Goal: Communication & Community: Answer question/provide support

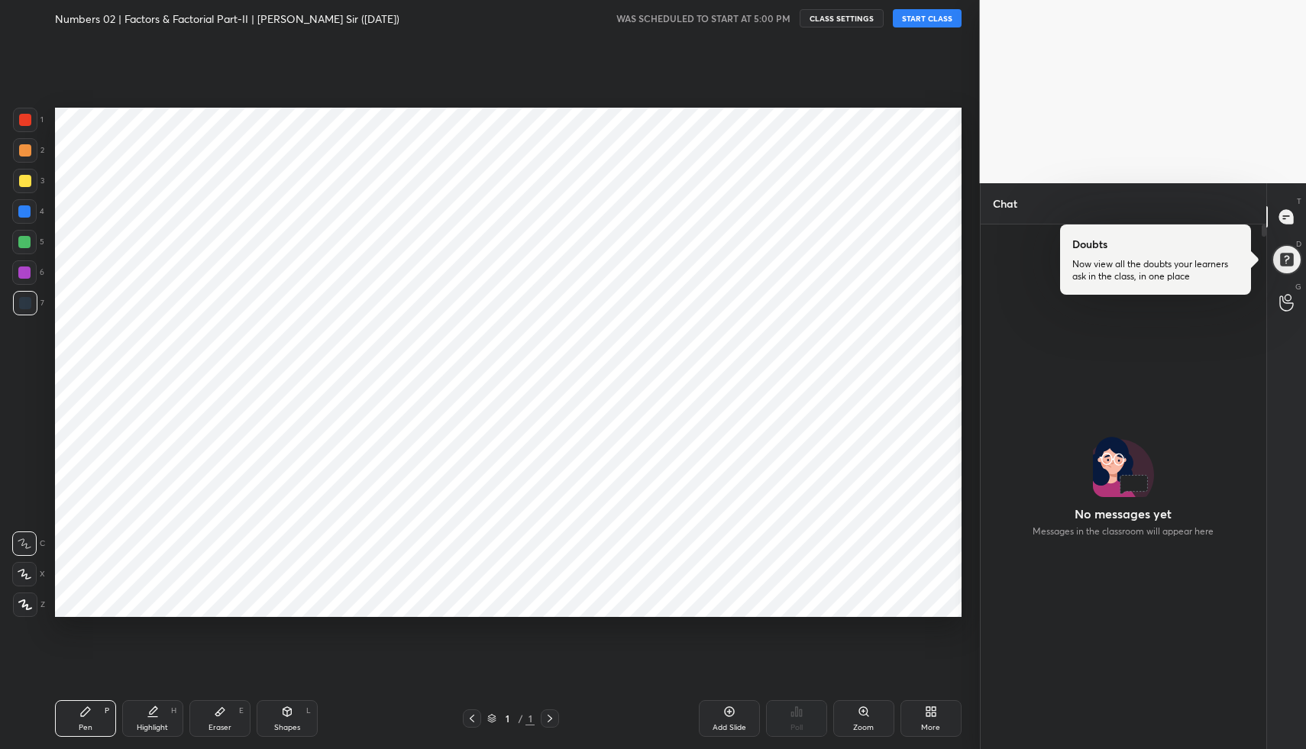
scroll to position [520, 281]
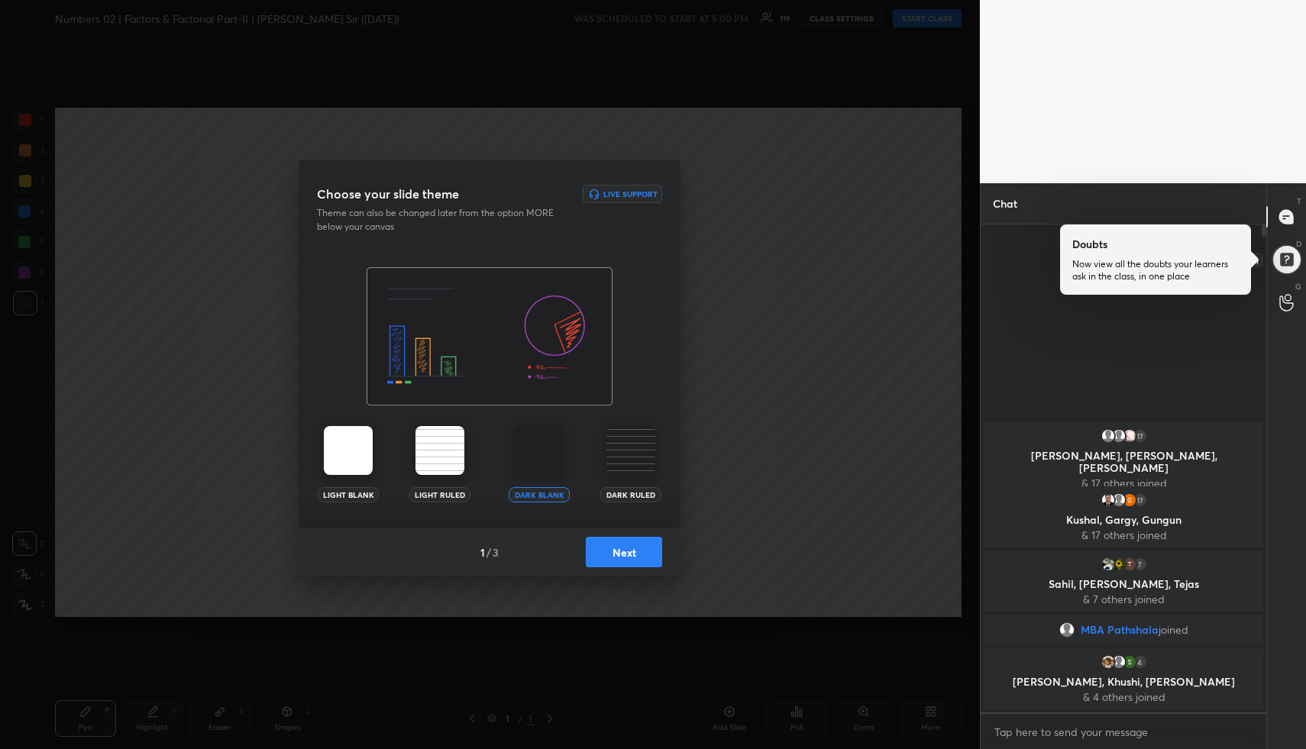
click at [1286, 261] on div at bounding box center [1286, 260] width 42 height 42
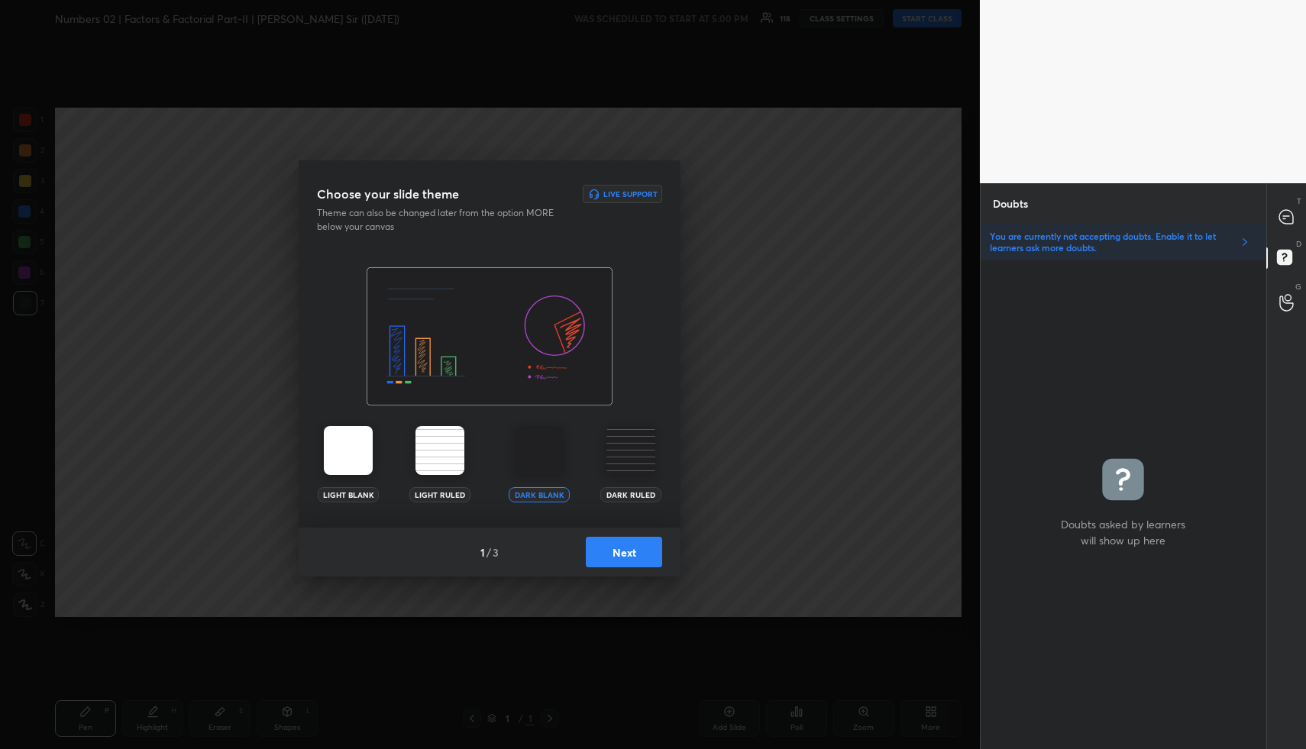
click at [624, 547] on button "Next" at bounding box center [624, 552] width 76 height 31
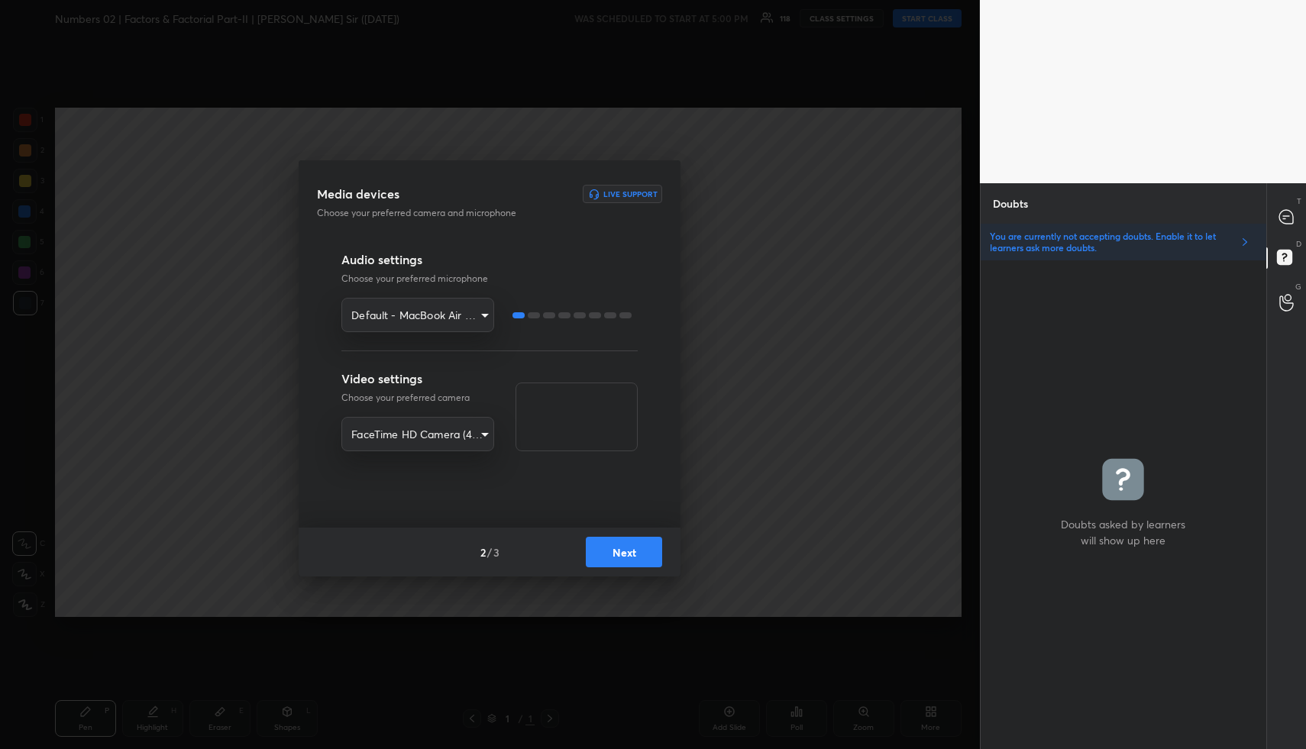
click at [624, 547] on button "Next" at bounding box center [624, 552] width 76 height 31
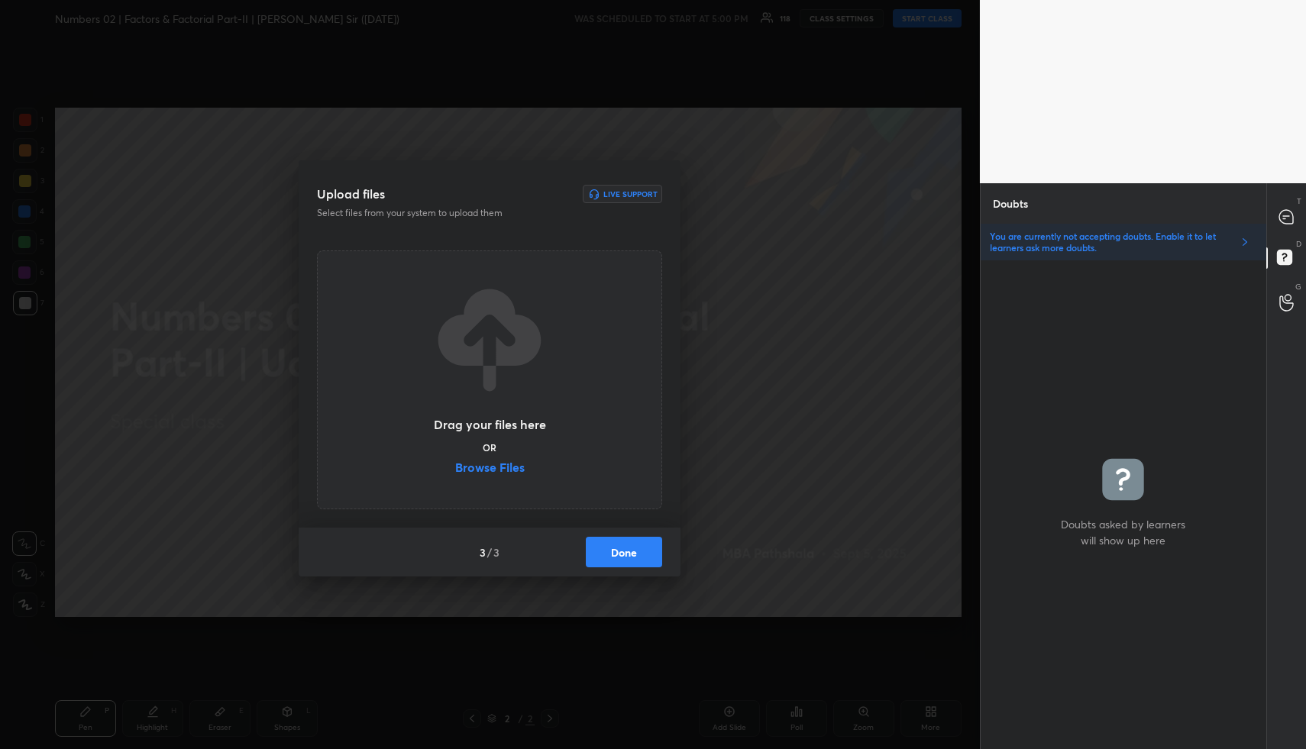
click at [624, 547] on button "Done" at bounding box center [624, 552] width 76 height 31
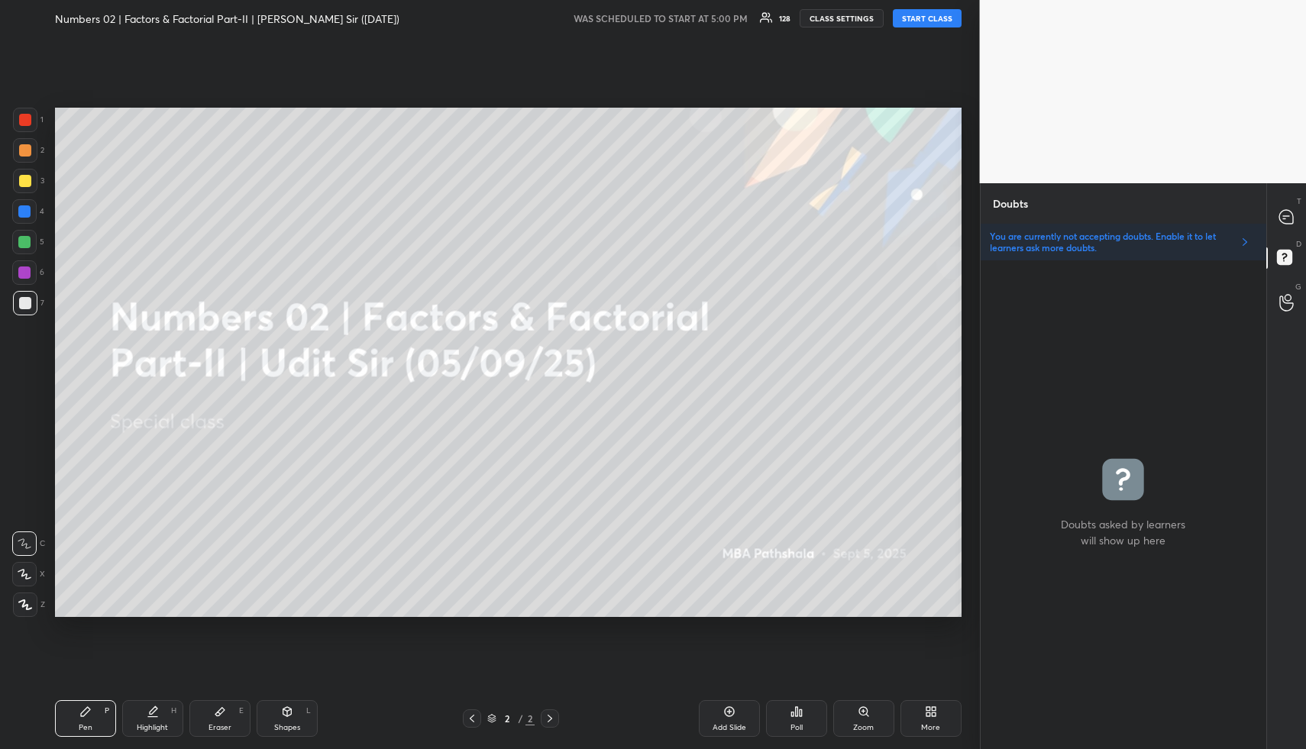
click at [935, 19] on button "START CLASS" at bounding box center [926, 18] width 69 height 18
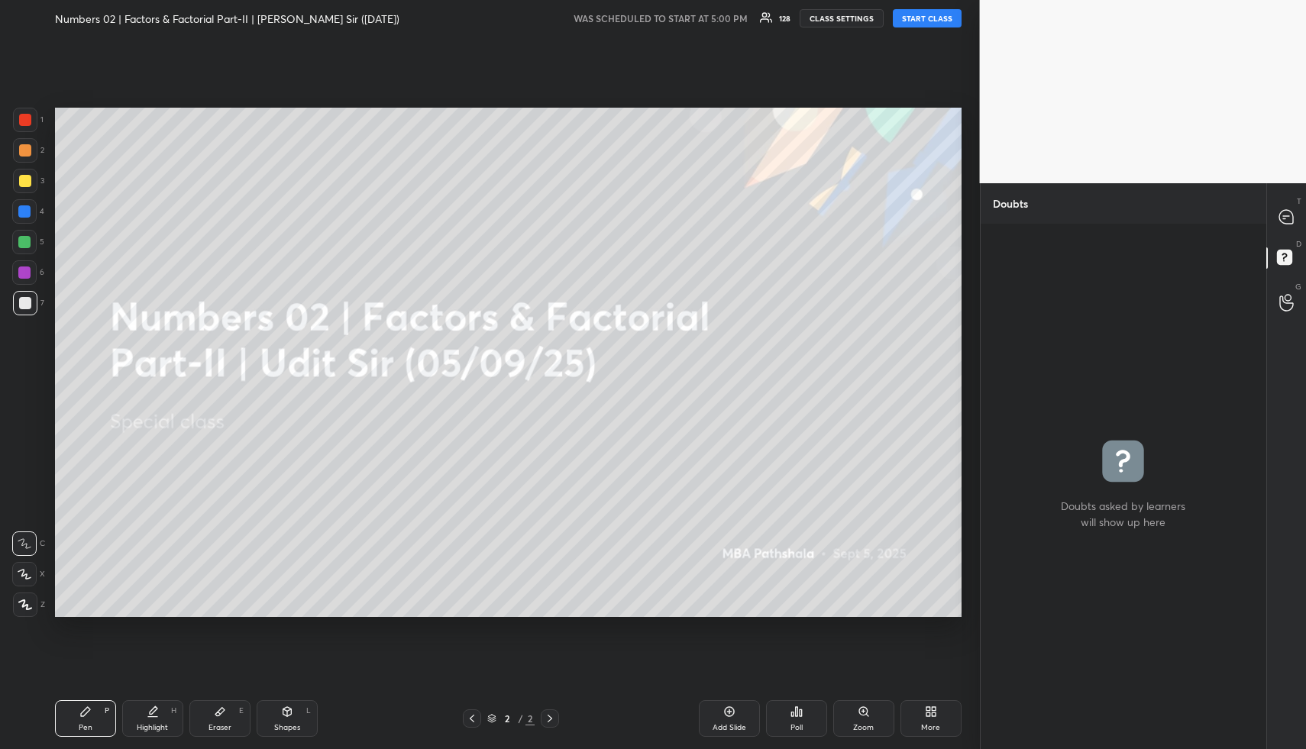
scroll to position [520, 281]
click at [1278, 211] on icon at bounding box center [1286, 217] width 16 height 16
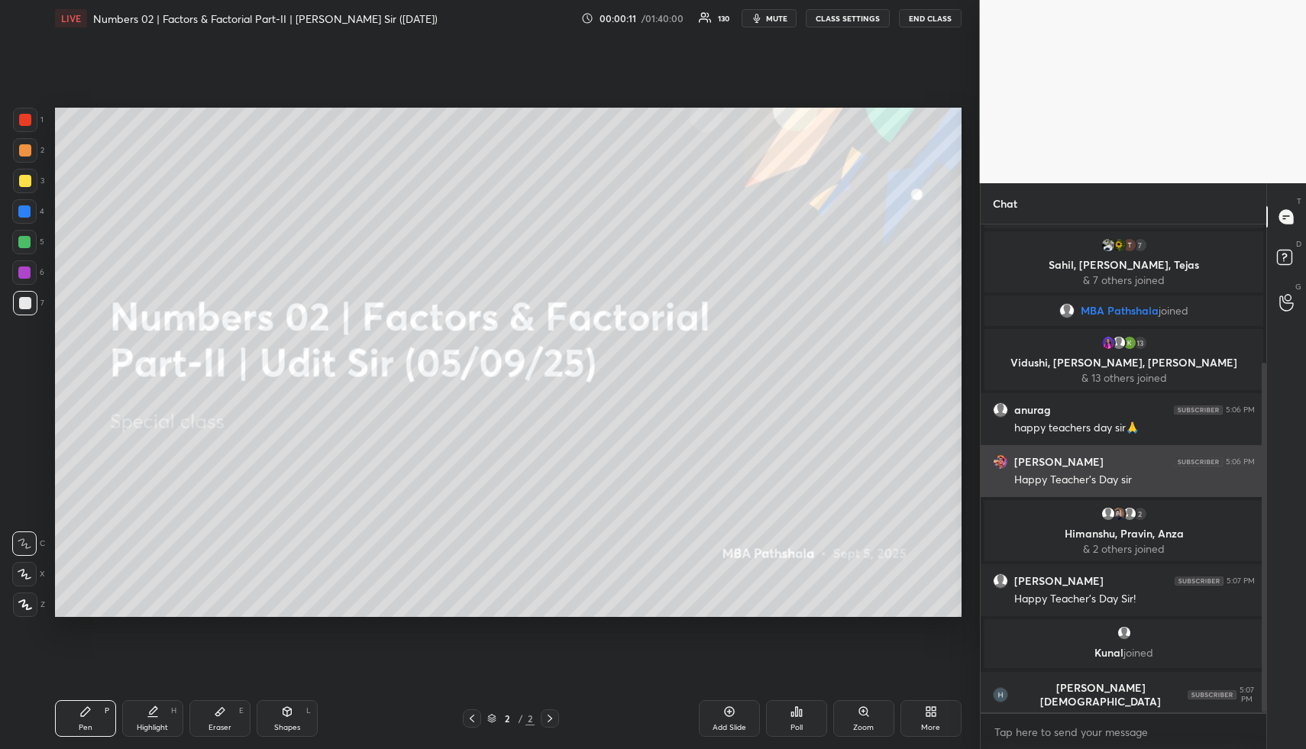
scroll to position [192, 0]
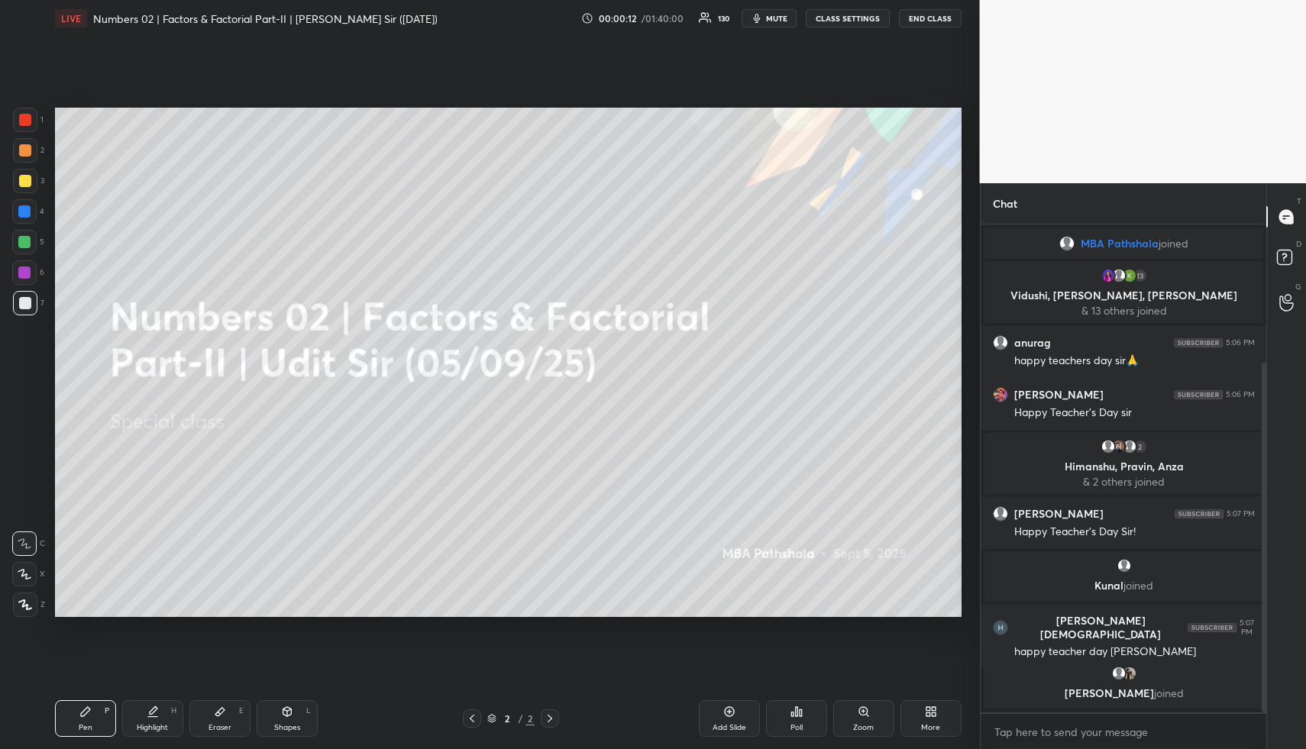
click at [777, 21] on span "mute" at bounding box center [776, 18] width 21 height 11
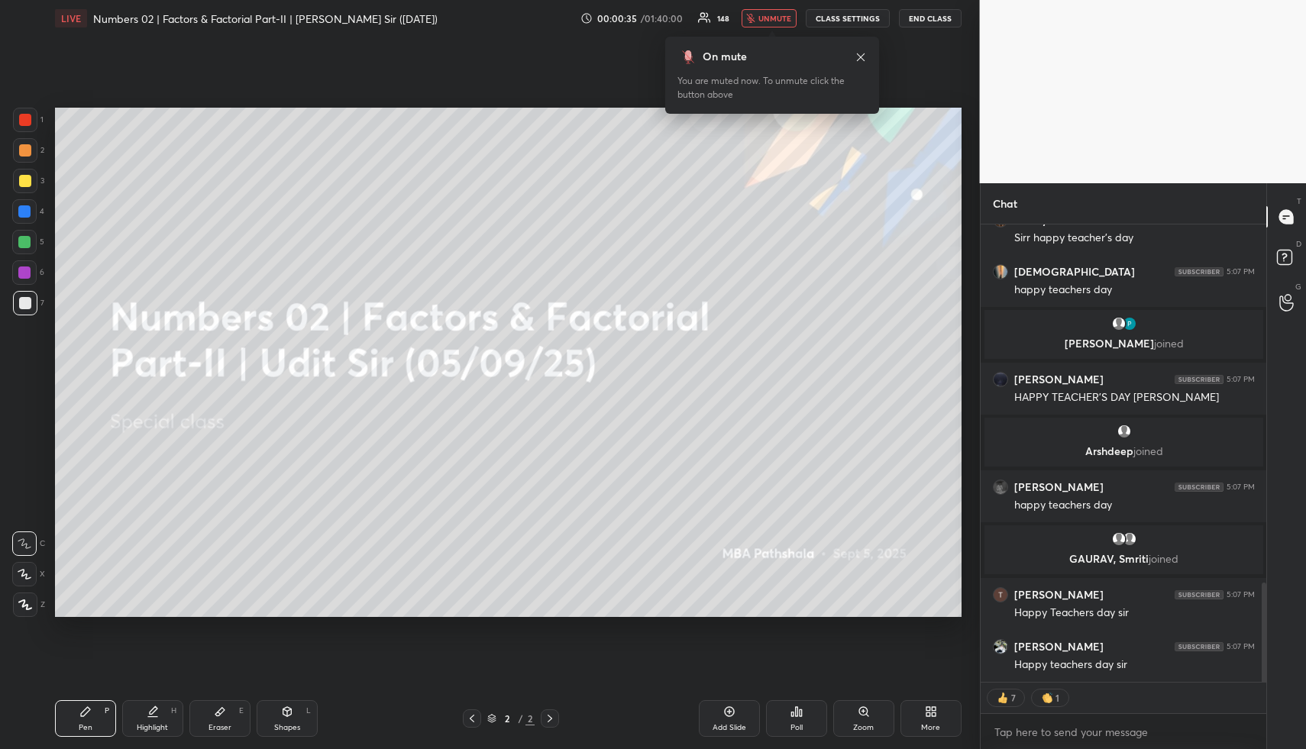
scroll to position [1693, 0]
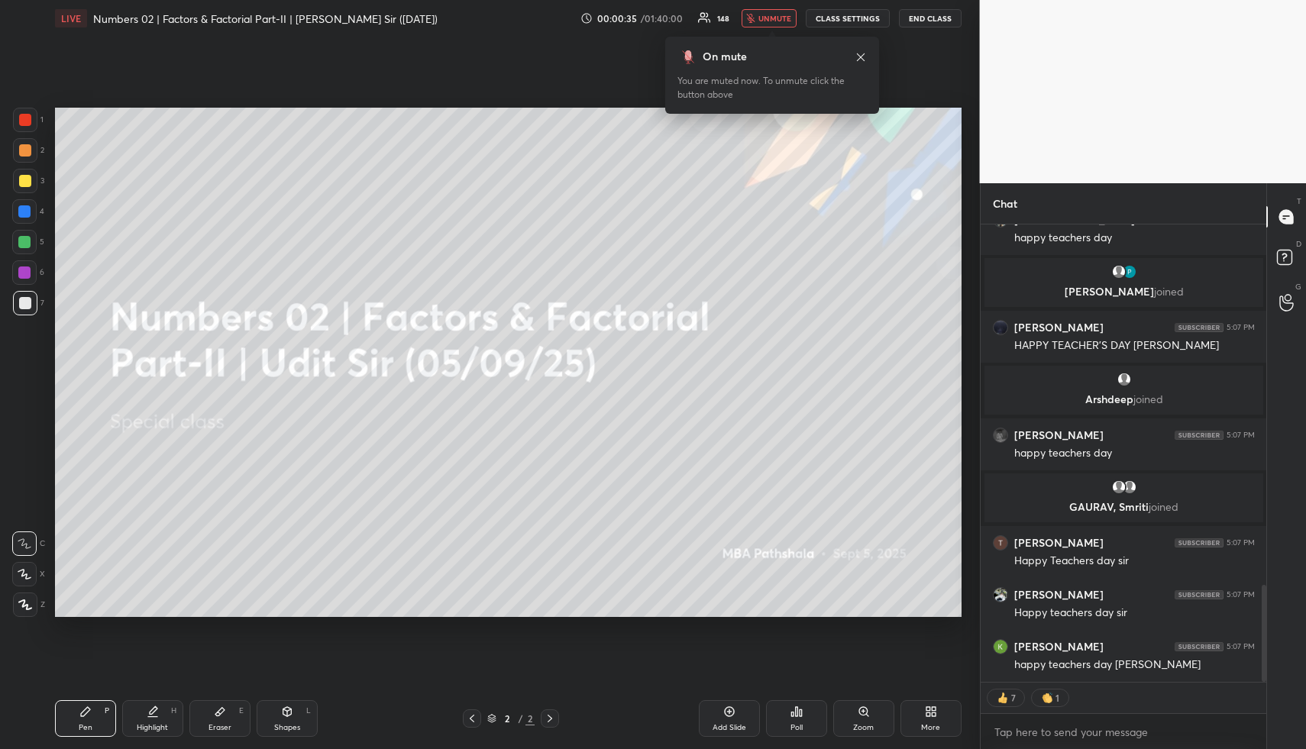
click at [777, 21] on span "unmute" at bounding box center [774, 18] width 33 height 11
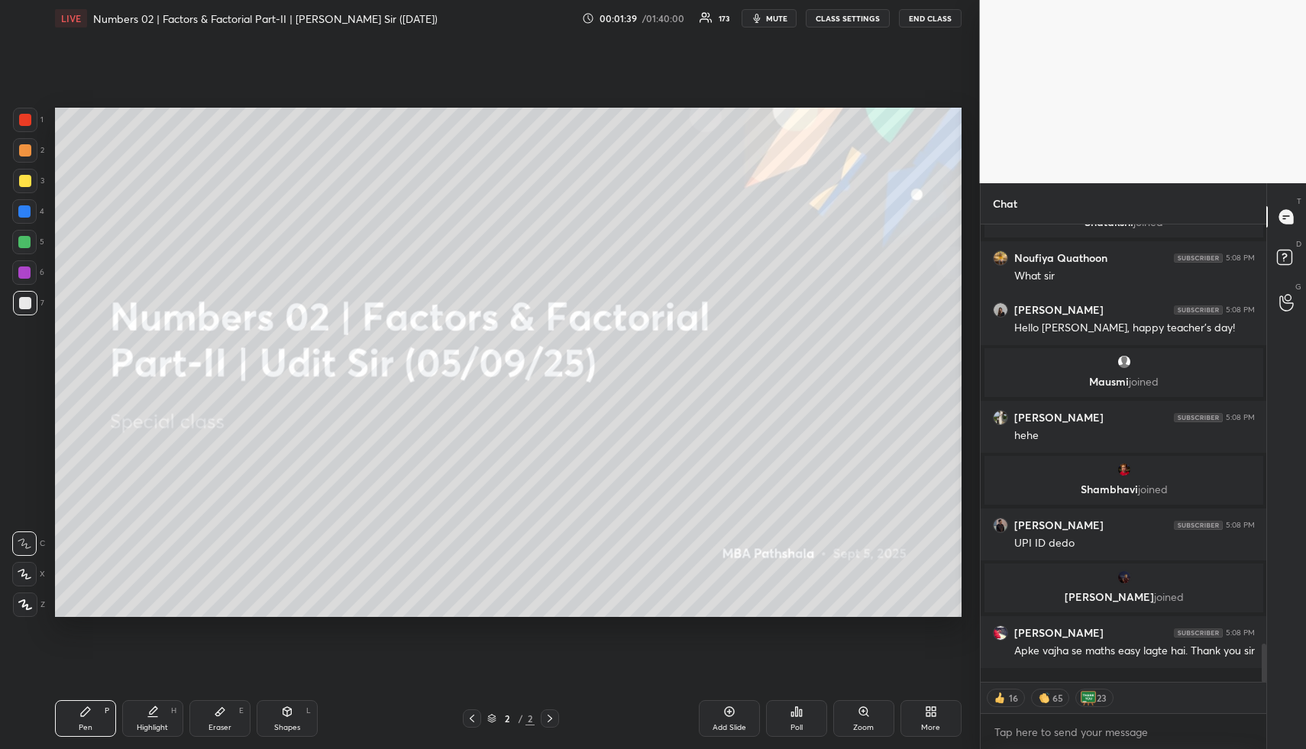
scroll to position [0, 0]
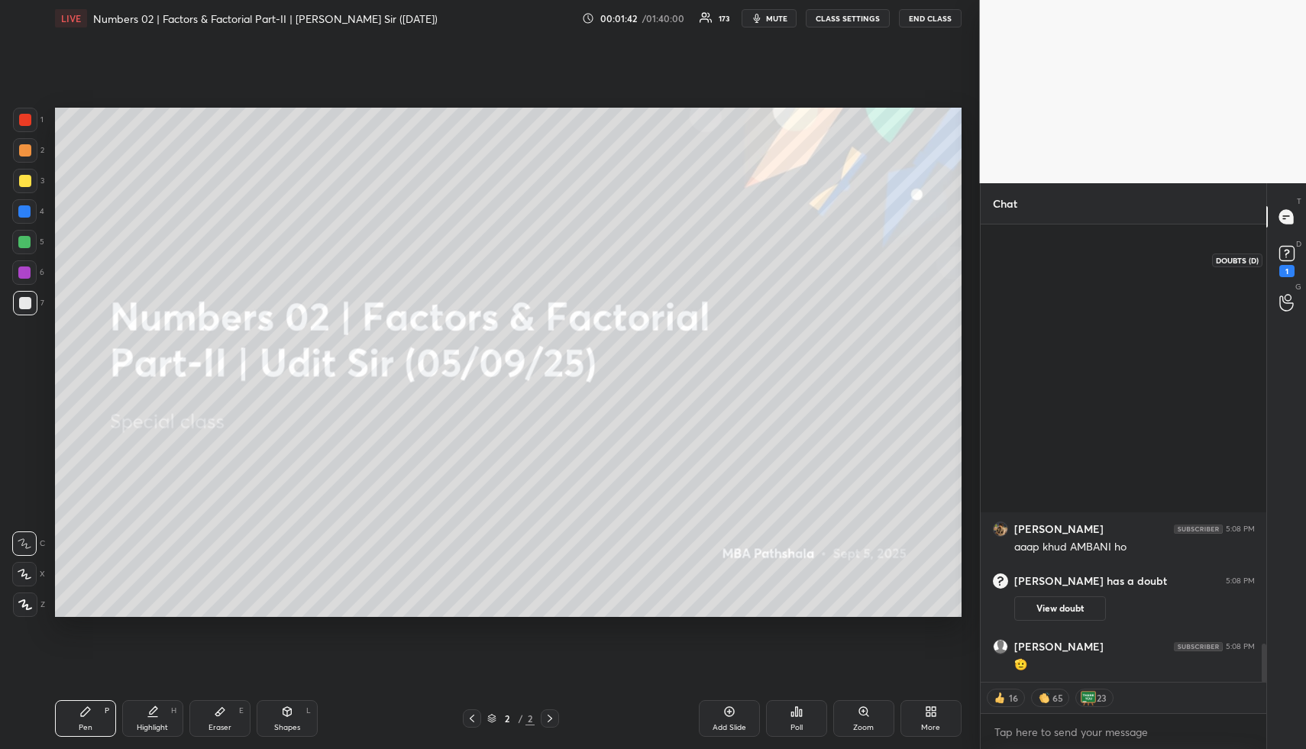
click at [1292, 245] on icon at bounding box center [1286, 253] width 23 height 23
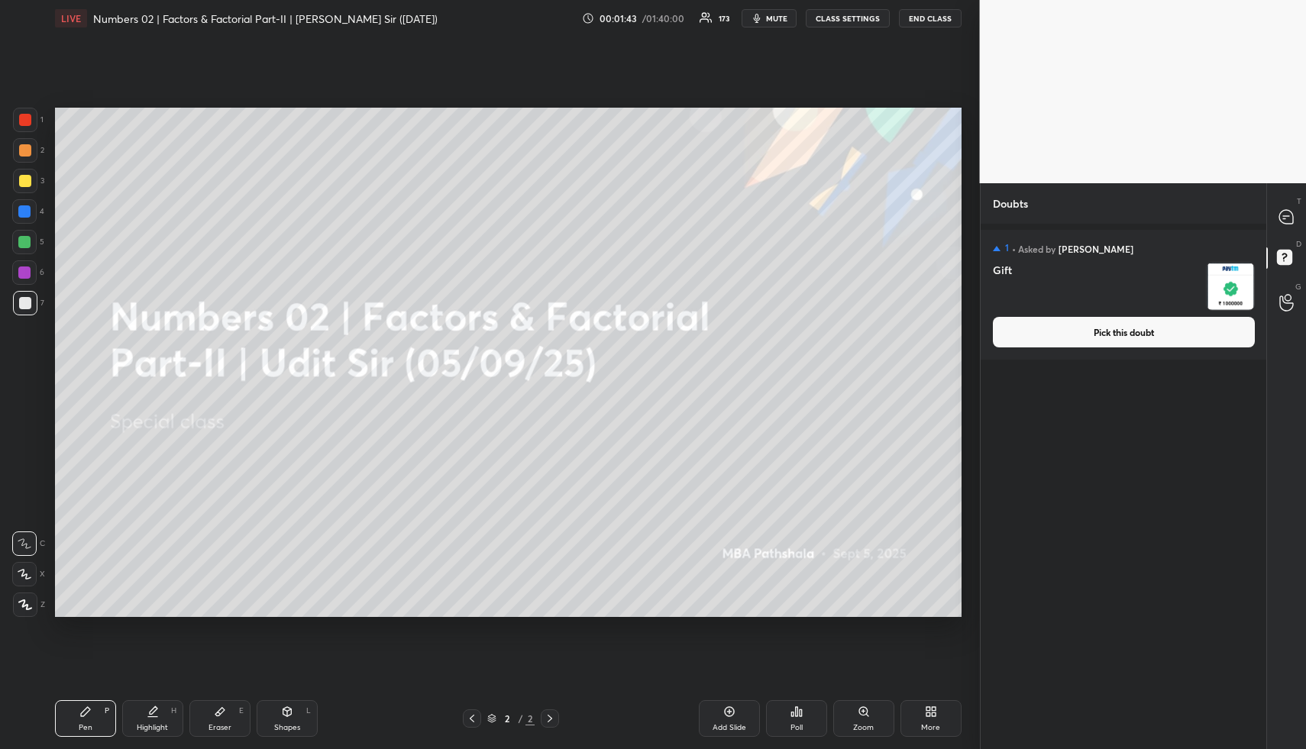
click at [1152, 342] on button "Pick this doubt" at bounding box center [1124, 332] width 262 height 31
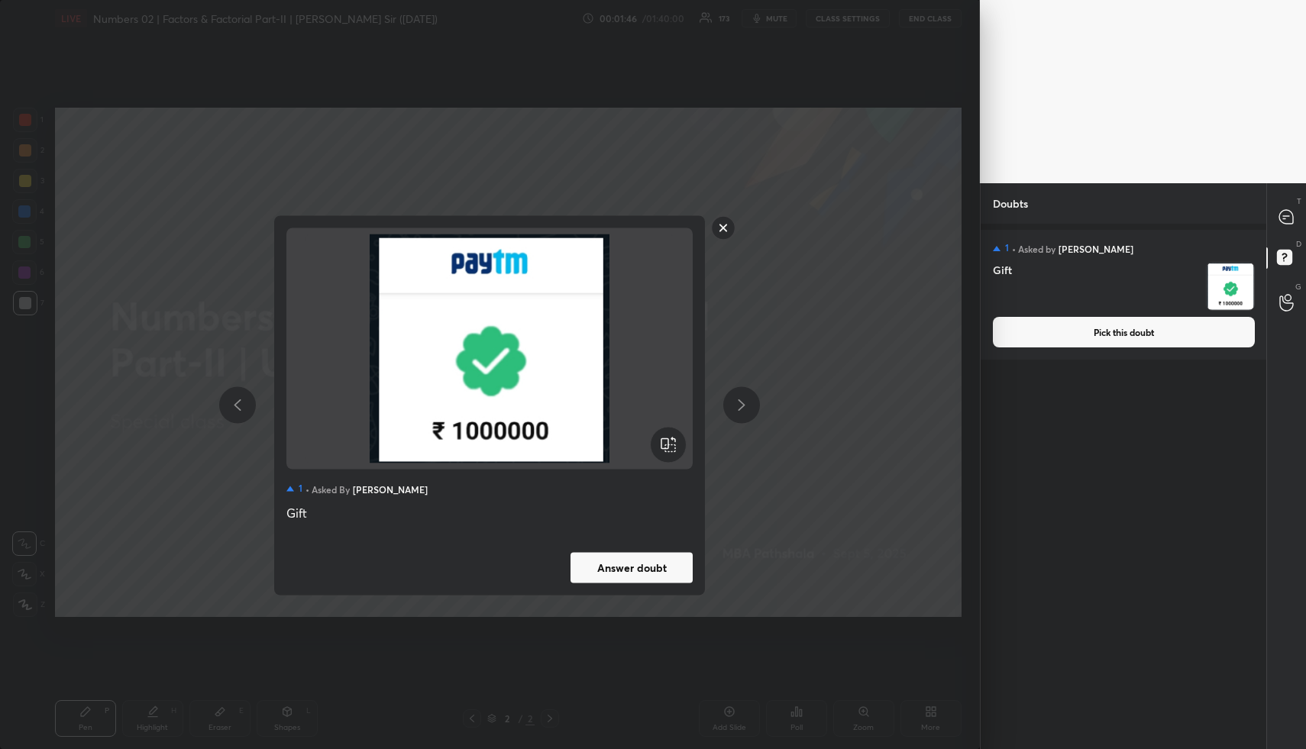
click at [654, 578] on button "Answer doubt" at bounding box center [631, 567] width 122 height 31
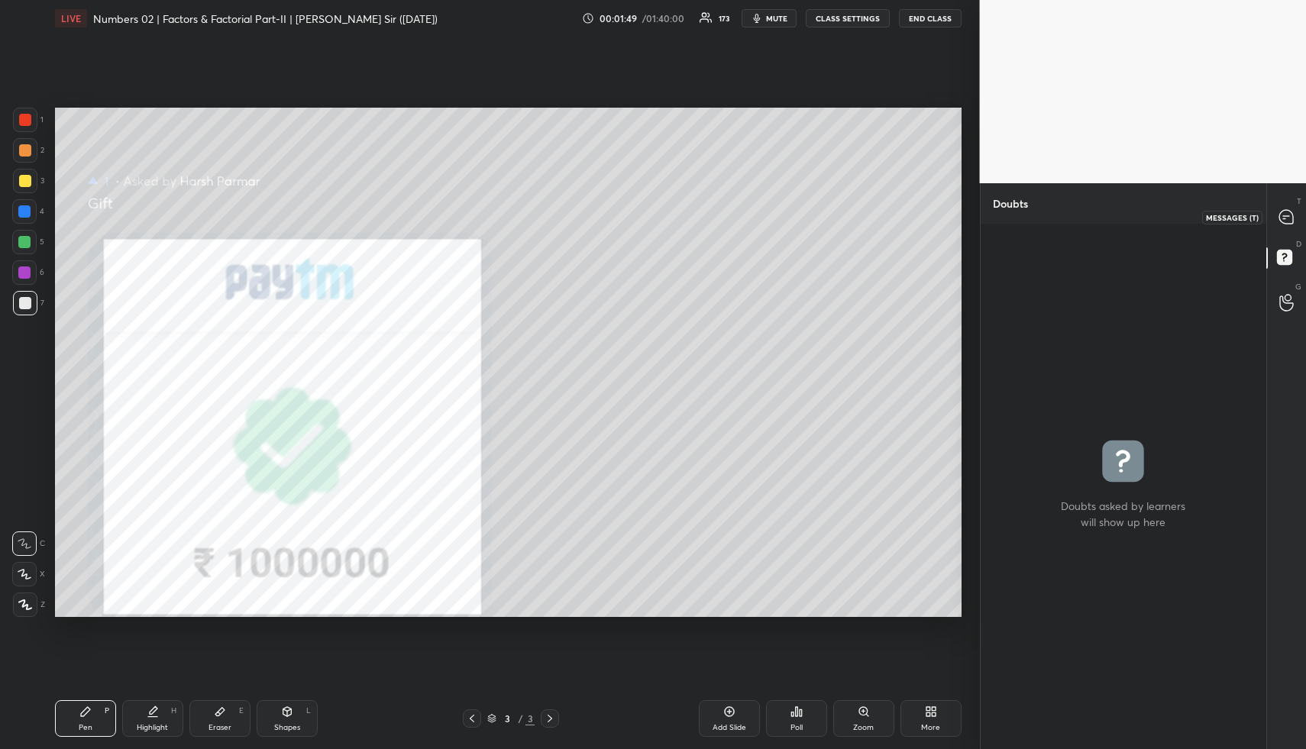
click at [1285, 215] on icon at bounding box center [1286, 217] width 14 height 14
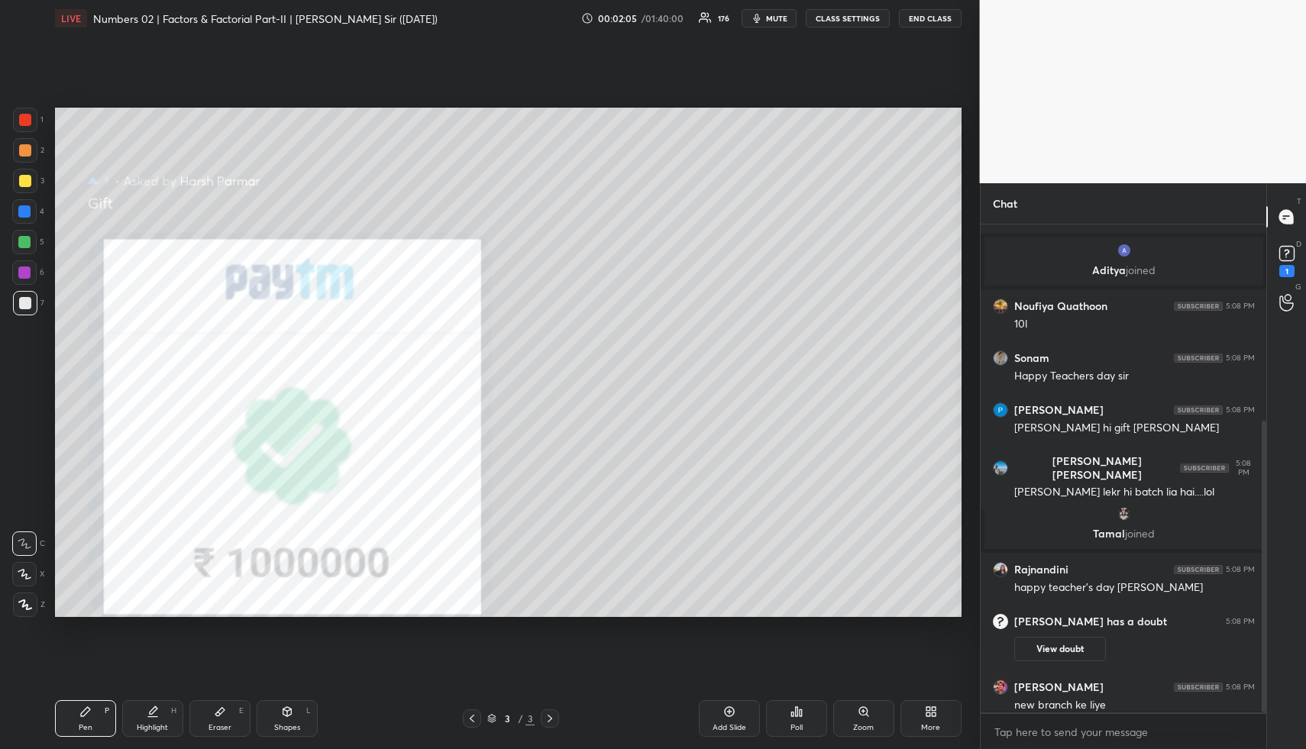
scroll to position [328, 0]
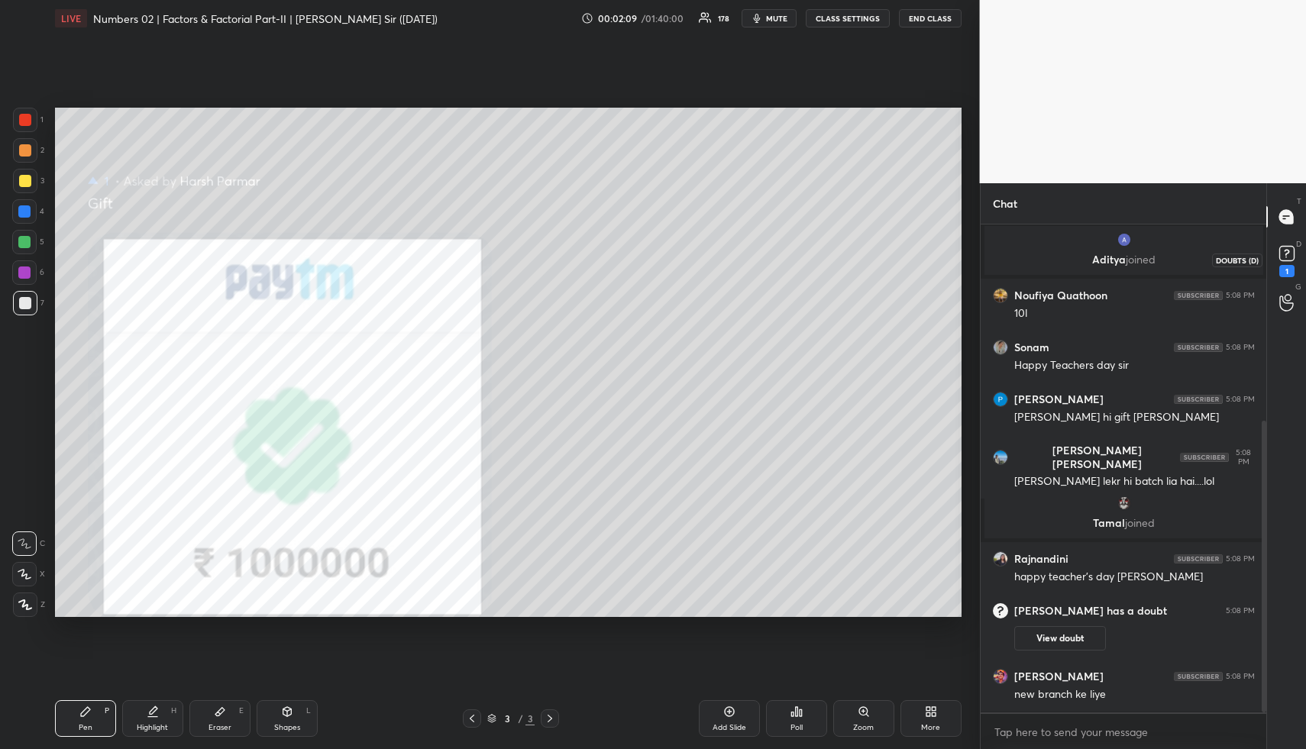
click at [1289, 257] on rect at bounding box center [1286, 254] width 15 height 15
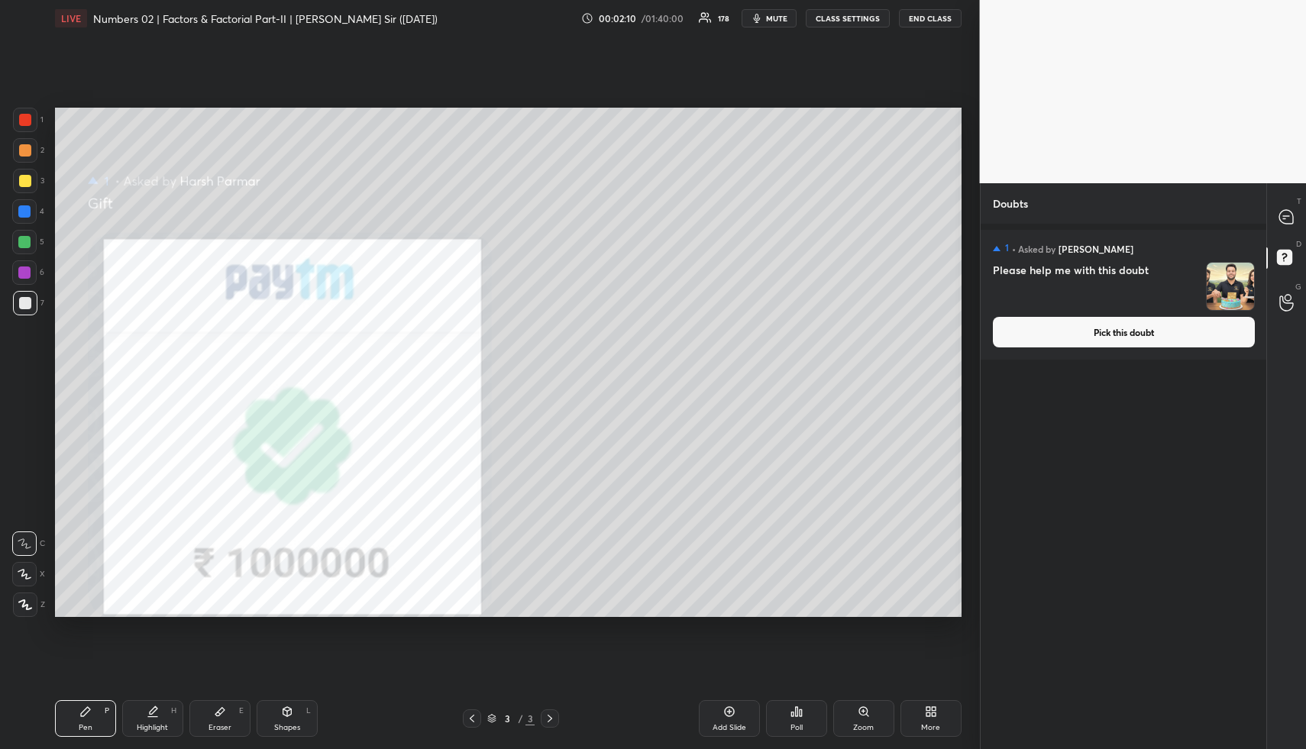
click at [1189, 341] on button "Pick this doubt" at bounding box center [1124, 332] width 262 height 31
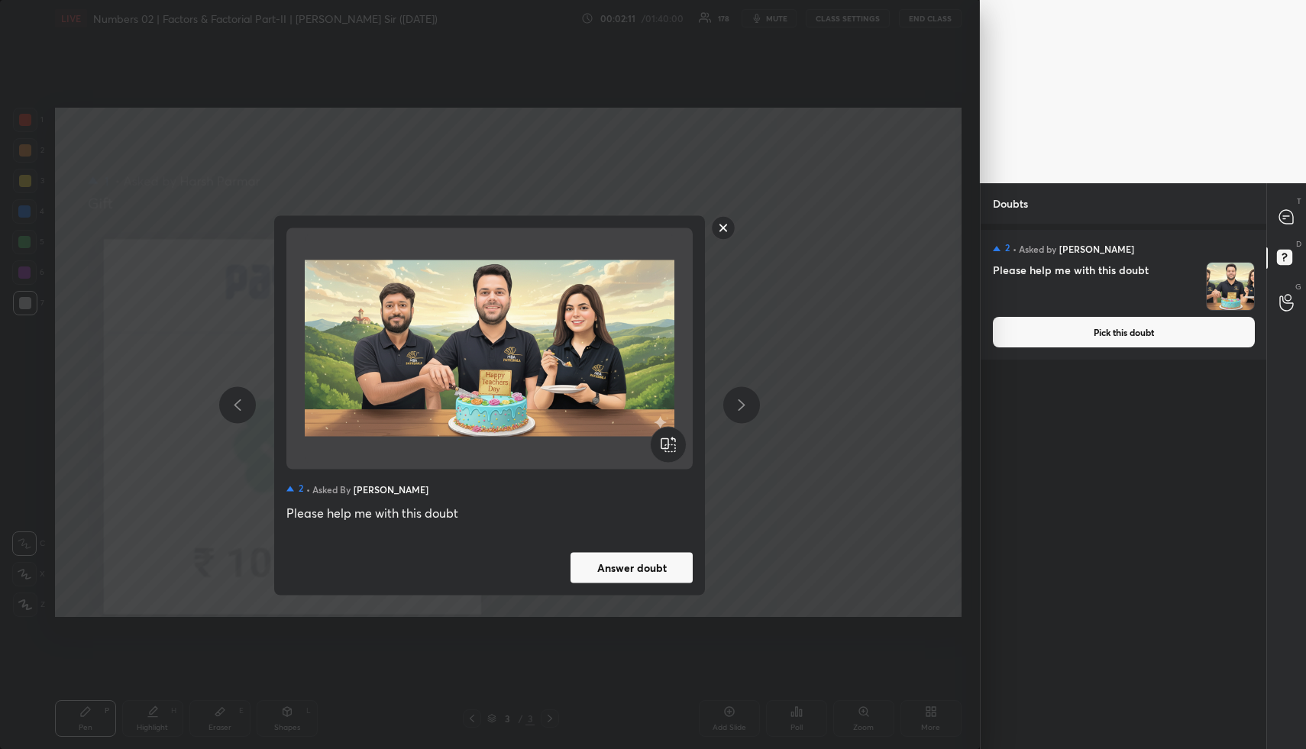
click at [668, 563] on button "Answer doubt" at bounding box center [631, 567] width 122 height 31
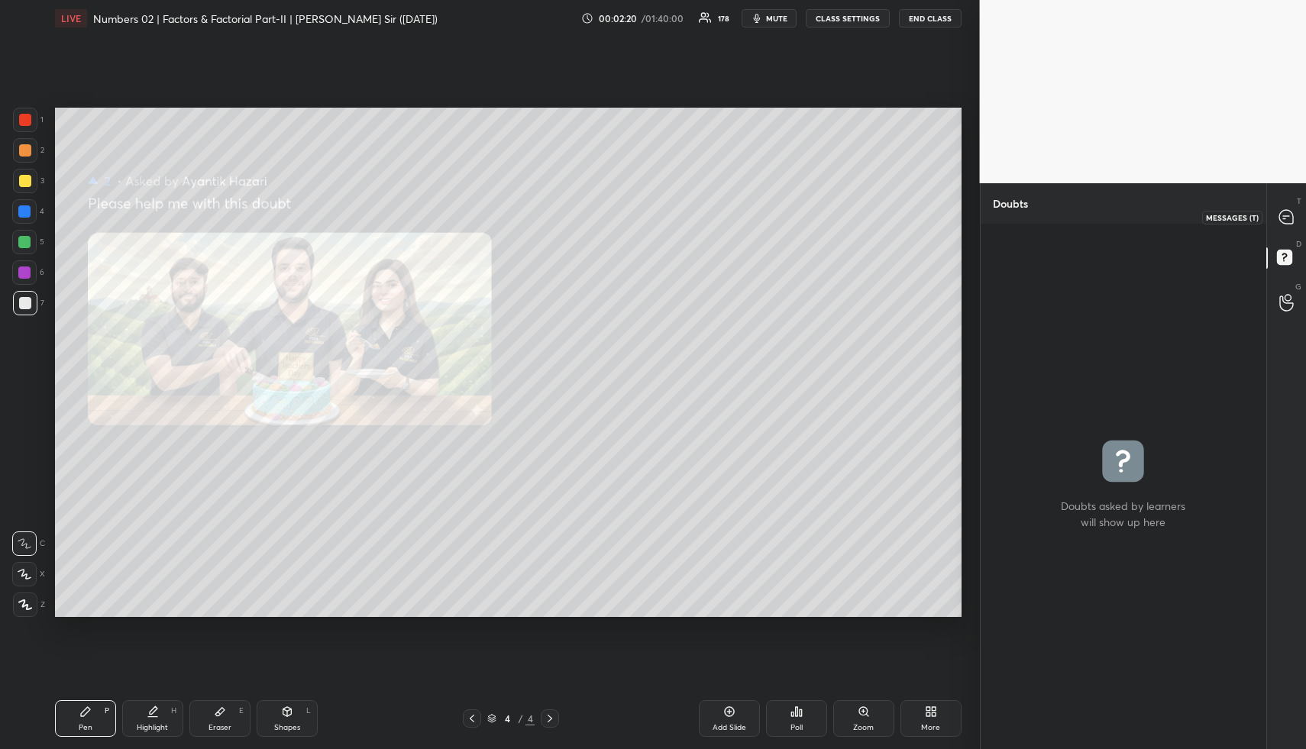
click at [1289, 213] on icon at bounding box center [1286, 217] width 14 height 14
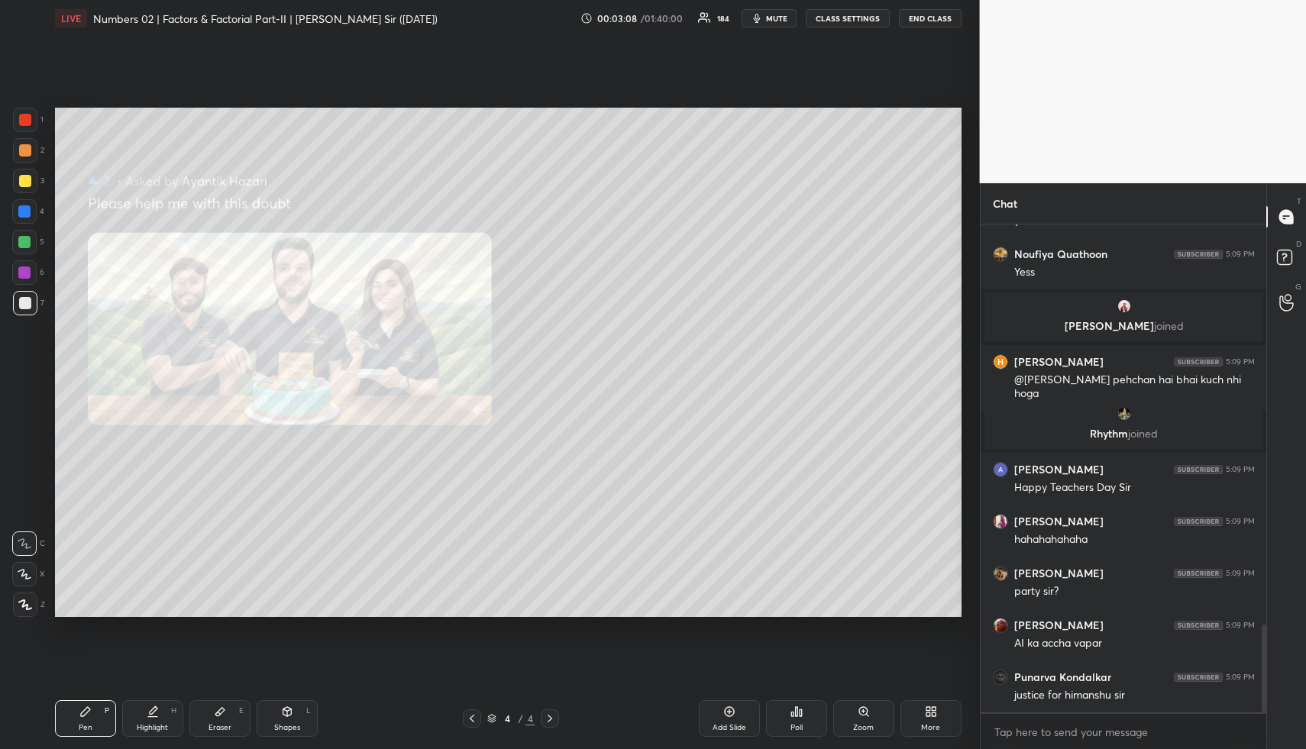
scroll to position [2276, 0]
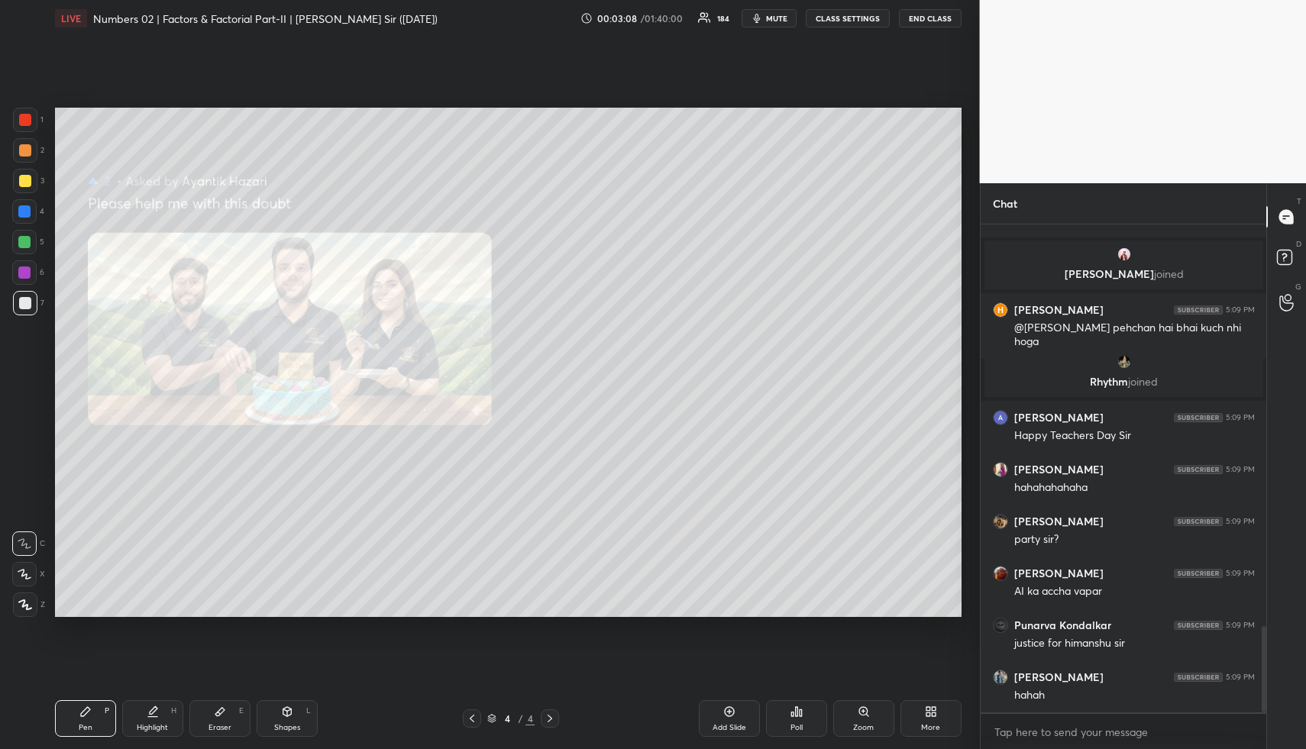
click at [112, 731] on div "Pen P" at bounding box center [85, 718] width 61 height 37
click at [124, 727] on div "Highlight H" at bounding box center [152, 718] width 61 height 37
click at [136, 724] on div "Highlight H" at bounding box center [152, 718] width 61 height 37
click at [144, 720] on div "Highlight H" at bounding box center [152, 718] width 61 height 37
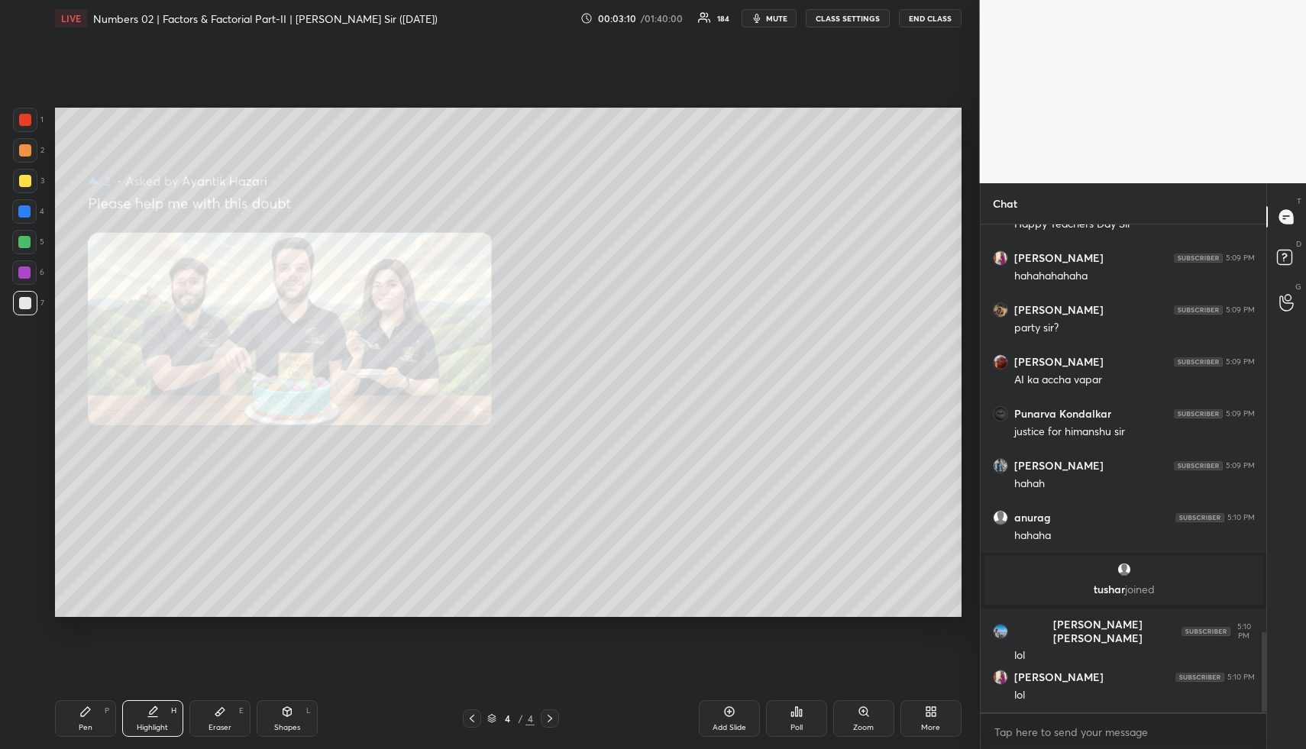
scroll to position [2591, 0]
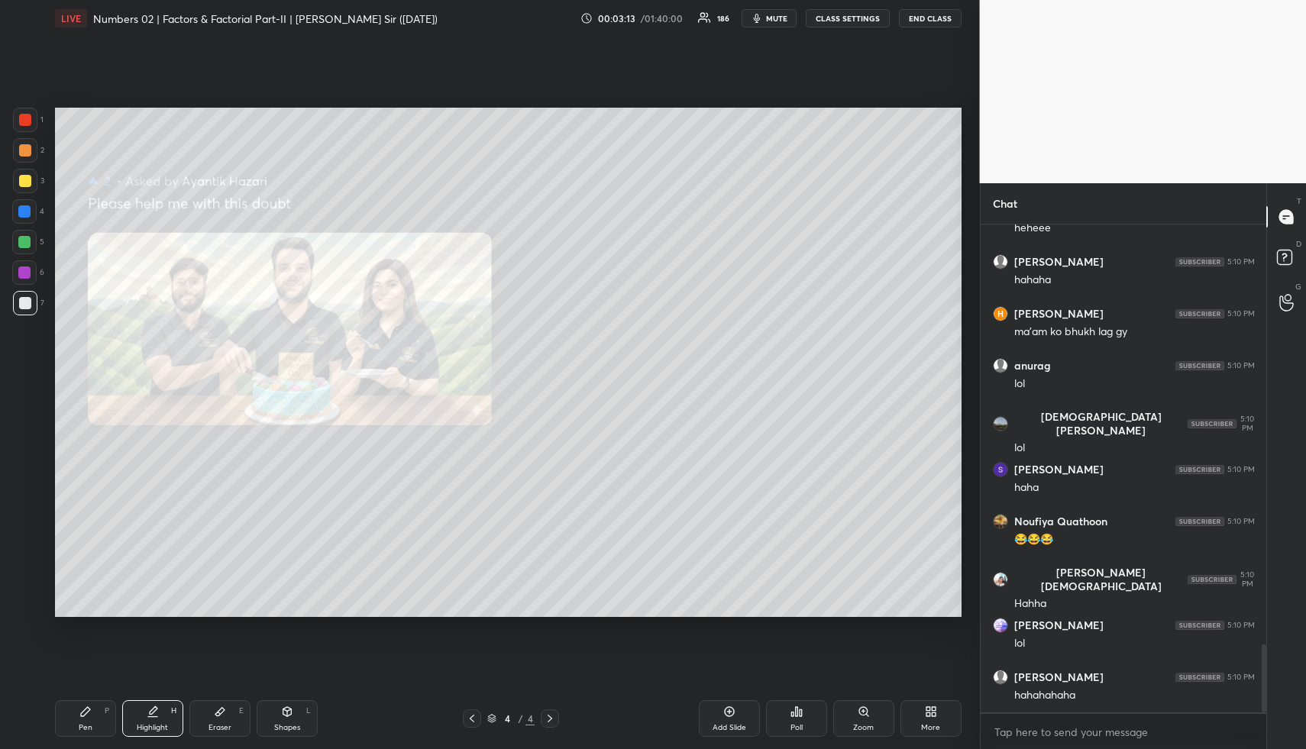
click at [305, 713] on div "Shapes L" at bounding box center [287, 718] width 61 height 37
drag, startPoint x: 305, startPoint y: 714, endPoint x: 271, endPoint y: 628, distance: 92.9
click at [306, 714] on div "L" at bounding box center [308, 711] width 5 height 8
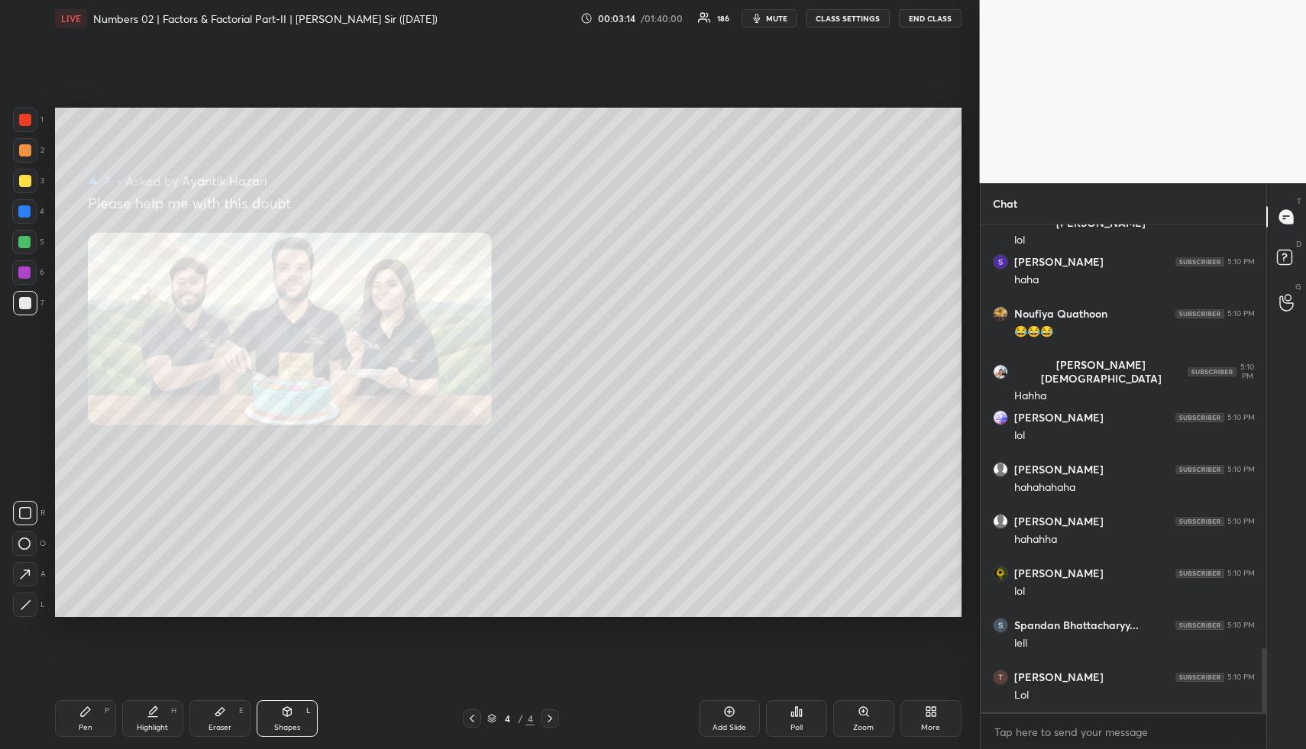
click at [34, 115] on div at bounding box center [25, 120] width 24 height 24
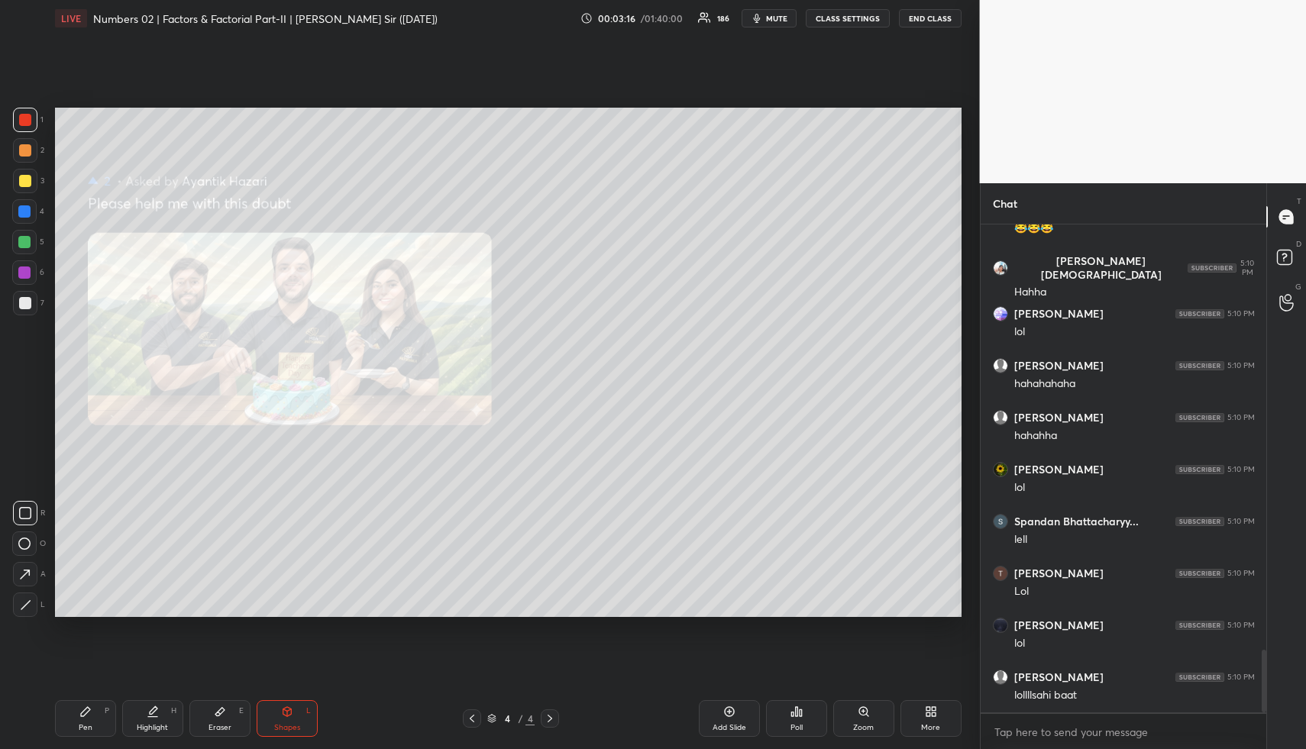
drag, startPoint x: 32, startPoint y: 541, endPoint x: 40, endPoint y: 534, distance: 10.9
click at [29, 542] on div at bounding box center [24, 543] width 24 height 24
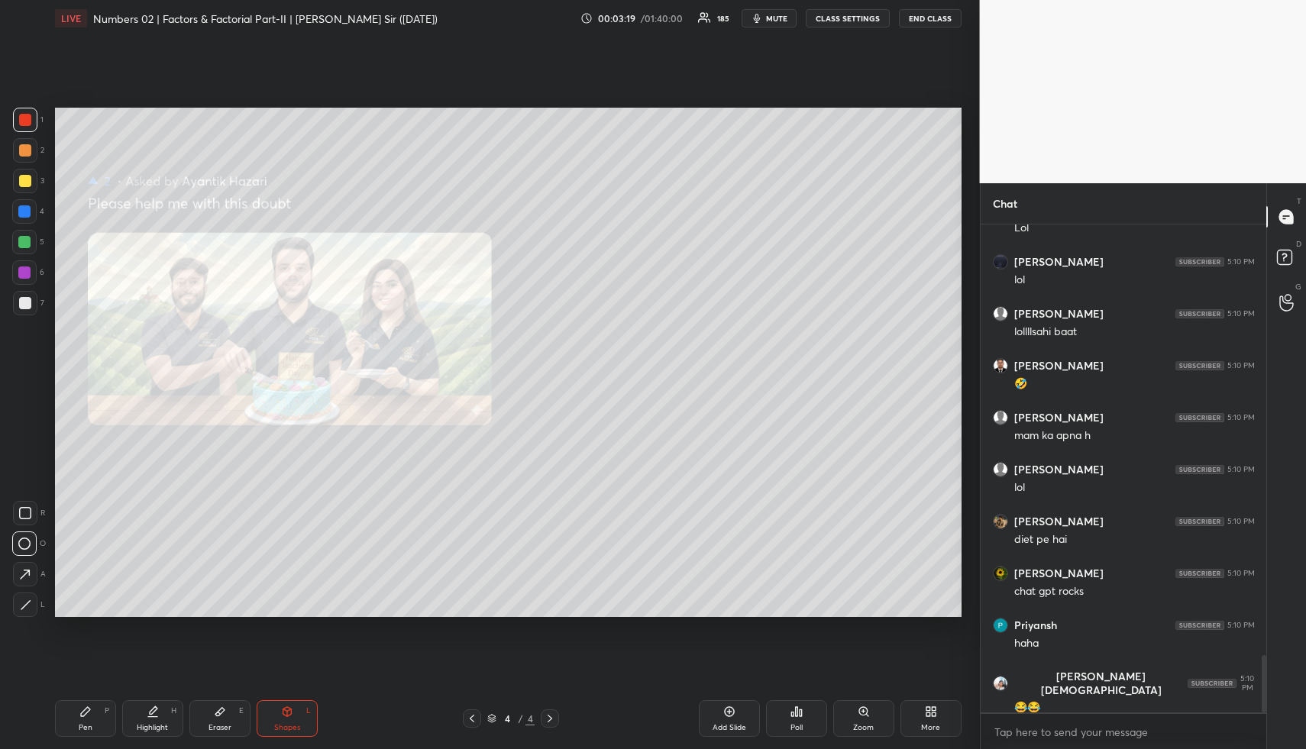
drag, startPoint x: 166, startPoint y: 723, endPoint x: 164, endPoint y: 700, distance: 23.0
click at [166, 722] on div "Highlight H" at bounding box center [152, 718] width 61 height 37
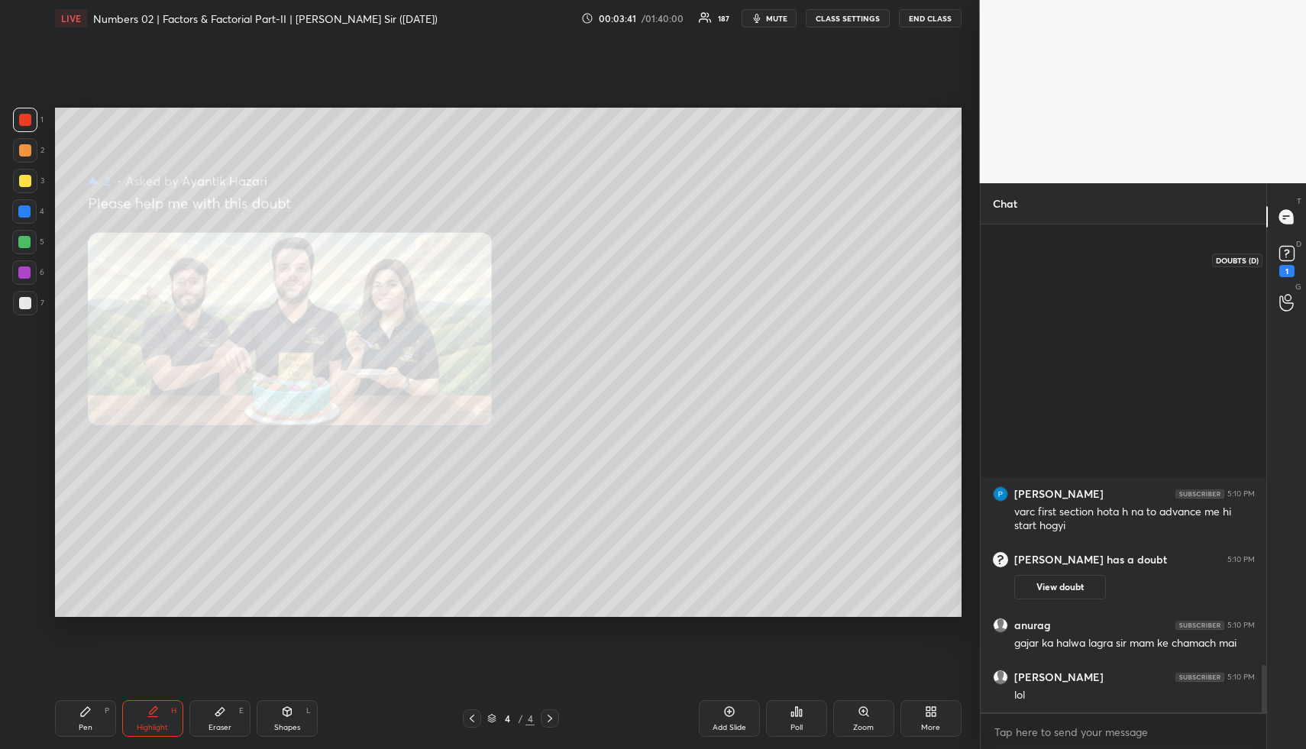
click at [1291, 263] on icon at bounding box center [1286, 253] width 23 height 23
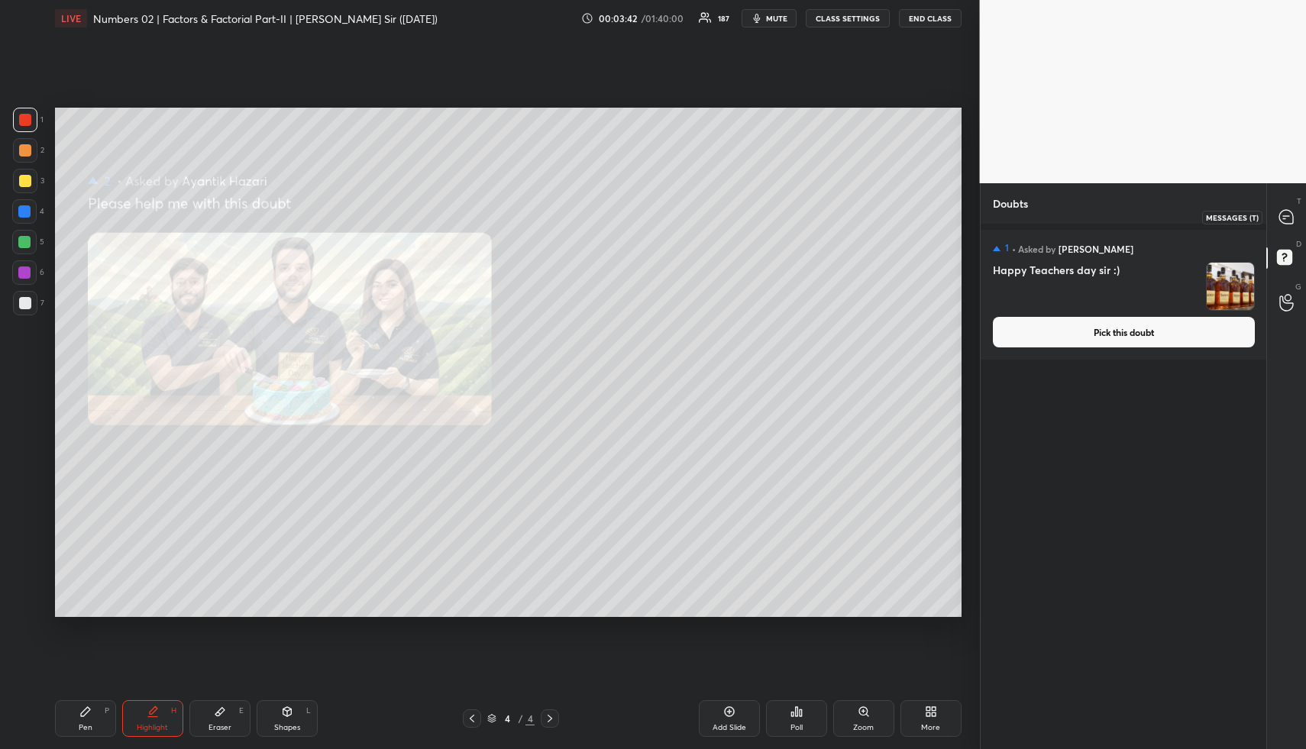
click at [1288, 220] on icon at bounding box center [1286, 217] width 14 height 14
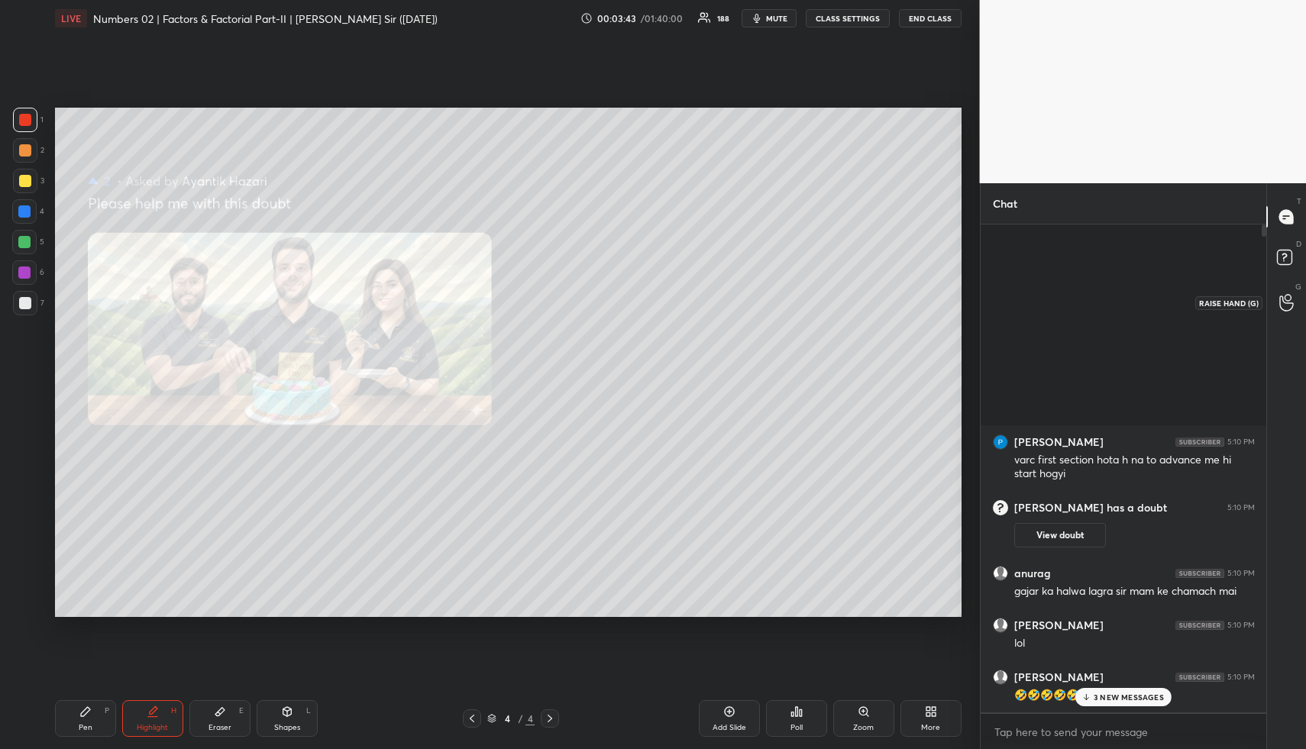
click at [1282, 309] on icon at bounding box center [1286, 302] width 14 height 15
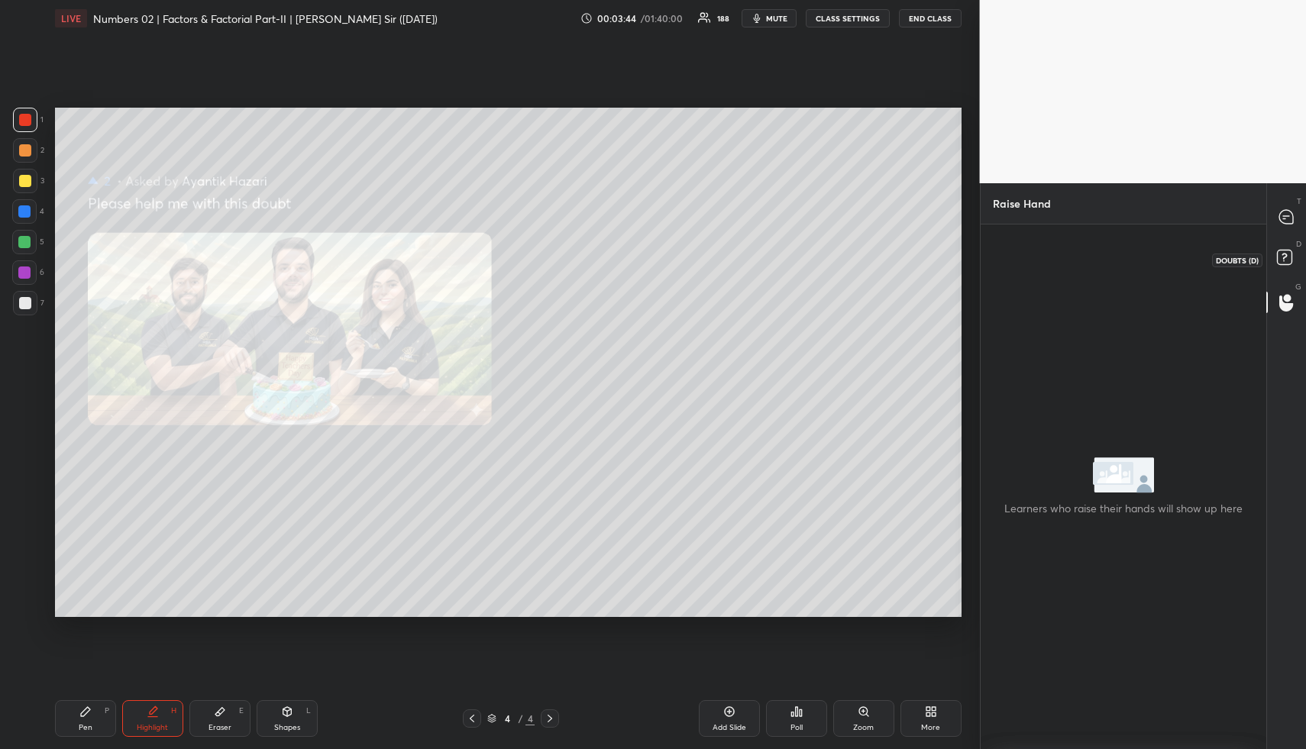
click at [1277, 262] on rect at bounding box center [1284, 257] width 15 height 15
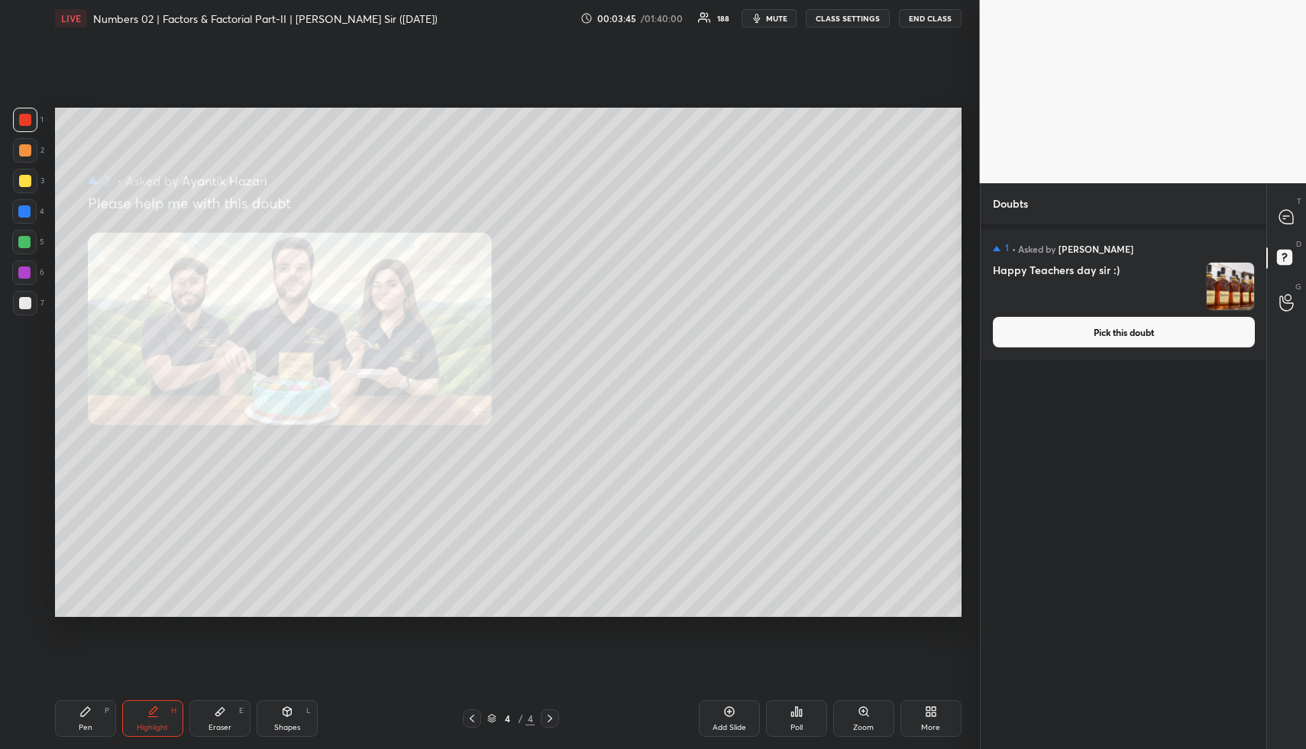
click at [1118, 331] on button "Pick this doubt" at bounding box center [1124, 332] width 262 height 31
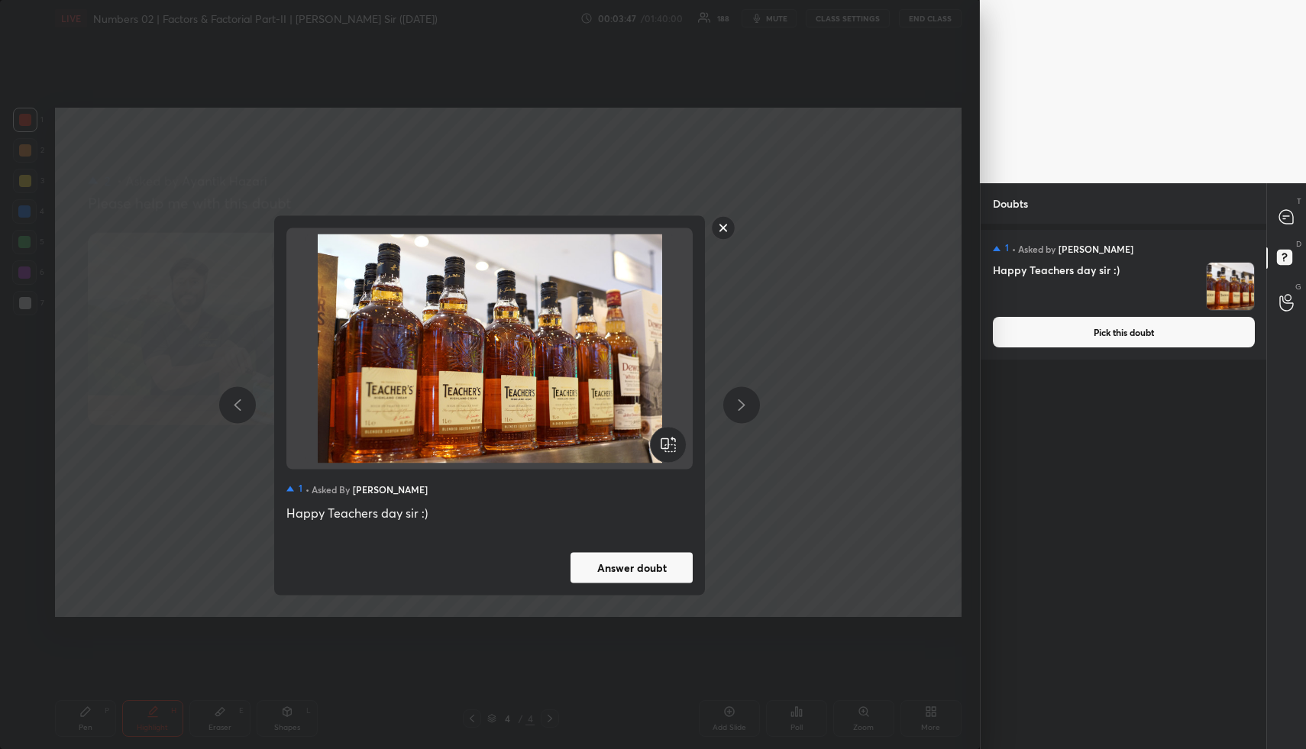
click at [648, 559] on button "Answer doubt" at bounding box center [631, 567] width 122 height 31
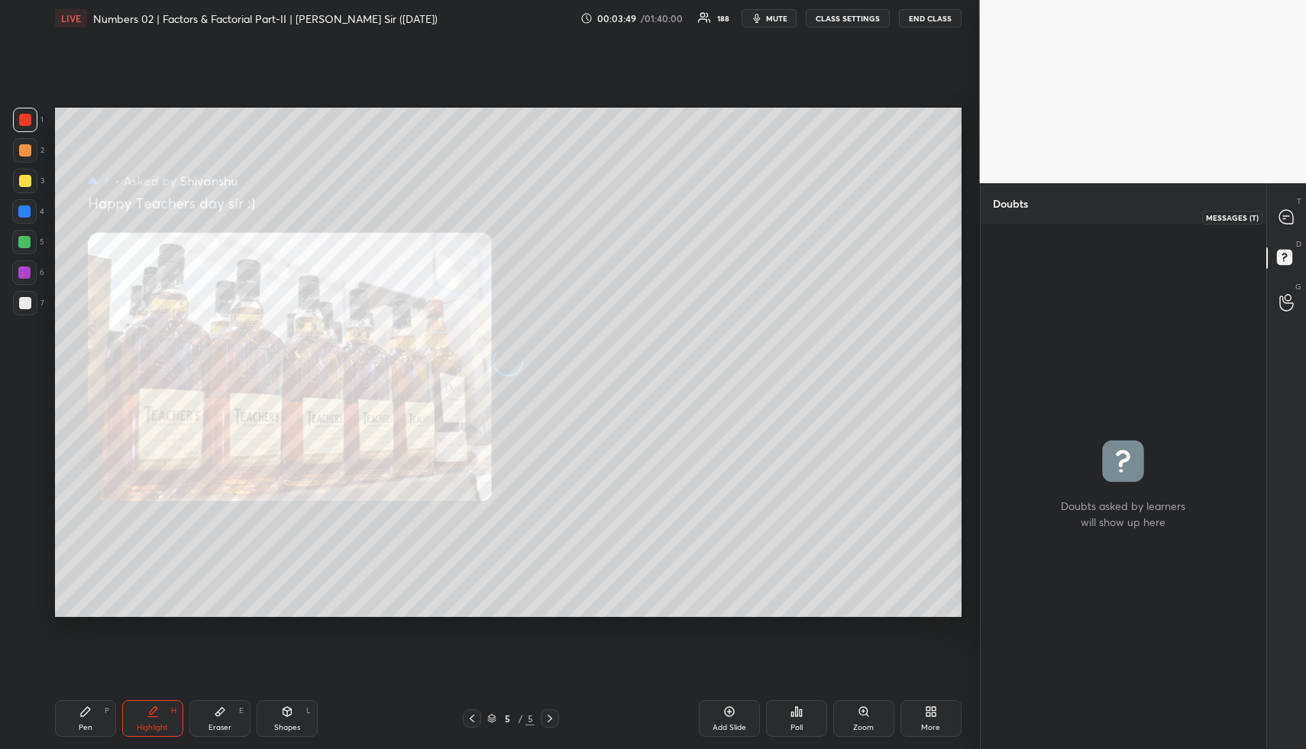
click at [1289, 218] on icon at bounding box center [1286, 217] width 14 height 14
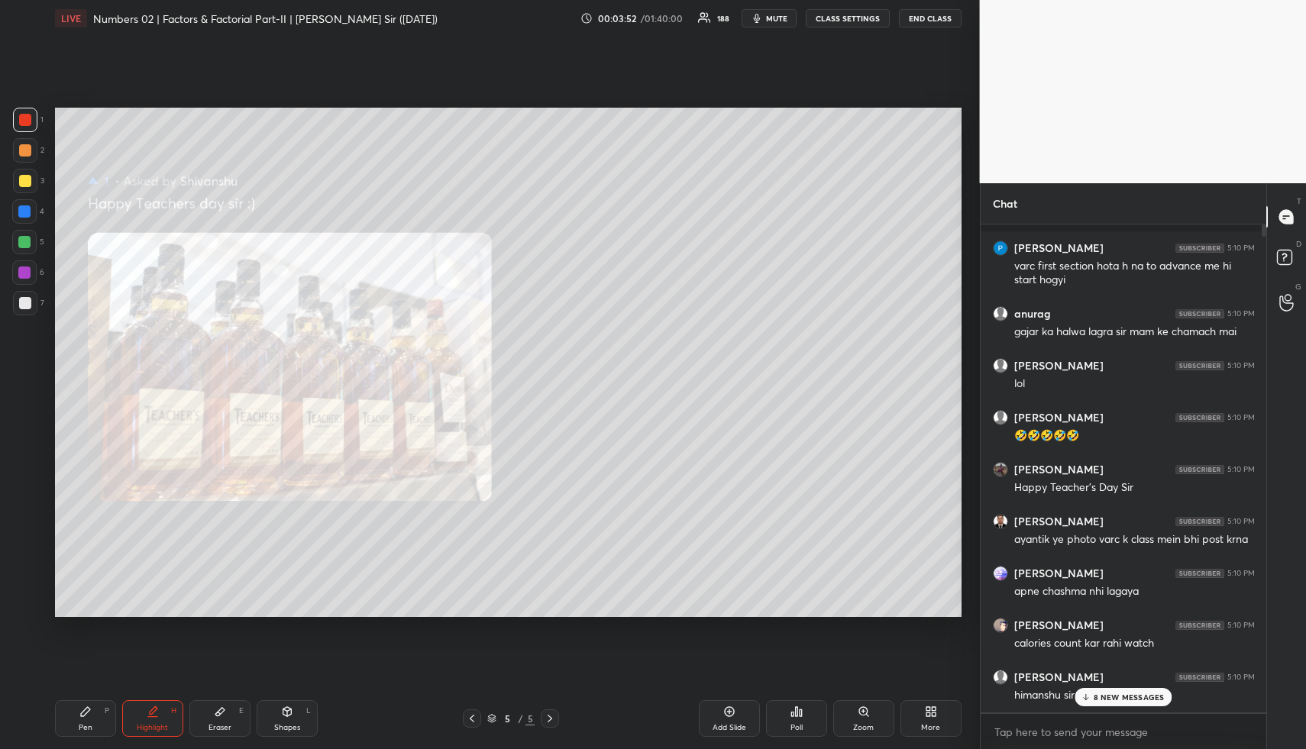
drag, startPoint x: 155, startPoint y: 721, endPoint x: 157, endPoint y: 693, distance: 28.3
click at [153, 724] on div "Highlight H" at bounding box center [152, 718] width 61 height 37
click at [158, 724] on div "Highlight" at bounding box center [152, 728] width 31 height 8
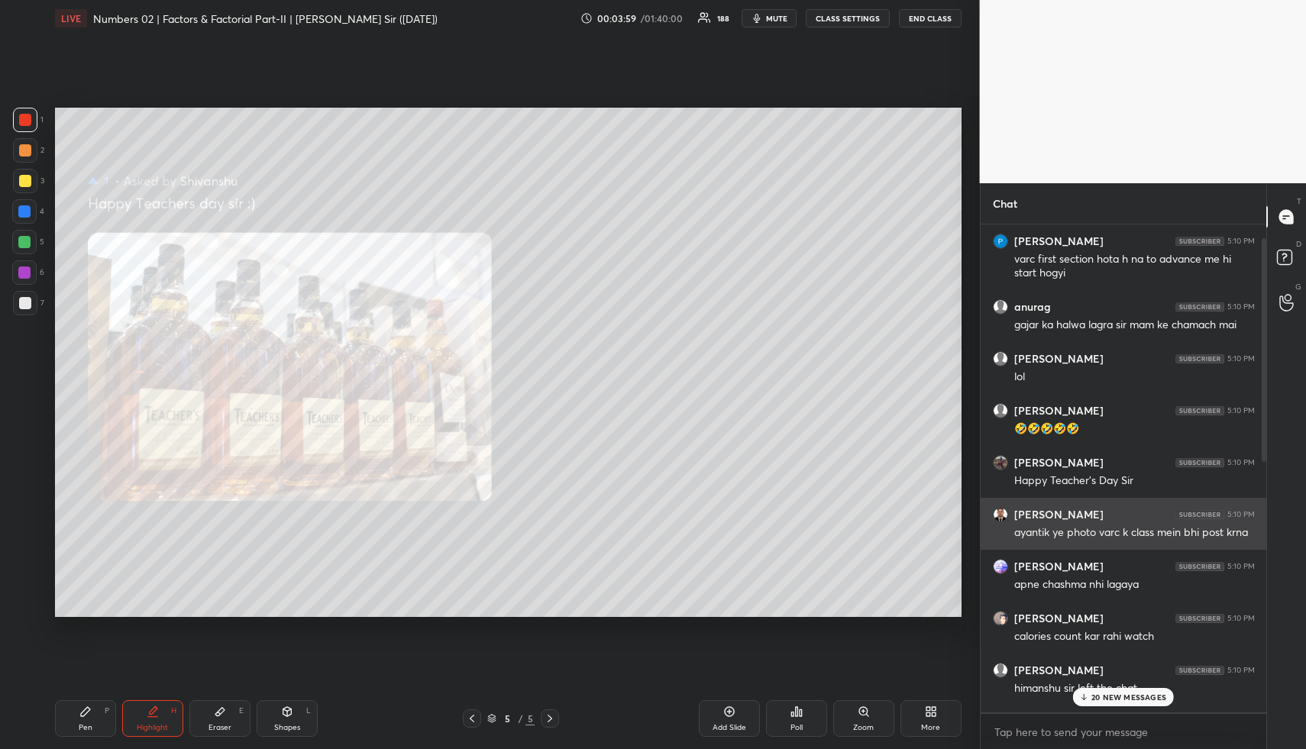
scroll to position [880, 0]
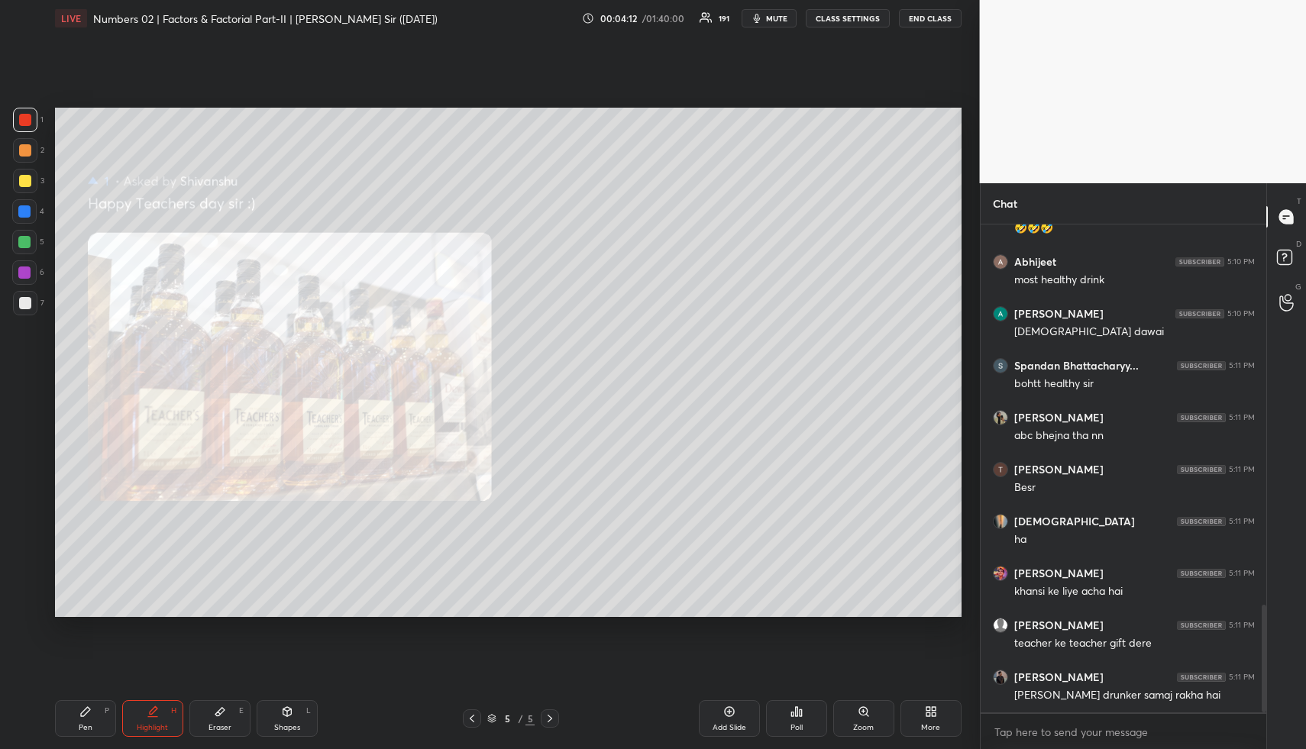
drag, startPoint x: 288, startPoint y: 720, endPoint x: 279, endPoint y: 696, distance: 25.1
click at [288, 716] on div "Shapes L" at bounding box center [287, 718] width 61 height 37
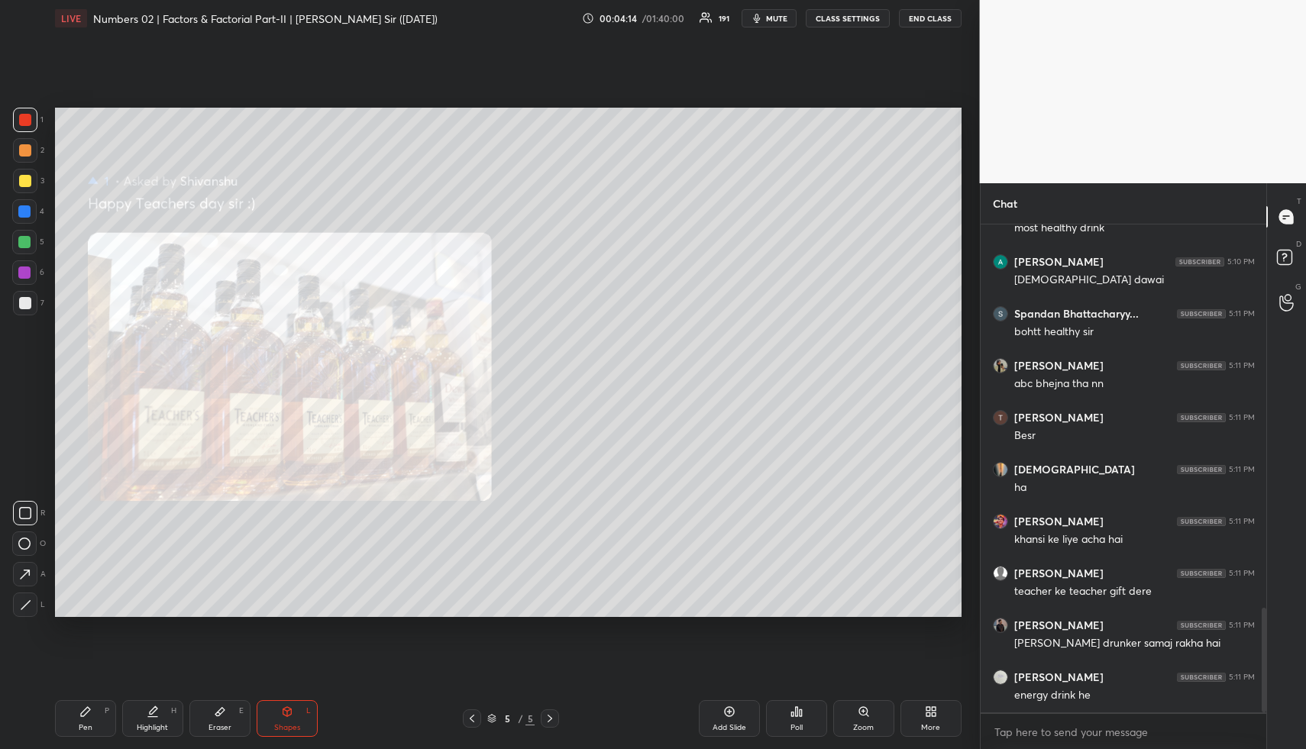
drag, startPoint x: 24, startPoint y: 149, endPoint x: 50, endPoint y: 203, distance: 60.1
click at [24, 151] on div at bounding box center [25, 150] width 12 height 12
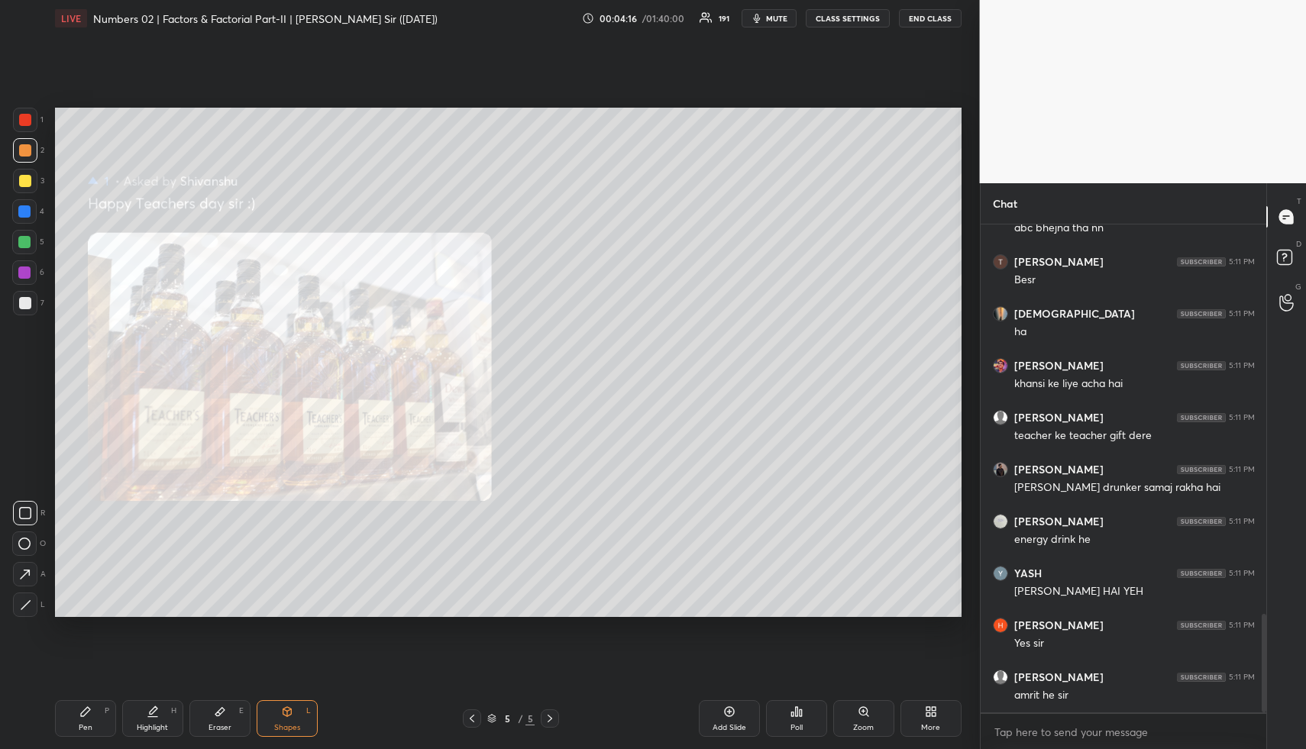
drag, startPoint x: 172, startPoint y: 721, endPoint x: 171, endPoint y: 688, distance: 32.8
click at [173, 719] on div "Highlight H" at bounding box center [152, 718] width 61 height 37
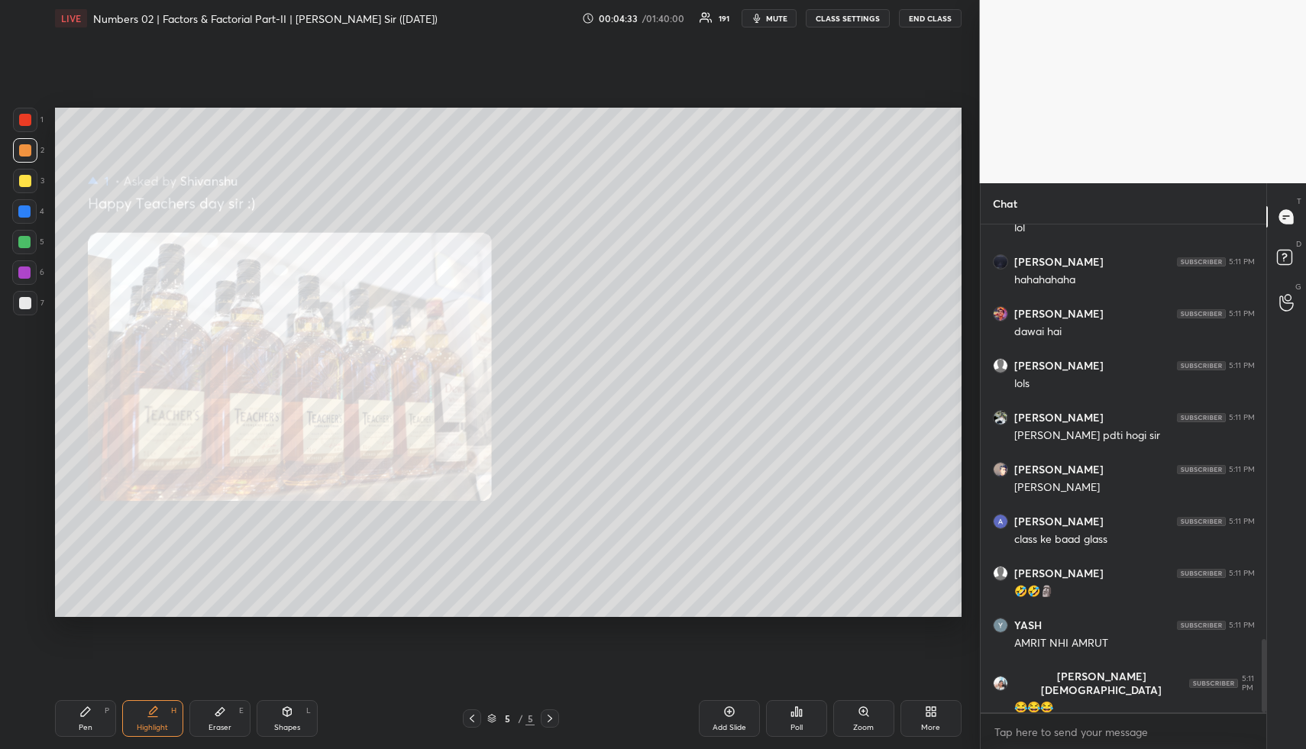
scroll to position [2816, 0]
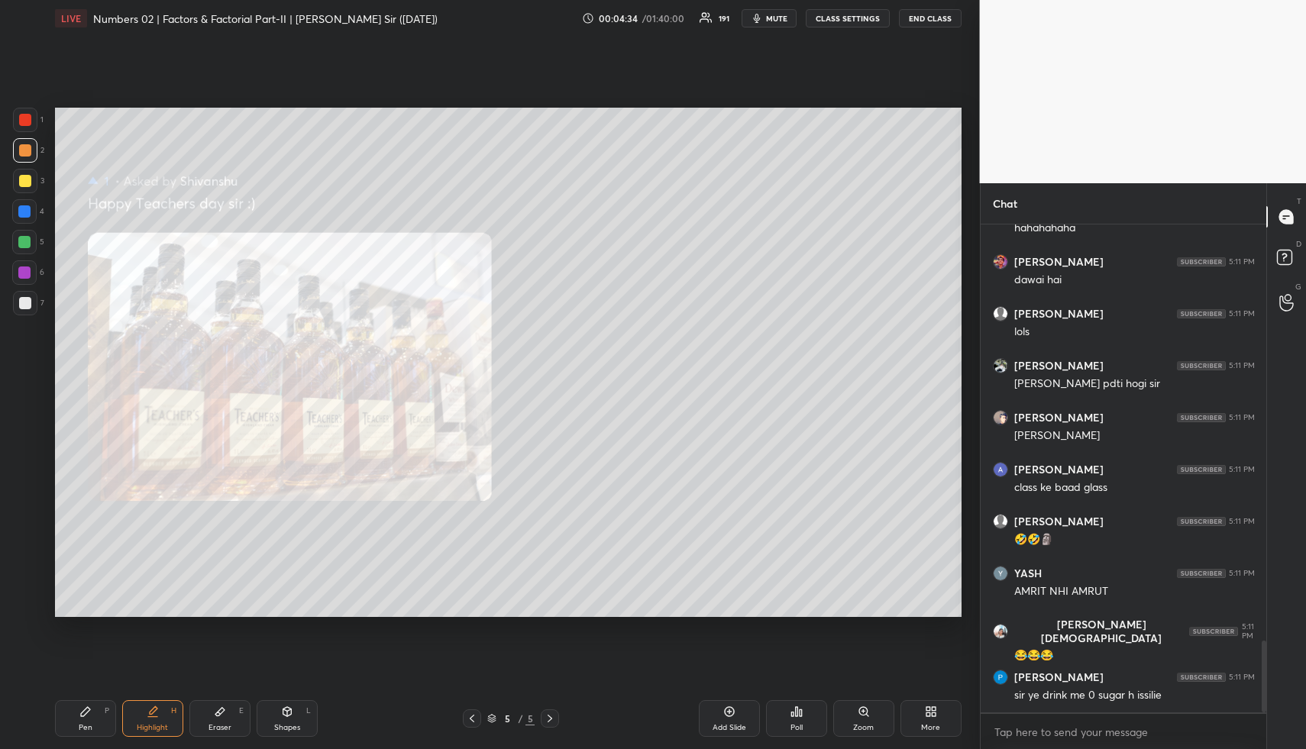
click at [176, 717] on div "Highlight H" at bounding box center [152, 718] width 61 height 37
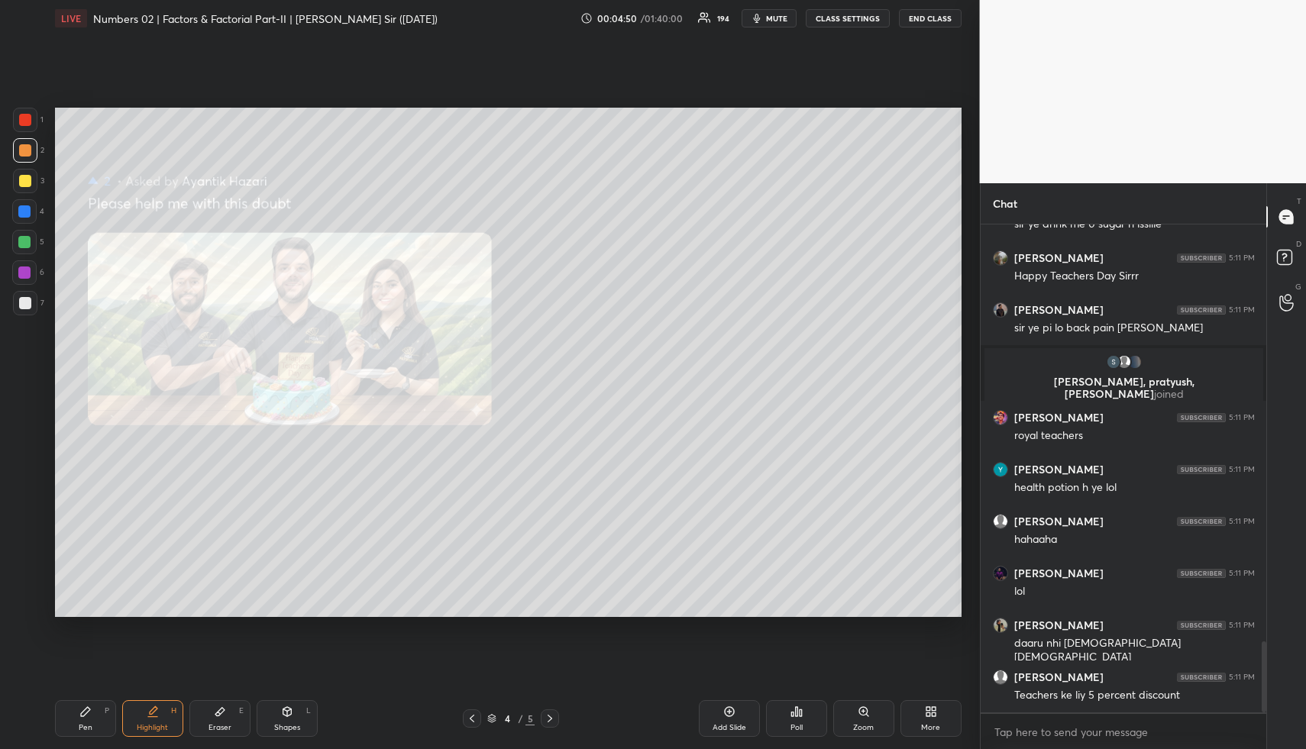
scroll to position [2878, 0]
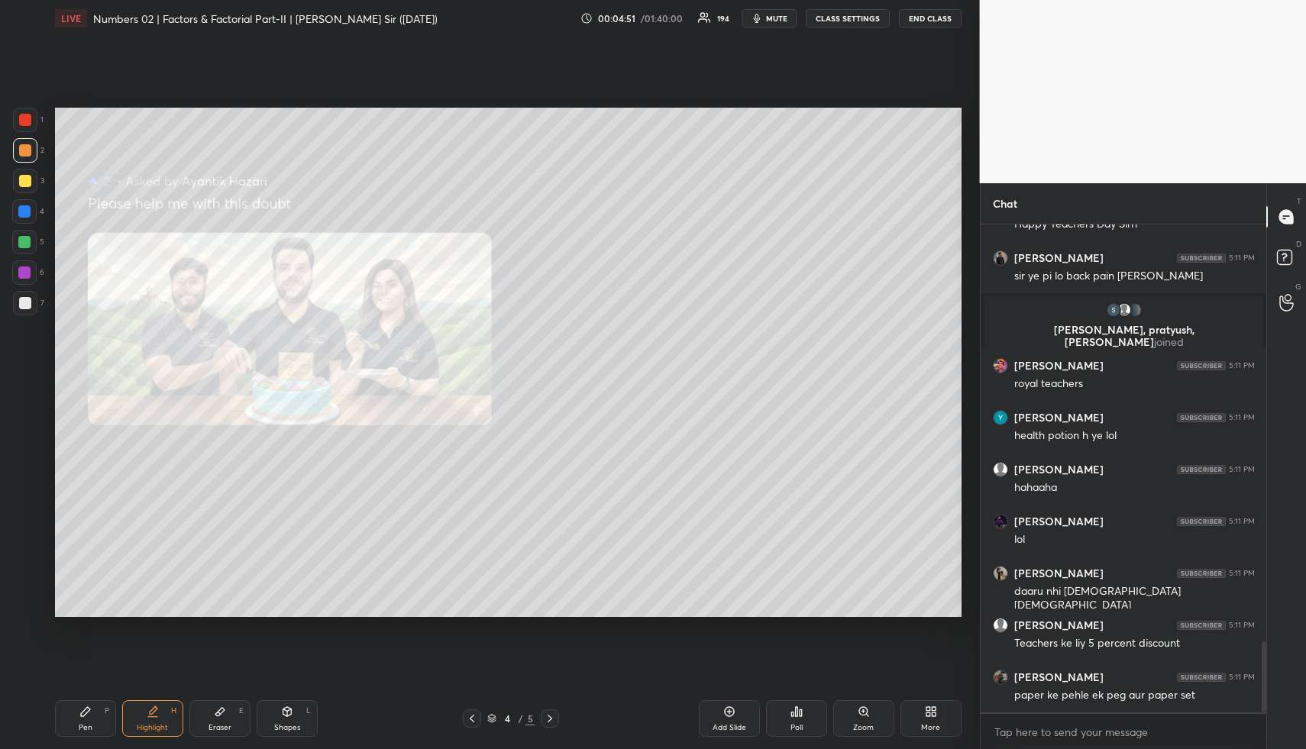
click at [291, 704] on div "Shapes L" at bounding box center [287, 718] width 61 height 37
click at [292, 711] on icon at bounding box center [287, 711] width 12 height 12
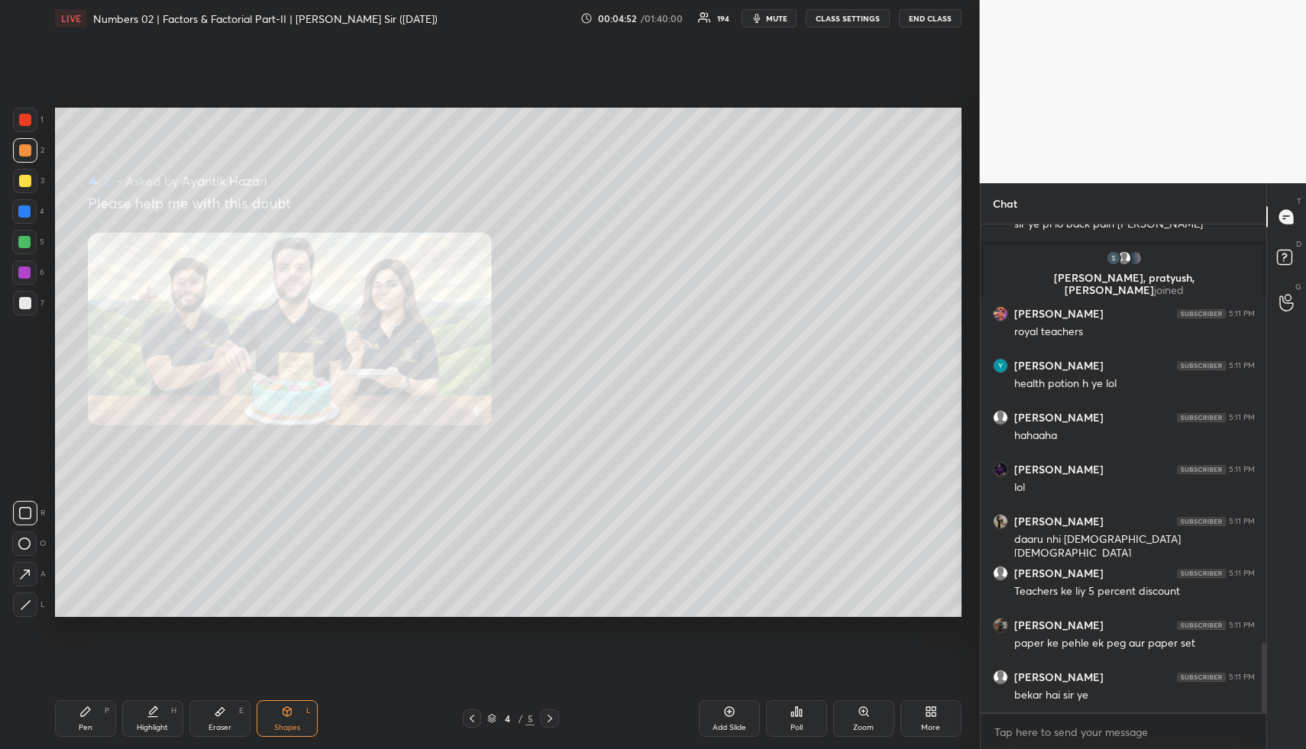
click at [546, 718] on icon at bounding box center [550, 718] width 12 height 12
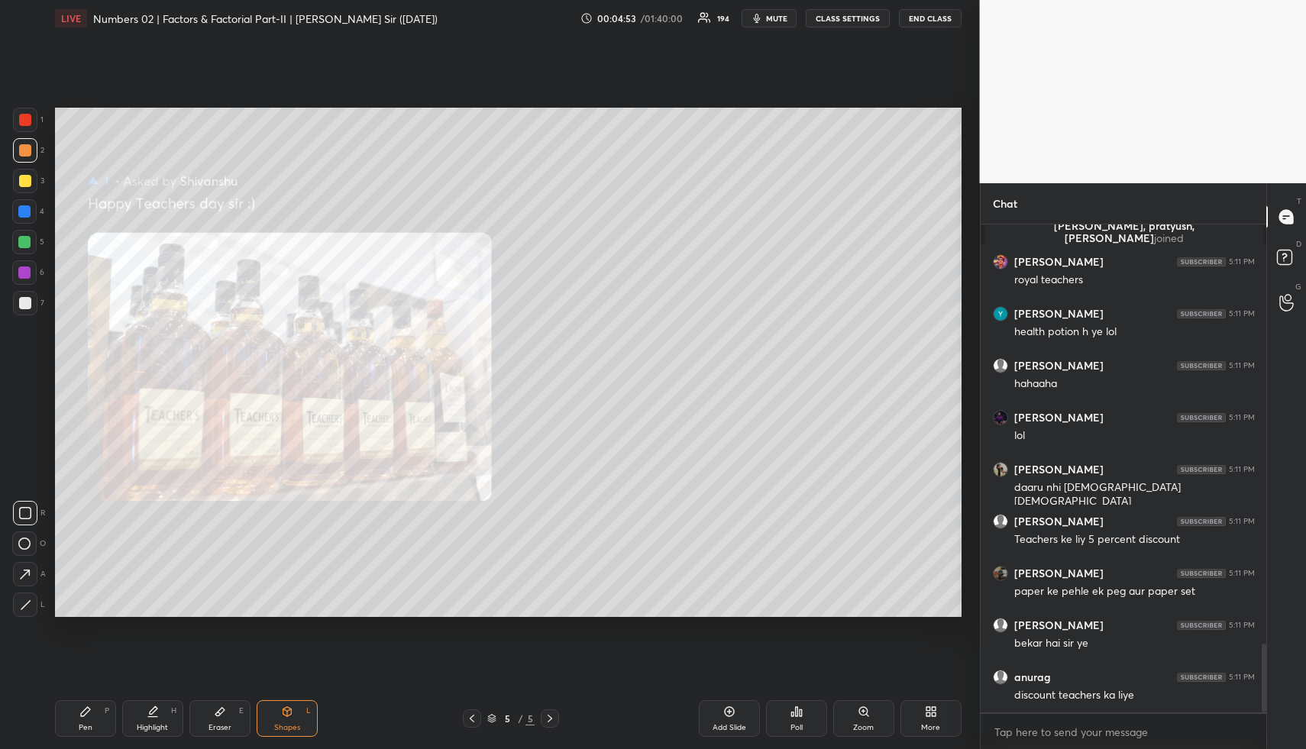
drag, startPoint x: 167, startPoint y: 710, endPoint x: 173, endPoint y: 647, distance: 63.6
click at [165, 715] on div "Highlight H" at bounding box center [152, 718] width 61 height 37
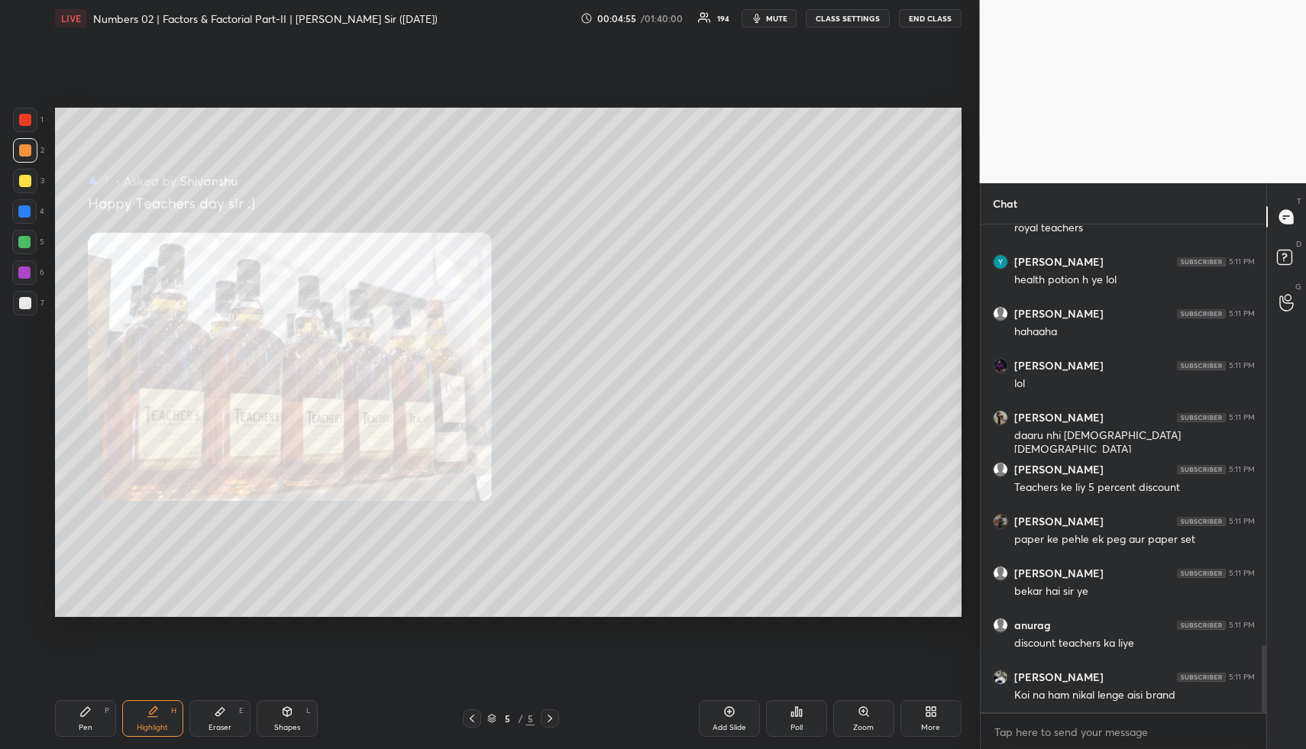
click at [469, 721] on icon at bounding box center [472, 718] width 12 height 12
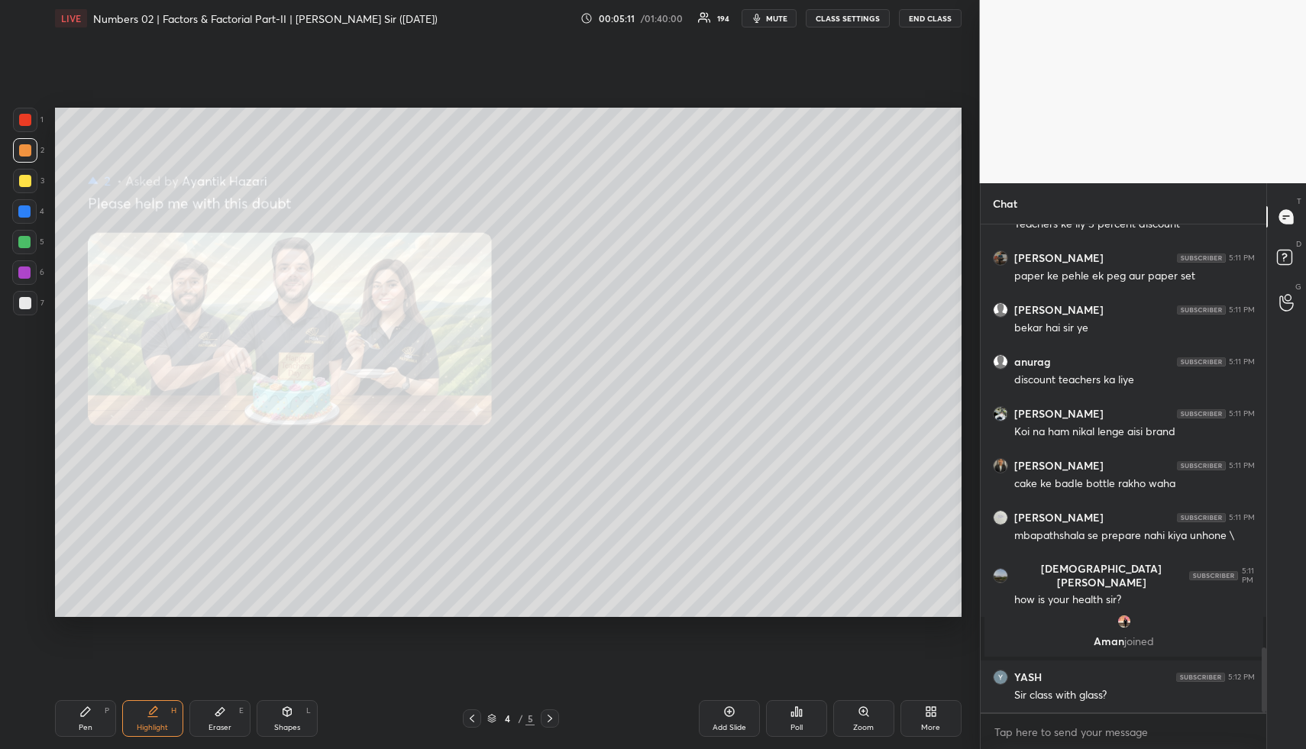
scroll to position [3161, 0]
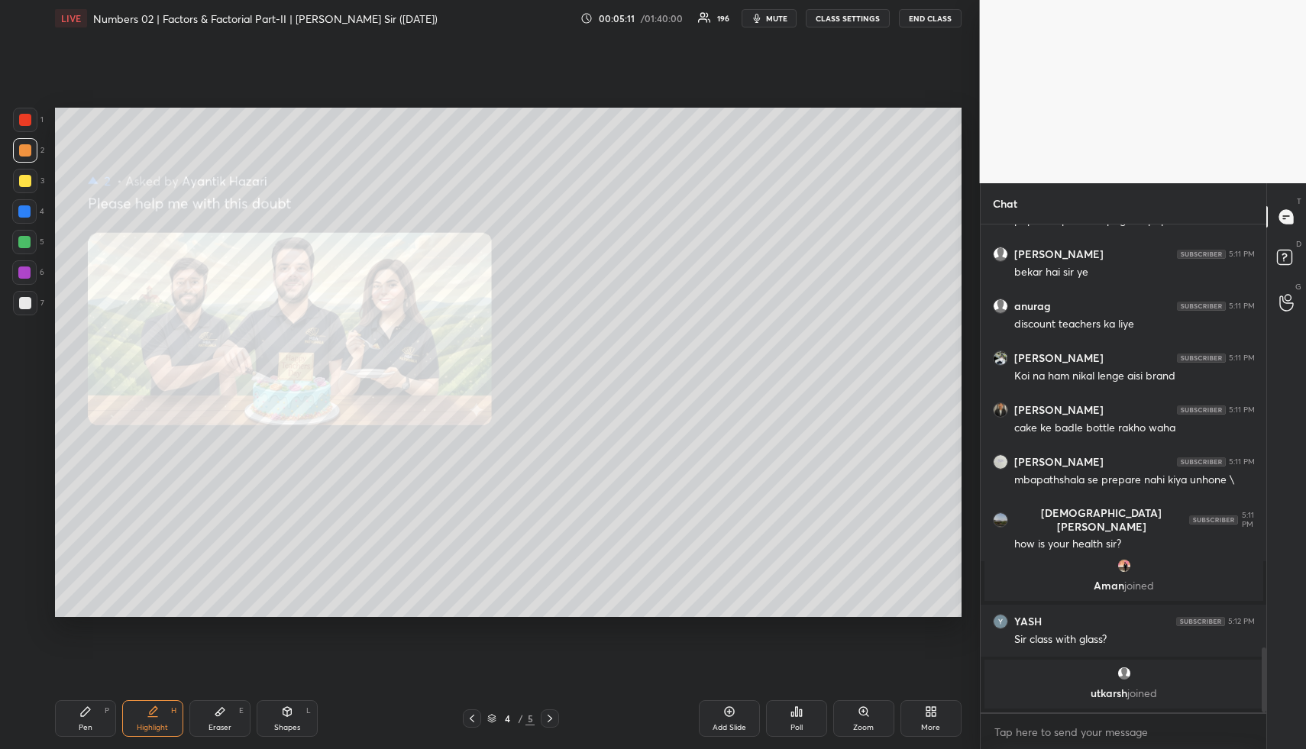
click at [79, 727] on div "Pen" at bounding box center [86, 728] width 14 height 8
click at [31, 184] on div at bounding box center [25, 181] width 24 height 24
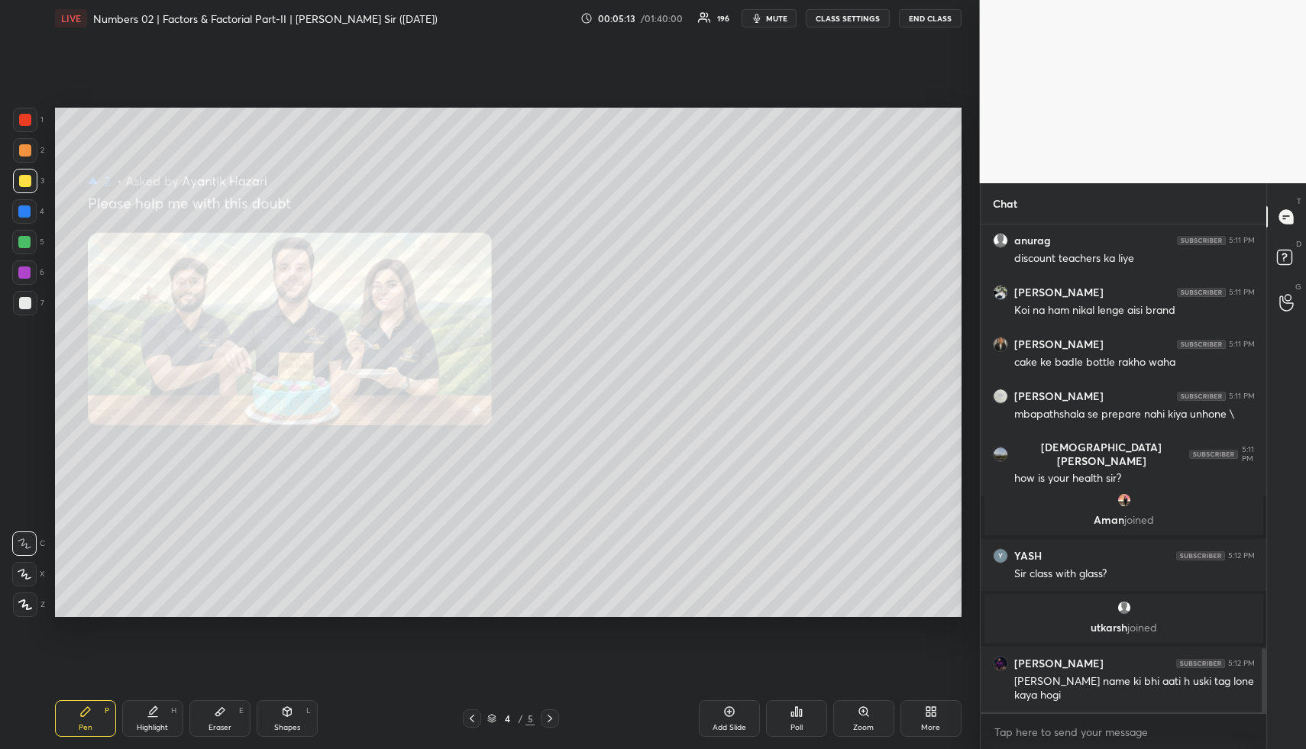
drag, startPoint x: 289, startPoint y: 717, endPoint x: 274, endPoint y: 705, distance: 18.5
click at [285, 718] on div "Shapes L" at bounding box center [287, 718] width 61 height 37
click at [25, 178] on div at bounding box center [25, 181] width 12 height 12
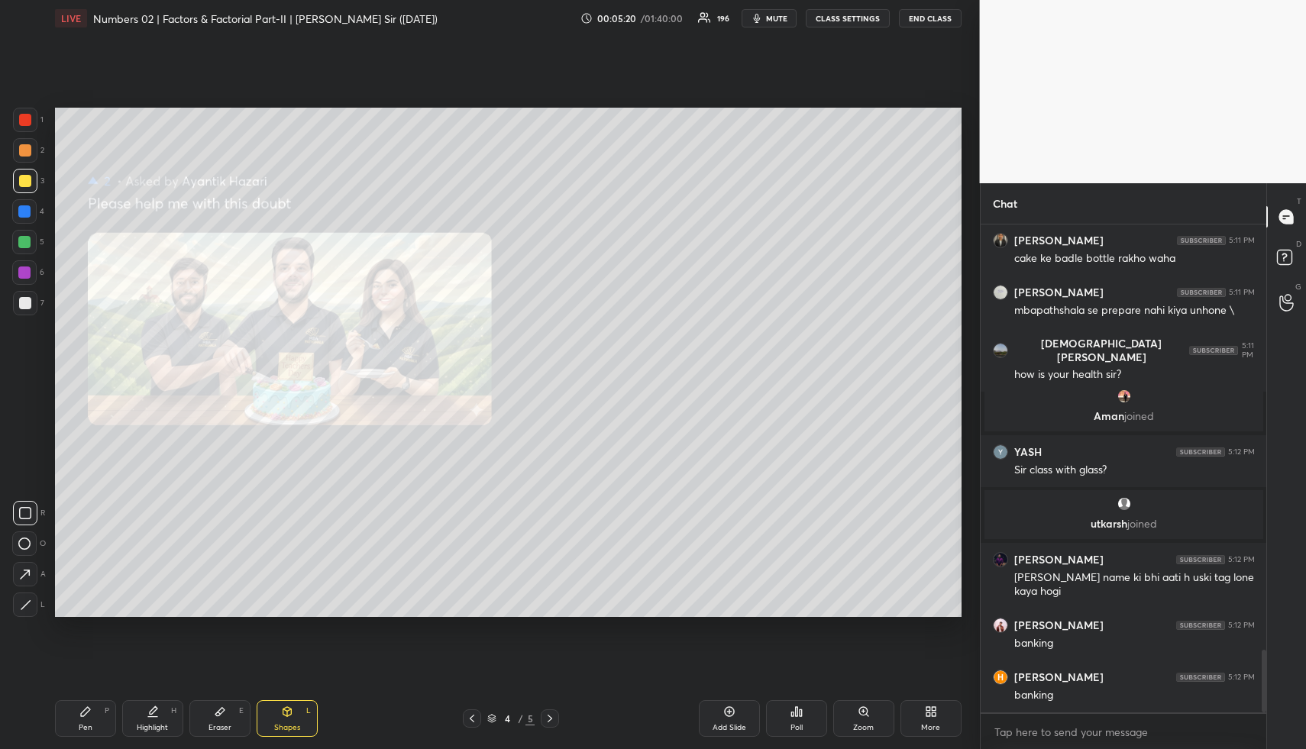
scroll to position [3355, 0]
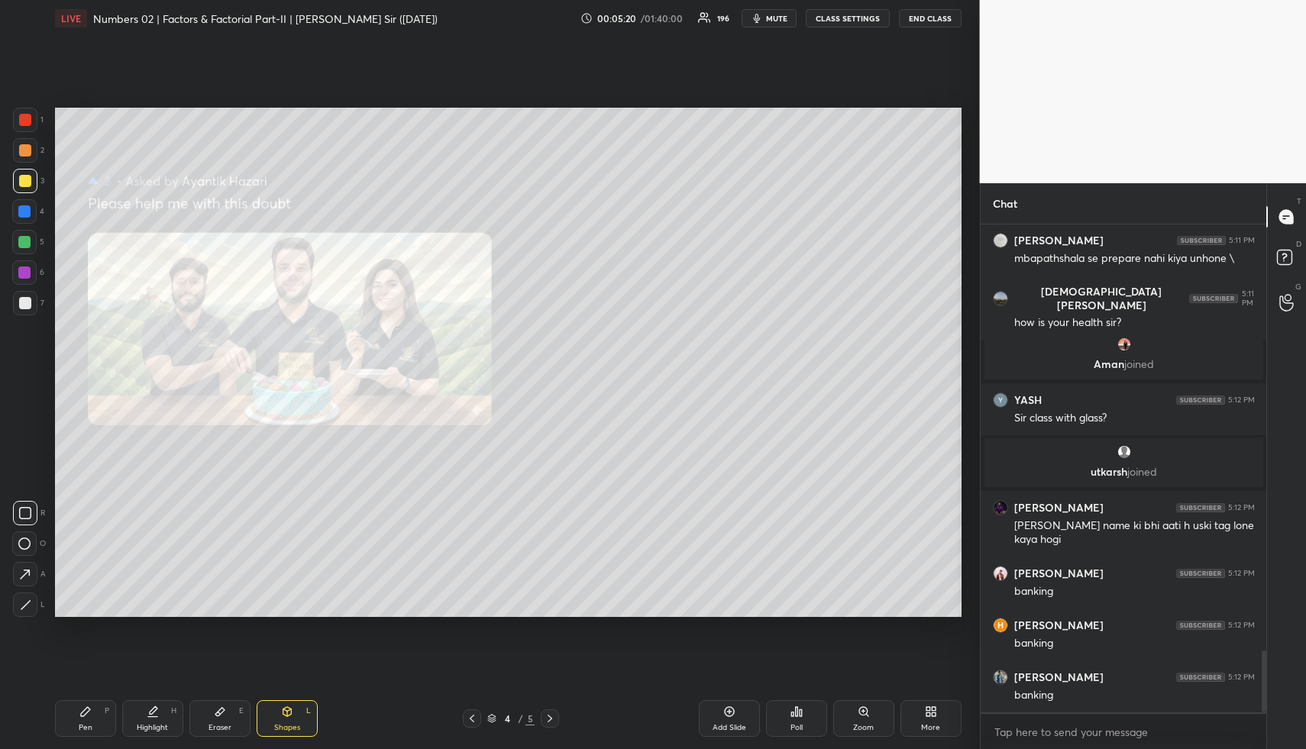
click at [98, 722] on div "Pen P" at bounding box center [85, 718] width 61 height 37
click at [25, 604] on icon at bounding box center [25, 604] width 14 height 11
click at [25, 244] on div at bounding box center [24, 242] width 12 height 12
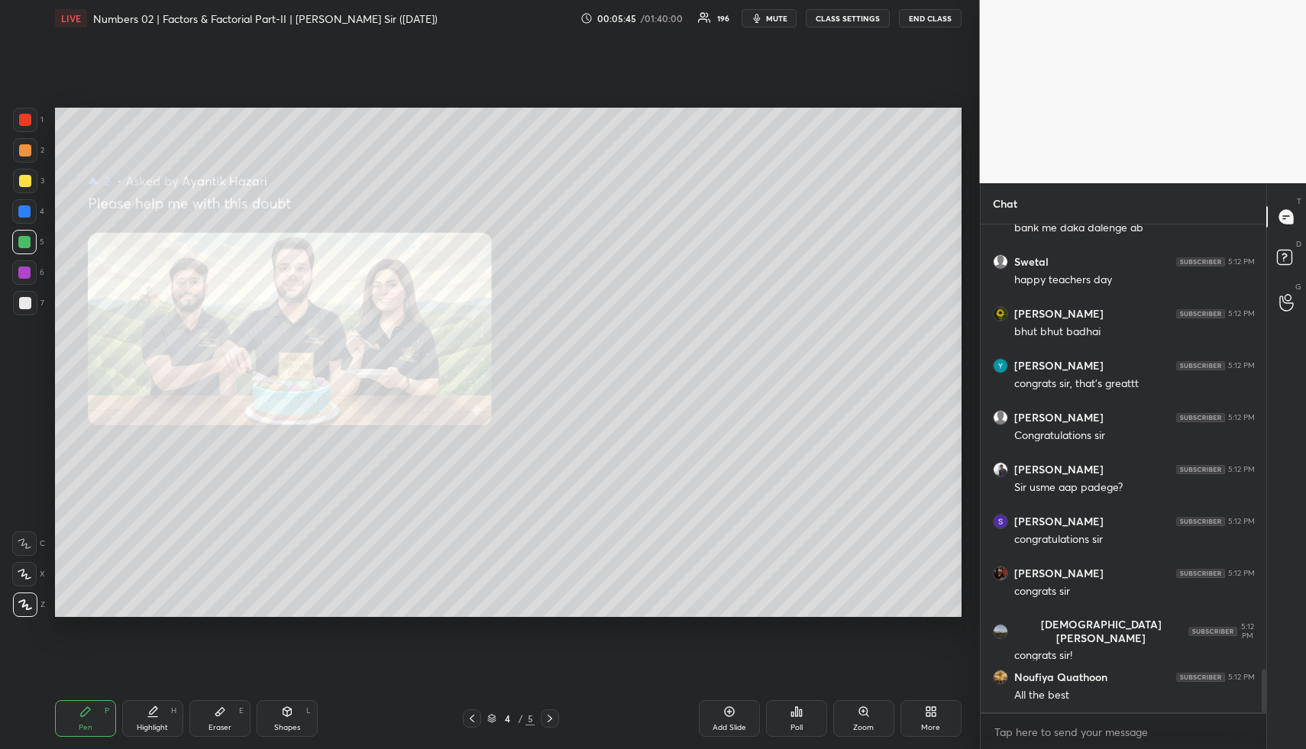
scroll to position [5016, 0]
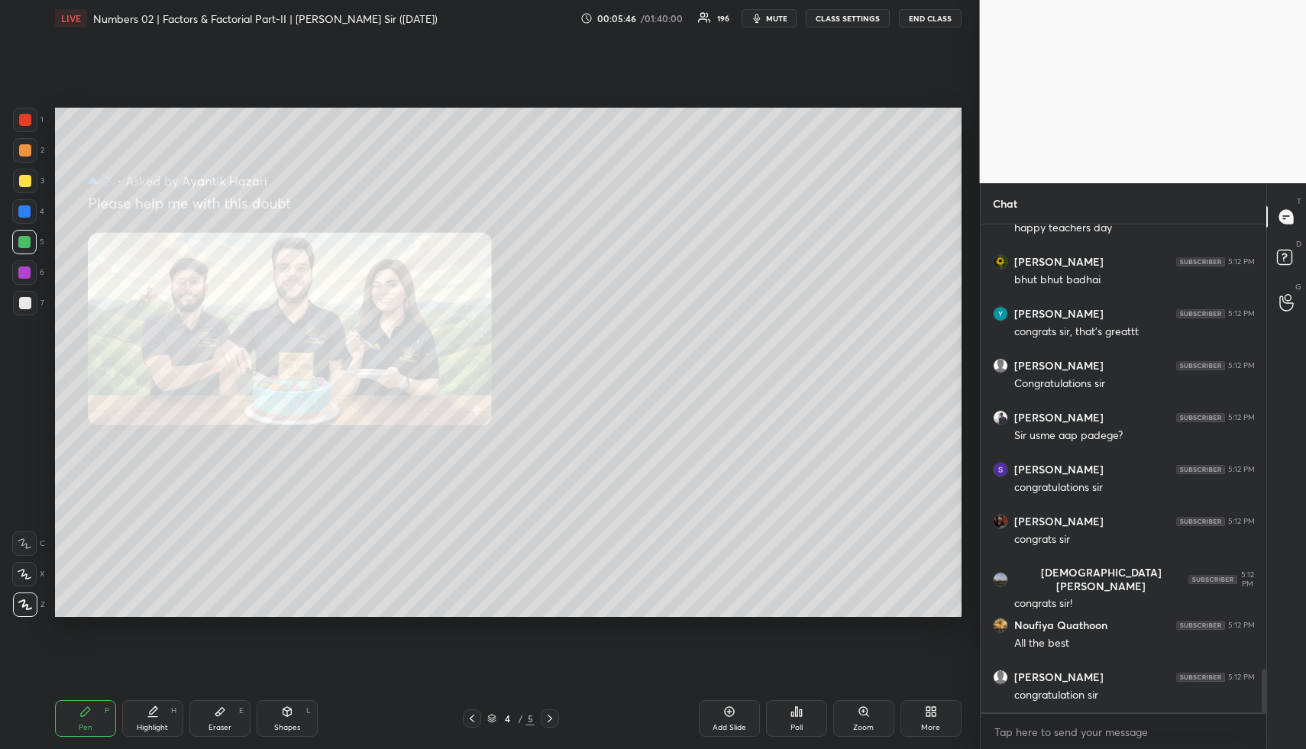
click at [1056, 734] on body "1 2 3 4 5 6 7 R O A L C X Z Erase all C X Z LIVE Numbers 02 | Factors & Factori…" at bounding box center [653, 374] width 1306 height 749
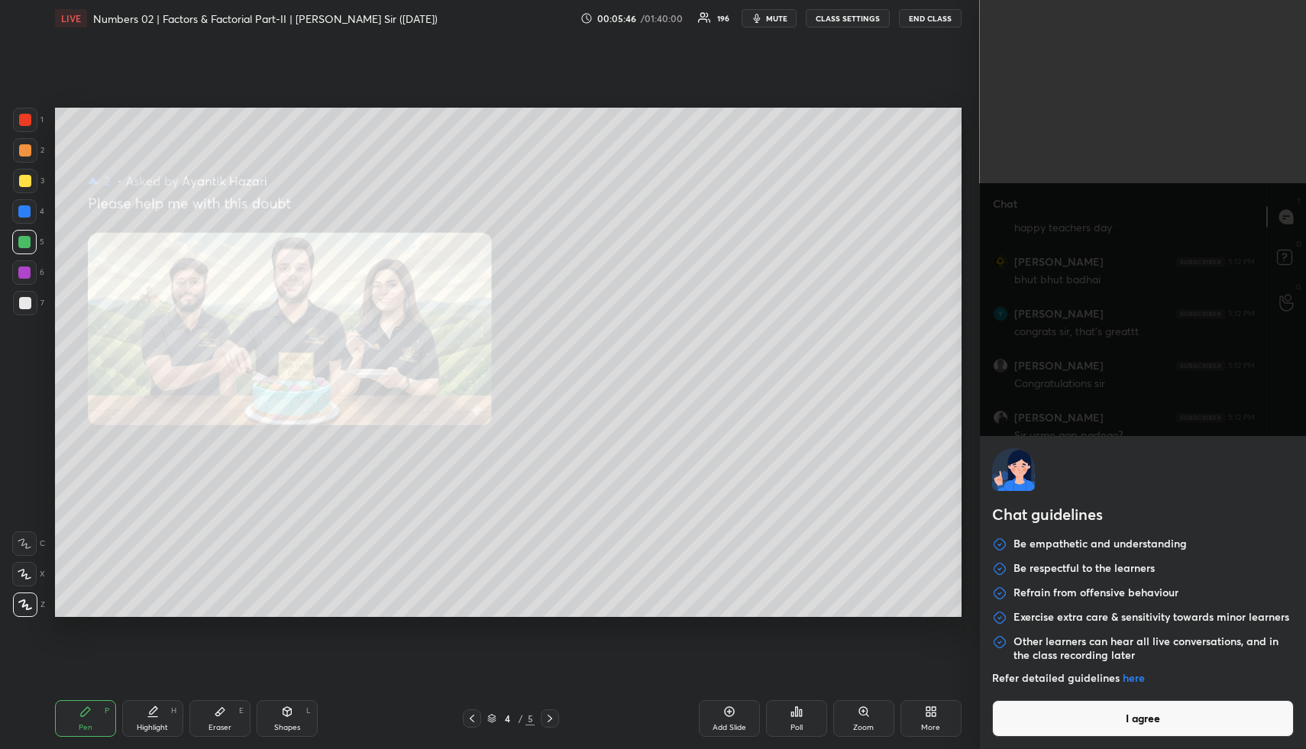
click at [1062, 728] on button "I agree" at bounding box center [1143, 718] width 302 height 37
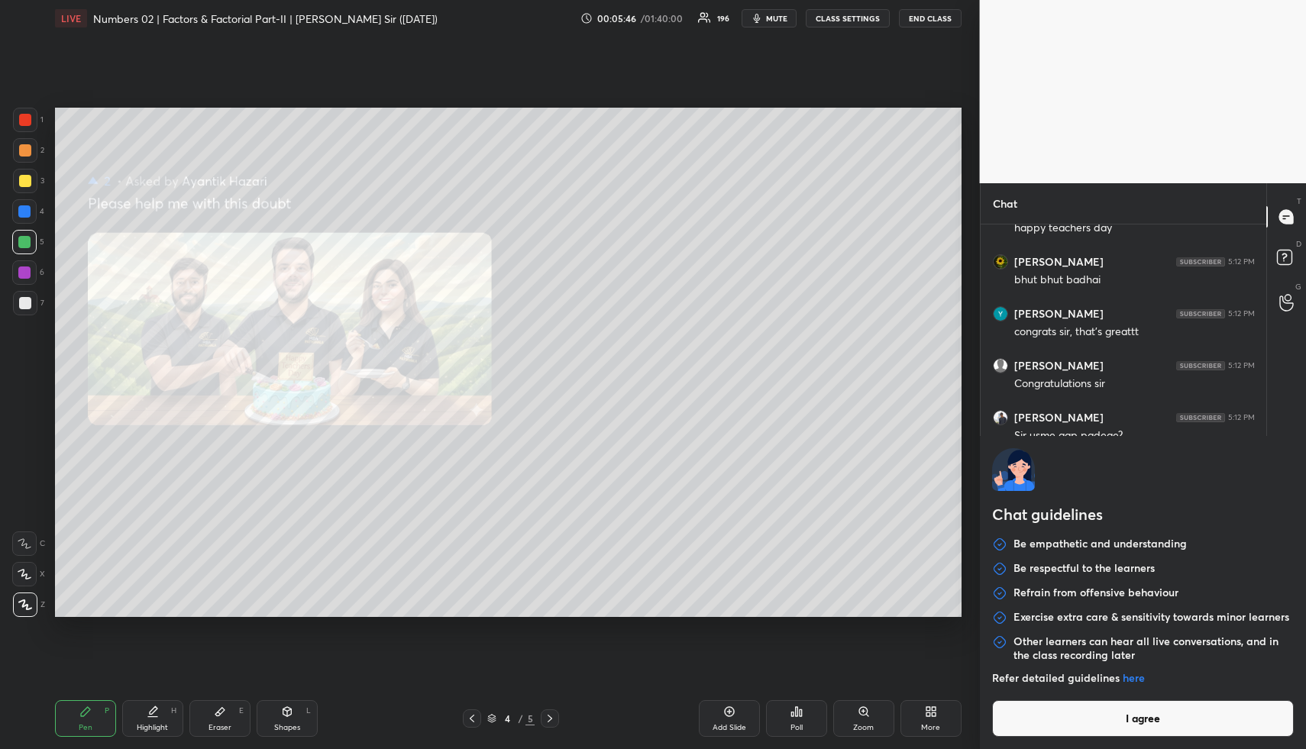
type textarea "x"
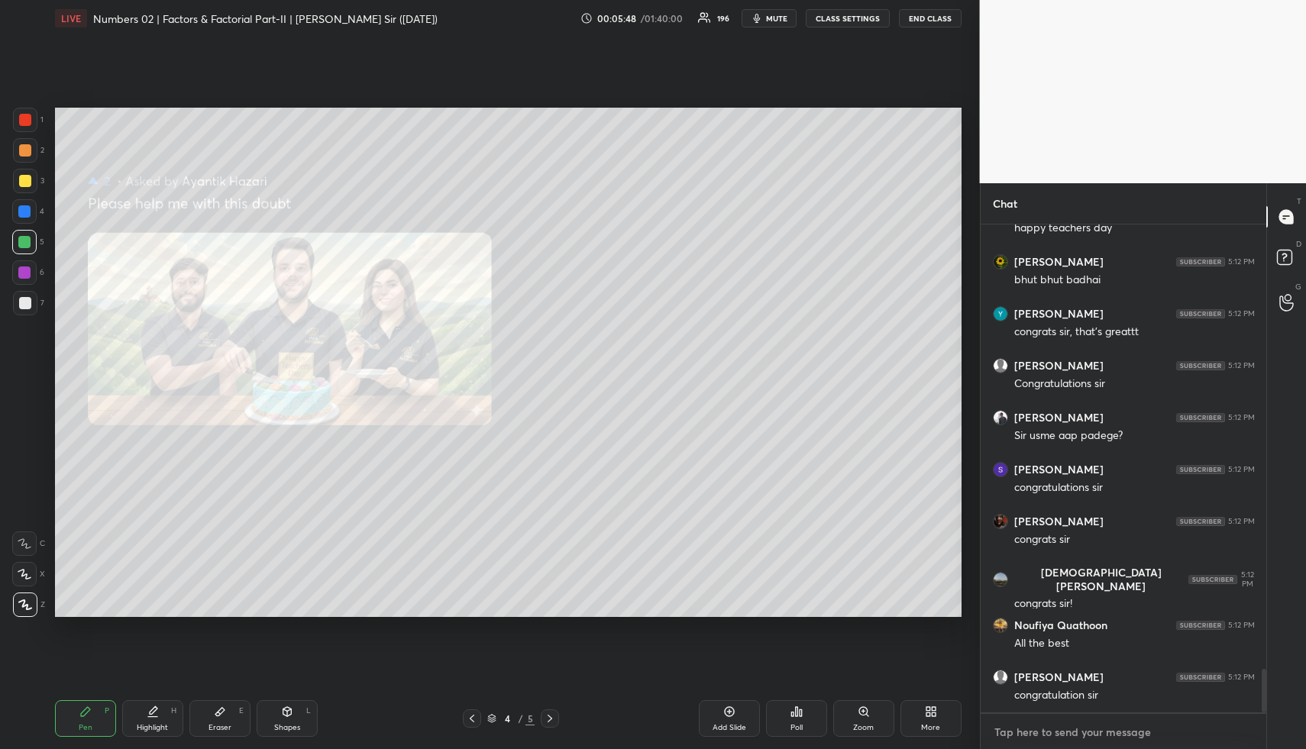
paste textarea "[URL][DOMAIN_NAME]"
type textarea "[URL][DOMAIN_NAME]"
type textarea "x"
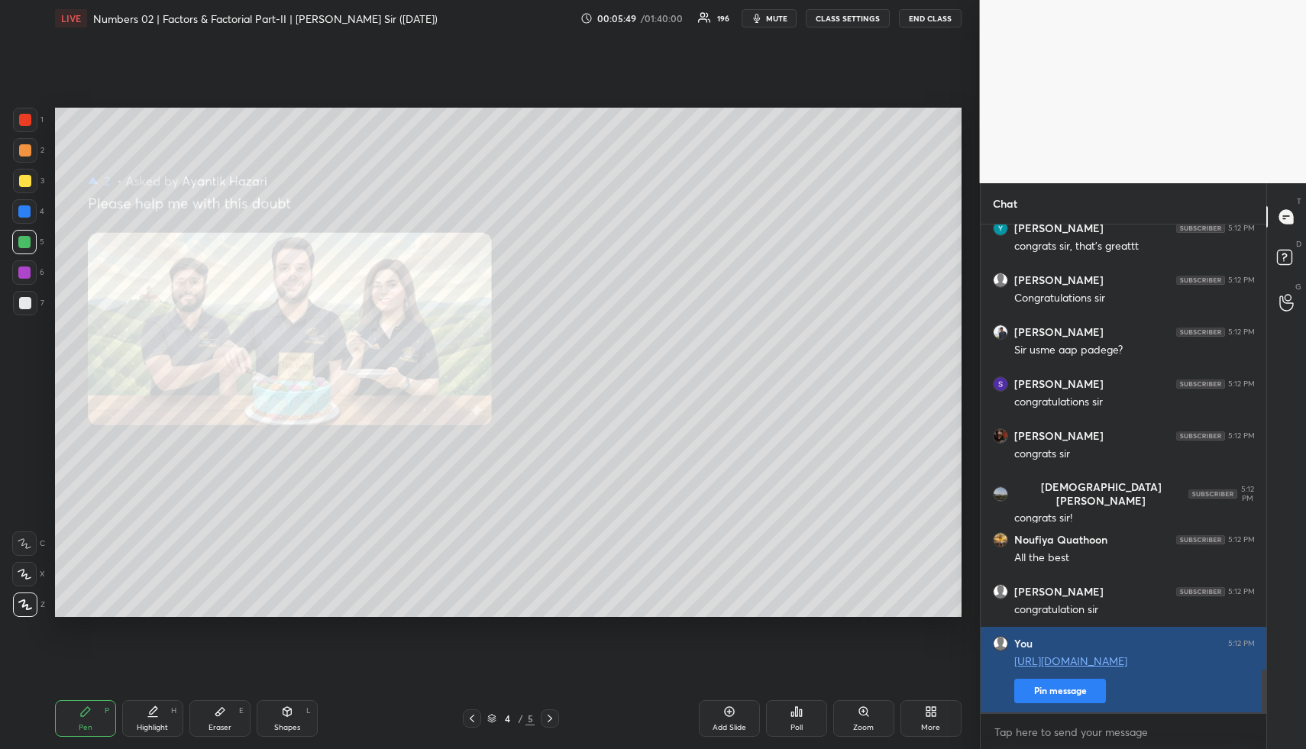
click at [1047, 690] on button "Pin message" at bounding box center [1060, 691] width 92 height 24
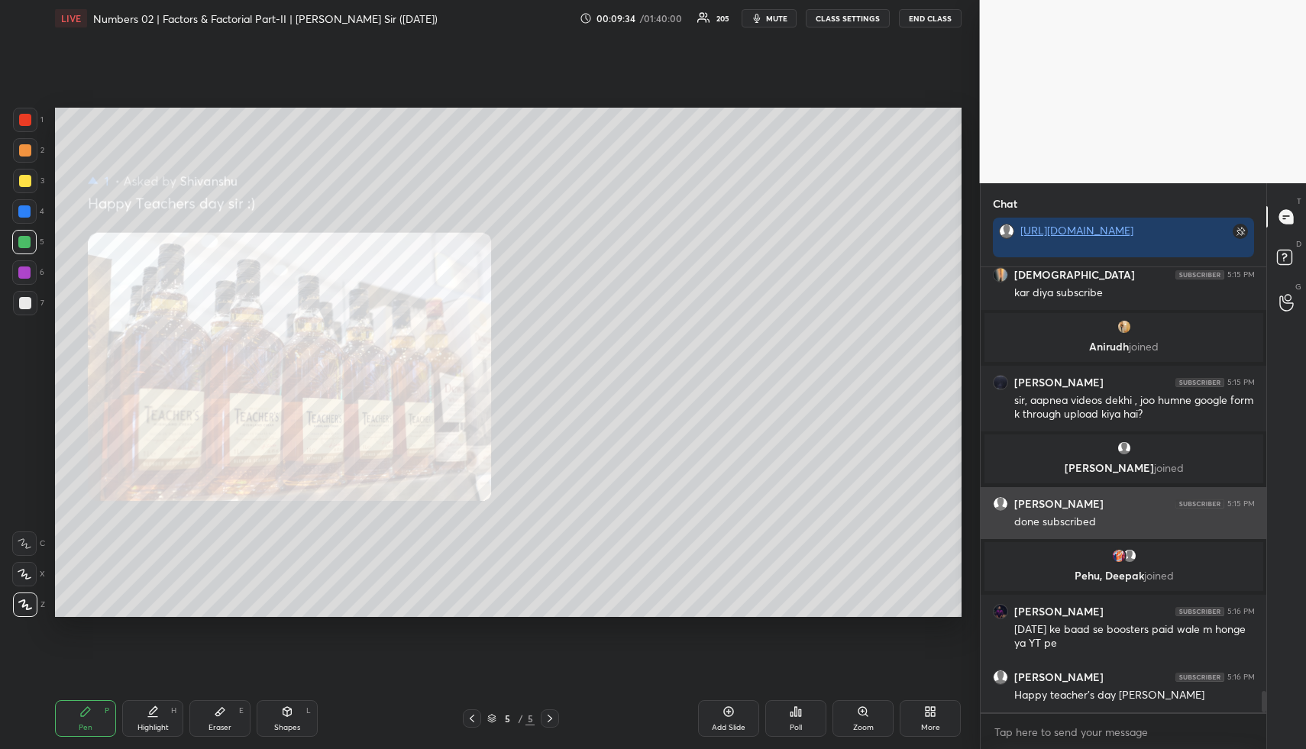
scroll to position [8922, 0]
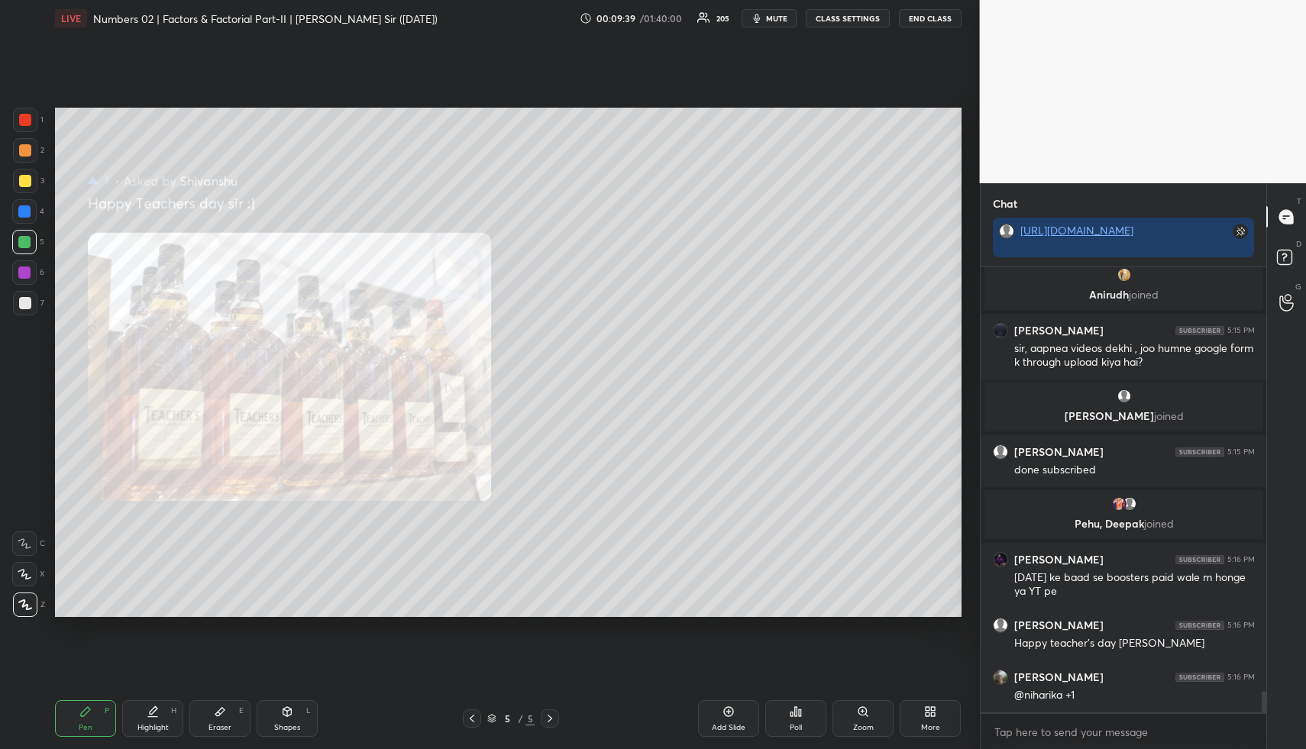
click at [936, 712] on icon at bounding box center [930, 711] width 12 height 12
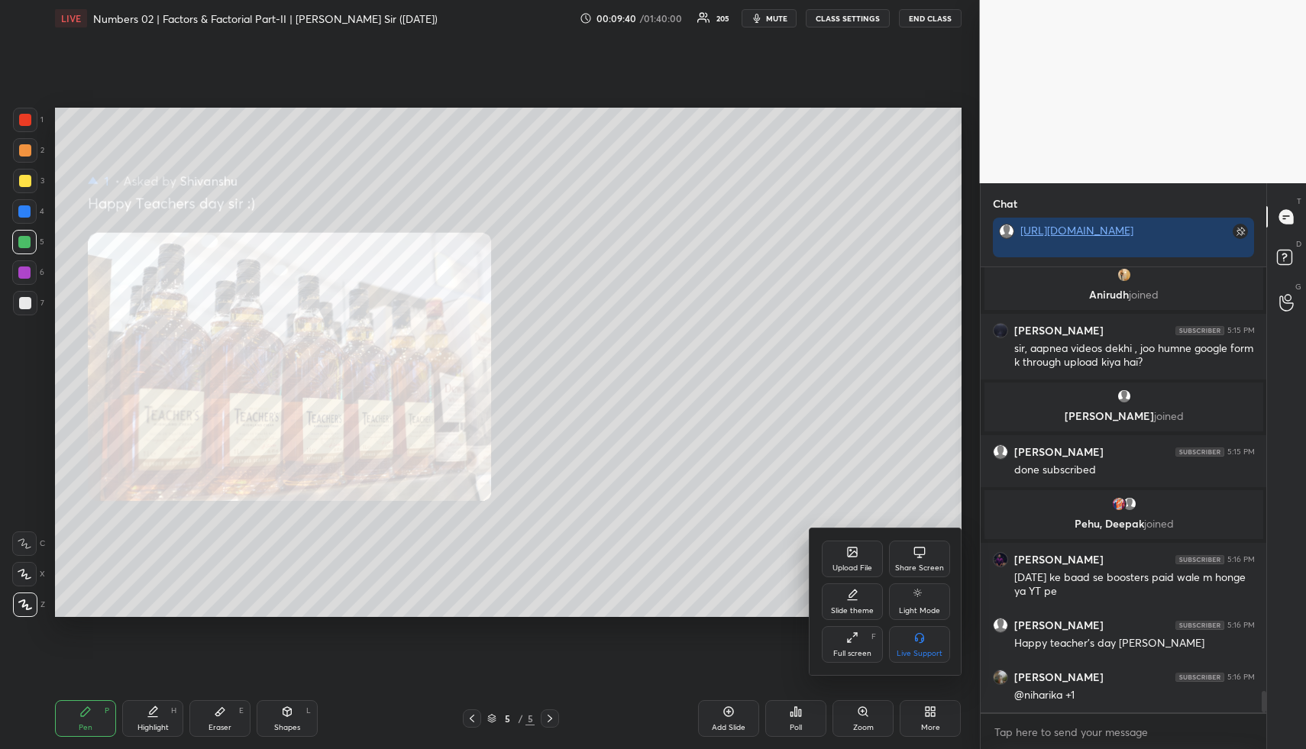
click at [854, 547] on icon at bounding box center [852, 552] width 12 height 12
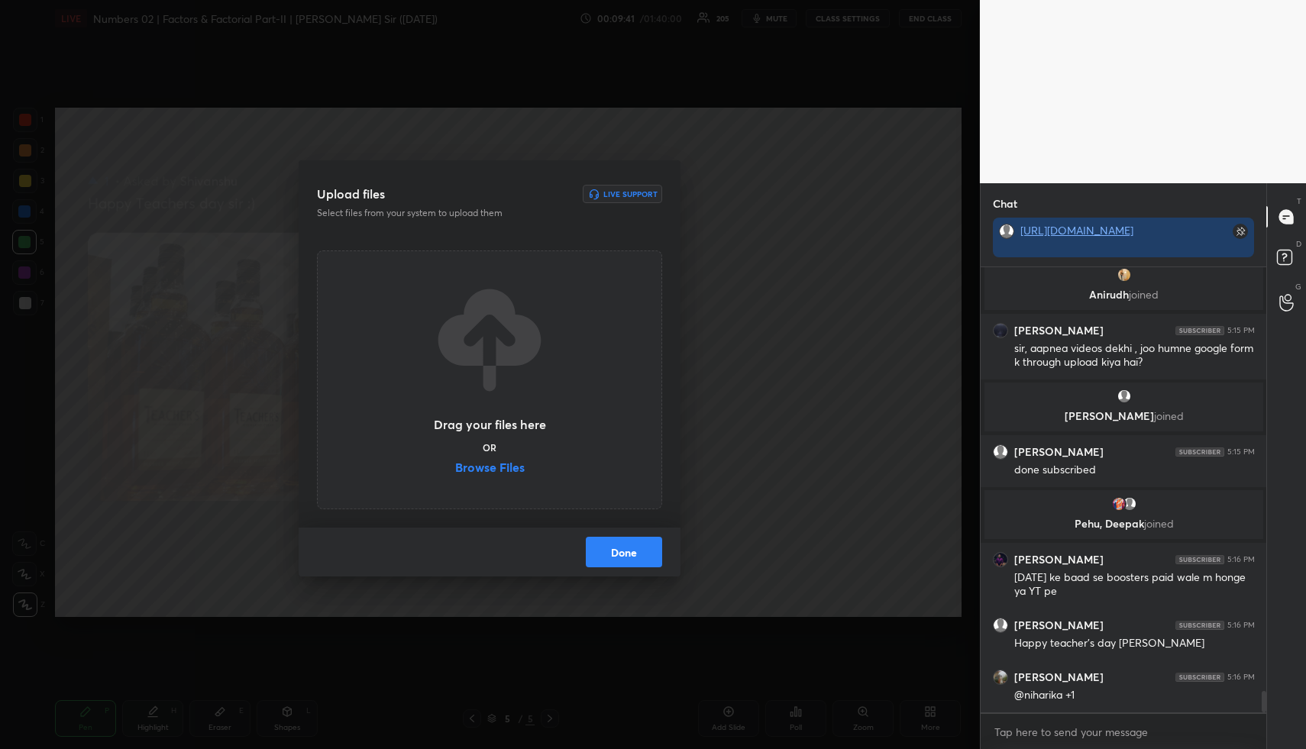
click at [493, 466] on label "Browse Files" at bounding box center [489, 469] width 69 height 16
click at [455, 466] on input "Browse Files" at bounding box center [455, 469] width 0 height 16
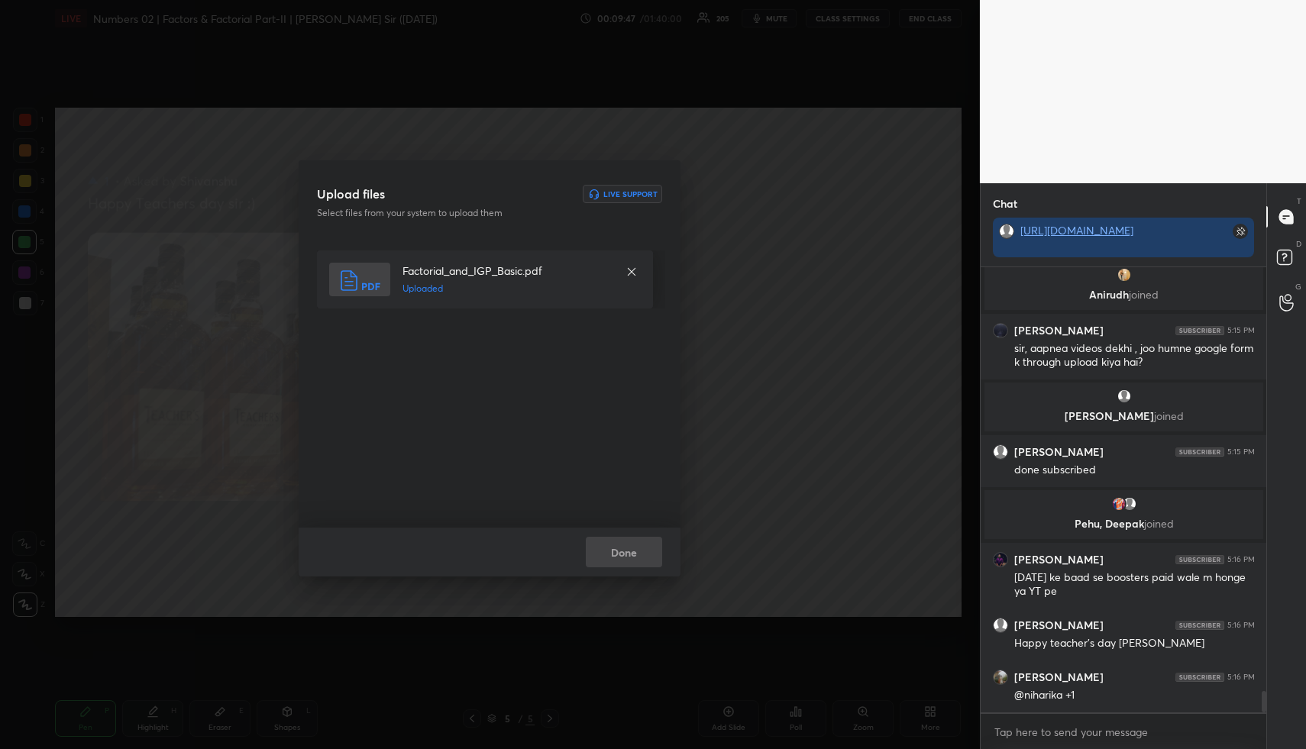
click at [621, 551] on div "Done" at bounding box center [490, 552] width 382 height 49
click at [621, 551] on button "Done" at bounding box center [624, 552] width 76 height 31
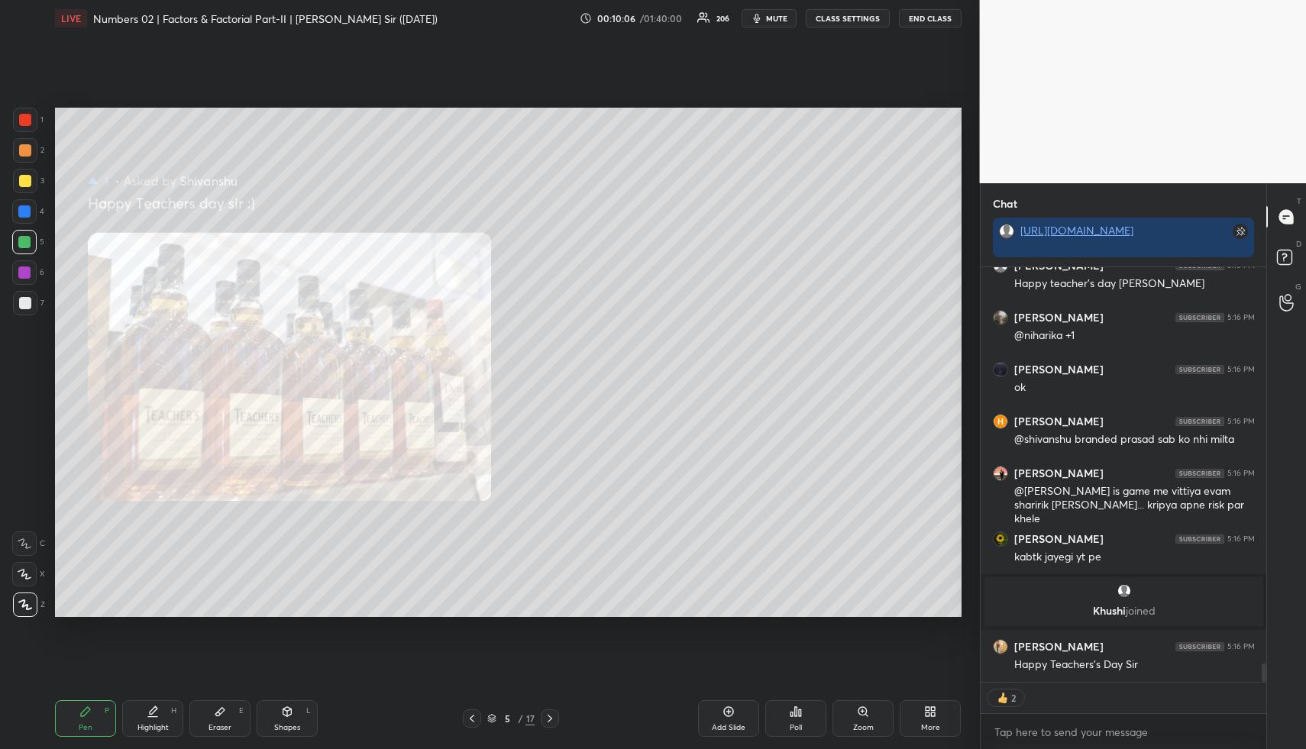
scroll to position [440, 281]
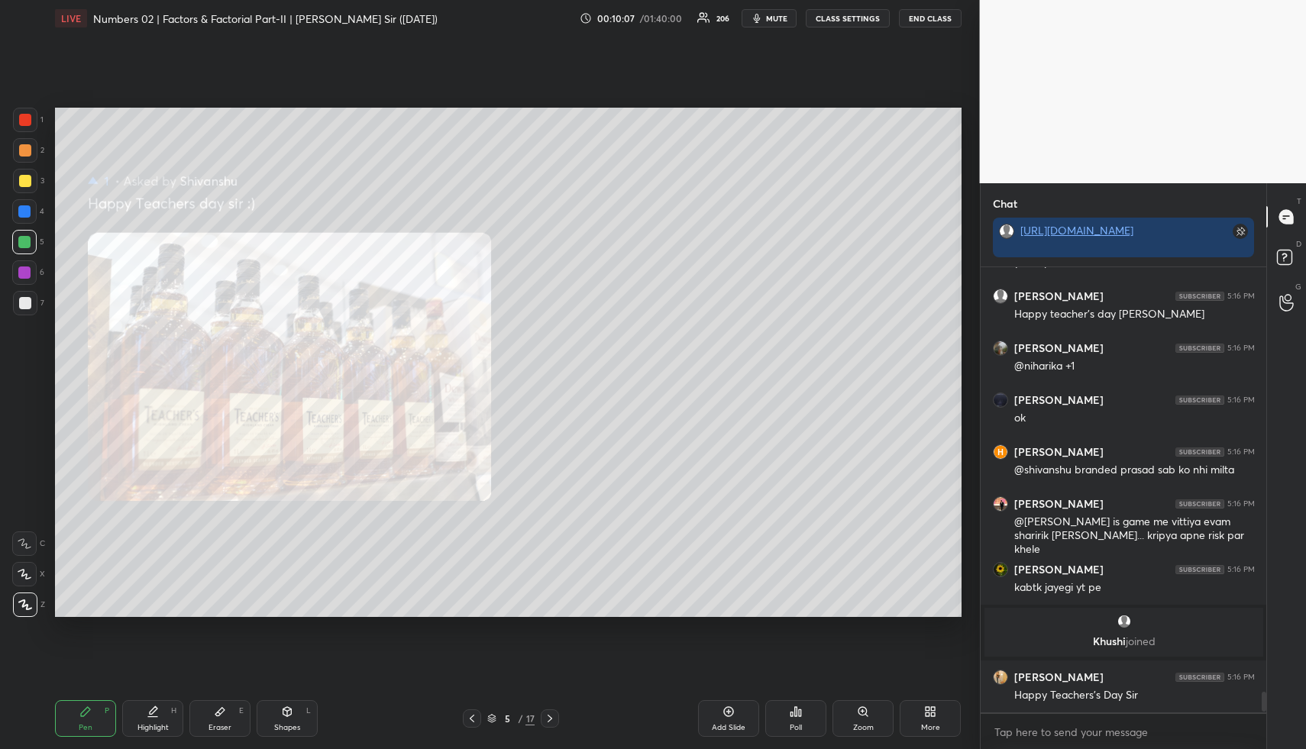
click at [936, 715] on div "More" at bounding box center [929, 718] width 61 height 37
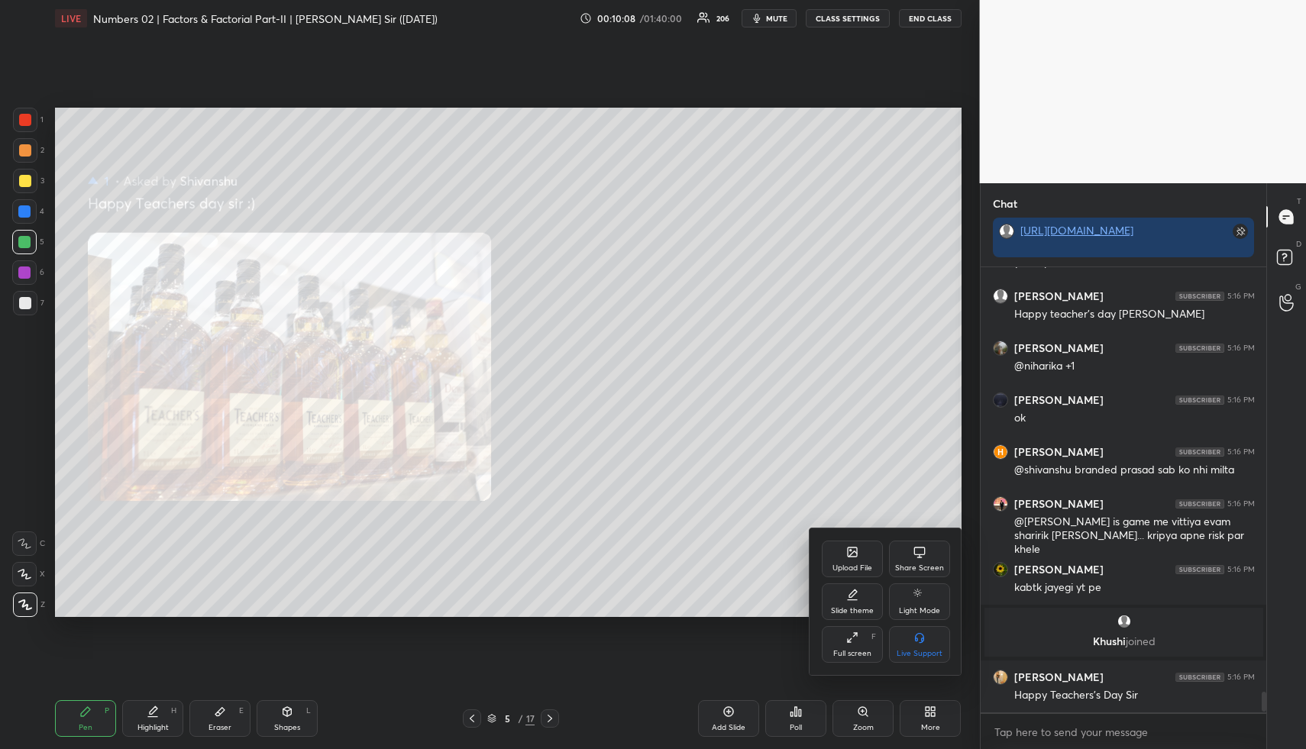
click at [857, 572] on div "Upload File" at bounding box center [852, 568] width 40 height 8
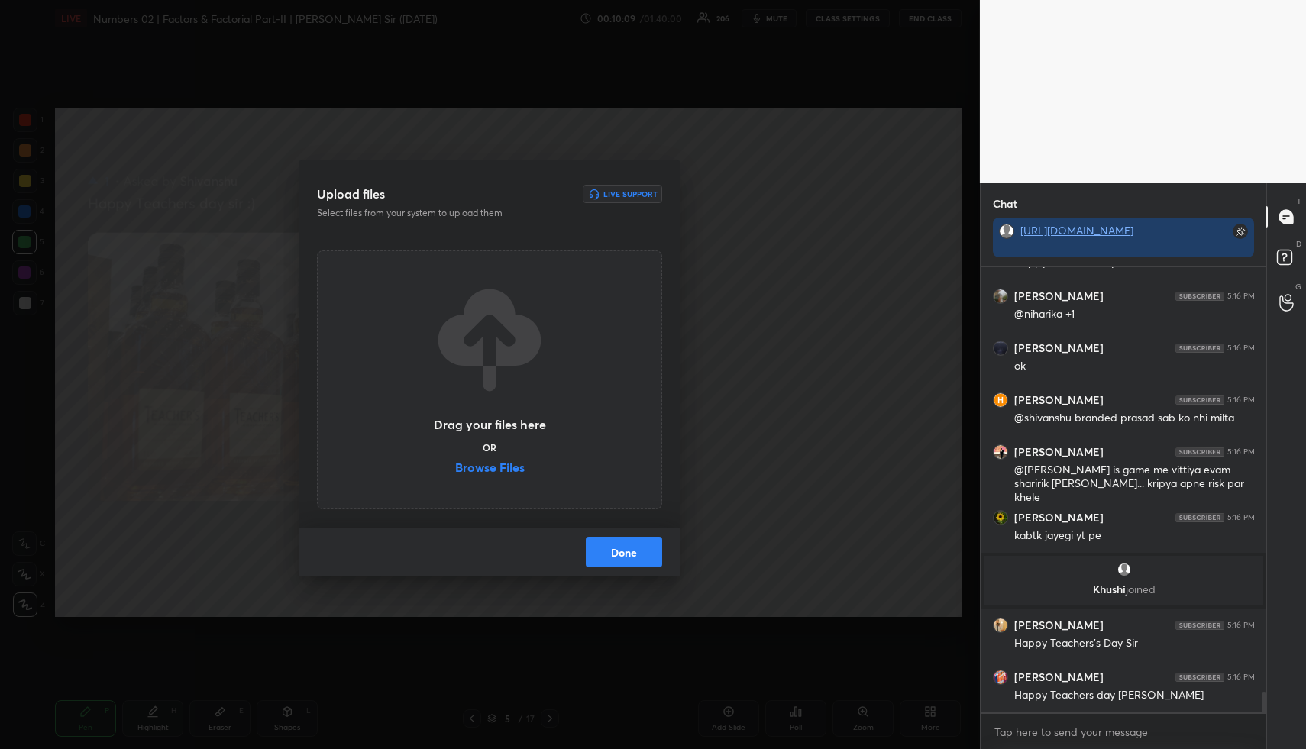
click at [513, 466] on label "Browse Files" at bounding box center [489, 469] width 69 height 16
click at [455, 466] on input "Browse Files" at bounding box center [455, 469] width 0 height 16
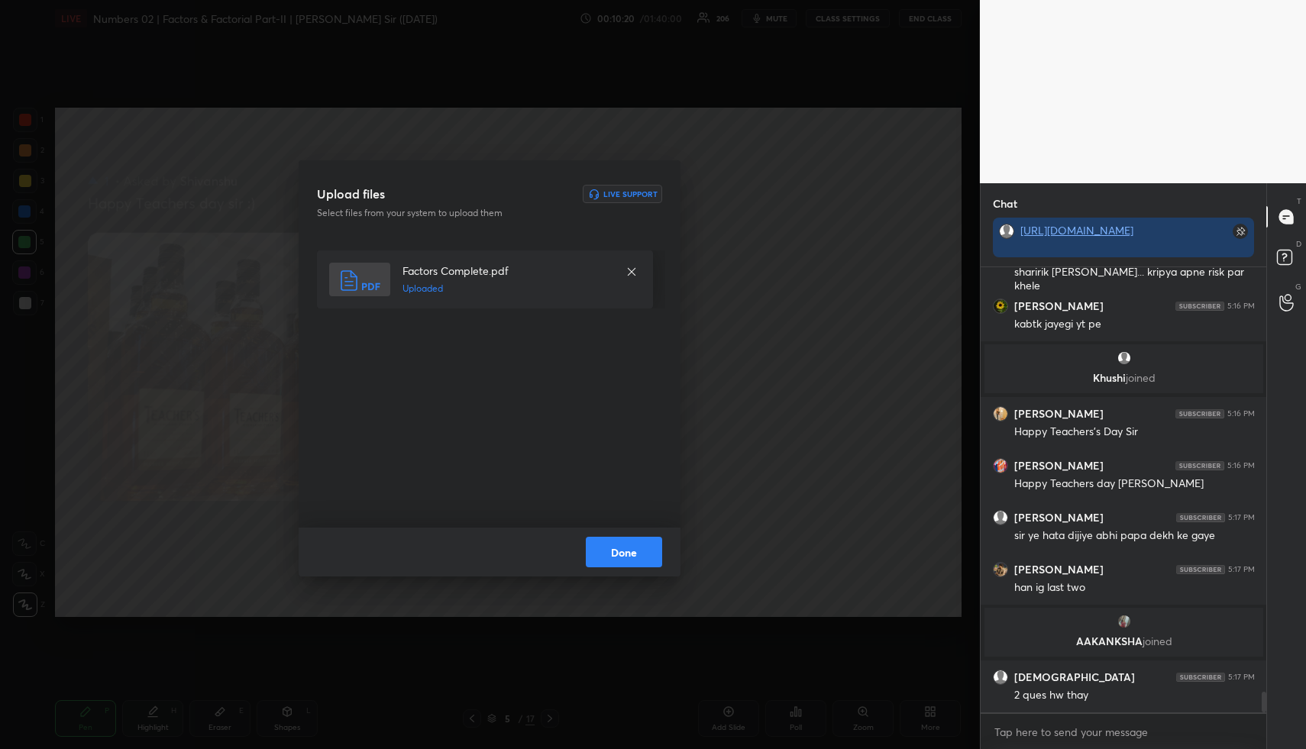
click at [636, 551] on button "Done" at bounding box center [624, 552] width 76 height 31
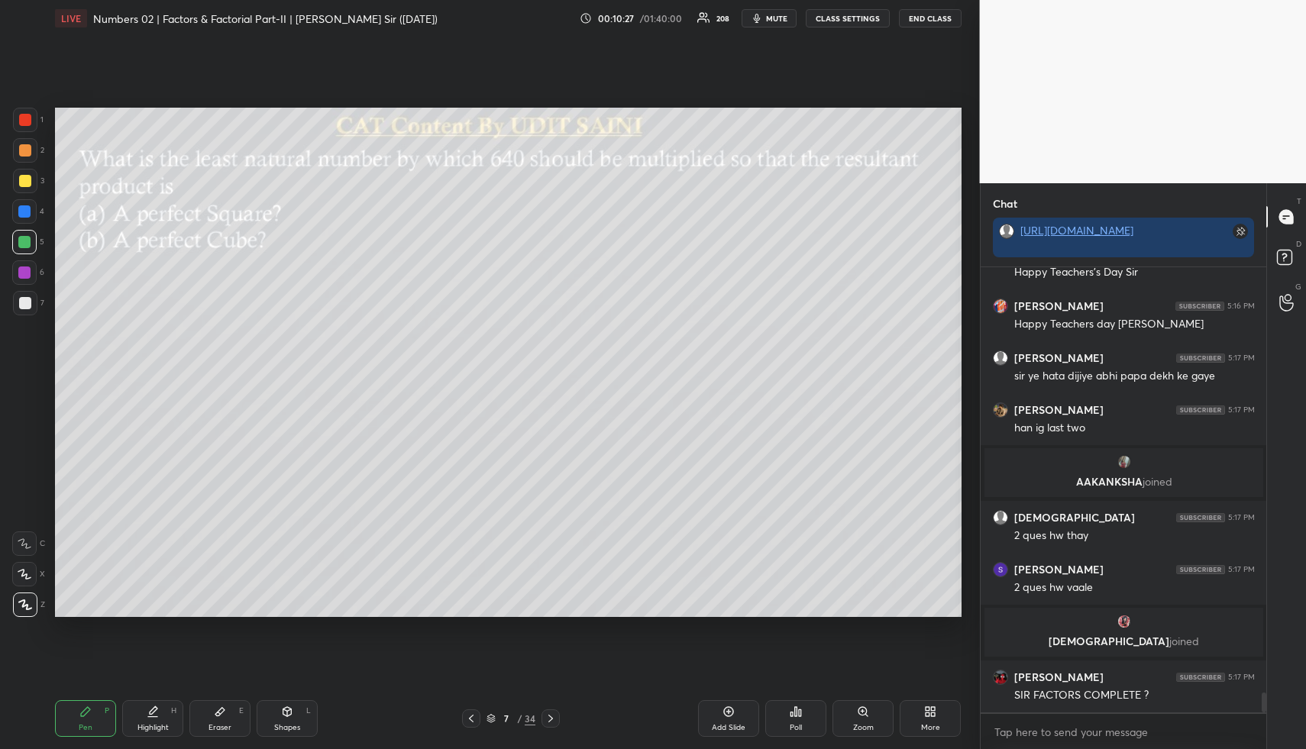
click at [292, 714] on icon at bounding box center [287, 711] width 12 height 12
drag, startPoint x: 292, startPoint y: 714, endPoint x: 276, endPoint y: 702, distance: 20.3
click at [288, 716] on icon at bounding box center [287, 711] width 12 height 12
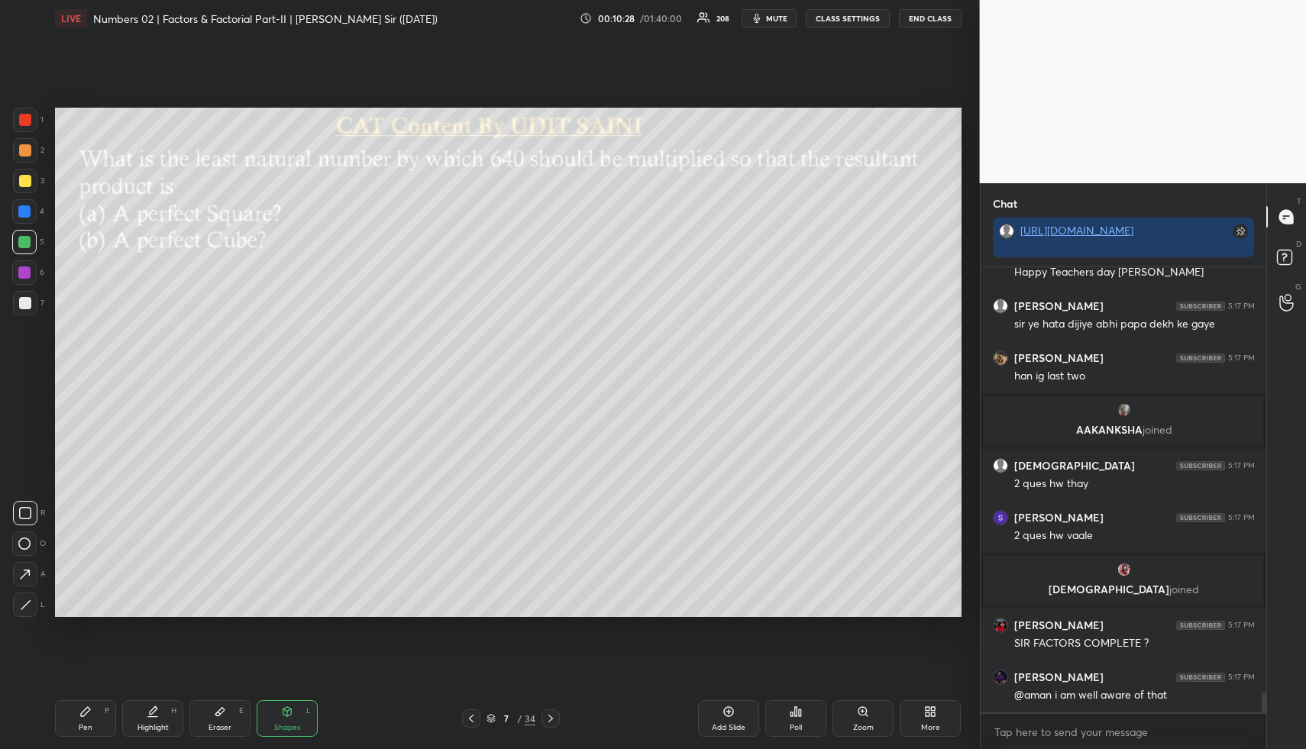
click at [25, 148] on div at bounding box center [25, 150] width 12 height 12
drag, startPoint x: 25, startPoint y: 148, endPoint x: 52, endPoint y: 141, distance: 27.6
click at [25, 148] on div at bounding box center [25, 150] width 12 height 12
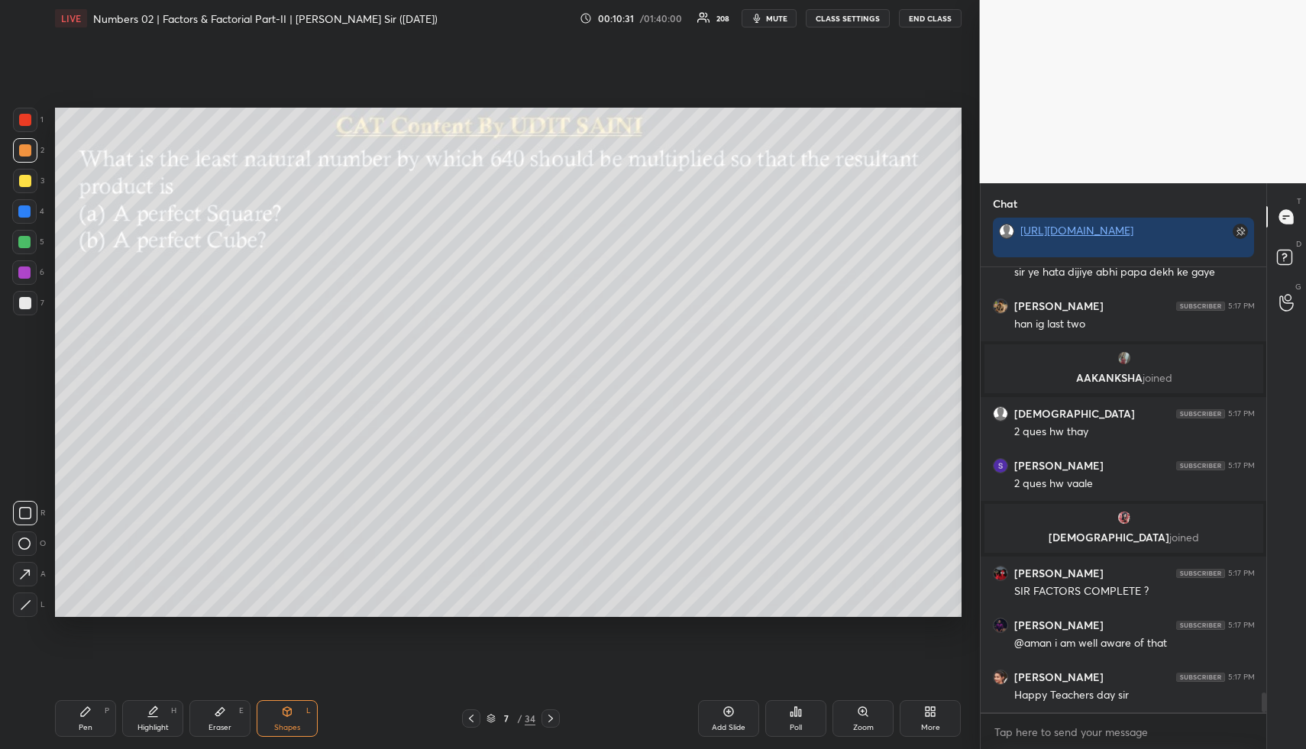
click at [152, 709] on icon at bounding box center [154, 710] width 8 height 8
click at [153, 708] on icon at bounding box center [154, 710] width 8 height 8
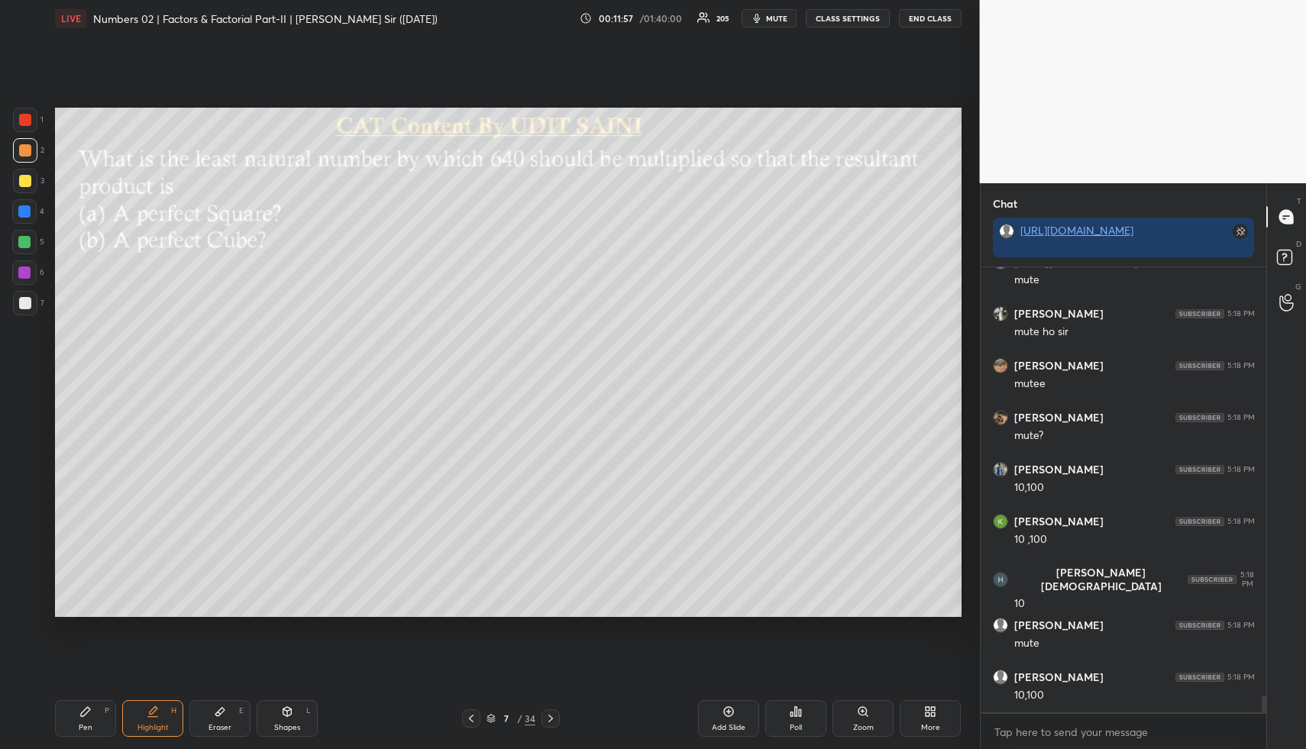
scroll to position [11451, 0]
click at [159, 718] on div "Highlight H" at bounding box center [152, 718] width 61 height 37
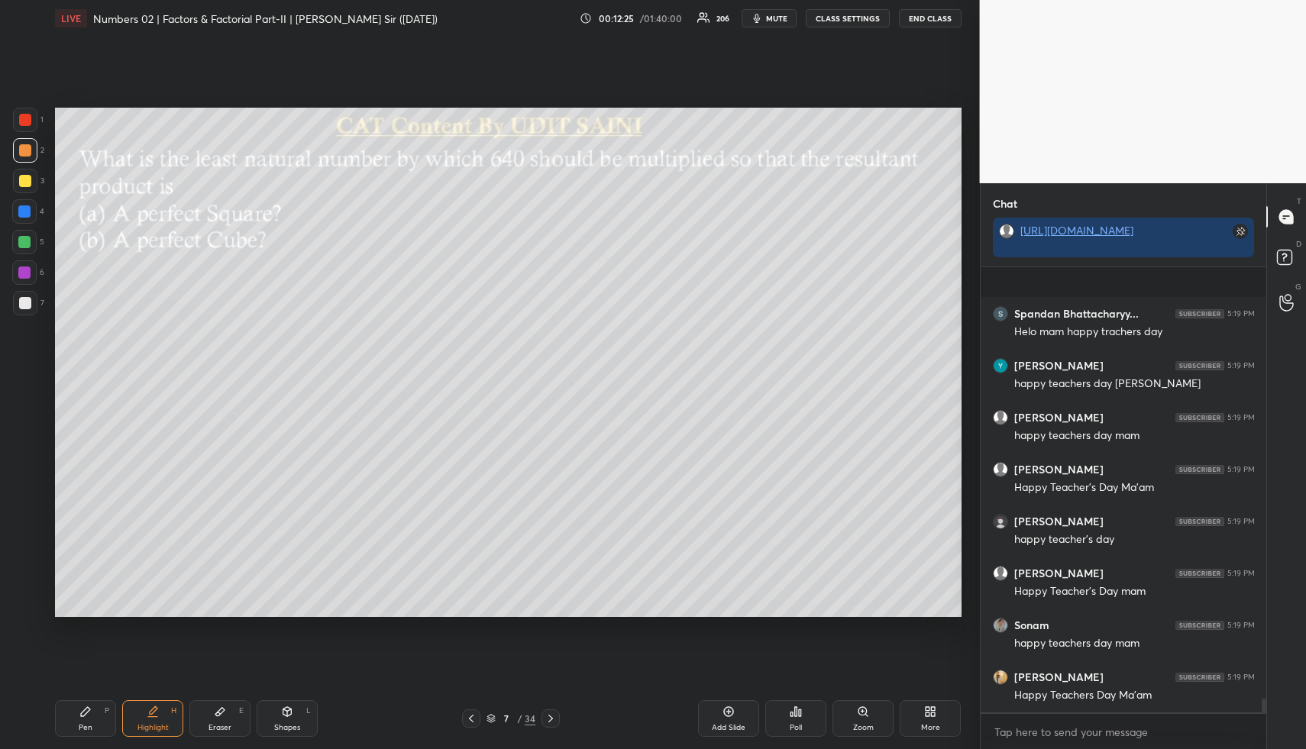
scroll to position [14028, 0]
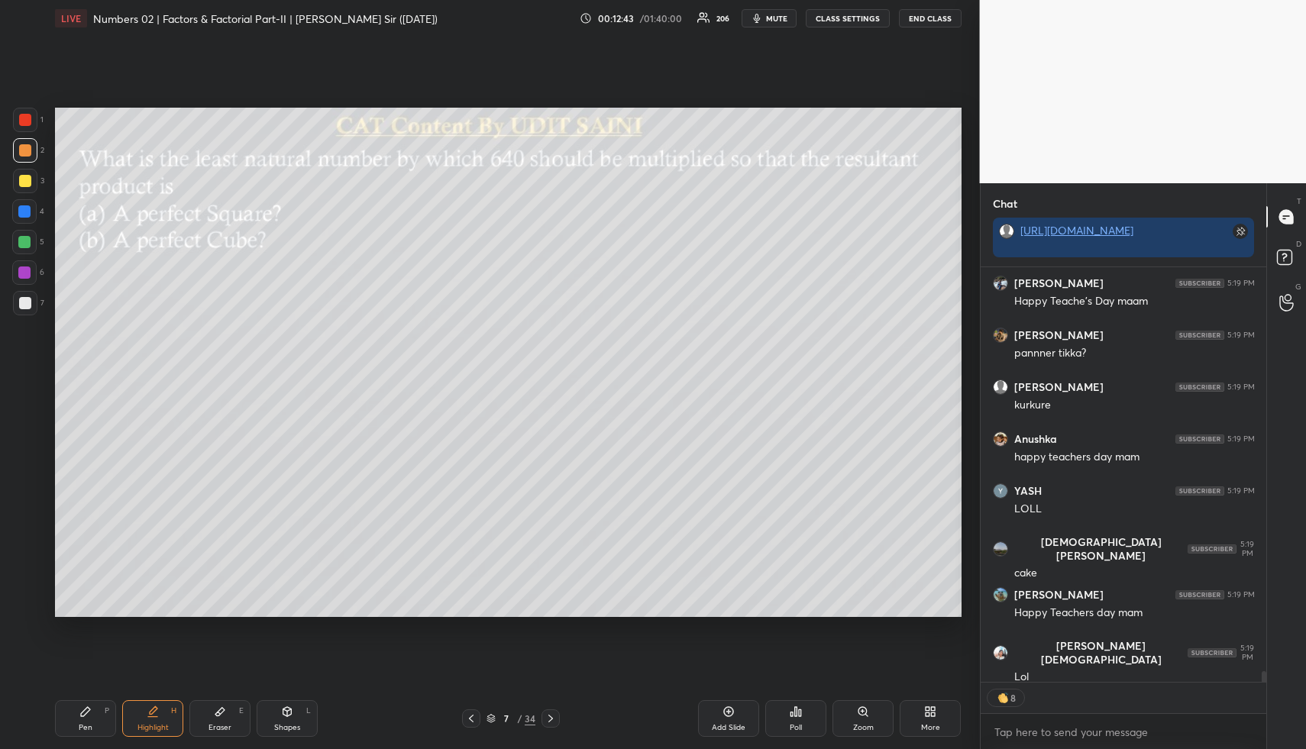
click at [145, 717] on div "Highlight H" at bounding box center [152, 718] width 61 height 37
click at [150, 721] on div "Highlight H" at bounding box center [152, 718] width 61 height 37
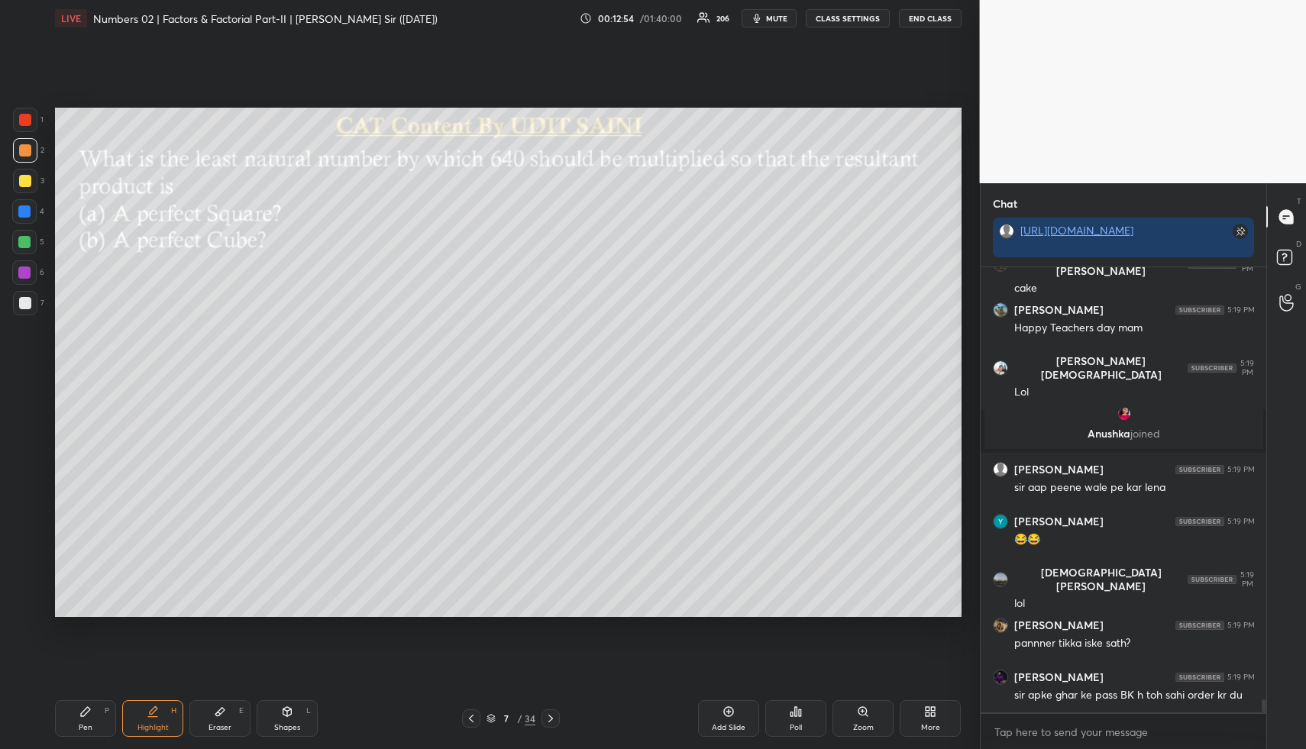
click at [159, 715] on div "Highlight H" at bounding box center [152, 718] width 61 height 37
drag, startPoint x: 210, startPoint y: 722, endPoint x: 207, endPoint y: 708, distance: 14.1
click at [210, 719] on div "Eraser E" at bounding box center [219, 718] width 61 height 37
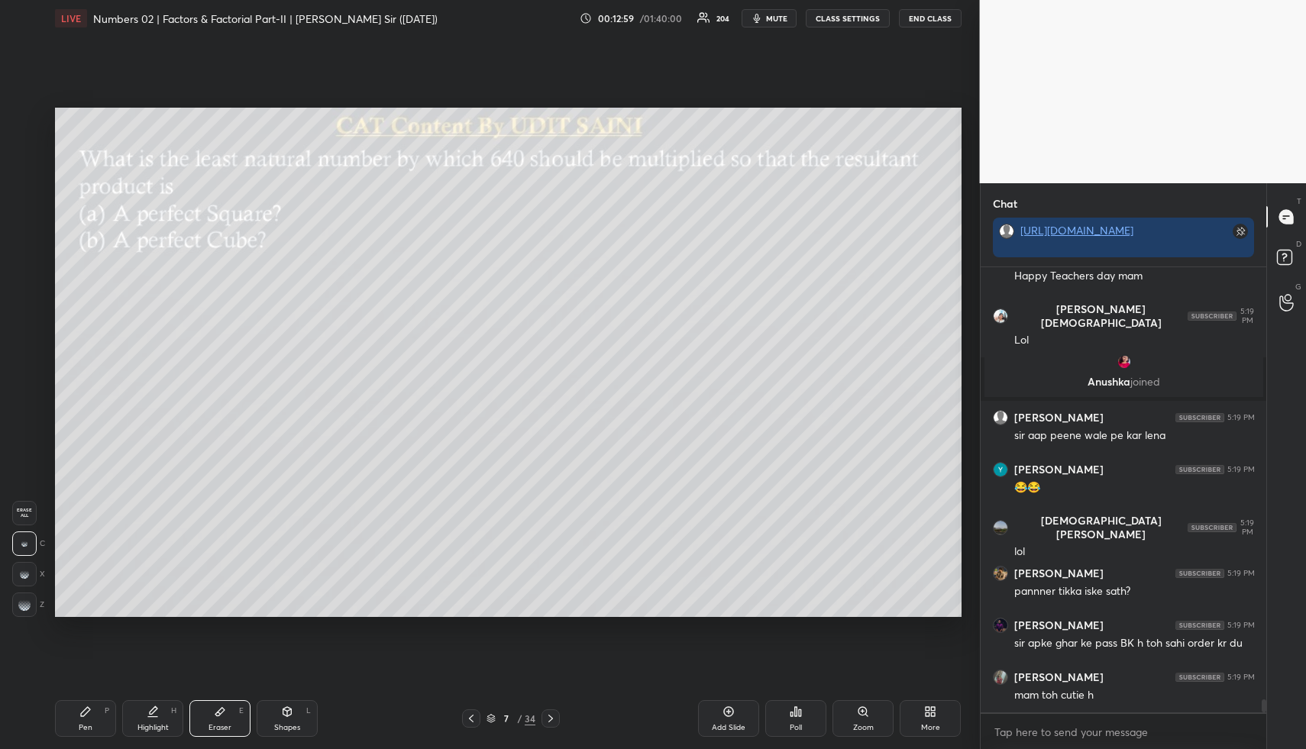
click at [23, 513] on span "Erase all" at bounding box center [24, 513] width 23 height 11
click at [27, 513] on span "Erase all" at bounding box center [24, 513] width 23 height 11
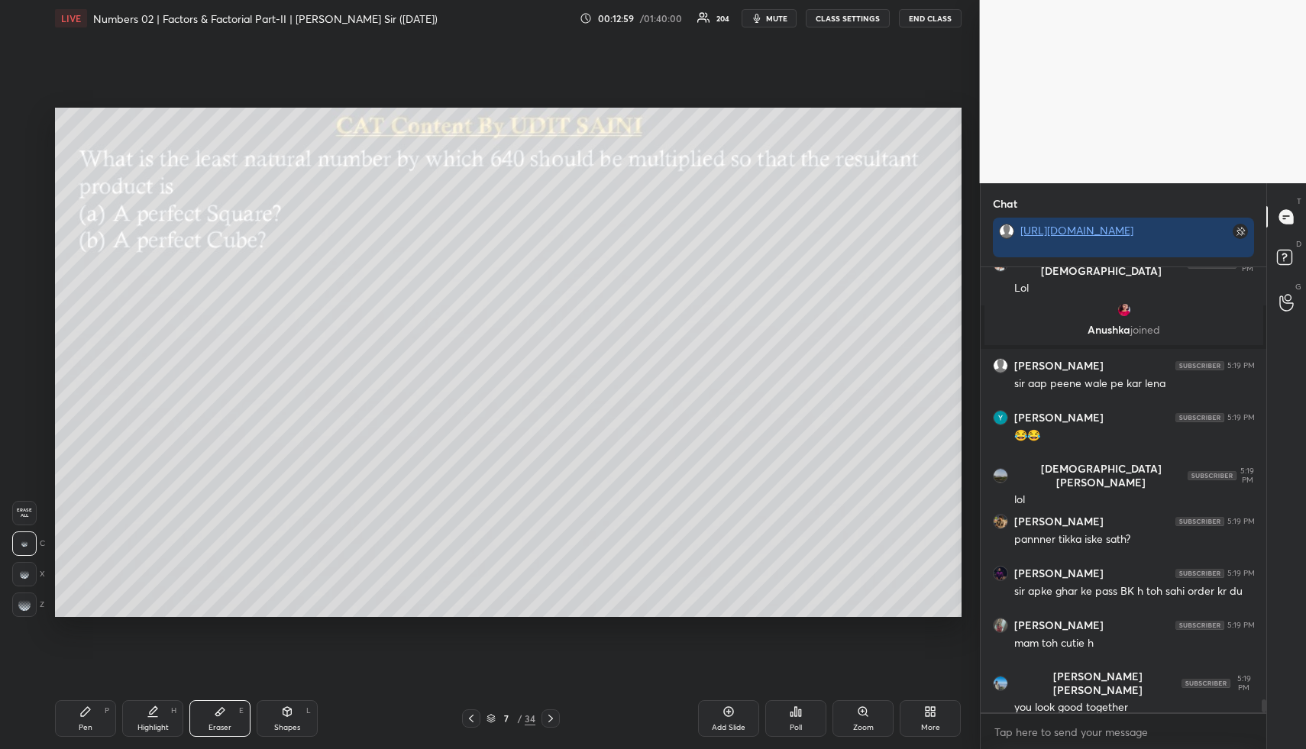
drag, startPoint x: 160, startPoint y: 712, endPoint x: 193, endPoint y: 624, distance: 94.7
click at [160, 712] on div "Highlight H" at bounding box center [152, 718] width 61 height 37
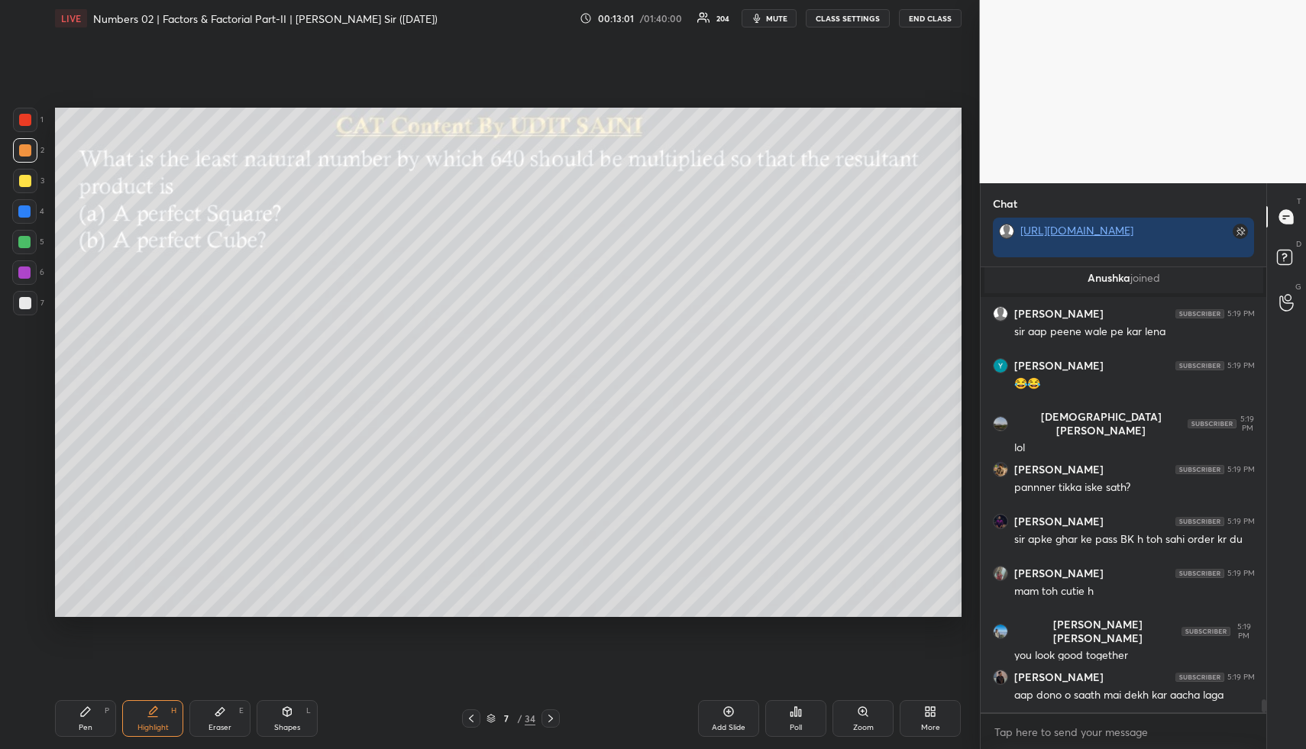
click at [75, 718] on div "Pen P" at bounding box center [85, 718] width 61 height 37
drag, startPoint x: 21, startPoint y: 183, endPoint x: 33, endPoint y: 182, distance: 12.2
click at [27, 179] on div at bounding box center [25, 181] width 12 height 12
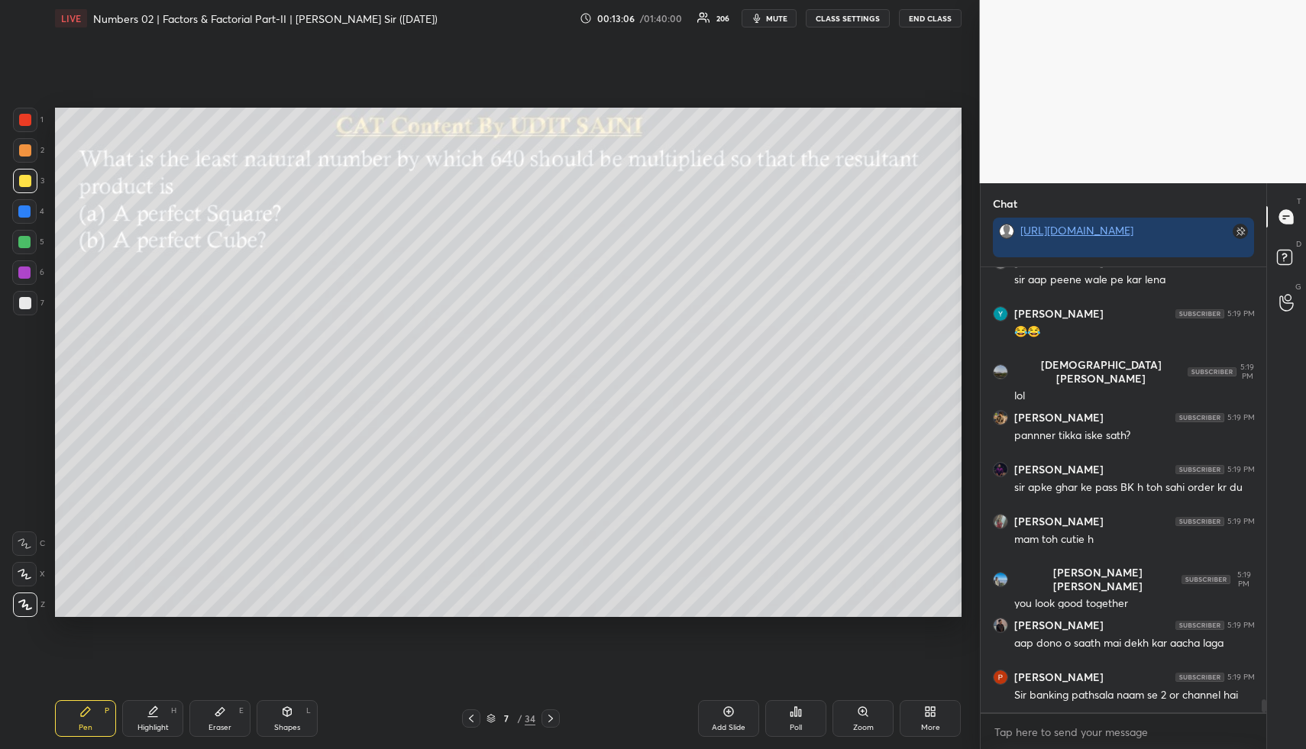
click at [29, 151] on div at bounding box center [25, 150] width 12 height 12
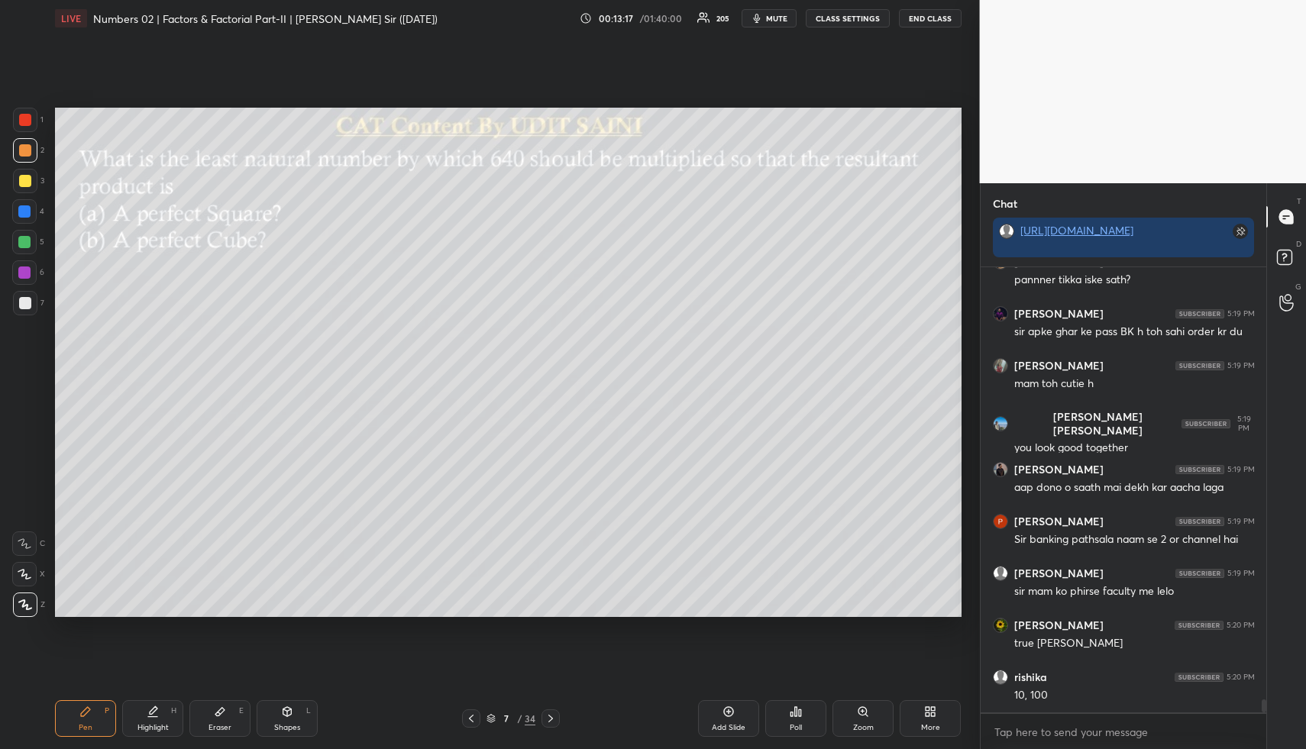
click at [23, 576] on icon at bounding box center [24, 574] width 12 height 9
drag, startPoint x: 23, startPoint y: 576, endPoint x: 27, endPoint y: 562, distance: 15.0
click at [23, 576] on icon at bounding box center [24, 574] width 12 height 9
click at [27, 215] on div at bounding box center [24, 211] width 12 height 12
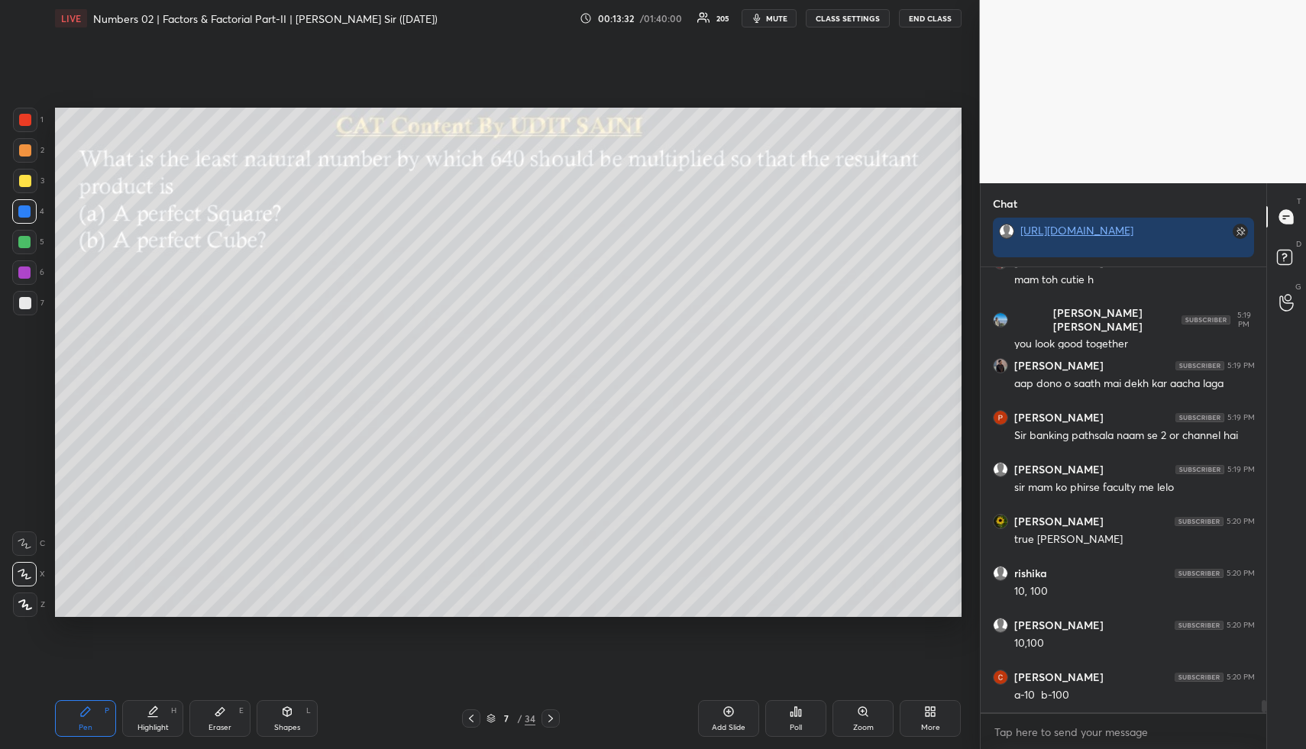
scroll to position [15347, 0]
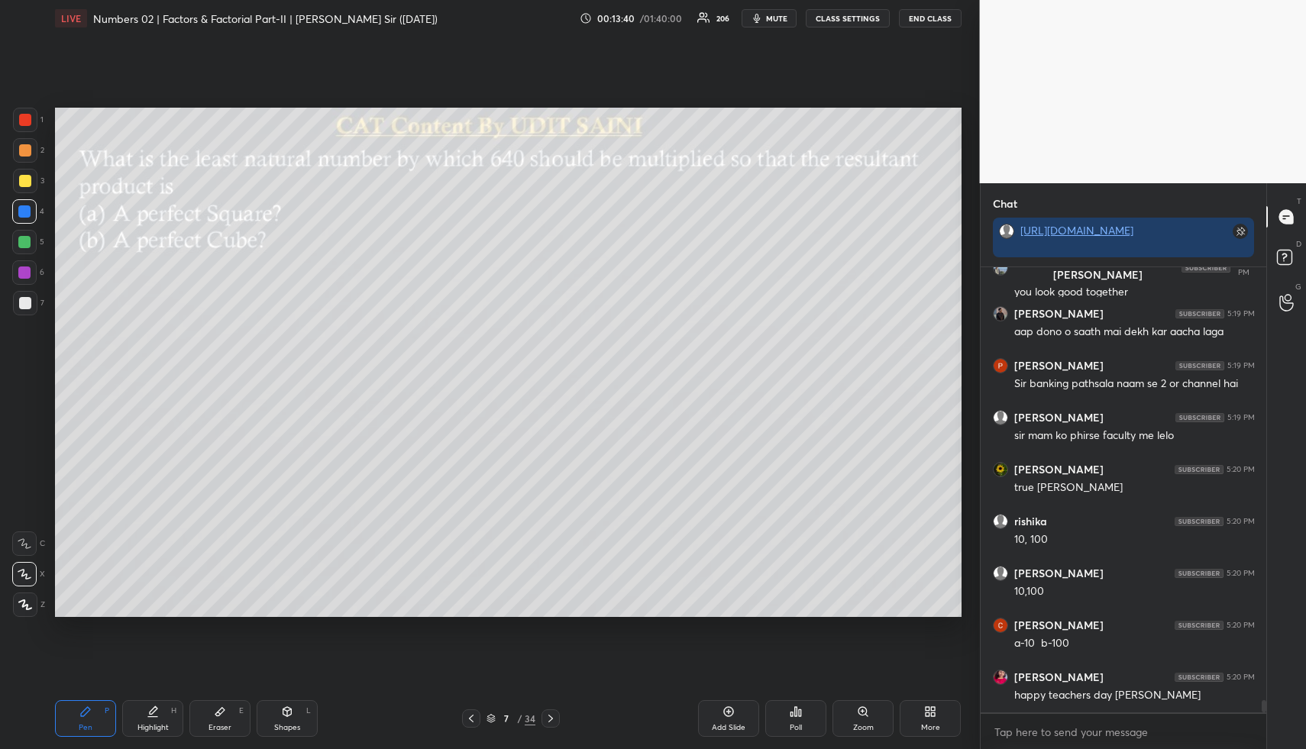
click at [245, 713] on div "Eraser E" at bounding box center [219, 718] width 61 height 37
drag, startPoint x: 92, startPoint y: 722, endPoint x: 125, endPoint y: 654, distance: 75.5
click at [96, 723] on div "Pen P" at bounding box center [85, 718] width 61 height 37
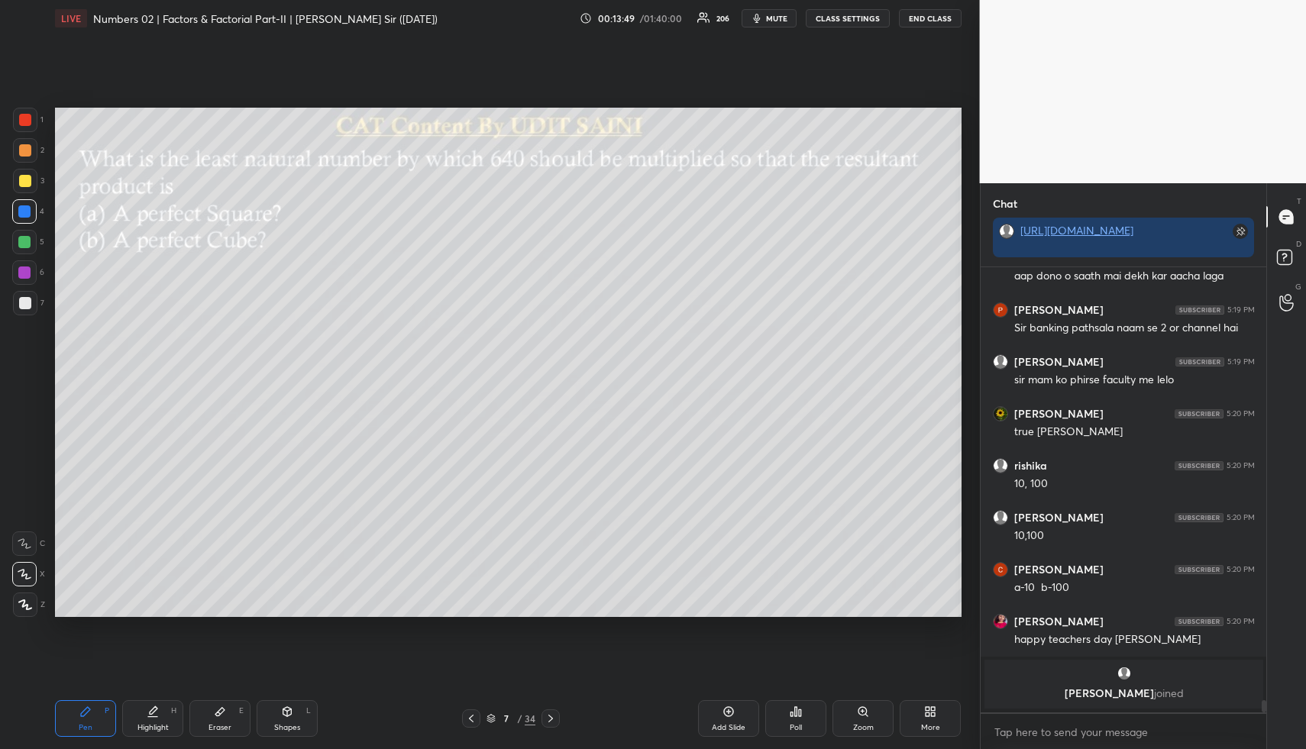
drag, startPoint x: 75, startPoint y: 728, endPoint x: 77, endPoint y: 657, distance: 71.8
click at [75, 728] on div "Pen P" at bounding box center [85, 718] width 61 height 37
click at [29, 243] on div at bounding box center [24, 242] width 12 height 12
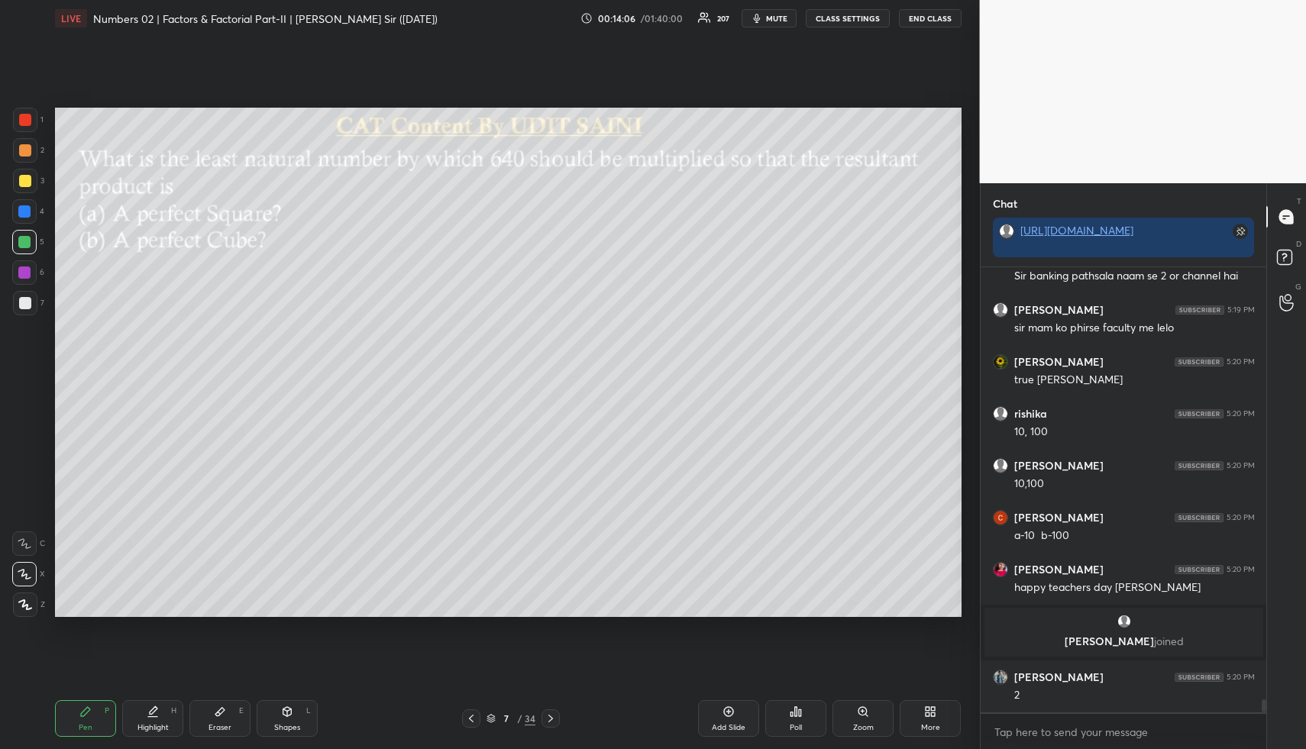
scroll to position [15235, 0]
click at [215, 712] on icon at bounding box center [220, 711] width 12 height 12
click at [102, 719] on div "Pen P" at bounding box center [85, 718] width 61 height 37
click at [92, 714] on div "Pen P" at bounding box center [85, 718] width 61 height 37
drag, startPoint x: 22, startPoint y: 148, endPoint x: 43, endPoint y: 162, distance: 24.8
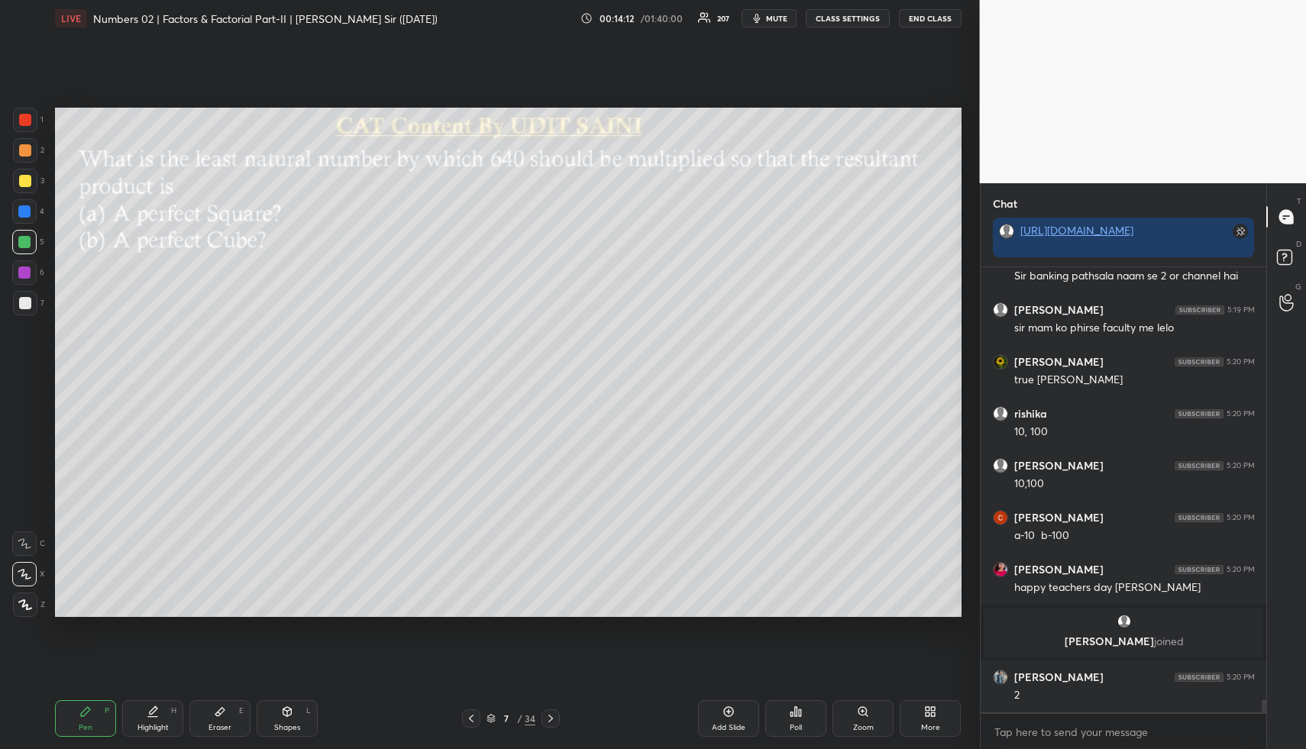
click at [22, 148] on div at bounding box center [25, 150] width 12 height 12
click at [147, 716] on div "Highlight H" at bounding box center [152, 718] width 61 height 37
click at [89, 725] on div "Pen P" at bounding box center [85, 718] width 61 height 37
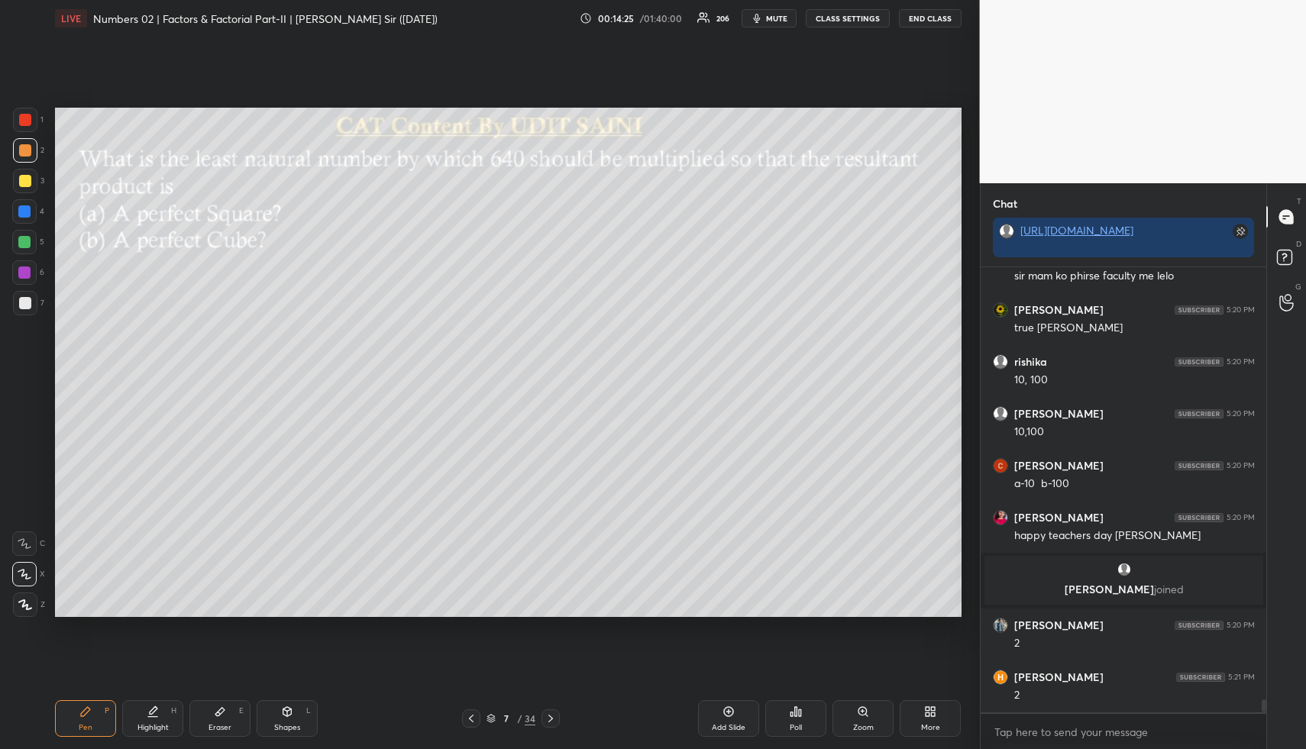
drag, startPoint x: 23, startPoint y: 299, endPoint x: 49, endPoint y: 317, distance: 31.3
click at [23, 300] on div at bounding box center [25, 303] width 12 height 12
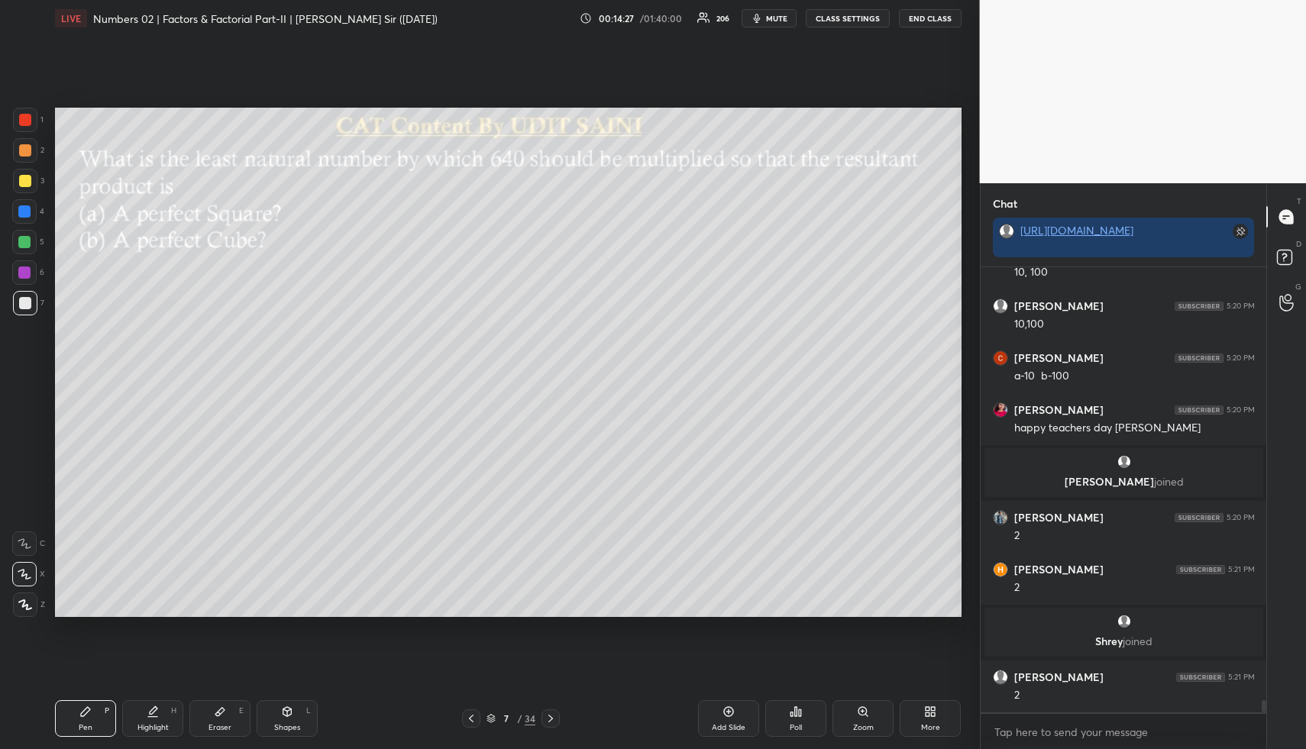
scroll to position [15446, 0]
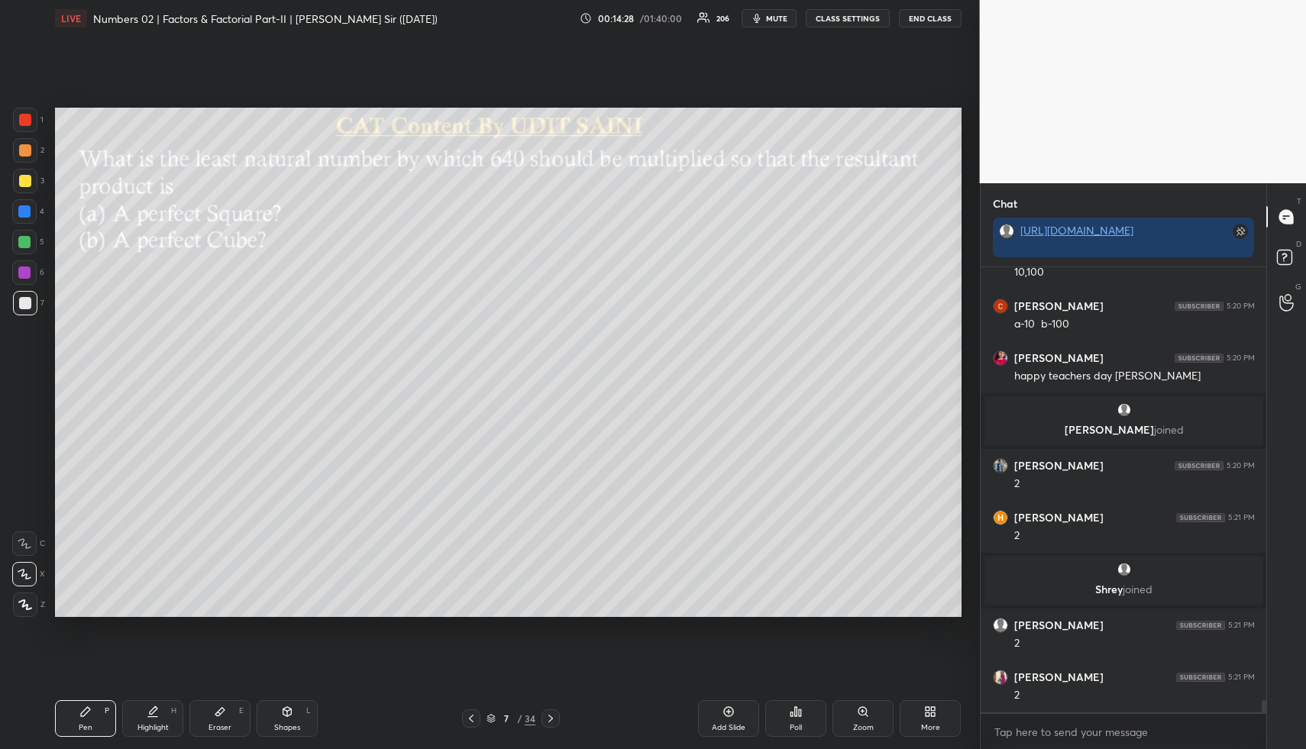
click at [24, 152] on div at bounding box center [25, 150] width 12 height 12
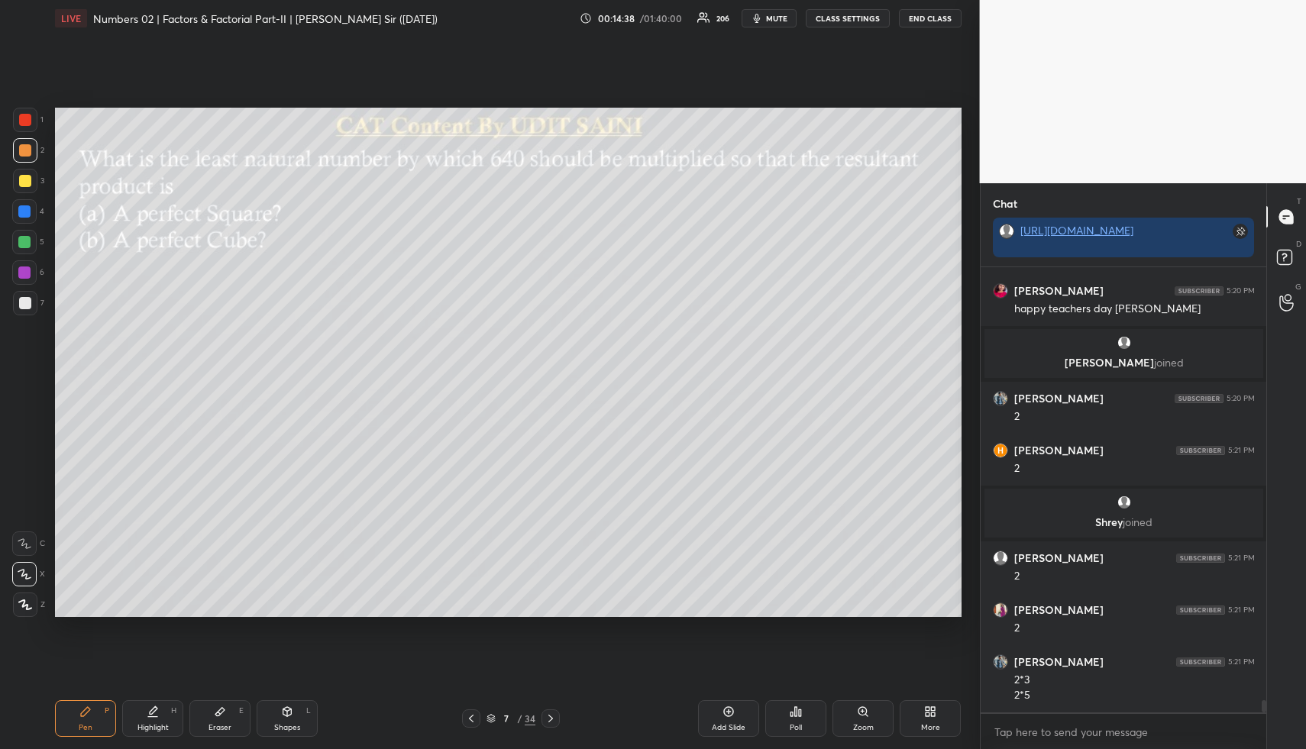
scroll to position [15566, 0]
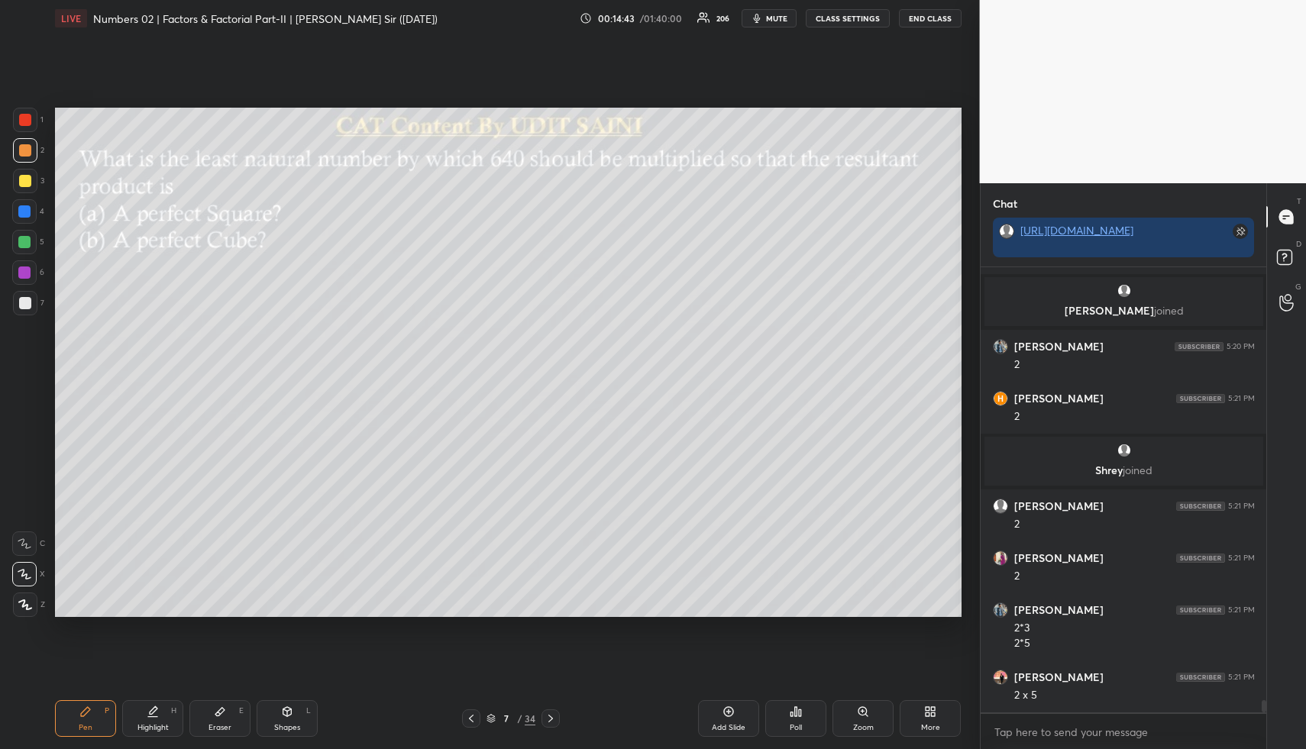
click at [24, 177] on div at bounding box center [25, 181] width 12 height 12
drag, startPoint x: 155, startPoint y: 721, endPoint x: 147, endPoint y: 696, distance: 26.6
click at [155, 720] on div "Highlight H" at bounding box center [152, 718] width 61 height 37
click at [77, 713] on div "Pen P" at bounding box center [85, 718] width 61 height 37
drag, startPoint x: 28, startPoint y: 214, endPoint x: 45, endPoint y: 208, distance: 17.6
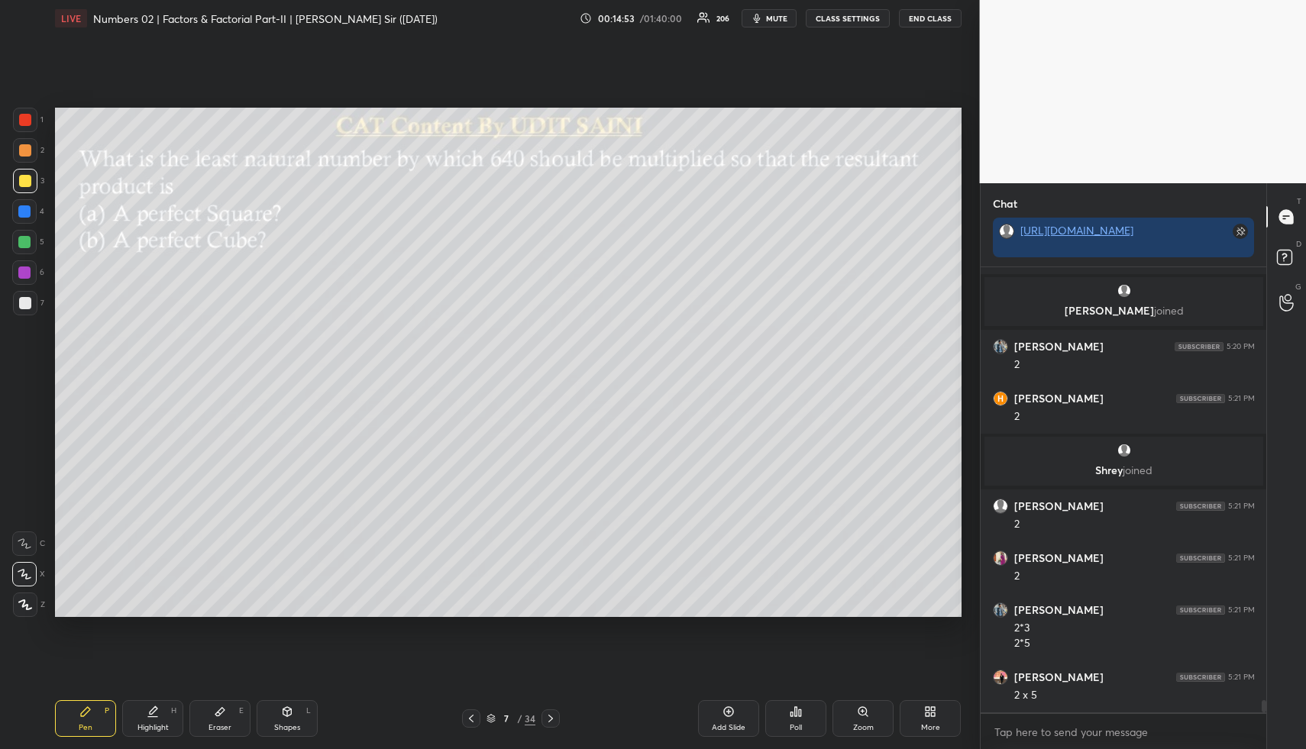
click at [28, 214] on div at bounding box center [24, 211] width 12 height 12
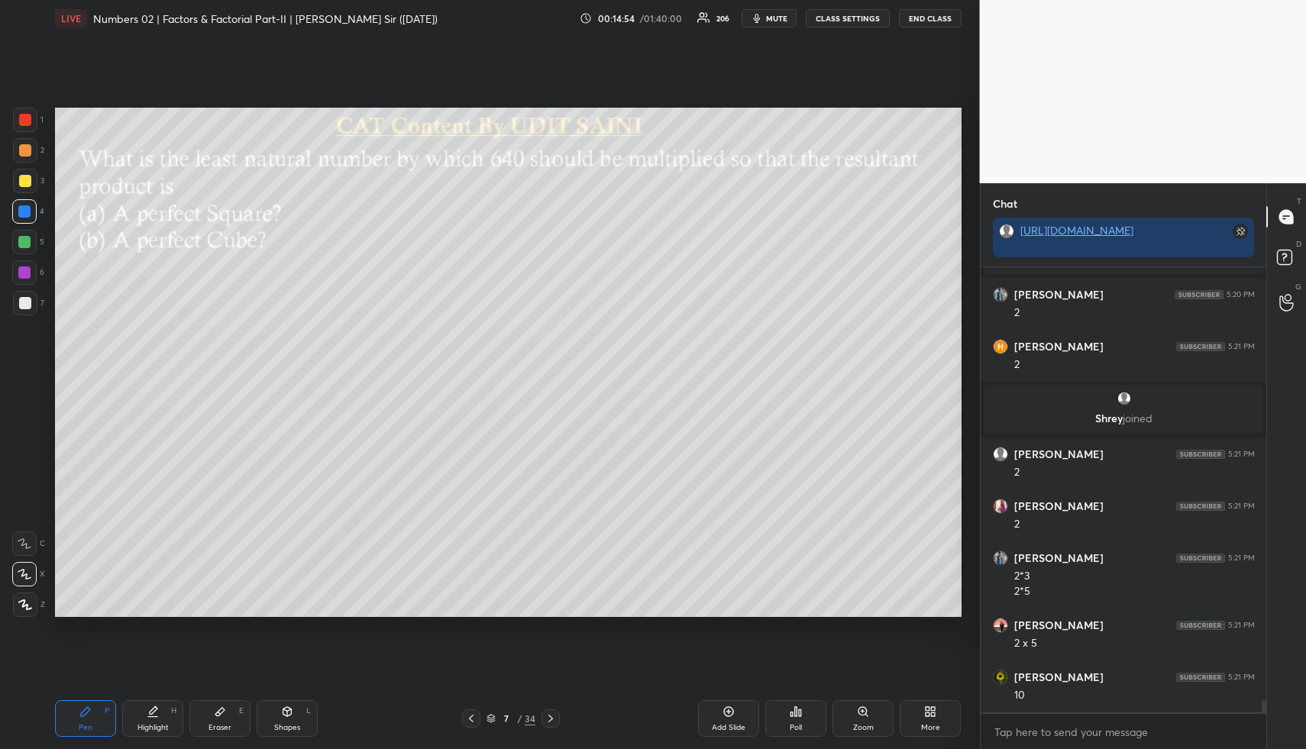
scroll to position [15669, 0]
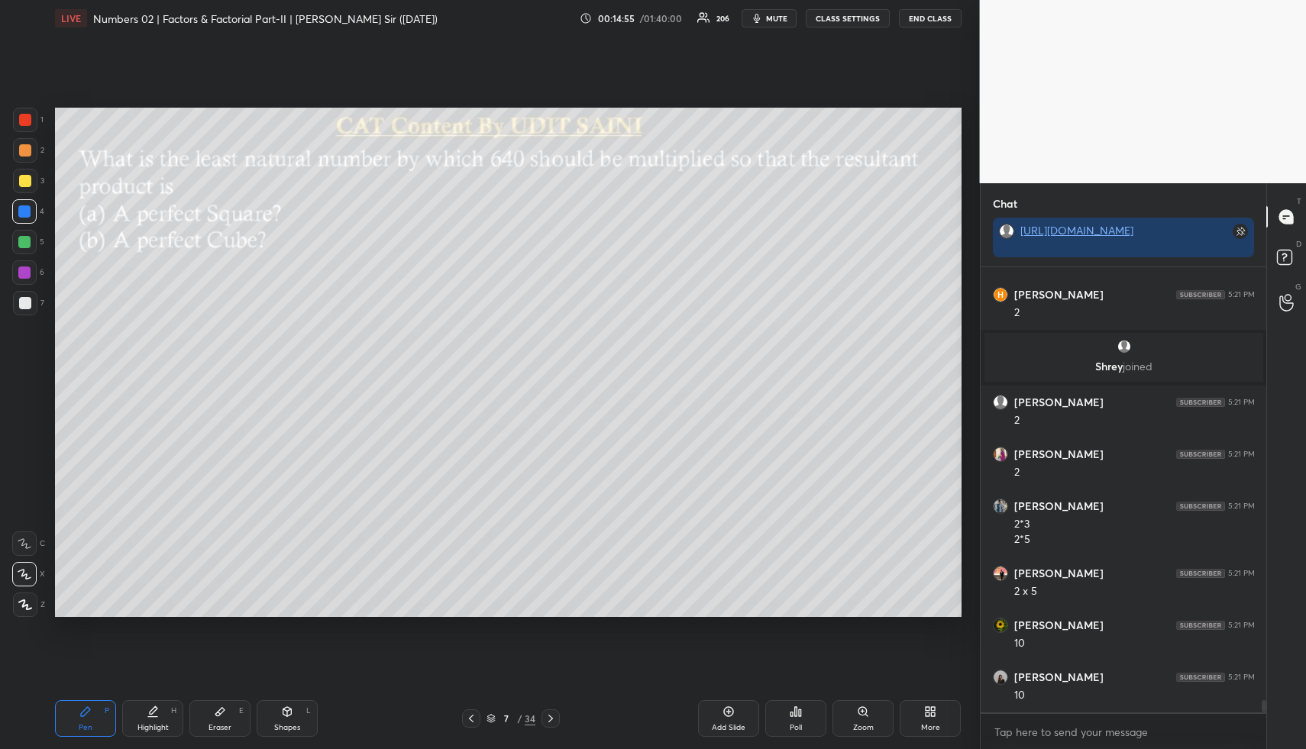
click at [156, 716] on div "Highlight H" at bounding box center [152, 718] width 61 height 37
click at [166, 720] on div "Highlight H" at bounding box center [152, 718] width 61 height 37
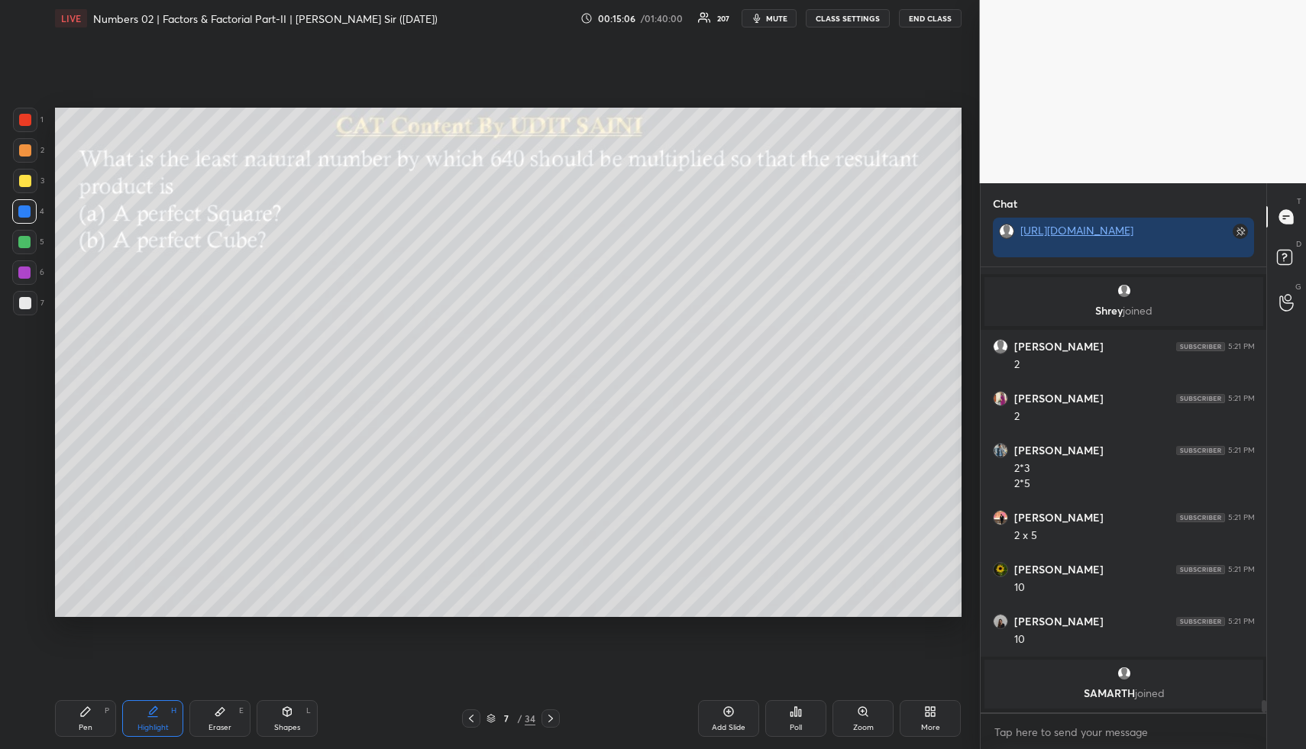
drag, startPoint x: 88, startPoint y: 728, endPoint x: 82, endPoint y: 708, distance: 20.6
click at [87, 727] on div "Pen" at bounding box center [86, 728] width 14 height 8
click at [147, 721] on div "Highlight H" at bounding box center [152, 718] width 61 height 37
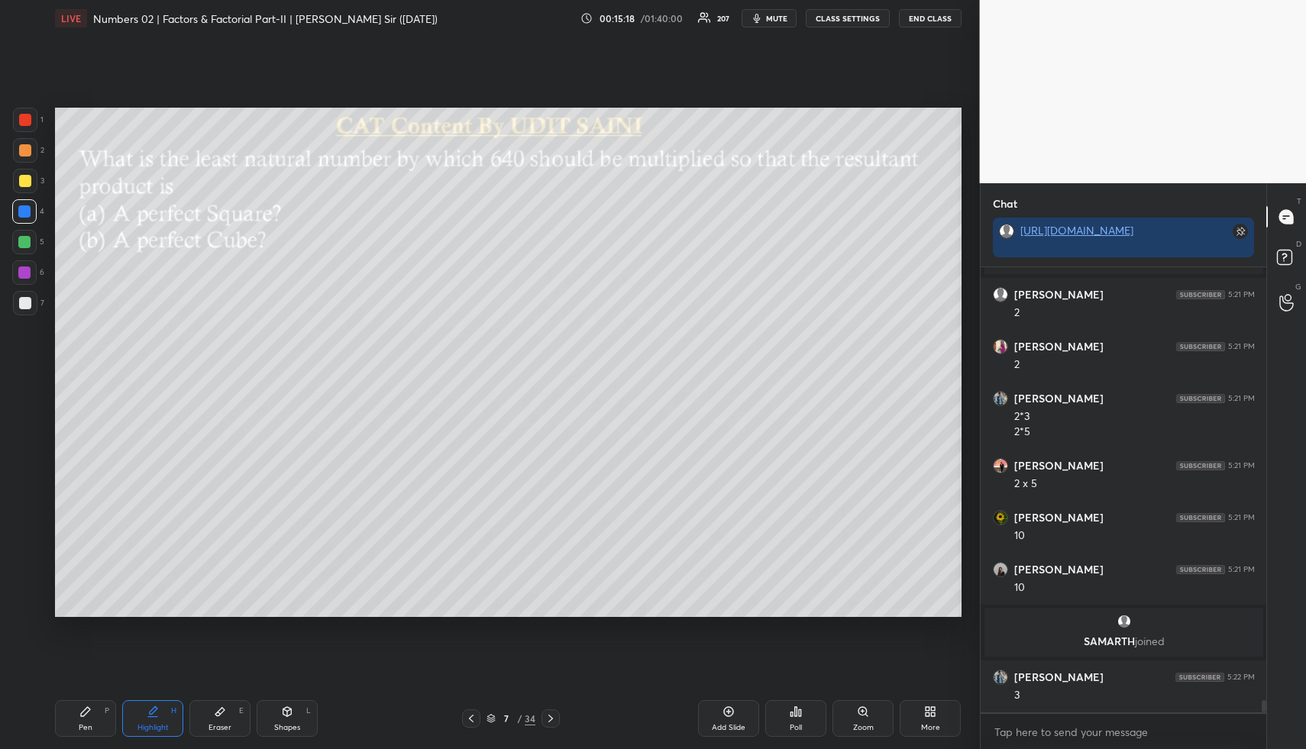
scroll to position [15636, 0]
drag, startPoint x: 92, startPoint y: 731, endPoint x: 86, endPoint y: 710, distance: 21.7
click at [88, 727] on div "Pen P" at bounding box center [85, 718] width 61 height 37
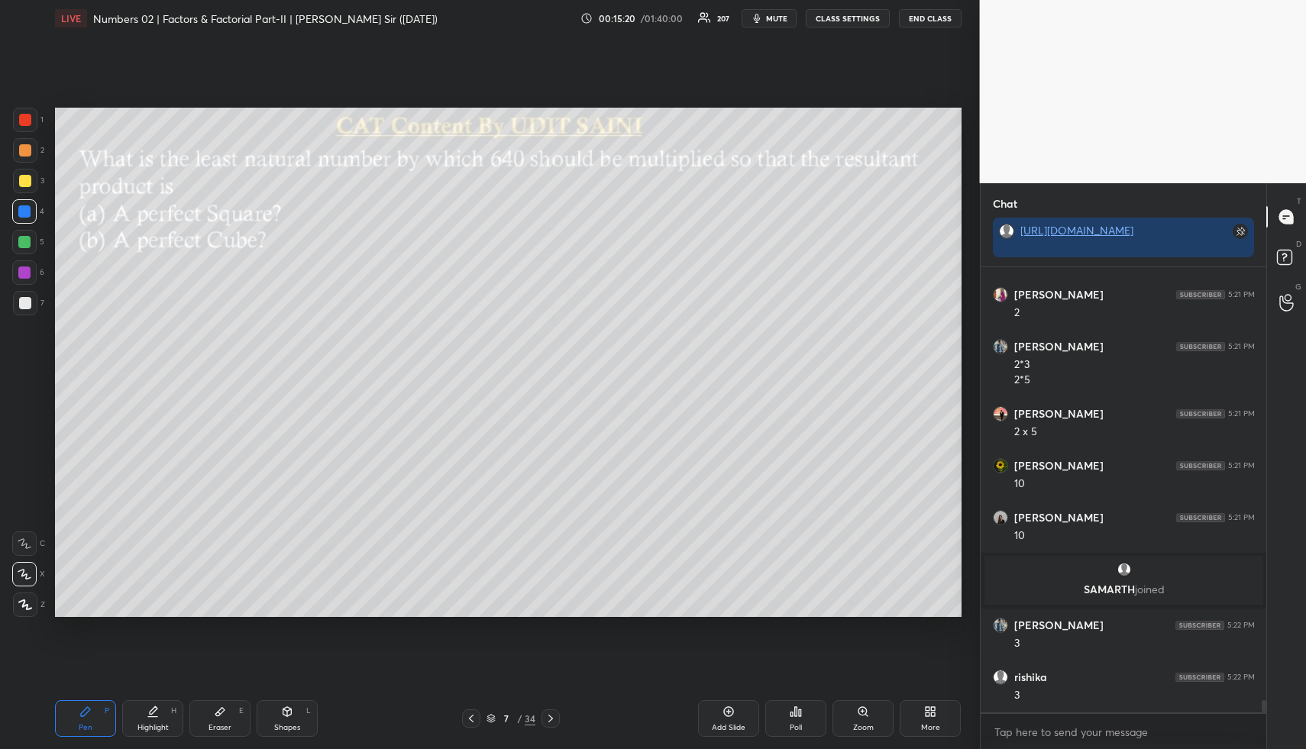
click at [13, 238] on div at bounding box center [24, 242] width 24 height 24
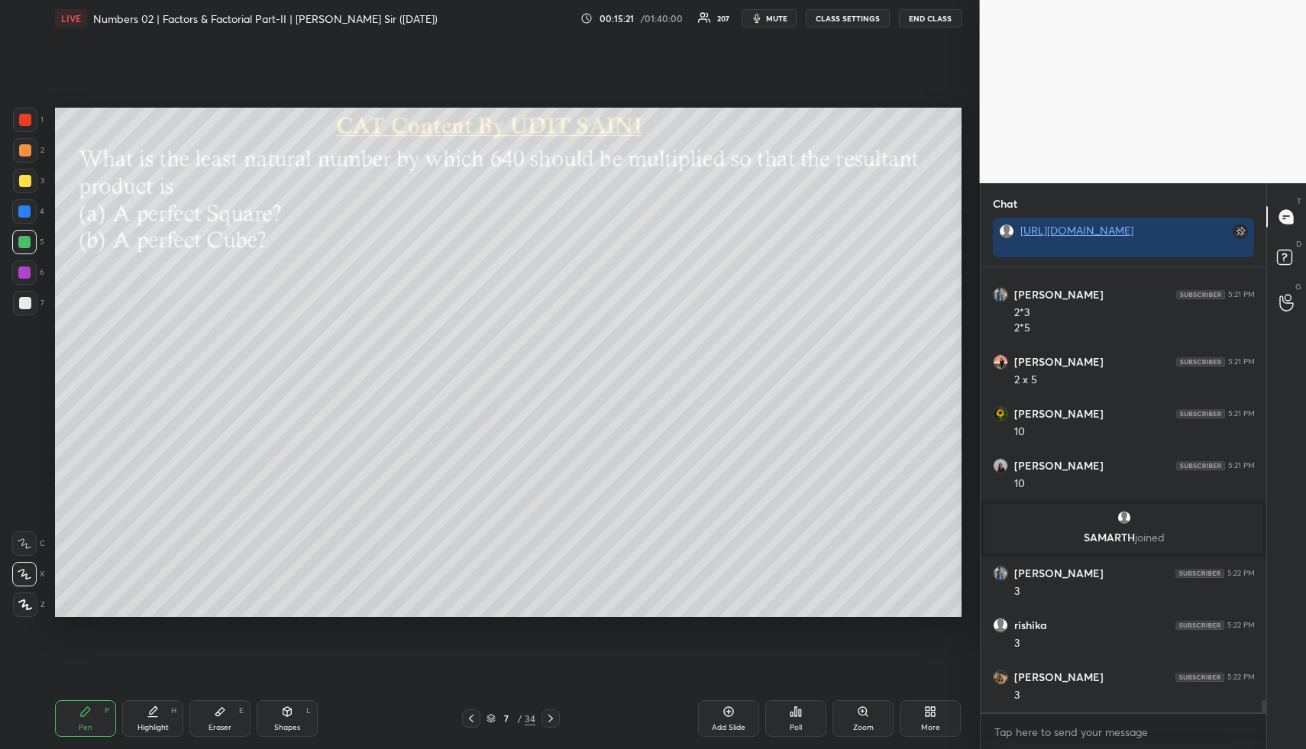
scroll to position [15791, 0]
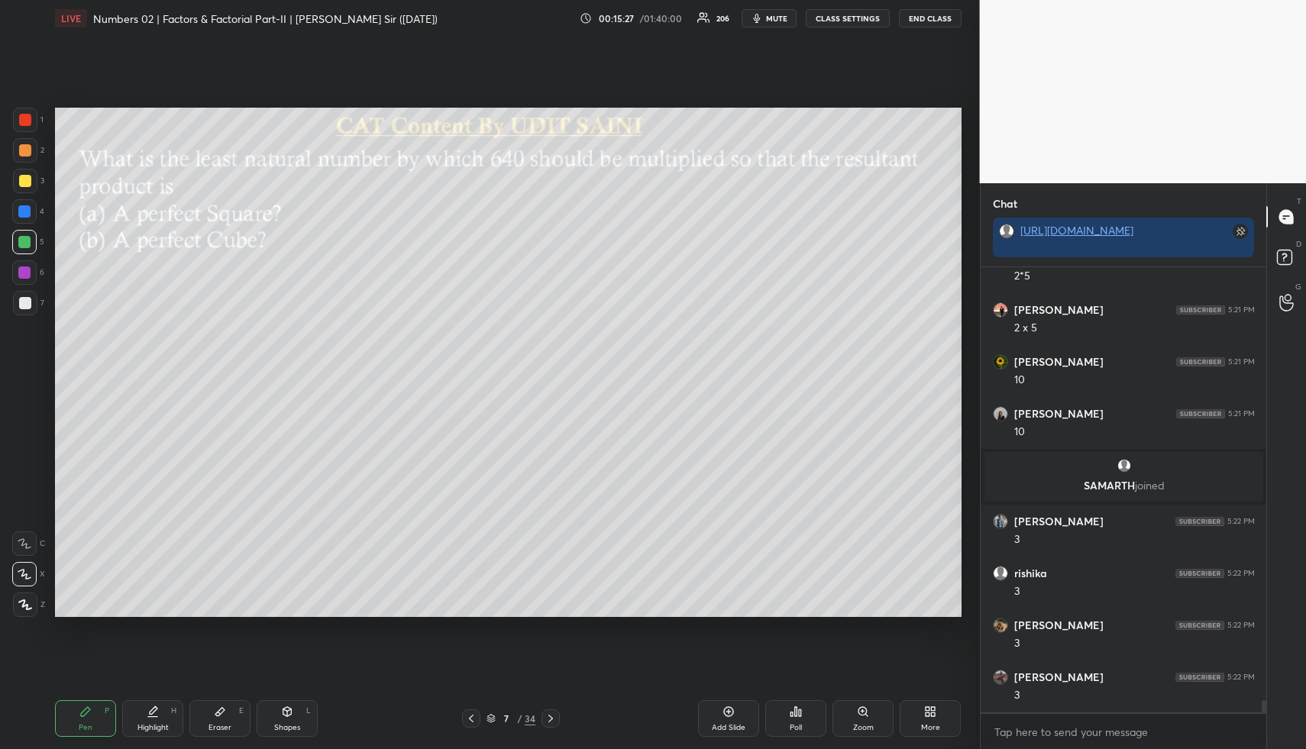
click at [162, 719] on div "Highlight H" at bounding box center [152, 718] width 61 height 37
click at [19, 150] on div at bounding box center [25, 150] width 12 height 12
drag, startPoint x: 94, startPoint y: 708, endPoint x: 160, endPoint y: 627, distance: 105.3
click at [95, 708] on div "Pen P" at bounding box center [85, 718] width 61 height 37
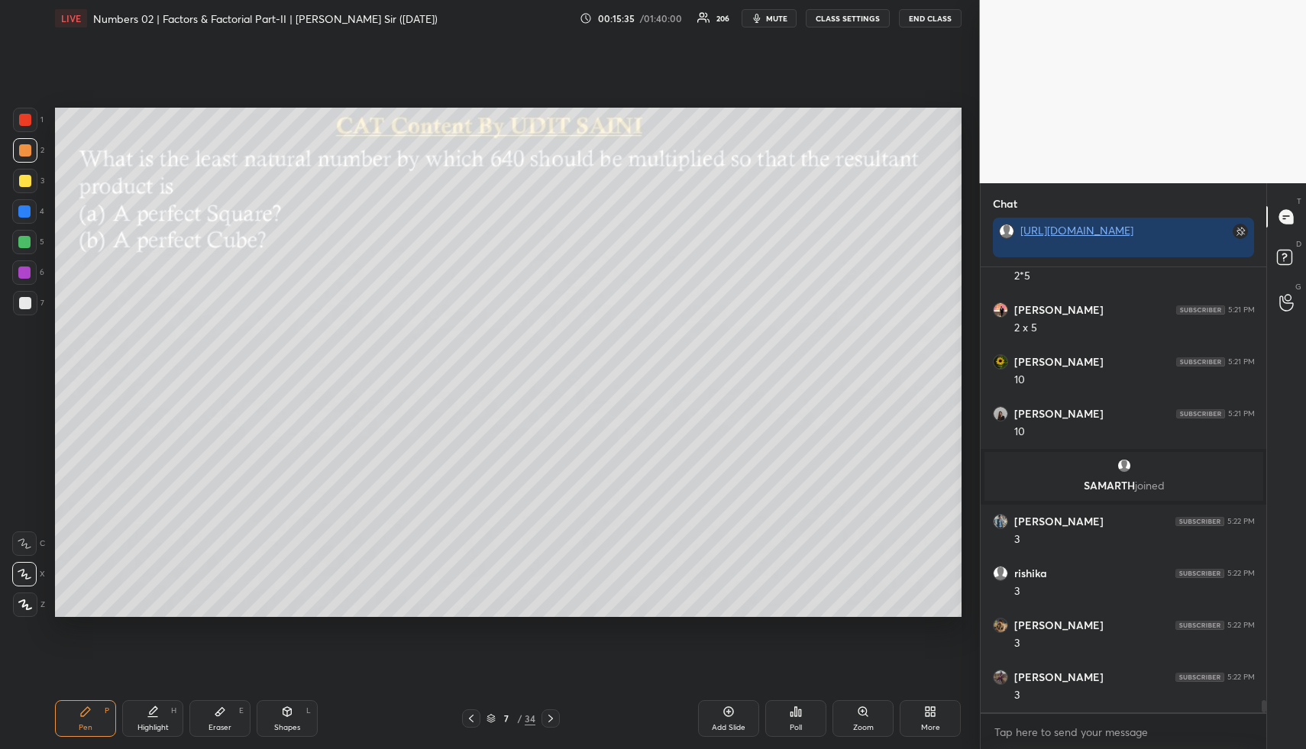
scroll to position [15843, 0]
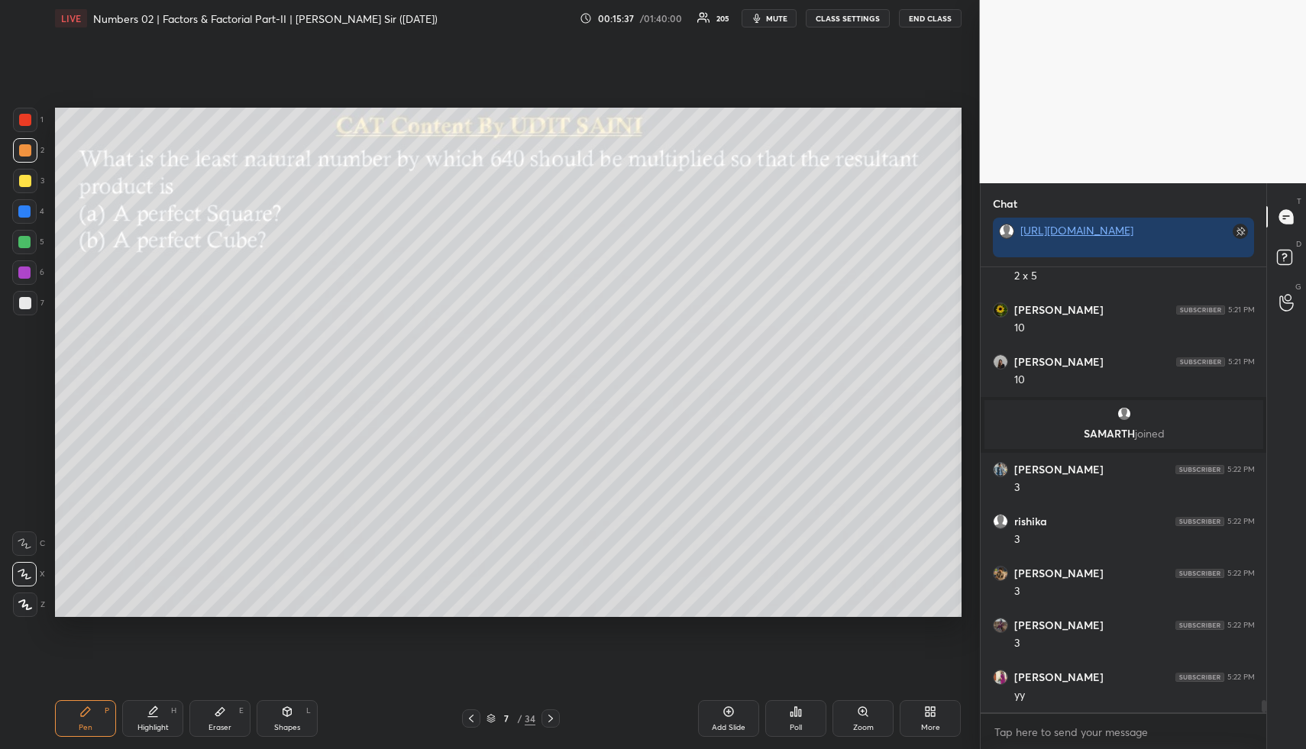
click at [141, 713] on div "Highlight H" at bounding box center [152, 718] width 61 height 37
drag, startPoint x: 143, startPoint y: 712, endPoint x: 151, endPoint y: 693, distance: 20.2
click at [147, 707] on div "Highlight H" at bounding box center [152, 718] width 61 height 37
drag, startPoint x: 81, startPoint y: 715, endPoint x: 124, endPoint y: 636, distance: 90.2
click at [81, 717] on icon at bounding box center [85, 711] width 12 height 12
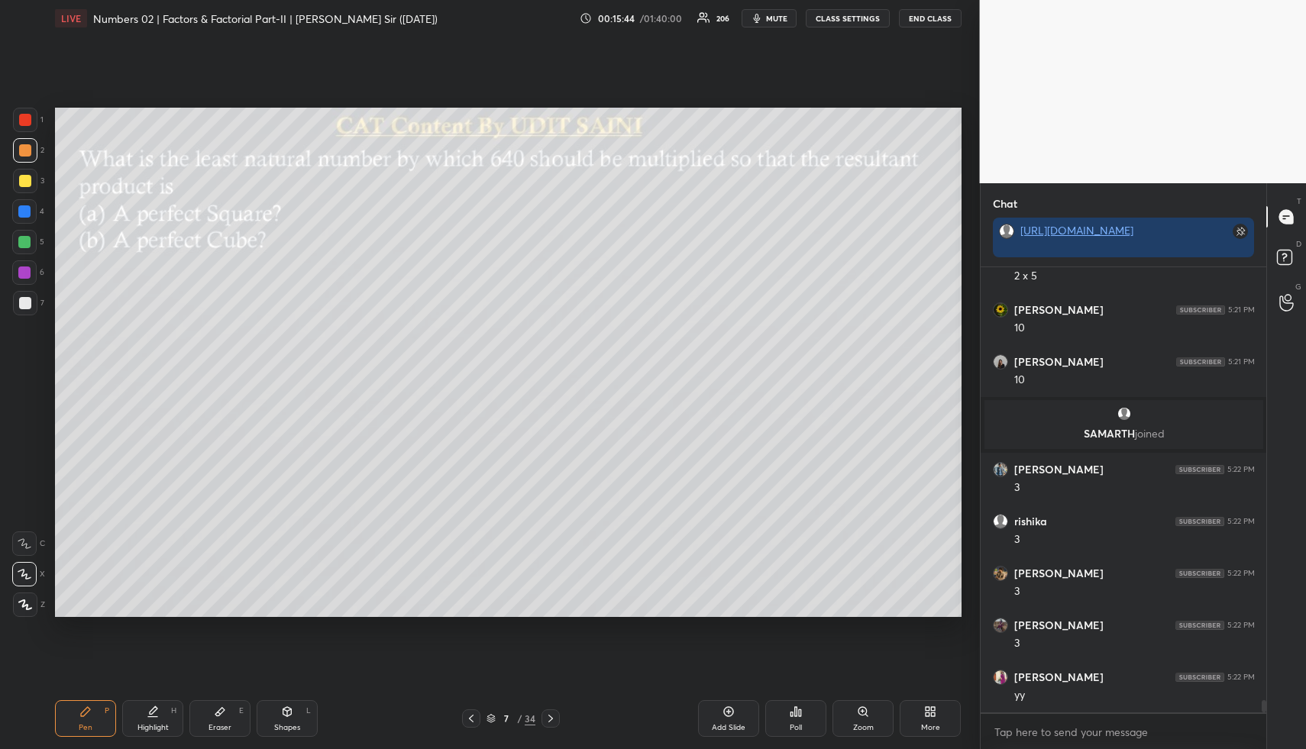
scroll to position [15895, 0]
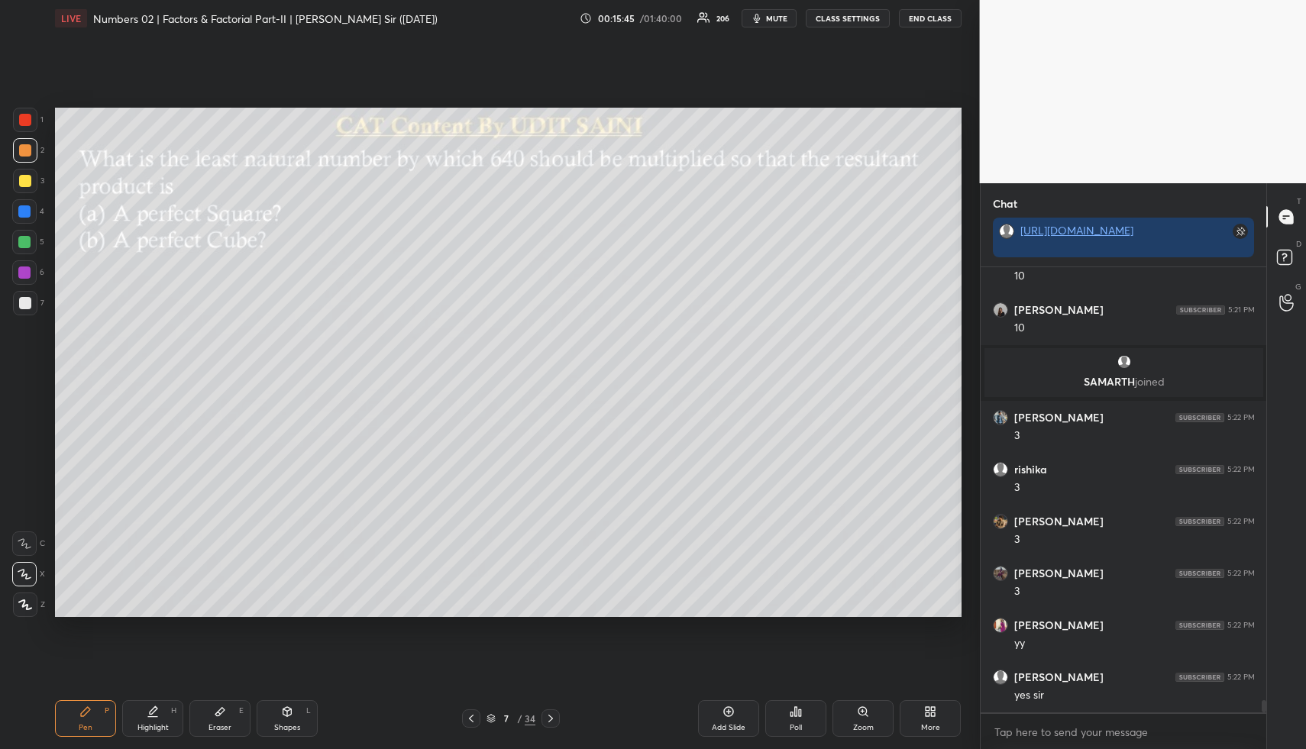
click at [26, 305] on div at bounding box center [25, 303] width 12 height 12
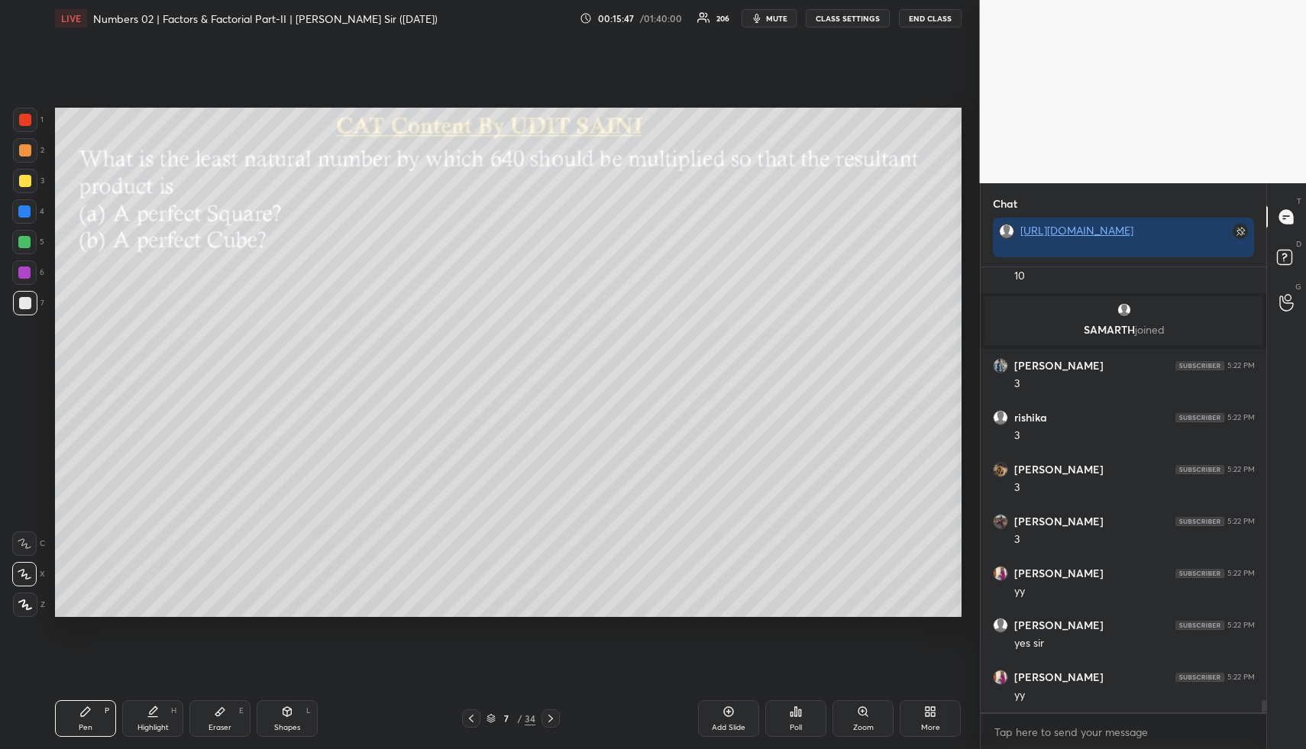
scroll to position [15999, 0]
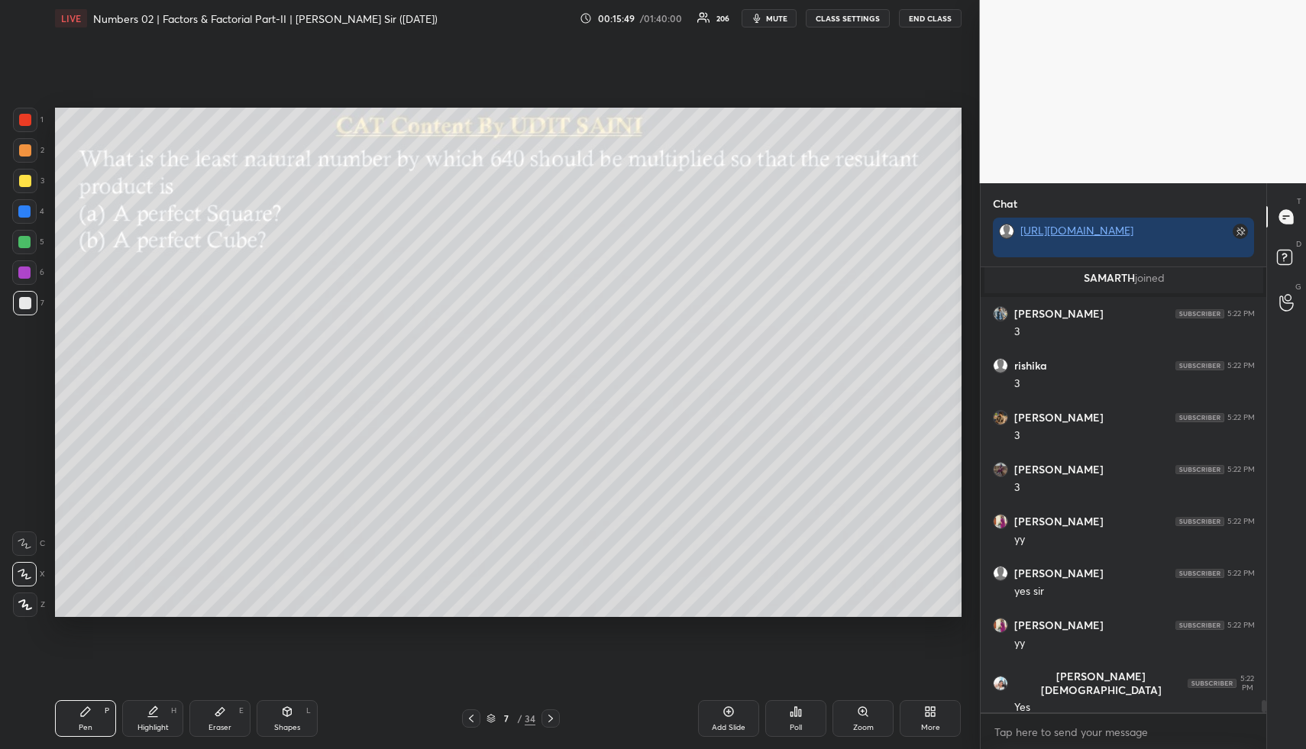
click at [30, 189] on div at bounding box center [25, 181] width 24 height 24
click at [153, 724] on div "Highlight" at bounding box center [152, 728] width 31 height 8
click at [160, 715] on div "Highlight H" at bounding box center [152, 718] width 61 height 37
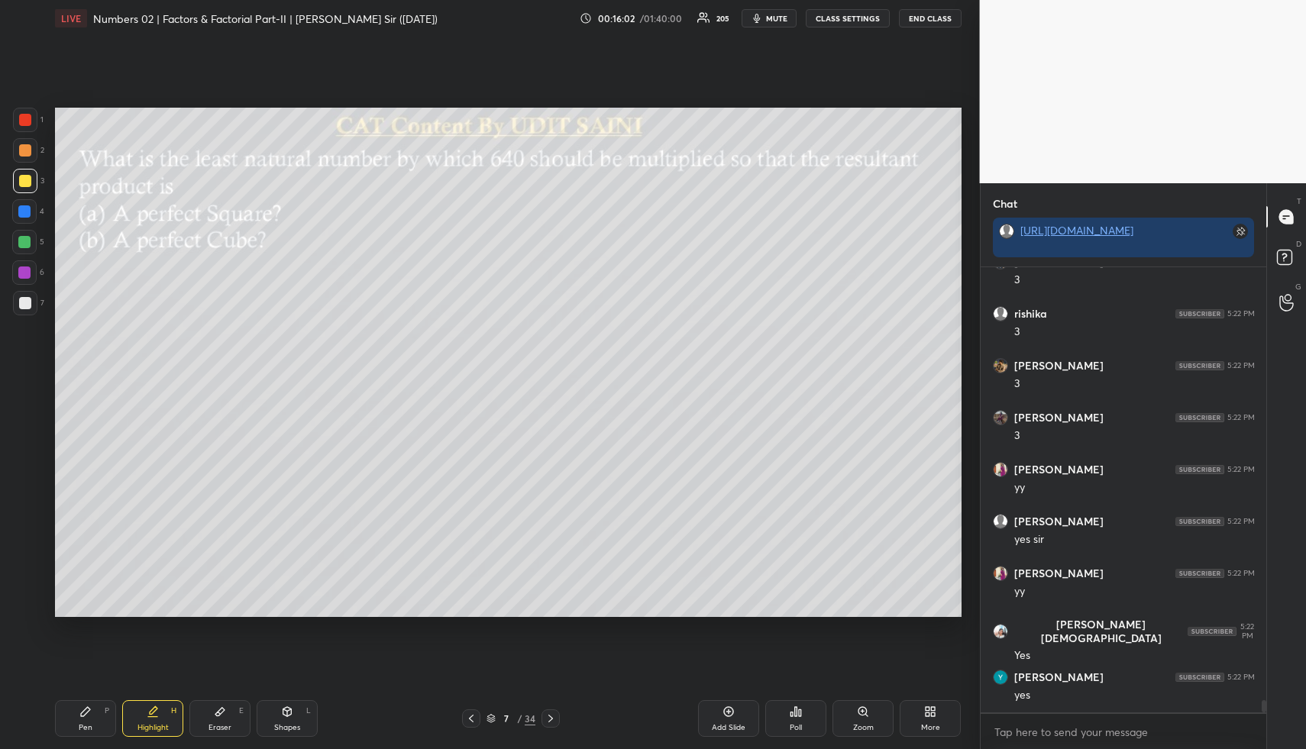
scroll to position [16103, 0]
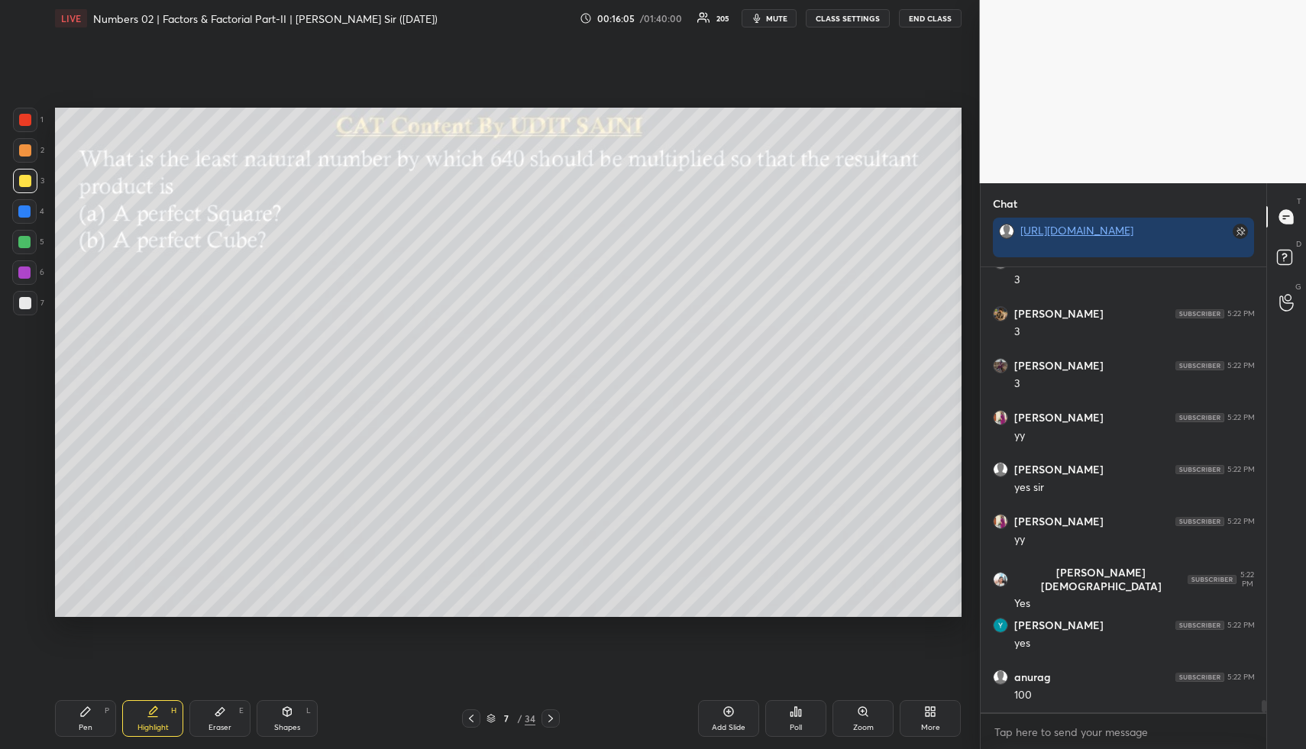
click at [97, 721] on div "Pen P" at bounding box center [85, 718] width 61 height 37
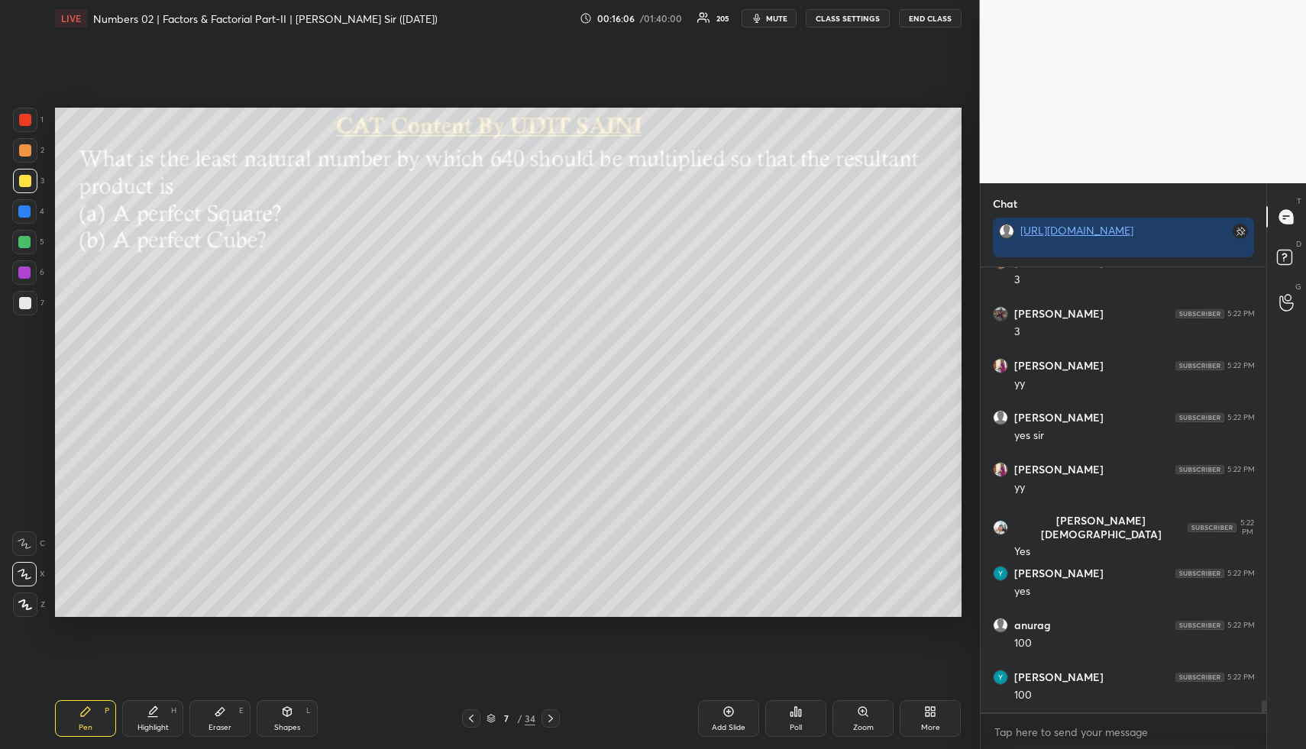
click at [24, 296] on div at bounding box center [25, 303] width 24 height 24
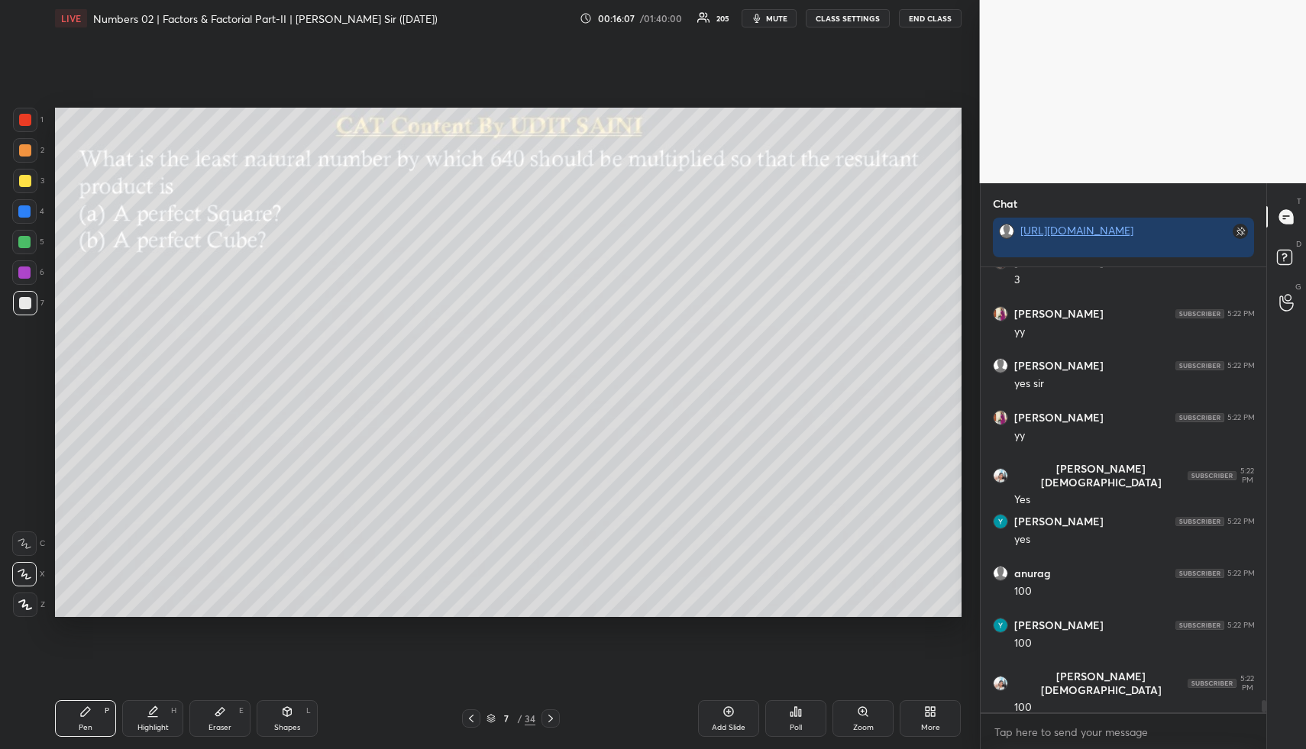
scroll to position [16259, 0]
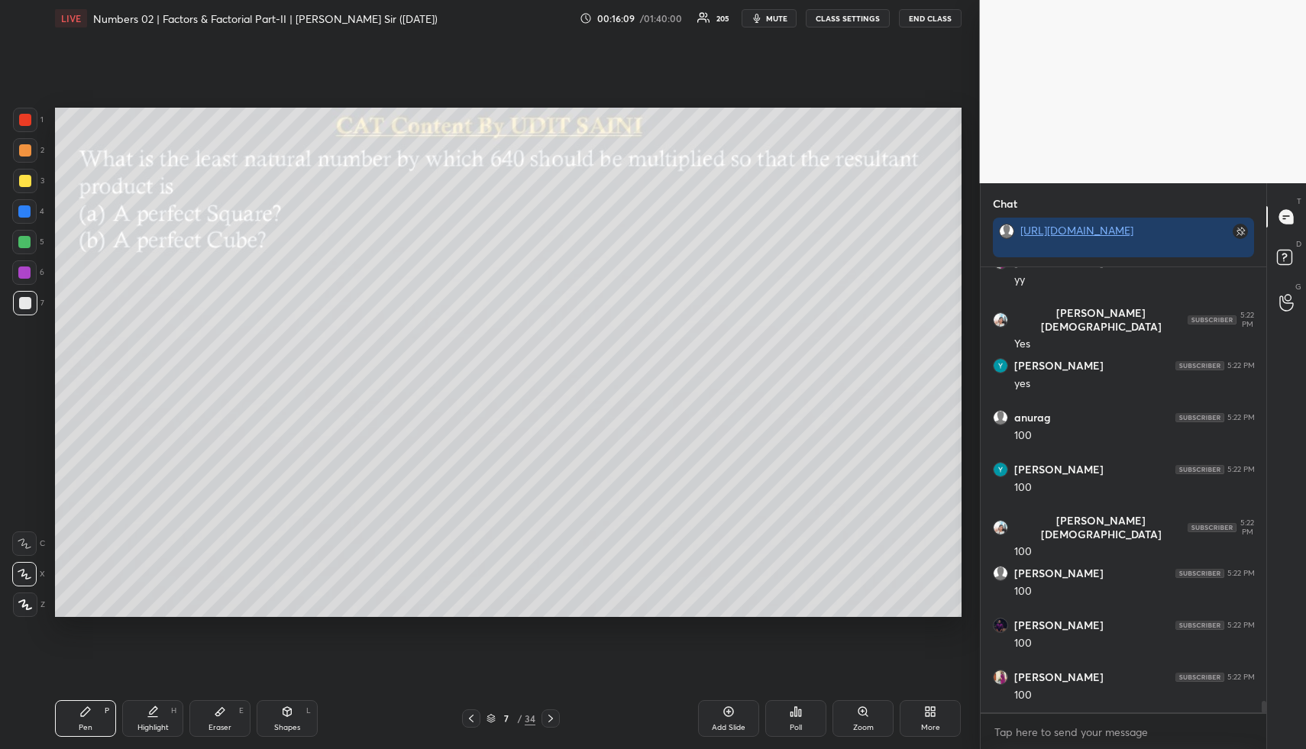
click at [29, 214] on div at bounding box center [24, 211] width 12 height 12
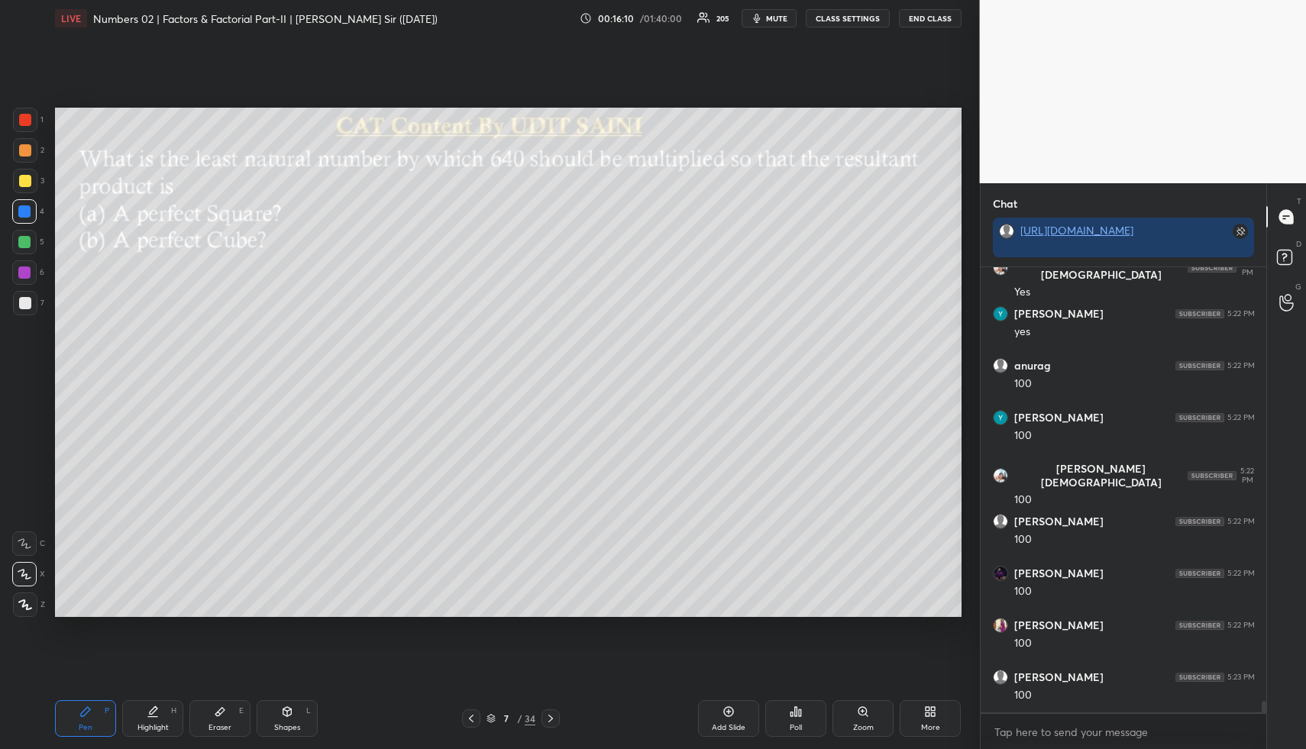
scroll to position [16570, 0]
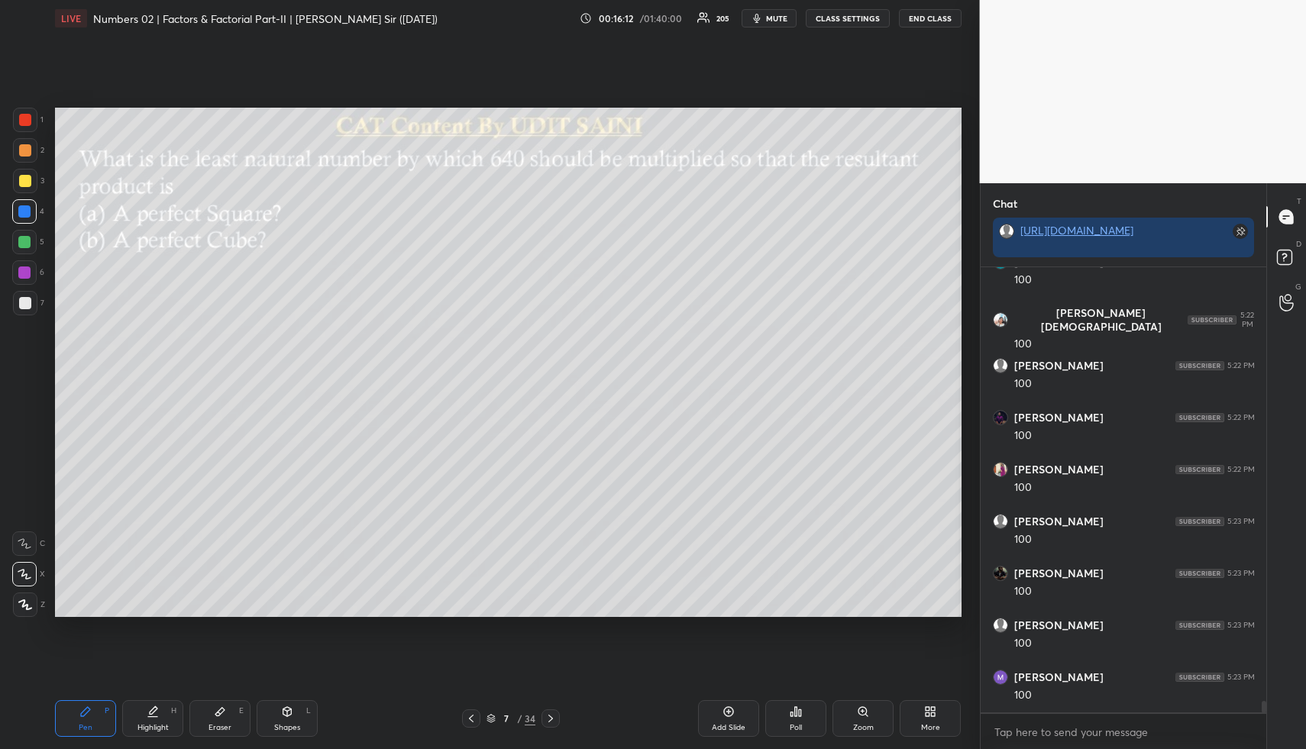
click at [148, 717] on div "Highlight H" at bounding box center [152, 718] width 61 height 37
click at [157, 708] on icon at bounding box center [154, 710] width 8 height 8
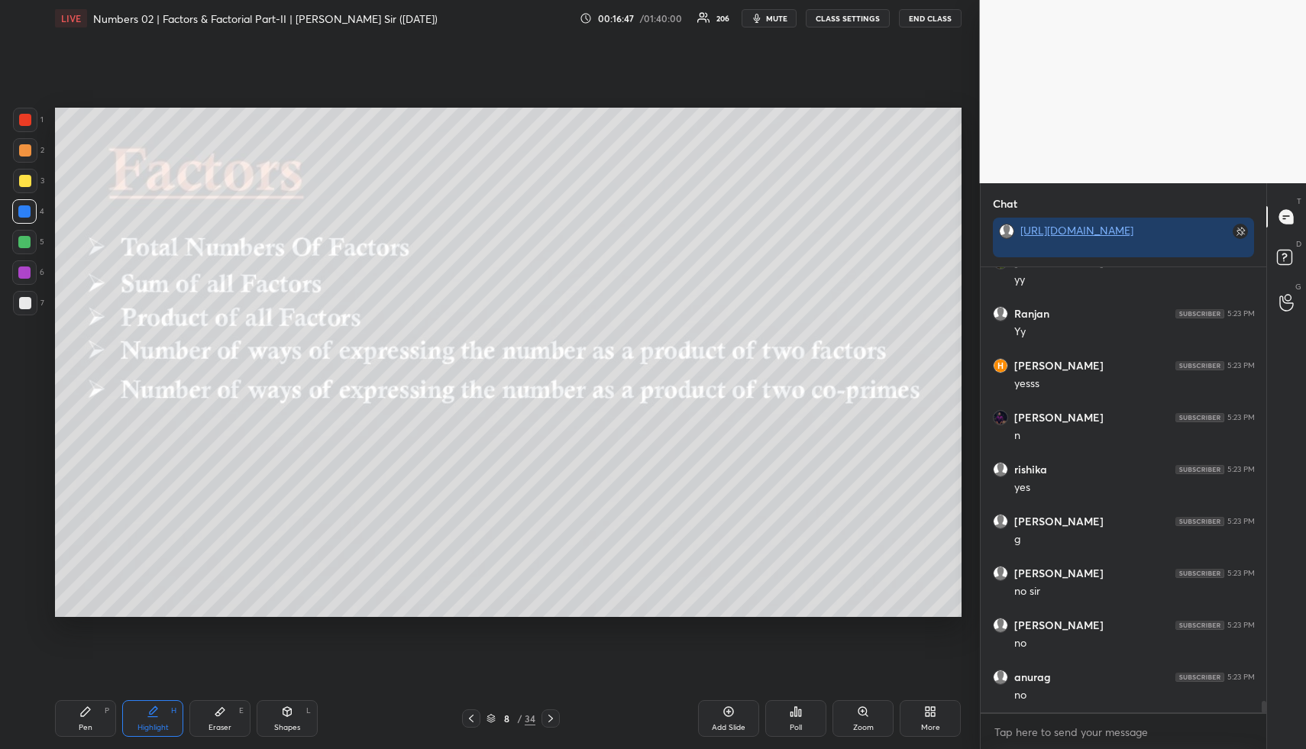
scroll to position [17168, 0]
click at [300, 725] on div "Shapes L" at bounding box center [287, 718] width 61 height 37
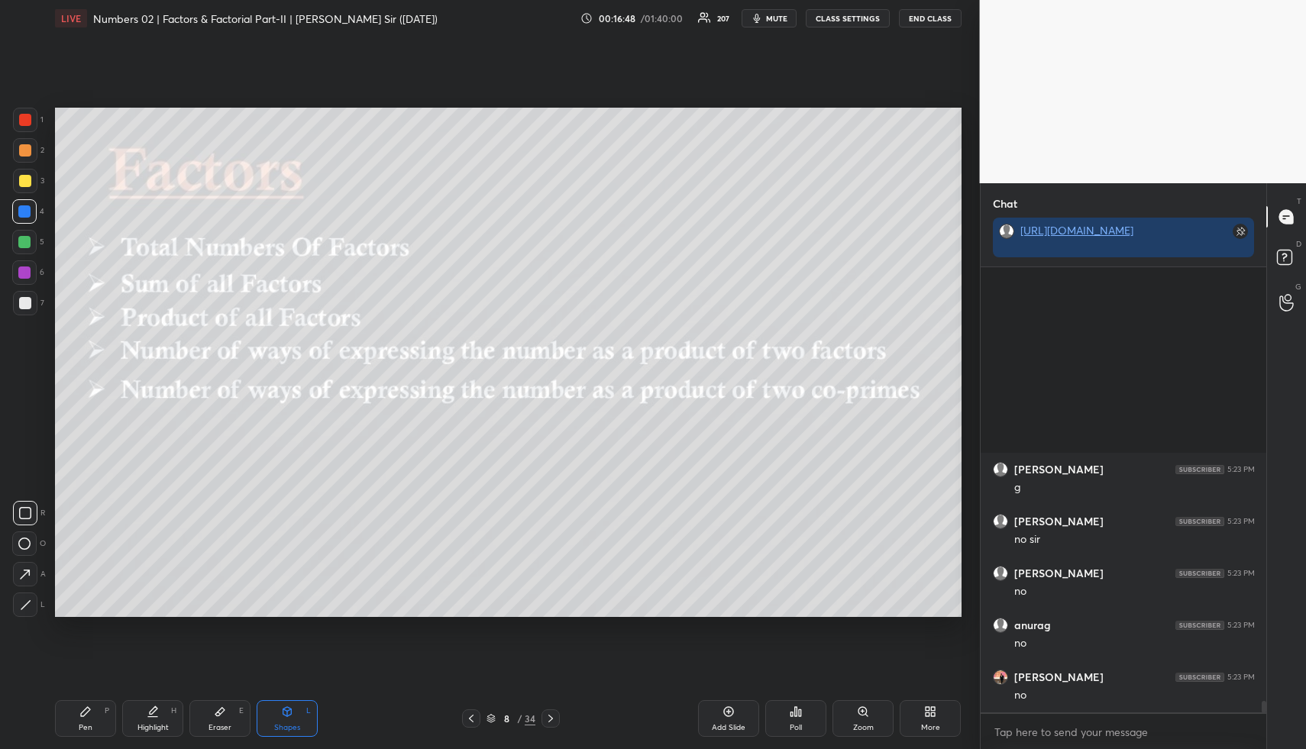
scroll to position [17428, 0]
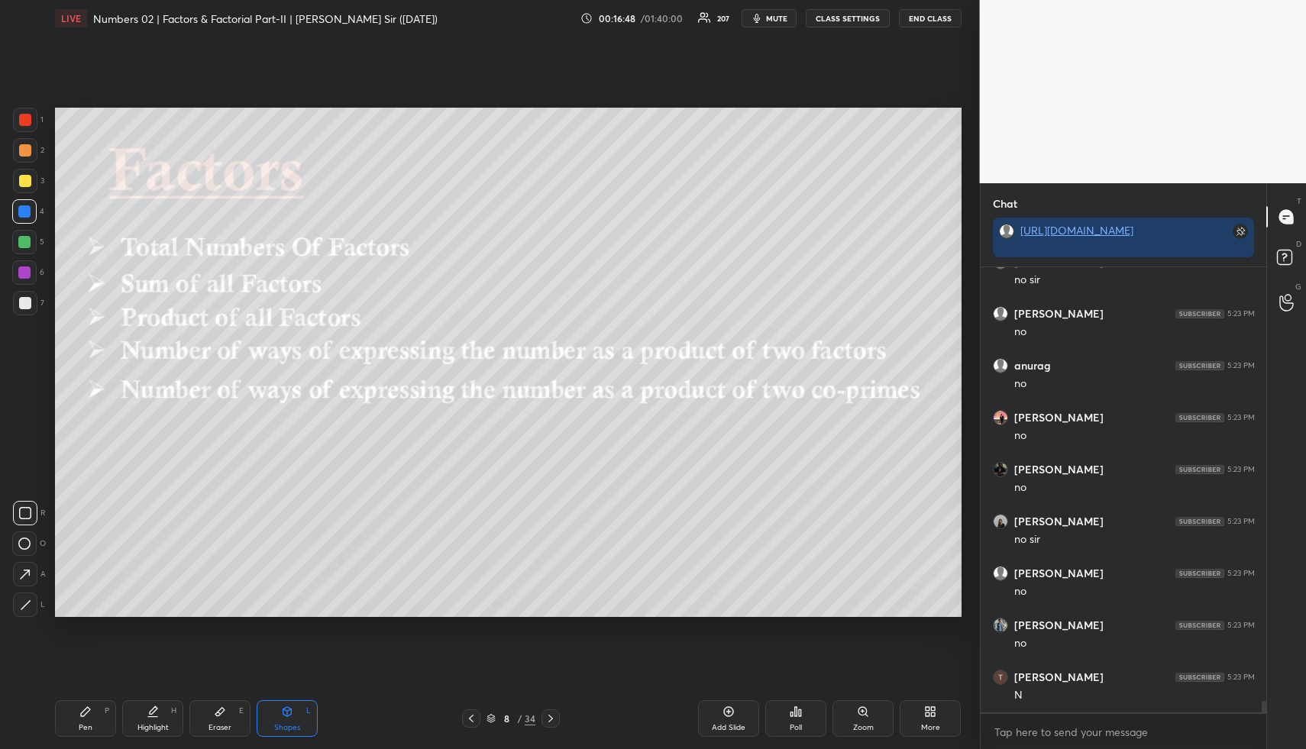
click at [32, 176] on div at bounding box center [25, 181] width 24 height 24
click at [34, 211] on div at bounding box center [24, 211] width 24 height 24
drag, startPoint x: 25, startPoint y: 213, endPoint x: 37, endPoint y: 215, distance: 12.3
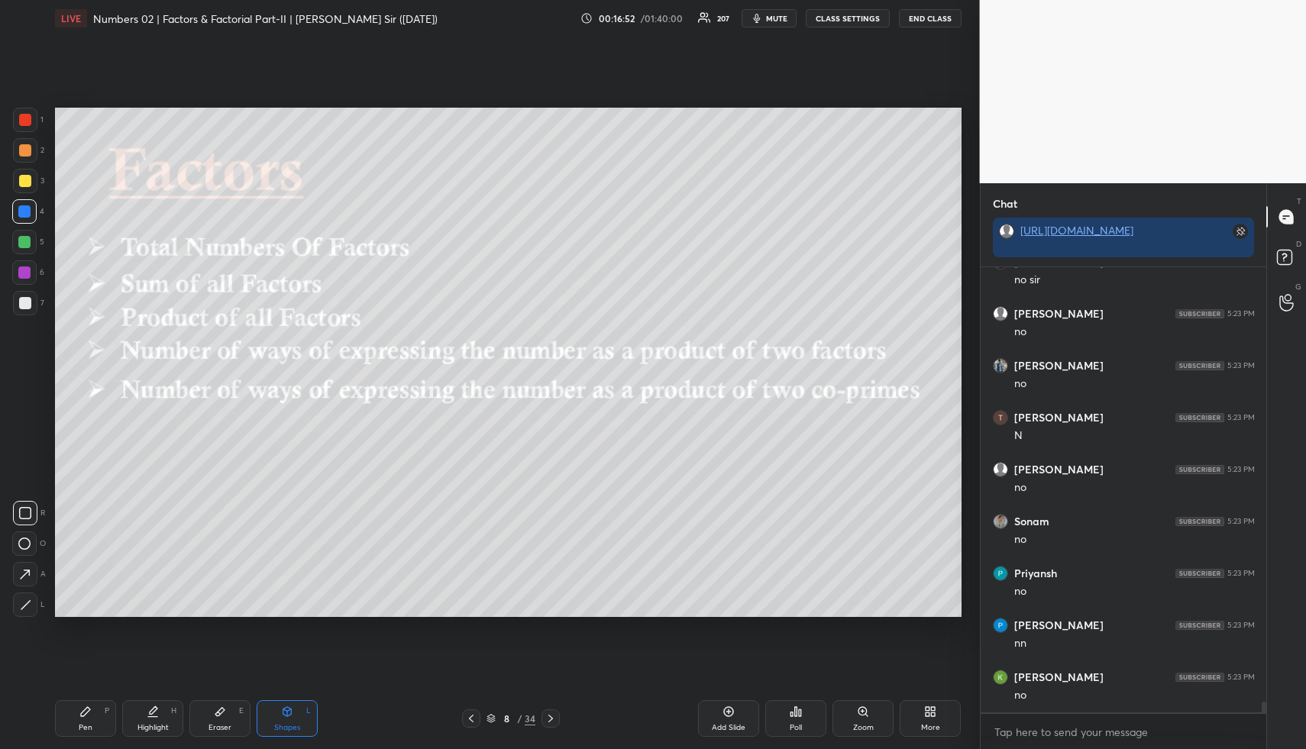
click at [29, 212] on div at bounding box center [24, 211] width 12 height 12
click at [153, 716] on icon at bounding box center [153, 711] width 12 height 12
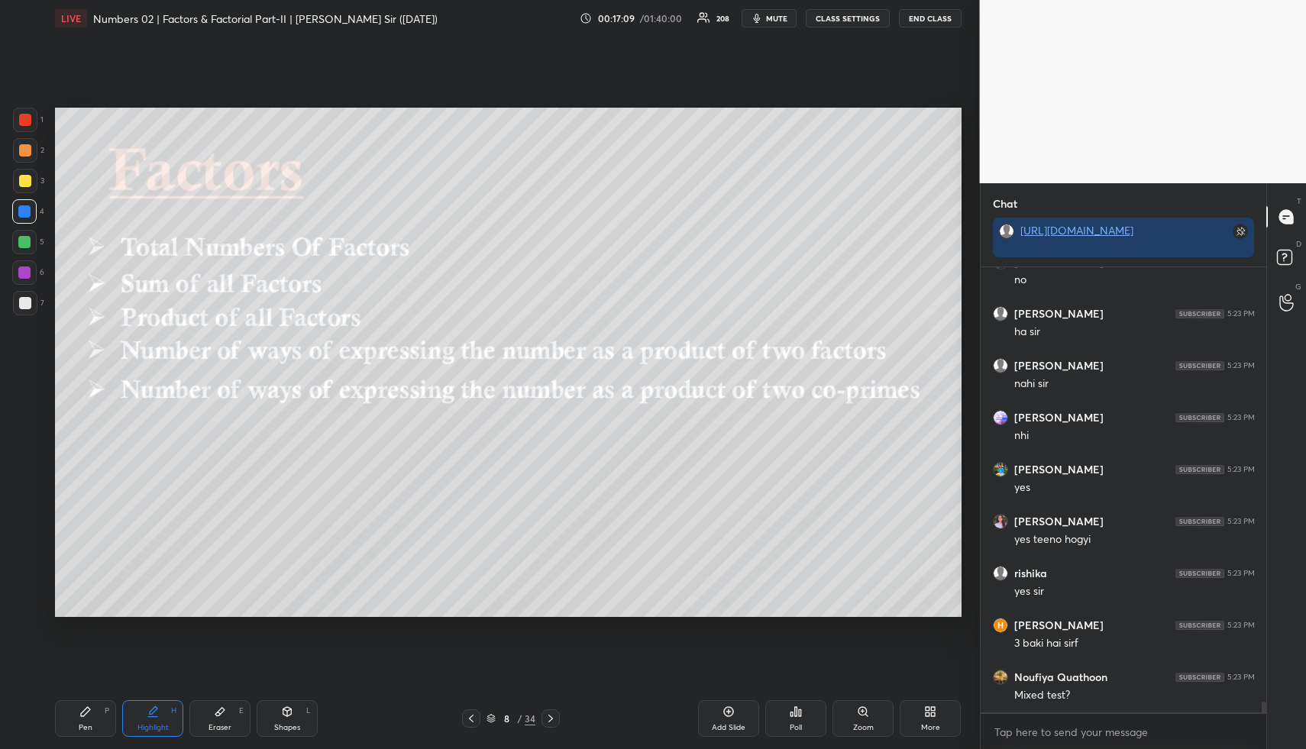
scroll to position [18725, 0]
click at [150, 715] on div "Highlight H" at bounding box center [152, 718] width 61 height 37
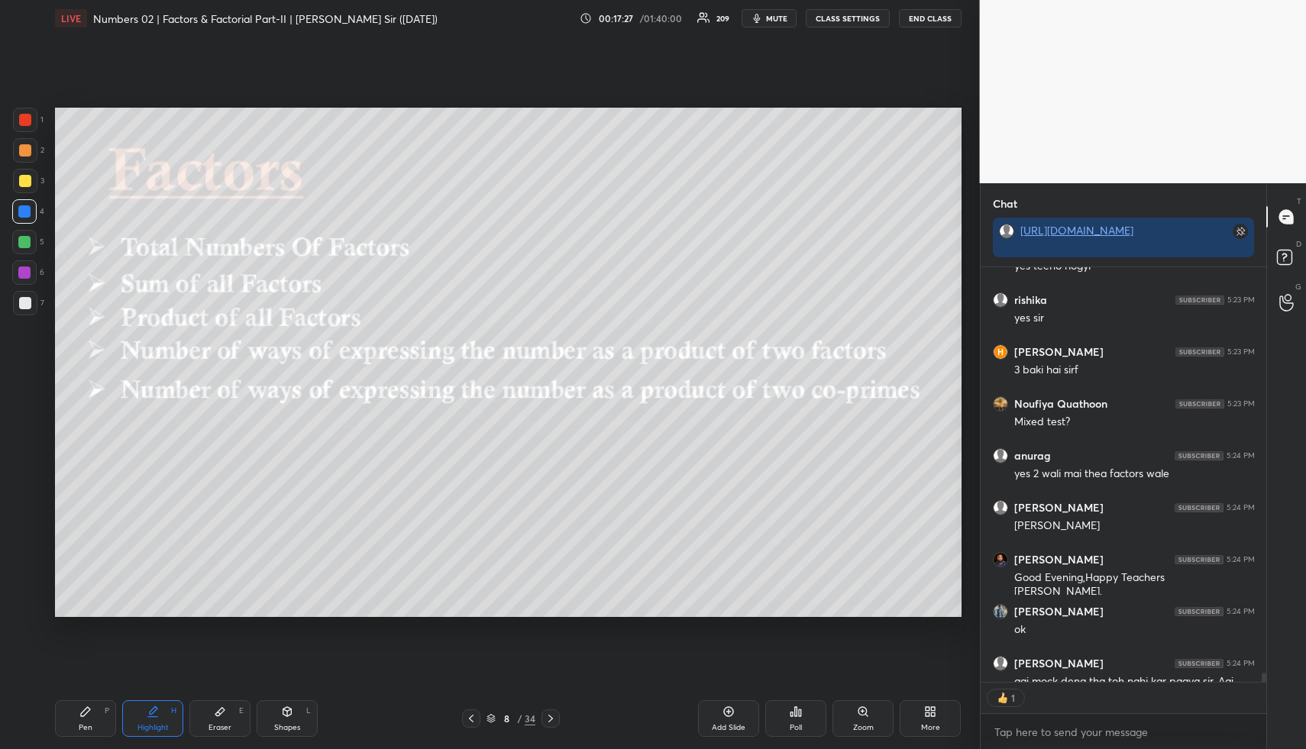
scroll to position [5, 5]
click at [146, 731] on div "Highlight" at bounding box center [152, 728] width 31 height 8
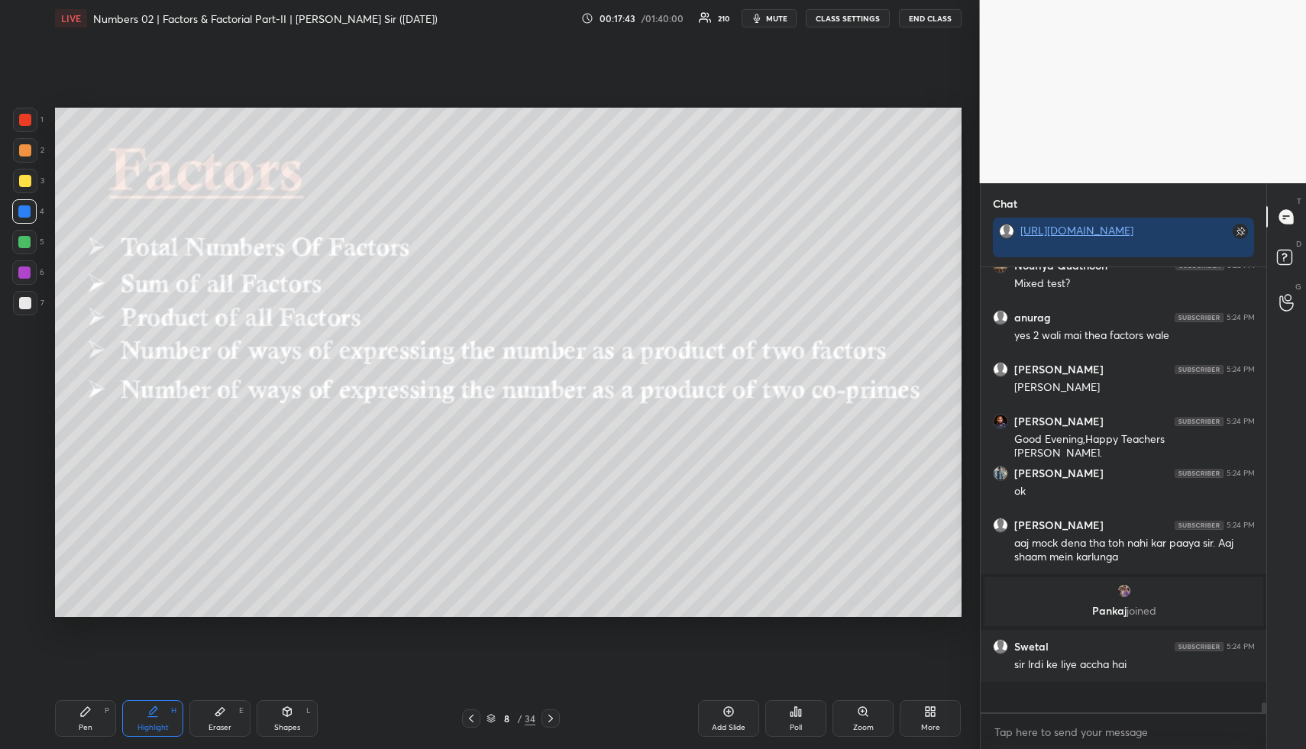
scroll to position [18578, 0]
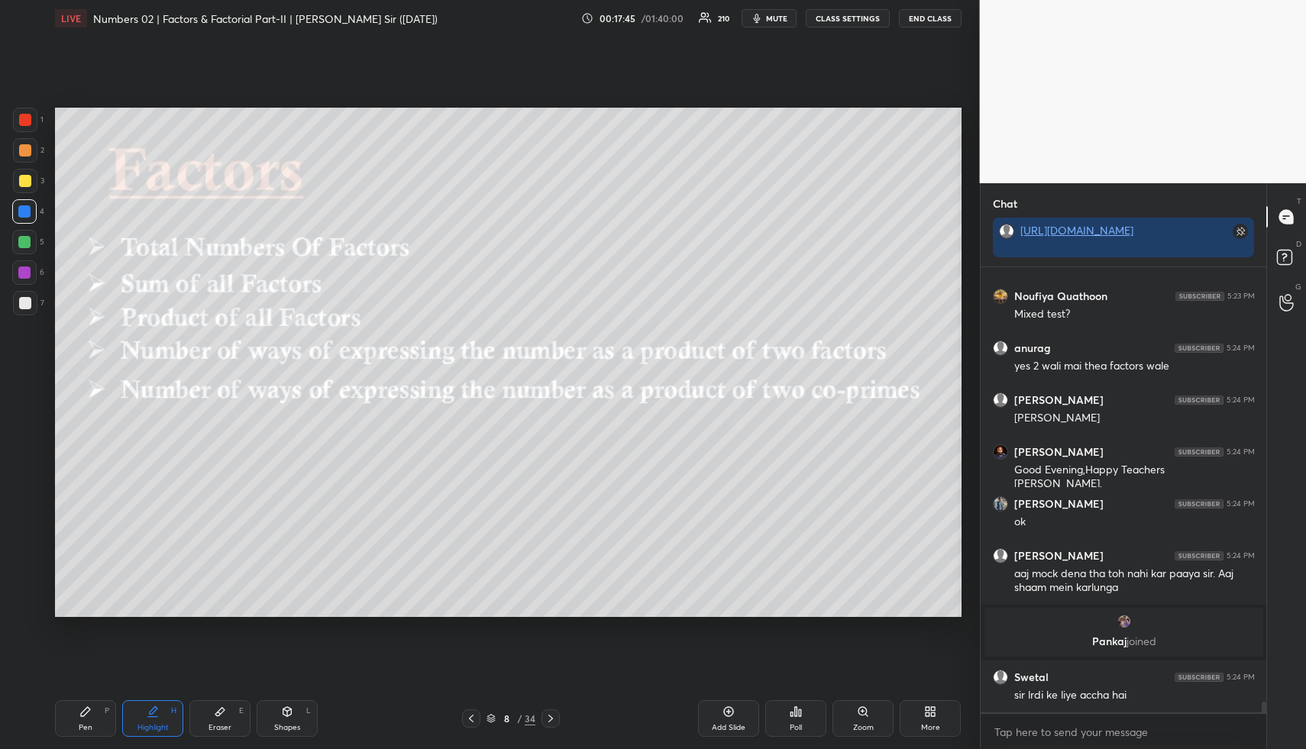
click at [139, 715] on div "Highlight H" at bounding box center [152, 718] width 61 height 37
drag, startPoint x: 140, startPoint y: 721, endPoint x: 141, endPoint y: 708, distance: 12.2
click at [140, 716] on div "Highlight H" at bounding box center [152, 718] width 61 height 37
drag, startPoint x: 148, startPoint y: 718, endPoint x: 169, endPoint y: 641, distance: 79.8
click at [147, 719] on div "Highlight H" at bounding box center [152, 718] width 61 height 37
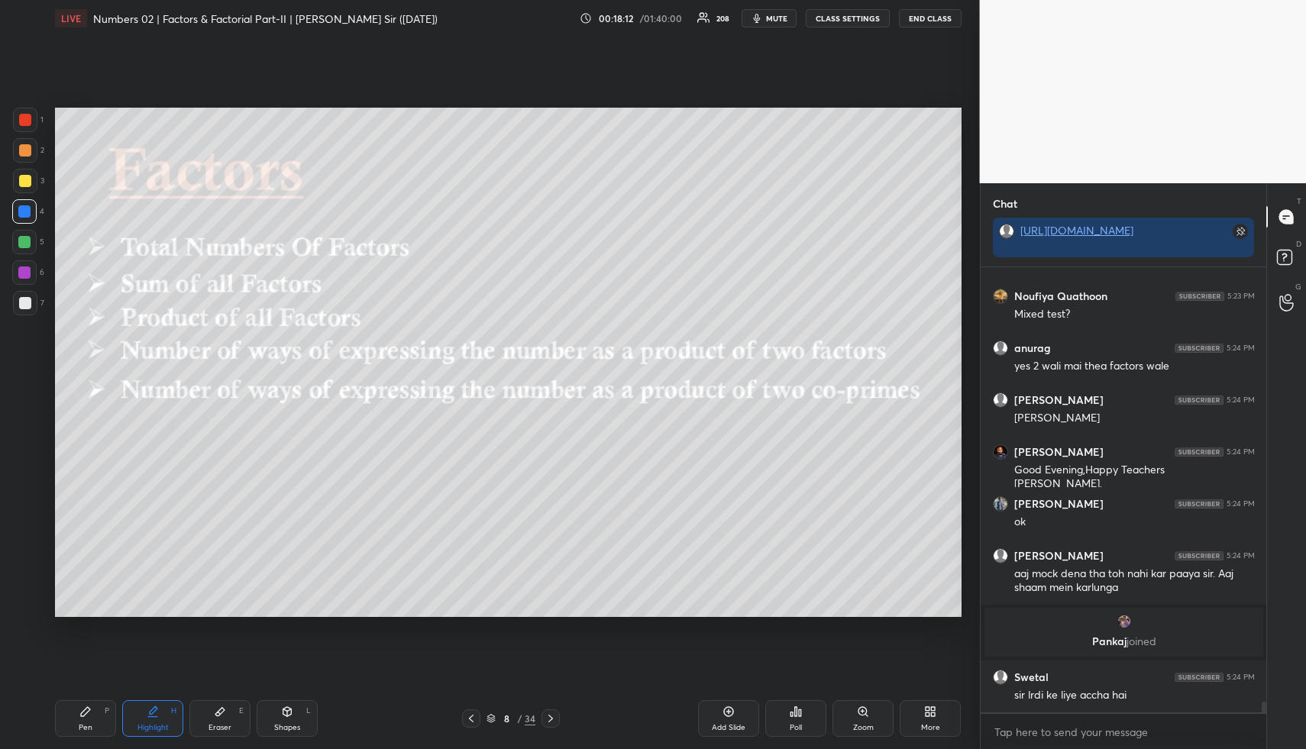
click at [719, 709] on div "Add Slide" at bounding box center [728, 718] width 61 height 37
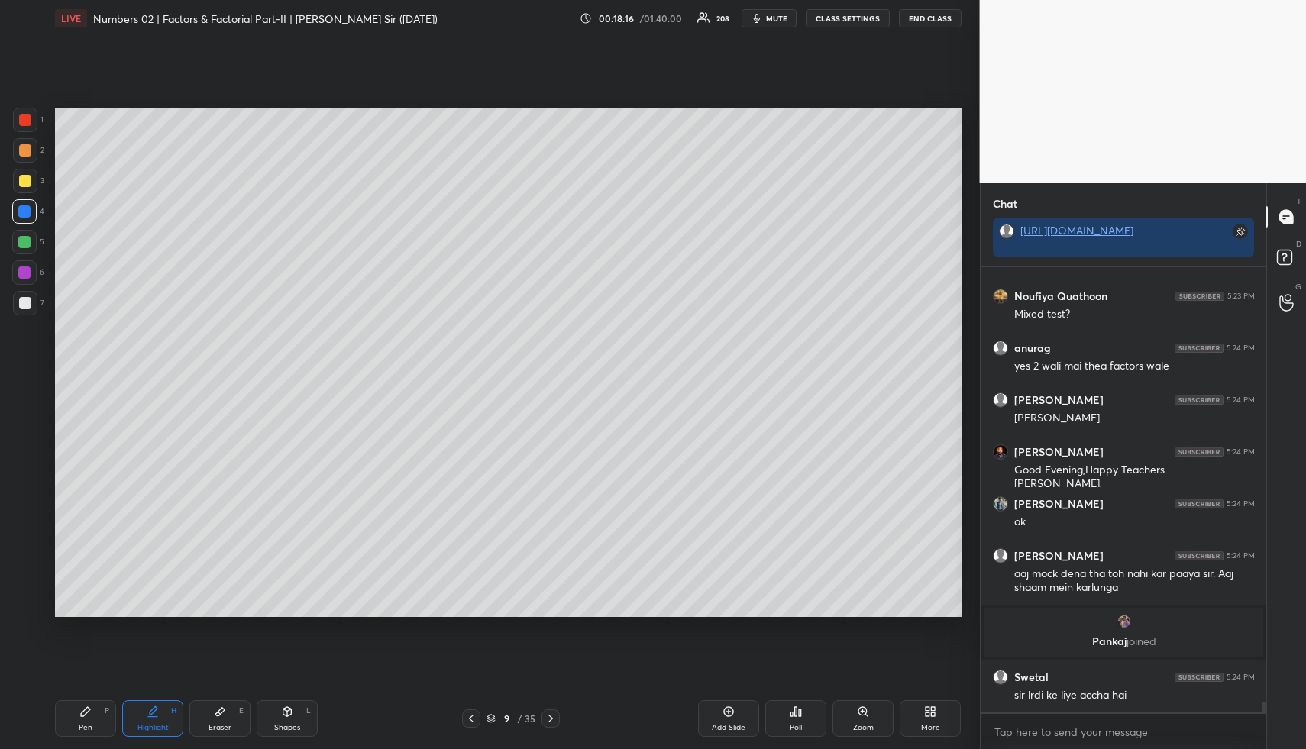
click at [95, 707] on div "Pen P" at bounding box center [85, 718] width 61 height 37
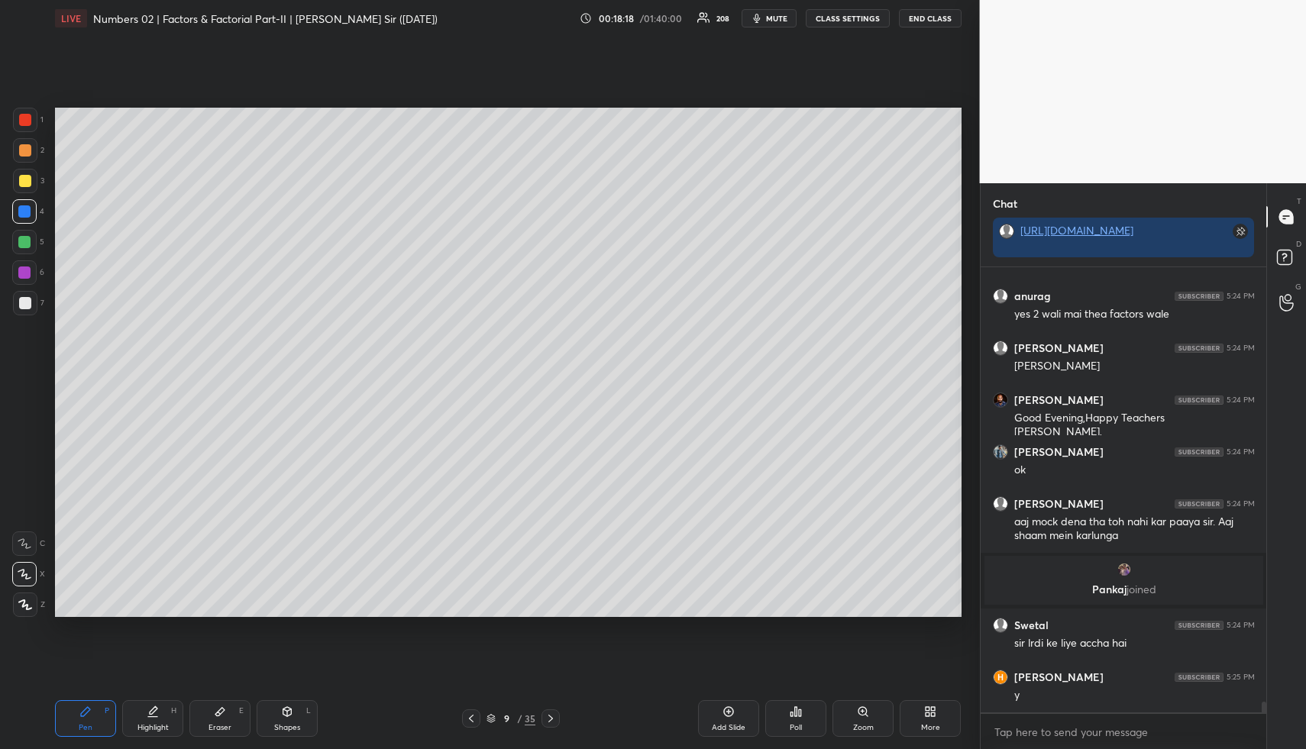
scroll to position [18682, 0]
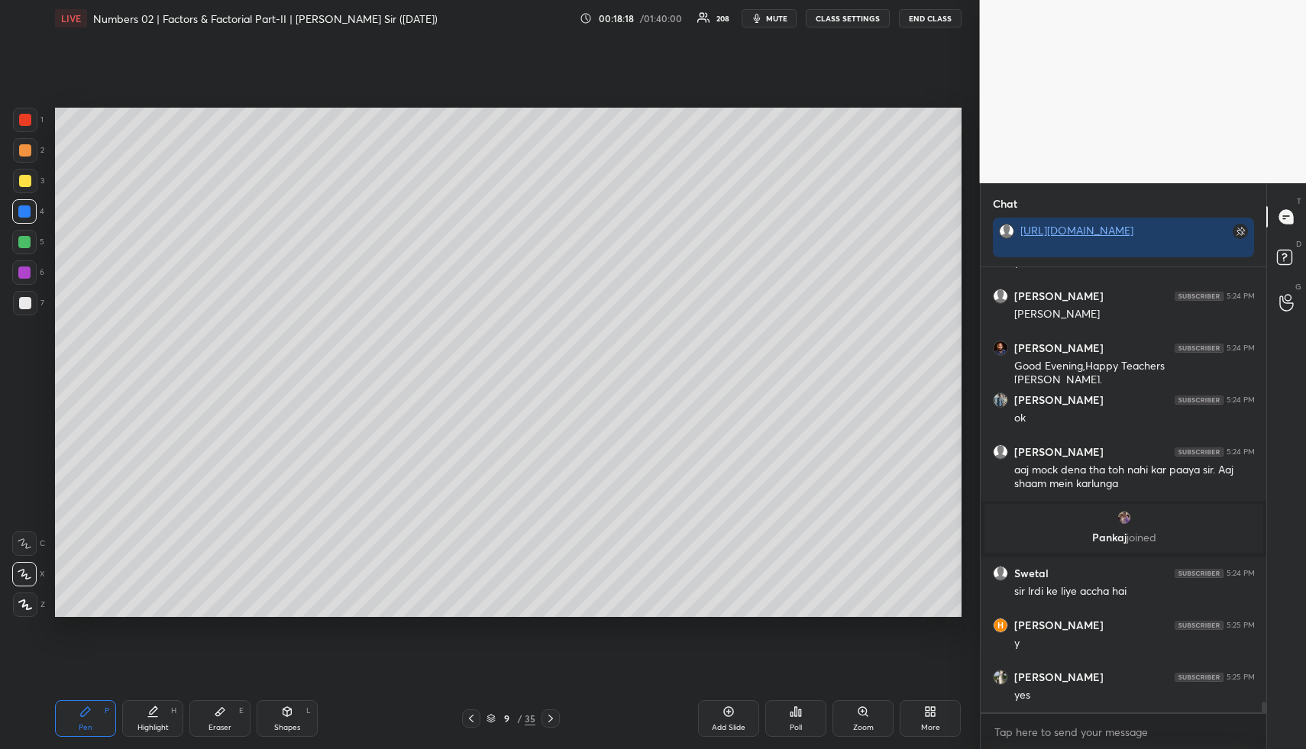
click at [27, 150] on div at bounding box center [25, 150] width 12 height 12
drag, startPoint x: 27, startPoint y: 150, endPoint x: 53, endPoint y: 154, distance: 26.4
click at [27, 150] on div at bounding box center [25, 150] width 12 height 12
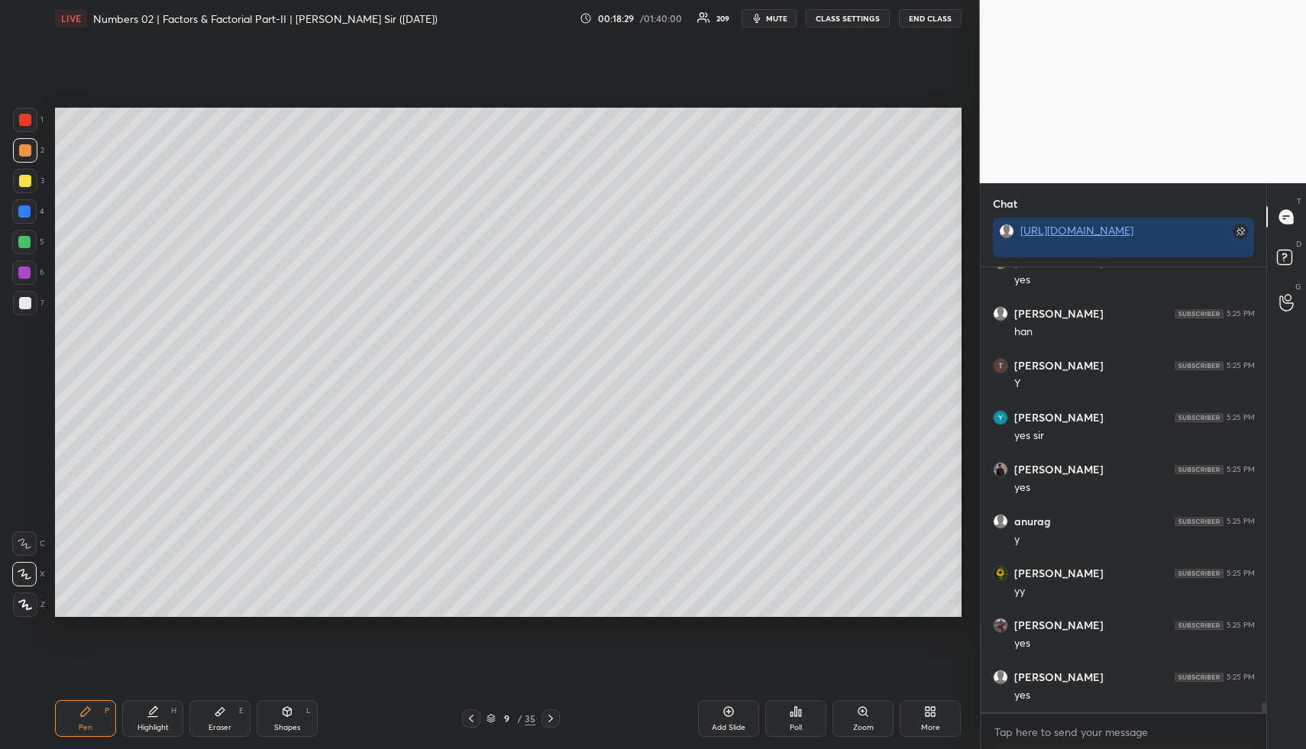
scroll to position [19413, 0]
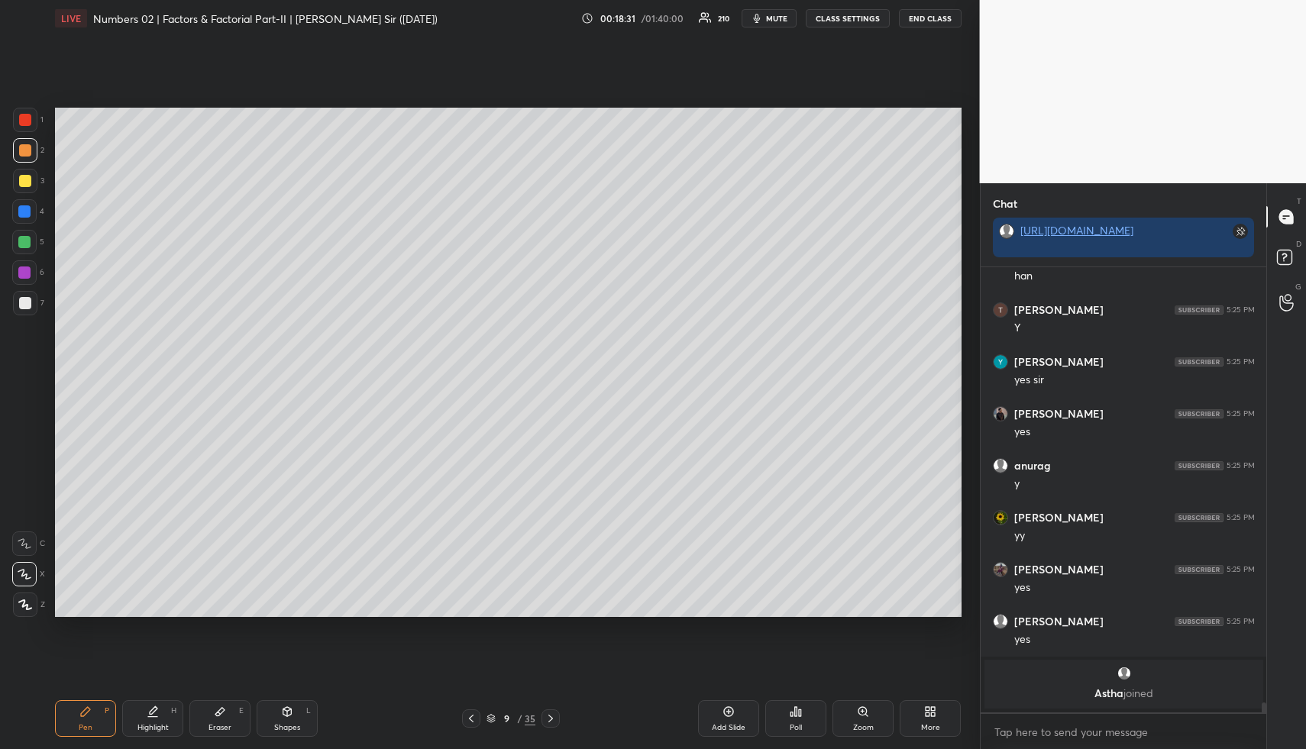
click at [472, 716] on icon at bounding box center [471, 718] width 12 height 12
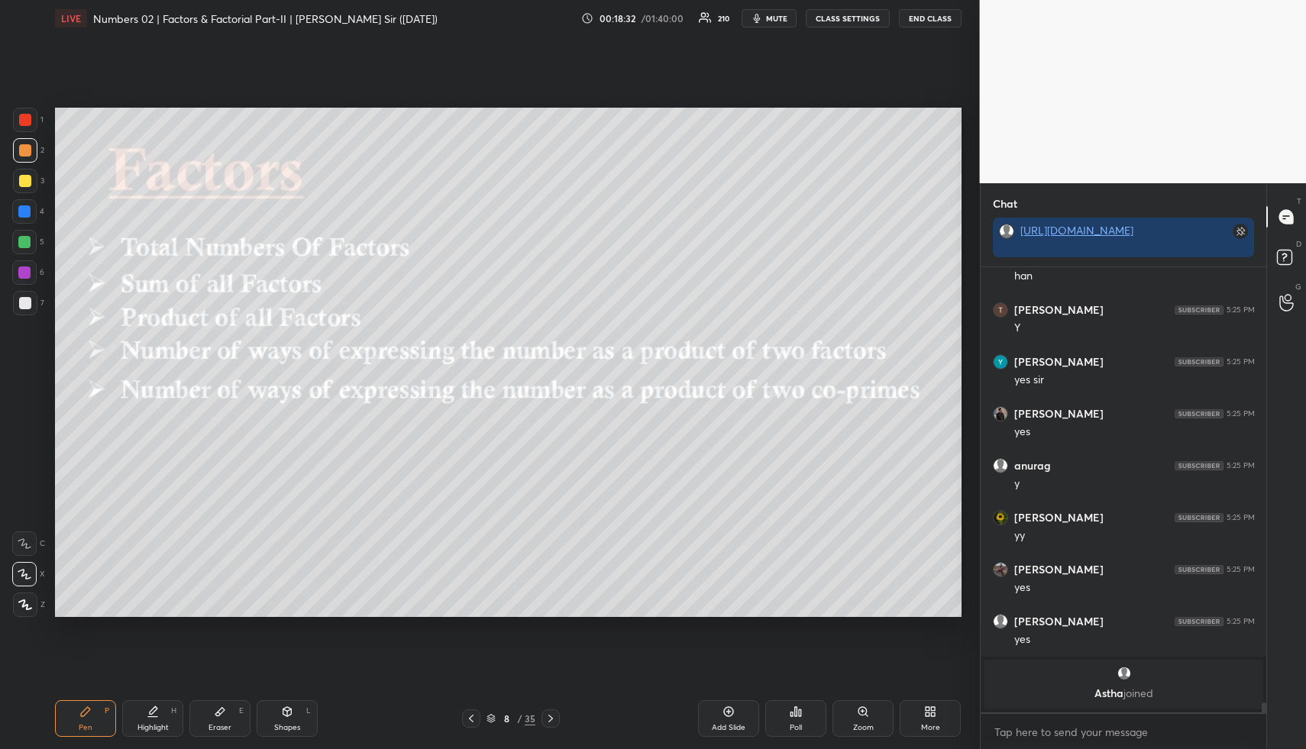
drag, startPoint x: 142, startPoint y: 715, endPoint x: 138, endPoint y: 707, distance: 8.5
click at [142, 715] on div "Highlight H" at bounding box center [152, 718] width 61 height 37
drag, startPoint x: 552, startPoint y: 718, endPoint x: 536, endPoint y: 718, distance: 16.1
click at [551, 718] on icon at bounding box center [550, 719] width 5 height 8
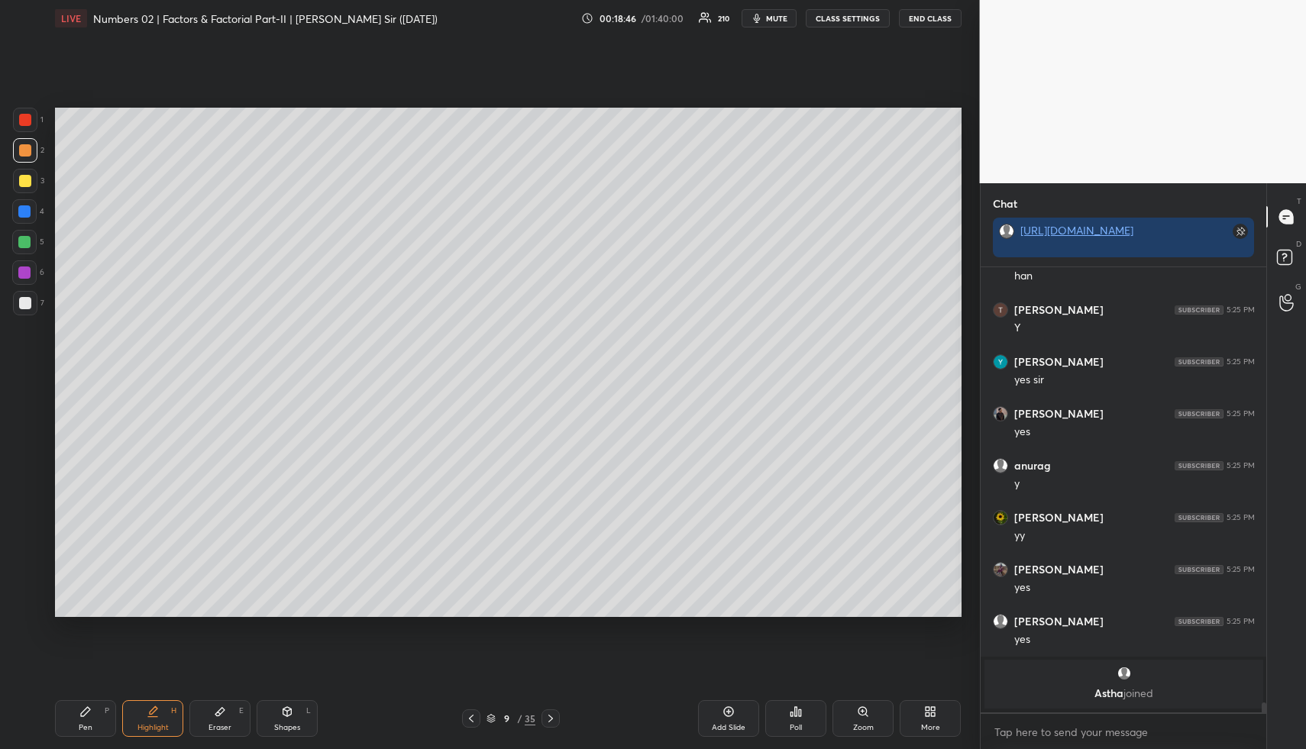
click at [79, 720] on div "Pen P" at bounding box center [85, 718] width 61 height 37
click at [30, 244] on div at bounding box center [24, 242] width 12 height 12
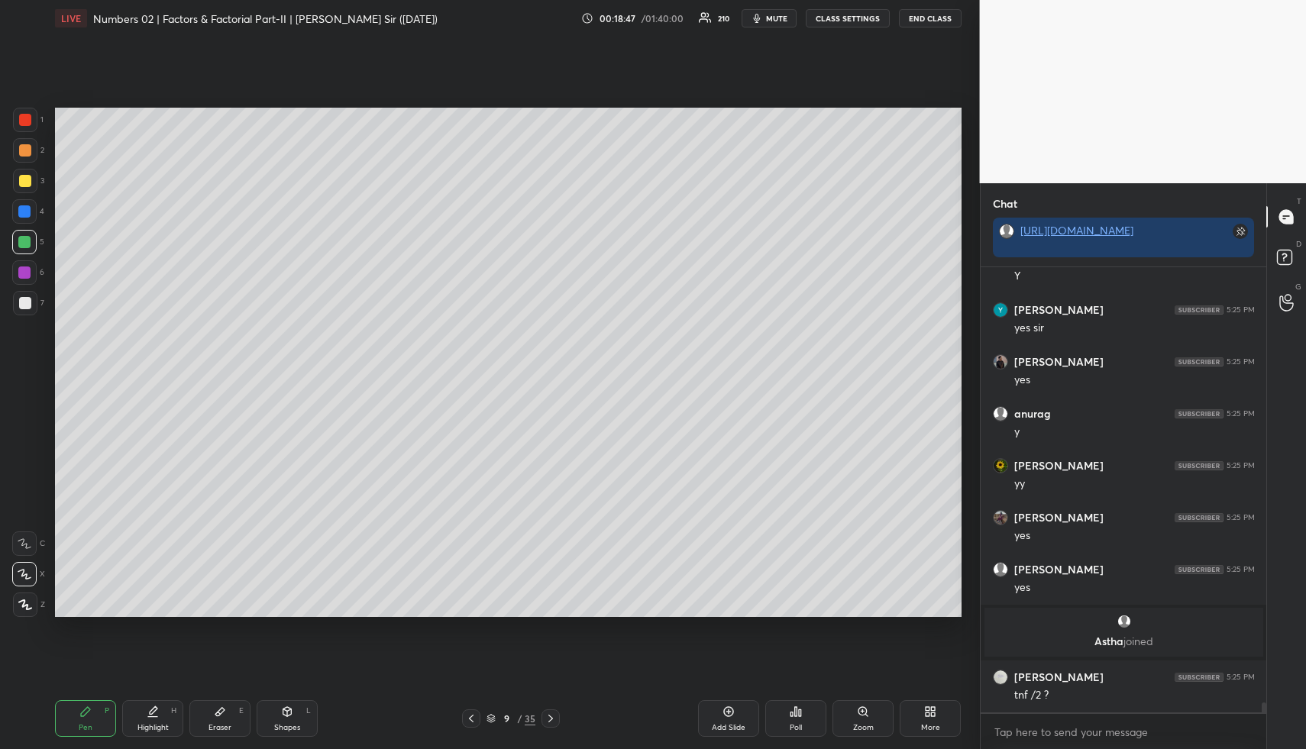
scroll to position [19080, 0]
click at [19, 302] on div at bounding box center [25, 303] width 12 height 12
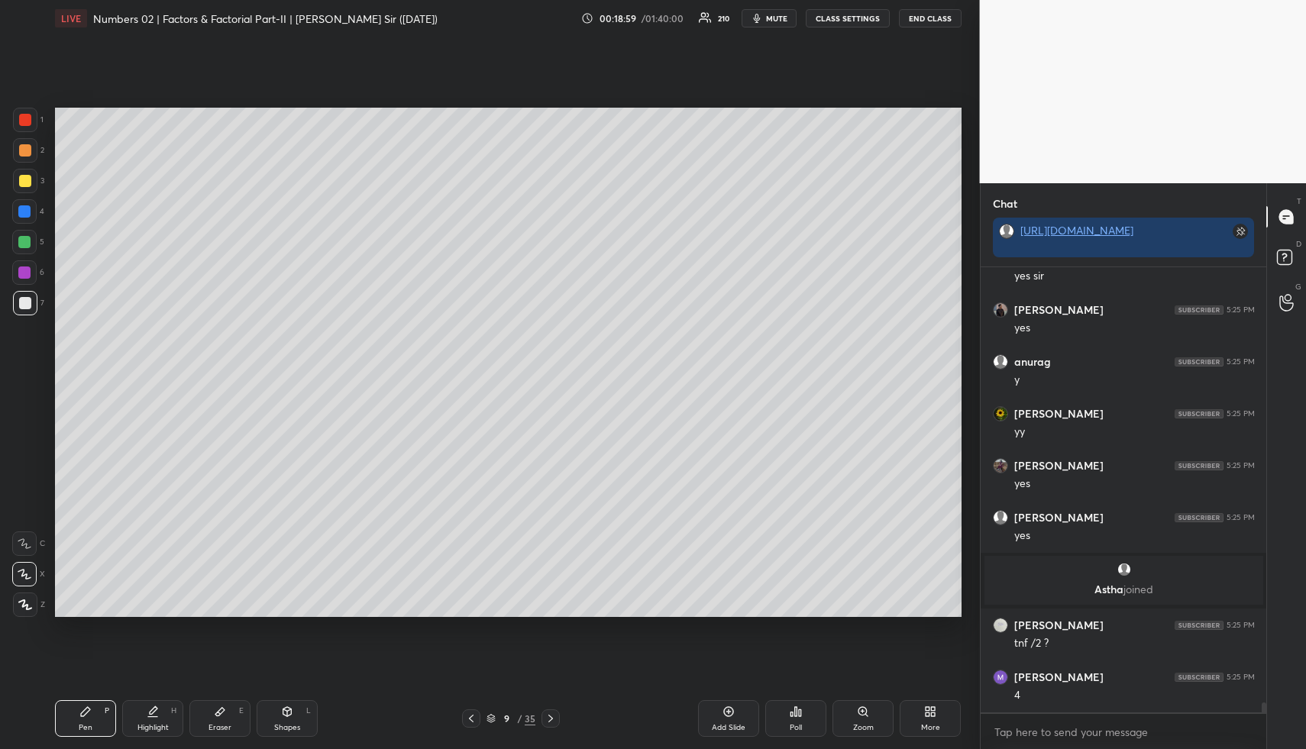
scroll to position [19184, 0]
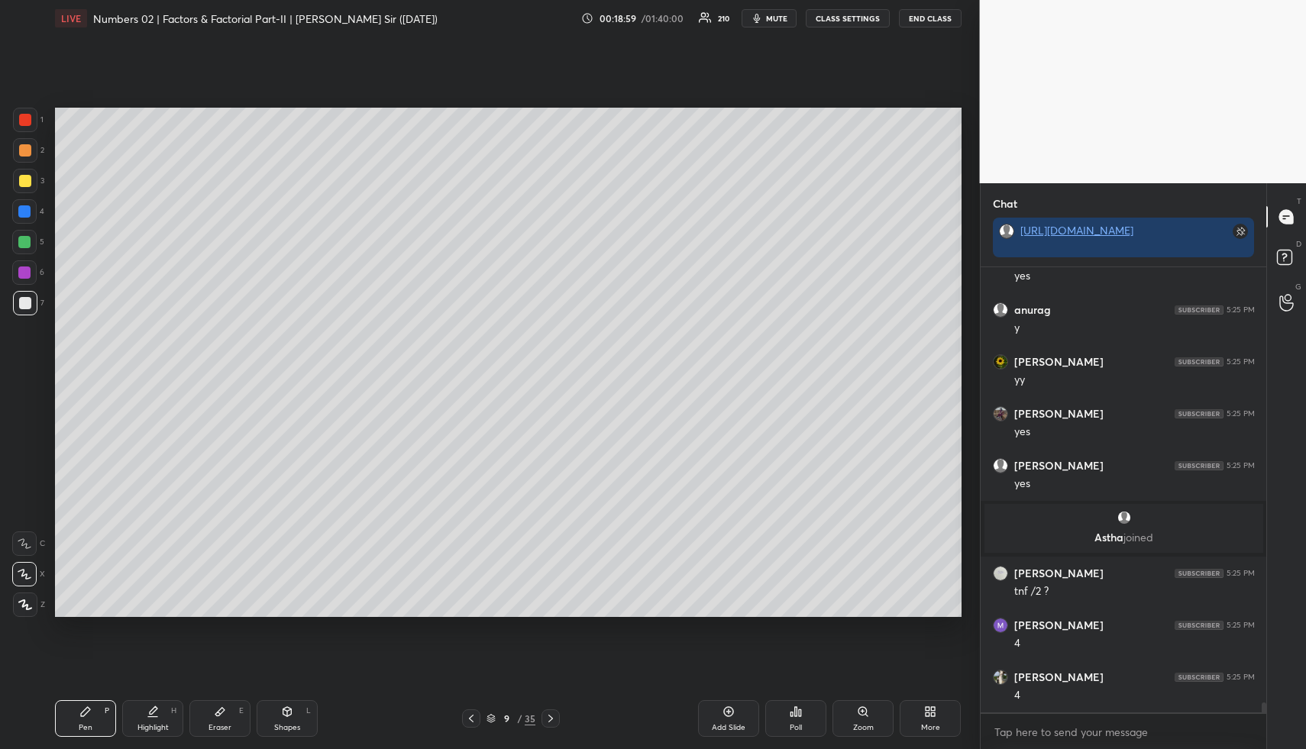
click at [124, 711] on div "Highlight H" at bounding box center [152, 718] width 61 height 37
drag, startPoint x: 124, startPoint y: 711, endPoint x: 124, endPoint y: 684, distance: 26.7
click at [124, 711] on div "Highlight H" at bounding box center [152, 718] width 61 height 37
click at [66, 725] on div "Pen P" at bounding box center [85, 718] width 61 height 37
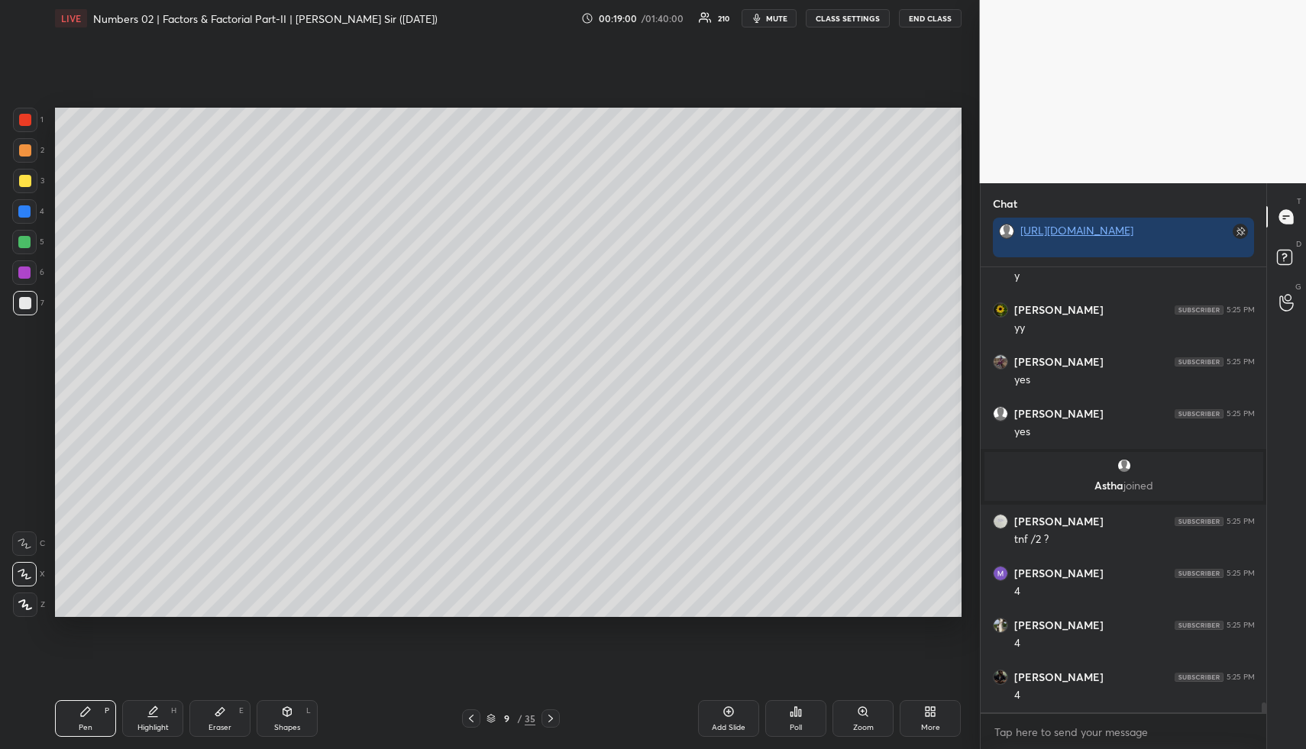
click at [24, 144] on div at bounding box center [25, 150] width 24 height 24
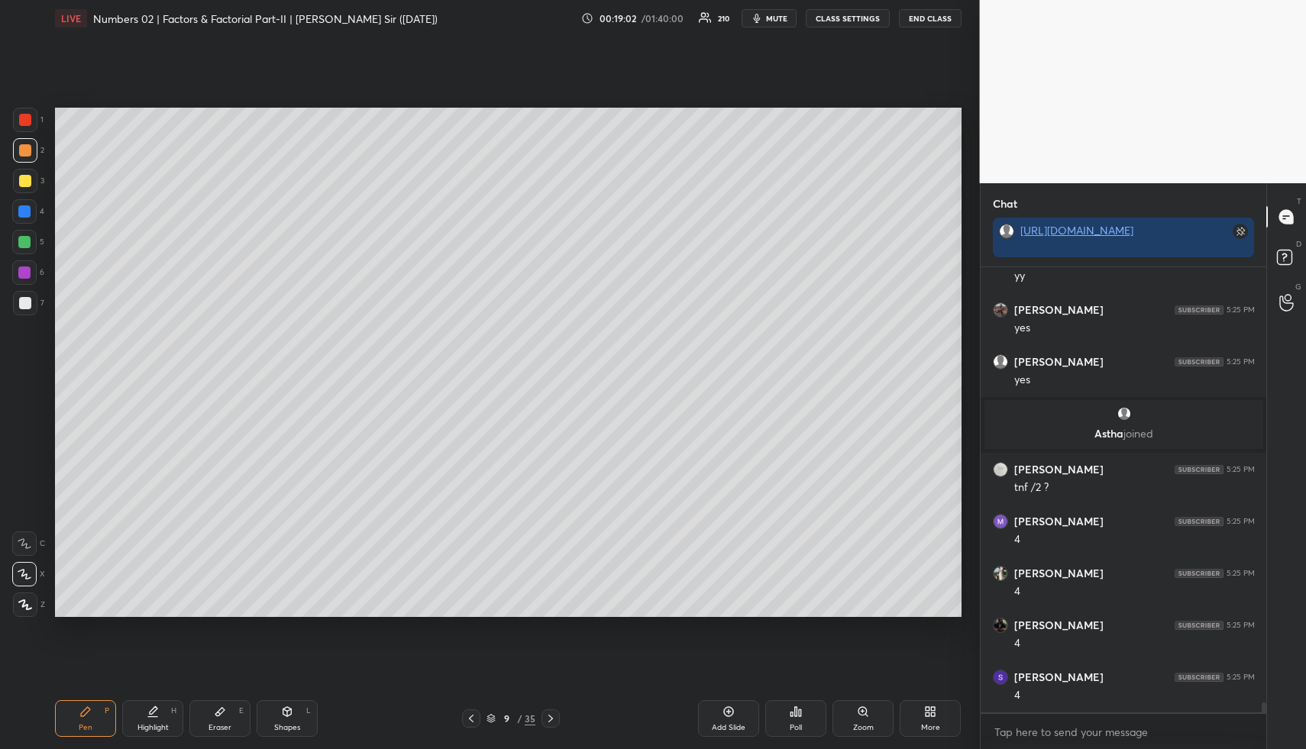
scroll to position [19391, 0]
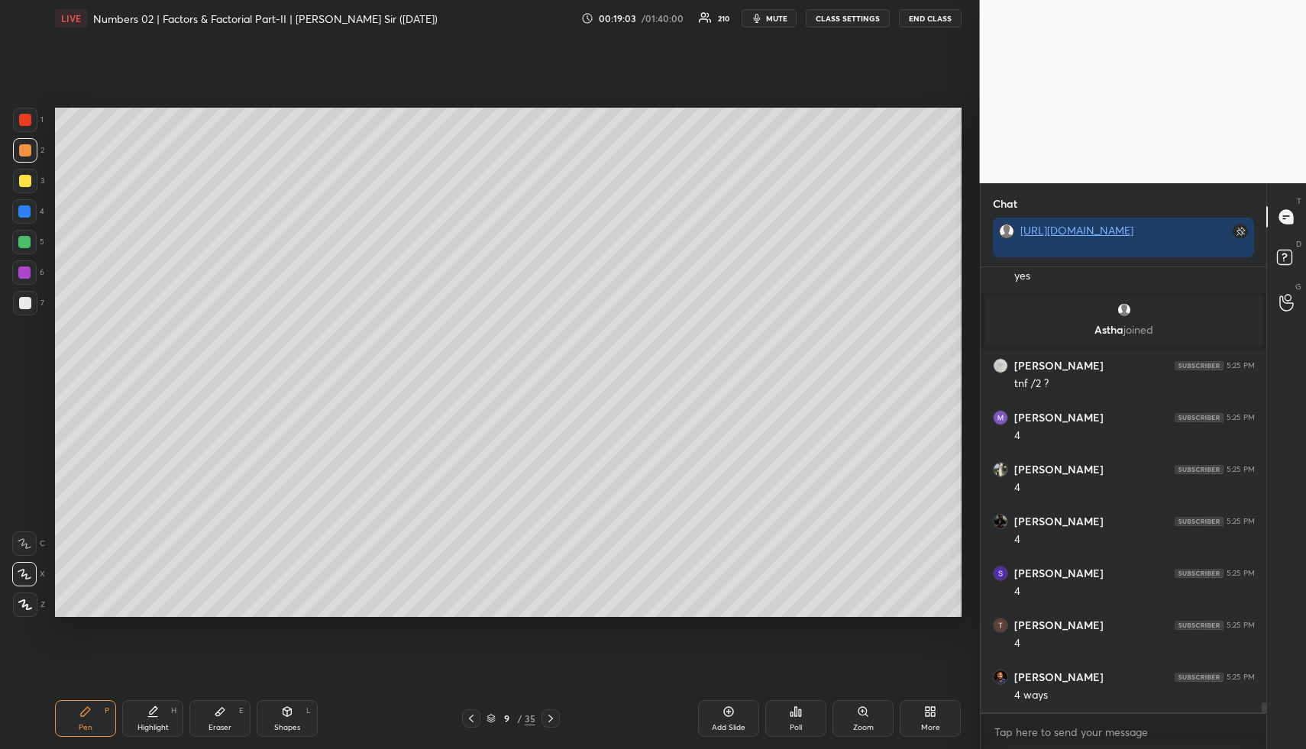
drag, startPoint x: 160, startPoint y: 721, endPoint x: 195, endPoint y: 641, distance: 87.9
click at [159, 724] on div "Highlight" at bounding box center [152, 728] width 31 height 8
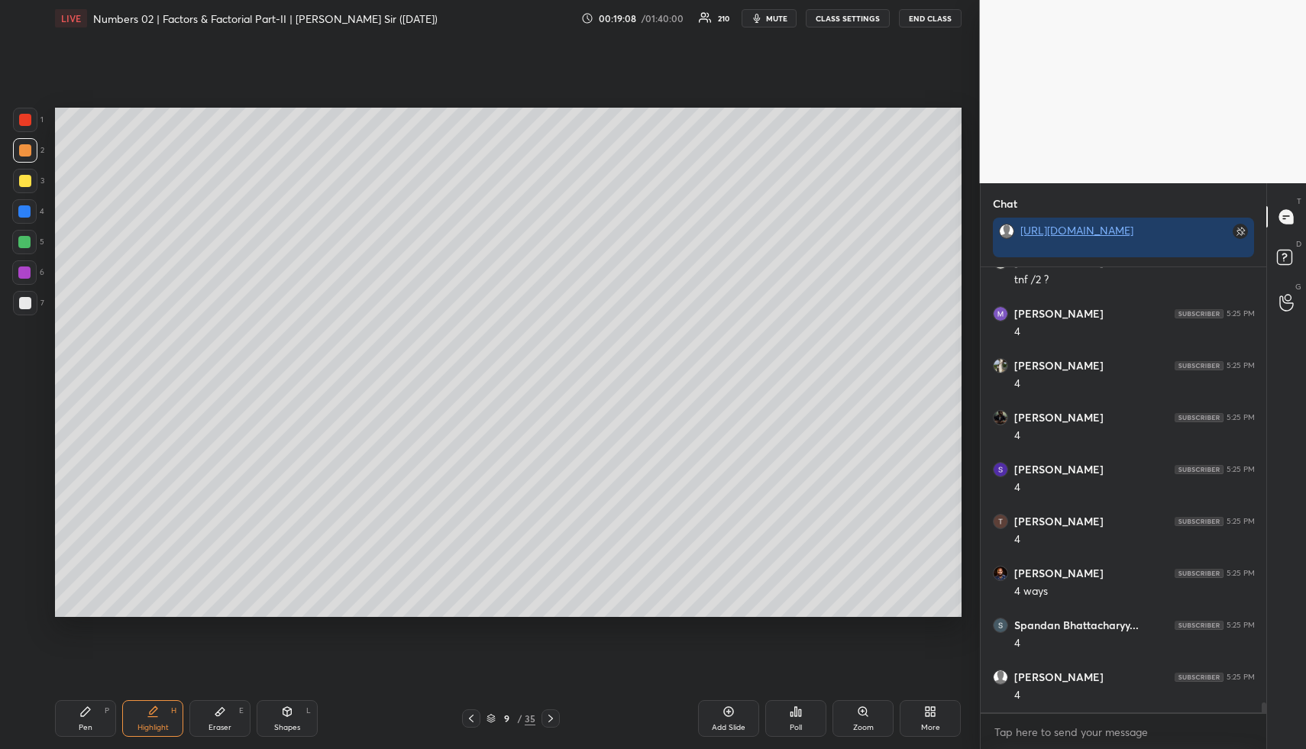
click at [78, 715] on div "Pen P" at bounding box center [85, 718] width 61 height 37
click at [29, 177] on div at bounding box center [25, 181] width 12 height 12
click at [148, 712] on icon at bounding box center [153, 711] width 12 height 12
click at [86, 706] on icon at bounding box center [85, 711] width 12 height 12
click at [468, 721] on icon at bounding box center [471, 718] width 12 height 12
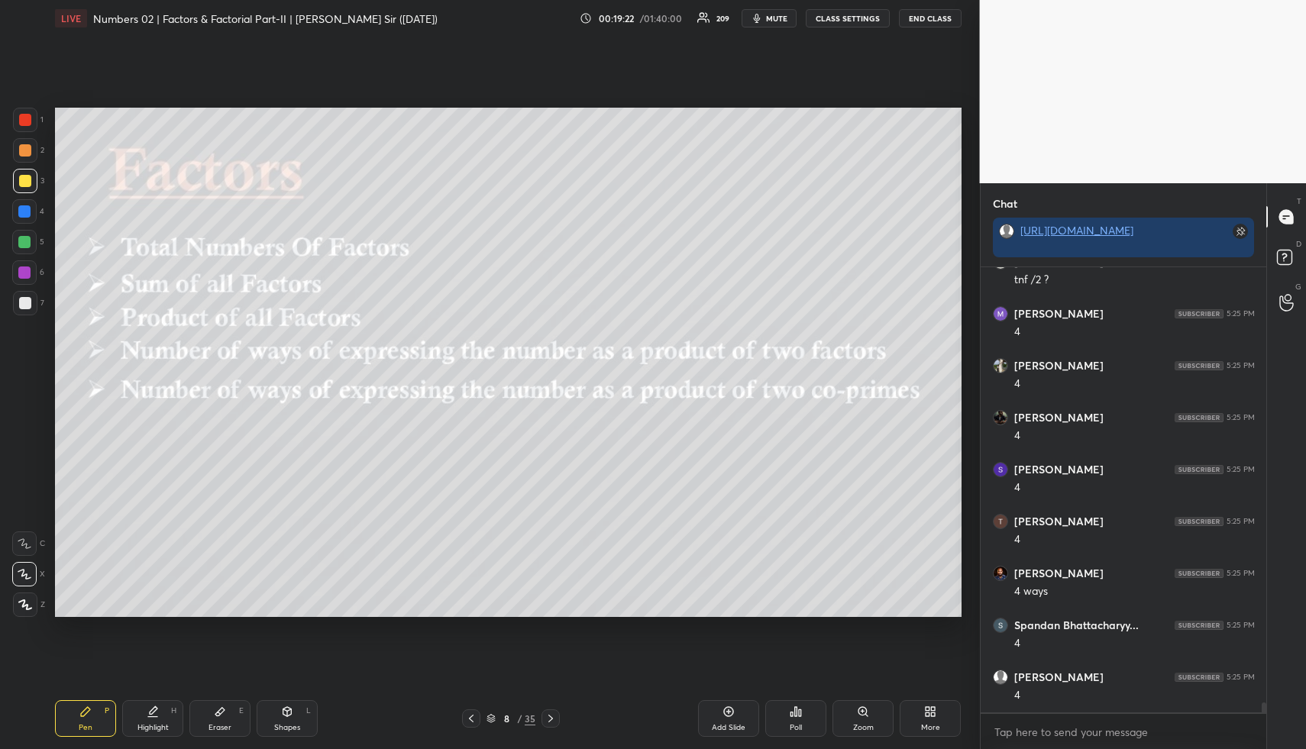
click at [95, 717] on div "Pen P" at bounding box center [85, 718] width 61 height 37
click at [23, 234] on div at bounding box center [24, 242] width 24 height 24
drag, startPoint x: 155, startPoint y: 716, endPoint x: 181, endPoint y: 663, distance: 58.7
click at [157, 715] on icon at bounding box center [153, 711] width 12 height 12
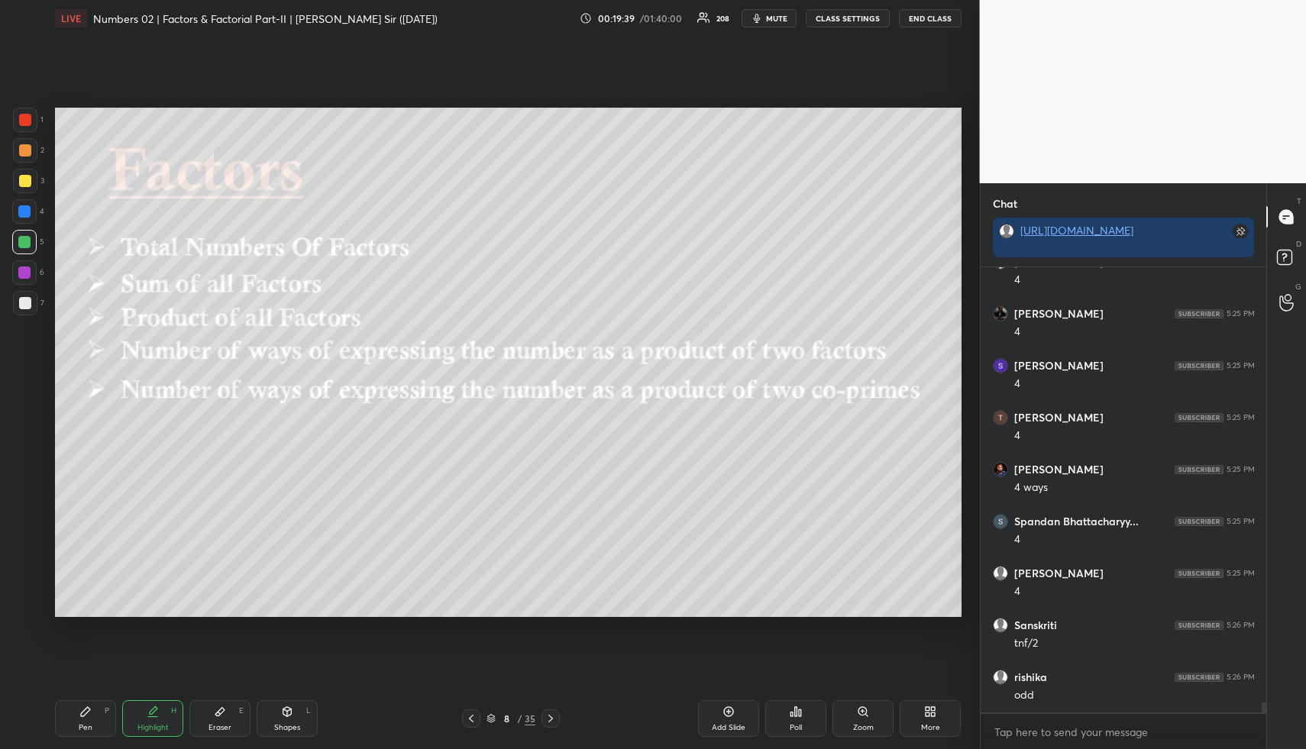
scroll to position [19651, 0]
drag, startPoint x: 554, startPoint y: 718, endPoint x: 543, endPoint y: 717, distance: 11.5
click at [553, 717] on icon at bounding box center [550, 718] width 12 height 12
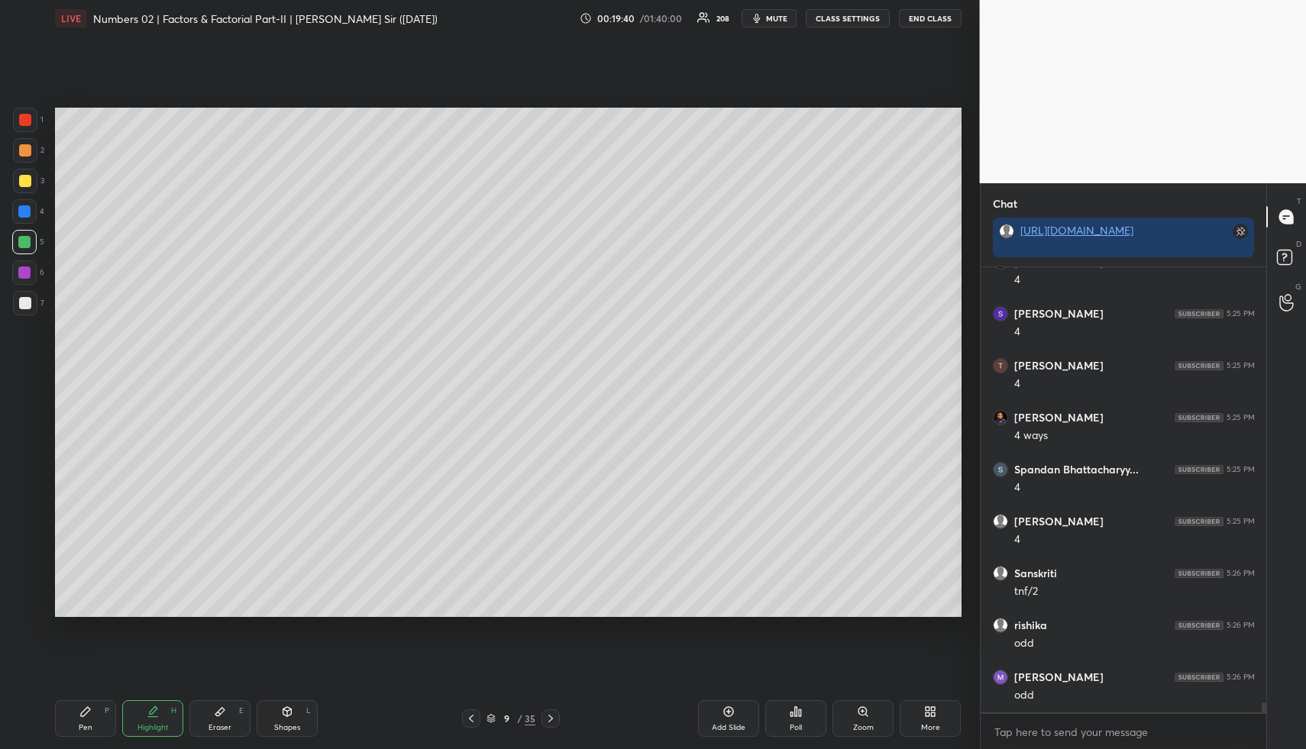
click at [82, 728] on div "Pen" at bounding box center [86, 728] width 14 height 8
click at [25, 153] on div at bounding box center [25, 150] width 12 height 12
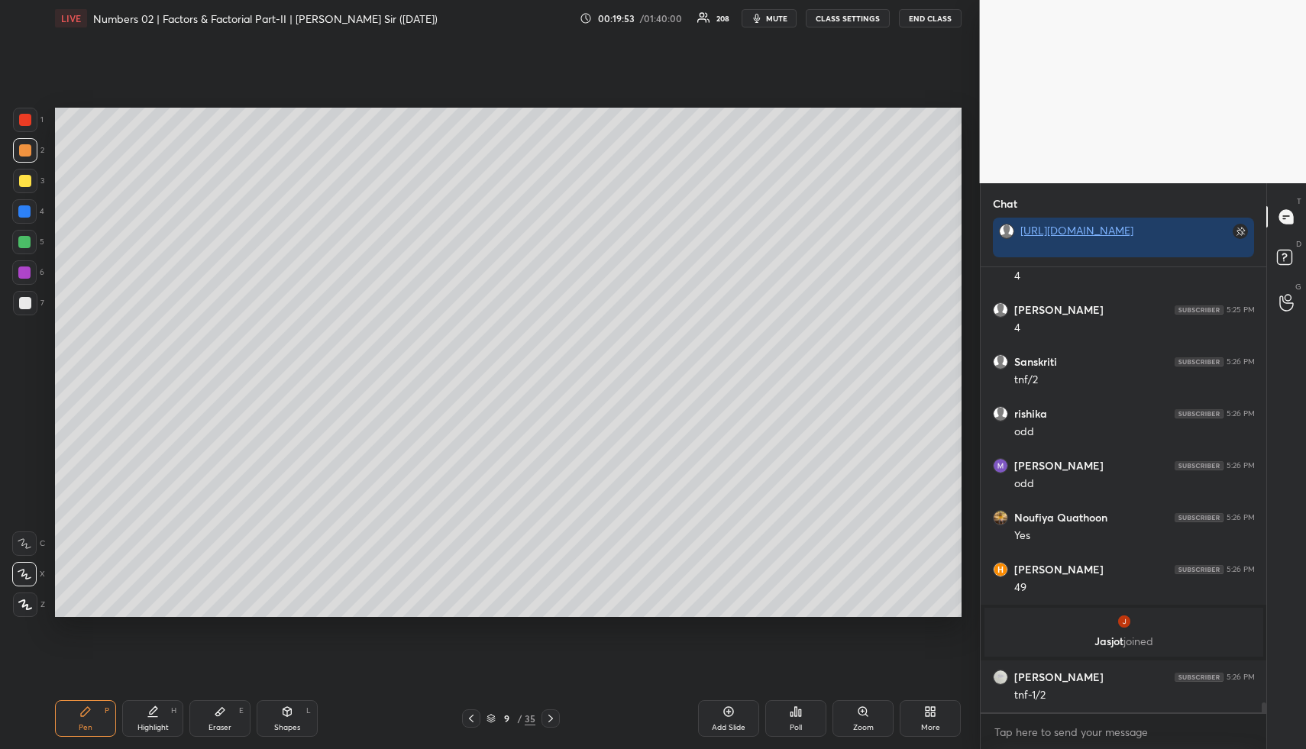
scroll to position [19677, 0]
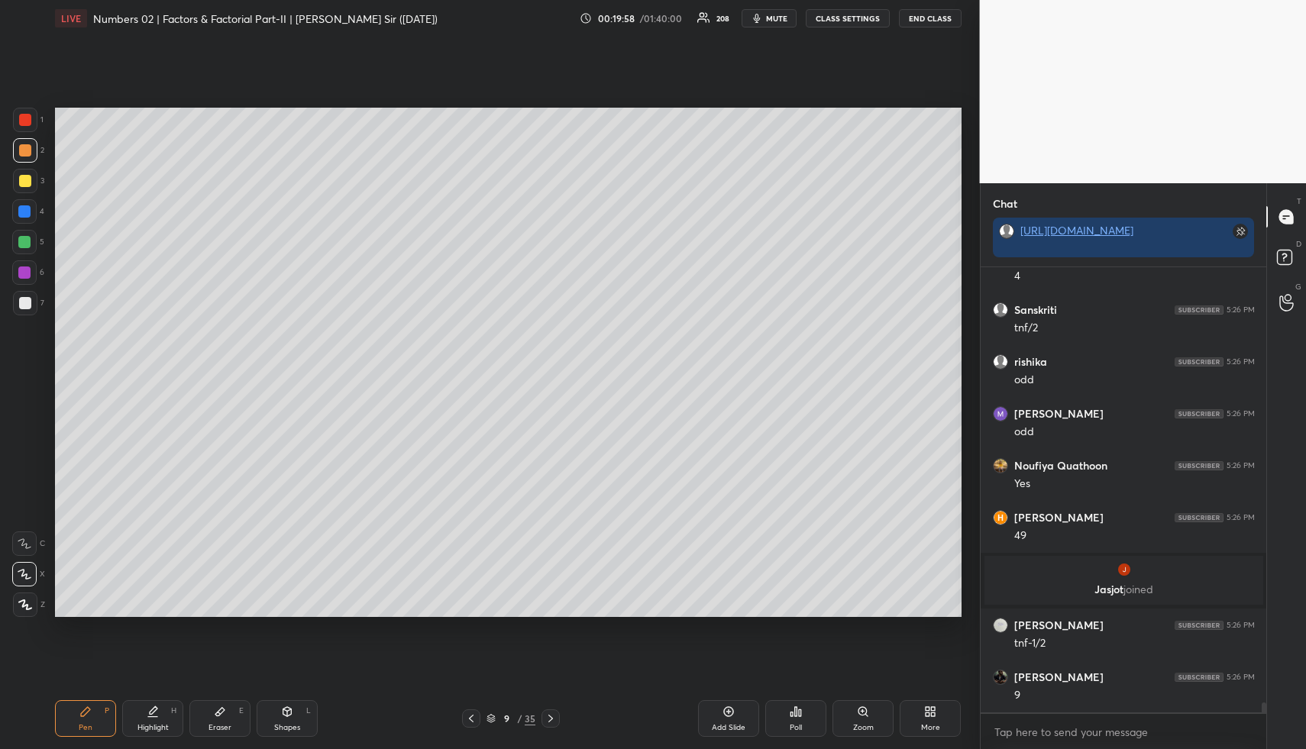
click at [24, 304] on div at bounding box center [25, 303] width 12 height 12
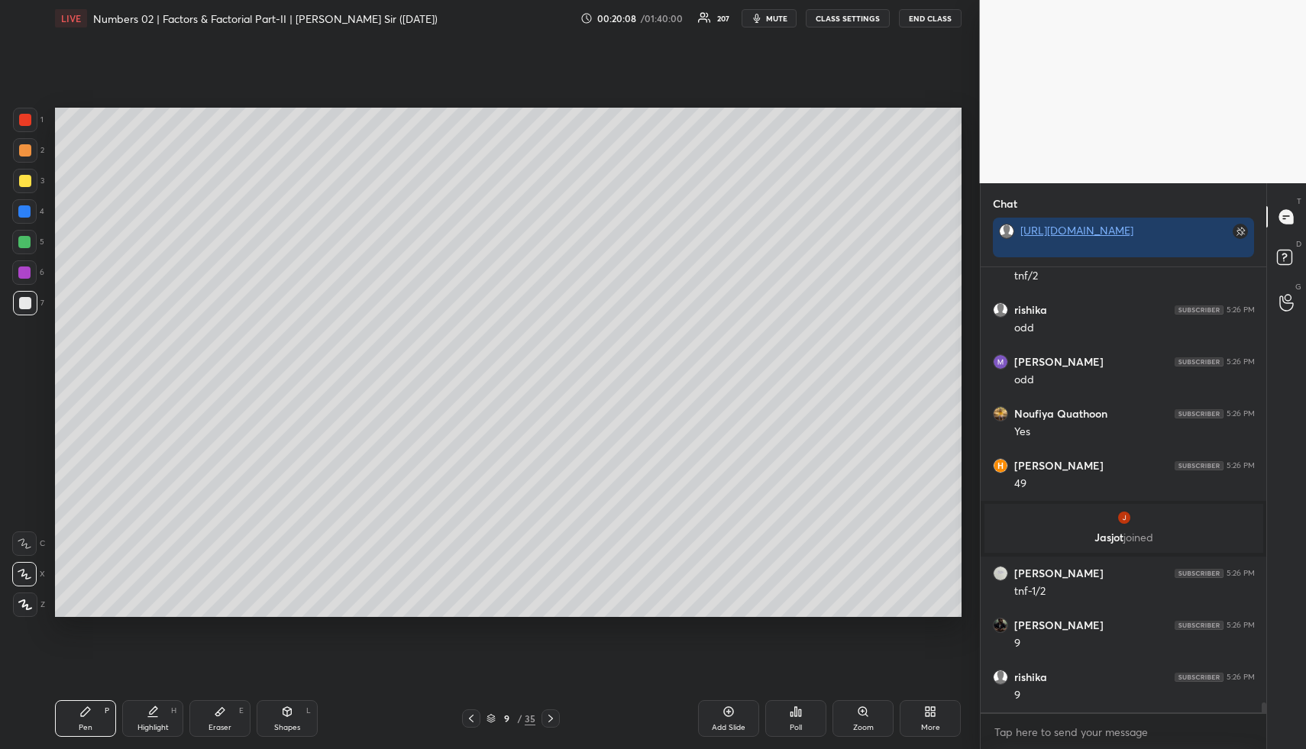
drag, startPoint x: 22, startPoint y: 242, endPoint x: 37, endPoint y: 244, distance: 14.6
click at [24, 244] on div at bounding box center [24, 242] width 12 height 12
click at [169, 714] on div "Highlight H" at bounding box center [152, 718] width 61 height 37
click at [91, 709] on div "Pen P" at bounding box center [85, 718] width 61 height 37
click at [19, 242] on div at bounding box center [24, 242] width 12 height 12
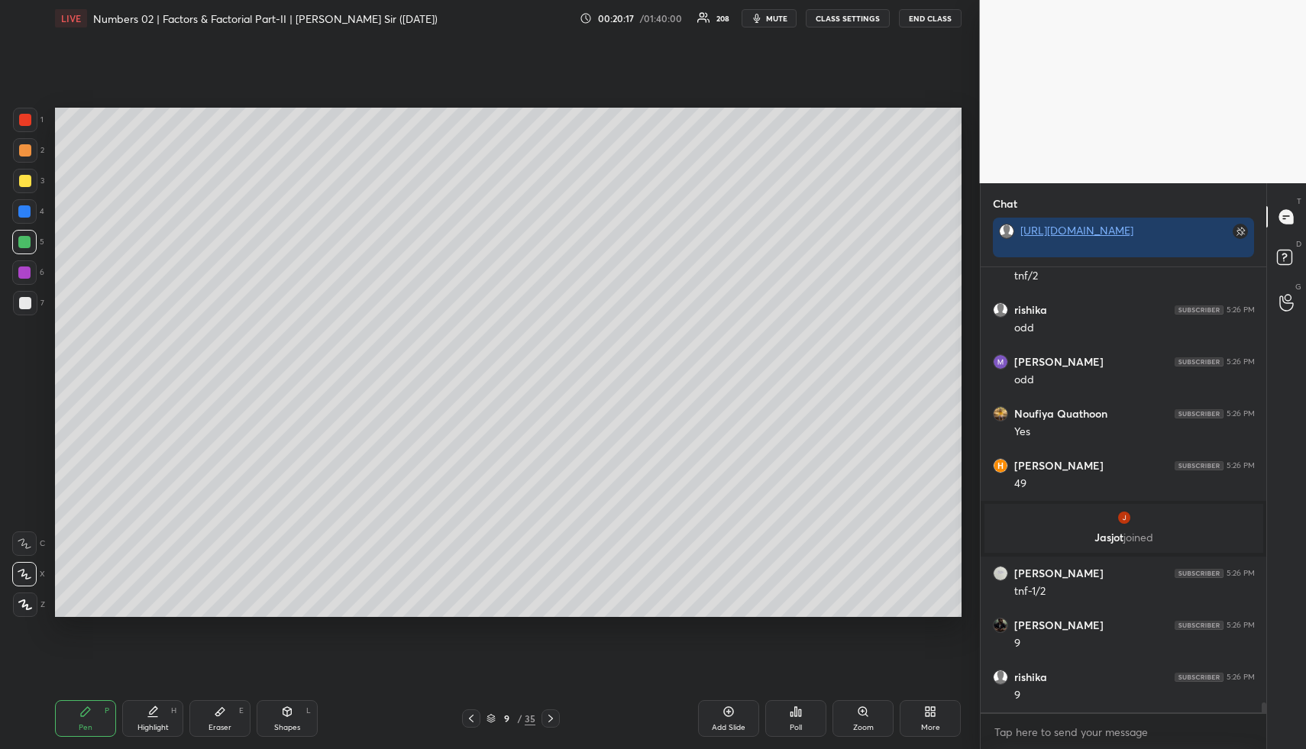
scroll to position [19781, 0]
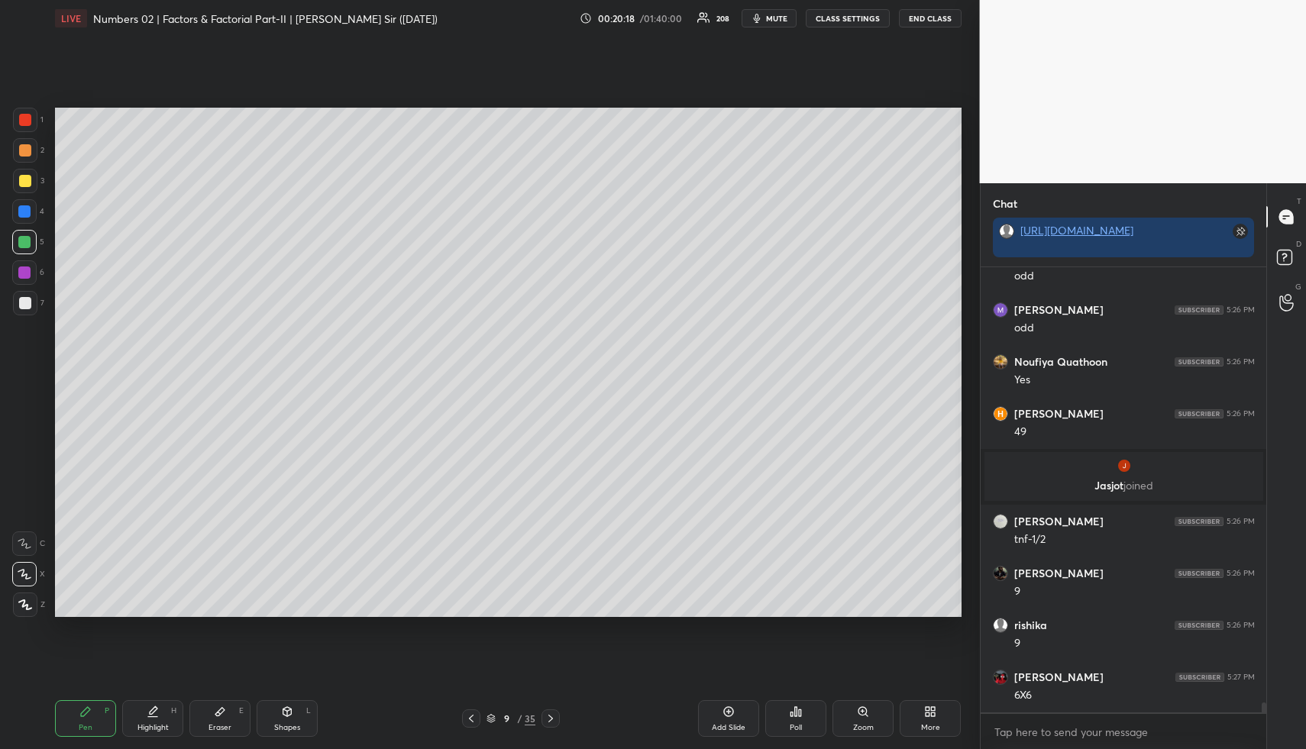
click at [24, 302] on div at bounding box center [25, 303] width 12 height 12
drag, startPoint x: 179, startPoint y: 718, endPoint x: 247, endPoint y: 641, distance: 102.8
click at [176, 716] on div "Highlight H" at bounding box center [152, 718] width 61 height 37
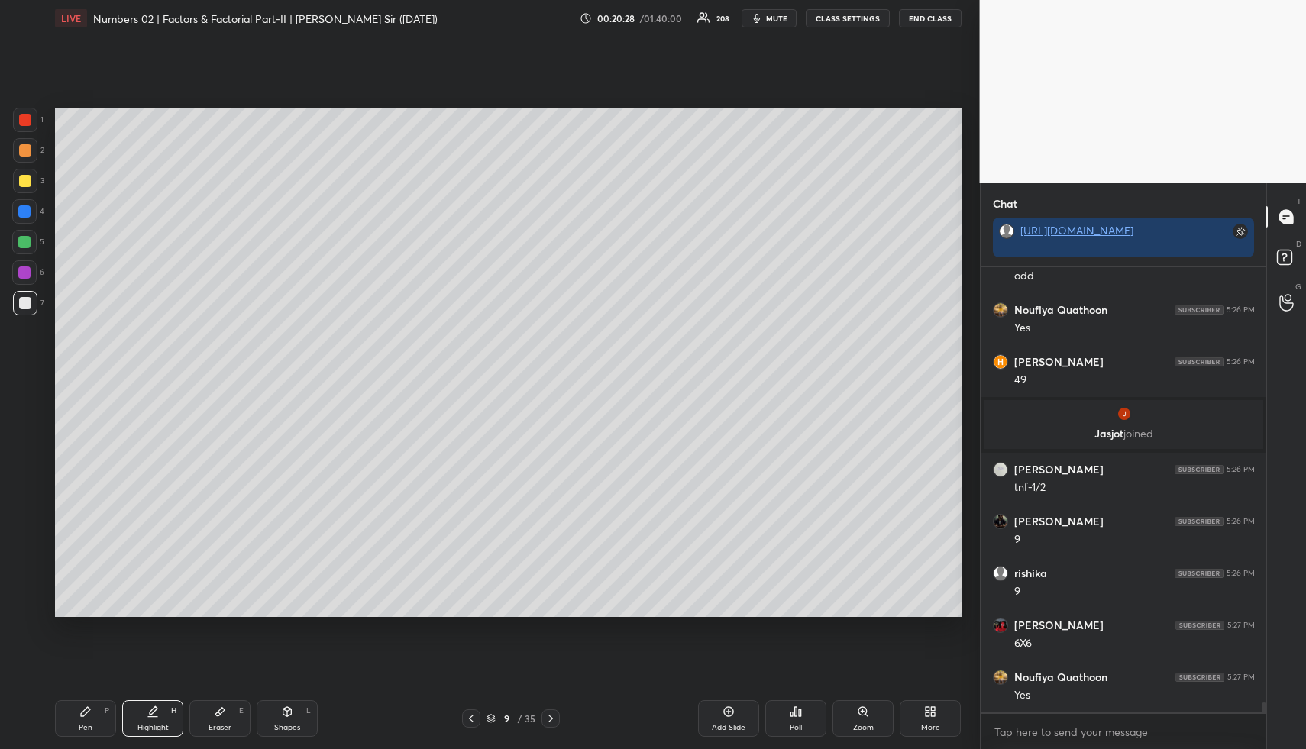
scroll to position [19884, 0]
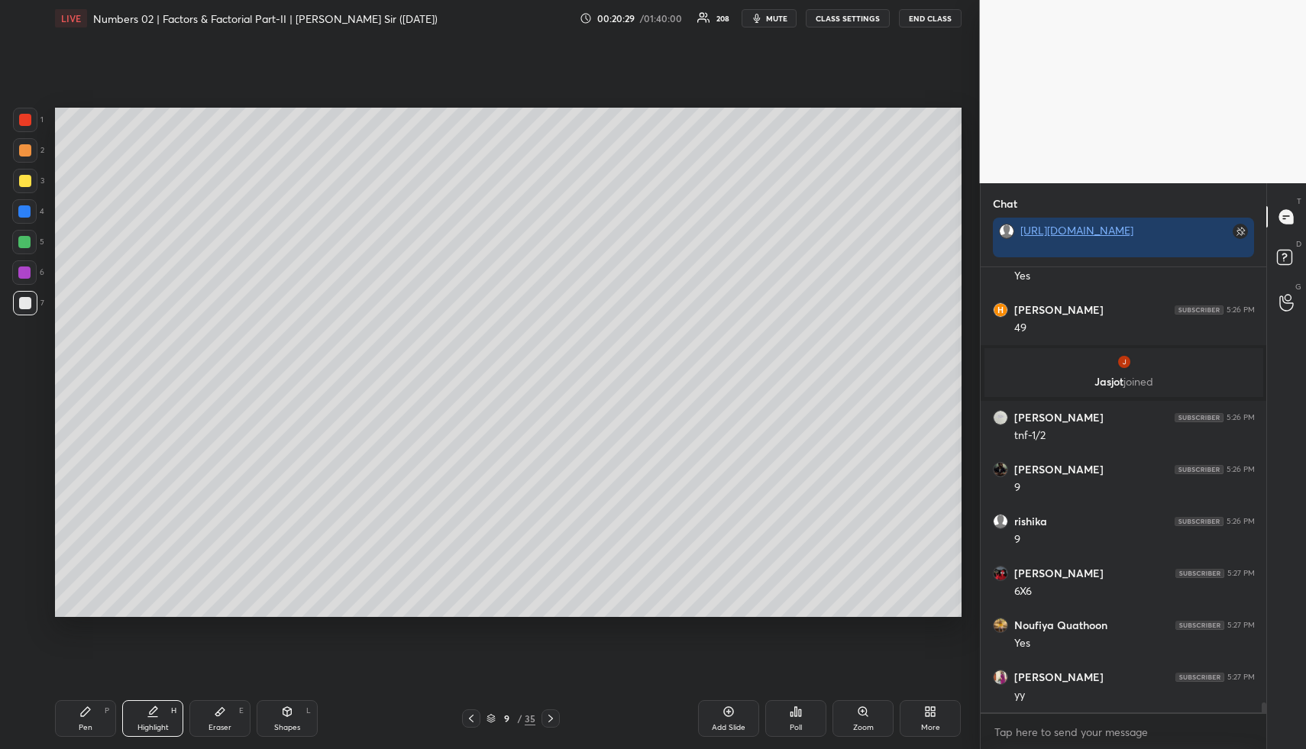
click at [150, 712] on icon at bounding box center [154, 710] width 8 height 8
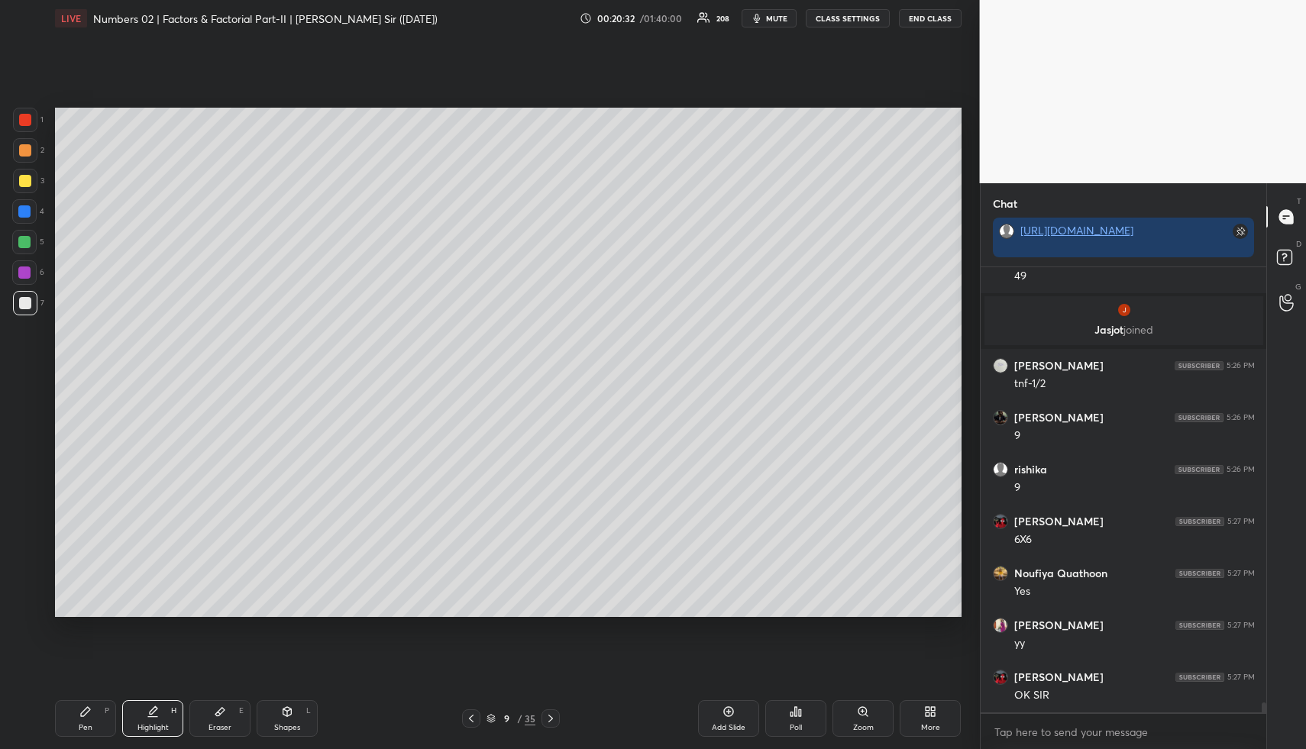
scroll to position [19992, 0]
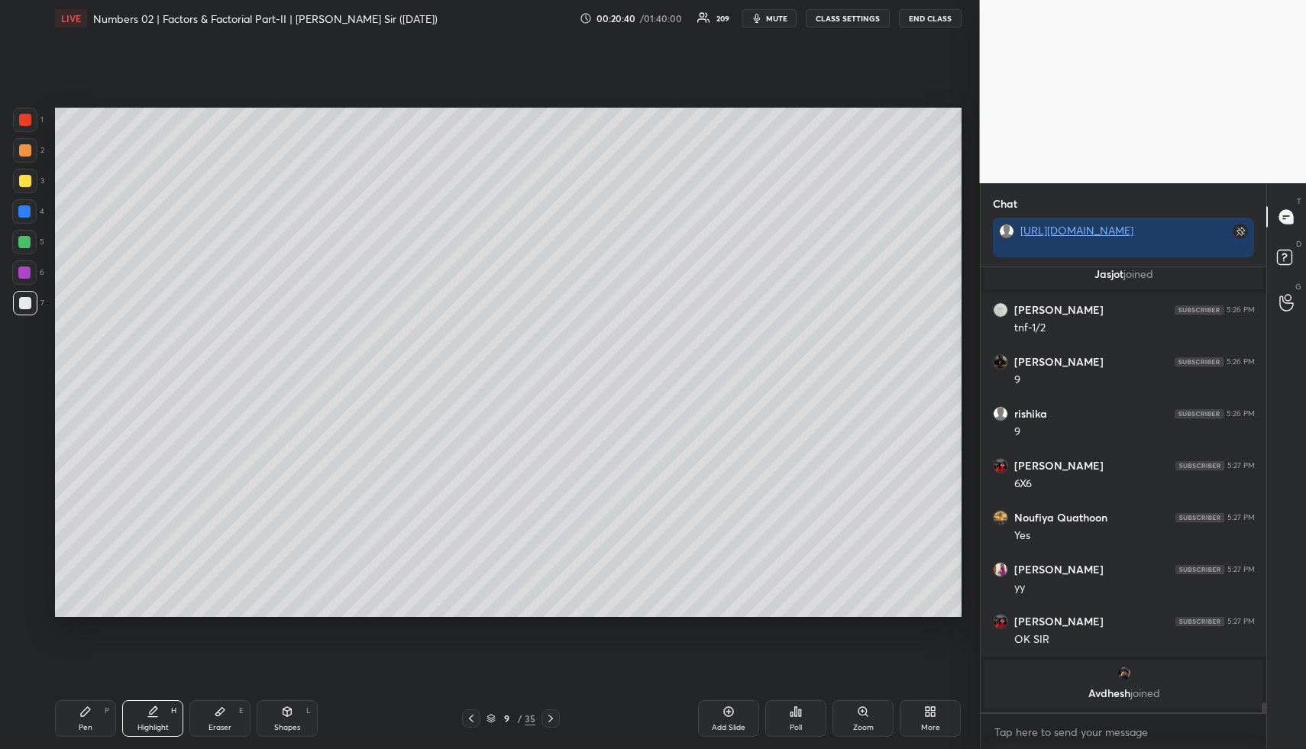
click at [163, 708] on div "Highlight H" at bounding box center [152, 718] width 61 height 37
click at [84, 717] on icon at bounding box center [85, 711] width 12 height 12
click at [24, 174] on div at bounding box center [25, 181] width 24 height 24
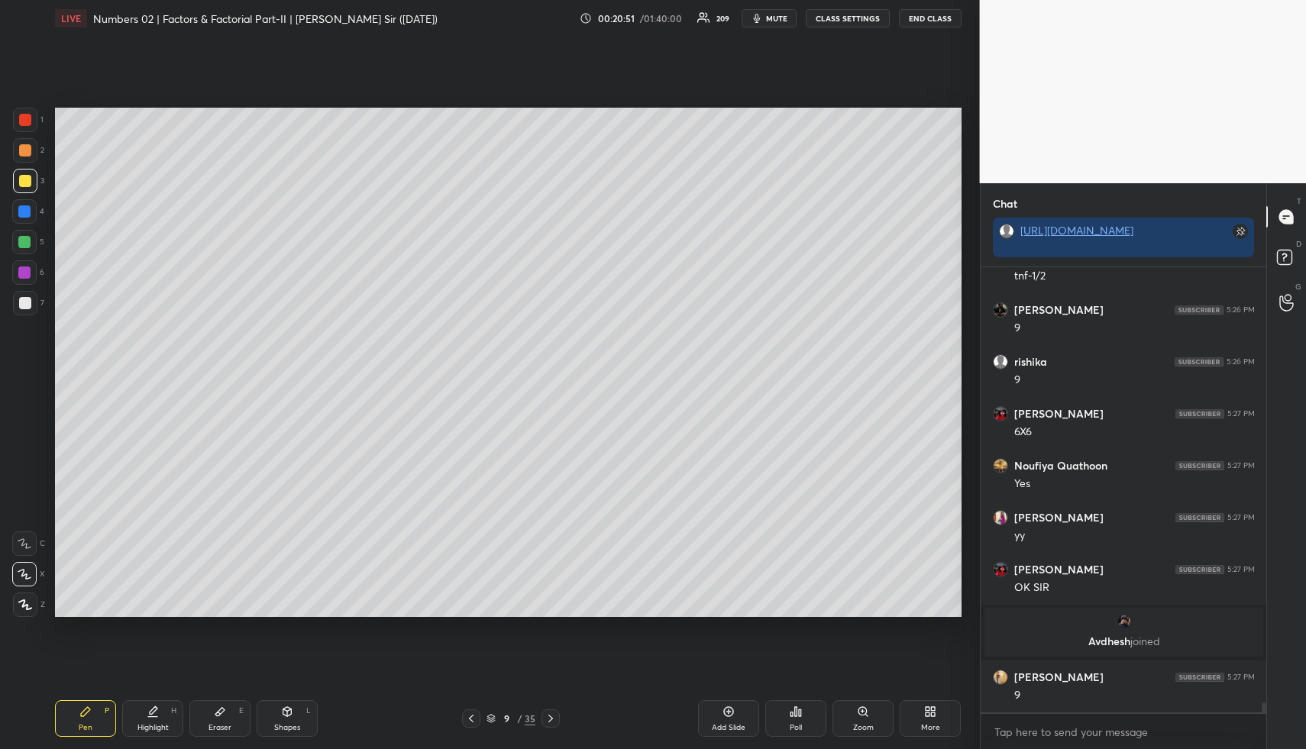
scroll to position [20034, 0]
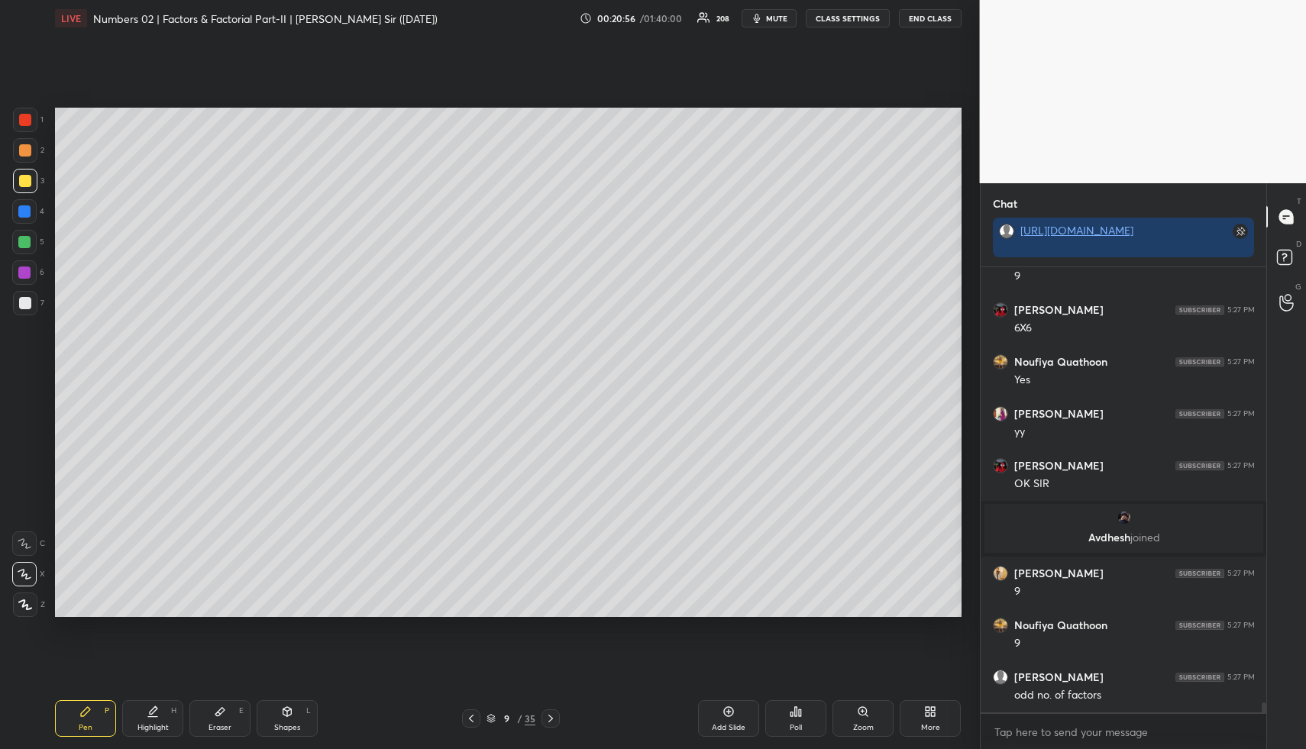
drag, startPoint x: 153, startPoint y: 703, endPoint x: 163, endPoint y: 696, distance: 12.1
click at [151, 706] on div "Highlight H" at bounding box center [152, 718] width 61 height 37
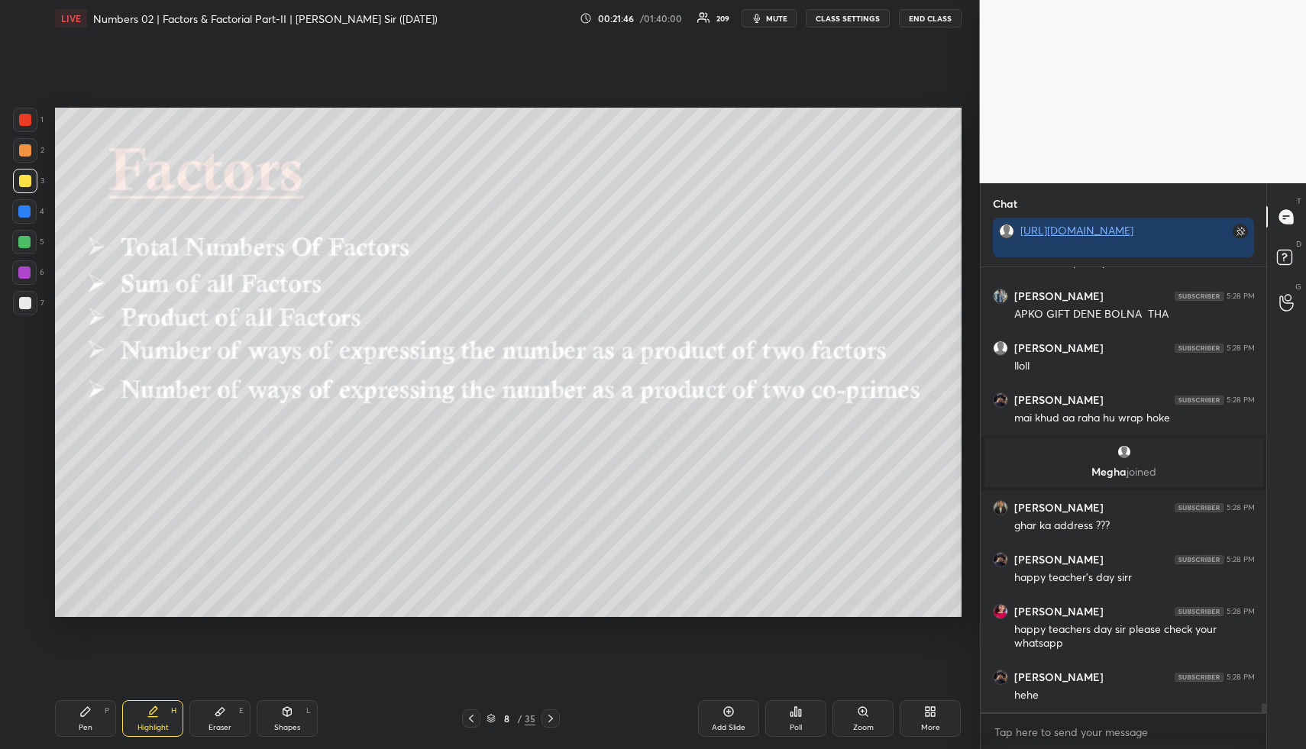
scroll to position [21217, 0]
click at [143, 718] on div "Highlight H" at bounding box center [152, 718] width 61 height 37
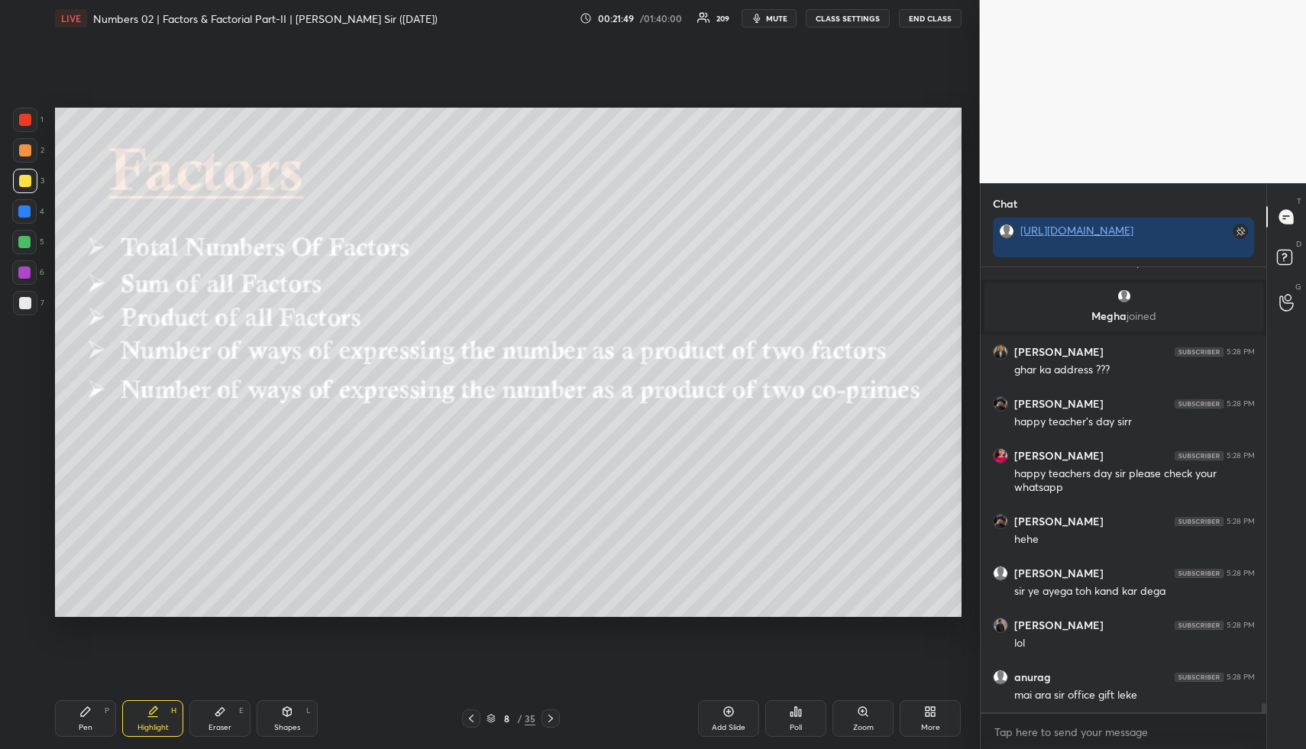
scroll to position [21372, 0]
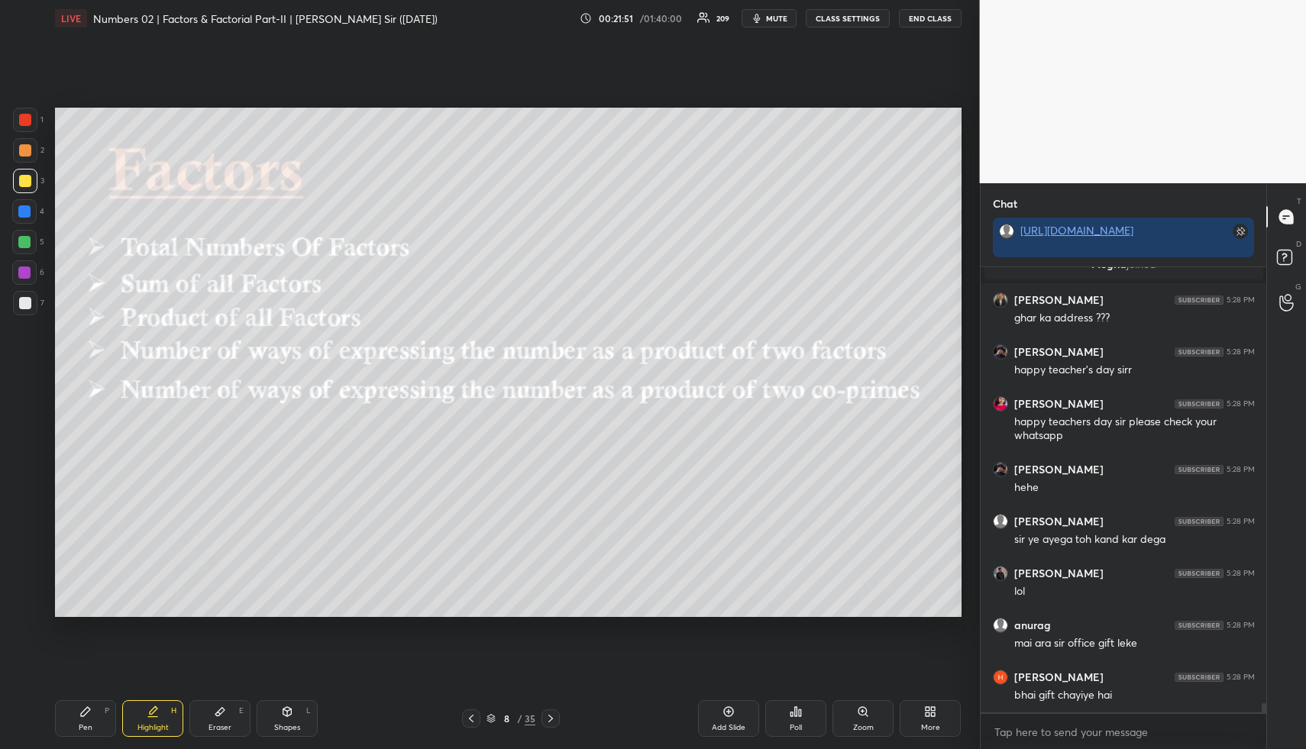
click at [289, 712] on icon at bounding box center [287, 711] width 8 height 9
click at [21, 264] on div at bounding box center [24, 272] width 24 height 24
click at [26, 242] on div at bounding box center [24, 242] width 12 height 12
click at [139, 718] on div "Highlight H" at bounding box center [152, 718] width 61 height 37
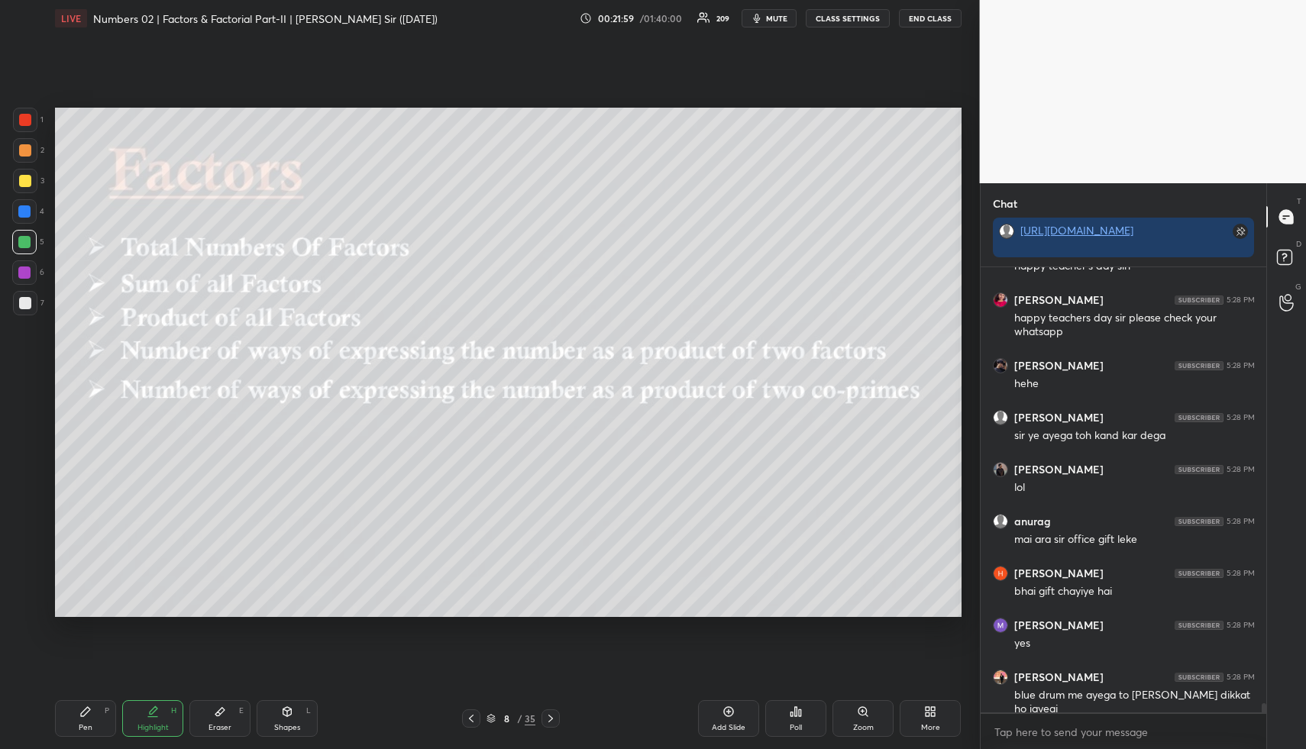
scroll to position [21528, 0]
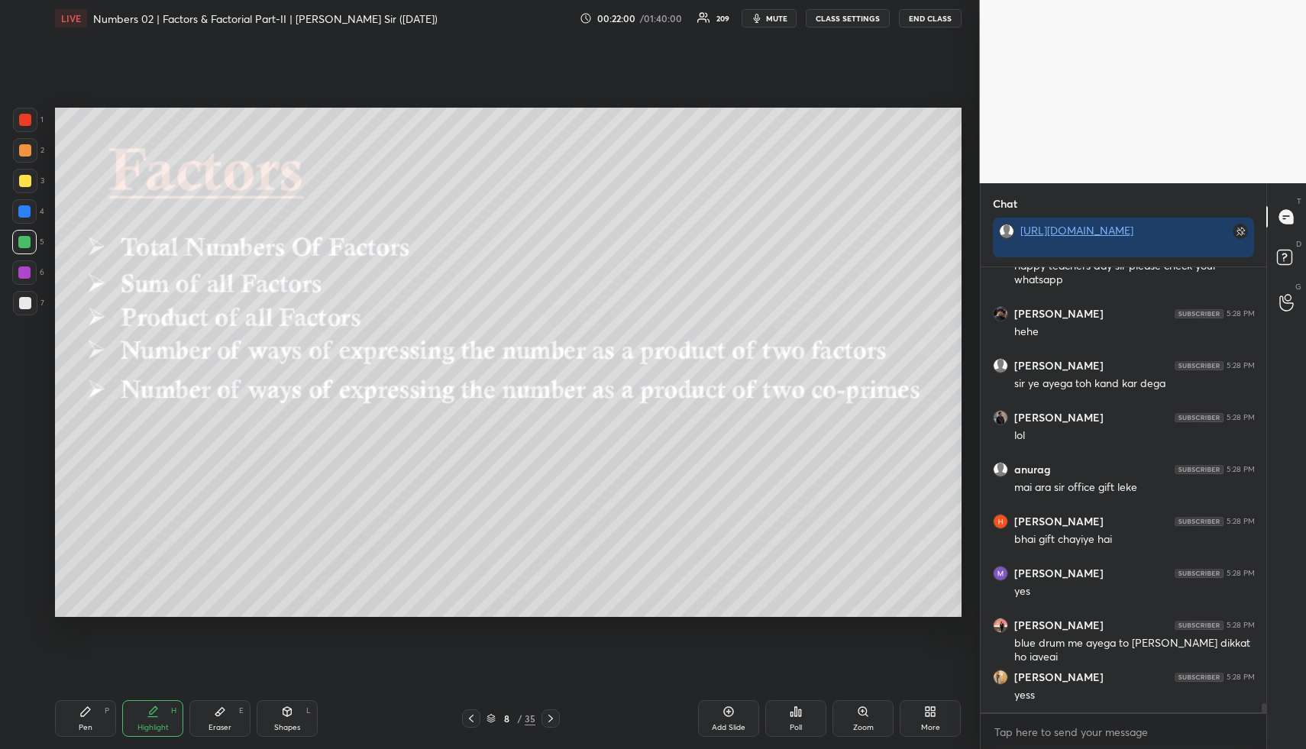
drag, startPoint x: 285, startPoint y: 725, endPoint x: 278, endPoint y: 698, distance: 28.3
click at [285, 724] on div "Shapes" at bounding box center [287, 728] width 26 height 8
click at [26, 156] on div at bounding box center [25, 150] width 12 height 12
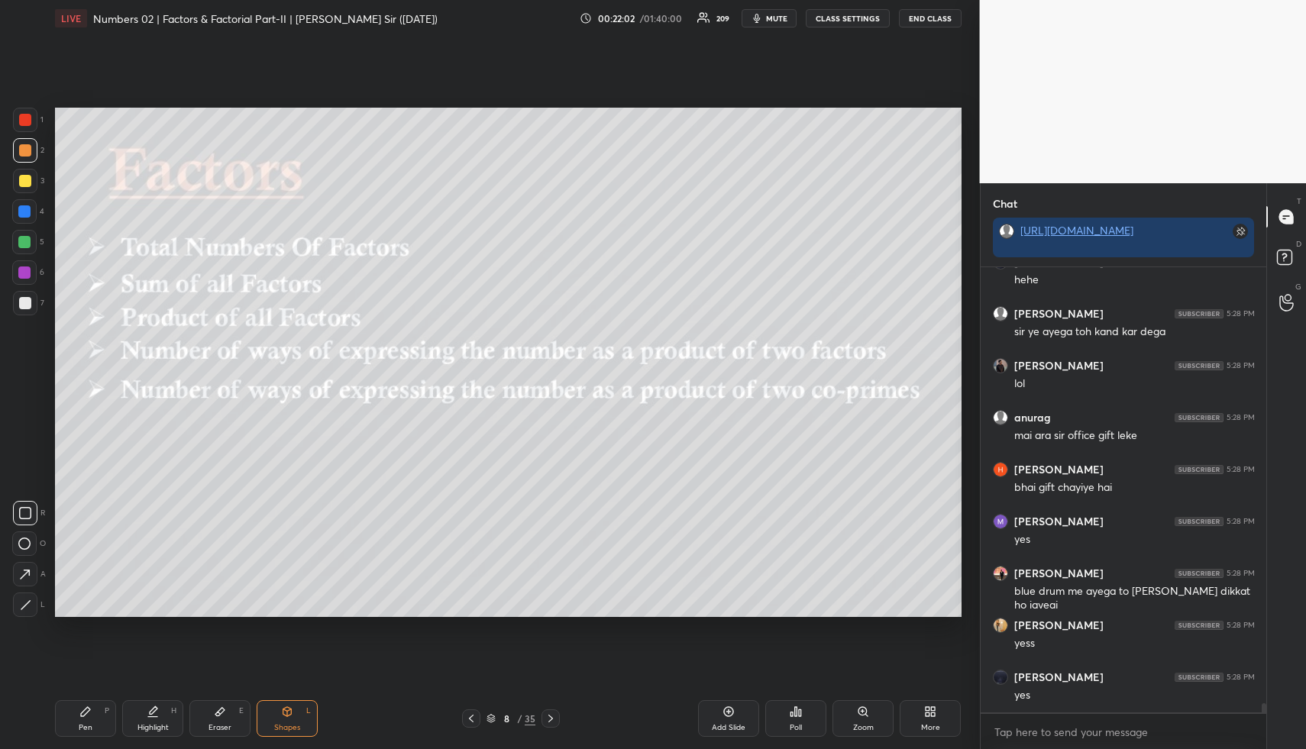
scroll to position [21632, 0]
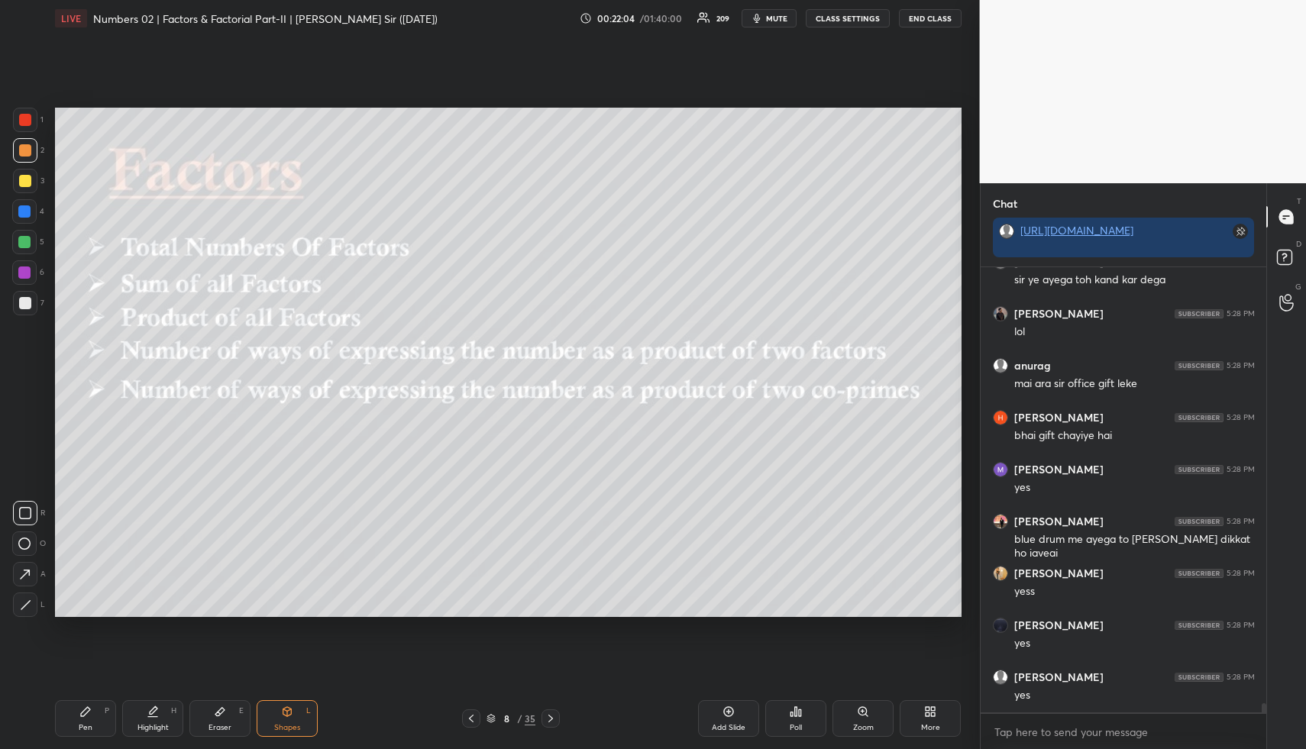
drag, startPoint x: 136, startPoint y: 721, endPoint x: 149, endPoint y: 667, distance: 55.7
click at [137, 719] on div "Highlight H" at bounding box center [152, 718] width 61 height 37
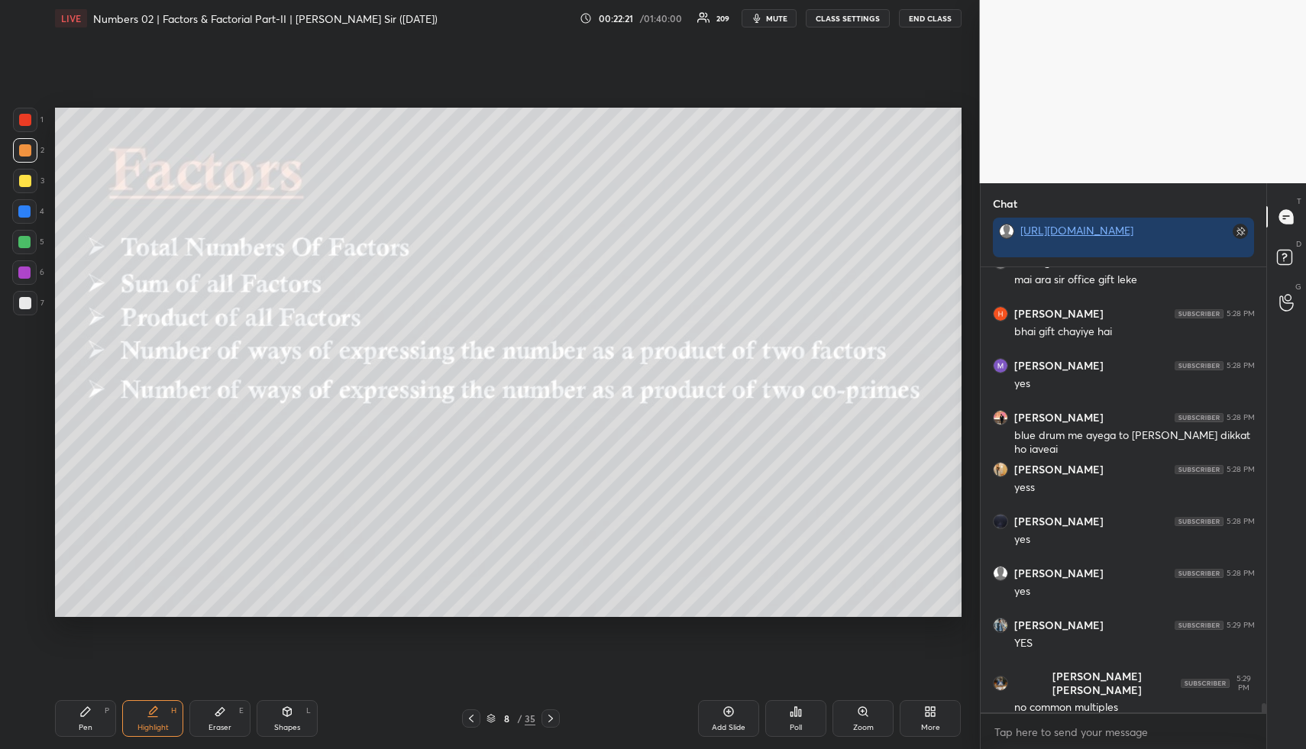
scroll to position [21788, 0]
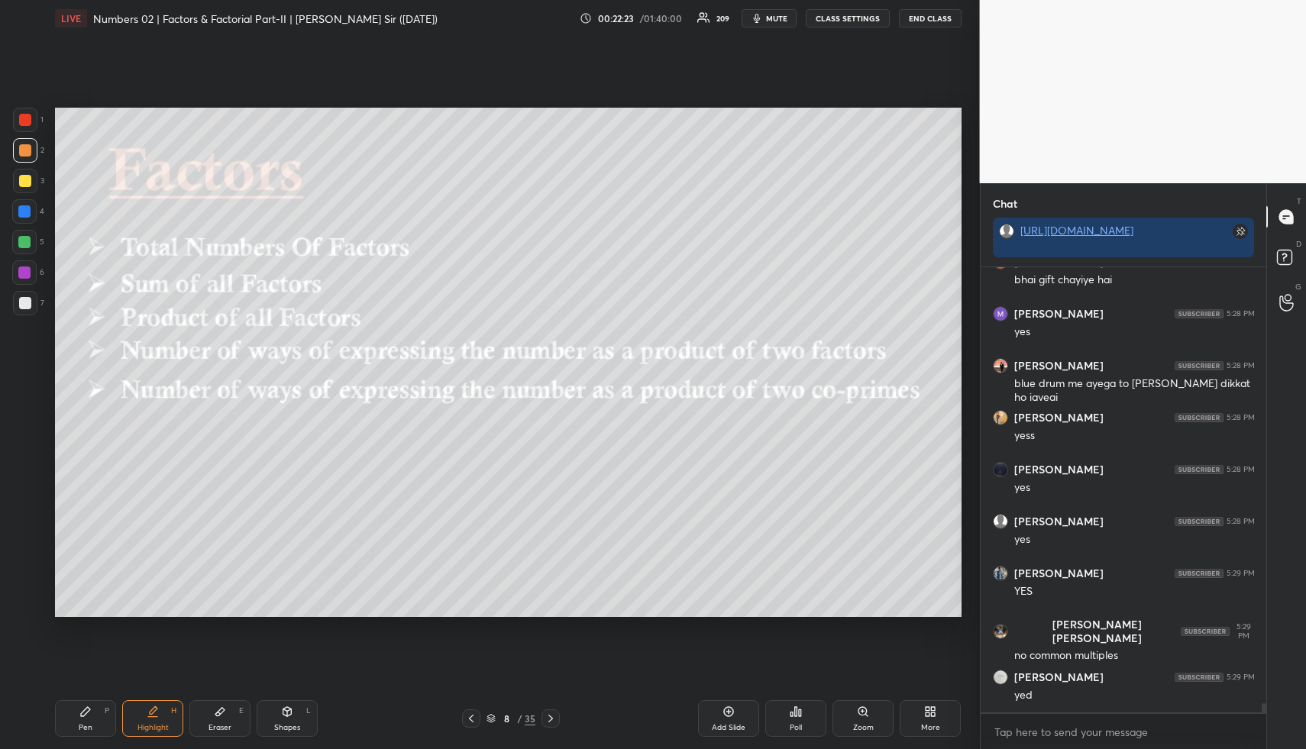
click at [78, 716] on div "Pen P" at bounding box center [85, 718] width 61 height 37
click at [21, 240] on div at bounding box center [24, 242] width 12 height 12
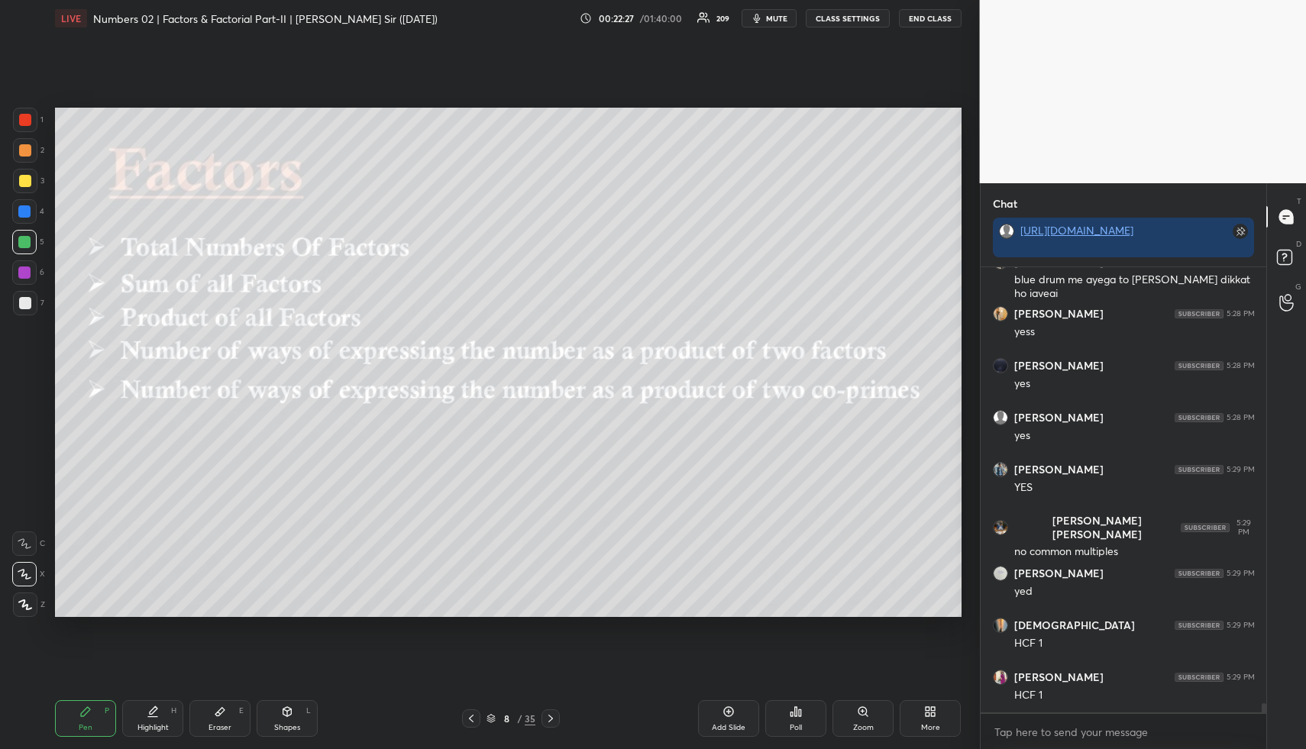
scroll to position [22099, 0]
click at [18, 244] on div at bounding box center [24, 242] width 24 height 24
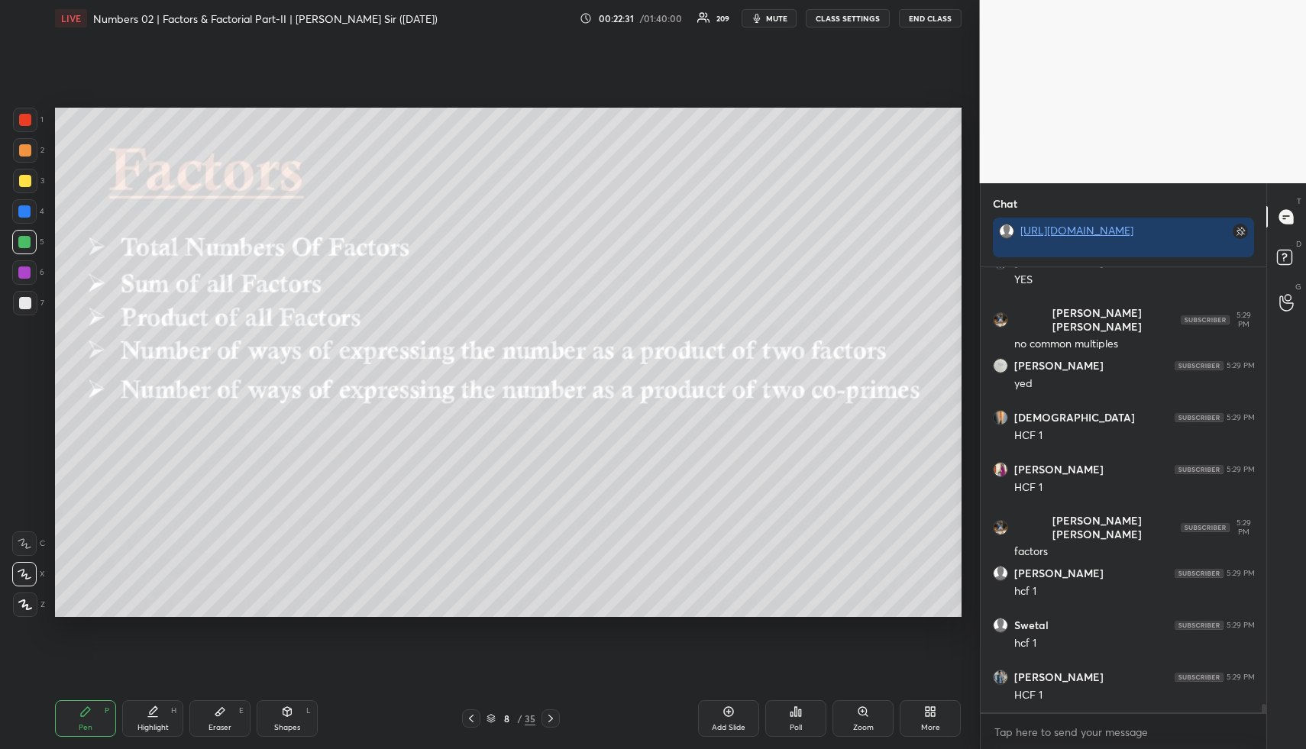
scroll to position [22151, 0]
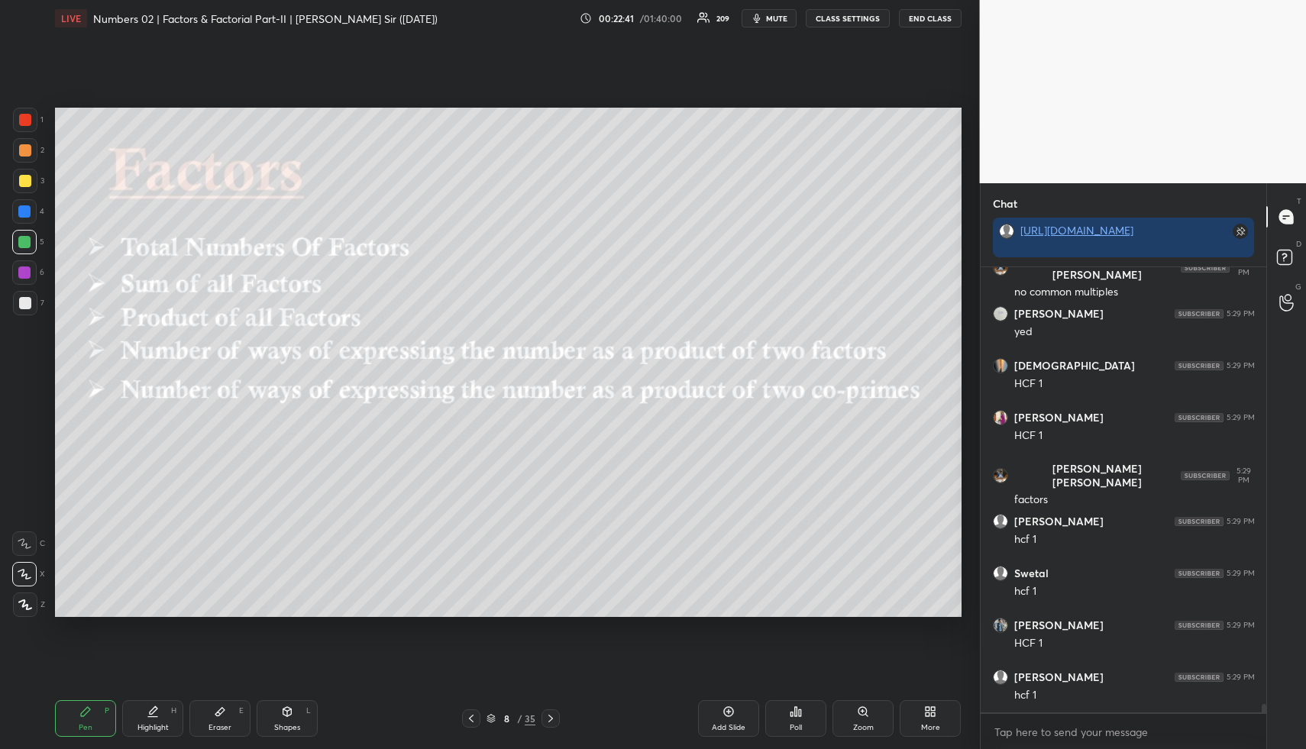
drag, startPoint x: 291, startPoint y: 710, endPoint x: 266, endPoint y: 671, distance: 46.4
click at [291, 710] on icon at bounding box center [287, 711] width 8 height 9
click at [27, 301] on div at bounding box center [25, 303] width 12 height 12
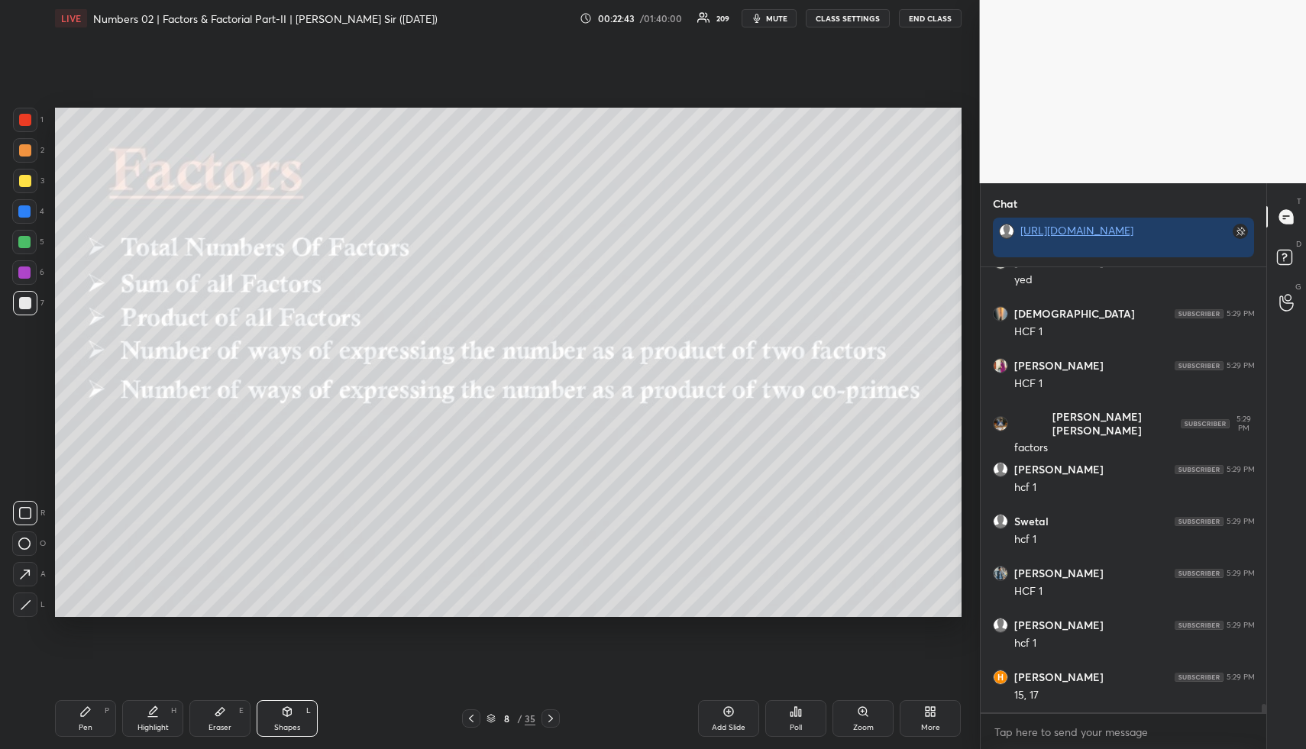
scroll to position [22255, 0]
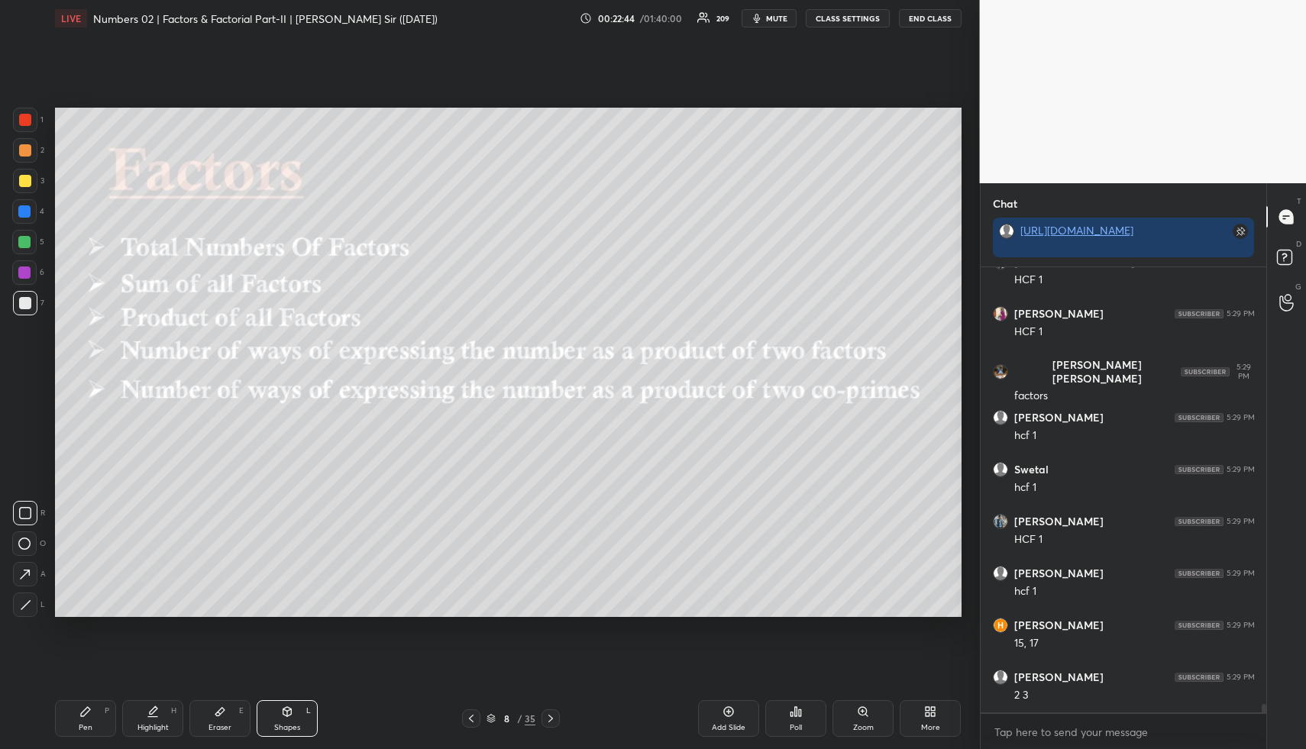
drag, startPoint x: 84, startPoint y: 715, endPoint x: 82, endPoint y: 708, distance: 8.0
click at [82, 712] on icon at bounding box center [85, 711] width 9 height 9
click at [28, 148] on div at bounding box center [25, 150] width 12 height 12
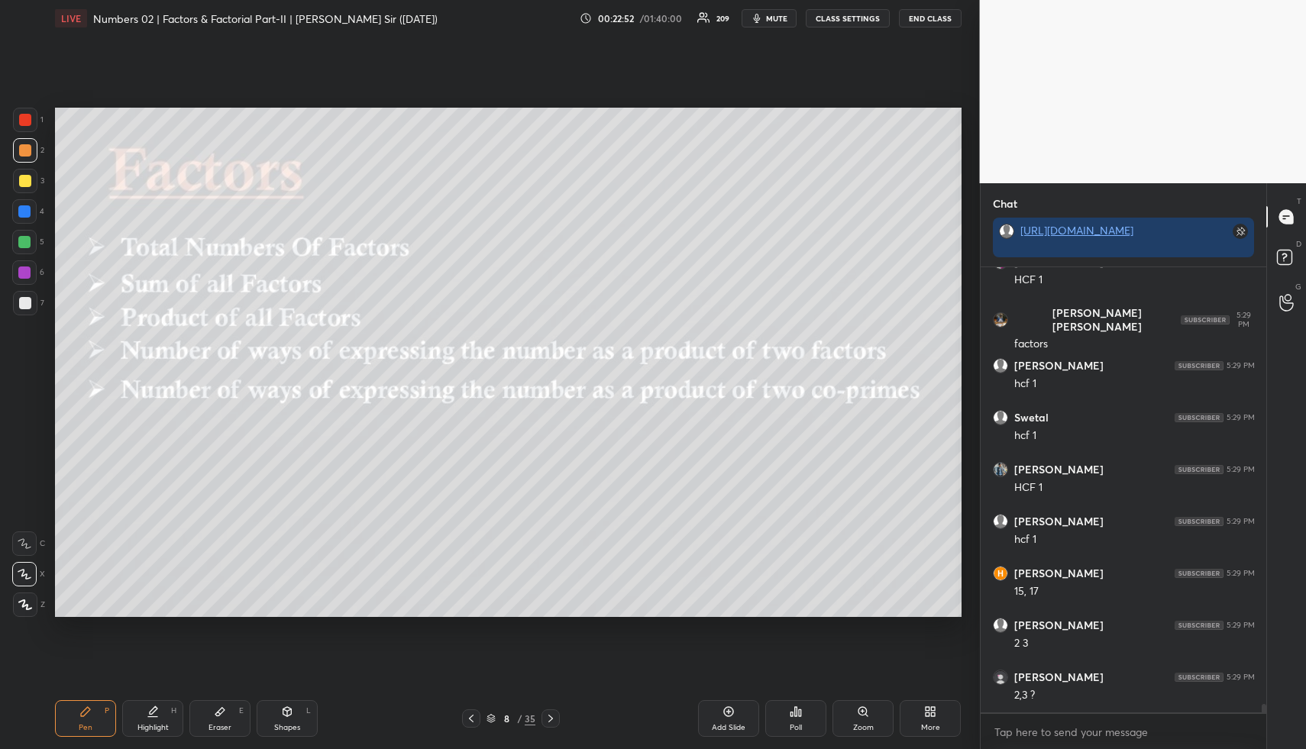
click at [160, 709] on div "Highlight H" at bounding box center [152, 718] width 61 height 37
click at [159, 713] on div "Highlight H" at bounding box center [152, 718] width 61 height 37
drag, startPoint x: 95, startPoint y: 722, endPoint x: 97, endPoint y: 684, distance: 38.2
click at [95, 722] on div "Pen P" at bounding box center [85, 718] width 61 height 37
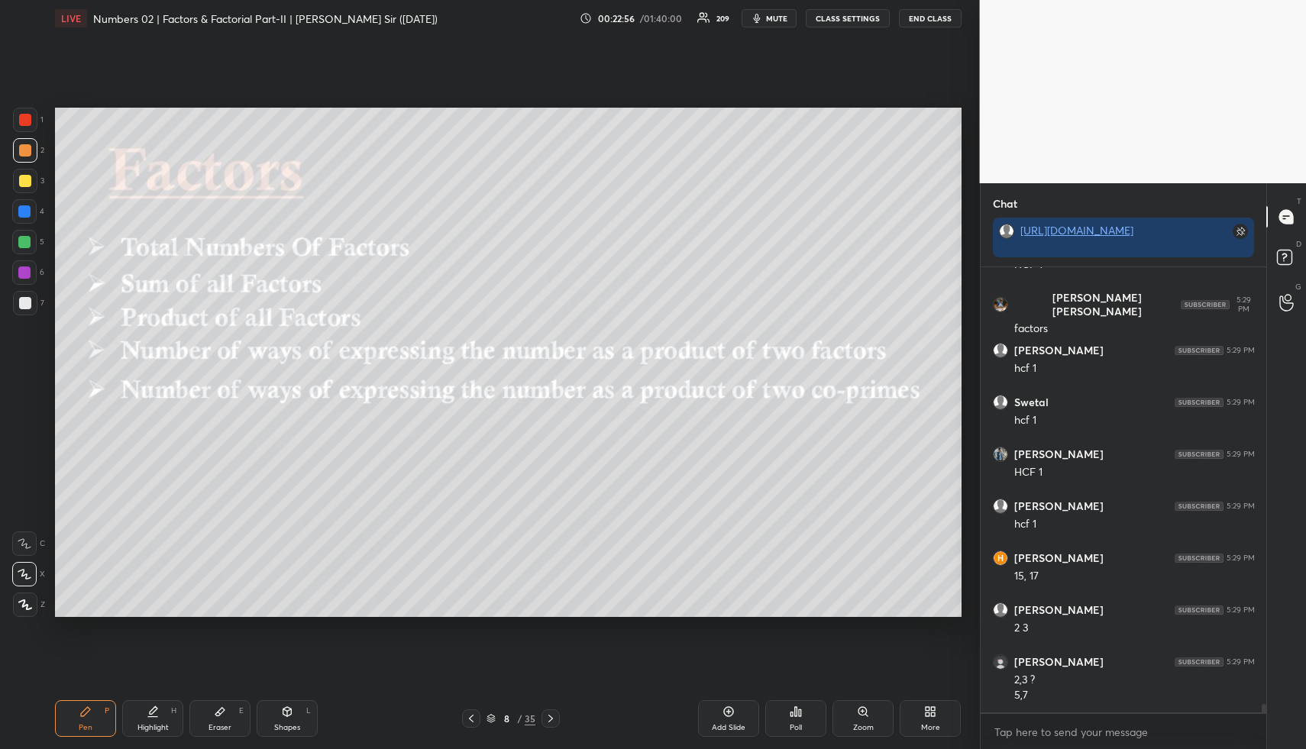
click at [25, 184] on div at bounding box center [25, 181] width 12 height 12
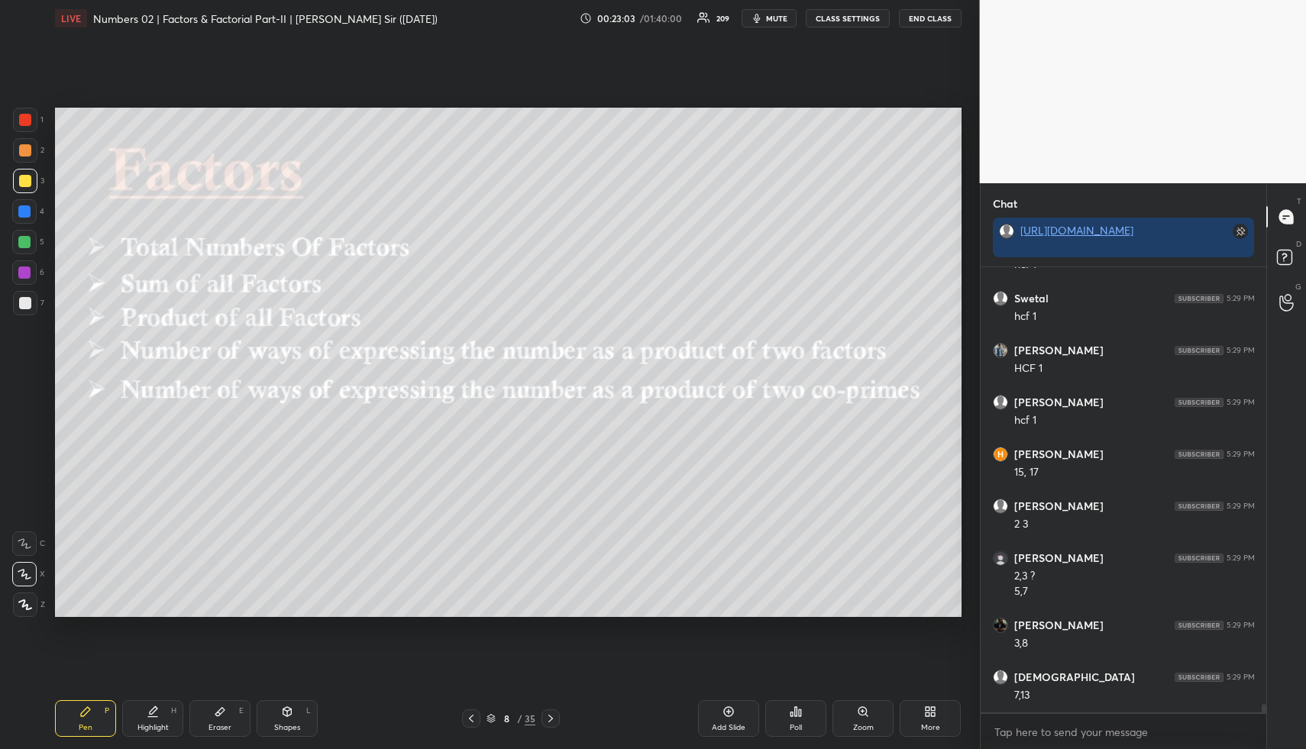
scroll to position [22530, 0]
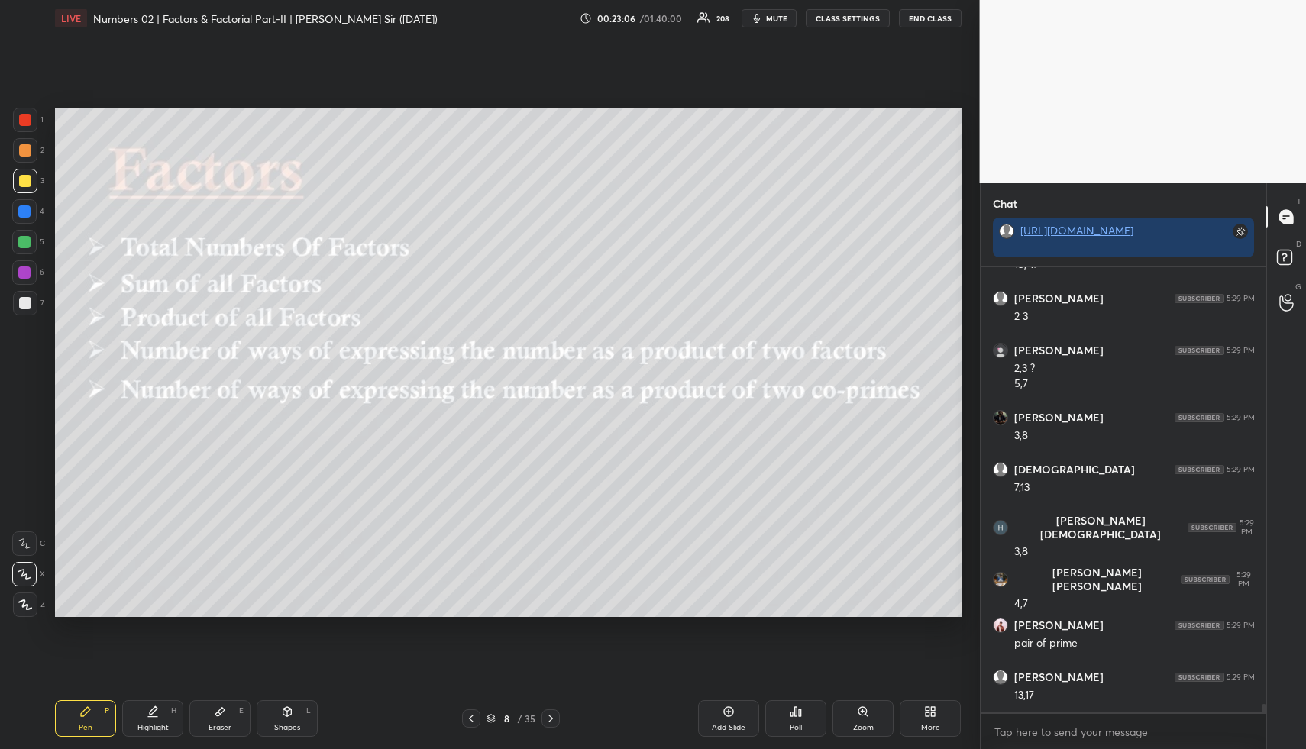
drag, startPoint x: 232, startPoint y: 717, endPoint x: 244, endPoint y: 708, distance: 15.3
click at [233, 715] on div "Eraser E" at bounding box center [219, 718] width 61 height 37
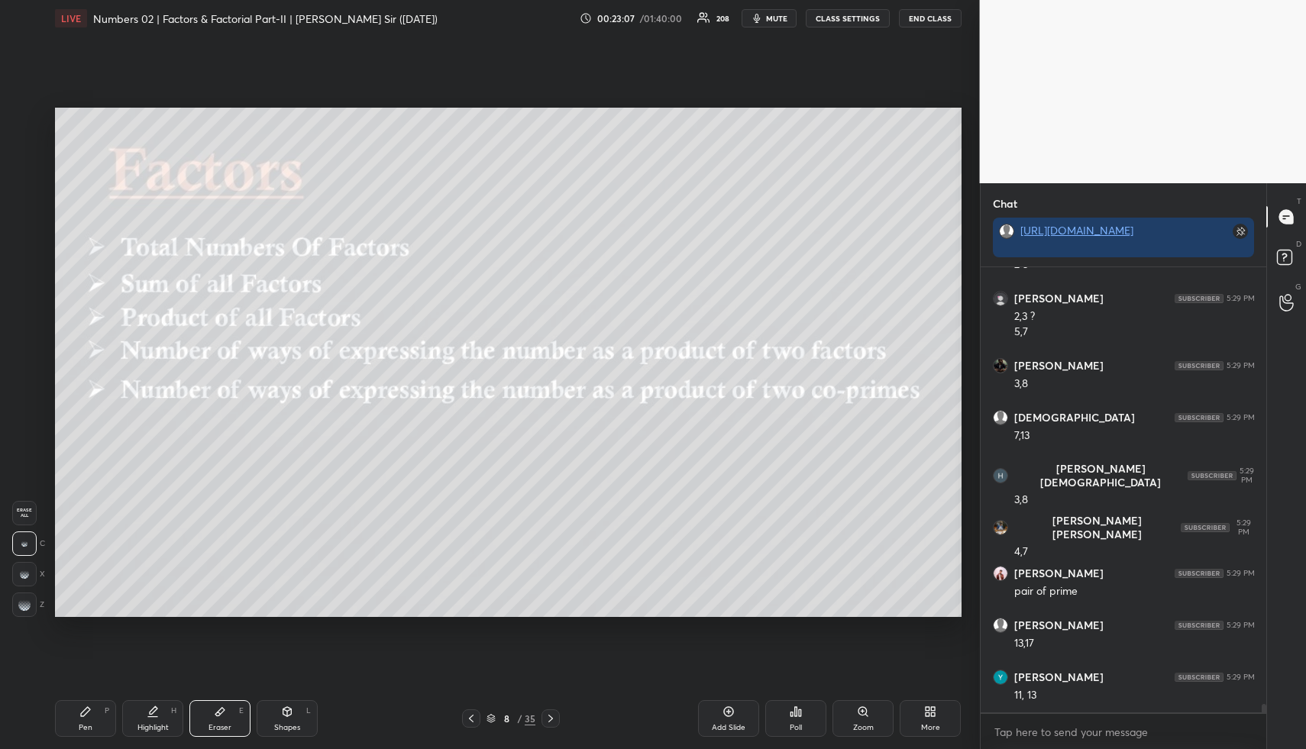
scroll to position [22737, 0]
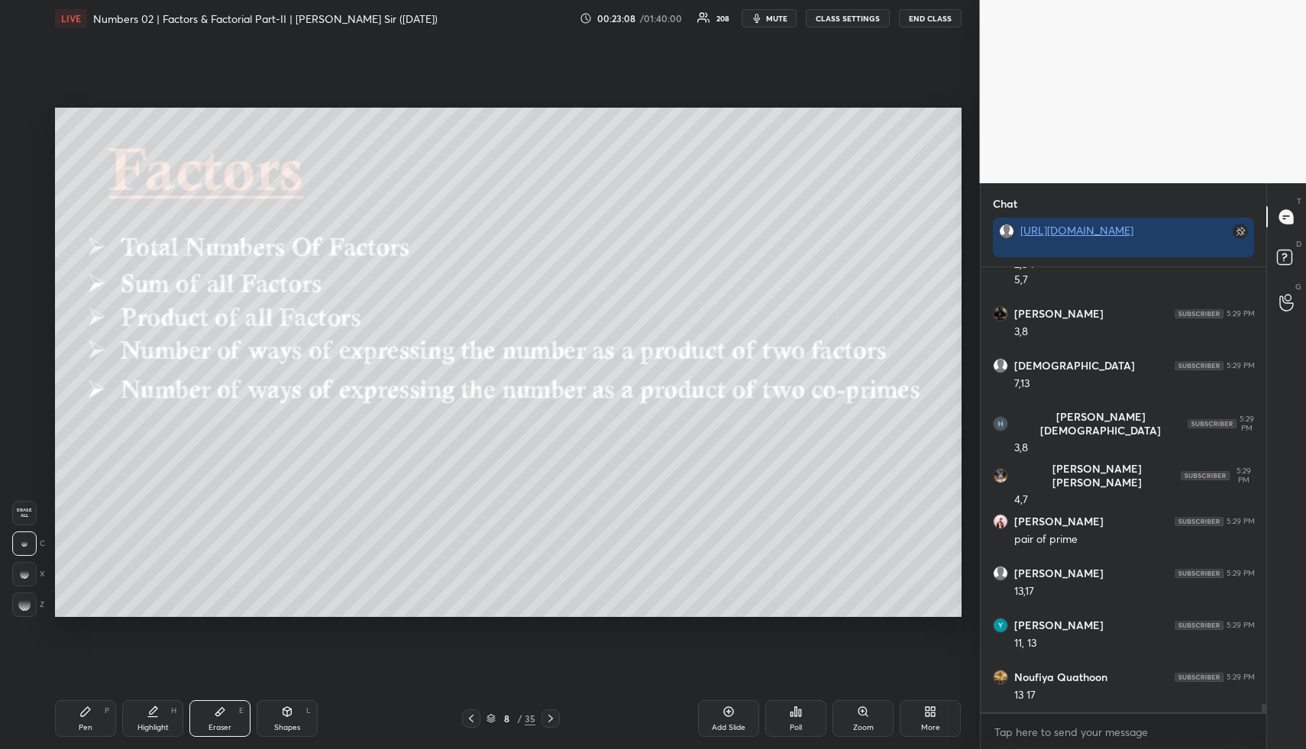
drag, startPoint x: 83, startPoint y: 725, endPoint x: 100, endPoint y: 713, distance: 20.3
click at [83, 725] on div "Pen" at bounding box center [86, 728] width 14 height 8
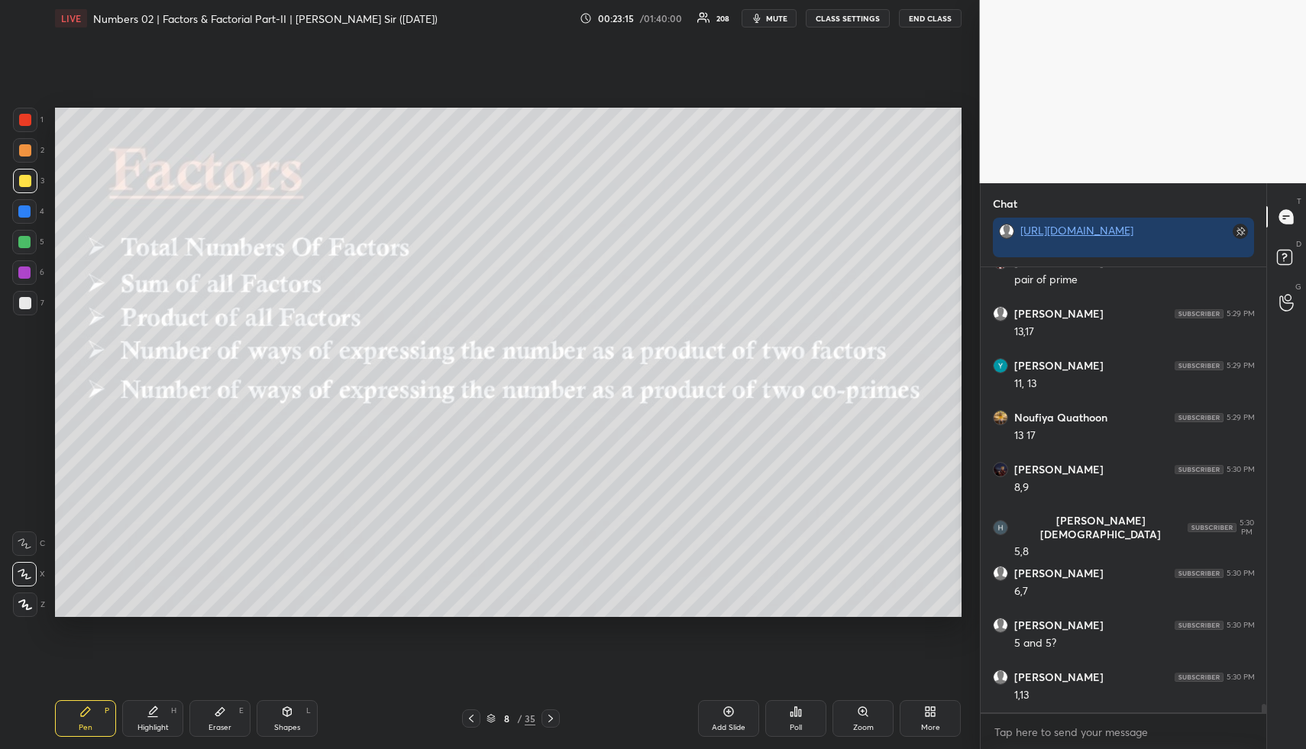
scroll to position [23049, 0]
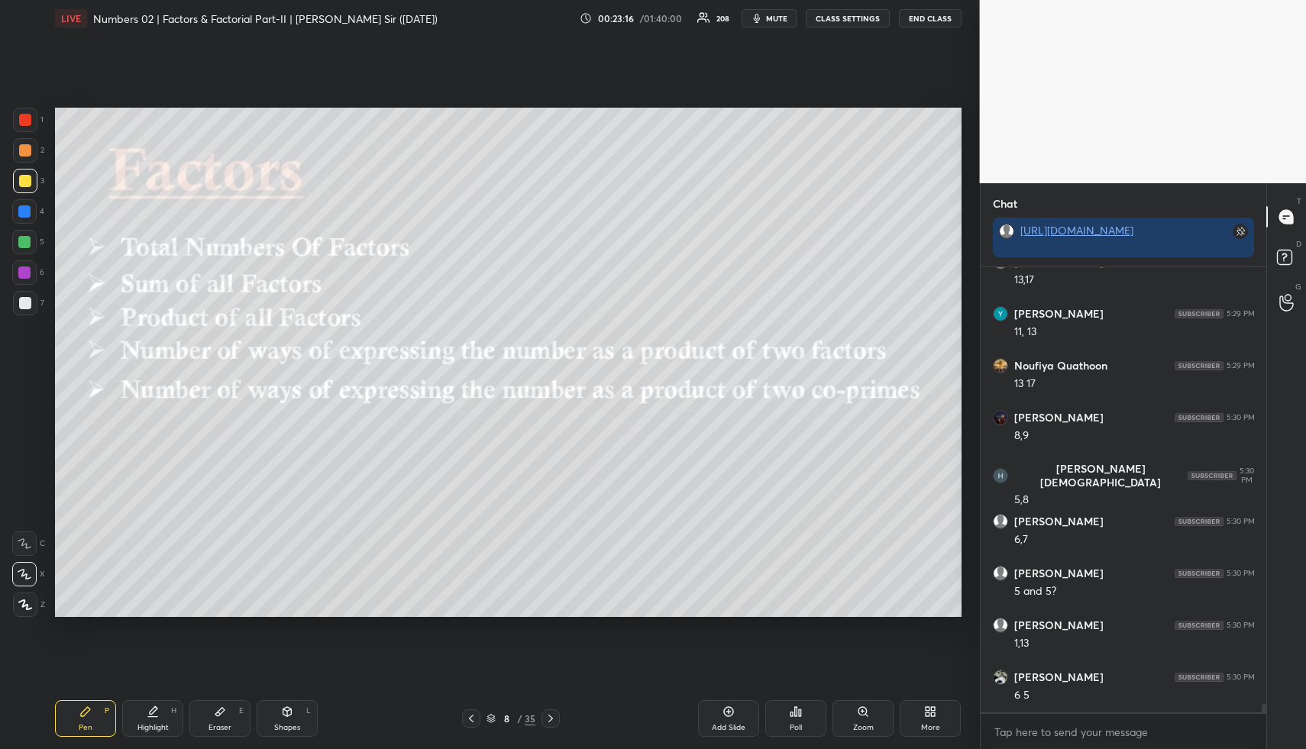
click at [153, 721] on div "Highlight H" at bounding box center [152, 718] width 61 height 37
click at [150, 738] on div "Pen P Highlight H Eraser E Shapes L 8 / 35 Add Slide Poll Zoom More" at bounding box center [508, 718] width 906 height 61
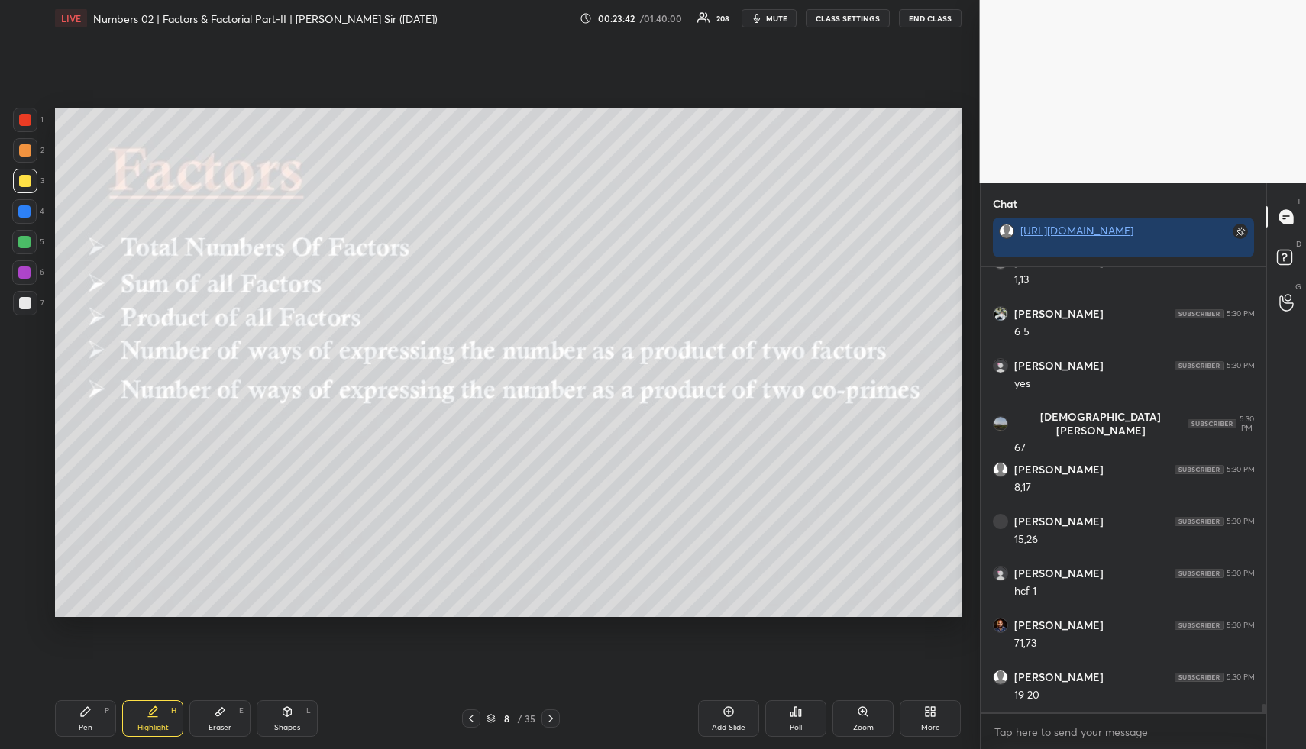
click at [147, 708] on icon at bounding box center [153, 711] width 12 height 12
click at [175, 714] on div "H" at bounding box center [173, 711] width 5 height 8
click at [232, 716] on div "Eraser E" at bounding box center [219, 718] width 61 height 37
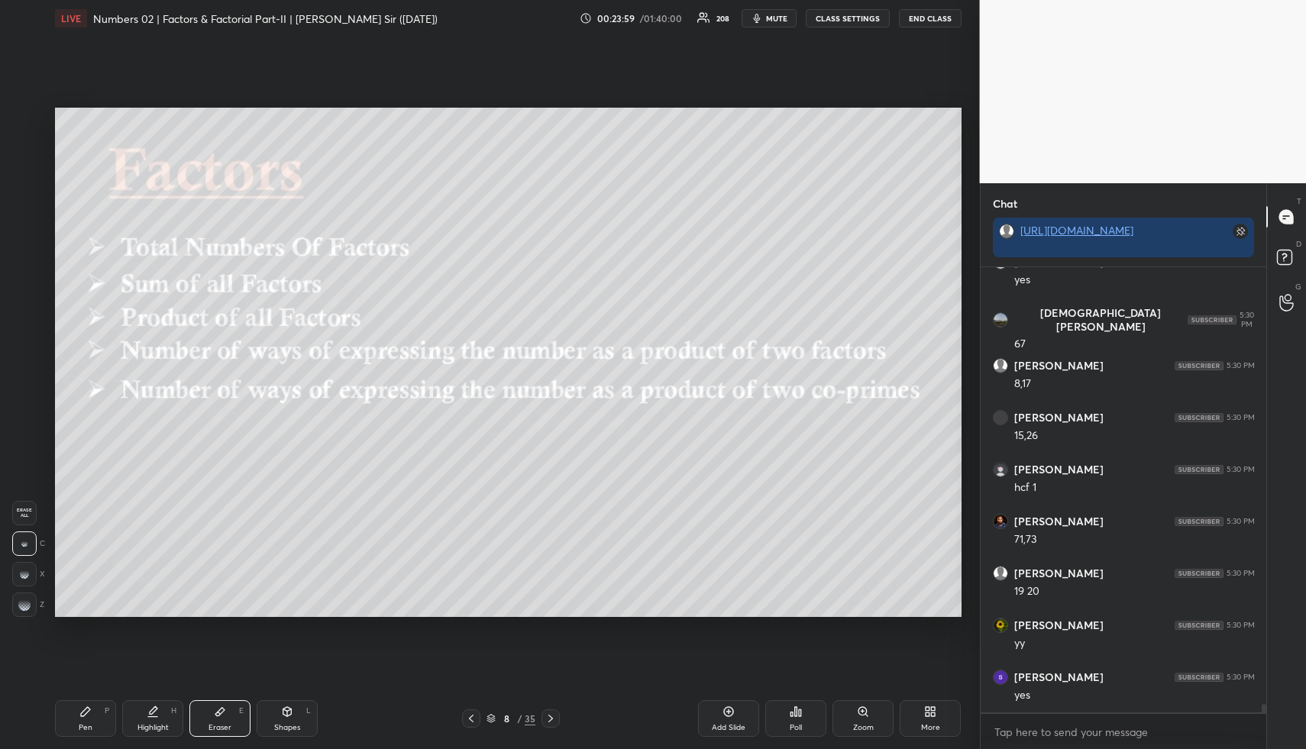
drag, startPoint x: 158, startPoint y: 712, endPoint x: 184, endPoint y: 695, distance: 30.9
click at [157, 712] on icon at bounding box center [153, 711] width 12 height 12
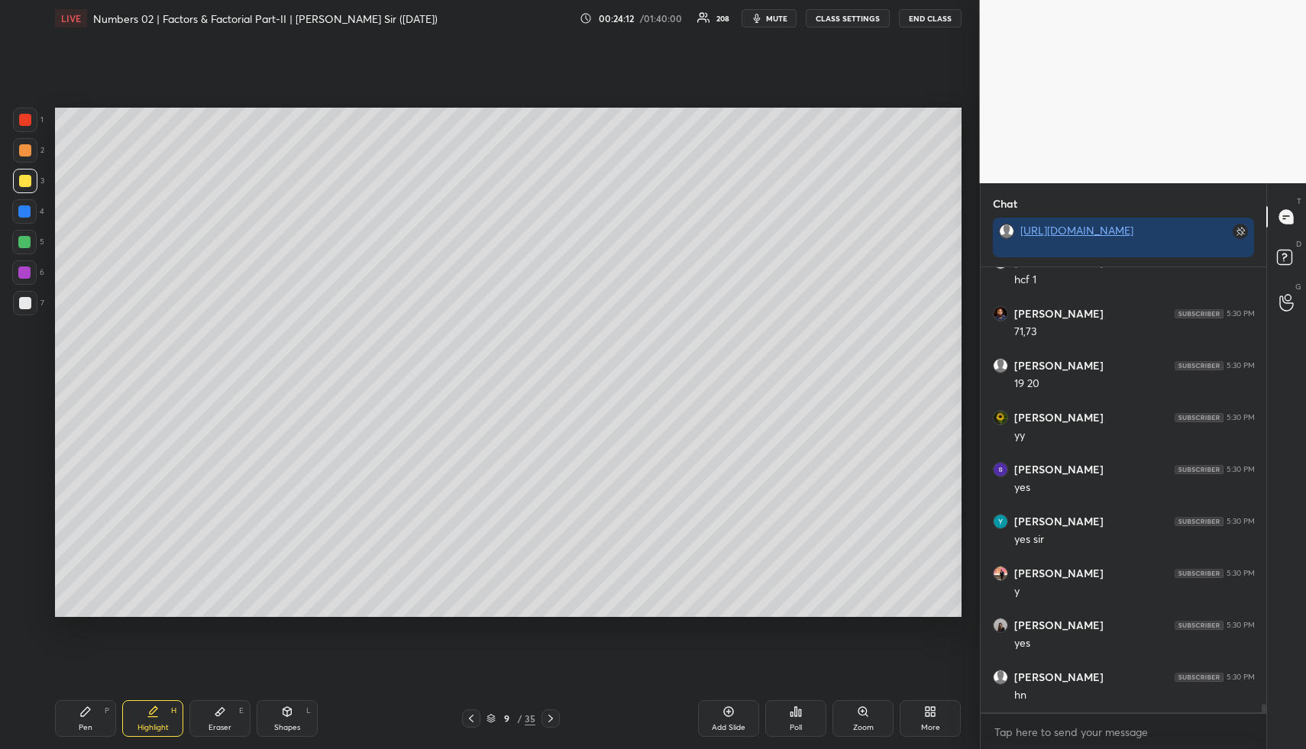
scroll to position [23776, 0]
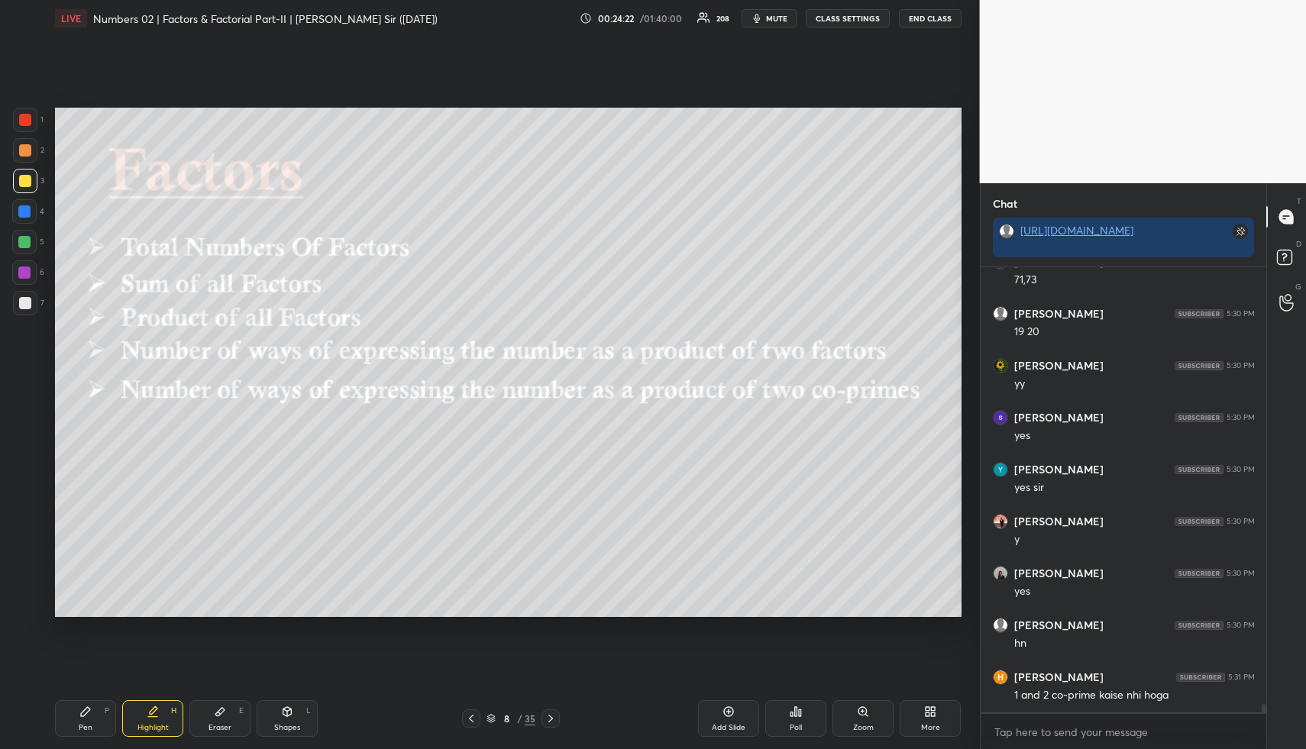
drag, startPoint x: 84, startPoint y: 726, endPoint x: 84, endPoint y: 706, distance: 19.9
click at [84, 726] on div "Pen" at bounding box center [86, 728] width 14 height 8
click at [26, 237] on div at bounding box center [24, 242] width 12 height 12
drag, startPoint x: 26, startPoint y: 237, endPoint x: 5, endPoint y: 233, distance: 21.9
click at [26, 237] on div at bounding box center [24, 242] width 12 height 12
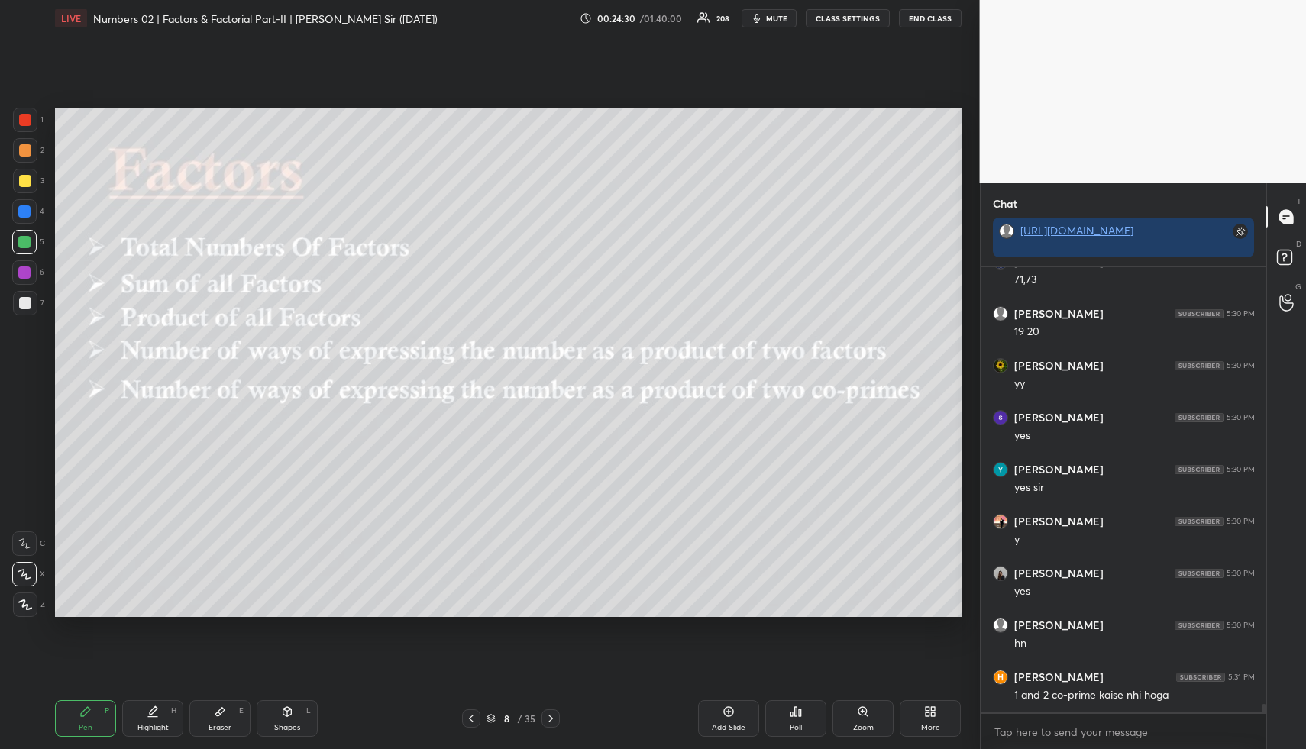
drag, startPoint x: 157, startPoint y: 731, endPoint x: 160, endPoint y: 722, distance: 8.9
click at [157, 731] on div "Highlight" at bounding box center [152, 728] width 31 height 8
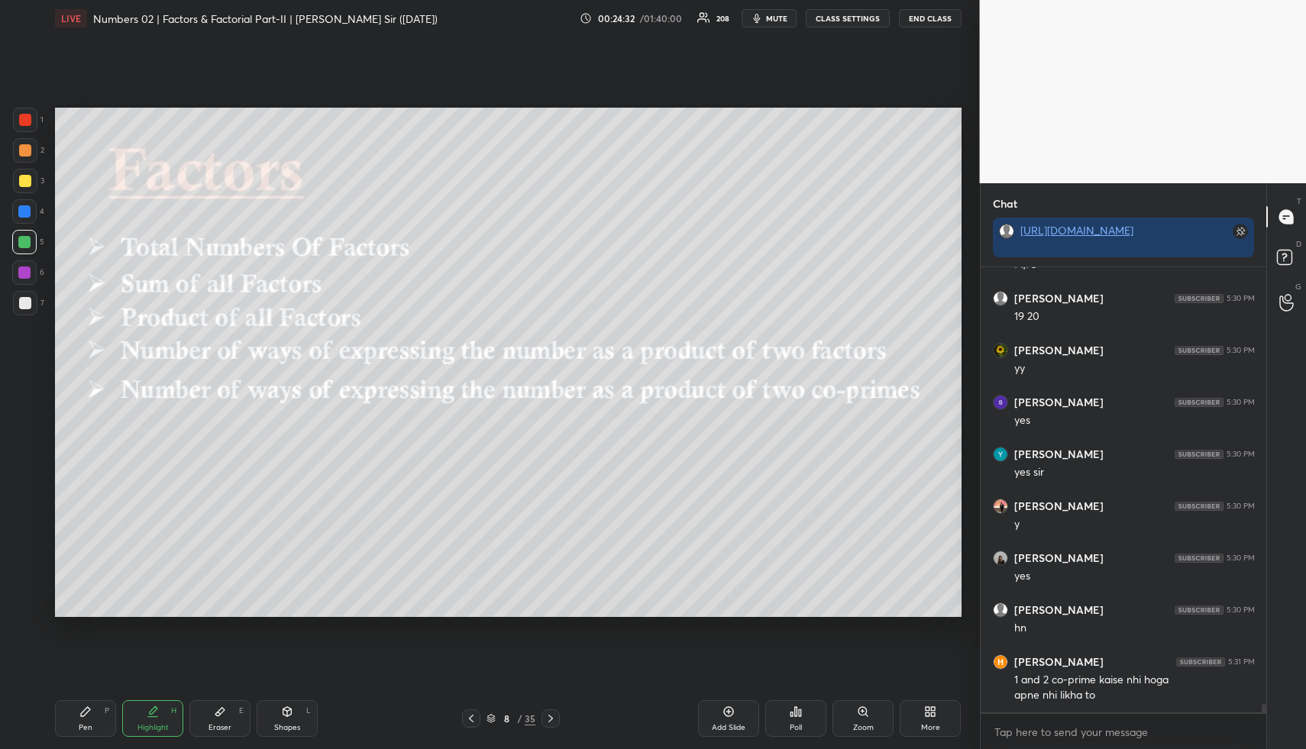
scroll to position [23843, 0]
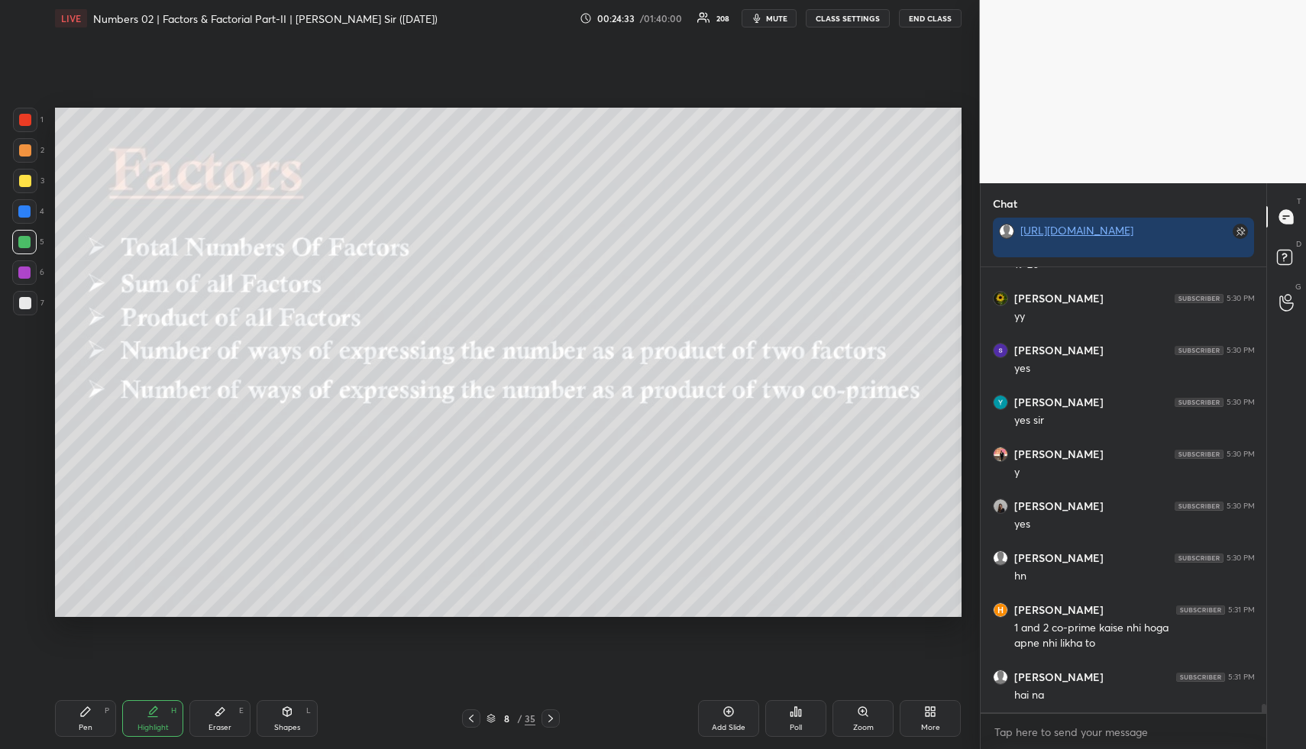
click at [88, 706] on icon at bounding box center [85, 711] width 12 height 12
drag, startPoint x: 23, startPoint y: 149, endPoint x: 36, endPoint y: 179, distance: 32.5
click at [22, 150] on div at bounding box center [25, 150] width 12 height 12
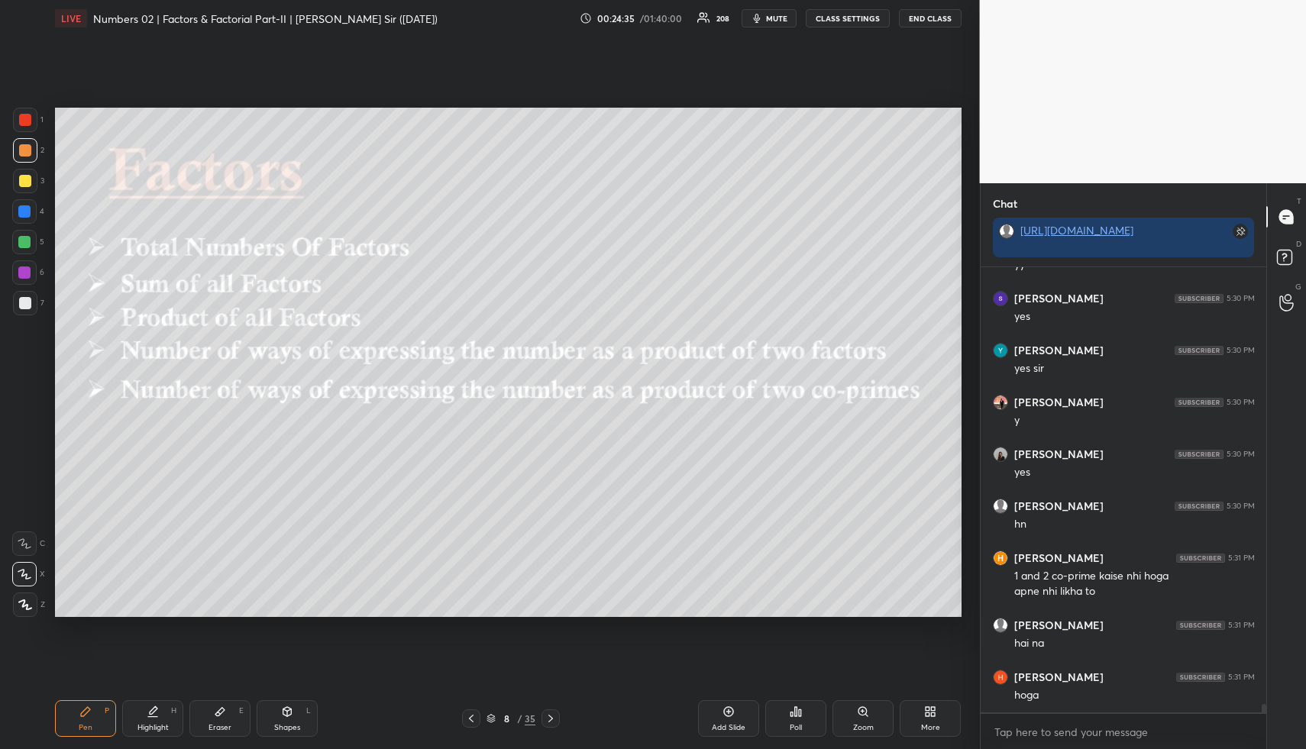
click at [157, 721] on div "Highlight H" at bounding box center [152, 718] width 61 height 37
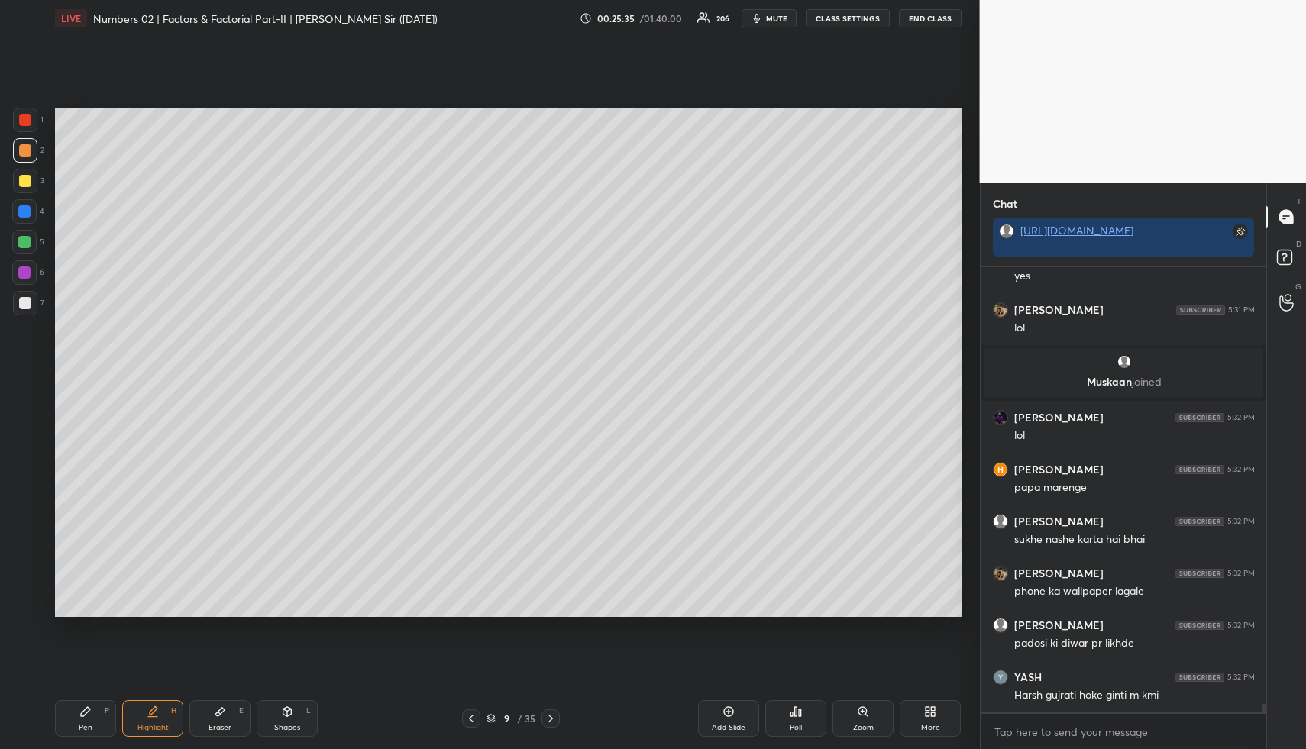
scroll to position [23983, 0]
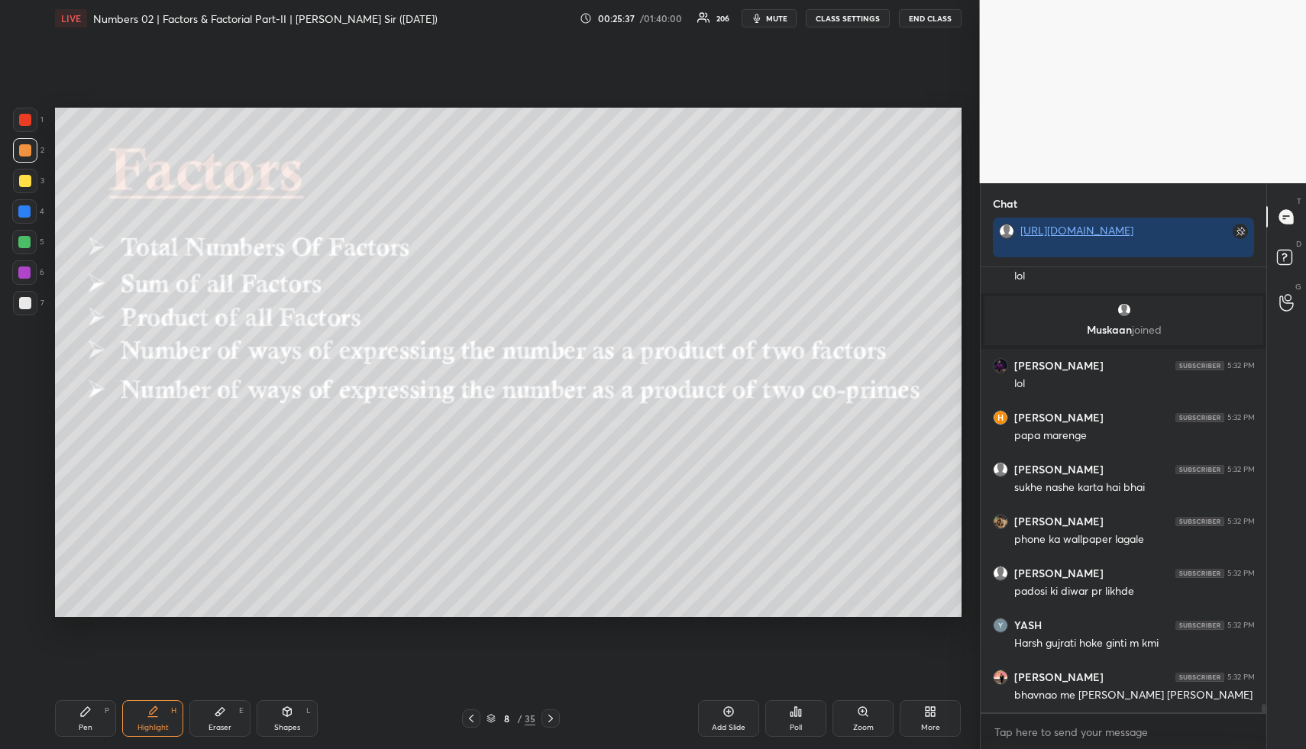
drag, startPoint x: 143, startPoint y: 727, endPoint x: 174, endPoint y: 636, distance: 96.1
click at [144, 724] on div "Highlight" at bounding box center [152, 728] width 31 height 8
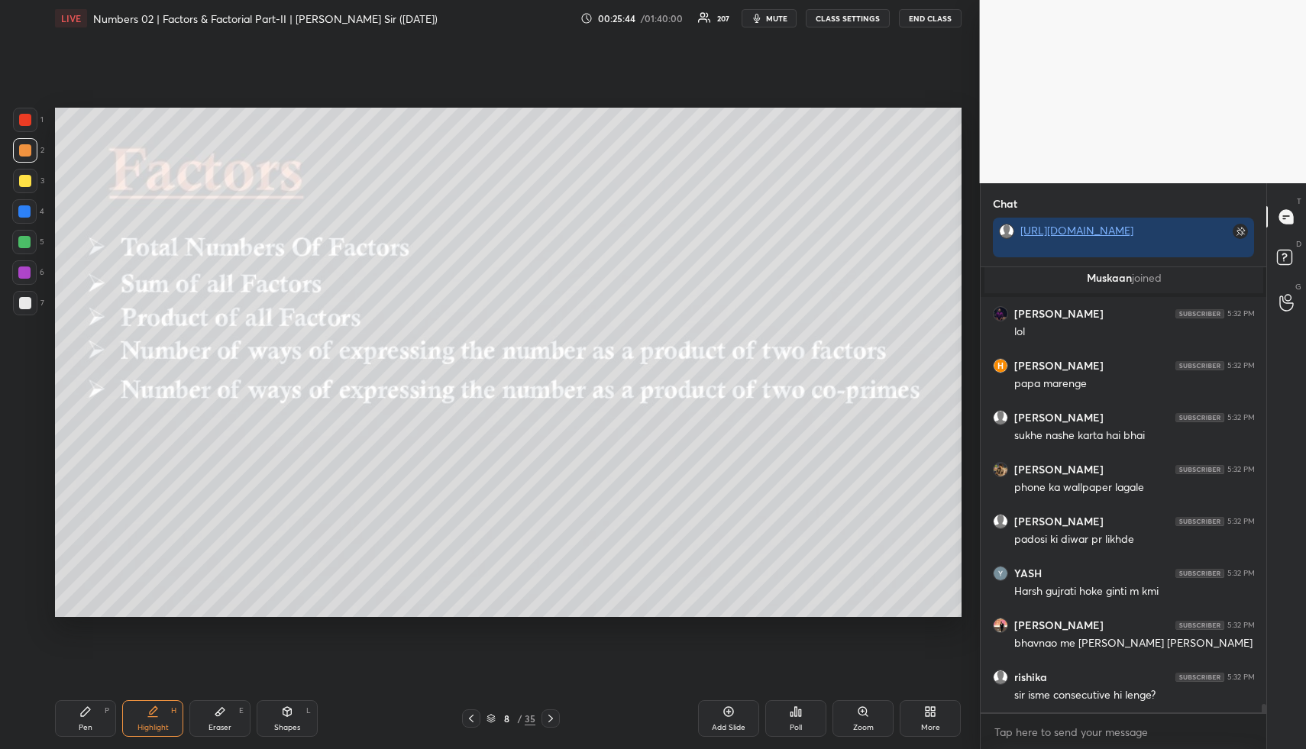
scroll to position [24087, 0]
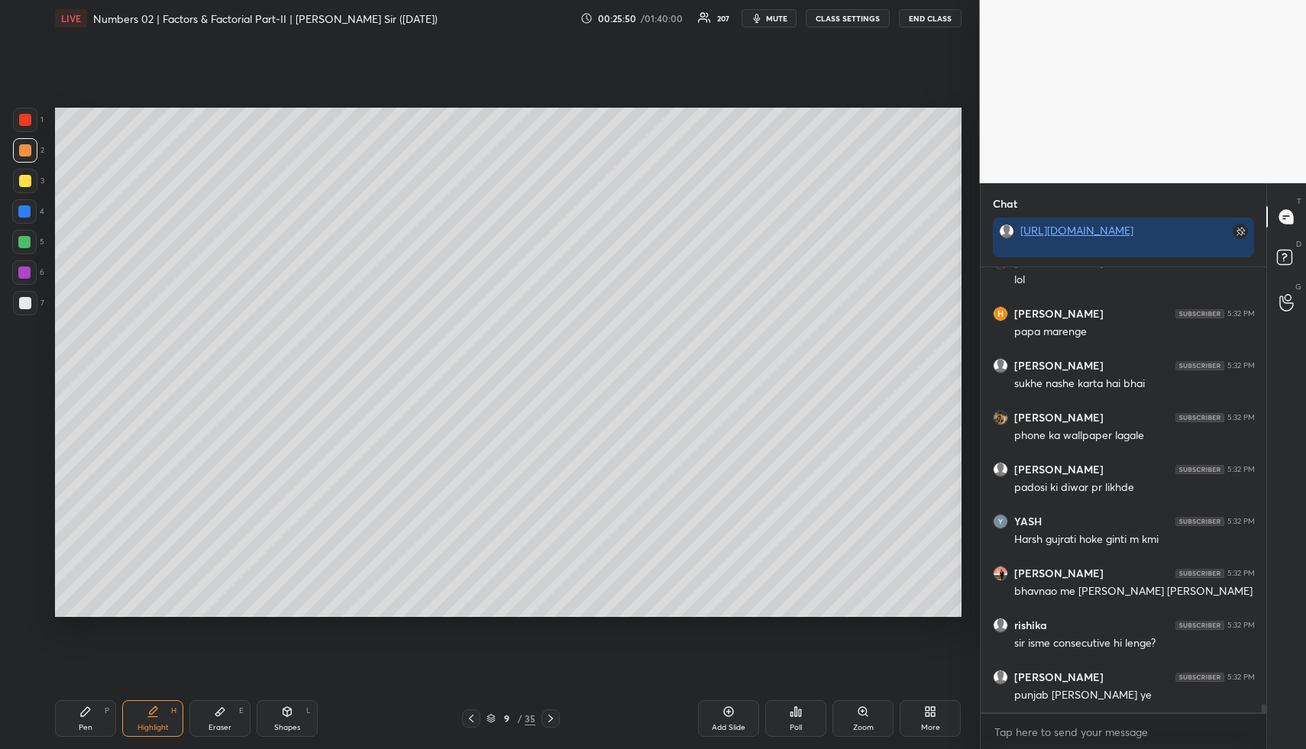
click at [283, 712] on icon at bounding box center [287, 711] width 12 height 12
drag, startPoint x: 21, startPoint y: 208, endPoint x: 48, endPoint y: 202, distance: 27.3
click at [24, 208] on div at bounding box center [24, 211] width 12 height 12
click at [146, 718] on div "Highlight H" at bounding box center [152, 718] width 61 height 37
click at [157, 715] on icon at bounding box center [153, 711] width 12 height 12
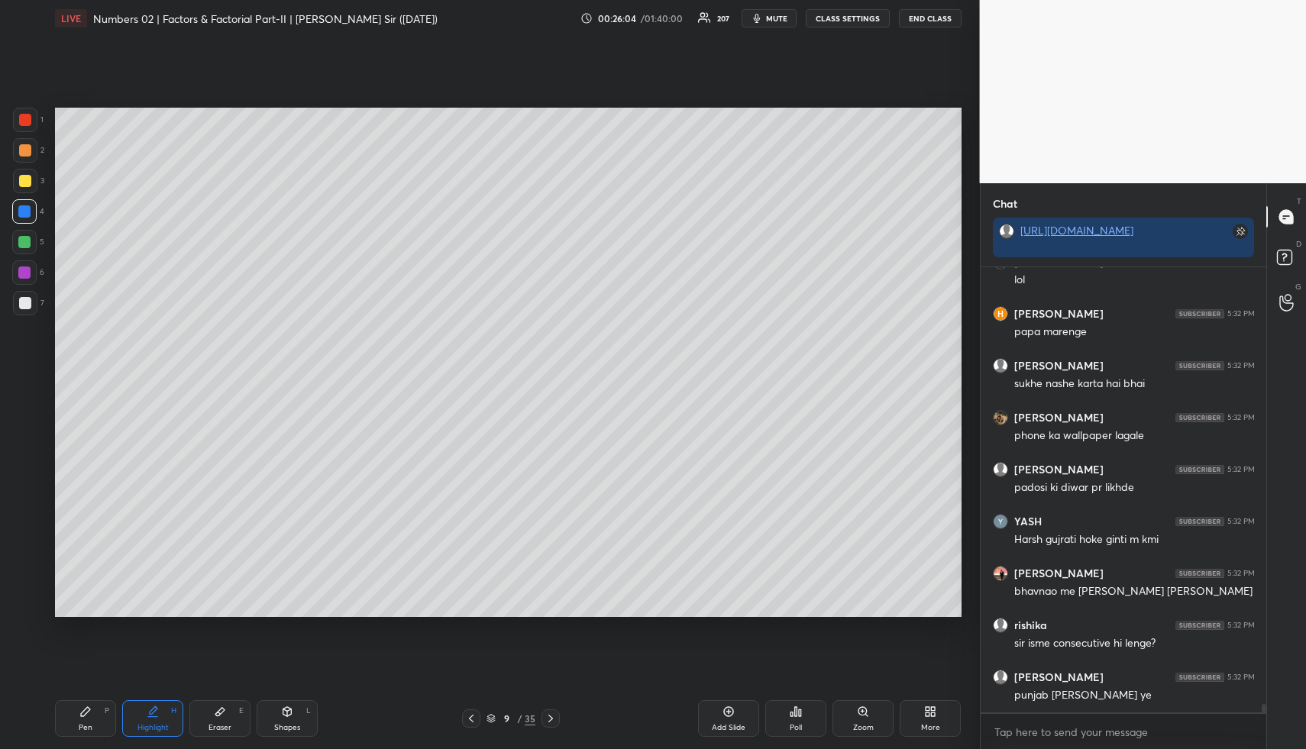
drag, startPoint x: 150, startPoint y: 720, endPoint x: 191, endPoint y: 639, distance: 90.8
click at [148, 715] on div "Highlight H" at bounding box center [152, 718] width 61 height 37
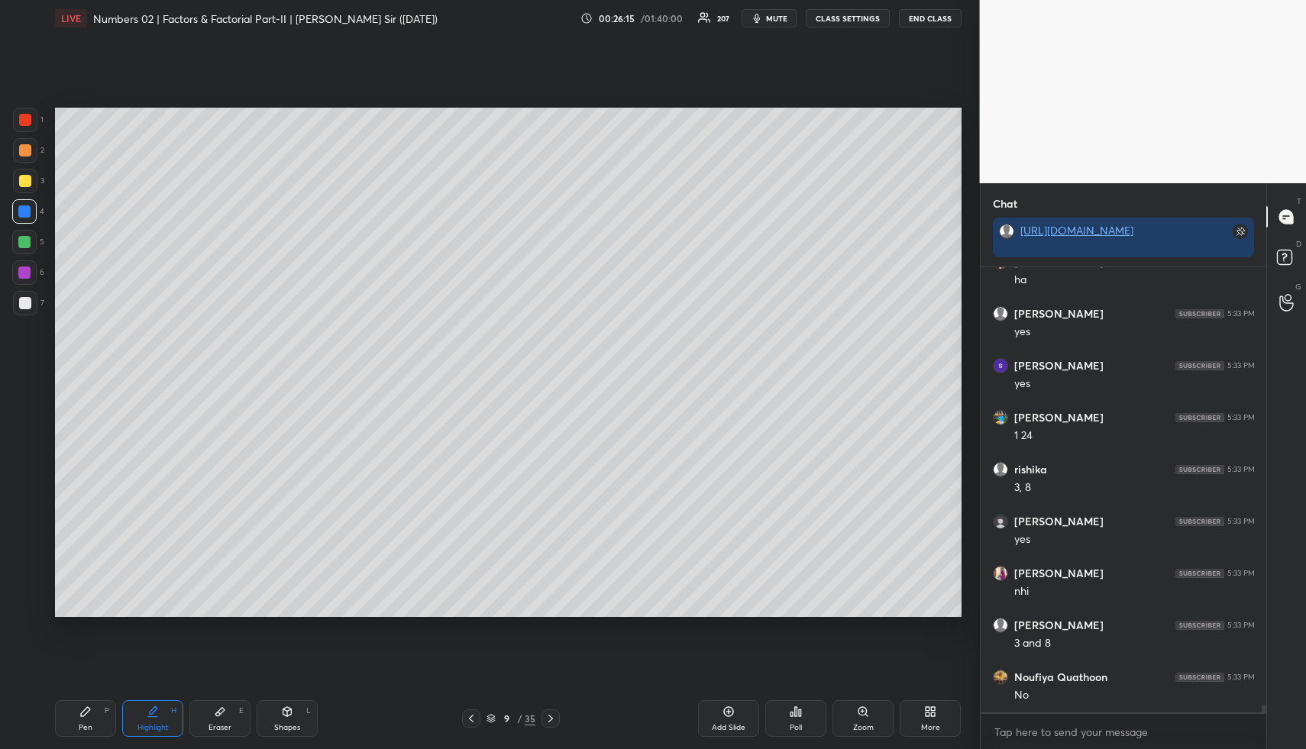
scroll to position [25489, 0]
click at [105, 707] on div "P" at bounding box center [107, 711] width 5 height 8
drag, startPoint x: 26, startPoint y: 150, endPoint x: 44, endPoint y: 166, distance: 24.3
click at [26, 150] on div at bounding box center [25, 150] width 12 height 12
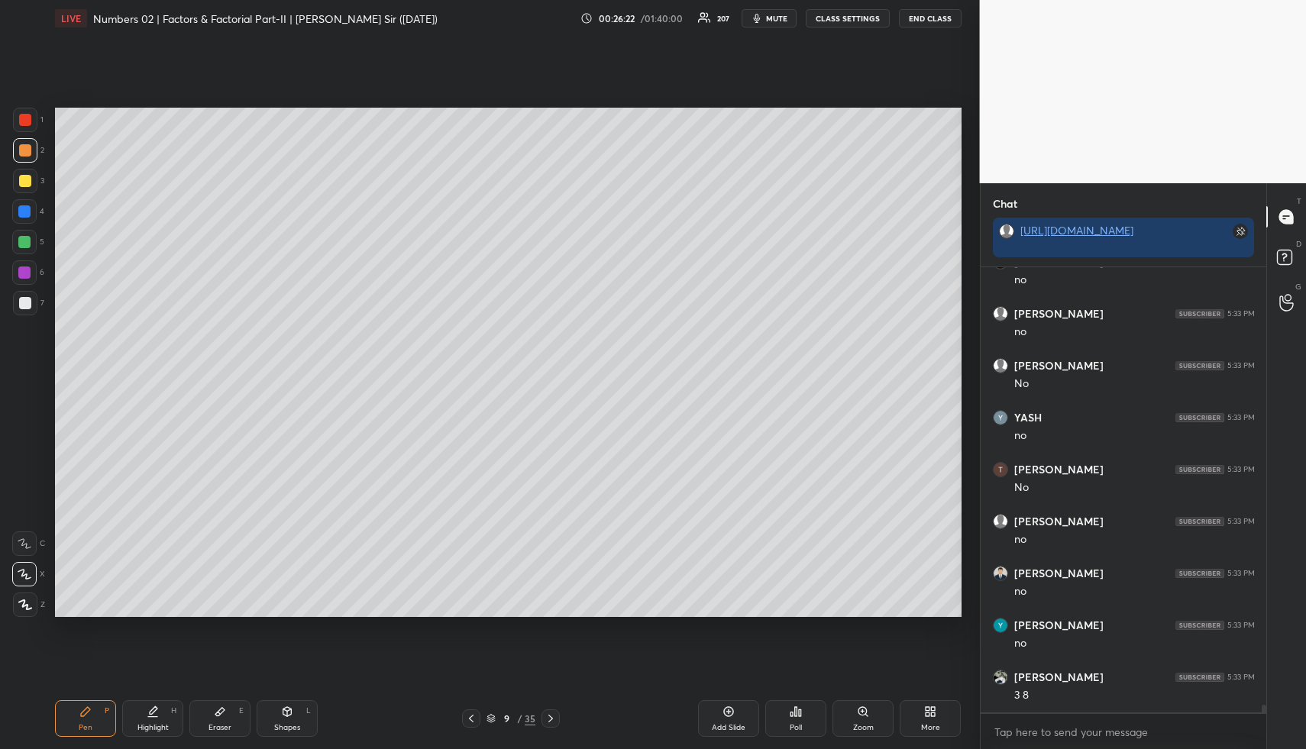
scroll to position [26008, 0]
drag, startPoint x: 14, startPoint y: 183, endPoint x: 37, endPoint y: 190, distance: 23.9
click at [14, 183] on div at bounding box center [25, 181] width 24 height 24
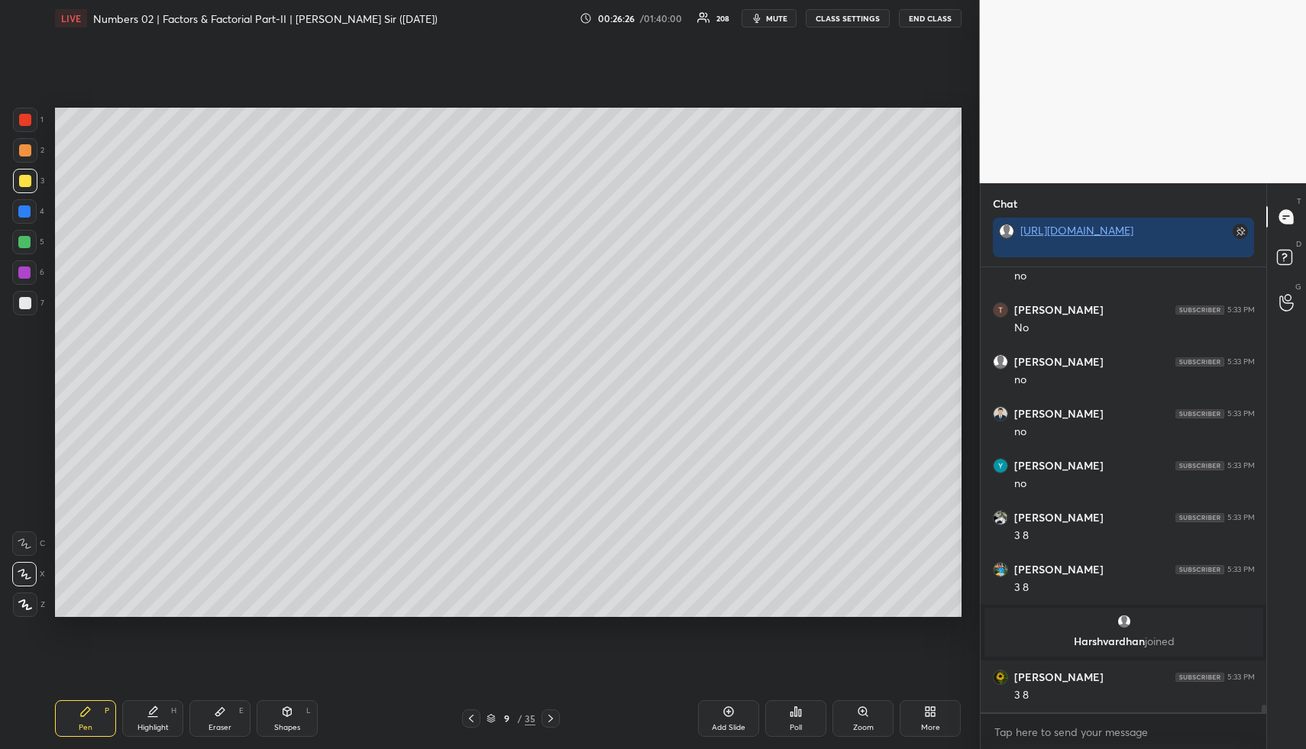
scroll to position [26168, 0]
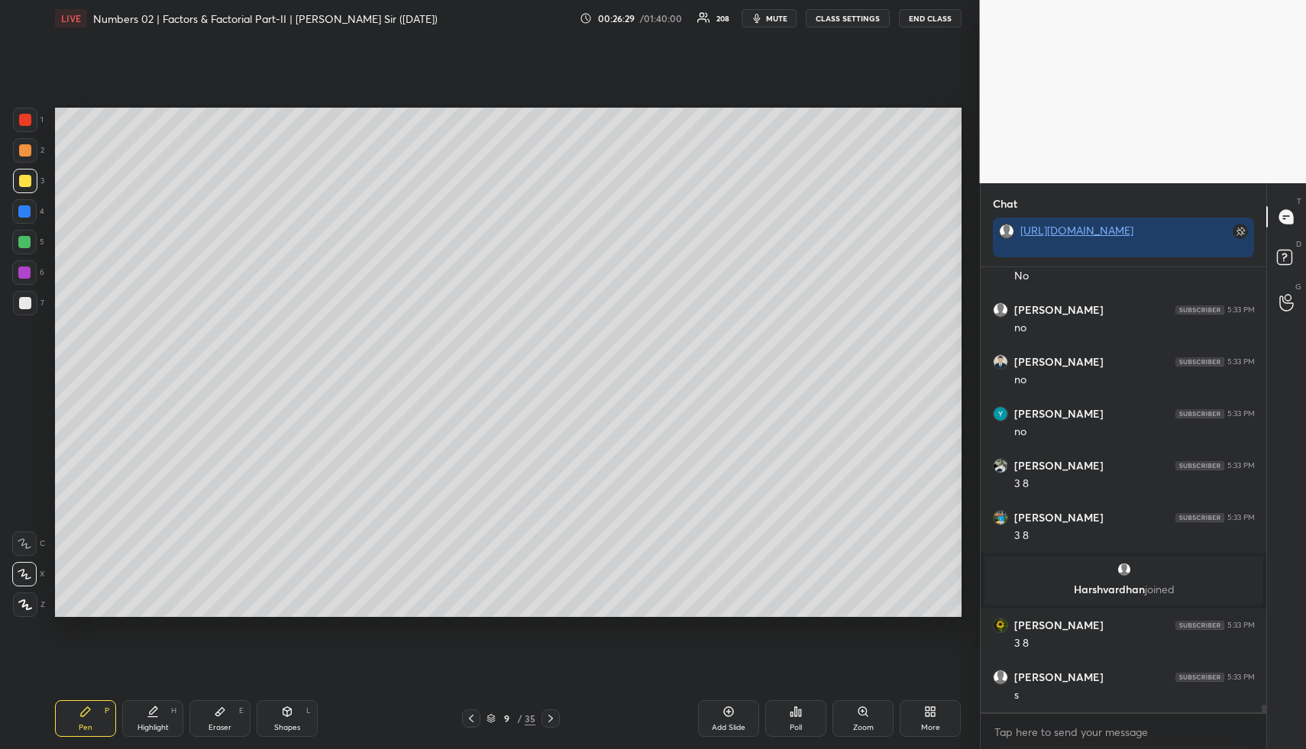
click at [160, 708] on div "Highlight H" at bounding box center [152, 718] width 61 height 37
click at [160, 710] on div "Highlight H" at bounding box center [152, 718] width 61 height 37
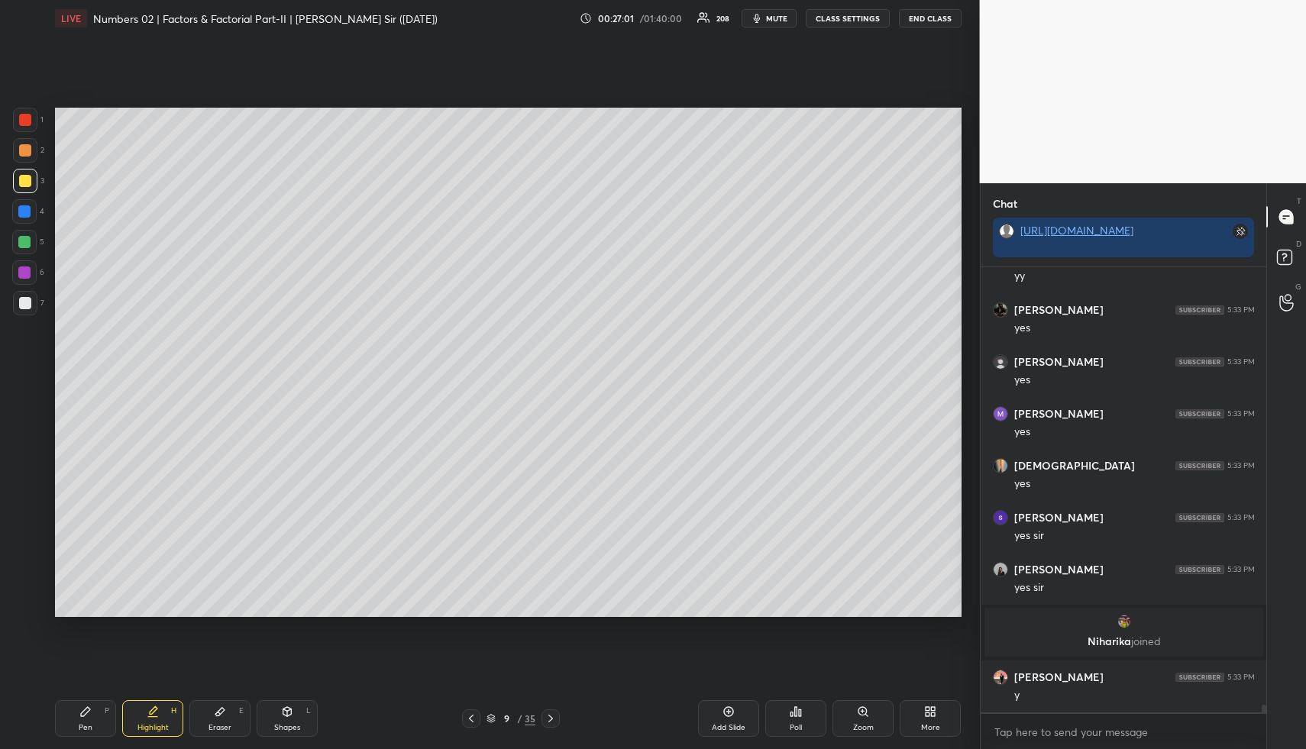
scroll to position [25899, 0]
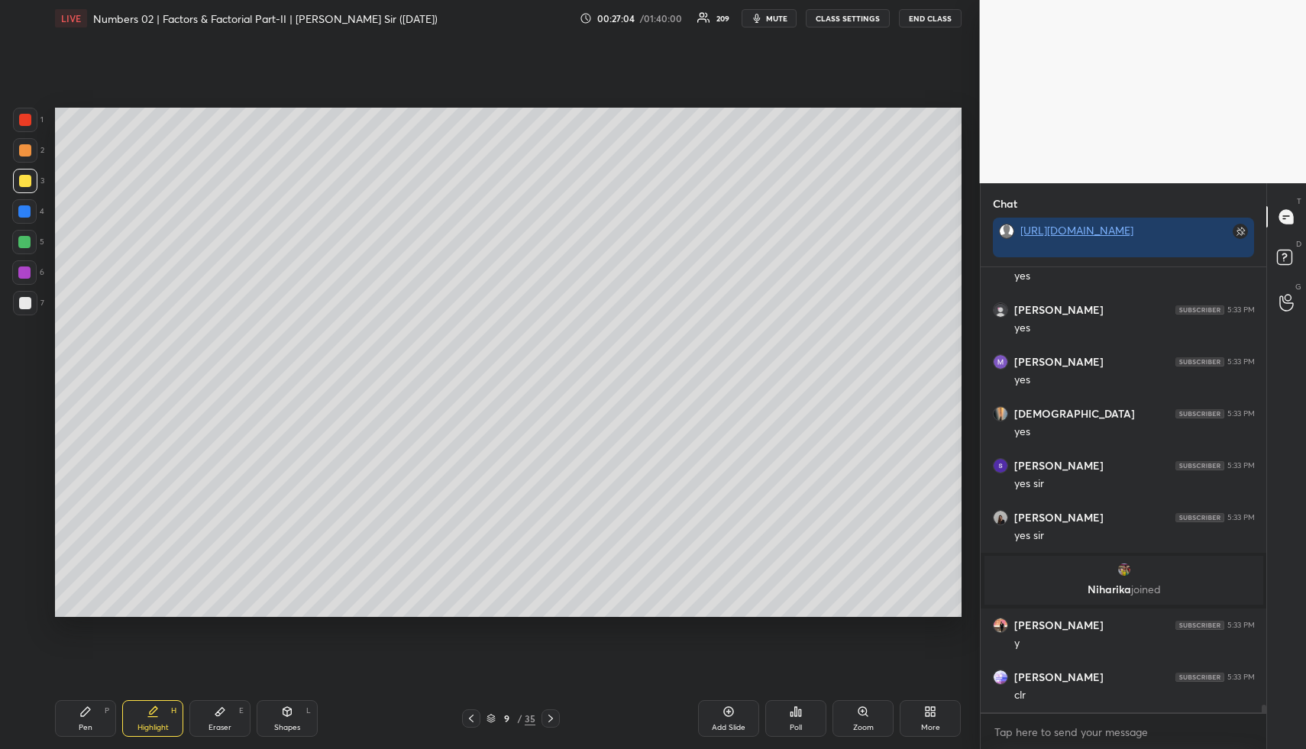
click at [160, 708] on div "Highlight H" at bounding box center [152, 718] width 61 height 37
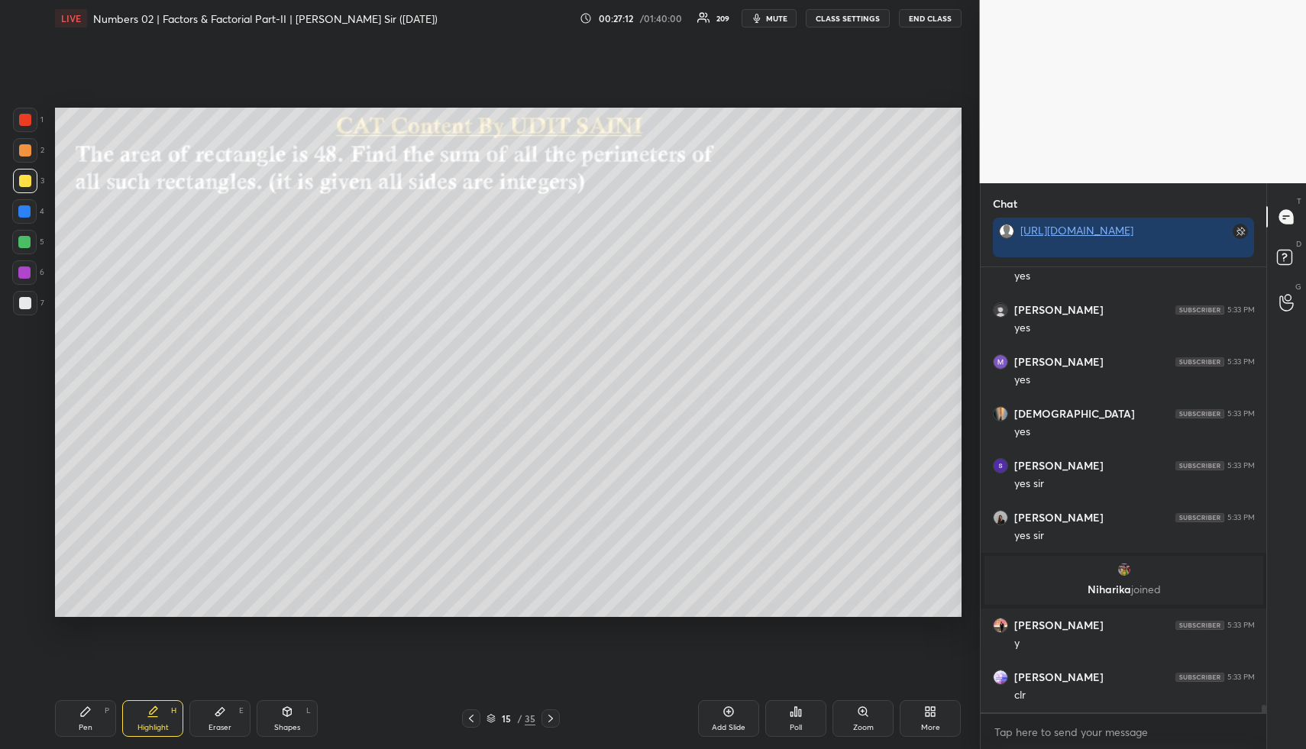
drag, startPoint x: 289, startPoint y: 714, endPoint x: 271, endPoint y: 681, distance: 37.6
click at [285, 712] on icon at bounding box center [287, 711] width 8 height 9
drag, startPoint x: 25, startPoint y: 144, endPoint x: 52, endPoint y: 137, distance: 27.6
click at [27, 144] on div at bounding box center [25, 150] width 12 height 12
drag, startPoint x: 139, startPoint y: 712, endPoint x: 132, endPoint y: 696, distance: 18.1
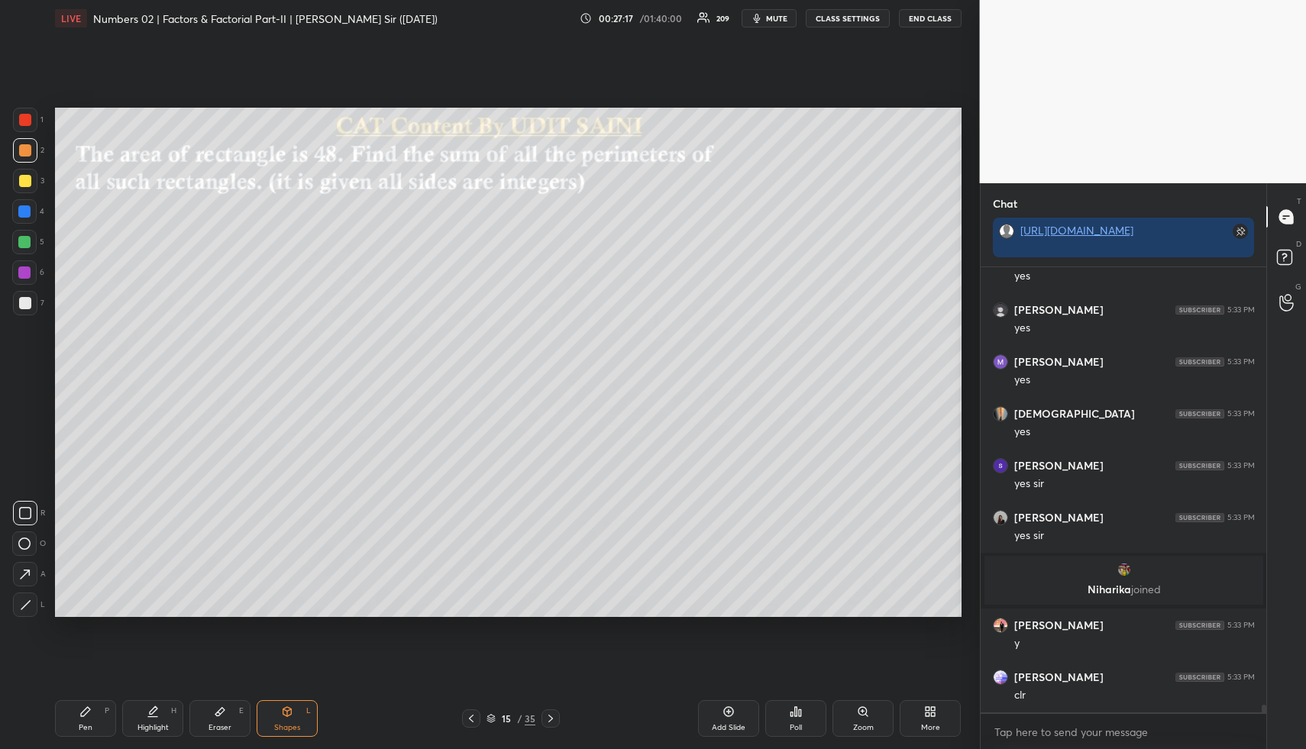
click at [135, 715] on div "Highlight H" at bounding box center [152, 718] width 61 height 37
click at [143, 719] on div "Highlight H" at bounding box center [152, 718] width 61 height 37
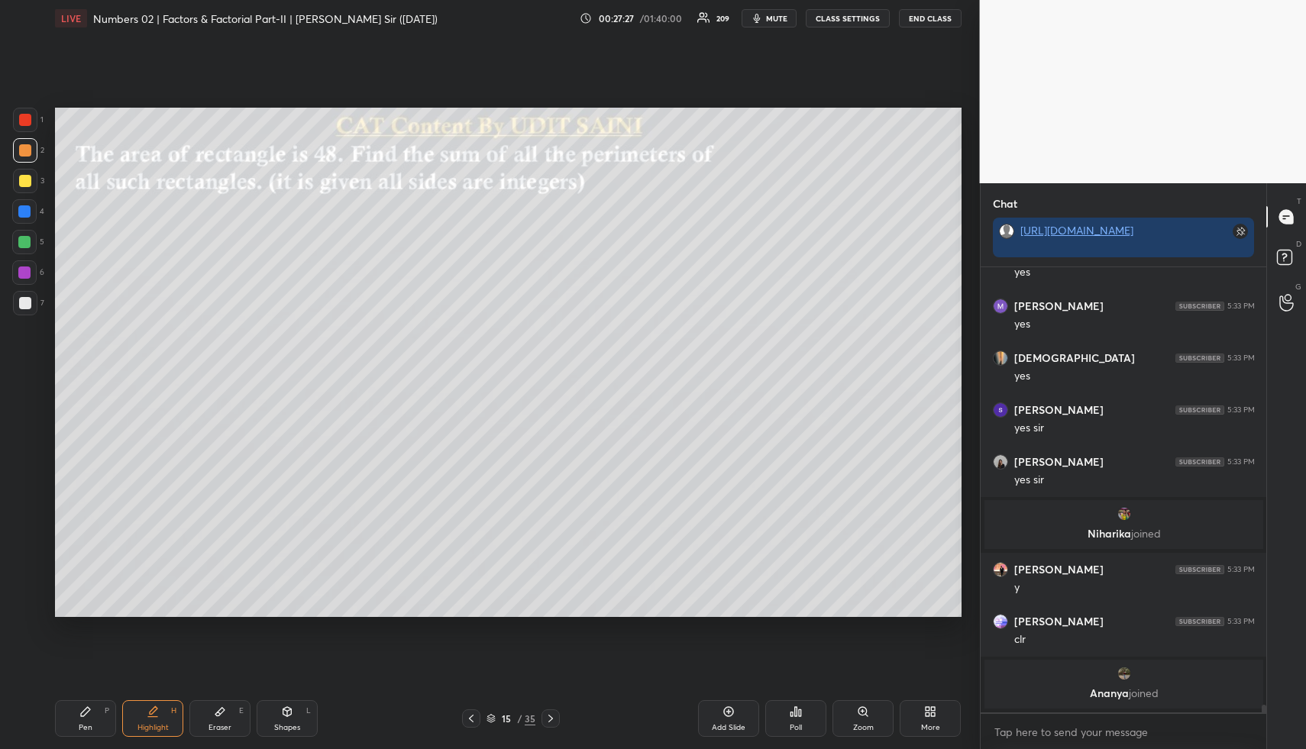
drag, startPoint x: 92, startPoint y: 727, endPoint x: 86, endPoint y: 637, distance: 89.5
click at [93, 726] on div "Pen P" at bounding box center [85, 718] width 61 height 37
click at [28, 185] on div at bounding box center [25, 181] width 12 height 12
drag, startPoint x: 24, startPoint y: 150, endPoint x: 44, endPoint y: 163, distance: 23.7
click at [24, 151] on div at bounding box center [25, 150] width 12 height 12
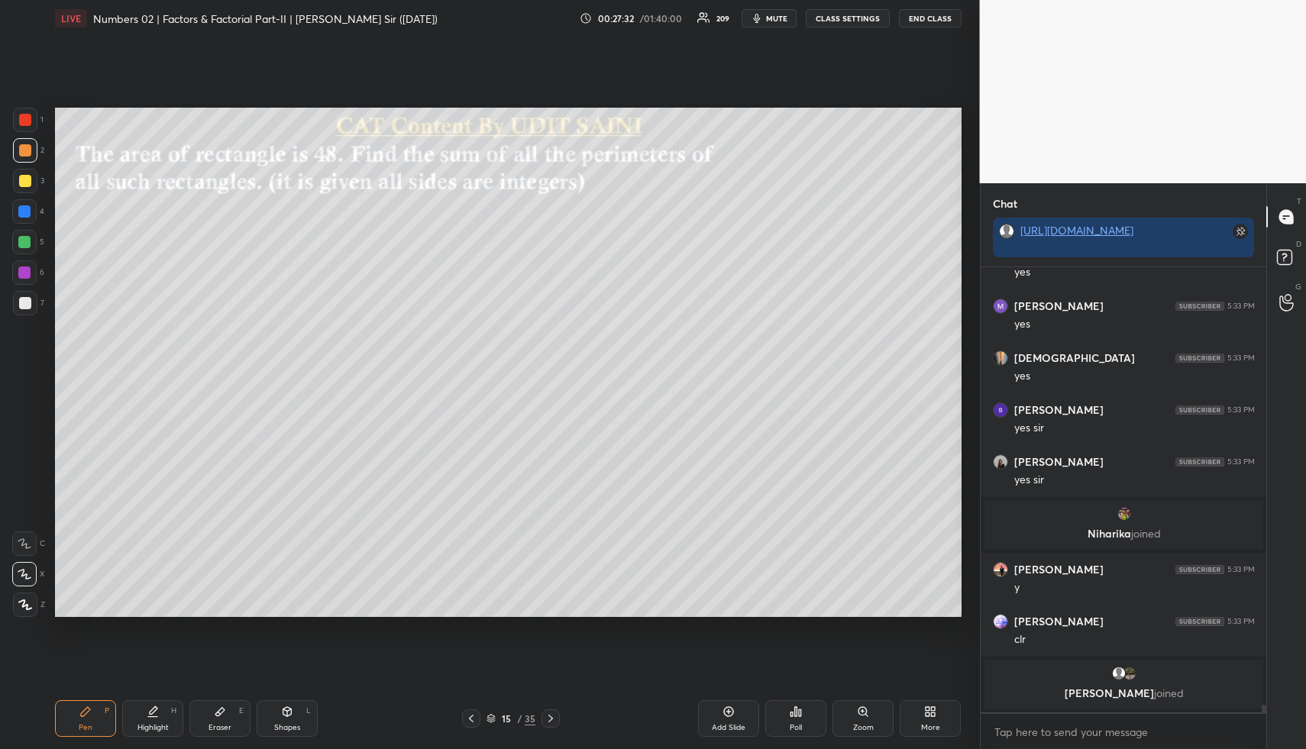
click at [25, 240] on div at bounding box center [24, 242] width 12 height 12
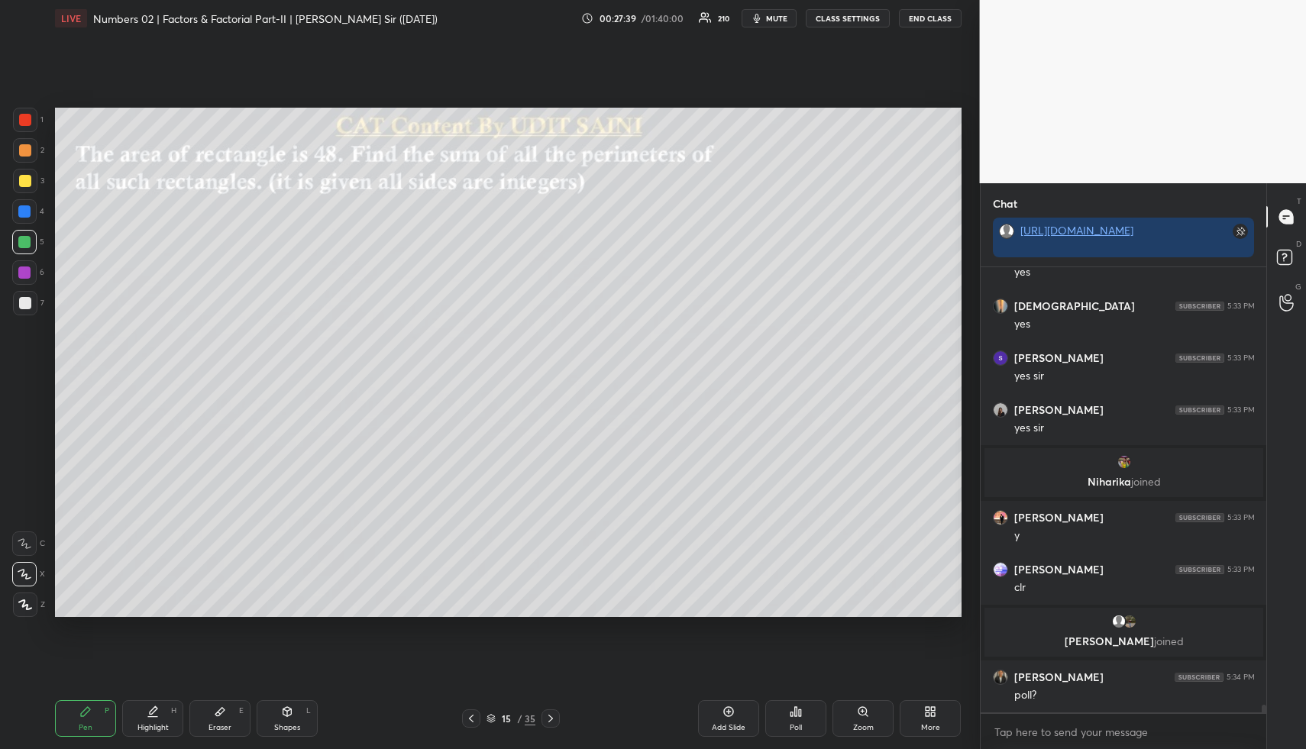
scroll to position [26017, 0]
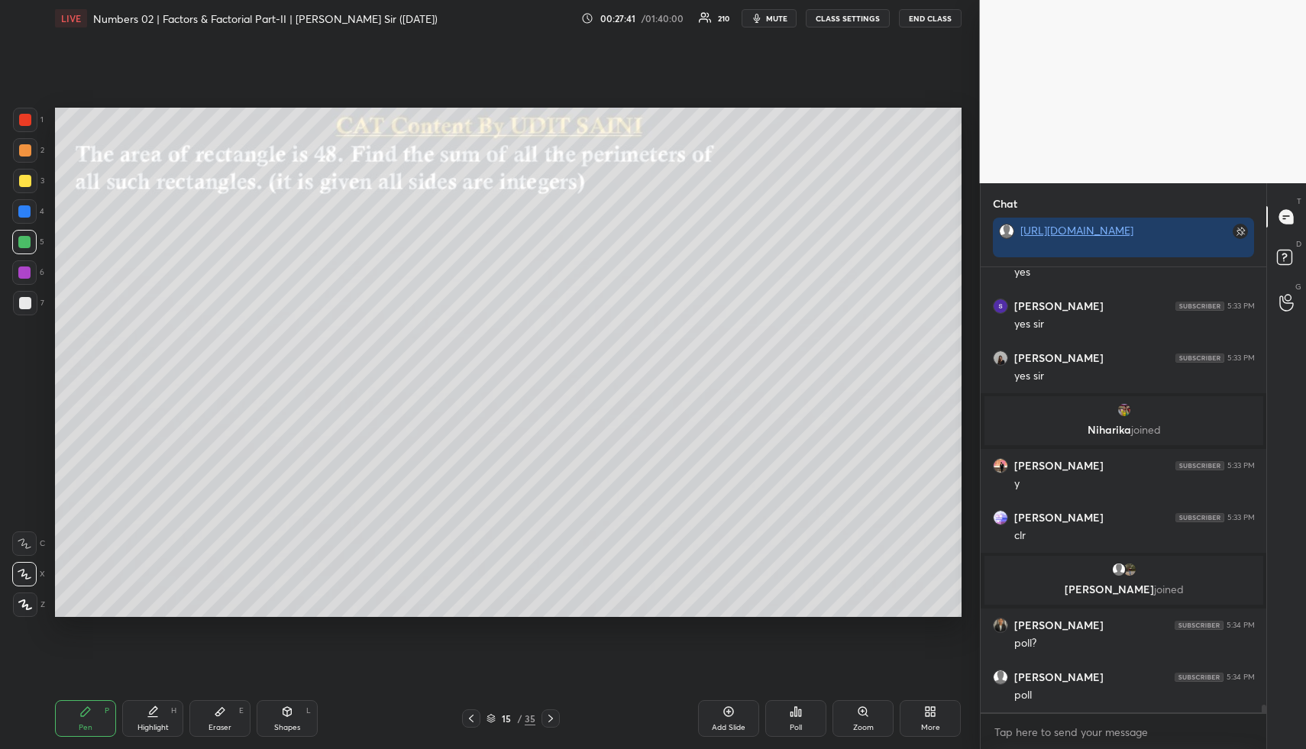
click at [0, 218] on div "1 2 3 4 5 6 7 R O A L C X Z Erase all C X Z" at bounding box center [24, 362] width 49 height 509
click at [28, 211] on div at bounding box center [24, 211] width 12 height 12
click at [88, 720] on div "Pen P" at bounding box center [85, 718] width 61 height 37
click at [23, 147] on div at bounding box center [25, 150] width 12 height 12
click at [27, 243] on div at bounding box center [24, 242] width 12 height 12
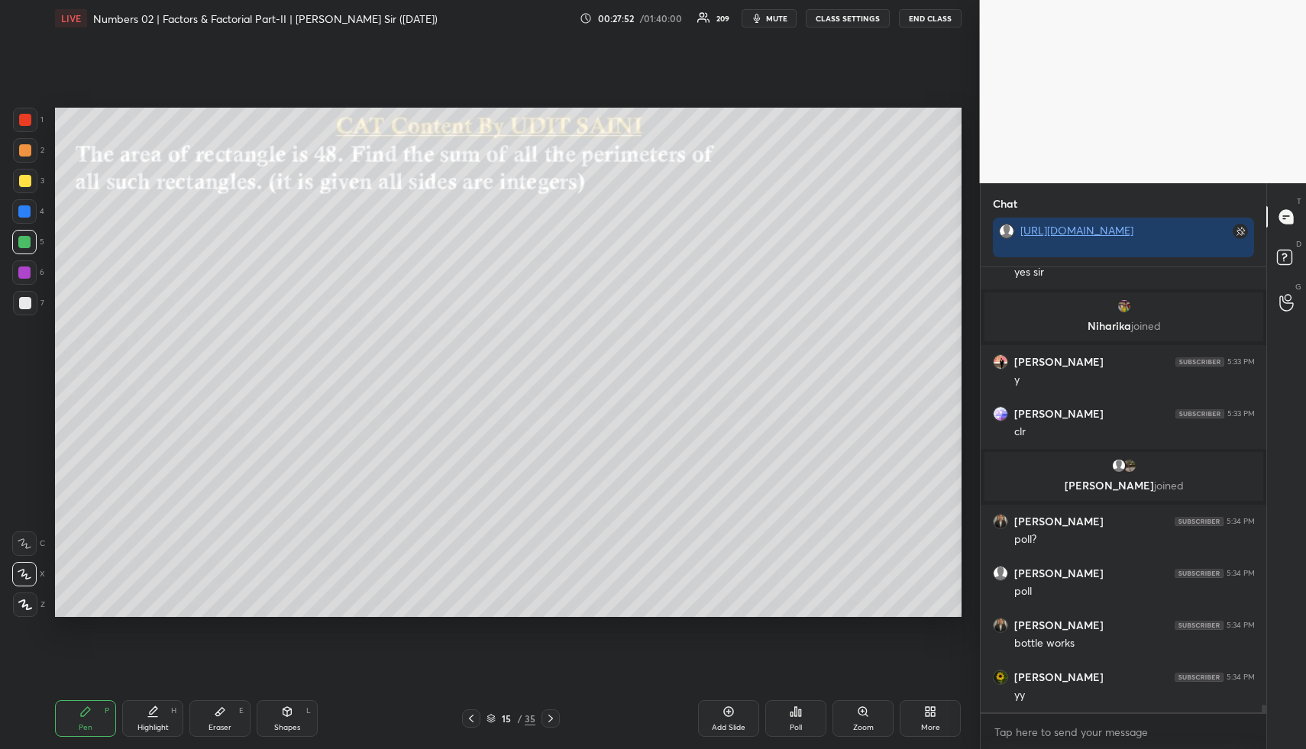
scroll to position [26173, 0]
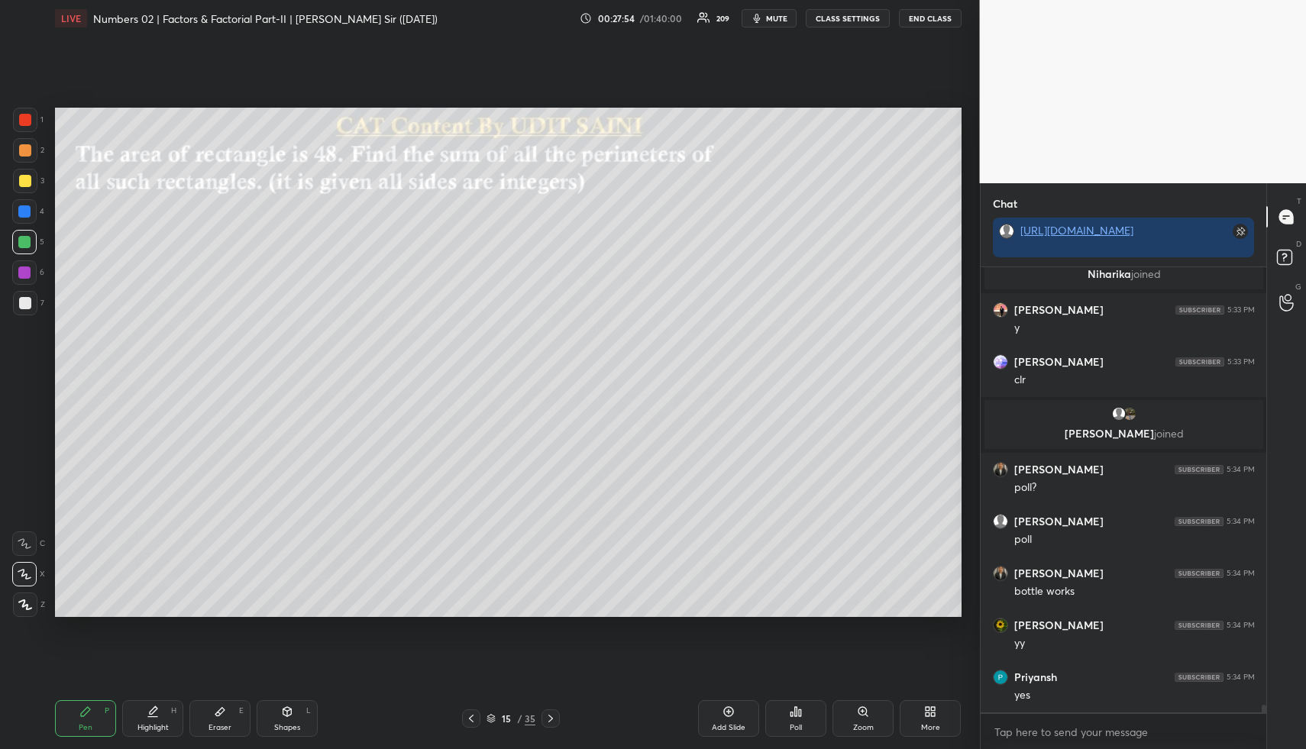
drag, startPoint x: 27, startPoint y: 148, endPoint x: 47, endPoint y: 160, distance: 22.7
click at [27, 149] on div at bounding box center [25, 150] width 12 height 12
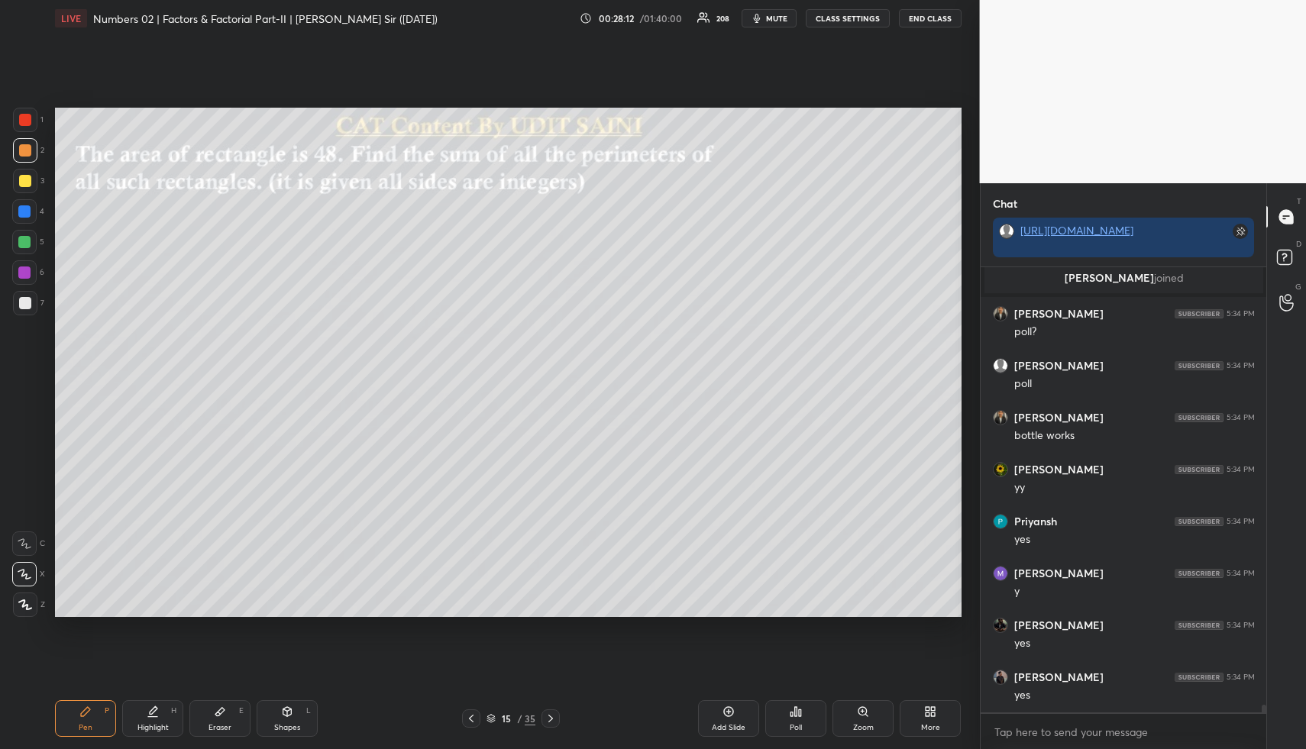
scroll to position [26381, 0]
click at [163, 710] on div "Highlight H" at bounding box center [152, 718] width 61 height 37
drag, startPoint x: 731, startPoint y: 718, endPoint x: 714, endPoint y: 713, distance: 17.6
click at [731, 719] on div "Add Slide" at bounding box center [728, 718] width 61 height 37
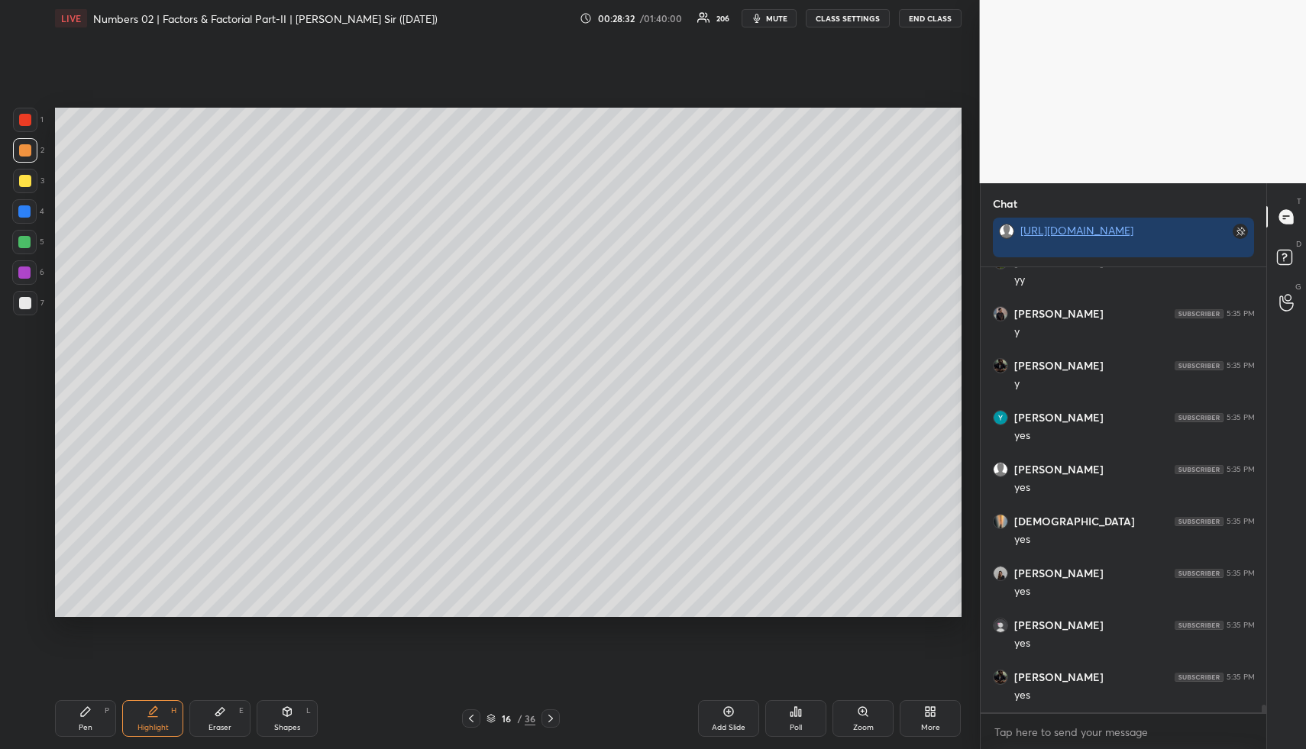
drag, startPoint x: 275, startPoint y: 722, endPoint x: 263, endPoint y: 672, distance: 51.7
click at [276, 717] on div "Shapes L" at bounding box center [287, 718] width 61 height 37
click at [23, 178] on div at bounding box center [25, 181] width 12 height 12
click at [154, 715] on div "Highlight H" at bounding box center [152, 718] width 61 height 37
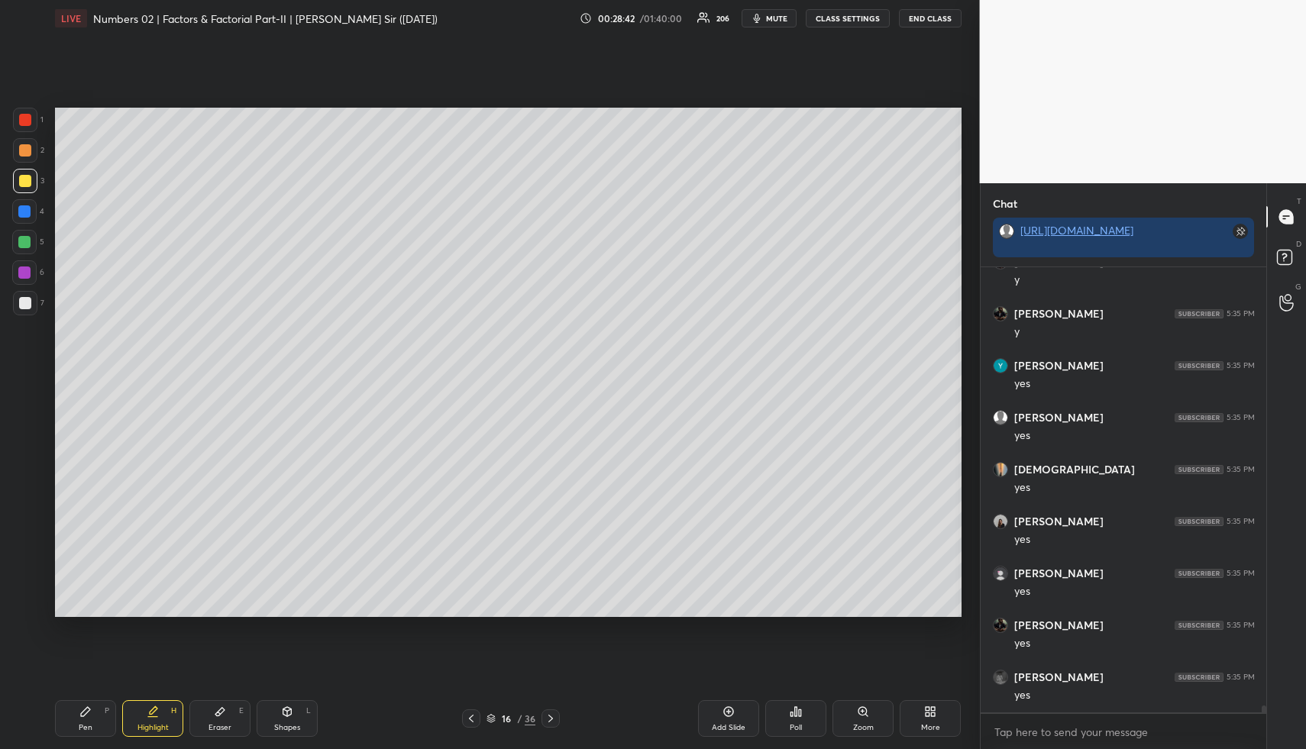
drag, startPoint x: 105, startPoint y: 717, endPoint x: 111, endPoint y: 656, distance: 61.4
click at [102, 712] on div "Pen P" at bounding box center [85, 718] width 61 height 37
drag, startPoint x: 29, startPoint y: 292, endPoint x: 44, endPoint y: 302, distance: 17.8
click at [30, 294] on div at bounding box center [25, 303] width 24 height 24
drag, startPoint x: 156, startPoint y: 713, endPoint x: 152, endPoint y: 701, distance: 12.8
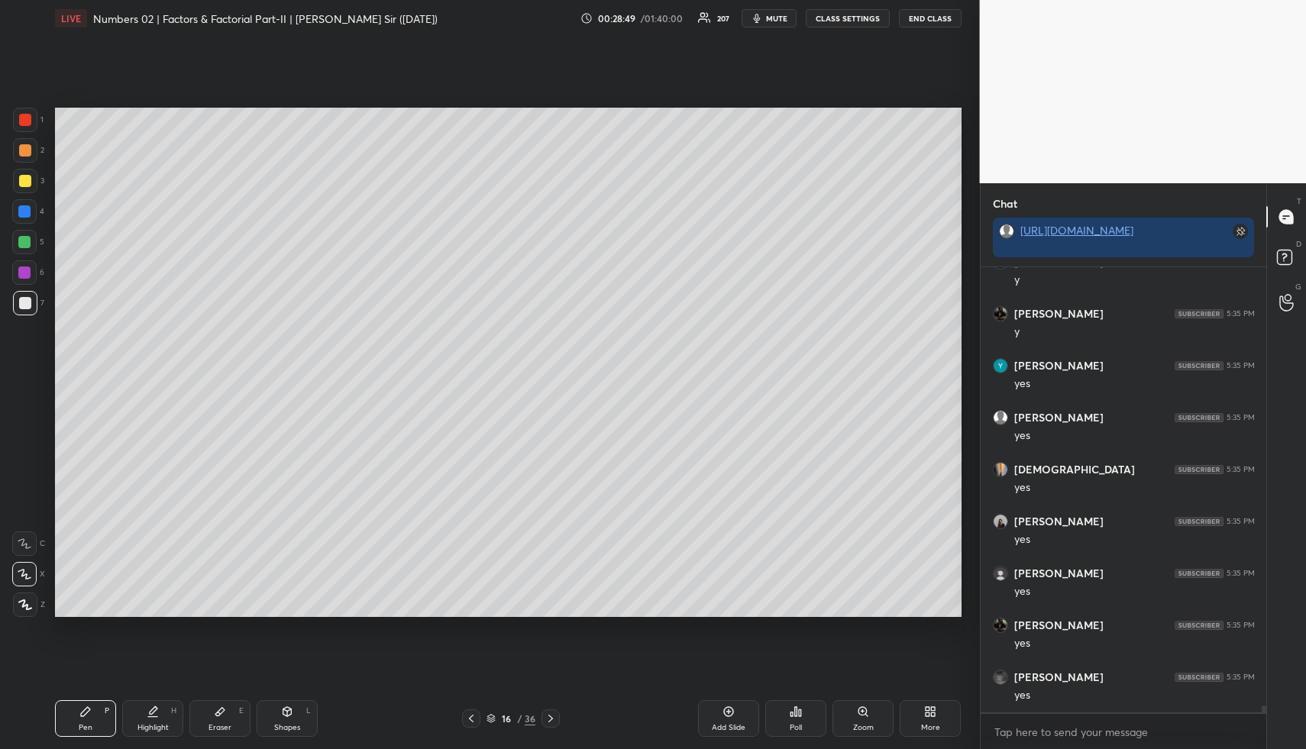
click at [156, 713] on icon at bounding box center [153, 711] width 12 height 12
click at [466, 716] on icon at bounding box center [471, 718] width 12 height 12
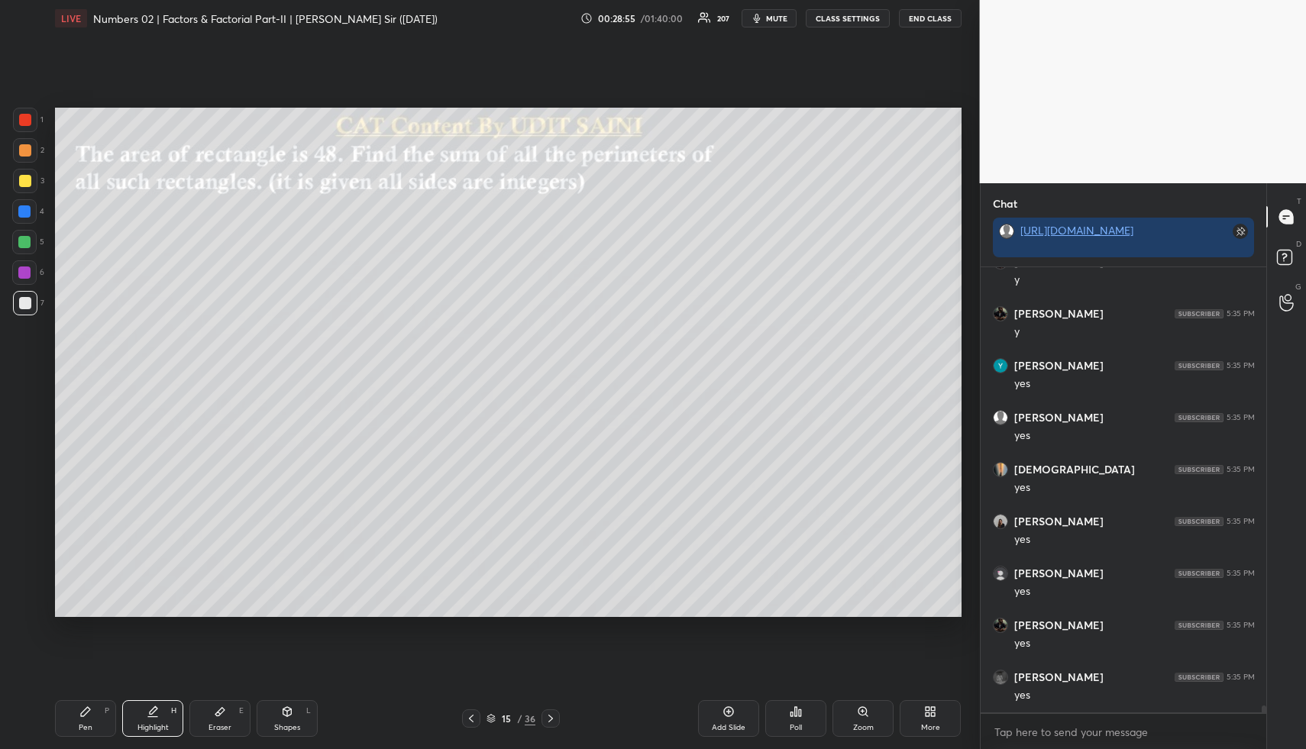
click at [160, 719] on div "Highlight H" at bounding box center [152, 718] width 61 height 37
drag, startPoint x: 279, startPoint y: 721, endPoint x: 237, endPoint y: 618, distance: 111.3
click at [272, 715] on div "Shapes L" at bounding box center [287, 718] width 61 height 37
click at [16, 115] on div at bounding box center [25, 120] width 24 height 24
drag, startPoint x: 31, startPoint y: 603, endPoint x: 38, endPoint y: 593, distance: 12.5
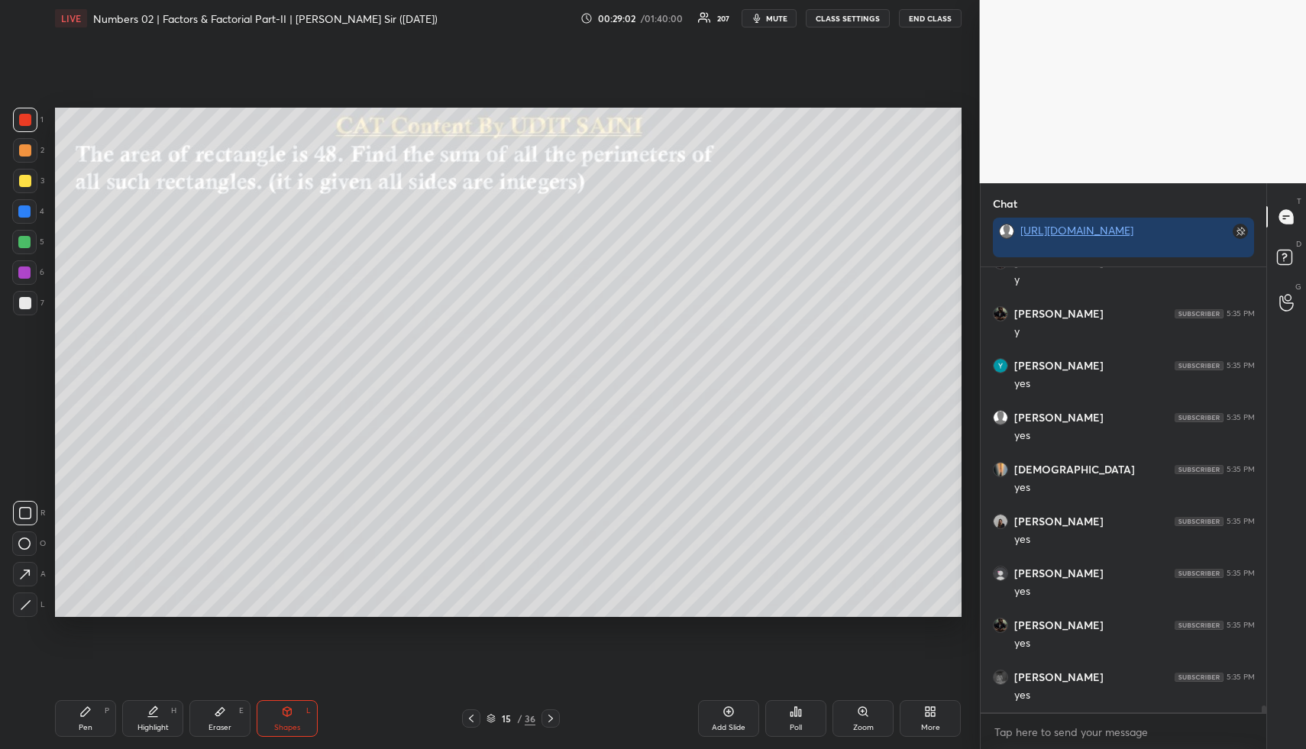
click at [30, 602] on icon at bounding box center [25, 604] width 11 height 11
click at [75, 708] on div "Pen P" at bounding box center [85, 718] width 61 height 37
drag, startPoint x: 84, startPoint y: 712, endPoint x: 93, endPoint y: 617, distance: 95.1
click at [84, 712] on icon at bounding box center [85, 711] width 9 height 9
drag, startPoint x: 21, startPoint y: 245, endPoint x: 47, endPoint y: 282, distance: 46.0
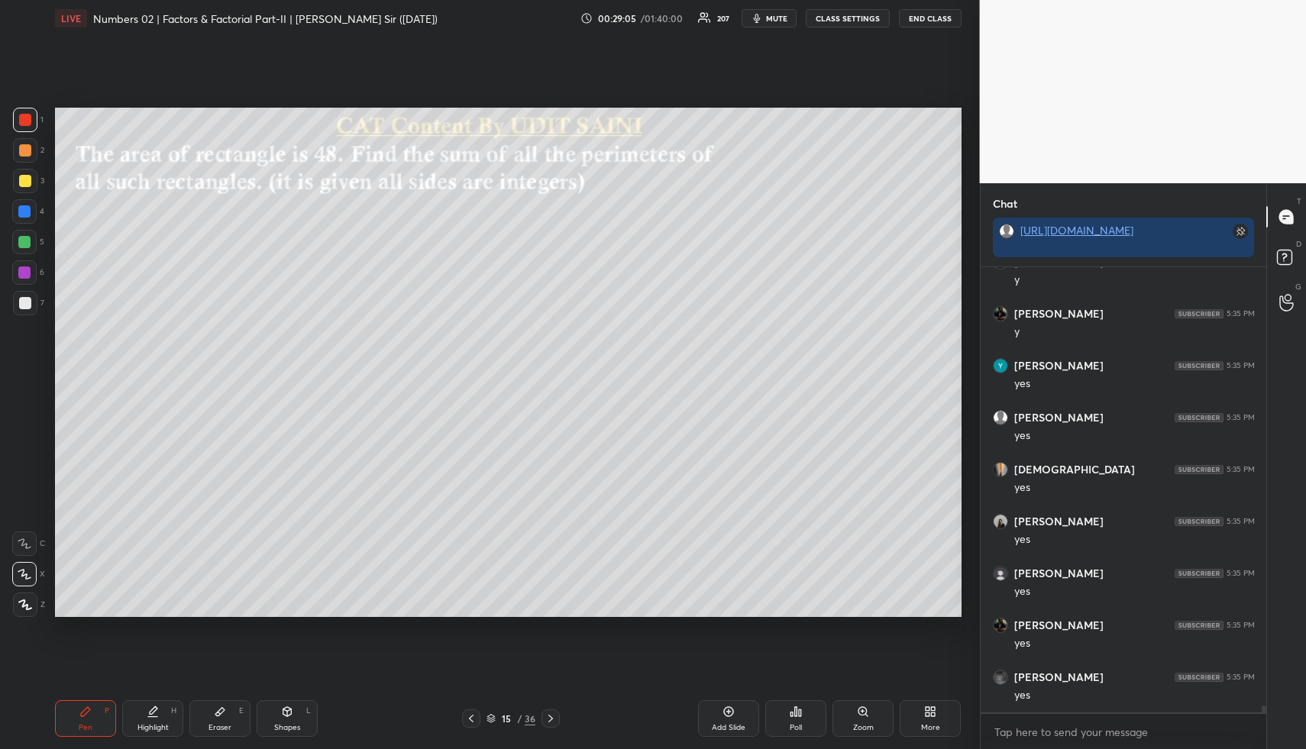
click at [21, 247] on div at bounding box center [24, 242] width 24 height 24
drag, startPoint x: 151, startPoint y: 716, endPoint x: 137, endPoint y: 728, distance: 17.9
click at [151, 717] on icon at bounding box center [152, 717] width 9 height 0
click at [222, 728] on div "Eraser" at bounding box center [219, 728] width 23 height 8
click at [157, 725] on div "Highlight" at bounding box center [152, 728] width 31 height 8
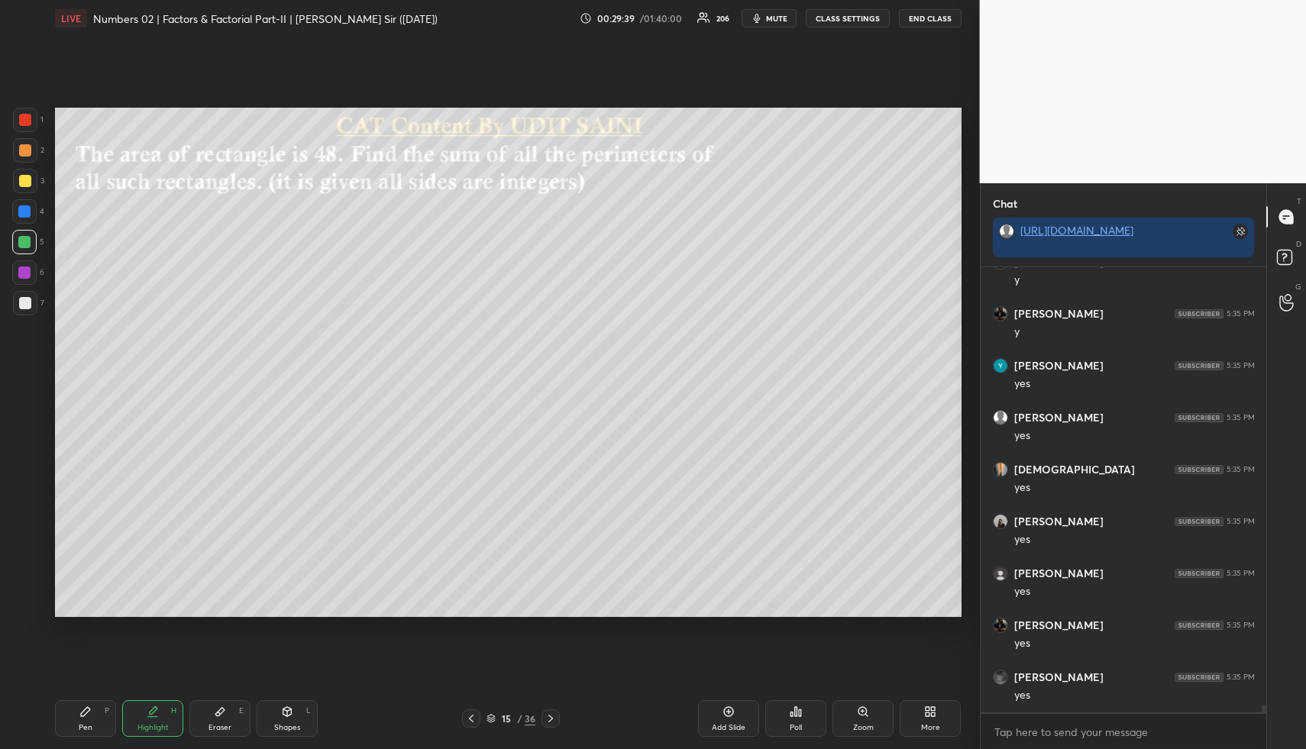
click at [151, 718] on div "Highlight H" at bounding box center [152, 718] width 61 height 37
click at [69, 716] on div "Pen P" at bounding box center [85, 718] width 61 height 37
drag, startPoint x: 23, startPoint y: 260, endPoint x: 26, endPoint y: 285, distance: 24.6
click at [25, 263] on div at bounding box center [24, 272] width 24 height 24
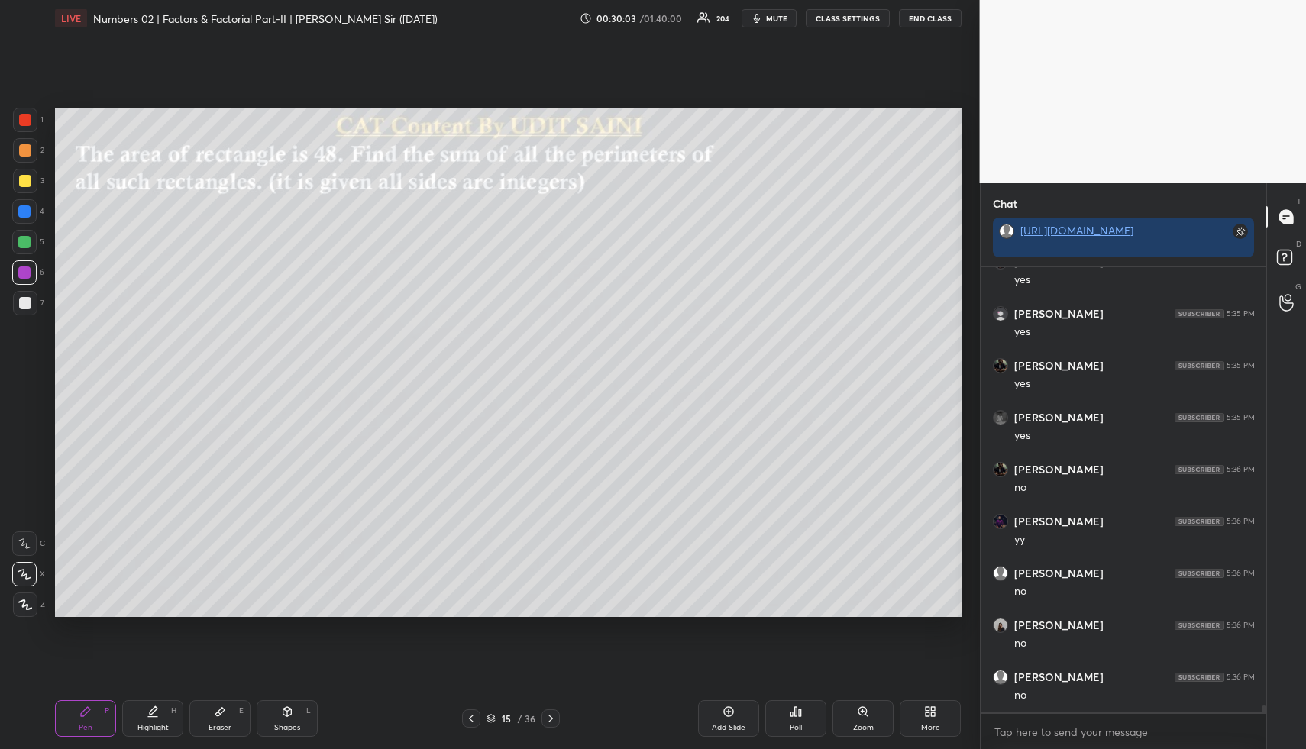
click at [162, 724] on div "Highlight" at bounding box center [152, 728] width 31 height 8
drag, startPoint x: 162, startPoint y: 723, endPoint x: 218, endPoint y: 641, distance: 100.0
click at [163, 718] on div "Highlight H" at bounding box center [152, 718] width 61 height 37
drag, startPoint x: 237, startPoint y: 714, endPoint x: 208, endPoint y: 634, distance: 84.8
click at [237, 708] on div "Eraser E" at bounding box center [219, 718] width 61 height 37
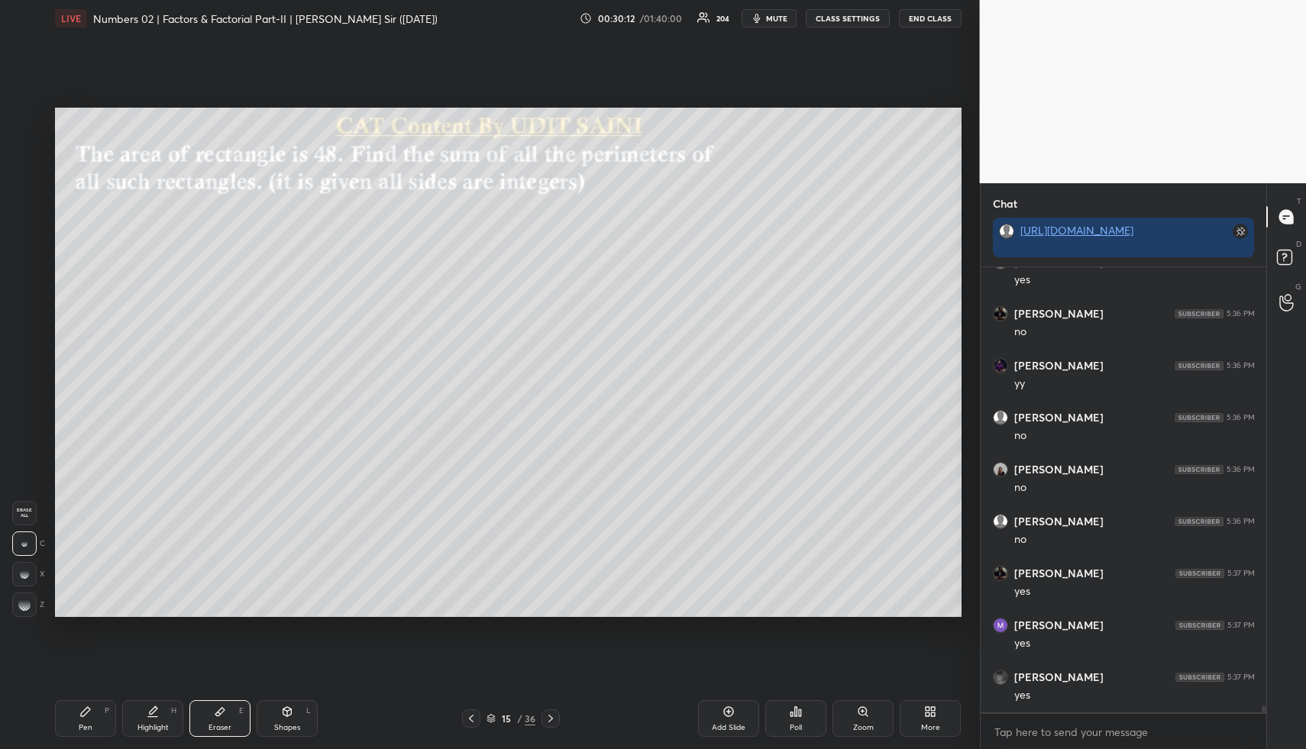
click at [153, 720] on div "Highlight H" at bounding box center [152, 718] width 61 height 37
click at [158, 714] on icon at bounding box center [153, 711] width 12 height 12
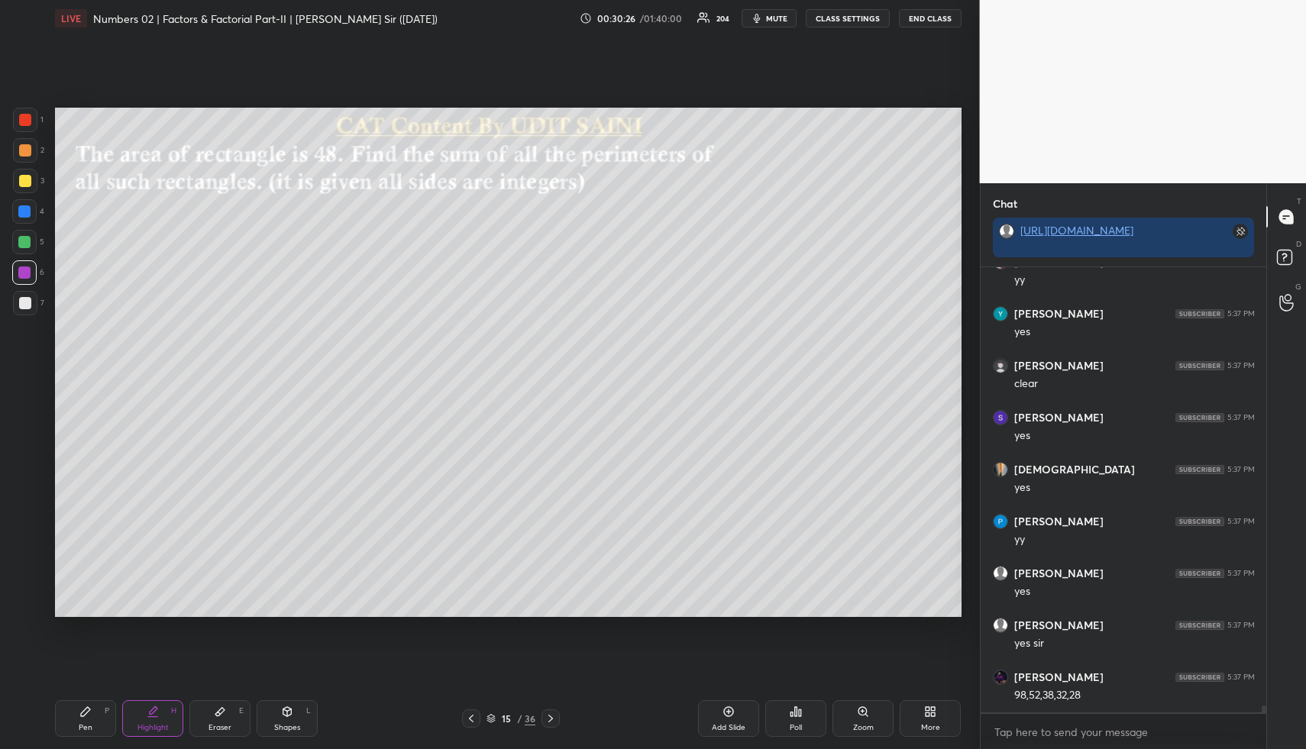
drag, startPoint x: 93, startPoint y: 721, endPoint x: 82, endPoint y: 624, distance: 97.6
click at [92, 716] on div "Pen P" at bounding box center [85, 718] width 61 height 37
click at [25, 215] on div at bounding box center [24, 211] width 12 height 12
drag, startPoint x: 15, startPoint y: 221, endPoint x: 27, endPoint y: 225, distance: 13.0
click at [15, 221] on div at bounding box center [24, 211] width 24 height 24
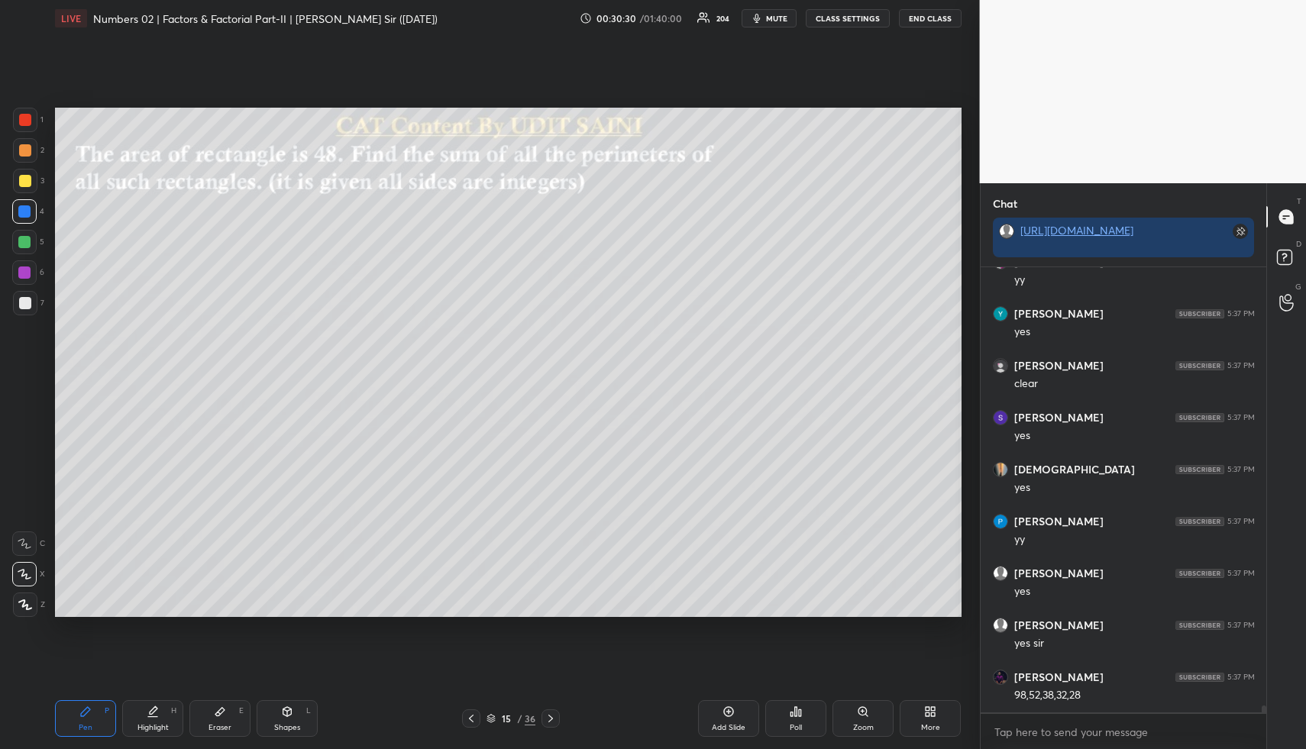
drag, startPoint x: 36, startPoint y: 208, endPoint x: 53, endPoint y: 217, distance: 19.8
click at [36, 208] on div at bounding box center [24, 211] width 24 height 24
click at [157, 718] on div "Highlight H" at bounding box center [152, 718] width 61 height 37
drag, startPoint x: 157, startPoint y: 718, endPoint x: 239, endPoint y: 638, distance: 113.9
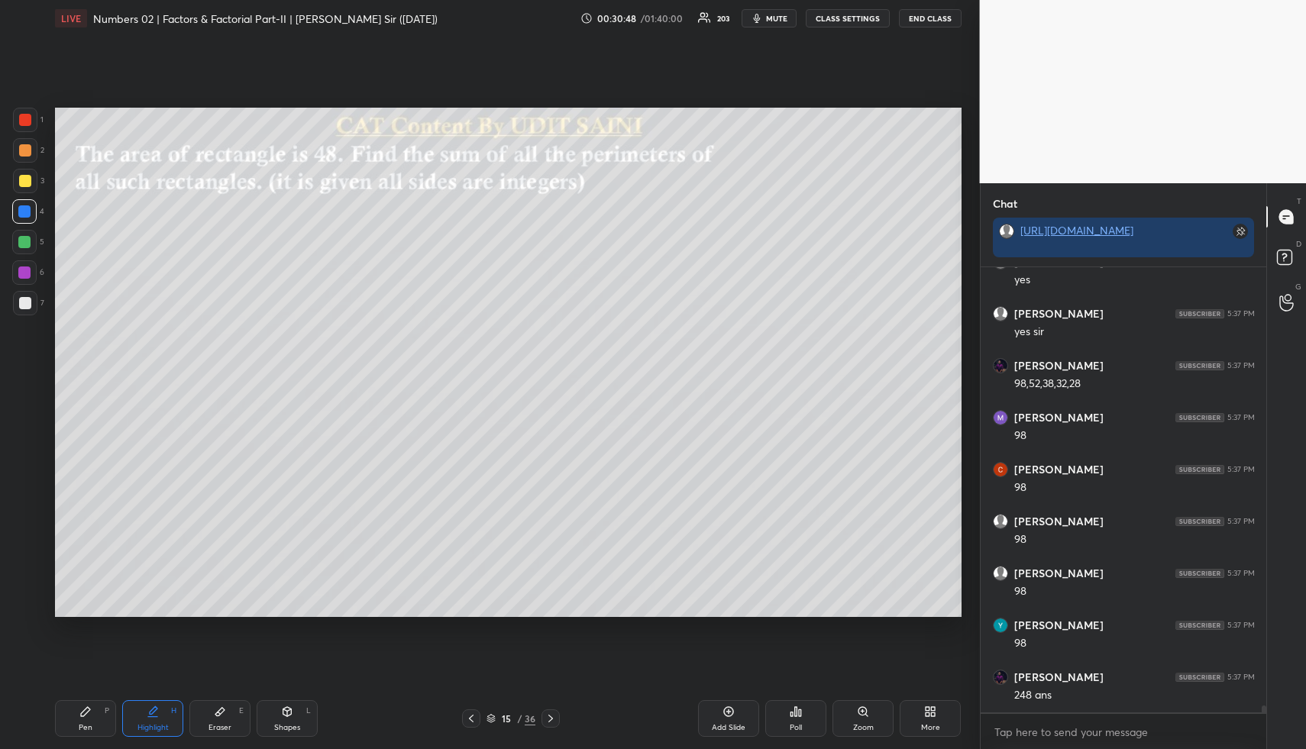
click at [157, 718] on div "Highlight H" at bounding box center [152, 718] width 61 height 37
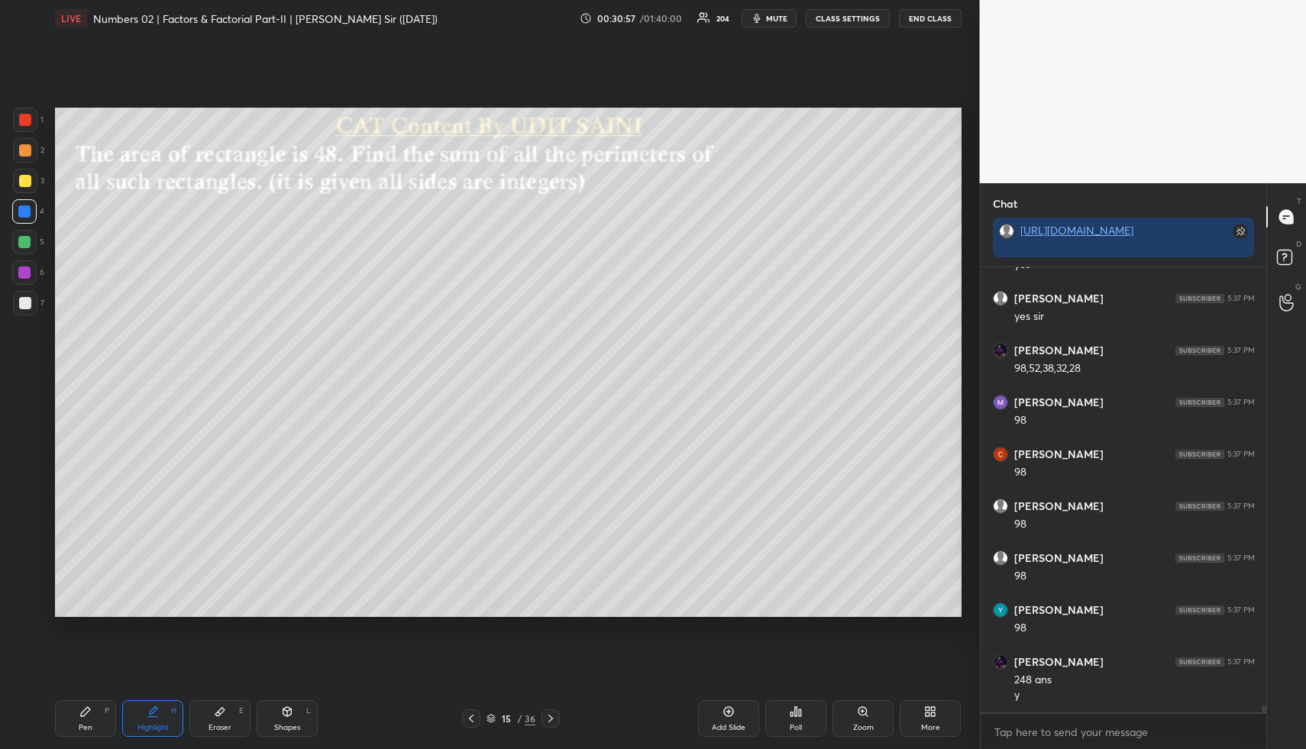
scroll to position [28265, 0]
click at [91, 715] on div "Pen P" at bounding box center [85, 718] width 61 height 37
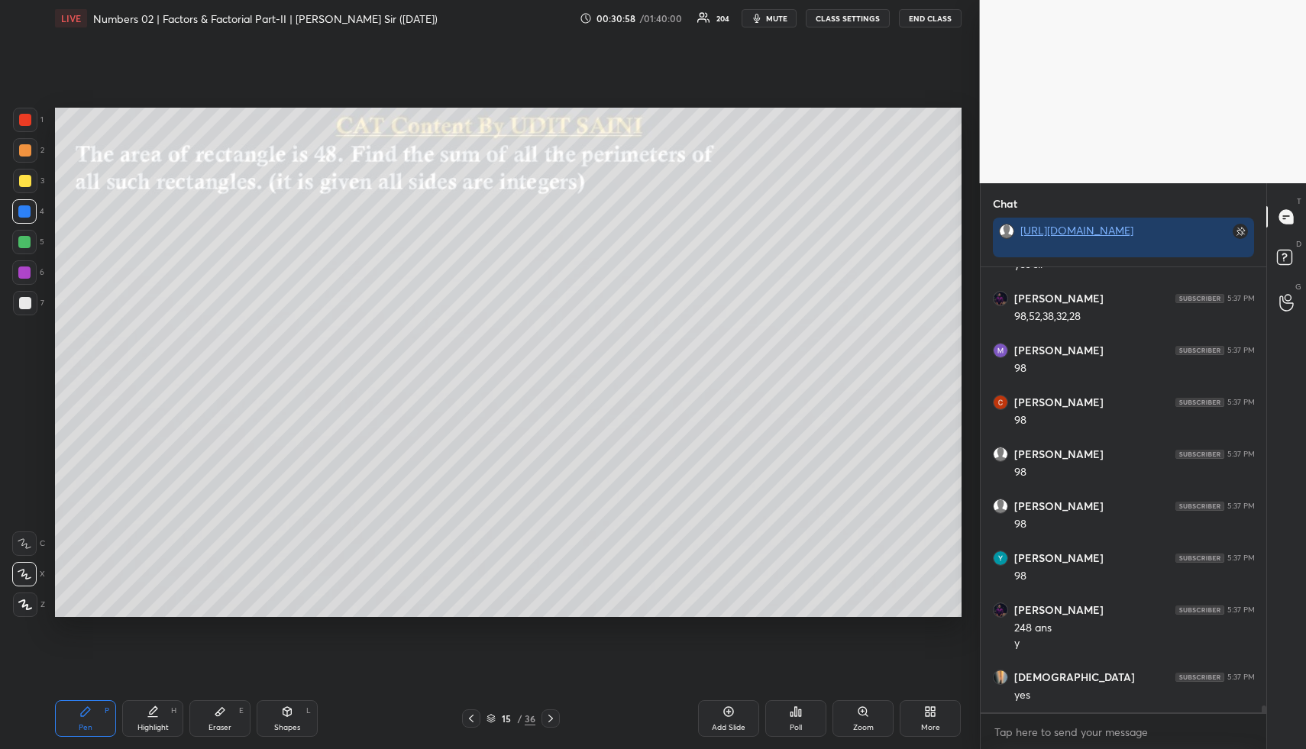
click at [18, 238] on div at bounding box center [24, 242] width 24 height 24
click at [268, 712] on div "Shapes L" at bounding box center [287, 718] width 61 height 37
drag, startPoint x: 24, startPoint y: 298, endPoint x: 20, endPoint y: 413, distance: 115.4
click at [25, 299] on div at bounding box center [25, 303] width 12 height 12
click at [24, 600] on icon at bounding box center [25, 604] width 11 height 11
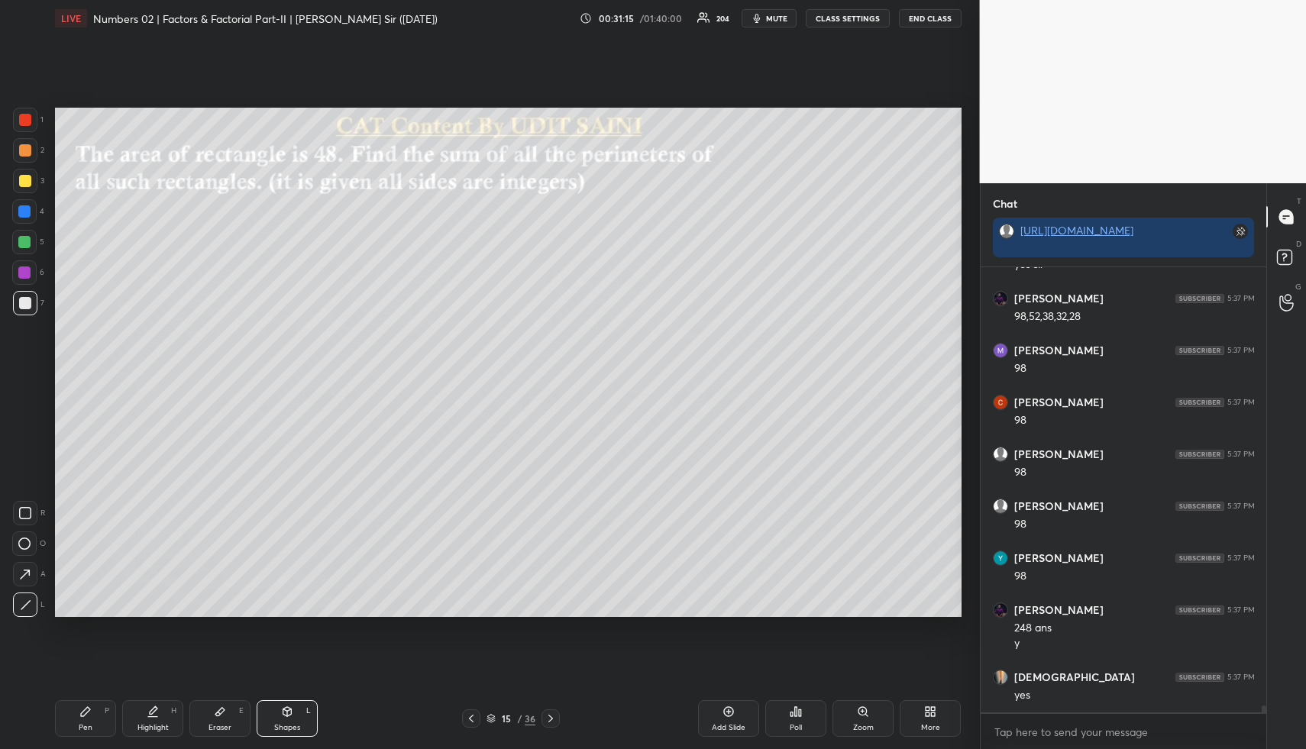
drag, startPoint x: 20, startPoint y: 185, endPoint x: 53, endPoint y: 214, distance: 43.8
click at [21, 185] on div at bounding box center [25, 181] width 12 height 12
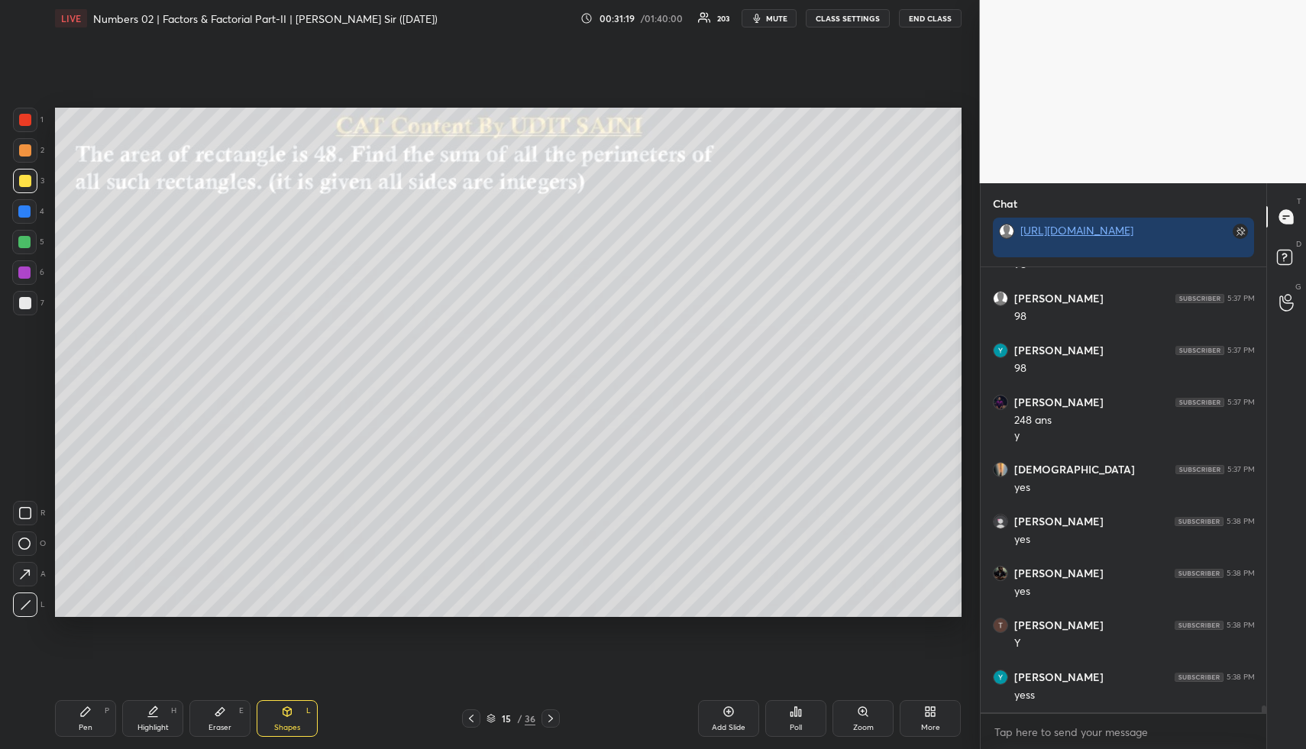
scroll to position [28525, 0]
click at [168, 709] on div "Highlight H" at bounding box center [152, 718] width 61 height 37
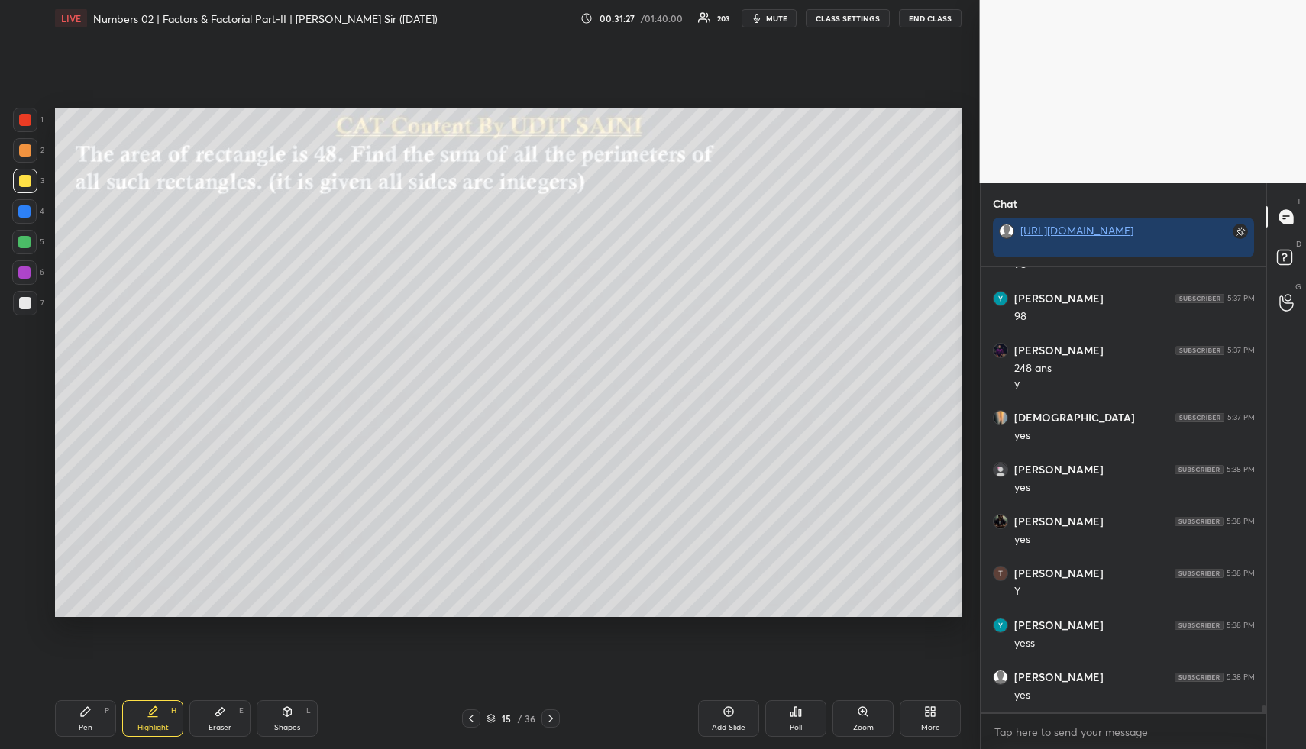
click at [72, 723] on div "Pen P" at bounding box center [85, 718] width 61 height 37
click at [27, 148] on div at bounding box center [25, 150] width 12 height 12
drag, startPoint x: 722, startPoint y: 717, endPoint x: 609, endPoint y: 695, distance: 115.1
click at [719, 715] on div "Add Slide" at bounding box center [728, 718] width 61 height 37
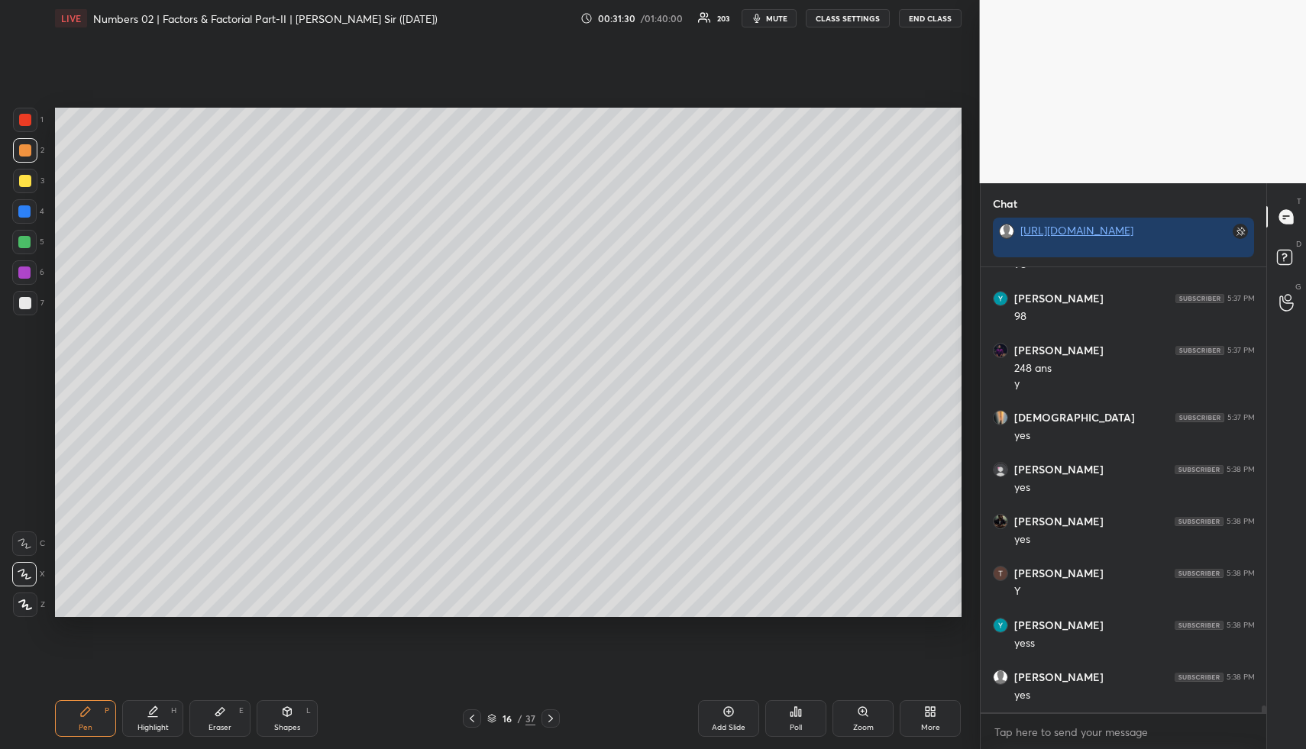
scroll to position [28576, 0]
drag, startPoint x: 473, startPoint y: 712, endPoint x: 437, endPoint y: 718, distance: 36.4
click at [472, 713] on icon at bounding box center [472, 718] width 12 height 12
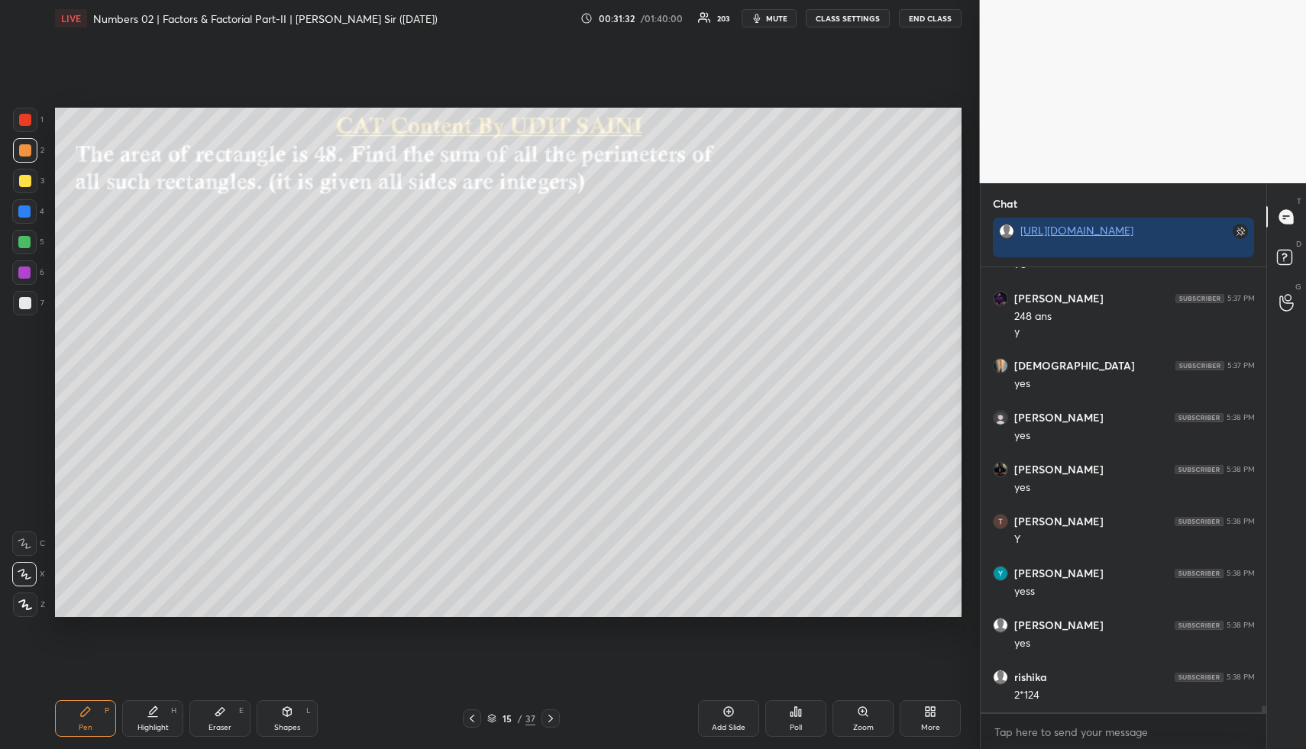
click at [163, 703] on div "Highlight H" at bounding box center [152, 718] width 61 height 37
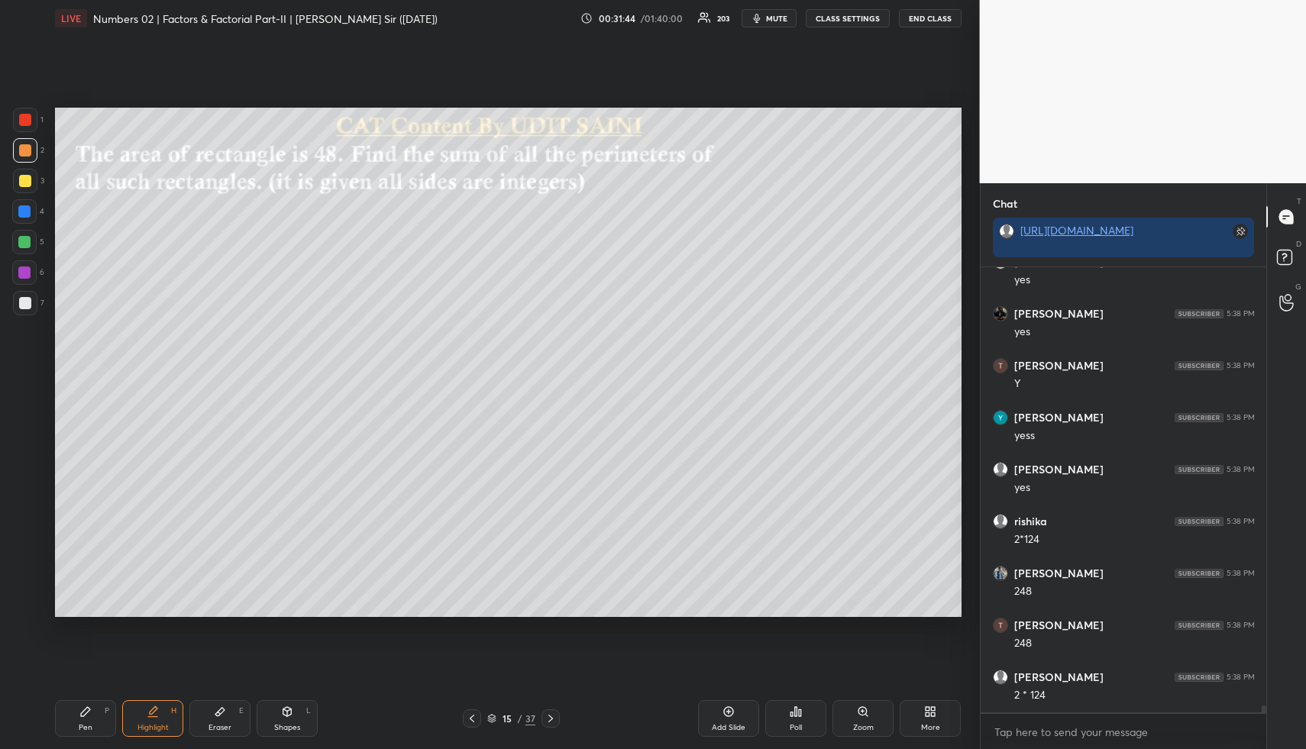
scroll to position [28784, 0]
click at [163, 713] on div "Highlight H" at bounding box center [152, 718] width 61 height 37
click at [550, 712] on div at bounding box center [550, 718] width 18 height 18
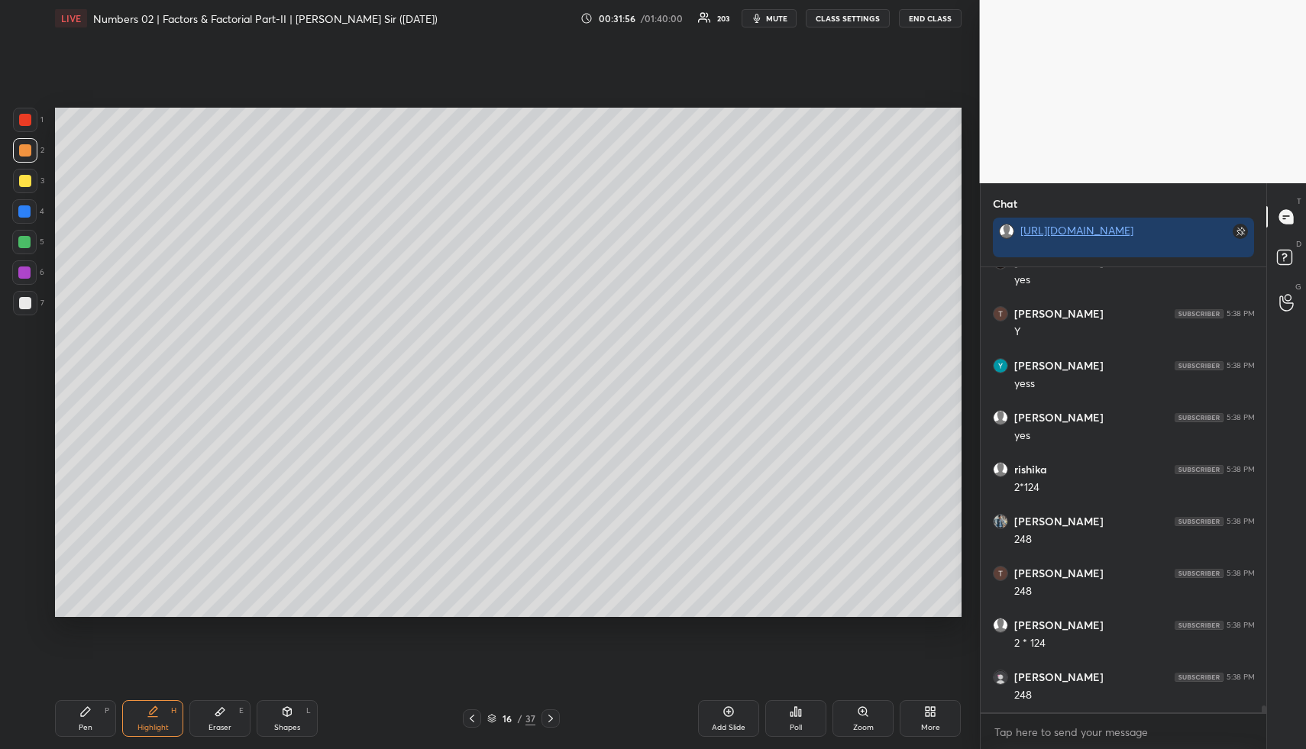
drag, startPoint x: 90, startPoint y: 716, endPoint x: 89, endPoint y: 649, distance: 67.2
click at [88, 713] on icon at bounding box center [85, 711] width 12 height 12
click at [24, 175] on div at bounding box center [25, 181] width 12 height 12
click at [23, 149] on div at bounding box center [25, 150] width 12 height 12
click at [27, 211] on div at bounding box center [24, 211] width 12 height 12
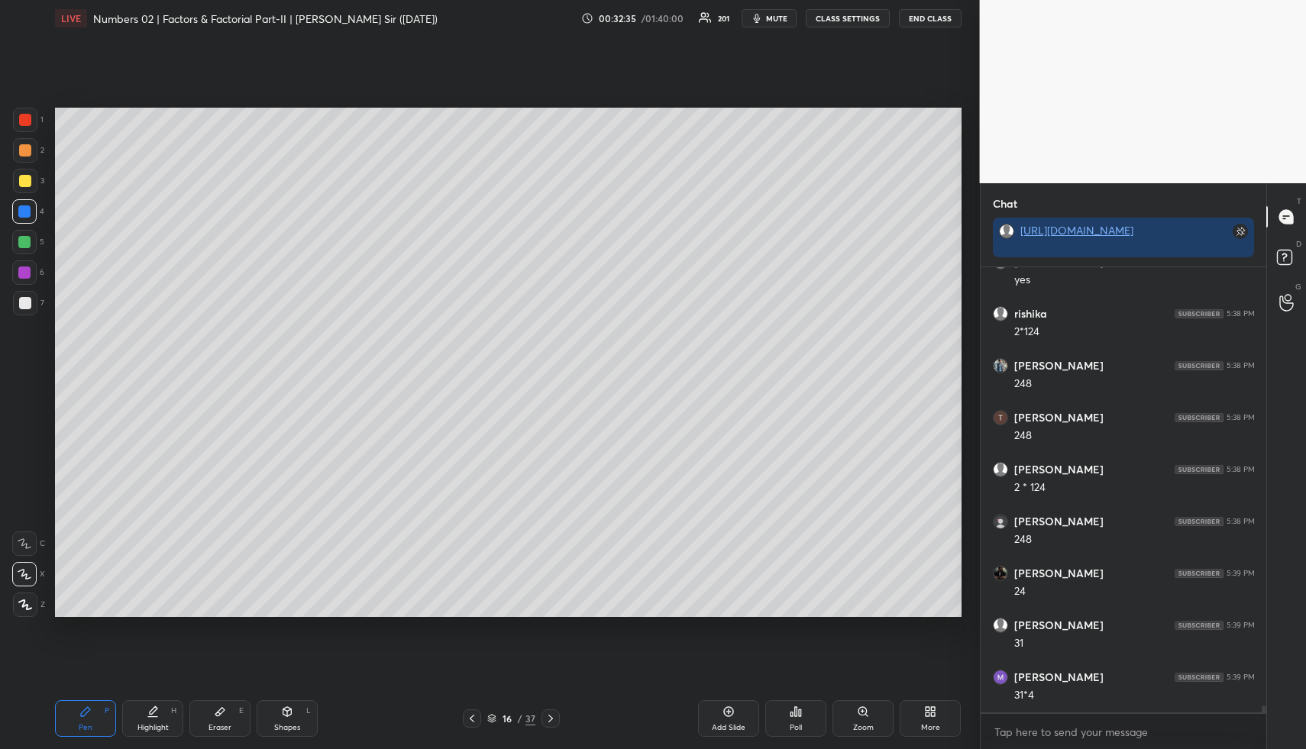
scroll to position [28992, 0]
drag, startPoint x: 475, startPoint y: 719, endPoint x: 439, endPoint y: 715, distance: 36.2
click at [476, 719] on icon at bounding box center [472, 718] width 12 height 12
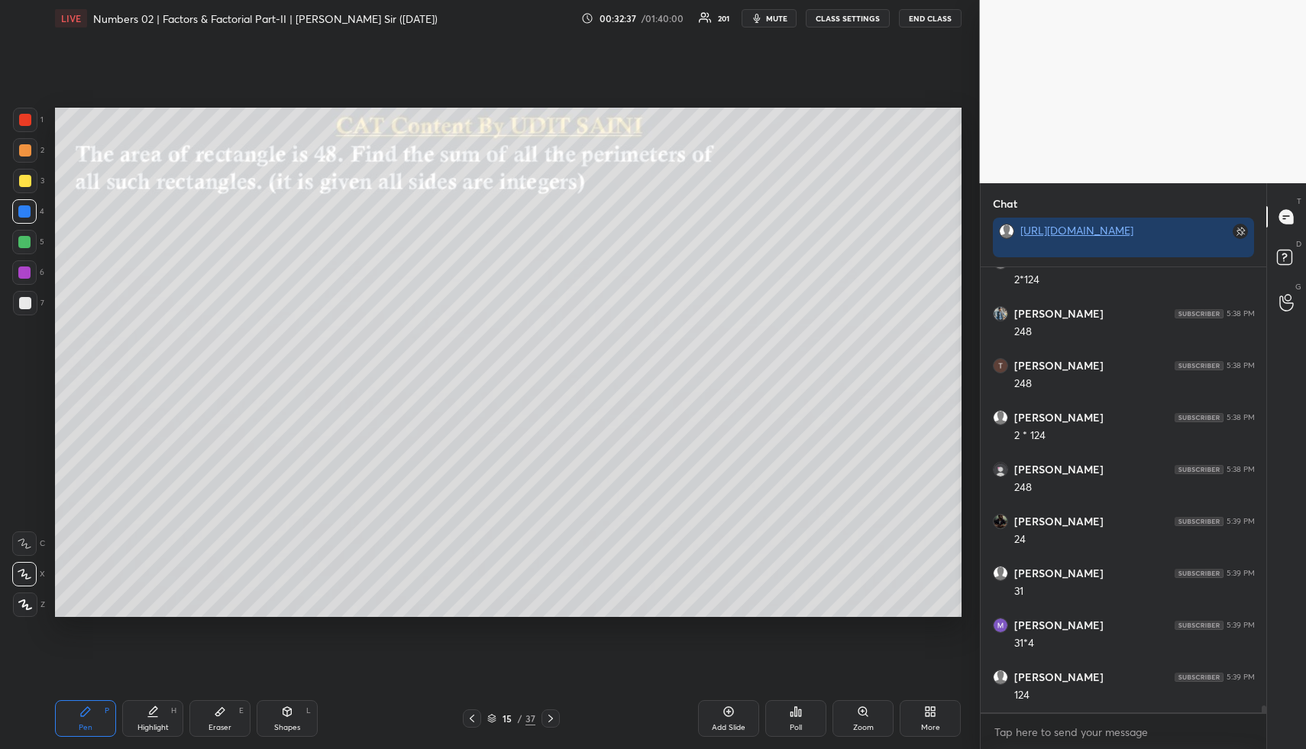
drag, startPoint x: 161, startPoint y: 715, endPoint x: 186, endPoint y: 699, distance: 28.8
click at [161, 715] on div "Highlight H" at bounding box center [152, 718] width 61 height 37
click at [83, 716] on icon at bounding box center [85, 711] width 12 height 12
click at [23, 299] on div at bounding box center [25, 303] width 12 height 12
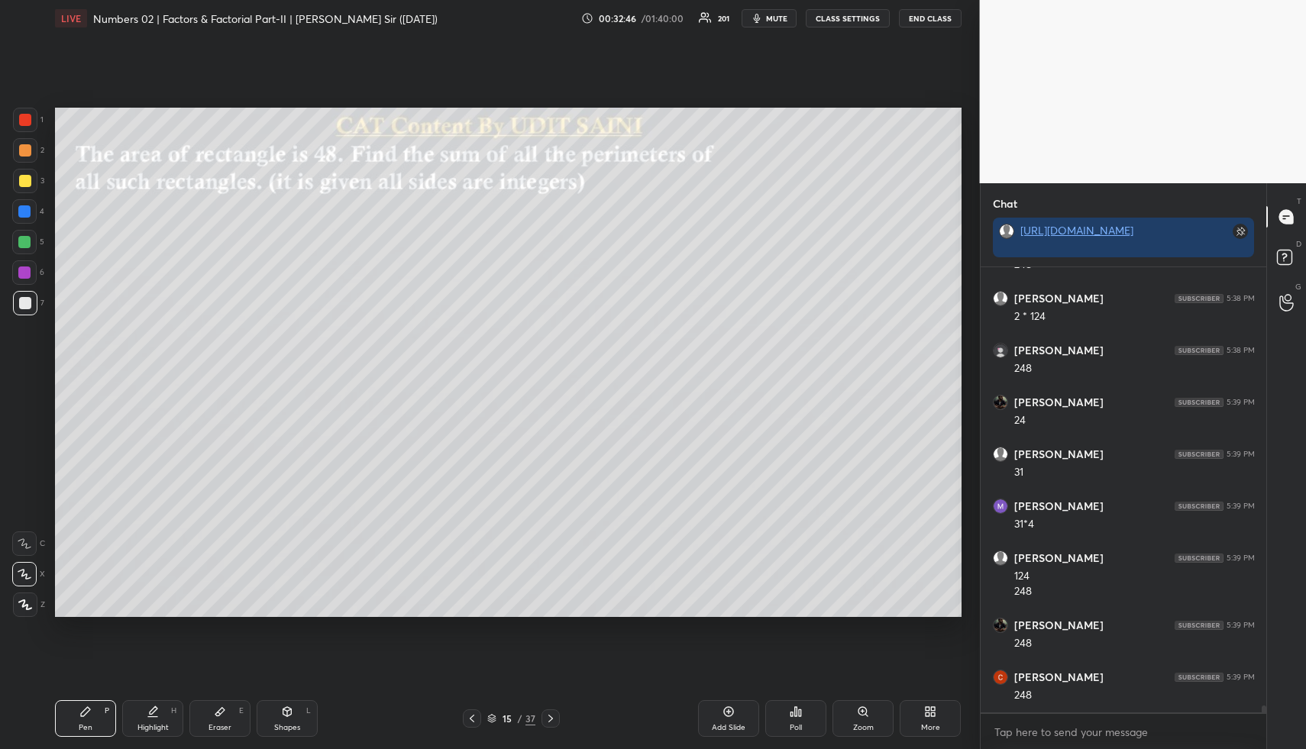
scroll to position [29215, 0]
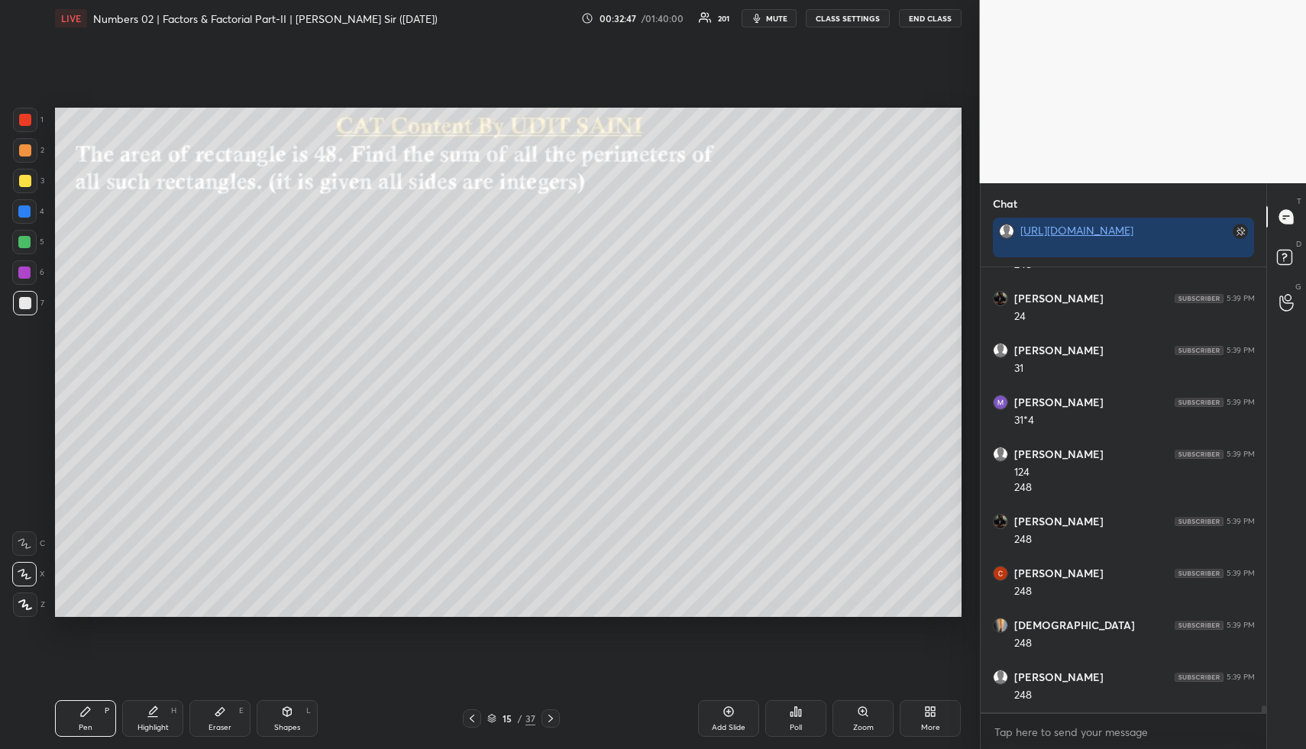
click at [178, 704] on div "Highlight H" at bounding box center [152, 718] width 61 height 37
drag, startPoint x: 176, startPoint y: 709, endPoint x: 247, endPoint y: 650, distance: 92.8
click at [176, 709] on div "H" at bounding box center [173, 711] width 5 height 8
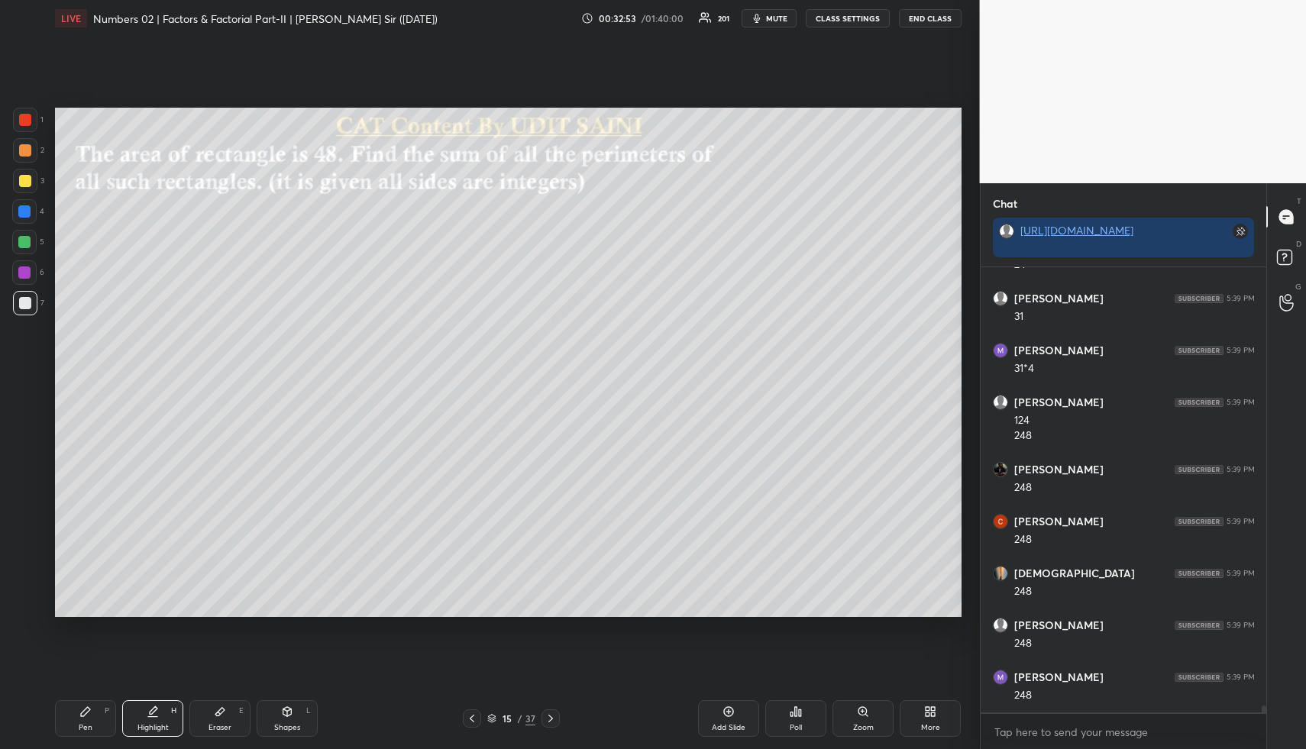
scroll to position [29319, 0]
click at [78, 709] on div "Pen P" at bounding box center [85, 718] width 61 height 37
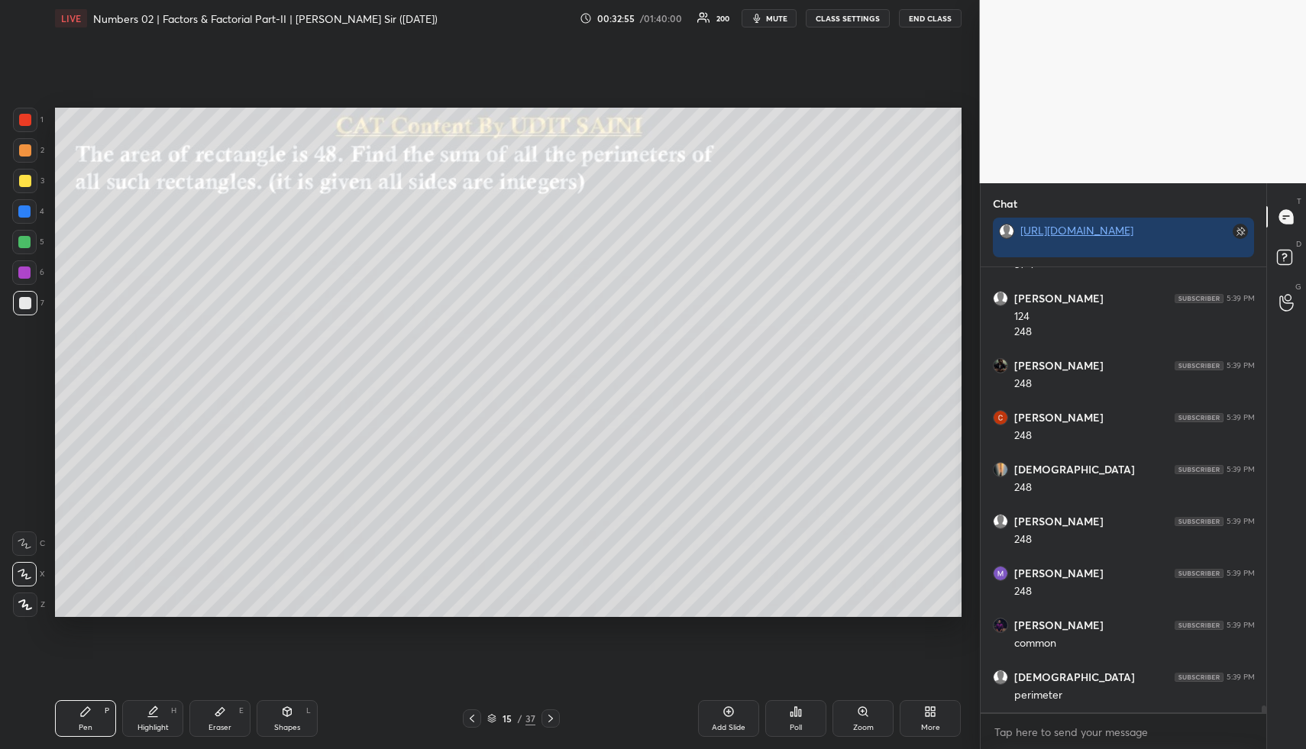
drag, startPoint x: 27, startPoint y: 117, endPoint x: 53, endPoint y: 125, distance: 27.3
click at [28, 118] on div at bounding box center [25, 120] width 12 height 12
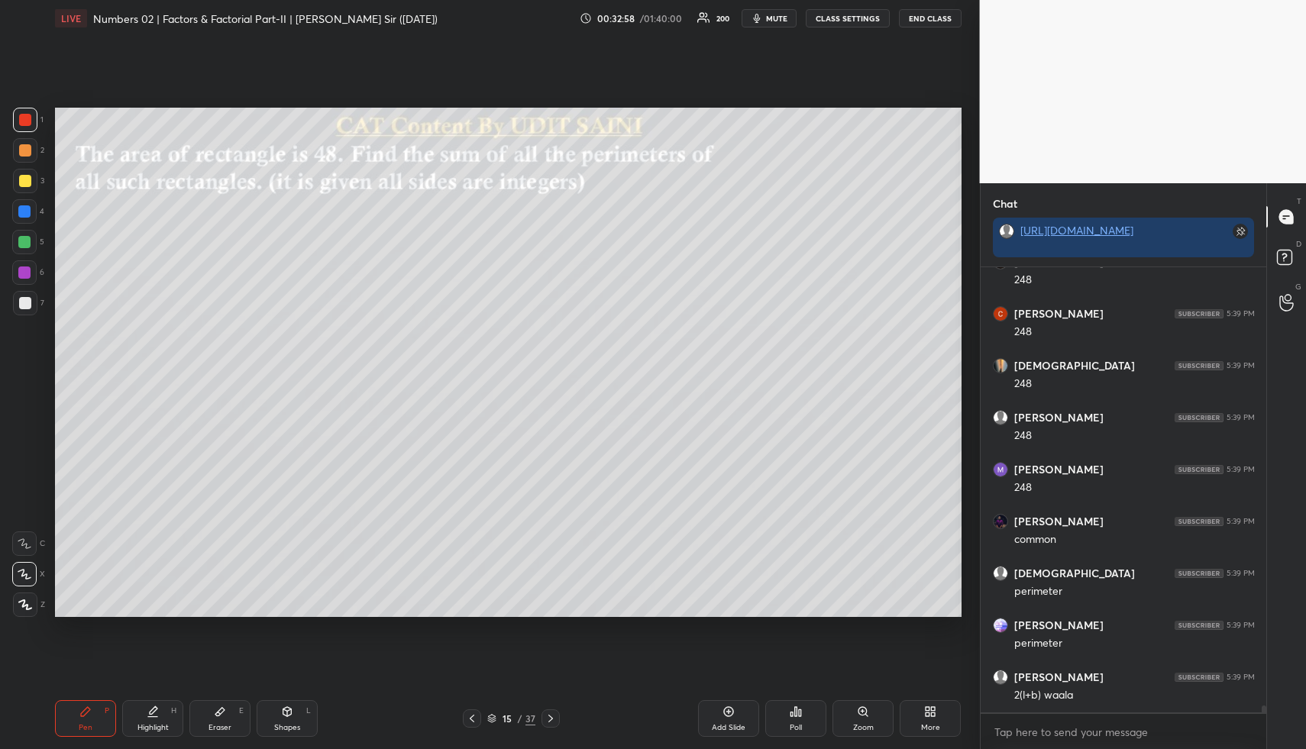
click at [163, 717] on div "Highlight H" at bounding box center [152, 718] width 61 height 37
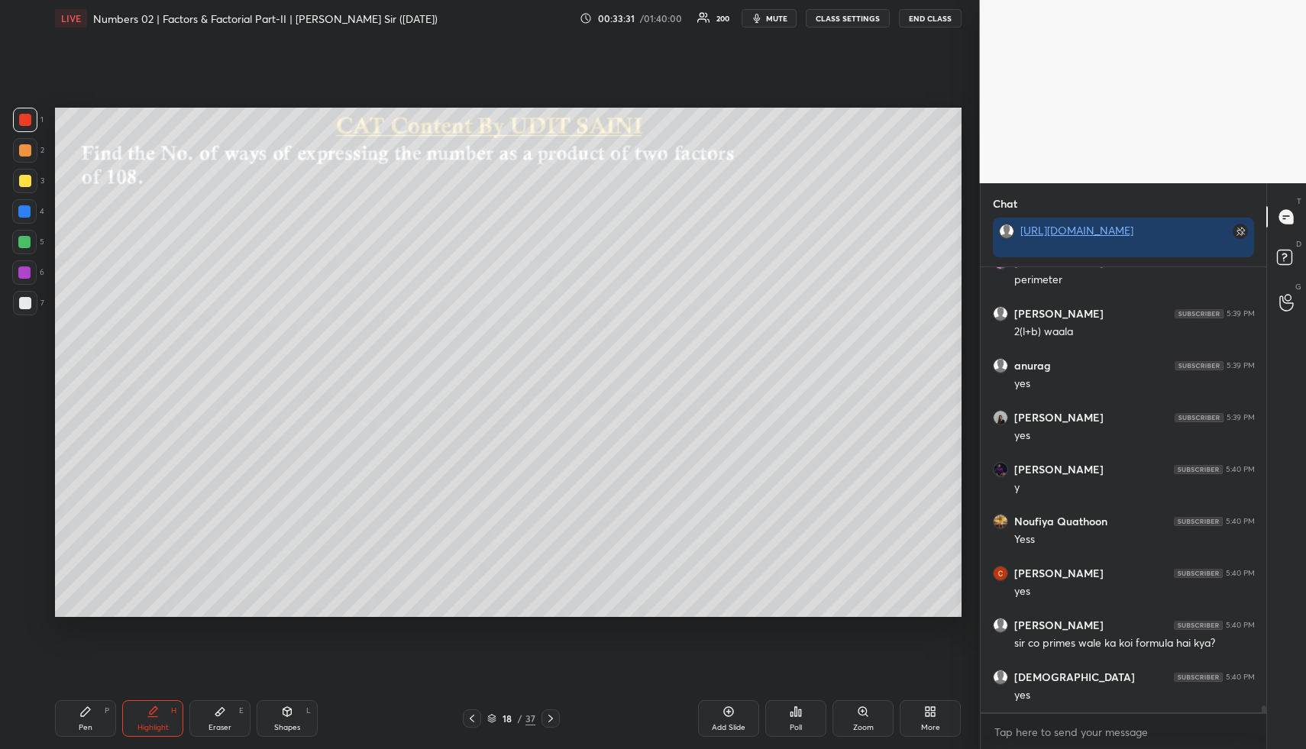
scroll to position [29890, 0]
click at [282, 707] on icon at bounding box center [287, 711] width 12 height 12
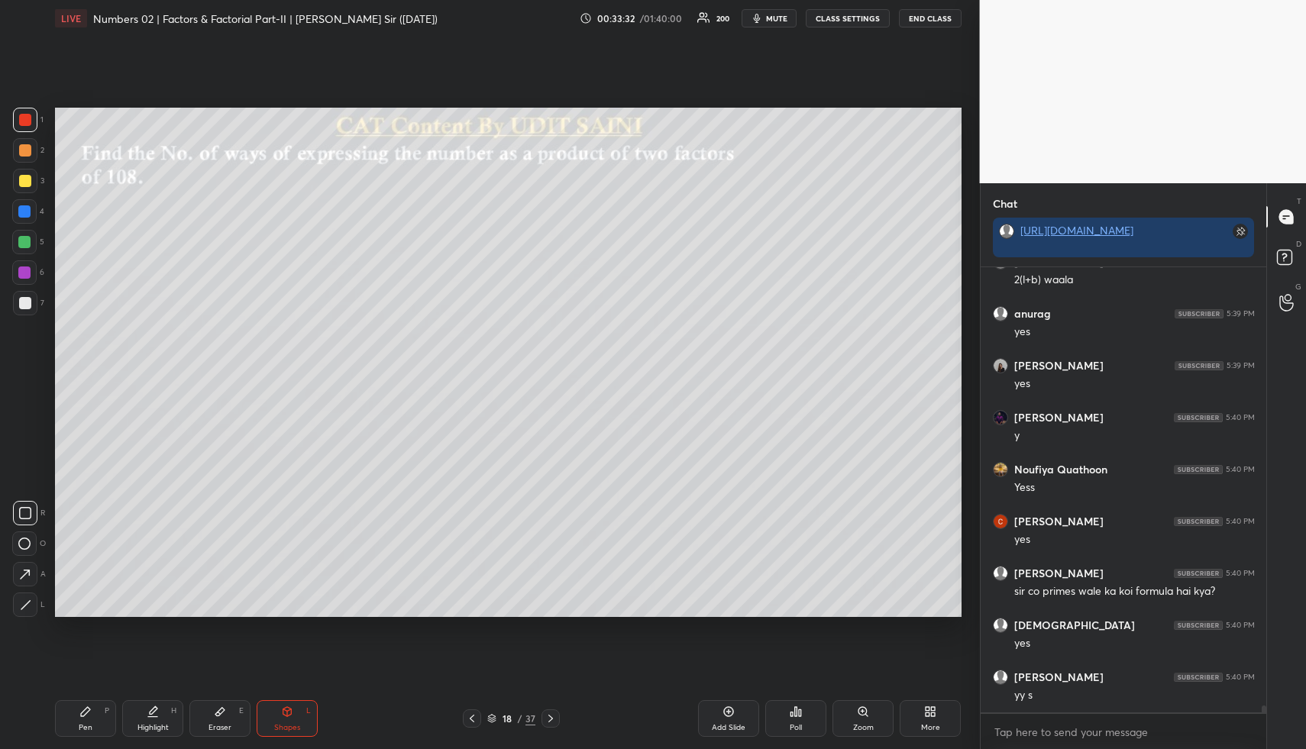
drag, startPoint x: 19, startPoint y: 150, endPoint x: 26, endPoint y: 145, distance: 8.7
click at [21, 150] on div at bounding box center [25, 150] width 12 height 12
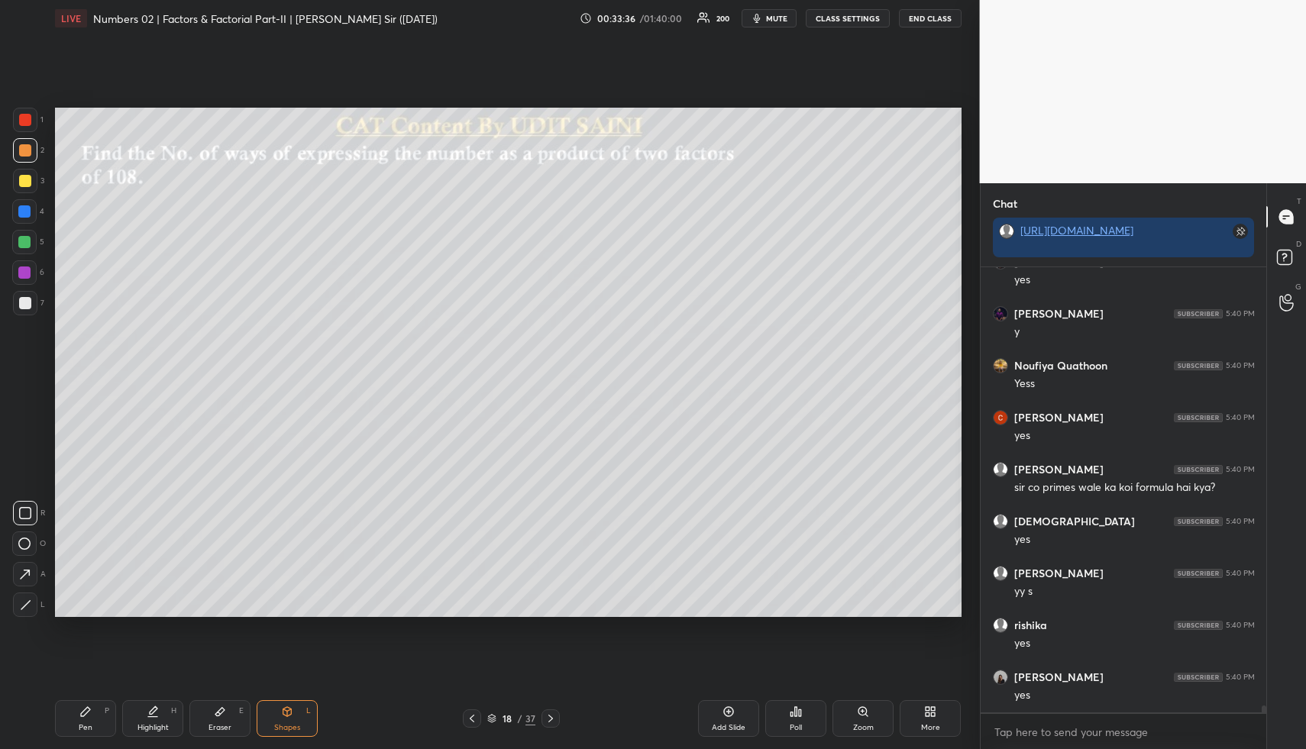
scroll to position [30045, 0]
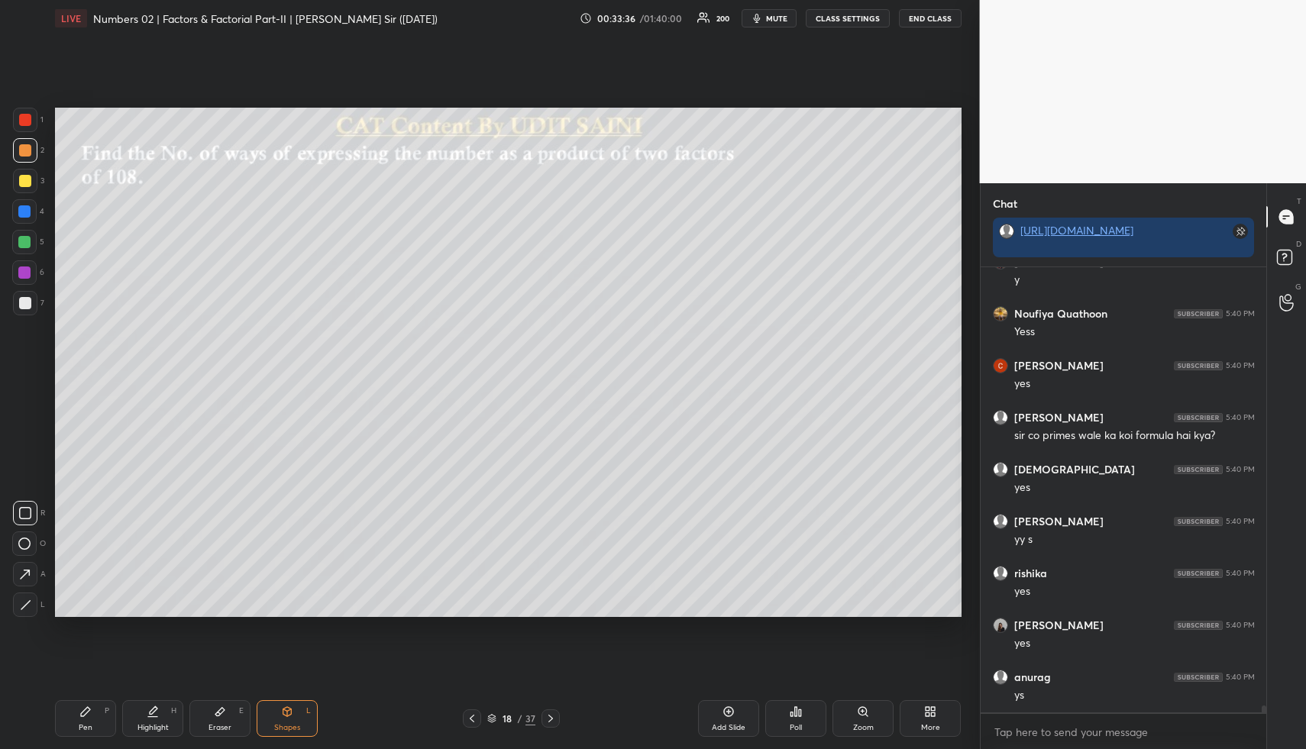
click at [88, 716] on icon at bounding box center [85, 711] width 12 height 12
click at [27, 202] on div at bounding box center [24, 211] width 24 height 24
click at [34, 208] on div at bounding box center [24, 211] width 24 height 24
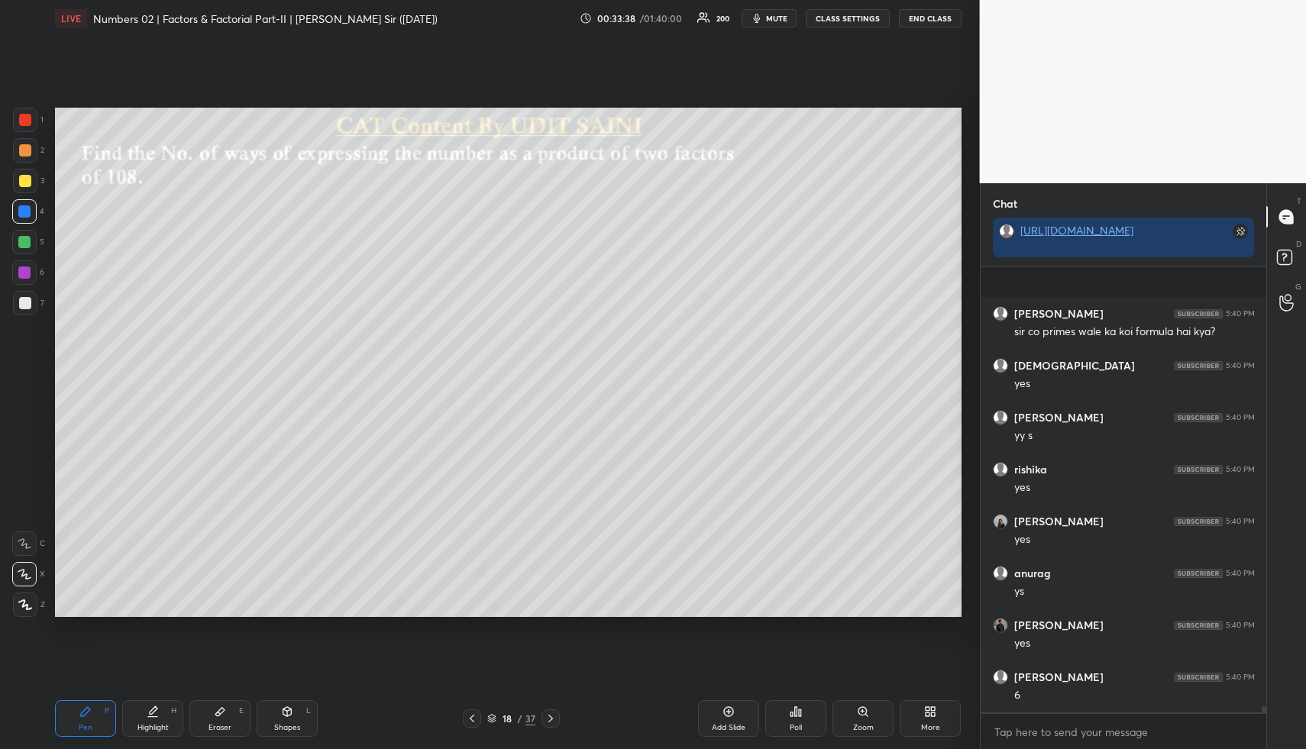
scroll to position [30253, 0]
drag, startPoint x: 24, startPoint y: 184, endPoint x: 47, endPoint y: 195, distance: 25.3
click at [25, 185] on div at bounding box center [25, 181] width 12 height 12
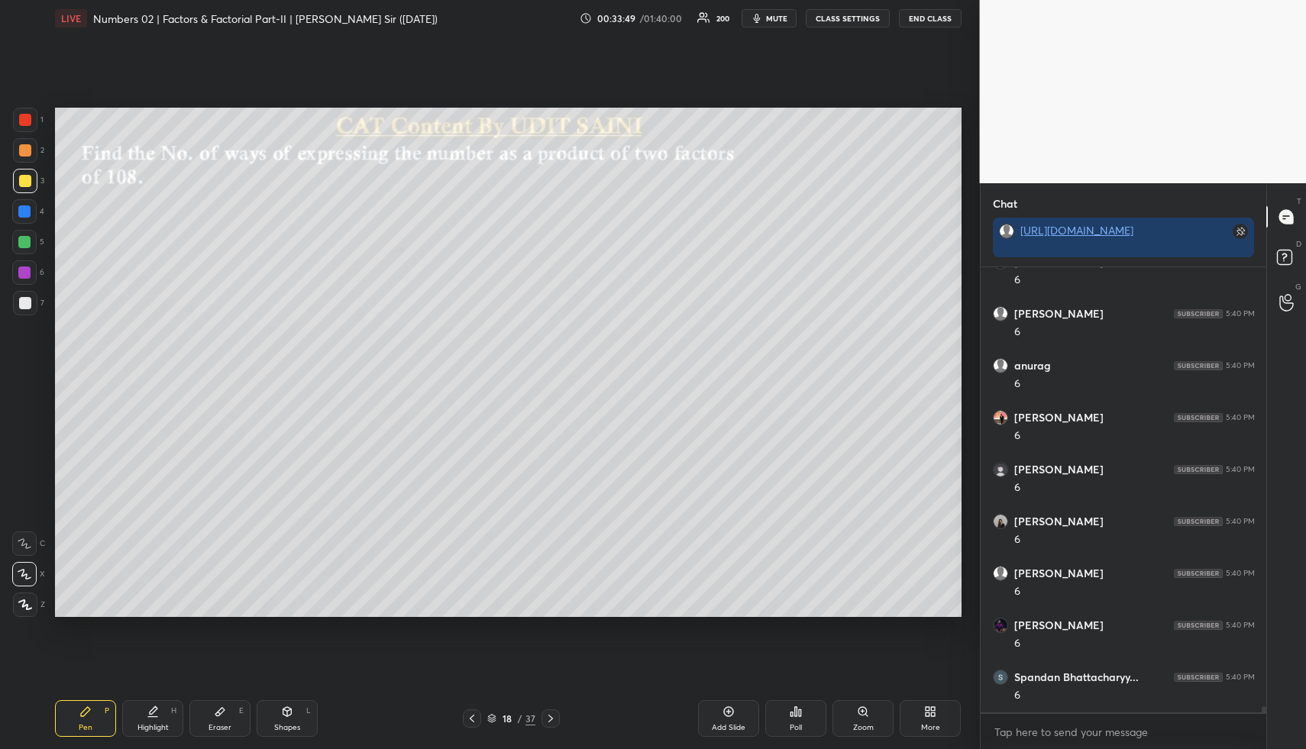
click at [22, 213] on div at bounding box center [24, 211] width 12 height 12
click at [160, 713] on div "Highlight H" at bounding box center [152, 718] width 61 height 37
click at [161, 711] on div "Highlight H" at bounding box center [152, 718] width 61 height 37
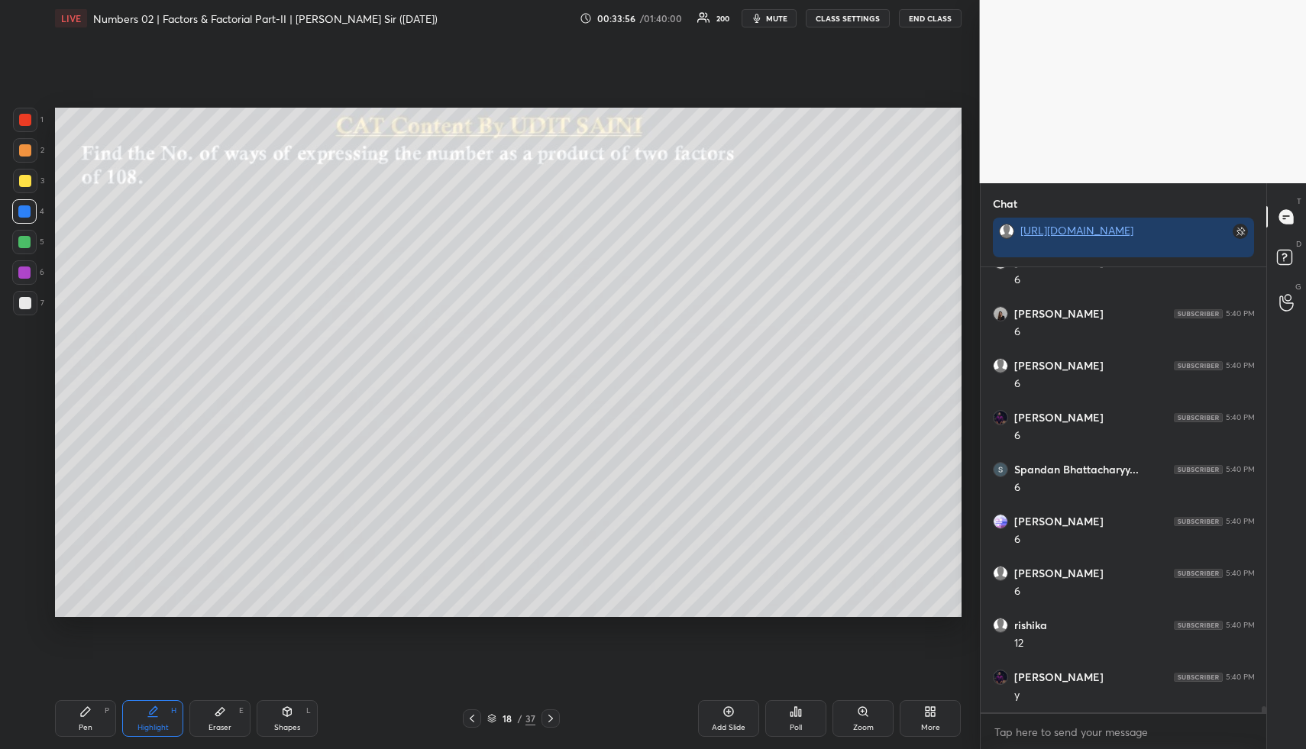
click at [99, 712] on div "Pen P" at bounding box center [85, 718] width 61 height 37
drag, startPoint x: 36, startPoint y: 179, endPoint x: 44, endPoint y: 184, distance: 9.3
click at [36, 179] on div at bounding box center [25, 181] width 24 height 24
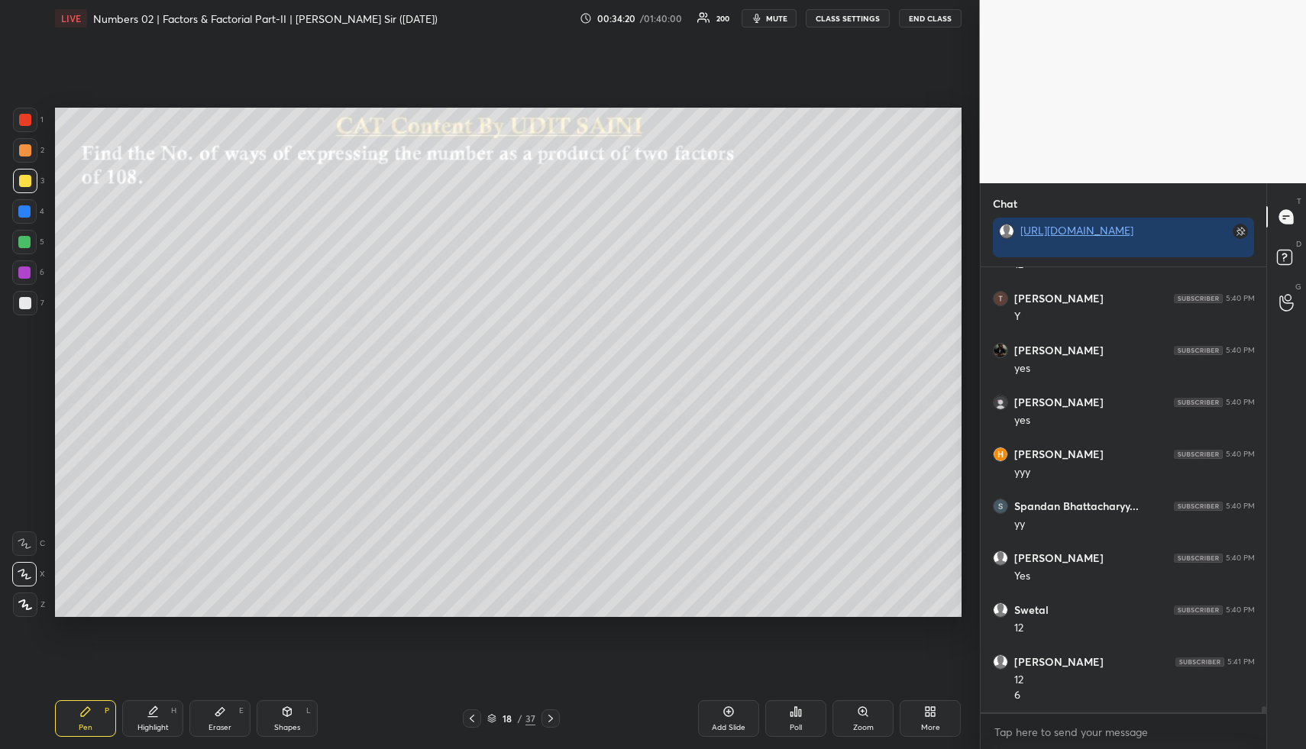
drag, startPoint x: 102, startPoint y: 726, endPoint x: 96, endPoint y: 718, distance: 9.8
click at [96, 729] on div "Pen P" at bounding box center [85, 718] width 61 height 37
click at [21, 159] on div at bounding box center [25, 150] width 24 height 24
drag, startPoint x: 169, startPoint y: 711, endPoint x: 157, endPoint y: 708, distance: 12.4
click at [169, 711] on div "Highlight H" at bounding box center [152, 718] width 61 height 37
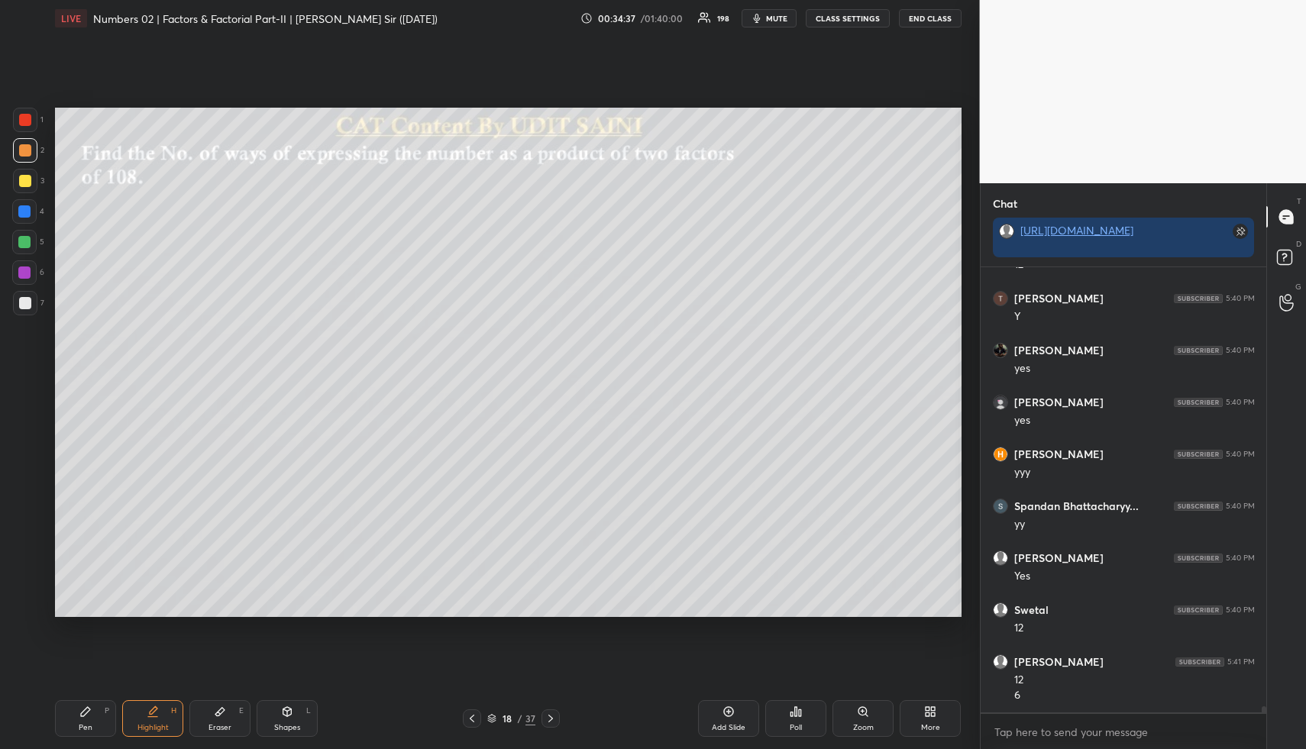
click at [91, 715] on icon at bounding box center [85, 711] width 12 height 12
drag, startPoint x: 17, startPoint y: 173, endPoint x: 41, endPoint y: 173, distance: 24.4
click at [18, 172] on div at bounding box center [25, 181] width 24 height 24
drag, startPoint x: 291, startPoint y: 721, endPoint x: 234, endPoint y: 630, distance: 107.6
click at [288, 721] on div "Shapes L" at bounding box center [287, 718] width 61 height 37
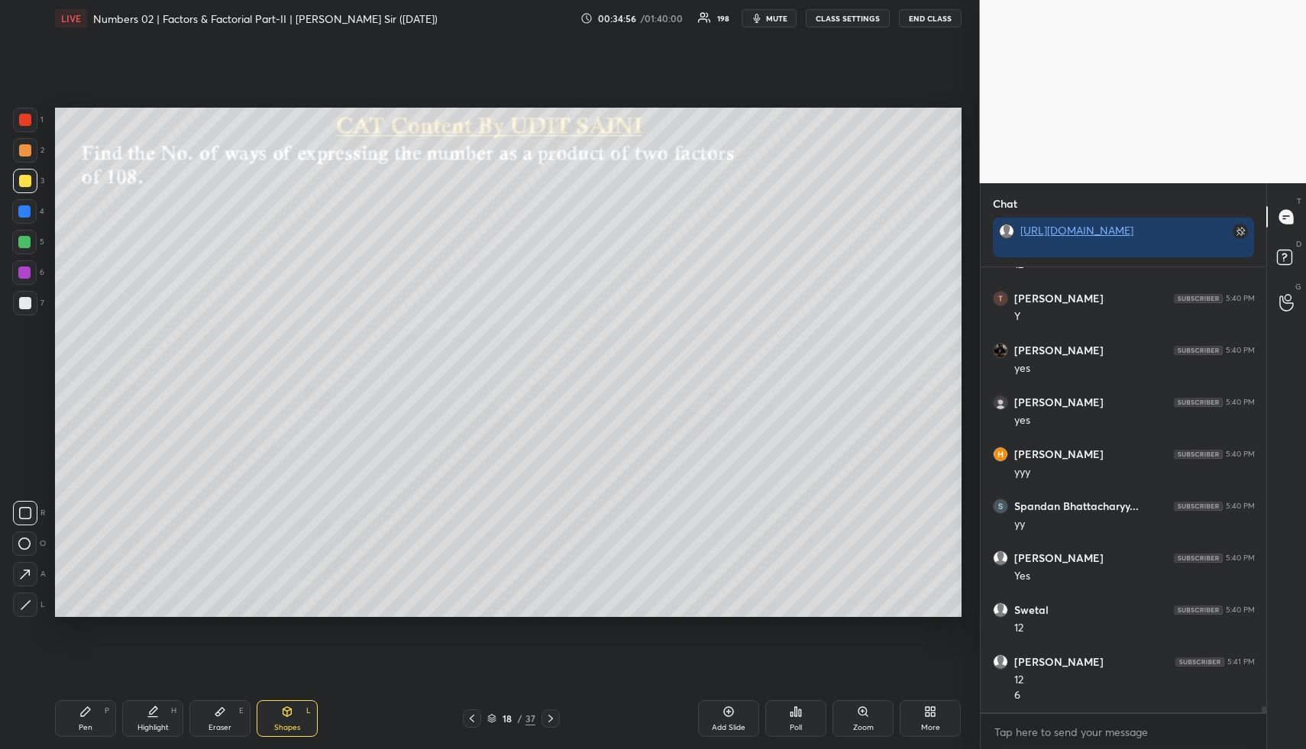
drag, startPoint x: 16, startPoint y: 296, endPoint x: 29, endPoint y: 322, distance: 29.0
click at [16, 296] on div at bounding box center [25, 303] width 24 height 24
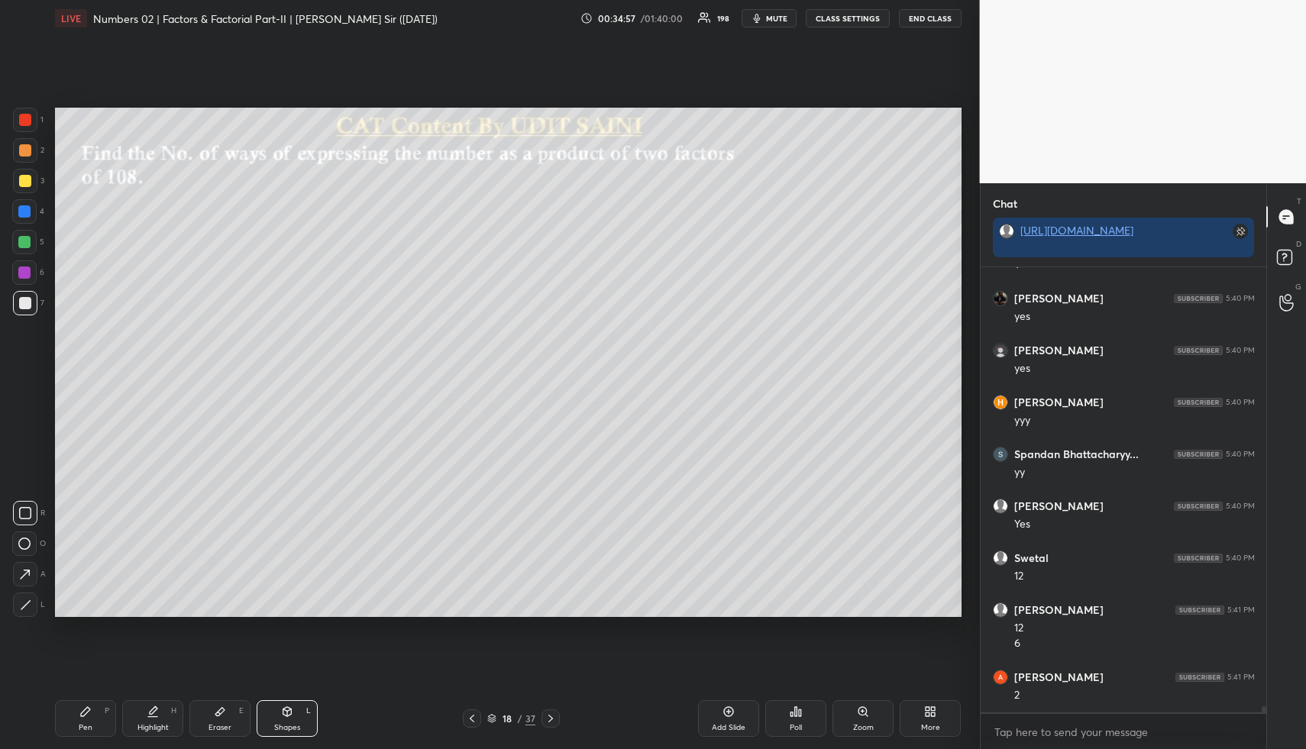
scroll to position [31566, 0]
click at [158, 713] on icon at bounding box center [153, 711] width 12 height 12
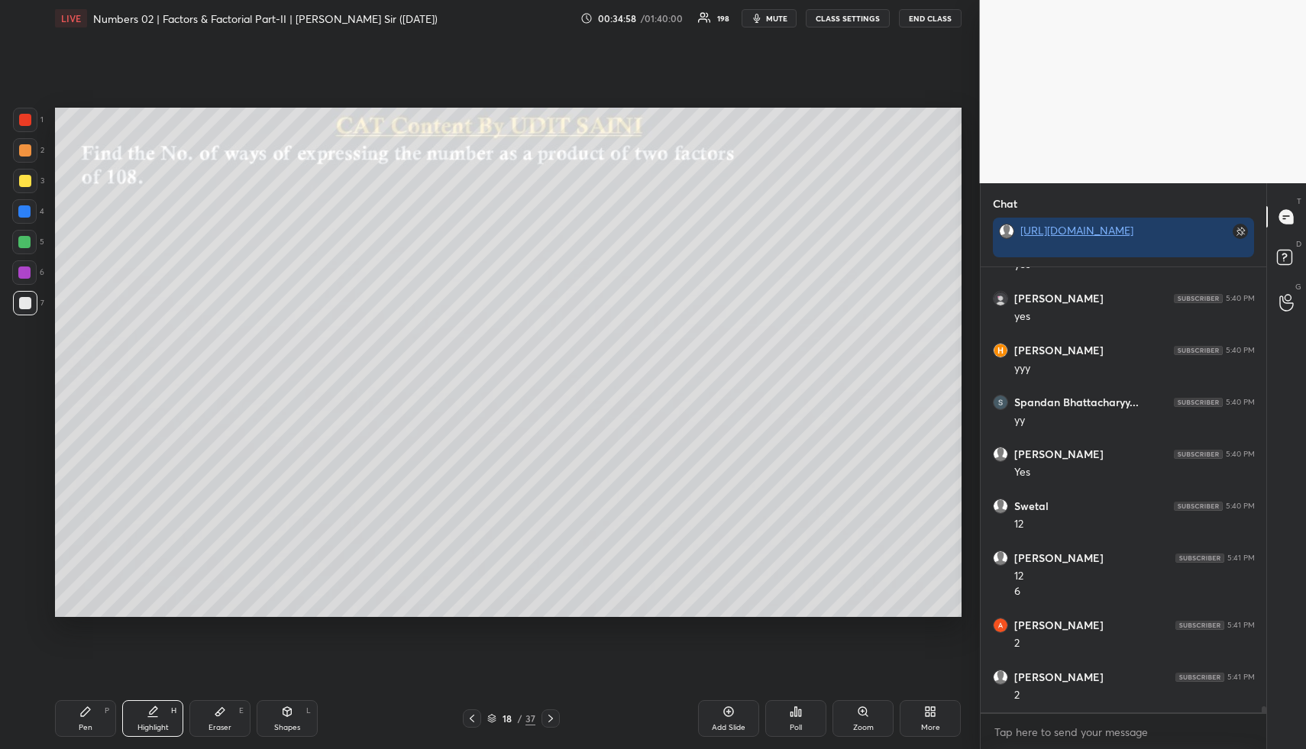
scroll to position [31618, 0]
click at [102, 705] on div "Pen P" at bounding box center [85, 718] width 61 height 37
click at [98, 707] on div "Pen P" at bounding box center [85, 718] width 61 height 37
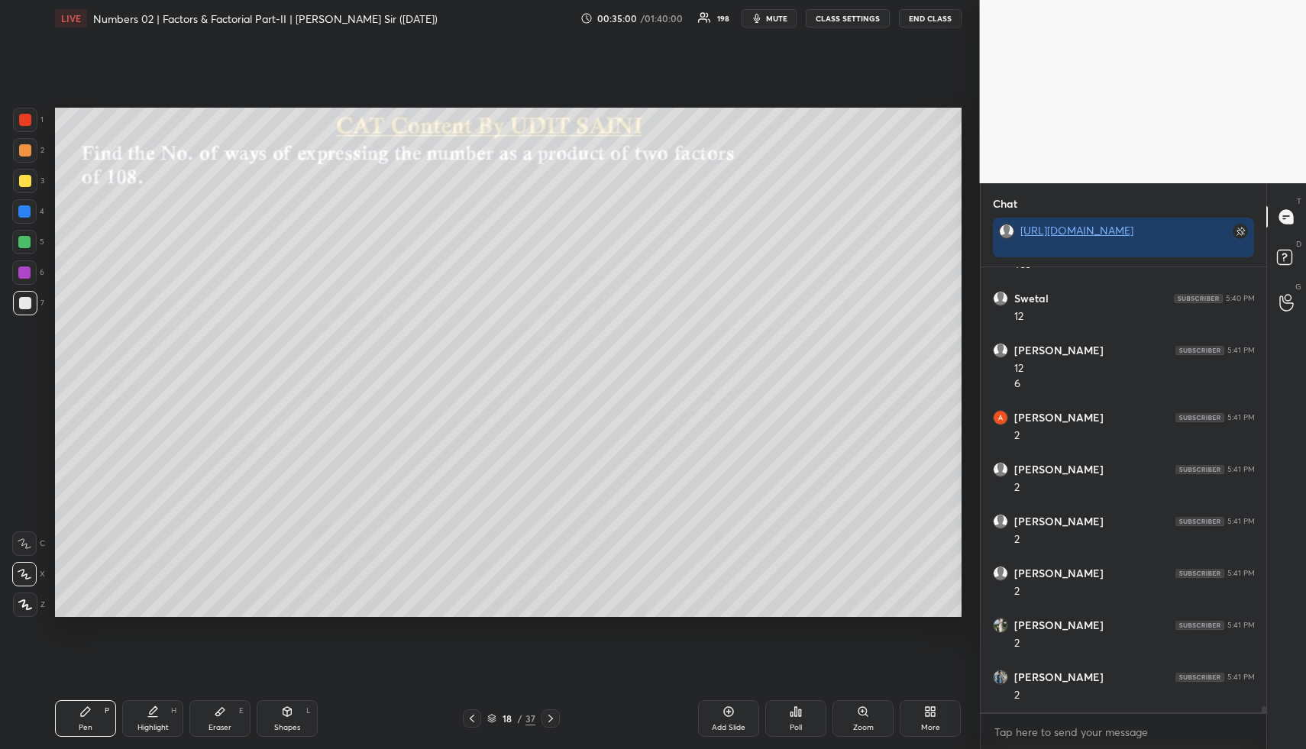
click at [24, 215] on div at bounding box center [24, 211] width 12 height 12
drag, startPoint x: 24, startPoint y: 215, endPoint x: 35, endPoint y: 253, distance: 39.9
click at [27, 220] on div at bounding box center [24, 211] width 24 height 24
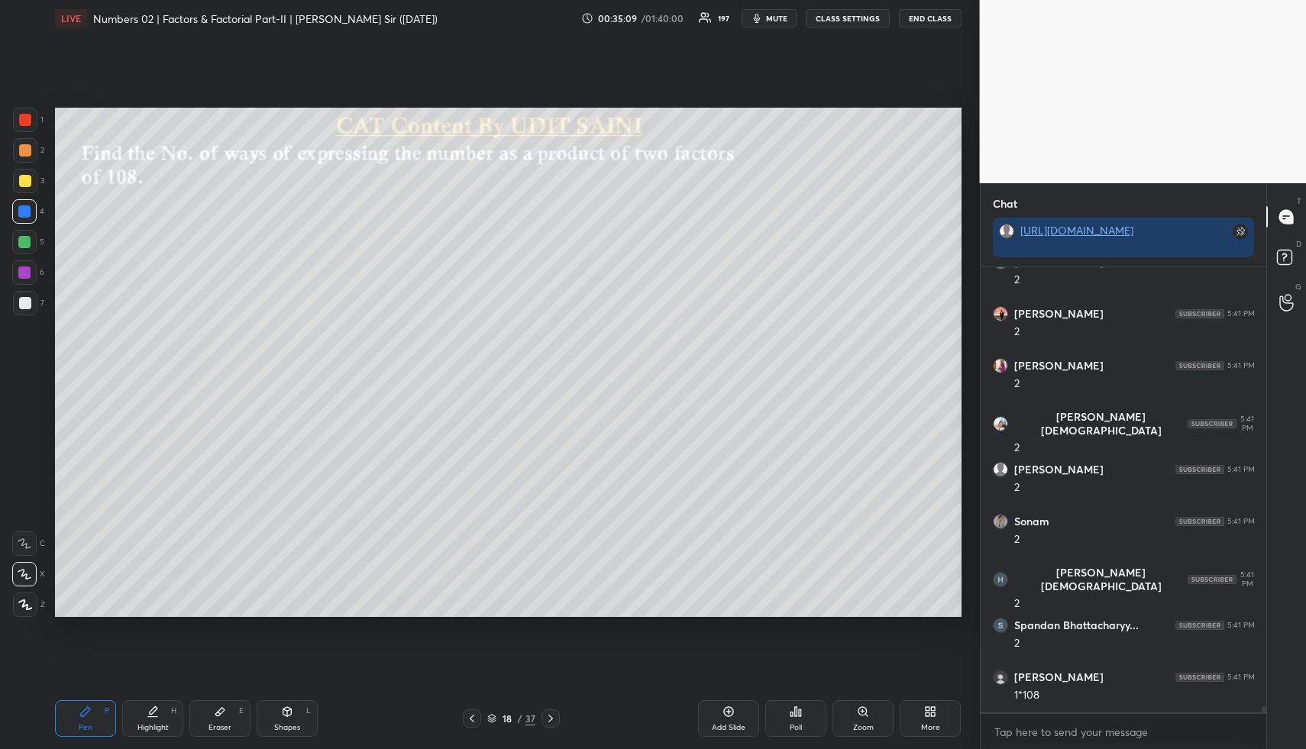
scroll to position [32345, 0]
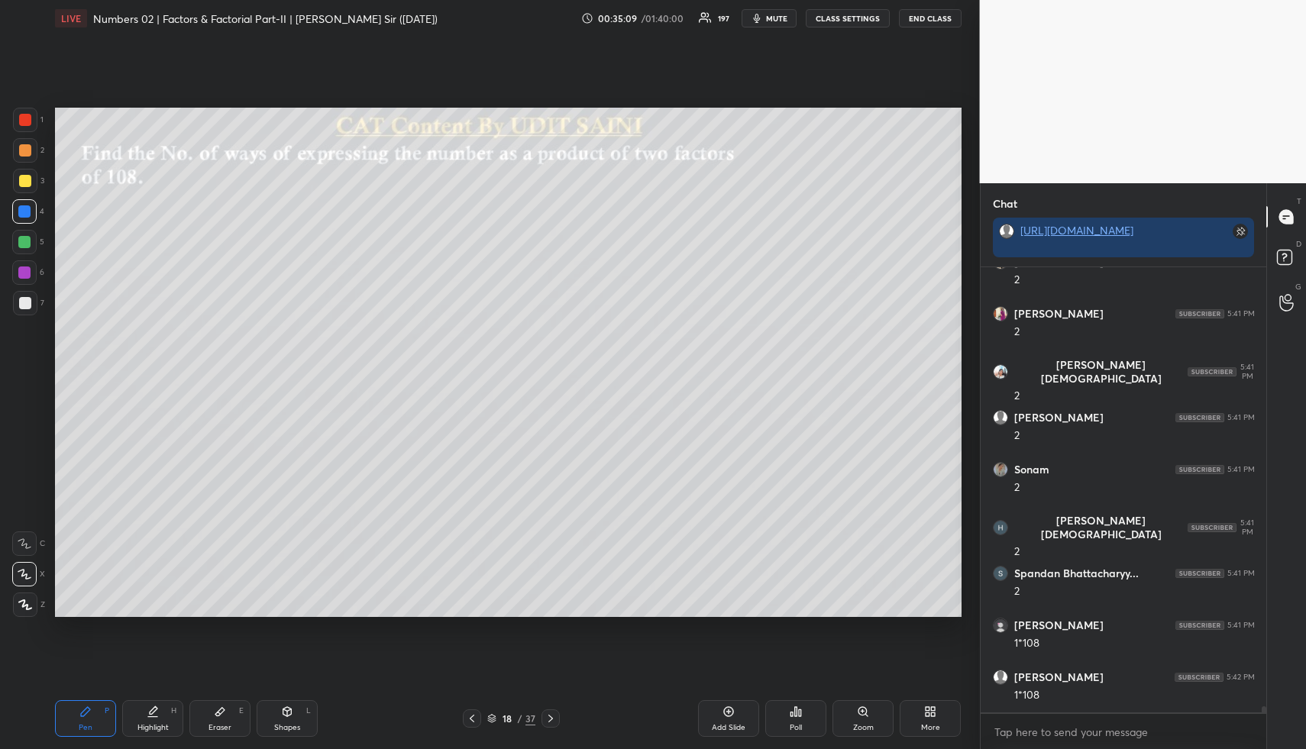
drag, startPoint x: 247, startPoint y: 707, endPoint x: 321, endPoint y: 631, distance: 105.8
click at [247, 707] on div "Eraser E" at bounding box center [219, 718] width 61 height 37
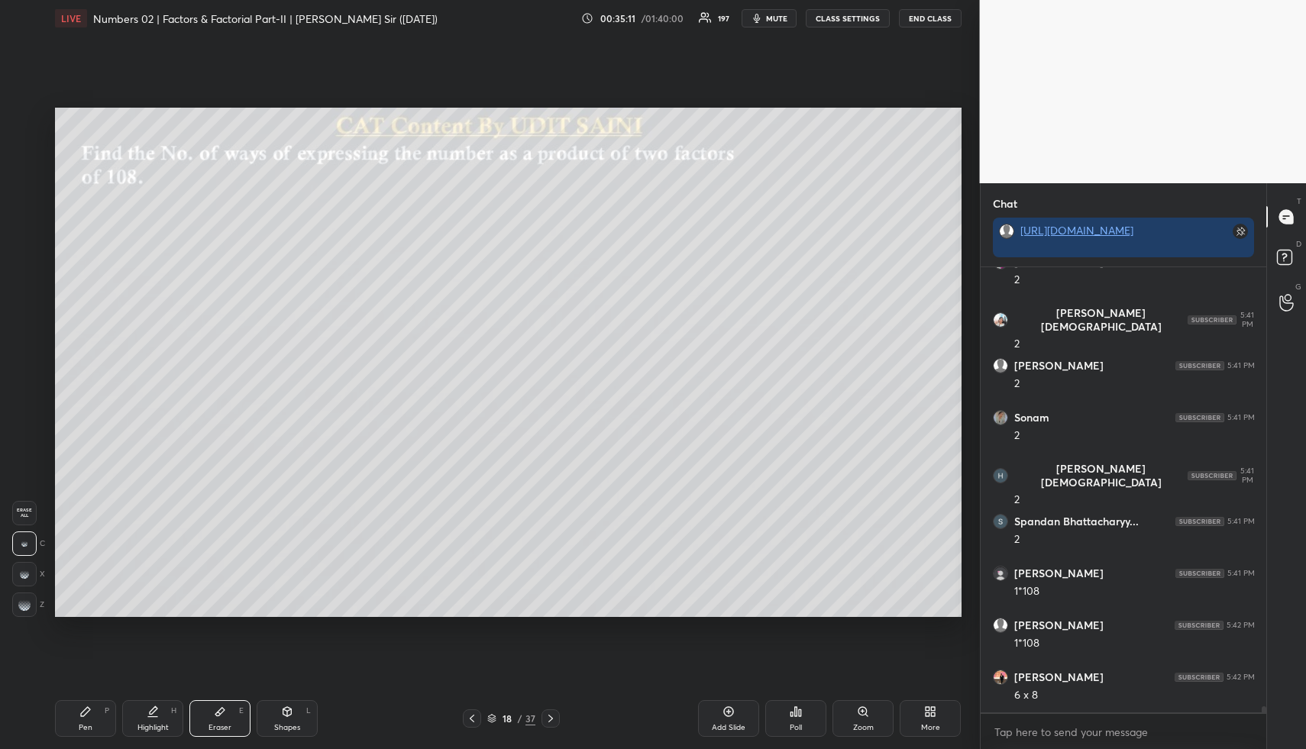
click at [89, 718] on div "Pen P" at bounding box center [85, 718] width 61 height 37
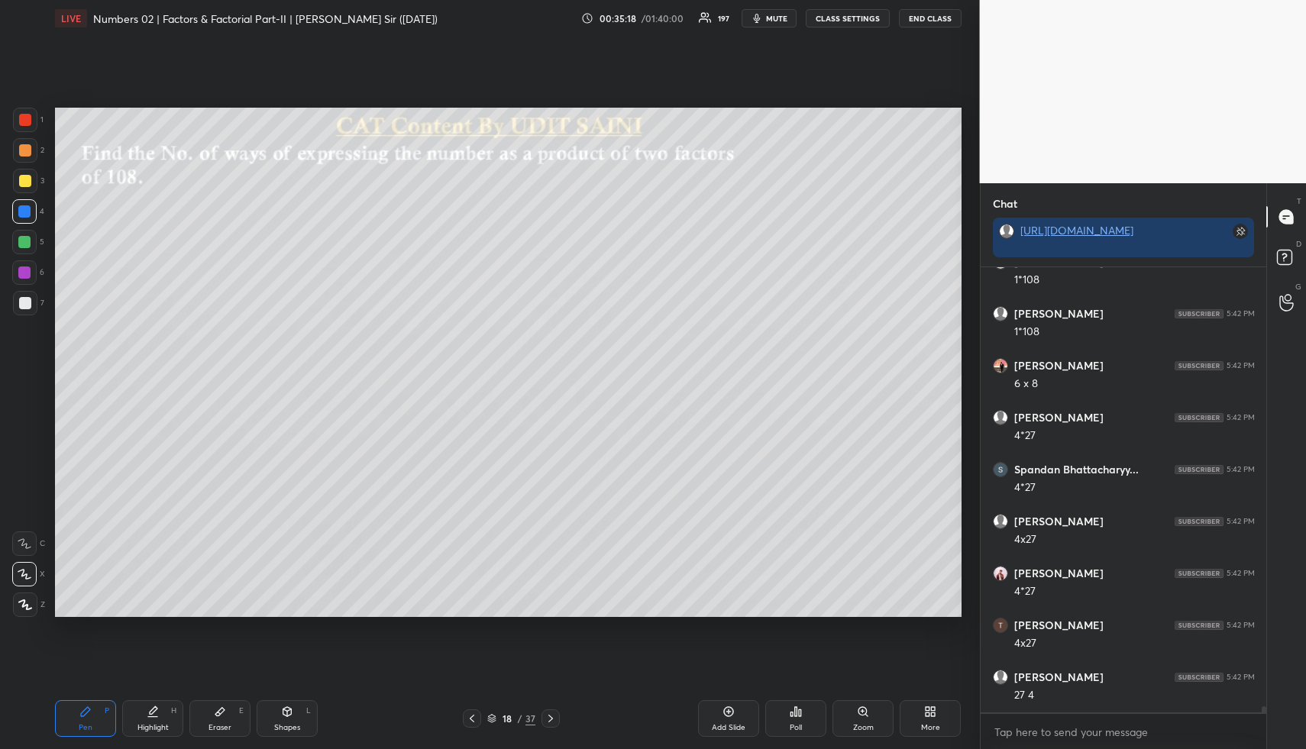
scroll to position [32760, 0]
click at [158, 712] on icon at bounding box center [153, 711] width 12 height 12
drag, startPoint x: 78, startPoint y: 718, endPoint x: 71, endPoint y: 629, distance: 89.6
click at [78, 717] on div "Pen P" at bounding box center [85, 718] width 61 height 37
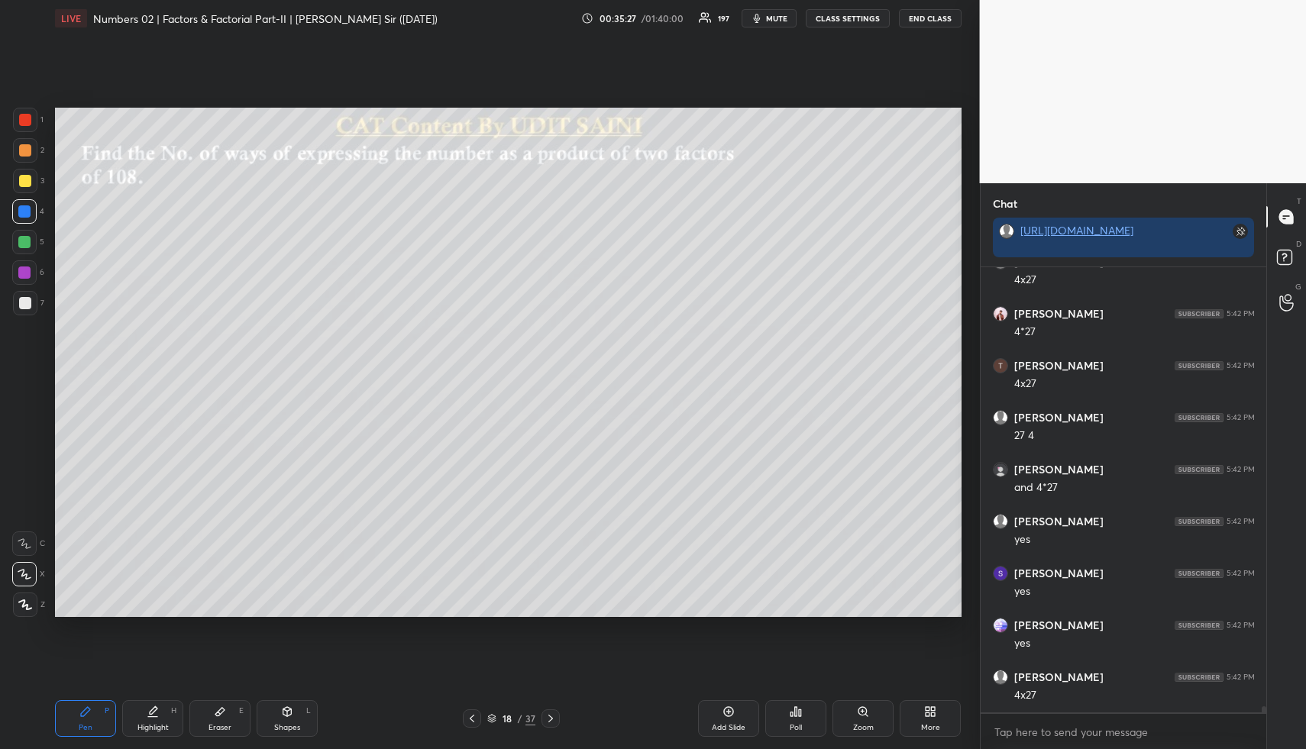
scroll to position [33020, 0]
drag, startPoint x: 27, startPoint y: 241, endPoint x: 35, endPoint y: 260, distance: 19.9
click at [27, 243] on div at bounding box center [24, 242] width 12 height 12
click at [275, 715] on div "Shapes L" at bounding box center [287, 718] width 61 height 37
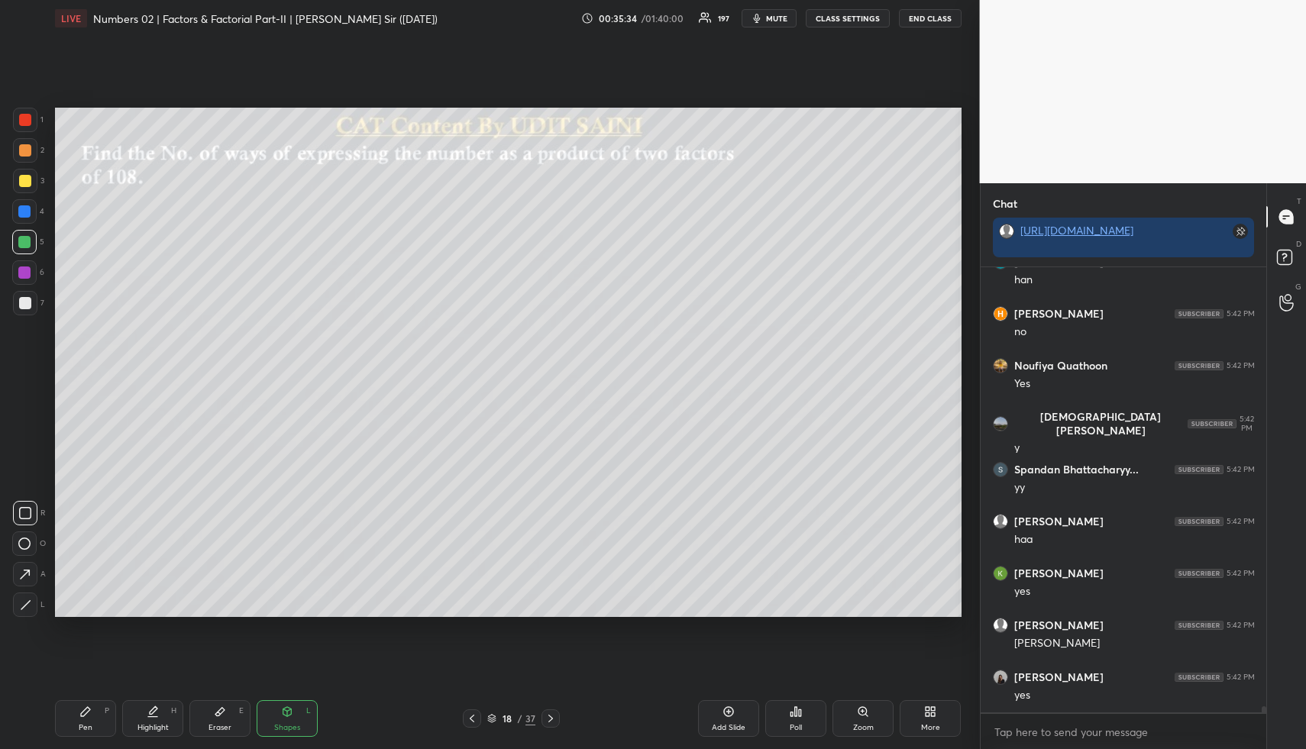
click at [24, 303] on div at bounding box center [25, 303] width 12 height 12
drag, startPoint x: 147, startPoint y: 715, endPoint x: 151, endPoint y: 667, distance: 48.3
click at [147, 715] on icon at bounding box center [153, 711] width 12 height 12
drag, startPoint x: 86, startPoint y: 715, endPoint x: 84, endPoint y: 707, distance: 8.7
click at [84, 711] on icon at bounding box center [85, 711] width 12 height 12
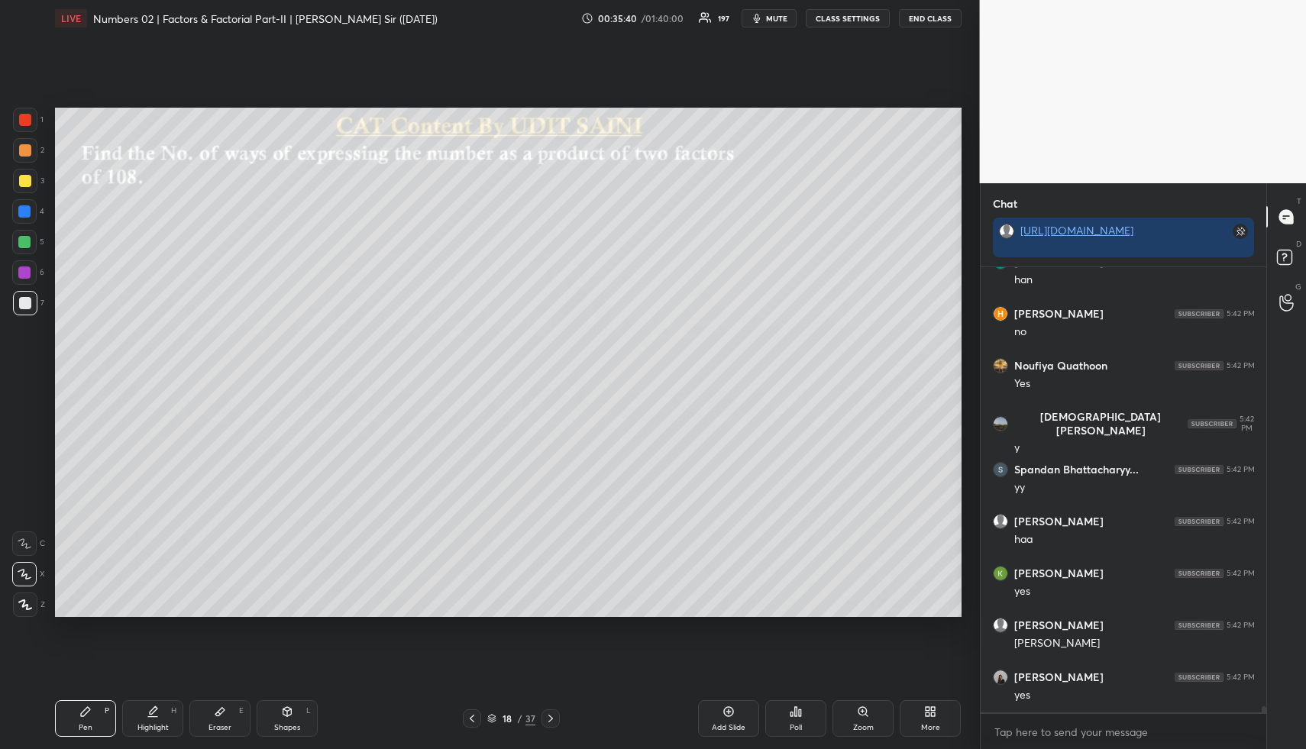
click at [23, 150] on div at bounding box center [25, 150] width 12 height 12
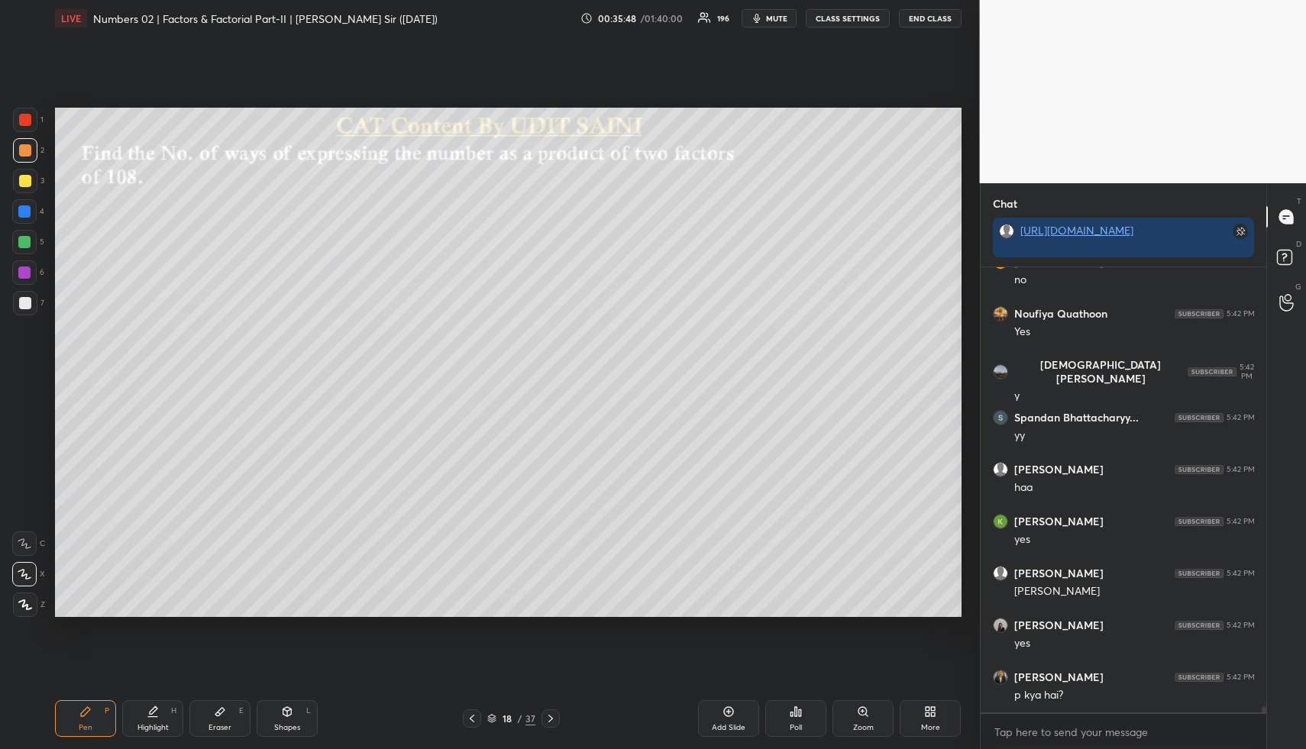
scroll to position [33591, 0]
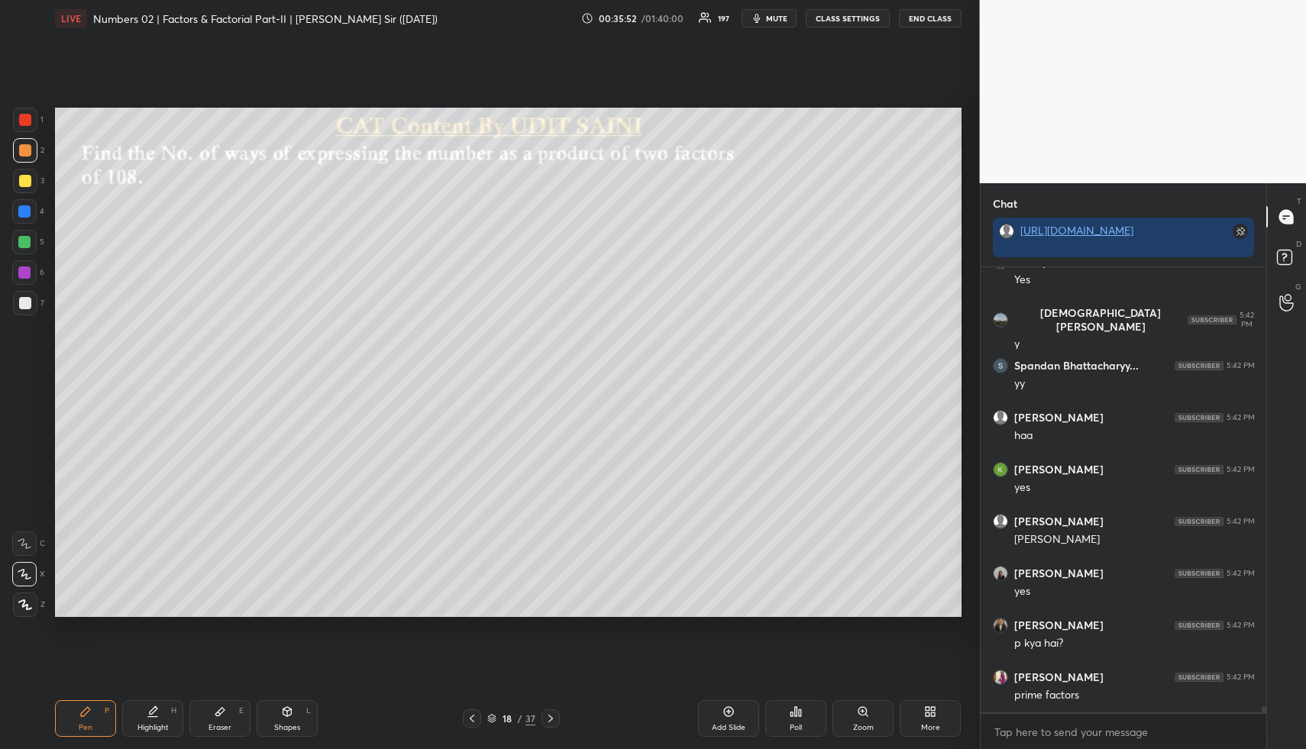
click at [162, 706] on div "Highlight H" at bounding box center [152, 718] width 61 height 37
click at [160, 712] on div "Highlight H" at bounding box center [152, 718] width 61 height 37
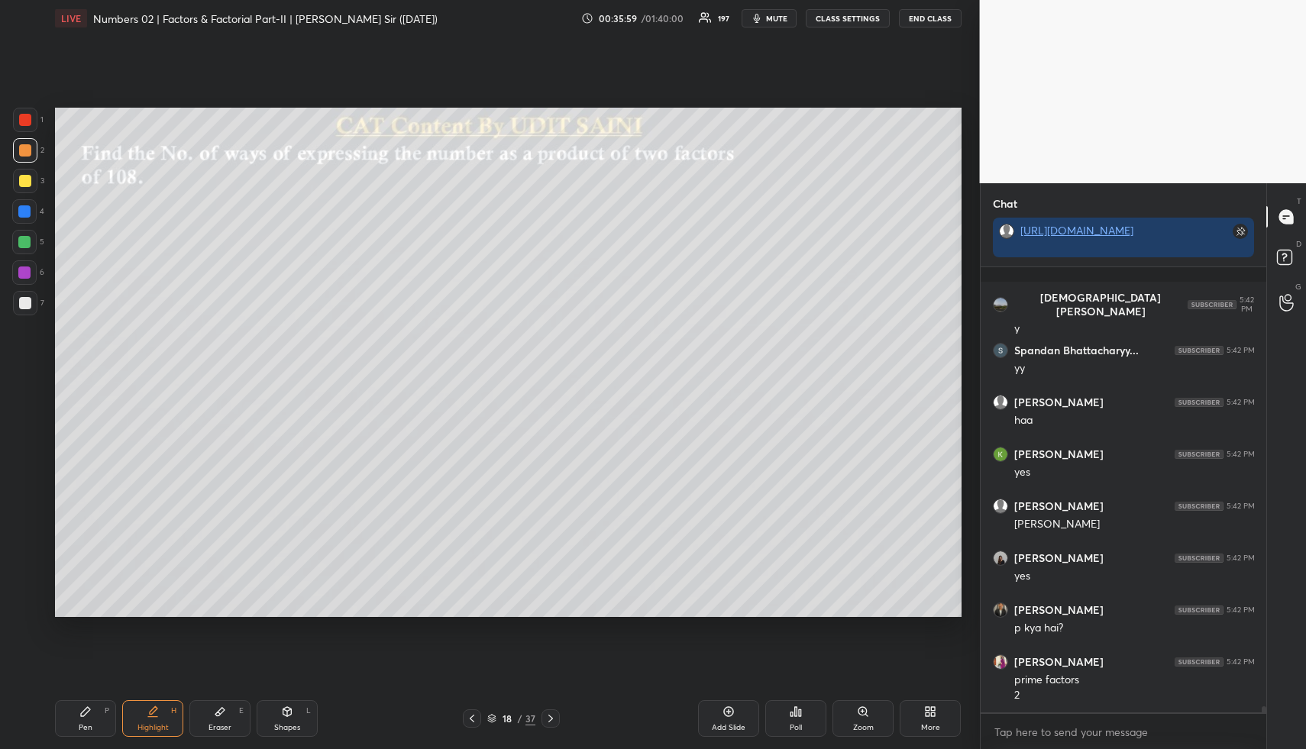
scroll to position [33710, 0]
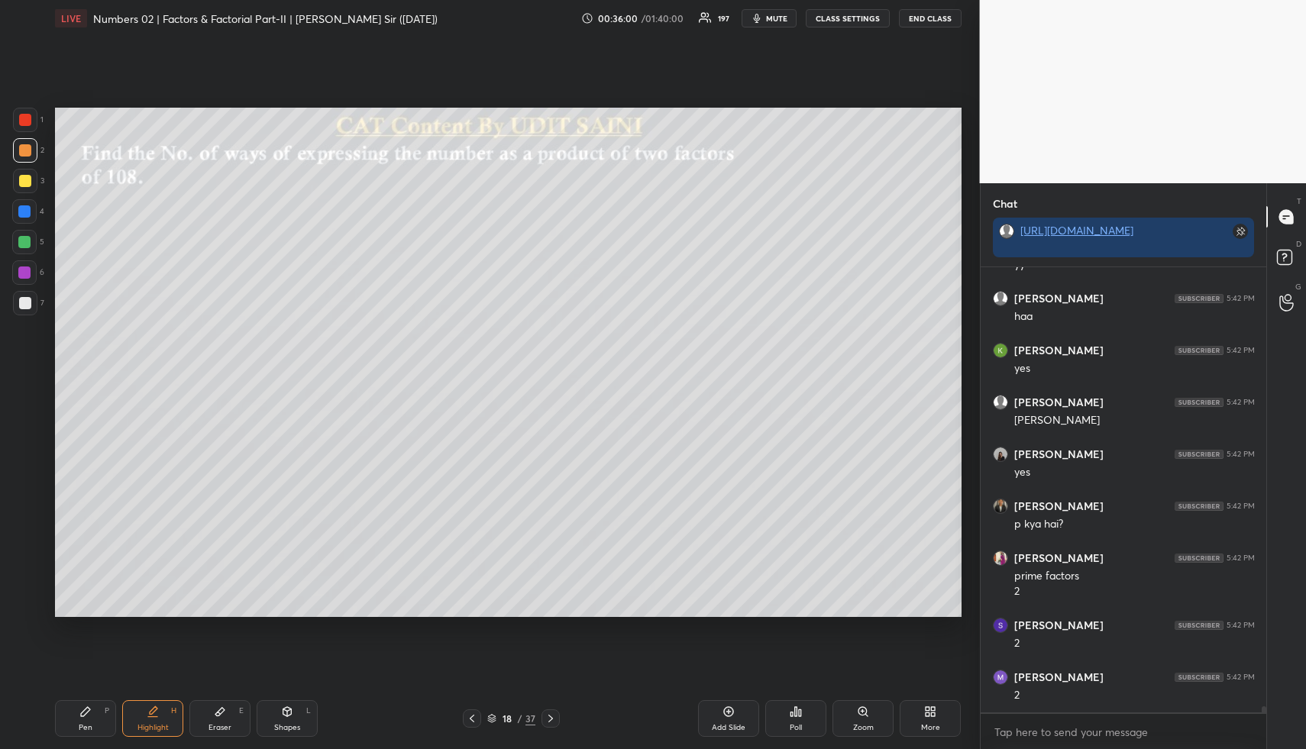
drag, startPoint x: 95, startPoint y: 712, endPoint x: 89, endPoint y: 623, distance: 88.8
click at [94, 708] on div "Pen P" at bounding box center [85, 718] width 61 height 37
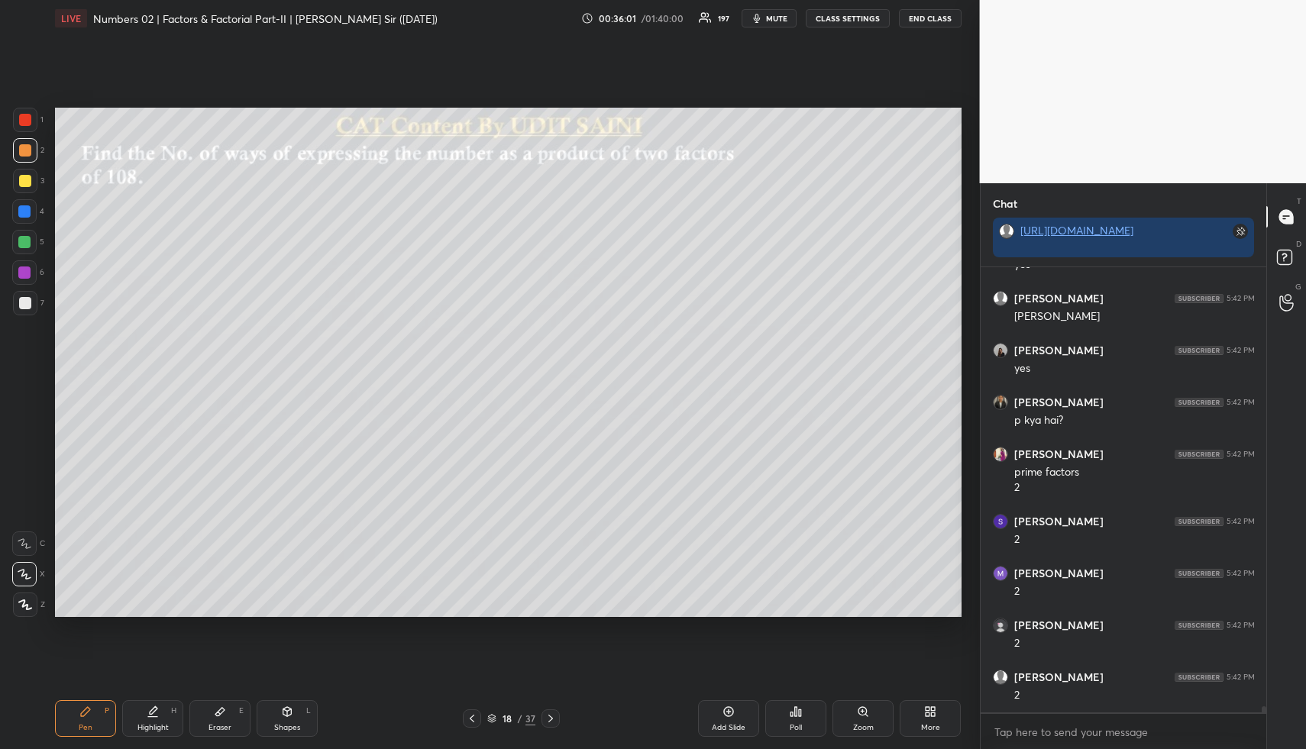
click at [24, 172] on div at bounding box center [25, 181] width 24 height 24
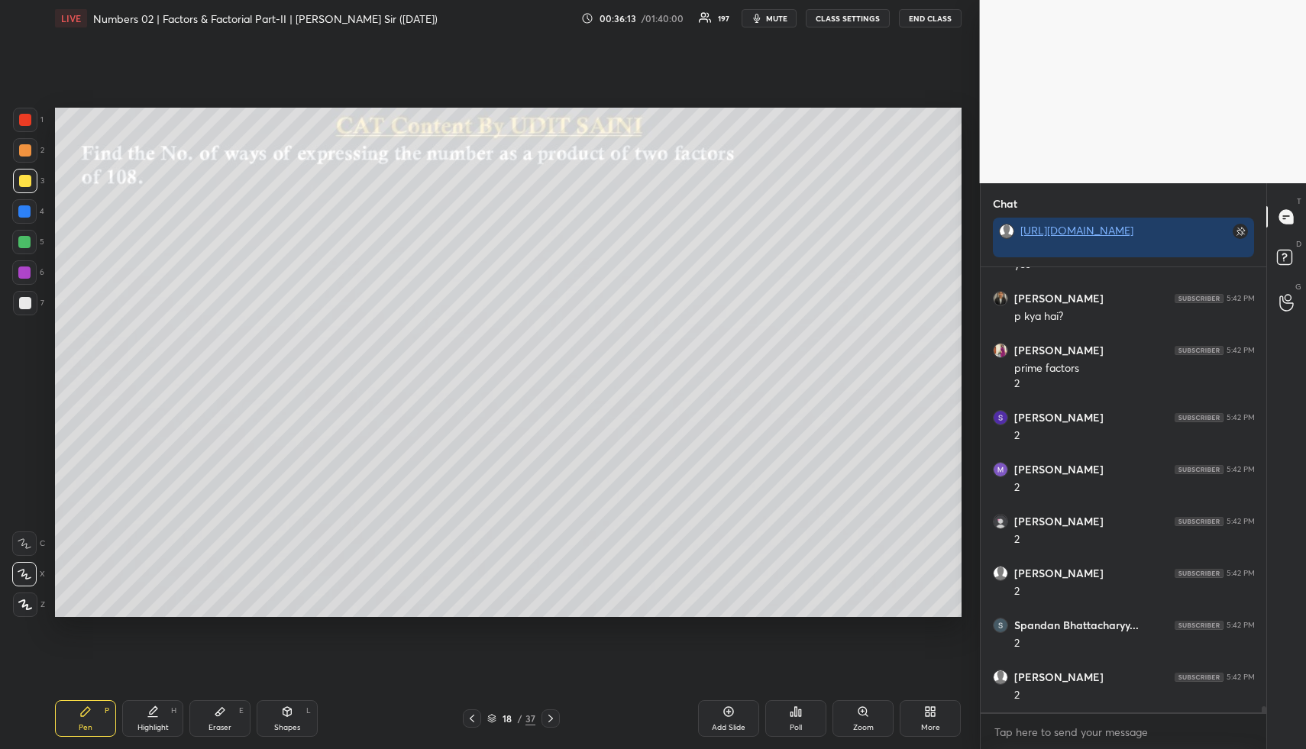
drag, startPoint x: 164, startPoint y: 709, endPoint x: 270, endPoint y: 643, distance: 125.2
click at [163, 709] on div "Highlight H" at bounding box center [152, 718] width 61 height 37
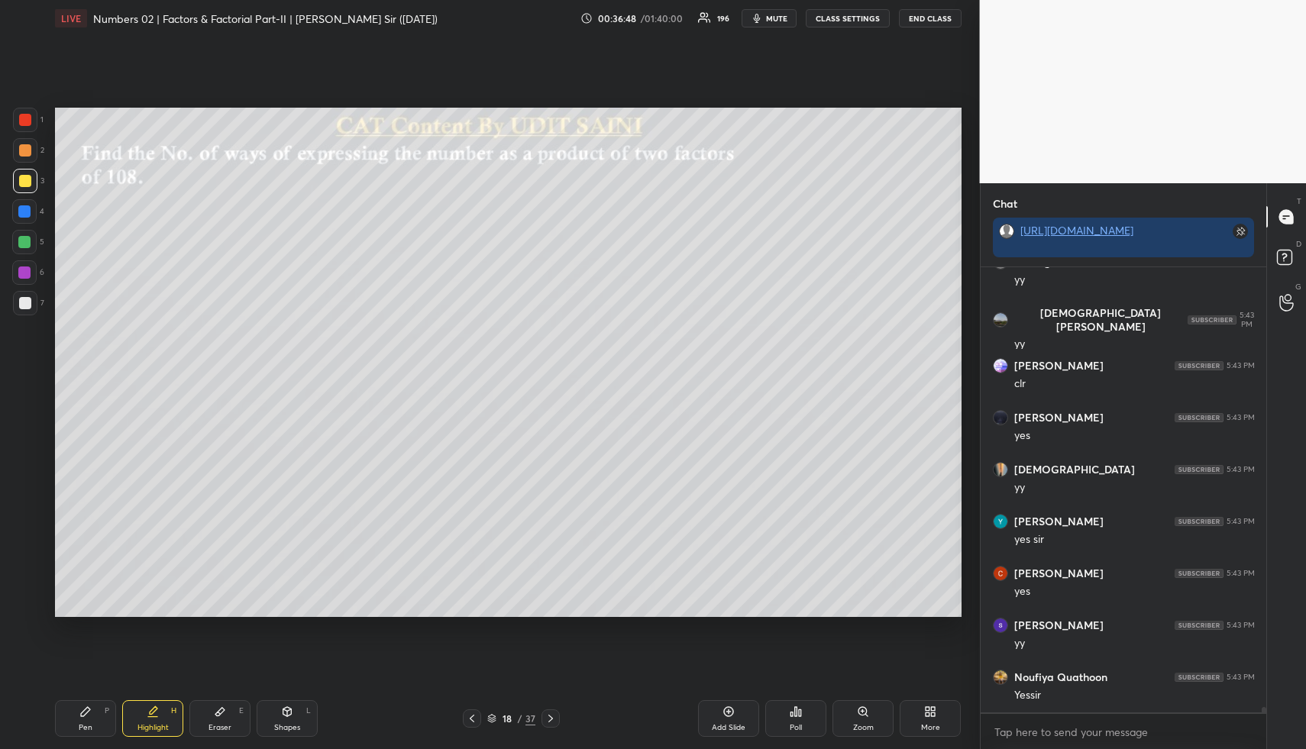
scroll to position [34904, 0]
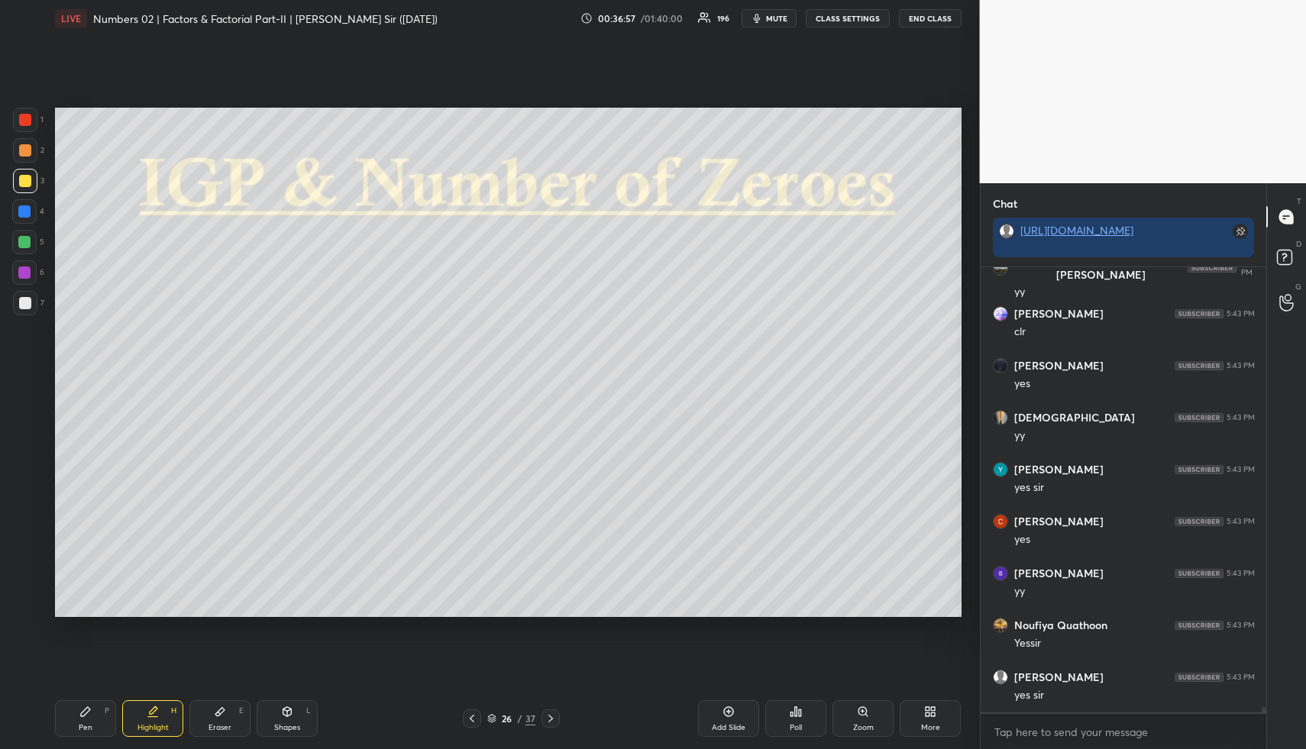
drag, startPoint x: 286, startPoint y: 725, endPoint x: 249, endPoint y: 663, distance: 72.3
click at [279, 725] on div "Shapes" at bounding box center [287, 728] width 26 height 8
click at [25, 210] on div at bounding box center [24, 211] width 12 height 12
click at [150, 720] on div "Highlight H" at bounding box center [152, 718] width 61 height 37
drag, startPoint x: 292, startPoint y: 714, endPoint x: 271, endPoint y: 689, distance: 32.0
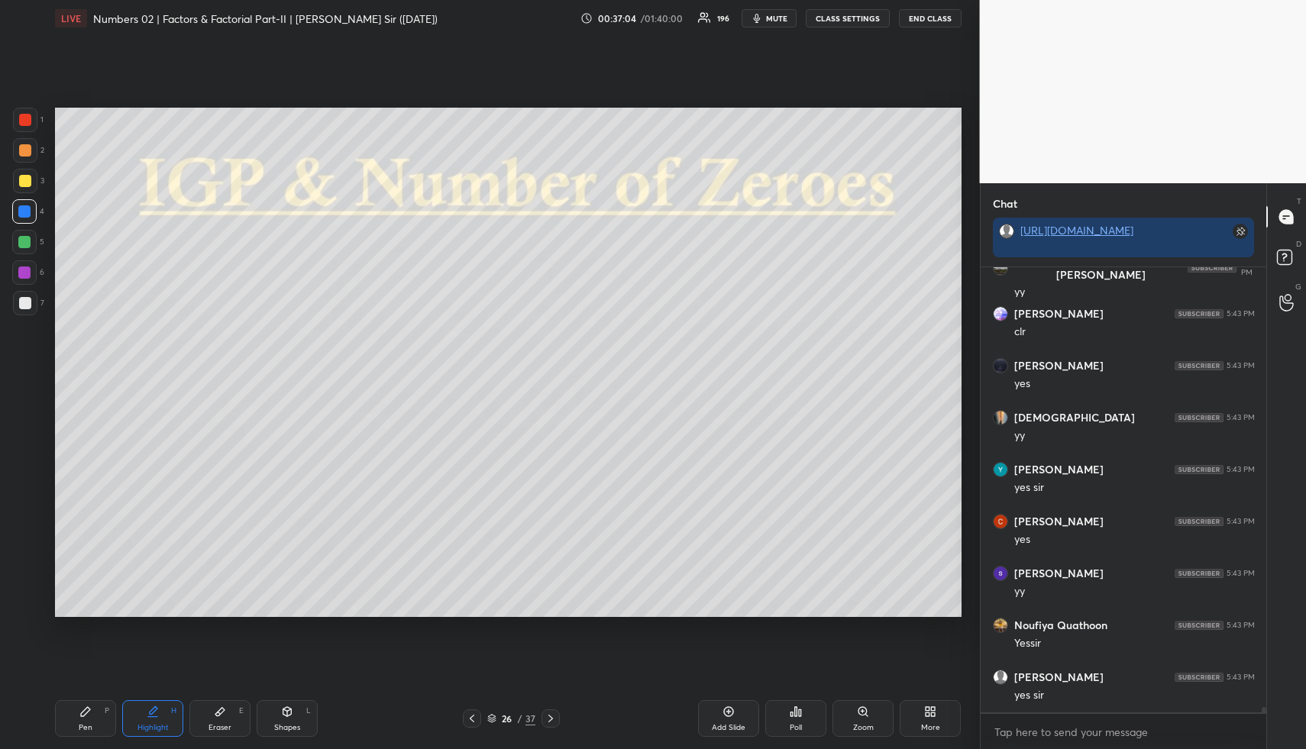
click at [289, 712] on icon at bounding box center [287, 711] width 12 height 12
click at [27, 244] on div at bounding box center [24, 242] width 12 height 12
drag, startPoint x: 27, startPoint y: 579, endPoint x: 50, endPoint y: 544, distance: 41.9
click at [28, 575] on icon at bounding box center [25, 574] width 16 height 16
drag, startPoint x: 81, startPoint y: 731, endPoint x: 72, endPoint y: 618, distance: 113.4
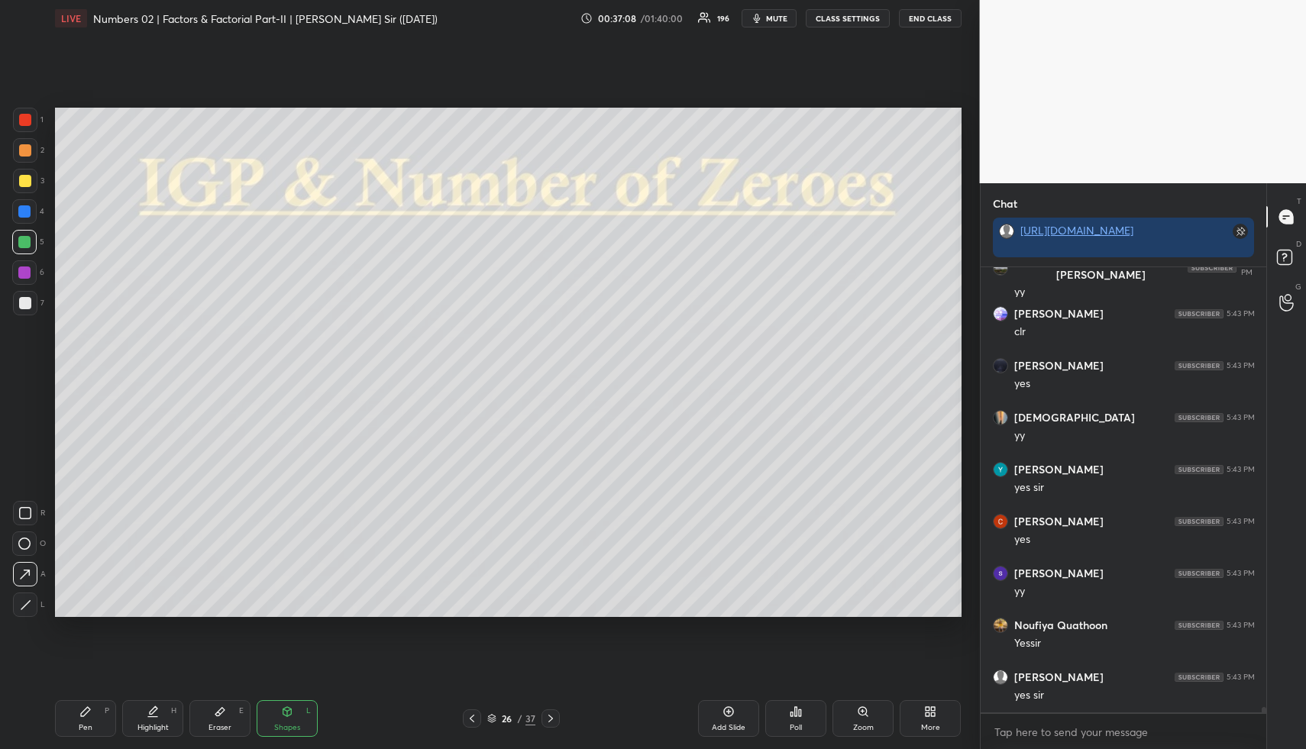
click at [79, 728] on div "Pen" at bounding box center [86, 728] width 14 height 8
click at [26, 153] on div at bounding box center [25, 150] width 12 height 12
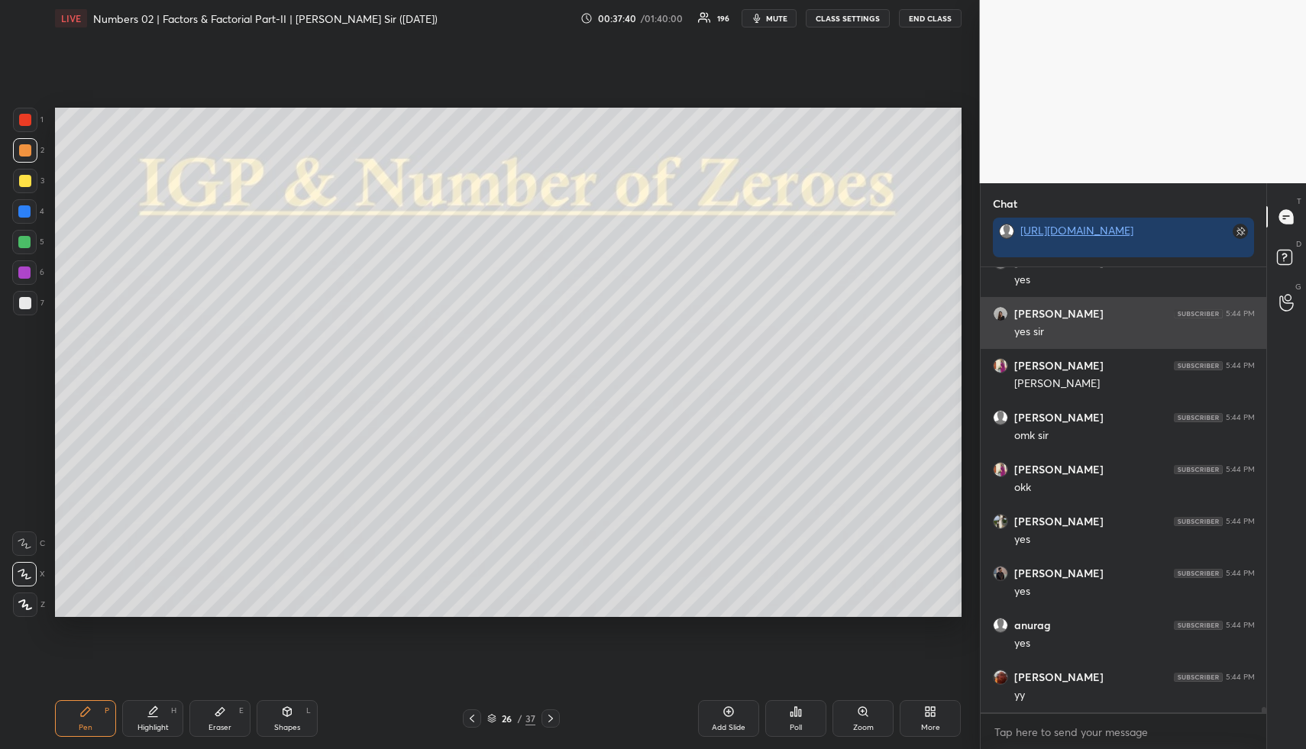
scroll to position [35631, 0]
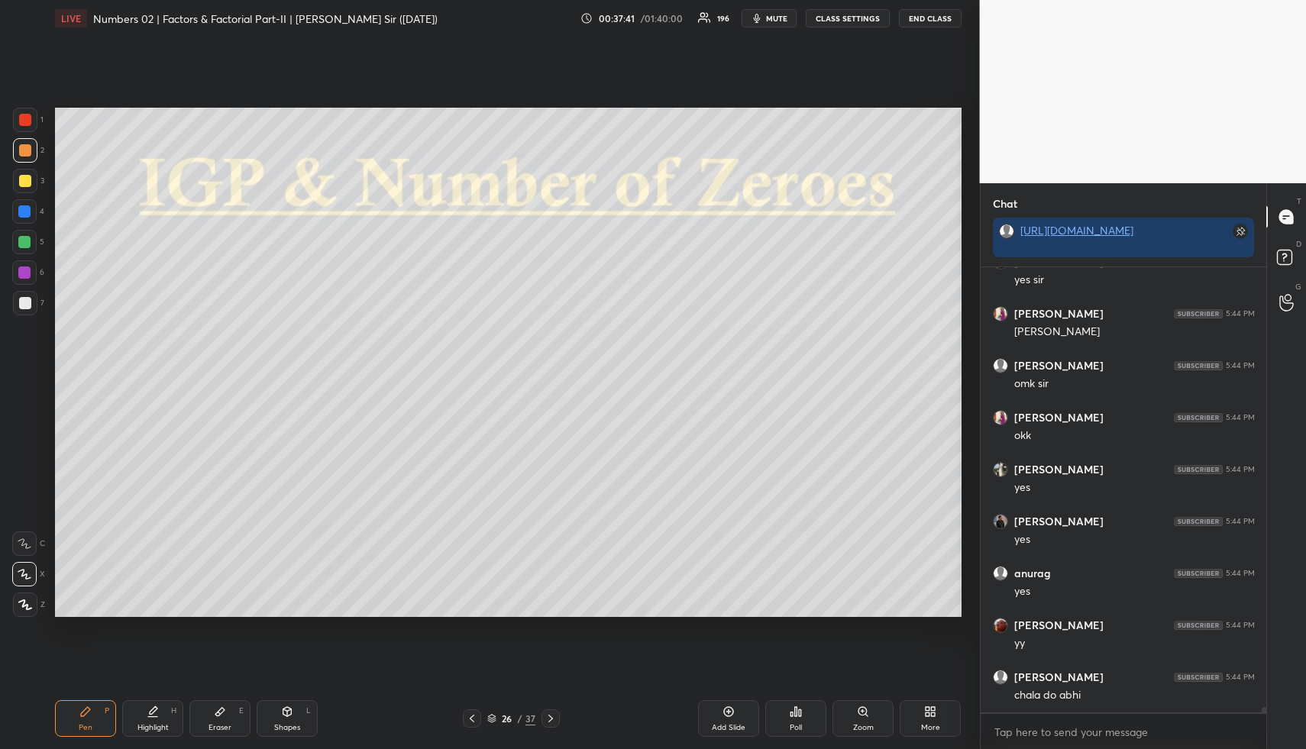
drag, startPoint x: 152, startPoint y: 722, endPoint x: 160, endPoint y: 682, distance: 41.2
click at [152, 718] on div "Highlight H" at bounding box center [152, 718] width 61 height 37
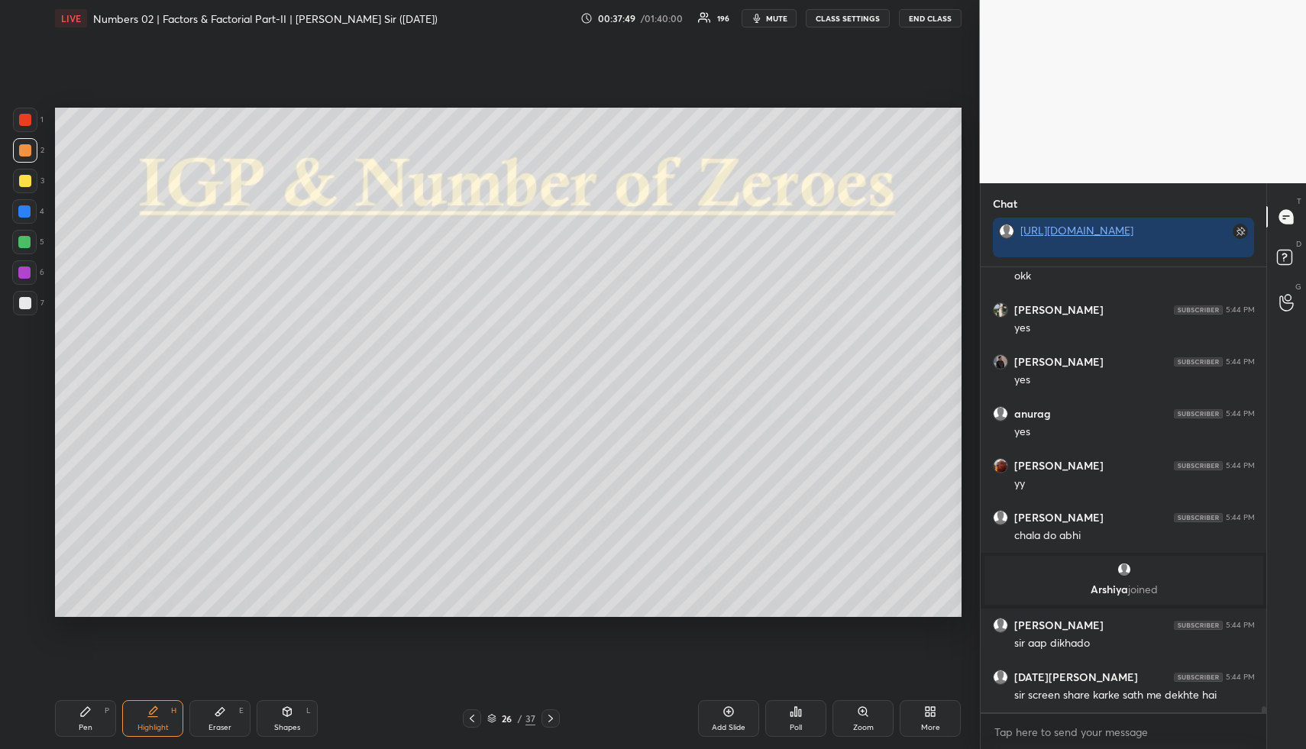
scroll to position [33186, 0]
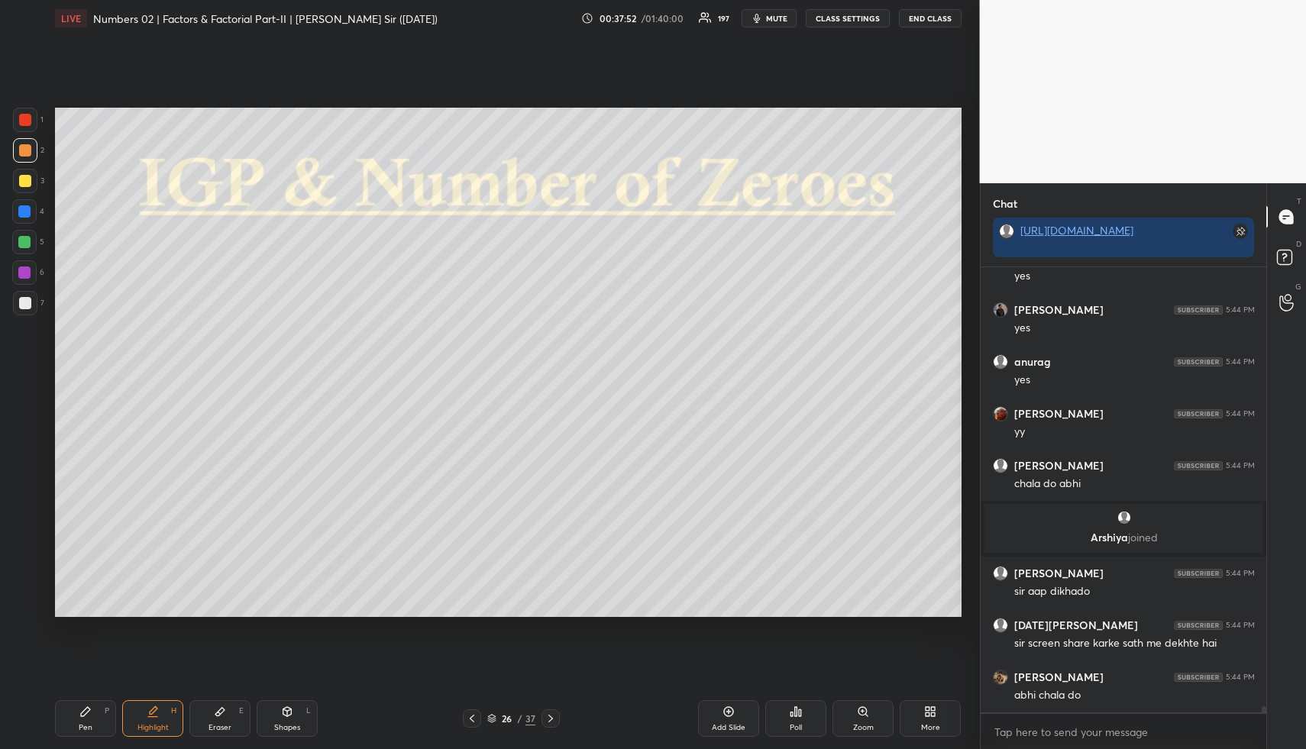
click at [921, 724] on div "More" at bounding box center [930, 728] width 19 height 8
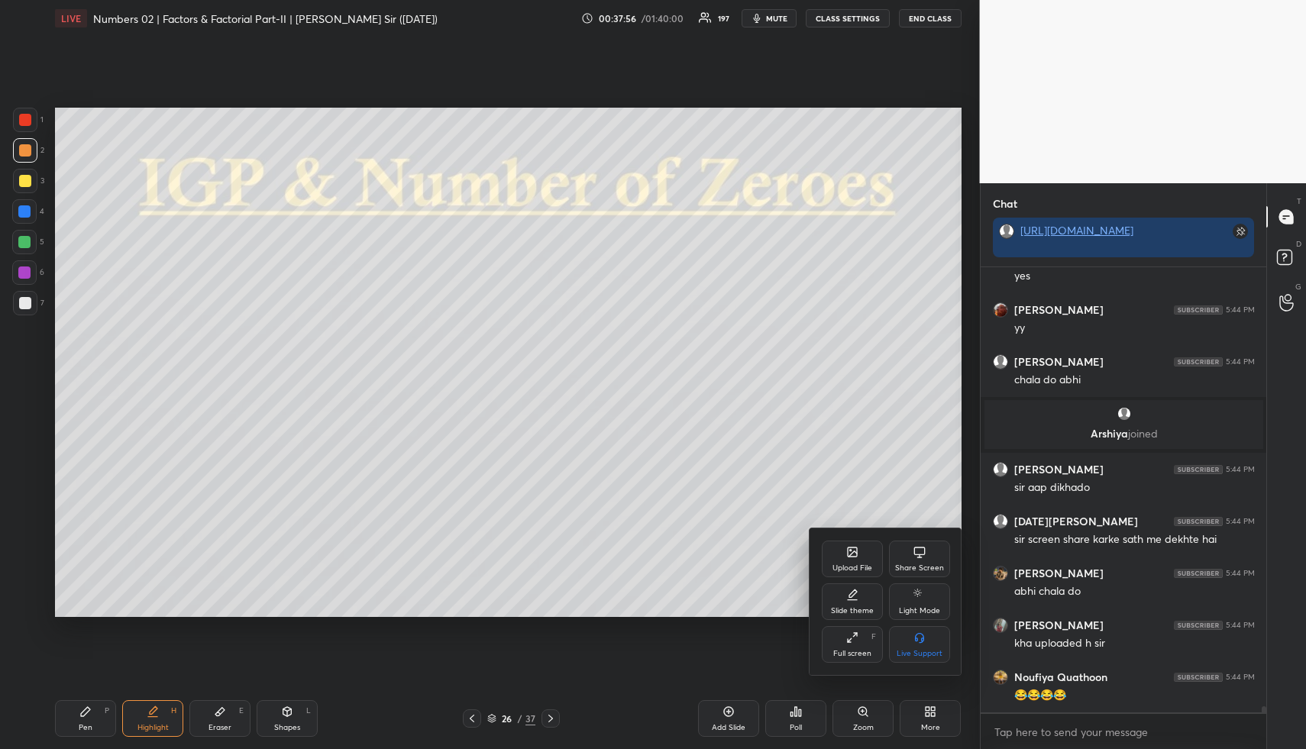
scroll to position [33342, 0]
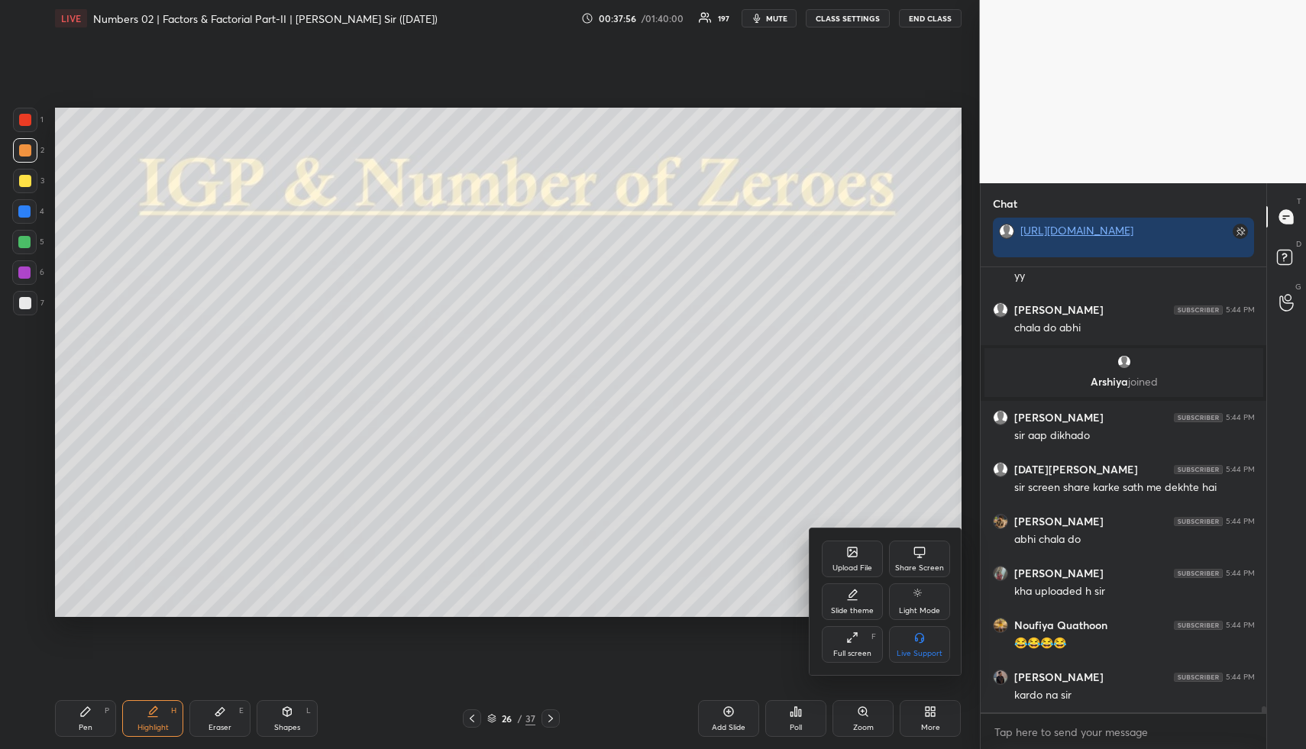
click at [902, 555] on div "Share Screen" at bounding box center [919, 559] width 61 height 37
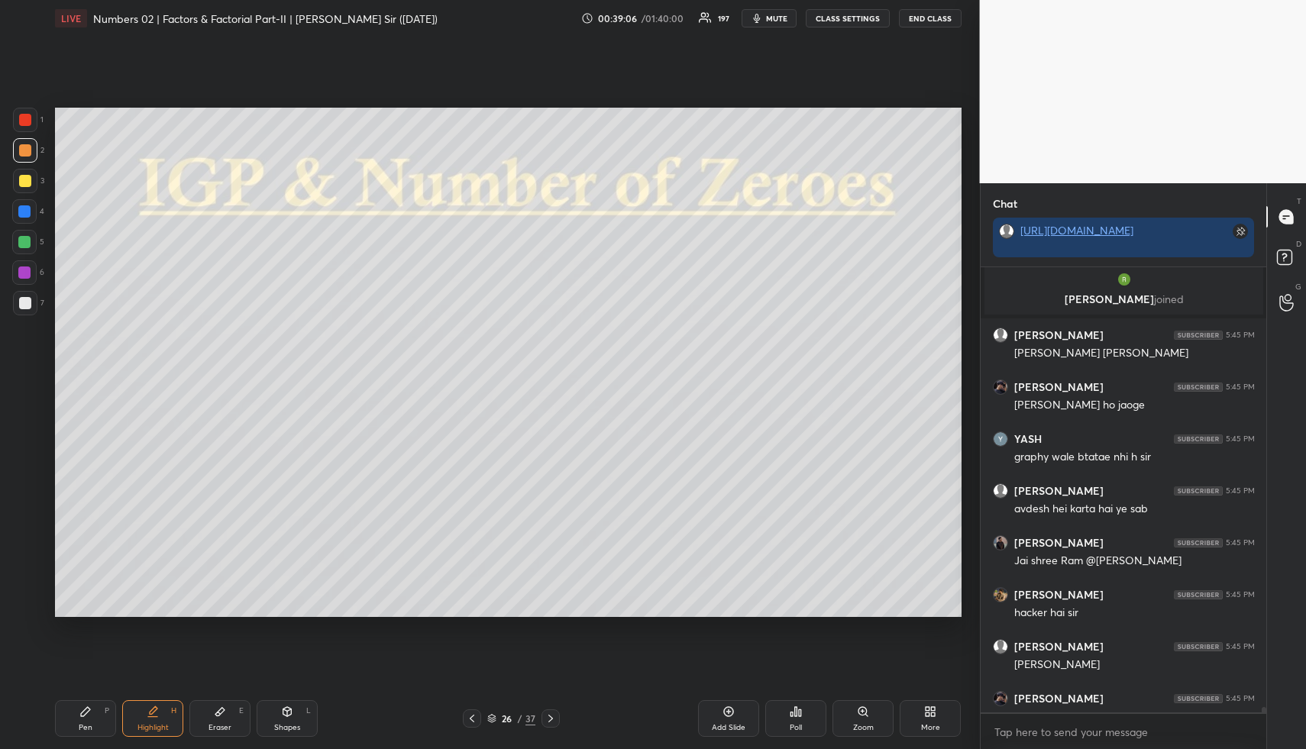
scroll to position [34099, 0]
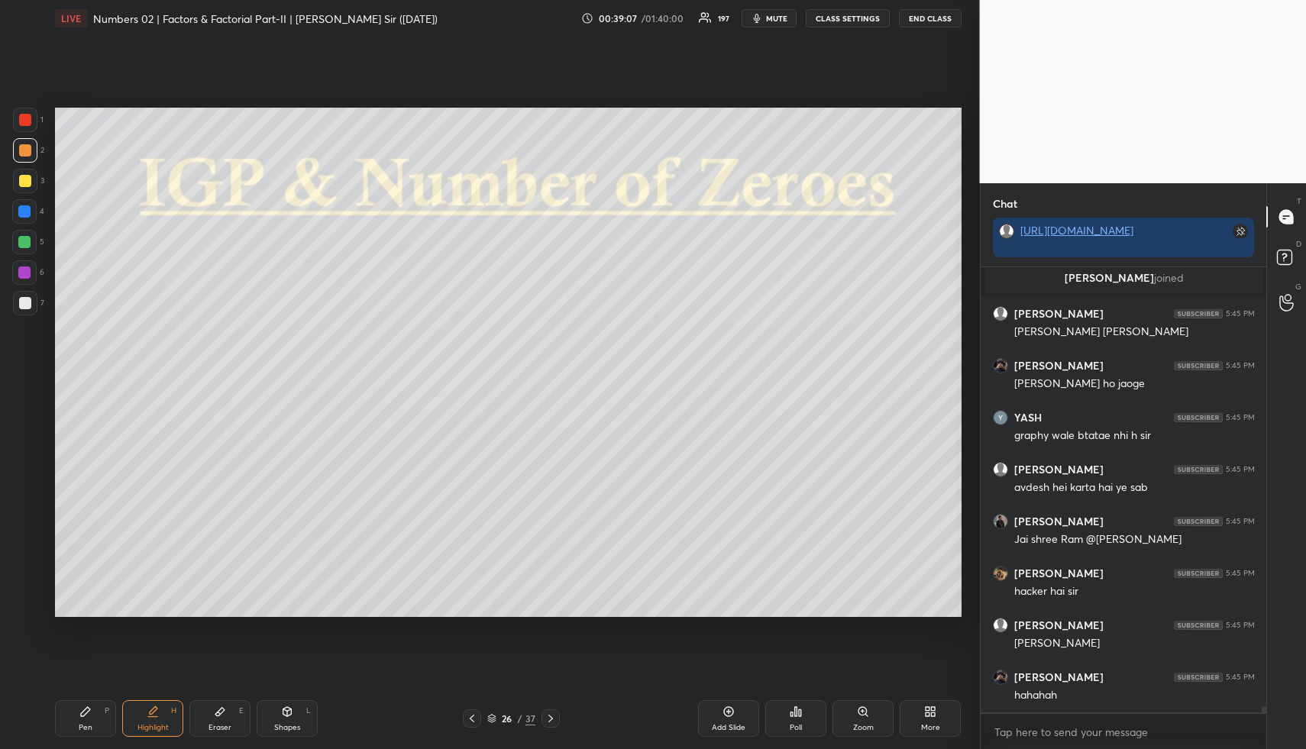
click at [926, 721] on div "More" at bounding box center [929, 718] width 61 height 37
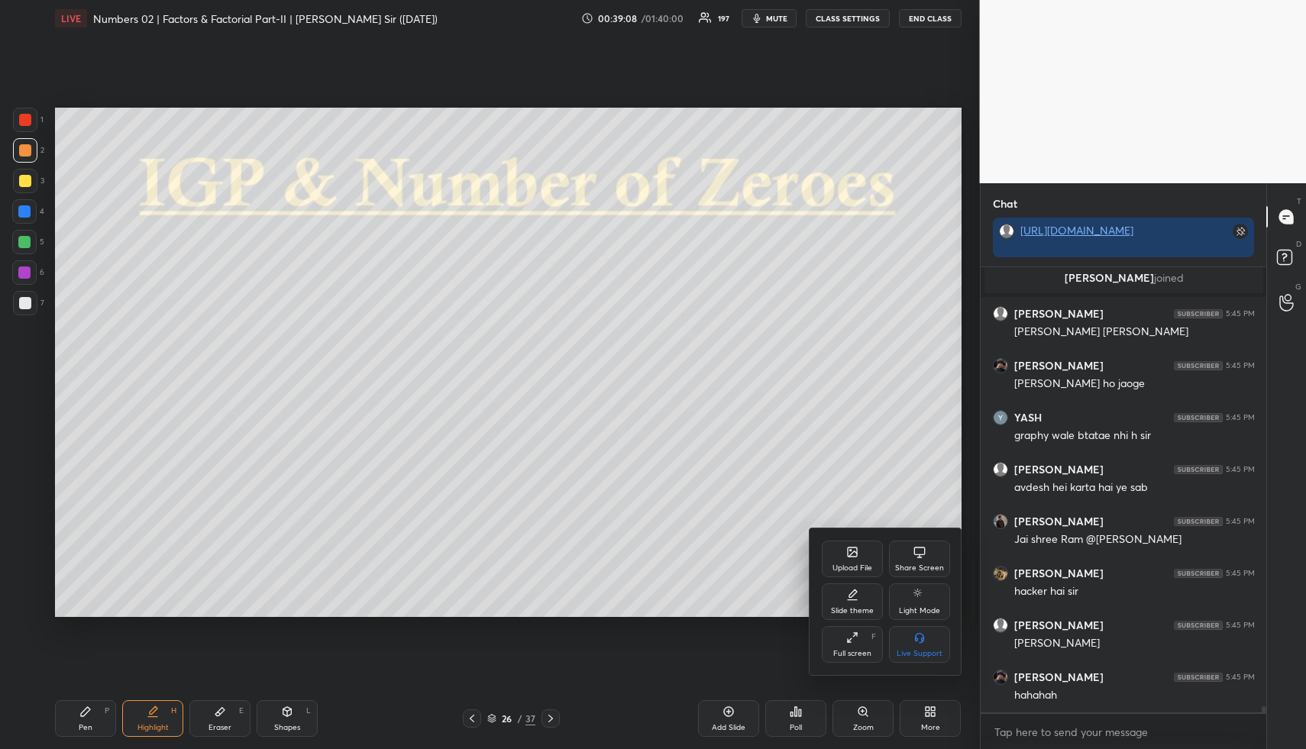
click at [915, 562] on div "Share Screen" at bounding box center [919, 559] width 61 height 37
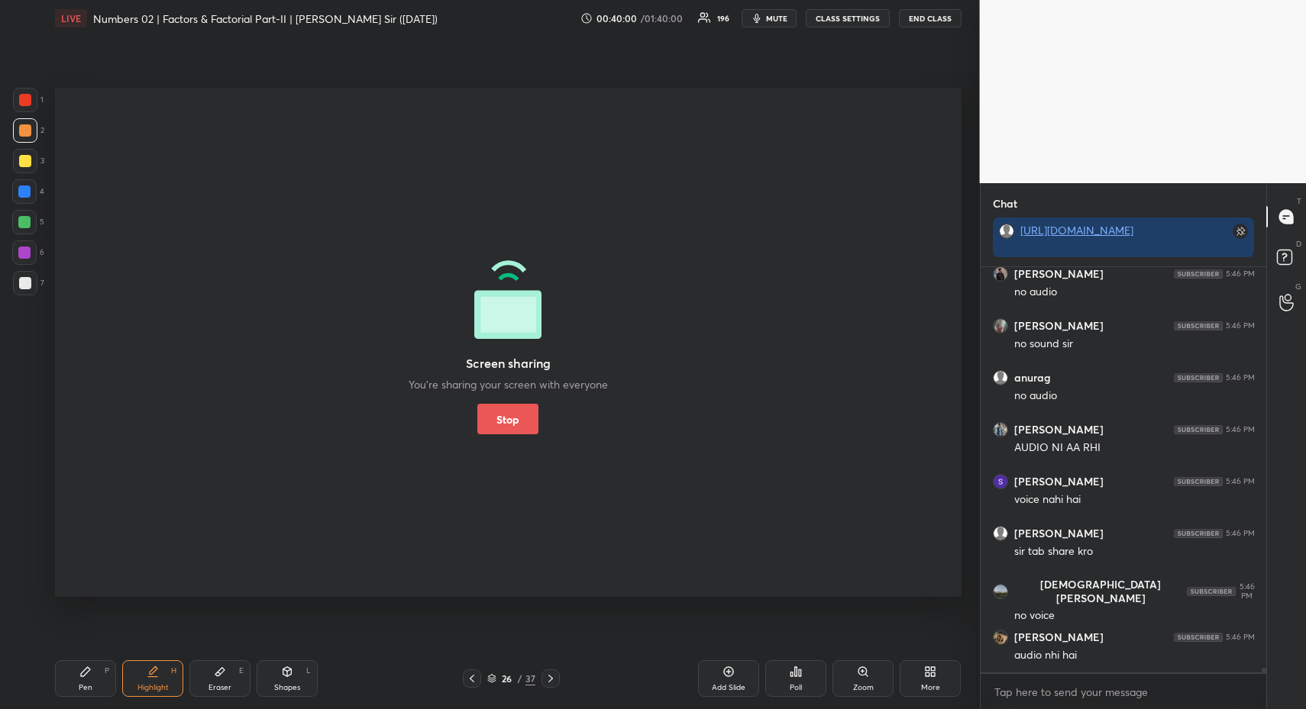
scroll to position [38321, 0]
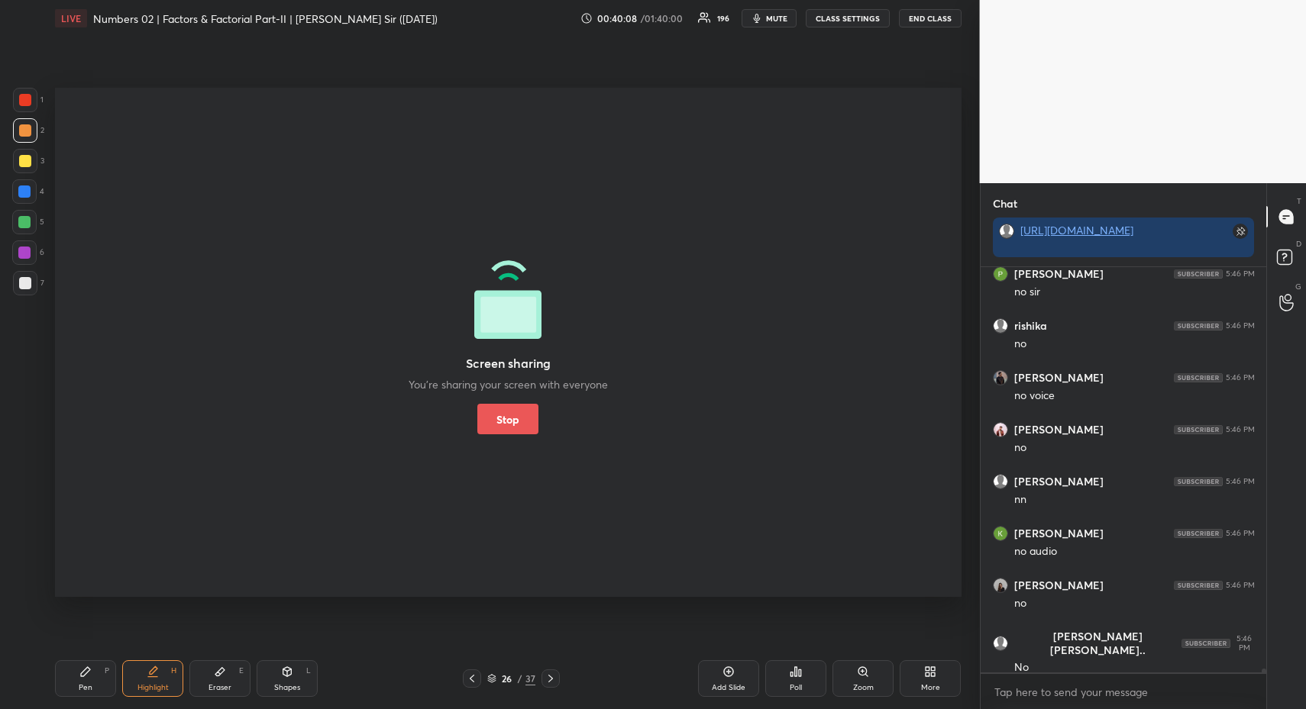
click at [498, 418] on button "Stop" at bounding box center [507, 419] width 61 height 31
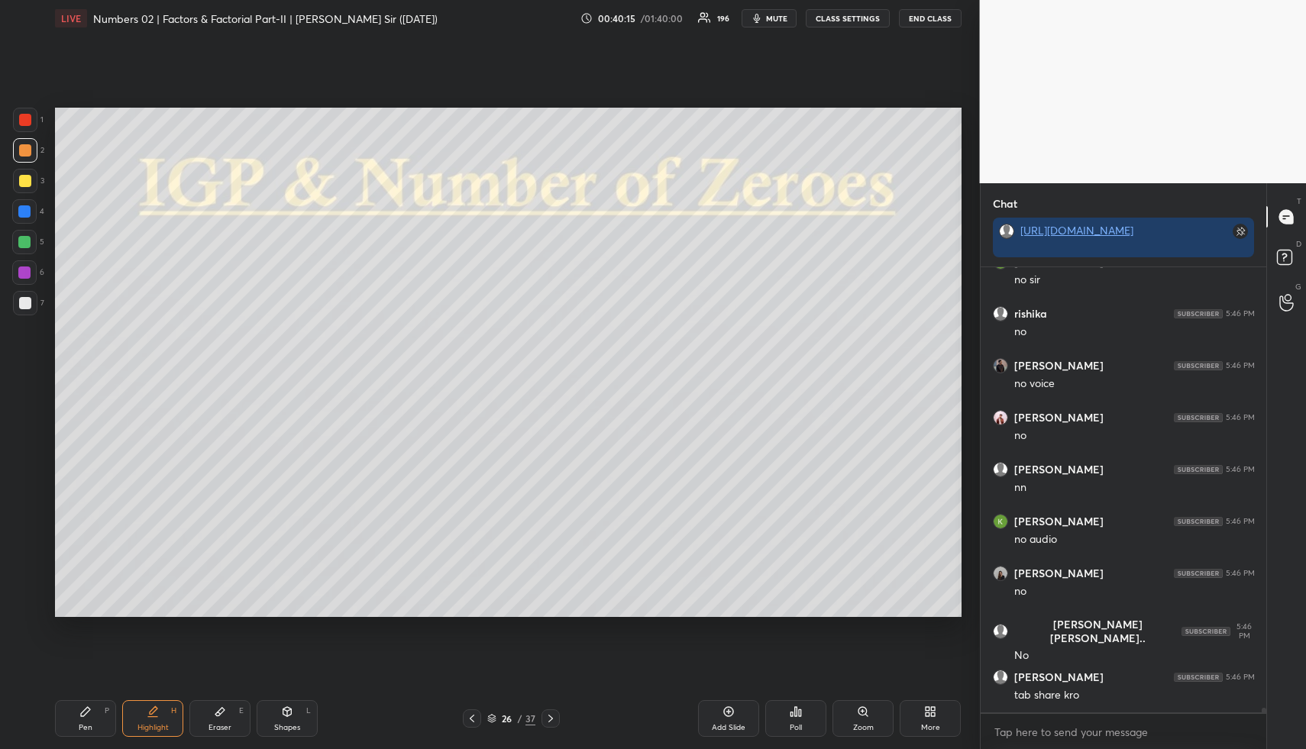
click at [940, 707] on div "More" at bounding box center [929, 718] width 61 height 37
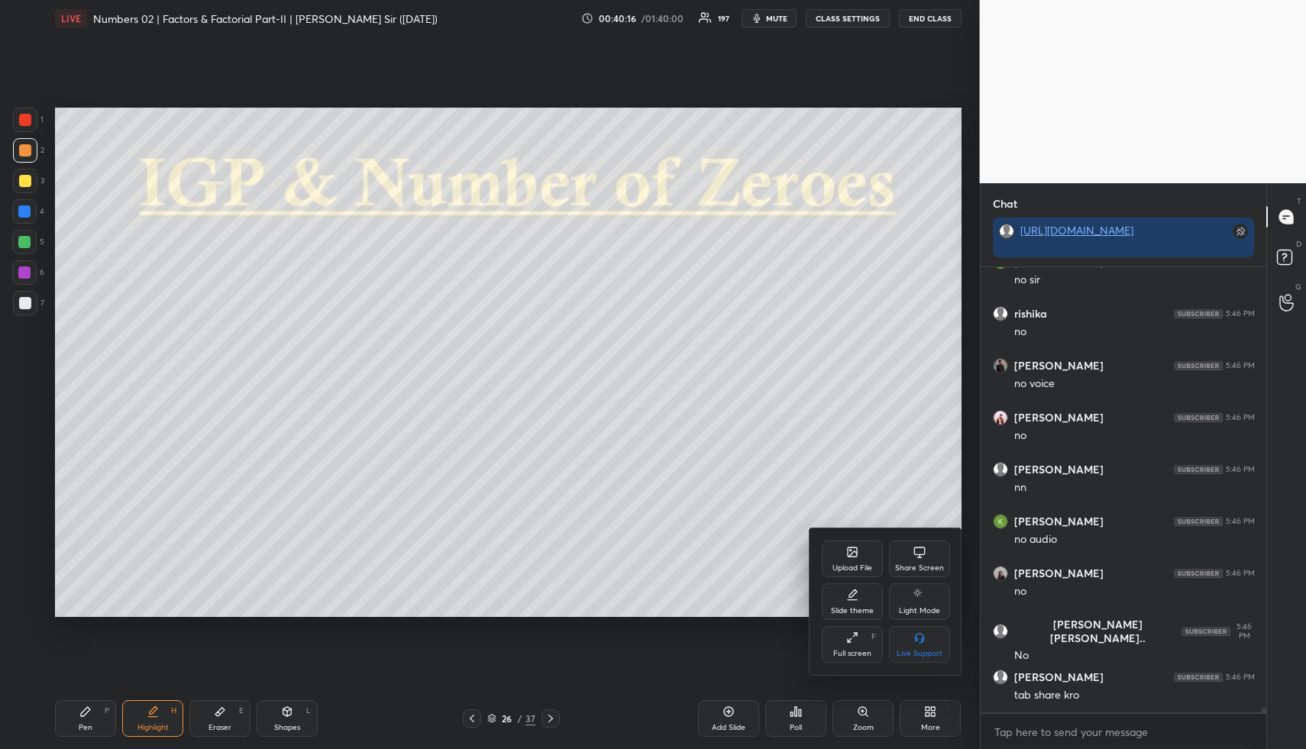
click at [914, 552] on icon at bounding box center [919, 551] width 11 height 8
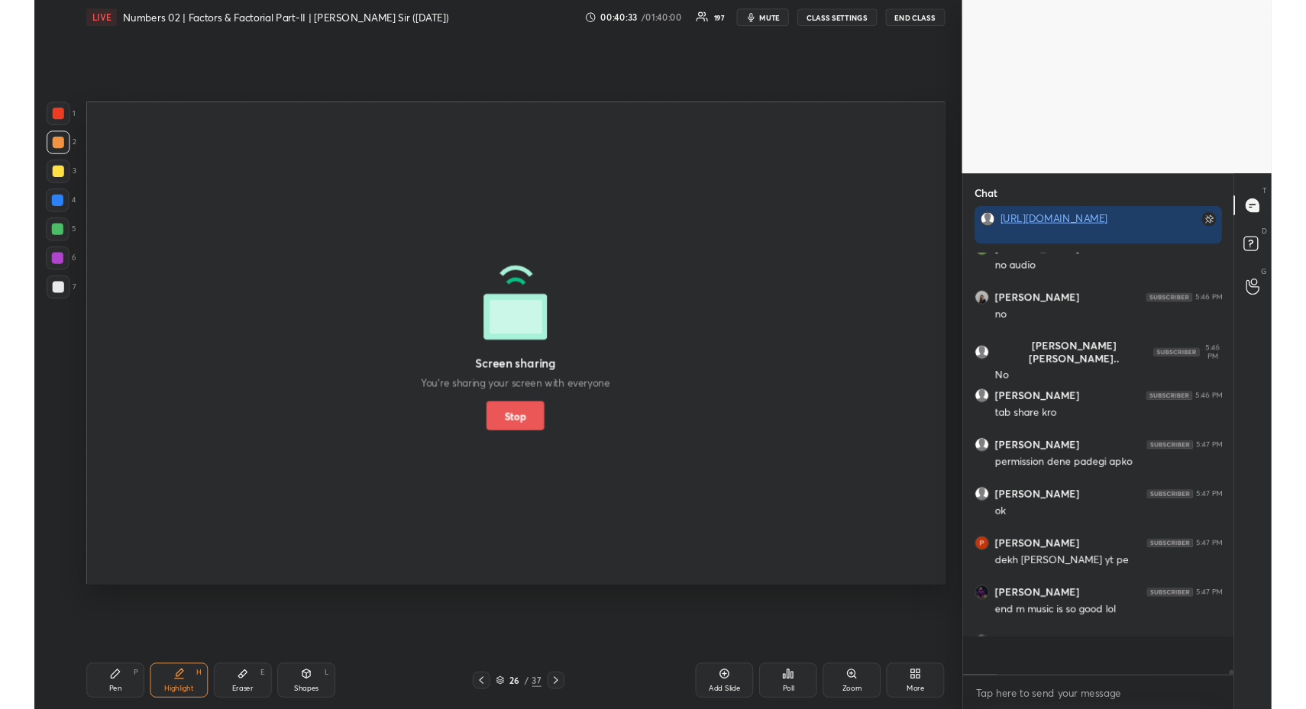
scroll to position [437, 281]
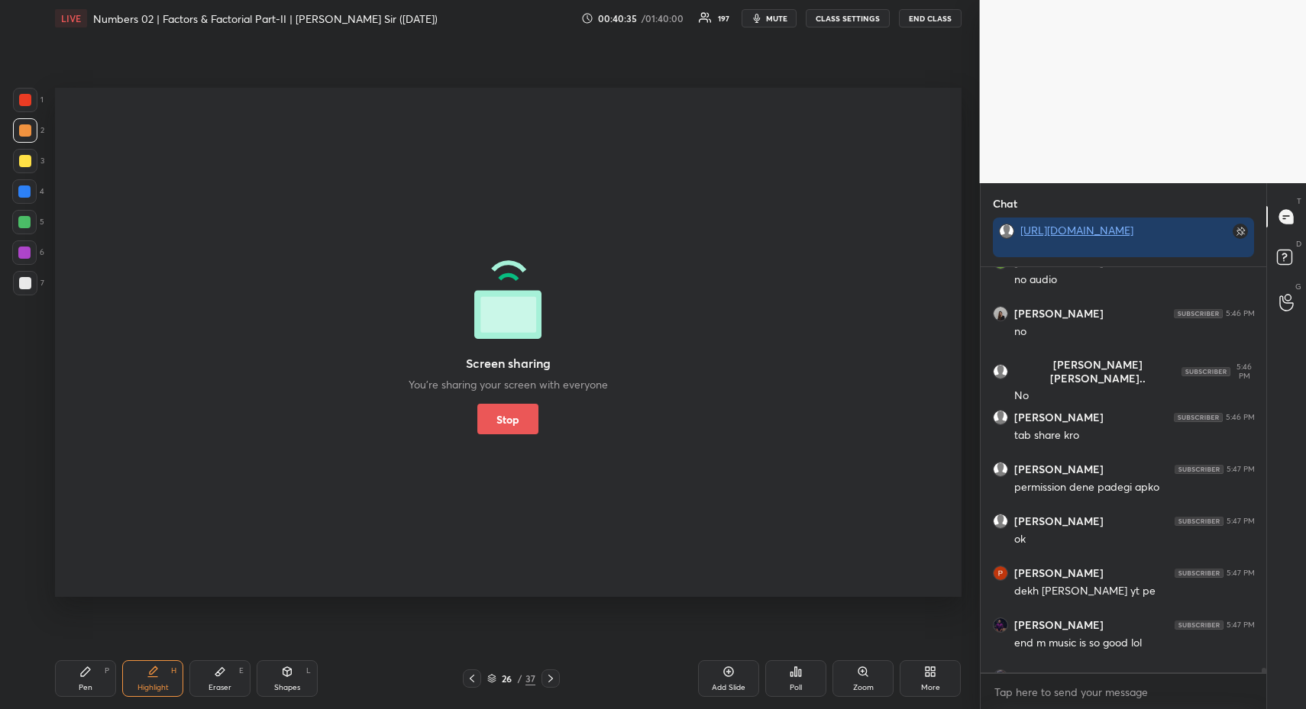
click at [510, 418] on button "Stop" at bounding box center [507, 419] width 61 height 31
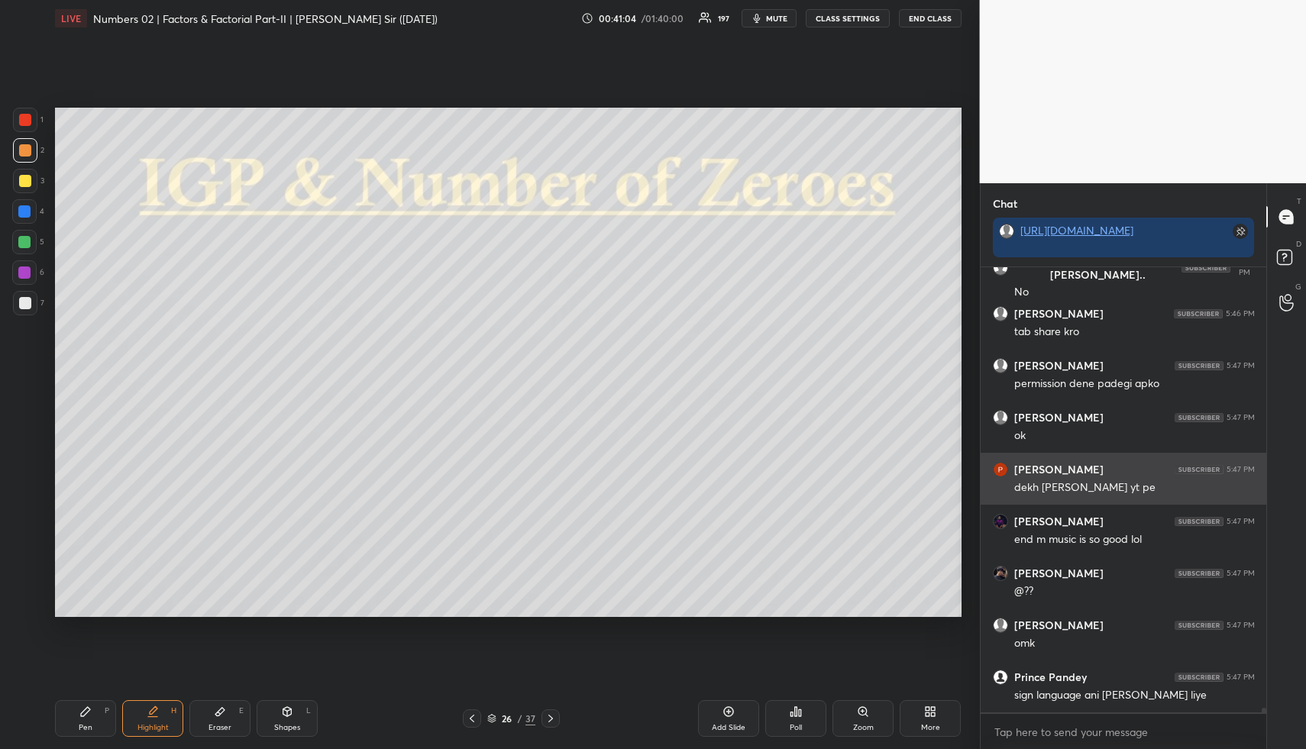
scroll to position [40202, 0]
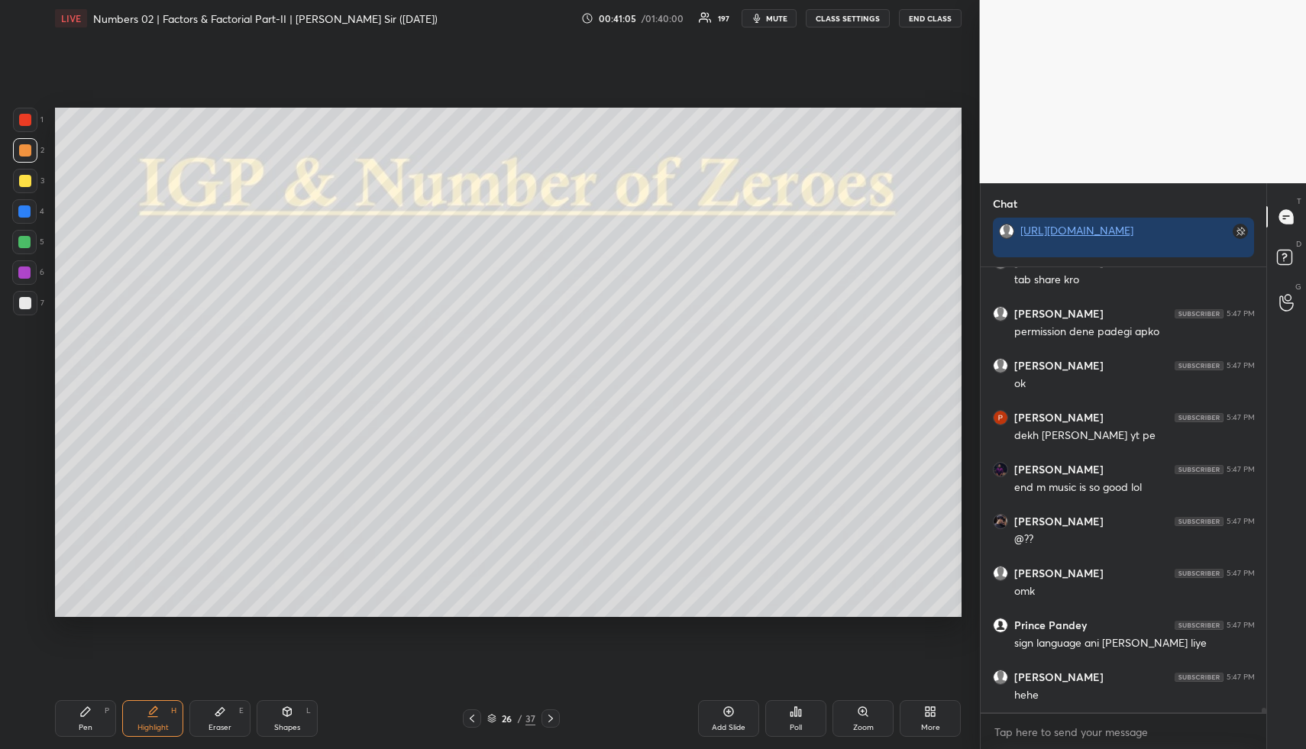
click at [158, 715] on div "Highlight H" at bounding box center [152, 718] width 61 height 37
click at [548, 716] on icon at bounding box center [550, 718] width 12 height 12
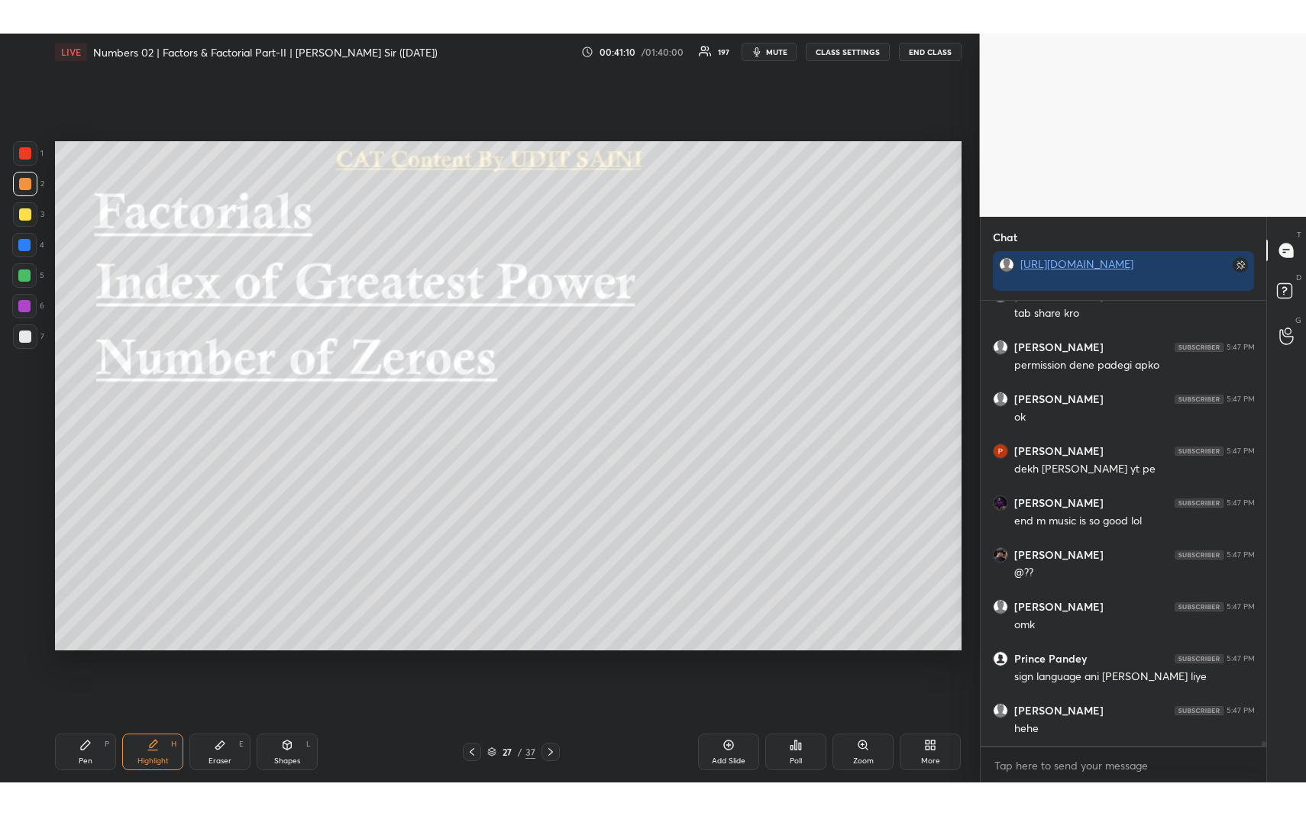
scroll to position [40254, 0]
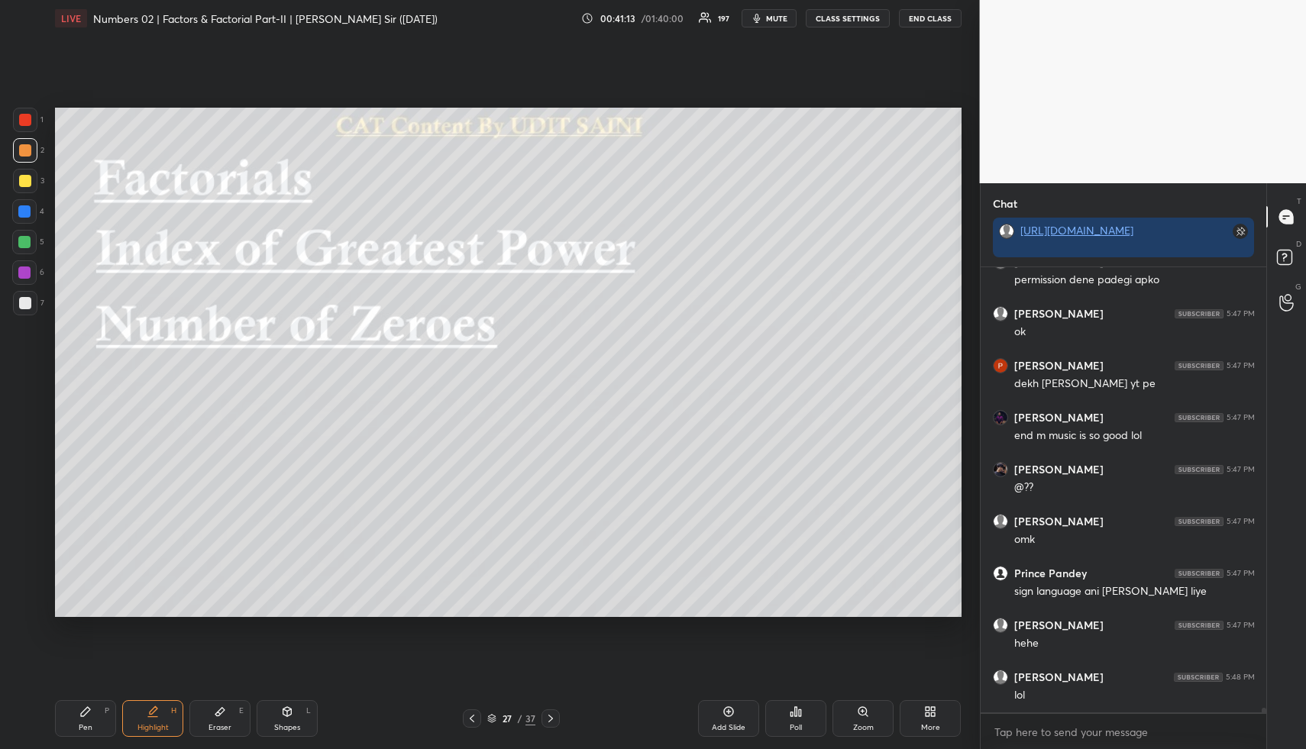
drag, startPoint x: 276, startPoint y: 725, endPoint x: 267, endPoint y: 693, distance: 32.4
click at [277, 721] on div "Shapes L" at bounding box center [287, 718] width 61 height 37
drag, startPoint x: 27, startPoint y: 176, endPoint x: 43, endPoint y: 173, distance: 16.5
click at [31, 176] on div at bounding box center [25, 181] width 24 height 24
click at [550, 718] on icon at bounding box center [550, 718] width 12 height 12
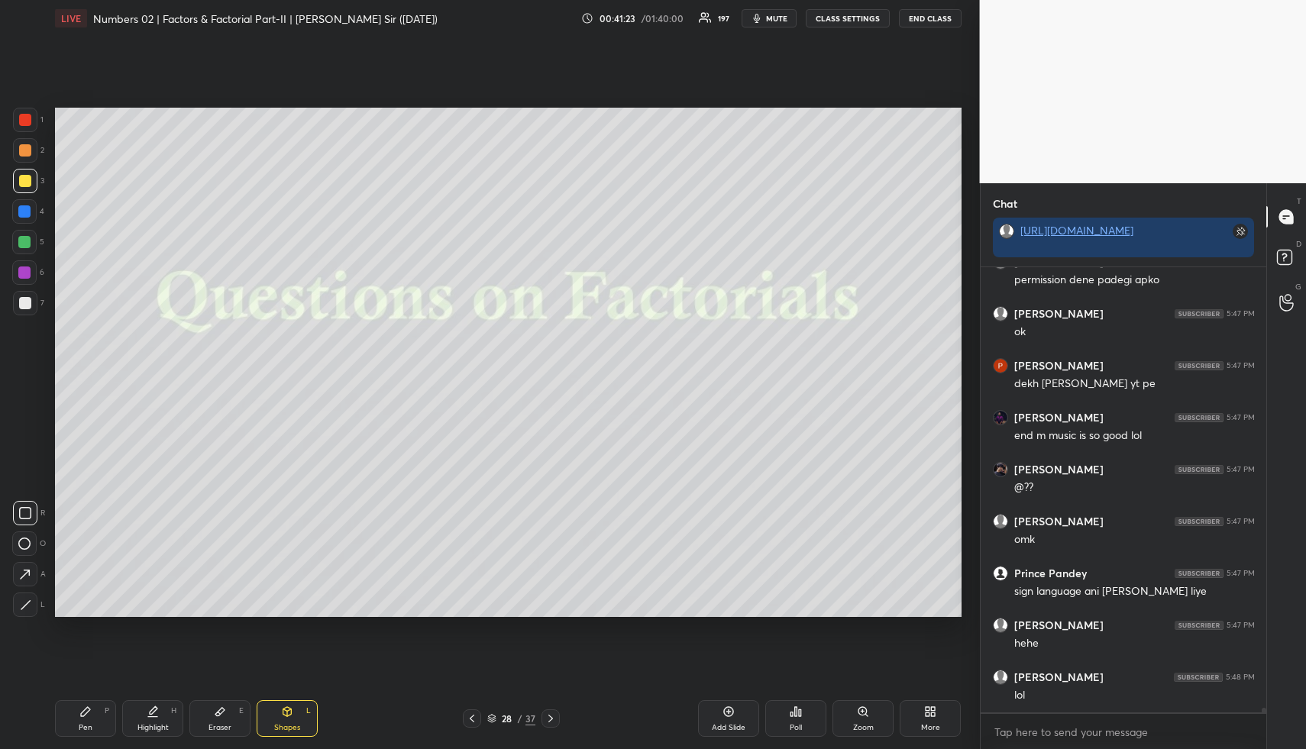
drag, startPoint x: 468, startPoint y: 715, endPoint x: 481, endPoint y: 715, distance: 13.0
click at [467, 715] on icon at bounding box center [472, 718] width 12 height 12
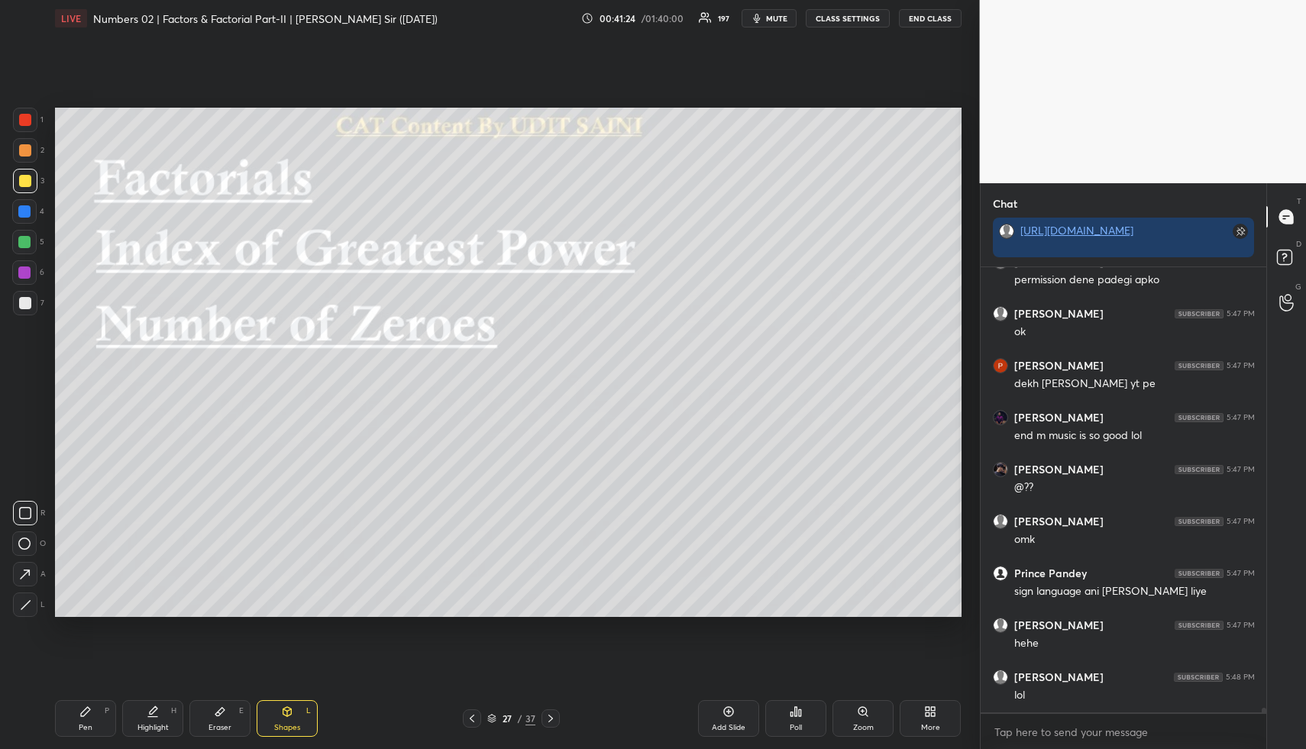
drag, startPoint x: 721, startPoint y: 714, endPoint x: 658, endPoint y: 710, distance: 62.7
click at [720, 713] on div "Add Slide" at bounding box center [728, 718] width 61 height 37
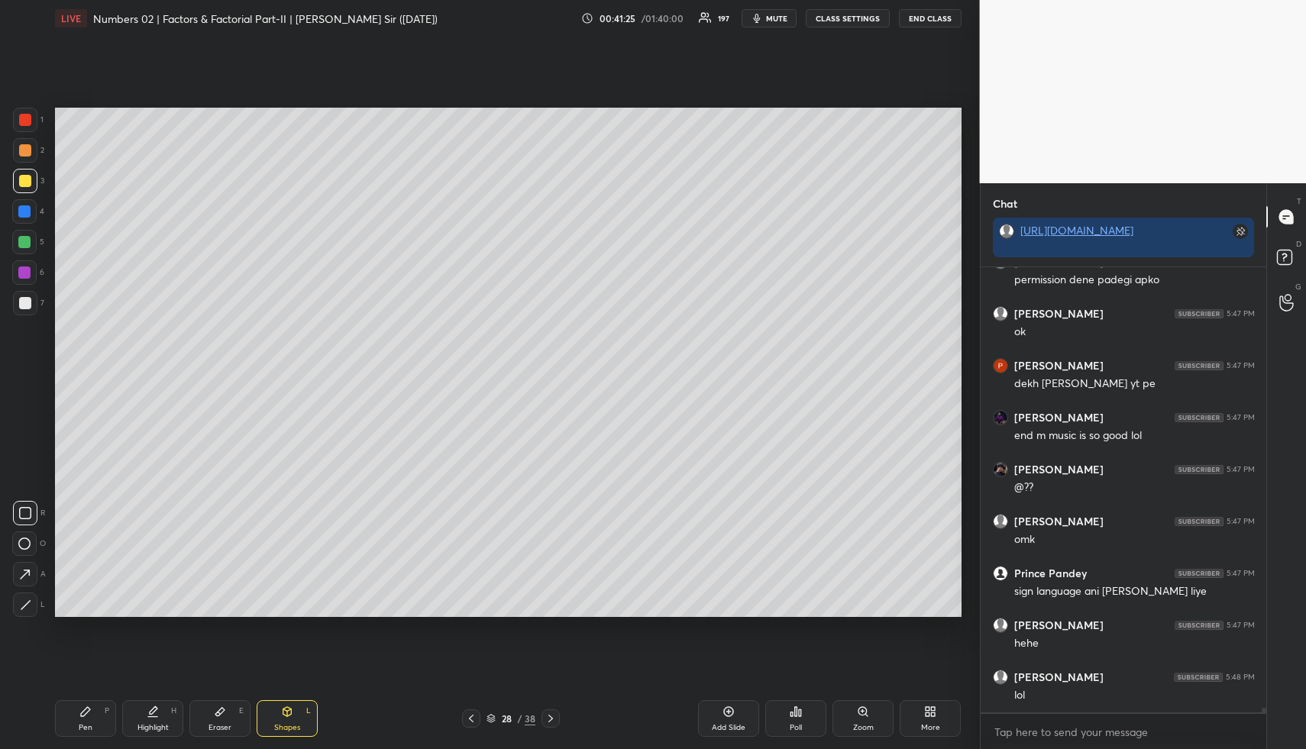
click at [83, 715] on div "Pen P" at bounding box center [85, 718] width 61 height 37
drag, startPoint x: 21, startPoint y: 143, endPoint x: 38, endPoint y: 156, distance: 21.8
click at [19, 144] on div at bounding box center [25, 150] width 24 height 24
click at [920, 716] on div "More" at bounding box center [929, 718] width 61 height 37
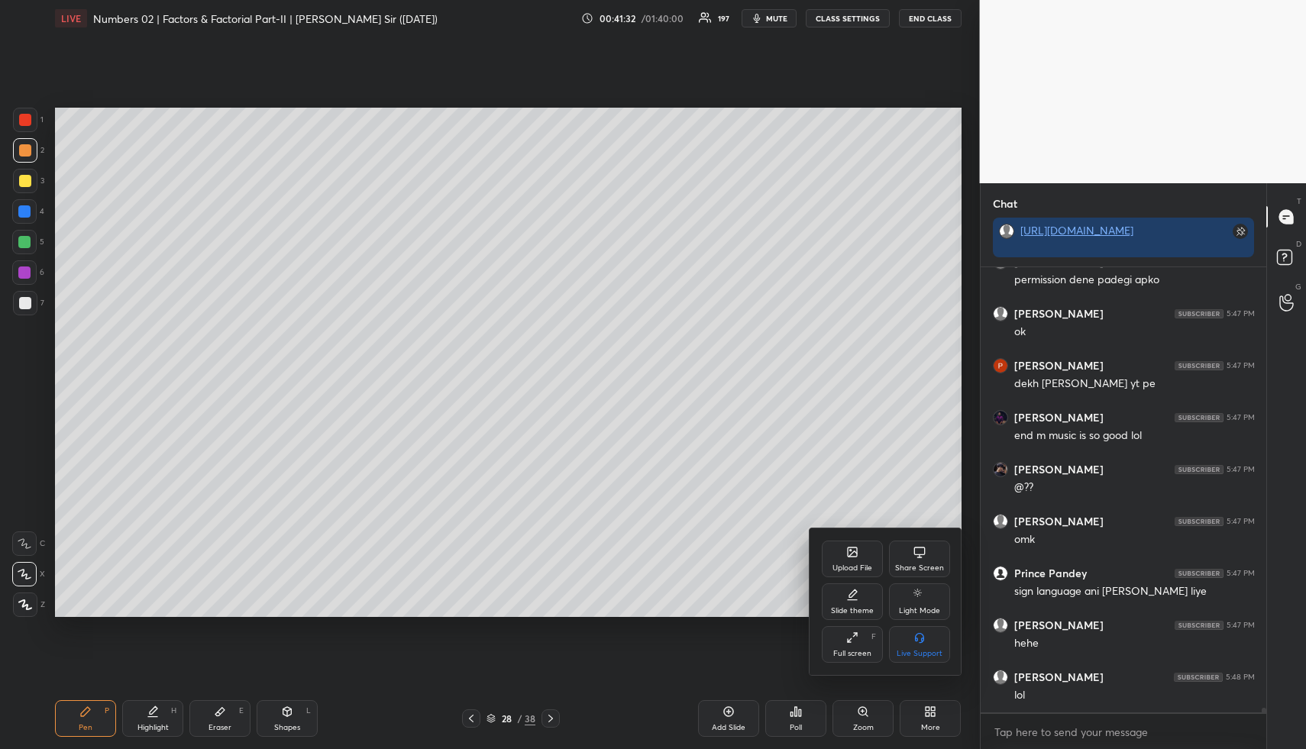
click at [848, 644] on div "Full screen F" at bounding box center [851, 644] width 61 height 37
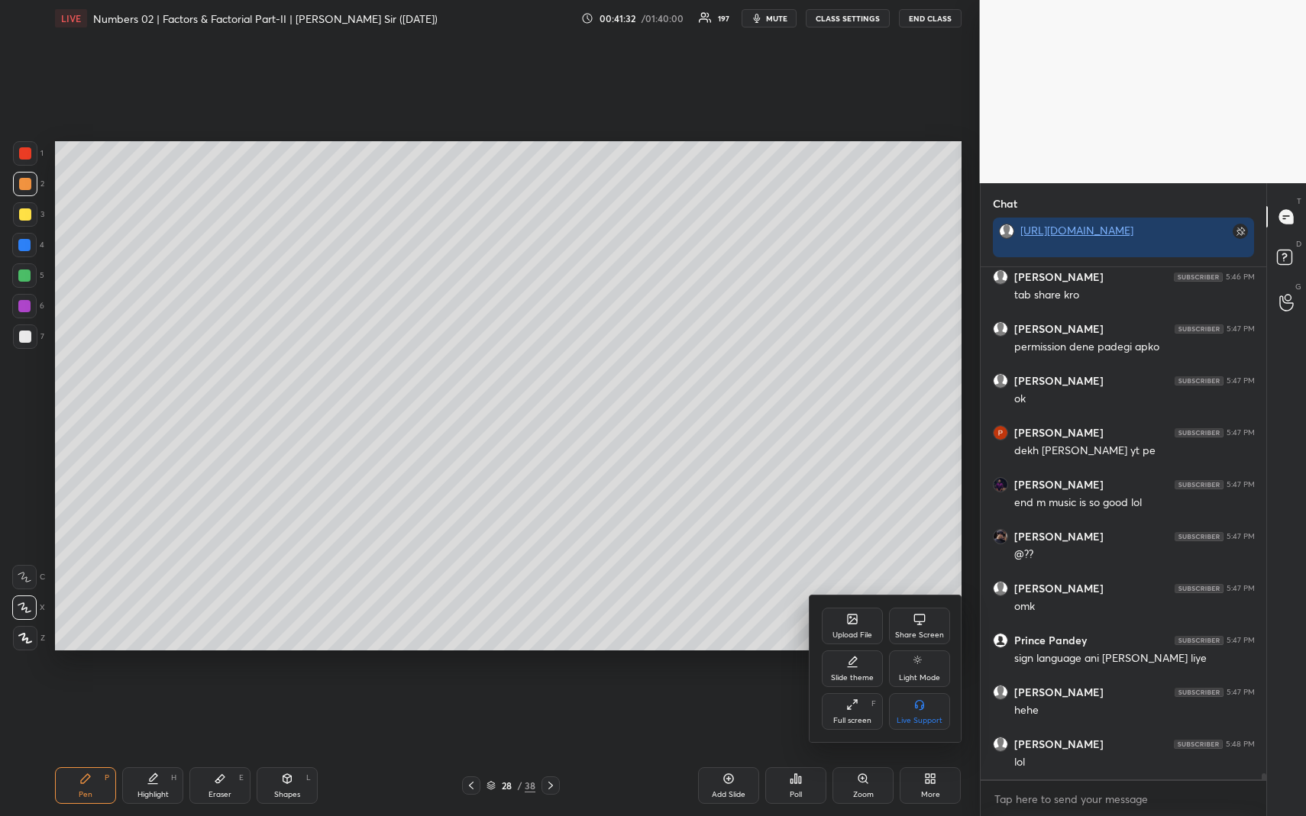
scroll to position [40186, 0]
drag, startPoint x: 315, startPoint y: 784, endPoint x: 305, endPoint y: 777, distance: 12.1
click at [309, 748] on div at bounding box center [653, 408] width 1306 height 816
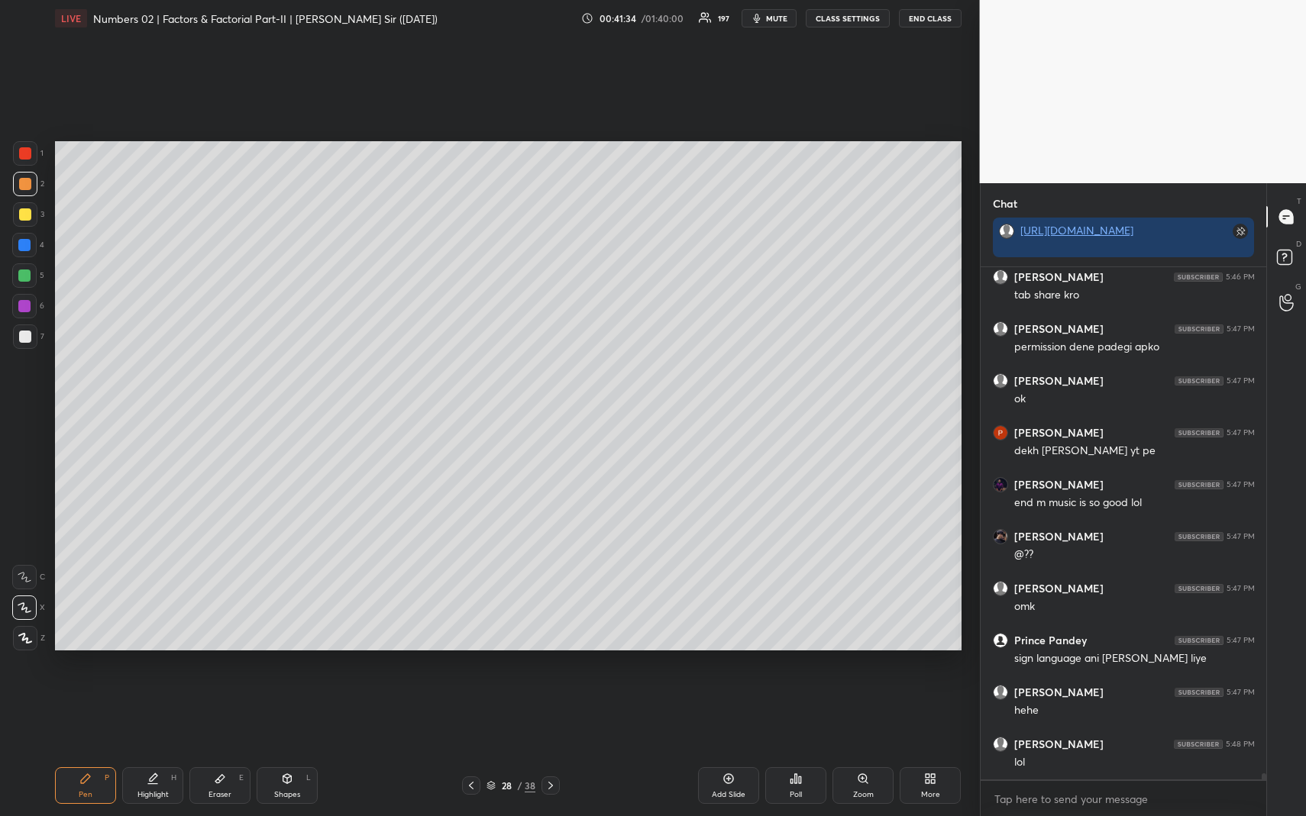
drag, startPoint x: 23, startPoint y: 208, endPoint x: 46, endPoint y: 199, distance: 24.7
click at [24, 208] on div at bounding box center [25, 214] width 12 height 12
click at [302, 748] on div "Shapes L" at bounding box center [287, 785] width 61 height 37
click at [300, 748] on div "Shapes L" at bounding box center [287, 785] width 61 height 37
click at [27, 537] on div at bounding box center [25, 546] width 24 height 24
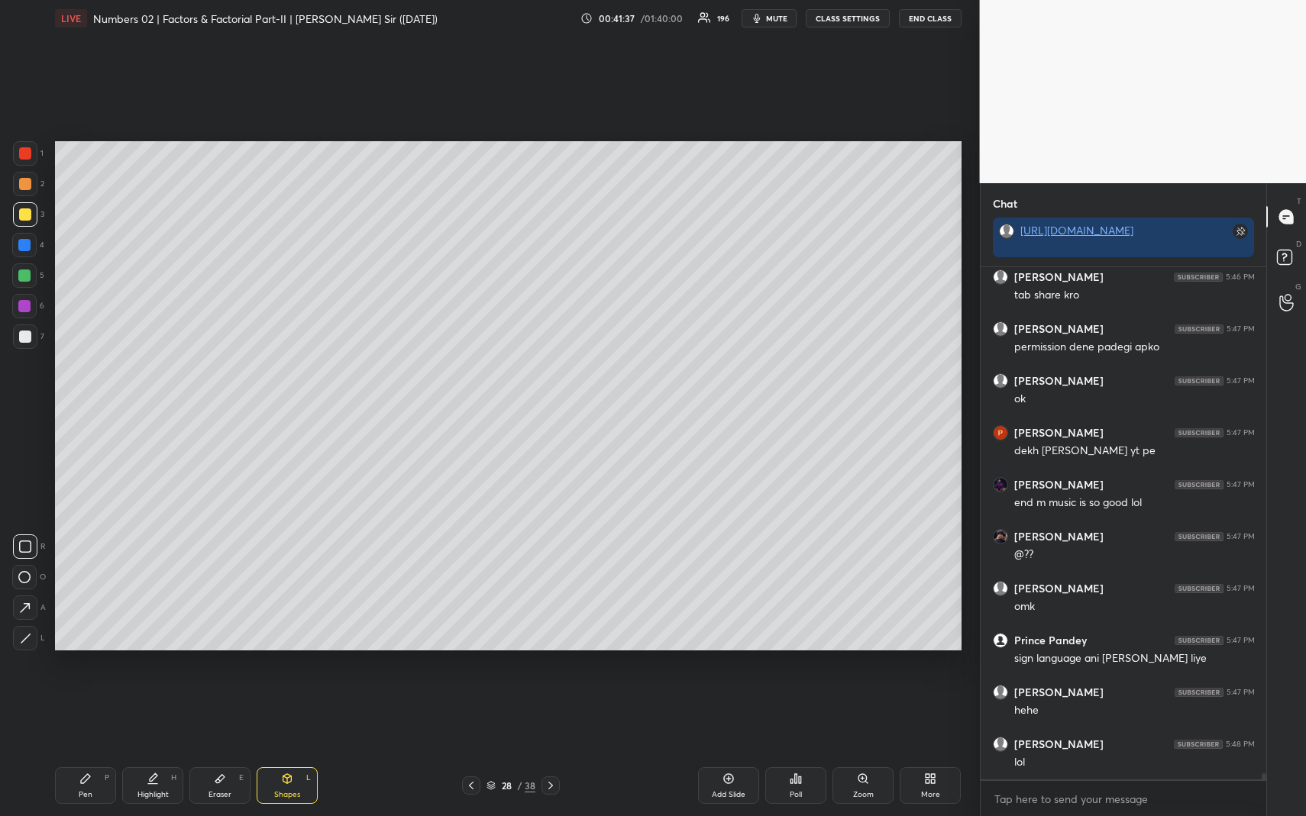
scroll to position [40238, 0]
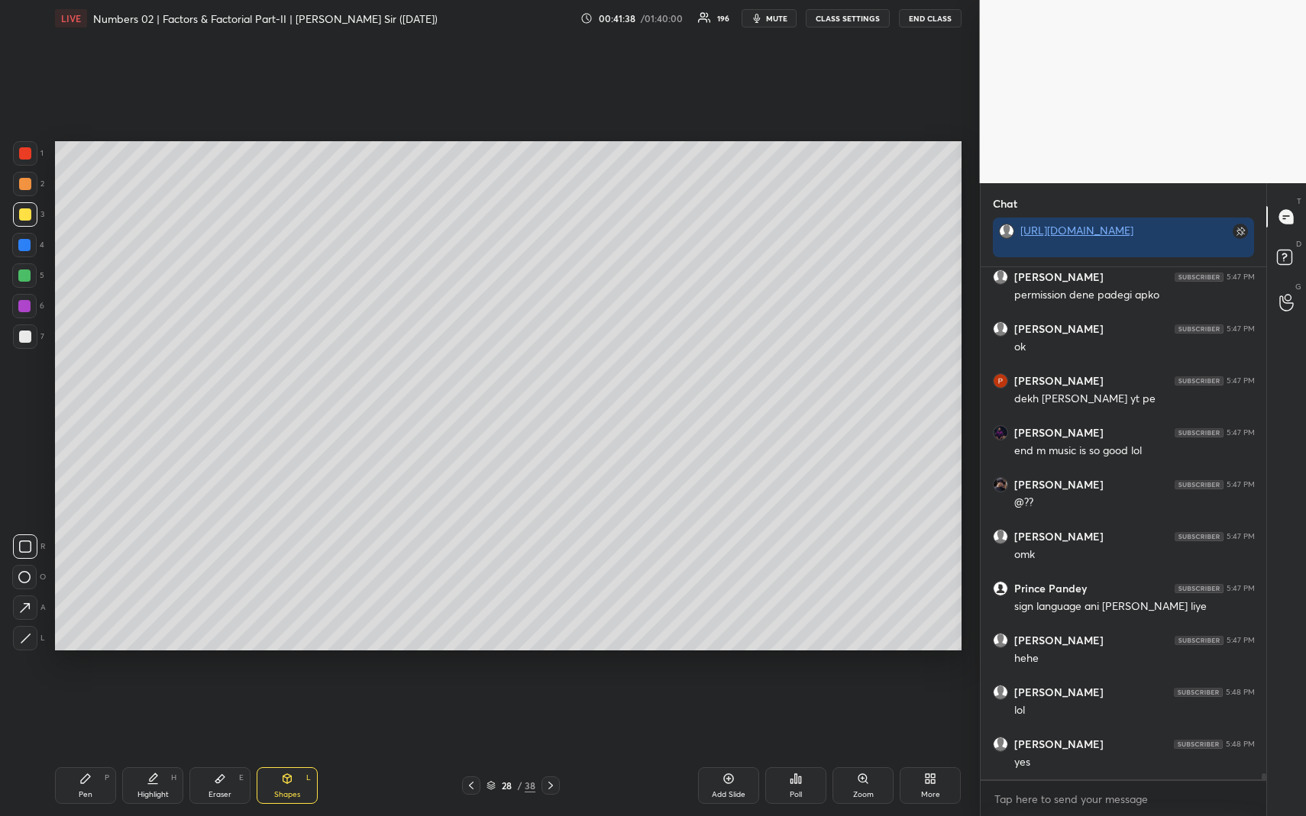
drag, startPoint x: 91, startPoint y: 783, endPoint x: 86, endPoint y: 756, distance: 27.3
click at [91, 748] on div "Pen P" at bounding box center [85, 785] width 61 height 37
drag, startPoint x: 20, startPoint y: 244, endPoint x: 42, endPoint y: 253, distance: 23.7
click at [20, 244] on div at bounding box center [24, 245] width 12 height 12
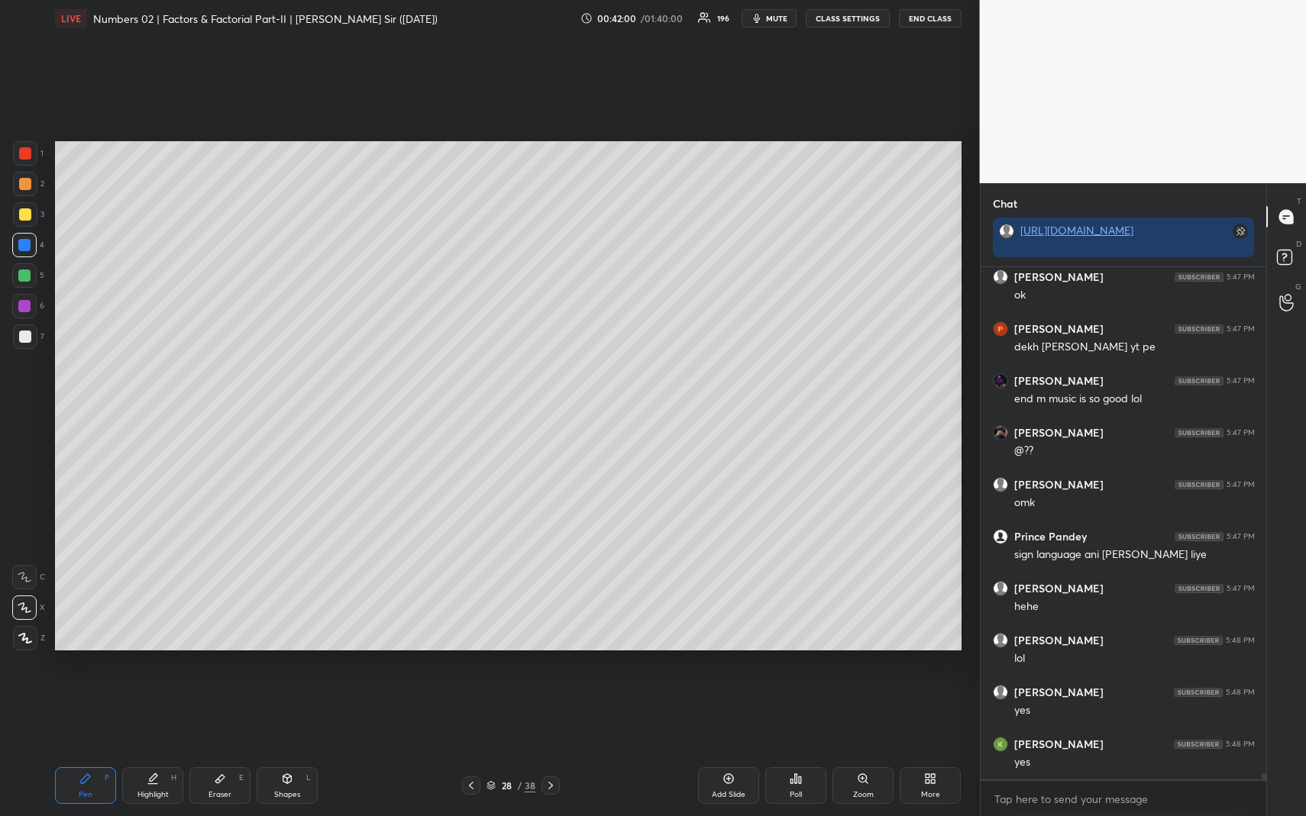
click at [153, 748] on icon at bounding box center [153, 779] width 12 height 12
drag, startPoint x: 90, startPoint y: 797, endPoint x: 89, endPoint y: 770, distance: 27.5
click at [90, 748] on div "Pen" at bounding box center [86, 795] width 14 height 8
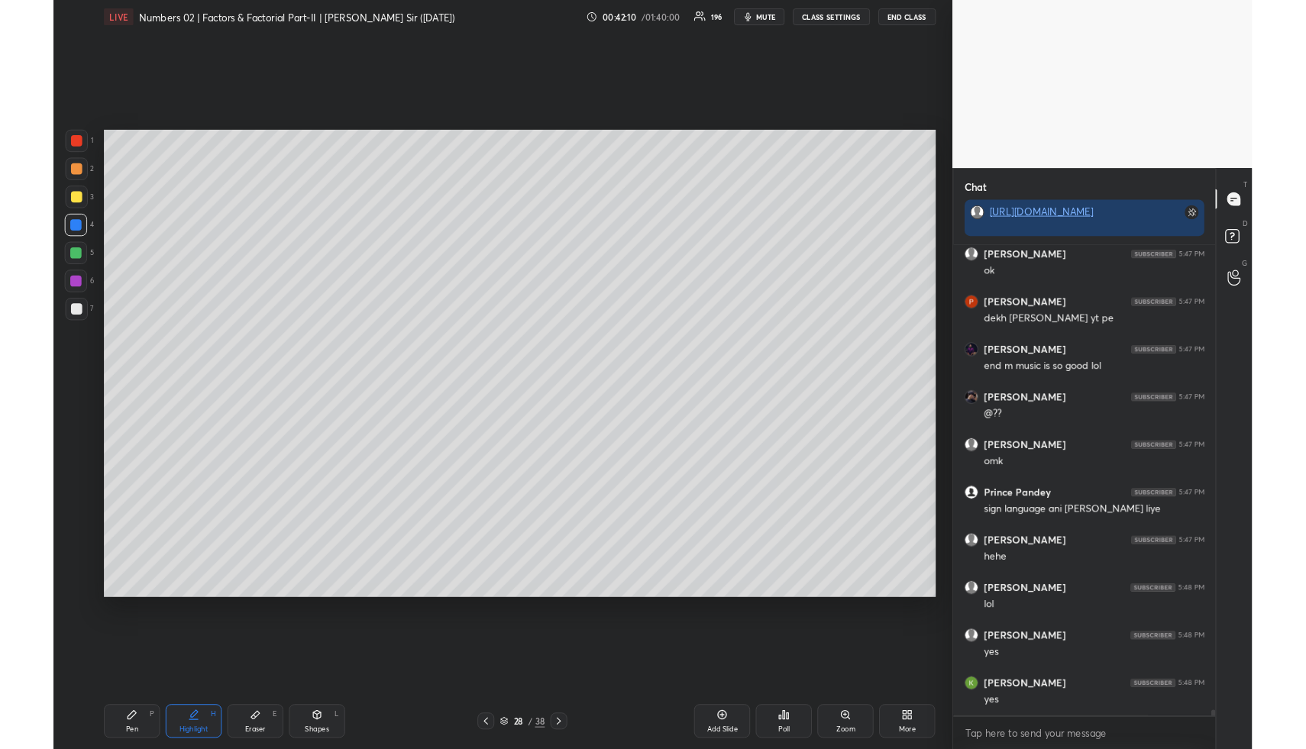
scroll to position [40356, 0]
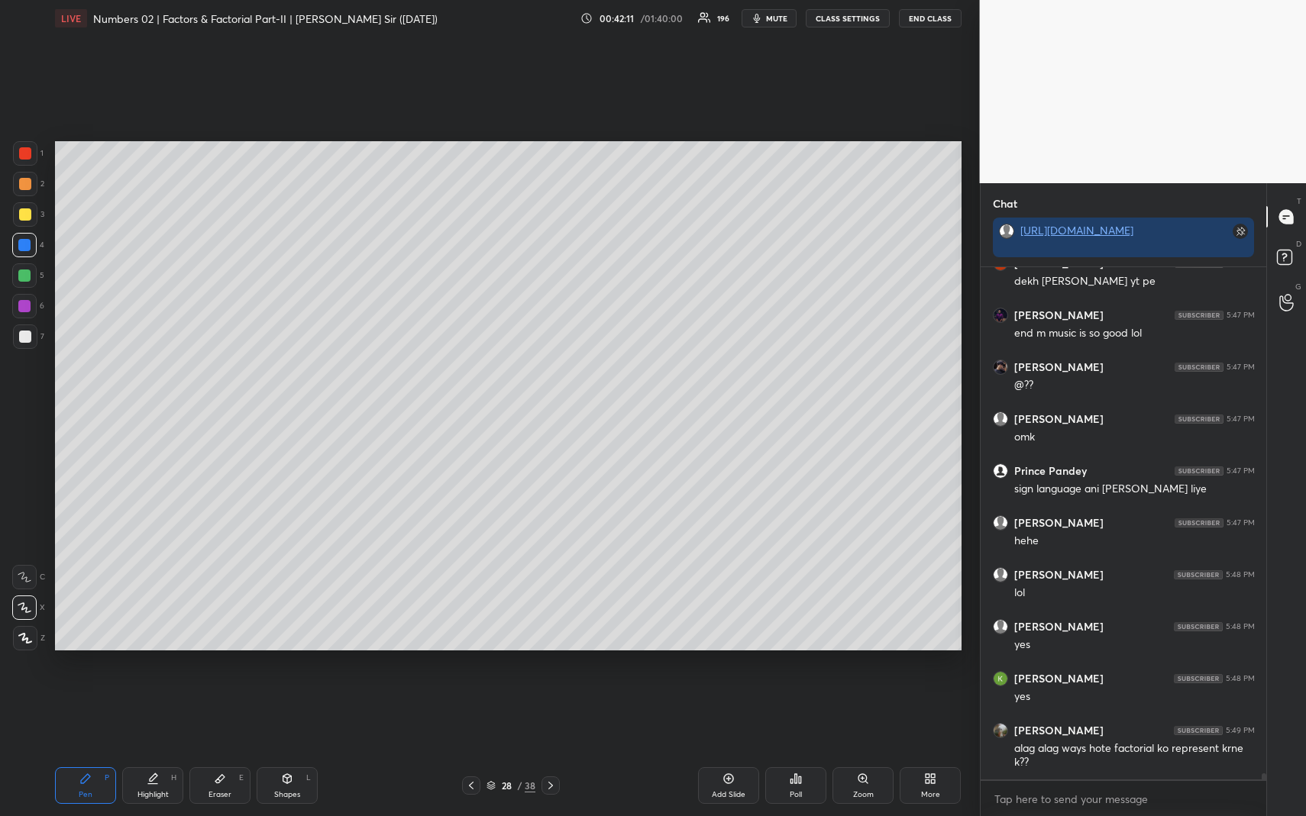
click at [24, 279] on div at bounding box center [24, 276] width 12 height 12
click at [306, 748] on div "Shapes L" at bounding box center [287, 785] width 61 height 37
click at [22, 339] on div at bounding box center [25, 337] width 12 height 12
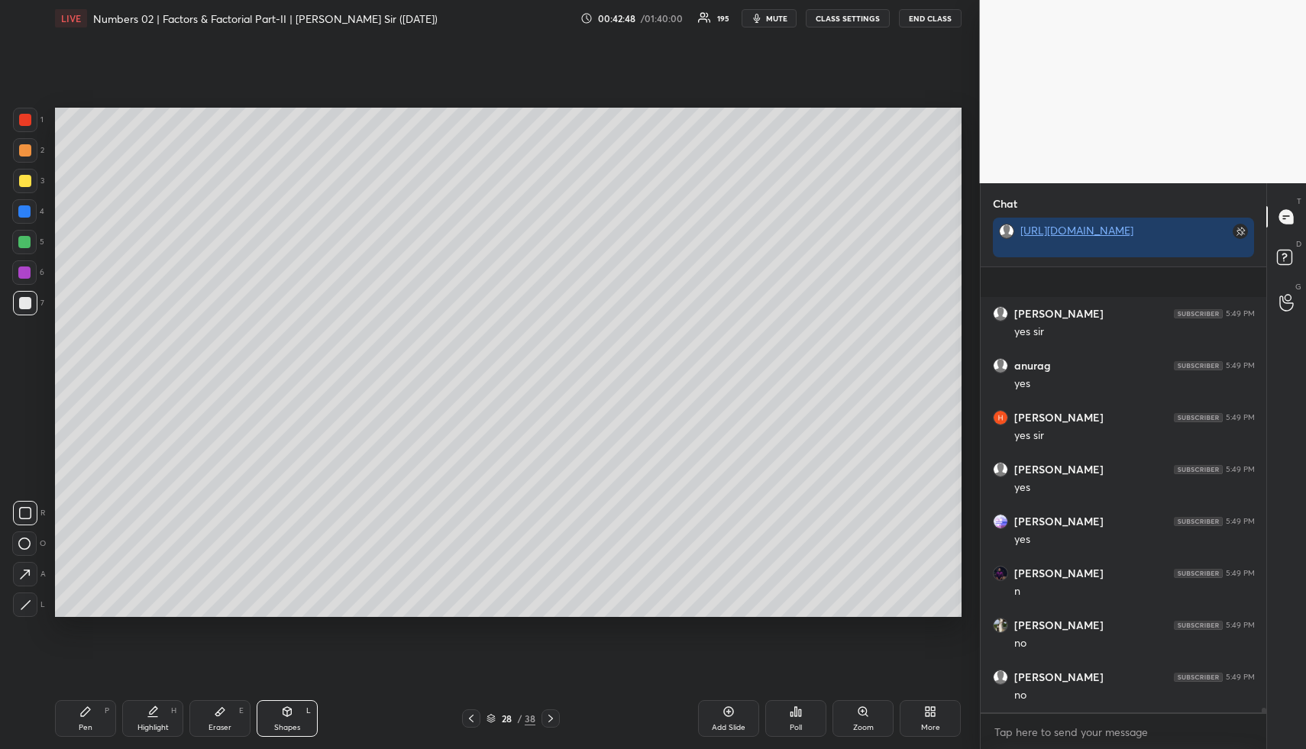
scroll to position [41513, 0]
click at [92, 721] on div "Pen P" at bounding box center [85, 718] width 61 height 37
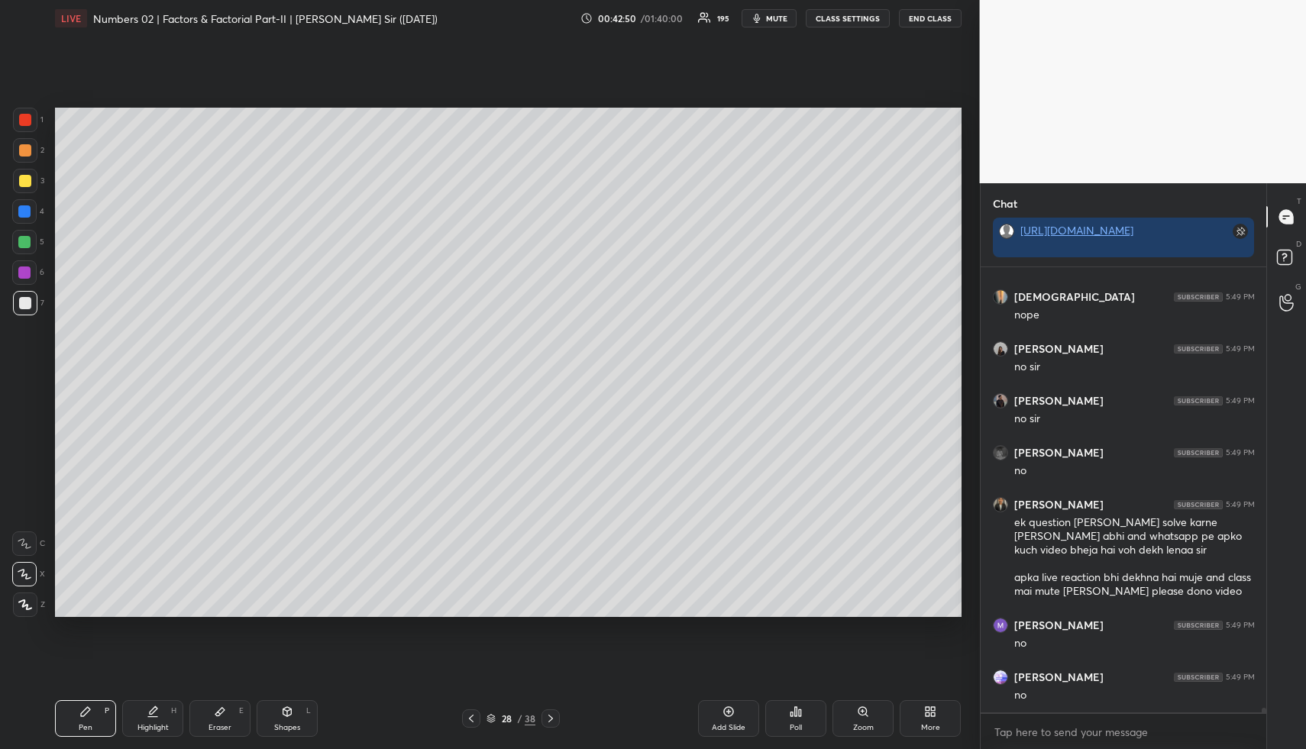
click at [26, 146] on div at bounding box center [25, 150] width 12 height 12
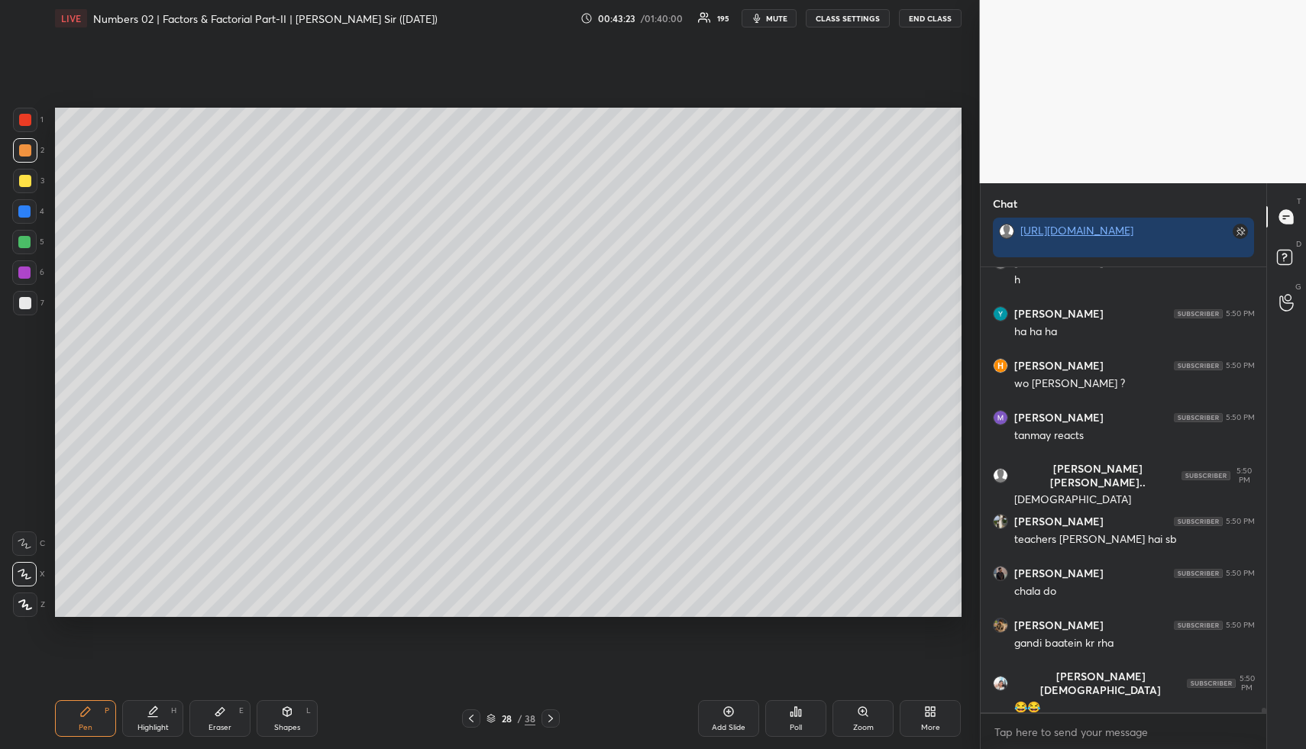
scroll to position [42932, 0]
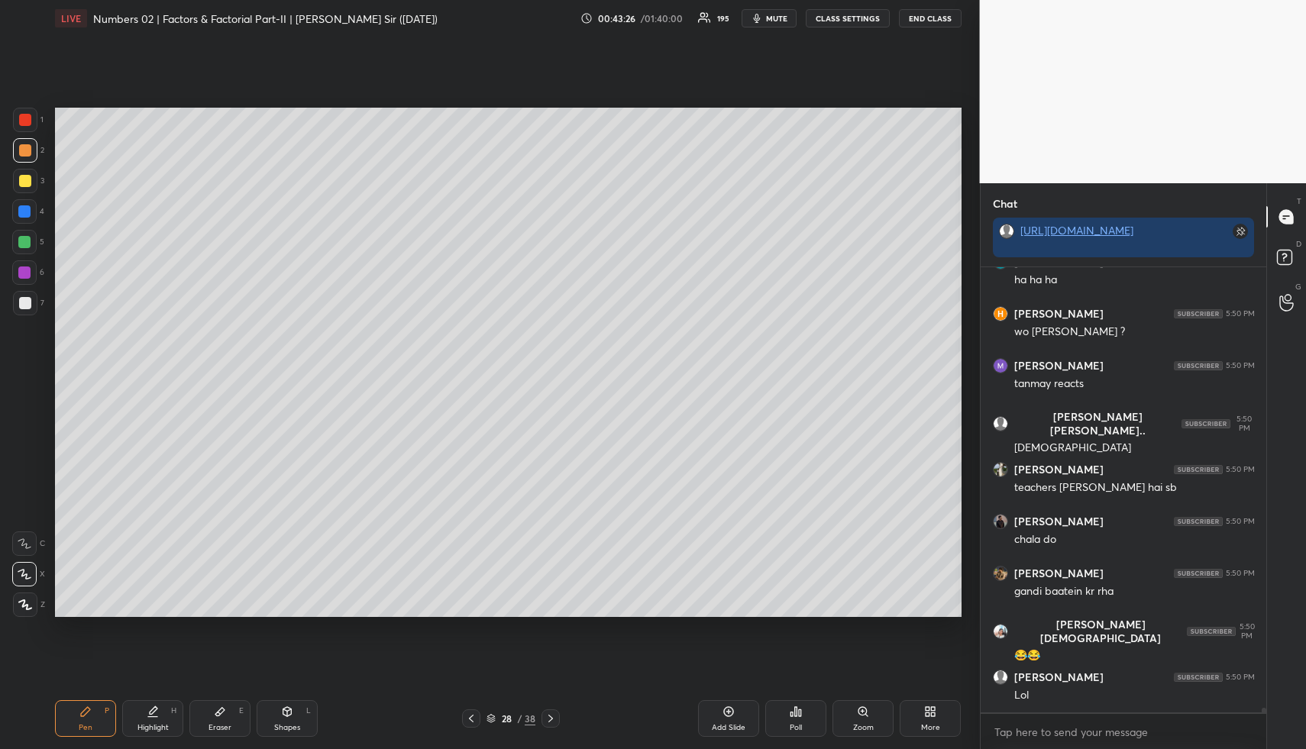
drag, startPoint x: 77, startPoint y: 737, endPoint x: 74, endPoint y: 668, distance: 68.8
click at [77, 731] on div "Pen P Highlight H Eraser E Shapes L 28 / 38 Add Slide Poll Zoom More" at bounding box center [508, 718] width 906 height 61
click at [24, 168] on div "1 2 3 4 5 6 7" at bounding box center [28, 215] width 32 height 214
click at [26, 175] on div at bounding box center [25, 181] width 12 height 12
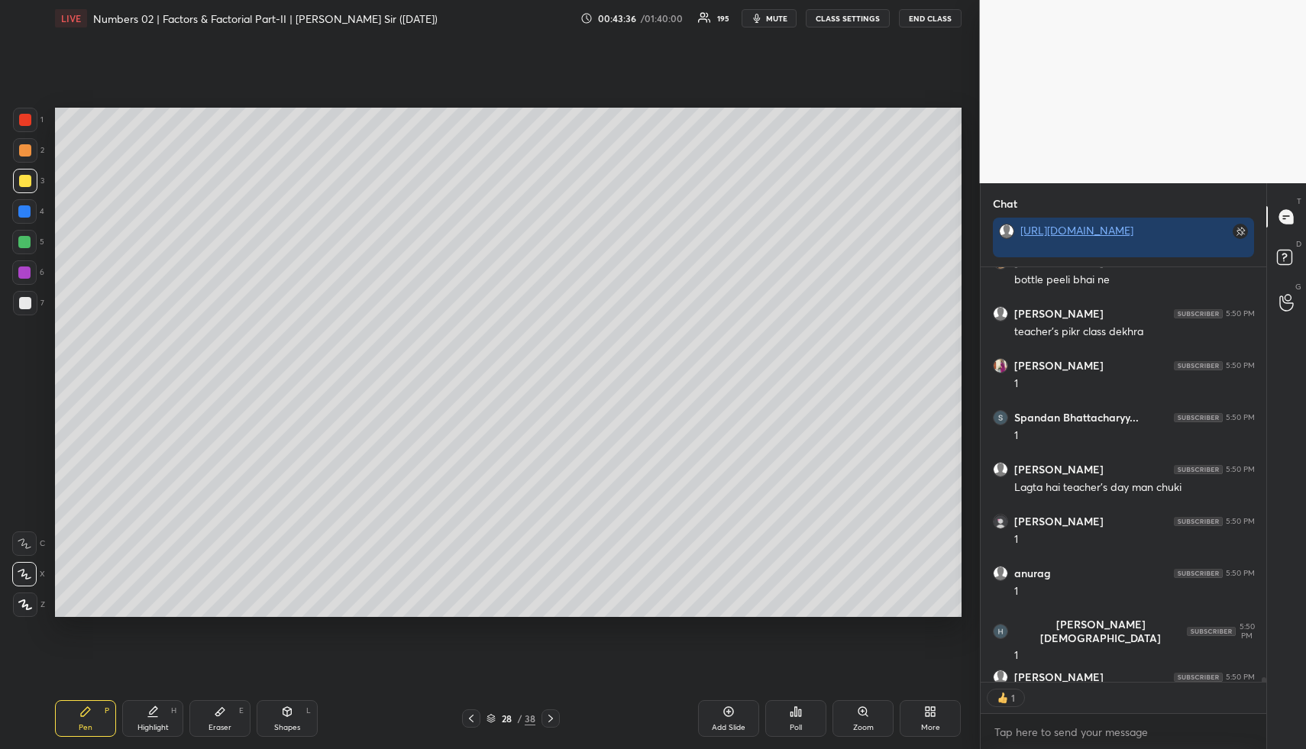
scroll to position [5, 5]
click at [298, 716] on div "Shapes L" at bounding box center [287, 718] width 61 height 37
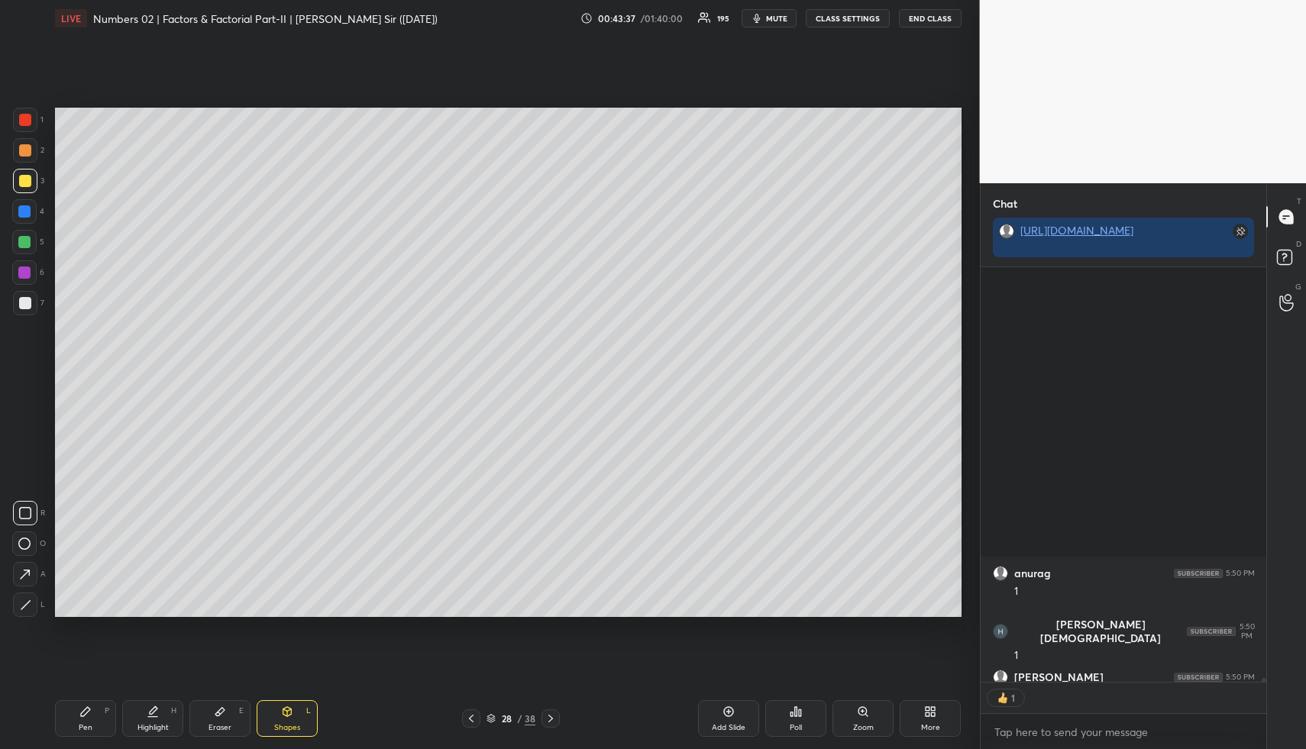
scroll to position [43793, 0]
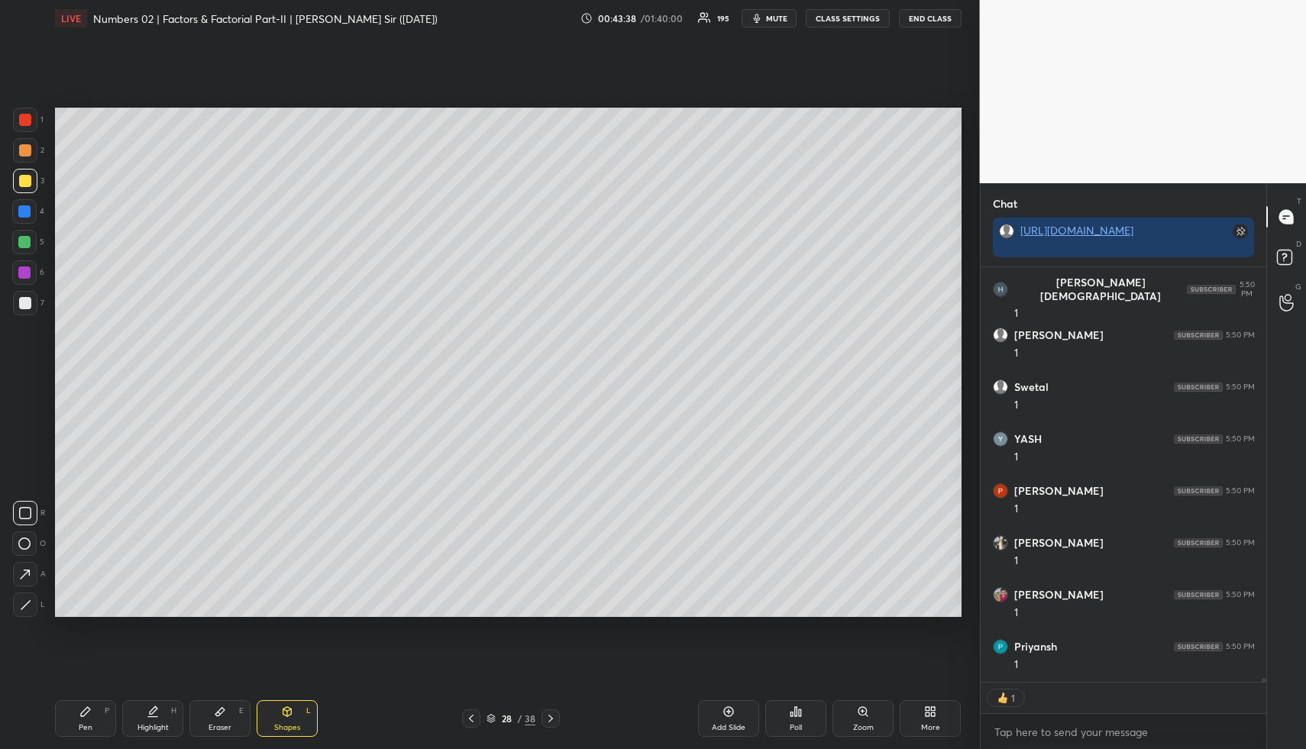
drag, startPoint x: 24, startPoint y: 302, endPoint x: 44, endPoint y: 302, distance: 19.9
click at [26, 302] on div at bounding box center [25, 303] width 12 height 12
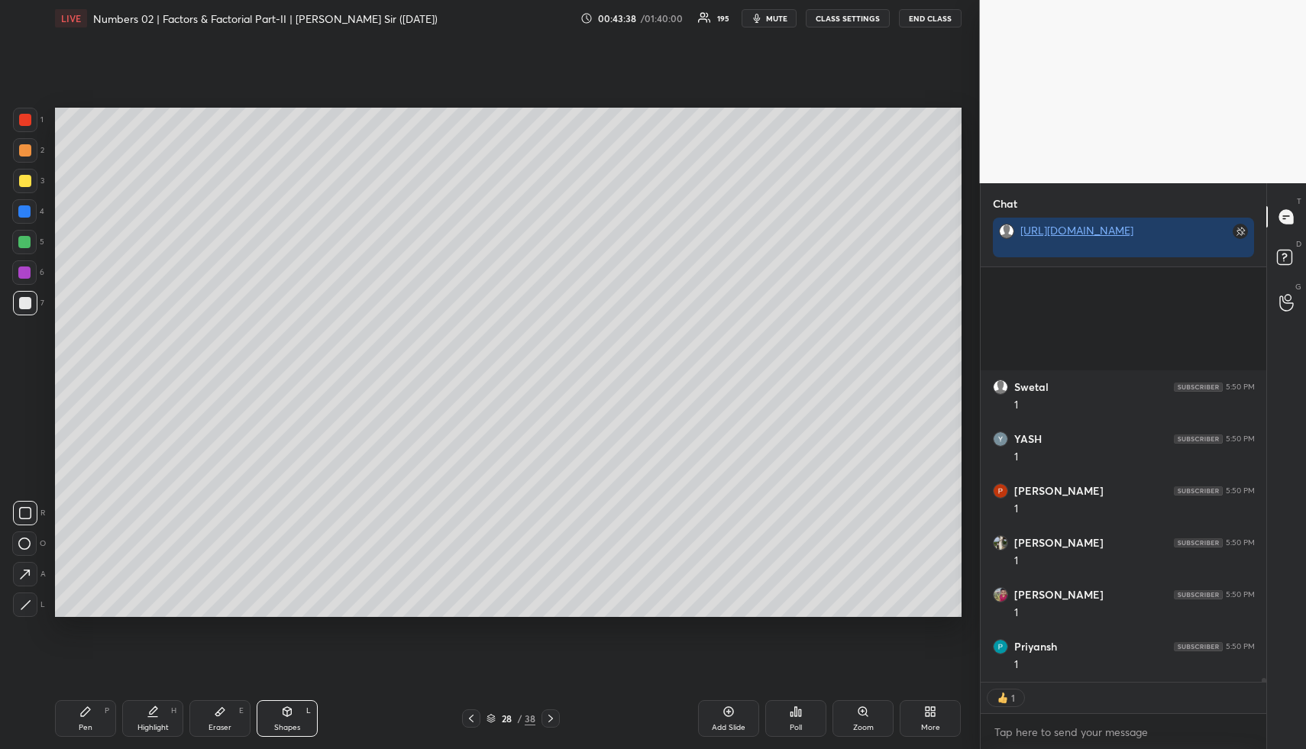
scroll to position [43949, 0]
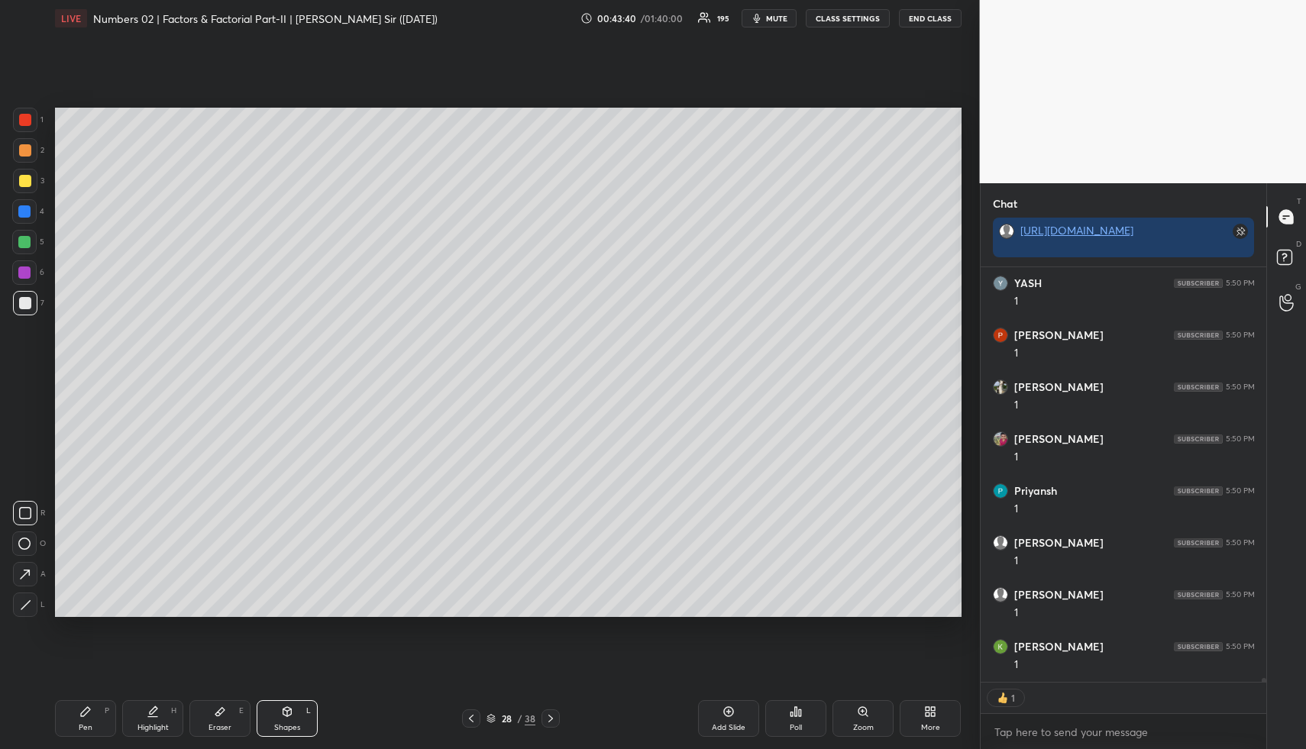
drag, startPoint x: 96, startPoint y: 717, endPoint x: 95, endPoint y: 706, distance: 10.7
click at [95, 712] on div "Pen P" at bounding box center [85, 718] width 61 height 37
drag, startPoint x: 22, startPoint y: 155, endPoint x: 51, endPoint y: 179, distance: 37.9
click at [24, 156] on div at bounding box center [25, 150] width 12 height 12
drag, startPoint x: 16, startPoint y: 177, endPoint x: 28, endPoint y: 179, distance: 12.3
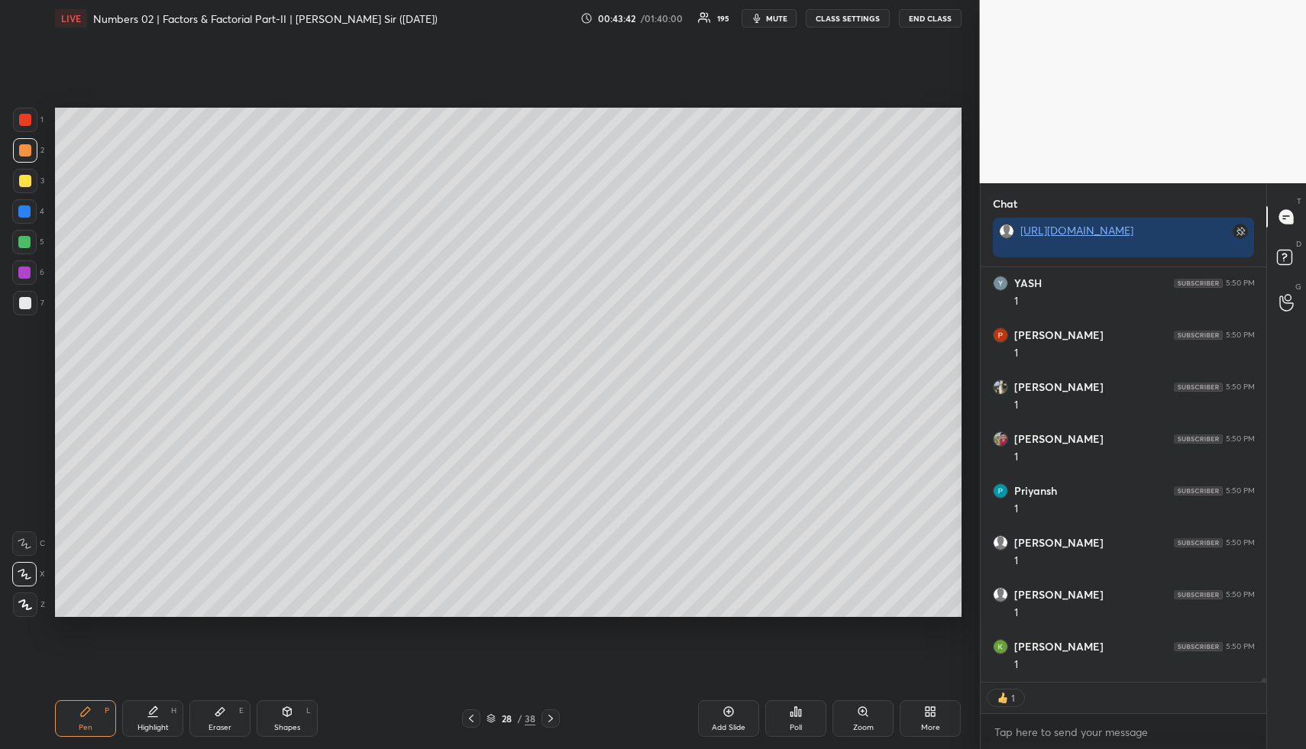
click at [17, 178] on div at bounding box center [25, 181] width 24 height 24
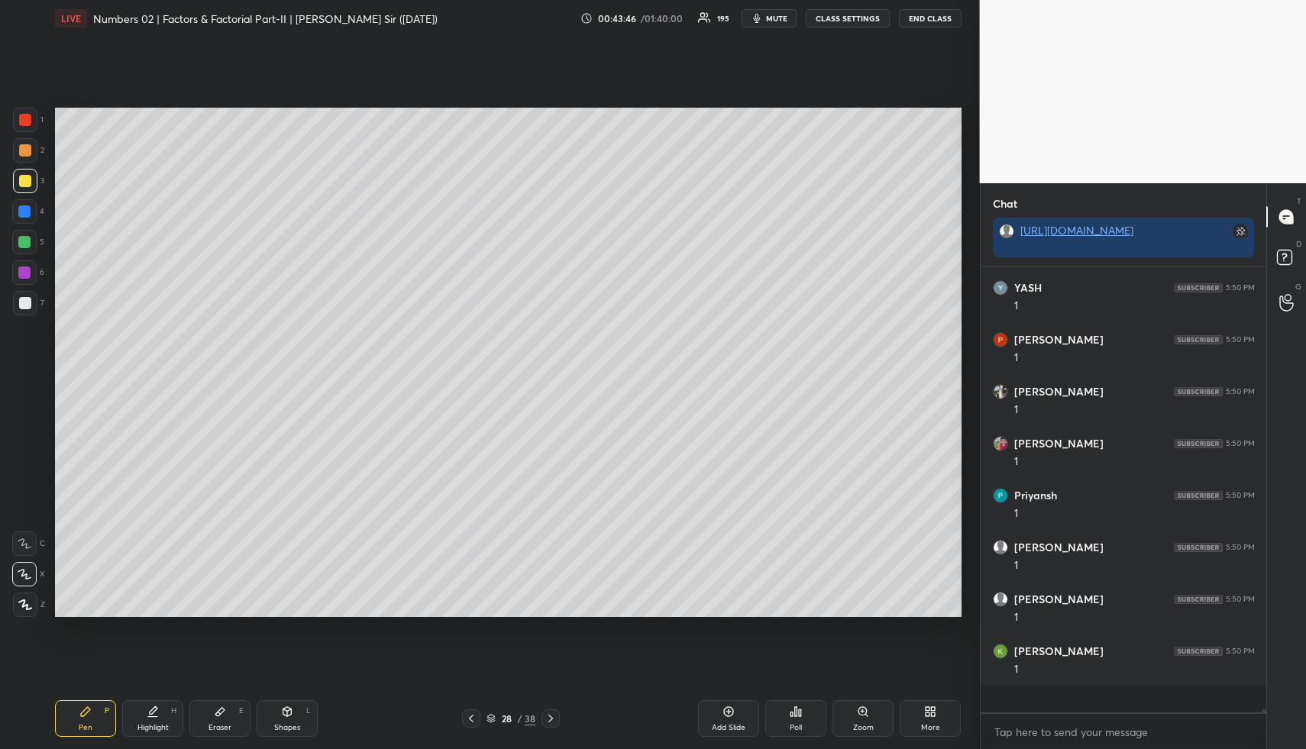
scroll to position [43918, 0]
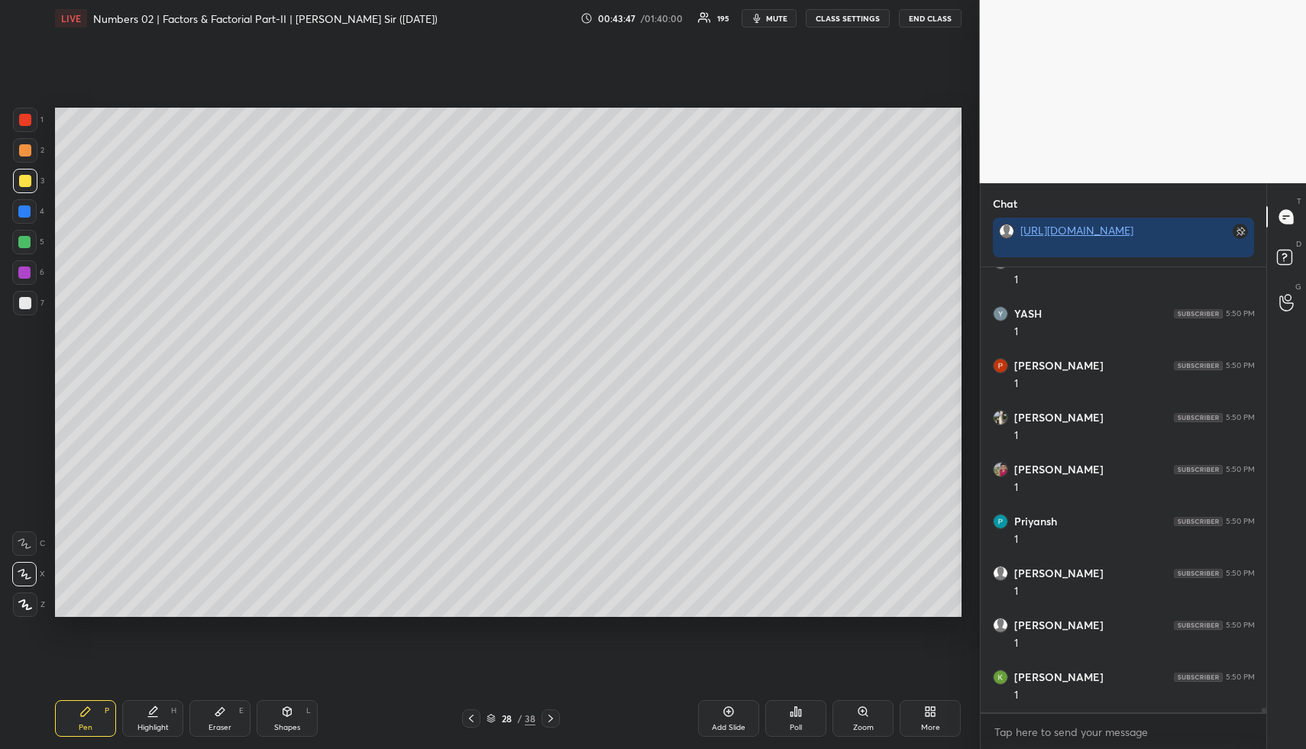
click at [151, 728] on div "Highlight" at bounding box center [152, 728] width 31 height 8
drag, startPoint x: 87, startPoint y: 718, endPoint x: 89, endPoint y: 676, distance: 42.1
click at [86, 716] on div "Pen P" at bounding box center [85, 718] width 61 height 37
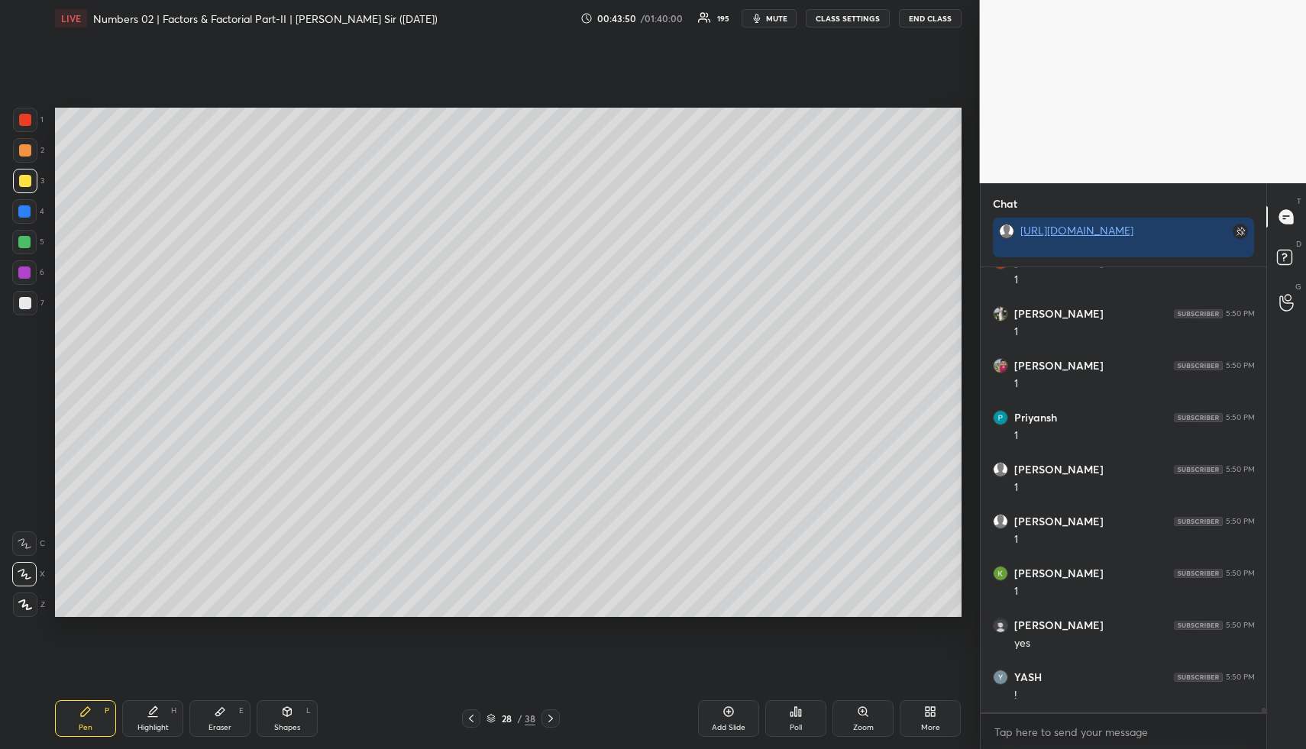
click at [18, 239] on div at bounding box center [24, 242] width 24 height 24
click at [16, 151] on div at bounding box center [25, 150] width 24 height 24
drag, startPoint x: 302, startPoint y: 727, endPoint x: 292, endPoint y: 707, distance: 22.2
click at [302, 727] on div "Shapes L" at bounding box center [287, 718] width 61 height 37
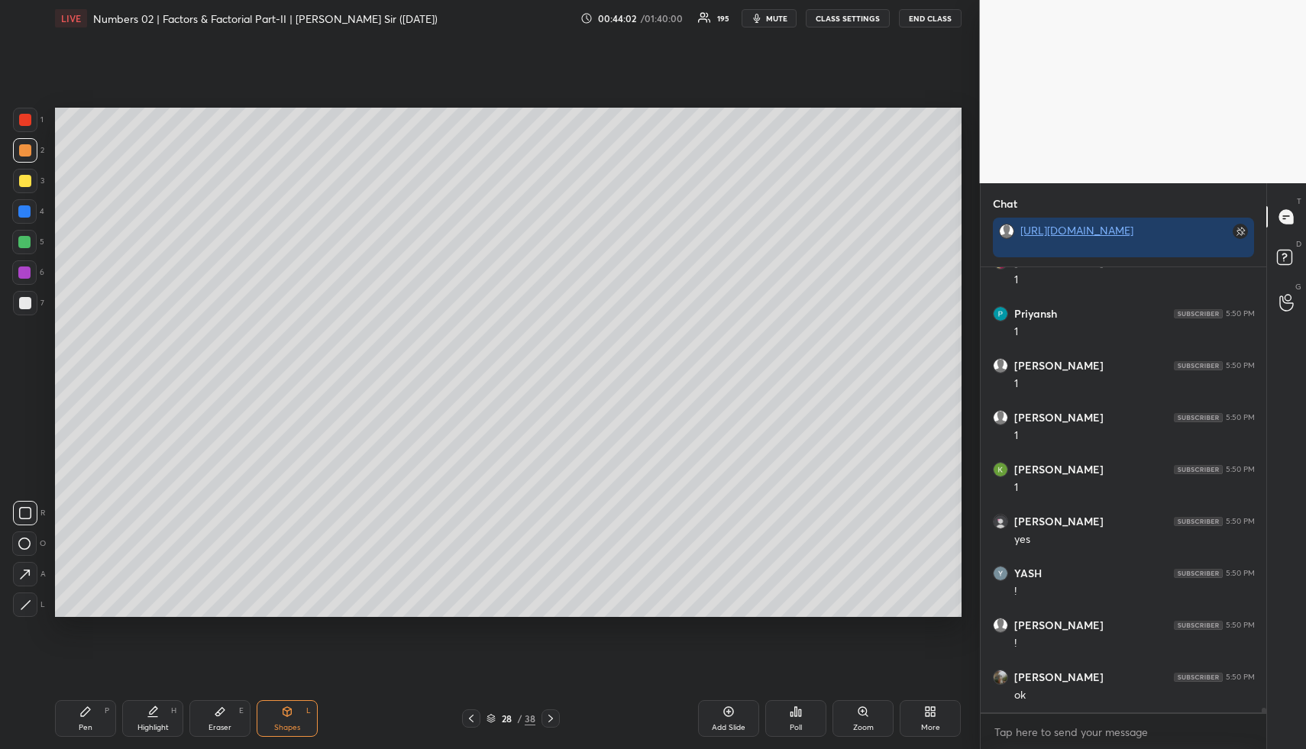
click at [25, 296] on div at bounding box center [25, 303] width 24 height 24
drag, startPoint x: 150, startPoint y: 718, endPoint x: 169, endPoint y: 674, distance: 47.8
click at [148, 718] on div "Highlight H" at bounding box center [152, 718] width 61 height 37
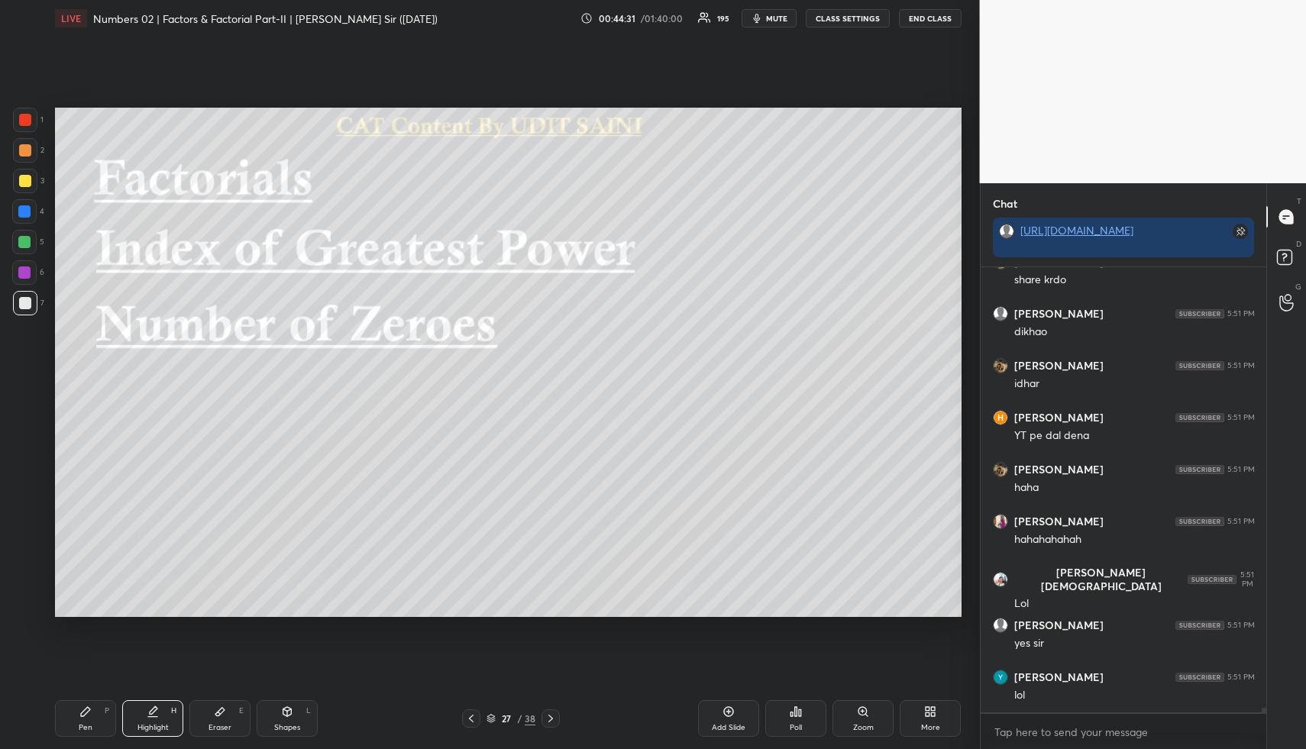
scroll to position [44645, 0]
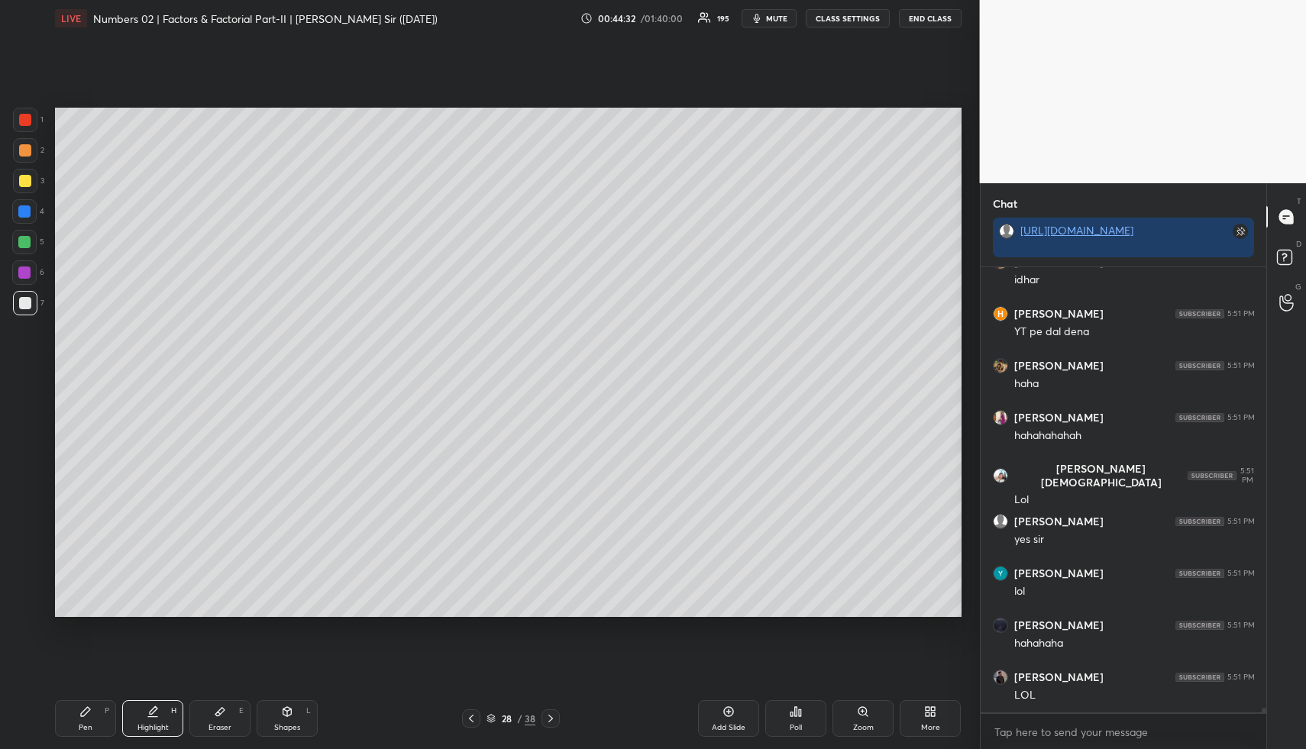
click at [145, 712] on div "Highlight H" at bounding box center [152, 718] width 61 height 37
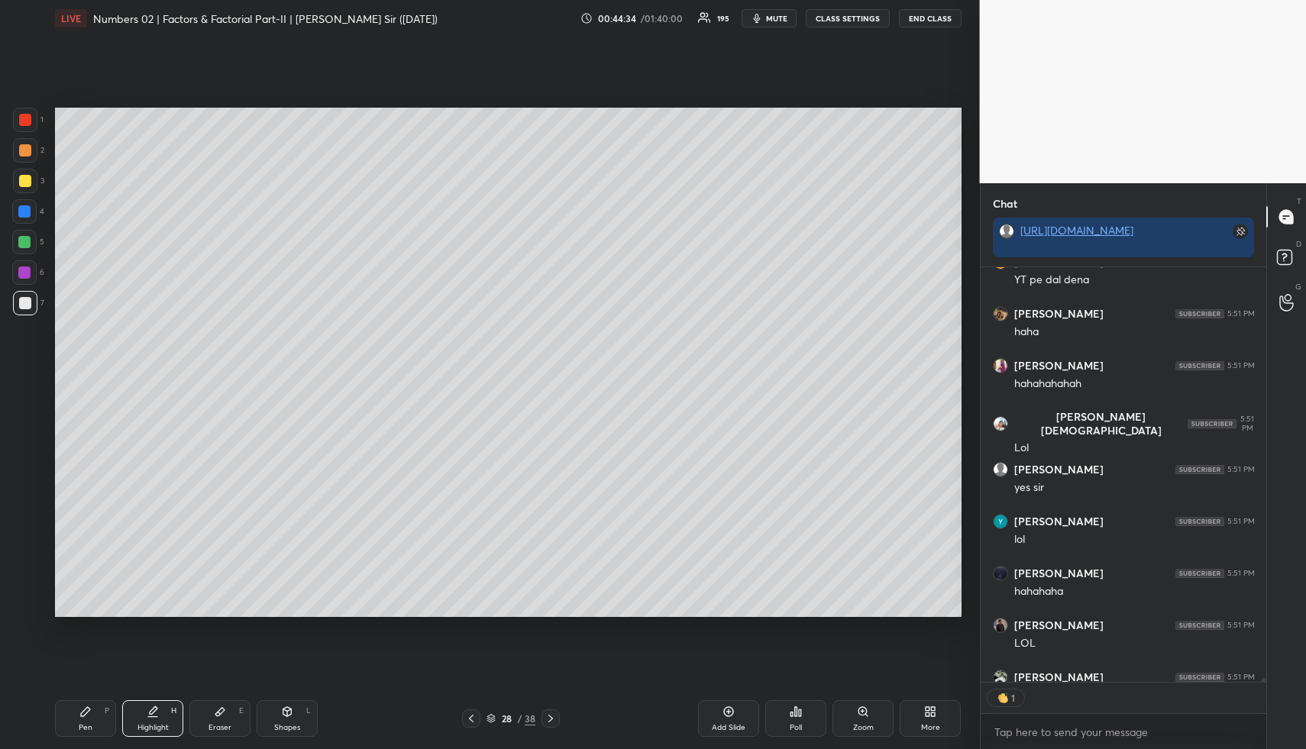
scroll to position [5, 5]
drag, startPoint x: 729, startPoint y: 721, endPoint x: 712, endPoint y: 718, distance: 17.8
click at [730, 721] on div "Add Slide" at bounding box center [728, 718] width 61 height 37
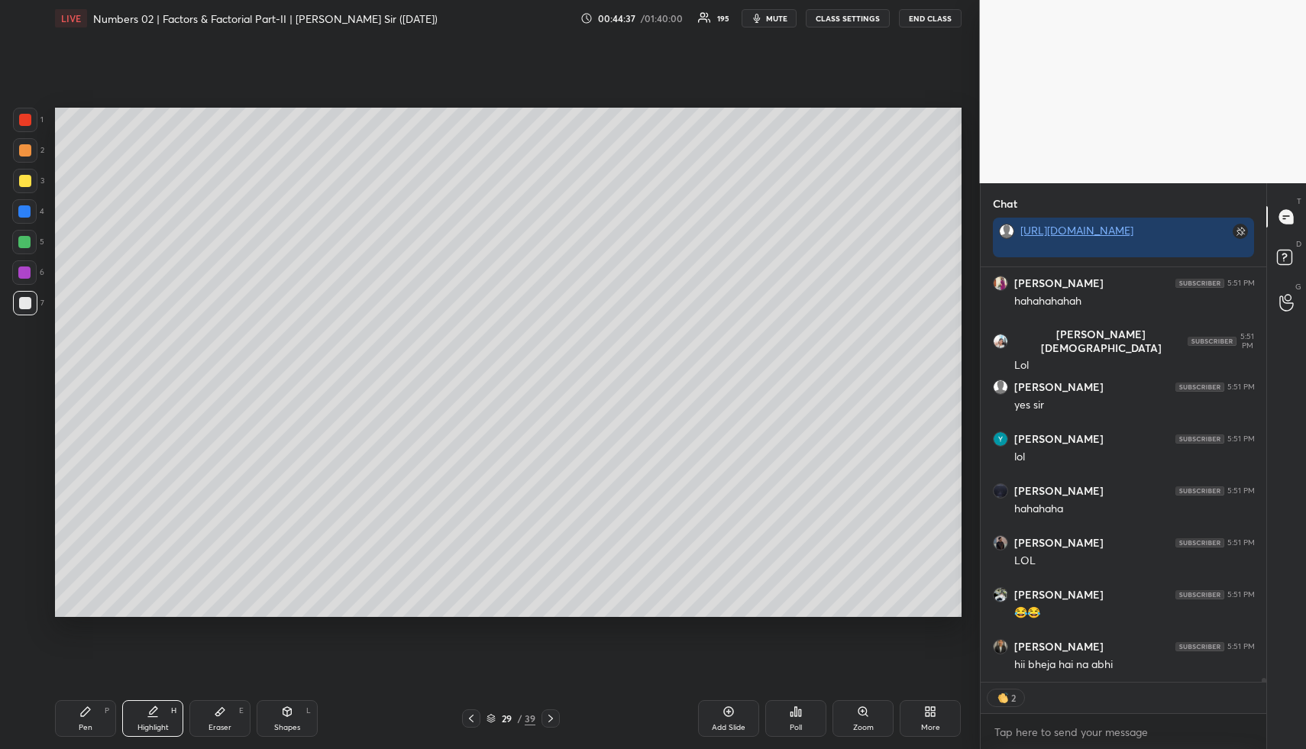
click at [76, 713] on div "Pen P" at bounding box center [85, 718] width 61 height 37
click at [19, 147] on div at bounding box center [25, 150] width 12 height 12
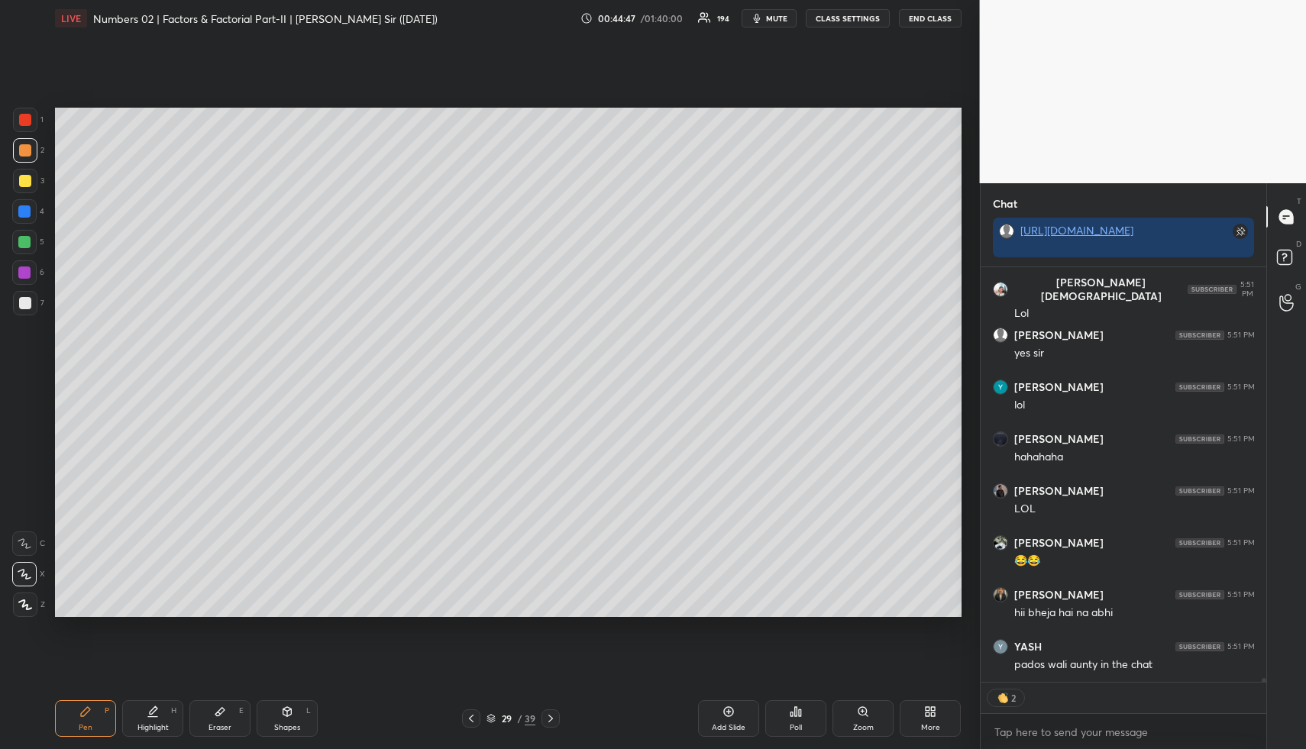
scroll to position [44853, 0]
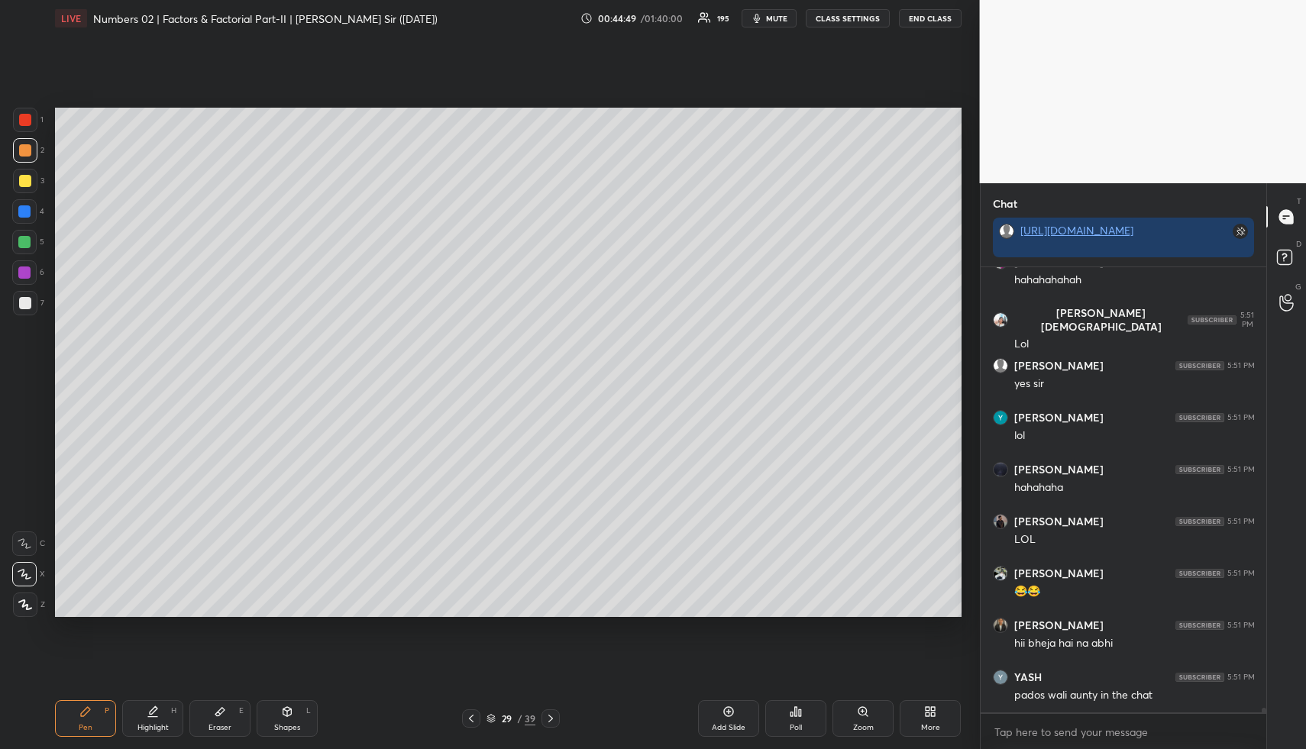
click at [27, 185] on div at bounding box center [25, 181] width 12 height 12
click at [153, 717] on icon at bounding box center [152, 717] width 9 height 0
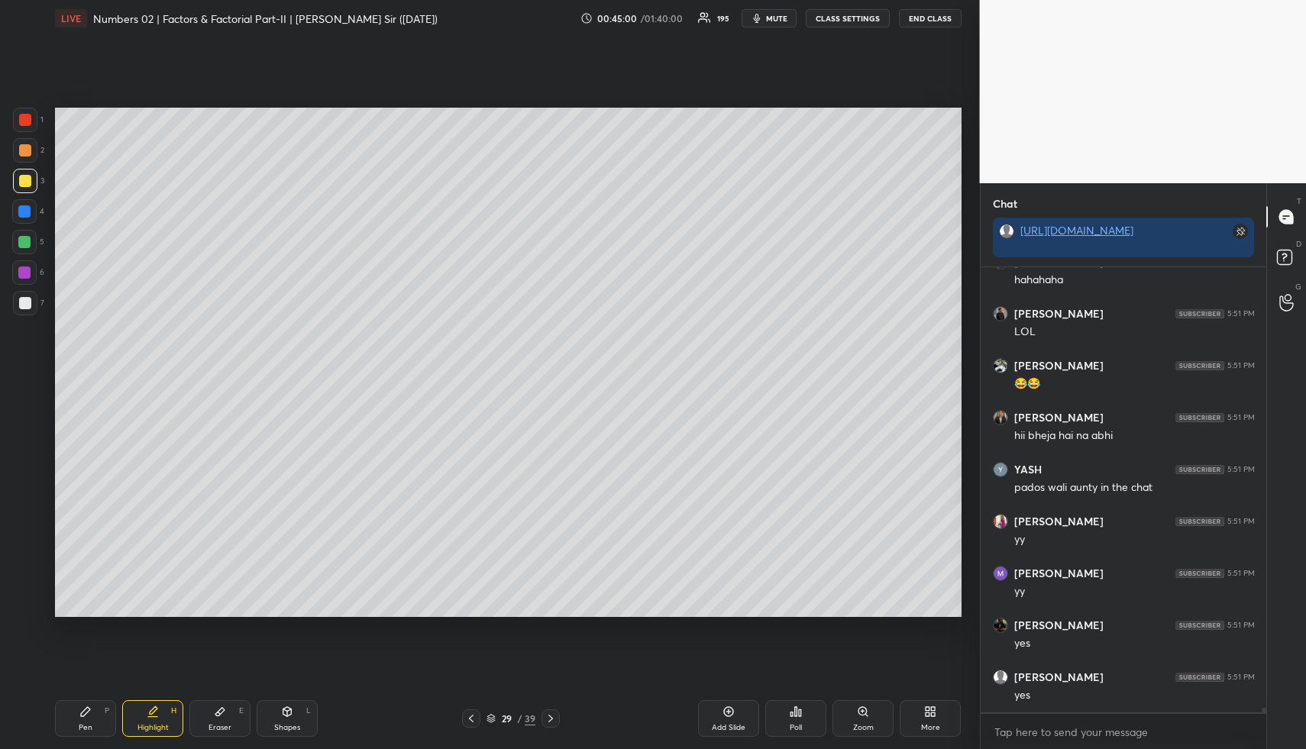
scroll to position [45112, 0]
drag, startPoint x: 81, startPoint y: 725, endPoint x: 83, endPoint y: 696, distance: 29.1
click at [80, 724] on div "Pen" at bounding box center [86, 728] width 14 height 8
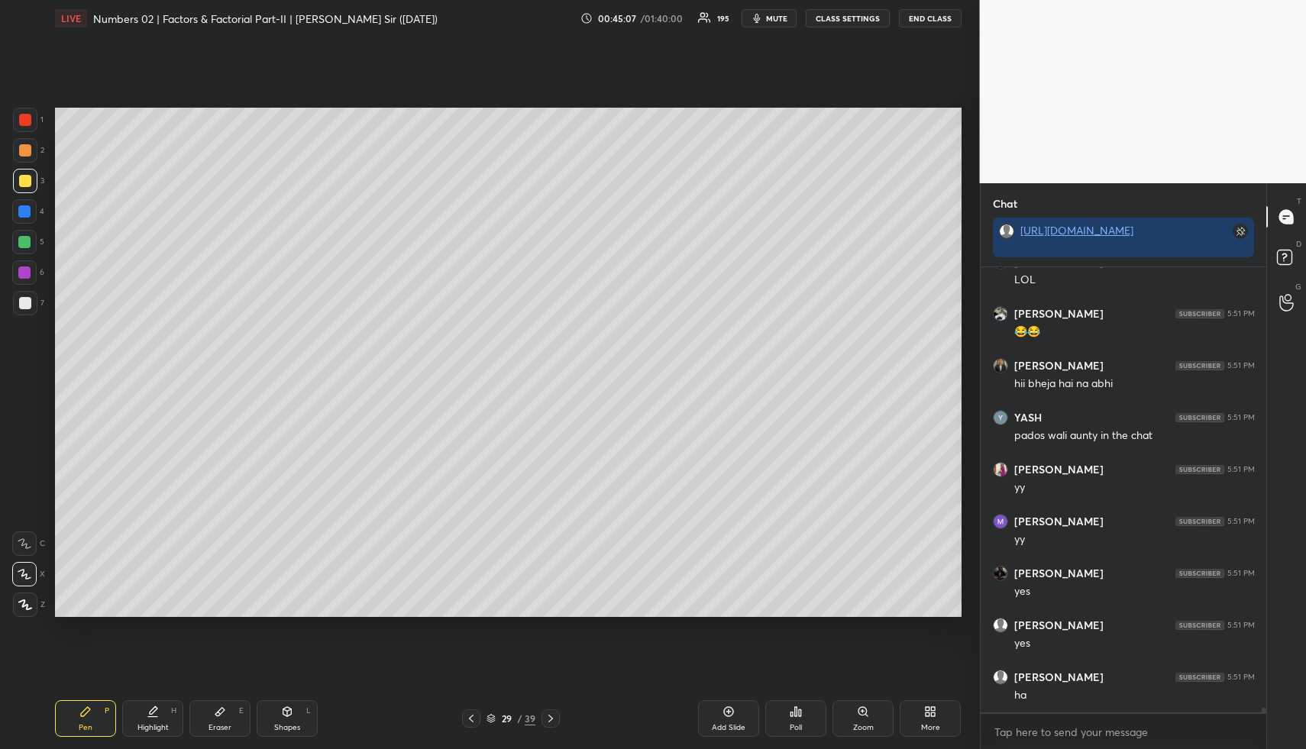
click at [21, 241] on div at bounding box center [24, 242] width 12 height 12
click at [22, 157] on div at bounding box center [25, 150] width 24 height 24
drag, startPoint x: 21, startPoint y: 238, endPoint x: 5, endPoint y: 278, distance: 43.1
click at [24, 240] on div at bounding box center [24, 242] width 12 height 12
click at [24, 239] on div at bounding box center [24, 242] width 12 height 12
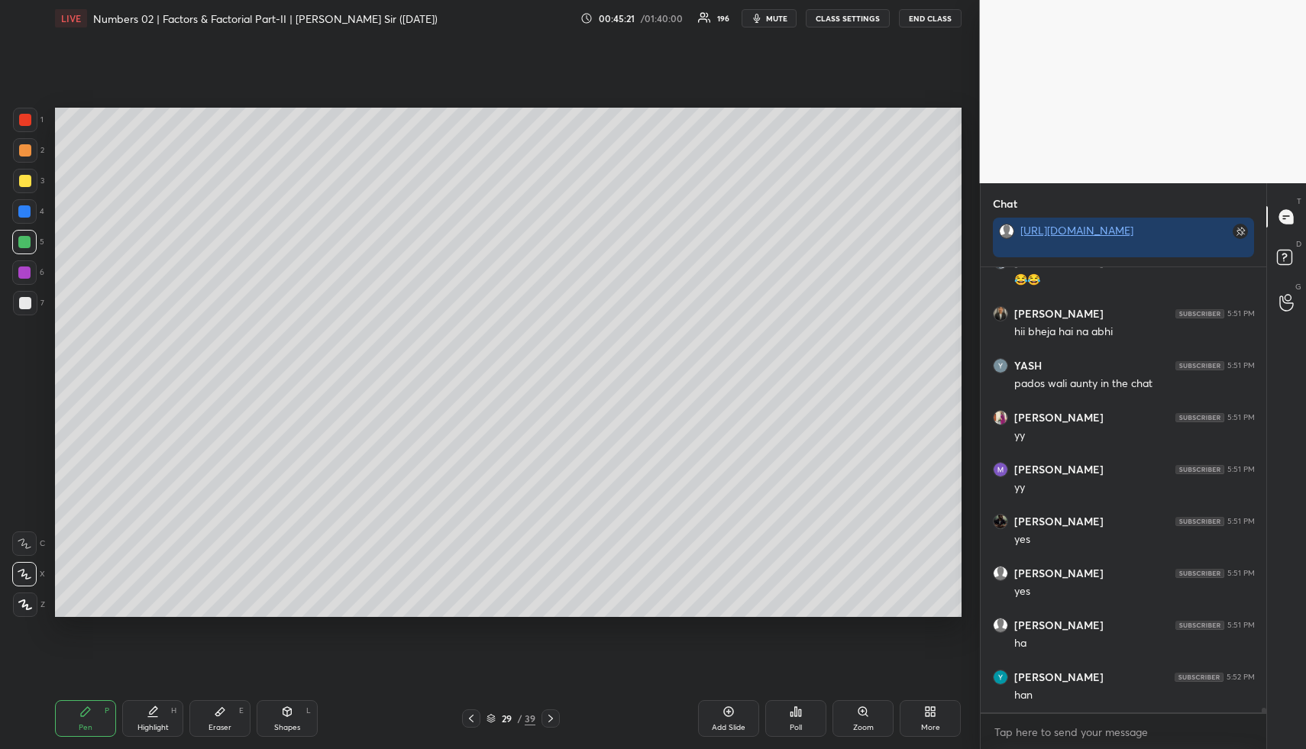
drag, startPoint x: 28, startPoint y: 150, endPoint x: 46, endPoint y: 158, distance: 19.5
click at [28, 150] on div at bounding box center [25, 150] width 12 height 12
drag, startPoint x: 156, startPoint y: 725, endPoint x: 150, endPoint y: 715, distance: 12.3
click at [156, 725] on div "Highlight" at bounding box center [152, 728] width 31 height 8
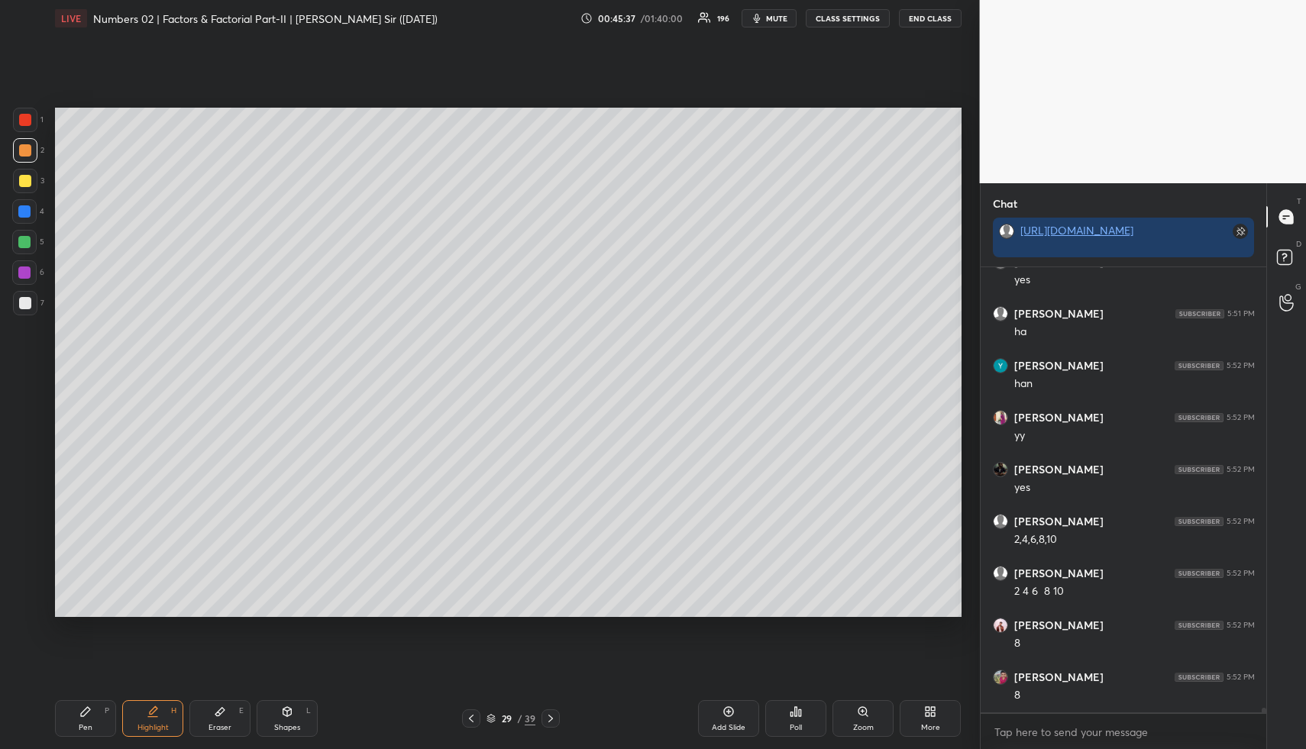
scroll to position [45528, 0]
drag, startPoint x: 84, startPoint y: 716, endPoint x: 69, endPoint y: 692, distance: 28.4
click at [80, 712] on icon at bounding box center [85, 711] width 12 height 12
click at [19, 211] on div at bounding box center [24, 211] width 24 height 24
click at [24, 242] on div at bounding box center [24, 242] width 12 height 12
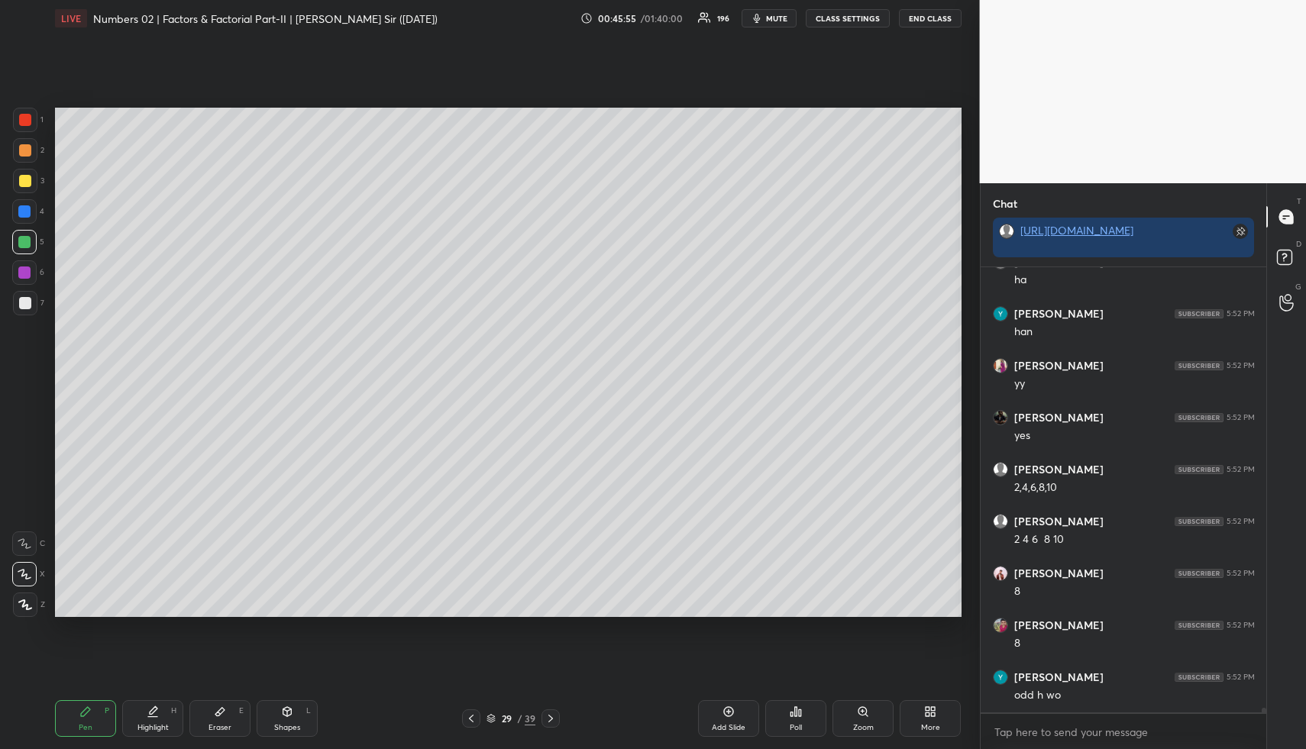
click at [23, 188] on div at bounding box center [25, 181] width 24 height 24
drag, startPoint x: 28, startPoint y: 151, endPoint x: 46, endPoint y: 177, distance: 31.3
click at [28, 151] on div at bounding box center [25, 150] width 12 height 12
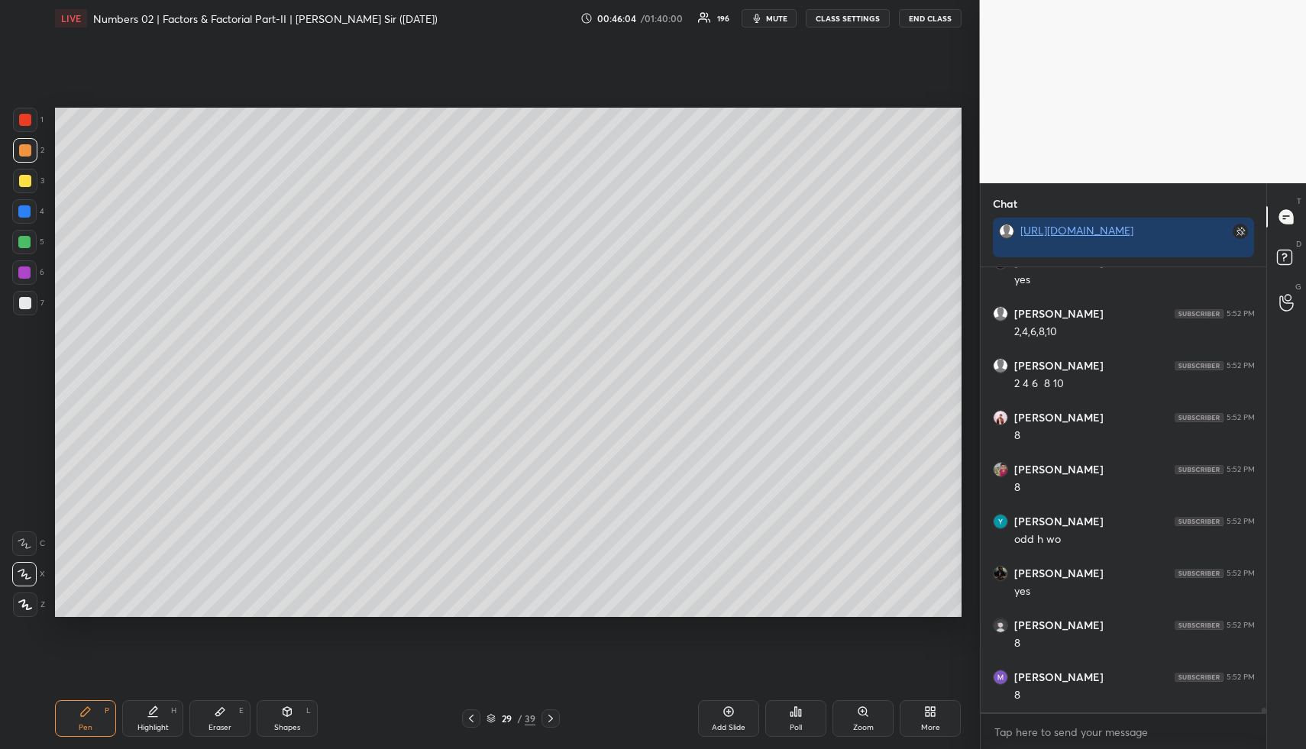
click at [24, 176] on div at bounding box center [25, 181] width 12 height 12
click at [295, 717] on div "Shapes L" at bounding box center [287, 718] width 61 height 37
click at [24, 244] on div at bounding box center [24, 242] width 12 height 12
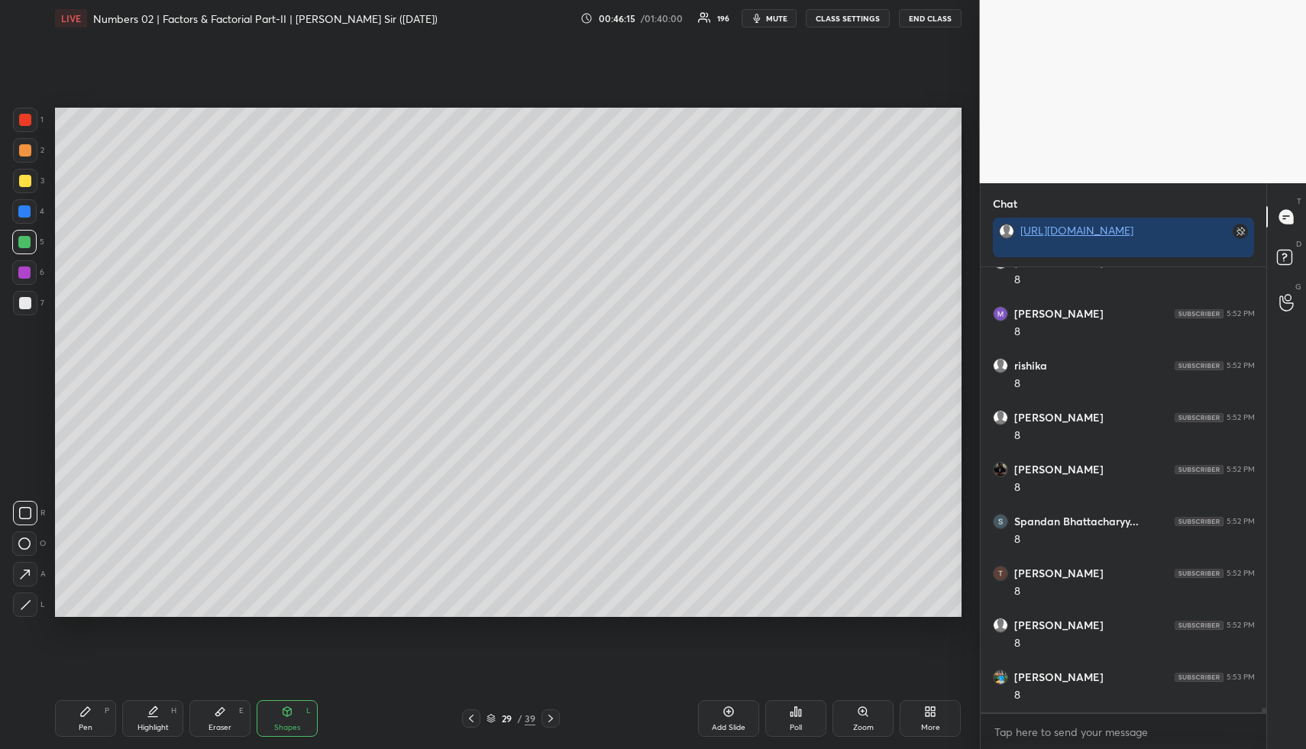
drag, startPoint x: 28, startPoint y: 561, endPoint x: 43, endPoint y: 534, distance: 31.1
click at [27, 560] on div "R O A L" at bounding box center [29, 556] width 34 height 122
drag, startPoint x: 25, startPoint y: 569, endPoint x: 34, endPoint y: 551, distance: 19.8
click at [25, 568] on icon at bounding box center [25, 574] width 16 height 16
click at [159, 713] on div "Highlight H" at bounding box center [152, 718] width 61 height 37
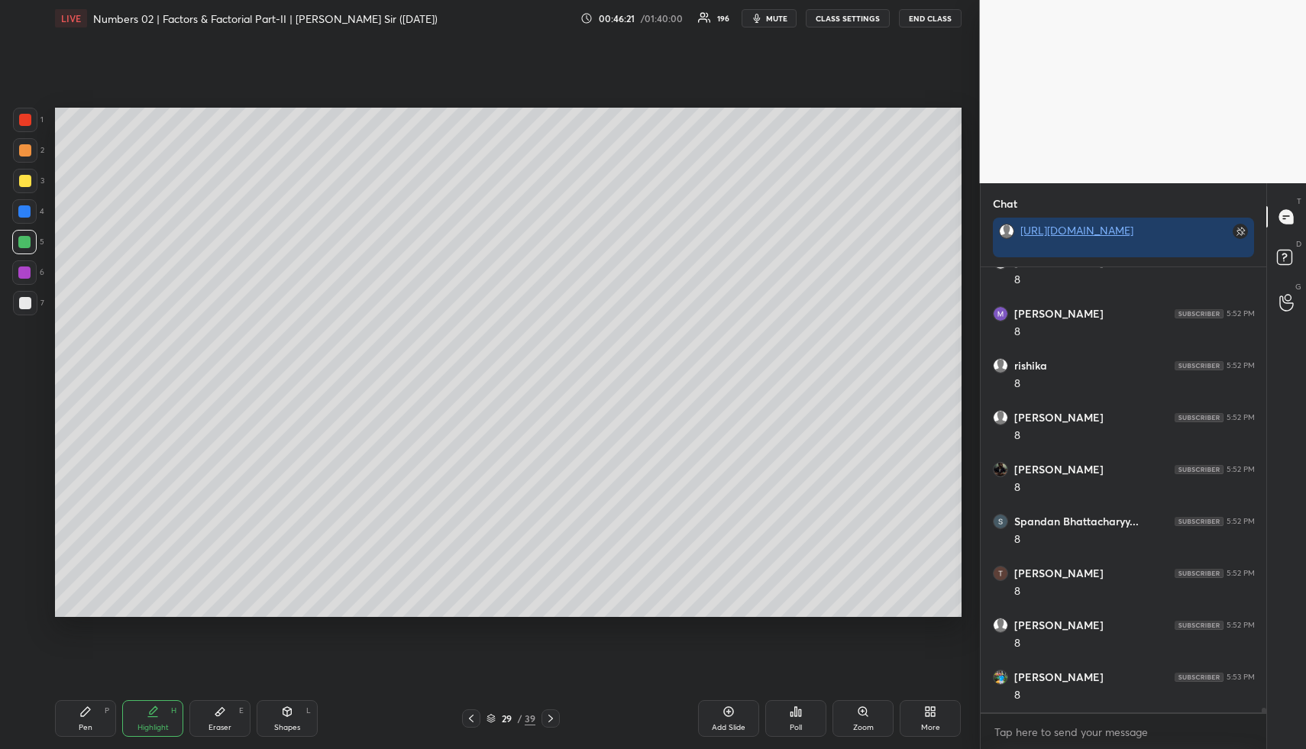
drag, startPoint x: 218, startPoint y: 721, endPoint x: 252, endPoint y: 628, distance: 99.0
click at [218, 718] on div "Eraser E" at bounding box center [219, 718] width 61 height 37
click at [160, 718] on div "Highlight H" at bounding box center [152, 718] width 61 height 37
click at [160, 719] on div "Highlight H" at bounding box center [152, 718] width 61 height 37
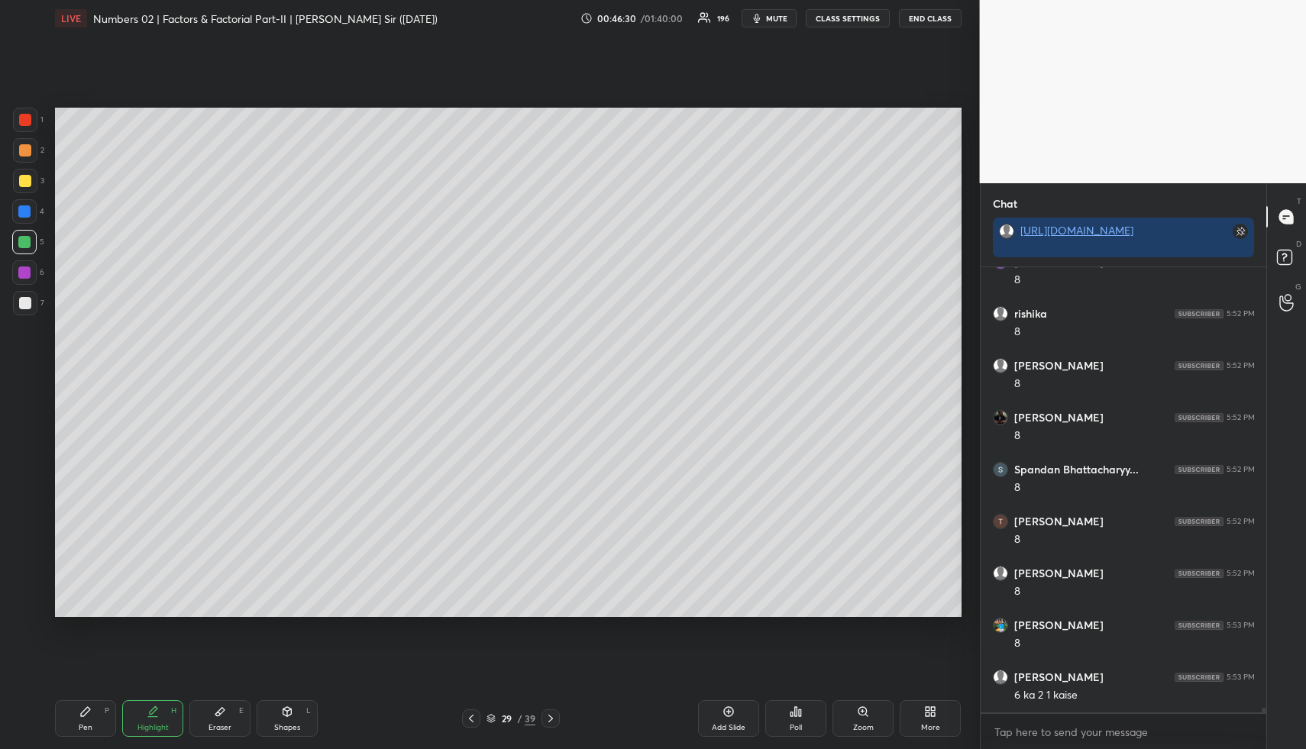
click at [89, 715] on icon at bounding box center [85, 711] width 12 height 12
click at [25, 184] on div at bounding box center [25, 181] width 12 height 12
click at [165, 709] on div "Highlight H" at bounding box center [152, 718] width 61 height 37
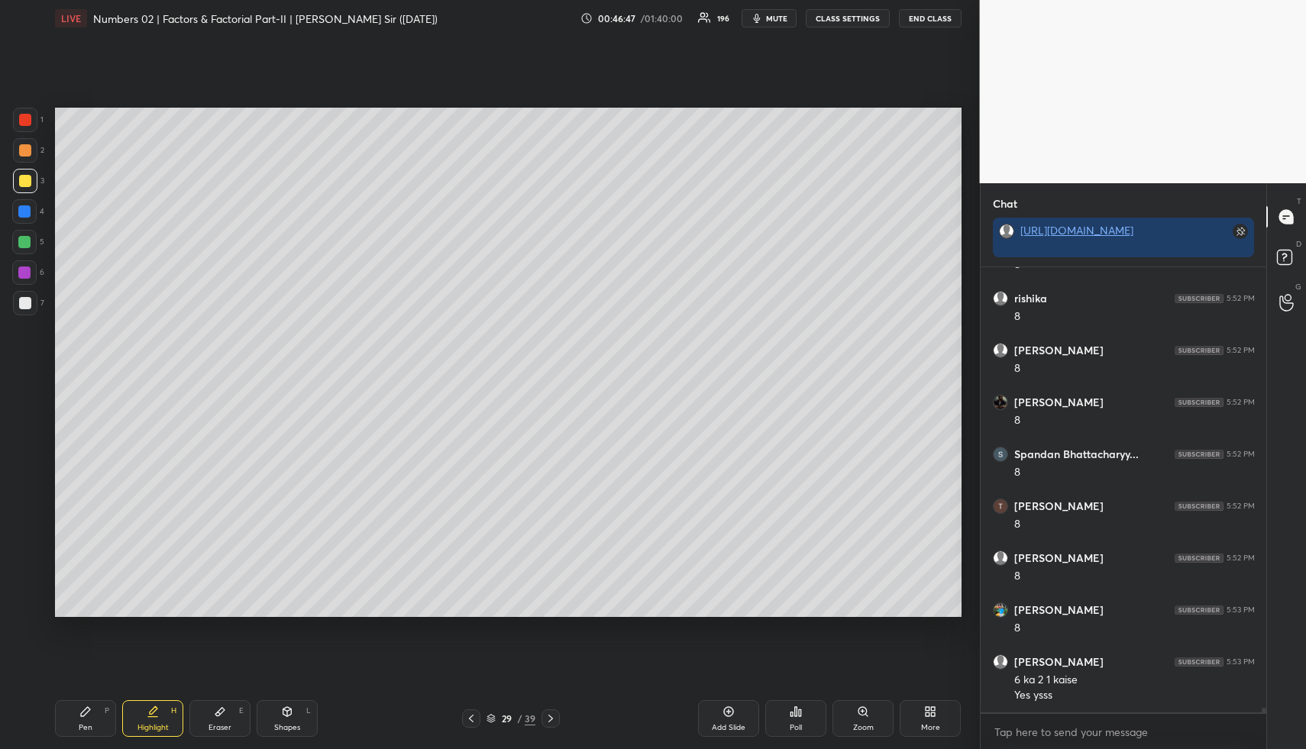
drag, startPoint x: 92, startPoint y: 718, endPoint x: 92, endPoint y: 687, distance: 30.5
click at [92, 717] on div "Pen P" at bounding box center [85, 718] width 61 height 37
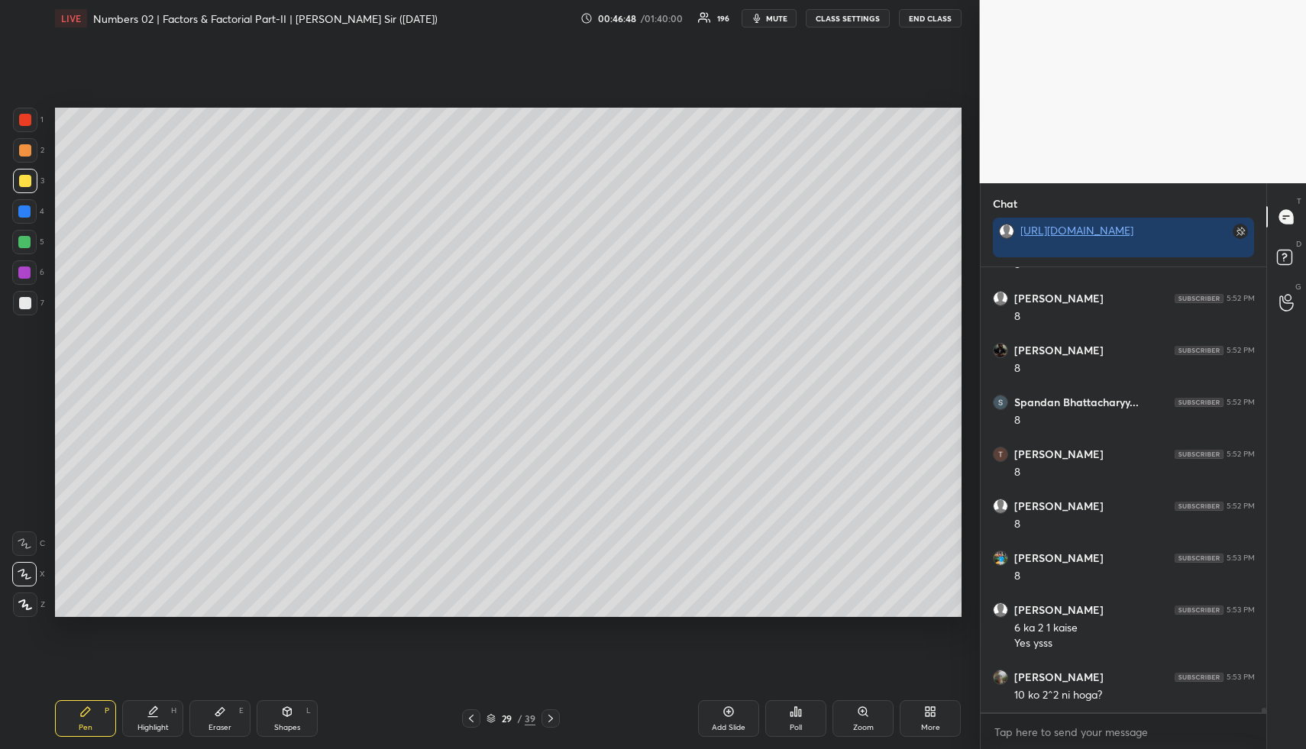
click at [28, 217] on div at bounding box center [24, 211] width 24 height 24
click at [159, 712] on div "Highlight H" at bounding box center [152, 718] width 61 height 37
click at [145, 711] on div "Highlight H" at bounding box center [152, 718] width 61 height 37
click at [369, 81] on div "Setting up your live class Poll for secs No correct answer Start poll" at bounding box center [508, 362] width 918 height 651
click at [94, 727] on div "Pen P" at bounding box center [85, 718] width 61 height 37
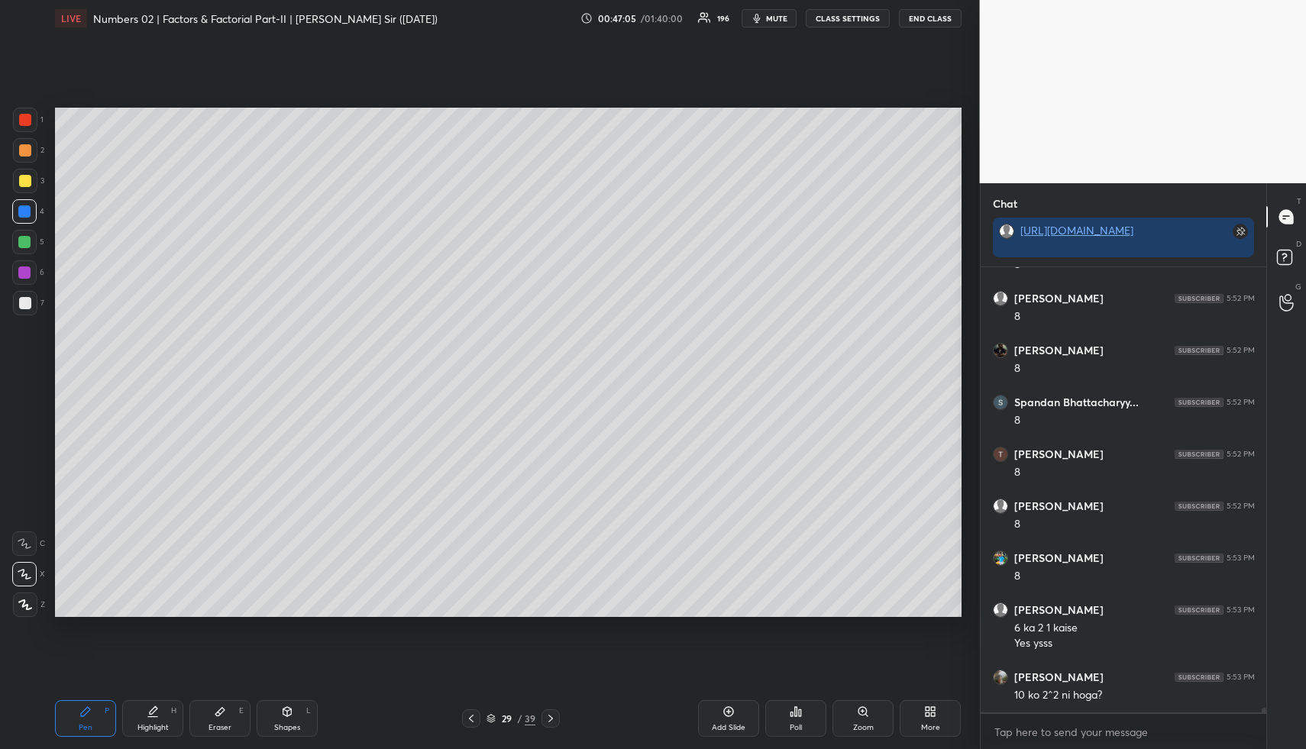
click at [21, 244] on div at bounding box center [24, 242] width 12 height 12
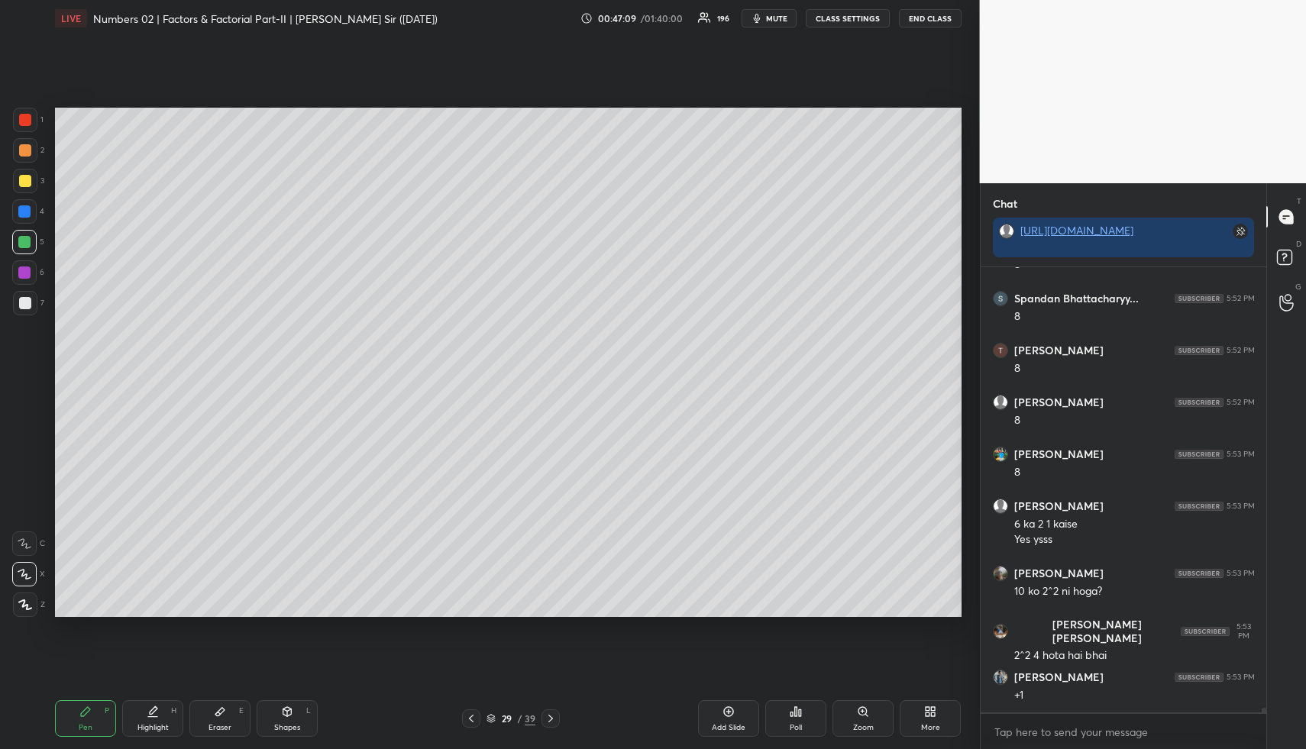
scroll to position [46322, 0]
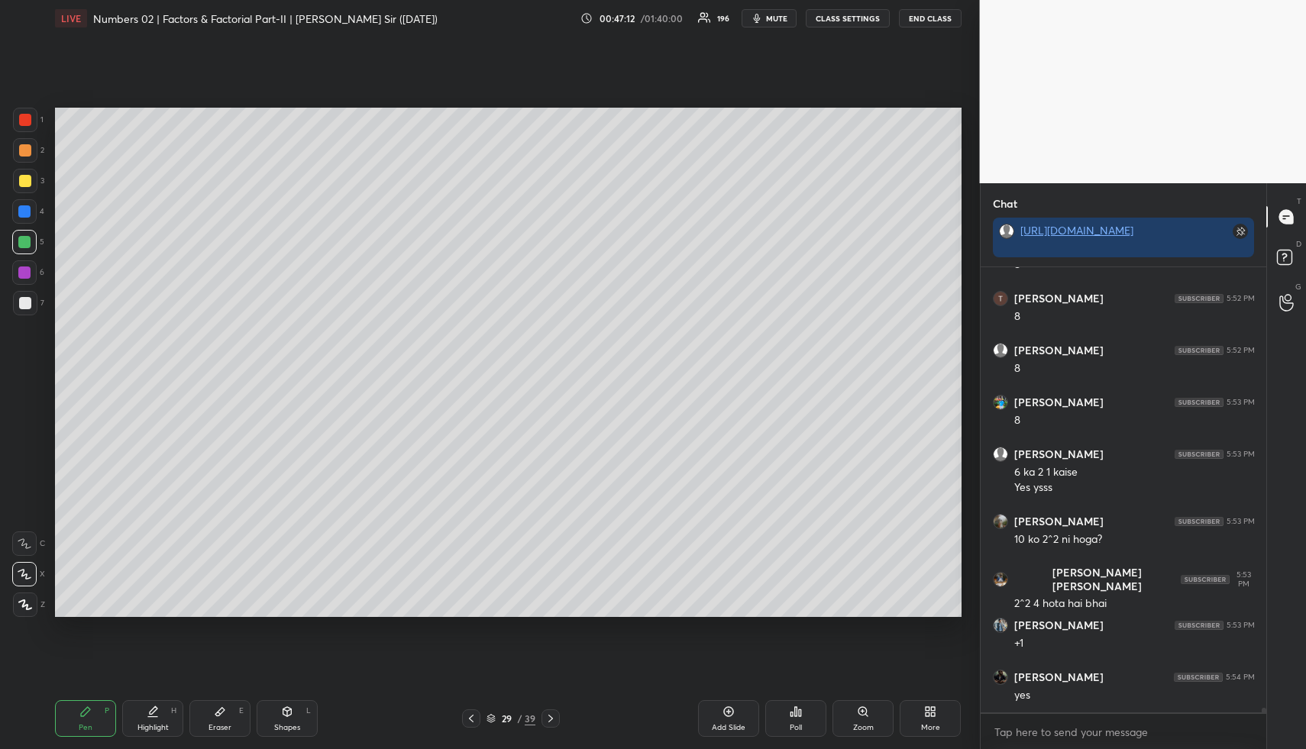
click at [150, 725] on div "Highlight" at bounding box center [152, 728] width 31 height 8
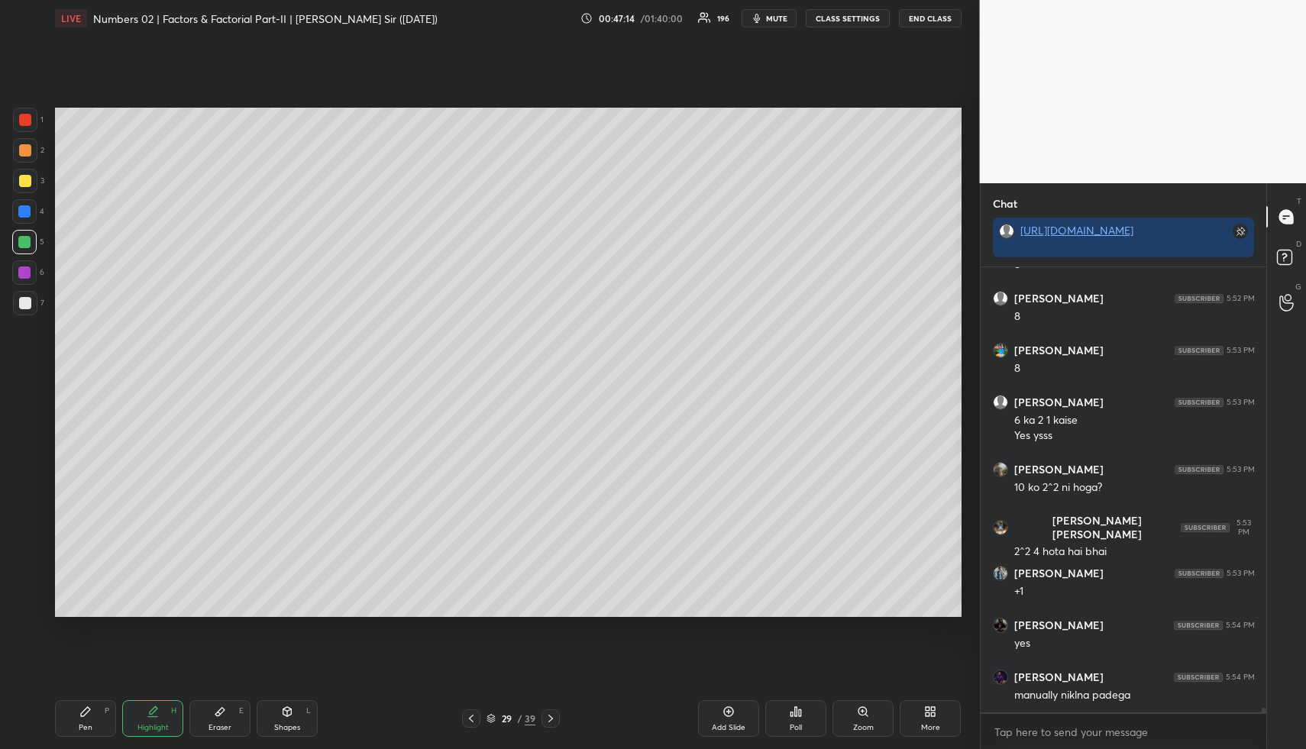
scroll to position [46426, 0]
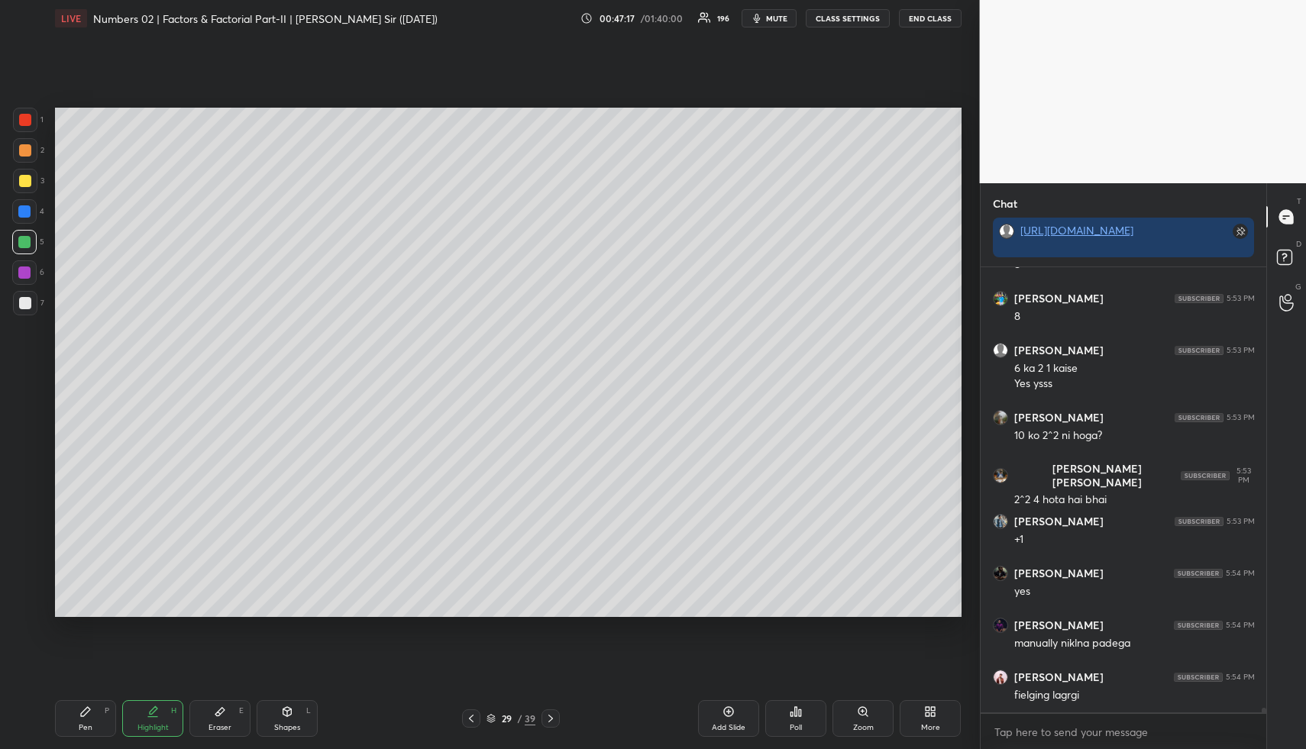
click at [150, 718] on div "Highlight H" at bounding box center [152, 718] width 61 height 37
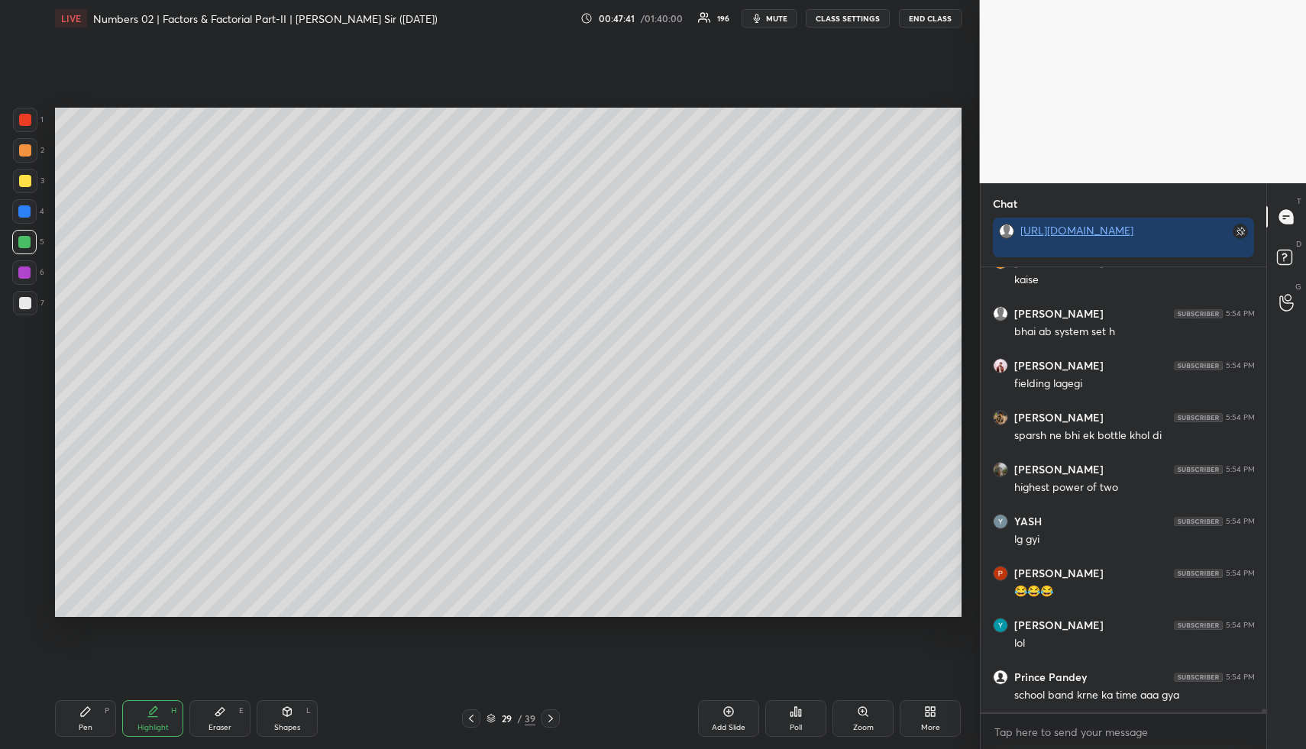
scroll to position [46997, 0]
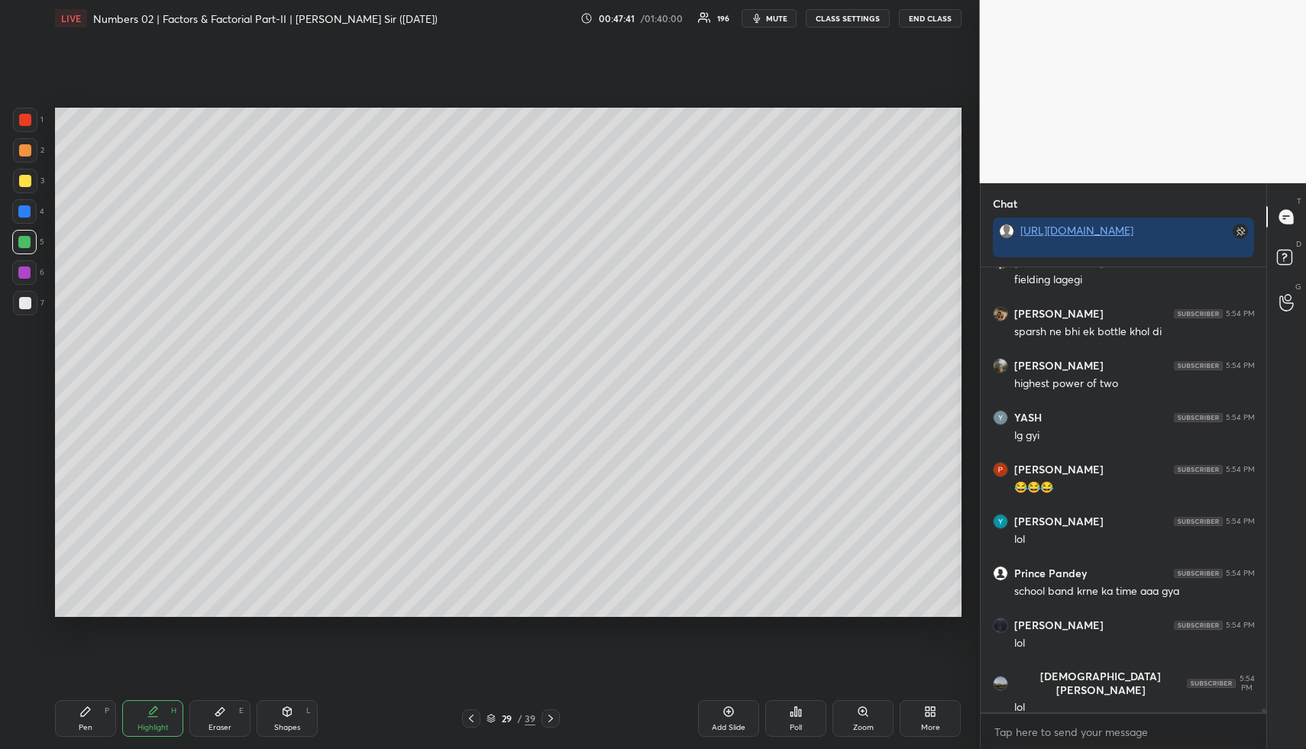
click at [158, 712] on div "Highlight H" at bounding box center [152, 718] width 61 height 37
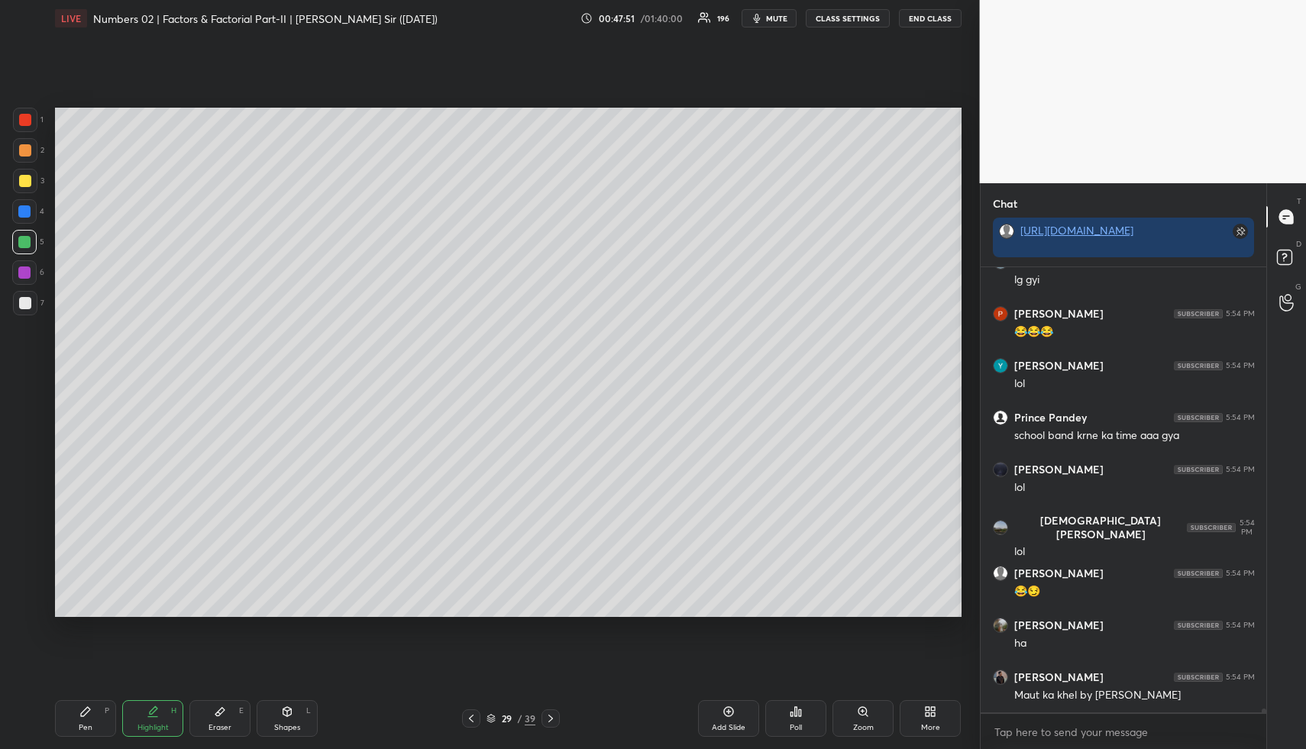
scroll to position [47204, 0]
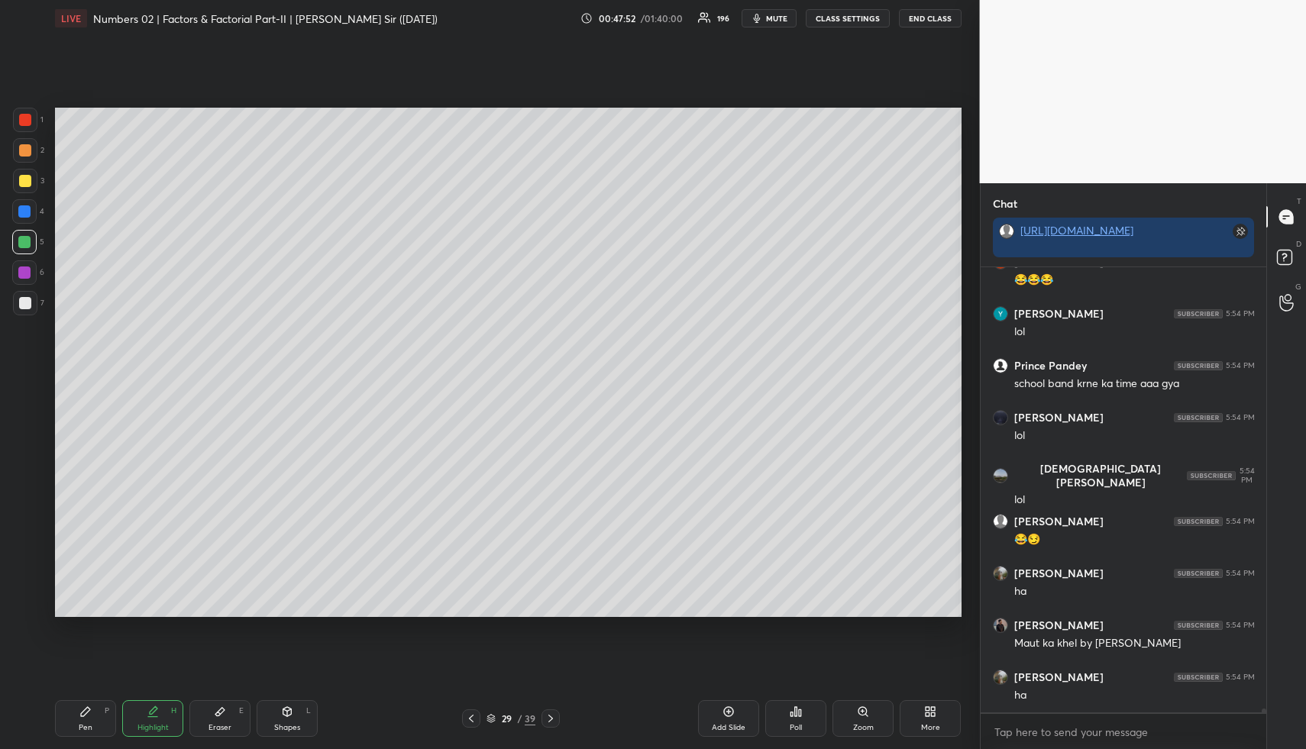
drag, startPoint x: 145, startPoint y: 722, endPoint x: 152, endPoint y: 652, distance: 70.6
click at [144, 721] on div "Highlight H" at bounding box center [152, 718] width 61 height 37
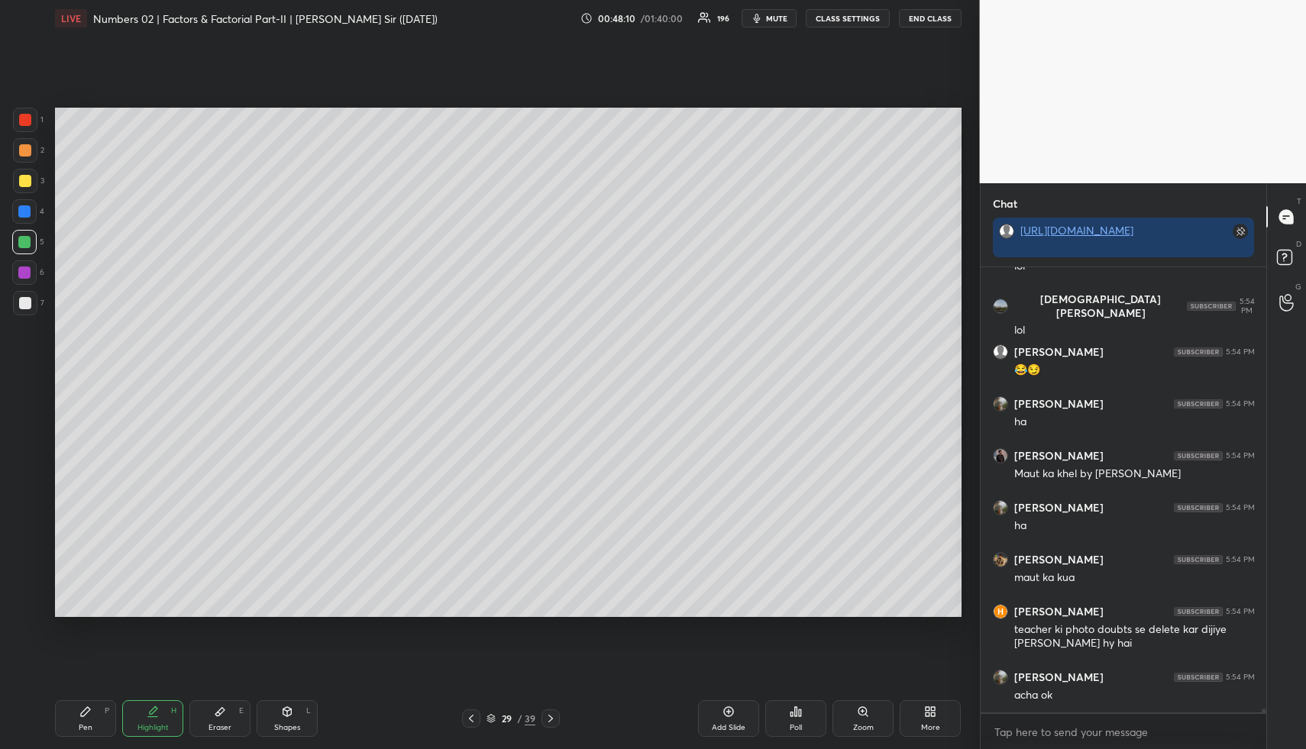
scroll to position [47426, 0]
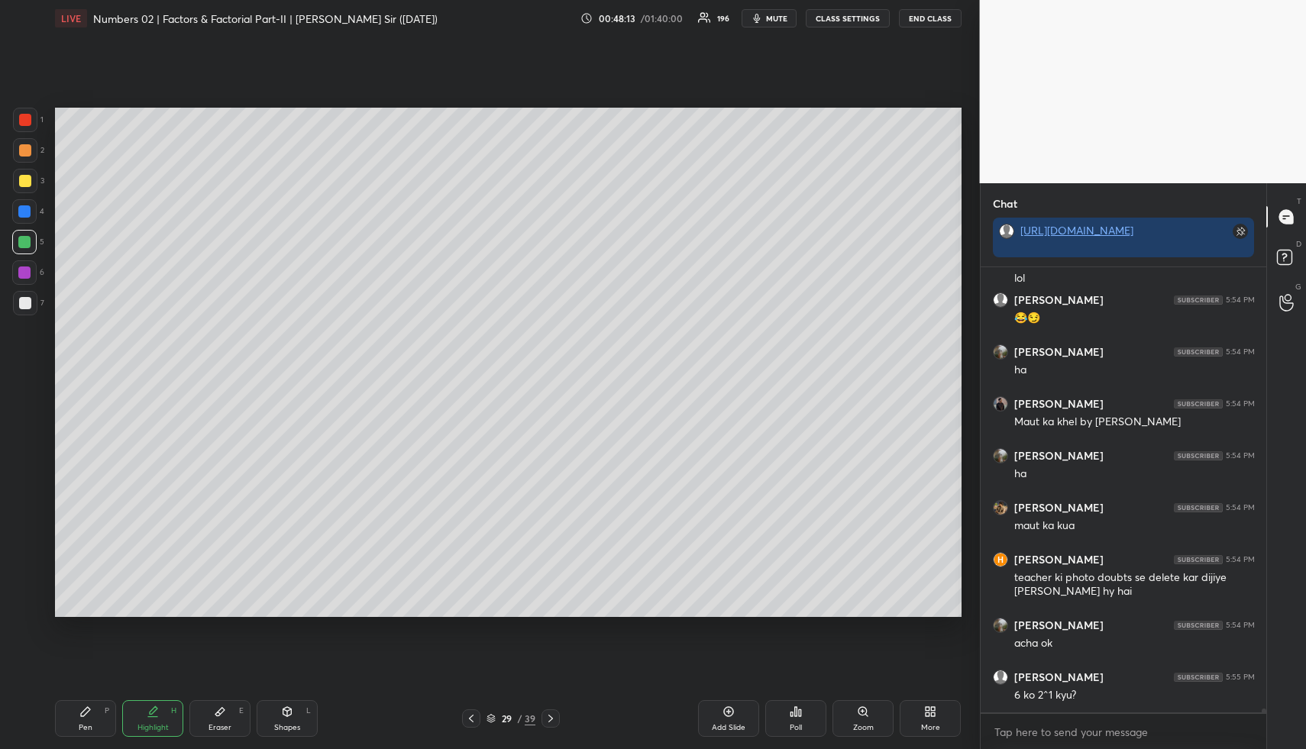
click at [155, 721] on div "Highlight H" at bounding box center [152, 718] width 61 height 37
drag, startPoint x: 89, startPoint y: 717, endPoint x: 79, endPoint y: 690, distance: 28.8
click at [88, 715] on icon at bounding box center [85, 711] width 12 height 12
drag, startPoint x: 22, startPoint y: 179, endPoint x: 27, endPoint y: 205, distance: 25.6
click at [24, 180] on div at bounding box center [25, 181] width 12 height 12
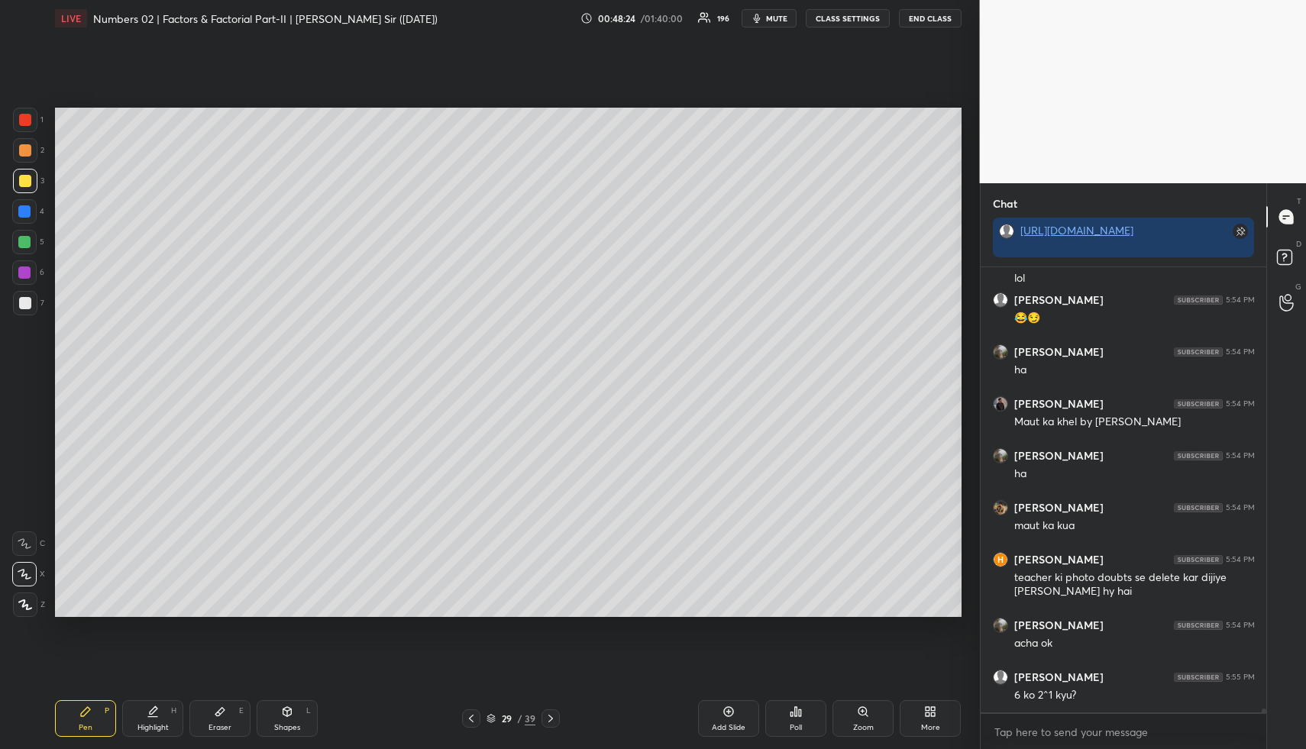
click at [20, 208] on div at bounding box center [24, 211] width 12 height 12
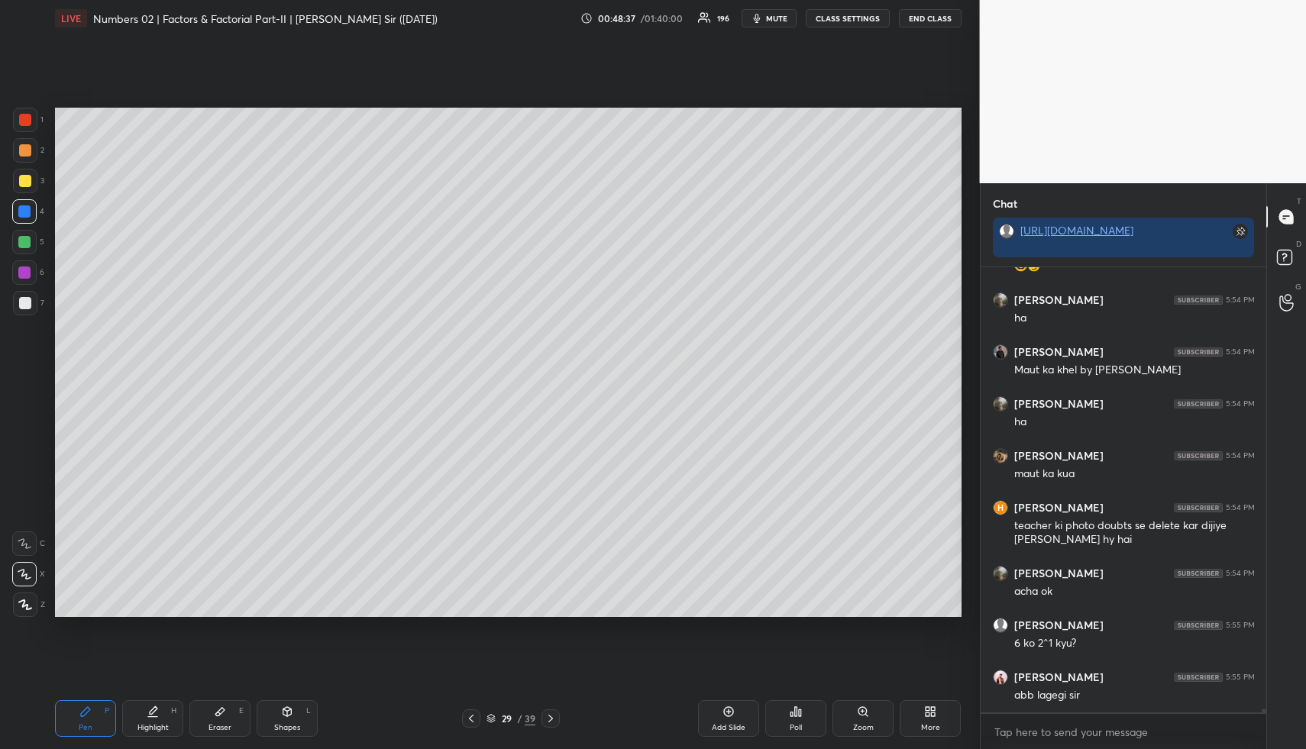
click at [25, 303] on div at bounding box center [25, 303] width 12 height 12
click at [137, 729] on div "Highlight" at bounding box center [152, 728] width 31 height 8
drag, startPoint x: 89, startPoint y: 720, endPoint x: 86, endPoint y: 711, distance: 9.9
click at [87, 718] on div "Pen P" at bounding box center [85, 718] width 61 height 37
drag, startPoint x: 25, startPoint y: 151, endPoint x: 28, endPoint y: 170, distance: 19.3
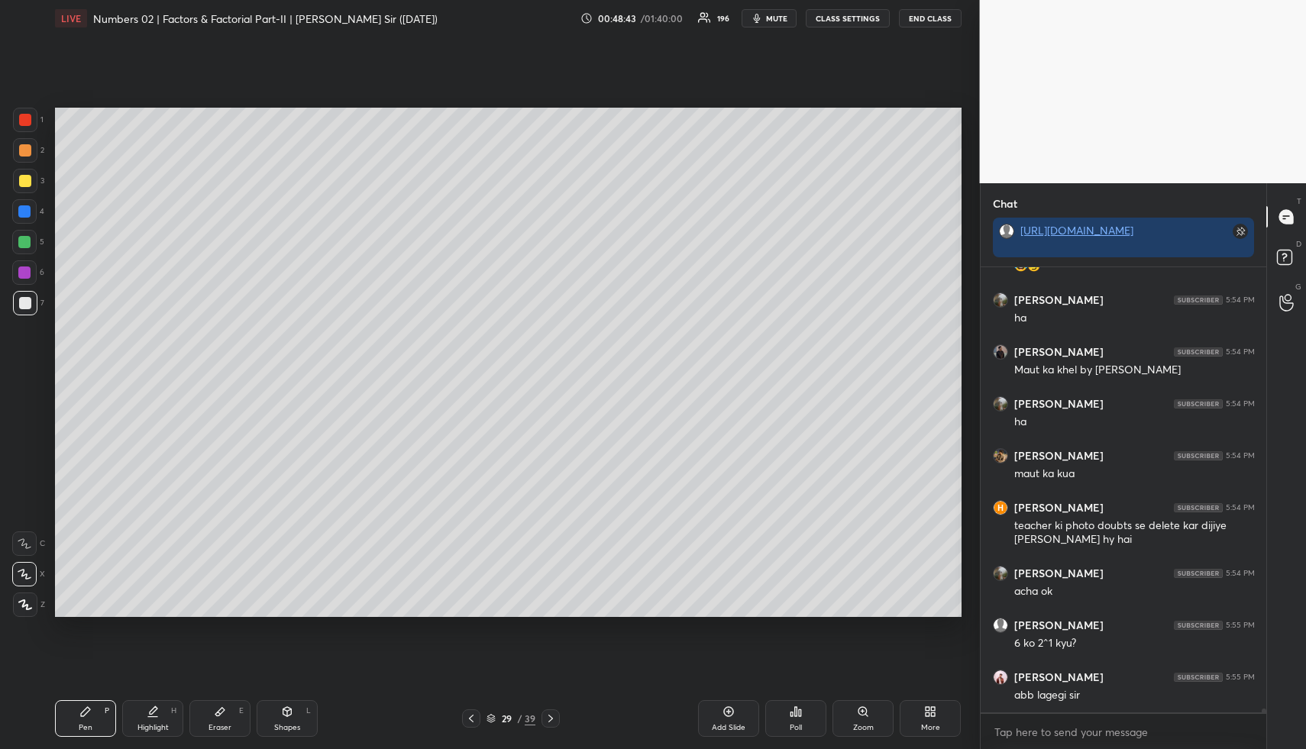
click at [25, 153] on div at bounding box center [25, 150] width 12 height 12
click at [29, 299] on div at bounding box center [25, 303] width 12 height 12
click at [153, 717] on icon at bounding box center [153, 711] width 12 height 12
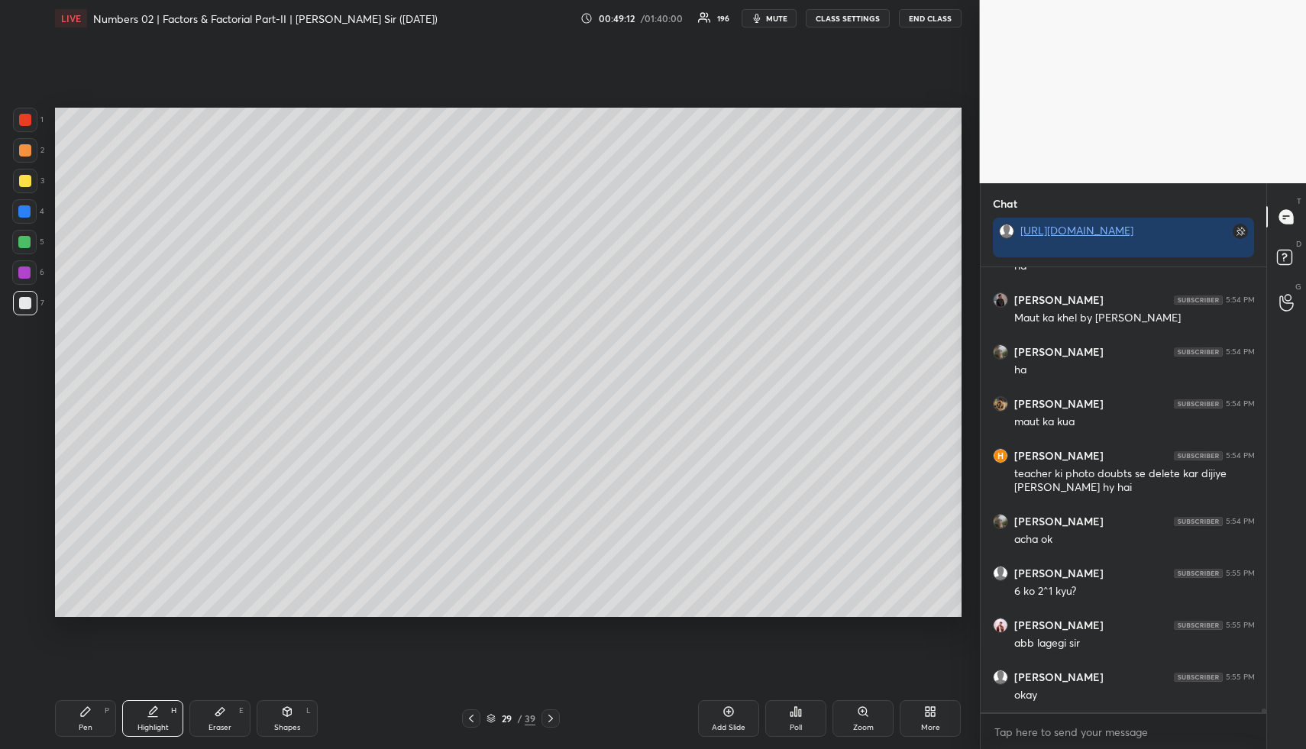
drag, startPoint x: 160, startPoint y: 715, endPoint x: 201, endPoint y: 648, distance: 78.8
click at [160, 712] on div "Highlight H" at bounding box center [152, 718] width 61 height 37
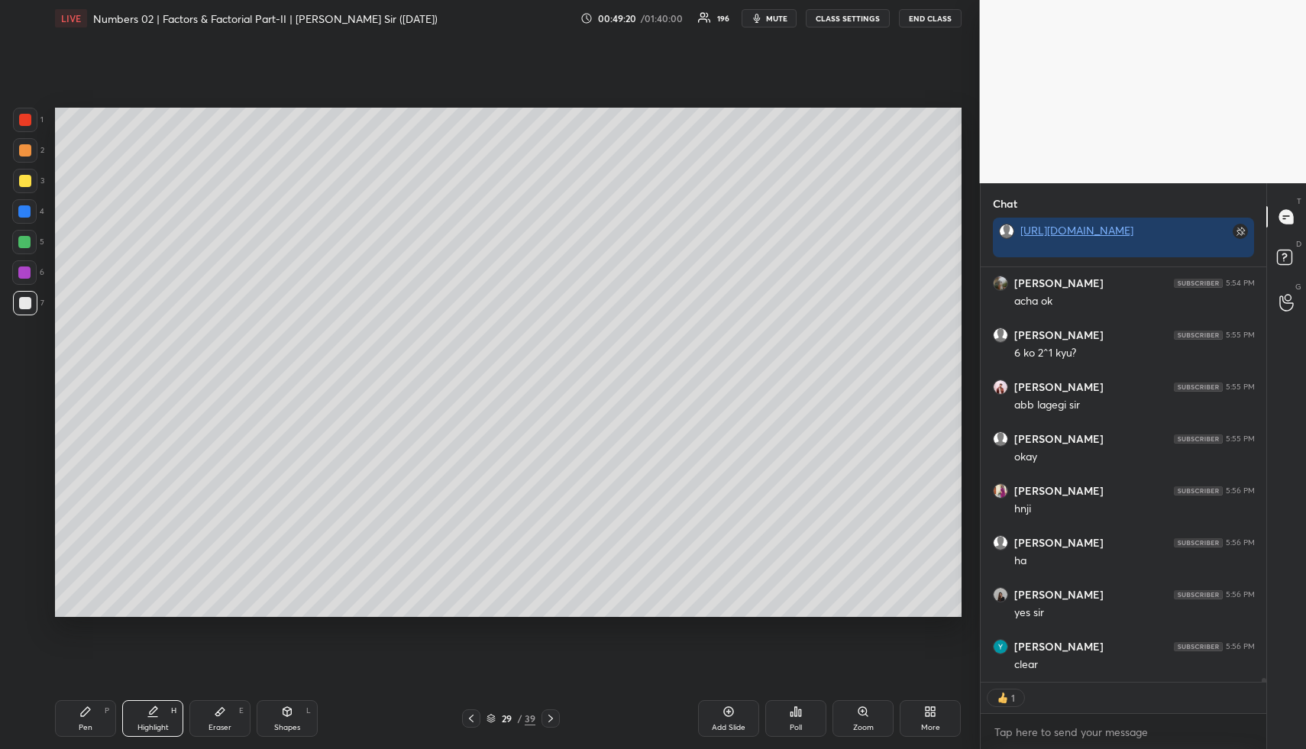
scroll to position [47820, 0]
click at [164, 717] on div "Highlight H" at bounding box center [152, 718] width 61 height 37
click at [155, 717] on icon at bounding box center [152, 717] width 9 height 0
drag, startPoint x: 731, startPoint y: 712, endPoint x: 657, endPoint y: 692, distance: 76.9
click at [729, 709] on icon at bounding box center [728, 711] width 12 height 12
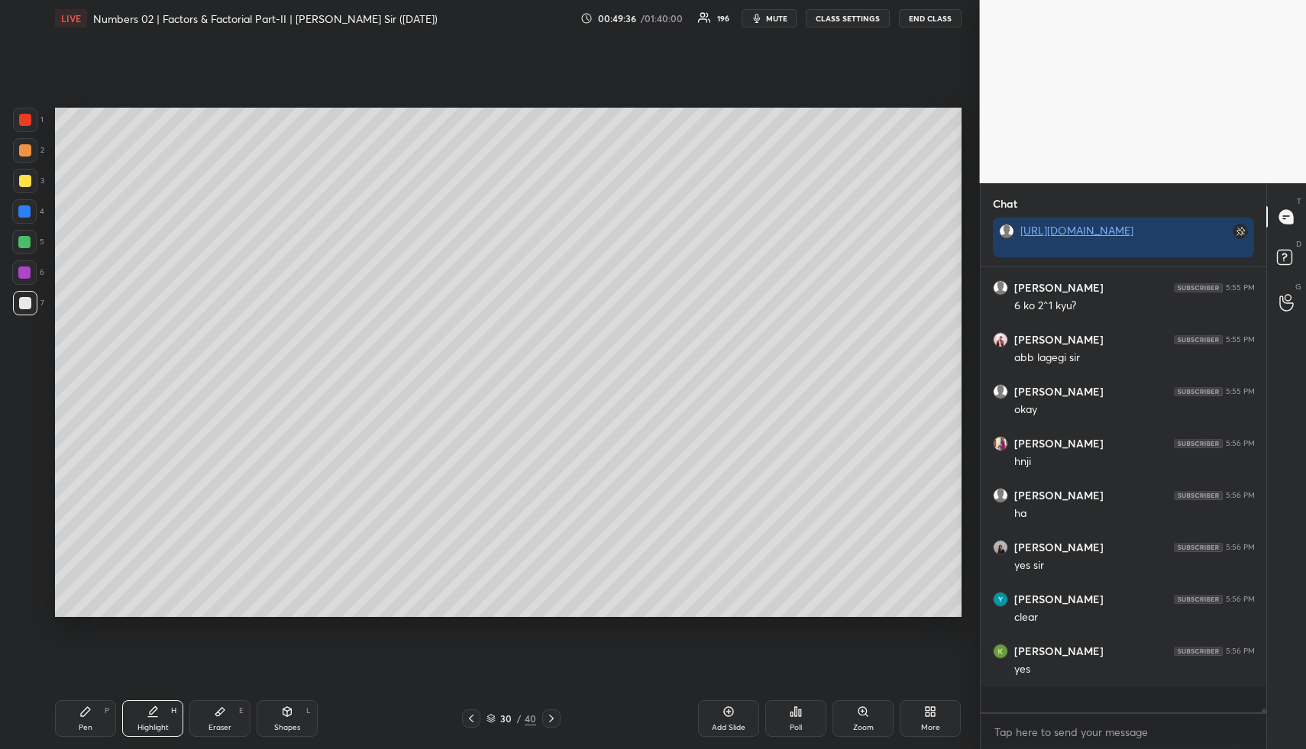
click at [94, 712] on div "Pen P" at bounding box center [85, 718] width 61 height 37
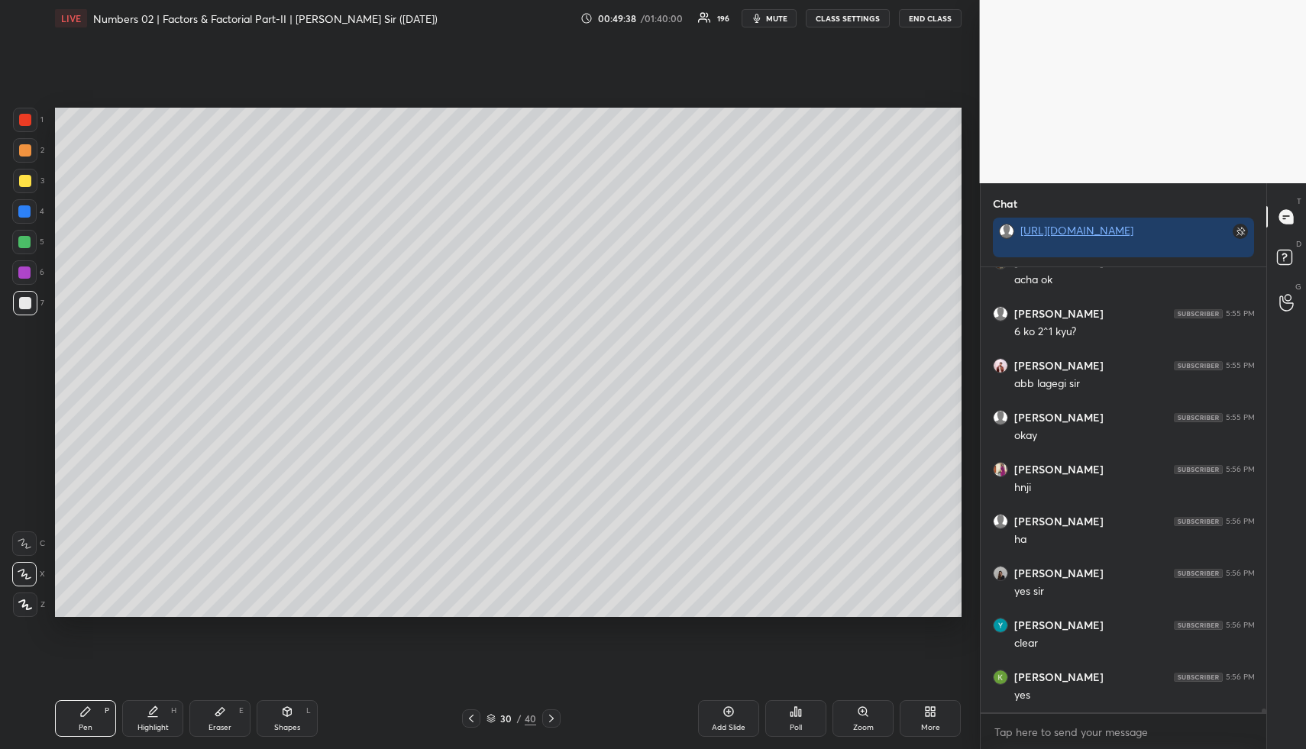
click at [24, 157] on div at bounding box center [25, 150] width 24 height 24
drag, startPoint x: 158, startPoint y: 721, endPoint x: 167, endPoint y: 673, distance: 48.2
click at [157, 715] on div "Highlight H" at bounding box center [152, 718] width 61 height 37
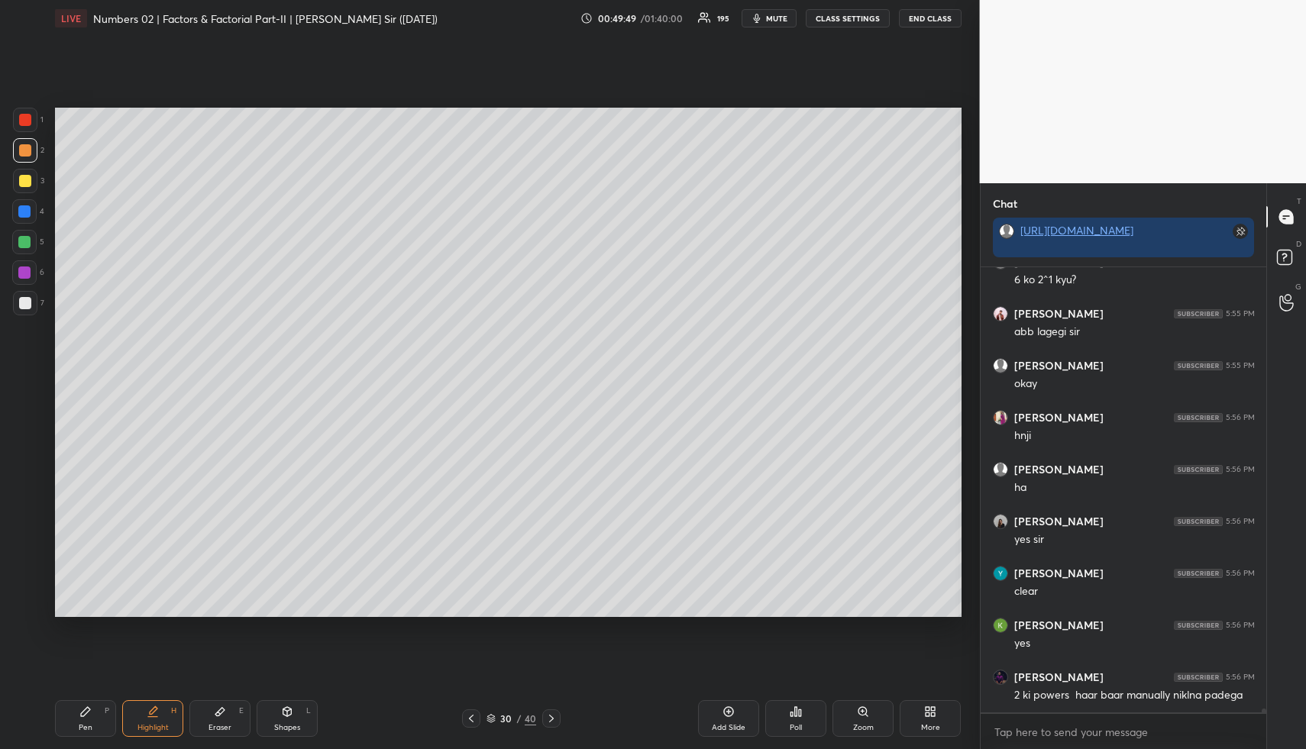
scroll to position [47893, 0]
drag, startPoint x: 98, startPoint y: 729, endPoint x: 87, endPoint y: 642, distance: 87.8
click at [97, 728] on div "Pen P" at bounding box center [85, 718] width 61 height 37
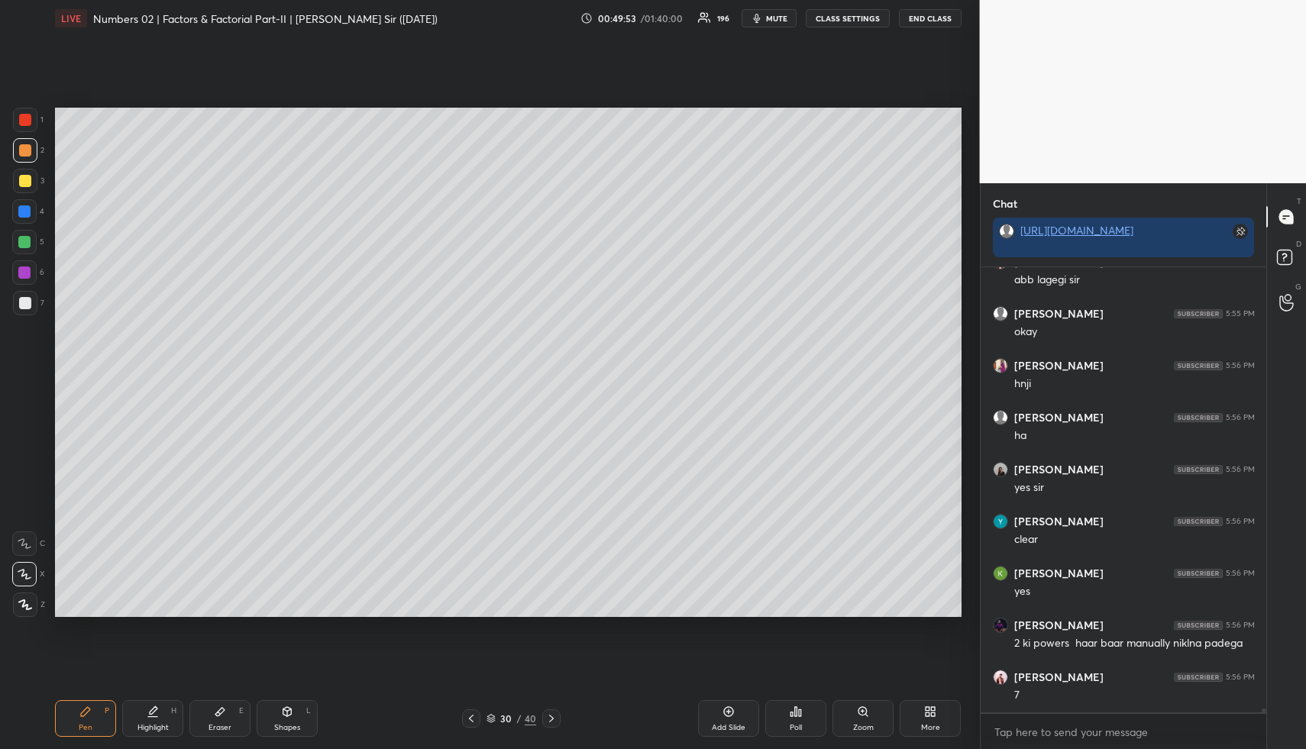
click at [28, 180] on div at bounding box center [25, 181] width 12 height 12
click at [148, 718] on div "Highlight H" at bounding box center [152, 718] width 61 height 37
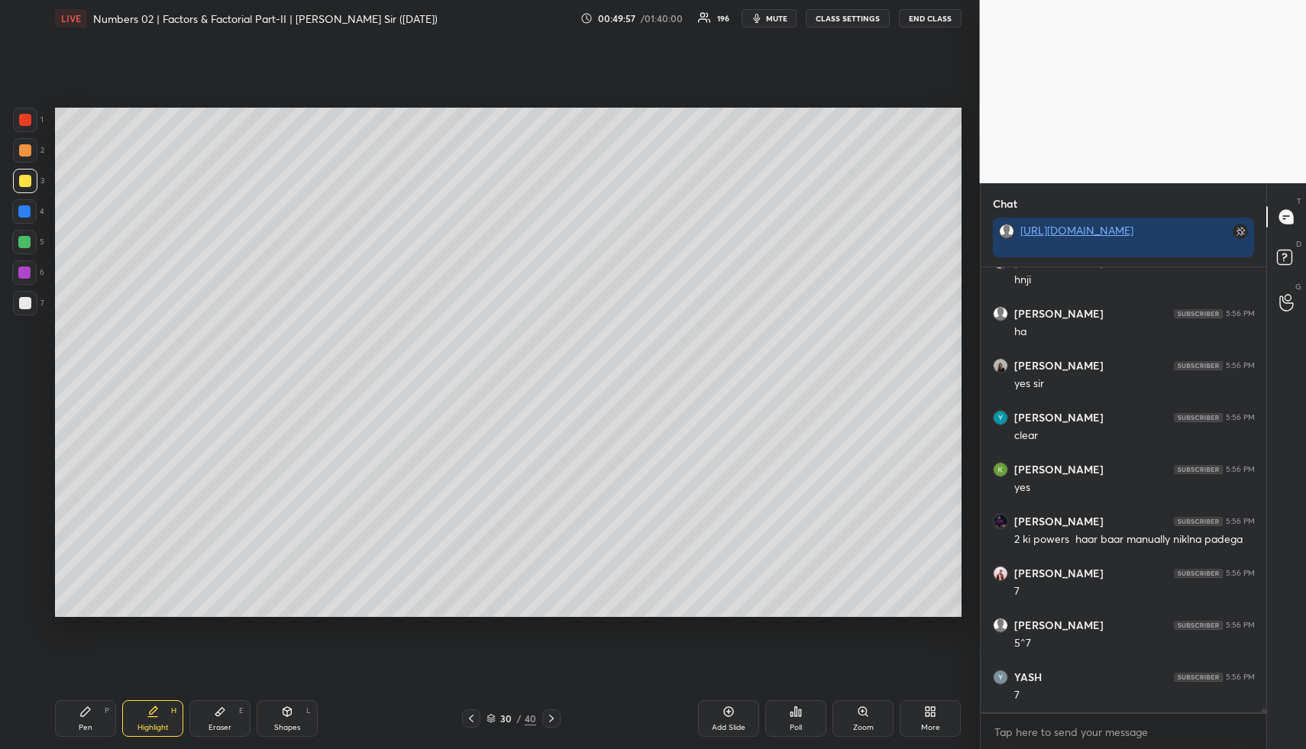
scroll to position [48049, 0]
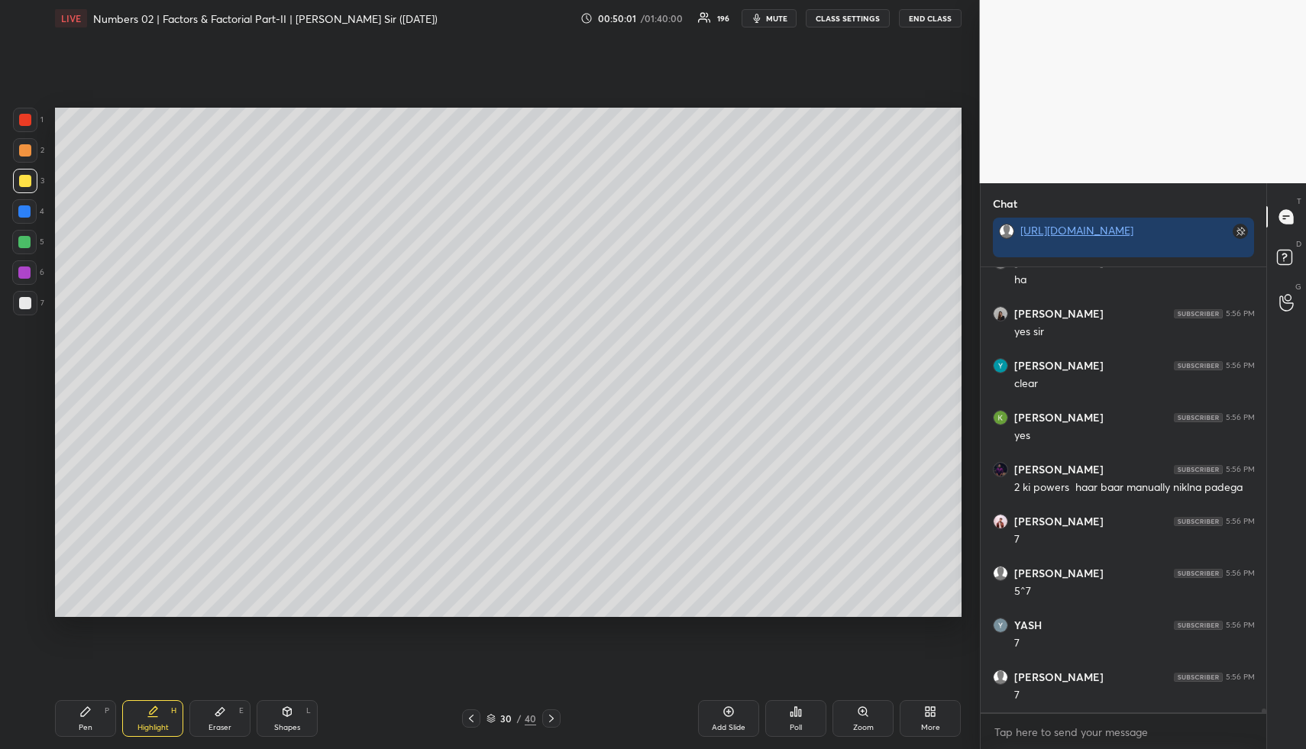
drag, startPoint x: 88, startPoint y: 722, endPoint x: 79, endPoint y: 710, distance: 15.3
click at [85, 721] on div "Pen P" at bounding box center [85, 718] width 61 height 37
click at [21, 247] on div at bounding box center [24, 242] width 12 height 12
drag, startPoint x: 26, startPoint y: 209, endPoint x: 44, endPoint y: 208, distance: 18.4
click at [27, 210] on div at bounding box center [24, 211] width 12 height 12
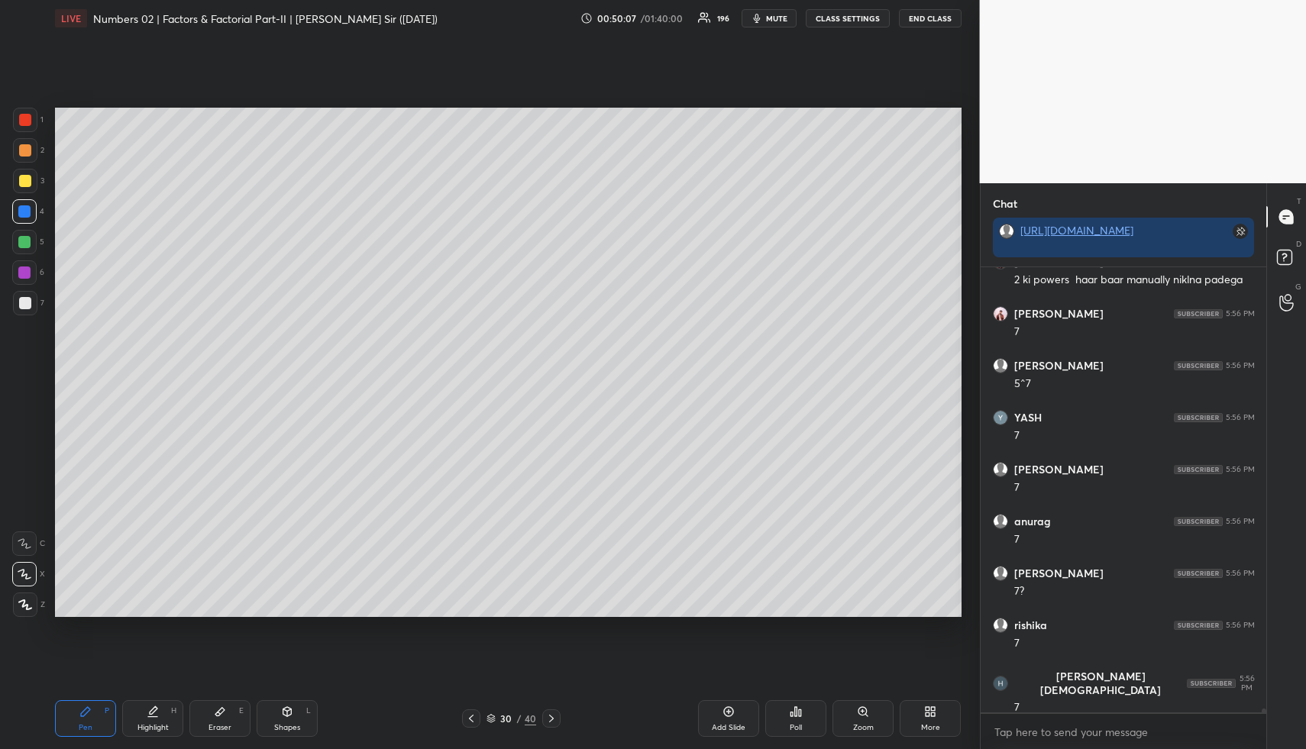
scroll to position [48412, 0]
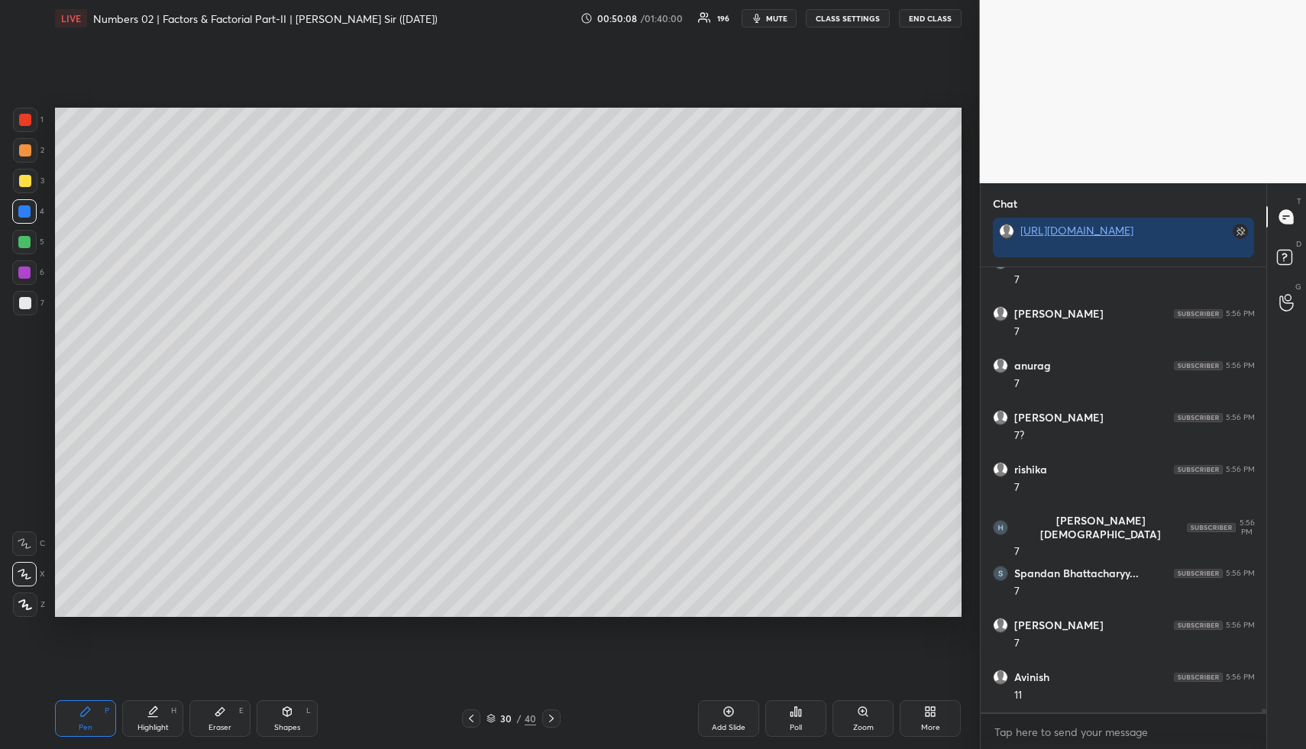
click at [26, 238] on div at bounding box center [24, 242] width 12 height 12
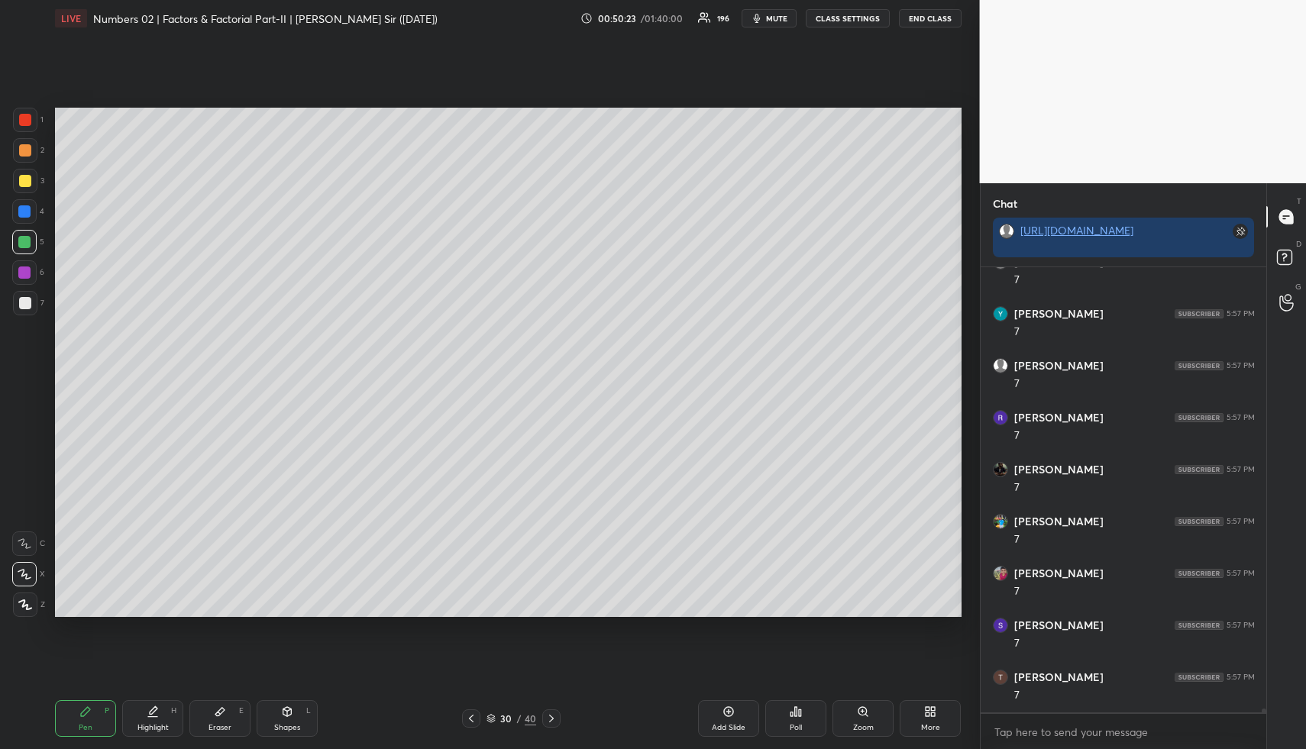
scroll to position [48931, 0]
click at [31, 206] on div at bounding box center [24, 211] width 24 height 24
click at [13, 240] on div at bounding box center [24, 242] width 24 height 24
click at [21, 146] on div at bounding box center [25, 150] width 12 height 12
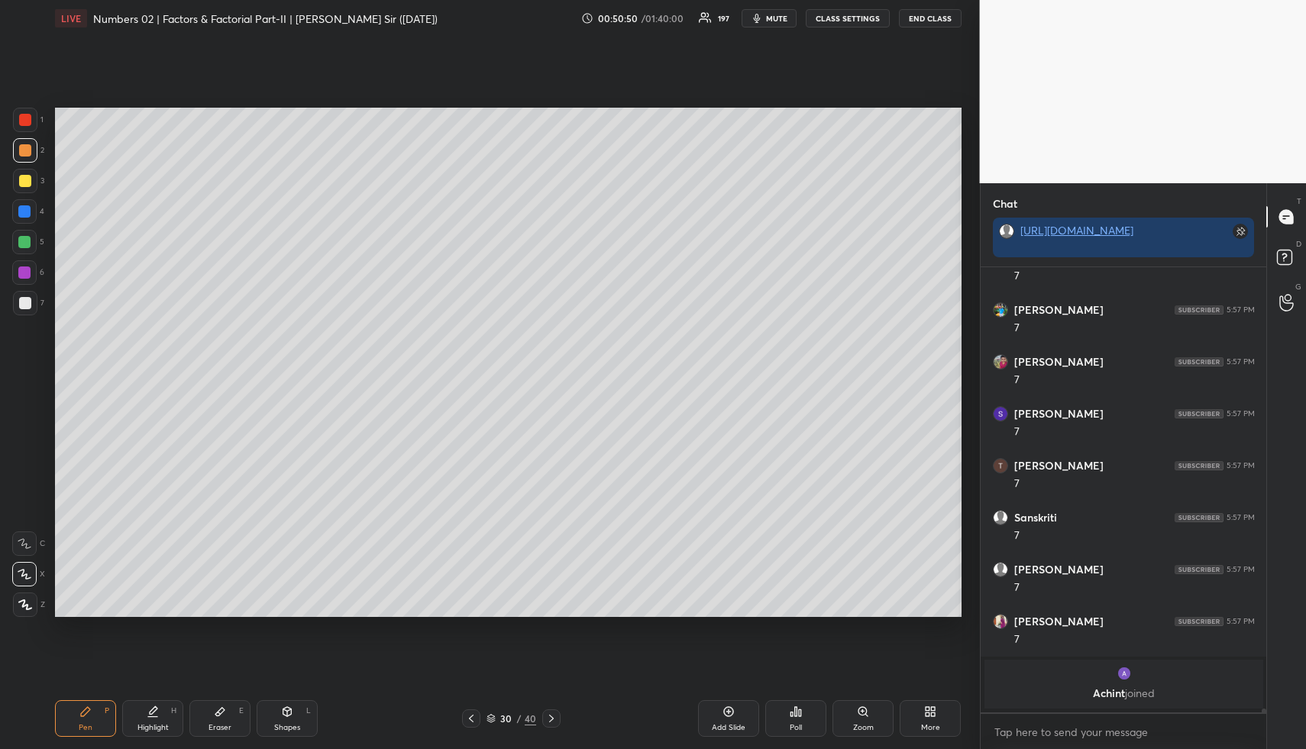
scroll to position [44968, 0]
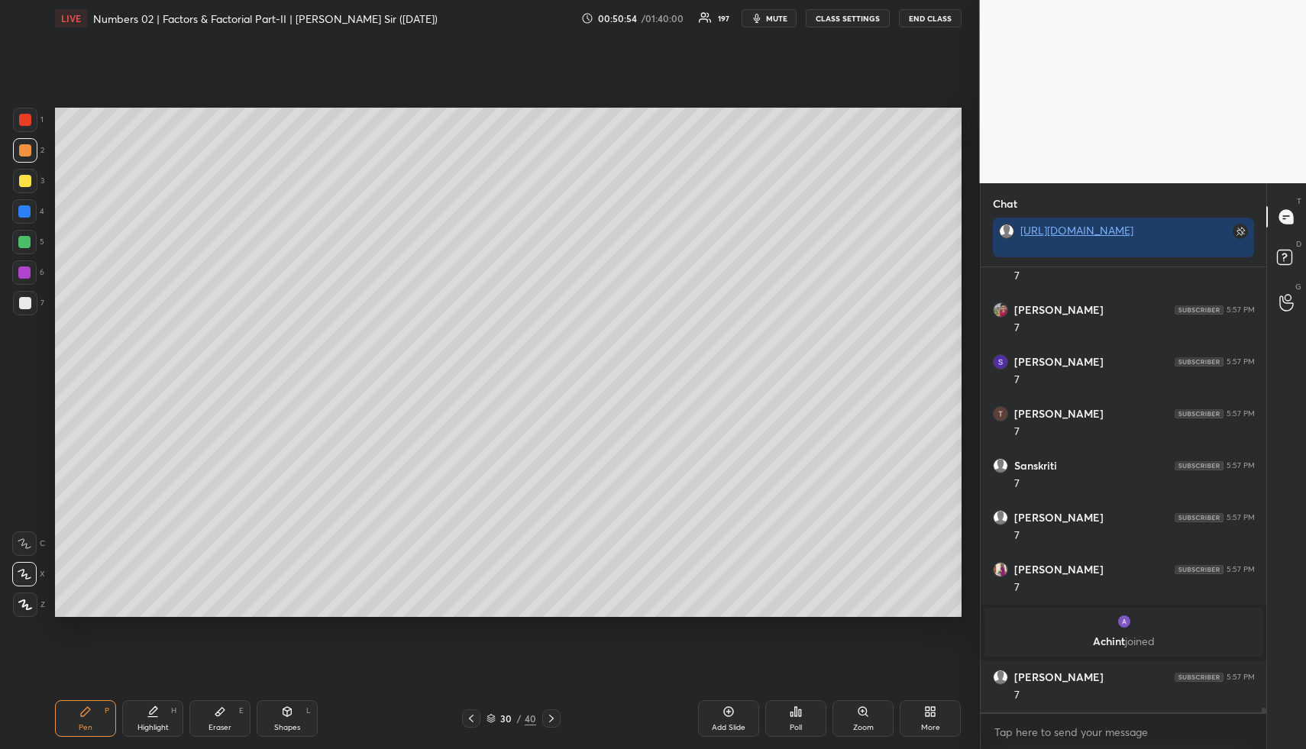
drag, startPoint x: 23, startPoint y: 302, endPoint x: 44, endPoint y: 305, distance: 21.7
click at [24, 303] on div at bounding box center [25, 303] width 12 height 12
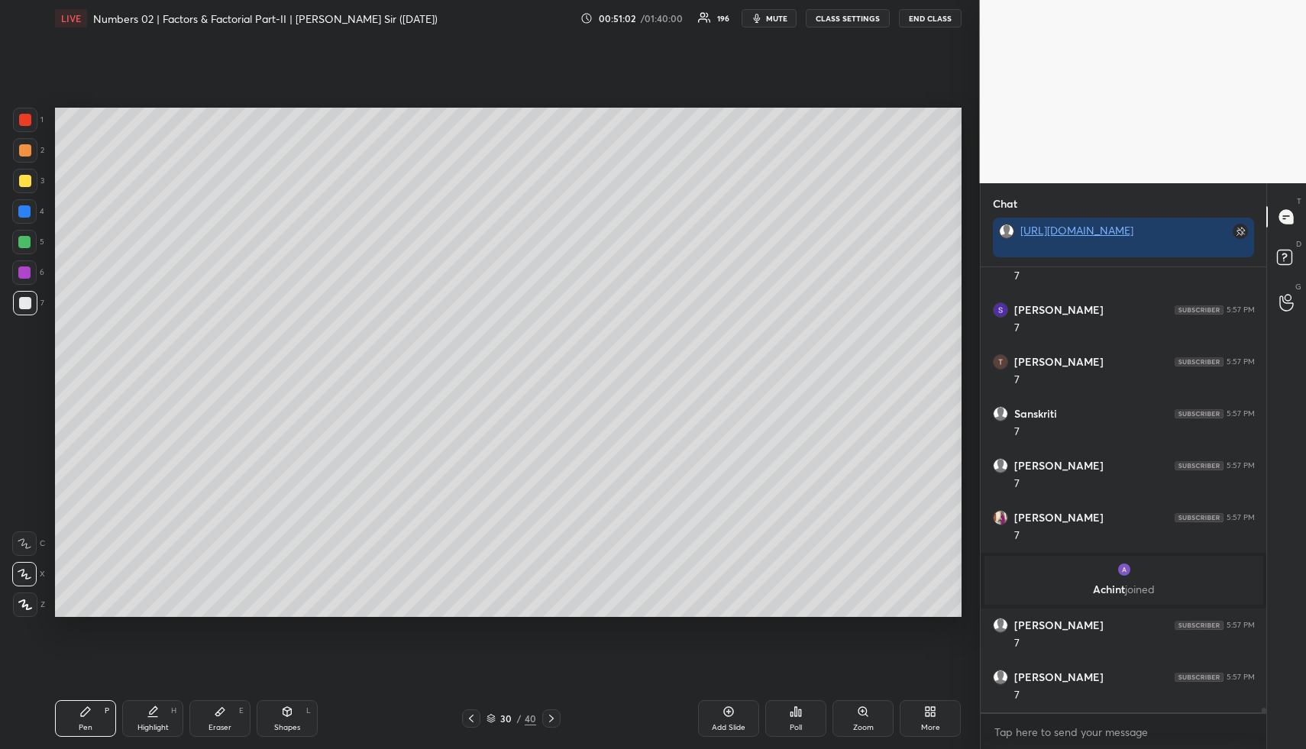
click at [158, 725] on div "Highlight" at bounding box center [152, 728] width 31 height 8
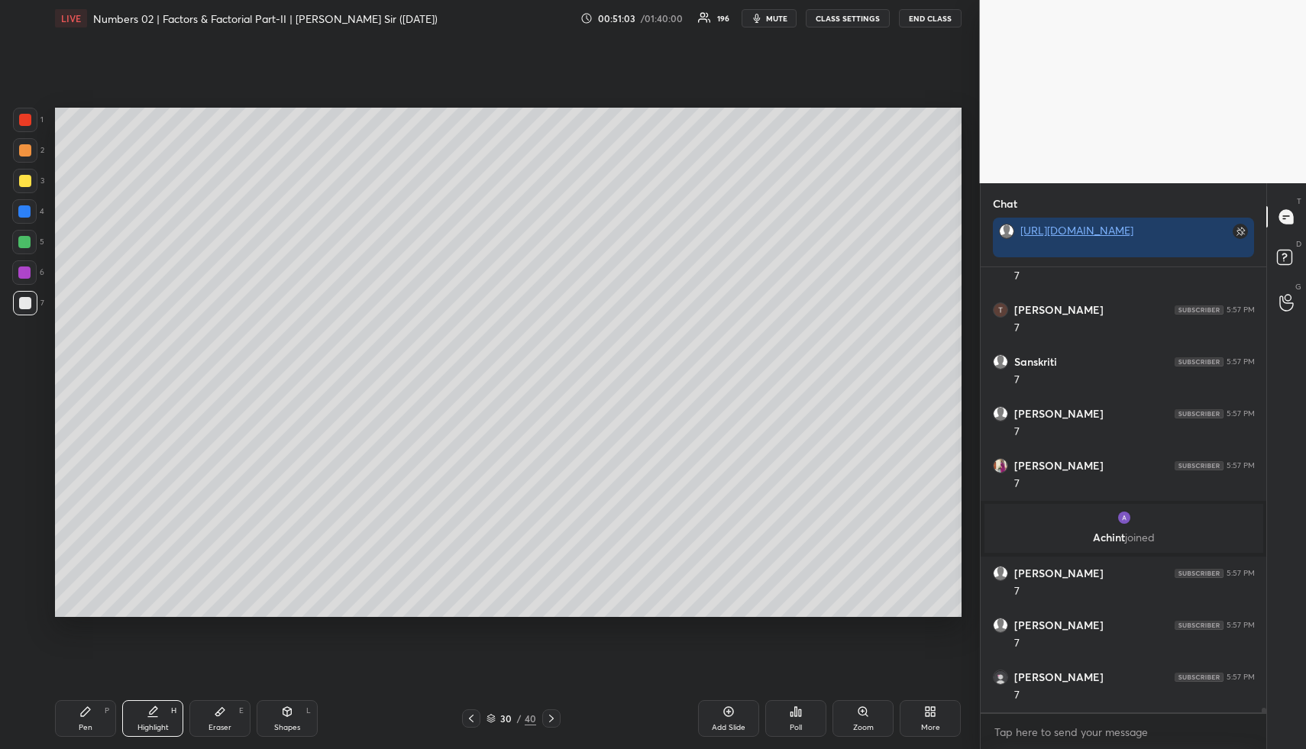
drag, startPoint x: 176, startPoint y: 710, endPoint x: 183, endPoint y: 679, distance: 31.5
click at [176, 708] on div "H" at bounding box center [173, 711] width 5 height 8
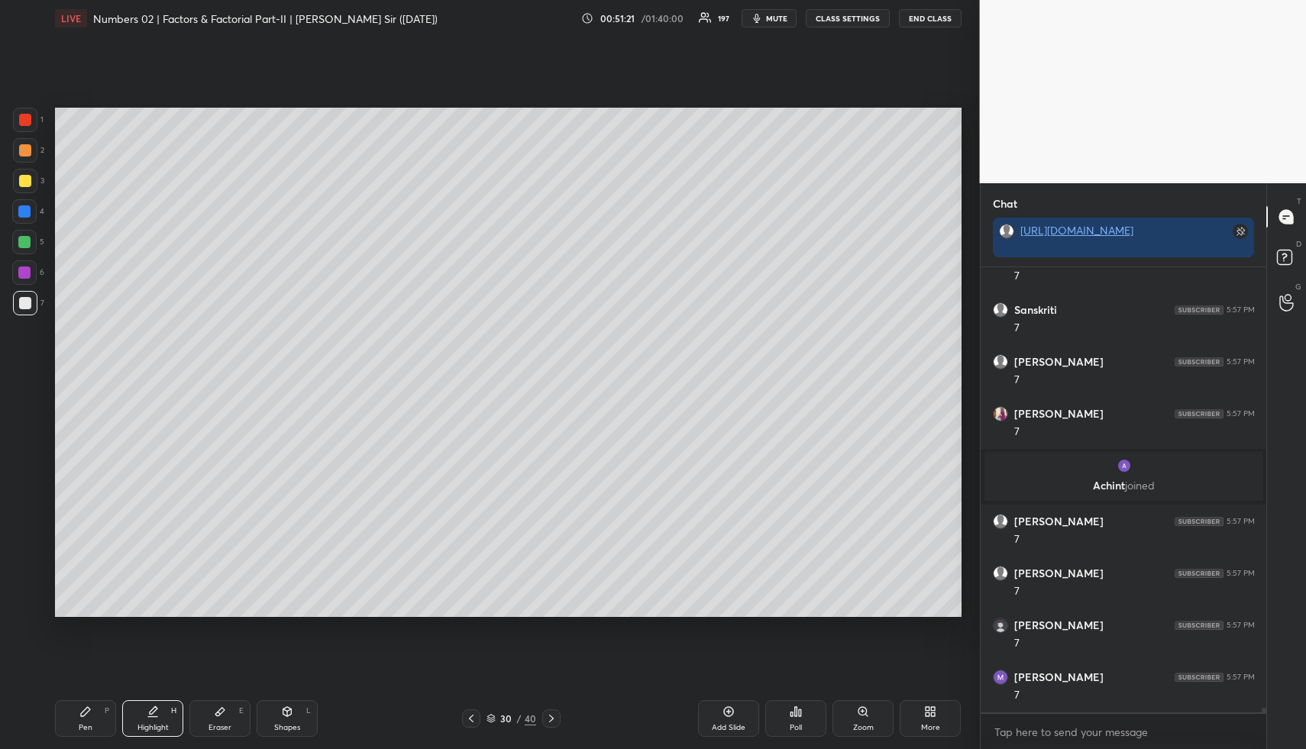
click at [725, 712] on icon at bounding box center [728, 711] width 12 height 12
click at [95, 719] on div "Pen P" at bounding box center [85, 718] width 61 height 37
click at [19, 188] on div at bounding box center [25, 181] width 24 height 24
click at [98, 724] on div "Pen P" at bounding box center [85, 718] width 61 height 37
click at [26, 153] on div at bounding box center [25, 150] width 12 height 12
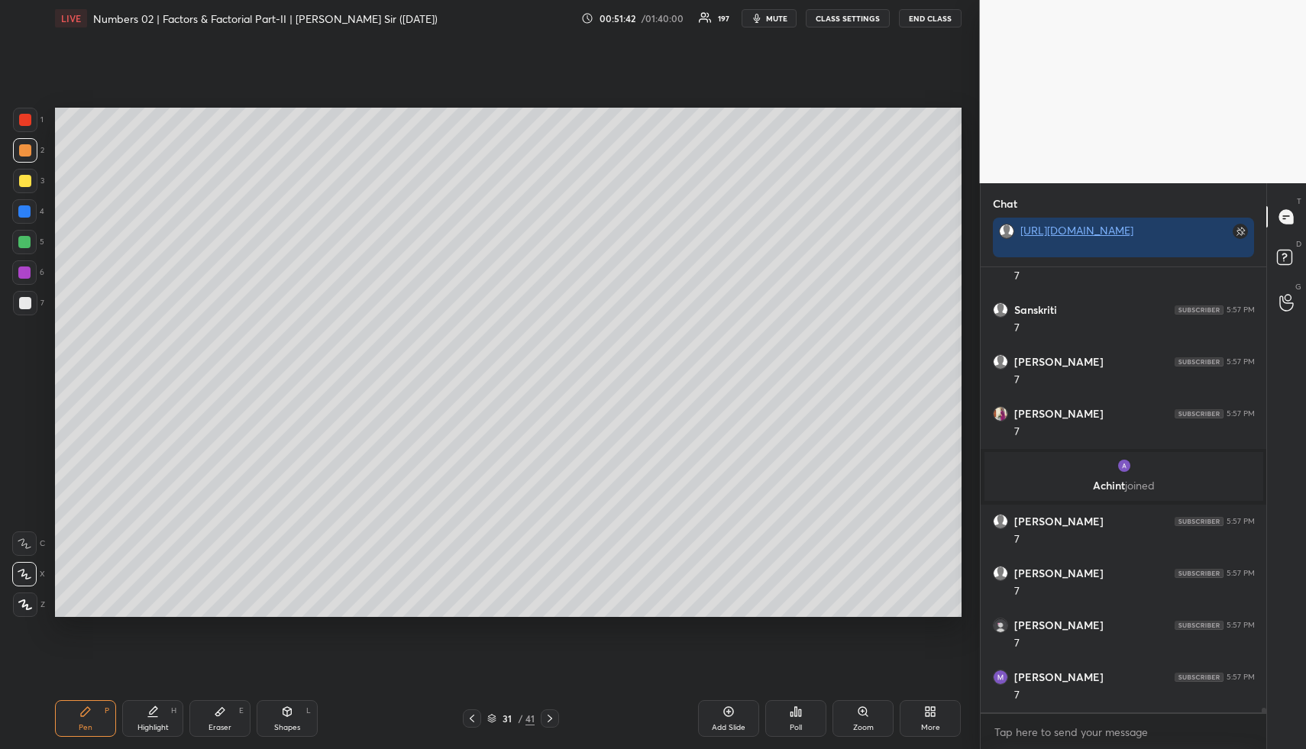
drag, startPoint x: 143, startPoint y: 732, endPoint x: 139, endPoint y: 672, distance: 60.4
click at [140, 733] on div "Highlight H" at bounding box center [152, 718] width 61 height 37
drag, startPoint x: 72, startPoint y: 718, endPoint x: 66, endPoint y: 711, distance: 9.3
click at [69, 716] on div "Pen P" at bounding box center [85, 718] width 61 height 37
click at [25, 210] on div at bounding box center [24, 211] width 12 height 12
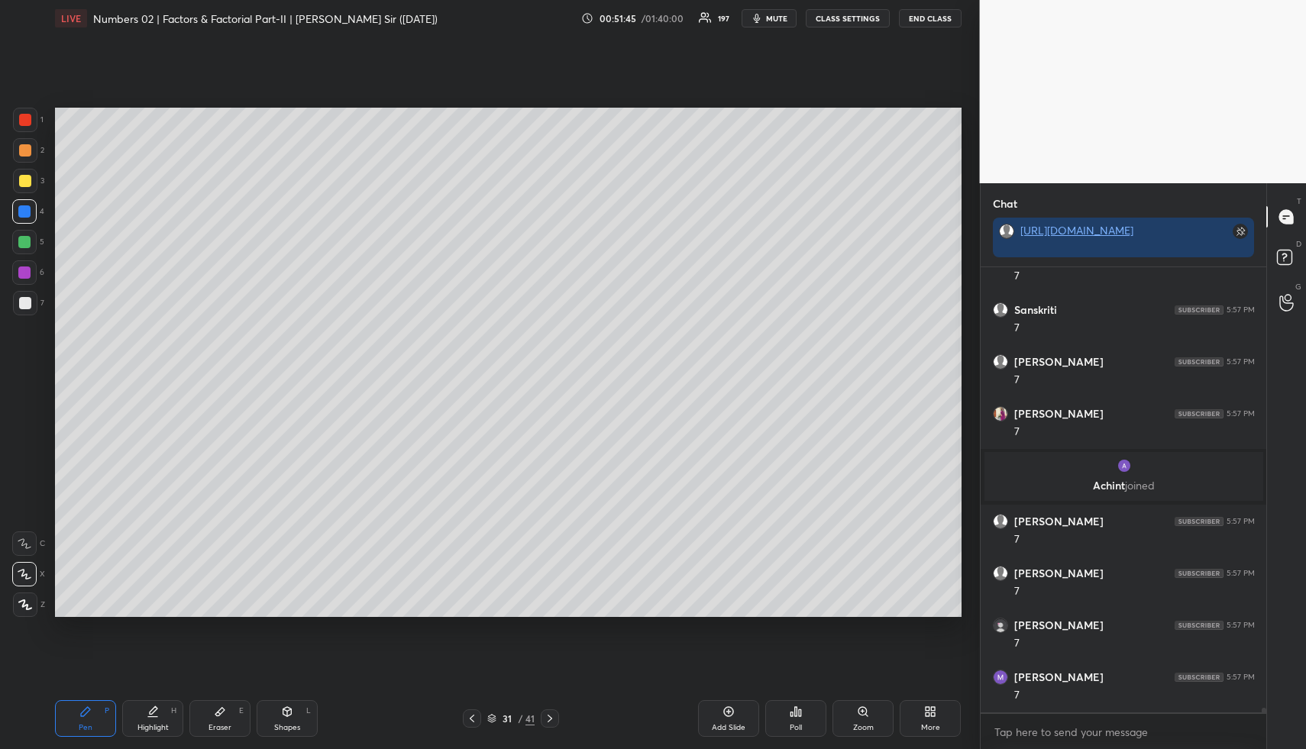
click at [19, 186] on div at bounding box center [25, 181] width 12 height 12
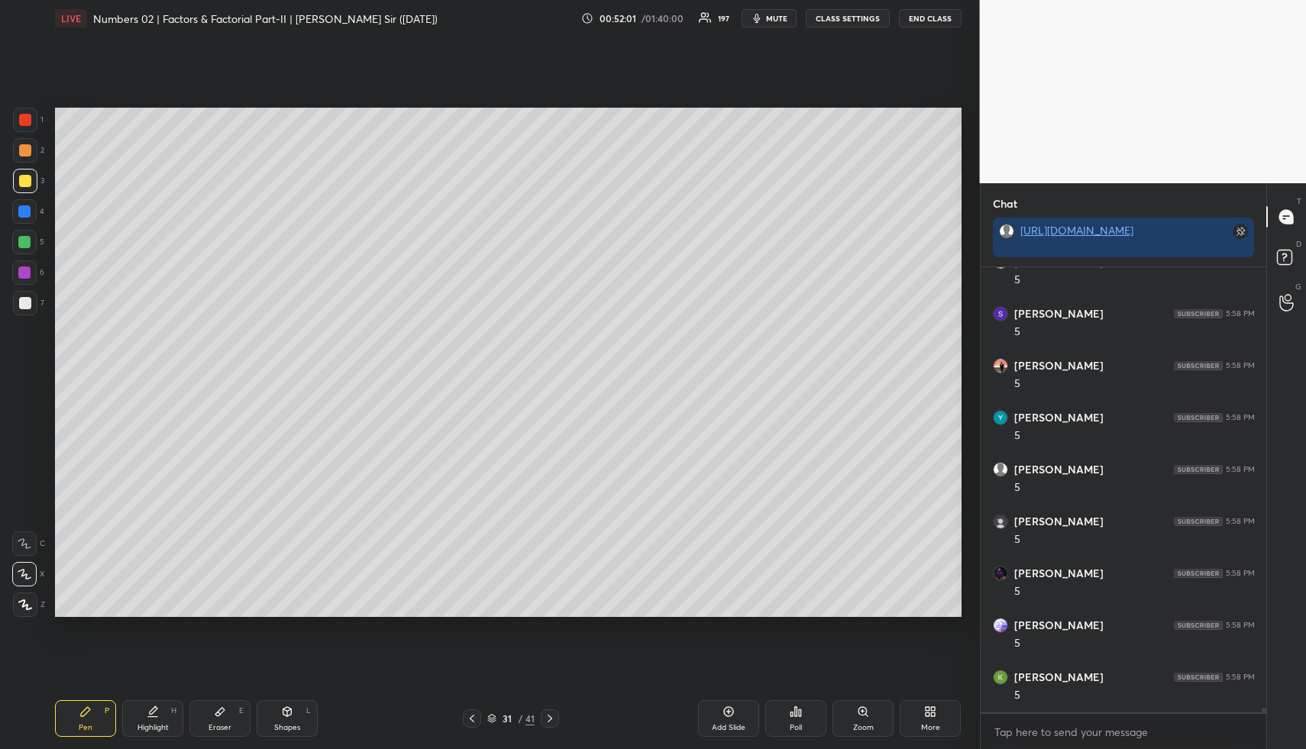
click at [25, 244] on div at bounding box center [24, 242] width 12 height 12
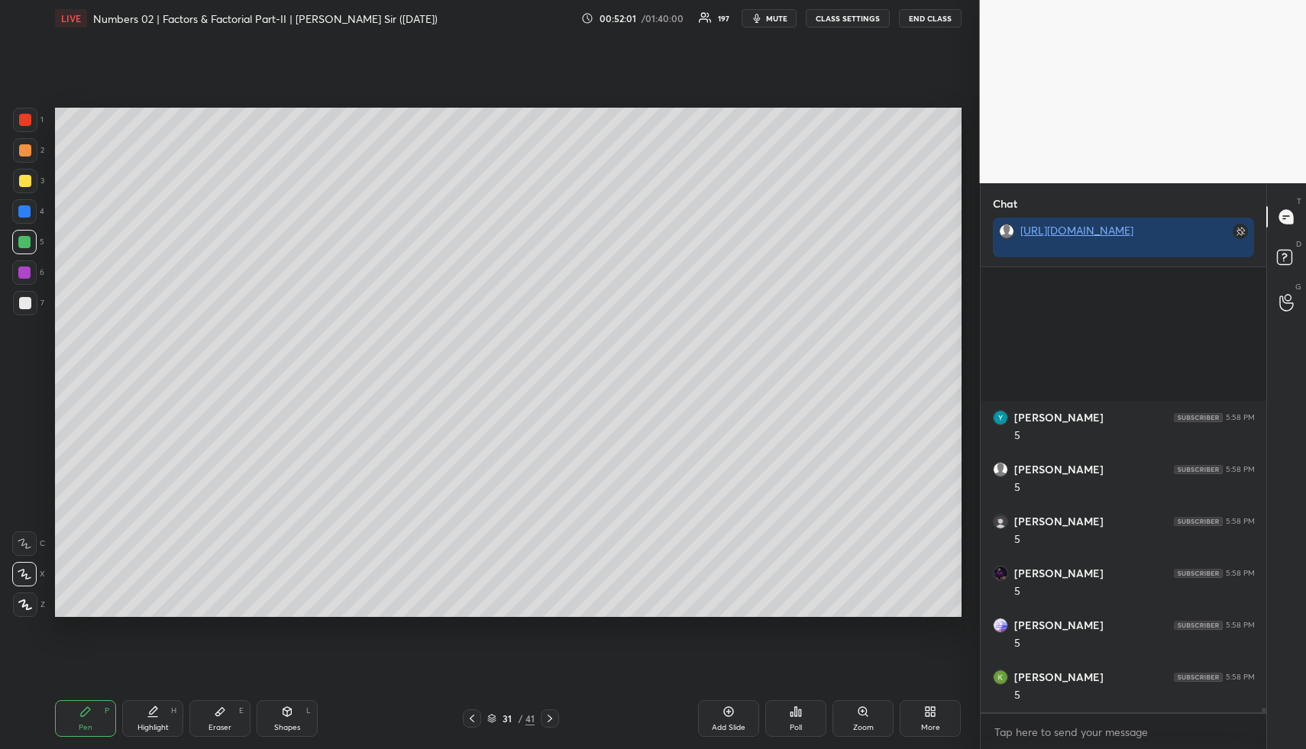
scroll to position [46162, 0]
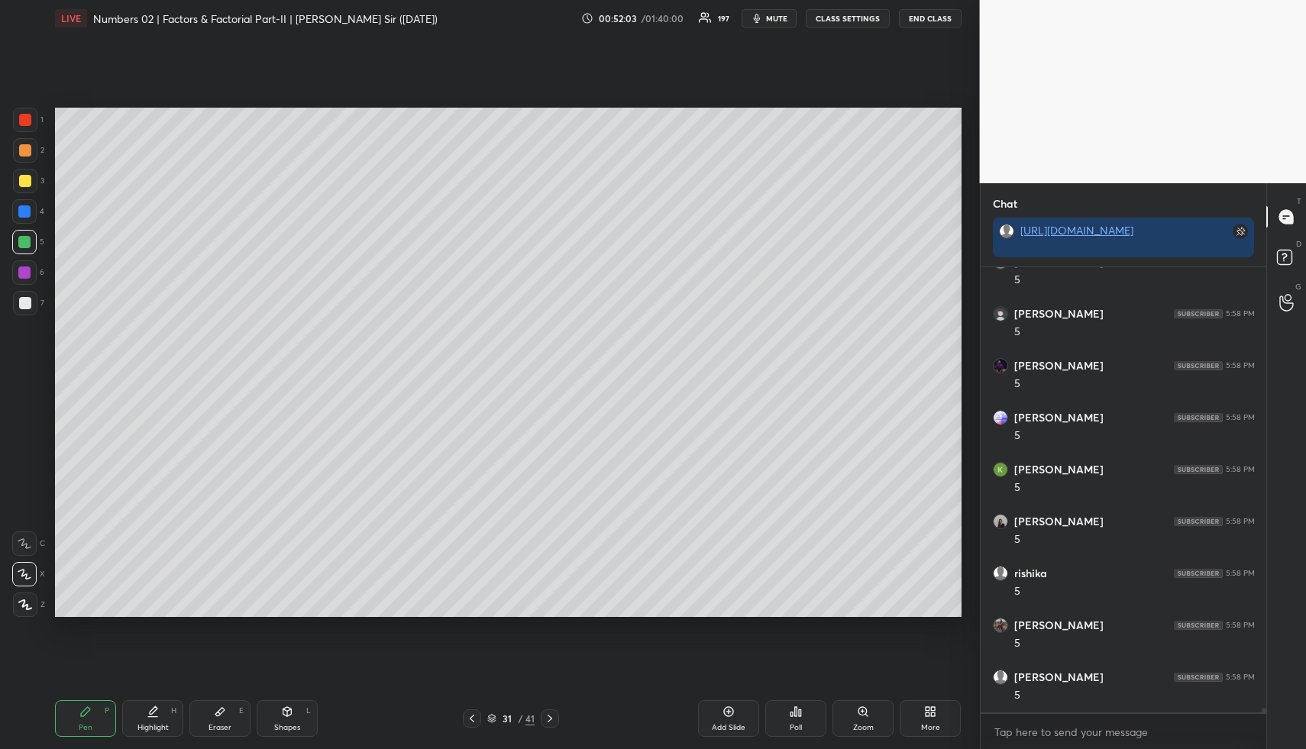
click at [18, 185] on div at bounding box center [25, 181] width 24 height 24
click at [29, 248] on div at bounding box center [24, 242] width 24 height 24
drag, startPoint x: 157, startPoint y: 724, endPoint x: 160, endPoint y: 679, distance: 45.2
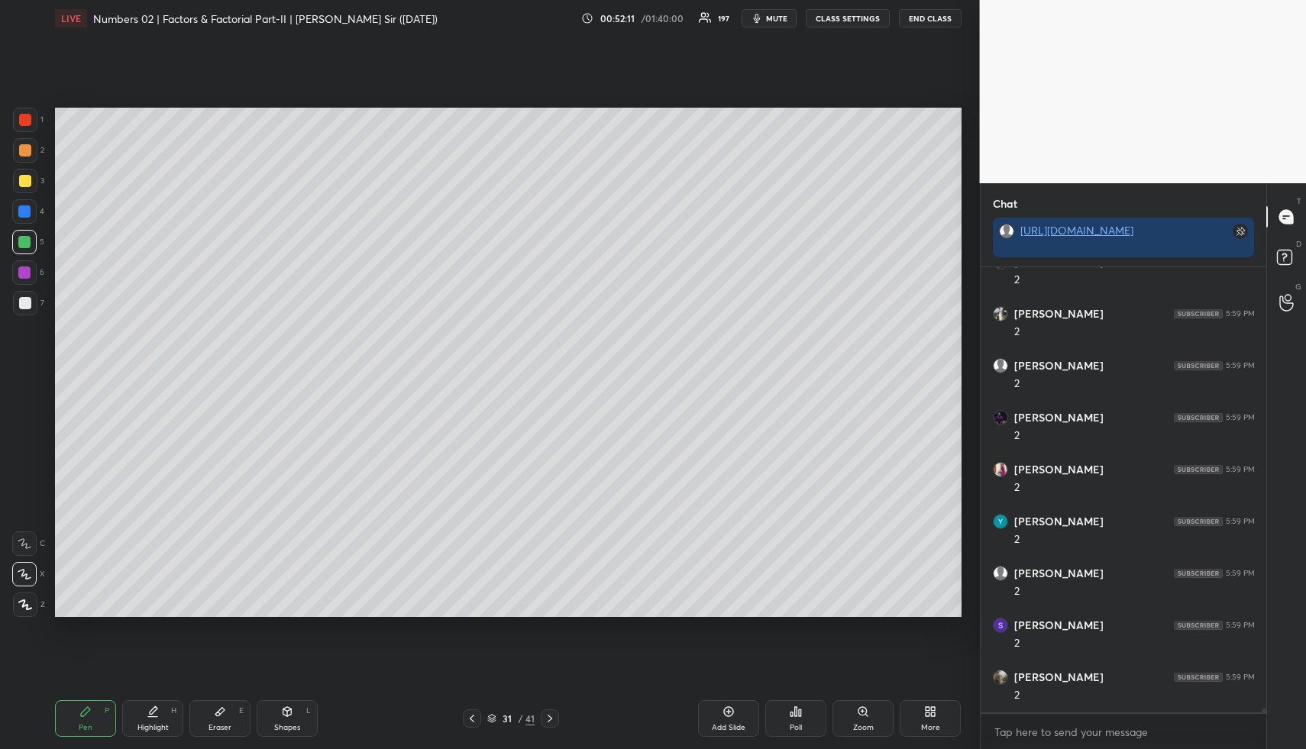
click at [157, 724] on div "Highlight" at bounding box center [152, 728] width 31 height 8
drag, startPoint x: 82, startPoint y: 721, endPoint x: 70, endPoint y: 673, distance: 49.4
click at [79, 718] on div "Pen P" at bounding box center [85, 718] width 61 height 37
drag, startPoint x: 29, startPoint y: 205, endPoint x: 51, endPoint y: 223, distance: 28.7
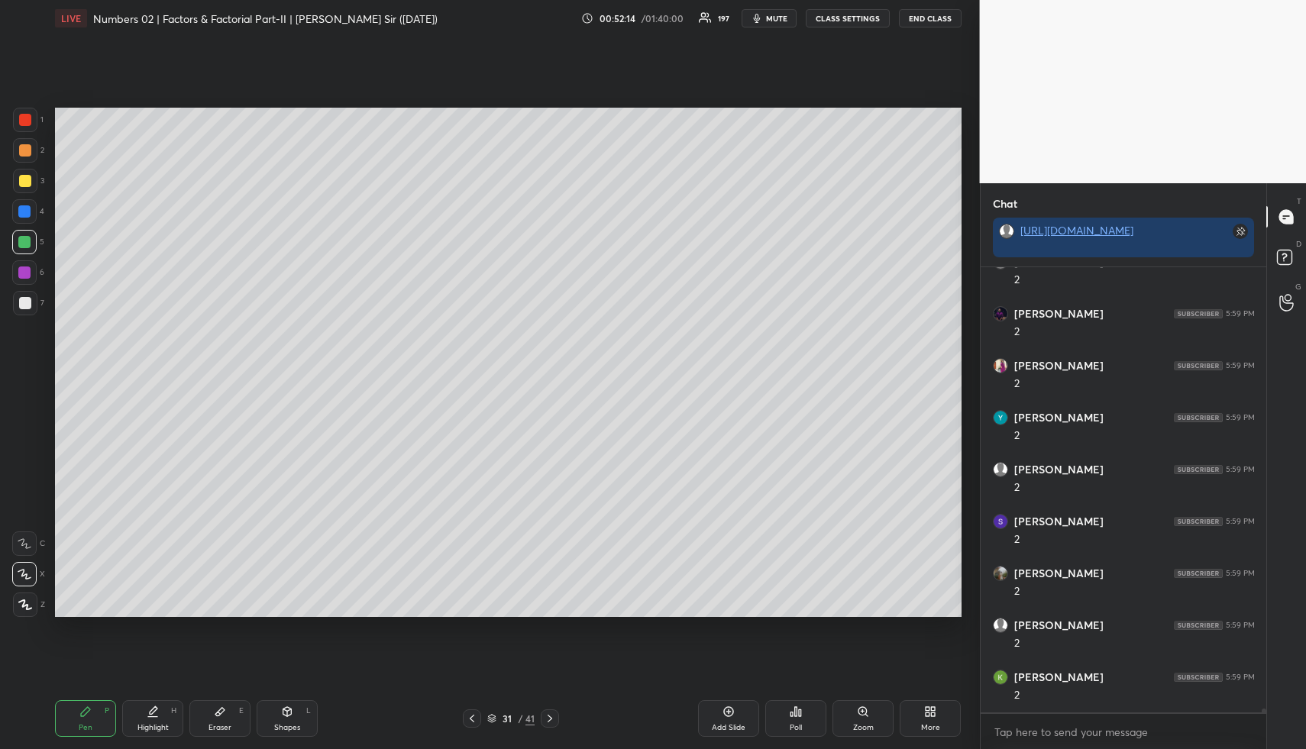
click at [31, 208] on div at bounding box center [24, 211] width 24 height 24
click at [163, 712] on div "Highlight H" at bounding box center [152, 718] width 61 height 37
click at [80, 731] on div "Pen" at bounding box center [86, 728] width 14 height 8
click at [24, 244] on div at bounding box center [24, 242] width 12 height 12
drag, startPoint x: 23, startPoint y: 180, endPoint x: 52, endPoint y: 220, distance: 49.2
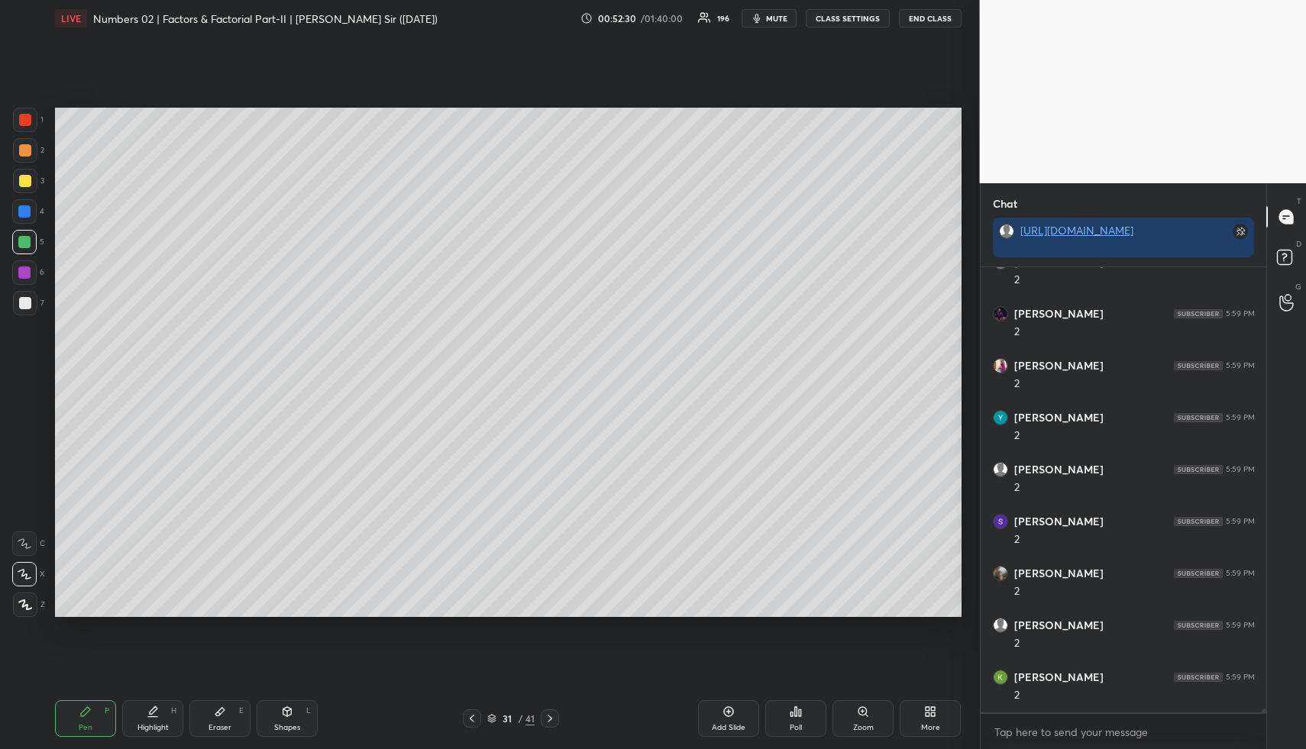
click at [22, 184] on div at bounding box center [25, 181] width 12 height 12
drag, startPoint x: 25, startPoint y: 238, endPoint x: 47, endPoint y: 259, distance: 29.7
click at [27, 242] on div at bounding box center [24, 242] width 12 height 12
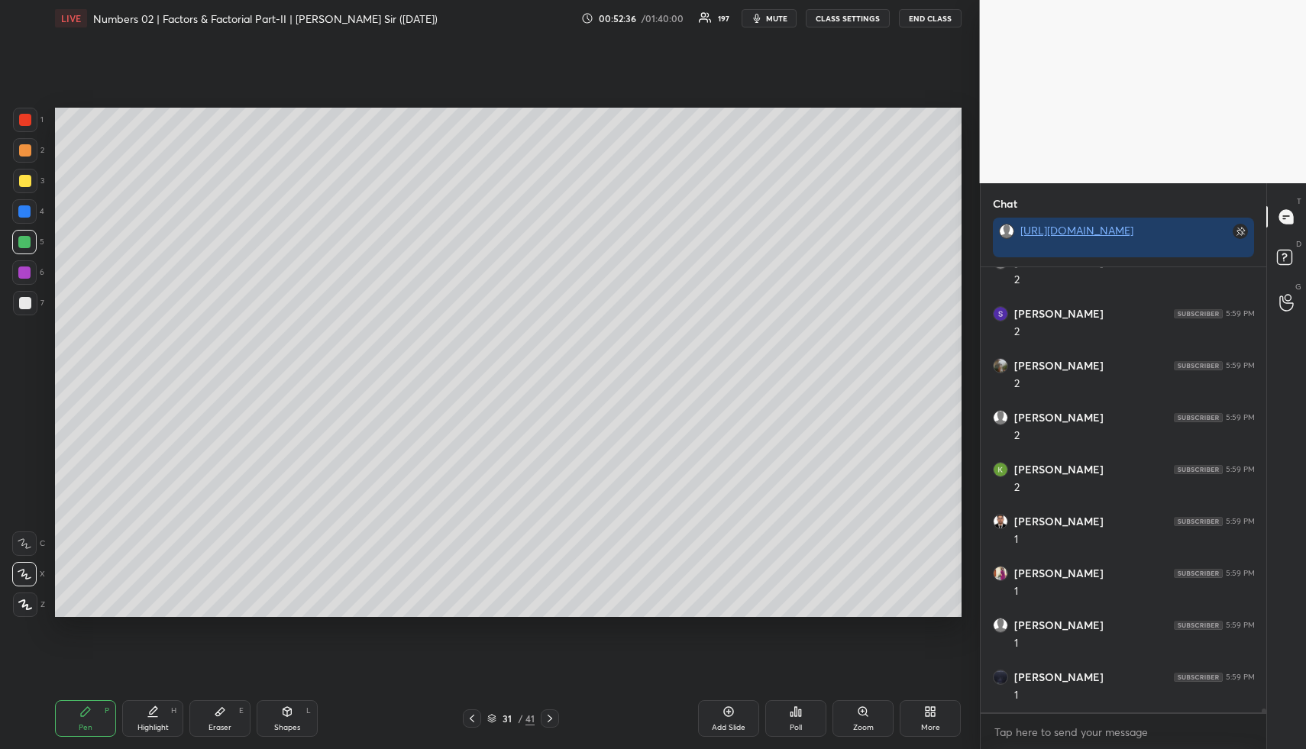
drag, startPoint x: 102, startPoint y: 704, endPoint x: 75, endPoint y: 622, distance: 86.2
click at [98, 700] on div "Pen P" at bounding box center [85, 718] width 61 height 37
click at [25, 205] on div at bounding box center [24, 211] width 24 height 24
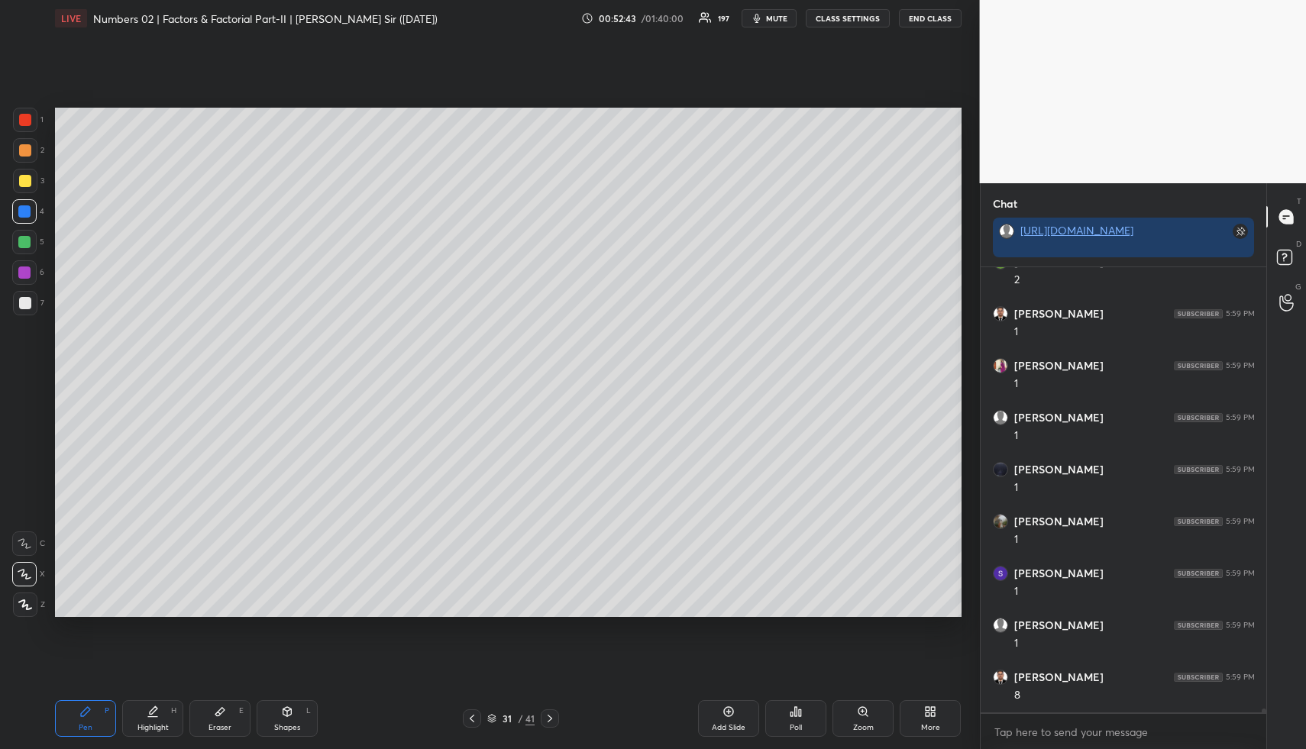
click at [159, 714] on div "Highlight H" at bounding box center [152, 718] width 61 height 37
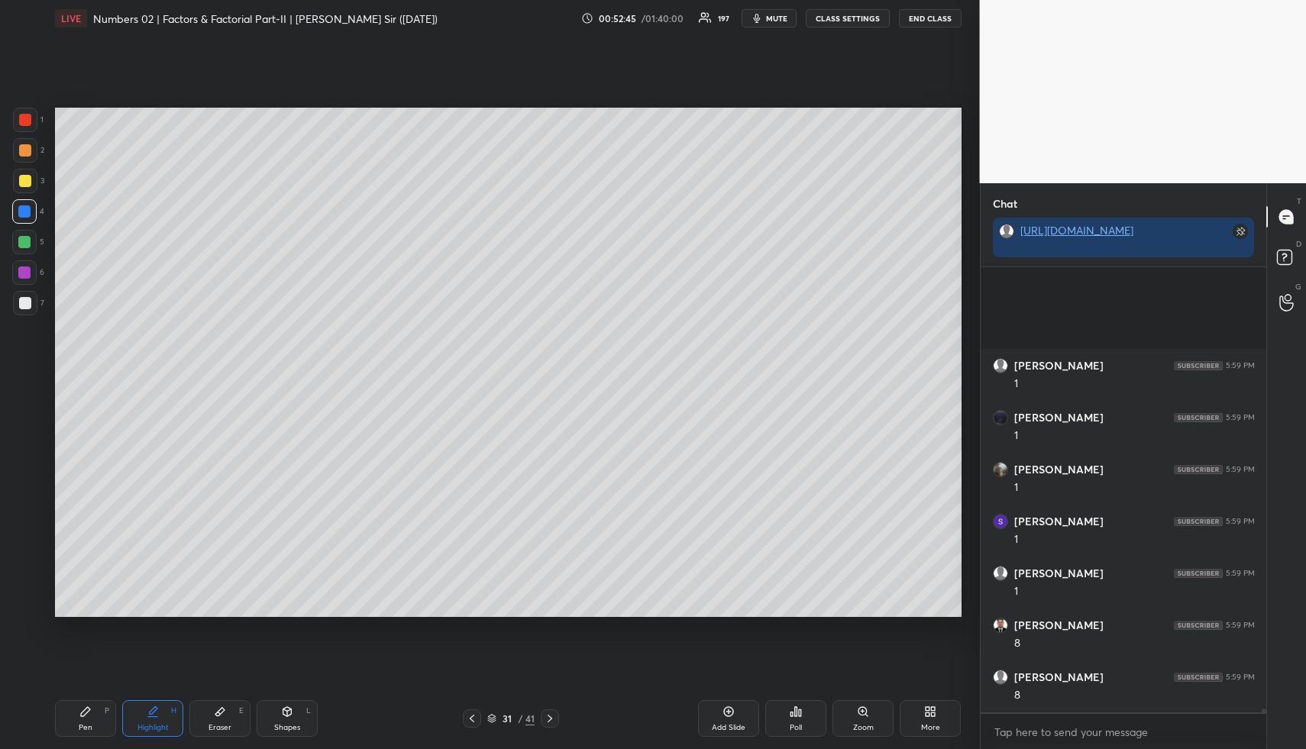
scroll to position [47460, 0]
click at [92, 711] on div "Pen P" at bounding box center [85, 718] width 61 height 37
drag, startPoint x: 92, startPoint y: 711, endPoint x: 118, endPoint y: 644, distance: 71.3
click at [92, 715] on div "Pen P" at bounding box center [85, 718] width 61 height 37
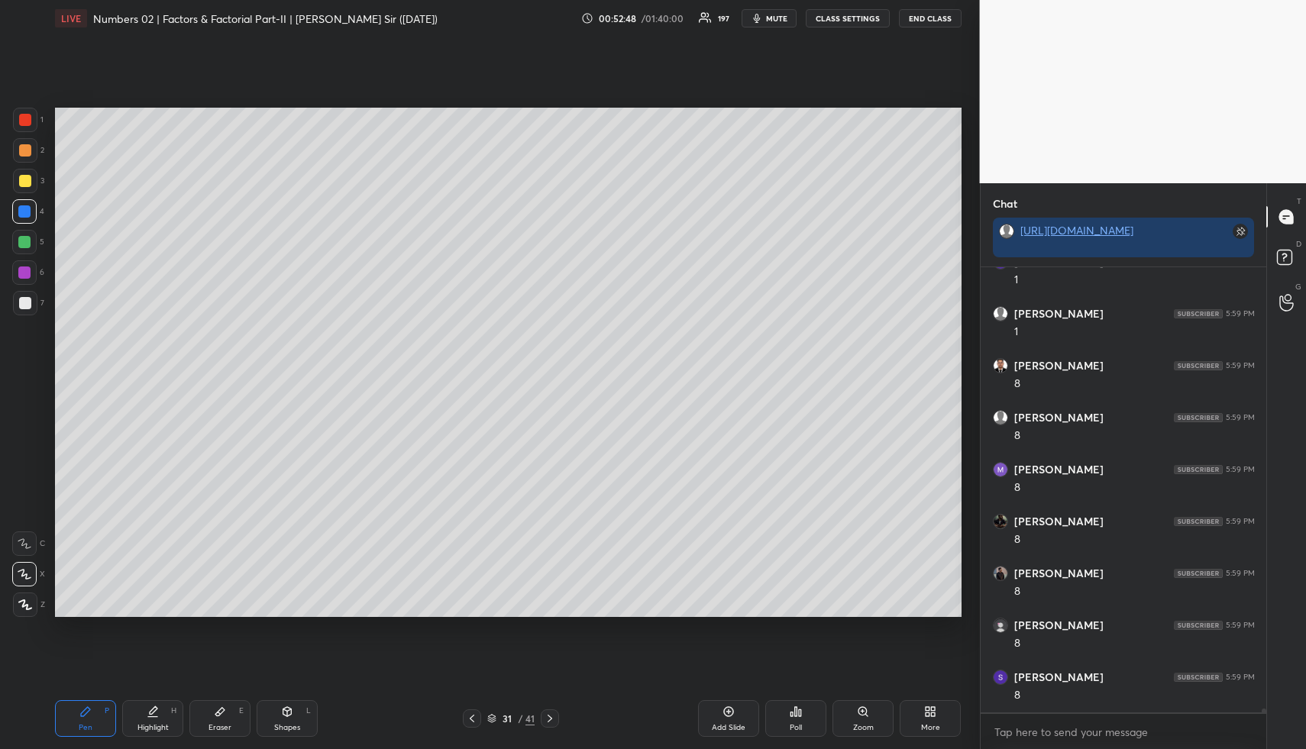
scroll to position [47616, 0]
click at [169, 717] on div "Highlight H" at bounding box center [152, 718] width 61 height 37
drag, startPoint x: 169, startPoint y: 717, endPoint x: 193, endPoint y: 647, distance: 74.4
click at [169, 717] on div "Highlight H" at bounding box center [152, 718] width 61 height 37
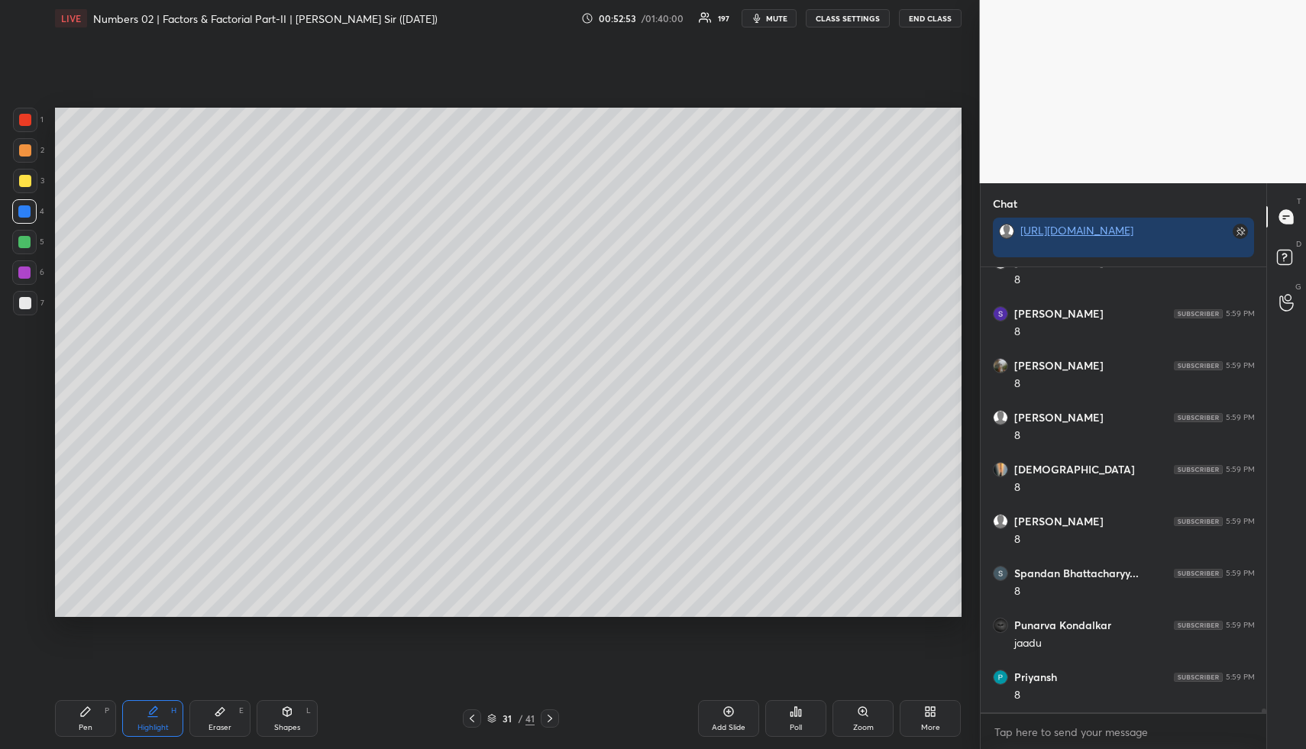
drag, startPoint x: 295, startPoint y: 718, endPoint x: 256, endPoint y: 636, distance: 90.5
click at [295, 714] on div "Shapes L" at bounding box center [287, 718] width 61 height 37
click at [30, 240] on div at bounding box center [24, 242] width 12 height 12
drag, startPoint x: 473, startPoint y: 715, endPoint x: 456, endPoint y: 722, distance: 18.9
click at [473, 715] on icon at bounding box center [472, 718] width 12 height 12
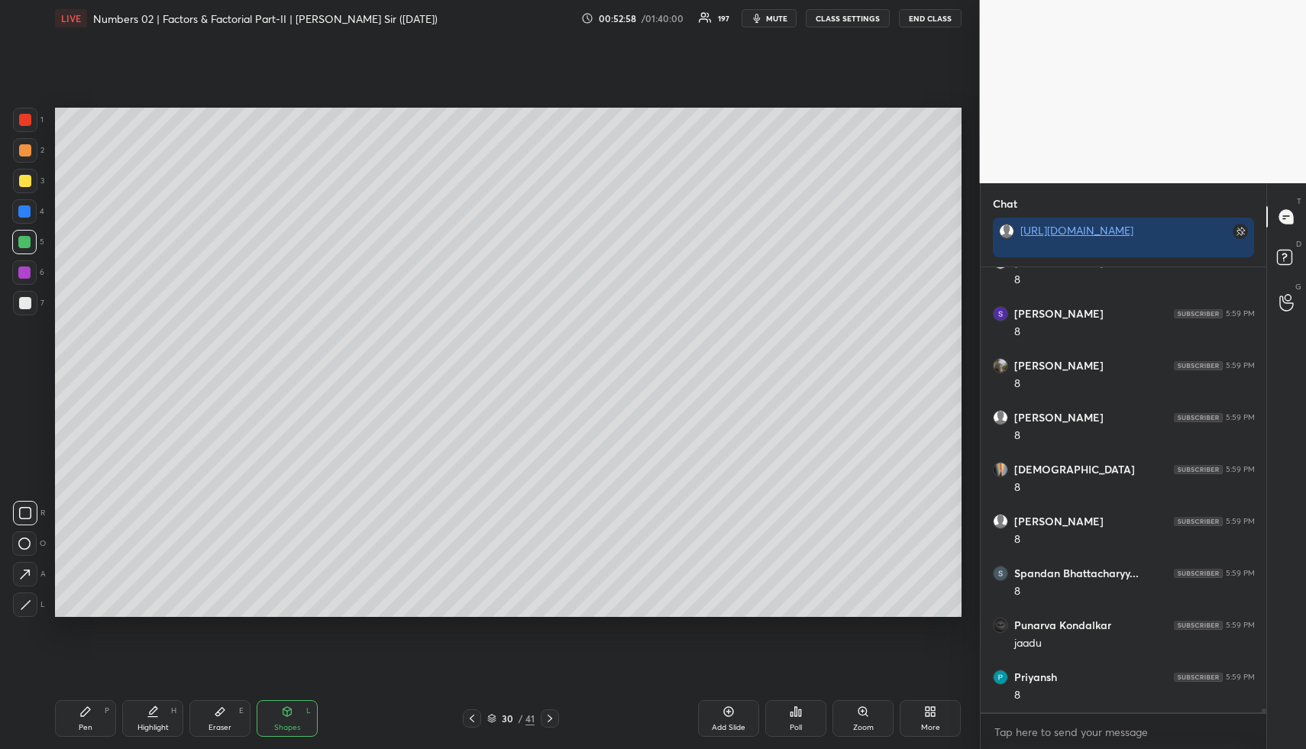
click at [137, 724] on div "Highlight" at bounding box center [152, 728] width 31 height 8
drag, startPoint x: 96, startPoint y: 723, endPoint x: 89, endPoint y: 682, distance: 41.8
click at [95, 718] on div "Pen P" at bounding box center [85, 718] width 61 height 37
click at [24, 192] on div at bounding box center [25, 181] width 24 height 24
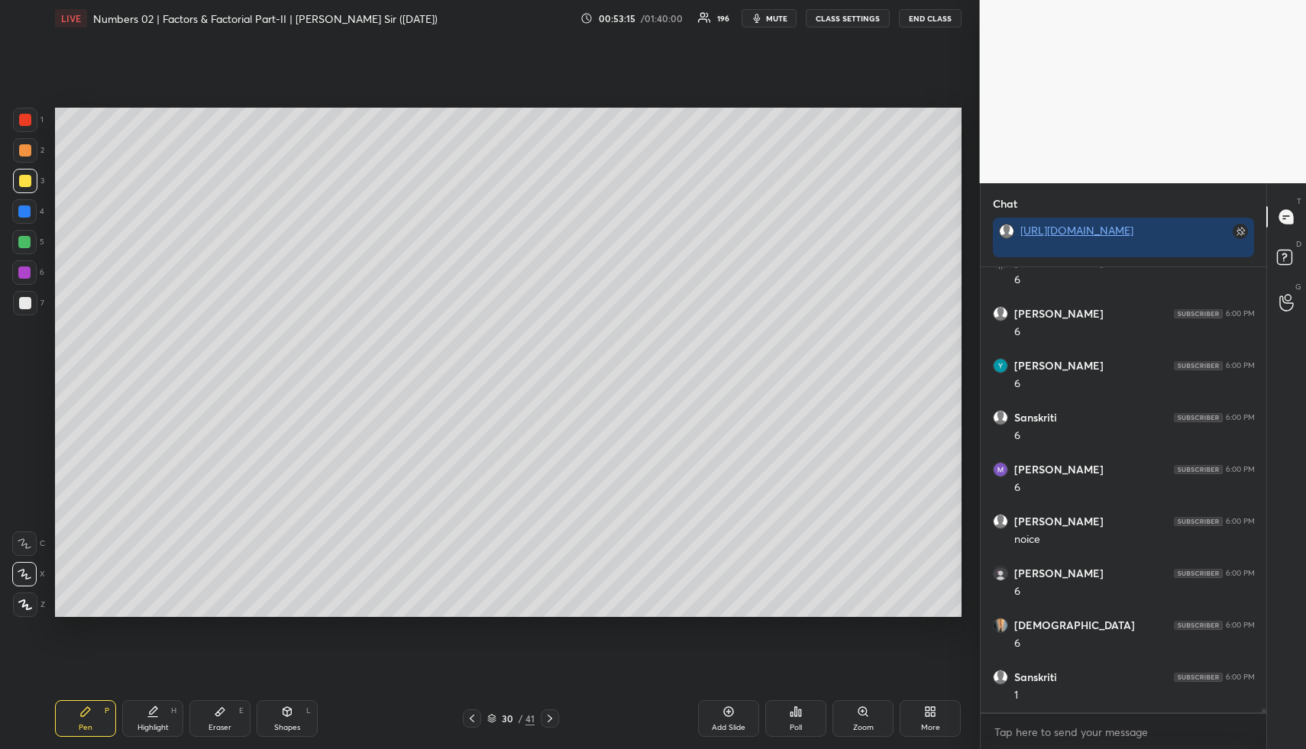
drag, startPoint x: 25, startPoint y: 301, endPoint x: 51, endPoint y: 321, distance: 32.7
click at [27, 304] on div at bounding box center [25, 303] width 12 height 12
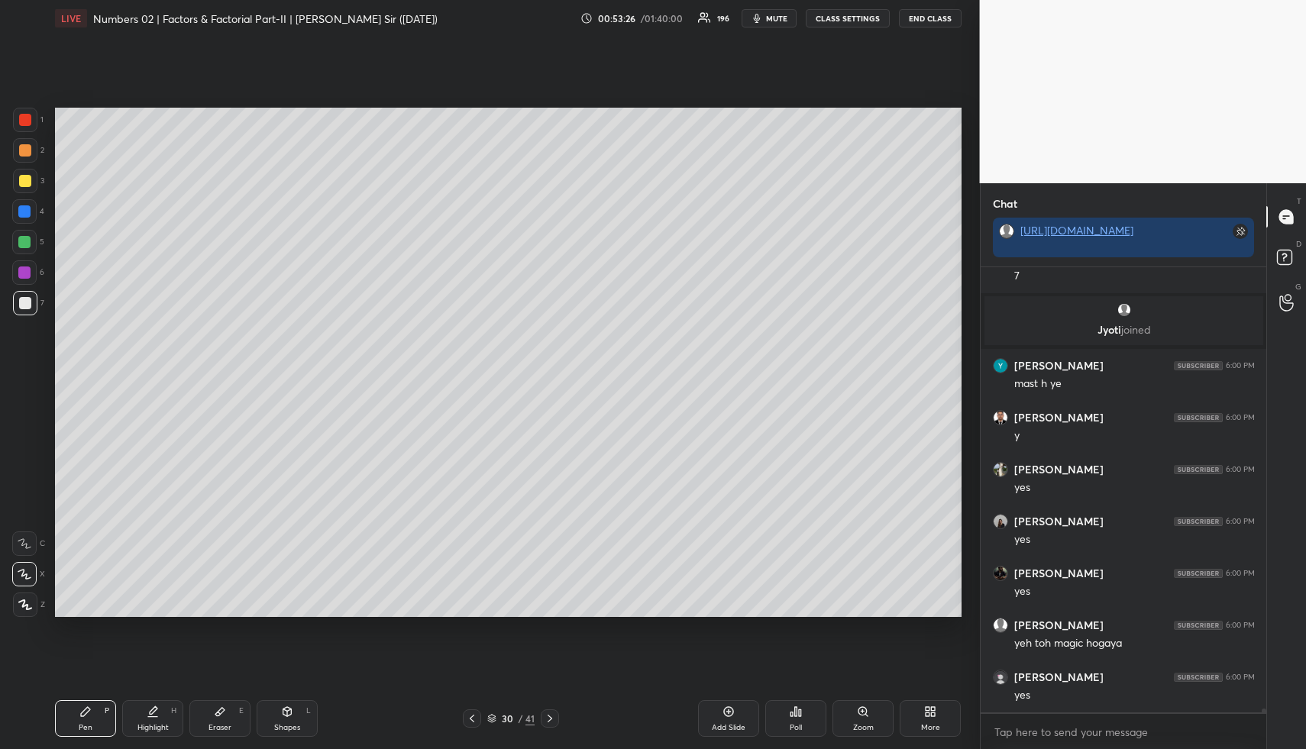
scroll to position [48233, 0]
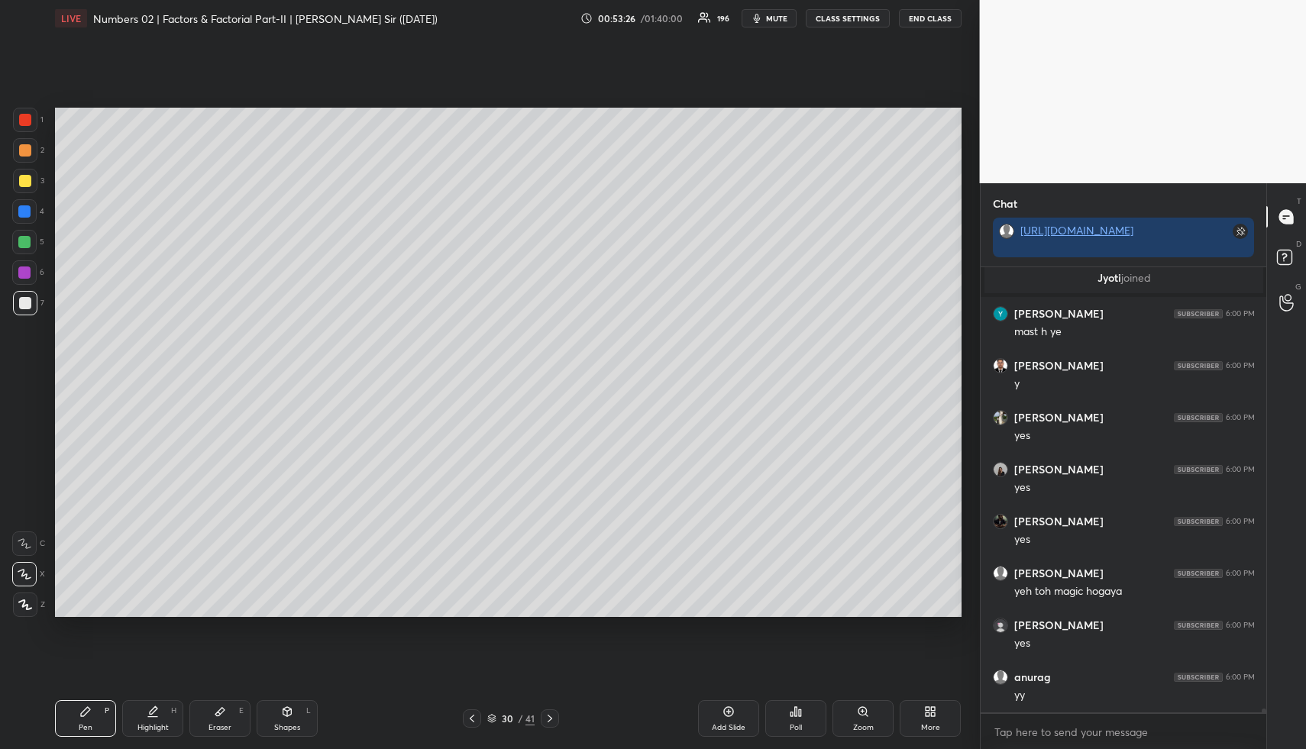
drag, startPoint x: 300, startPoint y: 719, endPoint x: 295, endPoint y: 680, distance: 39.2
click at [299, 715] on div "Shapes L" at bounding box center [287, 718] width 61 height 37
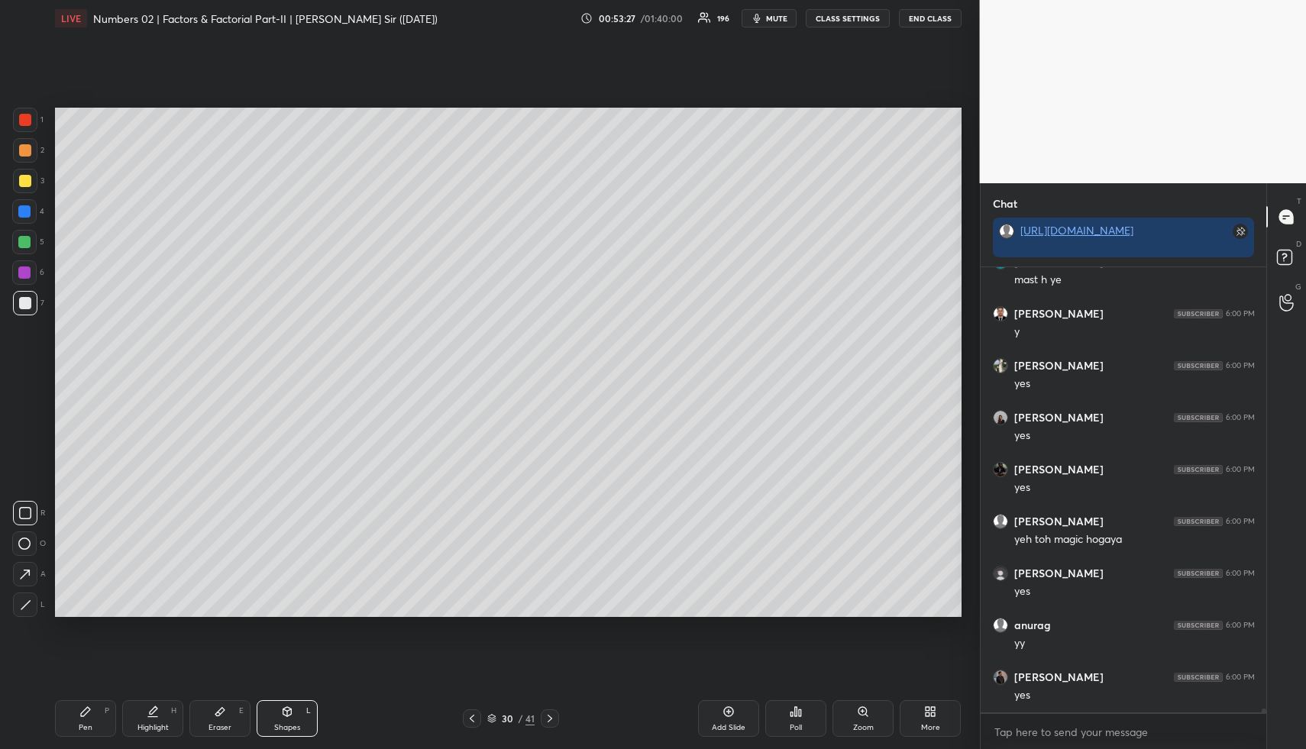
click at [27, 121] on div at bounding box center [25, 120] width 12 height 12
drag, startPoint x: 153, startPoint y: 726, endPoint x: 182, endPoint y: 676, distance: 57.5
click at [152, 725] on div "Highlight" at bounding box center [152, 728] width 31 height 8
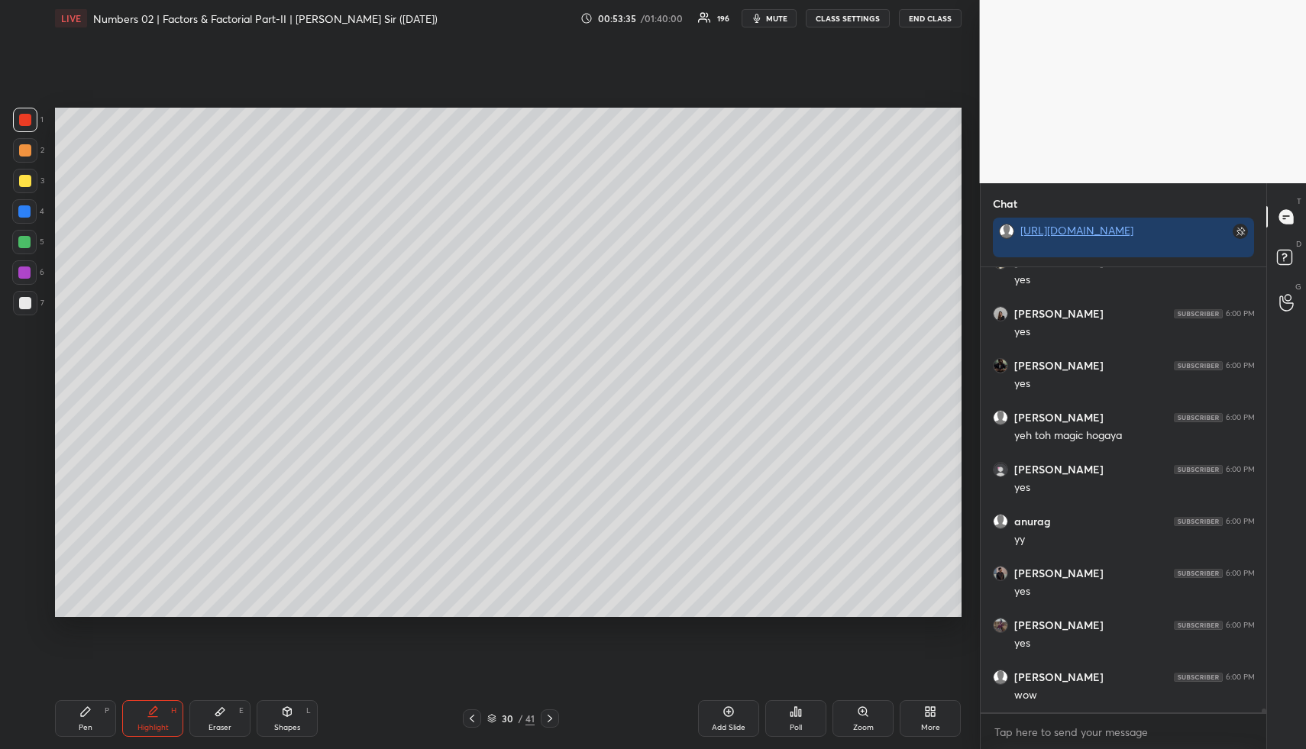
click at [133, 710] on div "Highlight H" at bounding box center [152, 718] width 61 height 37
drag, startPoint x: 550, startPoint y: 719, endPoint x: 535, endPoint y: 697, distance: 26.9
click at [550, 718] on icon at bounding box center [550, 718] width 12 height 12
drag, startPoint x: 473, startPoint y: 719, endPoint x: 403, endPoint y: 628, distance: 115.4
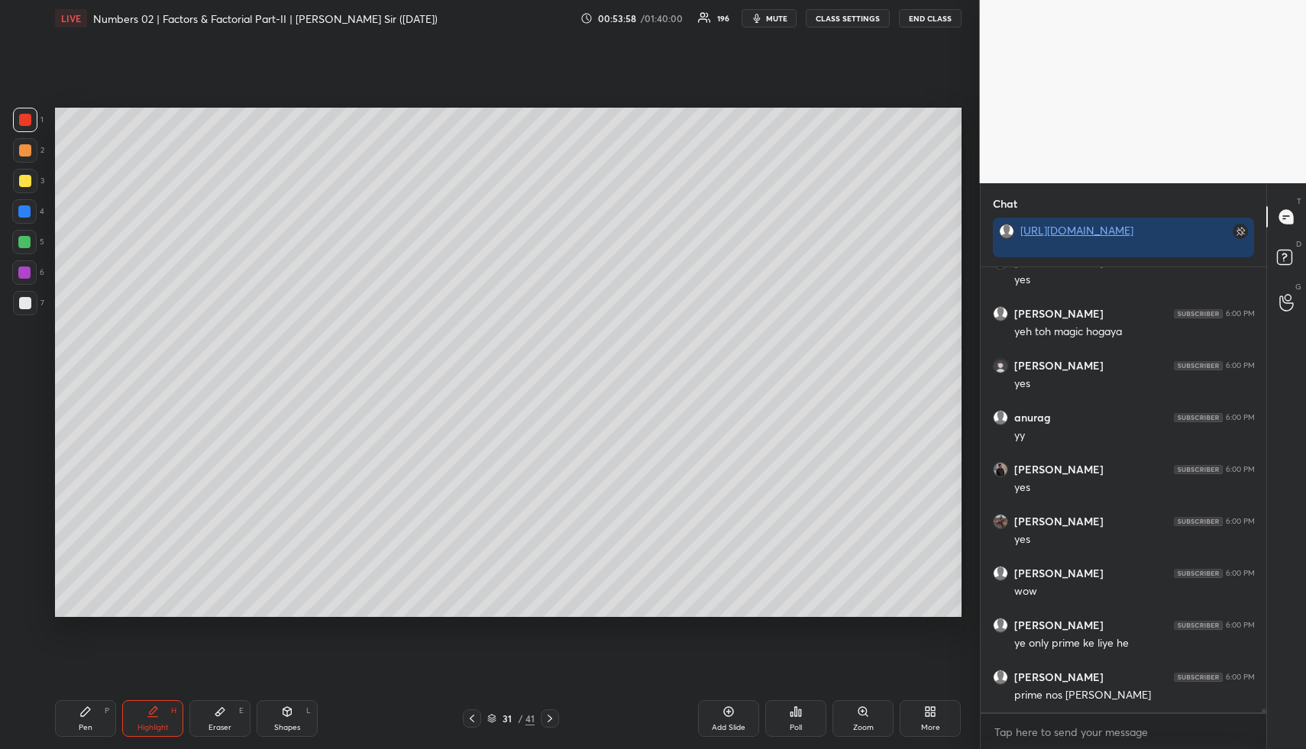
click at [472, 718] on icon at bounding box center [472, 718] width 12 height 12
click at [550, 721] on icon at bounding box center [550, 718] width 12 height 12
drag, startPoint x: 714, startPoint y: 714, endPoint x: 706, endPoint y: 712, distance: 7.8
click at [712, 714] on div "Add Slide" at bounding box center [728, 718] width 61 height 37
drag, startPoint x: 83, startPoint y: 726, endPoint x: 75, endPoint y: 667, distance: 60.1
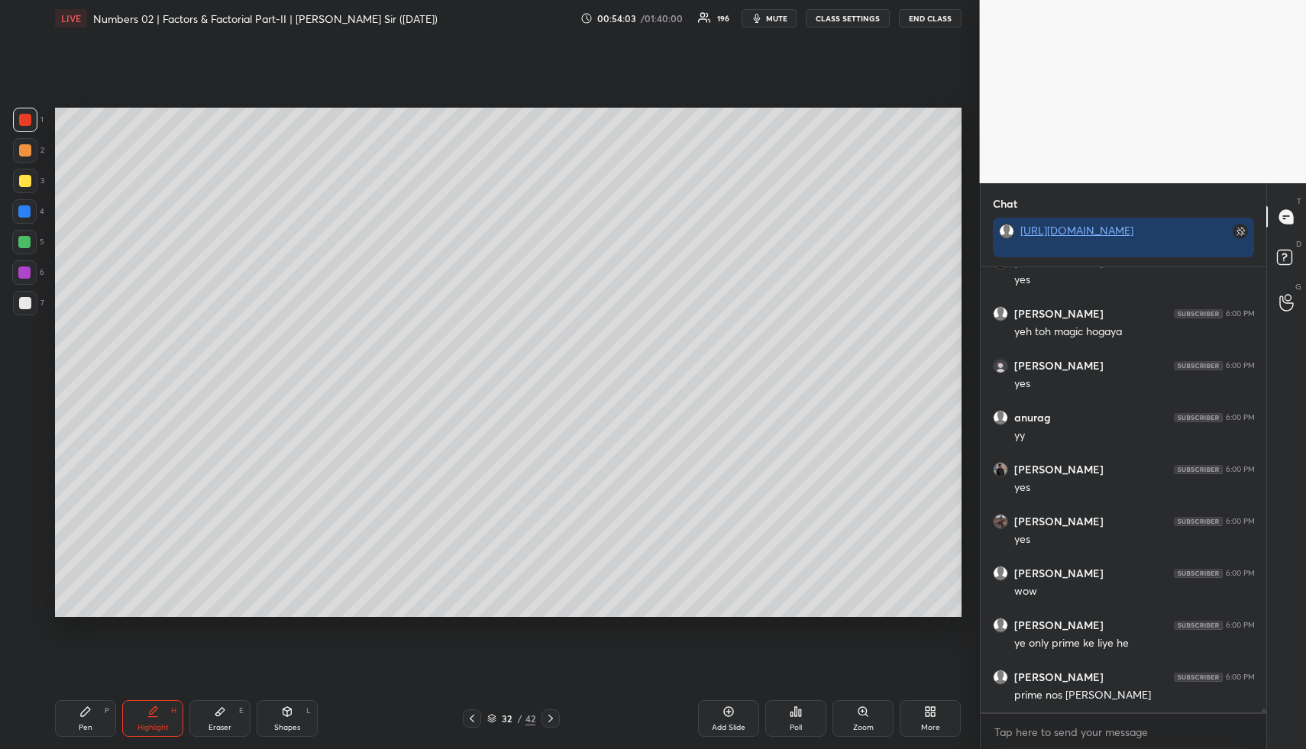
click at [82, 724] on div "Pen" at bounding box center [86, 728] width 14 height 8
click at [27, 153] on div at bounding box center [25, 150] width 12 height 12
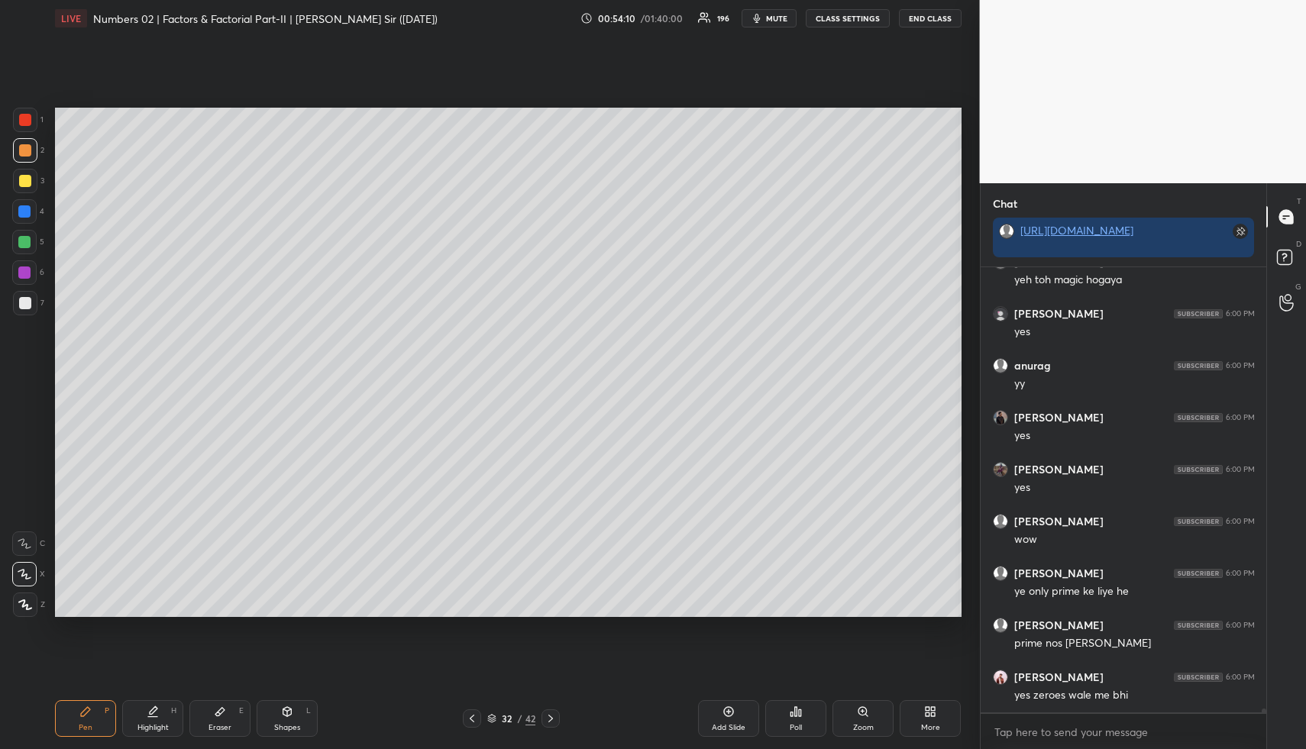
drag, startPoint x: 302, startPoint y: 715, endPoint x: 287, endPoint y: 657, distance: 59.8
click at [301, 714] on div "Shapes L" at bounding box center [287, 718] width 61 height 37
click at [27, 235] on div at bounding box center [24, 242] width 24 height 24
drag, startPoint x: 149, startPoint y: 712, endPoint x: 146, endPoint y: 702, distance: 11.1
click at [147, 709] on icon at bounding box center [153, 711] width 12 height 12
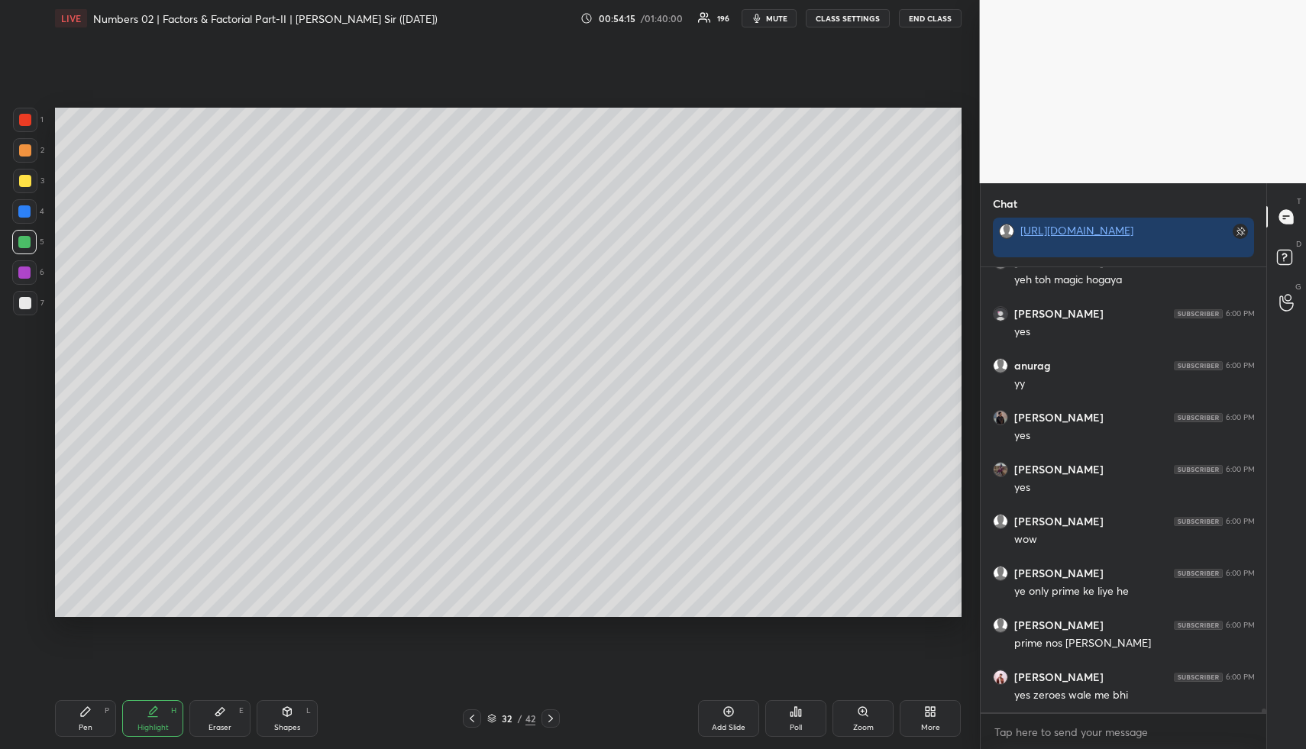
click at [156, 706] on icon at bounding box center [153, 711] width 12 height 12
click at [289, 727] on div "Shapes" at bounding box center [287, 728] width 26 height 8
click at [24, 212] on div at bounding box center [24, 211] width 12 height 12
drag, startPoint x: 31, startPoint y: 566, endPoint x: 33, endPoint y: 544, distance: 22.2
click at [31, 566] on icon at bounding box center [25, 574] width 16 height 16
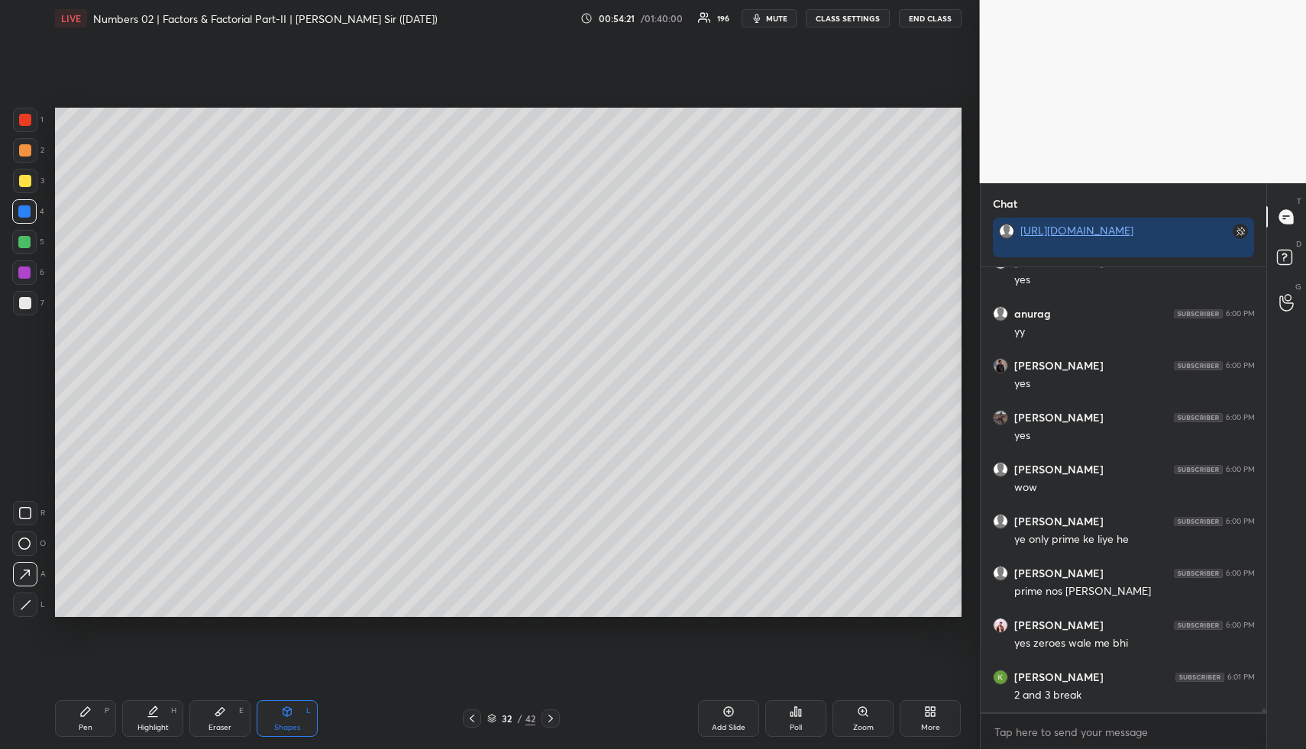
scroll to position [48648, 0]
drag, startPoint x: 106, startPoint y: 715, endPoint x: 98, endPoint y: 655, distance: 60.8
click at [105, 713] on div "Pen P" at bounding box center [85, 718] width 61 height 37
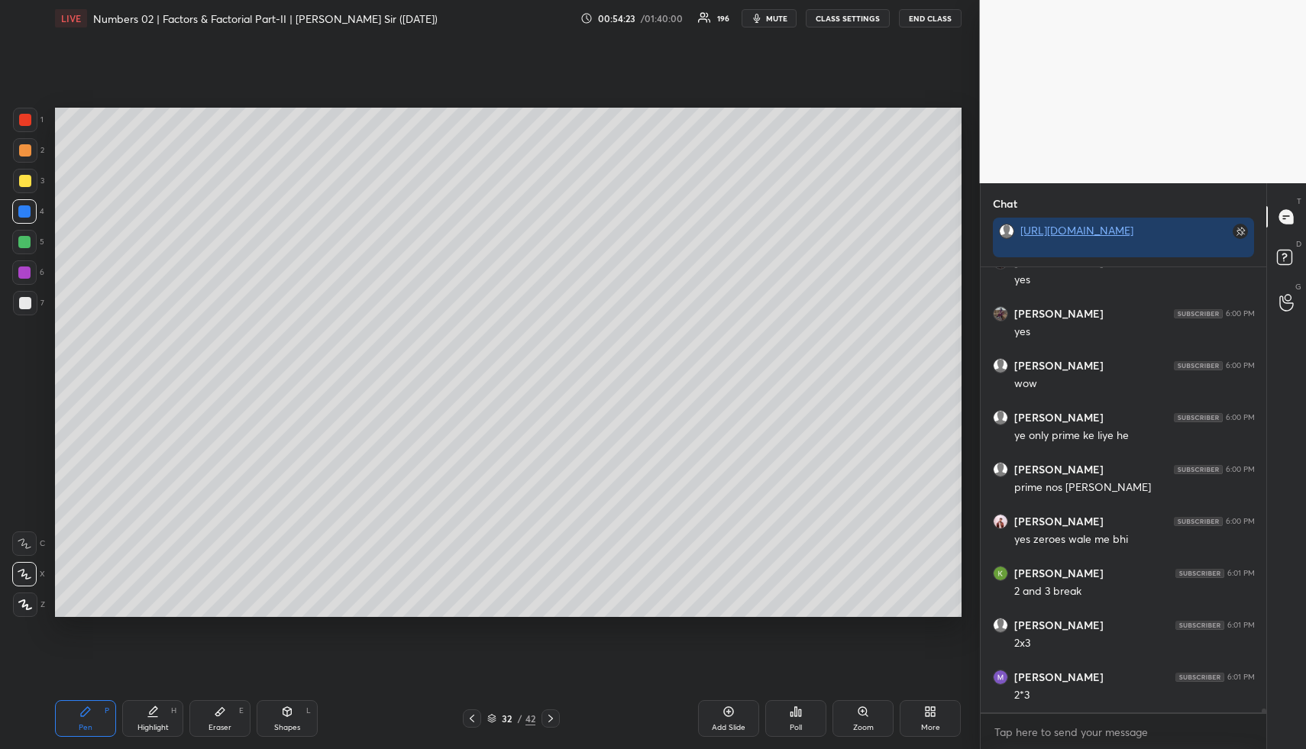
click at [28, 305] on div at bounding box center [25, 303] width 12 height 12
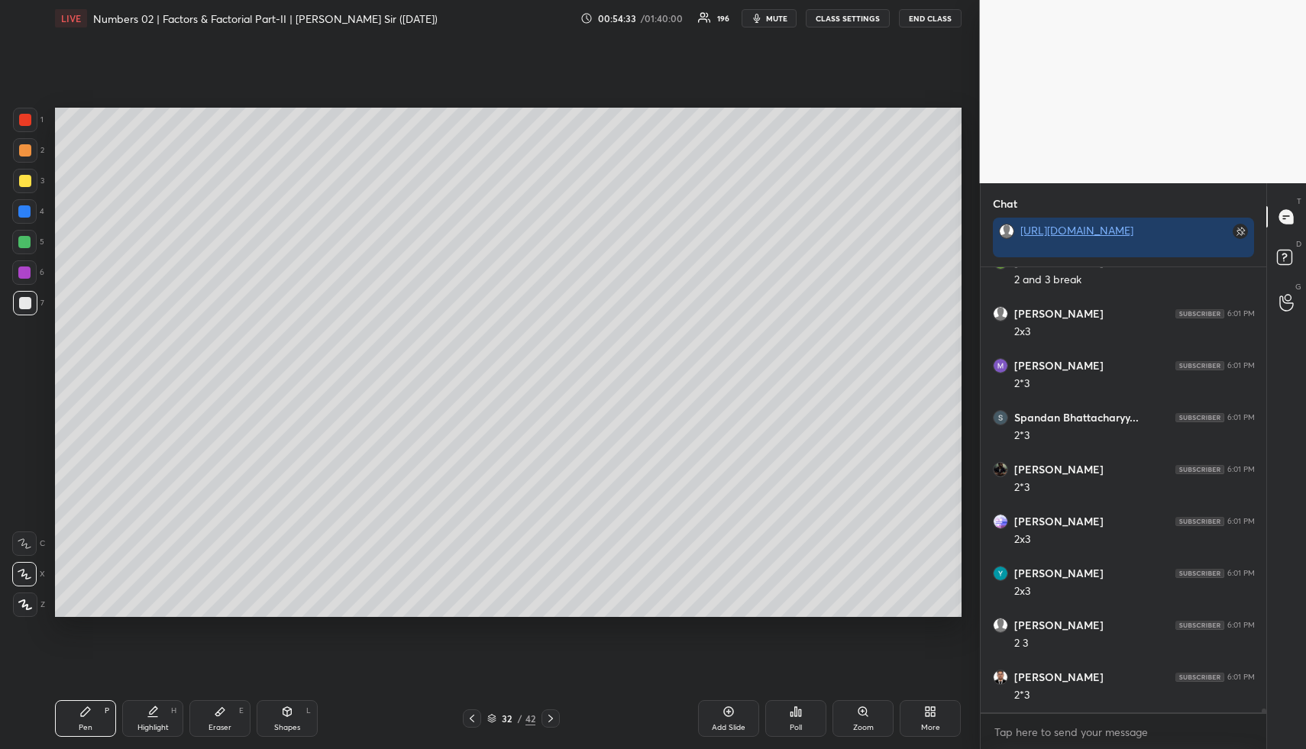
scroll to position [49063, 0]
drag, startPoint x: 146, startPoint y: 706, endPoint x: 150, endPoint y: 699, distance: 7.9
click at [148, 703] on div "Highlight H" at bounding box center [152, 718] width 61 height 37
drag, startPoint x: 95, startPoint y: 710, endPoint x: 89, endPoint y: 641, distance: 68.9
click at [93, 708] on div "Pen P" at bounding box center [85, 718] width 61 height 37
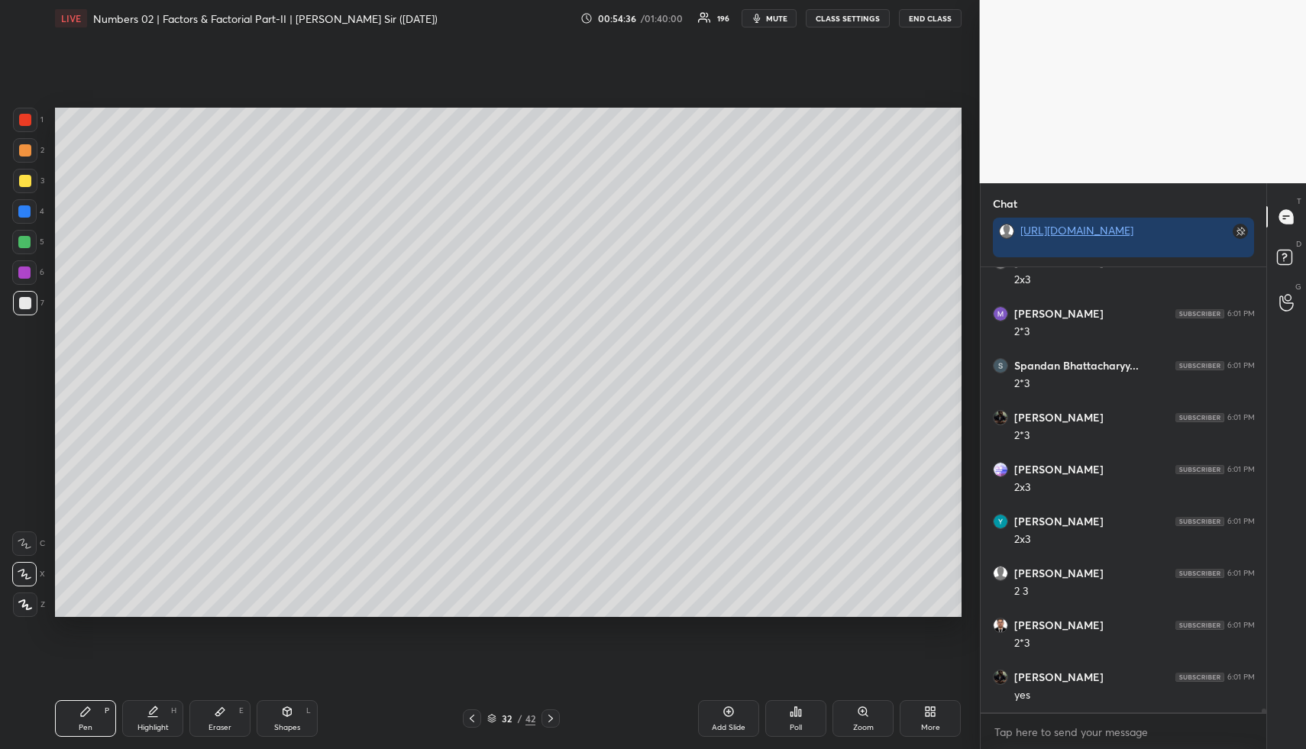
drag, startPoint x: 23, startPoint y: 157, endPoint x: 53, endPoint y: 192, distance: 46.0
click at [23, 157] on div at bounding box center [25, 150] width 24 height 24
click at [144, 705] on div "Highlight H" at bounding box center [152, 718] width 61 height 37
click at [144, 710] on div "Highlight H" at bounding box center [152, 718] width 61 height 37
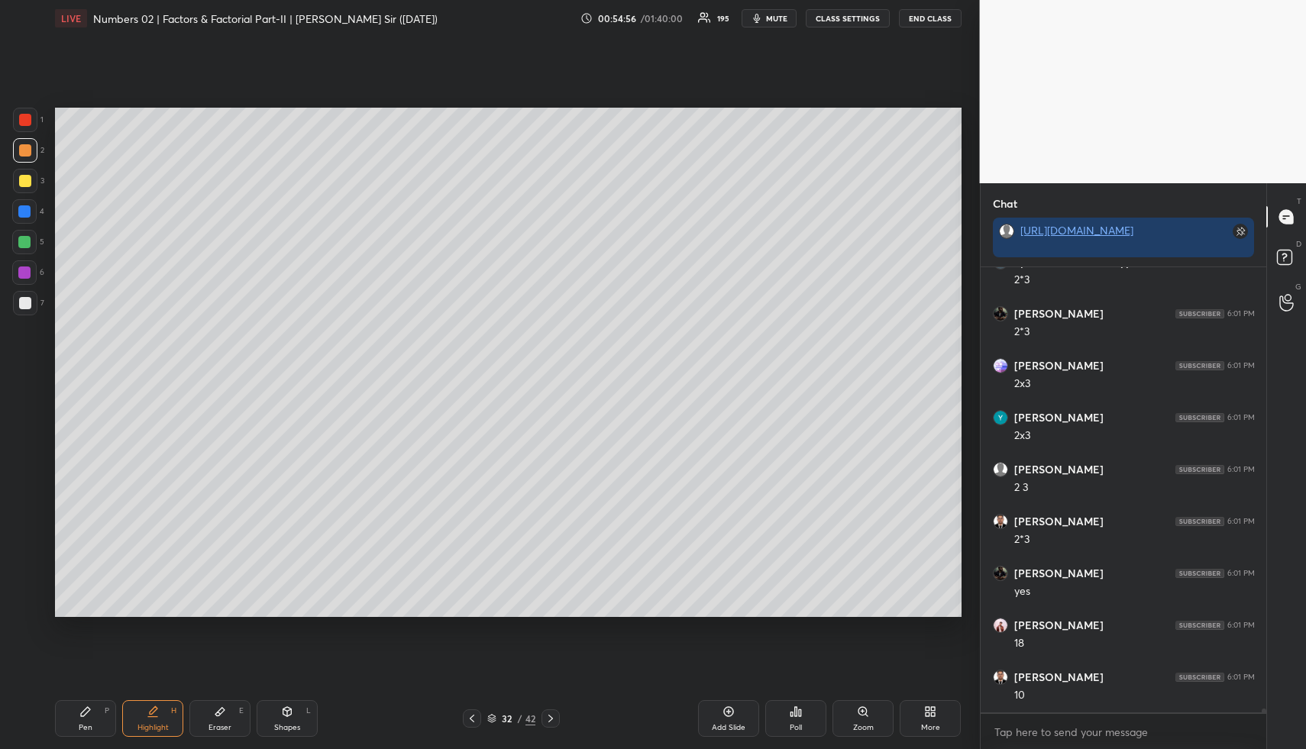
scroll to position [49219, 0]
drag, startPoint x: 90, startPoint y: 712, endPoint x: 87, endPoint y: 684, distance: 27.7
click at [91, 710] on icon at bounding box center [85, 711] width 12 height 12
drag, startPoint x: 25, startPoint y: 247, endPoint x: 26, endPoint y: 256, distance: 9.2
click at [23, 248] on div at bounding box center [24, 242] width 24 height 24
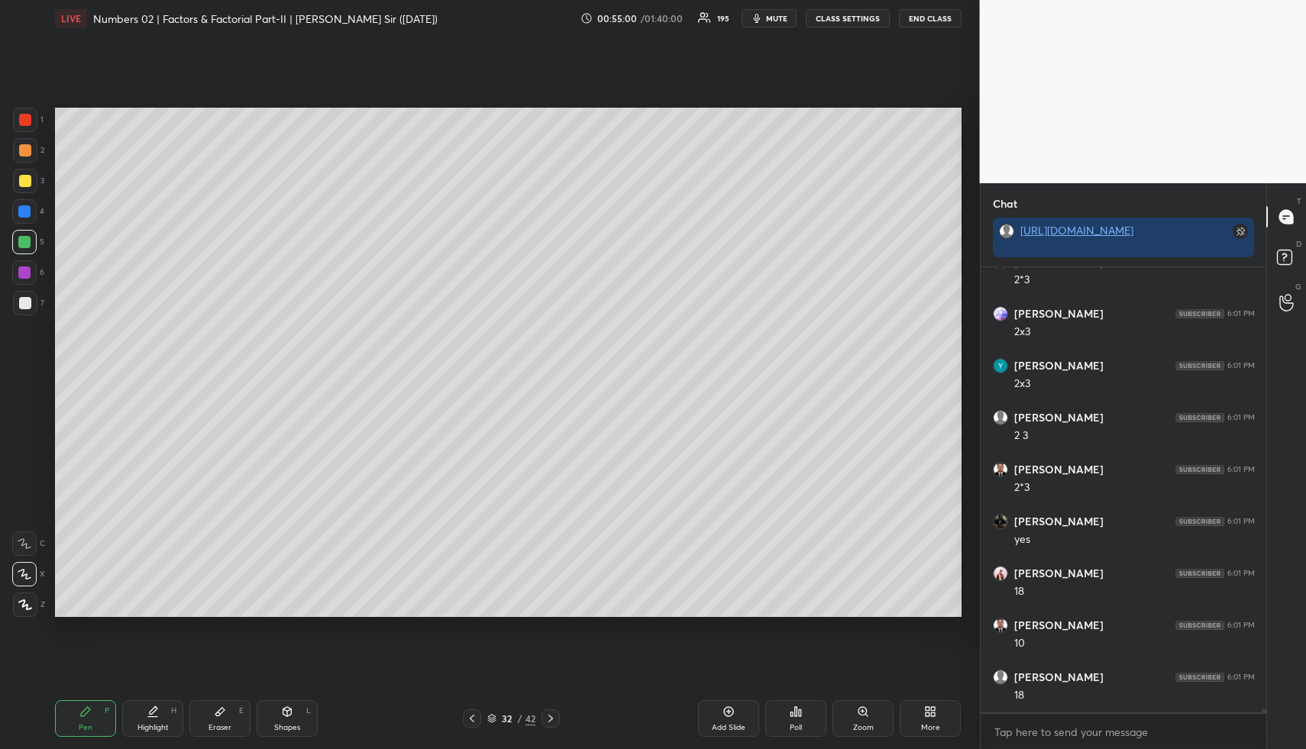
click at [160, 719] on div "Highlight H" at bounding box center [152, 718] width 61 height 37
click at [96, 734] on div "Pen P" at bounding box center [85, 718] width 61 height 37
click at [30, 192] on div at bounding box center [25, 181] width 24 height 24
drag, startPoint x: 80, startPoint y: 715, endPoint x: 98, endPoint y: 647, distance: 70.2
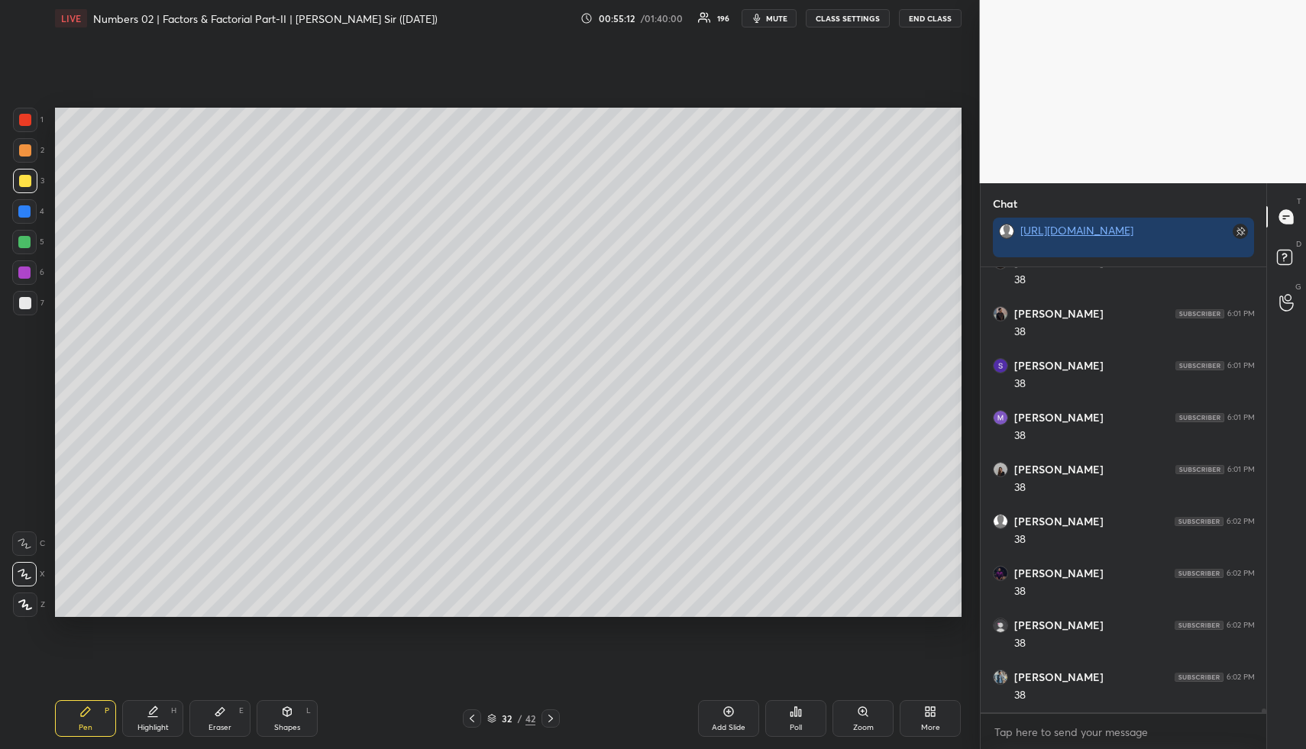
click at [81, 709] on icon at bounding box center [85, 711] width 12 height 12
click at [30, 189] on div at bounding box center [25, 181] width 24 height 24
click at [292, 721] on div "Shapes L" at bounding box center [287, 718] width 61 height 37
click at [28, 201] on div at bounding box center [24, 211] width 24 height 24
click at [153, 720] on div "Highlight H" at bounding box center [152, 718] width 61 height 37
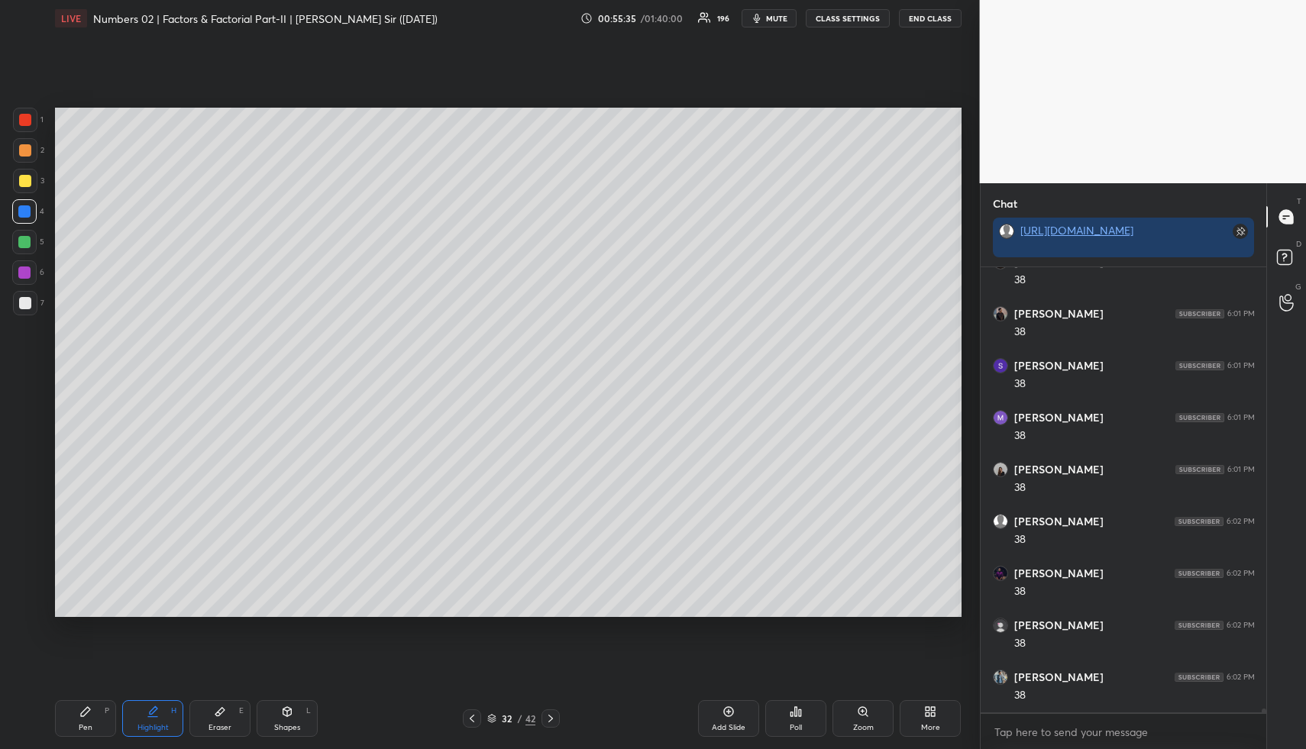
drag, startPoint x: 105, startPoint y: 711, endPoint x: 101, endPoint y: 673, distance: 38.4
click at [105, 712] on div "P" at bounding box center [107, 711] width 5 height 8
click at [16, 149] on div at bounding box center [25, 150] width 24 height 24
drag, startPoint x: 221, startPoint y: 708, endPoint x: 282, endPoint y: 629, distance: 99.6
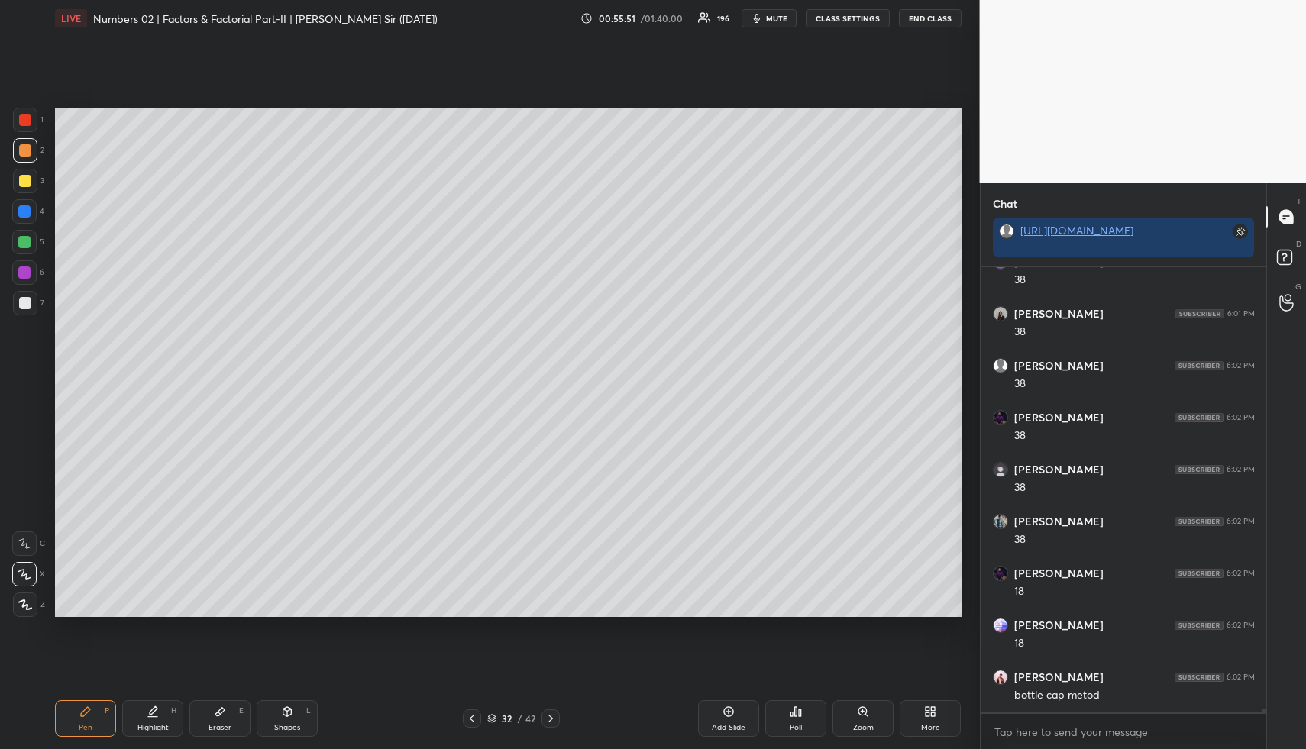
click at [223, 708] on icon at bounding box center [219, 712] width 9 height 8
click at [108, 710] on div "P" at bounding box center [107, 711] width 5 height 8
click at [24, 246] on div at bounding box center [24, 242] width 12 height 12
drag, startPoint x: 25, startPoint y: 177, endPoint x: 54, endPoint y: 194, distance: 33.5
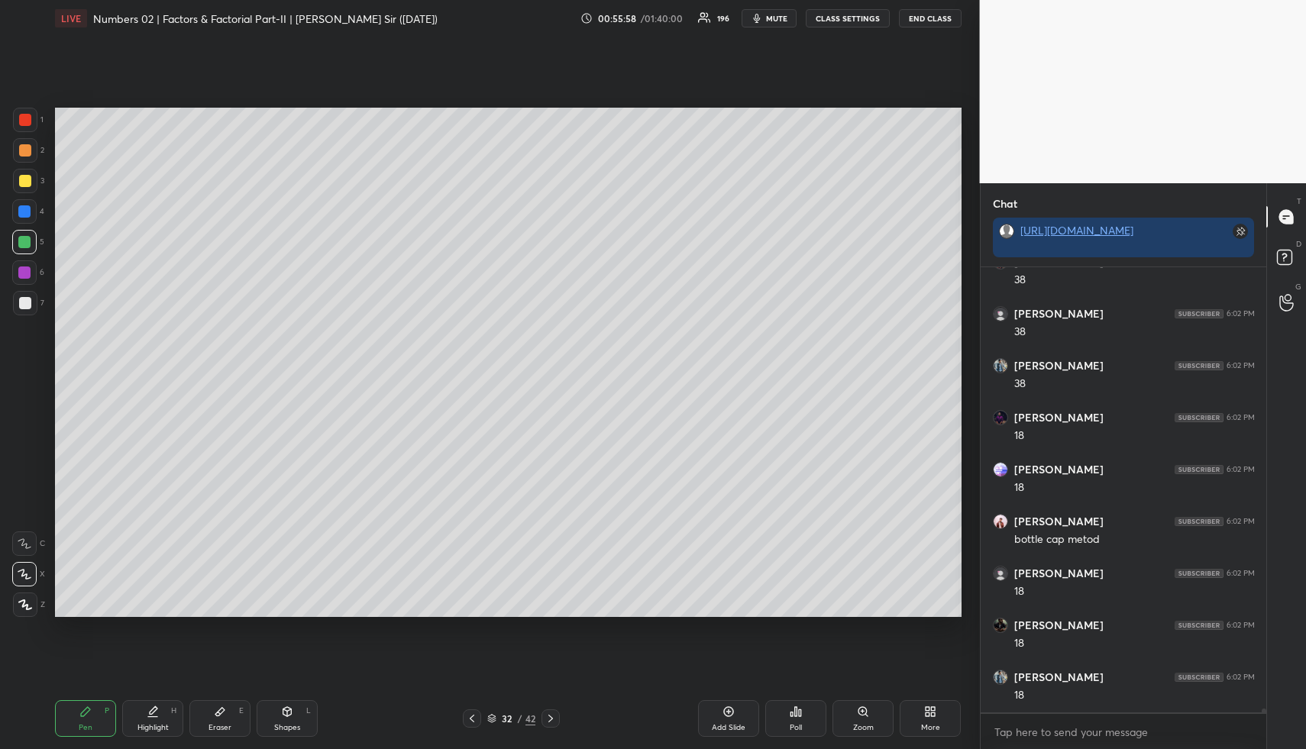
click at [25, 177] on div at bounding box center [25, 181] width 12 height 12
click at [157, 709] on icon at bounding box center [153, 711] width 12 height 12
click at [166, 707] on div "Highlight H" at bounding box center [152, 718] width 61 height 37
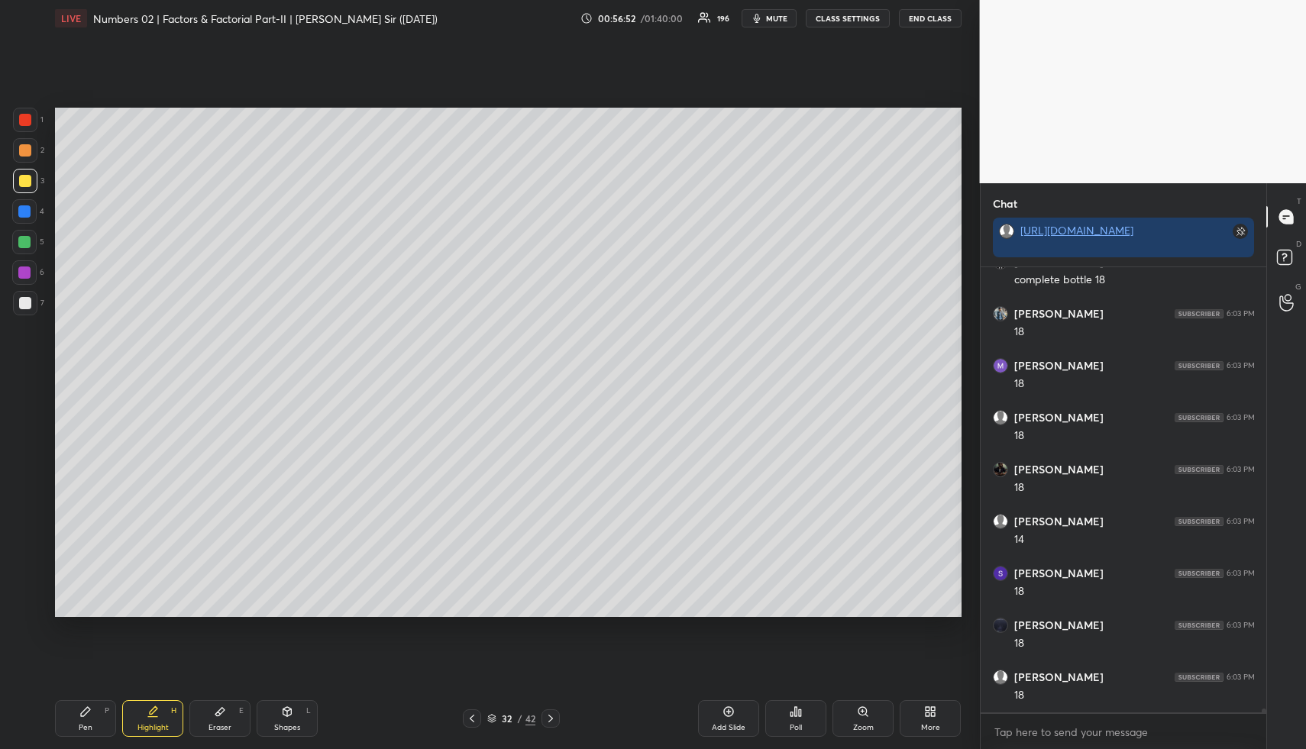
scroll to position [51296, 0]
drag, startPoint x: 137, startPoint y: 731, endPoint x: 144, endPoint y: 711, distance: 21.3
click at [137, 731] on div "Highlight" at bounding box center [152, 728] width 31 height 8
drag, startPoint x: 132, startPoint y: 712, endPoint x: 128, endPoint y: 690, distance: 22.5
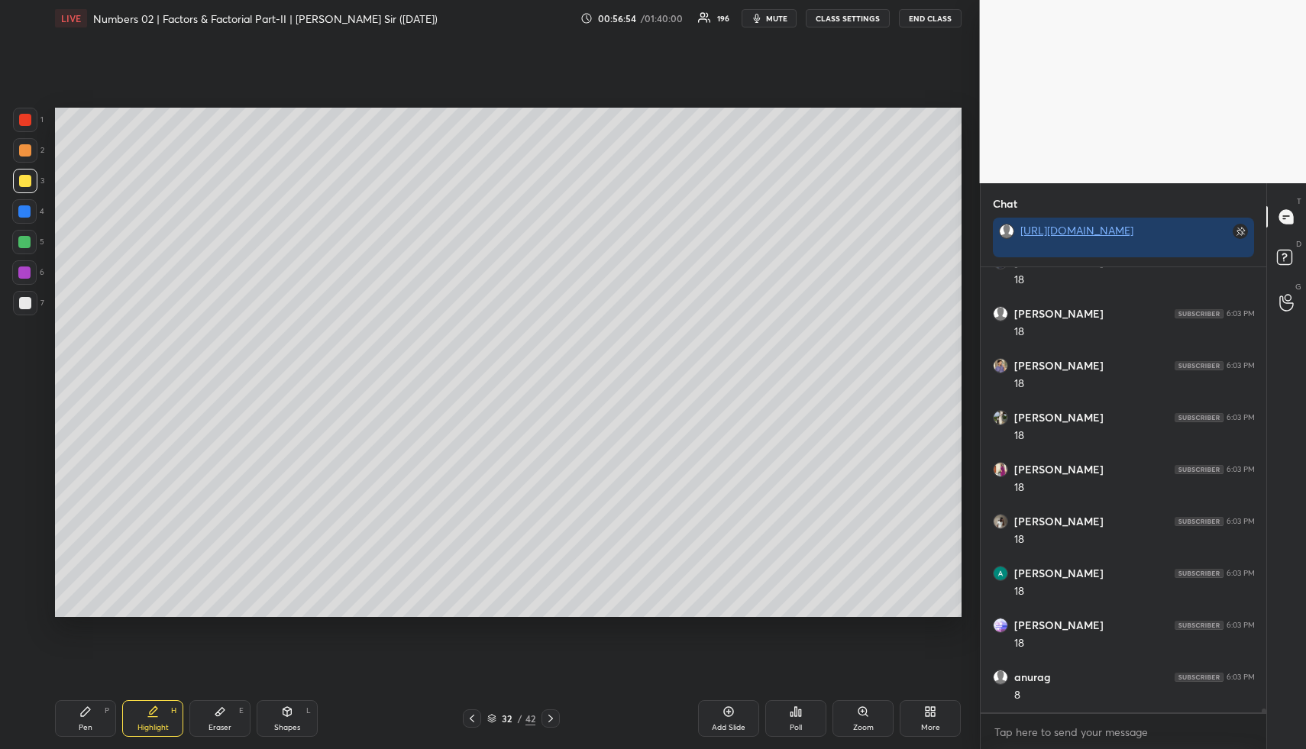
click at [131, 712] on div "Highlight H" at bounding box center [152, 718] width 61 height 37
drag, startPoint x: 76, startPoint y: 719, endPoint x: 66, endPoint y: 693, distance: 27.8
click at [76, 717] on div "Pen P" at bounding box center [85, 718] width 61 height 37
click at [27, 218] on div at bounding box center [24, 211] width 24 height 24
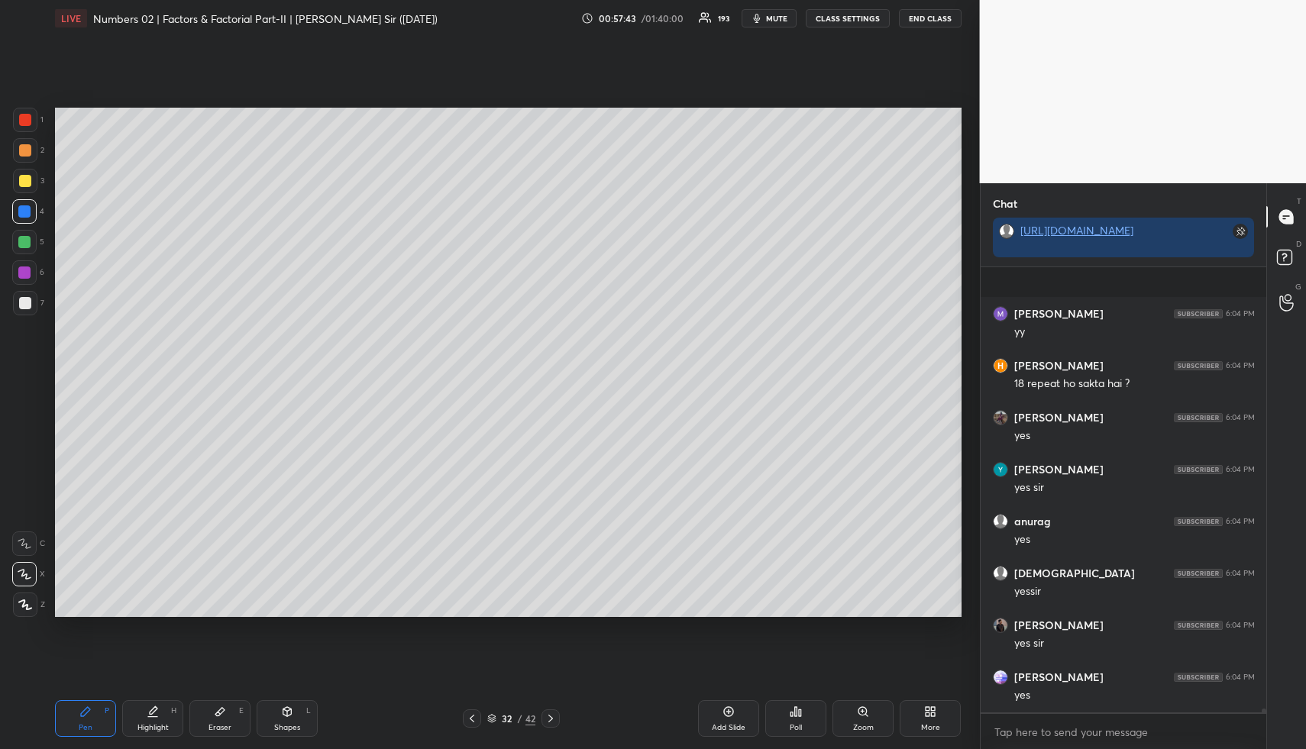
scroll to position [52713, 0]
drag, startPoint x: 147, startPoint y: 739, endPoint x: 146, endPoint y: 731, distance: 7.8
click at [147, 736] on div "Pen P Highlight H Eraser E Shapes L 32 / 42 Add Slide Poll Zoom More" at bounding box center [508, 718] width 906 height 61
drag, startPoint x: 140, startPoint y: 717, endPoint x: 179, endPoint y: 646, distance: 81.3
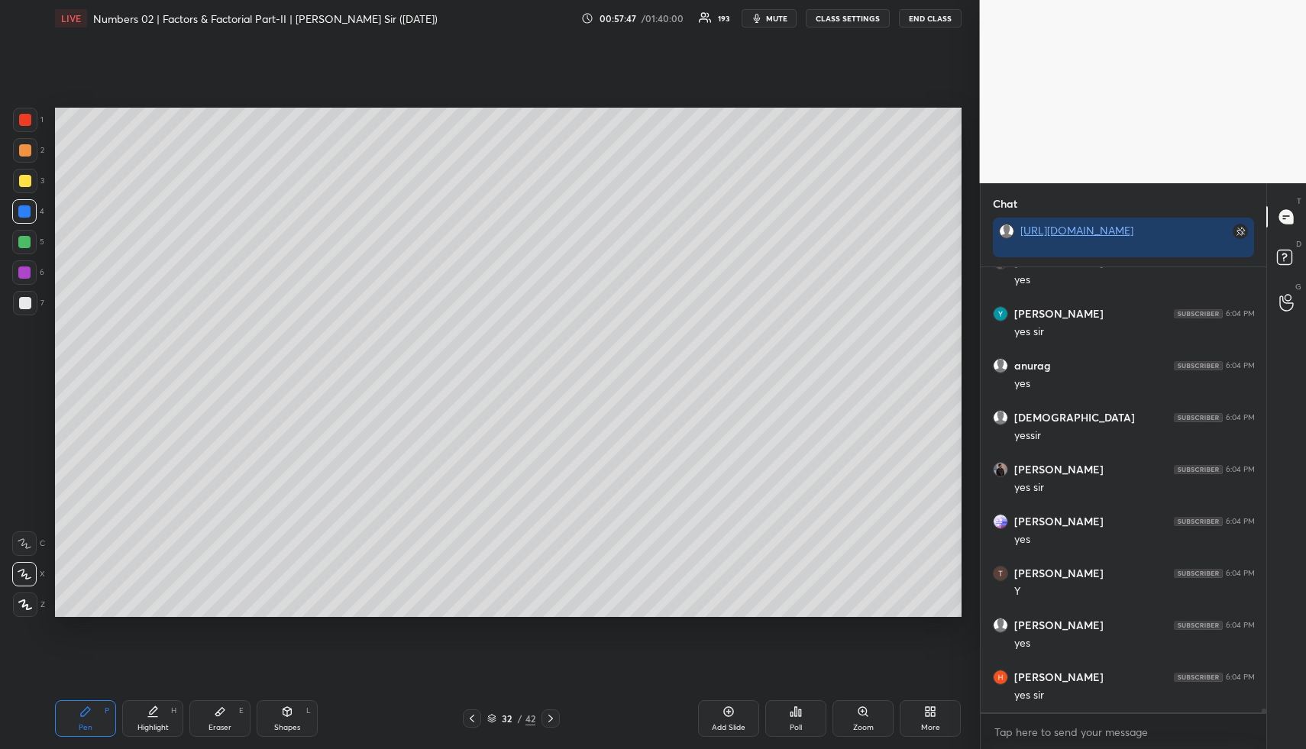
click at [140, 717] on div "Highlight H" at bounding box center [152, 718] width 61 height 37
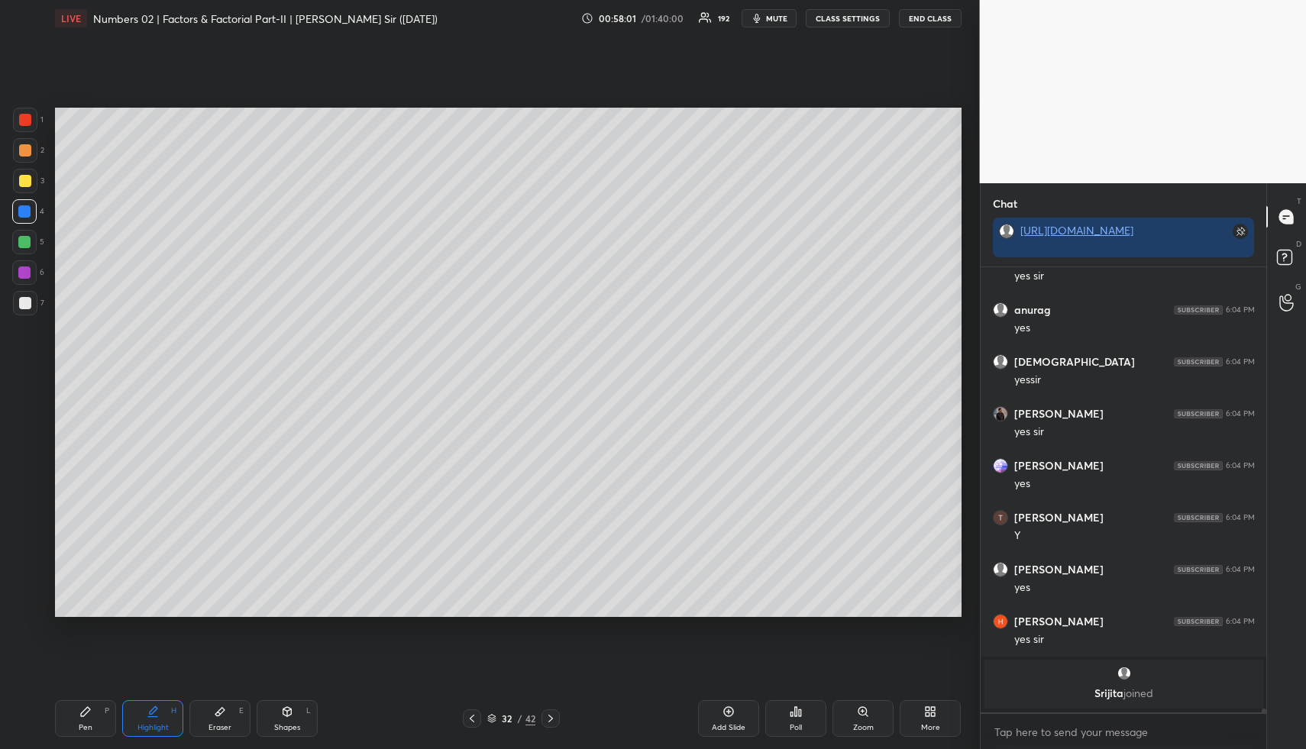
click at [144, 734] on div "Highlight H" at bounding box center [152, 718] width 61 height 37
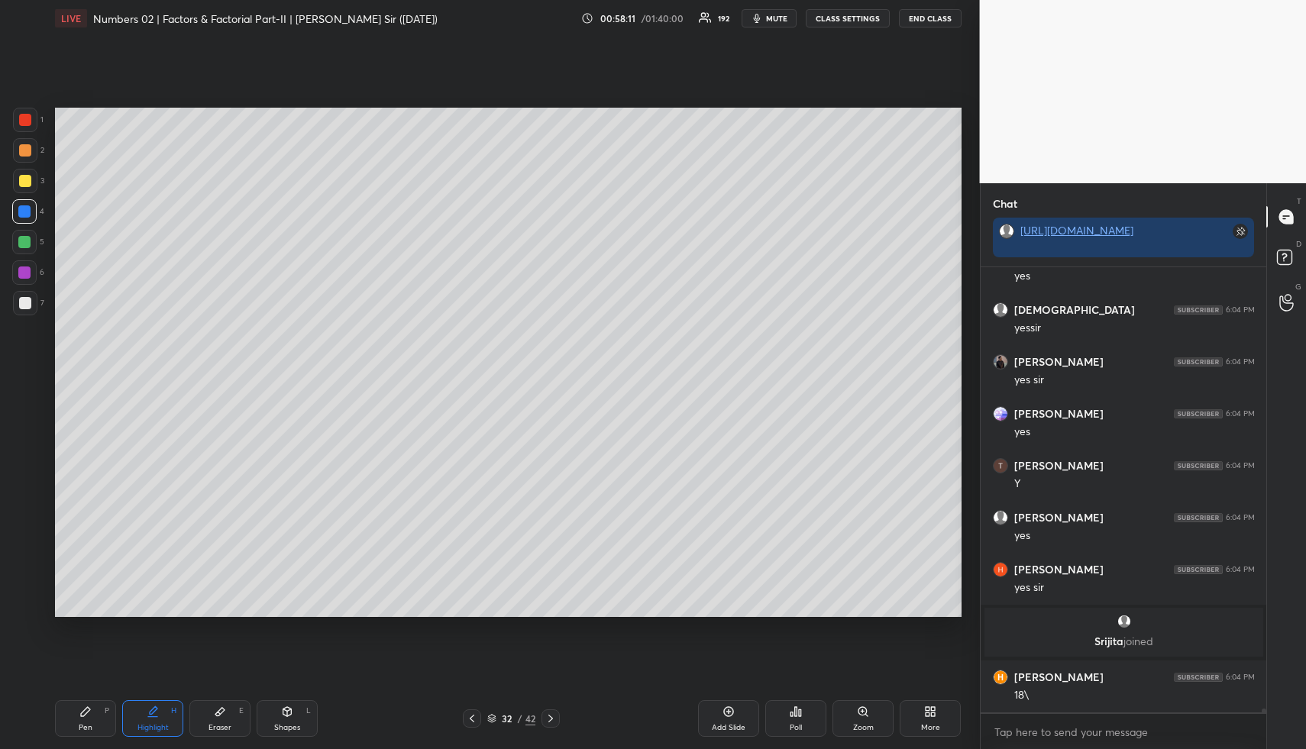
scroll to position [51629, 0]
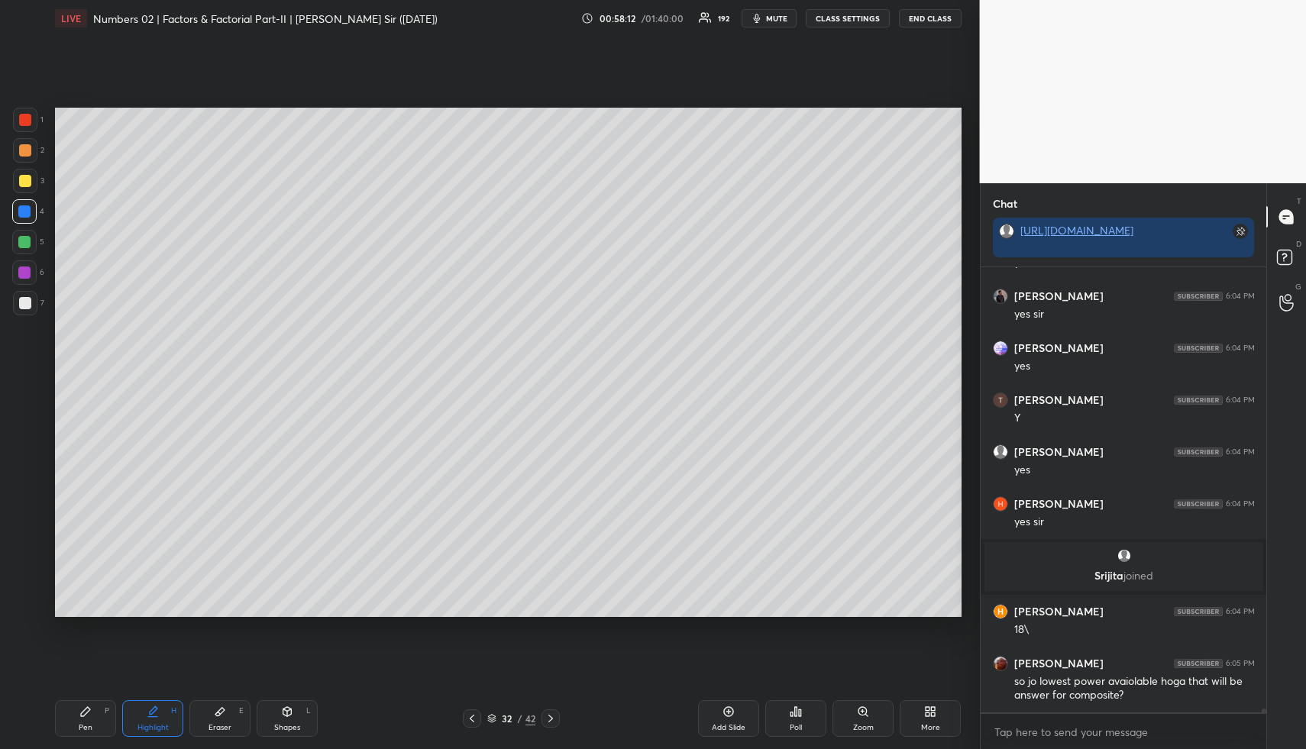
click at [90, 718] on div "Pen P" at bounding box center [85, 718] width 61 height 37
click at [25, 156] on div at bounding box center [25, 150] width 24 height 24
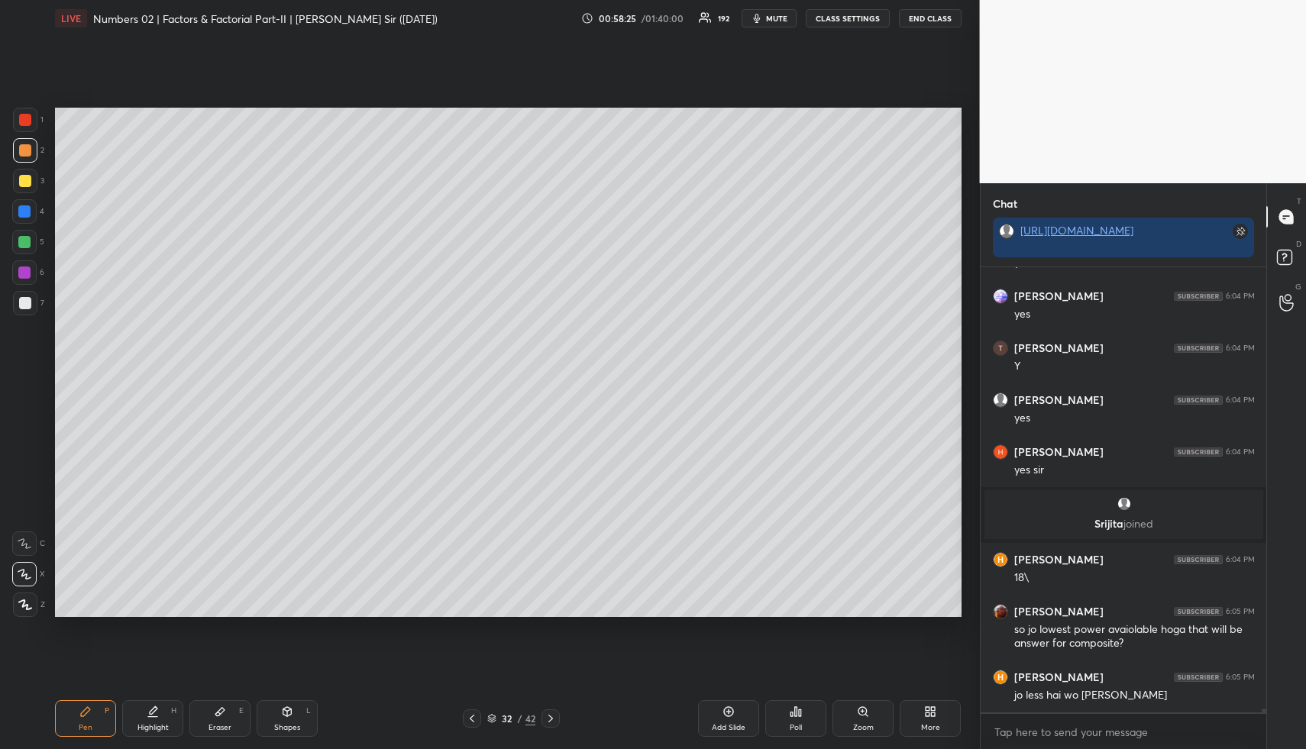
scroll to position [5, 5]
click at [102, 712] on div "Pen P" at bounding box center [85, 718] width 61 height 37
click at [30, 302] on div at bounding box center [25, 303] width 12 height 12
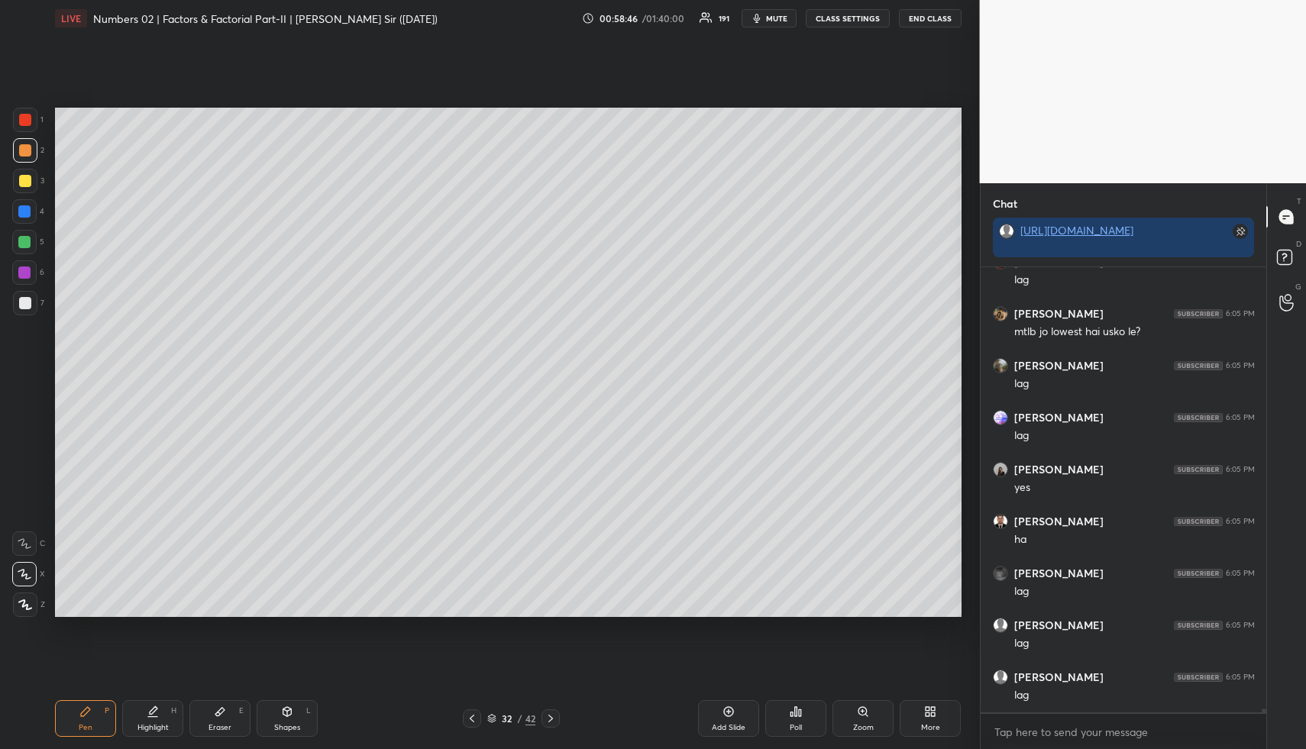
scroll to position [52319, 0]
drag, startPoint x: 161, startPoint y: 720, endPoint x: 164, endPoint y: 708, distance: 11.9
click at [161, 720] on div "Highlight H" at bounding box center [152, 718] width 61 height 37
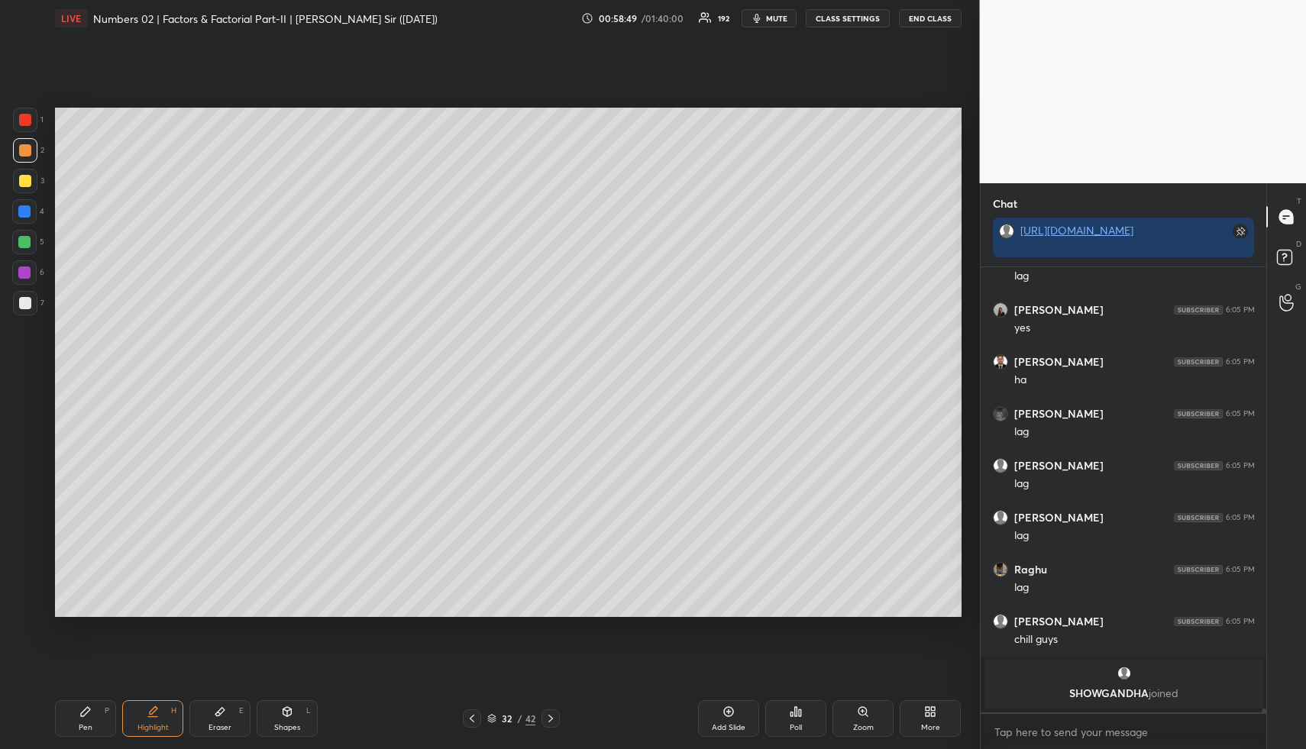
drag, startPoint x: 155, startPoint y: 728, endPoint x: 174, endPoint y: 666, distance: 64.7
click at [156, 725] on div "Highlight" at bounding box center [152, 728] width 31 height 8
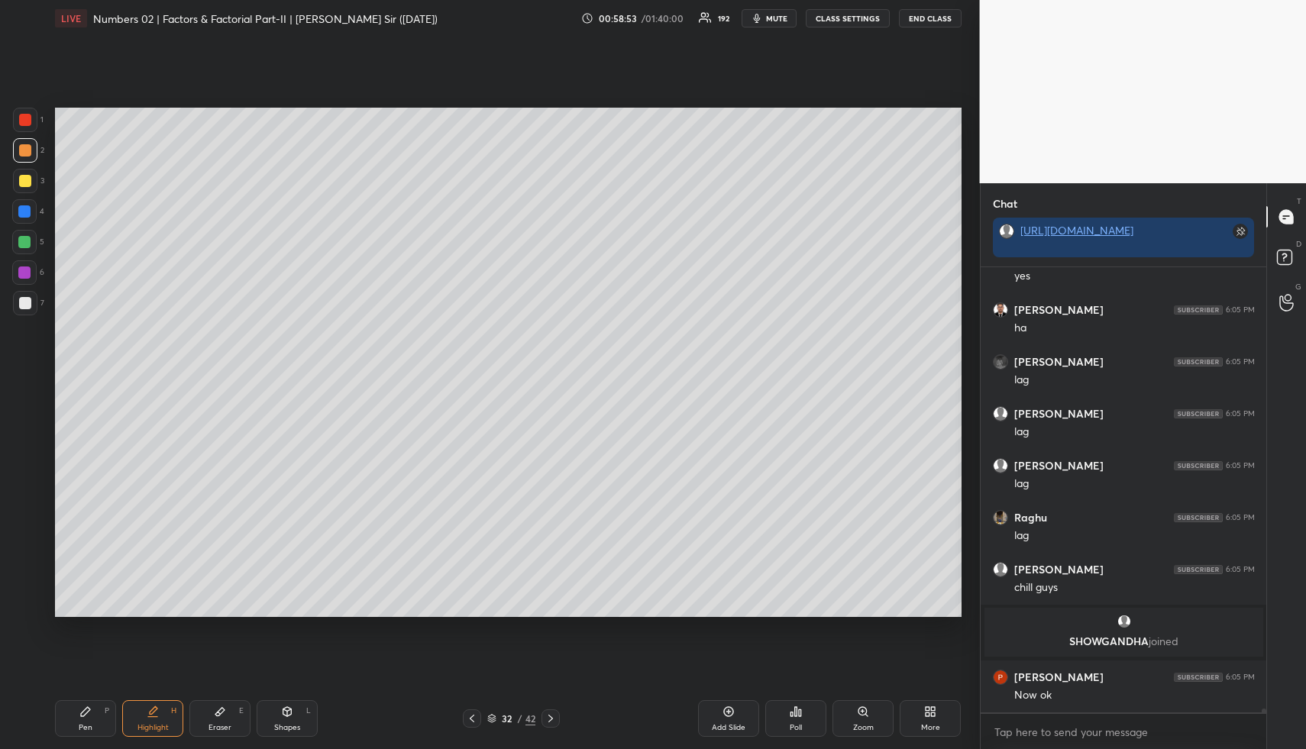
click at [732, 719] on div "Add Slide" at bounding box center [728, 718] width 61 height 37
drag, startPoint x: 79, startPoint y: 725, endPoint x: 73, endPoint y: 712, distance: 15.0
click at [79, 725] on div "Pen" at bounding box center [86, 728] width 14 height 8
click at [23, 178] on div at bounding box center [25, 181] width 12 height 12
drag, startPoint x: 31, startPoint y: 146, endPoint x: 53, endPoint y: 131, distance: 27.1
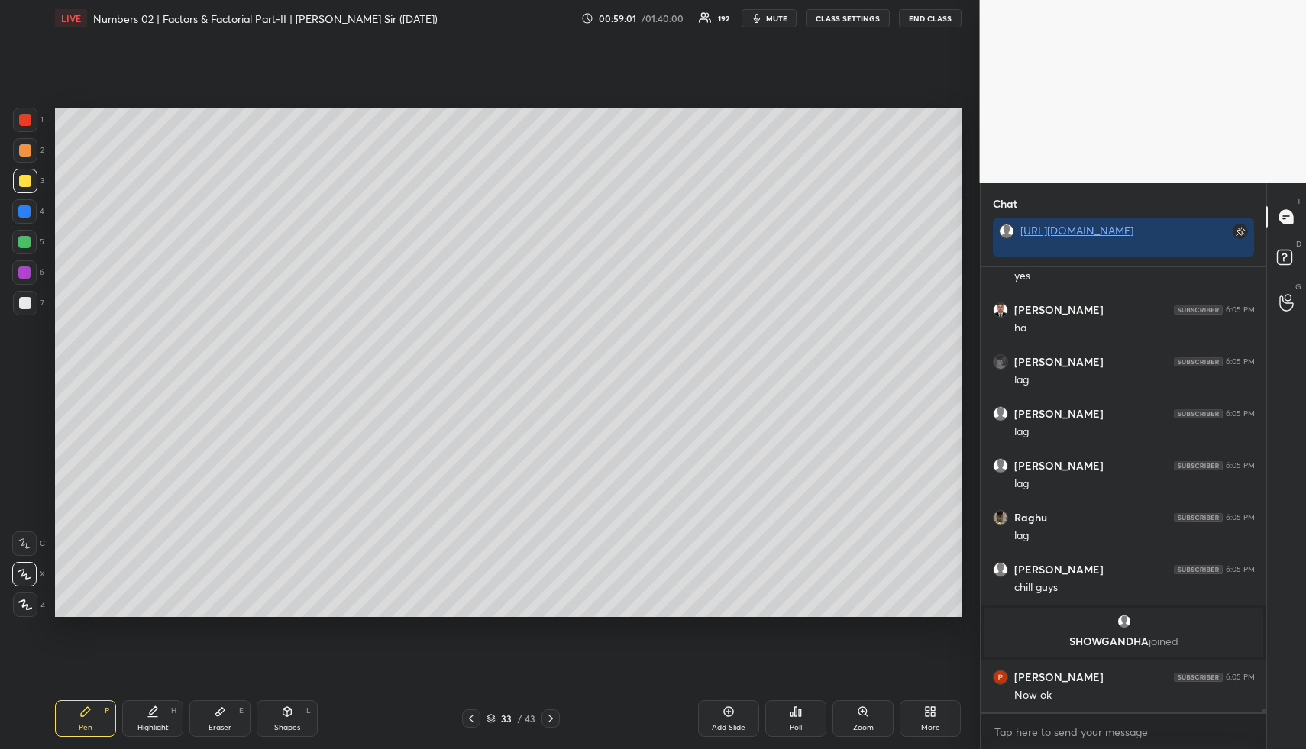
click at [31, 146] on div at bounding box center [25, 150] width 24 height 24
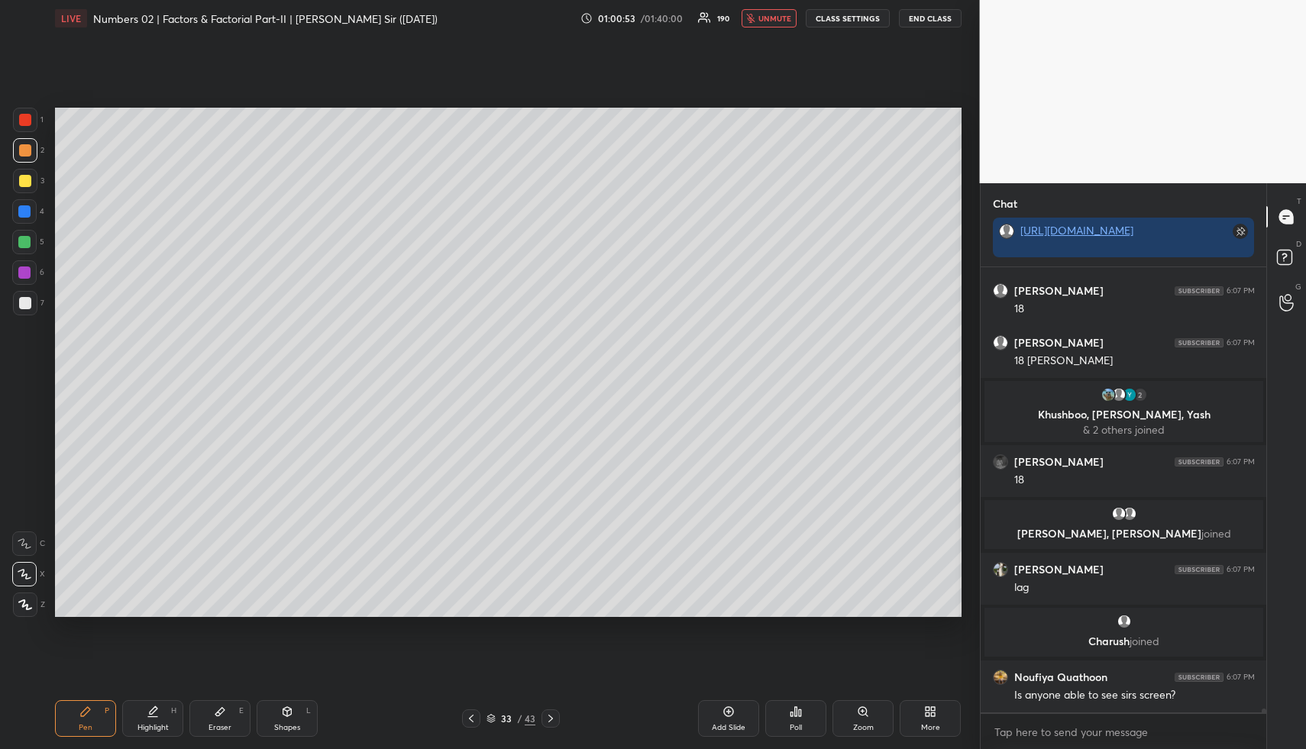
scroll to position [54553, 0]
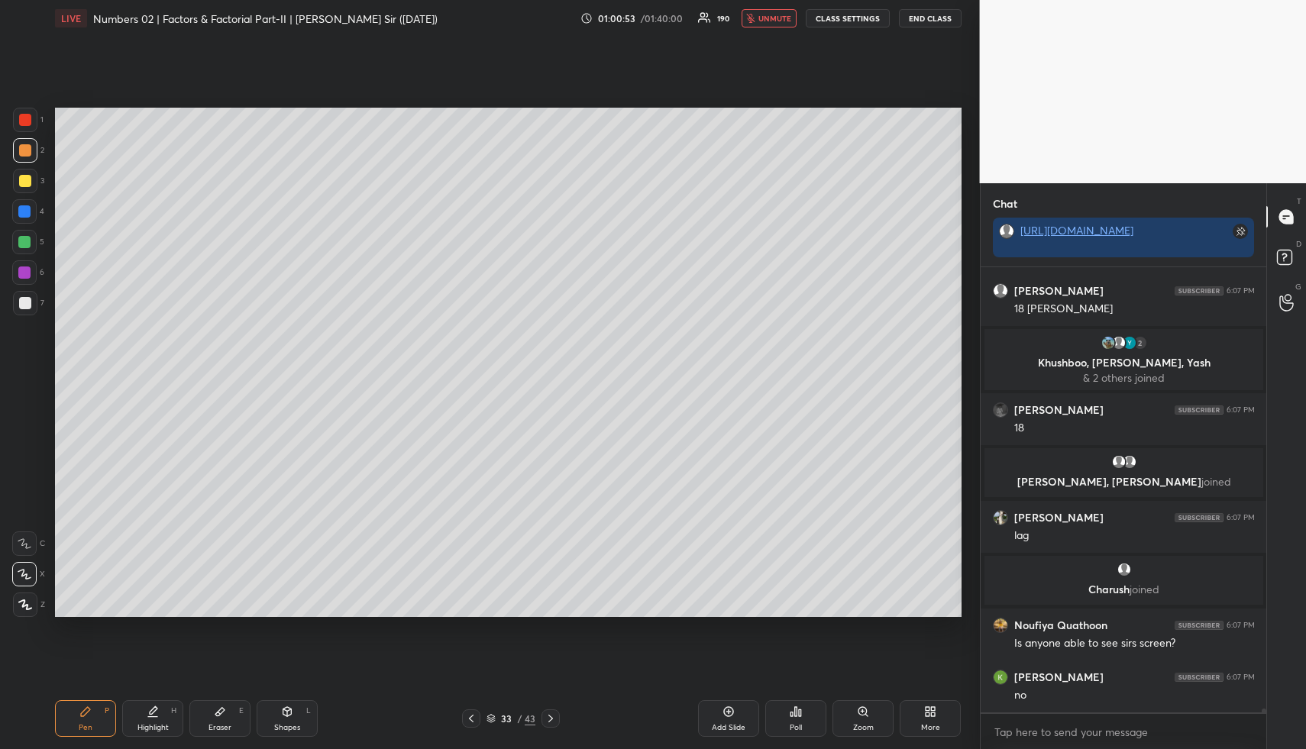
click at [782, 16] on span "unmute" at bounding box center [774, 18] width 33 height 11
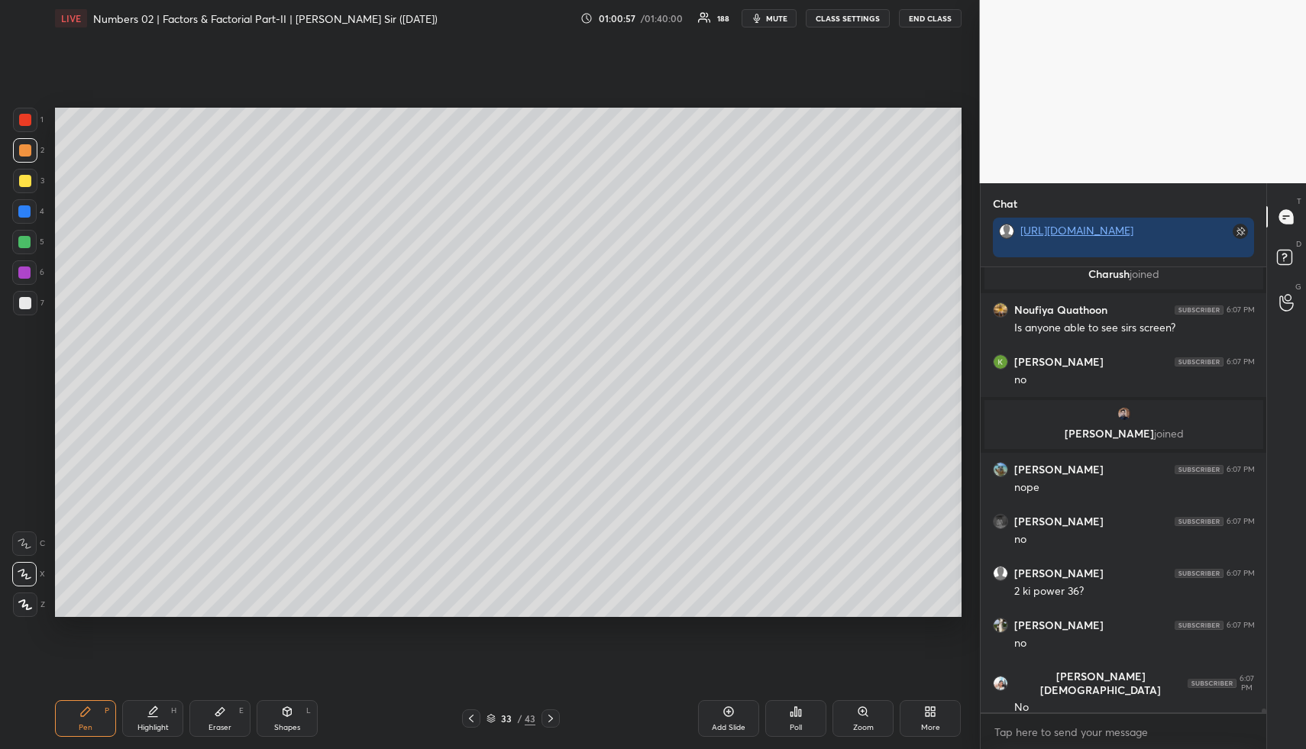
scroll to position [5, 5]
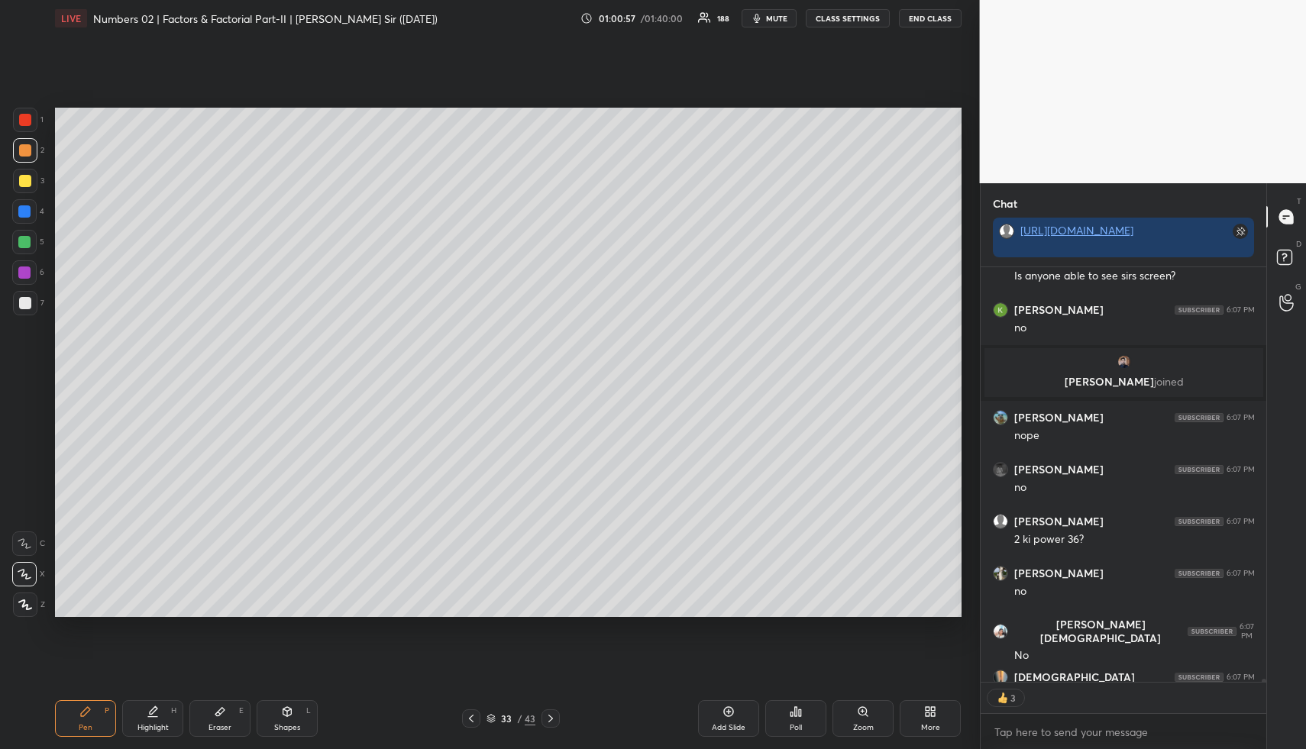
type textarea "x"
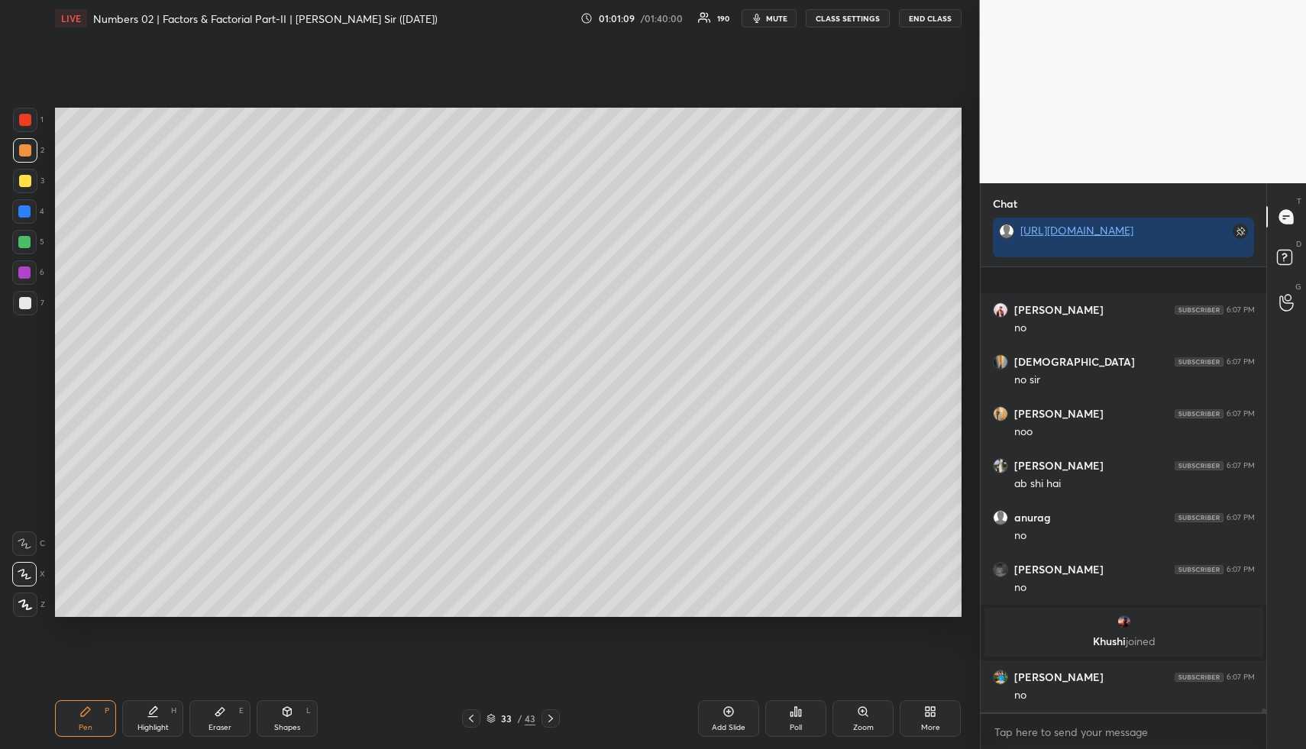
scroll to position [55615, 0]
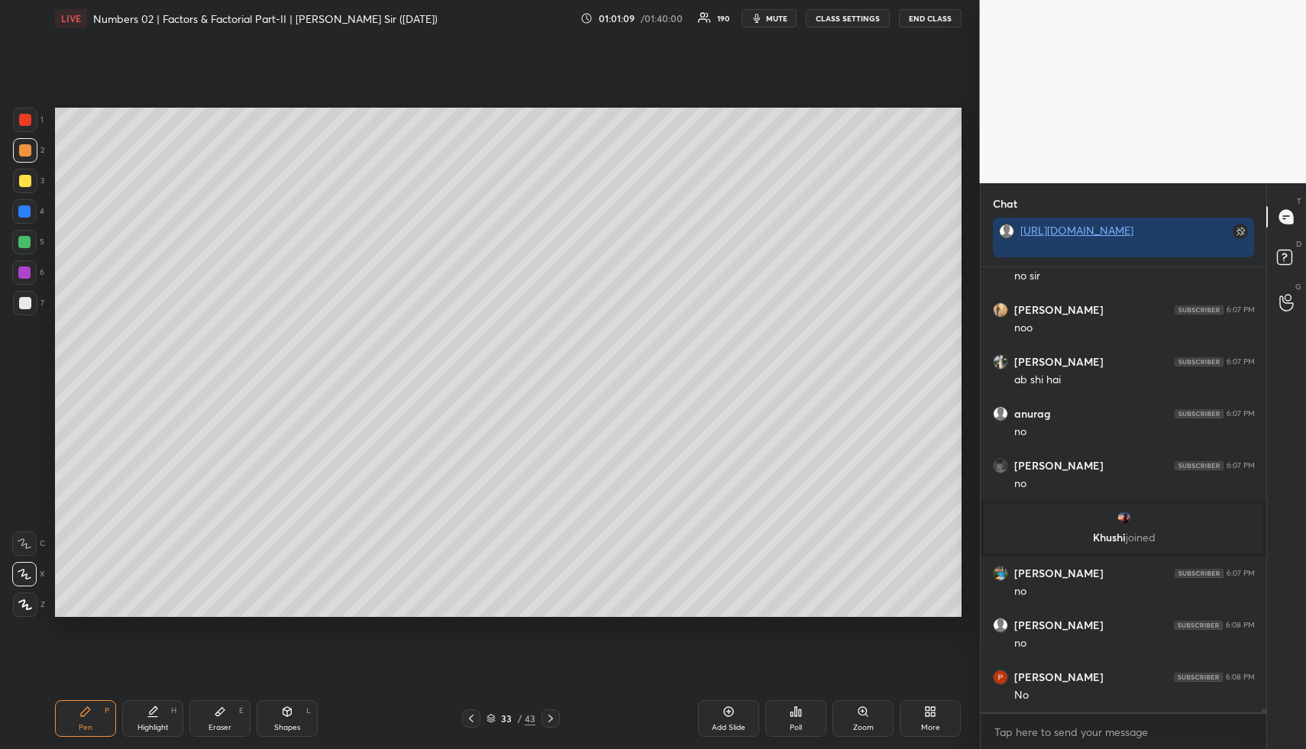
click at [144, 730] on div "Highlight" at bounding box center [152, 728] width 31 height 8
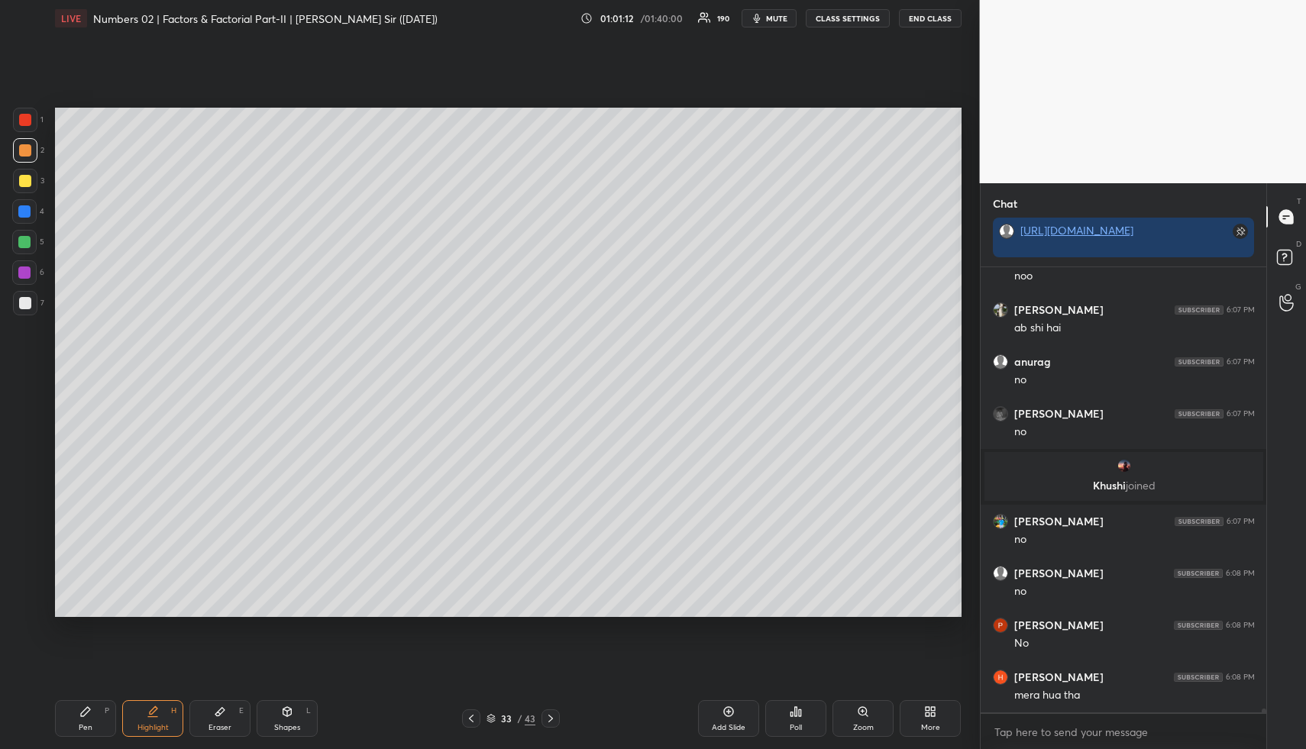
click at [86, 724] on div "Pen" at bounding box center [86, 728] width 14 height 8
click at [22, 215] on div at bounding box center [24, 211] width 12 height 12
click at [27, 249] on div at bounding box center [24, 242] width 24 height 24
drag, startPoint x: 279, startPoint y: 709, endPoint x: 263, endPoint y: 677, distance: 36.2
click at [279, 708] on div "Shapes L" at bounding box center [287, 718] width 61 height 37
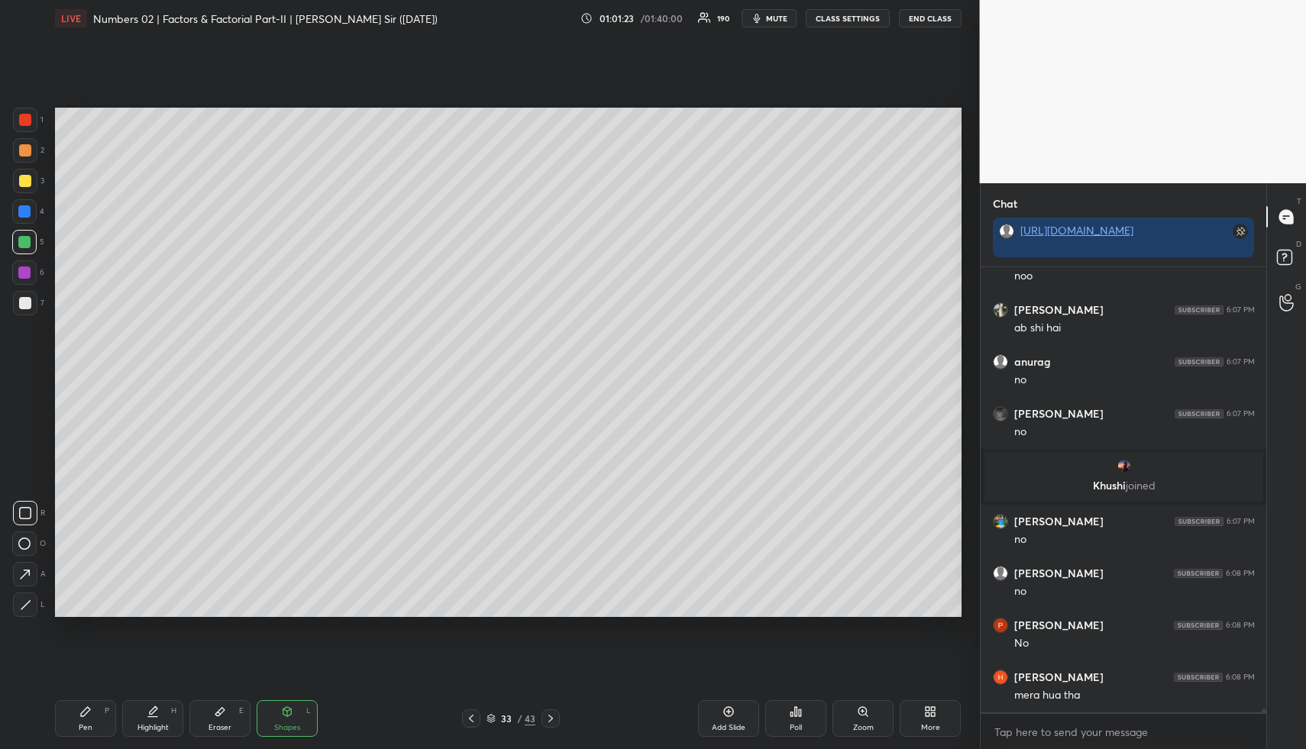
click at [25, 301] on div at bounding box center [25, 303] width 12 height 12
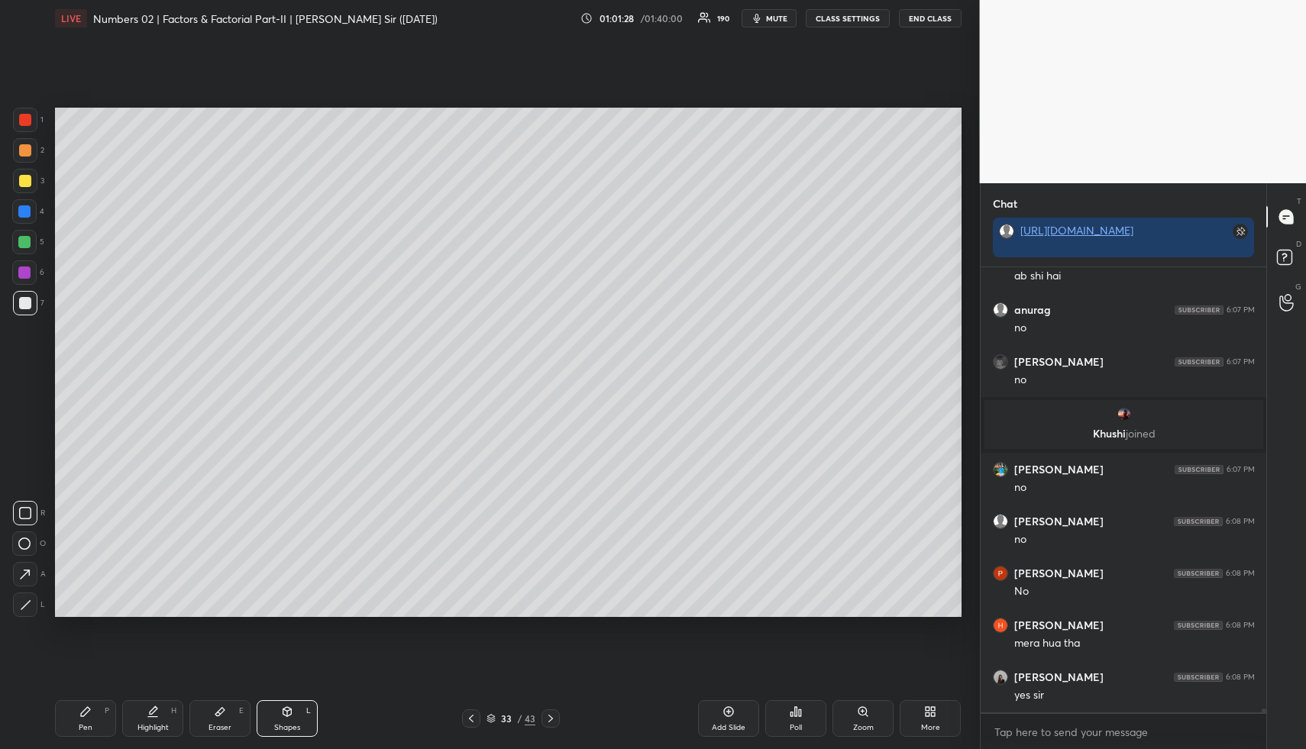
drag, startPoint x: 145, startPoint y: 728, endPoint x: 196, endPoint y: 651, distance: 91.9
click at [145, 727] on div "Highlight" at bounding box center [152, 728] width 31 height 8
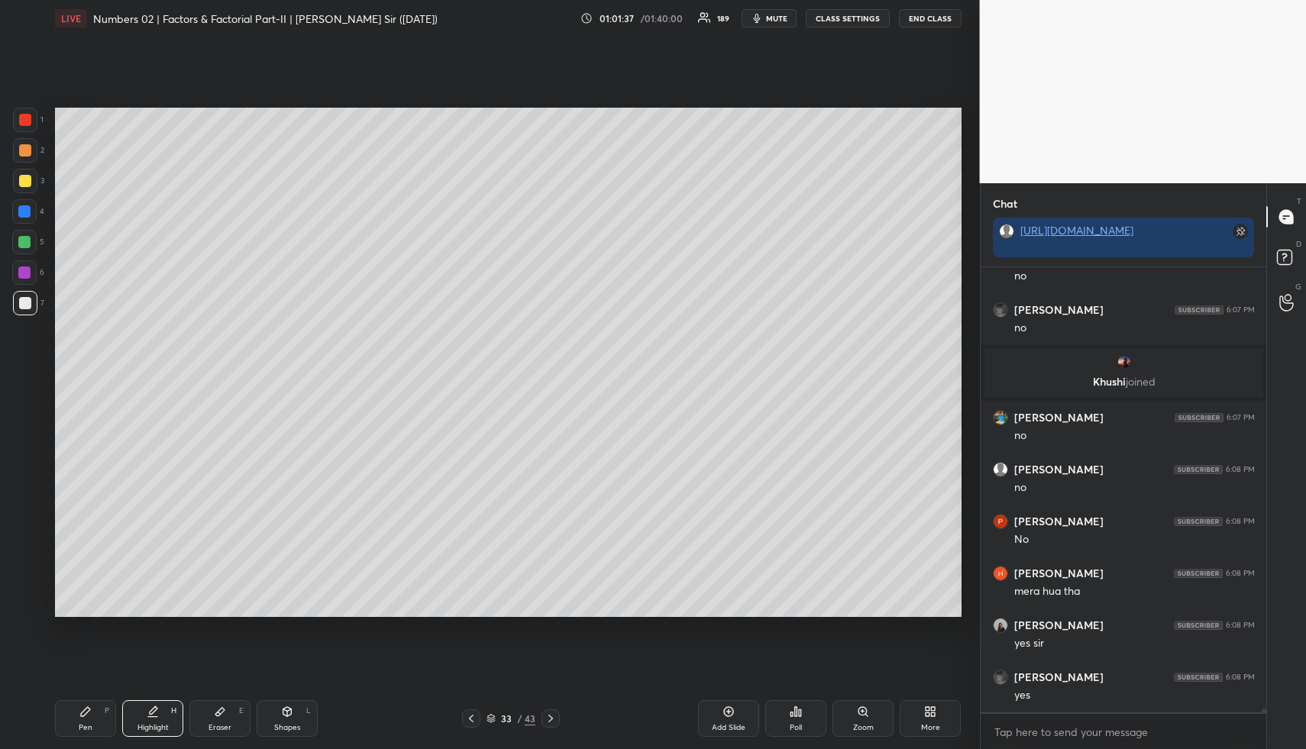
click at [91, 724] on div "Pen" at bounding box center [86, 728] width 14 height 8
drag, startPoint x: 26, startPoint y: 158, endPoint x: 48, endPoint y: 166, distance: 23.4
click at [26, 158] on div at bounding box center [25, 150] width 24 height 24
click at [147, 720] on div "Highlight H" at bounding box center [152, 718] width 61 height 37
click at [152, 713] on icon at bounding box center [153, 711] width 12 height 12
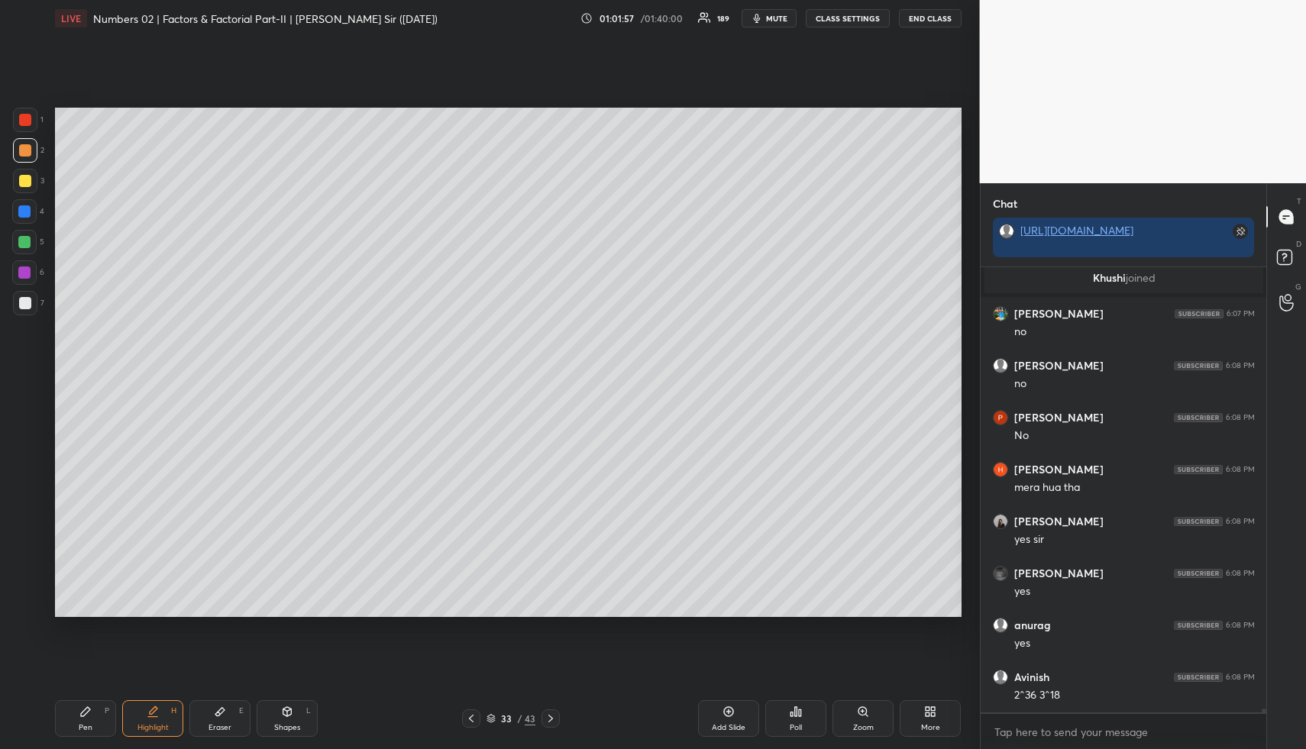
scroll to position [55931, 0]
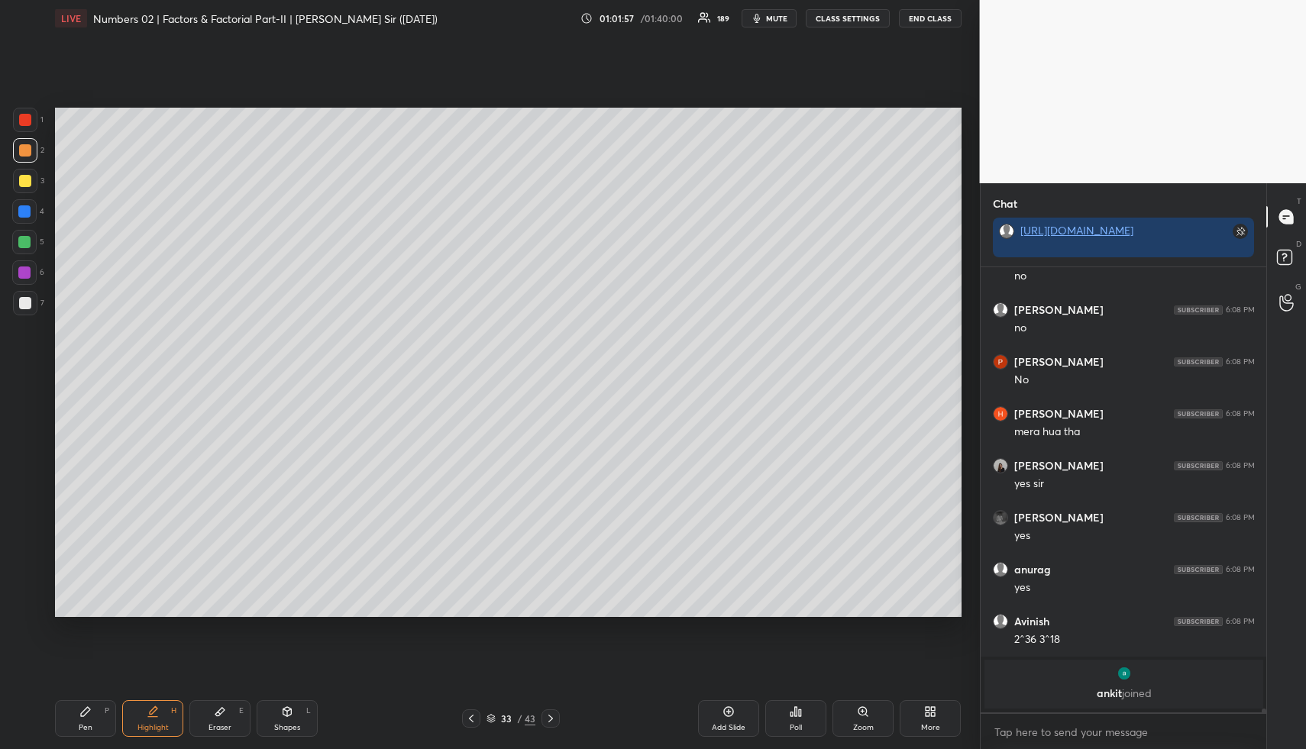
click at [230, 715] on div "Eraser E" at bounding box center [219, 718] width 61 height 37
drag, startPoint x: 98, startPoint y: 727, endPoint x: 105, endPoint y: 685, distance: 42.7
click at [97, 724] on div "Pen P" at bounding box center [85, 718] width 61 height 37
drag, startPoint x: 26, startPoint y: 186, endPoint x: 53, endPoint y: 186, distance: 26.7
click at [26, 186] on div at bounding box center [25, 181] width 12 height 12
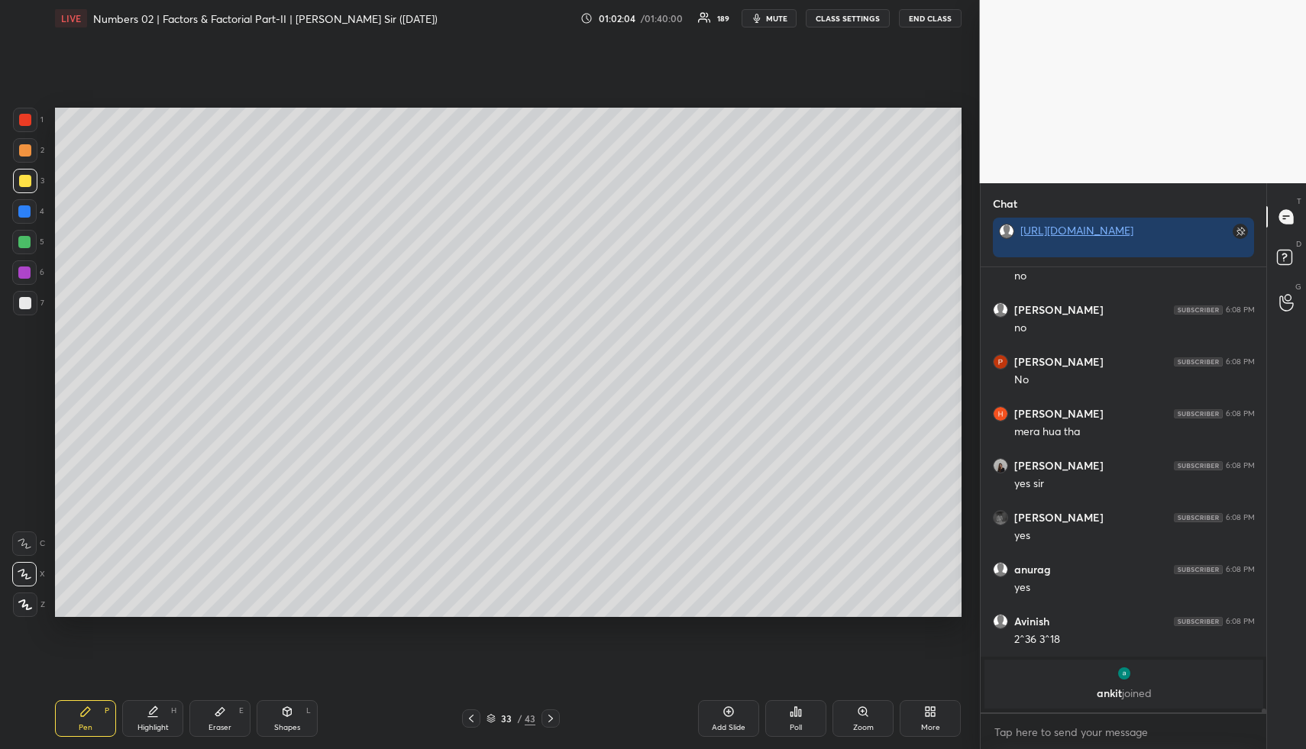
scroll to position [55622, 0]
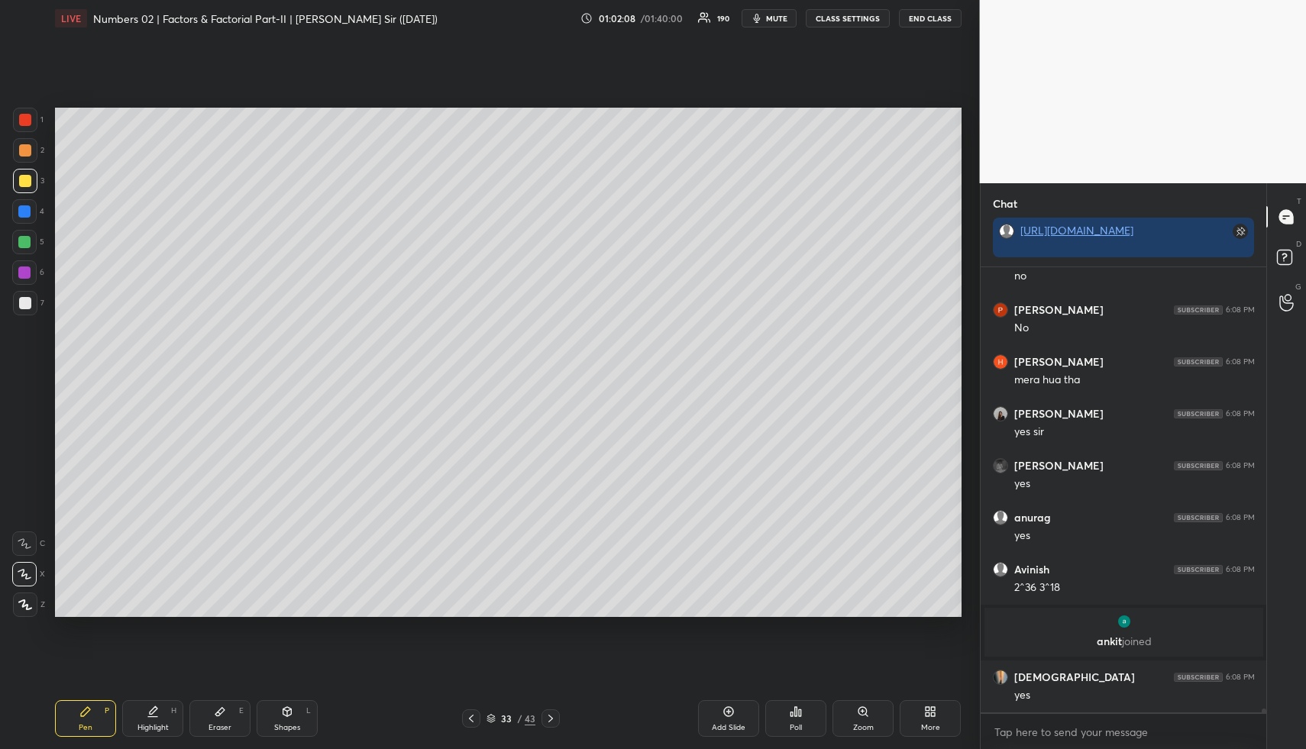
click at [23, 212] on div at bounding box center [24, 211] width 12 height 12
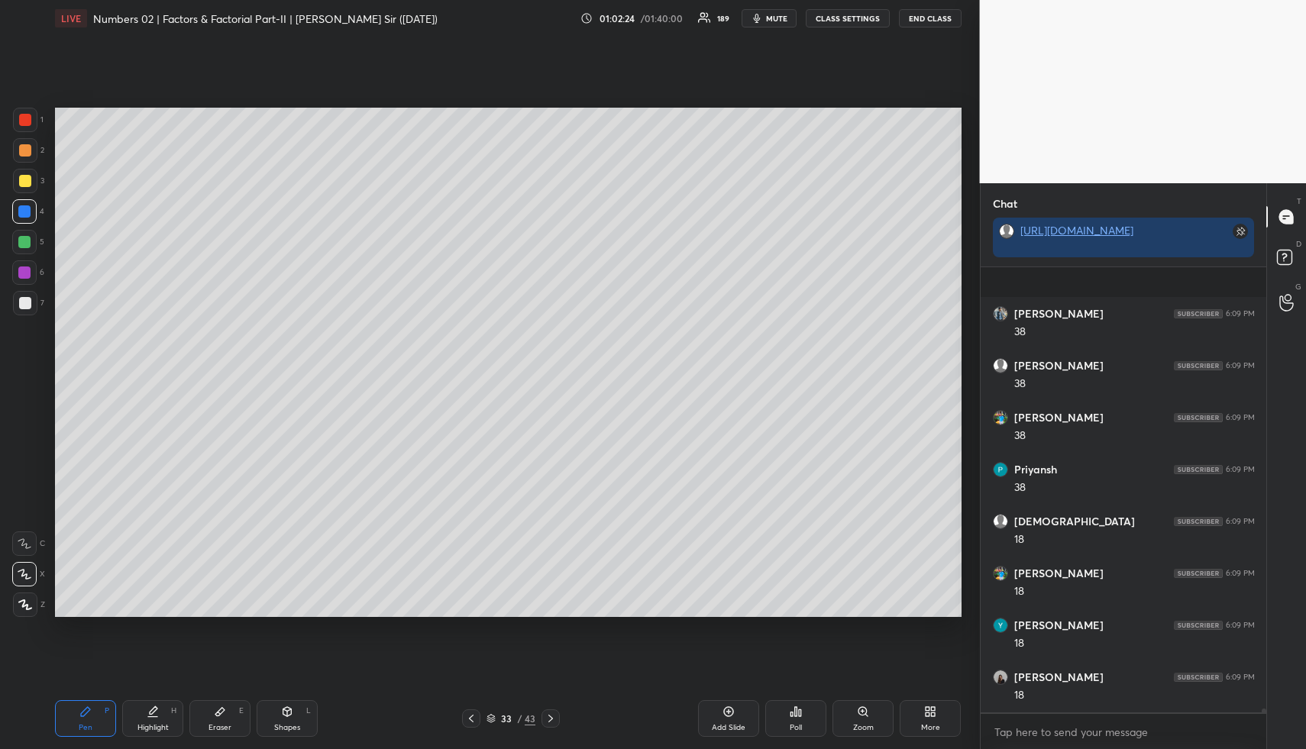
scroll to position [56301, 0]
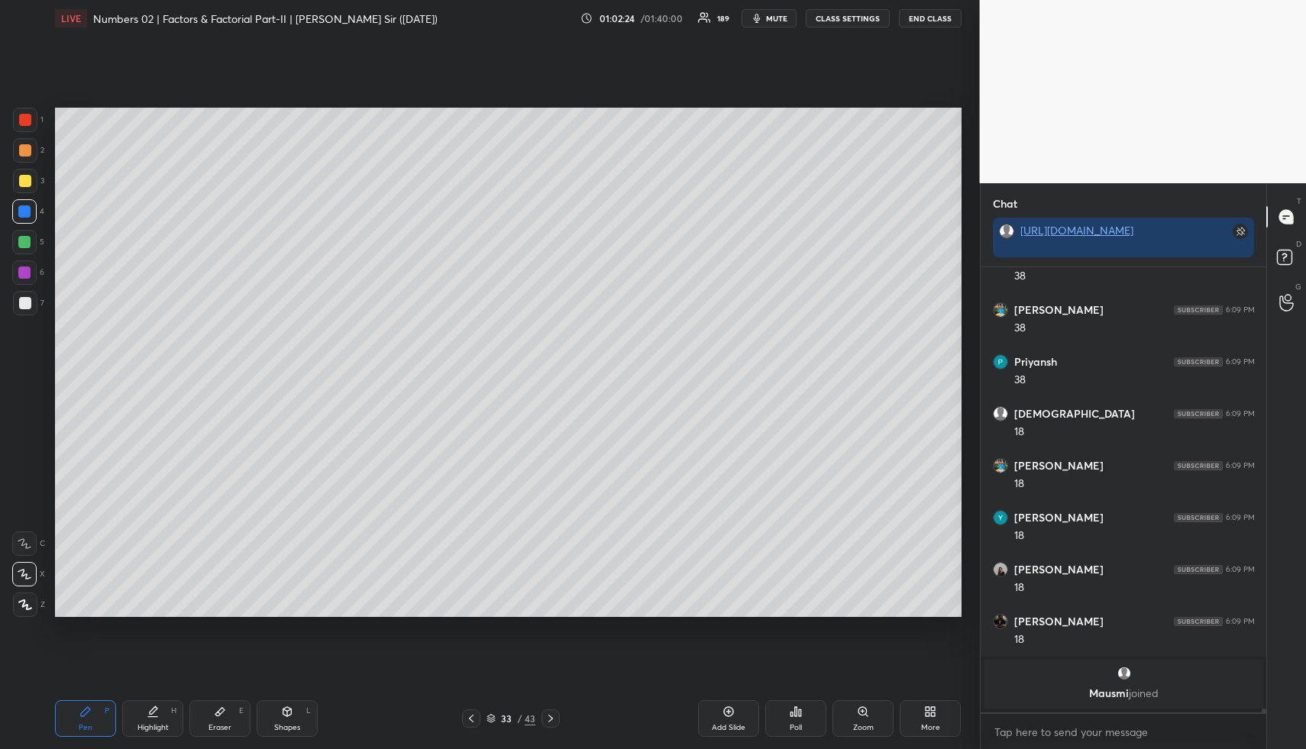
click at [161, 707] on div "Highlight H" at bounding box center [152, 718] width 61 height 37
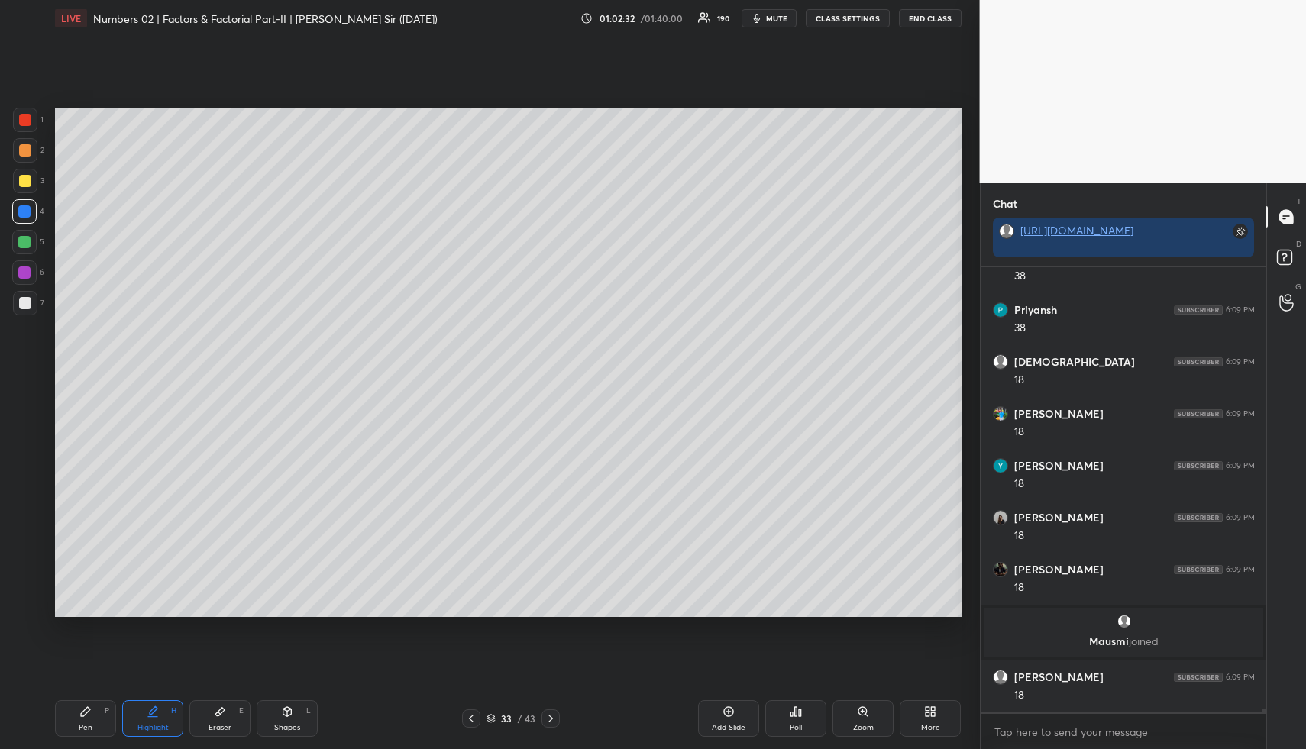
click at [161, 720] on div "Highlight H" at bounding box center [152, 718] width 61 height 37
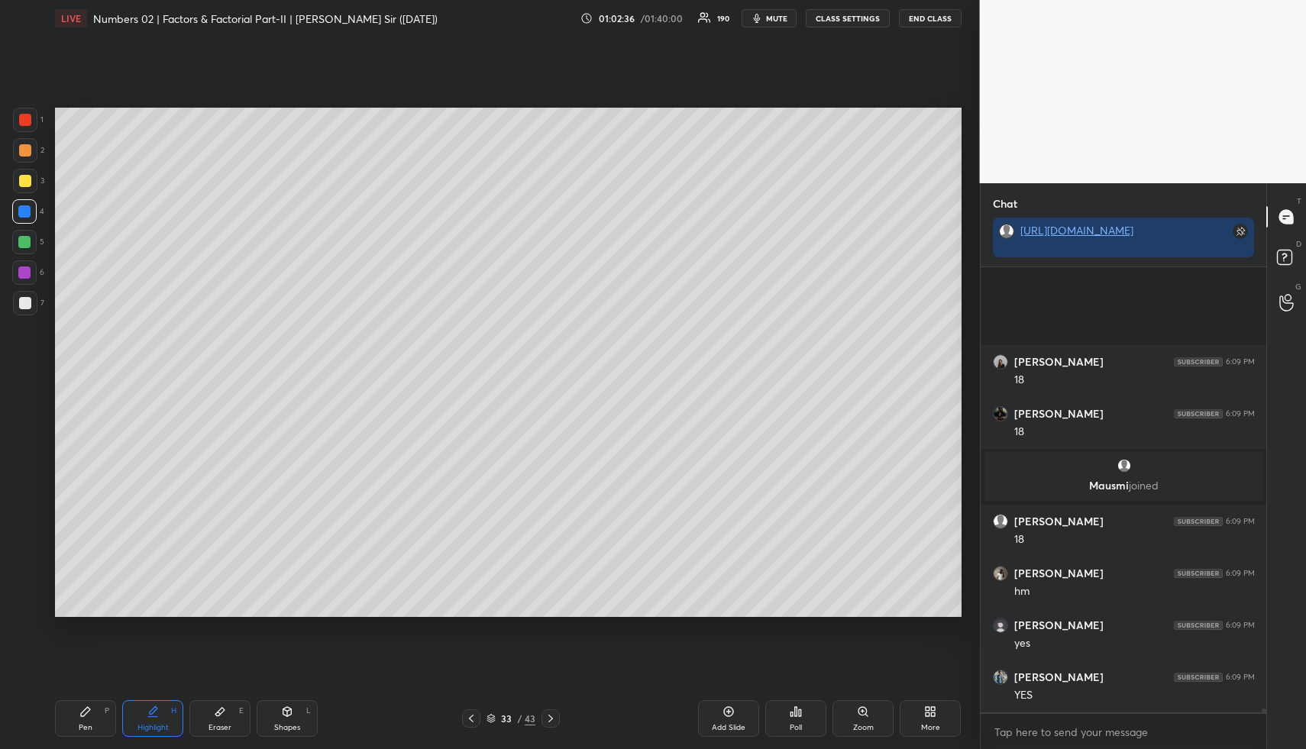
scroll to position [56468, 0]
drag, startPoint x: 89, startPoint y: 724, endPoint x: 111, endPoint y: 618, distance: 108.4
click at [88, 724] on div "Pen" at bounding box center [86, 728] width 14 height 8
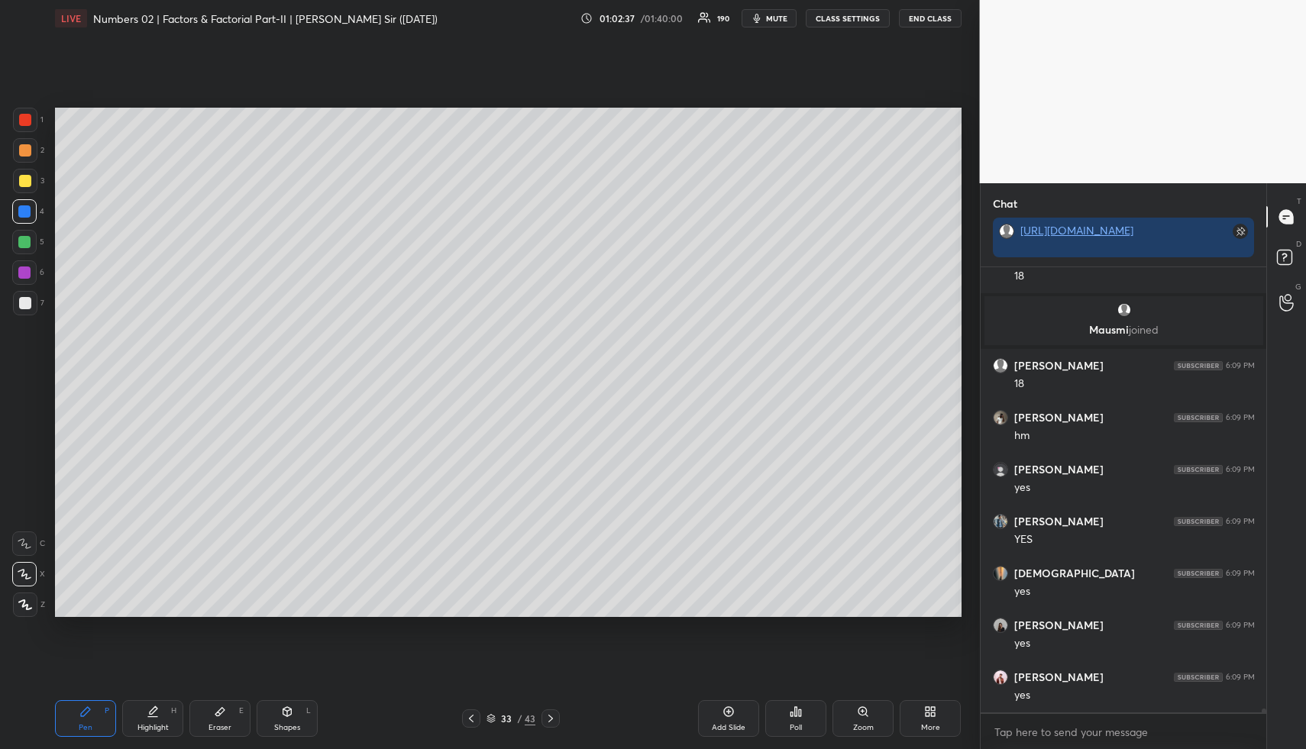
drag, startPoint x: 24, startPoint y: 244, endPoint x: 54, endPoint y: 253, distance: 31.7
click at [27, 245] on div at bounding box center [24, 242] width 12 height 12
click at [147, 719] on div "Highlight H" at bounding box center [152, 718] width 61 height 37
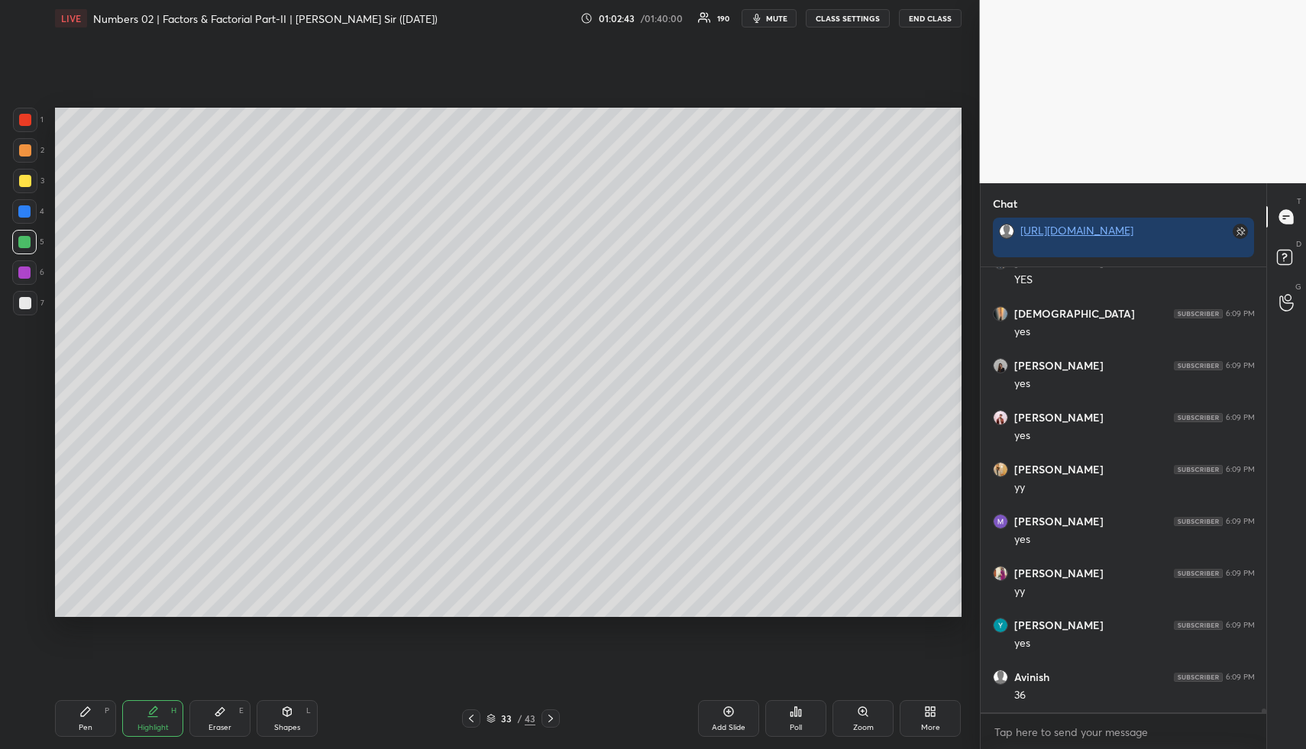
click at [78, 716] on div "Pen P" at bounding box center [85, 718] width 61 height 37
drag, startPoint x: 78, startPoint y: 716, endPoint x: 75, endPoint y: 693, distance: 23.1
click at [78, 716] on div "Pen P" at bounding box center [85, 718] width 61 height 37
click at [22, 178] on div at bounding box center [25, 181] width 12 height 12
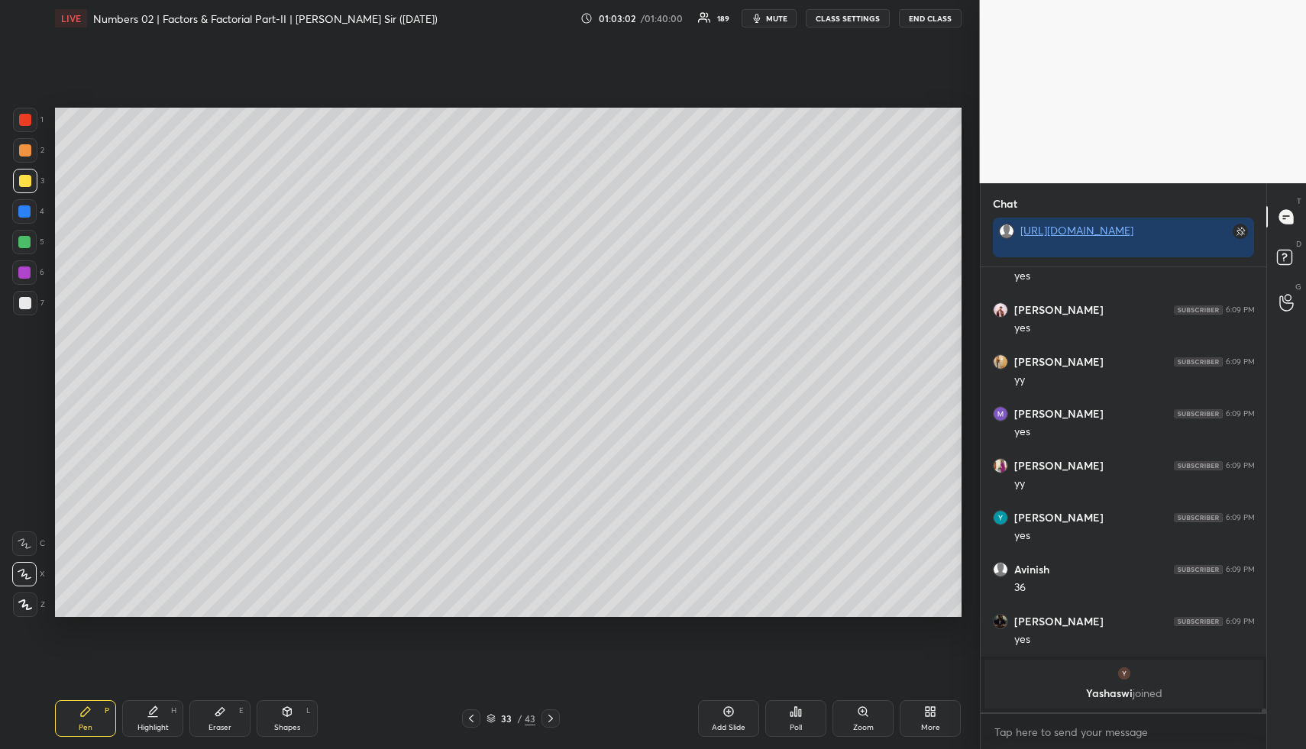
scroll to position [56691, 0]
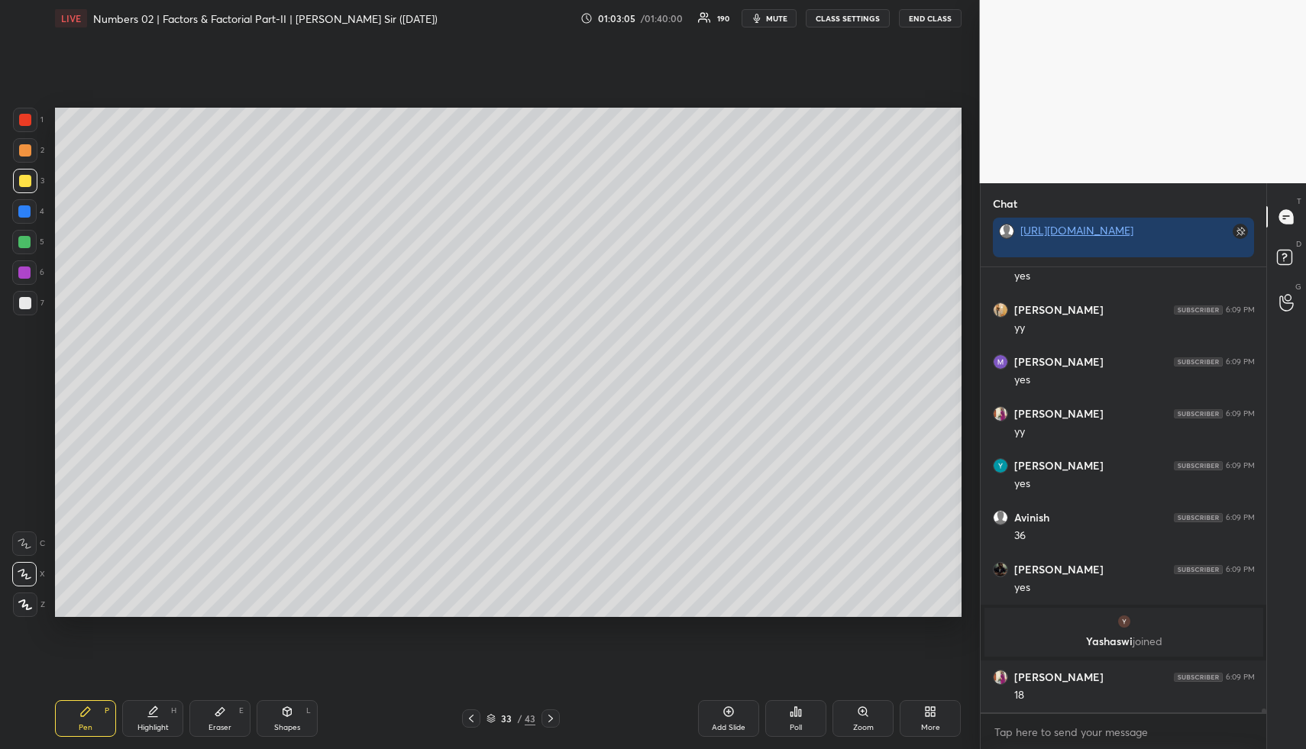
drag, startPoint x: 167, startPoint y: 712, endPoint x: 189, endPoint y: 618, distance: 96.3
click at [165, 713] on div "Highlight H" at bounding box center [152, 718] width 61 height 37
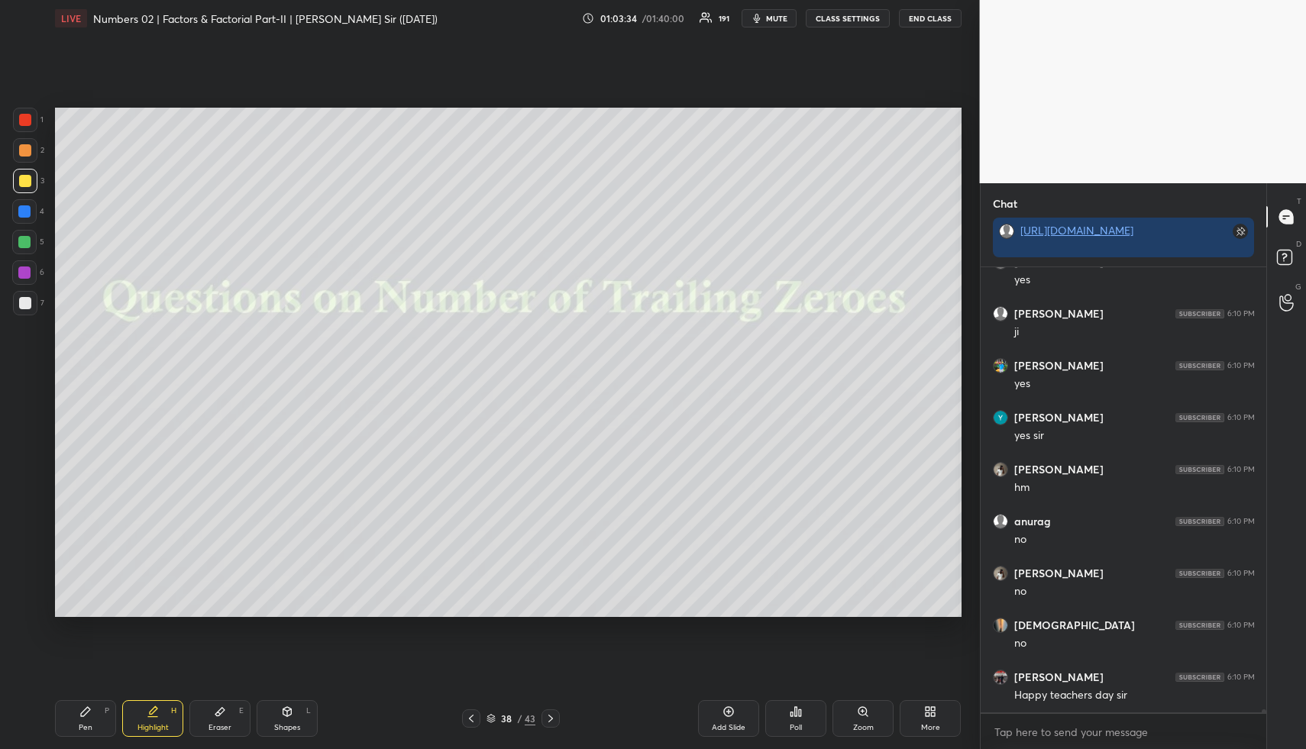
scroll to position [57658, 0]
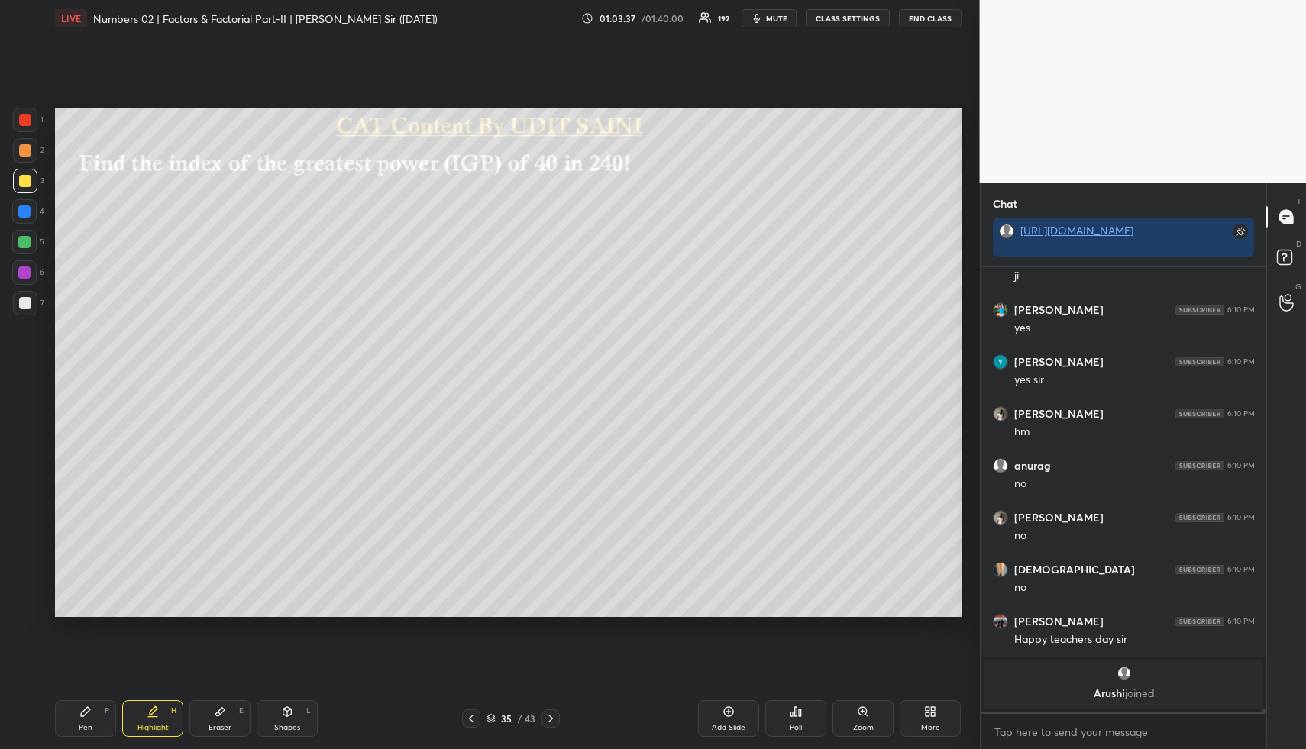
drag, startPoint x: 288, startPoint y: 705, endPoint x: 276, endPoint y: 689, distance: 20.2
click at [287, 712] on div "Shapes L" at bounding box center [287, 718] width 61 height 37
drag, startPoint x: 20, startPoint y: 154, endPoint x: 37, endPoint y: 148, distance: 18.6
click at [22, 157] on div at bounding box center [25, 150] width 24 height 24
drag, startPoint x: 156, startPoint y: 718, endPoint x: 160, endPoint y: 673, distance: 45.3
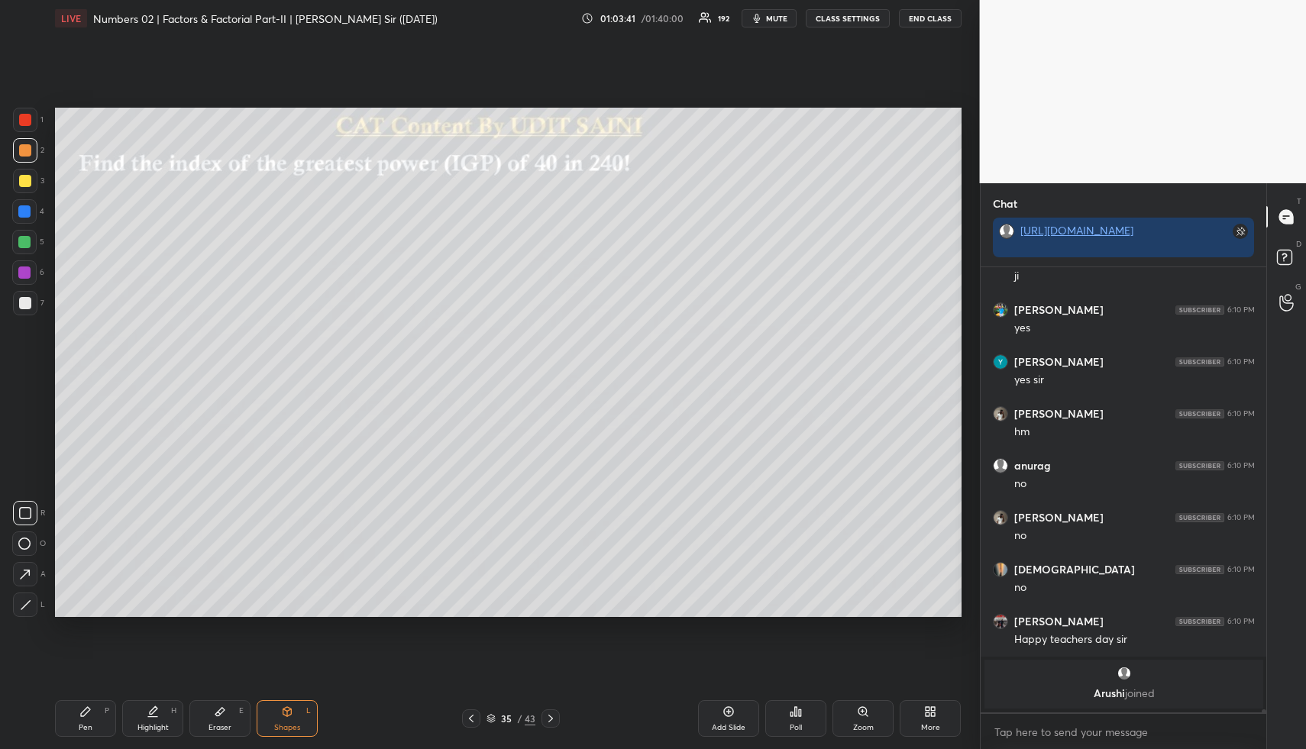
click at [155, 717] on div "Highlight H" at bounding box center [152, 718] width 61 height 37
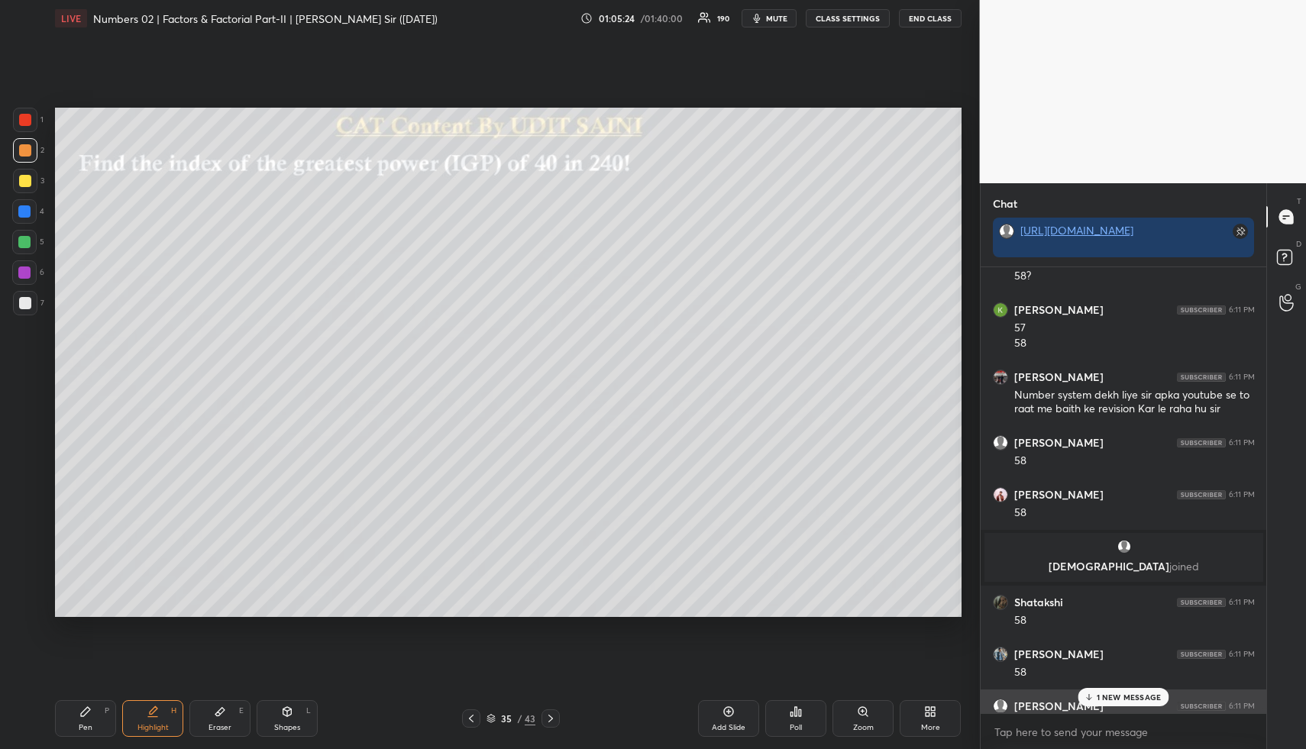
scroll to position [58045, 0]
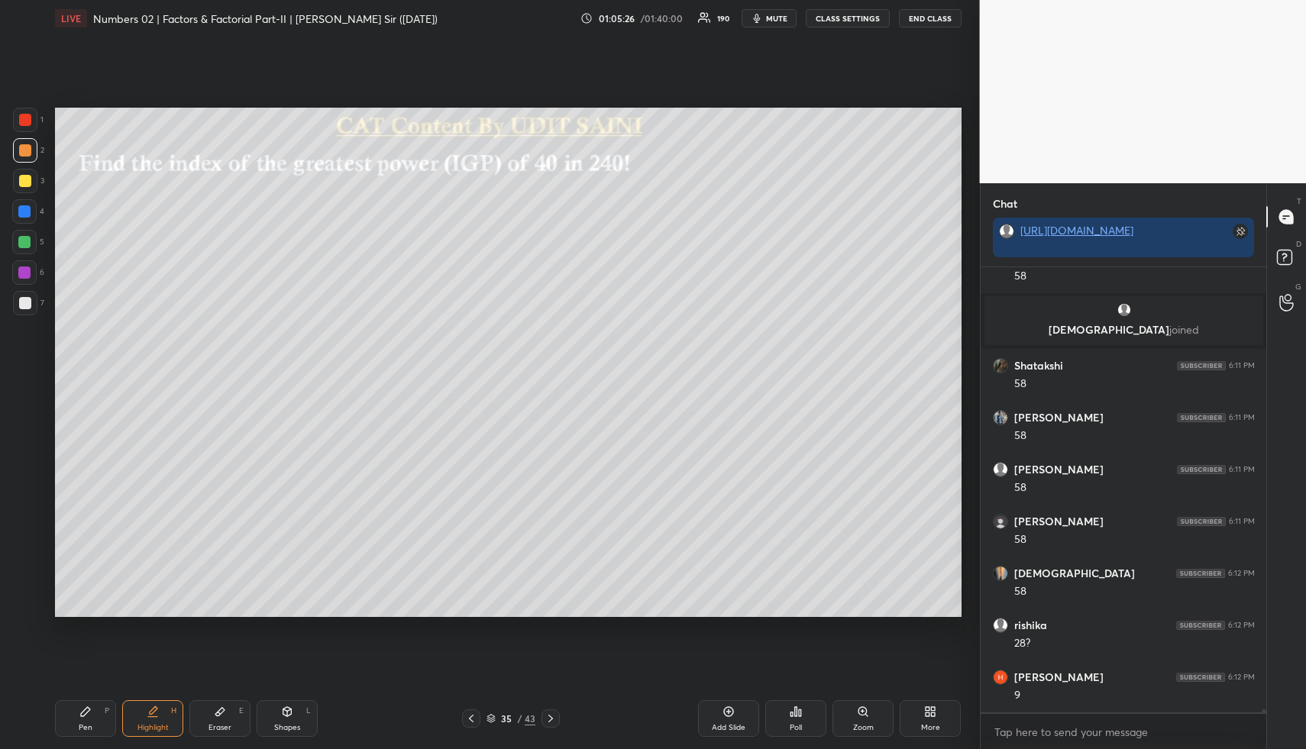
drag, startPoint x: 151, startPoint y: 715, endPoint x: 144, endPoint y: 702, distance: 15.7
click at [147, 713] on icon at bounding box center [153, 711] width 12 height 12
click at [162, 717] on div "Highlight H" at bounding box center [152, 718] width 61 height 37
drag, startPoint x: 147, startPoint y: 711, endPoint x: 156, endPoint y: 620, distance: 91.3
click at [147, 707] on icon at bounding box center [153, 711] width 12 height 12
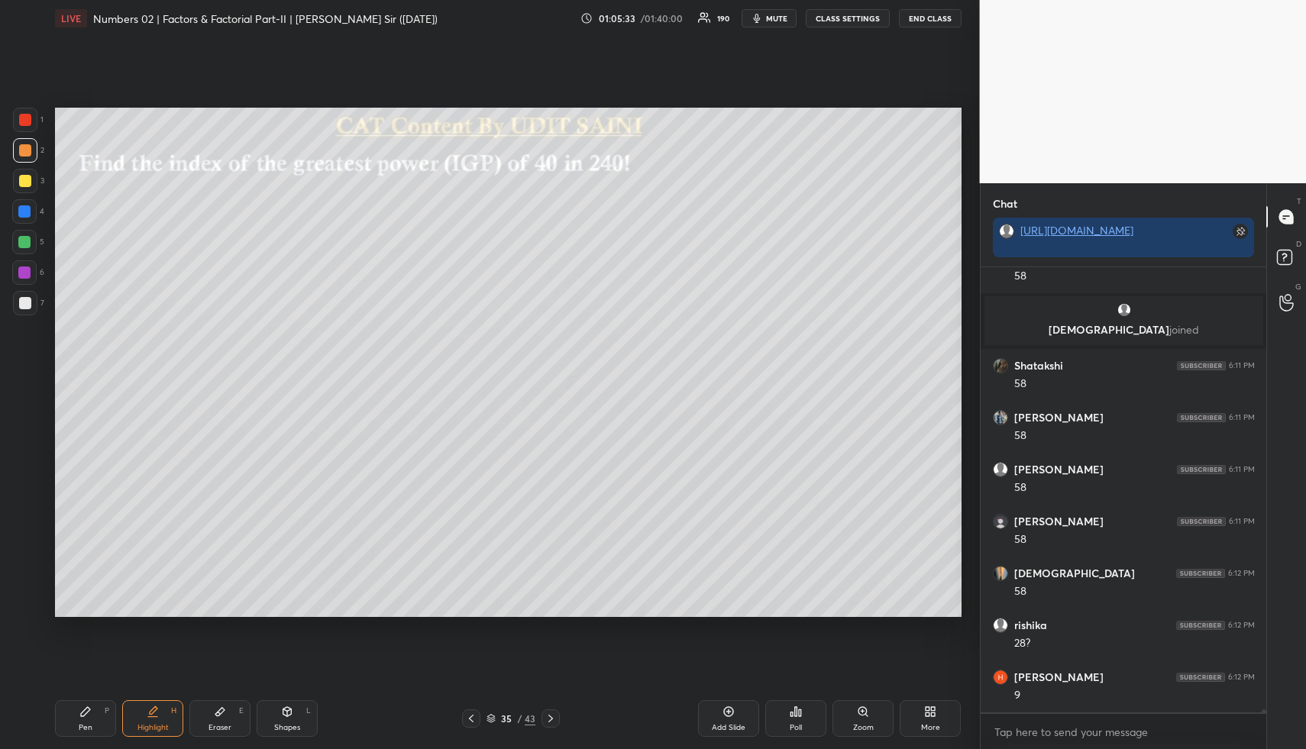
scroll to position [58097, 0]
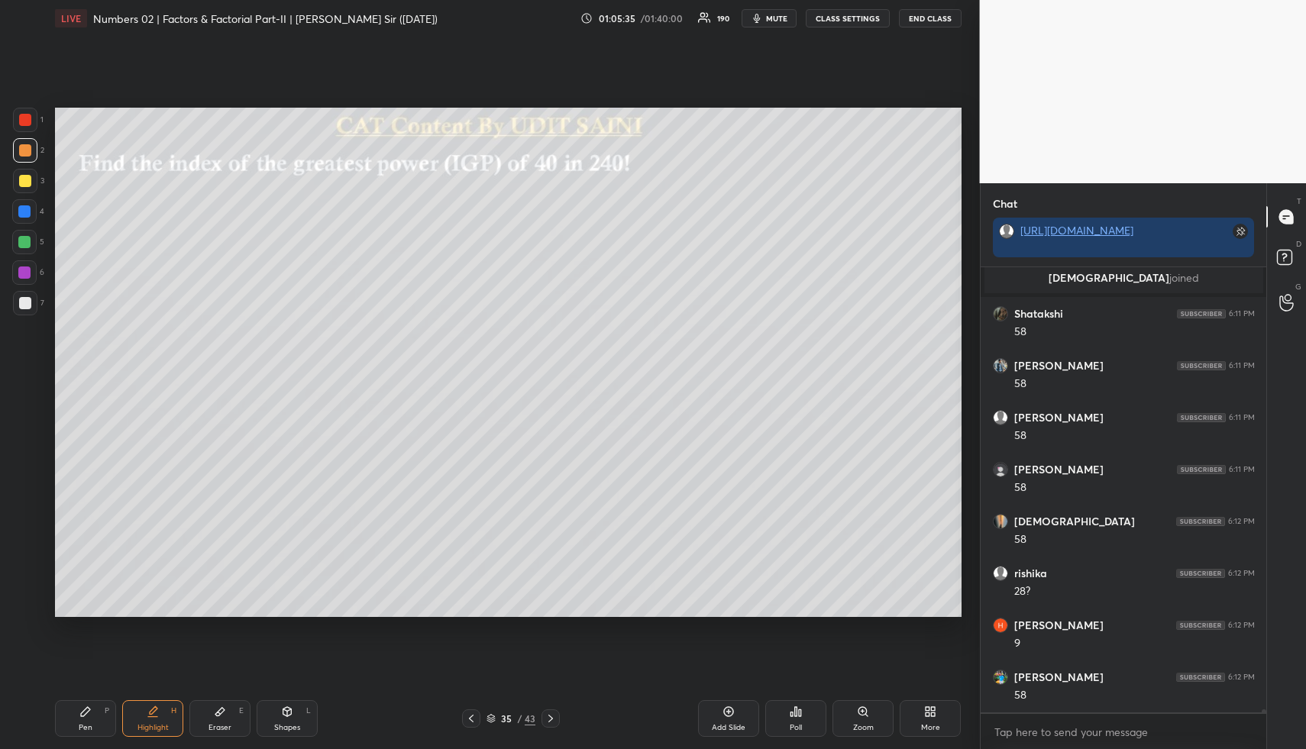
drag, startPoint x: 98, startPoint y: 727, endPoint x: 89, endPoint y: 715, distance: 15.3
click at [97, 729] on div "Pen P" at bounding box center [85, 718] width 61 height 37
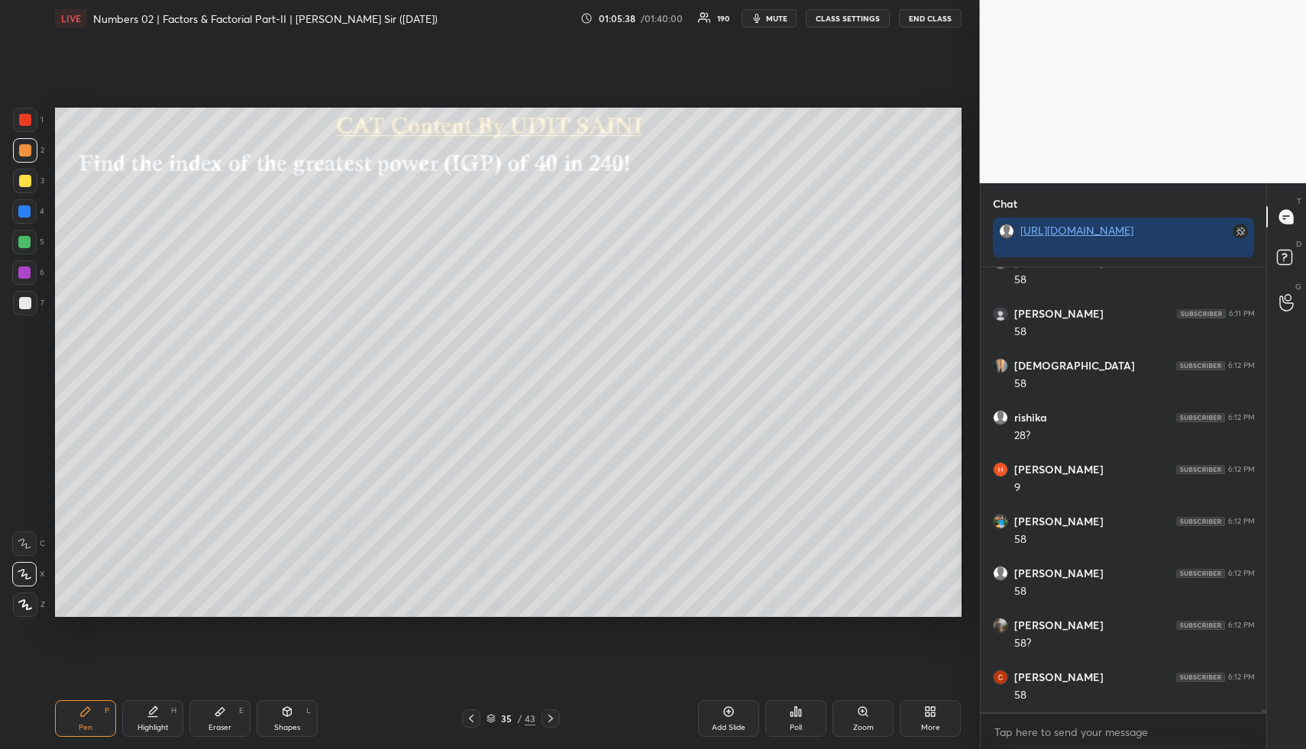
scroll to position [58305, 0]
click at [221, 718] on div "Eraser E" at bounding box center [219, 718] width 61 height 37
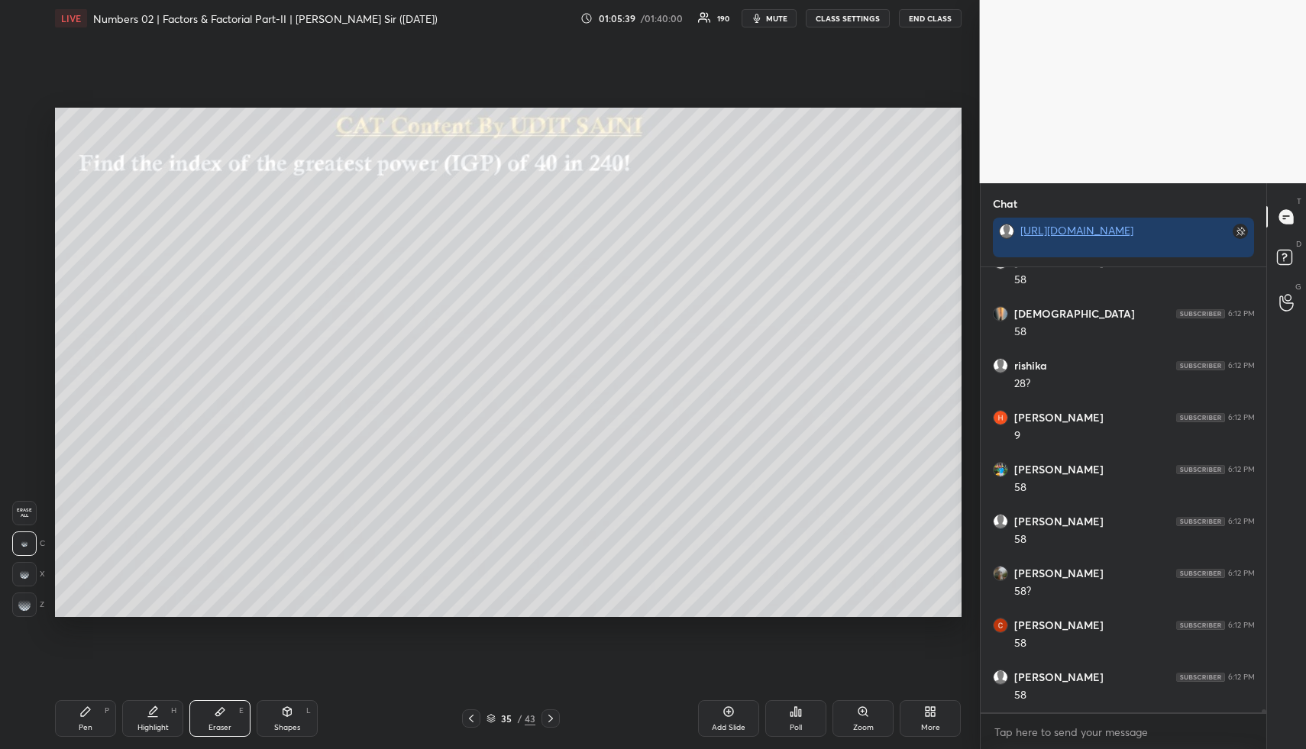
click at [27, 509] on div "Erase all" at bounding box center [24, 513] width 24 height 24
click at [283, 724] on div "Shapes" at bounding box center [287, 728] width 26 height 8
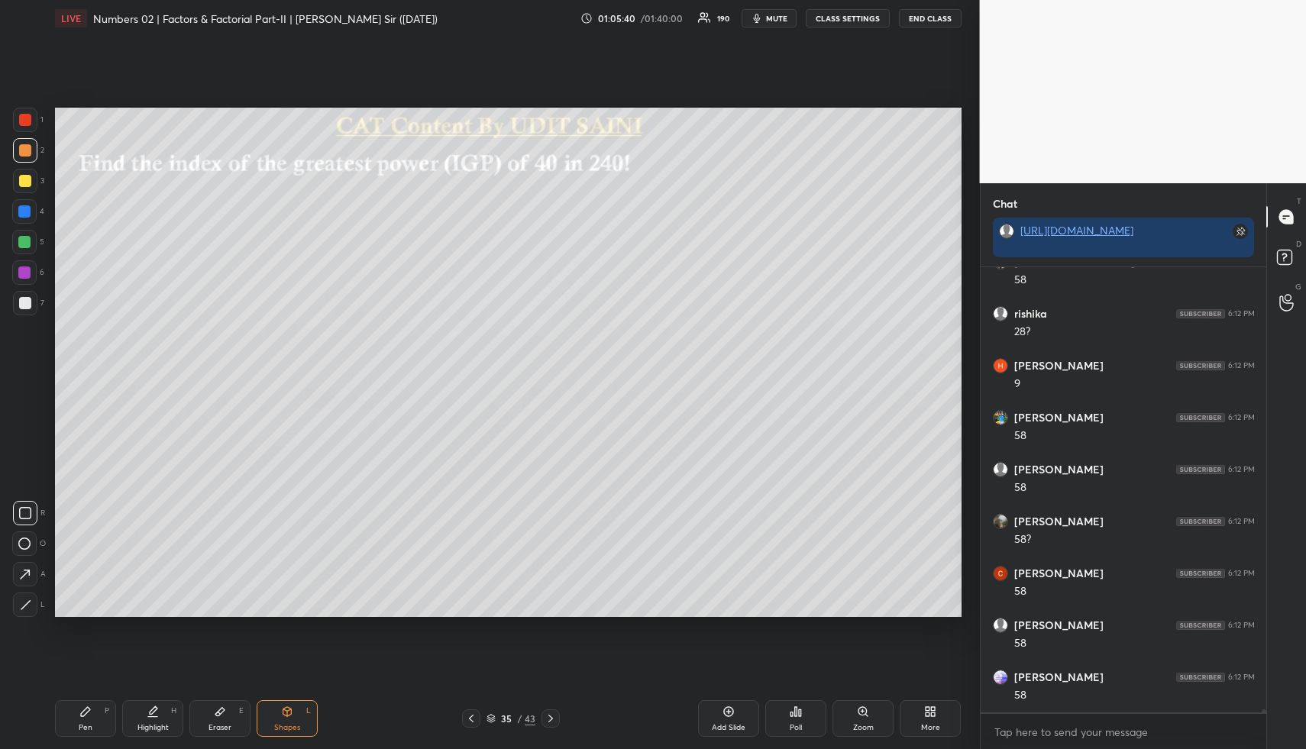
click at [25, 574] on icon at bounding box center [25, 574] width 16 height 16
click at [29, 253] on div at bounding box center [24, 242] width 24 height 24
drag, startPoint x: 91, startPoint y: 721, endPoint x: 82, endPoint y: 645, distance: 76.1
click at [89, 716] on div "Pen P" at bounding box center [85, 718] width 61 height 37
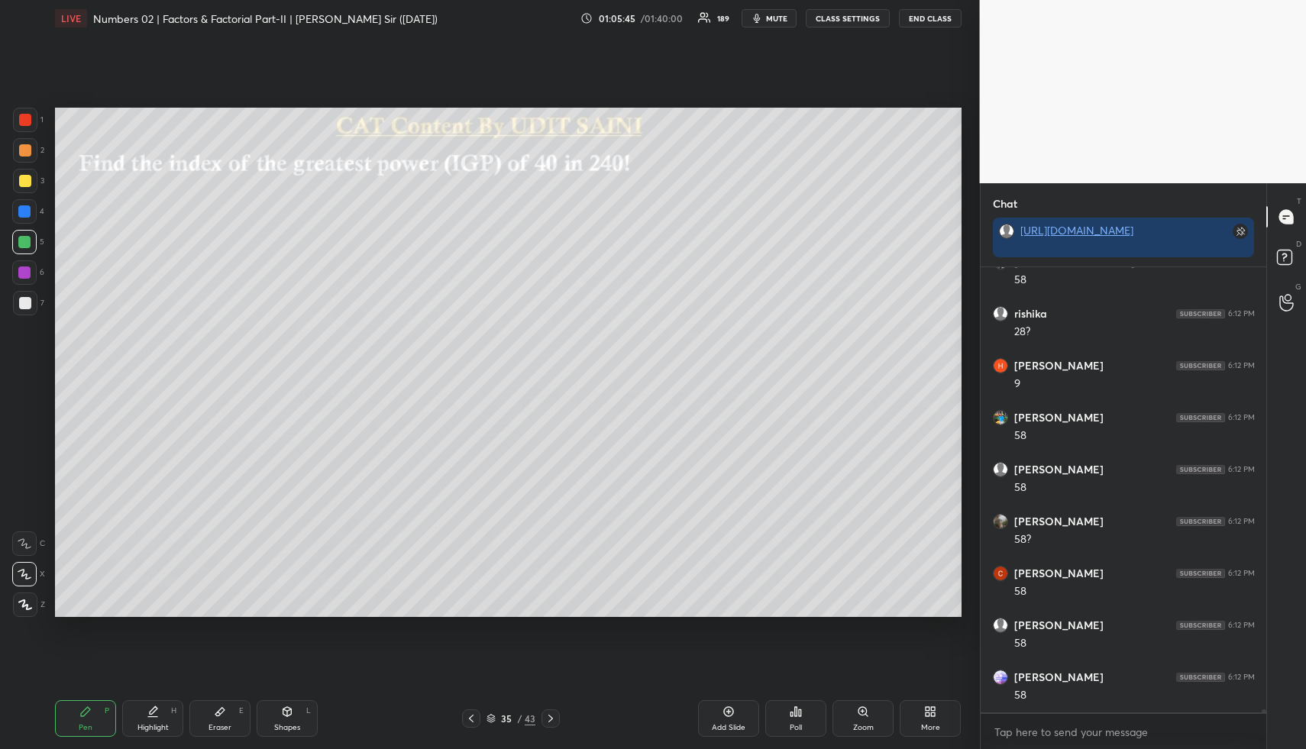
drag, startPoint x: 26, startPoint y: 153, endPoint x: 20, endPoint y: 221, distance: 68.2
click at [26, 153] on div at bounding box center [25, 150] width 12 height 12
drag, startPoint x: 27, startPoint y: 602, endPoint x: 42, endPoint y: 537, distance: 65.9
click at [27, 601] on icon at bounding box center [25, 604] width 14 height 11
drag, startPoint x: 21, startPoint y: 208, endPoint x: 32, endPoint y: 209, distance: 10.8
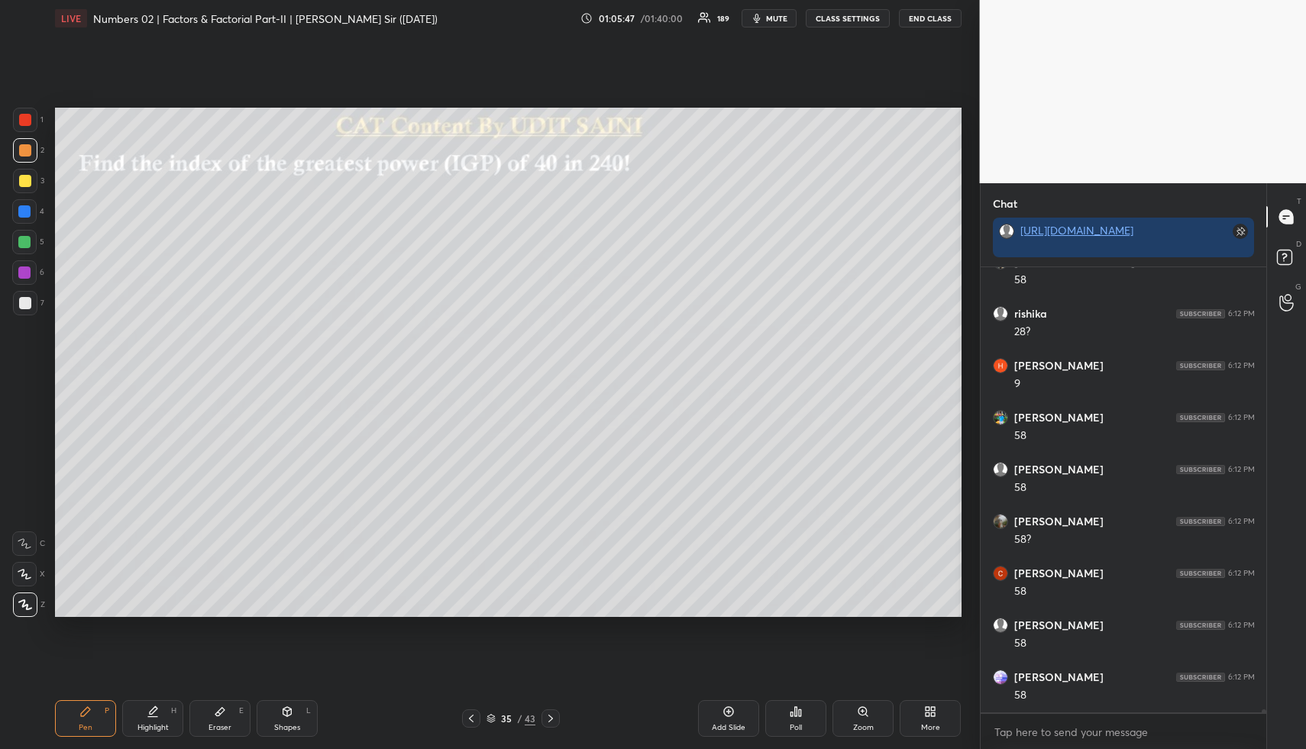
click at [21, 209] on div at bounding box center [24, 211] width 12 height 12
click at [142, 718] on div "Highlight H" at bounding box center [152, 718] width 61 height 37
drag, startPoint x: 142, startPoint y: 714, endPoint x: 197, endPoint y: 630, distance: 100.4
click at [140, 712] on div "Highlight H" at bounding box center [152, 718] width 61 height 37
drag, startPoint x: 173, startPoint y: 706, endPoint x: 172, endPoint y: 689, distance: 16.8
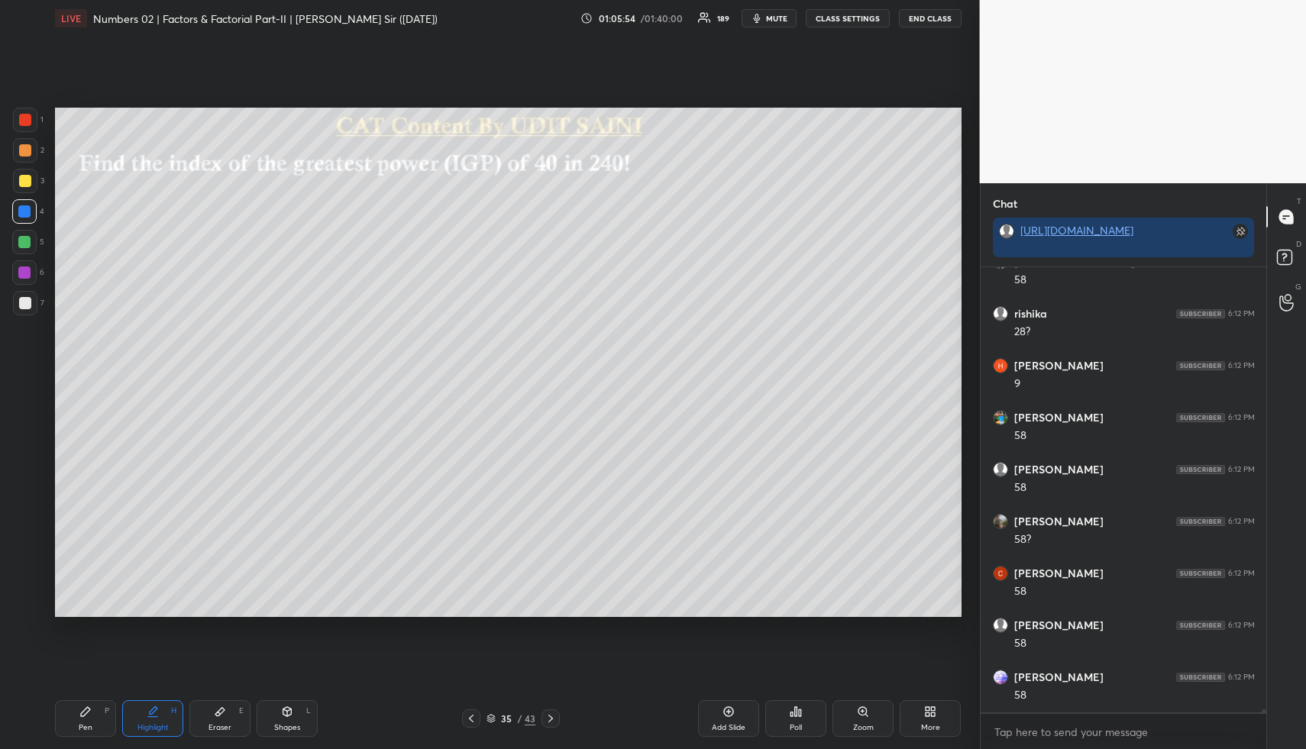
click at [172, 707] on div "H" at bounding box center [173, 711] width 5 height 8
drag, startPoint x: 92, startPoint y: 721, endPoint x: 82, endPoint y: 644, distance: 77.1
click at [92, 721] on div "Pen P" at bounding box center [85, 718] width 61 height 37
drag, startPoint x: 24, startPoint y: 575, endPoint x: 14, endPoint y: 534, distance: 42.4
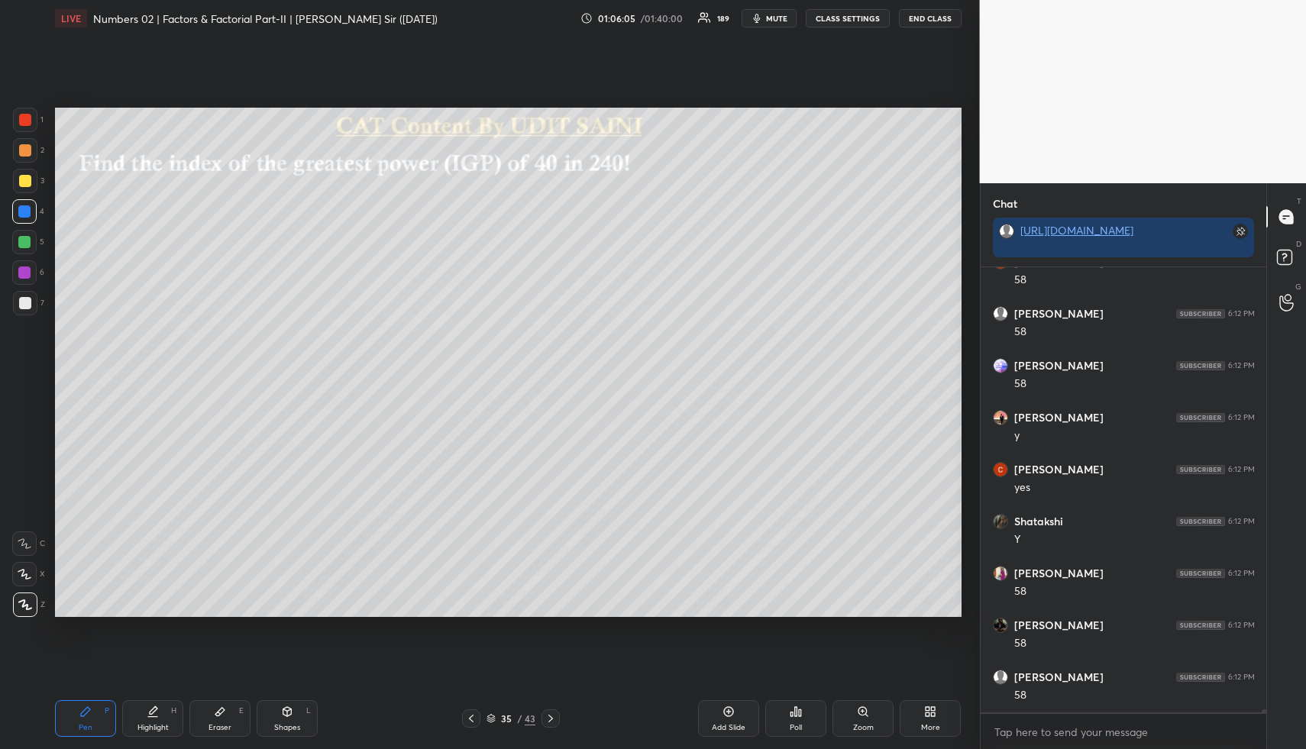
click at [21, 571] on icon at bounding box center [25, 574] width 14 height 11
drag, startPoint x: 27, startPoint y: 239, endPoint x: 36, endPoint y: 238, distance: 9.2
click at [27, 240] on div at bounding box center [24, 242] width 12 height 12
drag, startPoint x: 89, startPoint y: 711, endPoint x: 76, endPoint y: 669, distance: 44.0
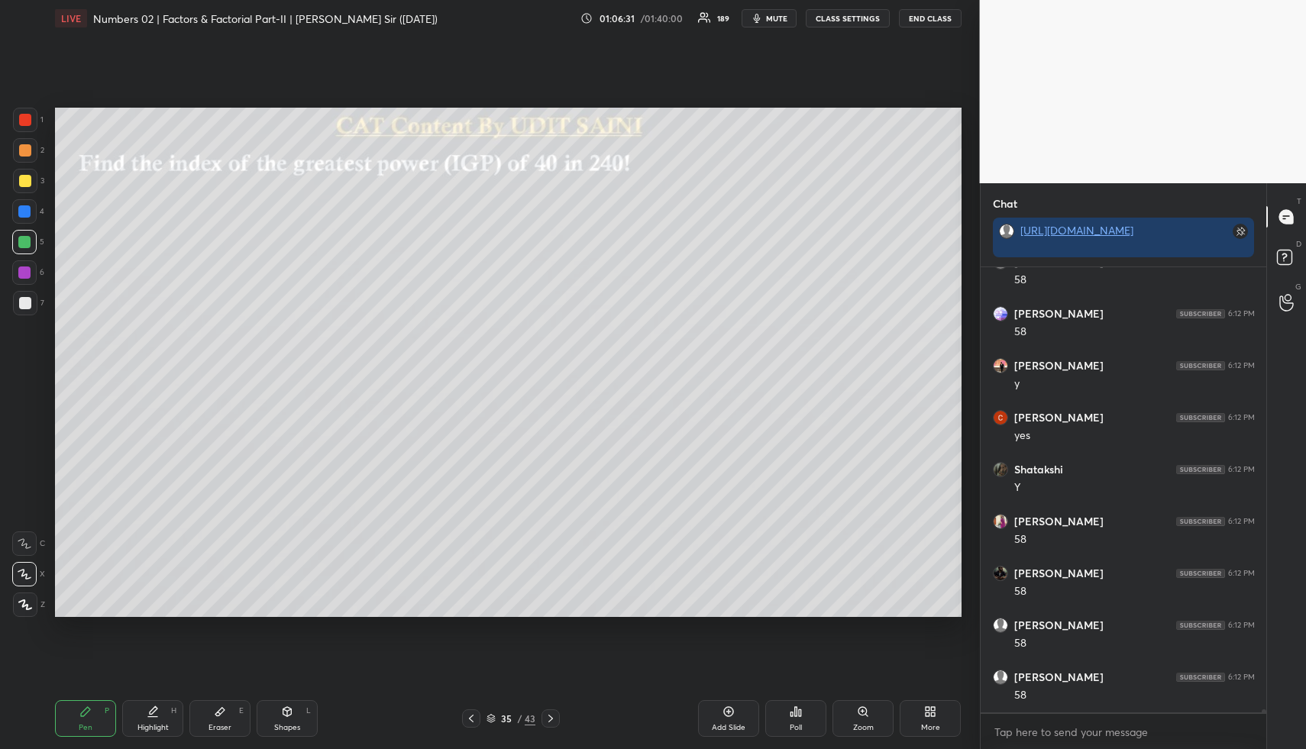
click at [86, 712] on icon at bounding box center [85, 711] width 12 height 12
drag, startPoint x: 25, startPoint y: 302, endPoint x: 53, endPoint y: 308, distance: 29.1
click at [25, 304] on div at bounding box center [25, 303] width 12 height 12
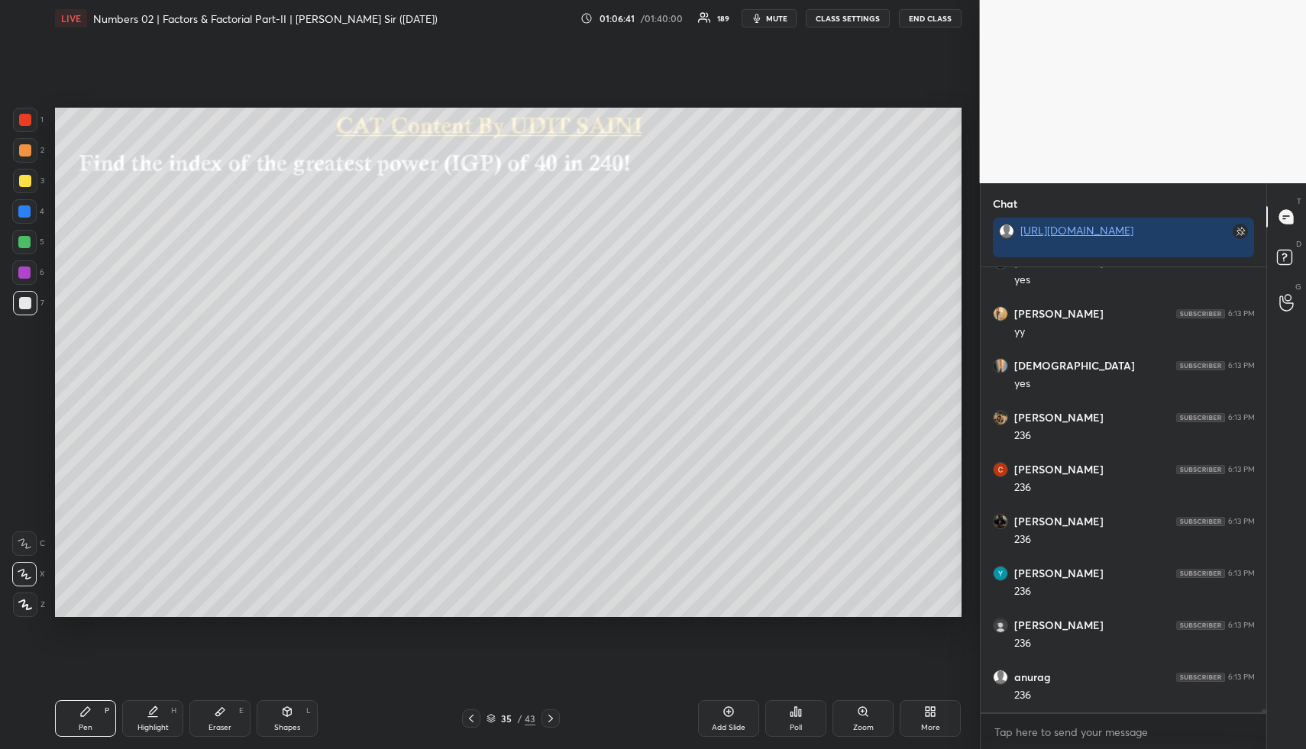
drag, startPoint x: 77, startPoint y: 718, endPoint x: 79, endPoint y: 653, distance: 64.9
click at [79, 715] on div "Pen P" at bounding box center [85, 718] width 61 height 37
click at [27, 240] on div at bounding box center [24, 242] width 12 height 12
click at [19, 306] on div at bounding box center [25, 303] width 12 height 12
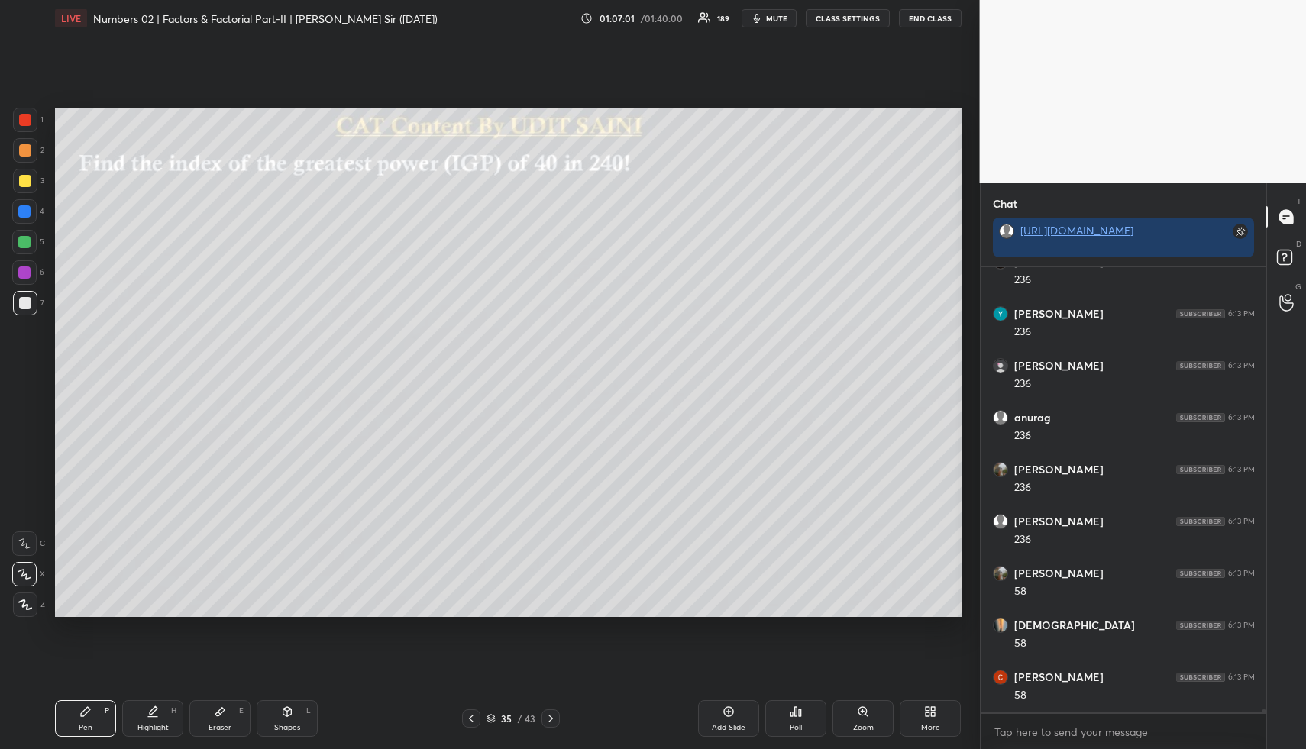
scroll to position [59499, 0]
click at [146, 718] on div "Highlight H" at bounding box center [152, 718] width 61 height 37
drag, startPoint x: 144, startPoint y: 725, endPoint x: 144, endPoint y: 691, distance: 33.6
click at [144, 725] on div "Highlight" at bounding box center [152, 728] width 31 height 8
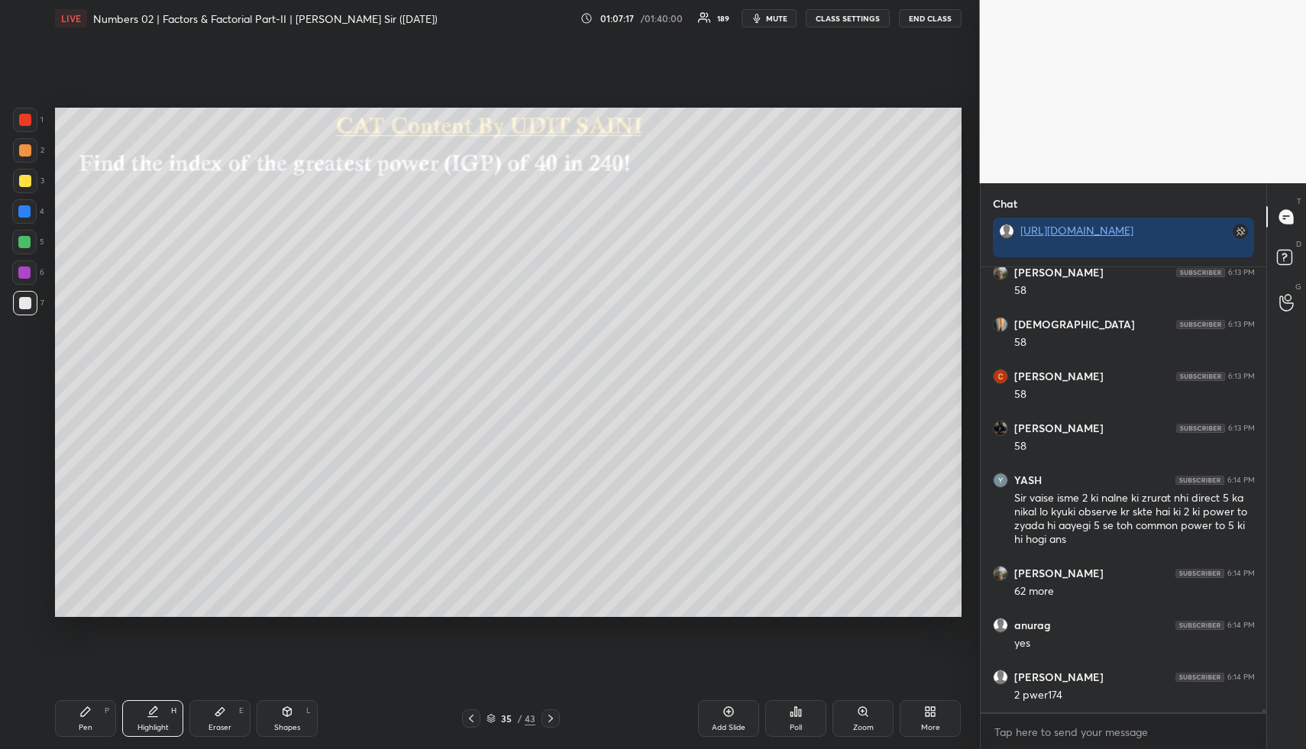
scroll to position [59800, 0]
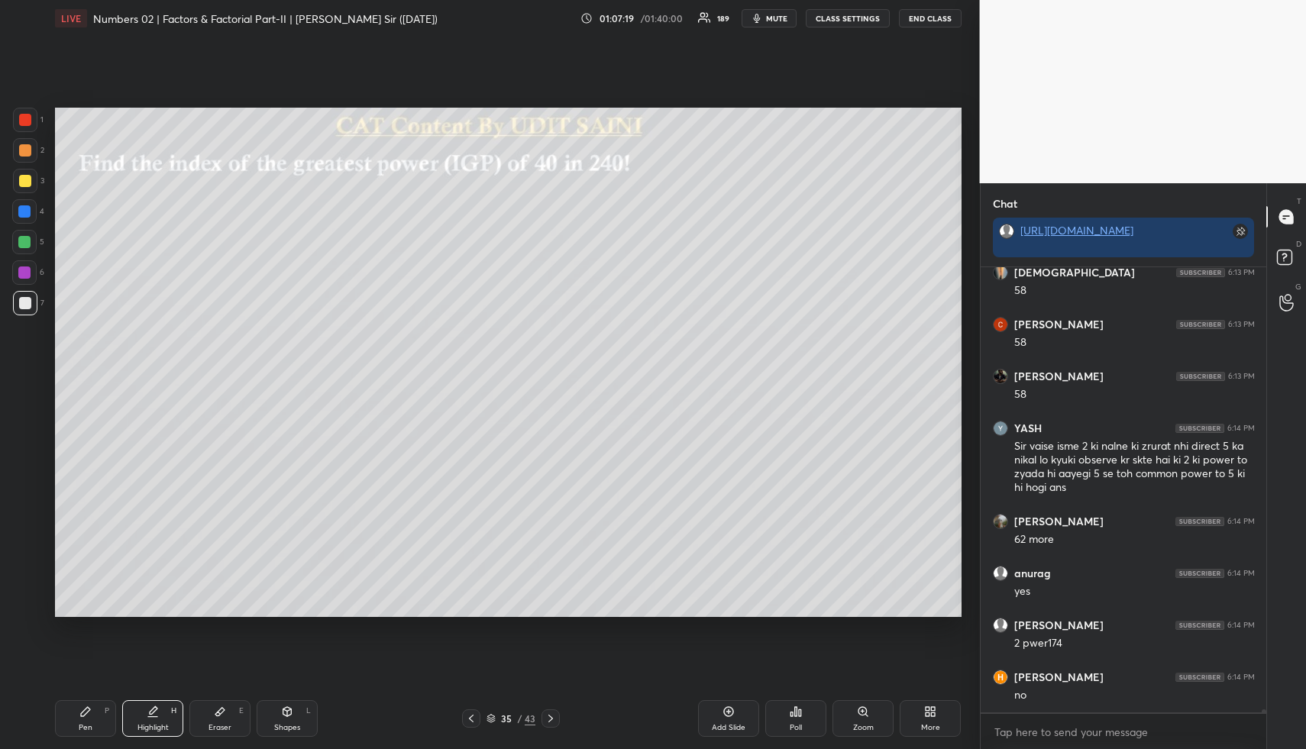
click at [69, 733] on div "Pen P" at bounding box center [85, 718] width 61 height 37
click at [29, 149] on div at bounding box center [25, 150] width 12 height 12
click at [25, 160] on div at bounding box center [25, 150] width 24 height 24
click at [31, 184] on div at bounding box center [25, 181] width 24 height 24
click at [32, 178] on div at bounding box center [25, 181] width 24 height 24
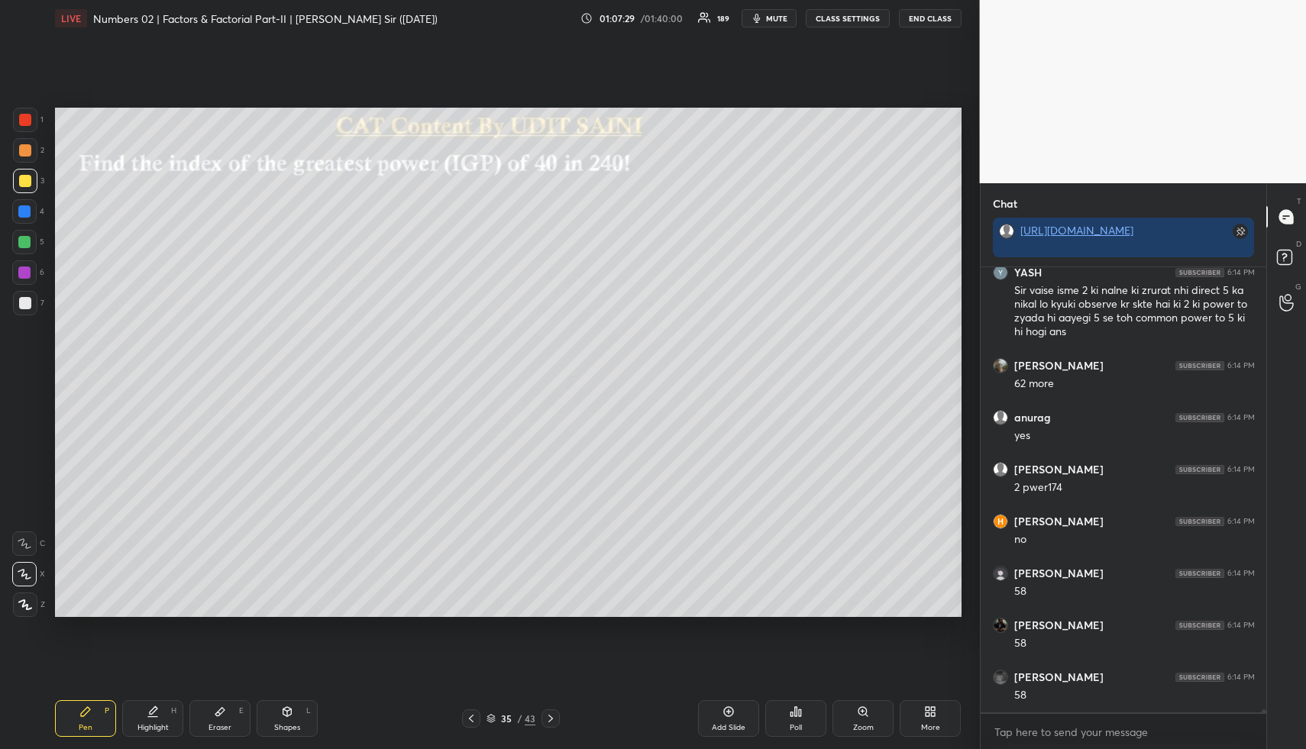
scroll to position [60008, 0]
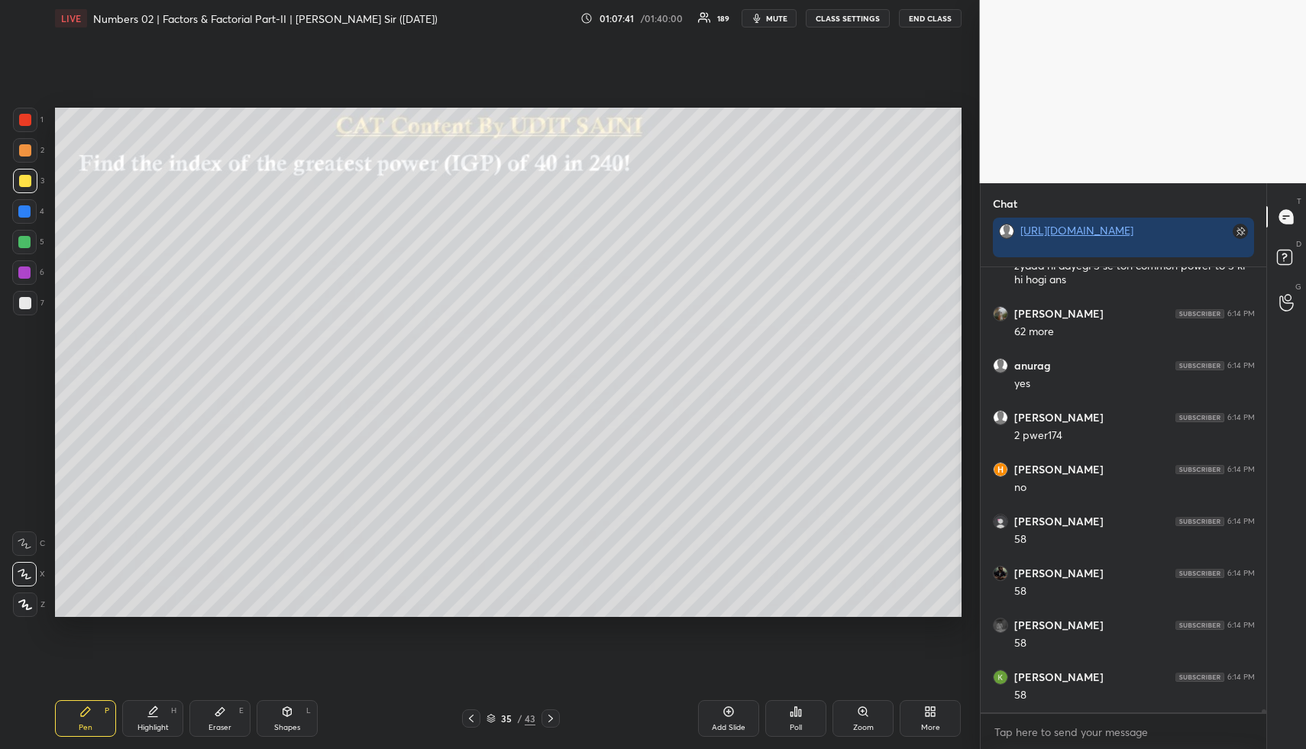
click at [289, 724] on div "Shapes" at bounding box center [287, 728] width 26 height 8
click at [19, 111] on div at bounding box center [25, 120] width 24 height 24
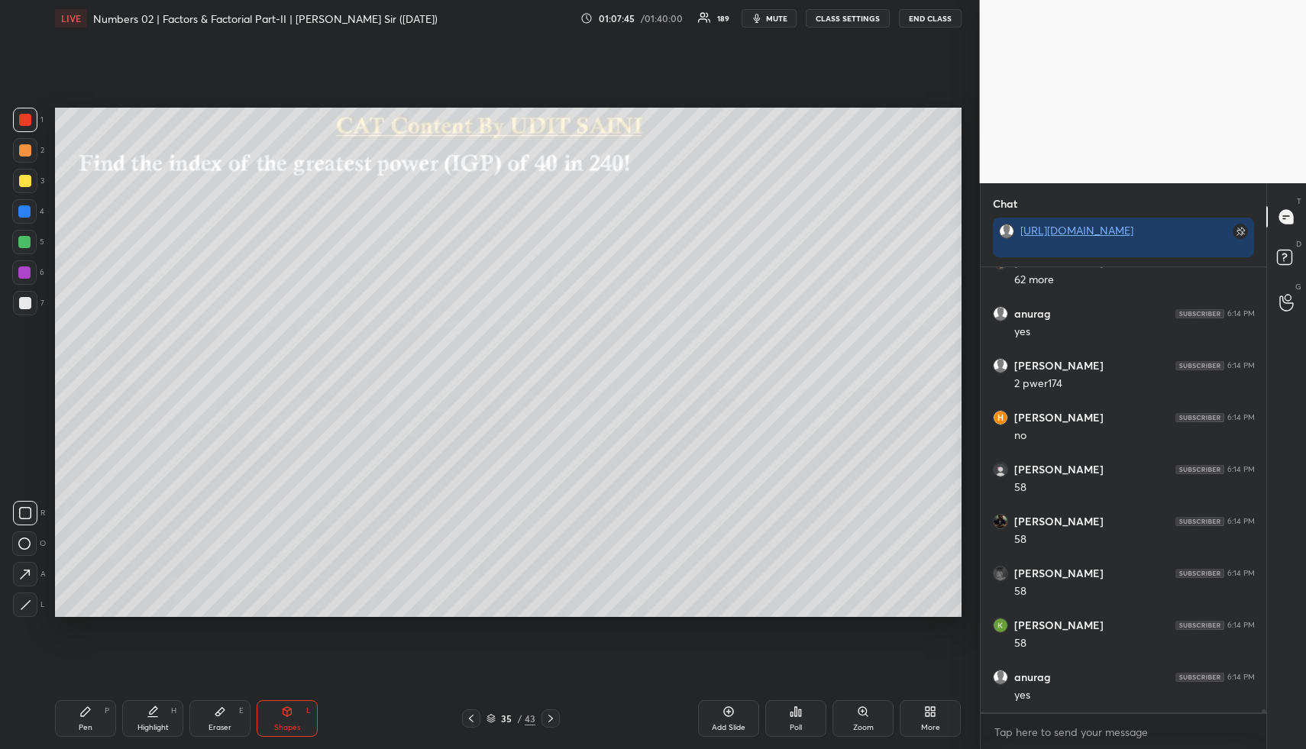
click at [30, 565] on div at bounding box center [25, 574] width 24 height 24
click at [25, 202] on div at bounding box center [24, 211] width 24 height 24
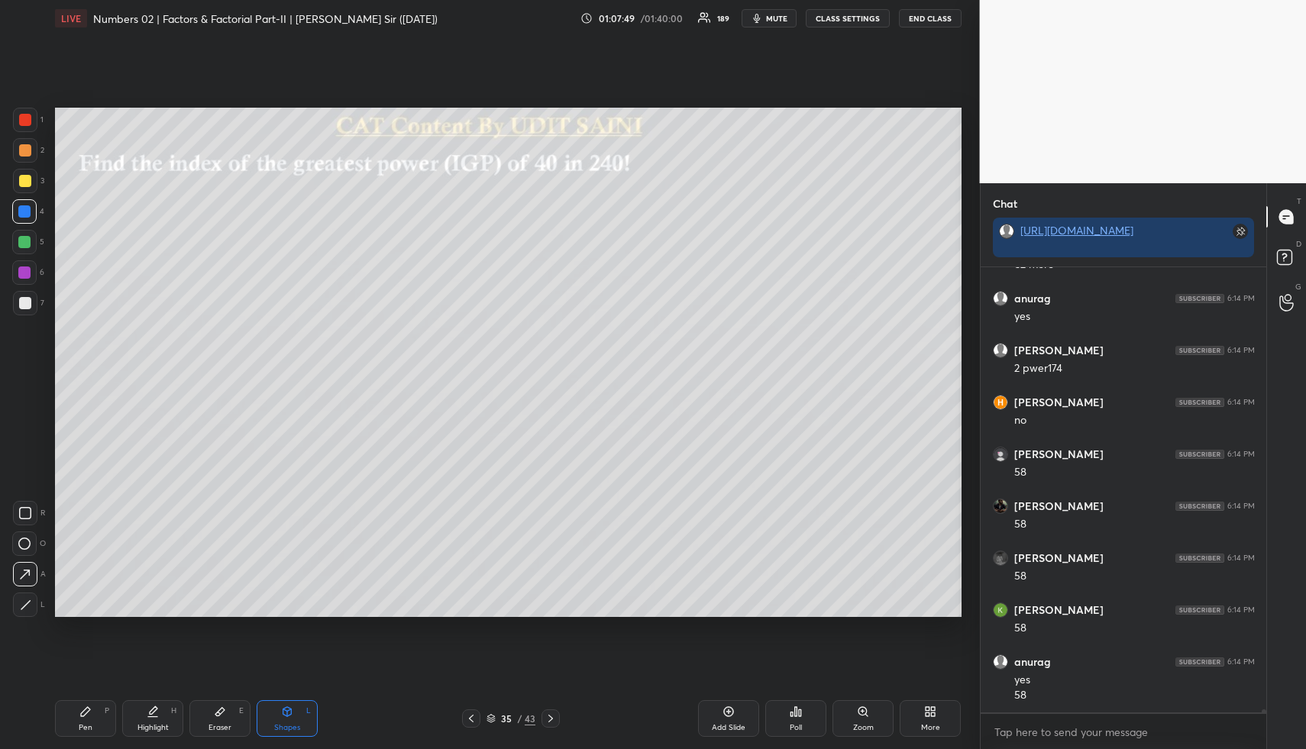
click at [156, 729] on div "Highlight" at bounding box center [152, 728] width 31 height 8
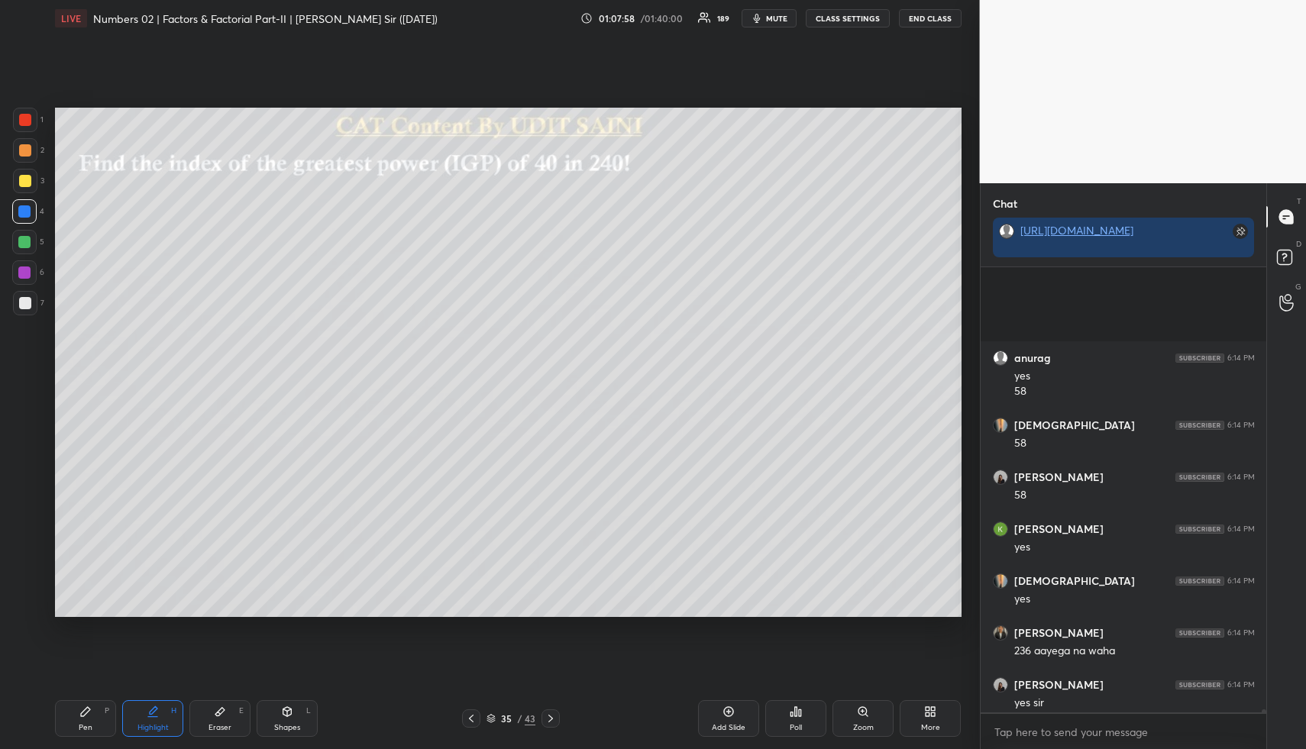
scroll to position [60542, 0]
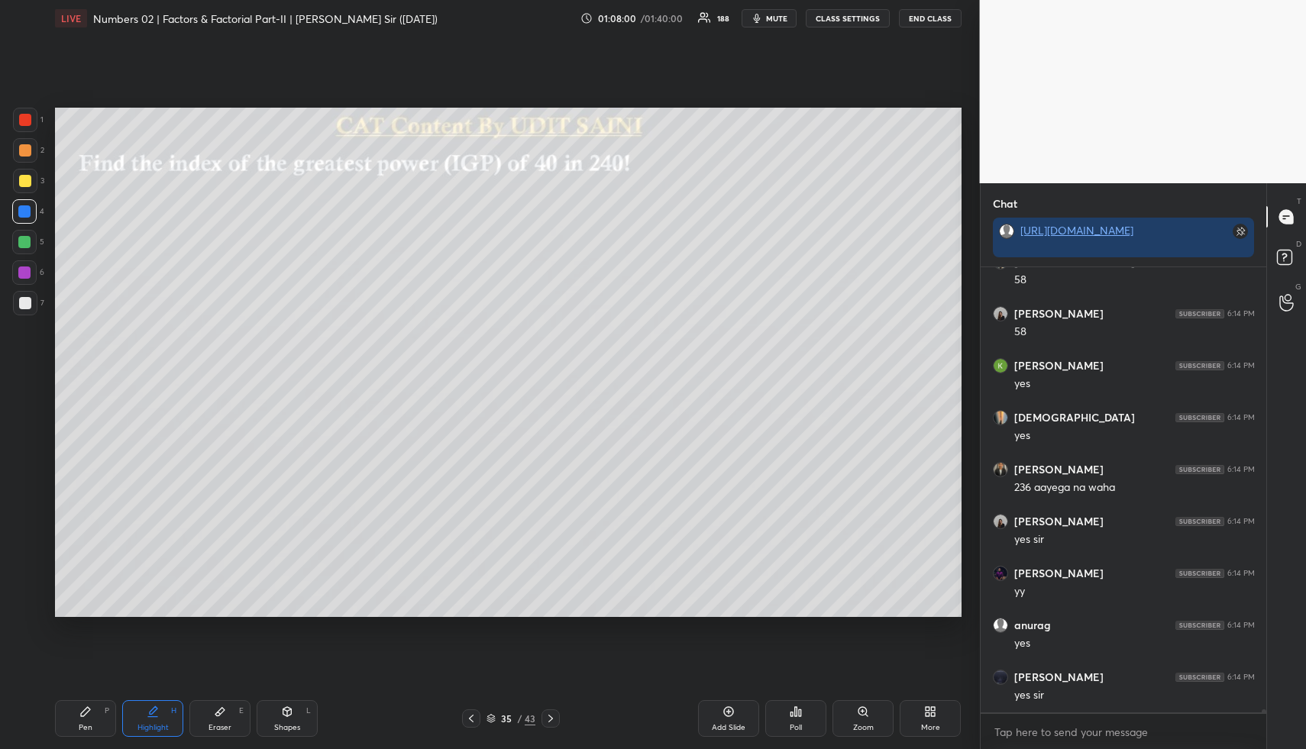
drag, startPoint x: 163, startPoint y: 717, endPoint x: 161, endPoint y: 707, distance: 10.2
click at [160, 716] on div "Highlight H" at bounding box center [152, 718] width 61 height 37
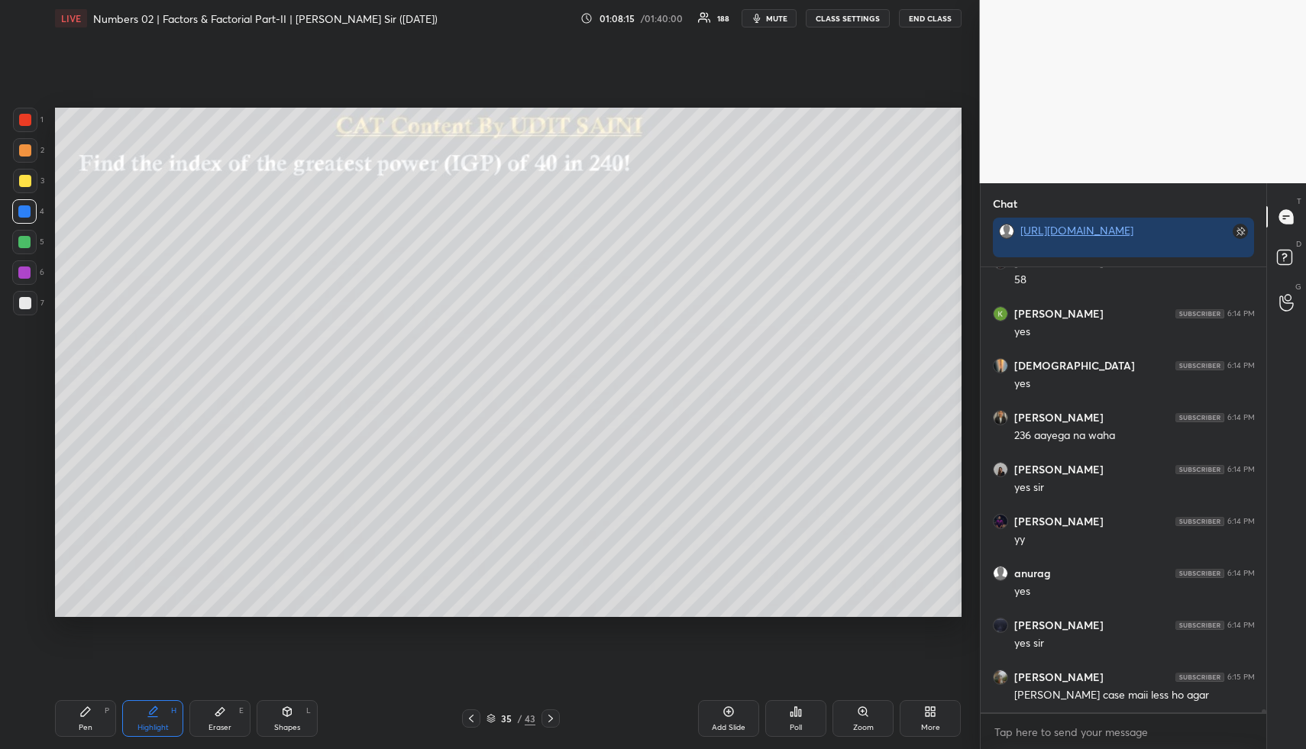
click at [149, 718] on div "Highlight H" at bounding box center [152, 718] width 61 height 37
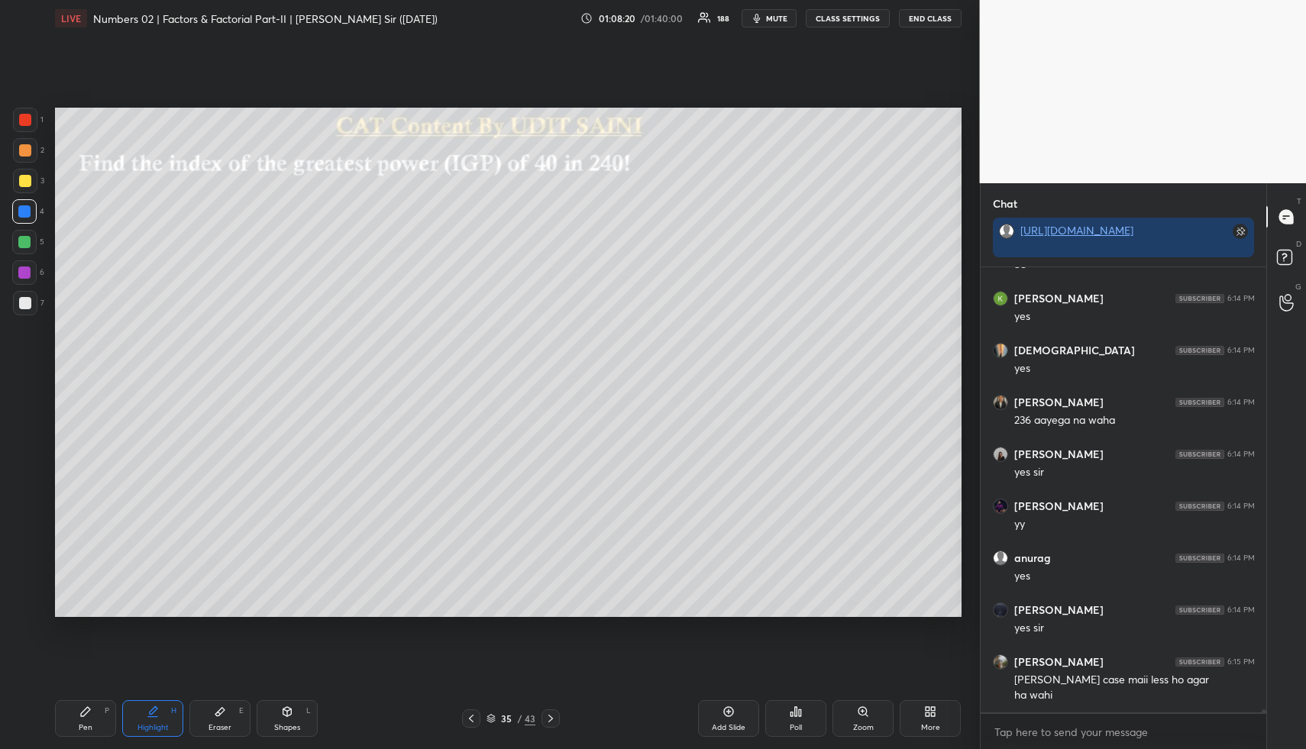
click at [131, 721] on div "Highlight H" at bounding box center [152, 718] width 61 height 37
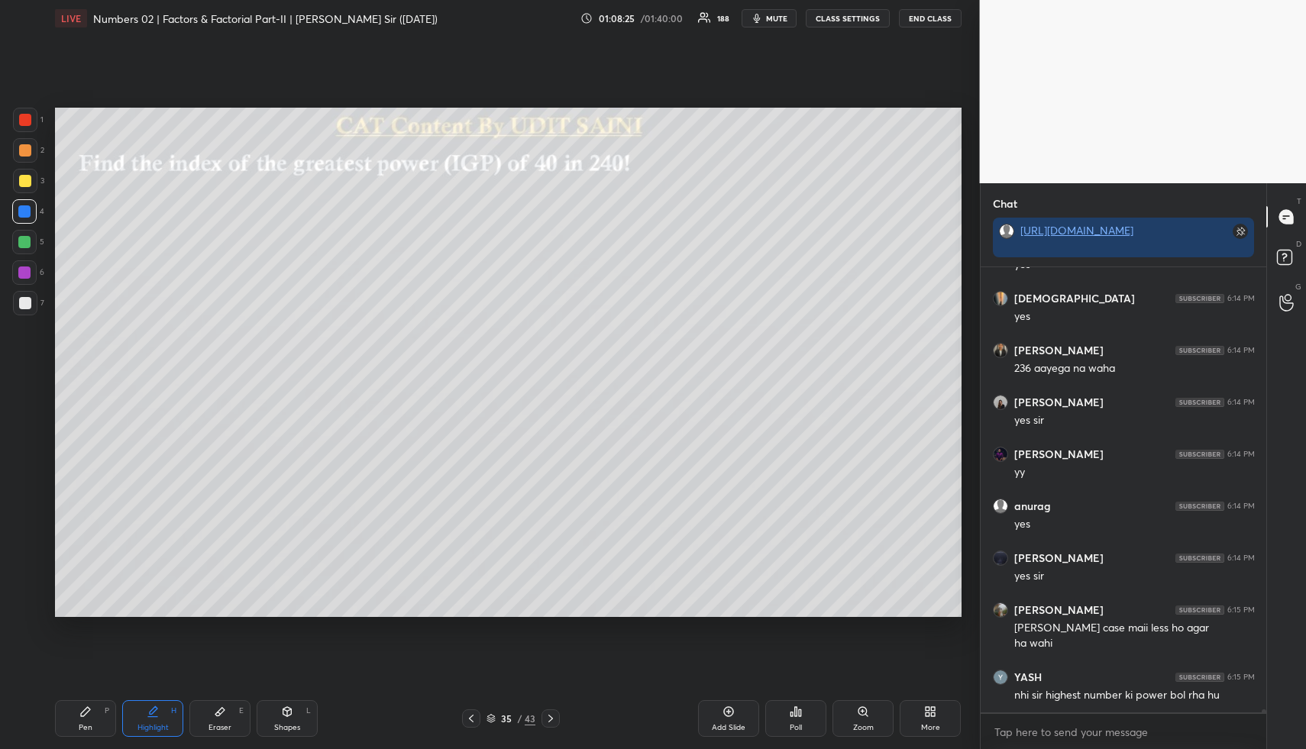
scroll to position [60676, 0]
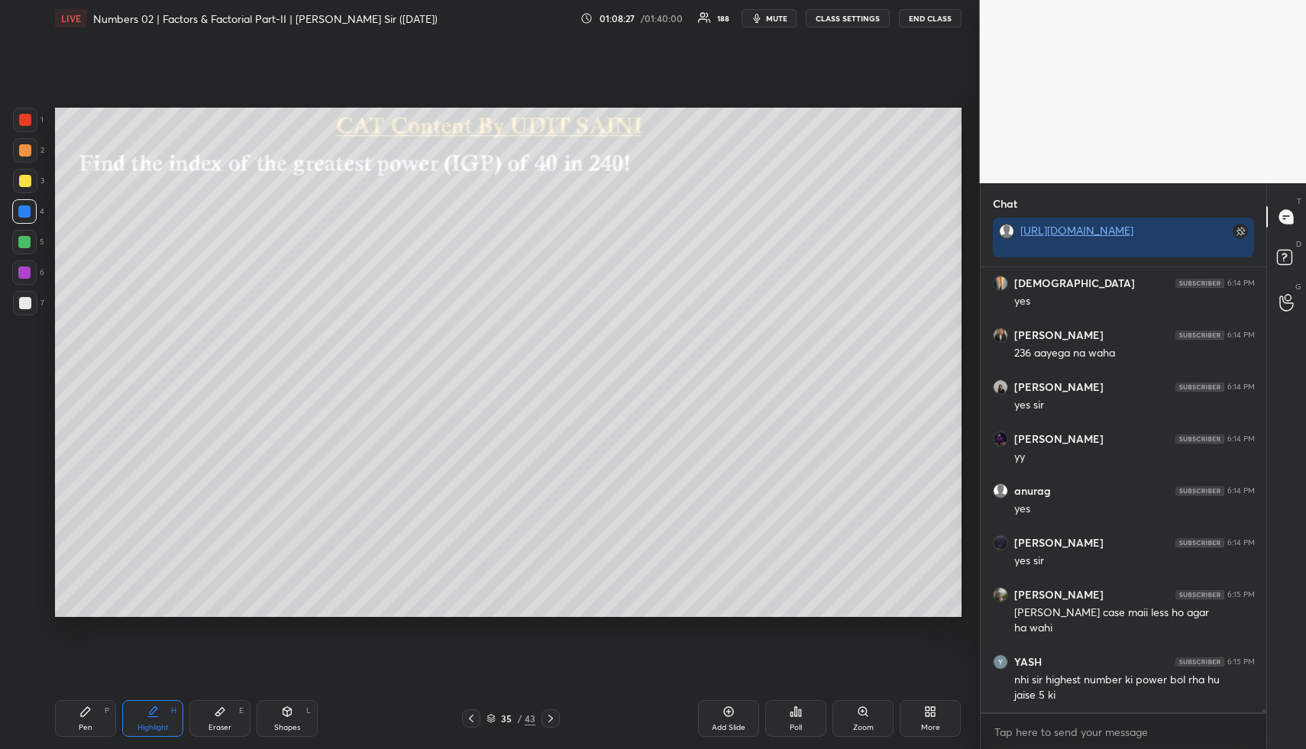
drag, startPoint x: 720, startPoint y: 721, endPoint x: 705, endPoint y: 717, distance: 15.0
click at [718, 721] on div "Add Slide" at bounding box center [728, 718] width 61 height 37
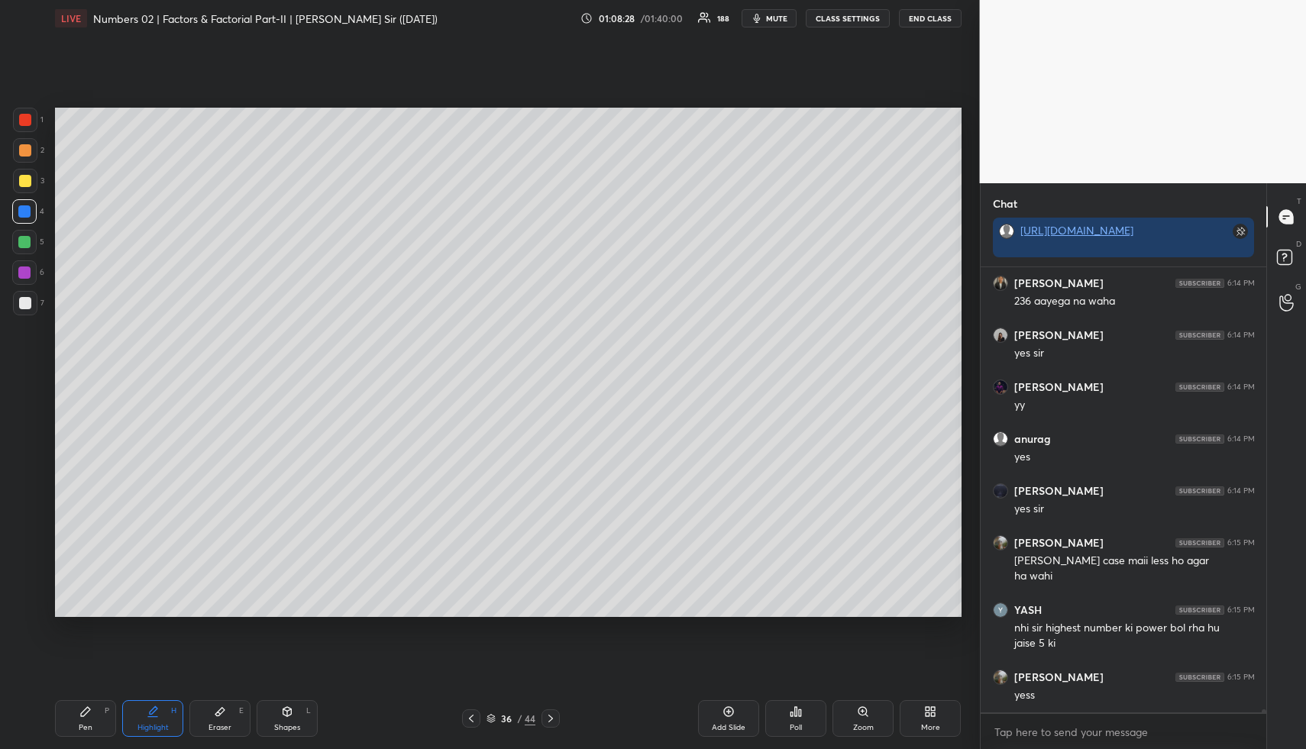
click at [102, 721] on div "Pen P" at bounding box center [85, 718] width 61 height 37
click at [25, 156] on div at bounding box center [25, 150] width 24 height 24
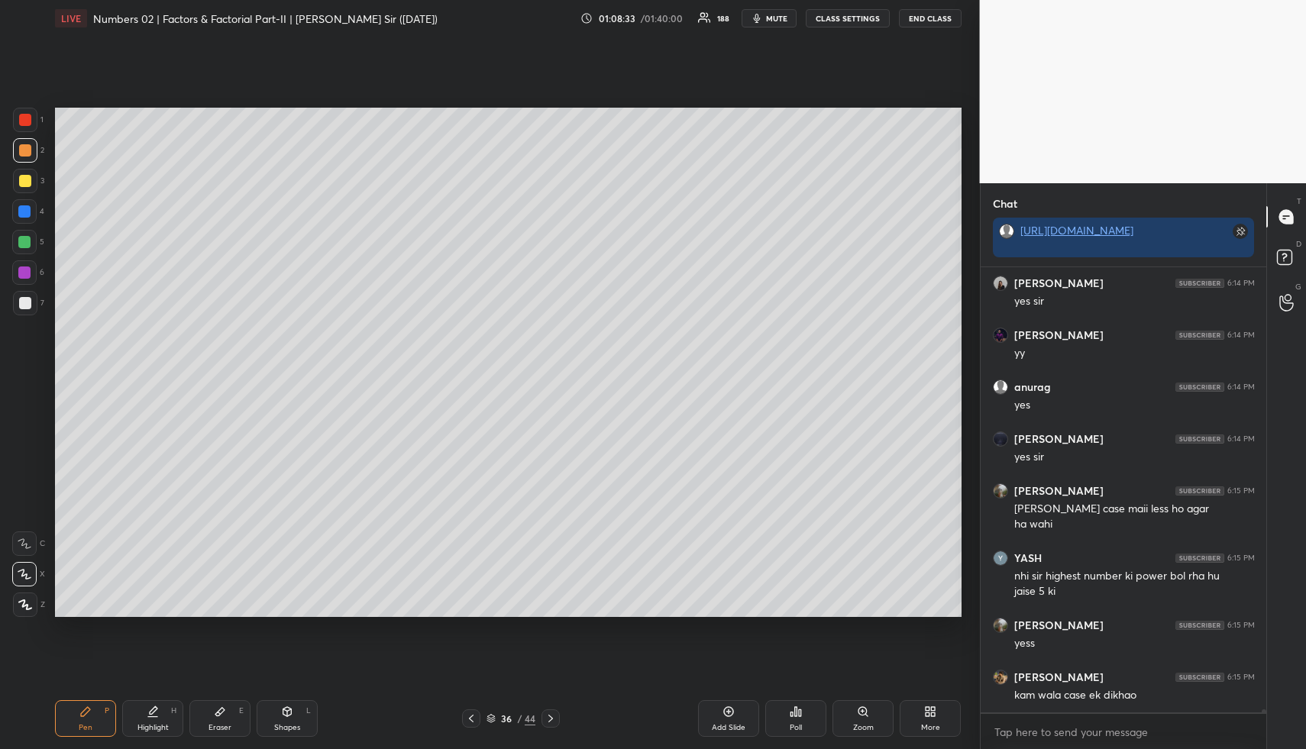
scroll to position [60795, 0]
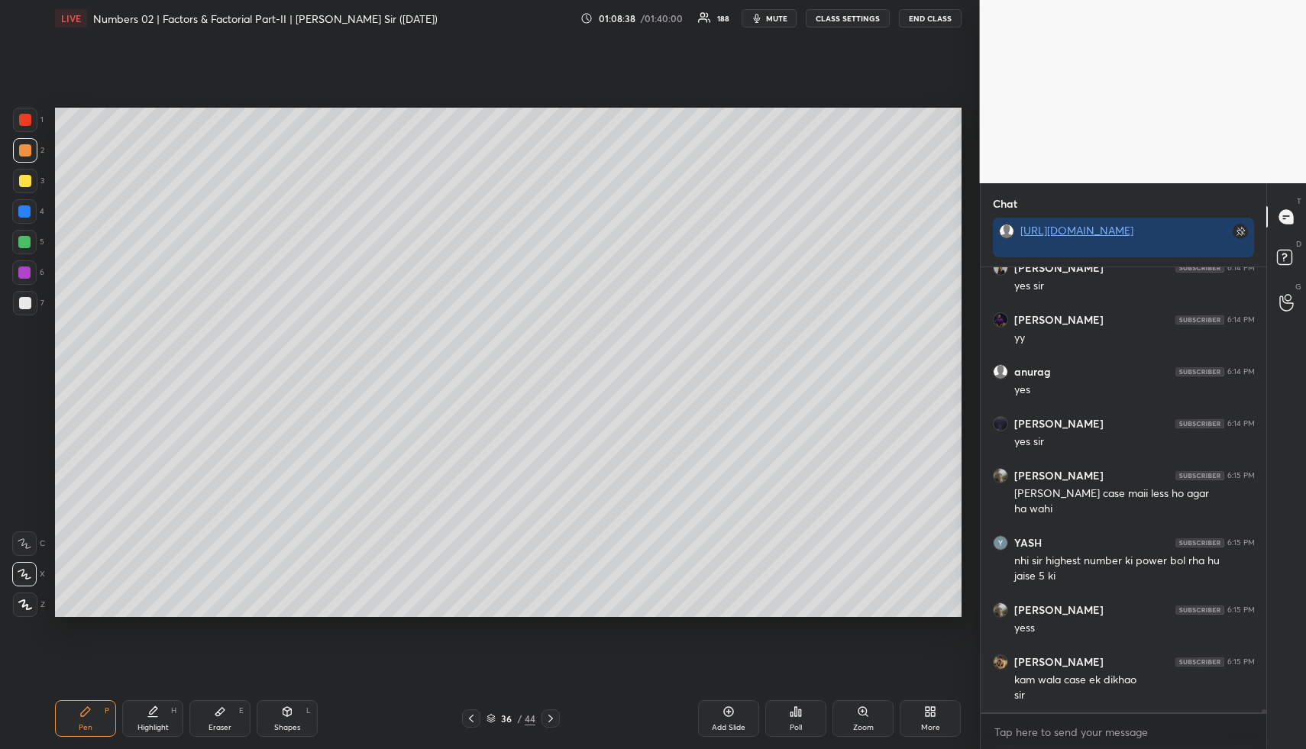
drag, startPoint x: 17, startPoint y: 179, endPoint x: 22, endPoint y: 185, distance: 8.1
click at [19, 183] on div at bounding box center [25, 181] width 24 height 24
click at [231, 701] on div "Eraser E" at bounding box center [219, 718] width 61 height 37
drag, startPoint x: 65, startPoint y: 702, endPoint x: 74, endPoint y: 706, distance: 9.9
click at [63, 701] on div "Pen P" at bounding box center [85, 718] width 61 height 37
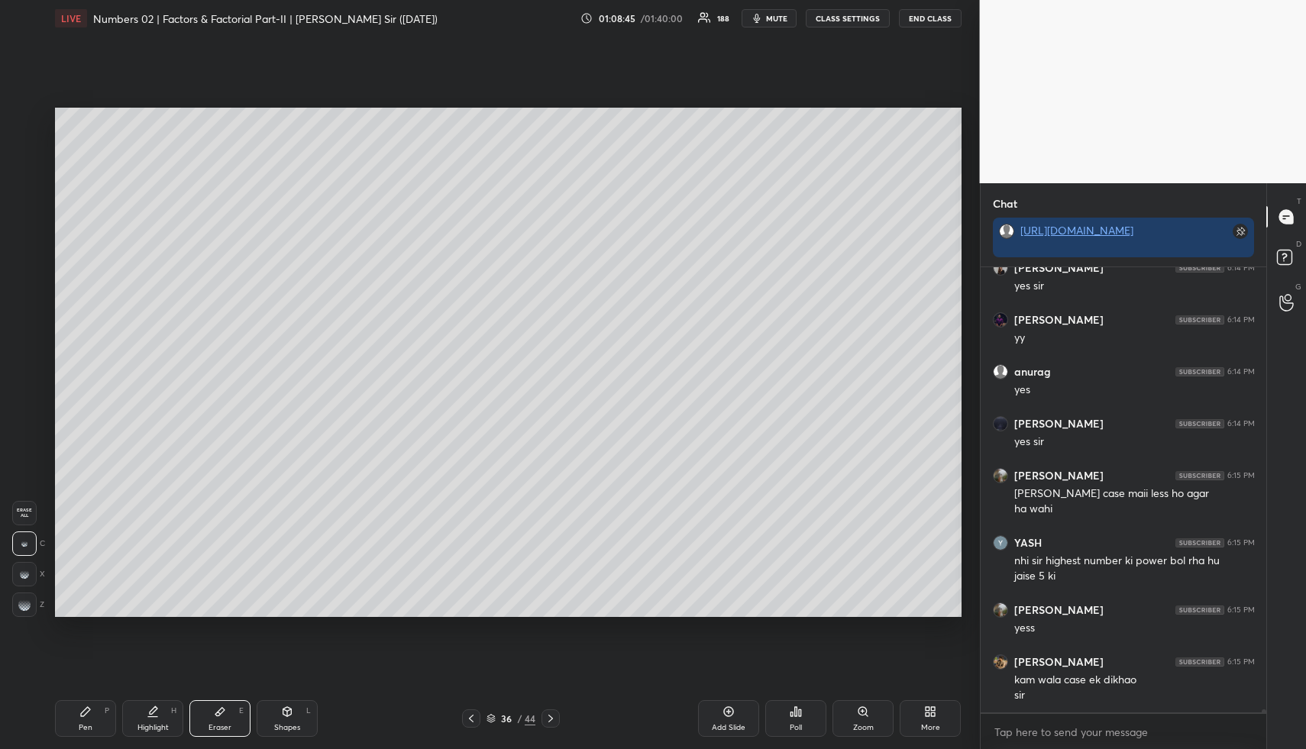
drag, startPoint x: 74, startPoint y: 706, endPoint x: 72, endPoint y: 652, distance: 54.3
click at [73, 702] on div "Pen P" at bounding box center [85, 718] width 61 height 37
drag, startPoint x: 21, startPoint y: 139, endPoint x: 40, endPoint y: 181, distance: 46.1
click at [23, 144] on div at bounding box center [25, 150] width 24 height 24
drag, startPoint x: 88, startPoint y: 728, endPoint x: 72, endPoint y: 623, distance: 106.6
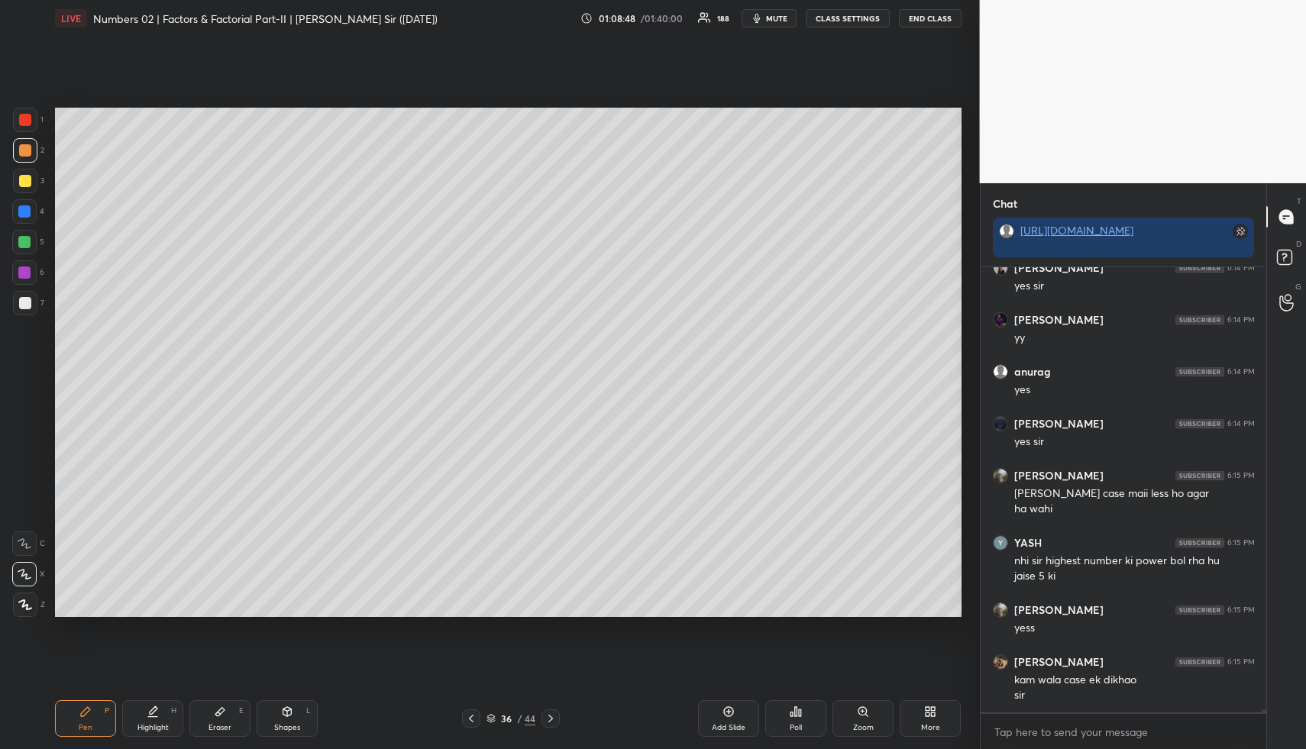
click at [83, 724] on div "Pen" at bounding box center [86, 728] width 14 height 8
click at [24, 177] on div at bounding box center [25, 181] width 12 height 12
click at [173, 707] on div "H" at bounding box center [173, 711] width 5 height 8
drag, startPoint x: 94, startPoint y: 716, endPoint x: 88, endPoint y: 689, distance: 28.2
click at [91, 715] on div "Pen P" at bounding box center [85, 718] width 61 height 37
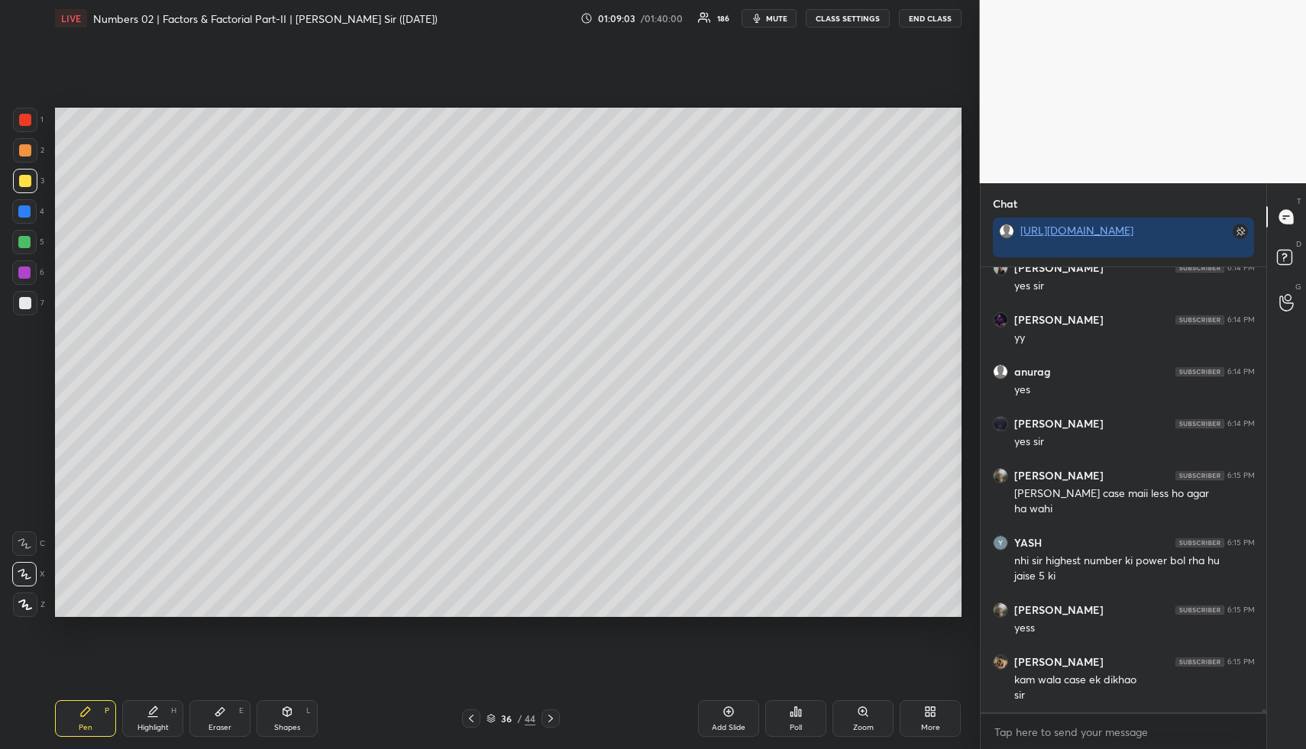
click at [24, 206] on div at bounding box center [24, 211] width 12 height 12
click at [150, 730] on div "Highlight" at bounding box center [152, 728] width 31 height 8
click at [60, 722] on div "Pen P" at bounding box center [85, 718] width 61 height 37
click at [26, 301] on div at bounding box center [25, 303] width 12 height 12
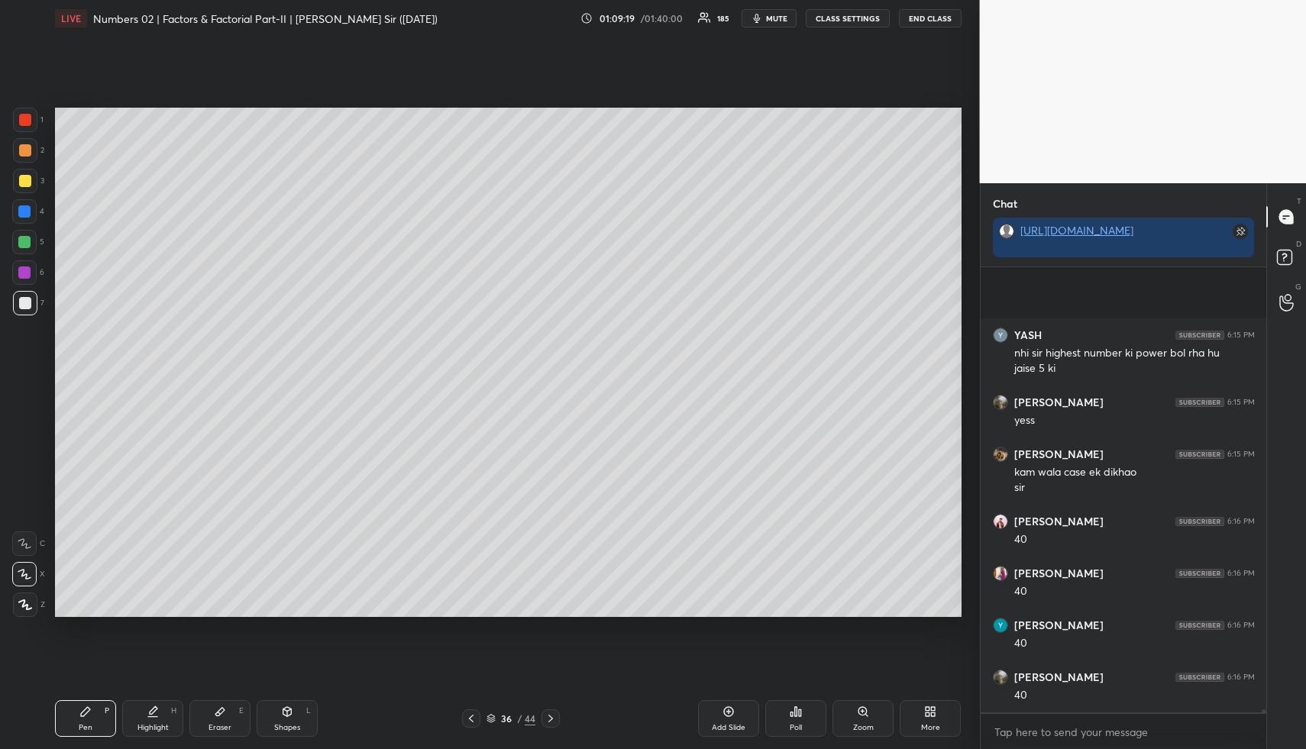
scroll to position [61159, 0]
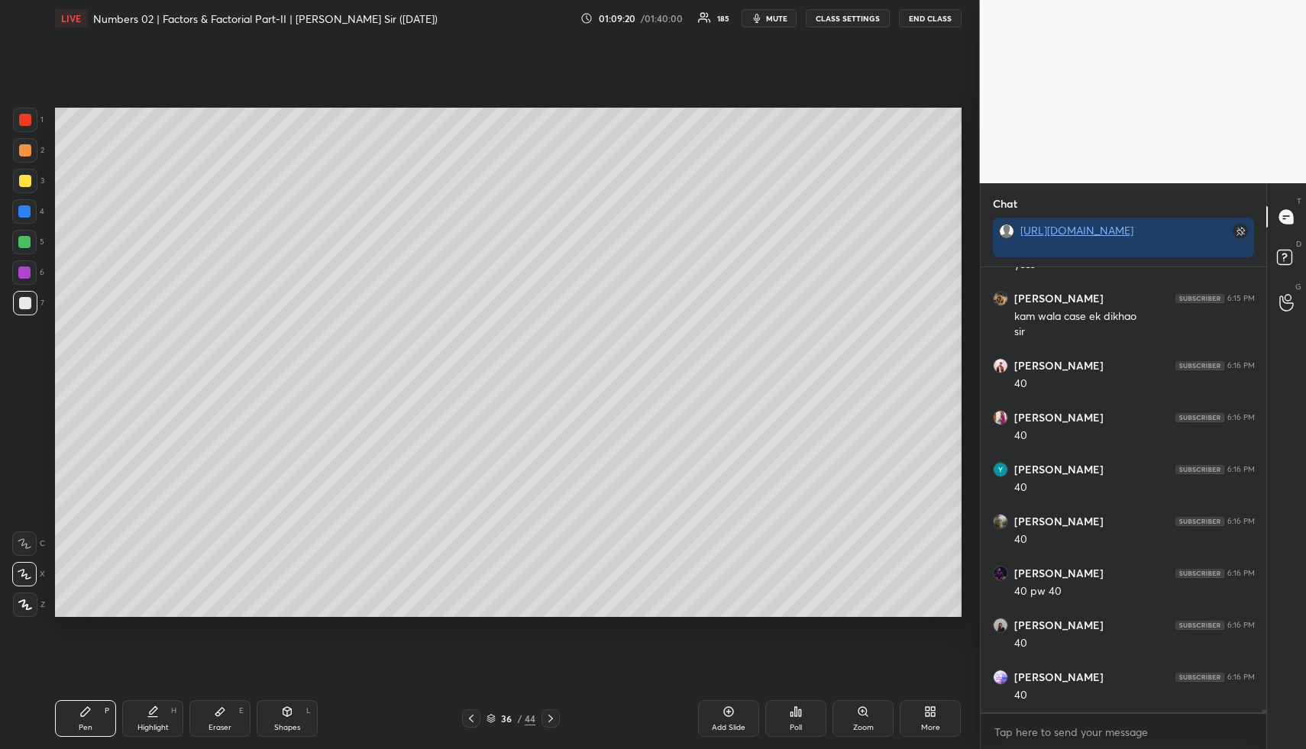
click at [85, 701] on div "Pen P" at bounding box center [85, 718] width 61 height 37
click at [73, 717] on div "Pen P" at bounding box center [85, 718] width 61 height 37
click at [27, 188] on div at bounding box center [25, 181] width 24 height 24
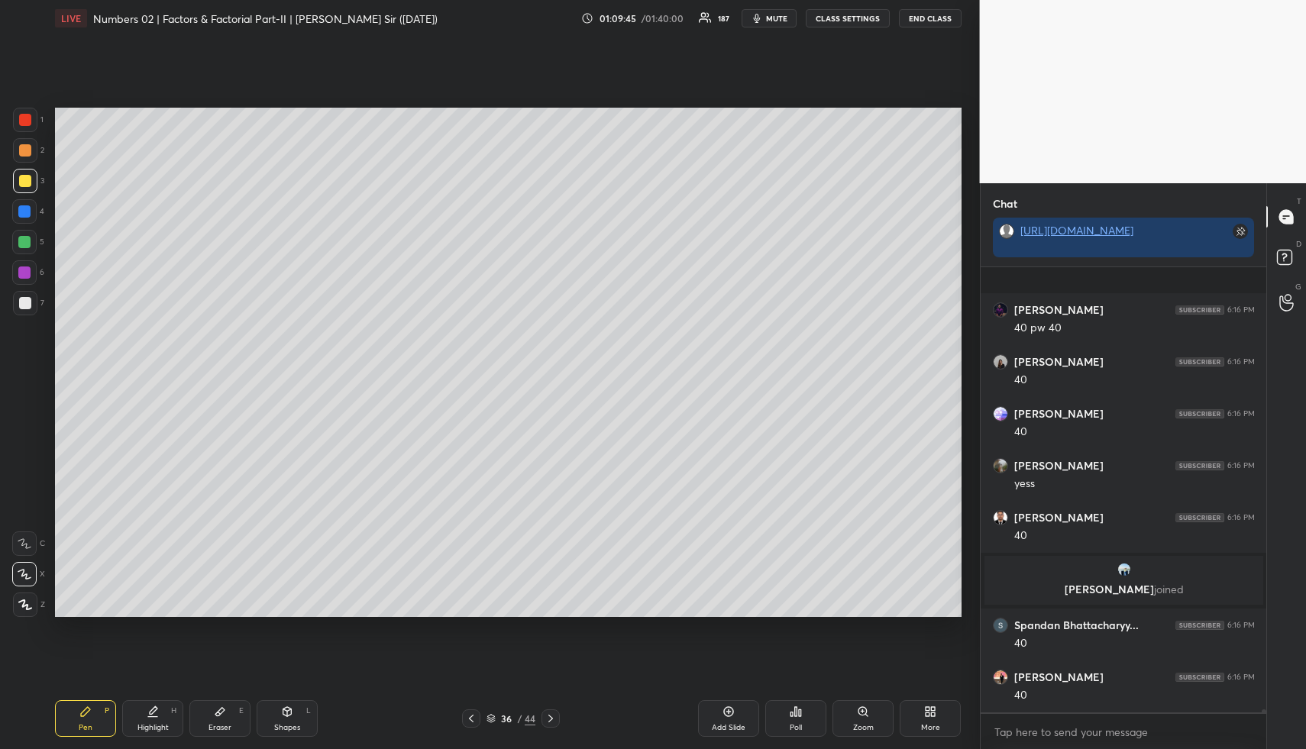
scroll to position [60567, 0]
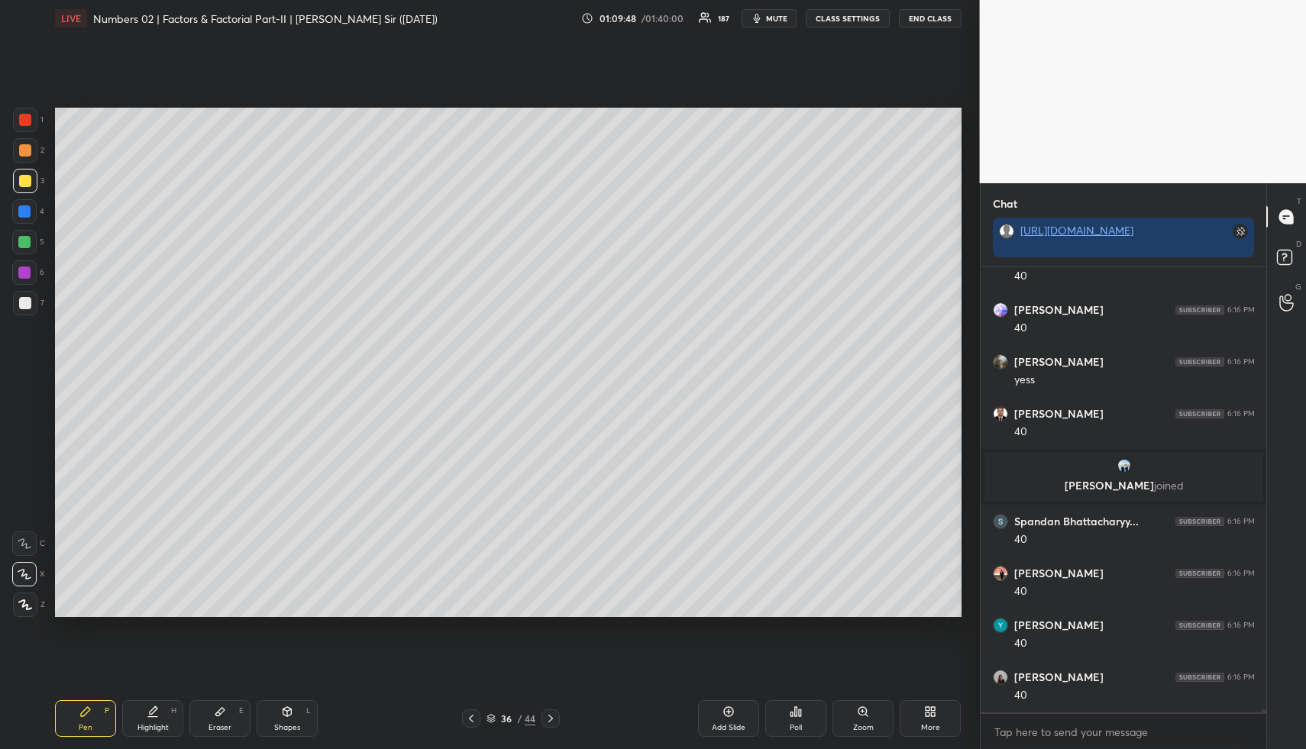
click at [176, 709] on div "Highlight H" at bounding box center [152, 718] width 61 height 37
drag, startPoint x: 176, startPoint y: 709, endPoint x: 189, endPoint y: 699, distance: 16.3
click at [176, 709] on div "Highlight H" at bounding box center [152, 718] width 61 height 37
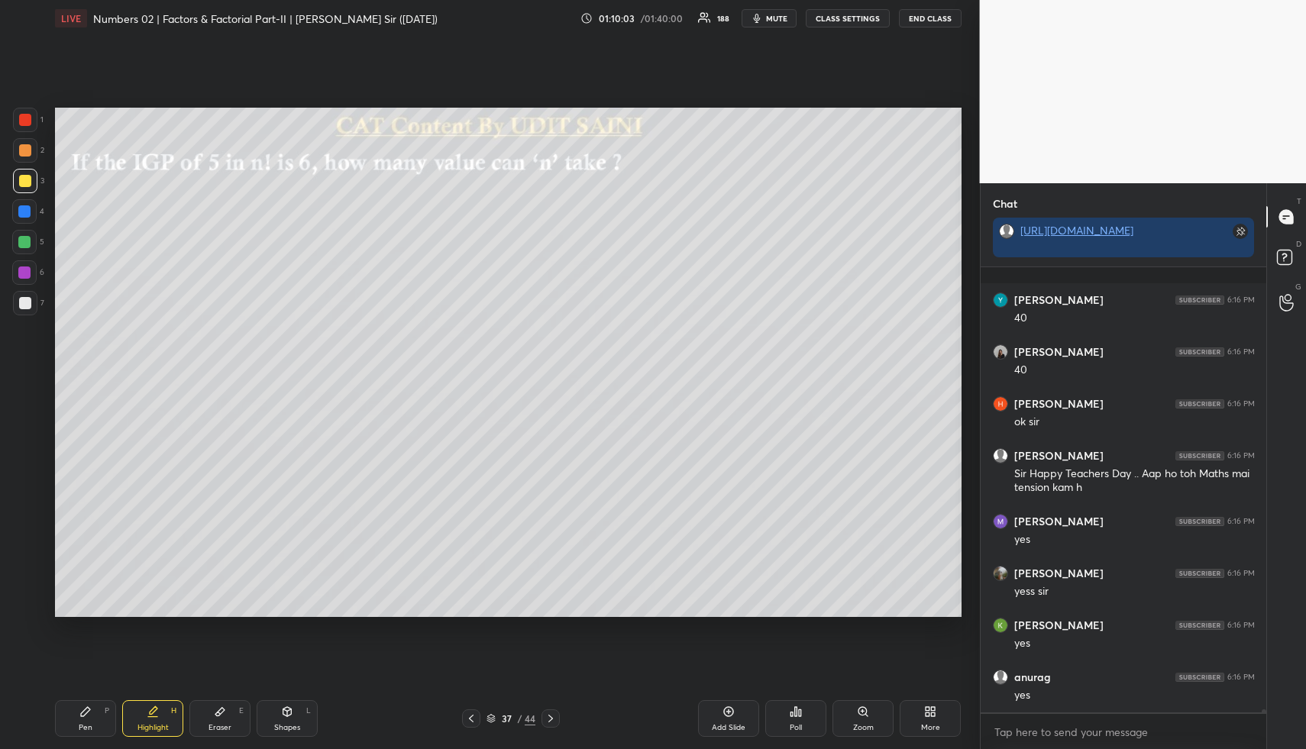
scroll to position [61010, 0]
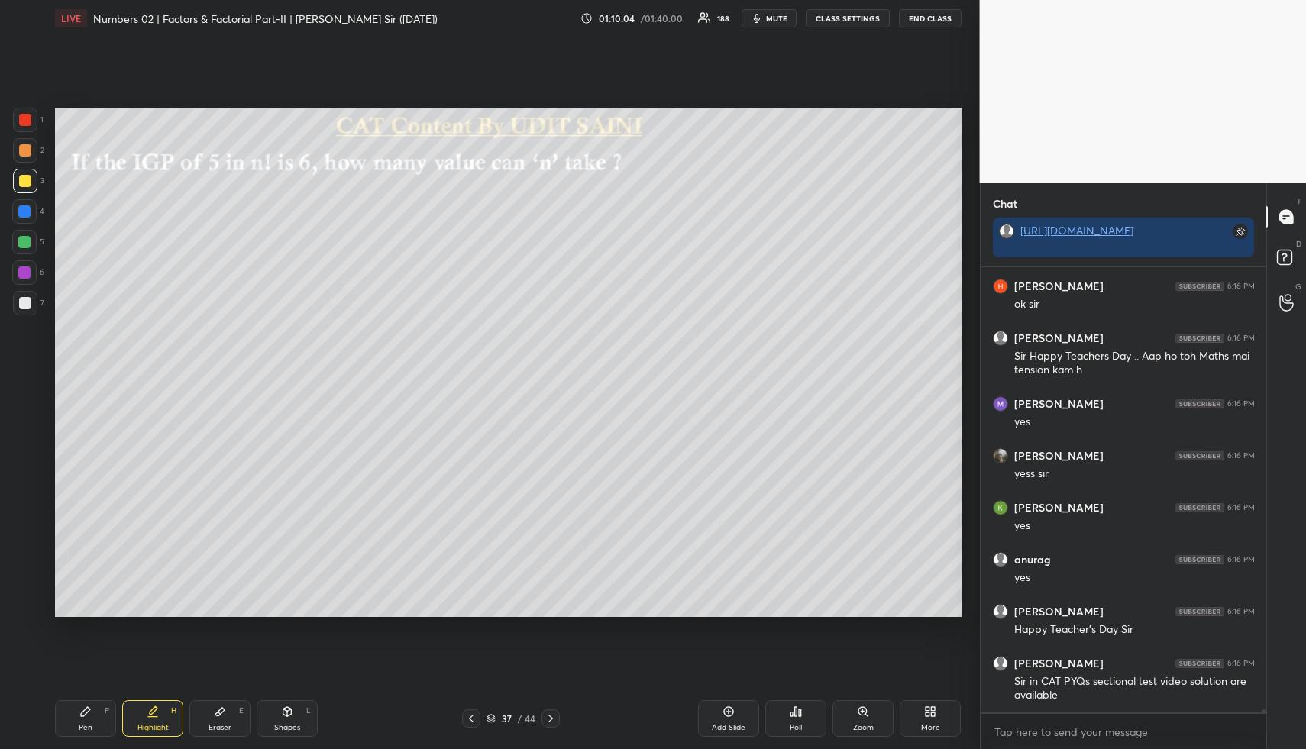
click at [278, 716] on div "Shapes L" at bounding box center [287, 718] width 61 height 37
drag, startPoint x: 20, startPoint y: 154, endPoint x: 53, endPoint y: 143, distance: 34.8
click at [25, 153] on div at bounding box center [25, 150] width 12 height 12
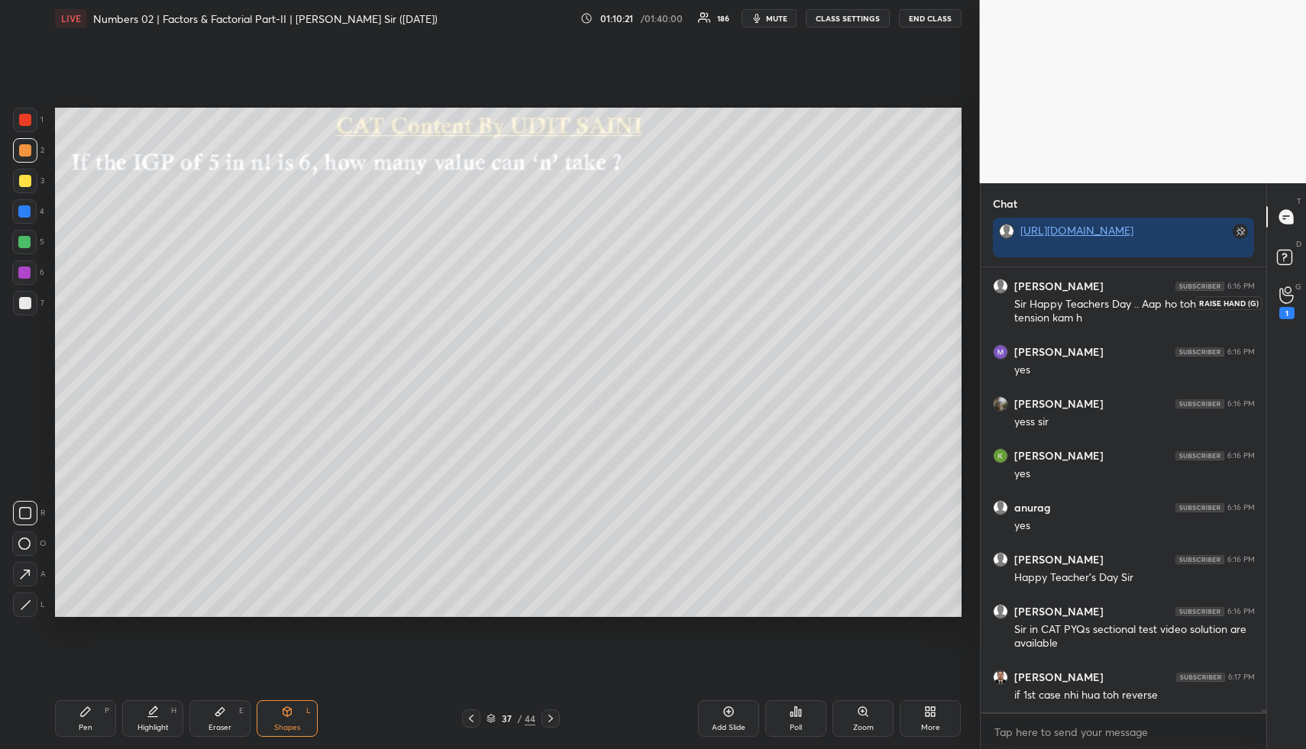
click at [1284, 290] on circle at bounding box center [1287, 290] width 6 height 6
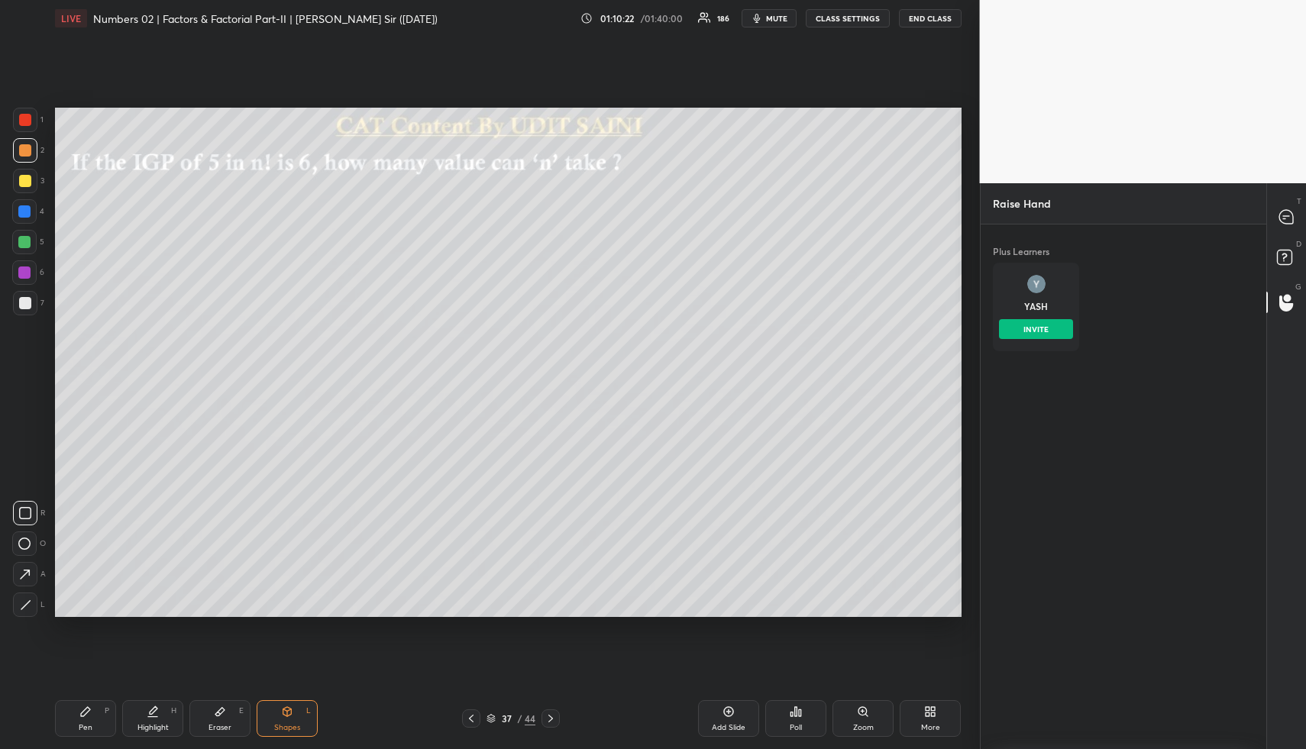
click at [1022, 282] on div "YASH INVITE" at bounding box center [1036, 307] width 86 height 89
click at [1039, 329] on button "INVITE" at bounding box center [1036, 329] width 74 height 20
click at [1283, 261] on icon at bounding box center [1284, 261] width 2 height 2
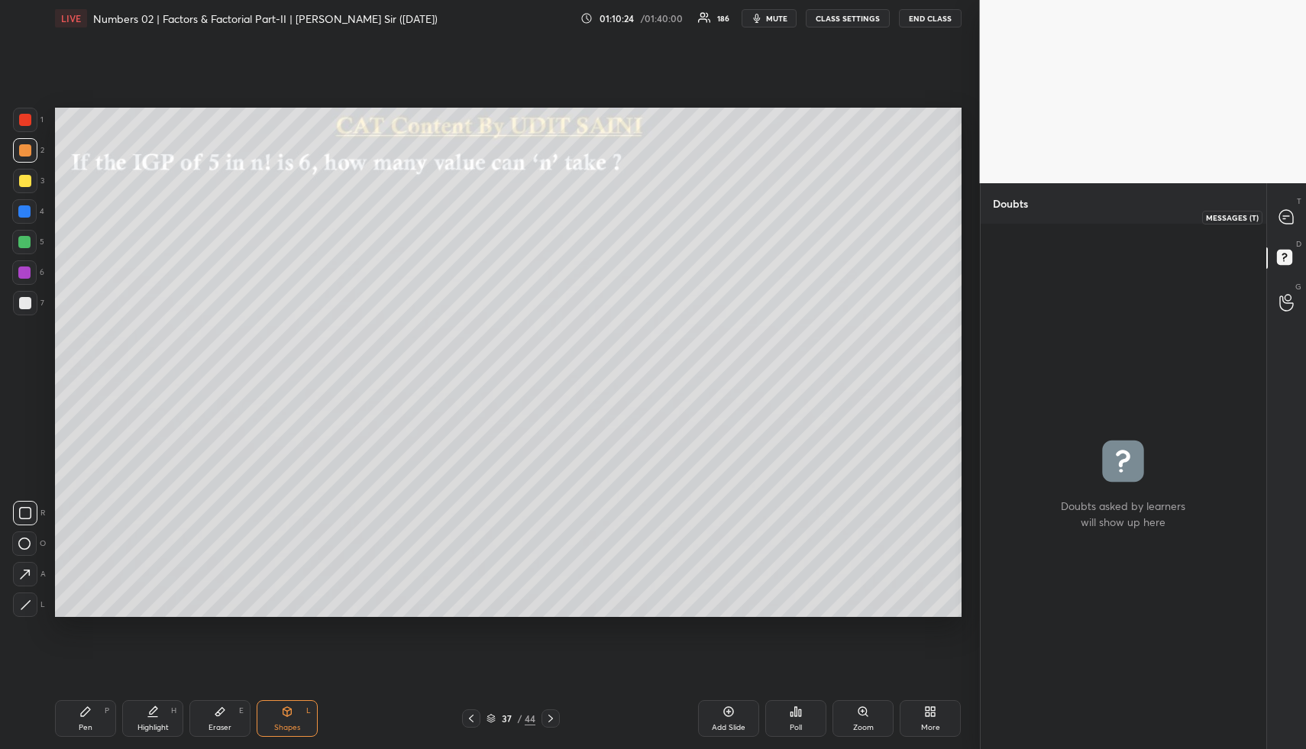
click at [1283, 215] on icon at bounding box center [1286, 217] width 14 height 14
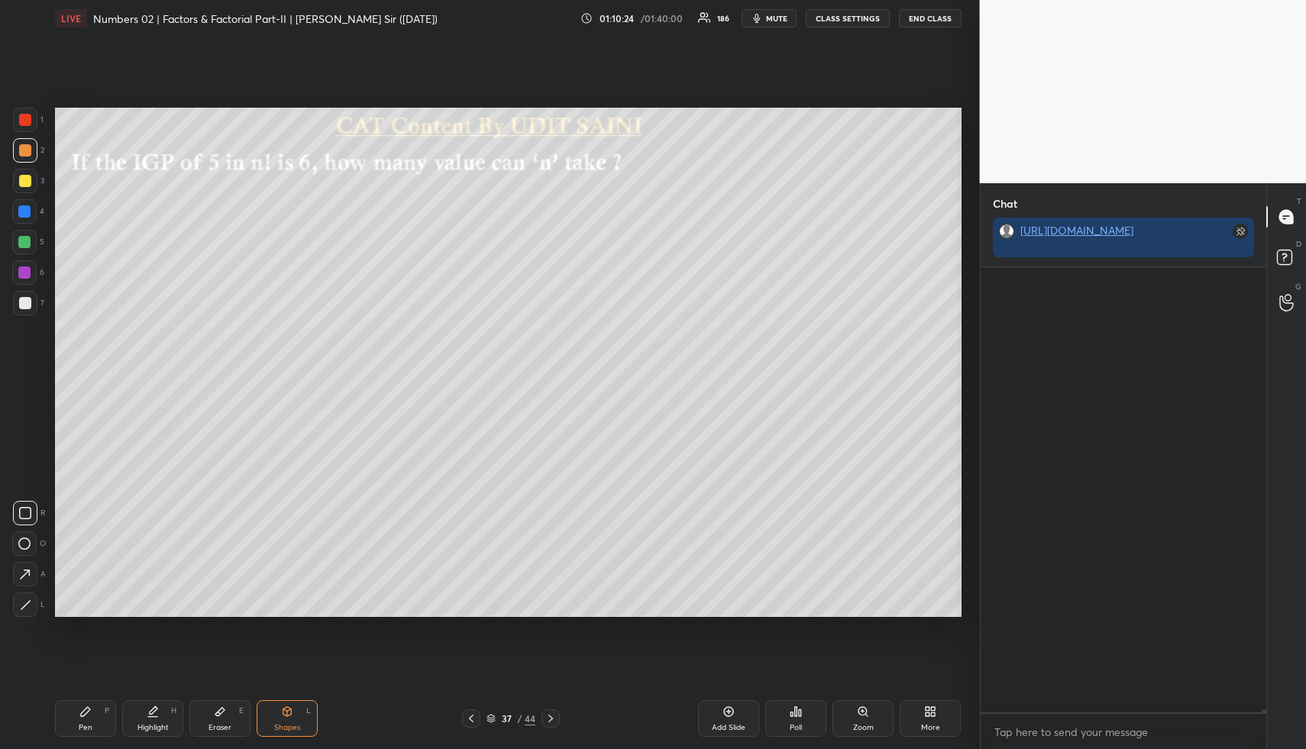
scroll to position [440, 281]
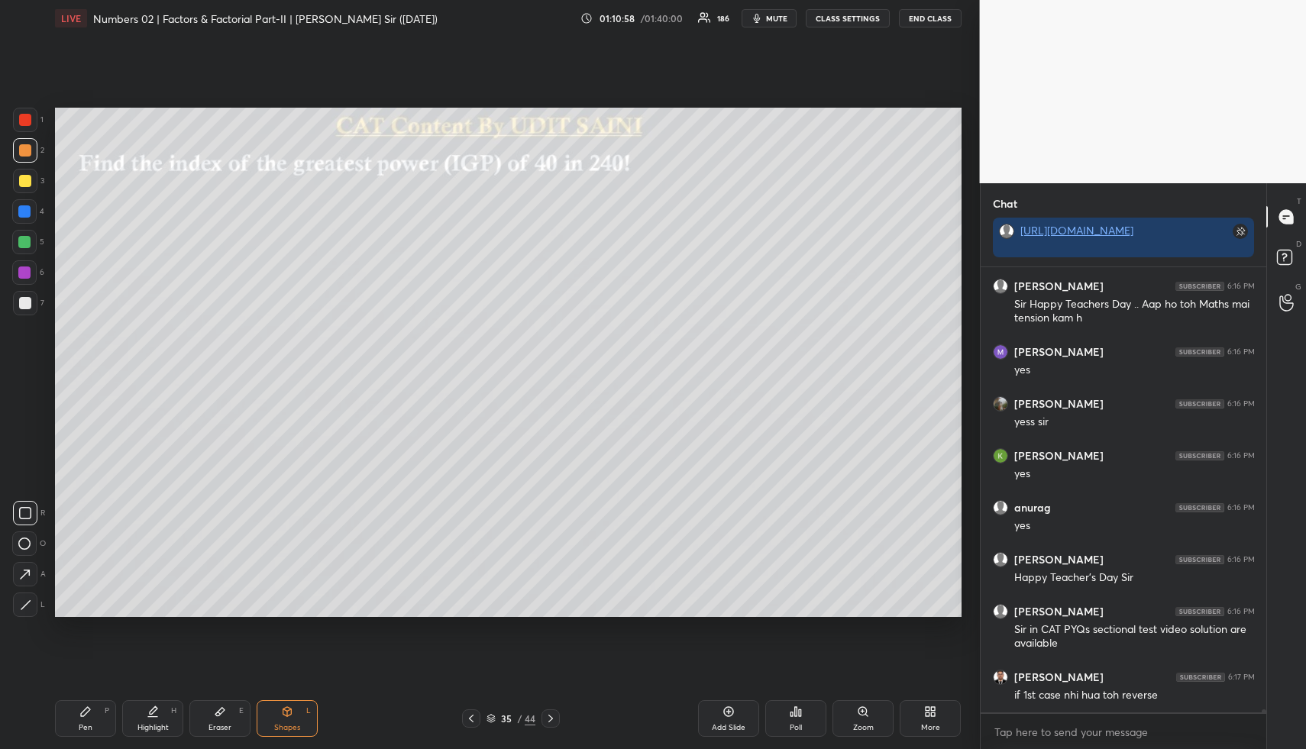
drag, startPoint x: 158, startPoint y: 709, endPoint x: 172, endPoint y: 688, distance: 25.4
click at [153, 709] on icon at bounding box center [153, 711] width 12 height 12
drag, startPoint x: 100, startPoint y: 724, endPoint x: 78, endPoint y: 625, distance: 101.7
click at [96, 715] on div "Pen P" at bounding box center [85, 718] width 61 height 37
drag, startPoint x: 26, startPoint y: 305, endPoint x: 40, endPoint y: 321, distance: 21.6
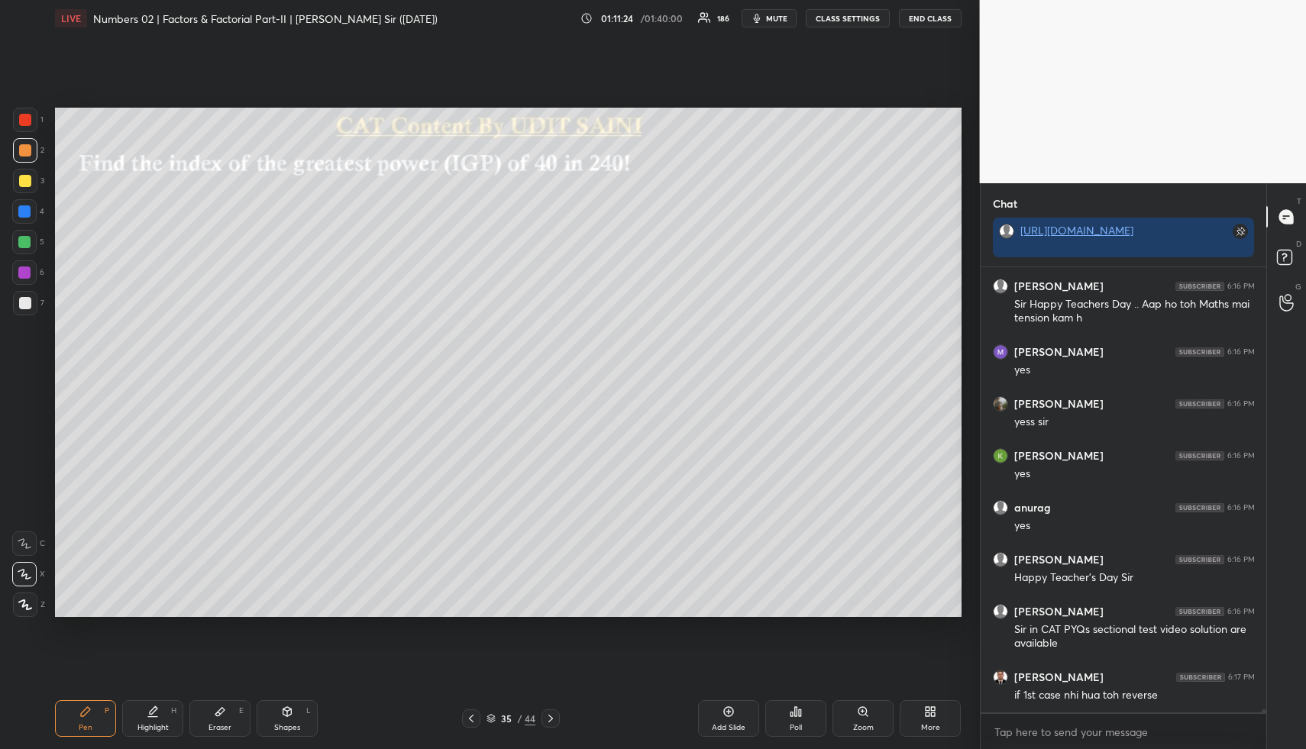
click at [27, 306] on div at bounding box center [25, 303] width 12 height 12
click at [143, 713] on div "Highlight H" at bounding box center [152, 718] width 61 height 37
drag, startPoint x: 148, startPoint y: 718, endPoint x: 153, endPoint y: 636, distance: 81.9
click at [147, 708] on div "Highlight H" at bounding box center [152, 718] width 61 height 37
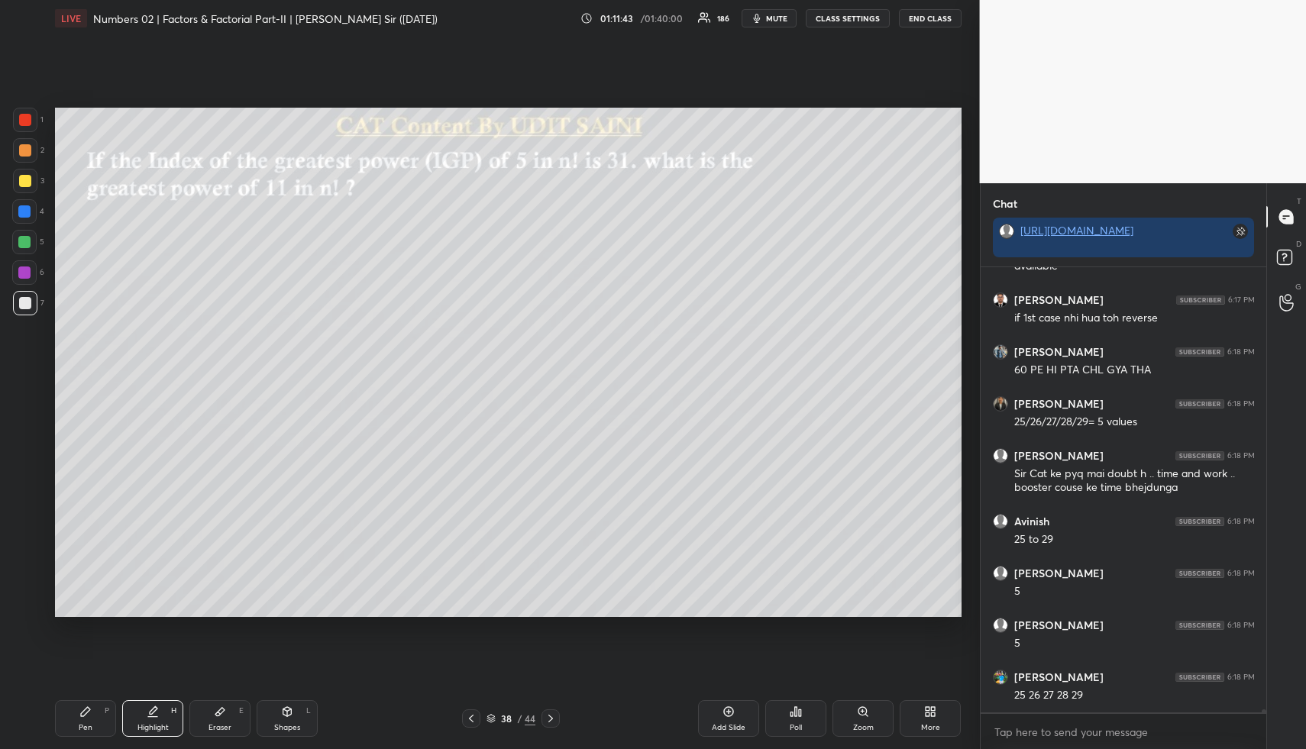
scroll to position [61807, 0]
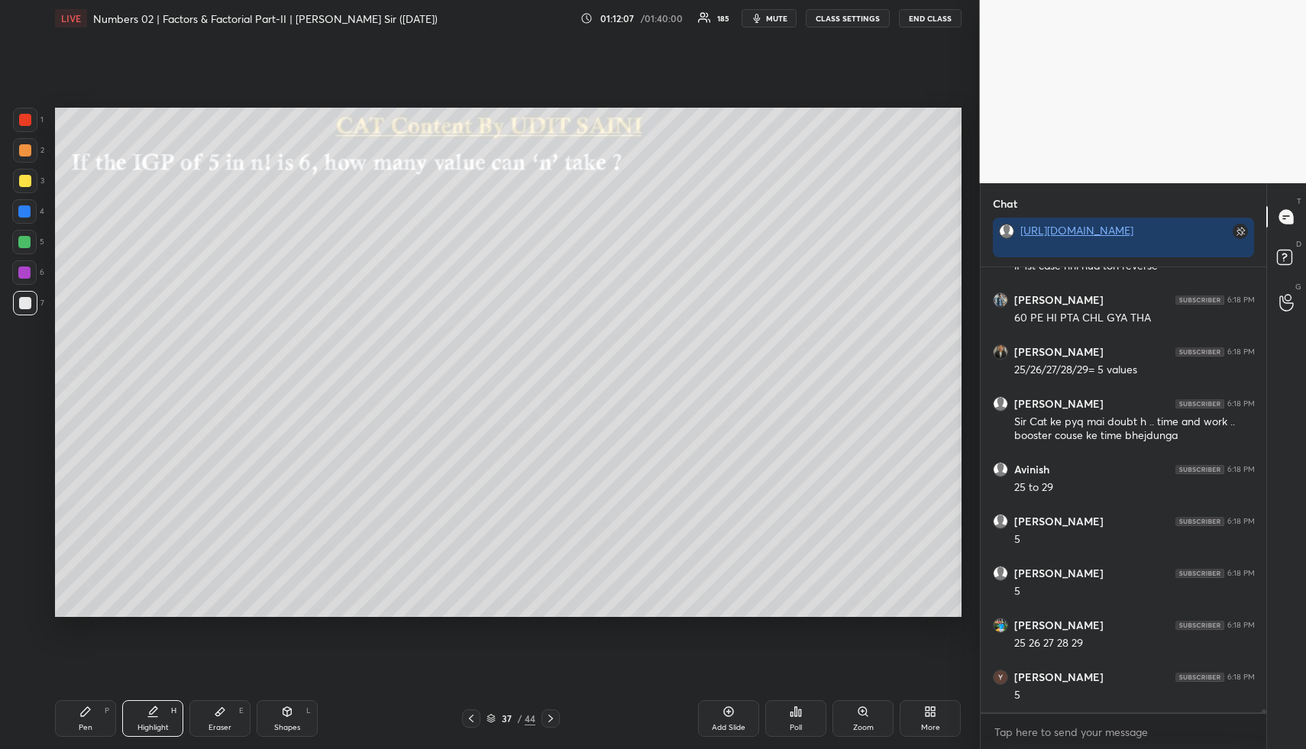
click at [91, 717] on div "Pen P" at bounding box center [85, 718] width 61 height 37
drag, startPoint x: 21, startPoint y: 186, endPoint x: 24, endPoint y: 195, distance: 10.2
click at [21, 187] on div at bounding box center [25, 181] width 24 height 24
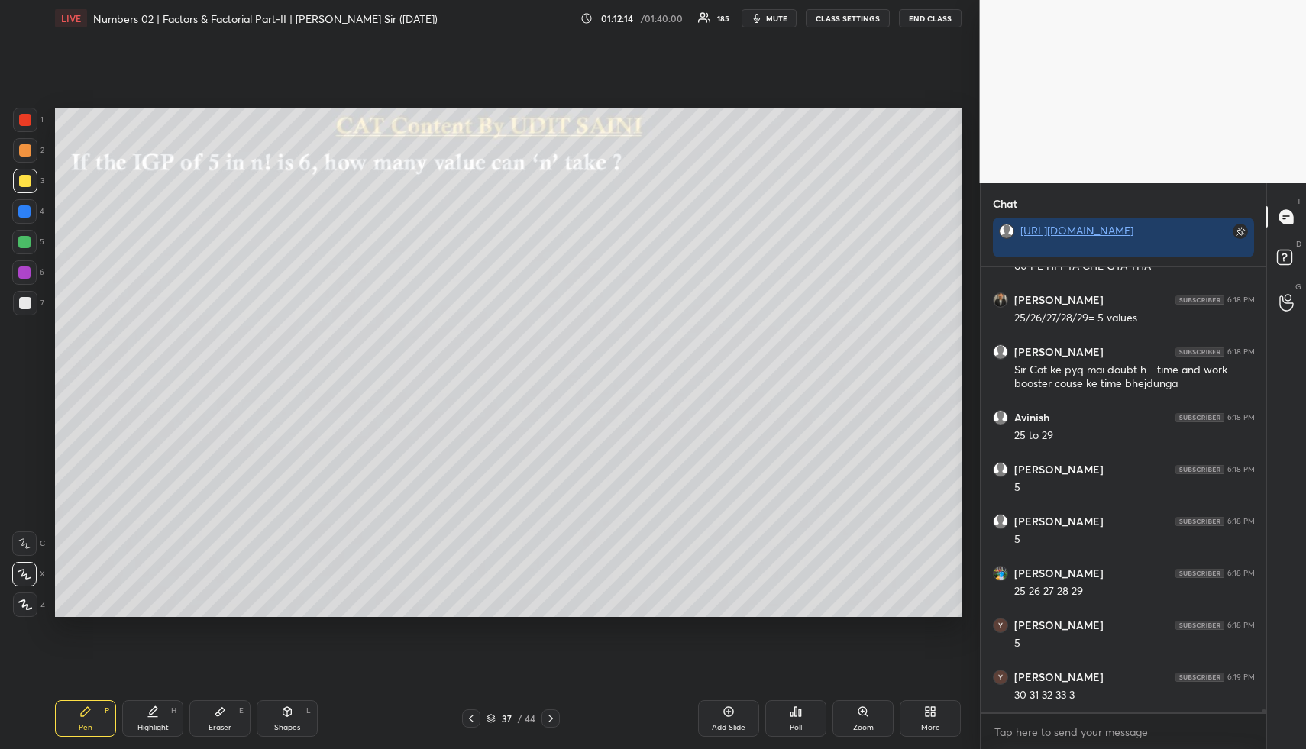
scroll to position [61911, 0]
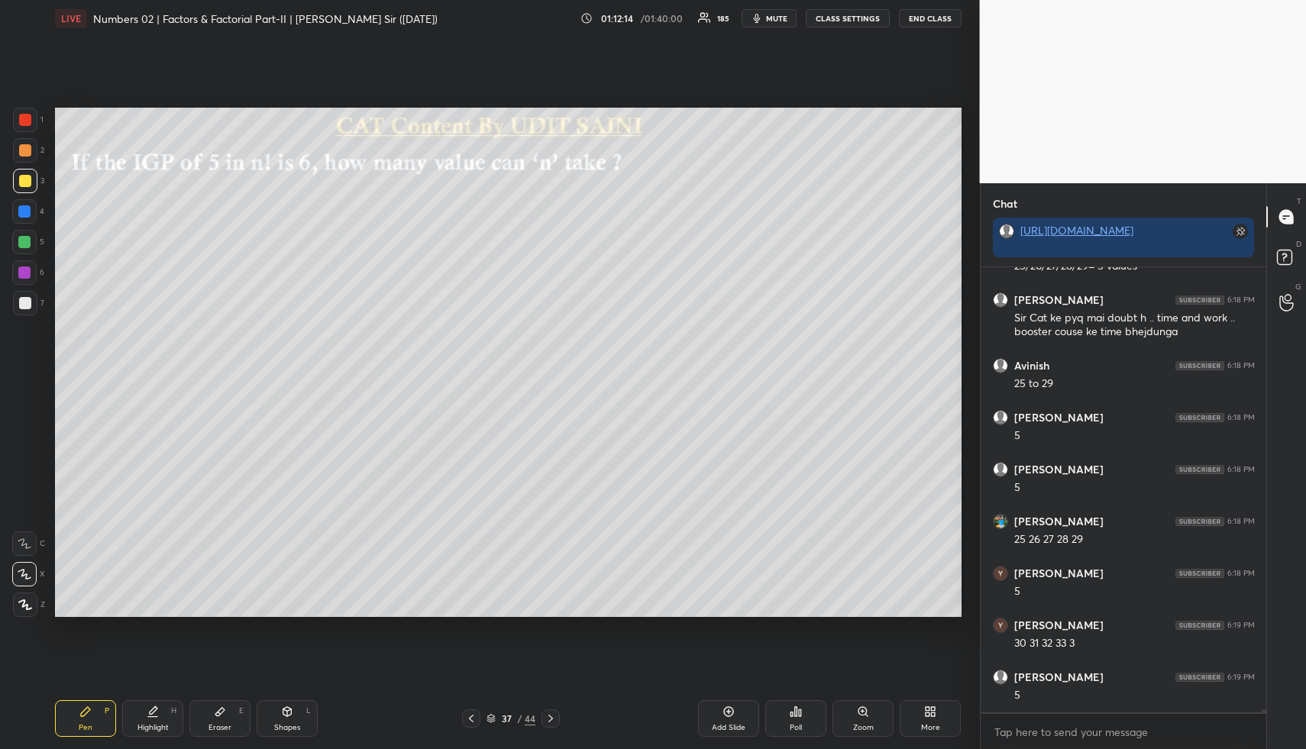
click at [279, 711] on div "Shapes L" at bounding box center [287, 718] width 61 height 37
click at [28, 243] on div at bounding box center [24, 242] width 12 height 12
drag, startPoint x: 146, startPoint y: 707, endPoint x: 144, endPoint y: 692, distance: 14.6
click at [147, 707] on div "Highlight H" at bounding box center [152, 718] width 61 height 37
click at [95, 713] on div "Pen P" at bounding box center [85, 718] width 61 height 37
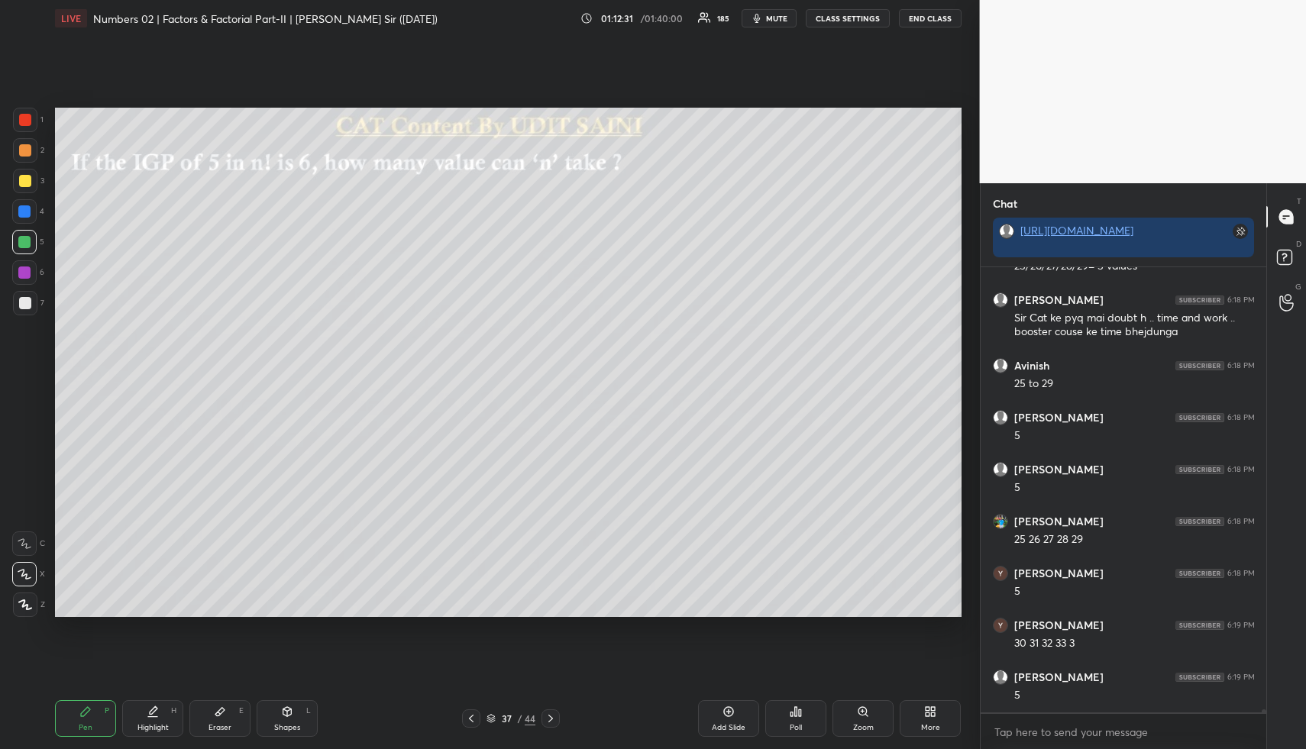
click at [94, 725] on div "Pen P" at bounding box center [85, 718] width 61 height 37
drag, startPoint x: 145, startPoint y: 712, endPoint x: 137, endPoint y: 704, distance: 10.8
click at [138, 707] on div "Highlight H" at bounding box center [152, 718] width 61 height 37
click at [21, 213] on div at bounding box center [24, 211] width 12 height 12
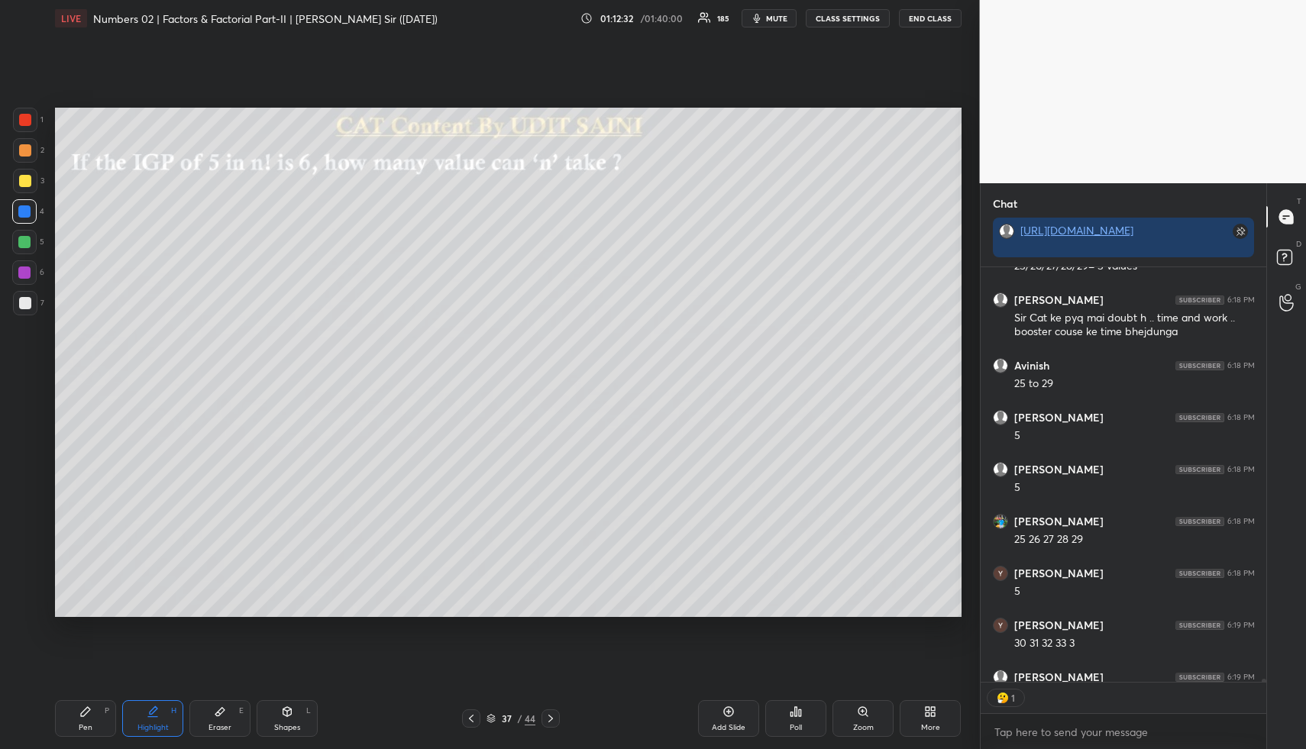
click at [27, 213] on div at bounding box center [24, 211] width 12 height 12
click at [159, 713] on div "Highlight H" at bounding box center [152, 718] width 61 height 37
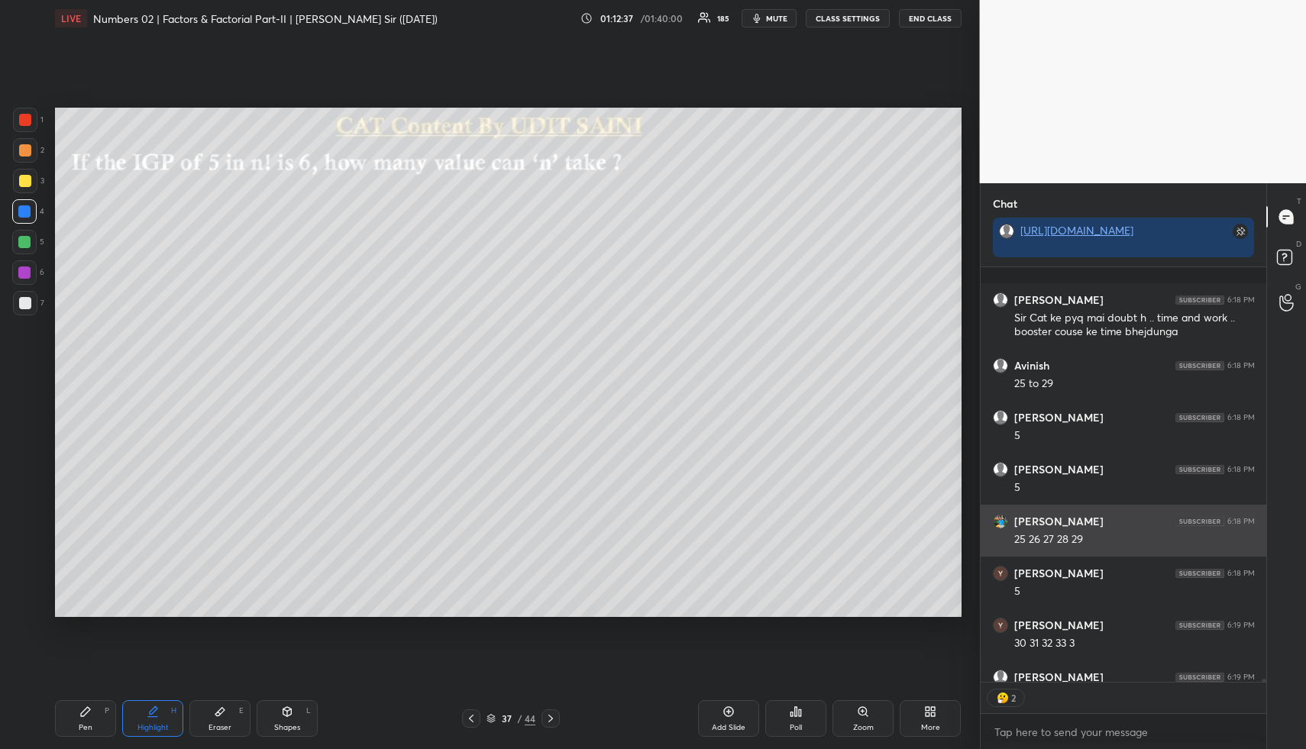
scroll to position [61993, 0]
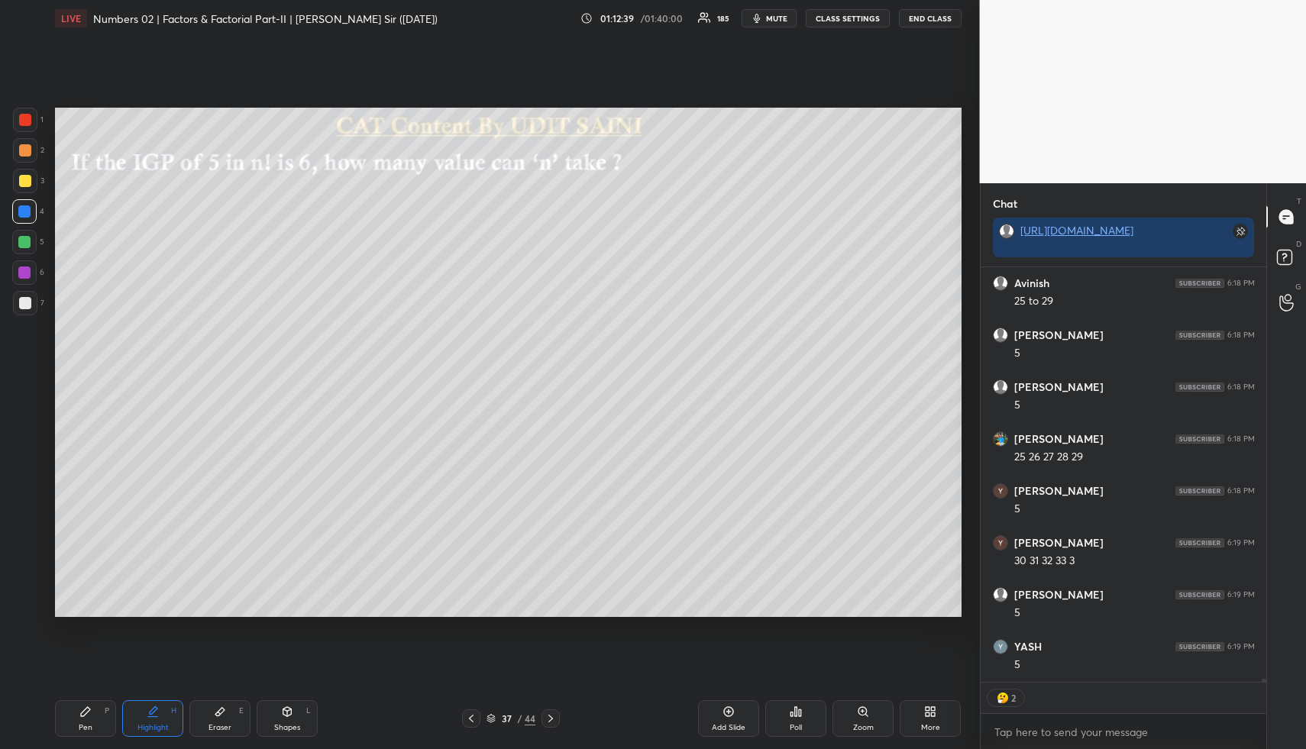
click at [846, 16] on button "CLASS SETTINGS" at bounding box center [847, 18] width 84 height 18
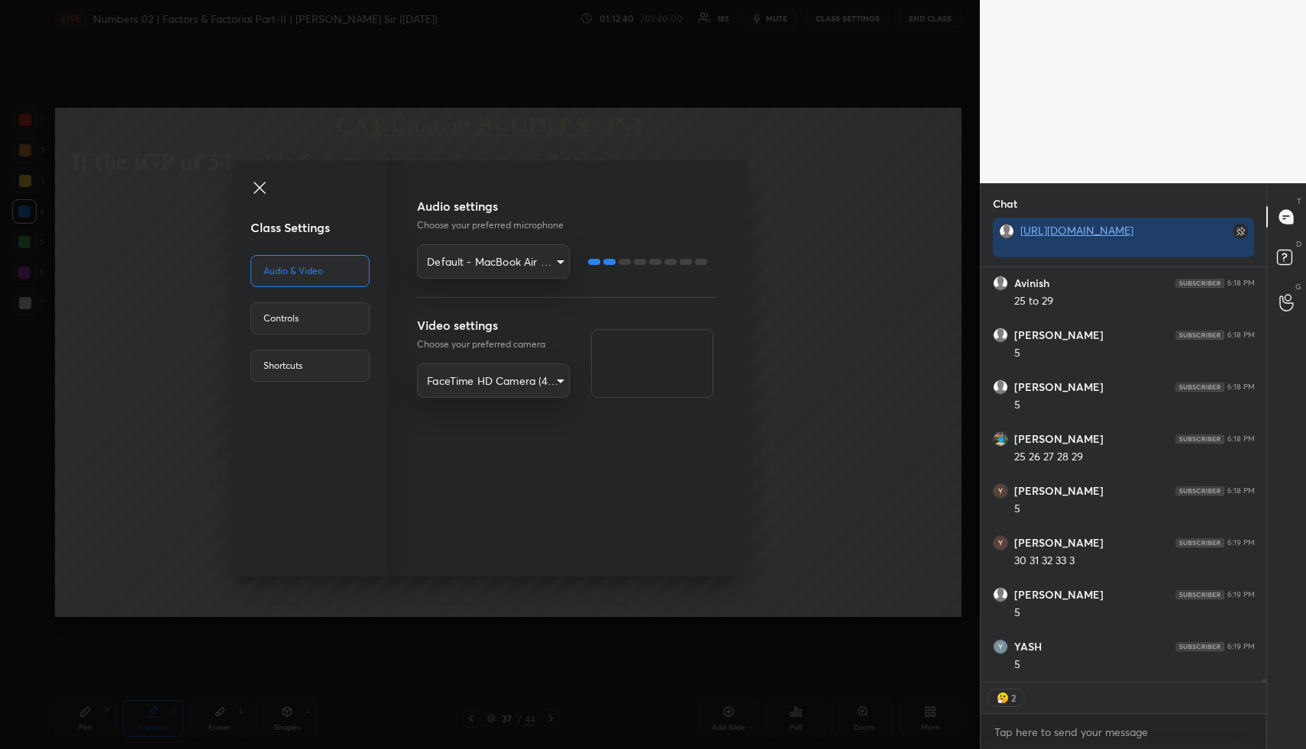
click at [352, 320] on div "Controls" at bounding box center [309, 318] width 119 height 32
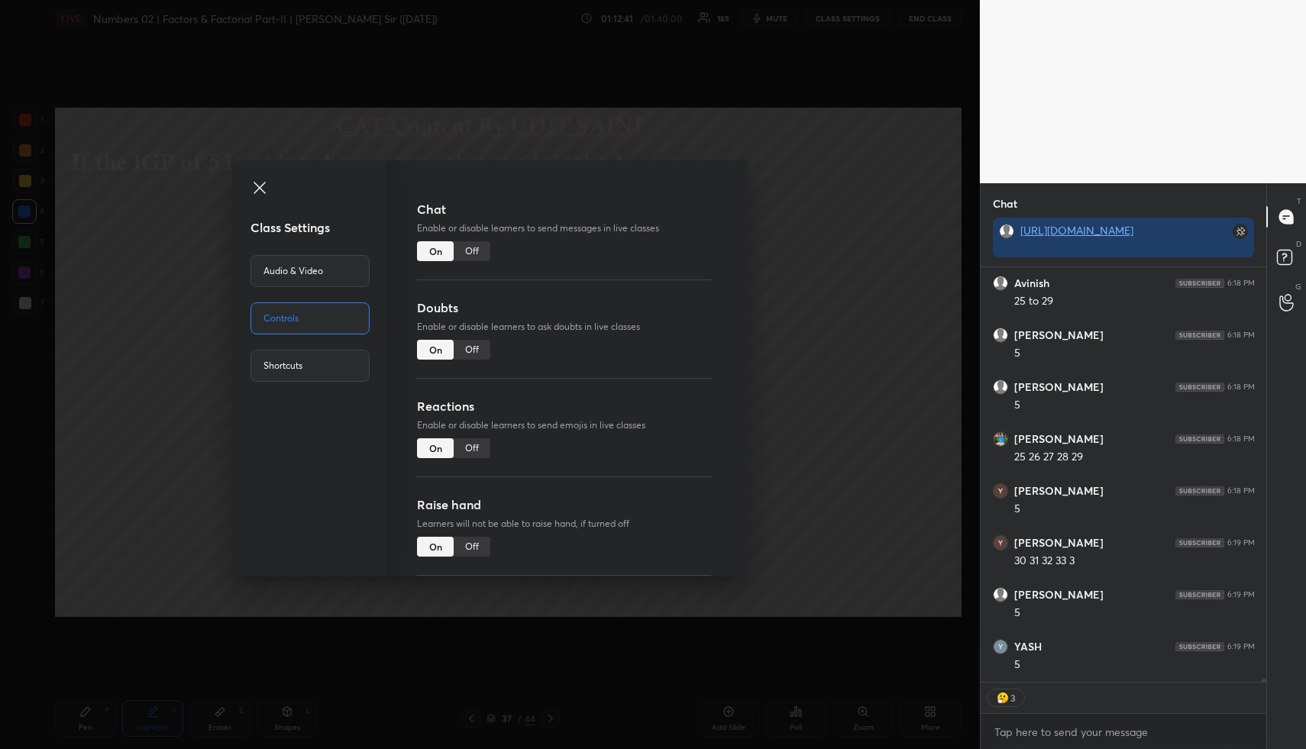
click at [475, 447] on div "Off" at bounding box center [471, 448] width 37 height 20
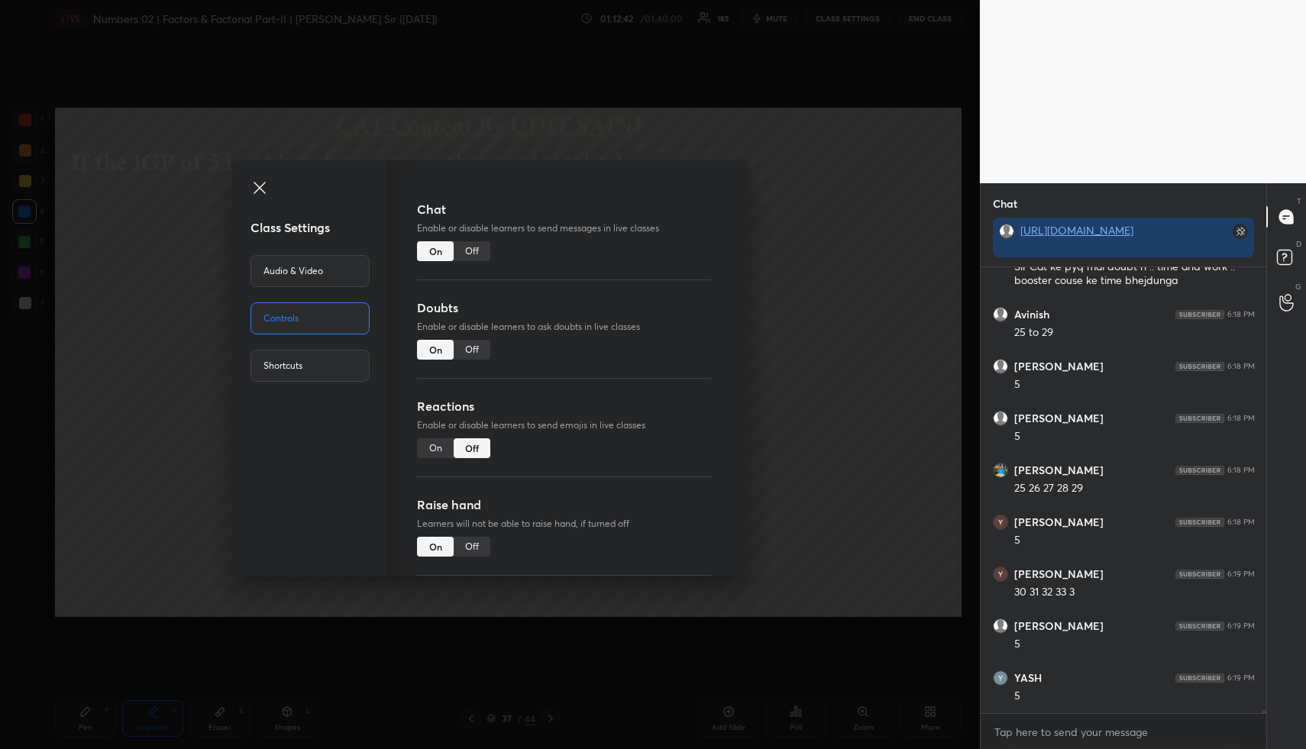
click at [831, 424] on div "Class Settings Audio & Video Controls Shortcuts Chat Enable or disable learners…" at bounding box center [490, 374] width 980 height 749
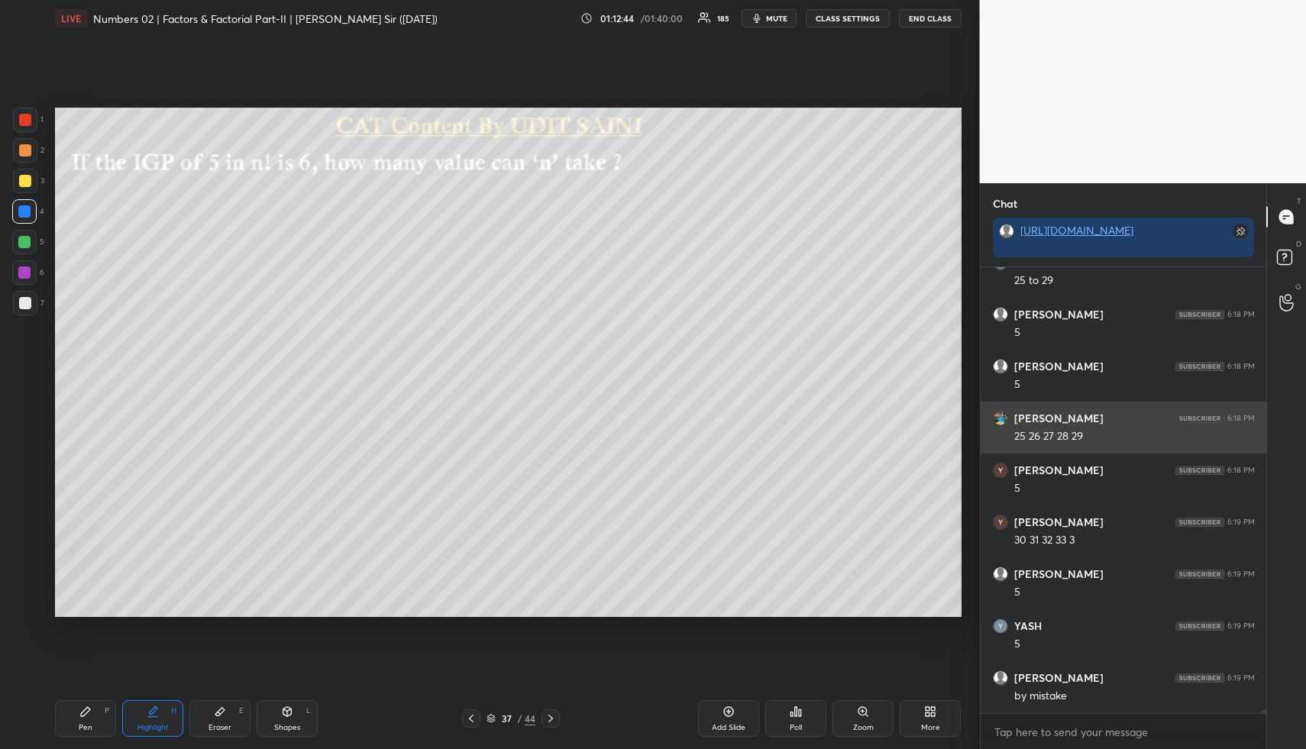
scroll to position [62066, 0]
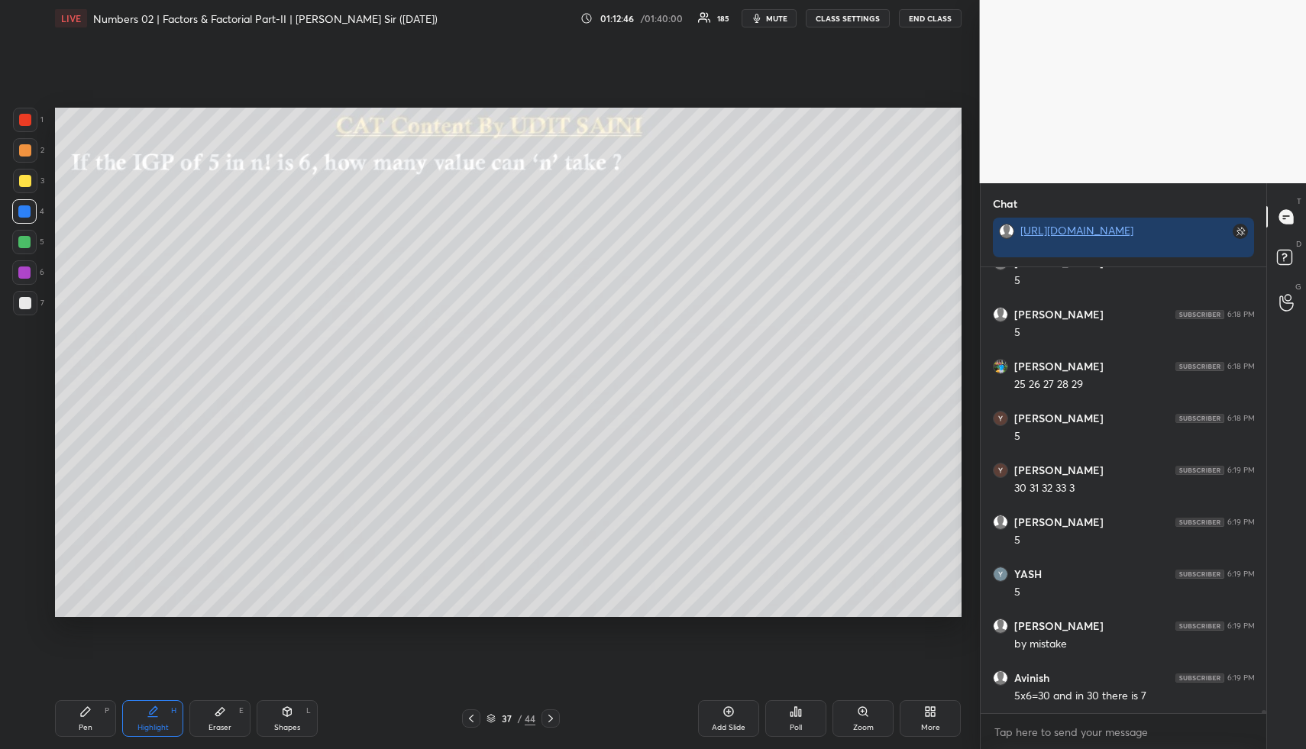
drag, startPoint x: 166, startPoint y: 722, endPoint x: 163, endPoint y: 715, distance: 8.2
click at [164, 720] on div "Highlight H" at bounding box center [152, 718] width 61 height 37
click at [169, 713] on div "Highlight H" at bounding box center [152, 718] width 61 height 37
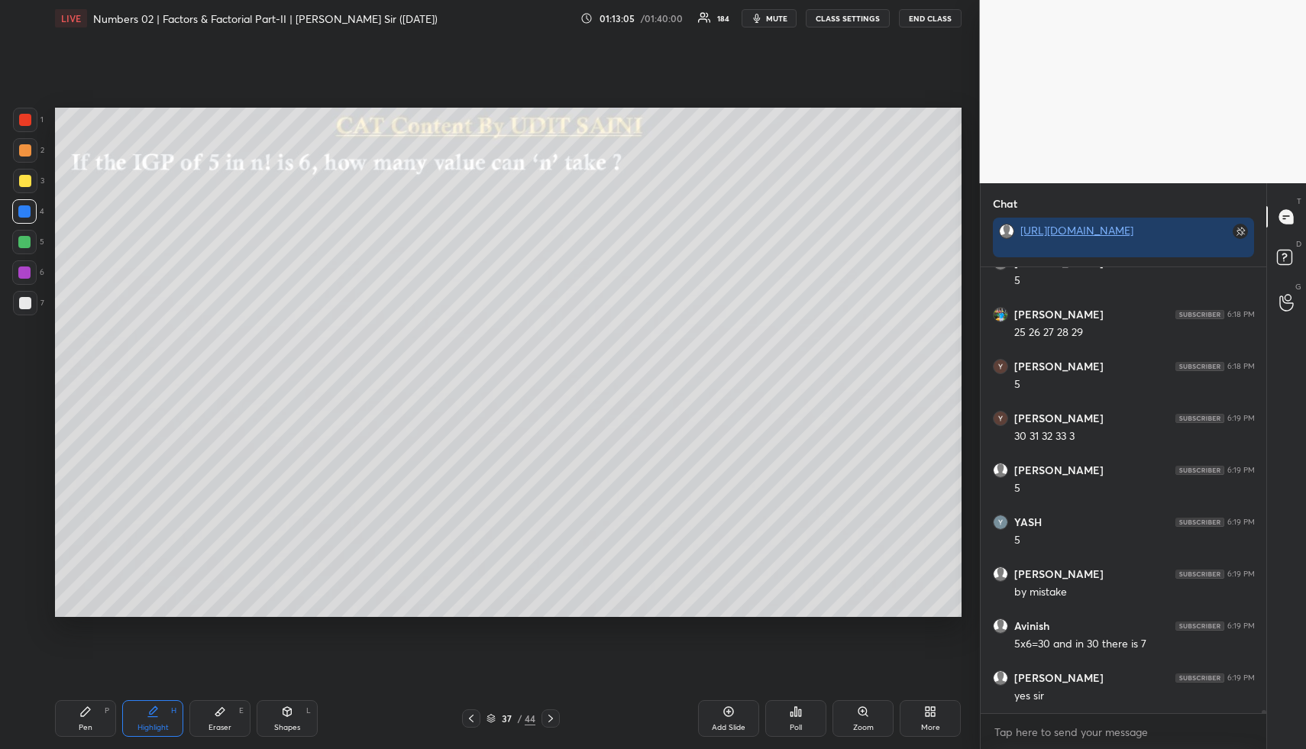
click at [166, 719] on div "Highlight H" at bounding box center [152, 718] width 61 height 37
click at [173, 703] on div "Highlight H" at bounding box center [152, 718] width 61 height 37
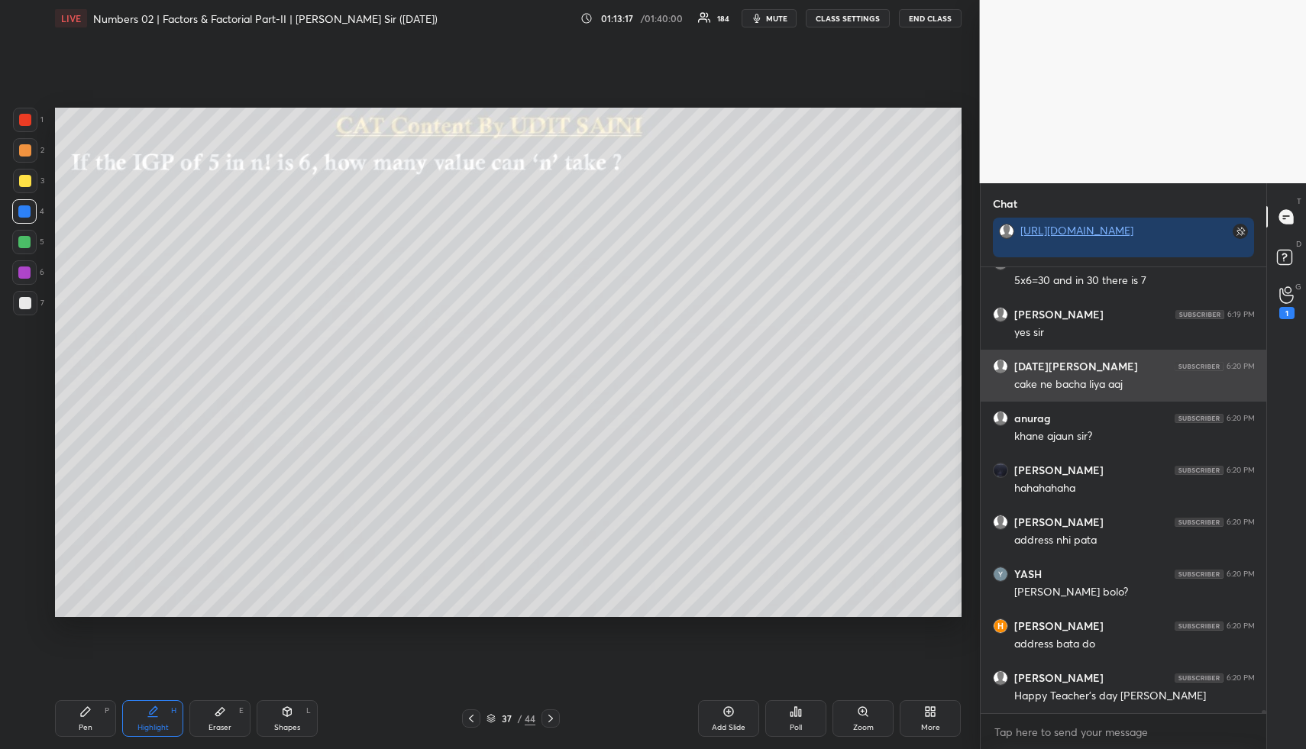
scroll to position [62533, 0]
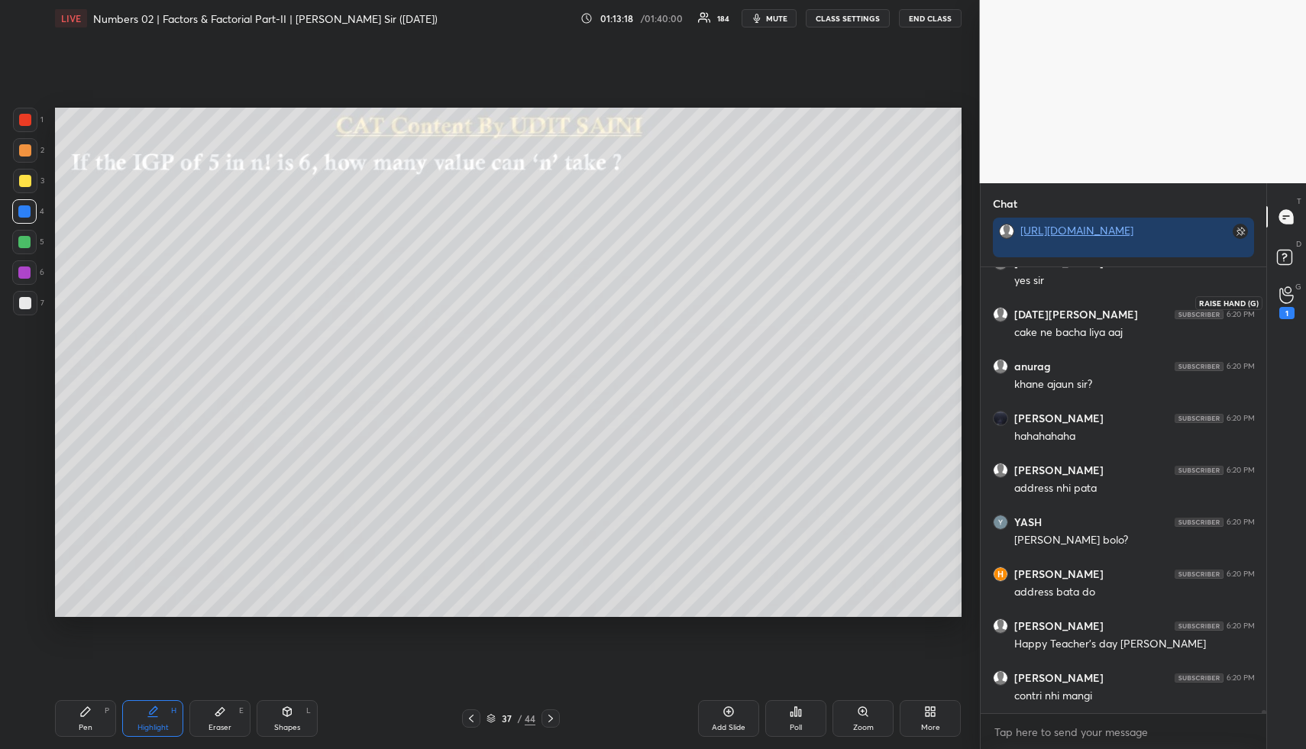
click at [1289, 298] on icon at bounding box center [1286, 295] width 15 height 18
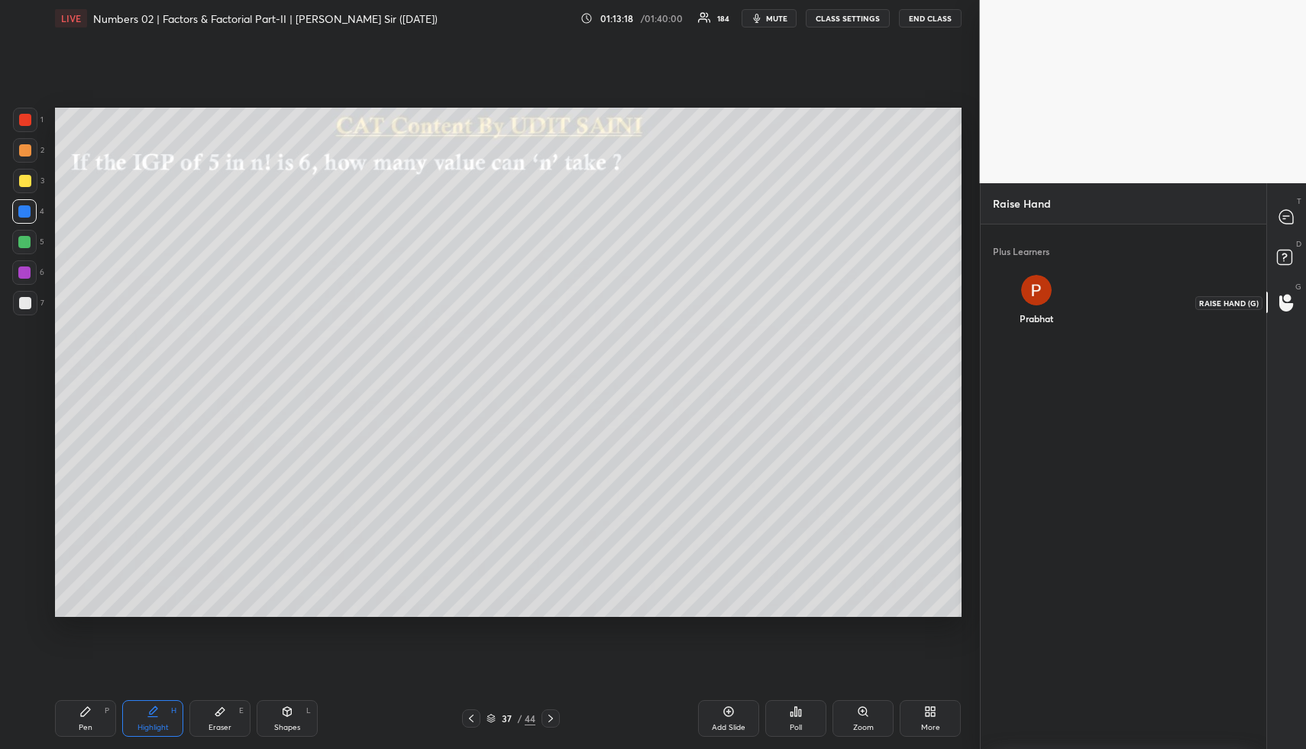
scroll to position [5, 5]
click at [1283, 261] on icon at bounding box center [1284, 261] width 2 height 2
click at [1293, 217] on icon at bounding box center [1286, 217] width 14 height 14
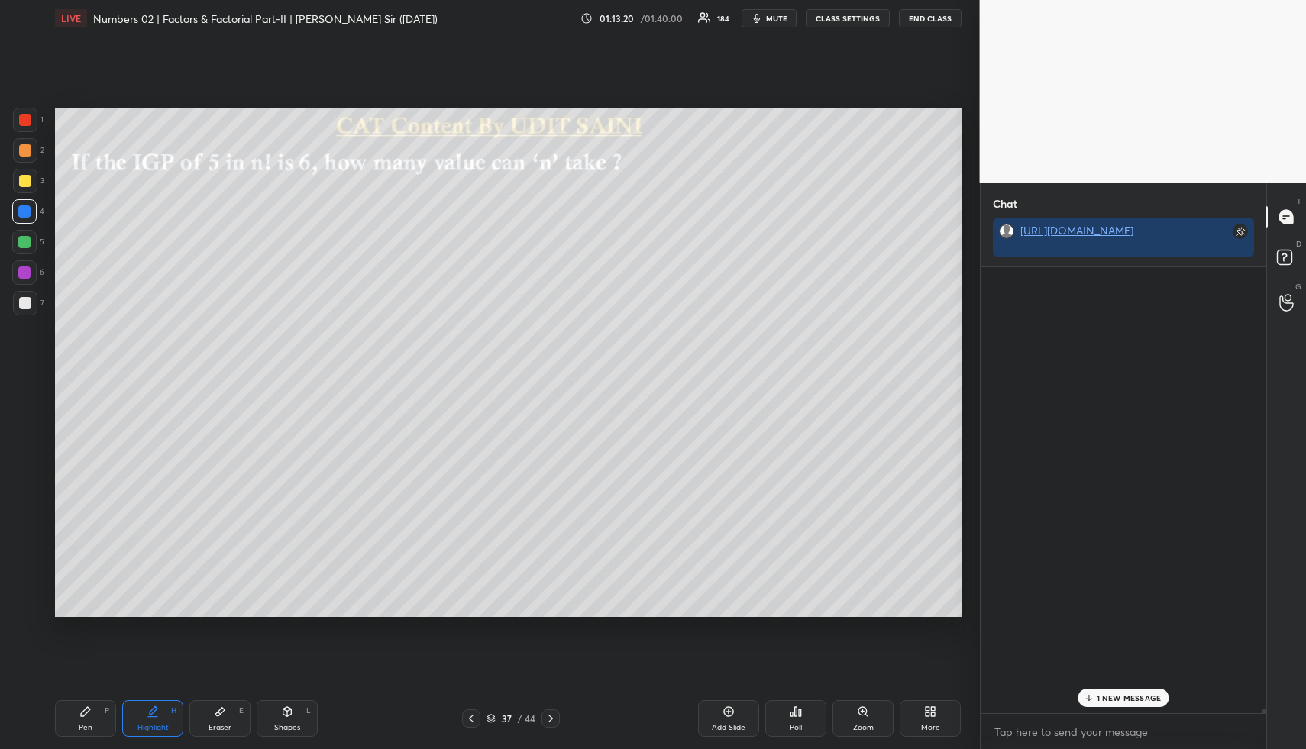
scroll to position [441, 281]
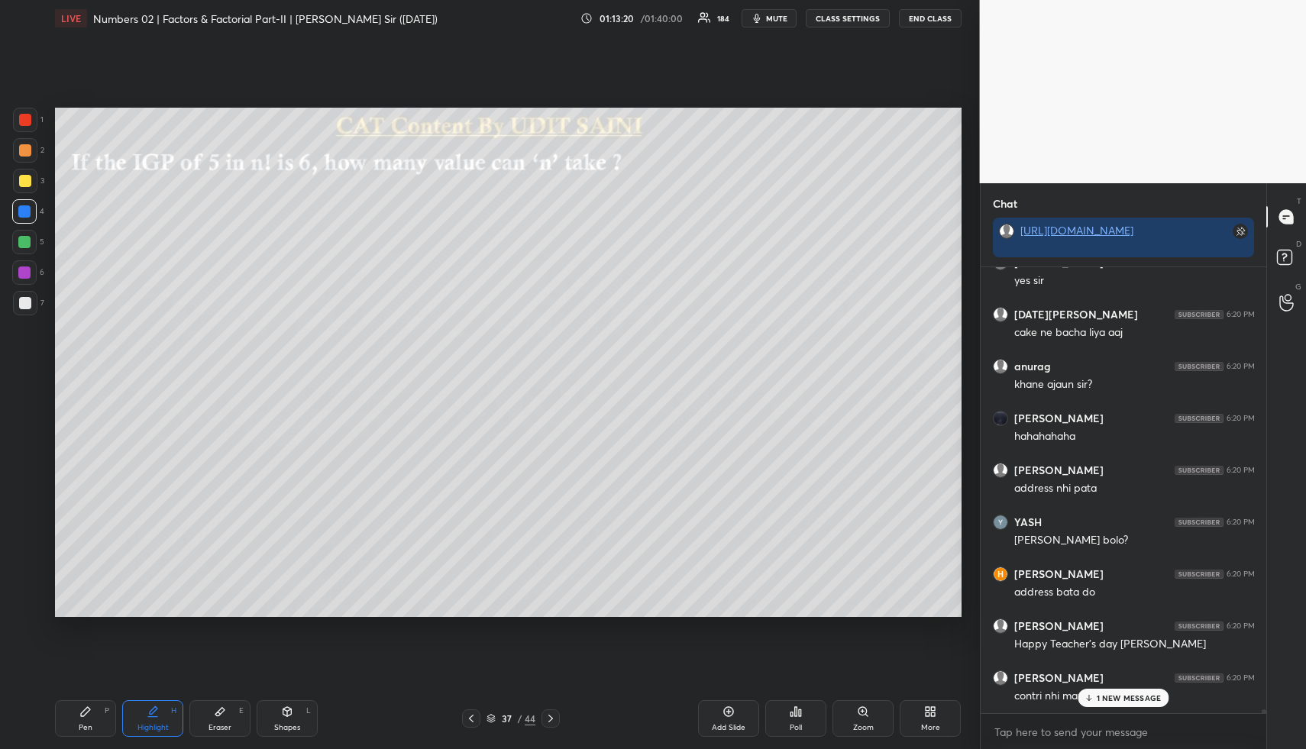
click at [1292, 277] on div "D Doubts (D)" at bounding box center [1286, 259] width 39 height 43
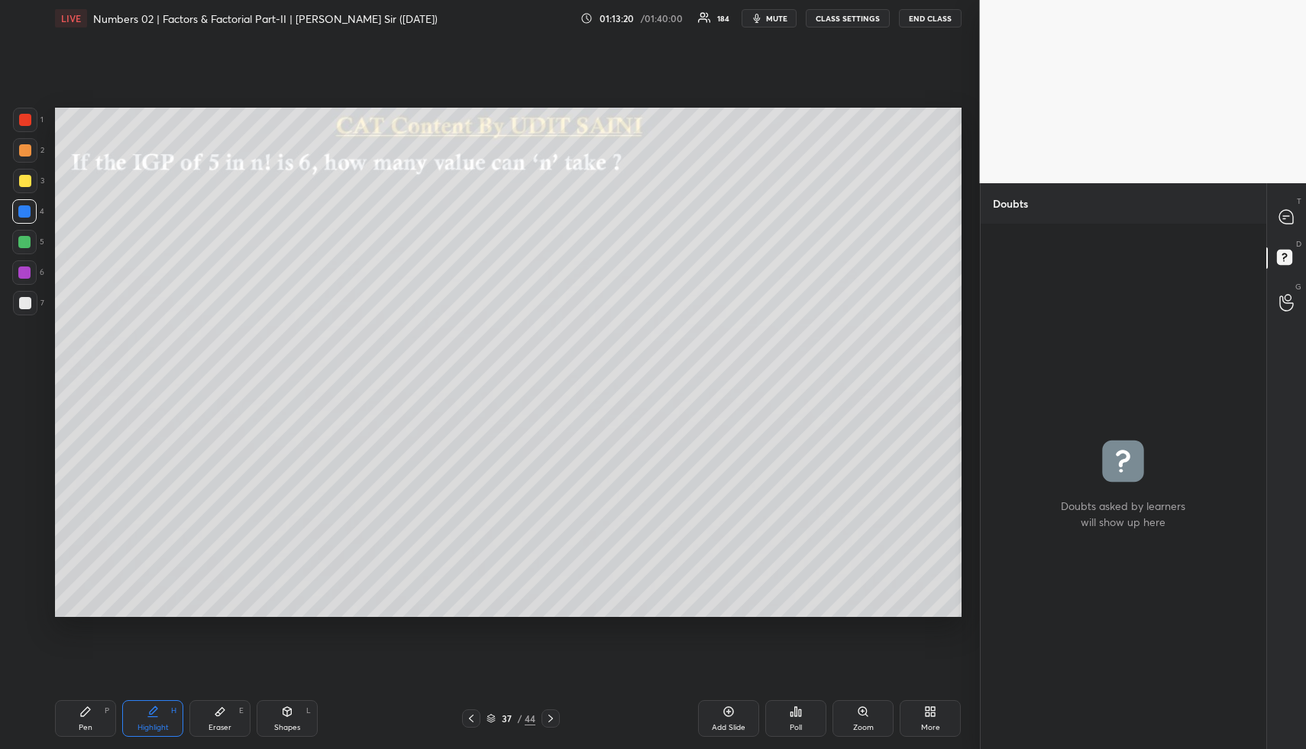
scroll to position [520, 281]
click at [1277, 303] on div at bounding box center [1286, 302] width 31 height 27
click at [1014, 288] on div "Prabhat" at bounding box center [1036, 303] width 86 height 81
click at [1052, 347] on div "Prabhat INVITE" at bounding box center [1036, 307] width 86 height 89
click at [1056, 331] on button "INVITE" at bounding box center [1036, 329] width 74 height 20
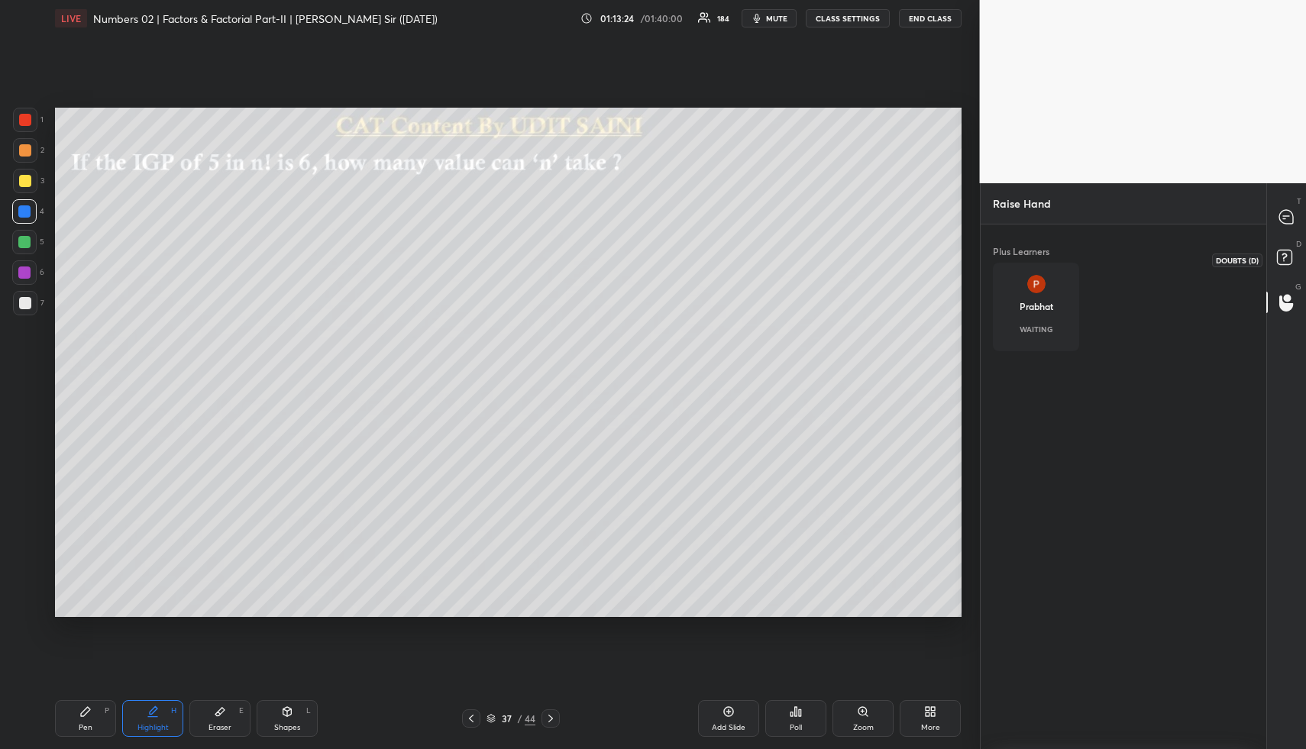
click at [1284, 260] on rect at bounding box center [1284, 257] width 15 height 15
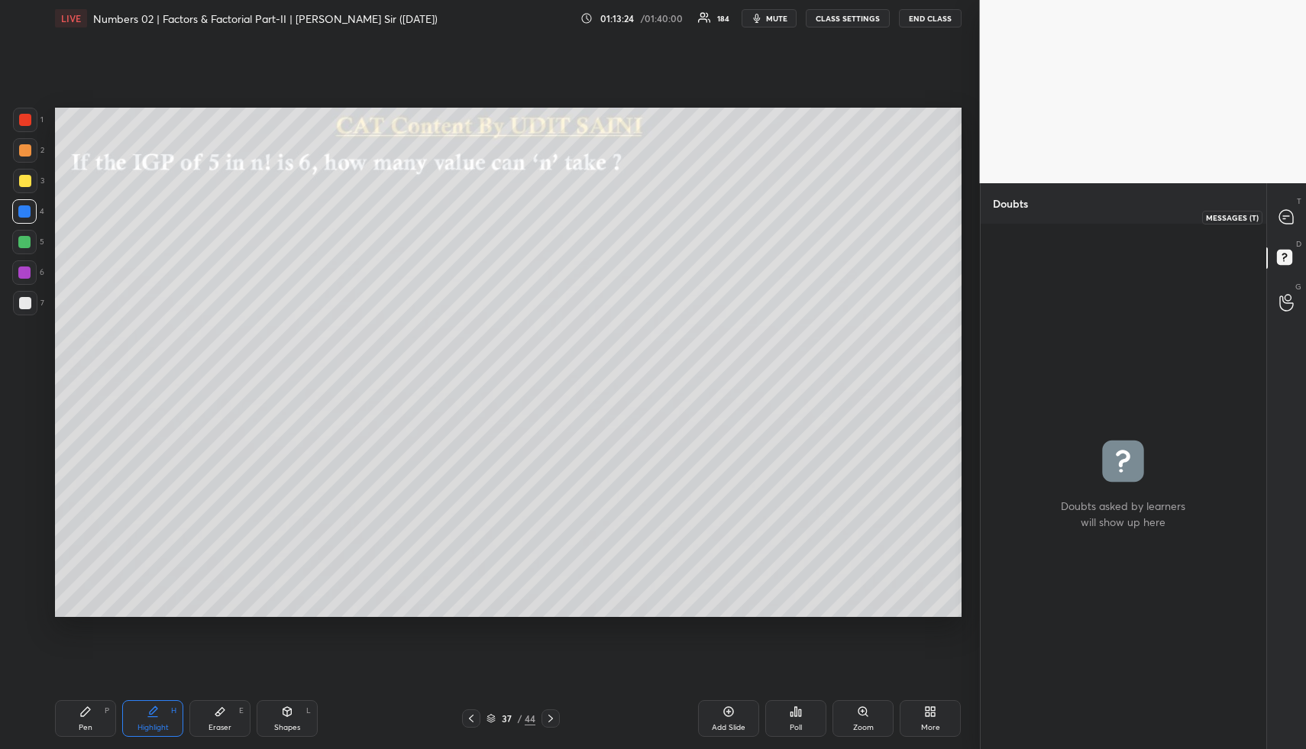
click at [1289, 225] on div at bounding box center [1286, 216] width 31 height 27
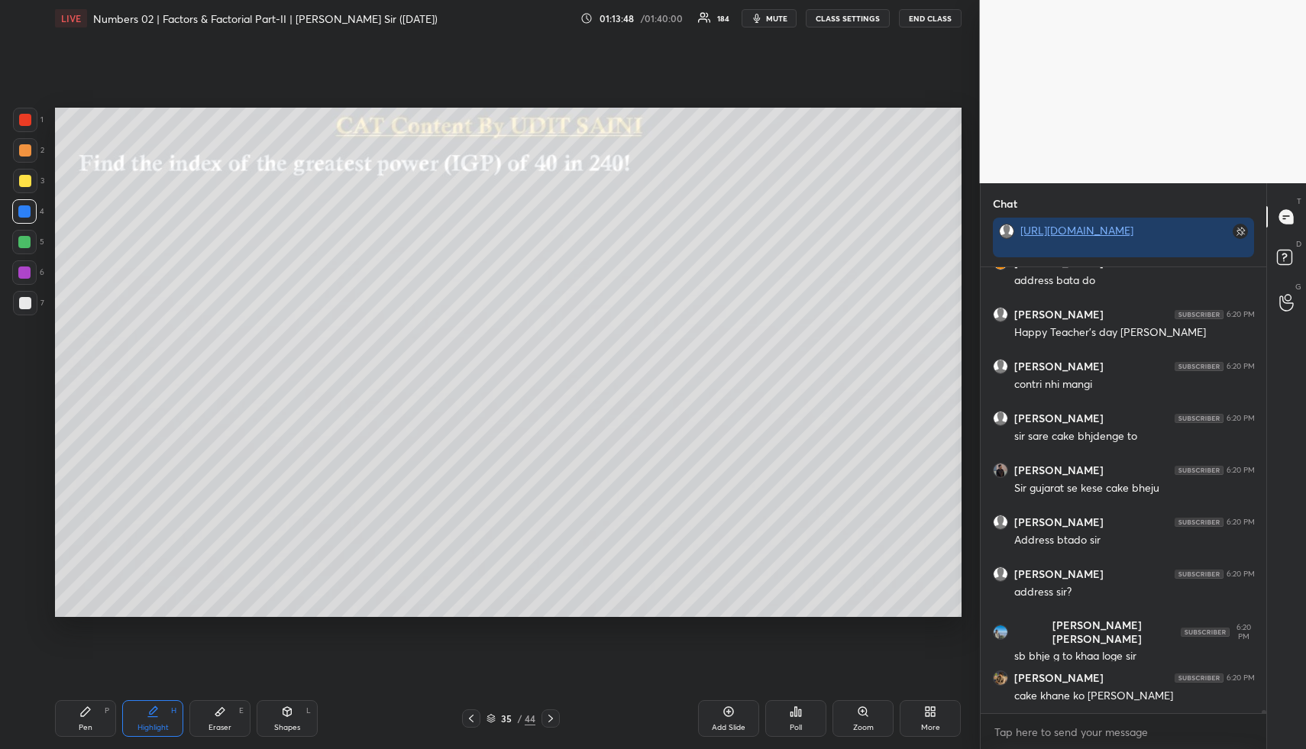
scroll to position [62896, 0]
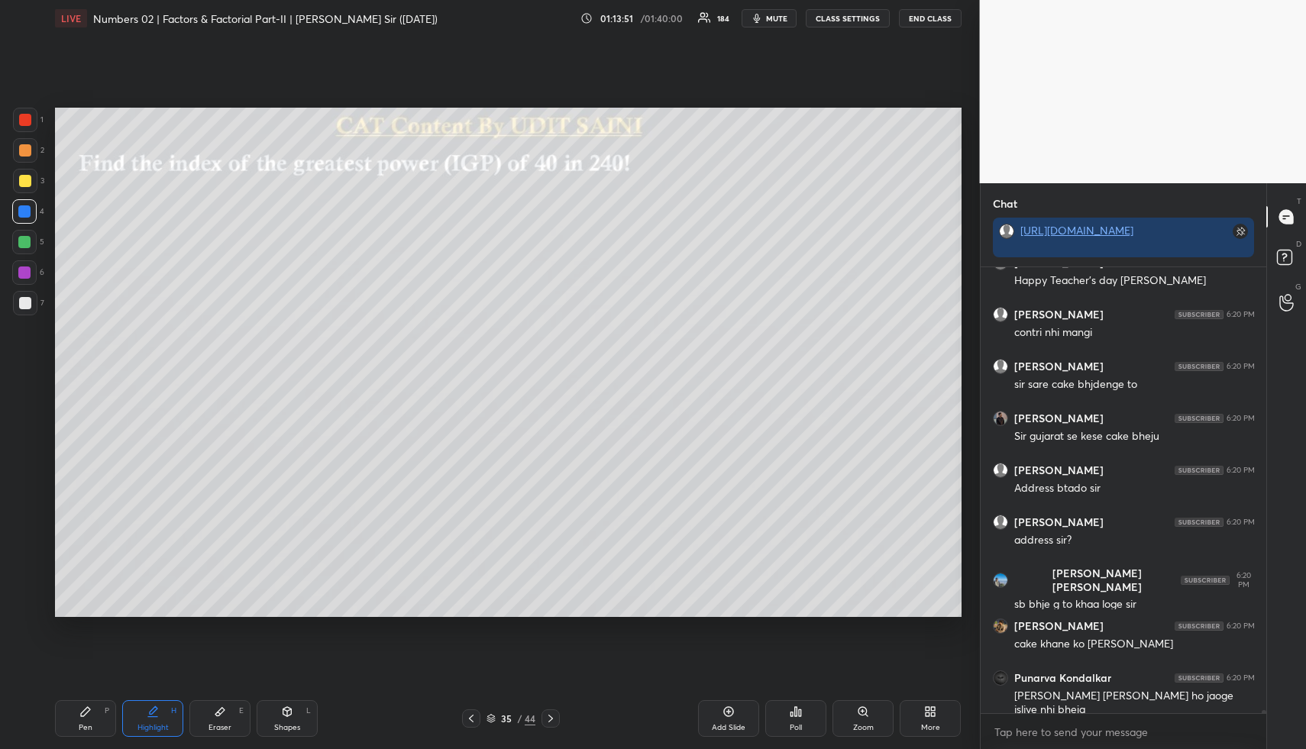
click at [225, 706] on div "Eraser E" at bounding box center [219, 718] width 61 height 37
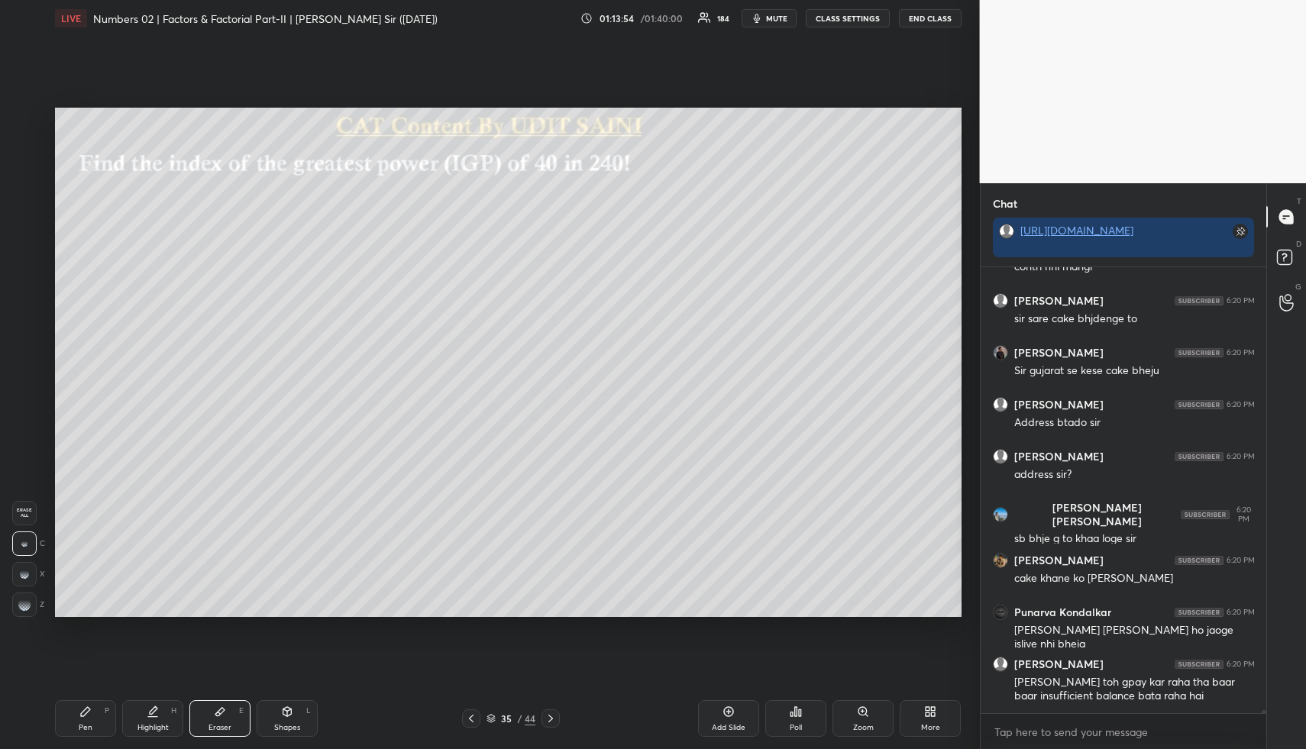
drag, startPoint x: 137, startPoint y: 748, endPoint x: 144, endPoint y: 735, distance: 14.3
click at [137, 743] on div "Pen P Highlight H Eraser E Shapes L 35 / 44 Add Slide Poll Zoom More" at bounding box center [508, 718] width 906 height 61
drag, startPoint x: 144, startPoint y: 735, endPoint x: 144, endPoint y: 719, distance: 16.1
click at [141, 731] on div "Highlight H" at bounding box center [152, 718] width 61 height 37
click at [158, 712] on icon at bounding box center [153, 711] width 12 height 12
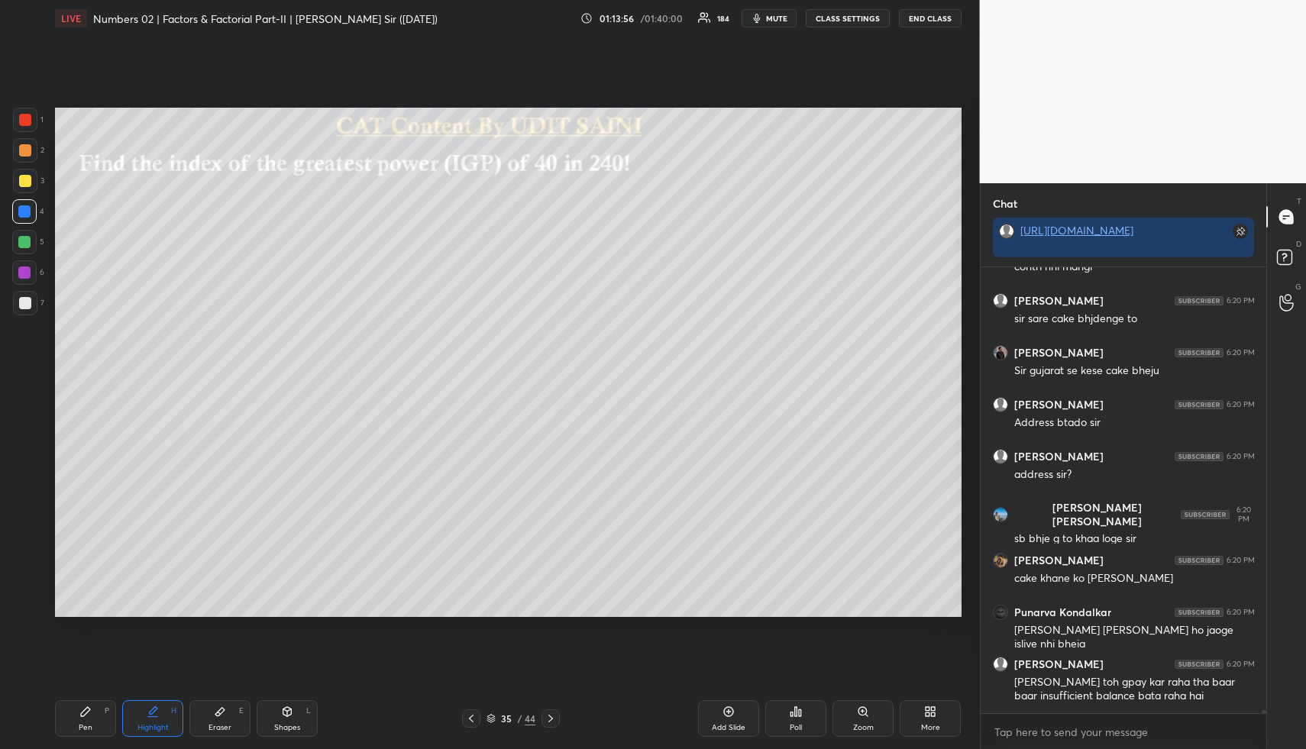
click at [75, 738] on div "Pen P Highlight H Eraser E Shapes L 35 / 44 Add Slide Poll Zoom More" at bounding box center [508, 718] width 906 height 61
click at [74, 728] on div "Pen P" at bounding box center [85, 718] width 61 height 37
click at [24, 244] on div at bounding box center [24, 242] width 12 height 12
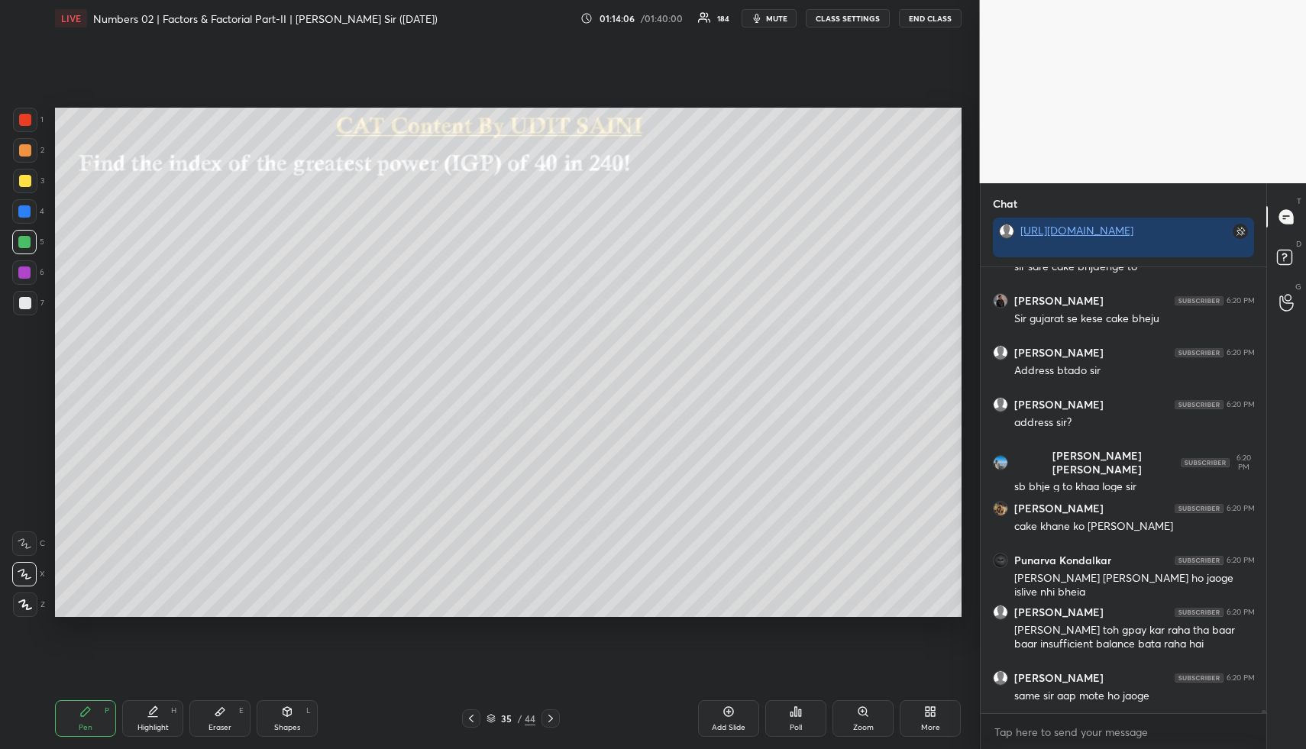
scroll to position [63066, 0]
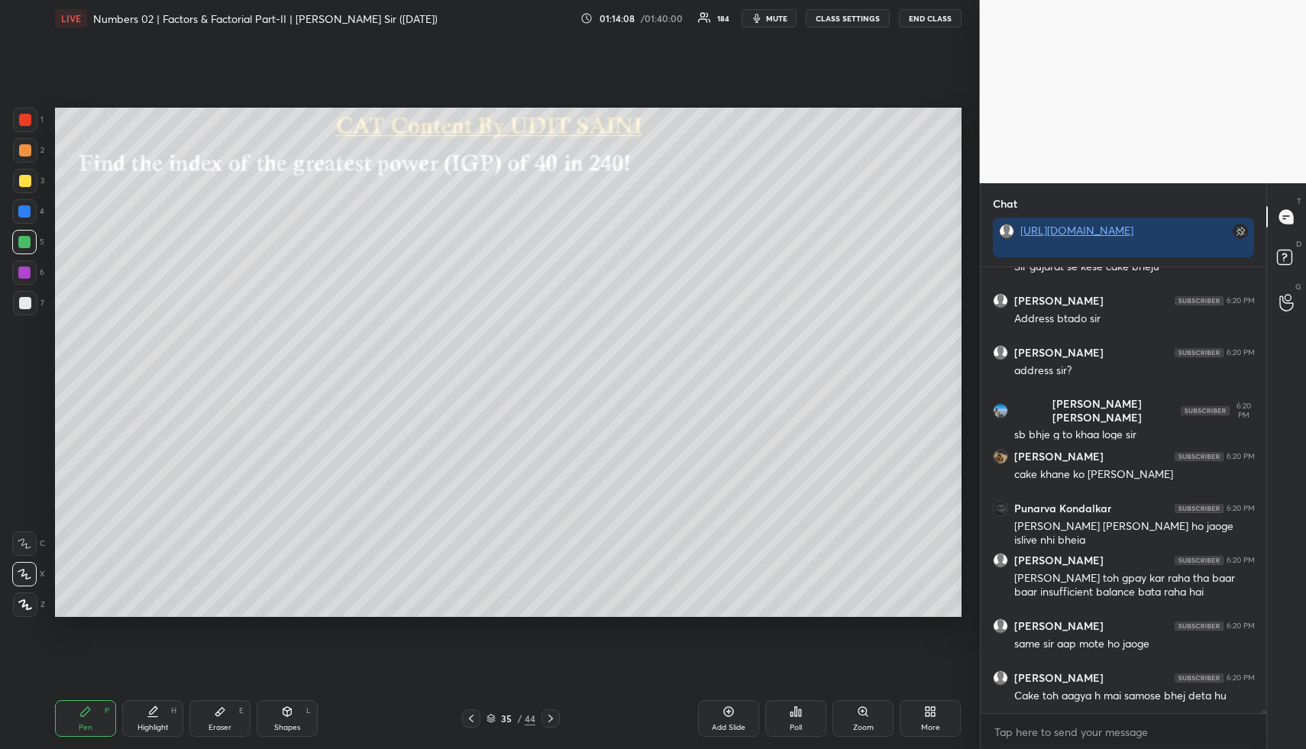
click at [145, 731] on div "Highlight H" at bounding box center [152, 718] width 61 height 37
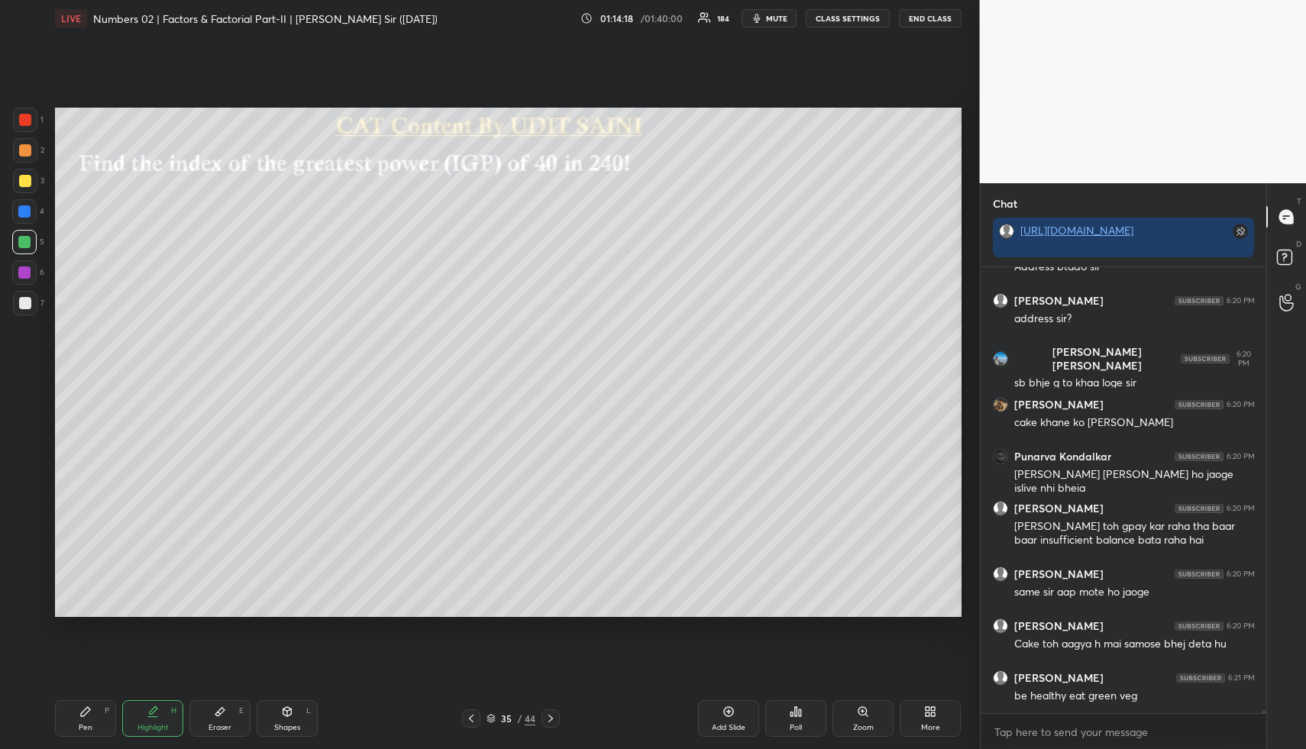
drag, startPoint x: 150, startPoint y: 714, endPoint x: 222, endPoint y: 625, distance: 114.5
click at [150, 714] on icon at bounding box center [154, 710] width 8 height 8
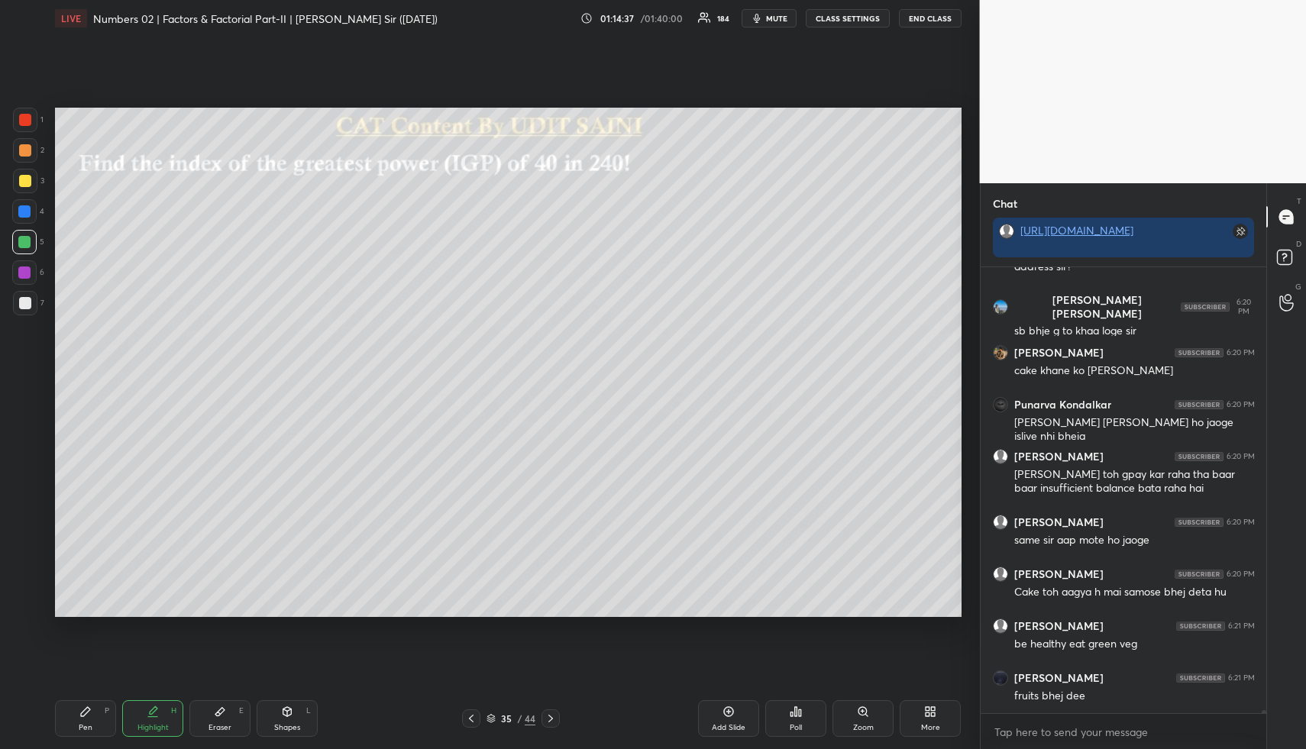
drag, startPoint x: 99, startPoint y: 729, endPoint x: 92, endPoint y: 626, distance: 103.3
click at [100, 722] on div "Pen P" at bounding box center [85, 718] width 61 height 37
click at [27, 299] on div at bounding box center [25, 303] width 12 height 12
drag, startPoint x: 172, startPoint y: 720, endPoint x: 211, endPoint y: 660, distance: 72.2
click at [171, 722] on div "Highlight H" at bounding box center [152, 718] width 61 height 37
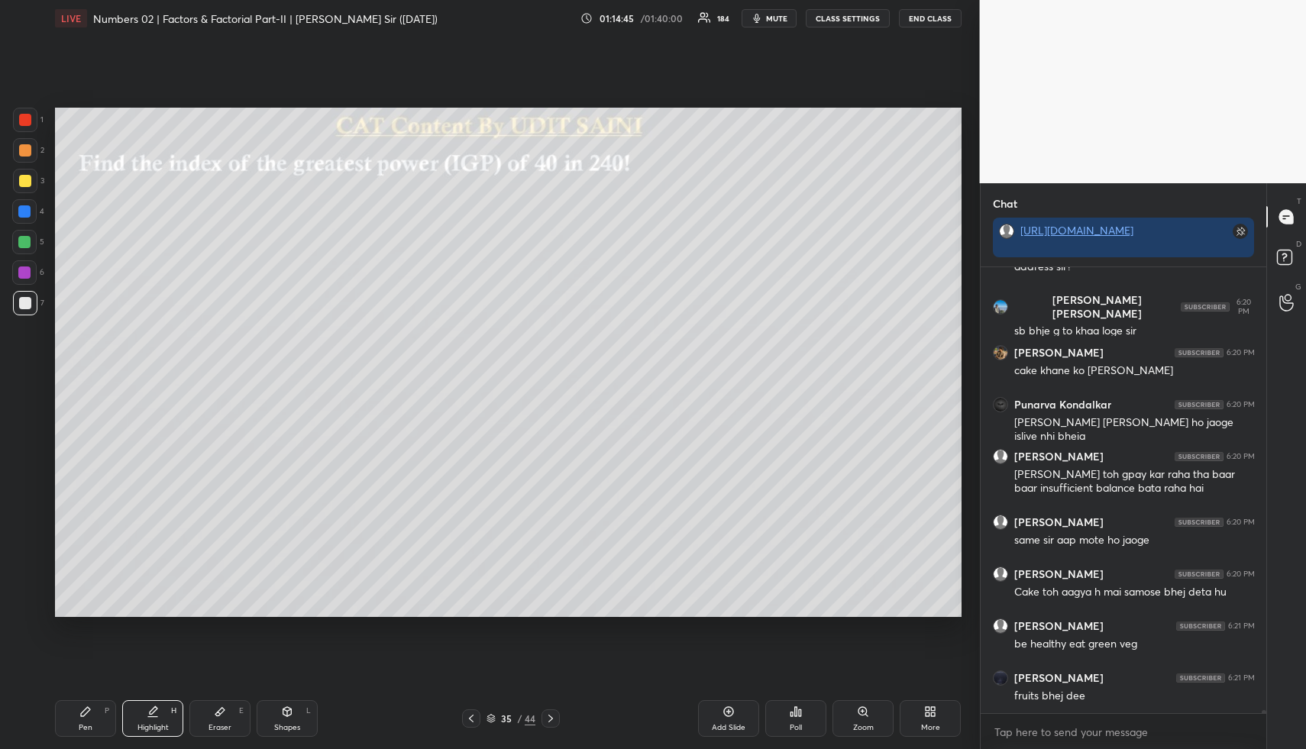
scroll to position [63235, 0]
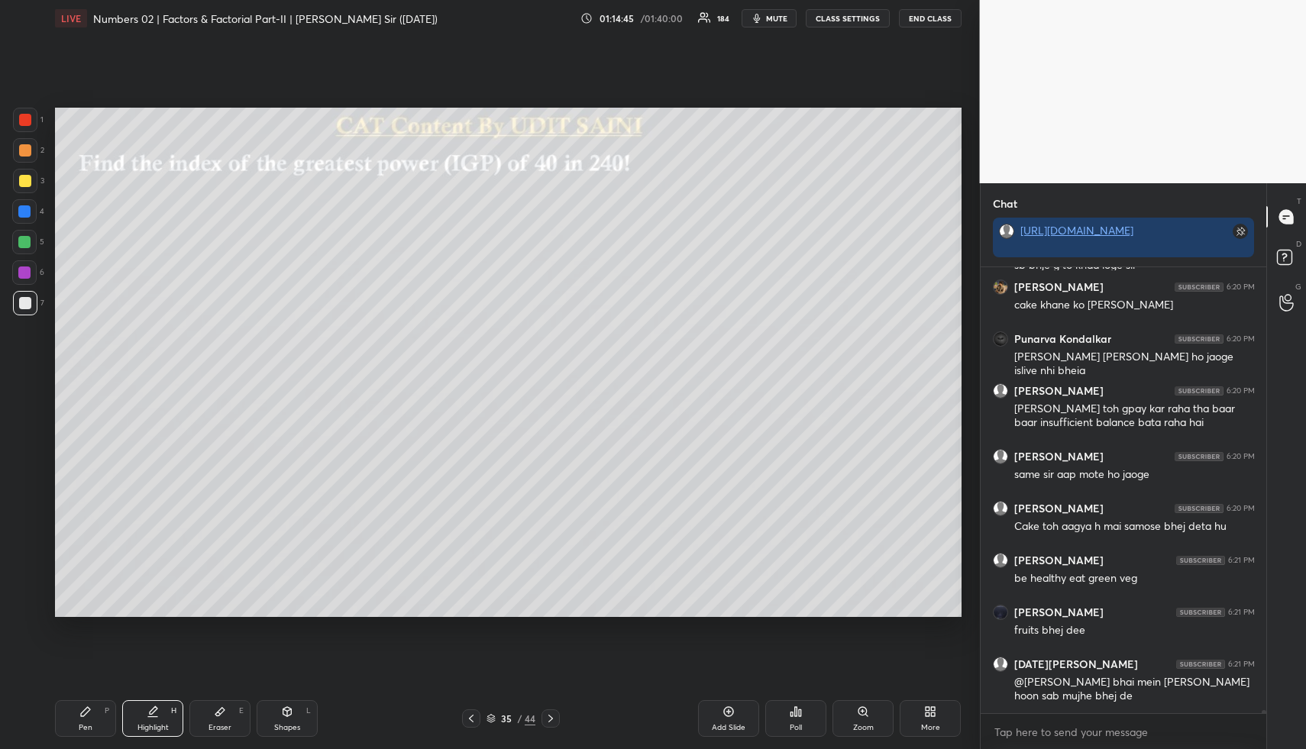
drag, startPoint x: 87, startPoint y: 720, endPoint x: 82, endPoint y: 708, distance: 13.3
click at [87, 721] on div "Pen P" at bounding box center [85, 718] width 61 height 37
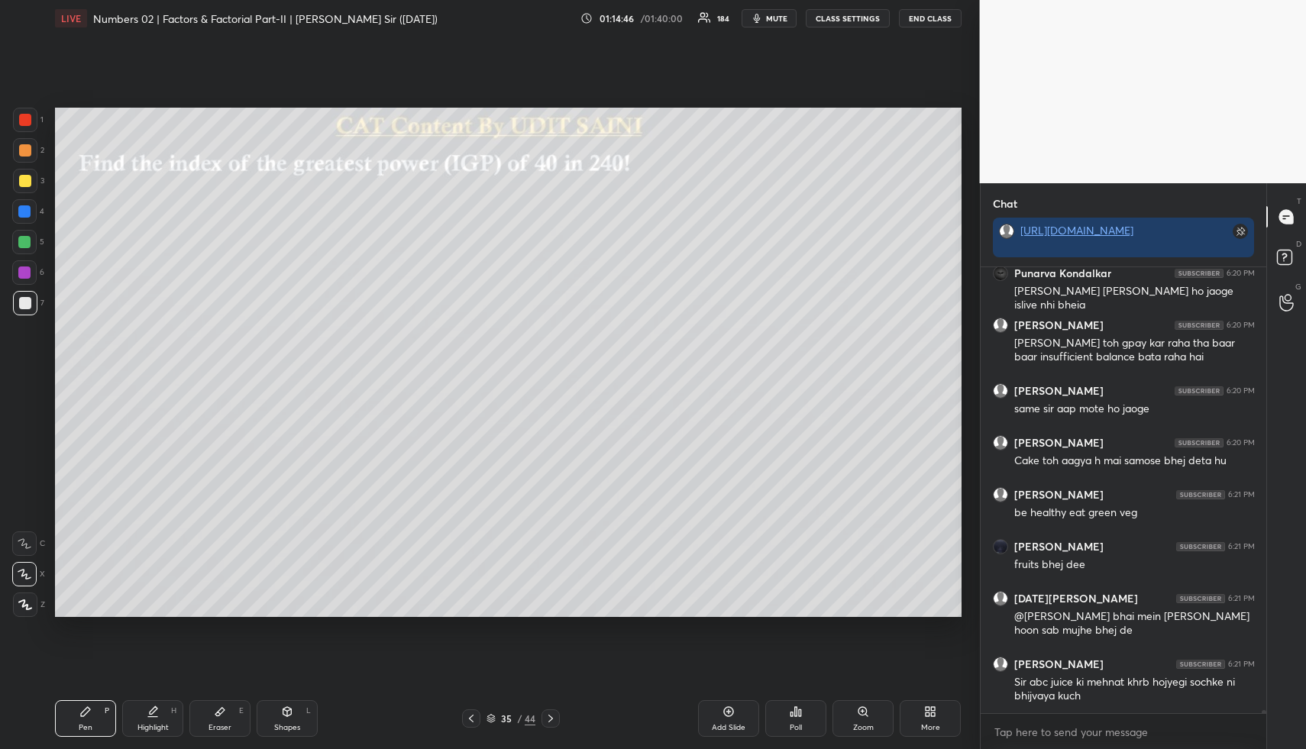
click at [24, 147] on div at bounding box center [25, 150] width 12 height 12
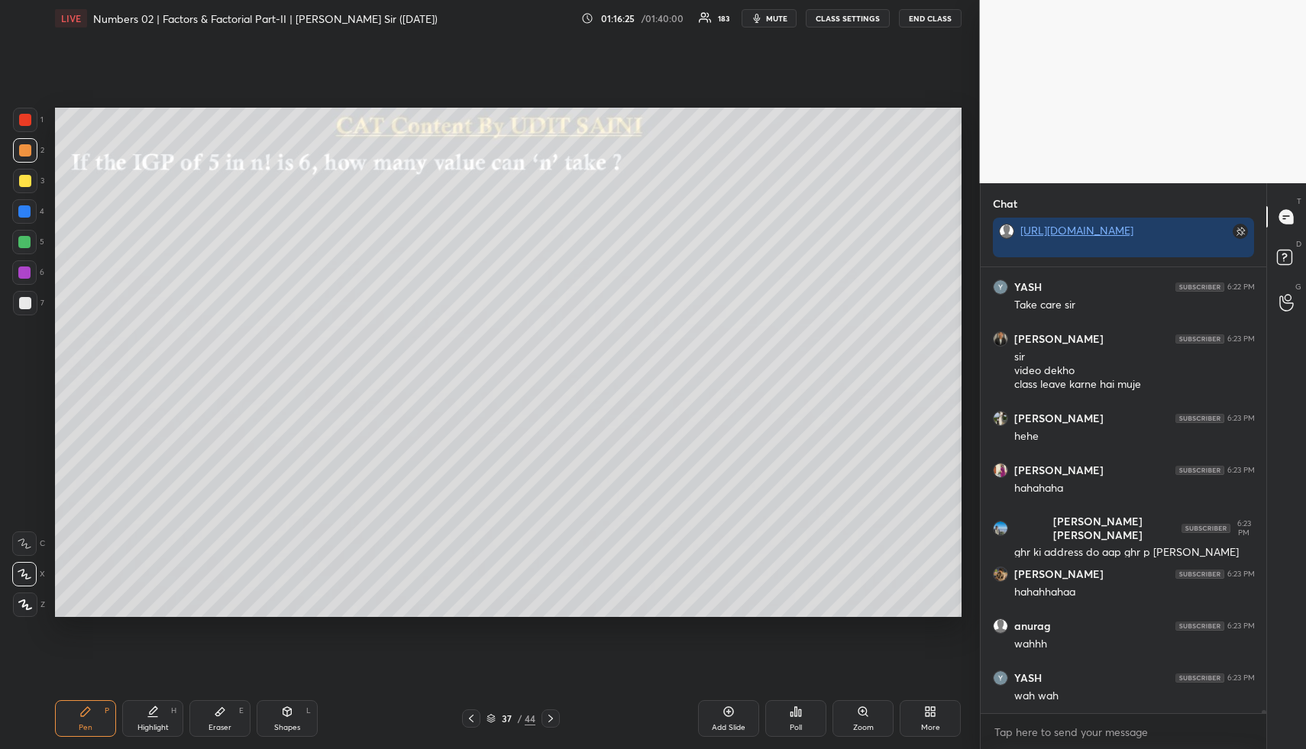
scroll to position [64879, 0]
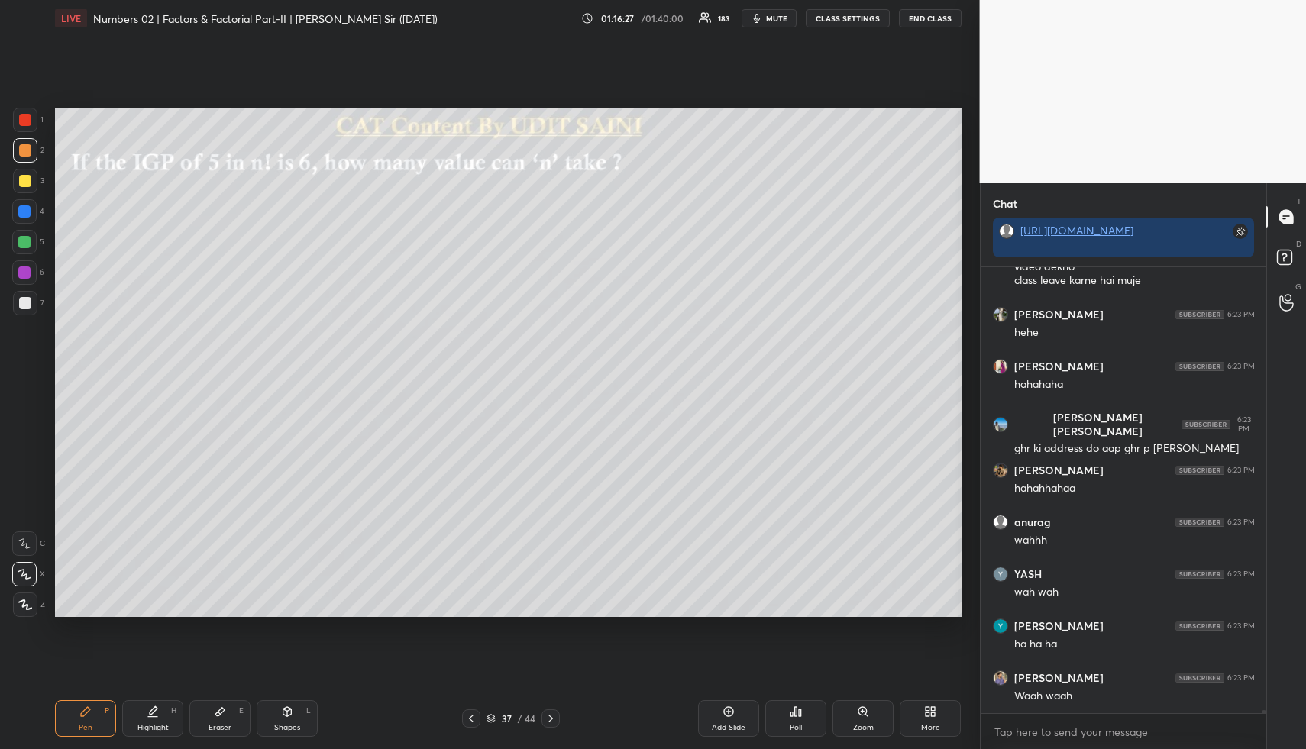
drag, startPoint x: 73, startPoint y: 728, endPoint x: 67, endPoint y: 718, distance: 11.7
click at [73, 727] on div "Pen P" at bounding box center [85, 718] width 61 height 37
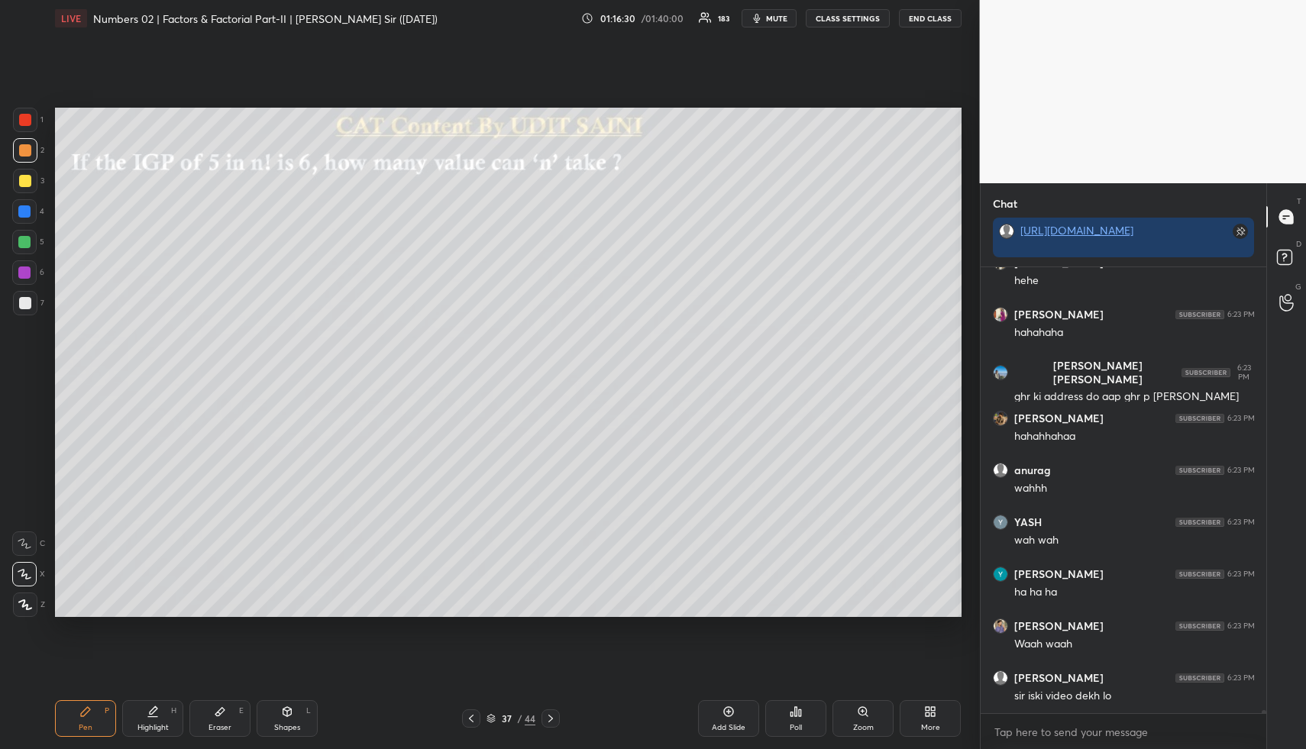
click at [82, 717] on div "Pen P" at bounding box center [85, 718] width 61 height 37
click at [24, 190] on div at bounding box center [25, 181] width 24 height 24
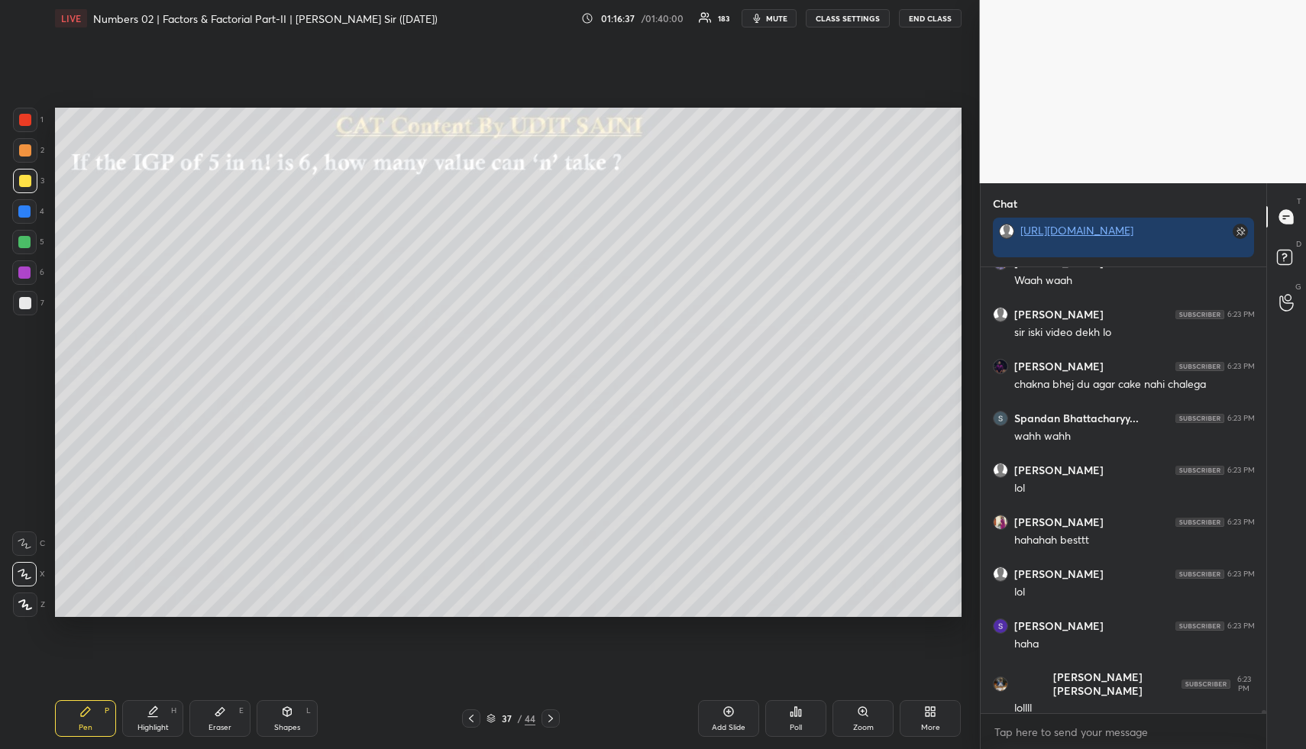
scroll to position [65346, 0]
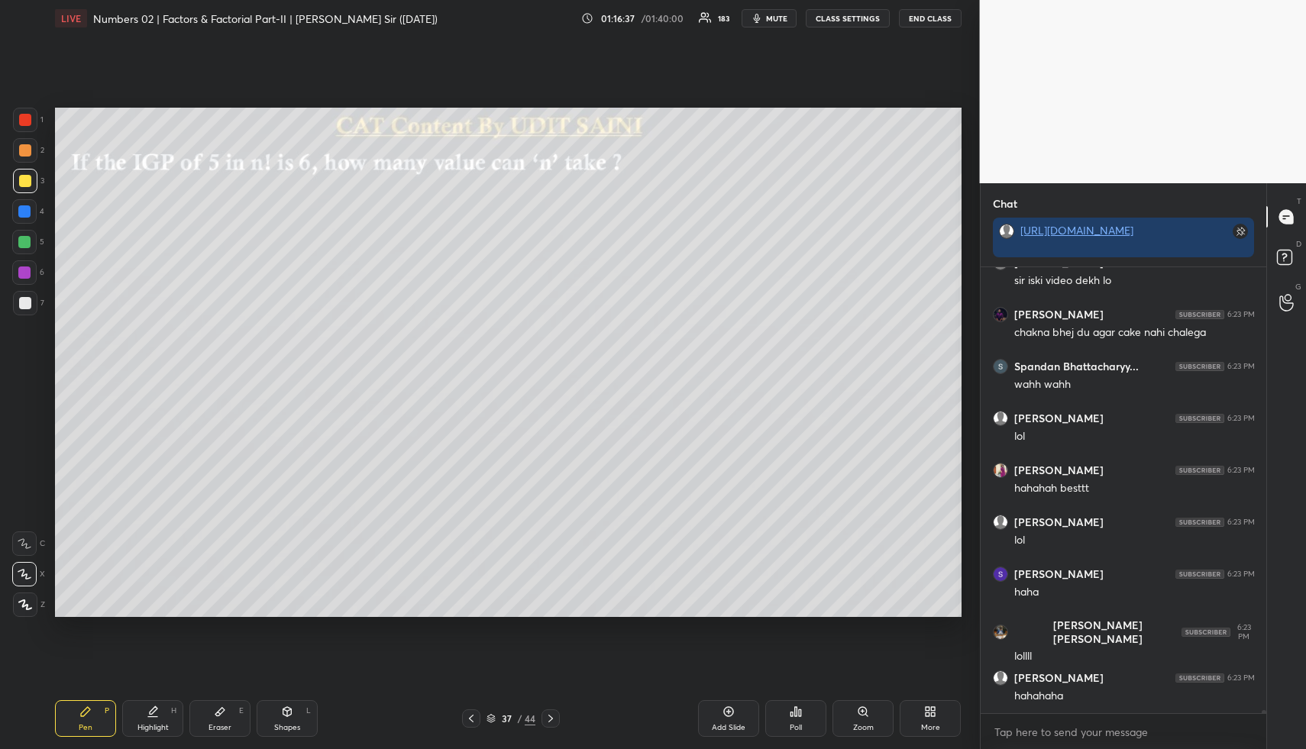
drag, startPoint x: 221, startPoint y: 720, endPoint x: 222, endPoint y: 708, distance: 12.3
click at [220, 719] on div "Eraser E" at bounding box center [219, 718] width 61 height 37
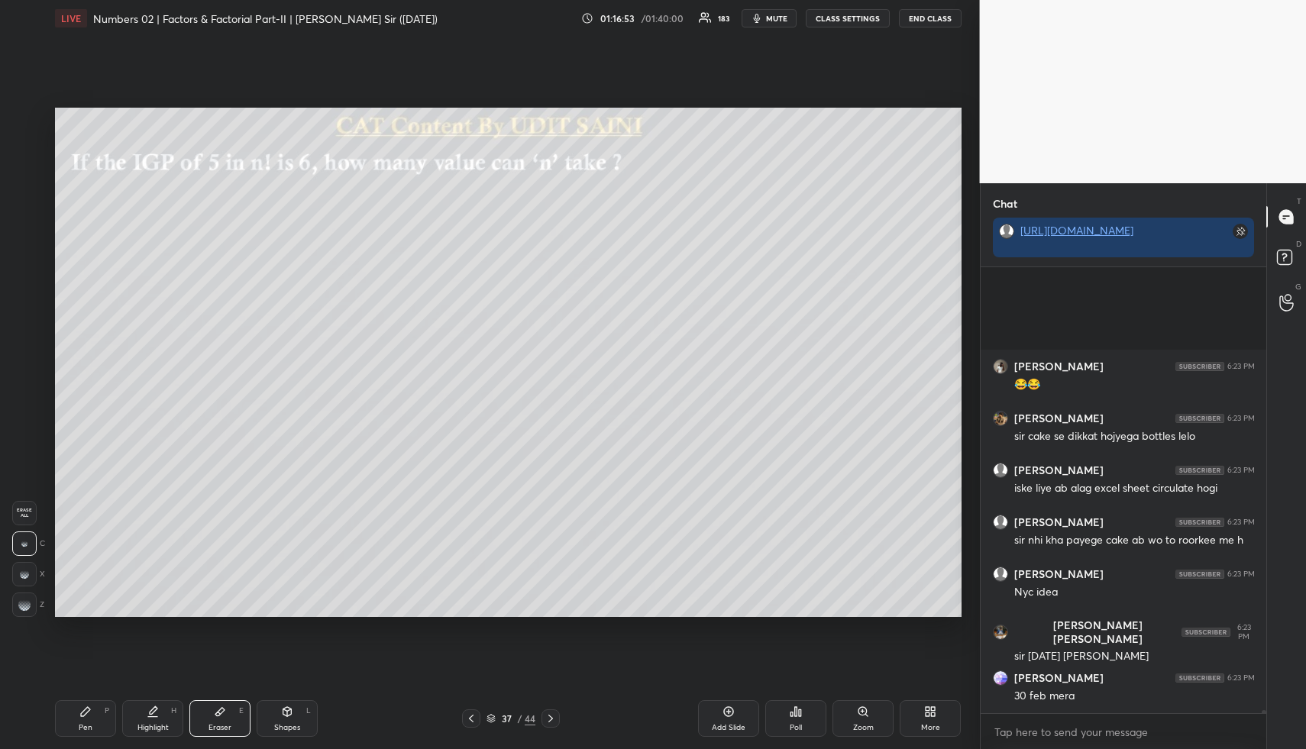
scroll to position [66125, 0]
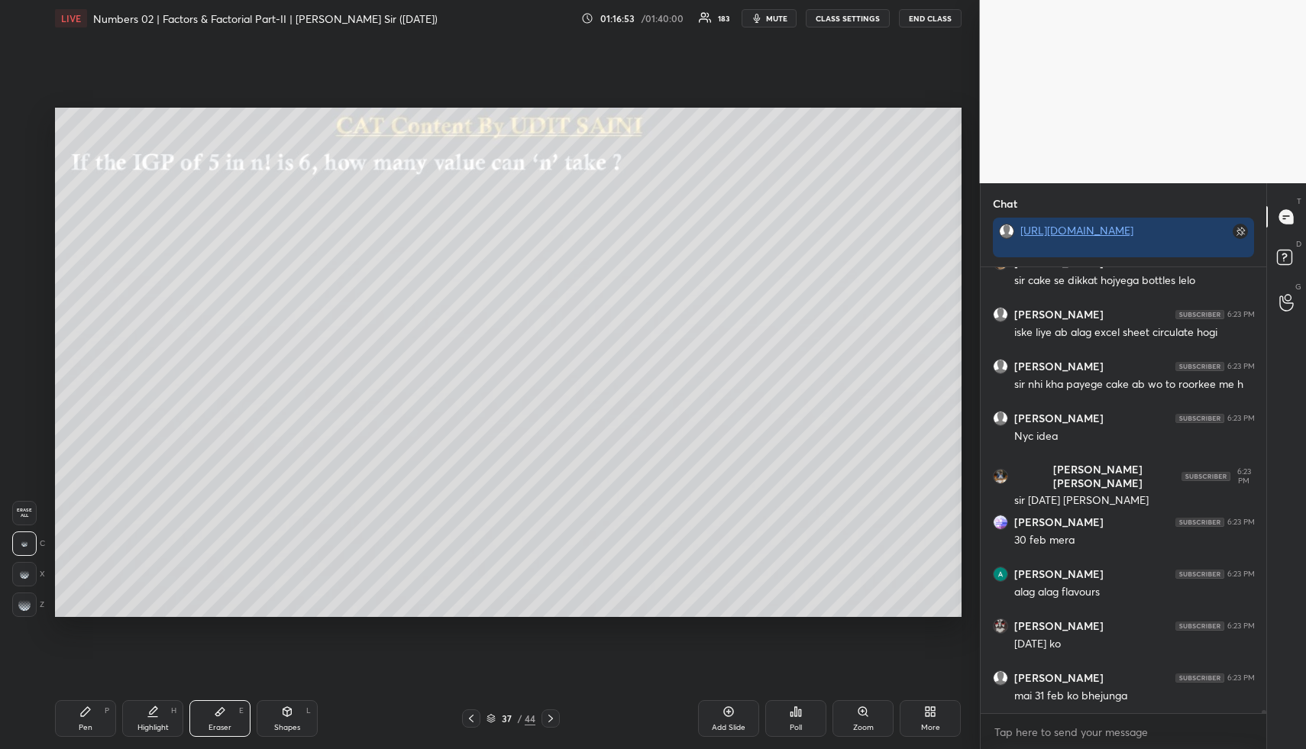
click at [143, 718] on div "Highlight H" at bounding box center [152, 718] width 61 height 37
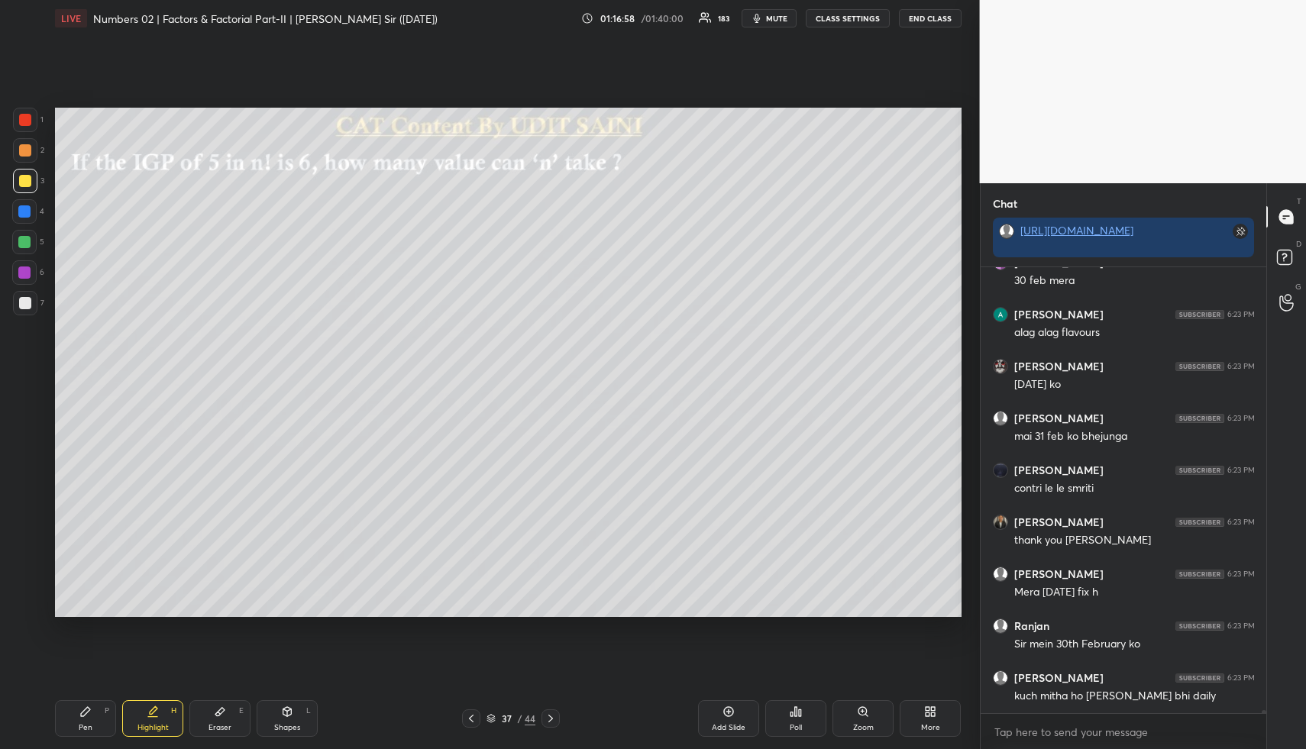
scroll to position [66437, 0]
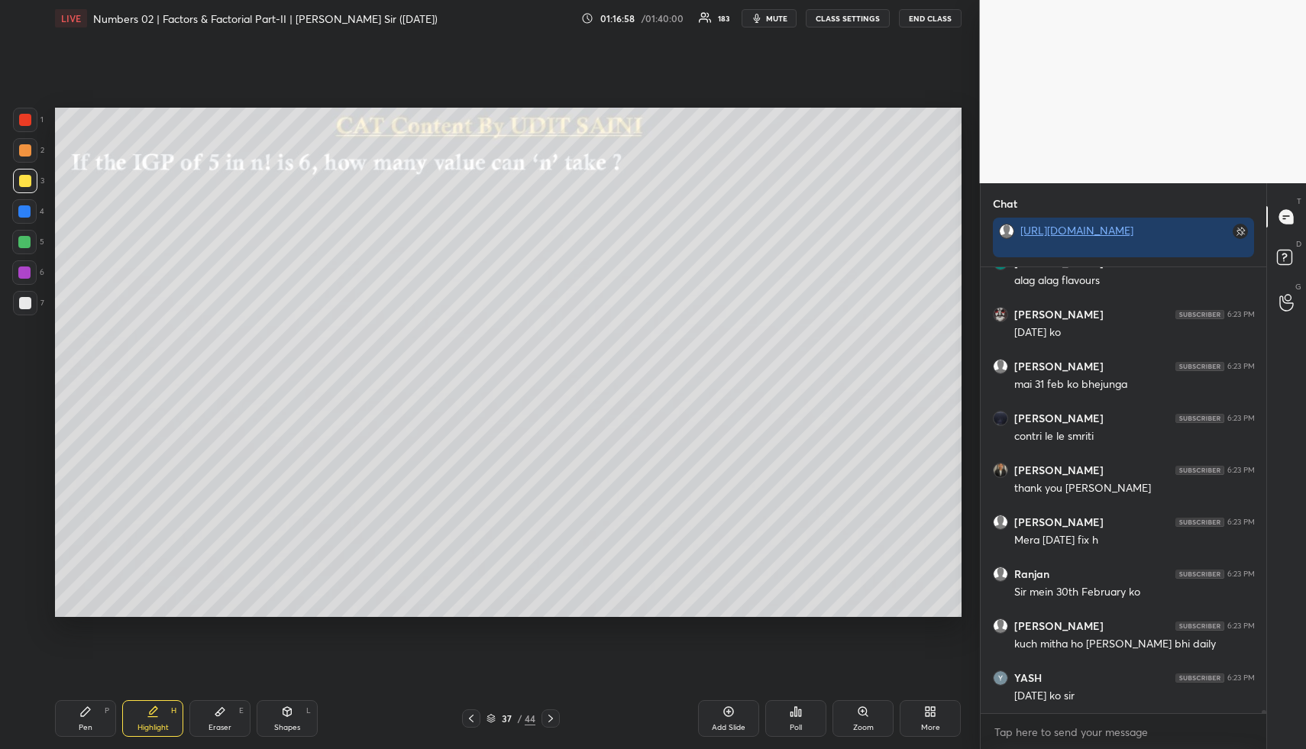
click at [82, 729] on div "Pen" at bounding box center [86, 728] width 14 height 8
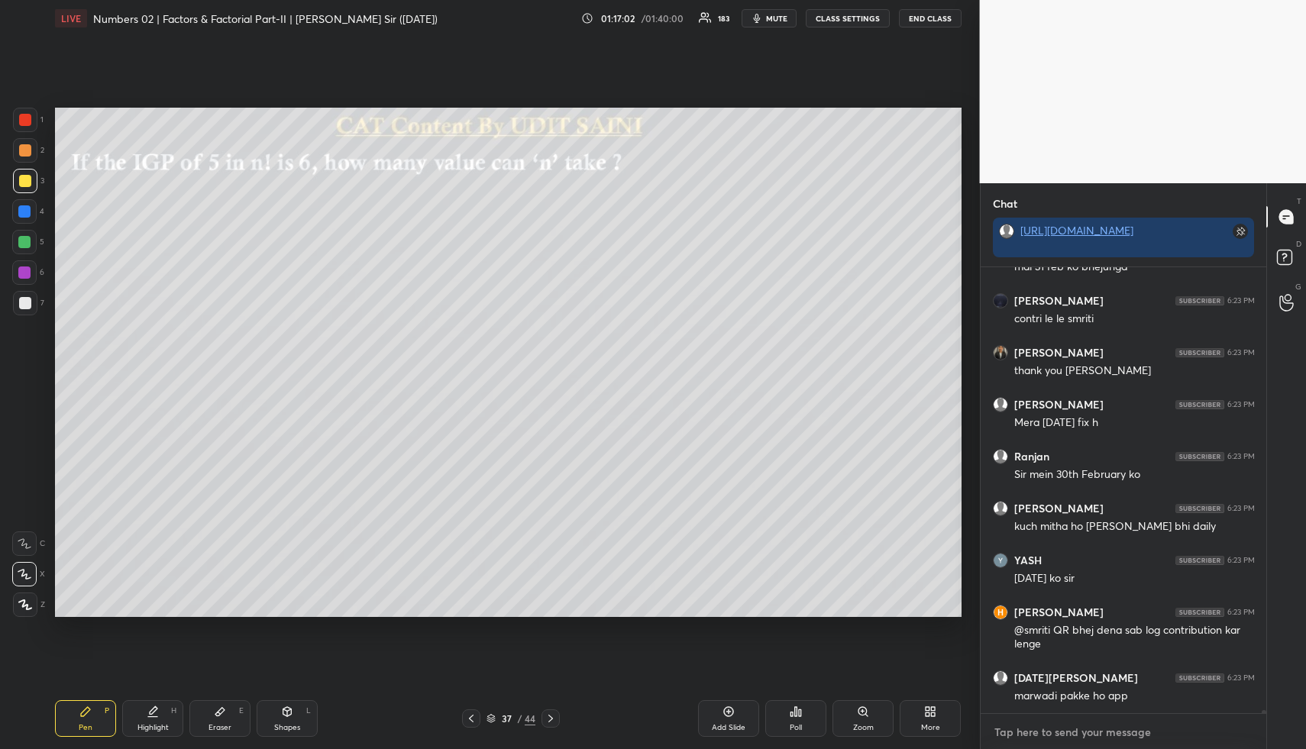
scroll to position [66606, 0]
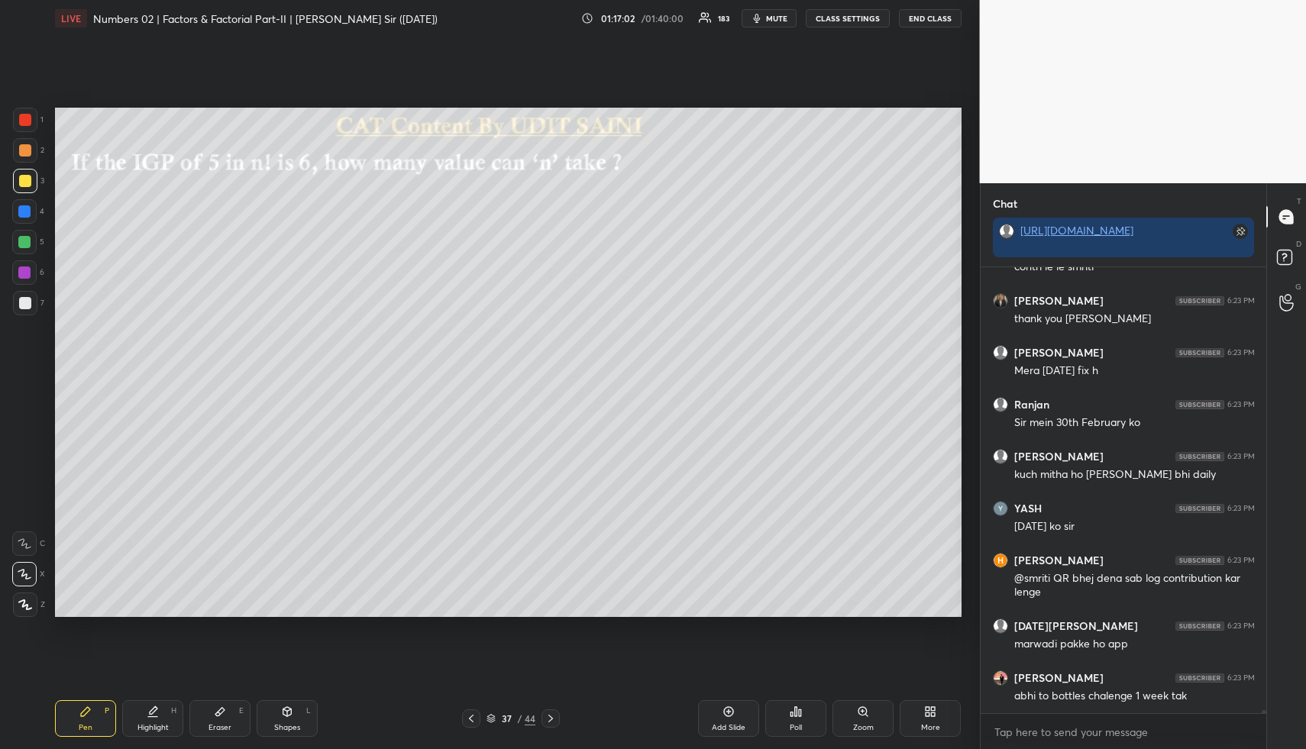
drag, startPoint x: 158, startPoint y: 705, endPoint x: 150, endPoint y: 681, distance: 24.9
click at [153, 708] on icon at bounding box center [153, 711] width 12 height 12
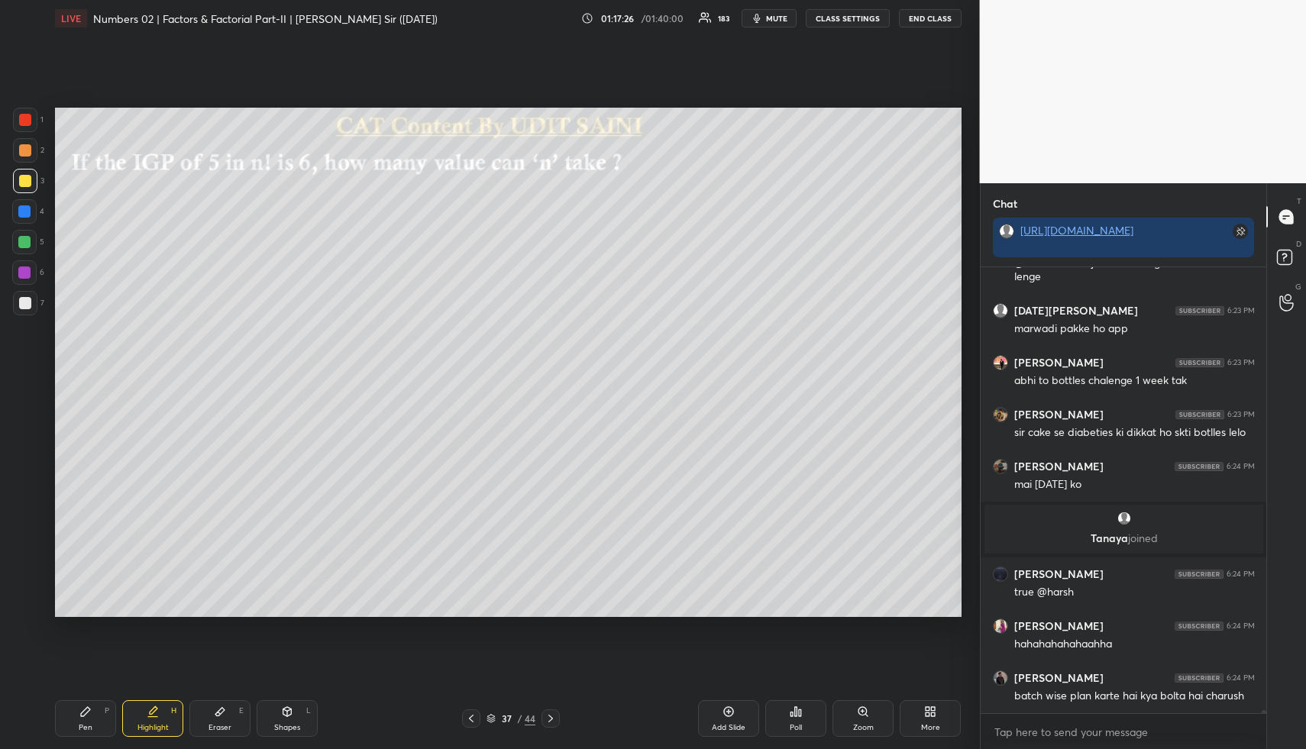
scroll to position [64872, 0]
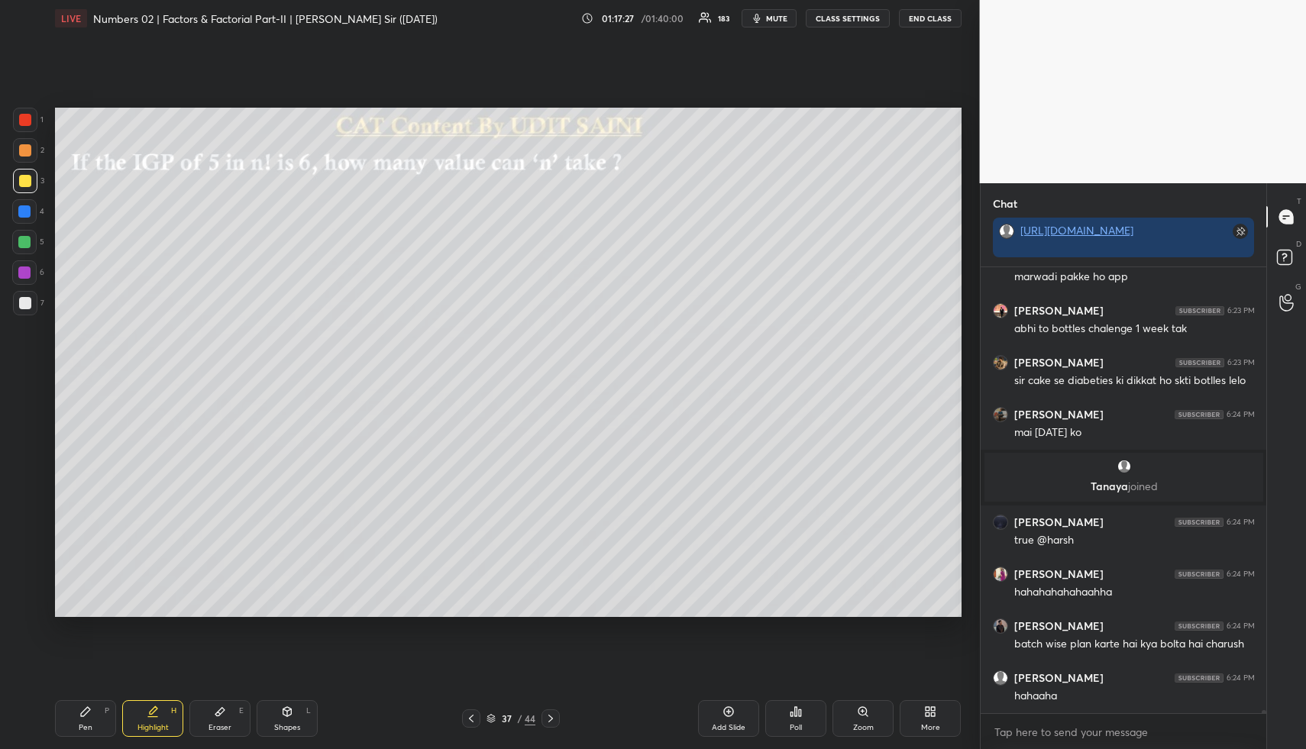
click at [160, 719] on div "Highlight H" at bounding box center [152, 718] width 61 height 37
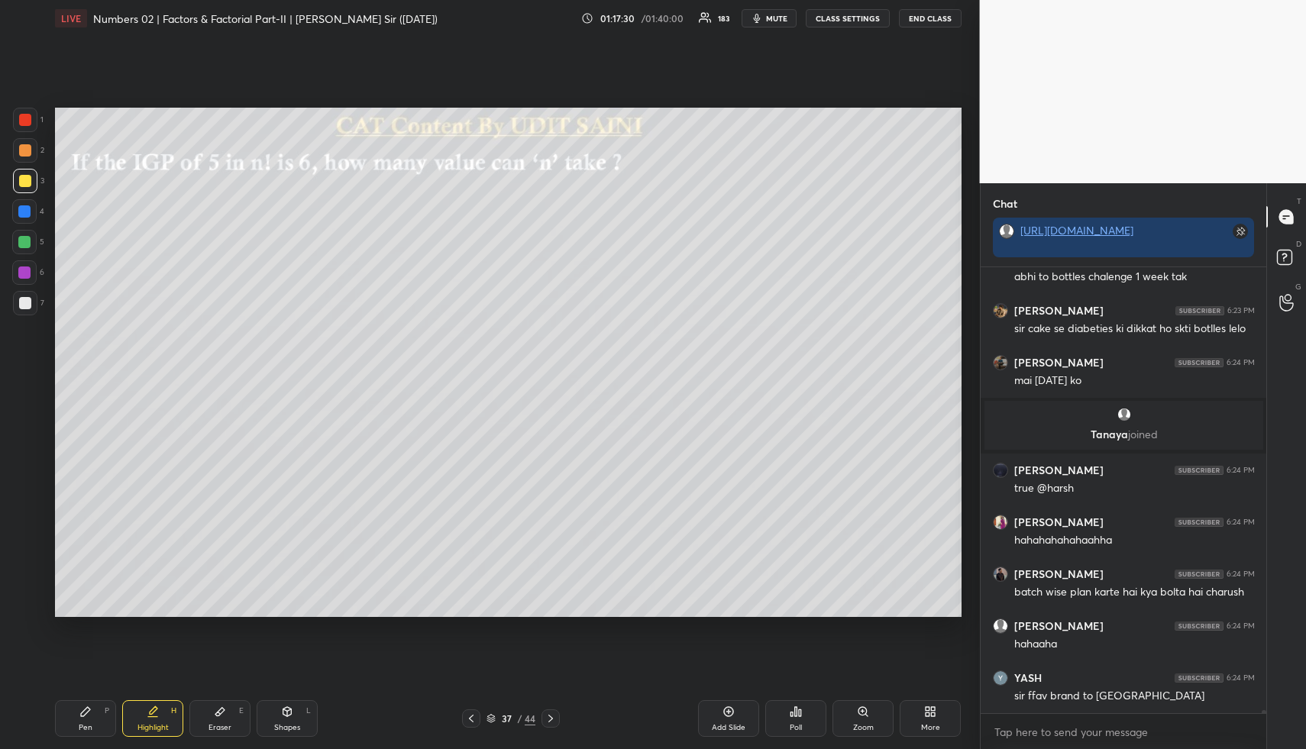
drag, startPoint x: 92, startPoint y: 709, endPoint x: 80, endPoint y: 650, distance: 59.9
click at [90, 711] on div "Pen P" at bounding box center [85, 718] width 61 height 37
drag, startPoint x: 29, startPoint y: 211, endPoint x: 38, endPoint y: 222, distance: 14.1
click at [30, 211] on div at bounding box center [24, 211] width 12 height 12
drag, startPoint x: 166, startPoint y: 725, endPoint x: 163, endPoint y: 715, distance: 10.4
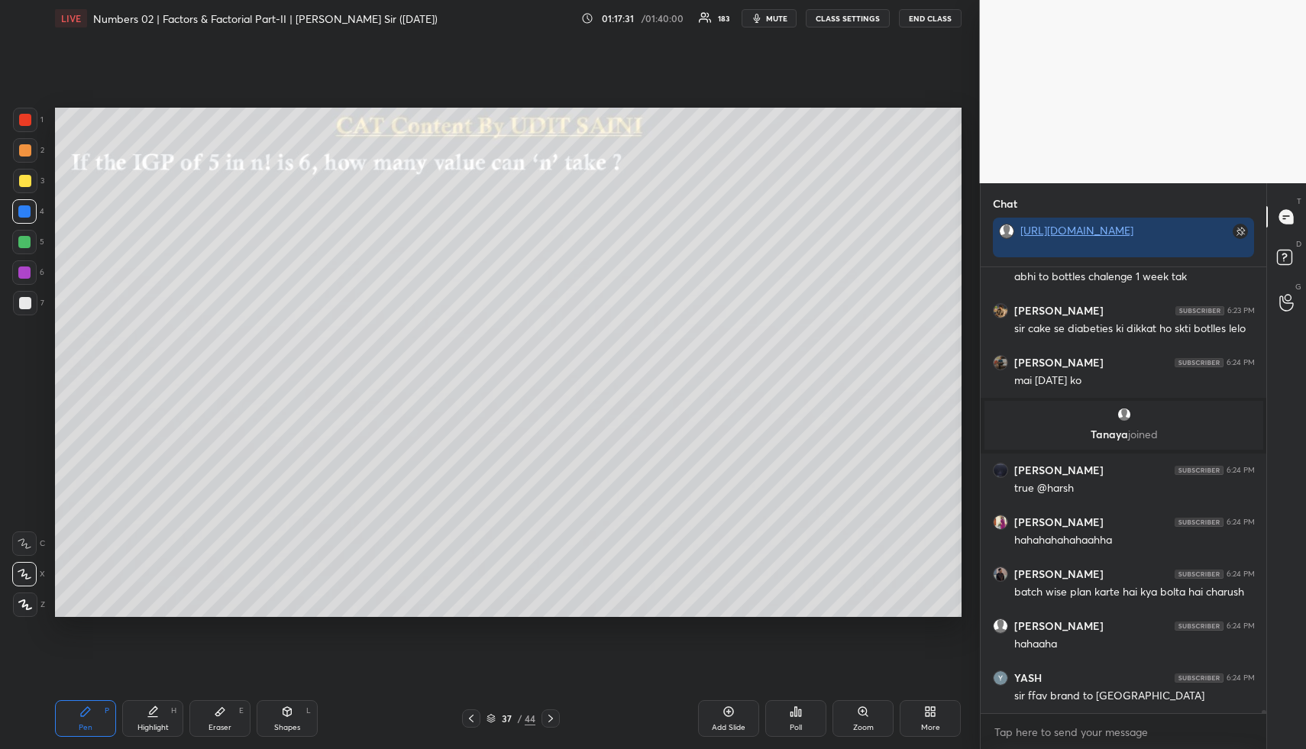
click at [163, 724] on div "Highlight" at bounding box center [152, 728] width 31 height 8
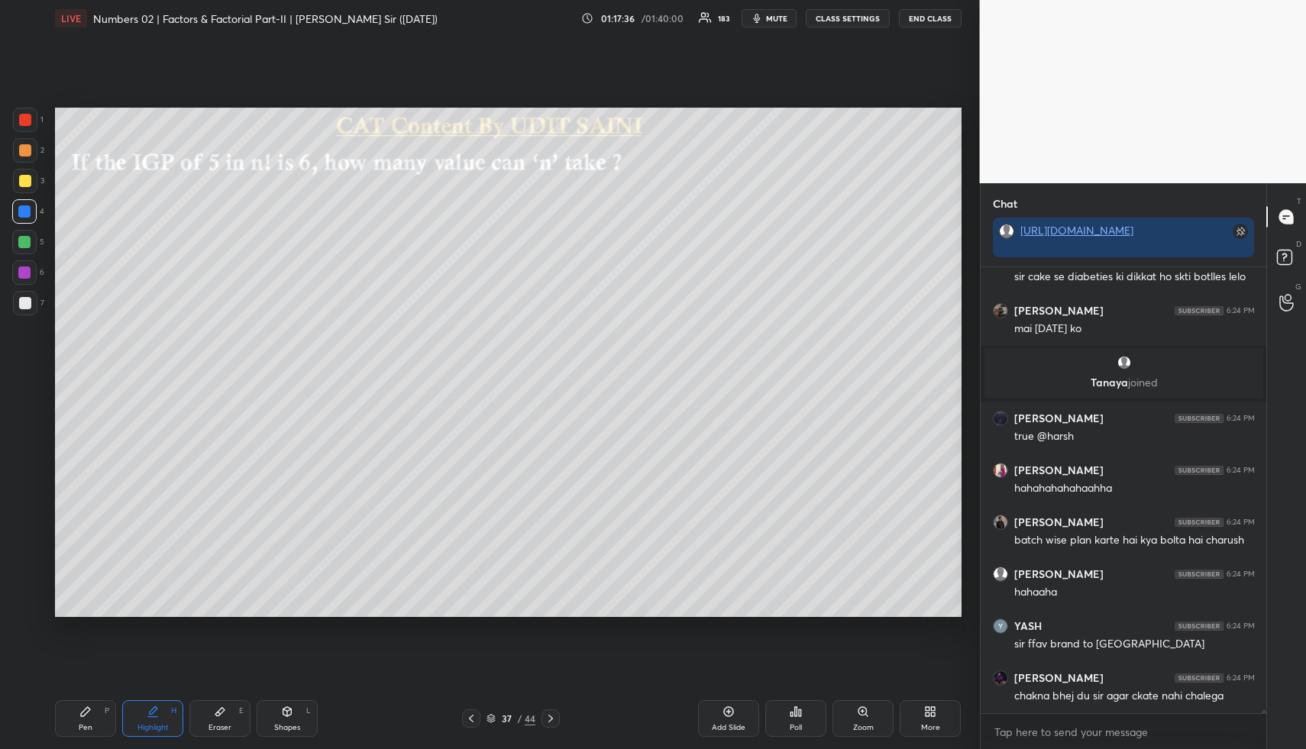
drag, startPoint x: 92, startPoint y: 713, endPoint x: 97, endPoint y: 634, distance: 79.6
click at [90, 714] on div "Pen P" at bounding box center [85, 718] width 61 height 37
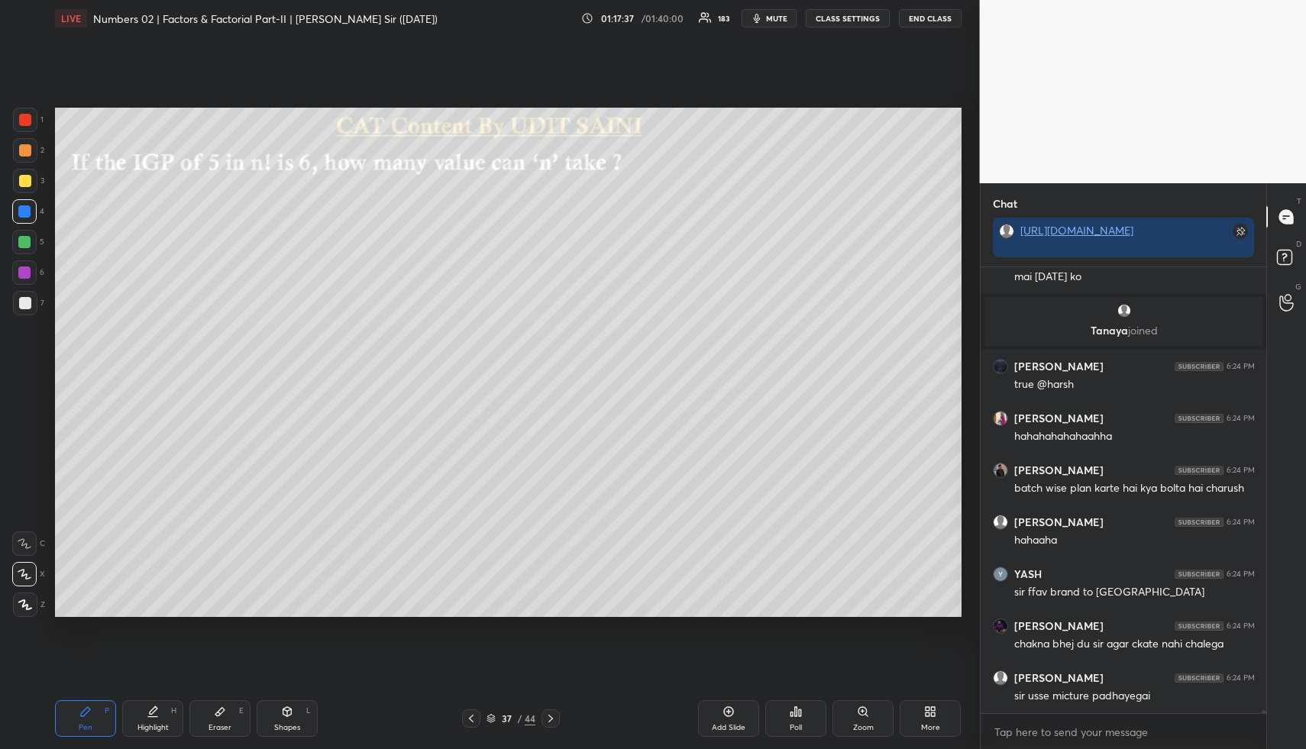
click at [31, 246] on div at bounding box center [24, 242] width 24 height 24
drag, startPoint x: 162, startPoint y: 714, endPoint x: 159, endPoint y: 689, distance: 24.6
click at [160, 712] on div "Highlight H" at bounding box center [152, 718] width 61 height 37
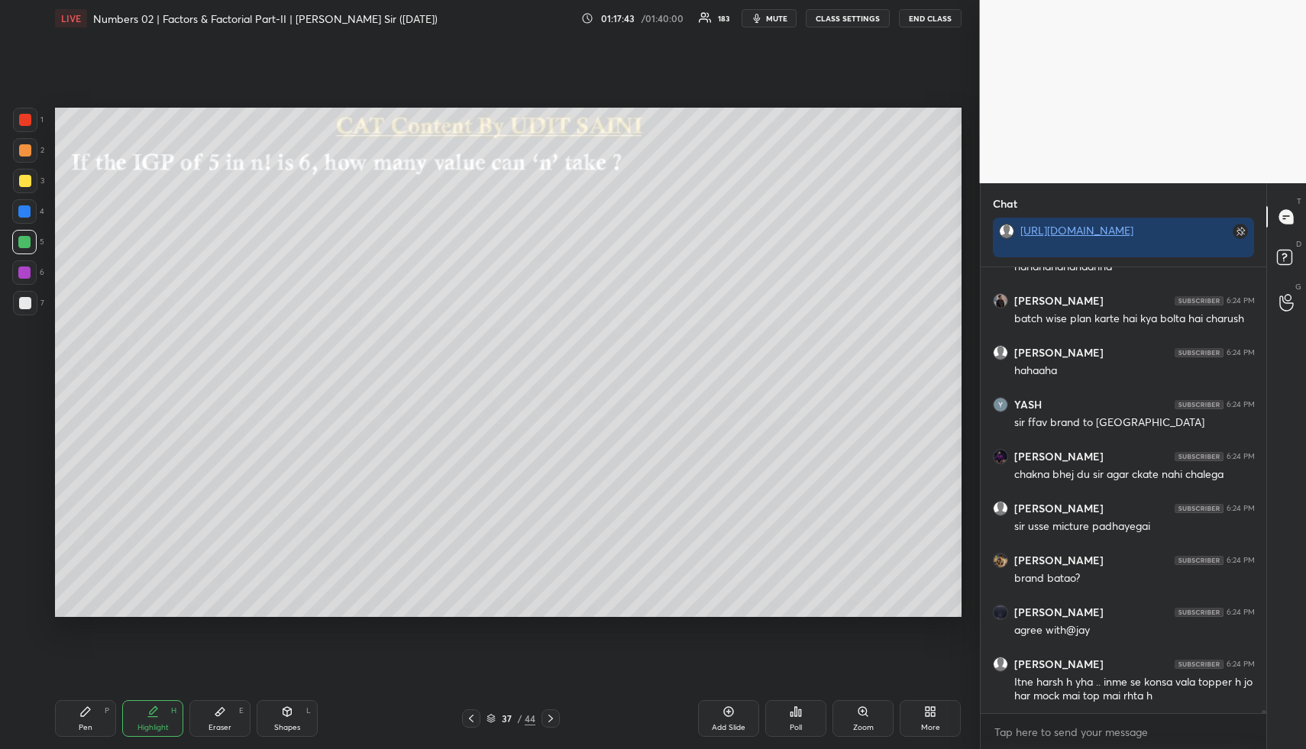
scroll to position [65249, 0]
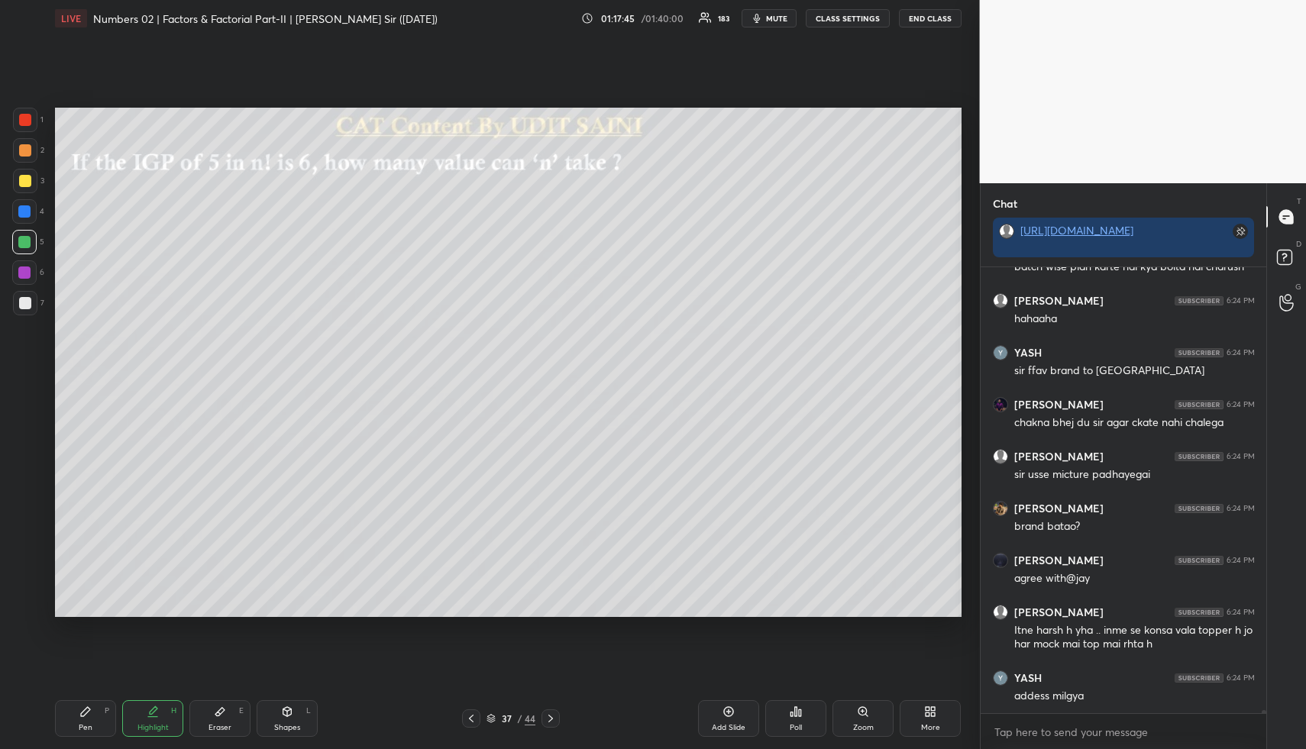
drag, startPoint x: 83, startPoint y: 718, endPoint x: 79, endPoint y: 708, distance: 10.6
click at [83, 718] on div "Pen P" at bounding box center [85, 718] width 61 height 37
drag, startPoint x: 23, startPoint y: 202, endPoint x: 50, endPoint y: 205, distance: 27.0
click at [24, 205] on div at bounding box center [24, 211] width 24 height 24
drag, startPoint x: 150, startPoint y: 716, endPoint x: 196, endPoint y: 649, distance: 81.7
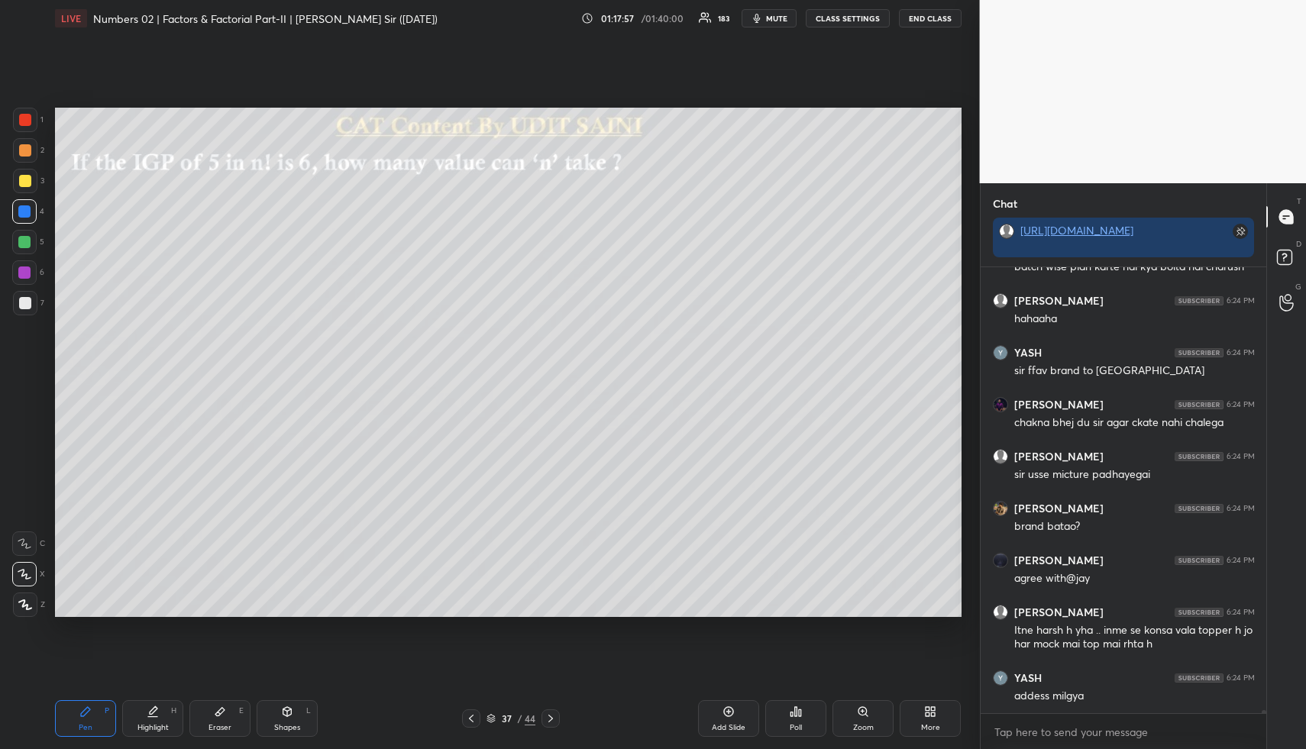
click at [150, 717] on icon at bounding box center [152, 717] width 9 height 0
drag, startPoint x: 105, startPoint y: 724, endPoint x: 102, endPoint y: 705, distance: 18.7
click at [103, 724] on div "Pen P" at bounding box center [85, 718] width 61 height 37
drag, startPoint x: 25, startPoint y: 186, endPoint x: 29, endPoint y: 196, distance: 10.6
click at [26, 188] on div at bounding box center [25, 181] width 24 height 24
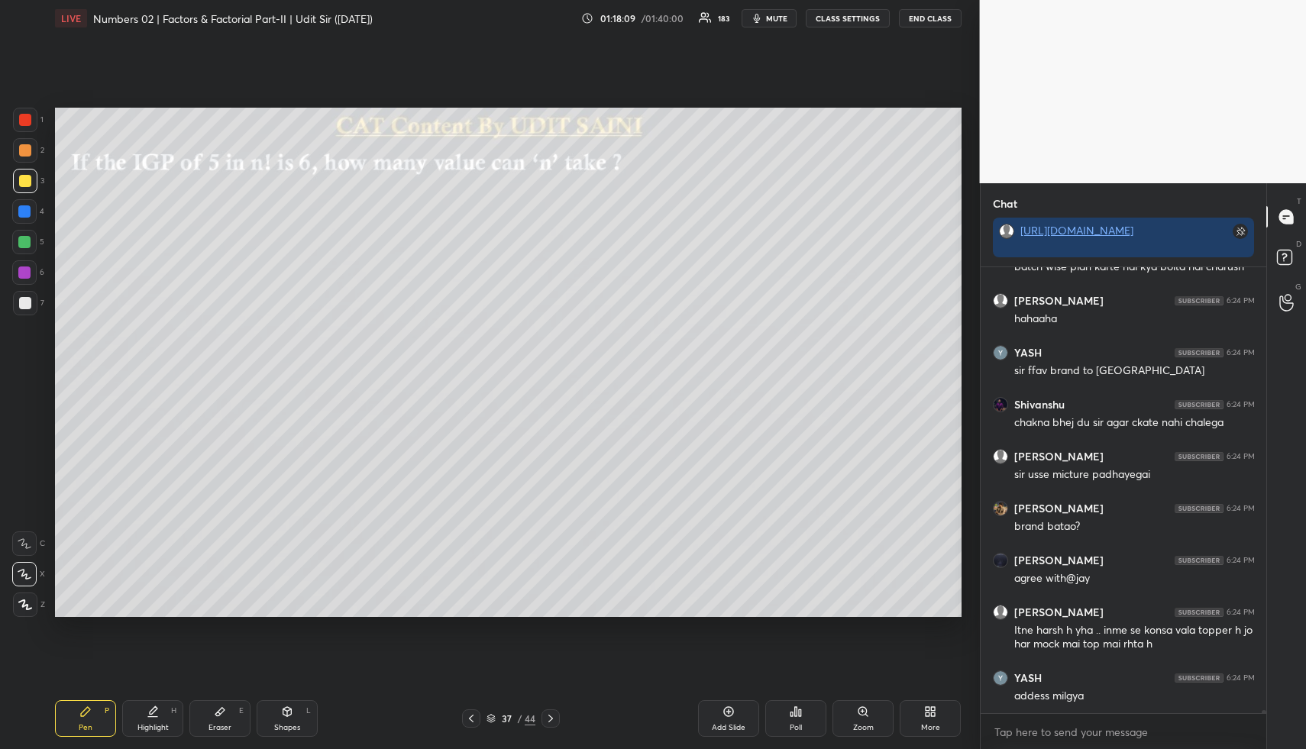
click at [22, 157] on div at bounding box center [25, 150] width 24 height 24
drag, startPoint x: 243, startPoint y: 737, endPoint x: 231, endPoint y: 715, distance: 24.6
click at [243, 734] on div "Pen P Highlight H Eraser E Shapes L 37 / 44 Add Slide Poll Zoom More" at bounding box center [508, 718] width 906 height 61
click at [224, 710] on div "Eraser E" at bounding box center [219, 718] width 61 height 37
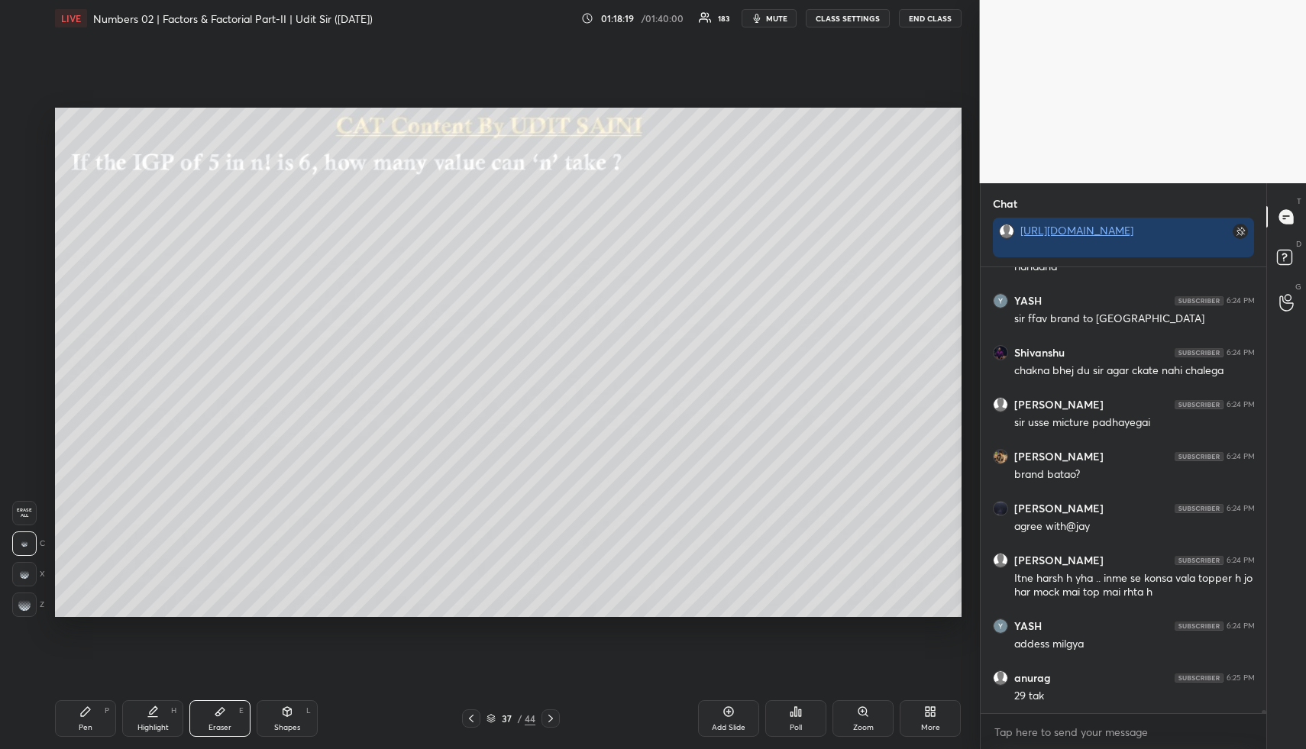
drag, startPoint x: 72, startPoint y: 734, endPoint x: 84, endPoint y: 681, distance: 54.1
click at [73, 732] on div "Pen P" at bounding box center [85, 718] width 61 height 37
click at [159, 712] on div "Highlight H" at bounding box center [152, 718] width 61 height 37
click at [168, 712] on div "Highlight H" at bounding box center [152, 718] width 61 height 37
click at [166, 716] on div "Highlight H" at bounding box center [152, 718] width 61 height 37
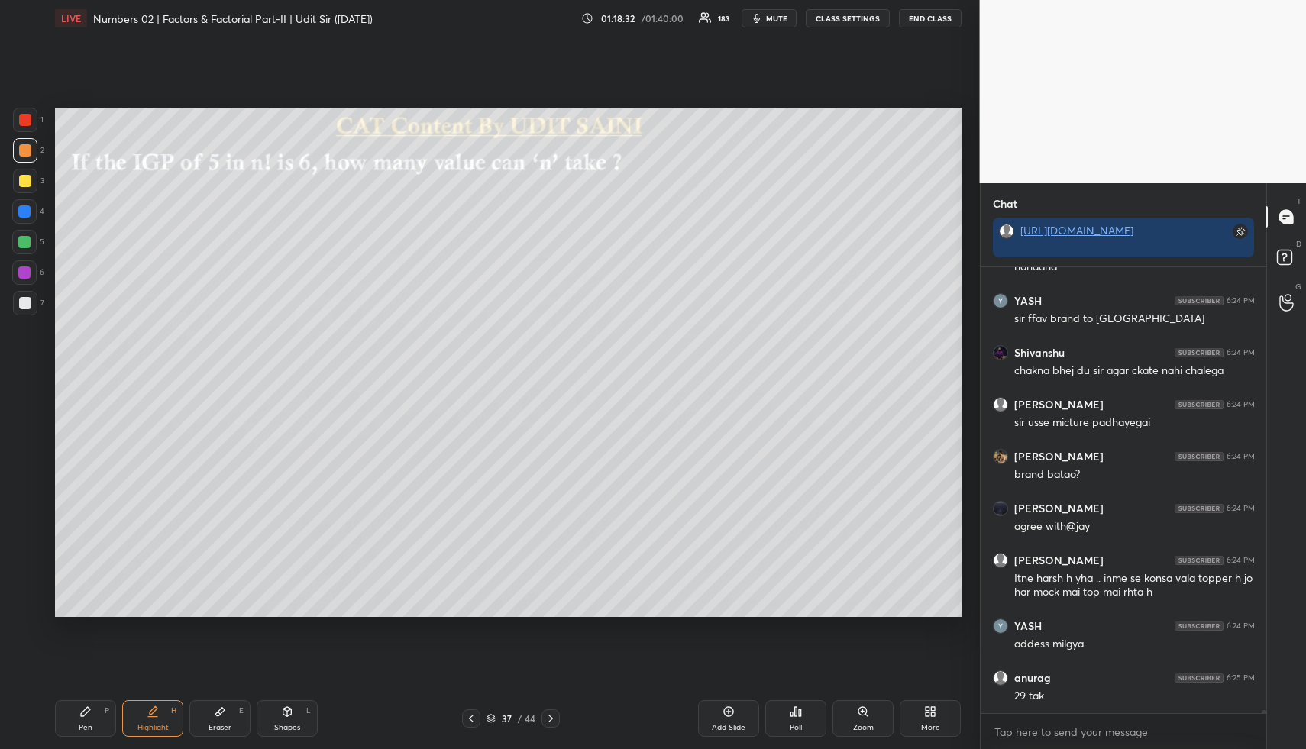
click at [156, 719] on div "Highlight H" at bounding box center [152, 718] width 61 height 37
drag, startPoint x: 230, startPoint y: 707, endPoint x: 289, endPoint y: 628, distance: 98.2
click at [231, 705] on div "Eraser E" at bounding box center [219, 718] width 61 height 37
drag, startPoint x: 18, startPoint y: 608, endPoint x: 45, endPoint y: 580, distance: 38.9
click at [18, 608] on div at bounding box center [24, 604] width 24 height 24
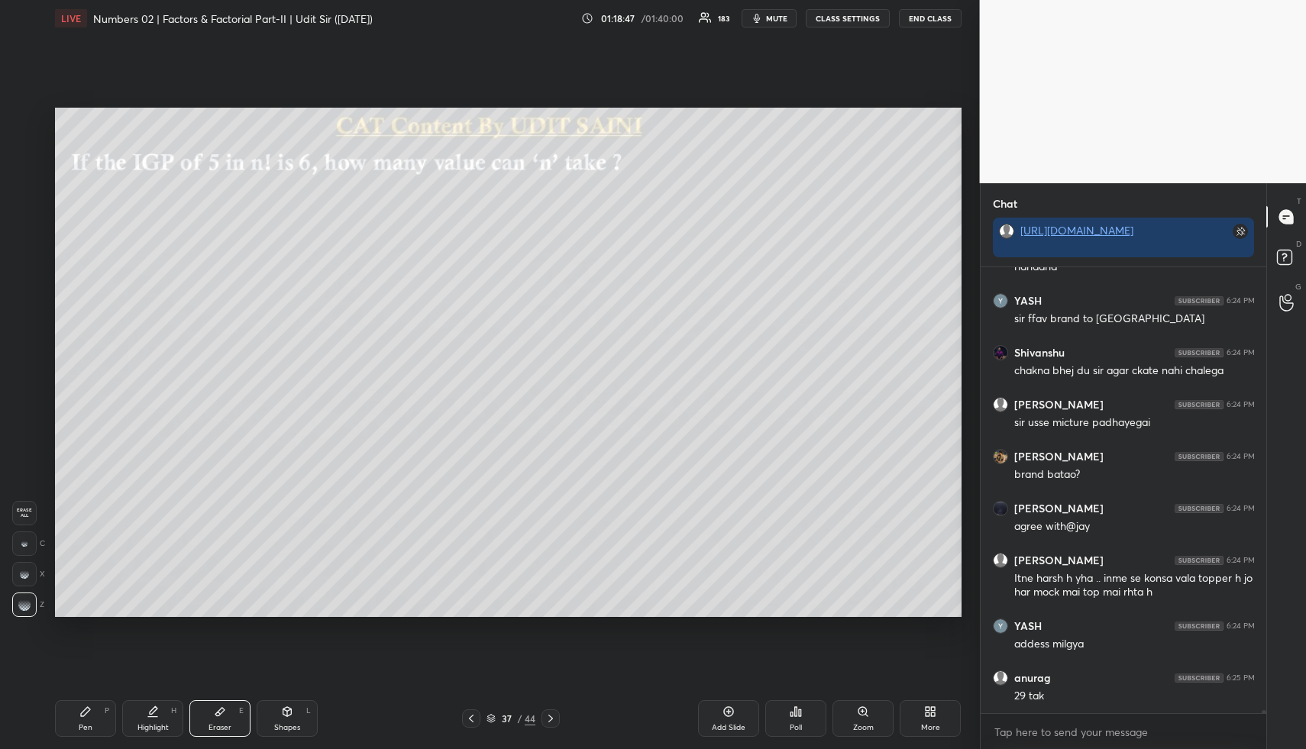
click at [163, 715] on div "Highlight H" at bounding box center [152, 718] width 61 height 37
click at [163, 718] on div "Highlight H" at bounding box center [152, 718] width 61 height 37
click at [89, 711] on icon at bounding box center [85, 711] width 12 height 12
drag, startPoint x: 31, startPoint y: 181, endPoint x: 30, endPoint y: 192, distance: 11.5
click at [31, 182] on div at bounding box center [25, 181] width 24 height 24
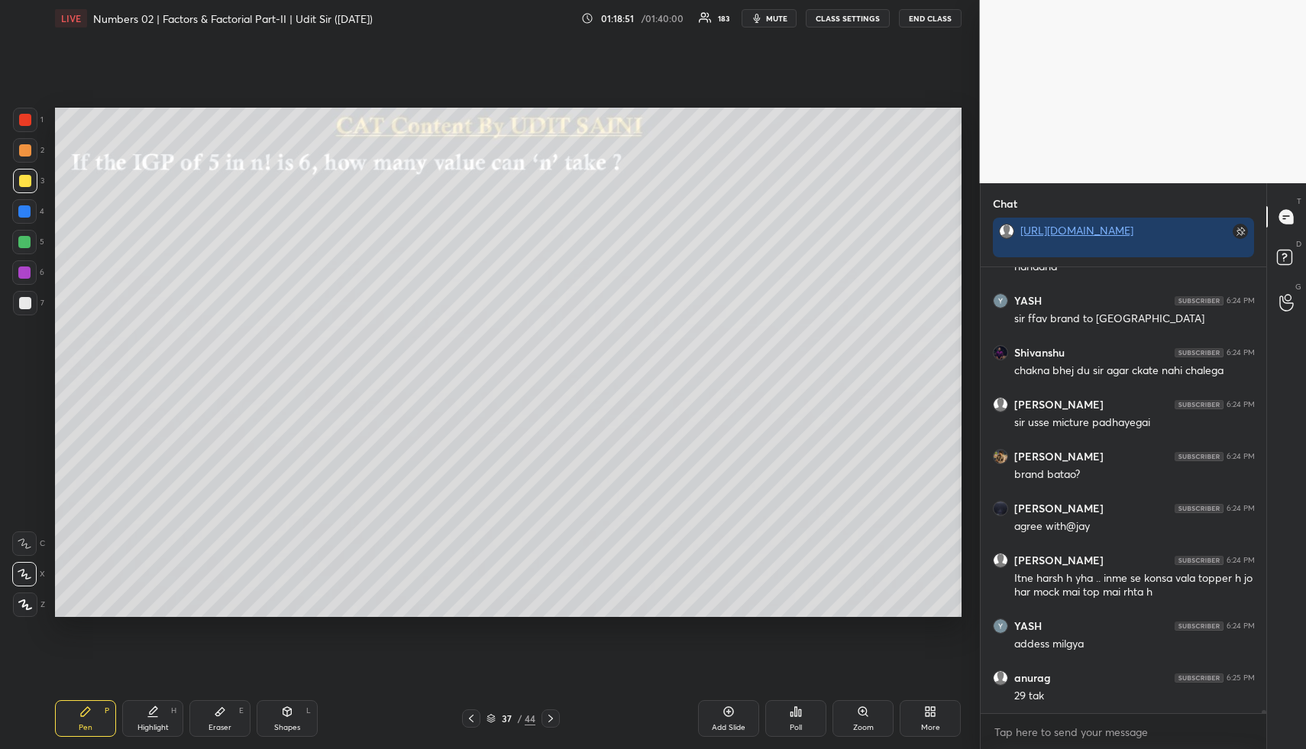
click at [152, 728] on div "Highlight" at bounding box center [152, 728] width 31 height 8
drag, startPoint x: 159, startPoint y: 728, endPoint x: 200, endPoint y: 622, distance: 113.1
click at [157, 725] on div "Highlight" at bounding box center [152, 728] width 31 height 8
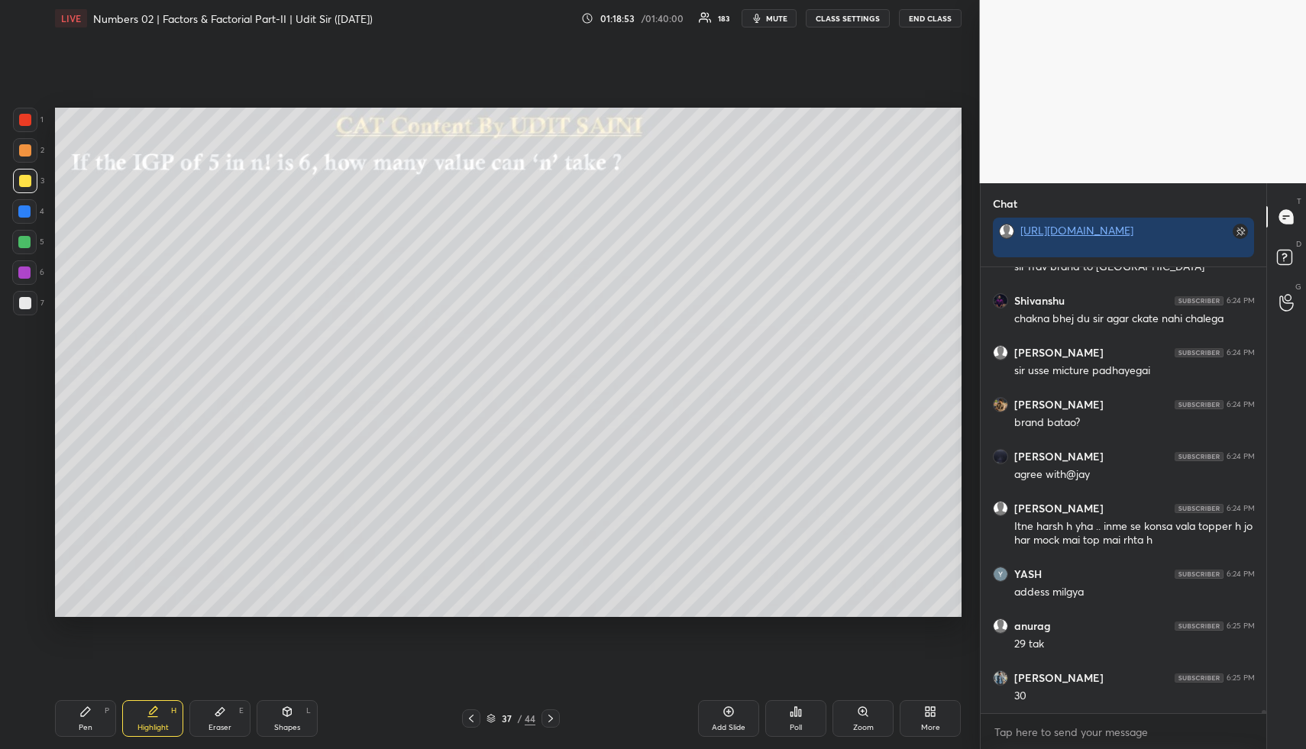
drag, startPoint x: 87, startPoint y: 712, endPoint x: 79, endPoint y: 655, distance: 57.8
click at [86, 709] on icon at bounding box center [85, 711] width 9 height 9
drag, startPoint x: 25, startPoint y: 147, endPoint x: 33, endPoint y: 148, distance: 7.7
click at [25, 148] on div at bounding box center [25, 150] width 12 height 12
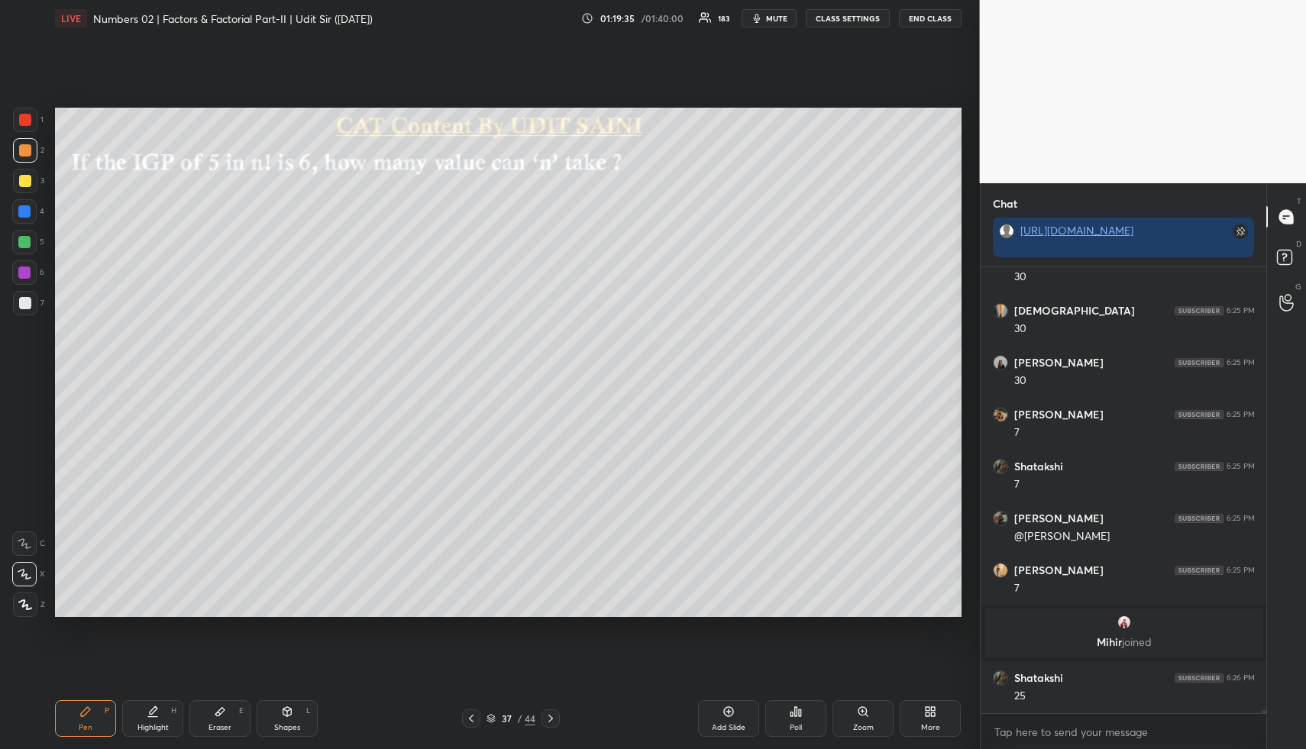
scroll to position [65685, 0]
drag, startPoint x: 163, startPoint y: 710, endPoint x: 205, endPoint y: 693, distance: 45.2
click at [161, 712] on div "Highlight H" at bounding box center [152, 718] width 61 height 37
click at [82, 722] on div "Pen P" at bounding box center [85, 718] width 61 height 37
click at [171, 712] on div "H" at bounding box center [173, 711] width 5 height 8
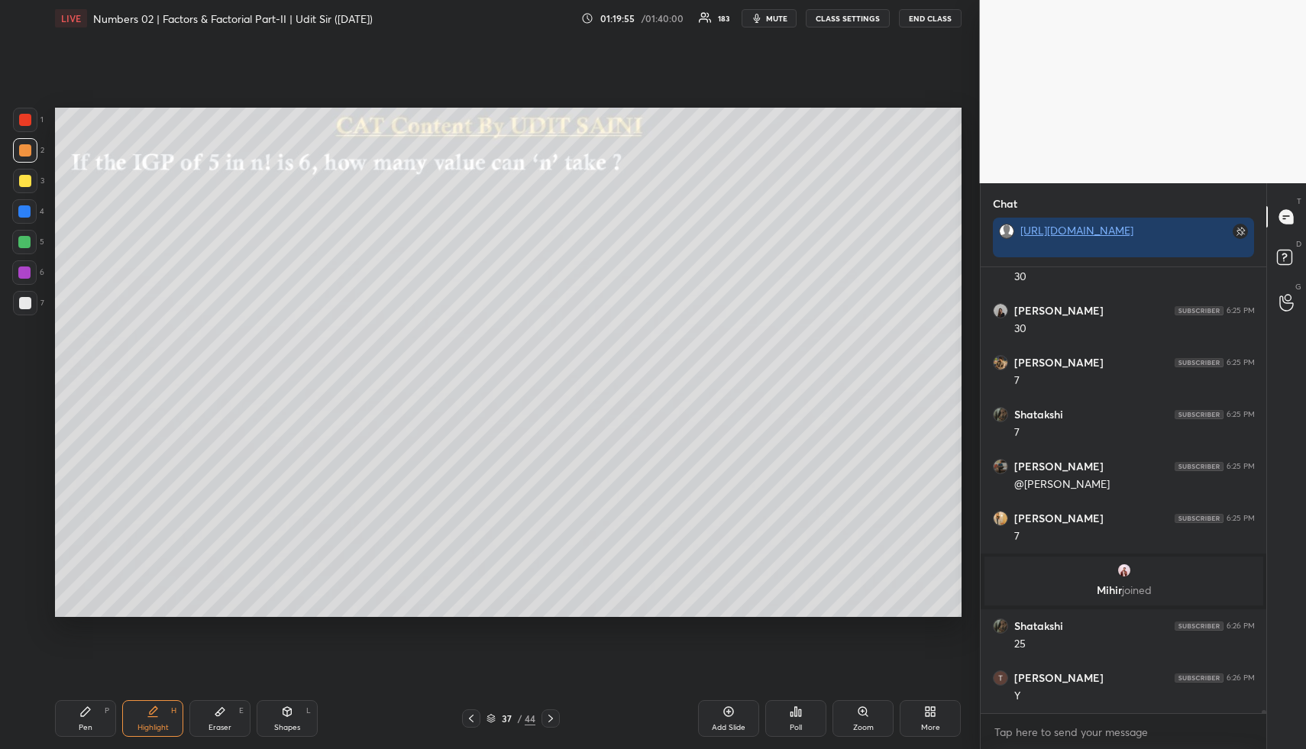
scroll to position [65792, 0]
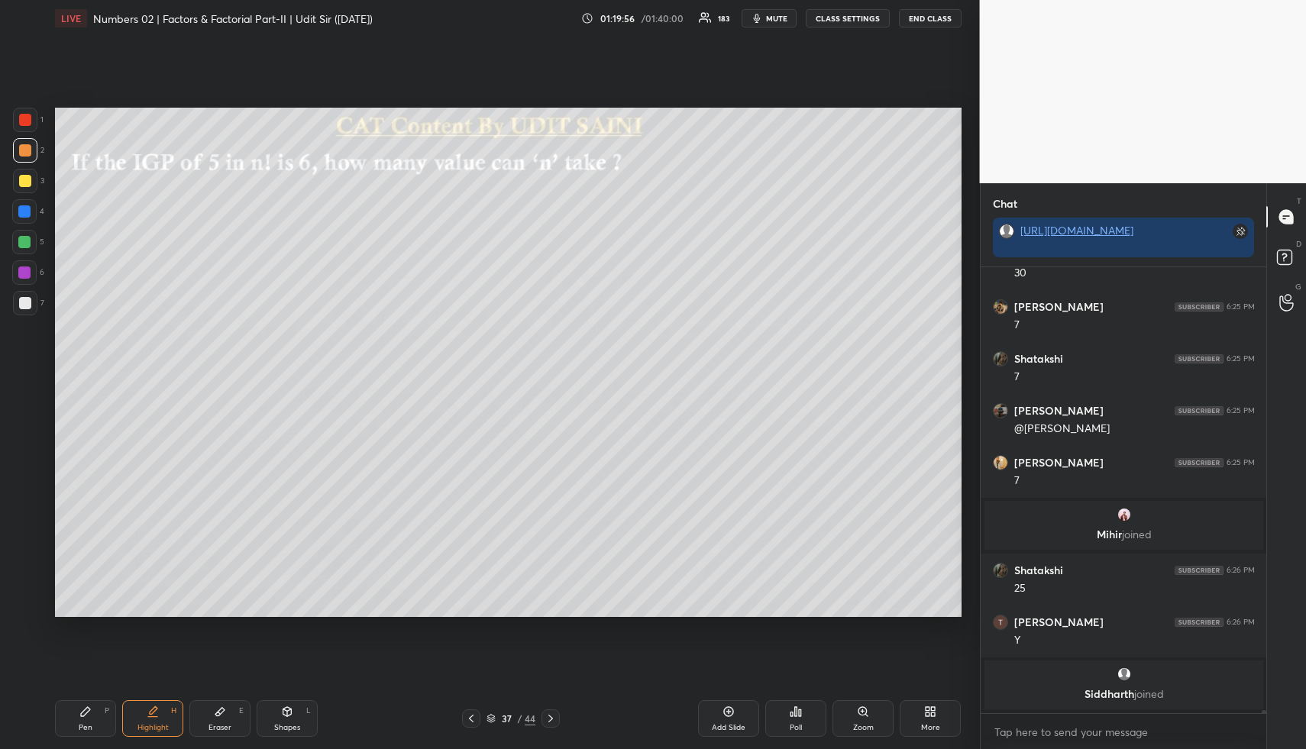
click at [214, 721] on div "Eraser E" at bounding box center [219, 718] width 61 height 37
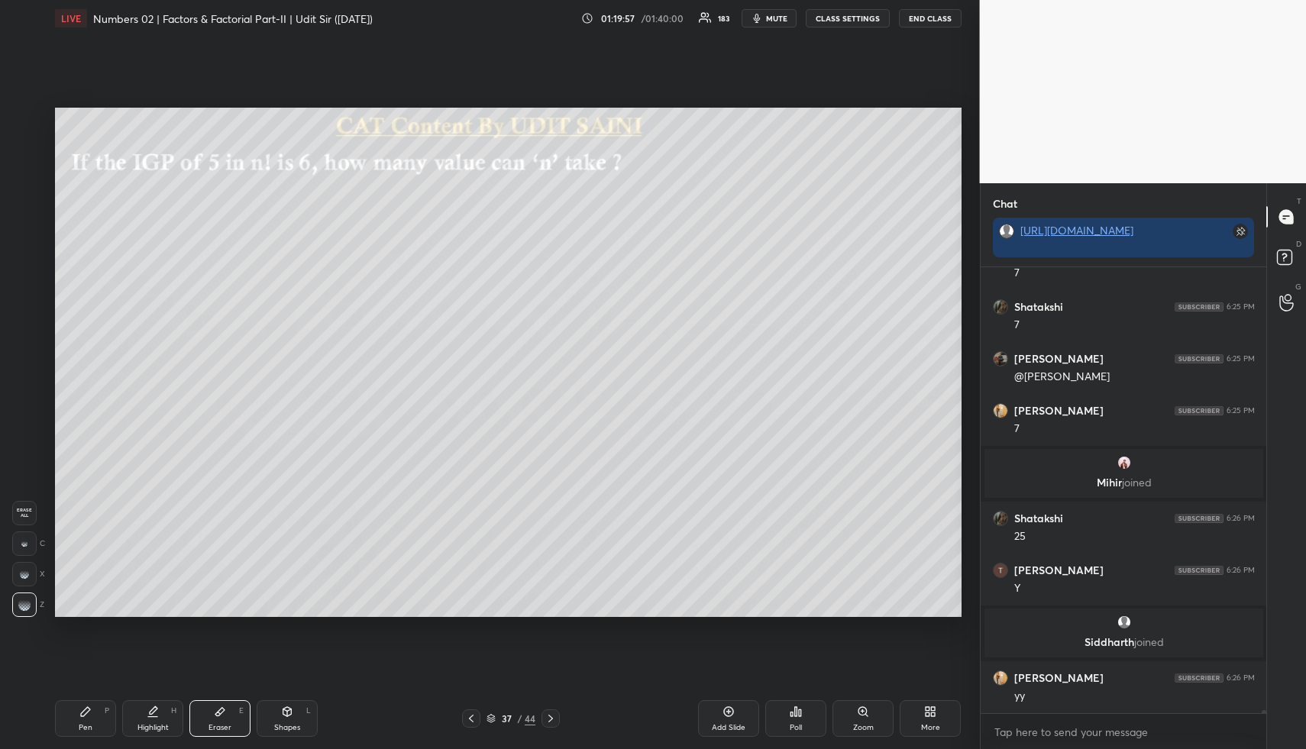
scroll to position [65855, 0]
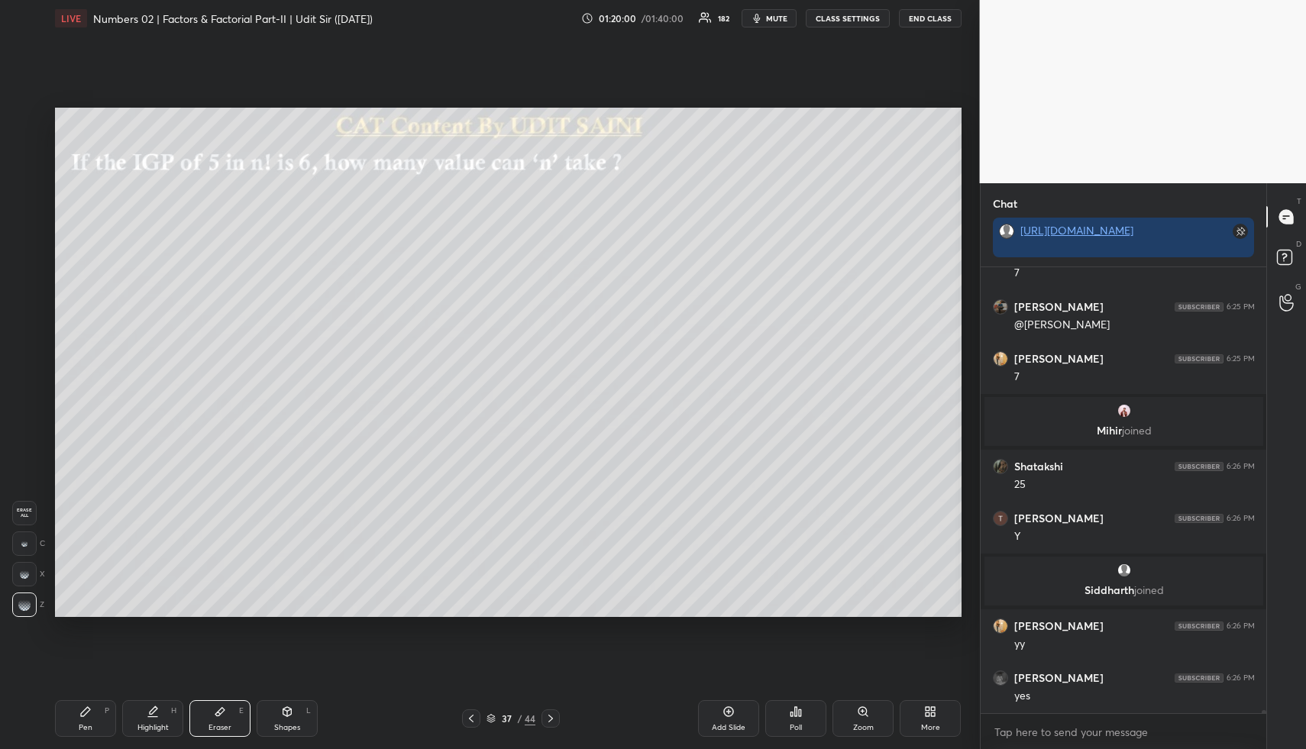
click at [102, 713] on div "Pen P" at bounding box center [85, 718] width 61 height 37
click at [161, 715] on div "Highlight H" at bounding box center [152, 718] width 61 height 37
drag, startPoint x: 171, startPoint y: 710, endPoint x: 244, endPoint y: 618, distance: 117.4
click at [169, 710] on div "Highlight H" at bounding box center [152, 718] width 61 height 37
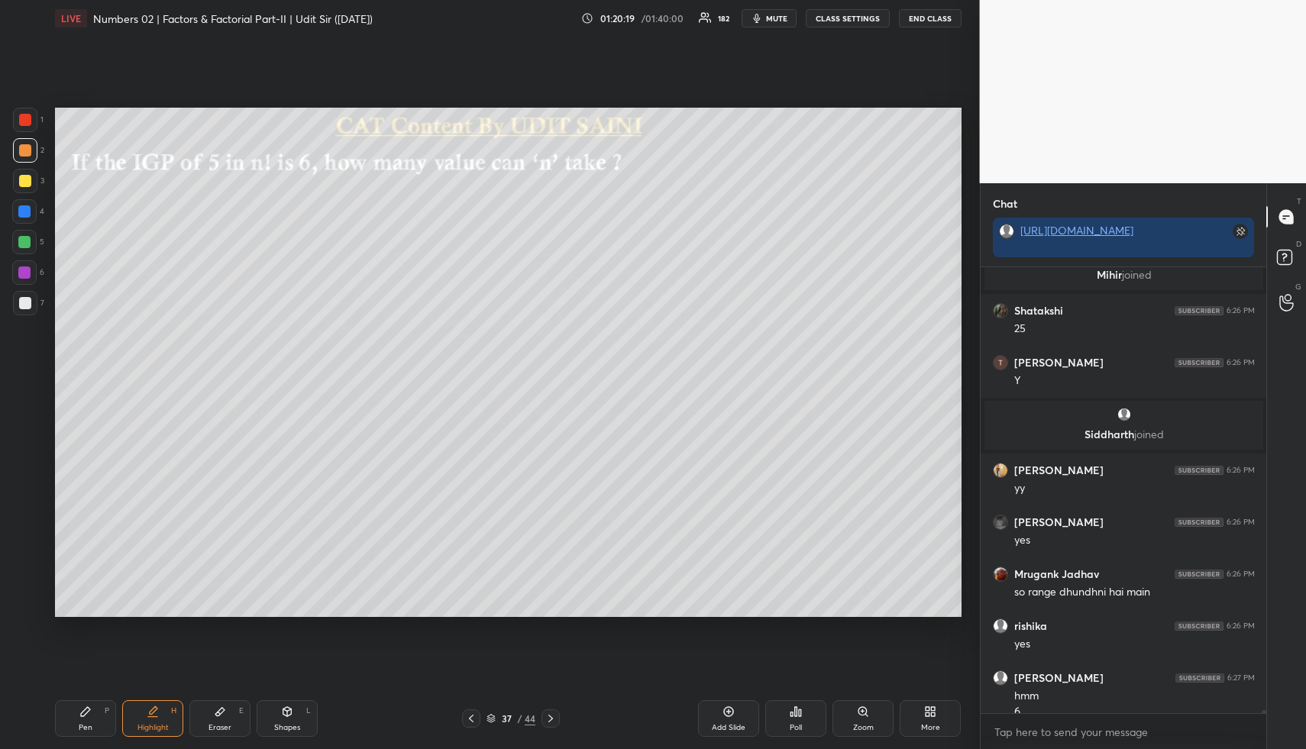
scroll to position [66026, 0]
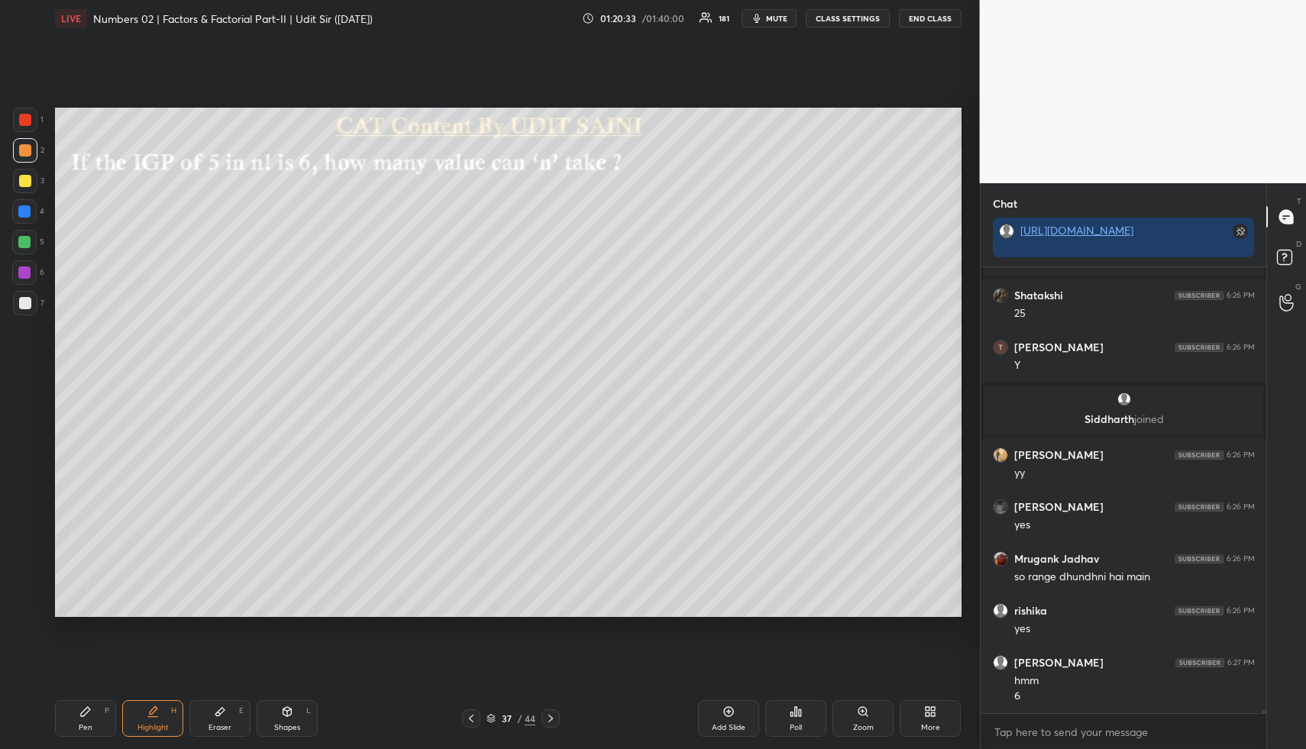
click at [81, 715] on icon at bounding box center [85, 711] width 9 height 9
drag, startPoint x: 20, startPoint y: 231, endPoint x: 53, endPoint y: 246, distance: 36.6
click at [20, 234] on div at bounding box center [24, 242] width 24 height 24
click at [160, 711] on div "Highlight H" at bounding box center [152, 718] width 61 height 37
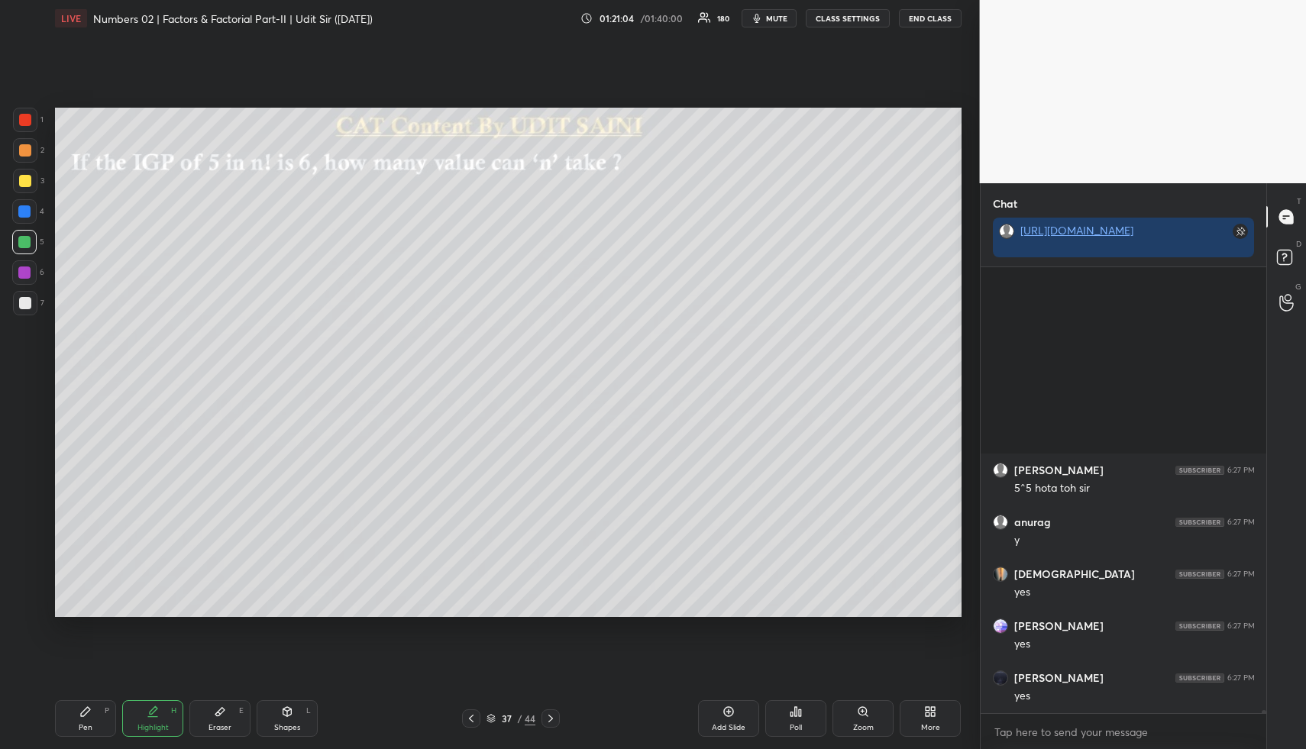
scroll to position [66560, 0]
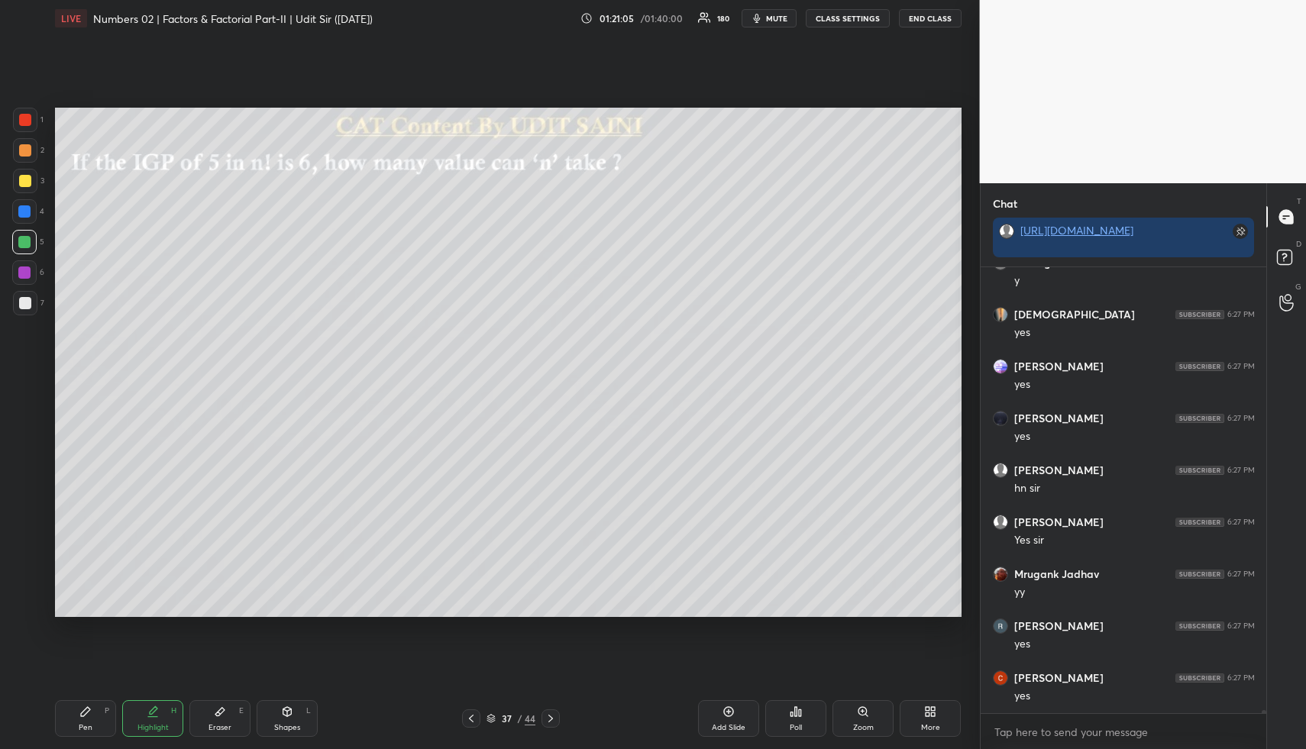
drag, startPoint x: 79, startPoint y: 710, endPoint x: 69, endPoint y: 699, distance: 15.7
click at [77, 712] on div "Pen P" at bounding box center [85, 718] width 61 height 37
click at [19, 187] on div at bounding box center [25, 181] width 24 height 24
click at [220, 707] on icon at bounding box center [220, 711] width 12 height 12
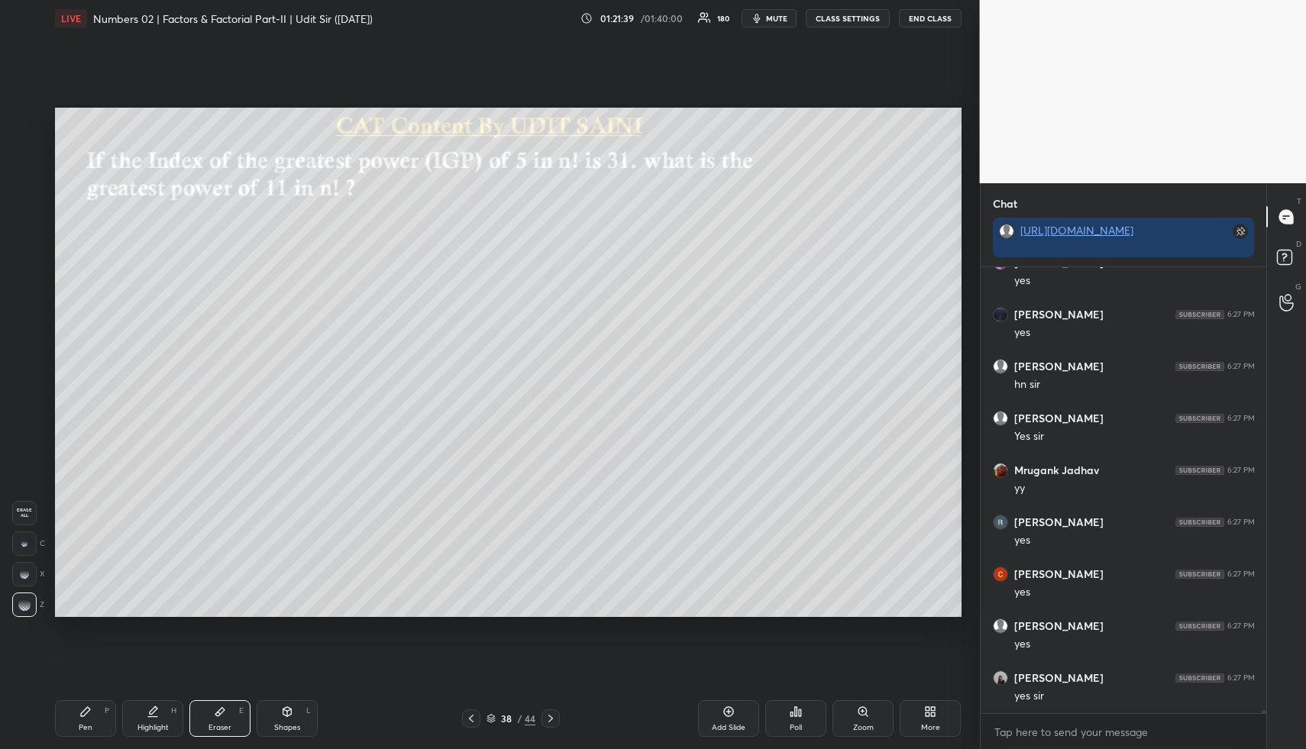
click at [300, 720] on div "Shapes L" at bounding box center [287, 718] width 61 height 37
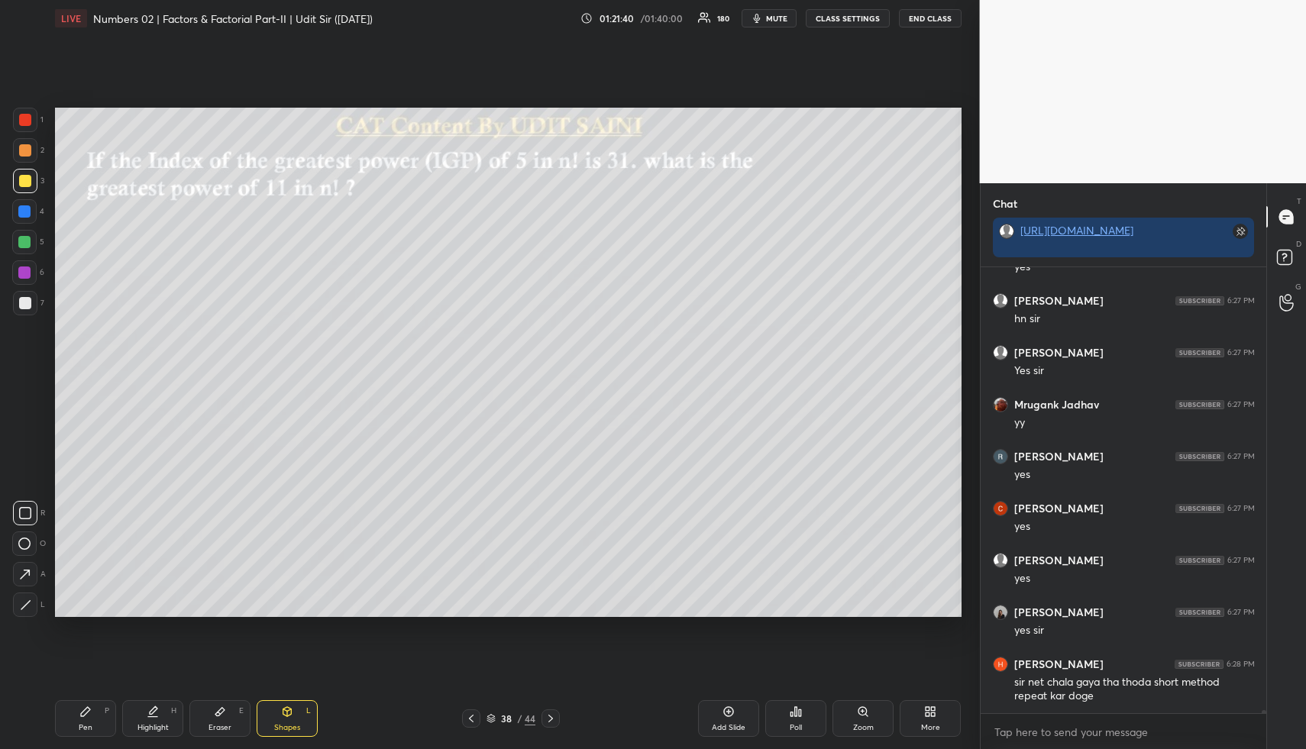
drag, startPoint x: 27, startPoint y: 212, endPoint x: 43, endPoint y: 189, distance: 28.2
click at [27, 211] on div at bounding box center [24, 211] width 12 height 12
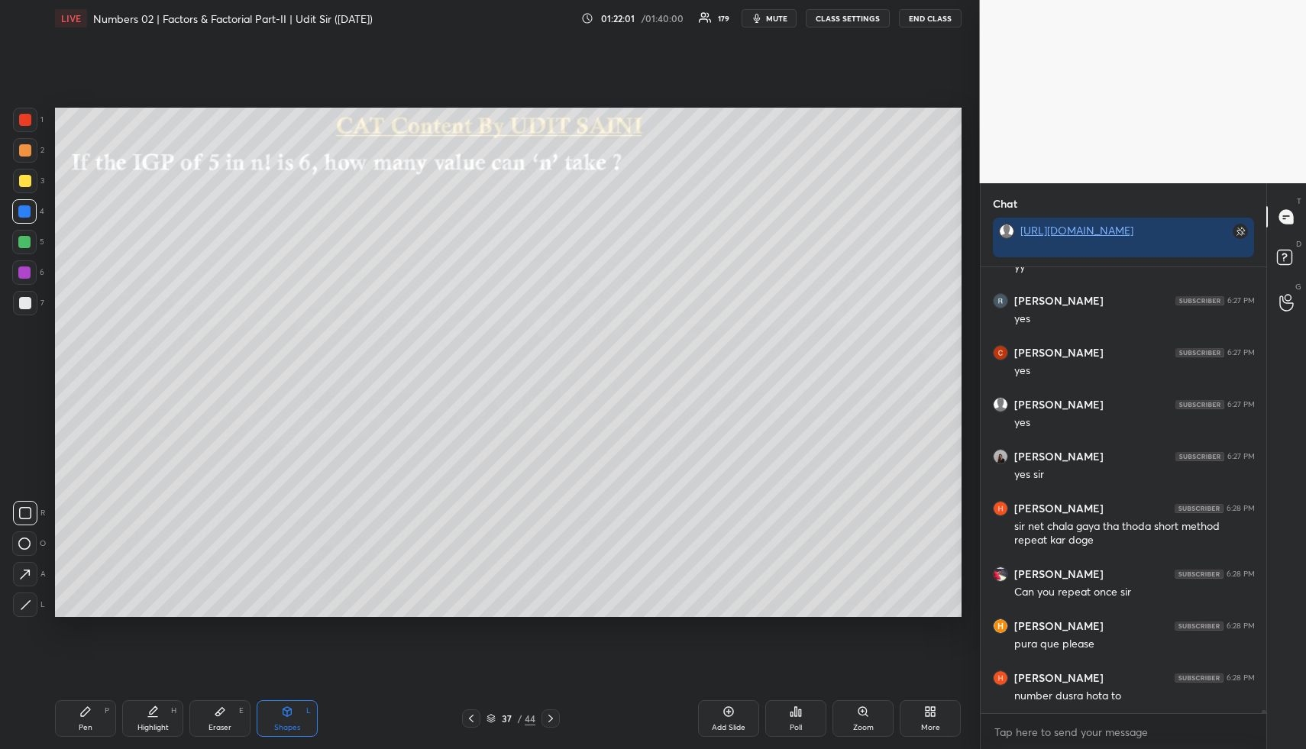
scroll to position [66938, 0]
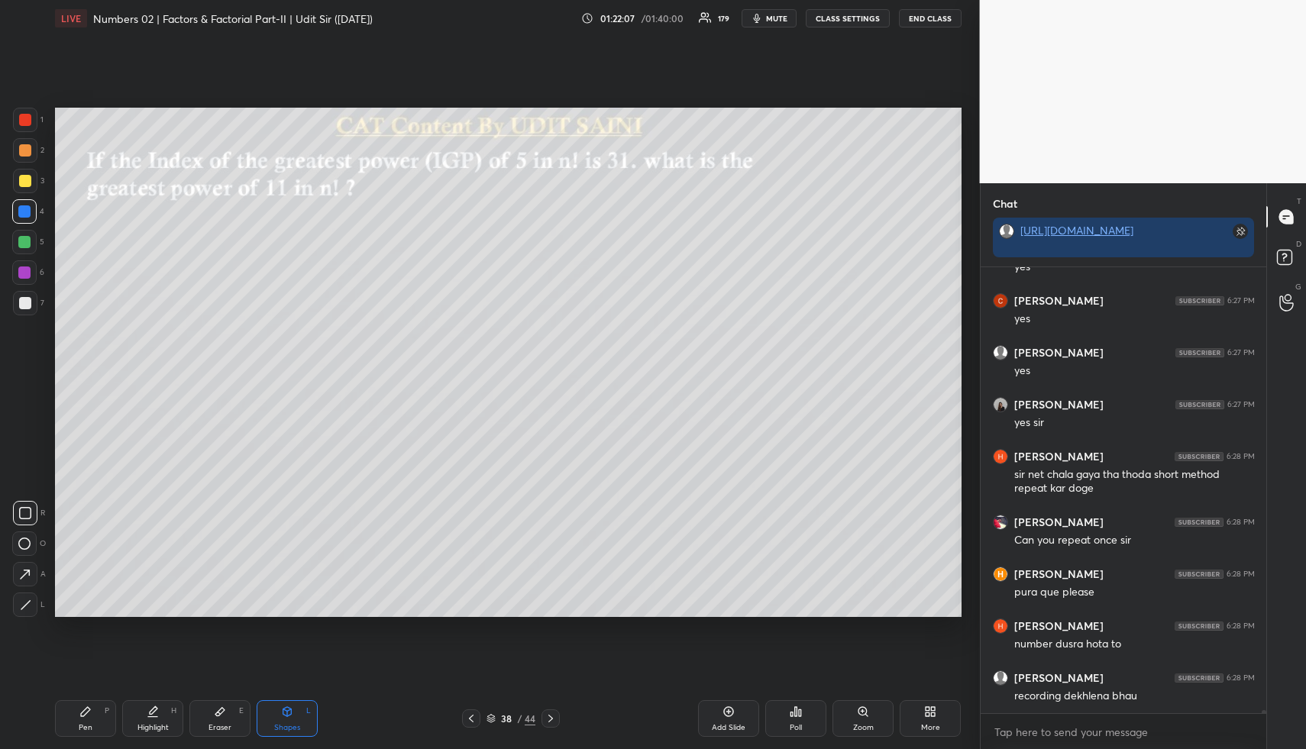
drag, startPoint x: 167, startPoint y: 715, endPoint x: 199, endPoint y: 627, distance: 93.9
click at [168, 714] on div "Highlight H" at bounding box center [152, 718] width 61 height 37
drag, startPoint x: 221, startPoint y: 709, endPoint x: 208, endPoint y: 702, distance: 15.1
click at [218, 710] on icon at bounding box center [220, 711] width 12 height 12
click at [27, 522] on div "Erase all" at bounding box center [24, 513] width 24 height 24
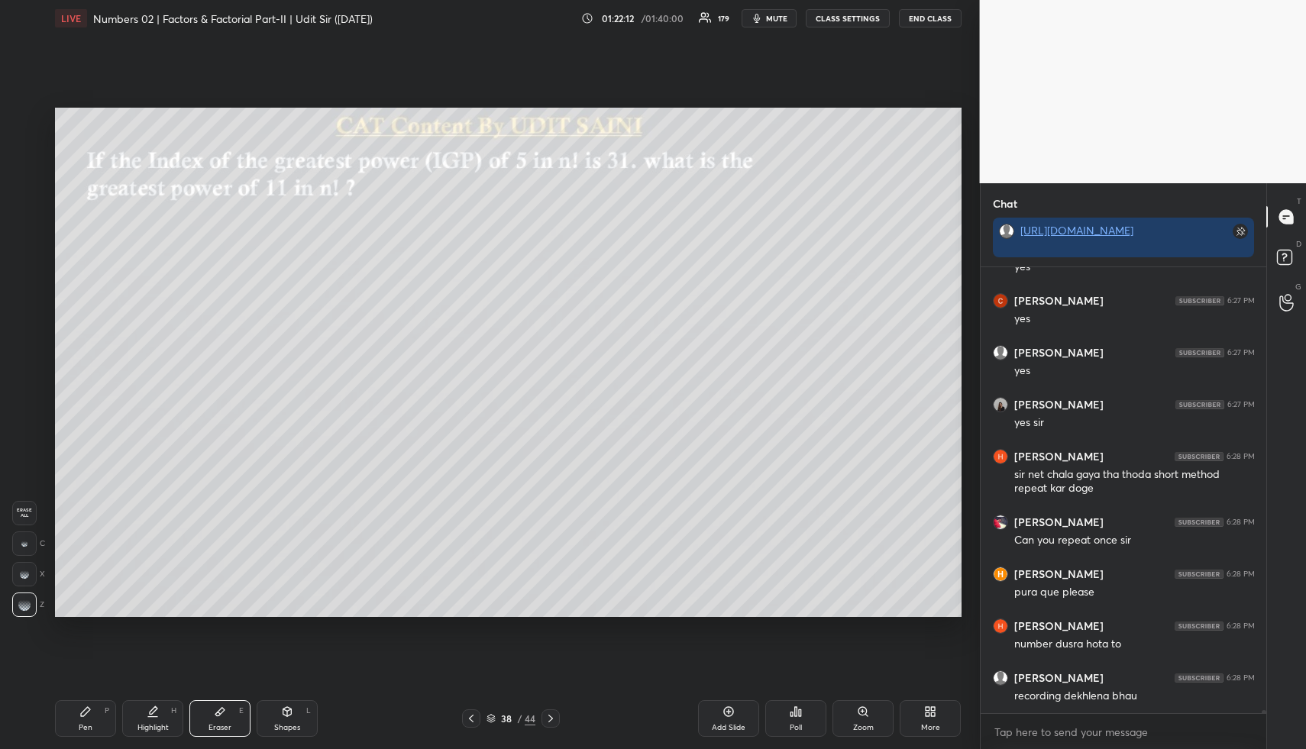
drag, startPoint x: 158, startPoint y: 712, endPoint x: 172, endPoint y: 666, distance: 48.6
click at [157, 712] on icon at bounding box center [153, 711] width 12 height 12
drag, startPoint x: 295, startPoint y: 730, endPoint x: 287, endPoint y: 713, distance: 18.4
click at [291, 724] on div "Shapes" at bounding box center [287, 728] width 26 height 8
click at [21, 154] on div at bounding box center [25, 150] width 12 height 12
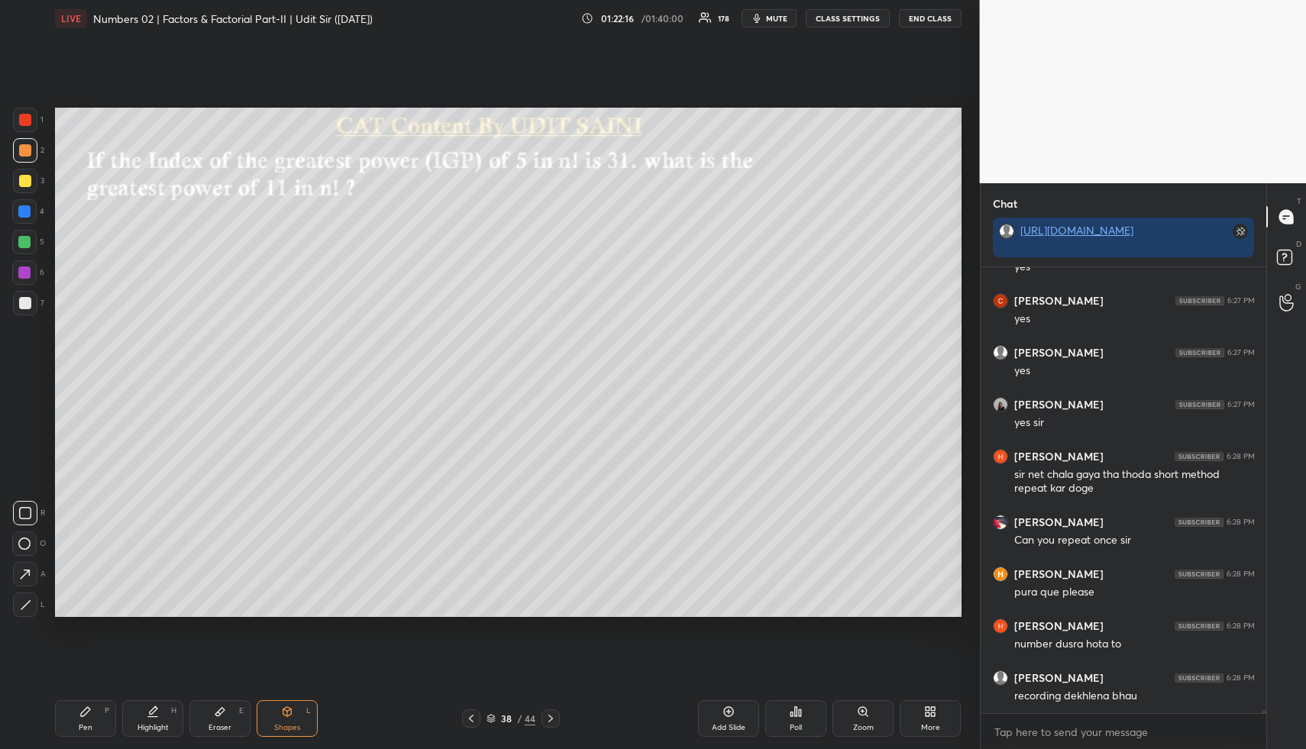
drag, startPoint x: 166, startPoint y: 699, endPoint x: 160, endPoint y: 708, distance: 11.5
click at [163, 700] on div "Highlight H" at bounding box center [152, 718] width 61 height 37
click at [160, 708] on div "Highlight H" at bounding box center [152, 718] width 61 height 37
drag, startPoint x: 82, startPoint y: 718, endPoint x: 74, endPoint y: 694, distance: 25.1
click at [82, 721] on div "Pen P" at bounding box center [85, 718] width 61 height 37
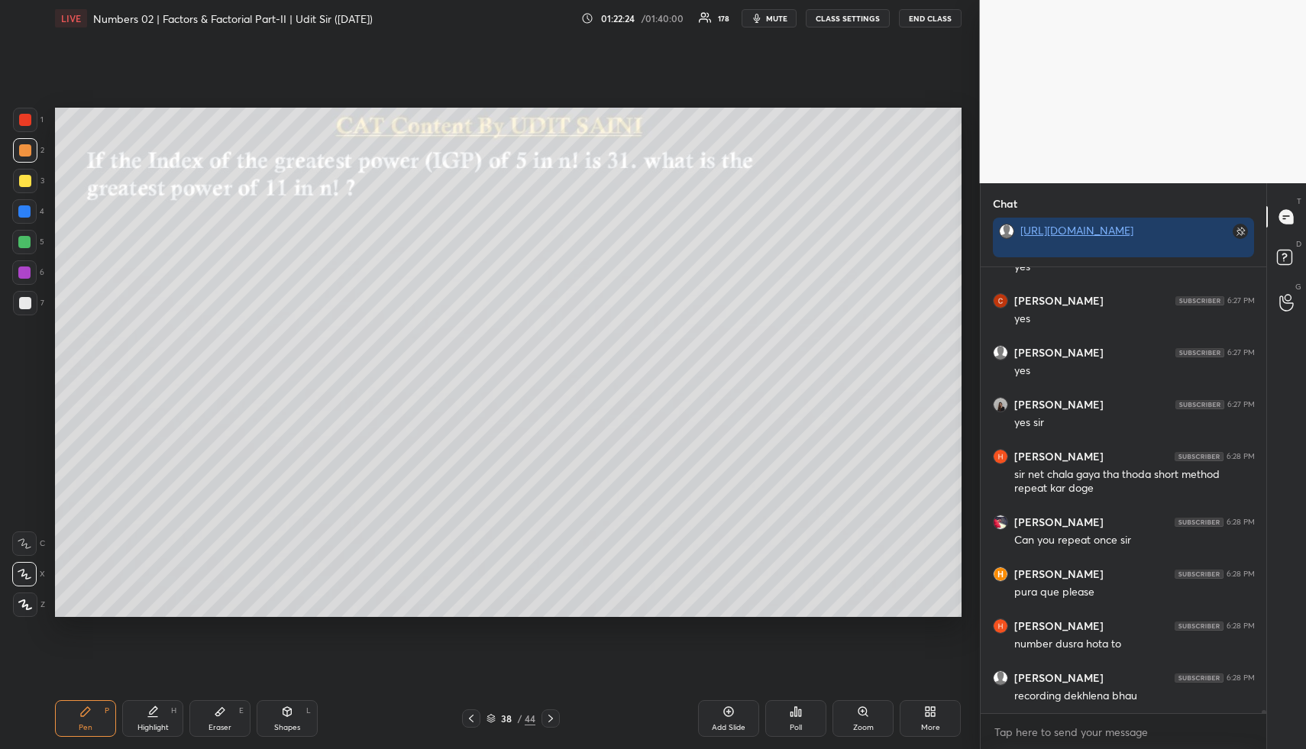
click at [24, 188] on div at bounding box center [25, 181] width 24 height 24
drag, startPoint x: 296, startPoint y: 712, endPoint x: 291, endPoint y: 700, distance: 13.3
click at [295, 710] on div "Shapes L" at bounding box center [287, 718] width 61 height 37
click at [26, 301] on div at bounding box center [25, 303] width 12 height 12
drag, startPoint x: 158, startPoint y: 712, endPoint x: 165, endPoint y: 652, distance: 59.9
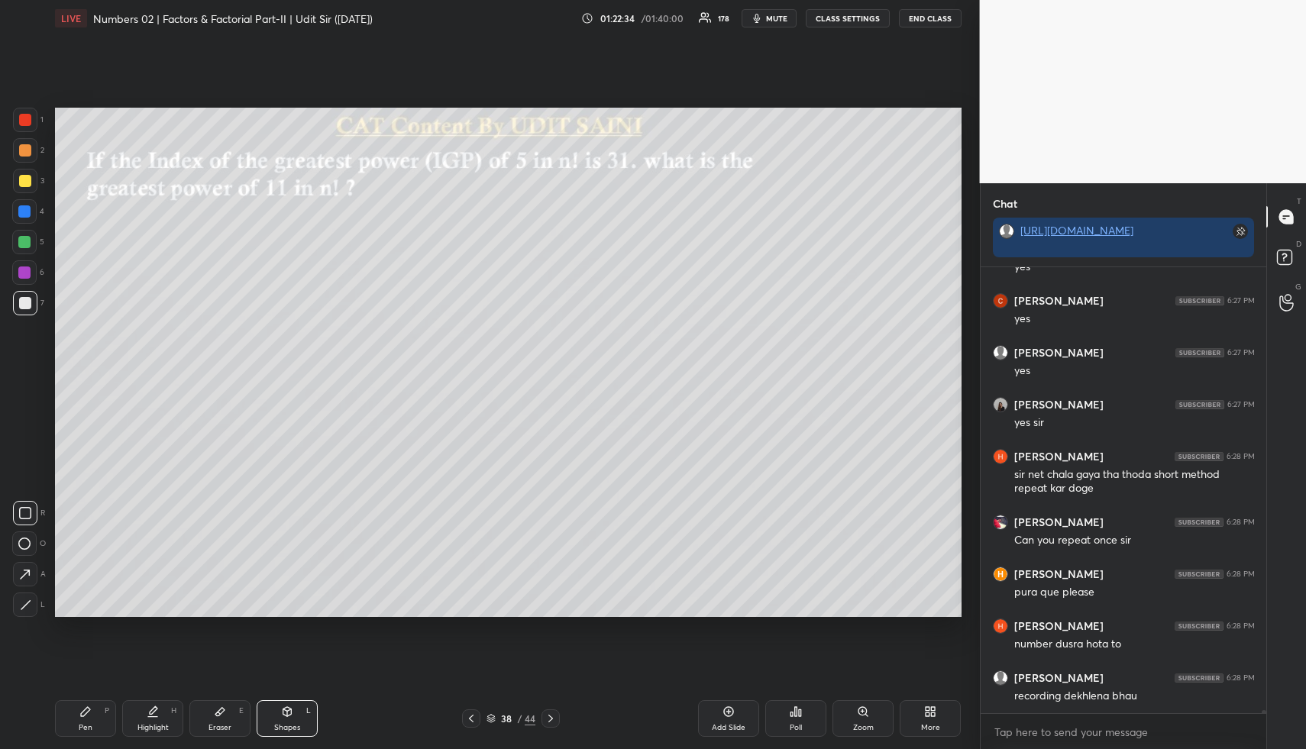
click at [155, 705] on icon at bounding box center [153, 711] width 12 height 12
click at [155, 724] on div "Highlight" at bounding box center [152, 728] width 31 height 8
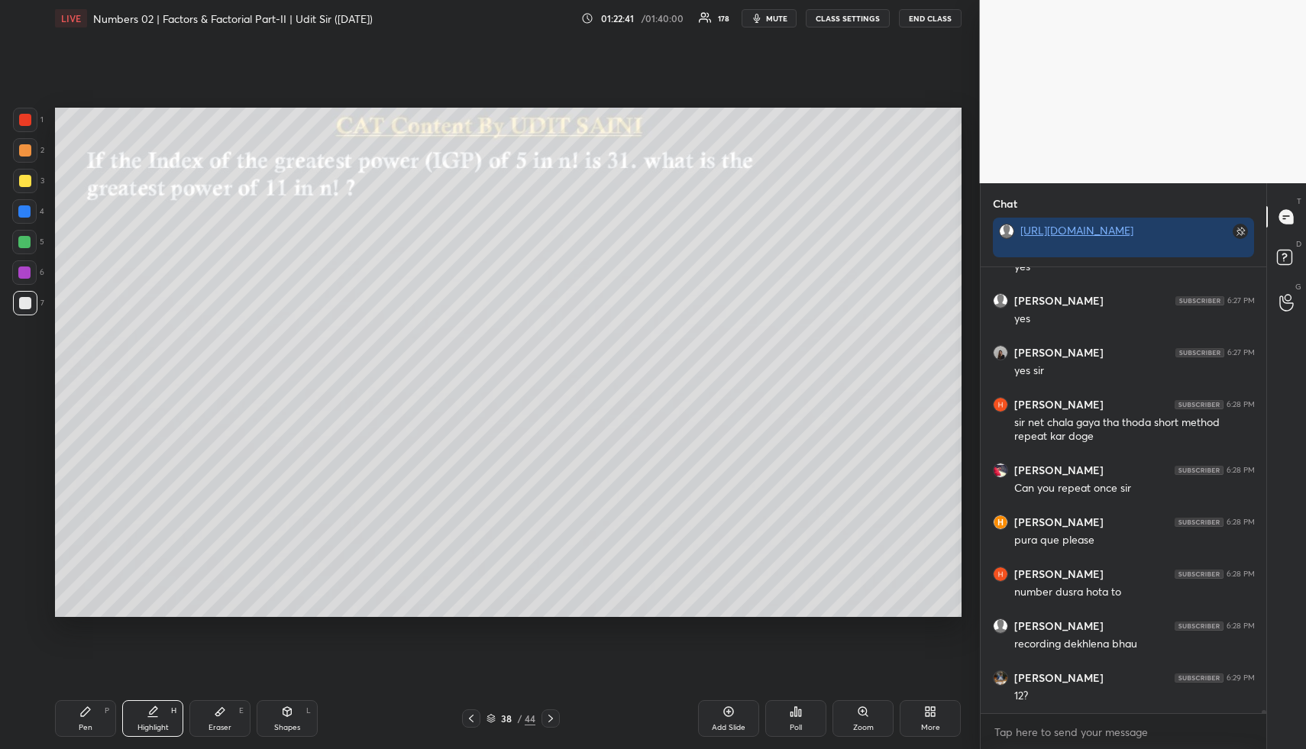
click at [149, 715] on div "Highlight H" at bounding box center [152, 718] width 61 height 37
click at [83, 708] on icon at bounding box center [85, 711] width 12 height 12
click at [32, 145] on div at bounding box center [25, 150] width 24 height 24
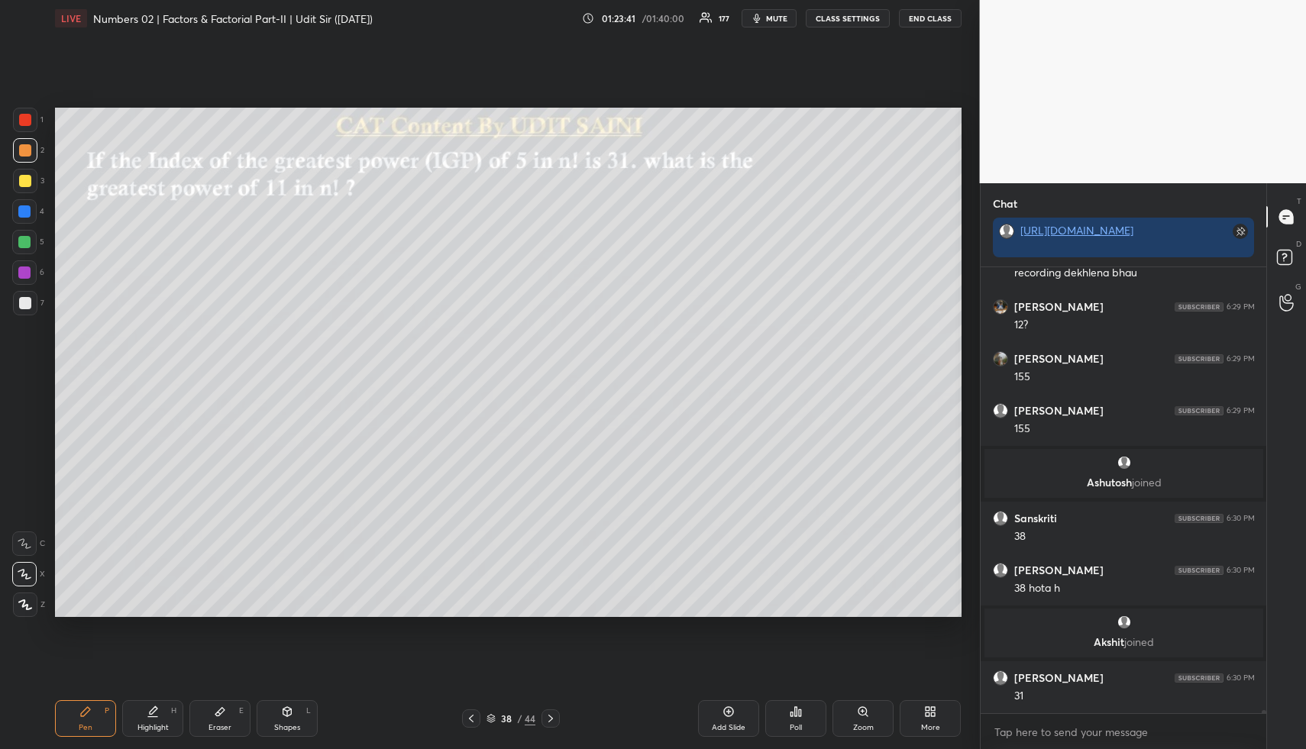
scroll to position [66925, 0]
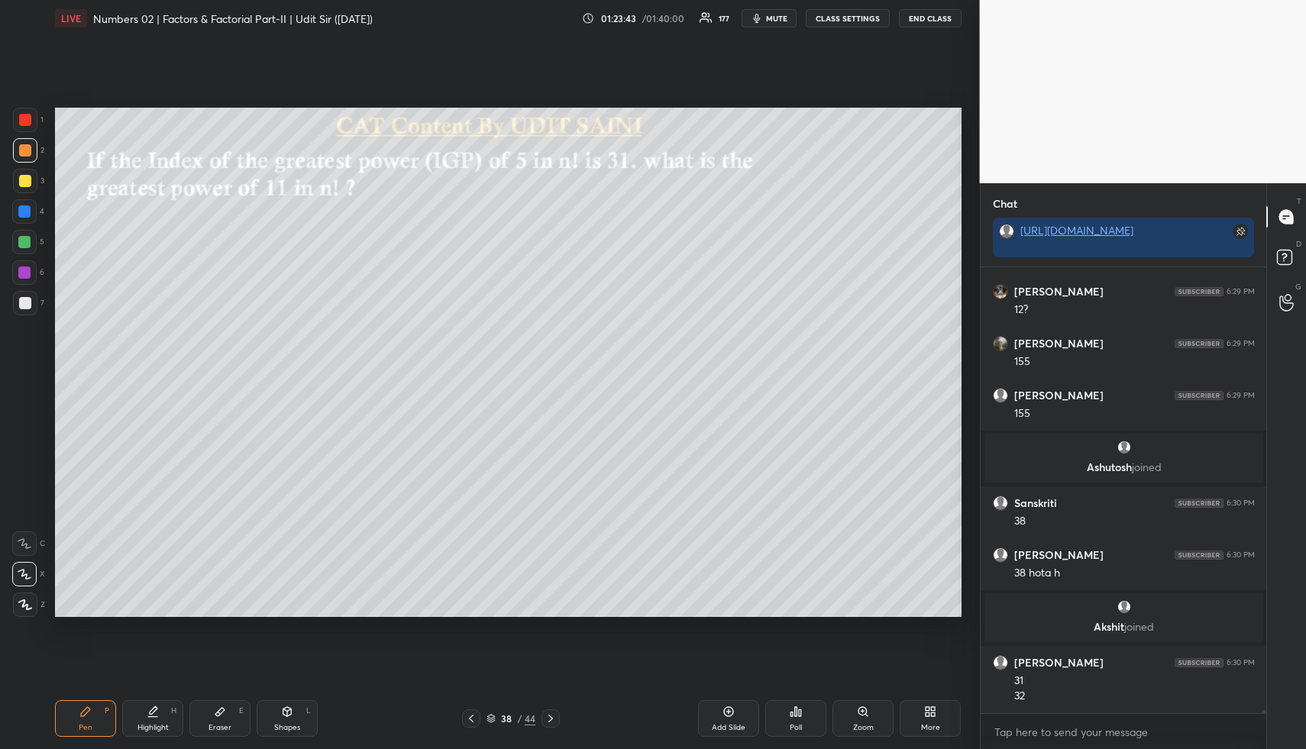
click at [176, 718] on div "Highlight H" at bounding box center [152, 718] width 61 height 37
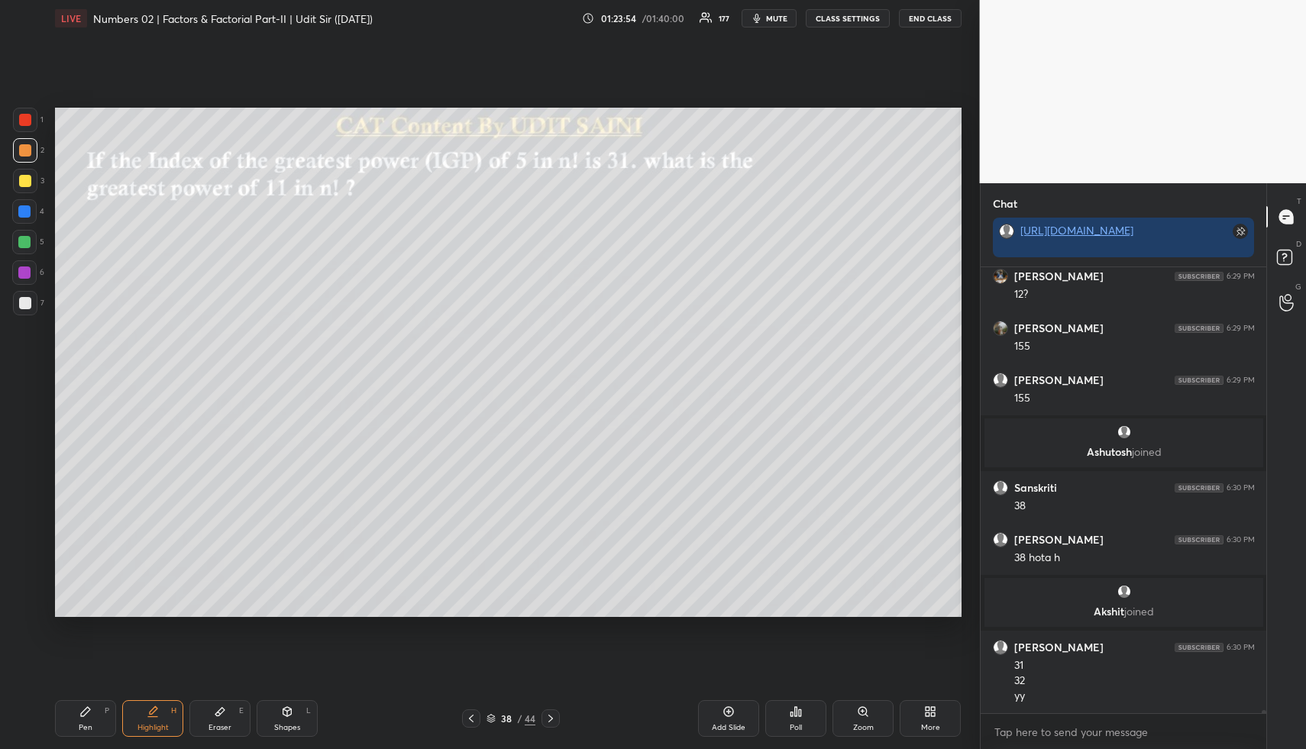
scroll to position [66996, 0]
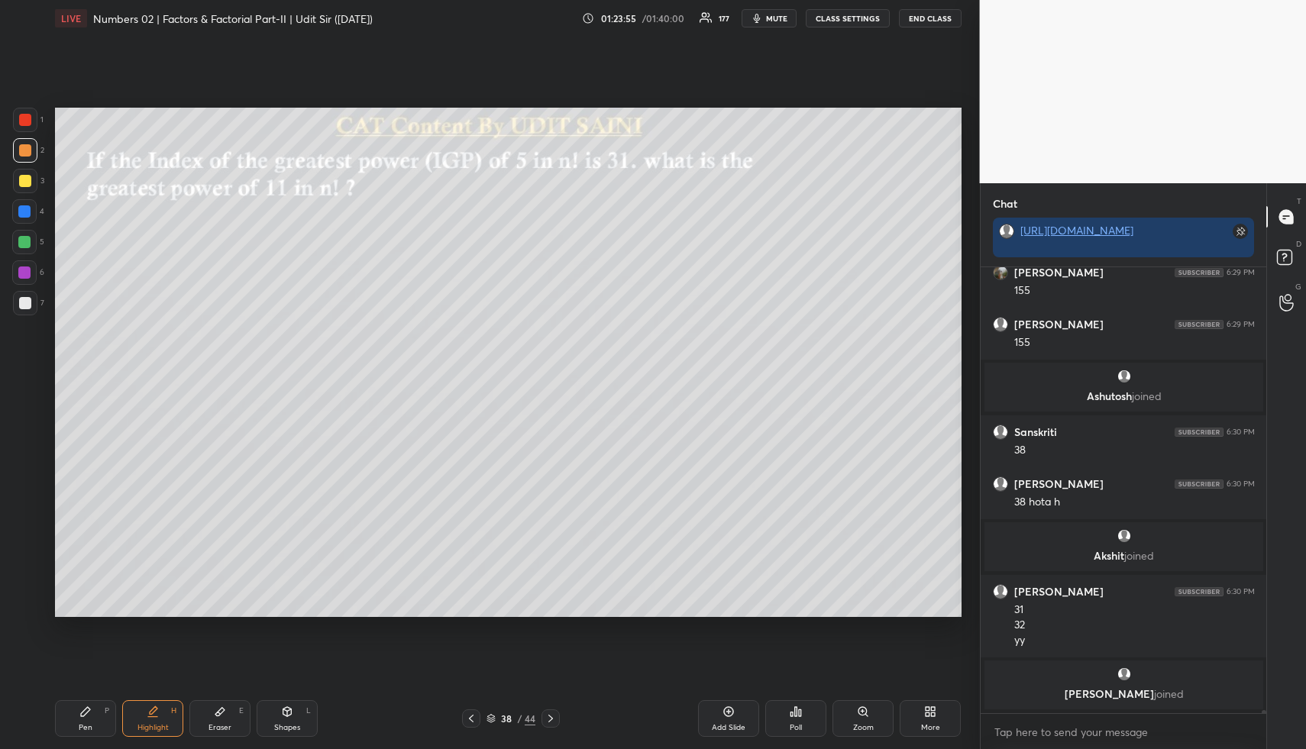
click at [89, 712] on icon at bounding box center [85, 711] width 12 height 12
drag, startPoint x: 25, startPoint y: 208, endPoint x: 52, endPoint y: 211, distance: 26.8
click at [25, 208] on div at bounding box center [24, 211] width 12 height 12
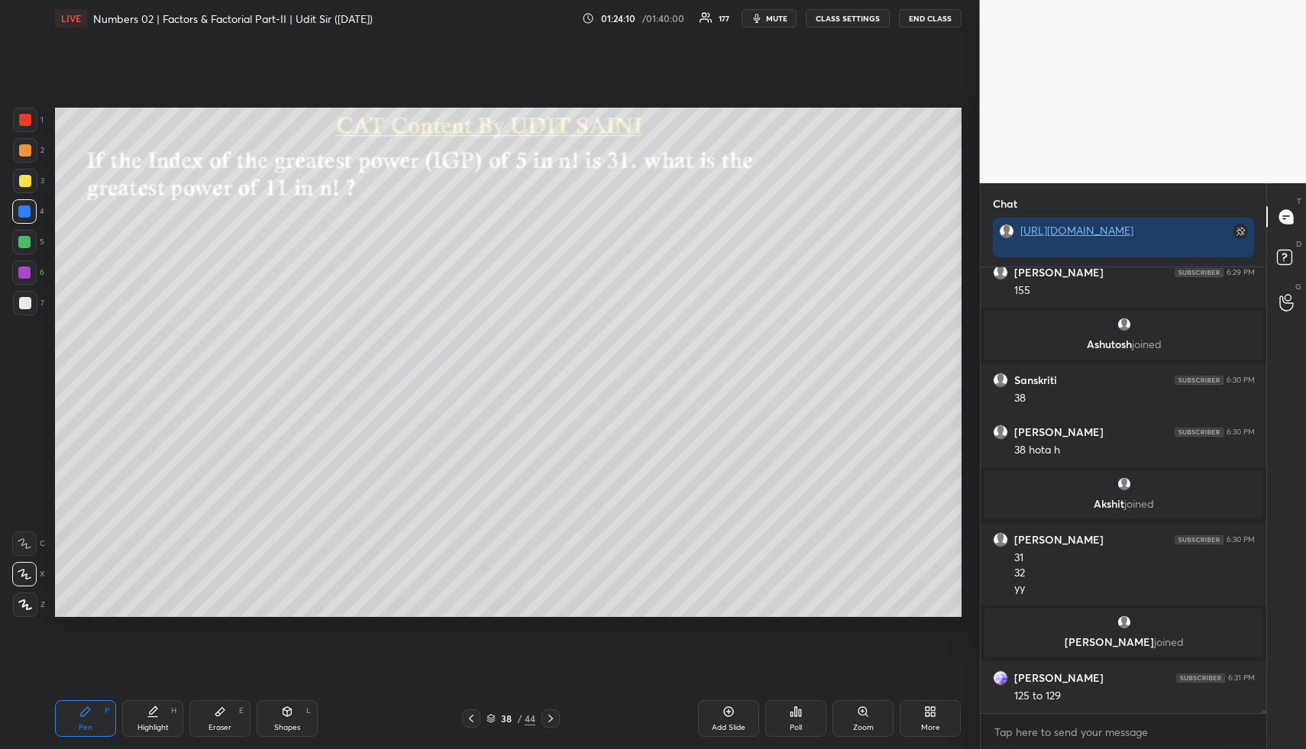
scroll to position [67059, 0]
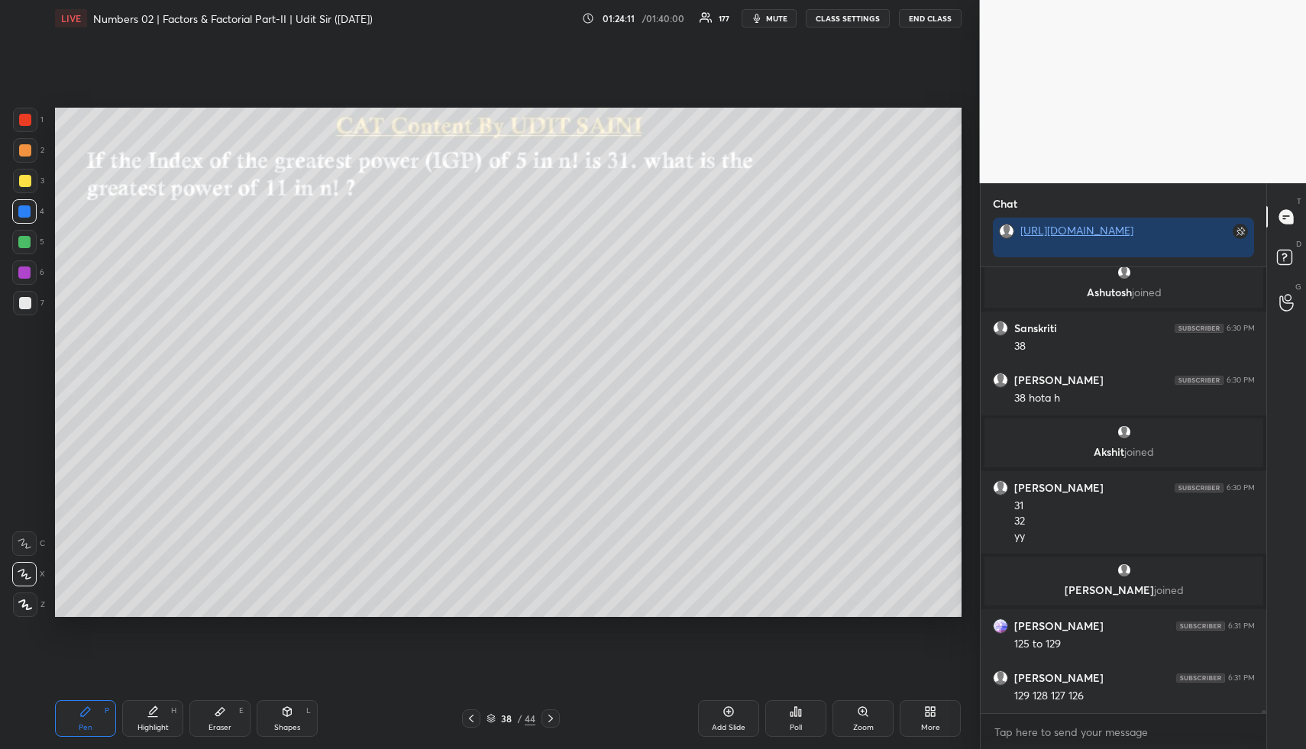
drag, startPoint x: 27, startPoint y: 302, endPoint x: 49, endPoint y: 313, distance: 24.6
click at [29, 305] on div at bounding box center [25, 303] width 12 height 12
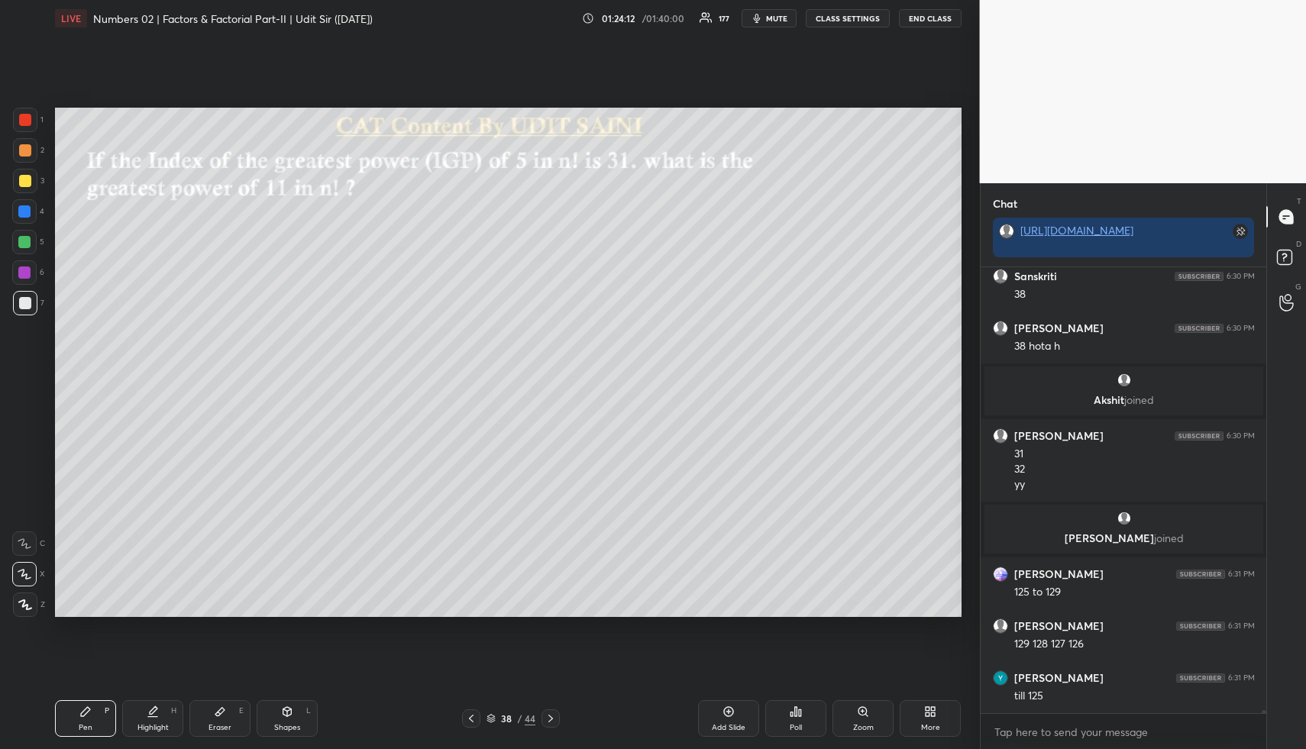
click at [157, 712] on icon at bounding box center [153, 711] width 12 height 12
drag, startPoint x: 157, startPoint y: 712, endPoint x: 198, endPoint y: 627, distance: 94.9
click at [157, 712] on icon at bounding box center [153, 711] width 12 height 12
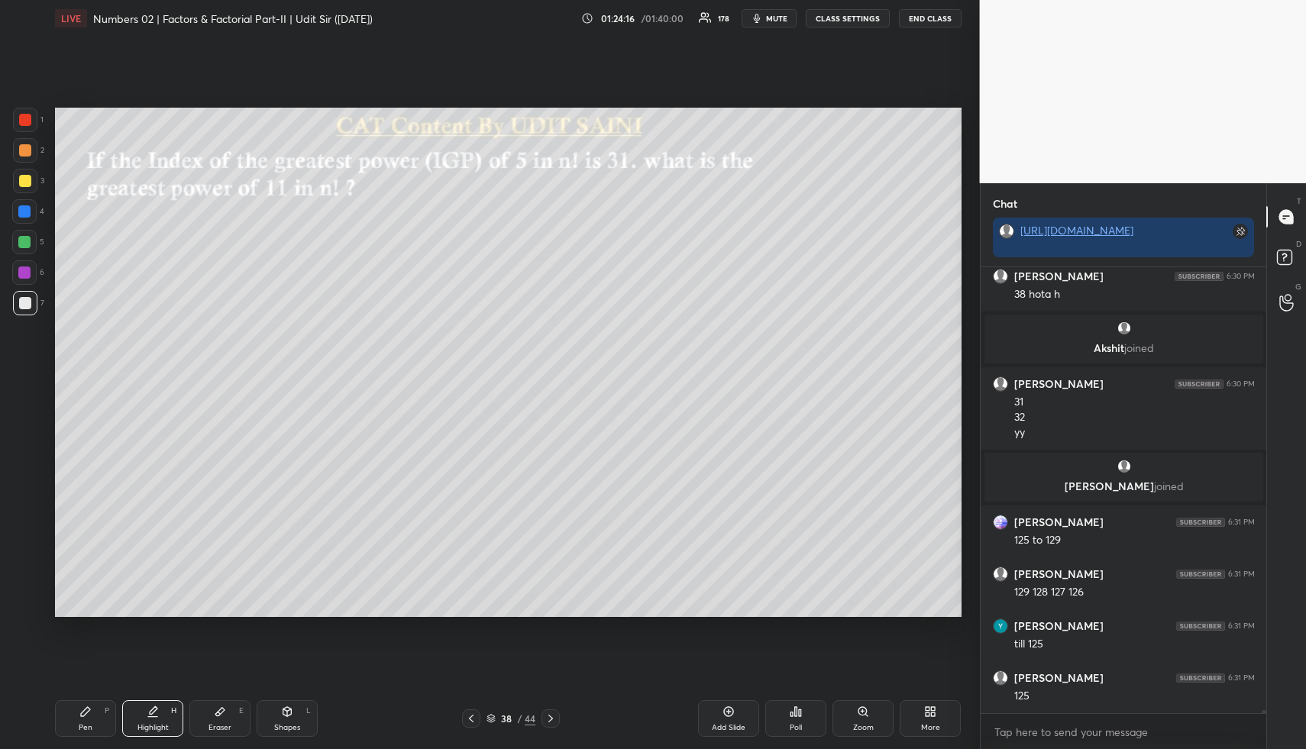
scroll to position [67215, 0]
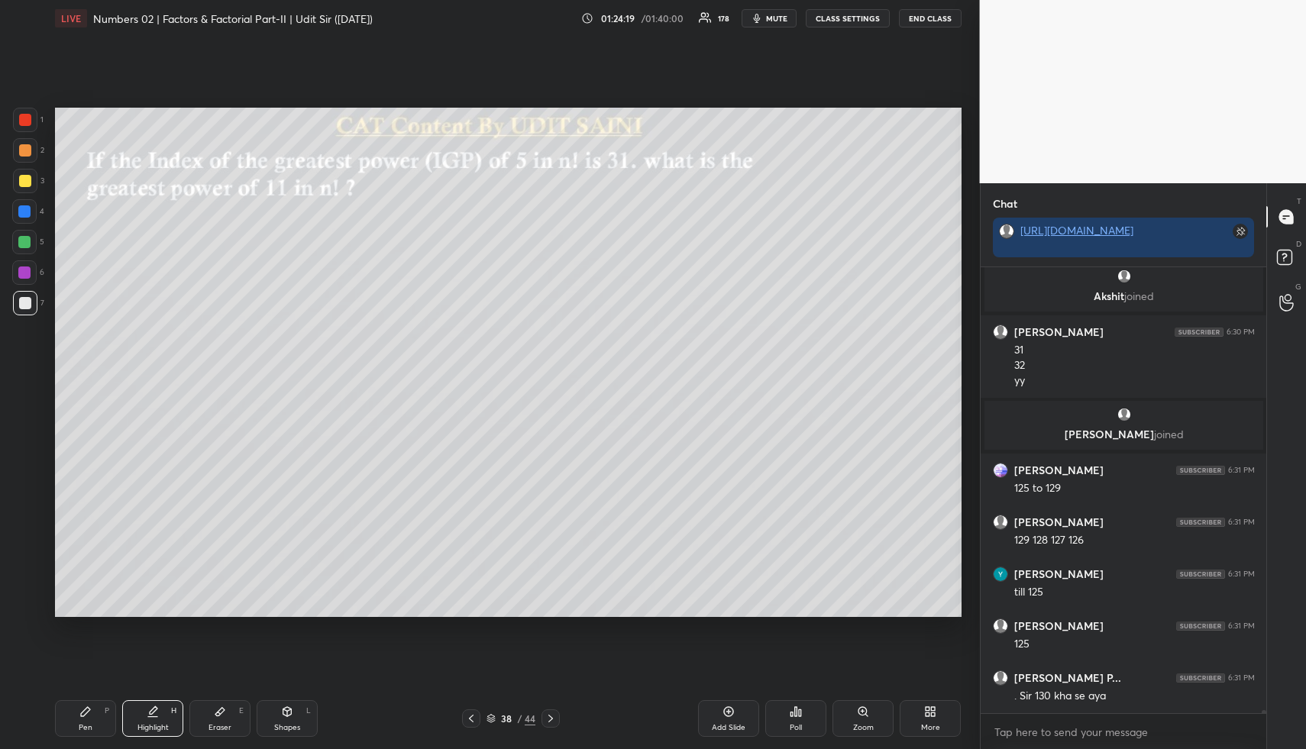
click at [161, 716] on div "Highlight H" at bounding box center [152, 718] width 61 height 37
drag, startPoint x: 720, startPoint y: 710, endPoint x: 660, endPoint y: 667, distance: 73.9
click at [718, 708] on div "Add Slide" at bounding box center [728, 718] width 61 height 37
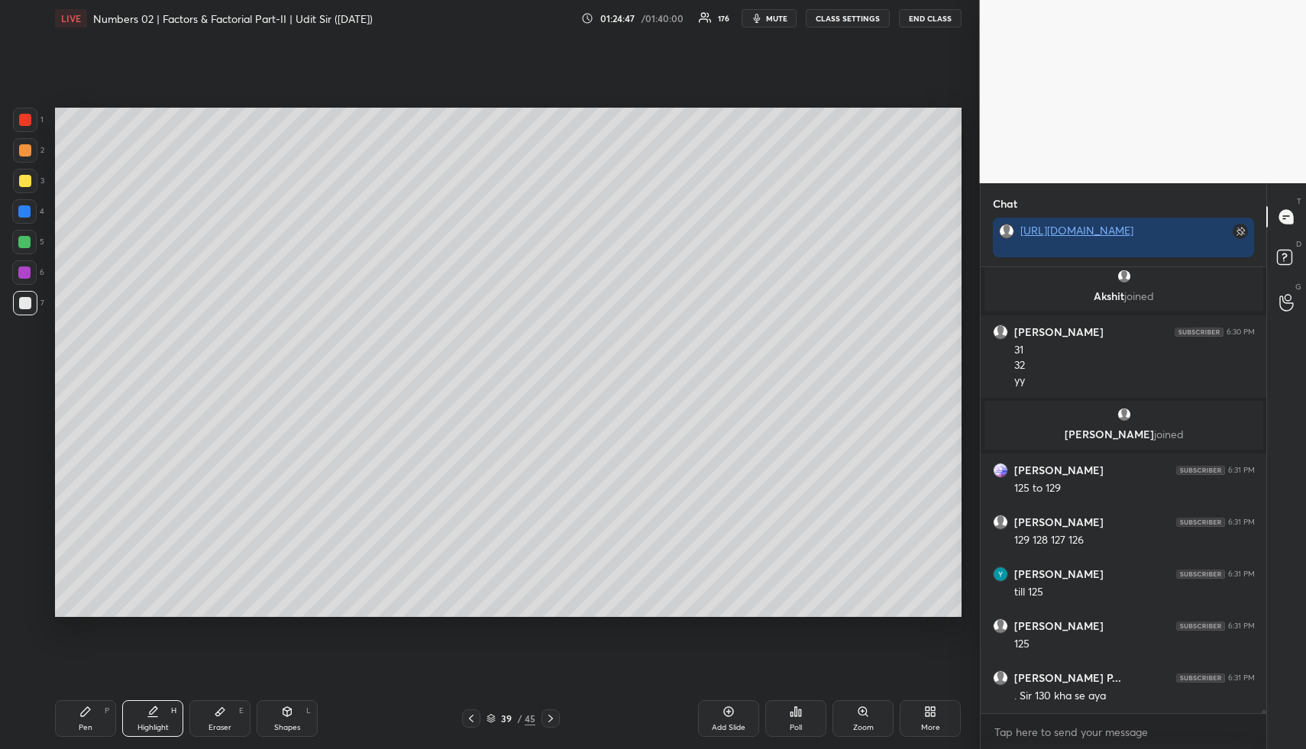
click at [26, 182] on div at bounding box center [25, 181] width 12 height 12
click at [88, 711] on icon at bounding box center [85, 711] width 12 height 12
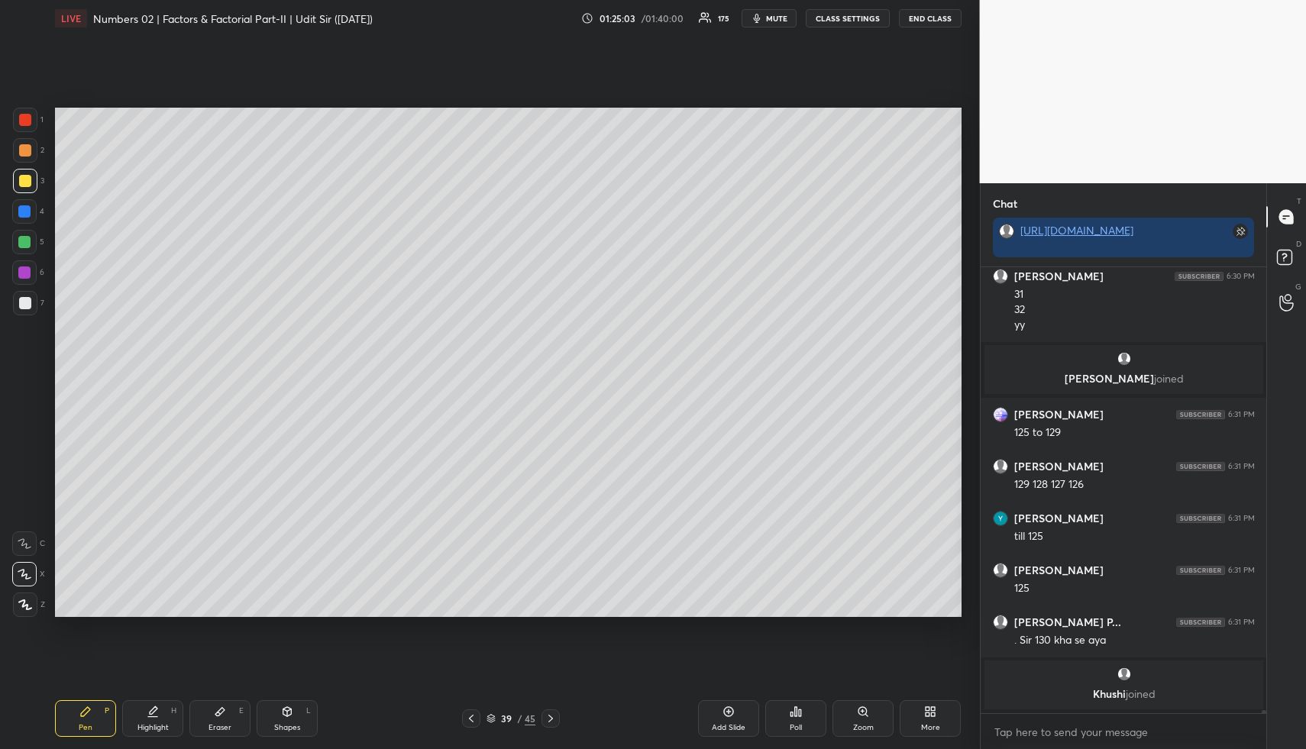
drag, startPoint x: 21, startPoint y: 247, endPoint x: 48, endPoint y: 265, distance: 33.0
click at [20, 250] on div at bounding box center [24, 242] width 24 height 24
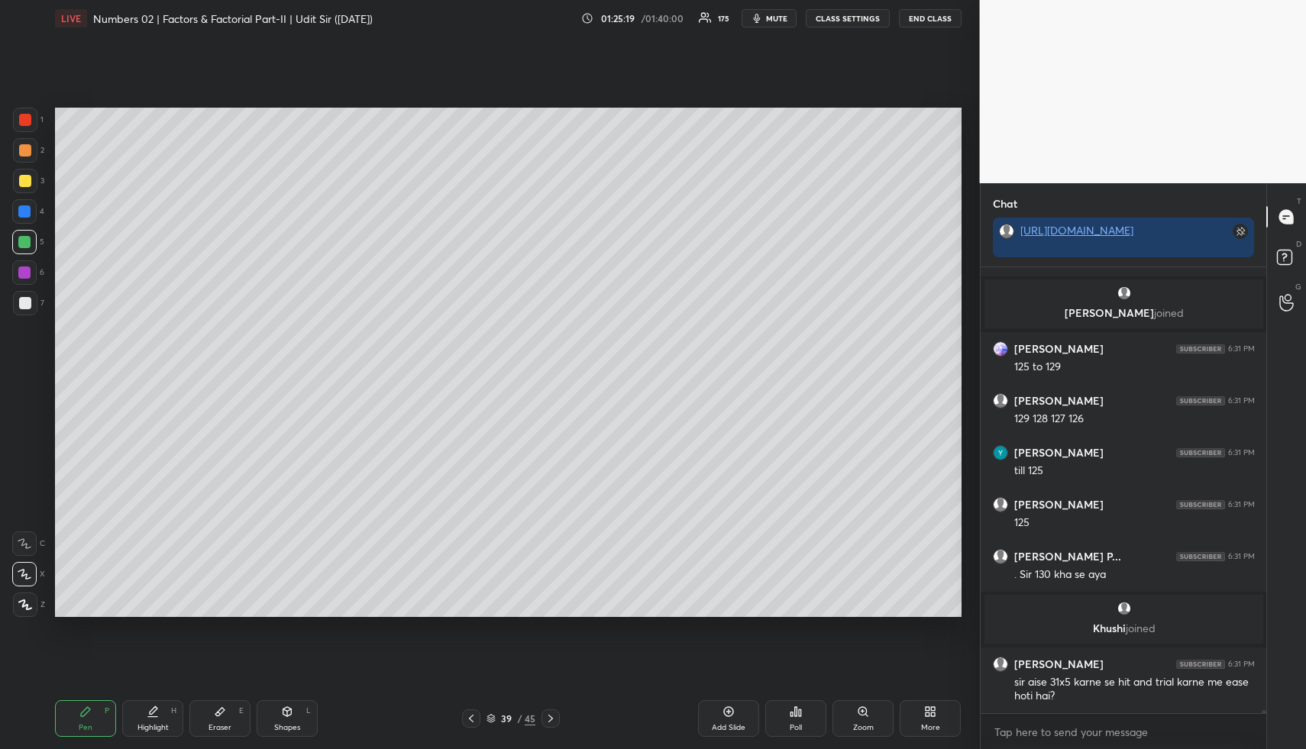
click at [94, 718] on div "Pen P" at bounding box center [85, 718] width 61 height 37
drag, startPoint x: 29, startPoint y: 299, endPoint x: 49, endPoint y: 277, distance: 29.2
click at [31, 296] on div at bounding box center [25, 303] width 24 height 24
click at [147, 715] on icon at bounding box center [153, 711] width 12 height 12
click at [474, 719] on icon at bounding box center [471, 718] width 12 height 12
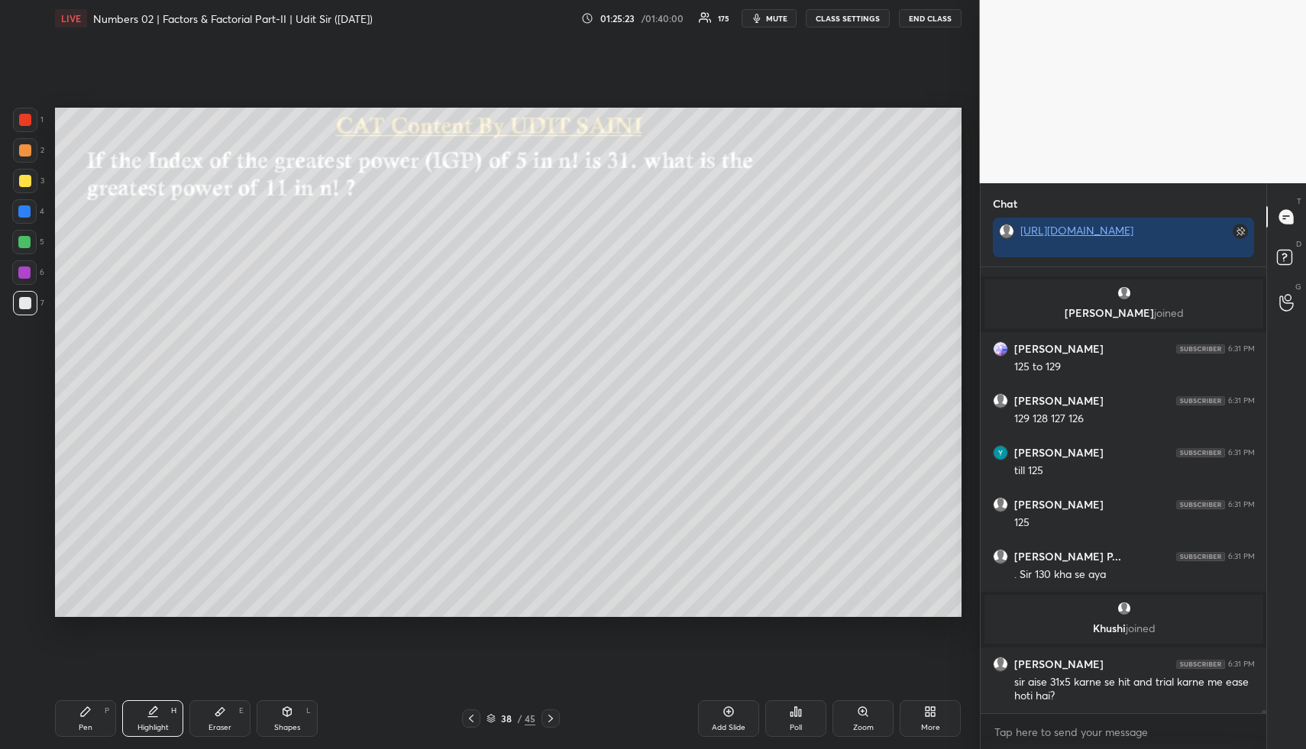
click at [164, 726] on div "Highlight" at bounding box center [152, 728] width 31 height 8
drag, startPoint x: 730, startPoint y: 719, endPoint x: 663, endPoint y: 689, distance: 73.1
click at [727, 718] on div "Add Slide" at bounding box center [728, 718] width 61 height 37
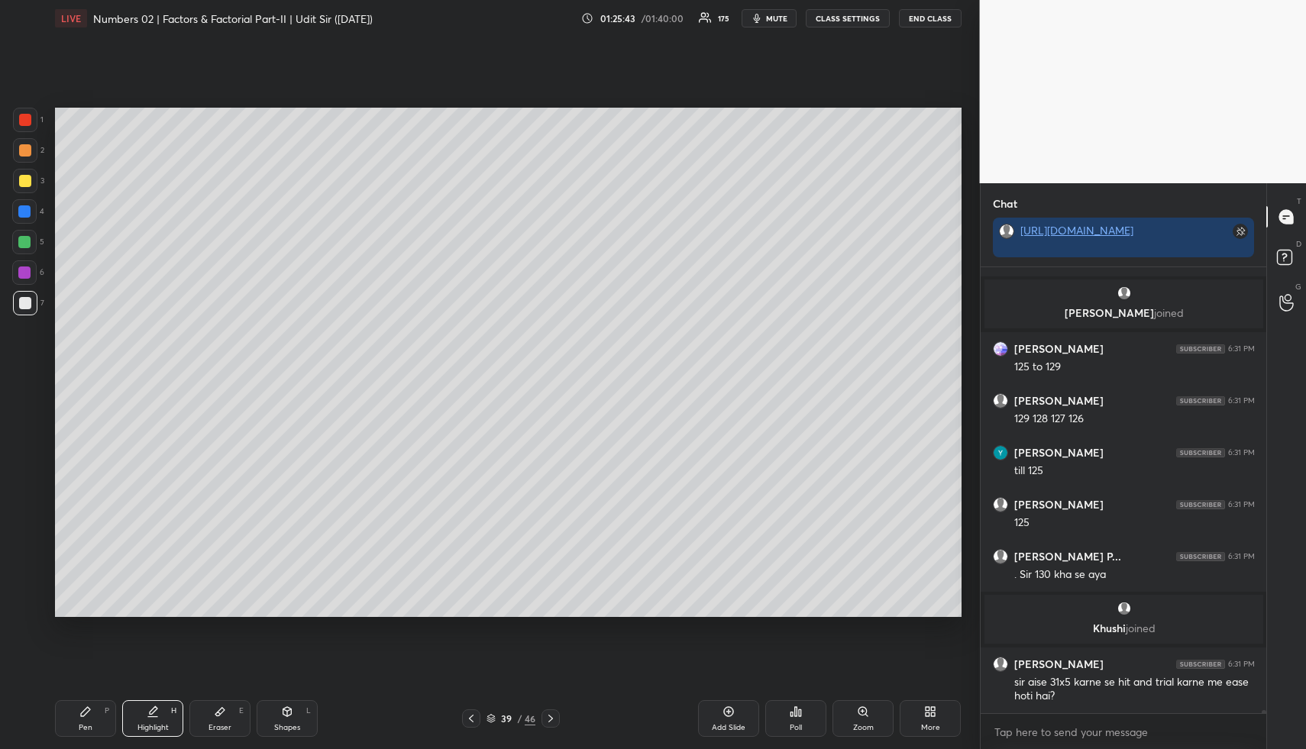
click at [86, 713] on div "Pen P" at bounding box center [85, 718] width 61 height 37
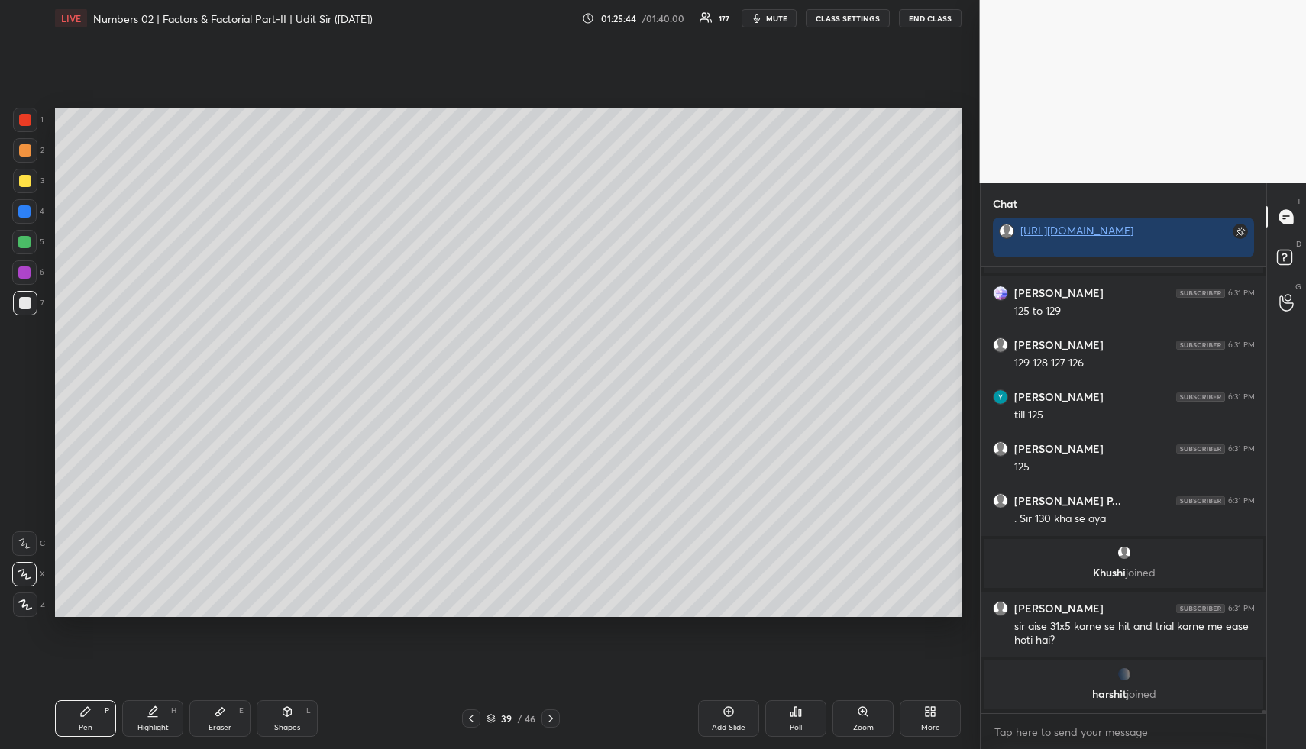
click at [27, 154] on div at bounding box center [25, 150] width 12 height 12
click at [153, 694] on div "Pen P Highlight H Eraser E Shapes L 39 / 46 Add Slide Poll Zoom More" at bounding box center [508, 718] width 906 height 61
click at [156, 701] on div "Pen P Highlight H Eraser E Shapes L 39 / 46 Add Slide Poll Zoom More" at bounding box center [508, 718] width 906 height 61
drag, startPoint x: 136, startPoint y: 721, endPoint x: 146, endPoint y: 718, distance: 10.4
click at [136, 721] on div "Highlight H" at bounding box center [152, 718] width 61 height 37
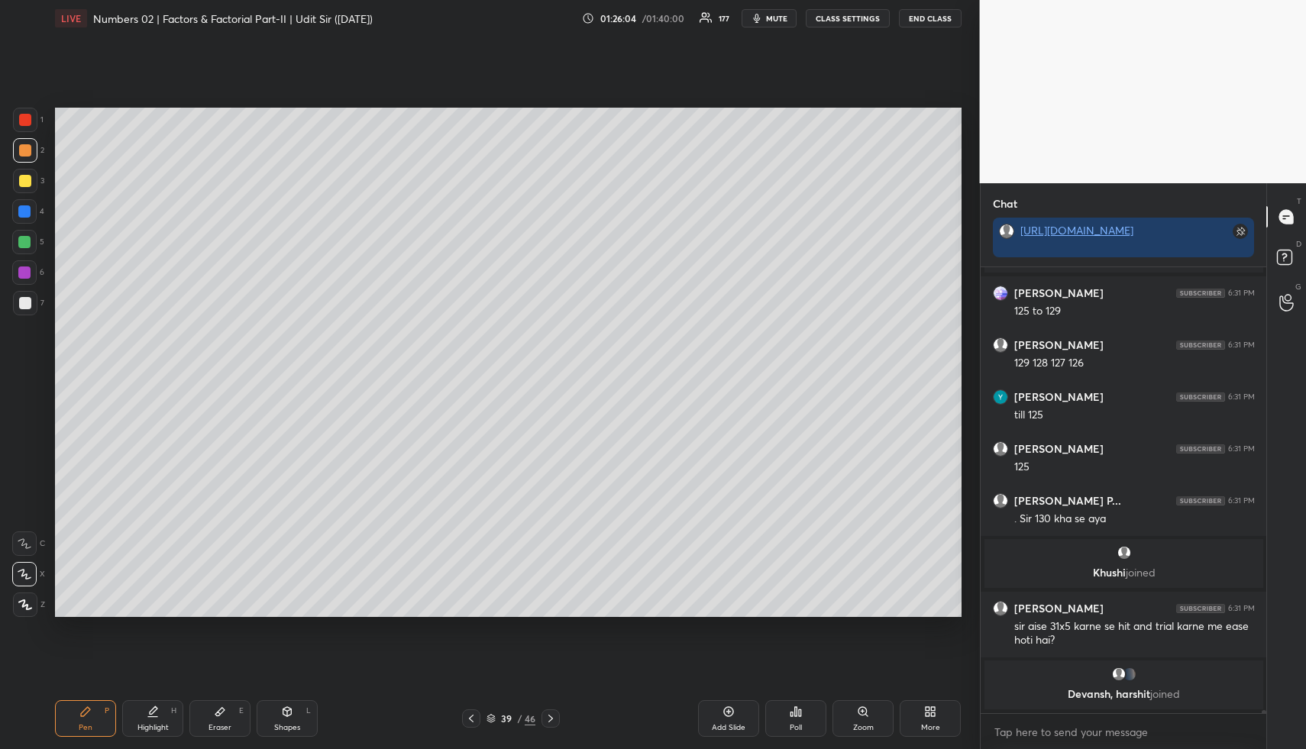
click at [144, 711] on div "Highlight H" at bounding box center [152, 718] width 61 height 37
click at [467, 720] on icon at bounding box center [471, 718] width 12 height 12
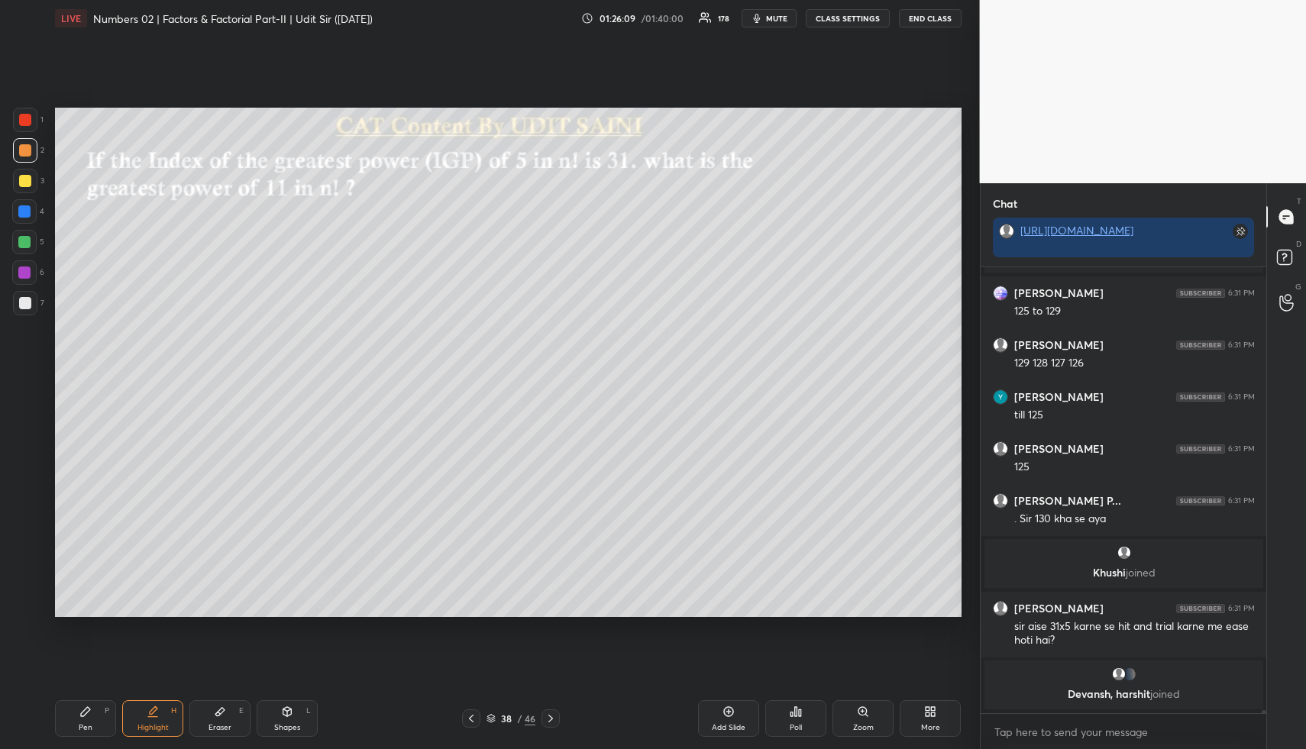
click at [154, 725] on div "Highlight" at bounding box center [152, 728] width 31 height 8
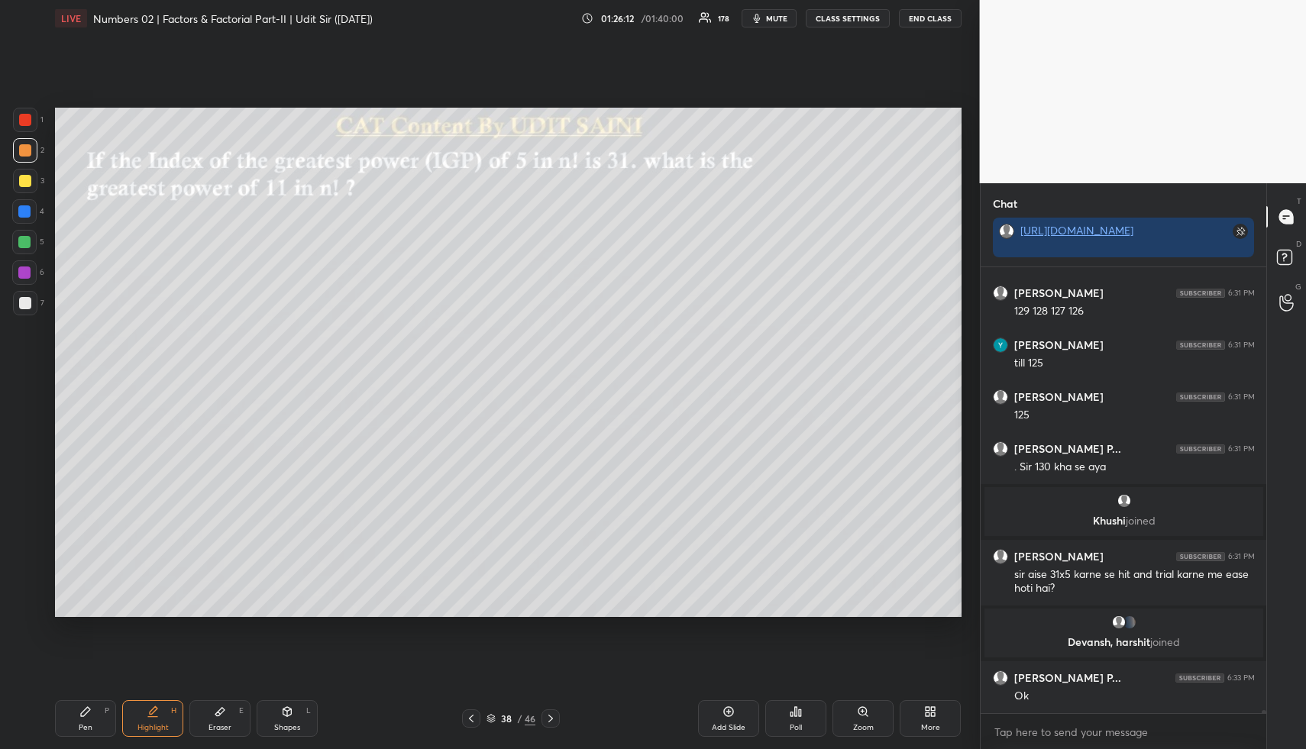
scroll to position [67372, 0]
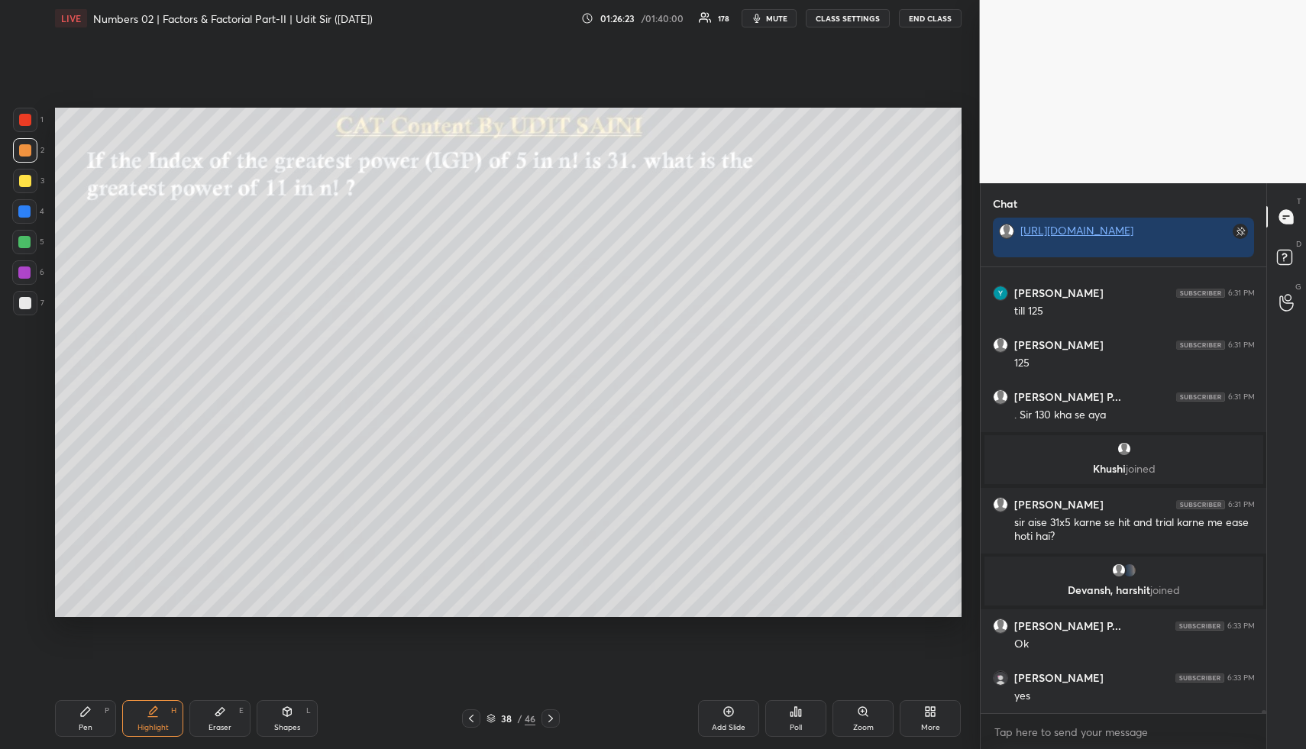
click at [73, 715] on div "Pen P" at bounding box center [85, 718] width 61 height 37
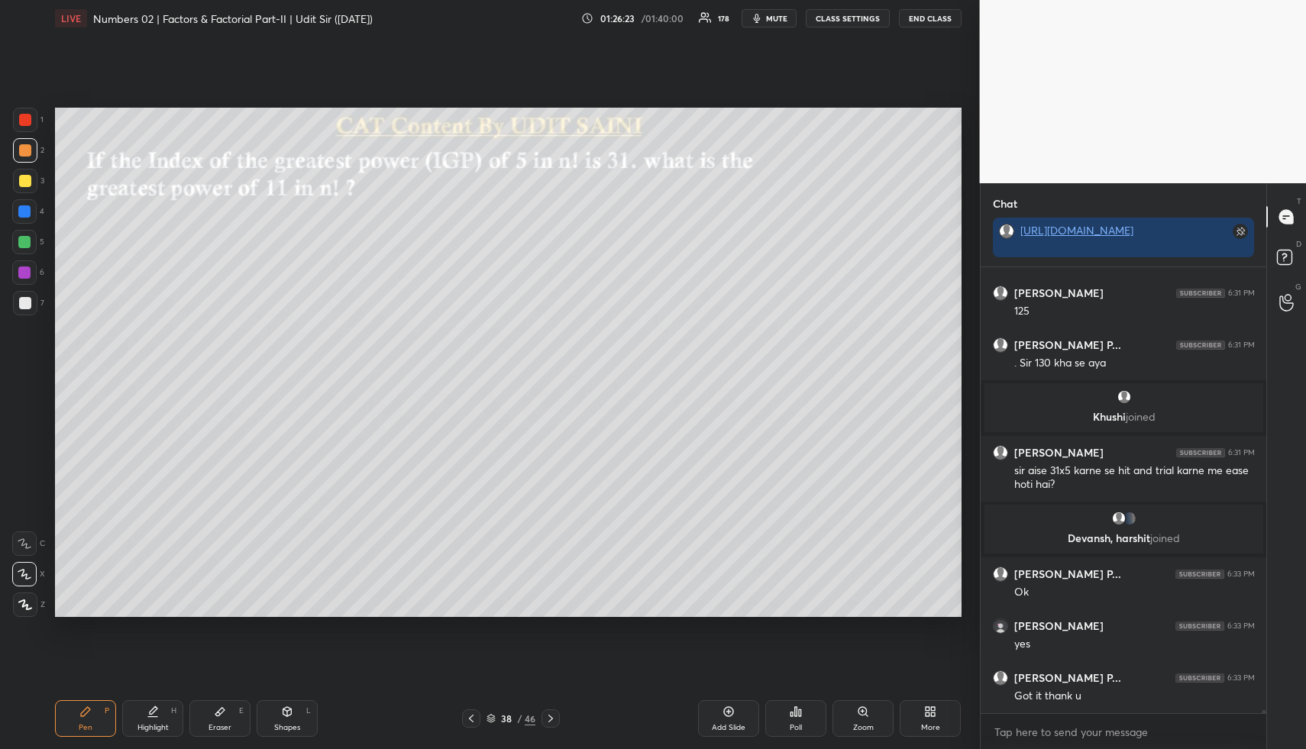
drag, startPoint x: 24, startPoint y: 244, endPoint x: 41, endPoint y: 254, distance: 19.5
click at [24, 244] on div at bounding box center [24, 242] width 12 height 12
drag, startPoint x: 154, startPoint y: 713, endPoint x: 164, endPoint y: 684, distance: 30.7
click at [156, 712] on icon at bounding box center [153, 711] width 12 height 12
click at [162, 719] on div "Highlight H" at bounding box center [152, 718] width 61 height 37
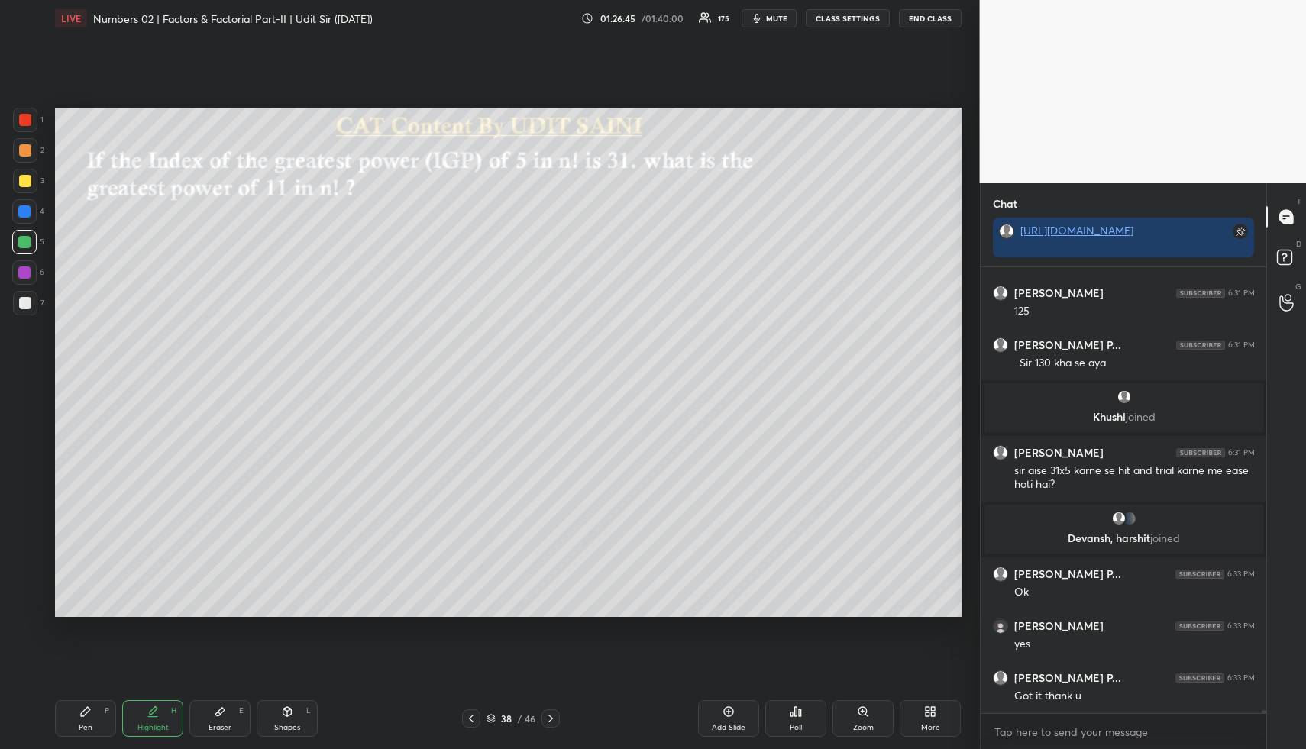
drag, startPoint x: 173, startPoint y: 712, endPoint x: 173, endPoint y: 702, distance: 9.2
click at [173, 712] on div "H" at bounding box center [173, 711] width 5 height 8
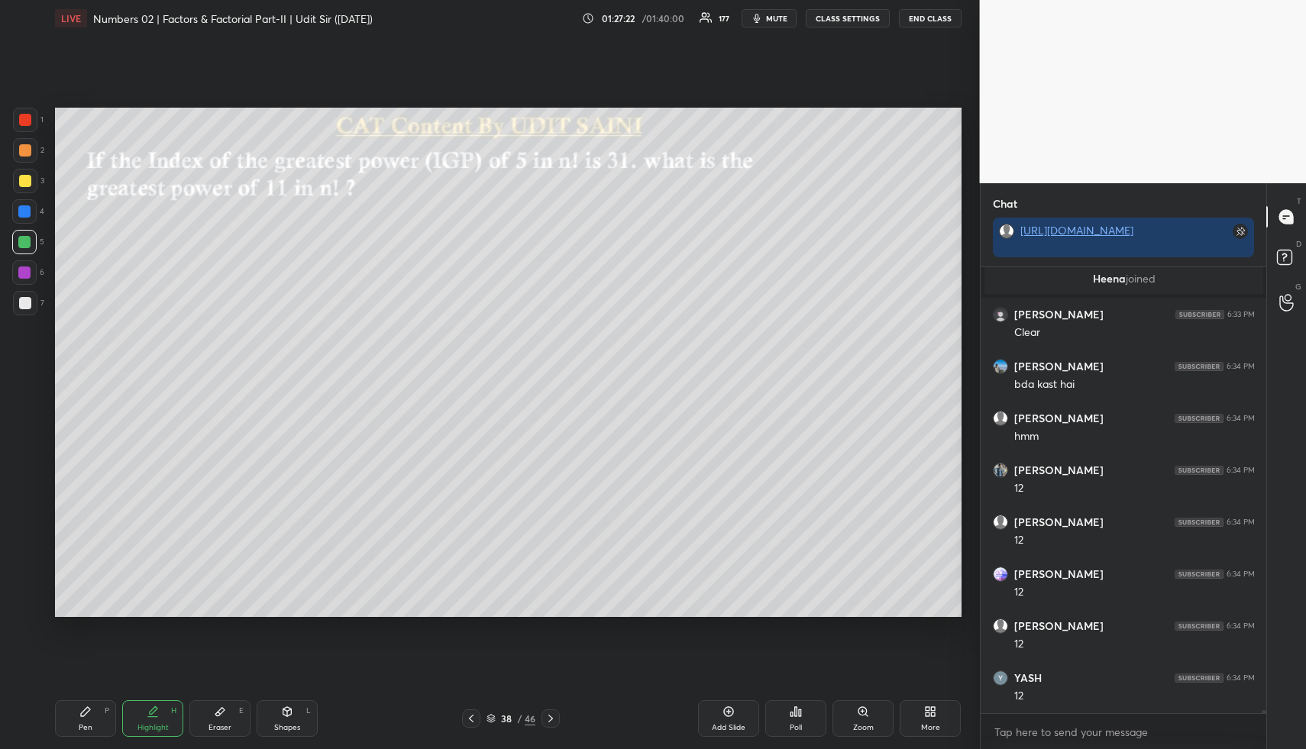
scroll to position [67906, 0]
drag, startPoint x: 718, startPoint y: 707, endPoint x: 712, endPoint y: 701, distance: 8.6
click at [714, 704] on div "Add Slide" at bounding box center [728, 718] width 61 height 37
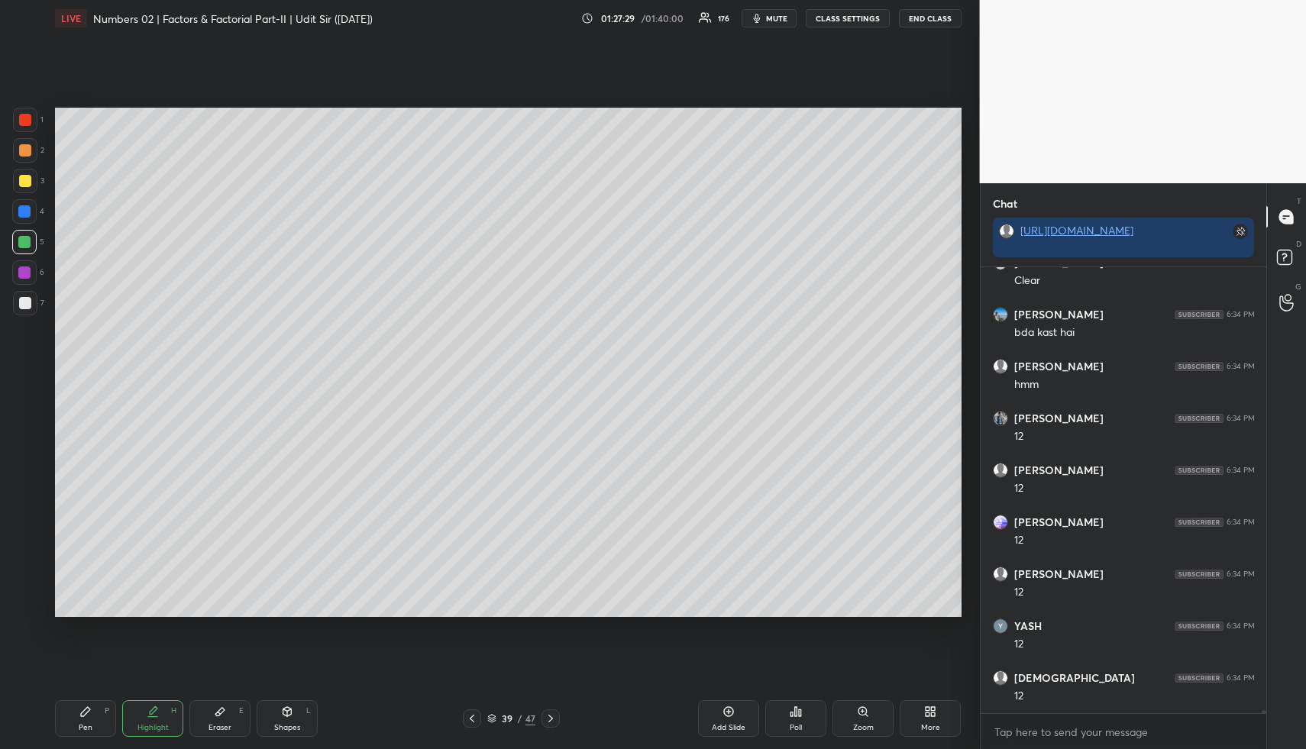
drag, startPoint x: 21, startPoint y: 150, endPoint x: 47, endPoint y: 154, distance: 26.2
click at [23, 151] on div at bounding box center [25, 150] width 12 height 12
drag, startPoint x: 89, startPoint y: 734, endPoint x: 92, endPoint y: 677, distance: 57.4
click at [87, 731] on div "Pen P" at bounding box center [85, 718] width 61 height 37
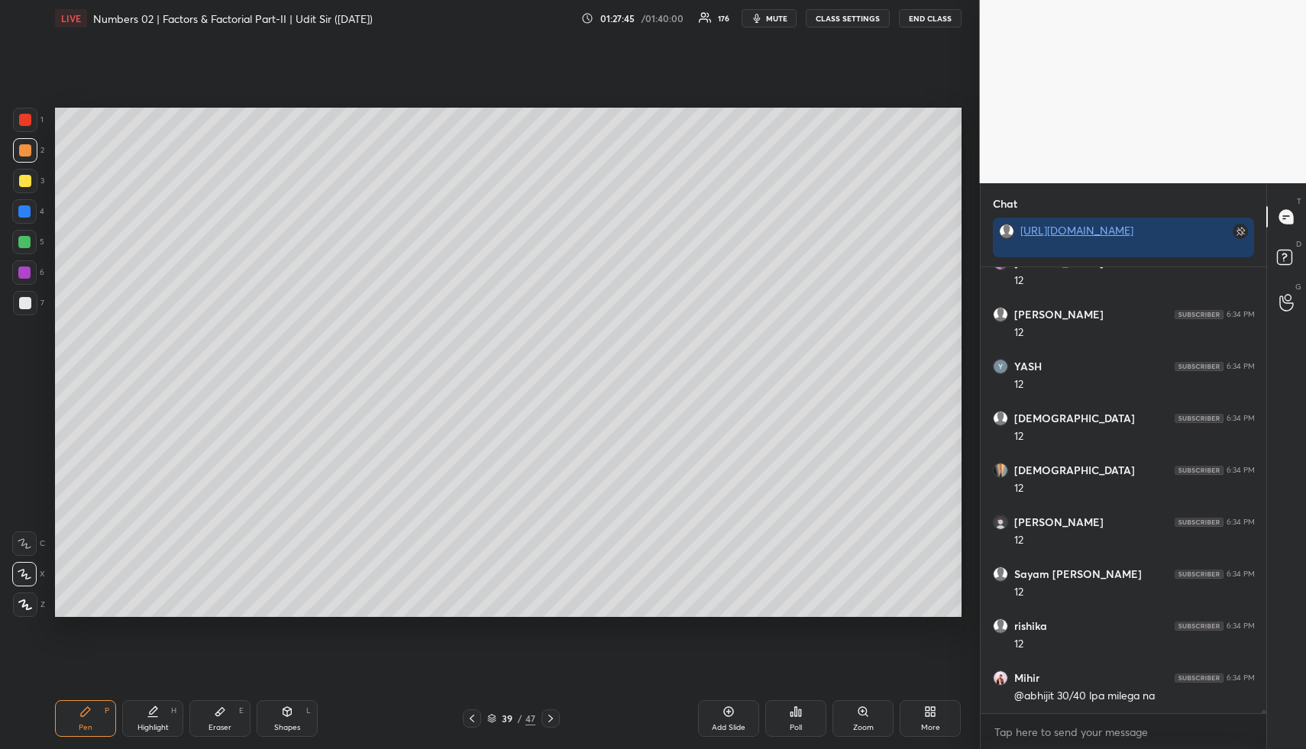
scroll to position [68217, 0]
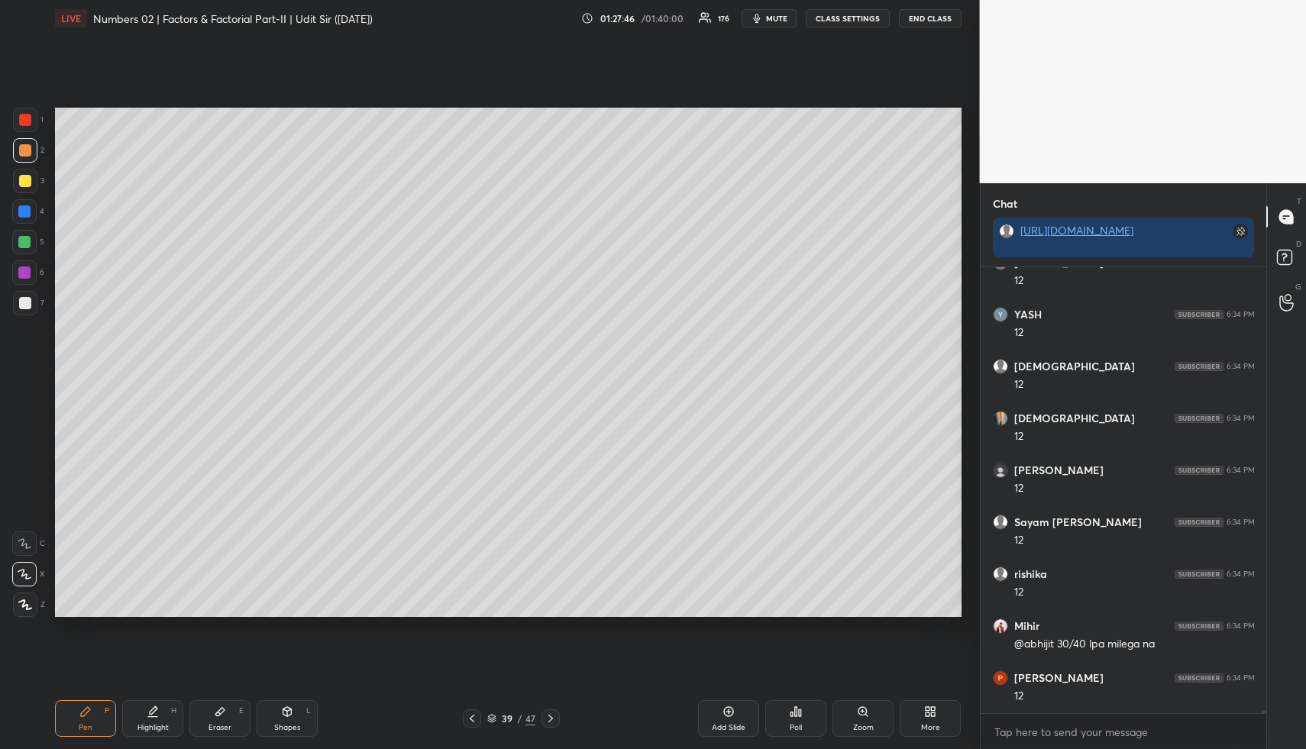
drag, startPoint x: 468, startPoint y: 710, endPoint x: 467, endPoint y: 696, distance: 14.5
click at [468, 709] on div at bounding box center [472, 718] width 18 height 18
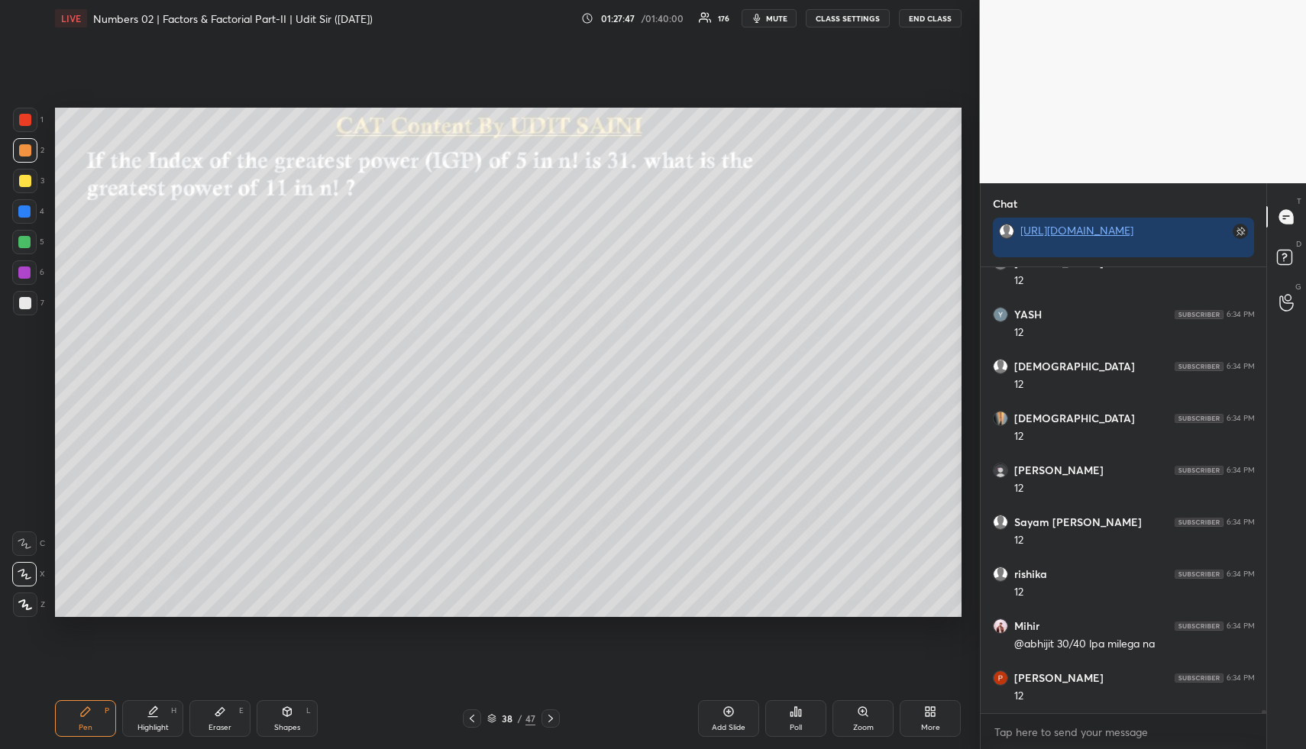
click at [157, 715] on div "Highlight H" at bounding box center [152, 718] width 61 height 37
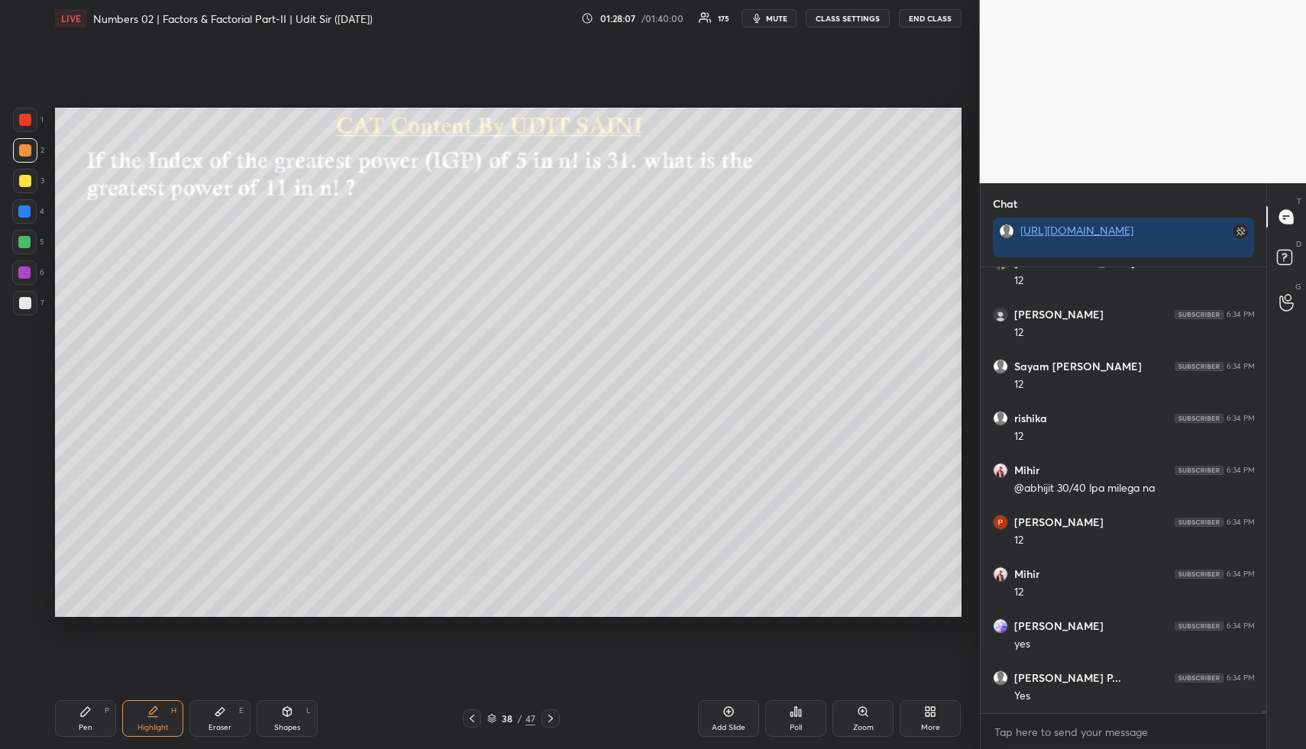
scroll to position [68425, 0]
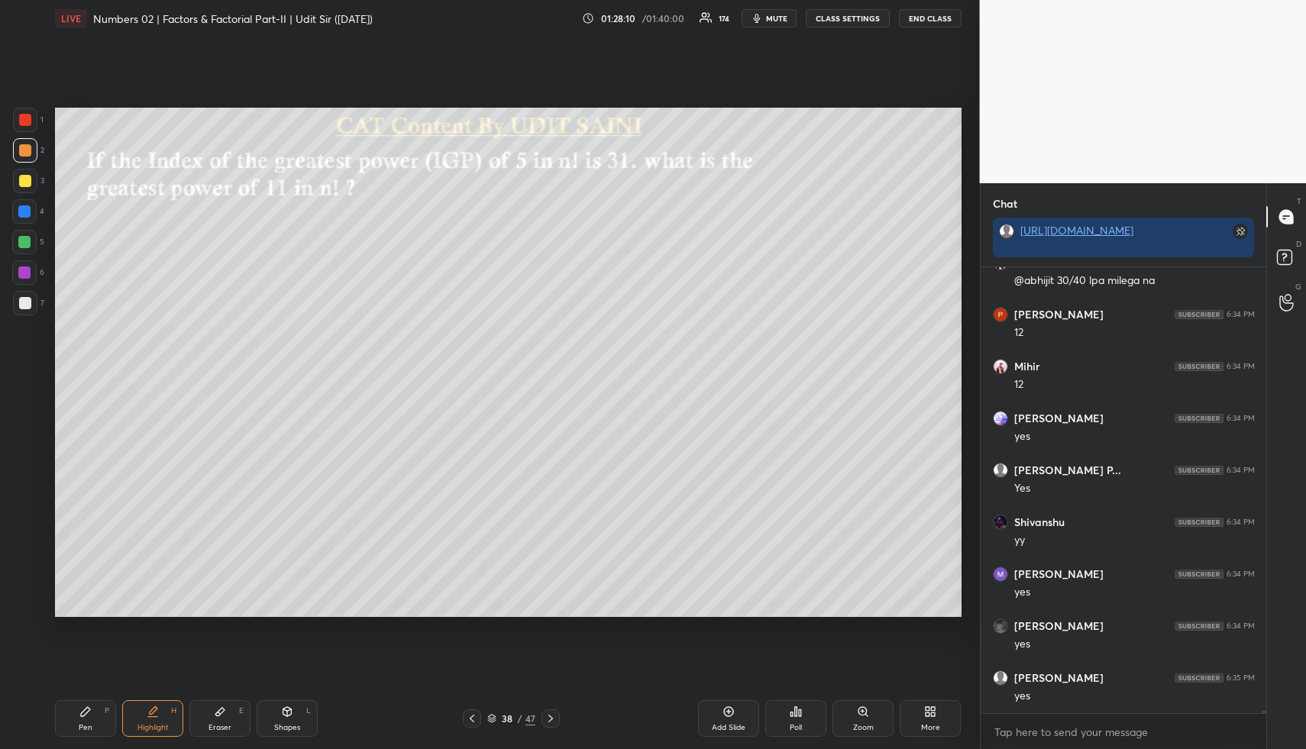
click at [163, 703] on div "Highlight H" at bounding box center [152, 718] width 61 height 37
drag, startPoint x: 146, startPoint y: 718, endPoint x: 164, endPoint y: 653, distance: 67.4
click at [148, 718] on div "Highlight H" at bounding box center [152, 718] width 61 height 37
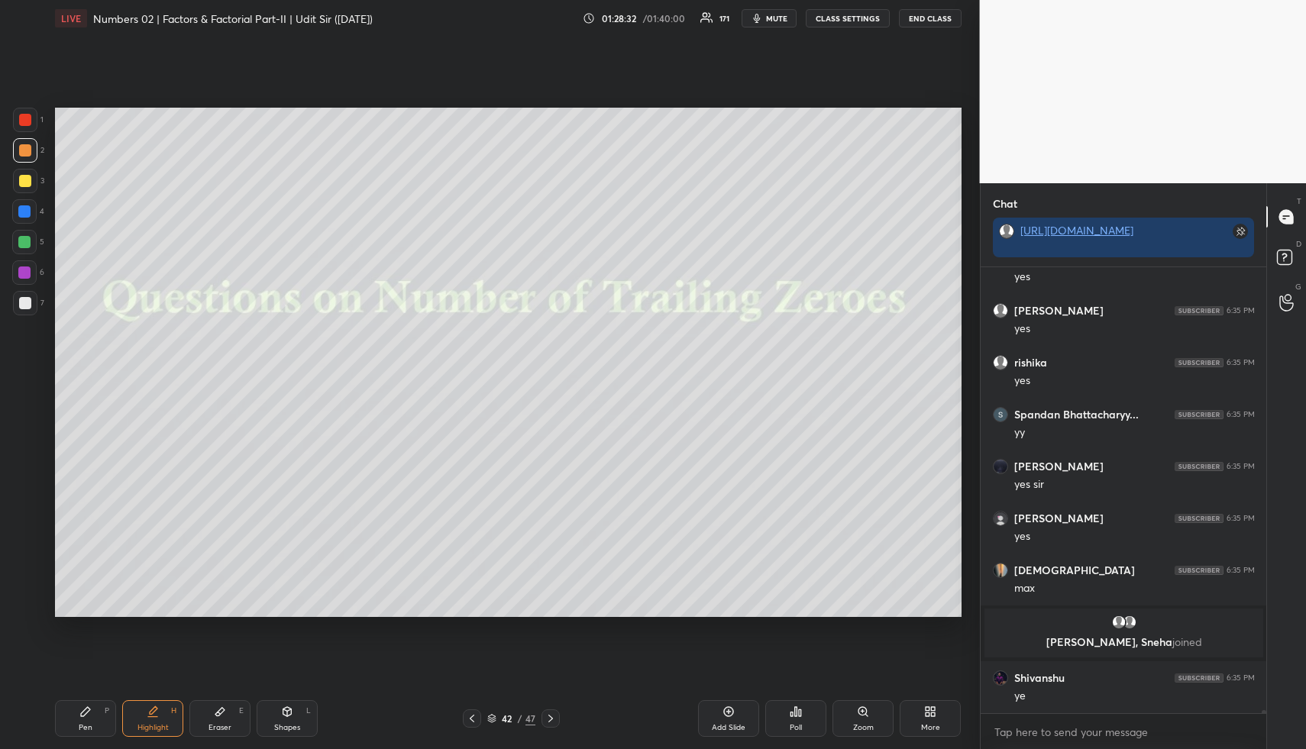
scroll to position [68482, 0]
click at [289, 710] on icon at bounding box center [287, 711] width 12 height 12
drag, startPoint x: 27, startPoint y: 123, endPoint x: 25, endPoint y: 134, distance: 10.9
click at [25, 129] on div at bounding box center [25, 120] width 24 height 24
drag, startPoint x: 21, startPoint y: 516, endPoint x: 49, endPoint y: 446, distance: 75.7
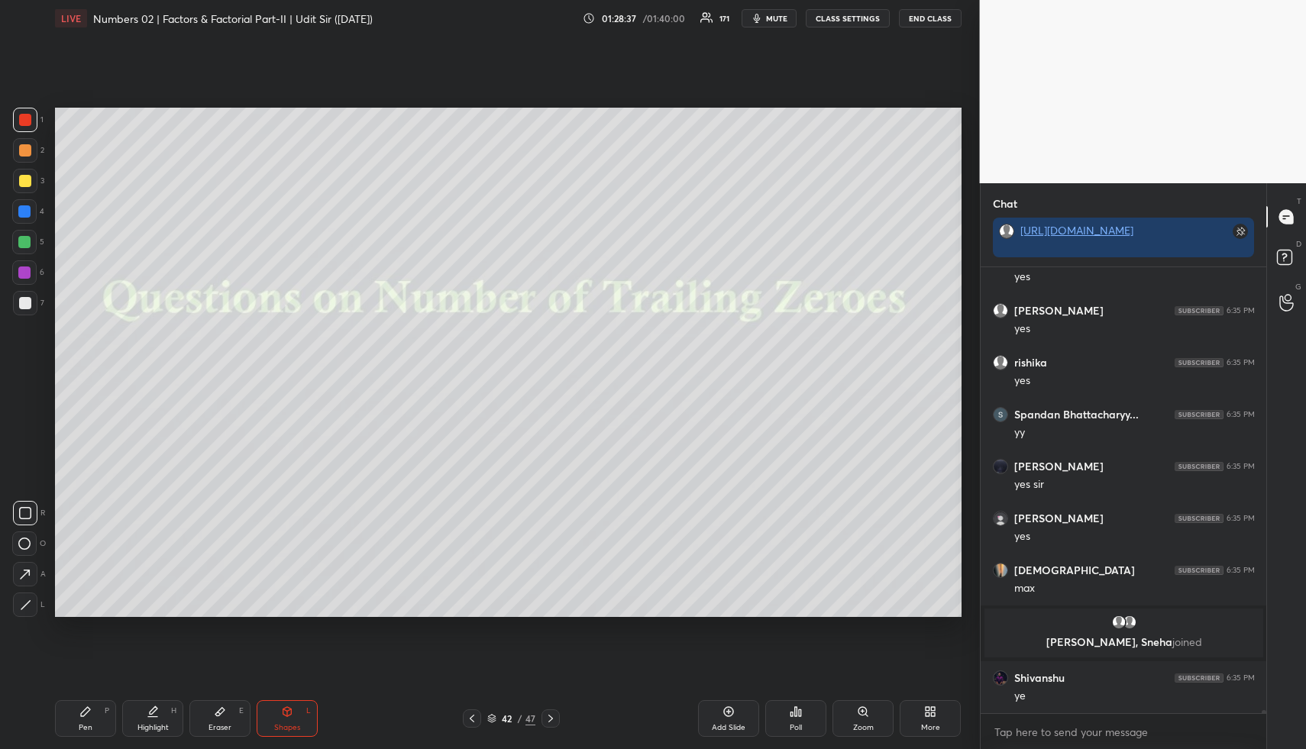
click at [21, 513] on icon at bounding box center [25, 513] width 12 height 12
click at [159, 714] on div "Highlight H" at bounding box center [152, 718] width 61 height 37
click at [730, 708] on icon at bounding box center [729, 712] width 10 height 10
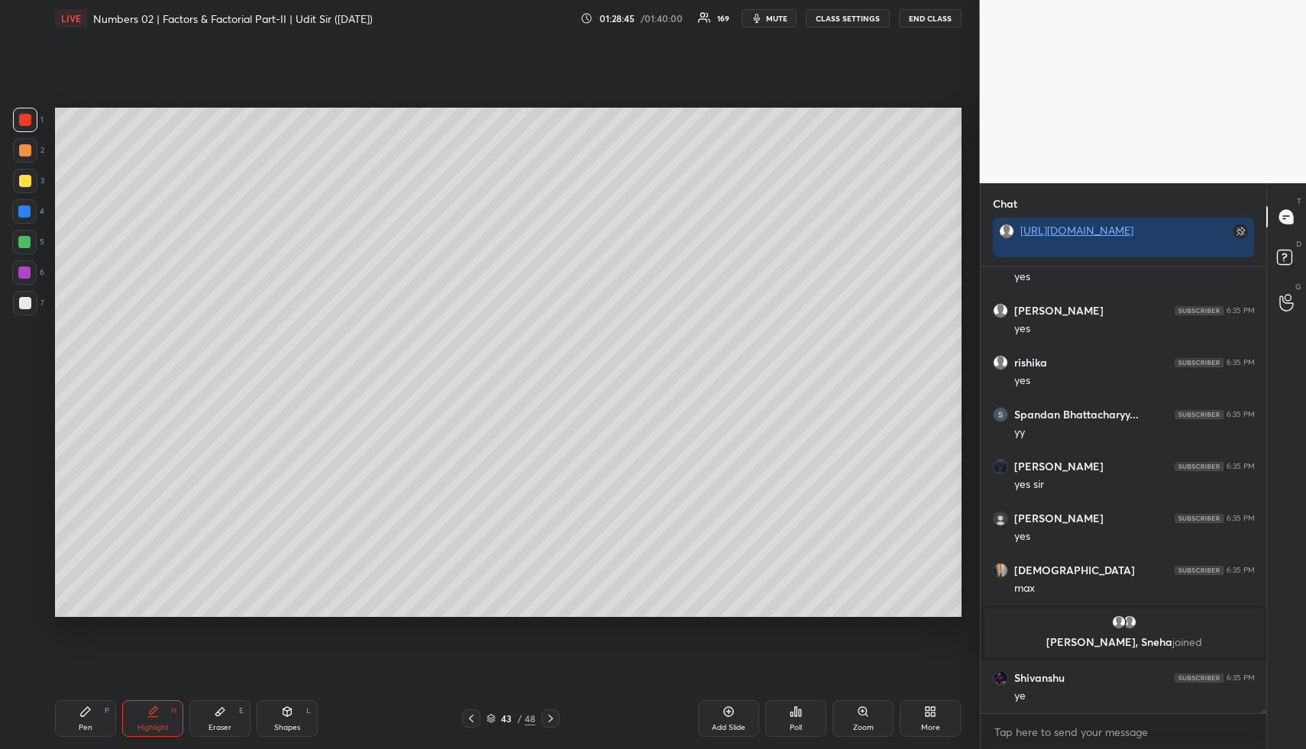
click at [87, 714] on icon at bounding box center [85, 711] width 12 height 12
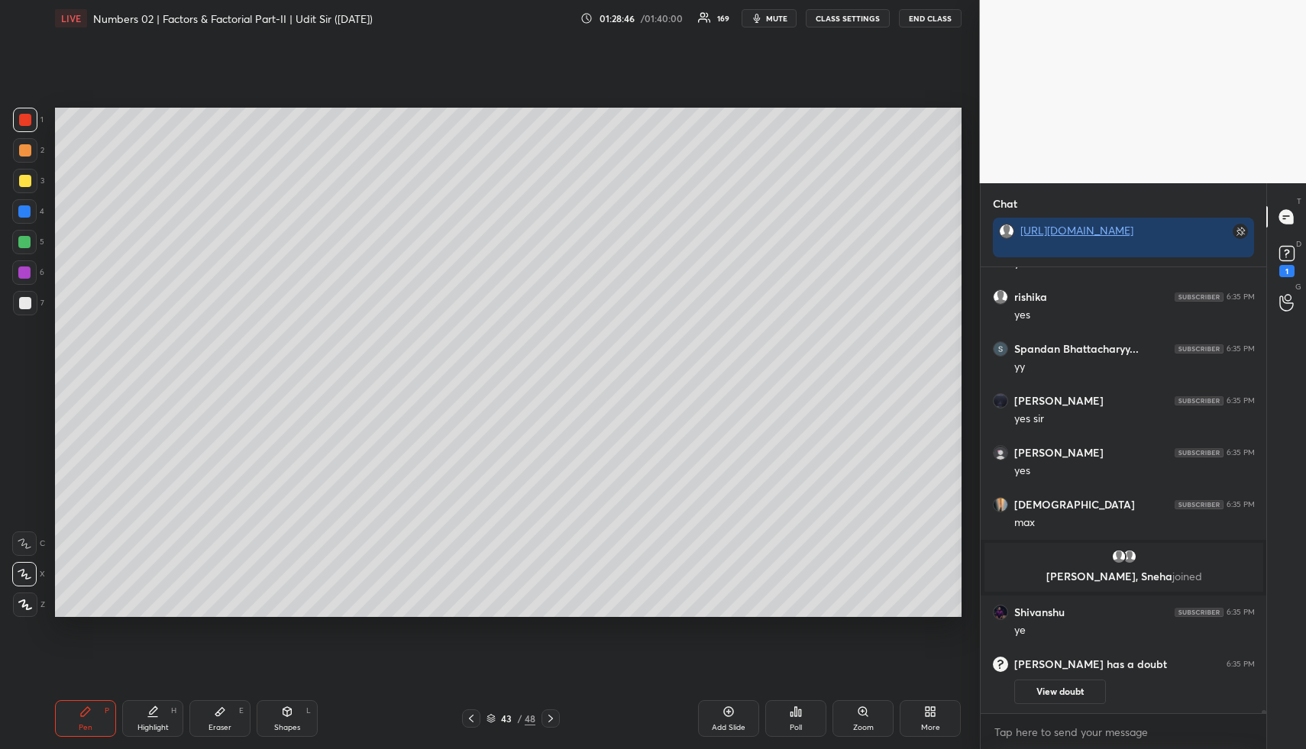
click at [19, 145] on div at bounding box center [25, 150] width 24 height 24
click at [295, 718] on div "Shapes L" at bounding box center [287, 718] width 61 height 37
drag, startPoint x: 24, startPoint y: 206, endPoint x: 21, endPoint y: 232, distance: 26.2
click at [24, 206] on div at bounding box center [24, 211] width 12 height 12
drag, startPoint x: 144, startPoint y: 714, endPoint x: 158, endPoint y: 634, distance: 81.3
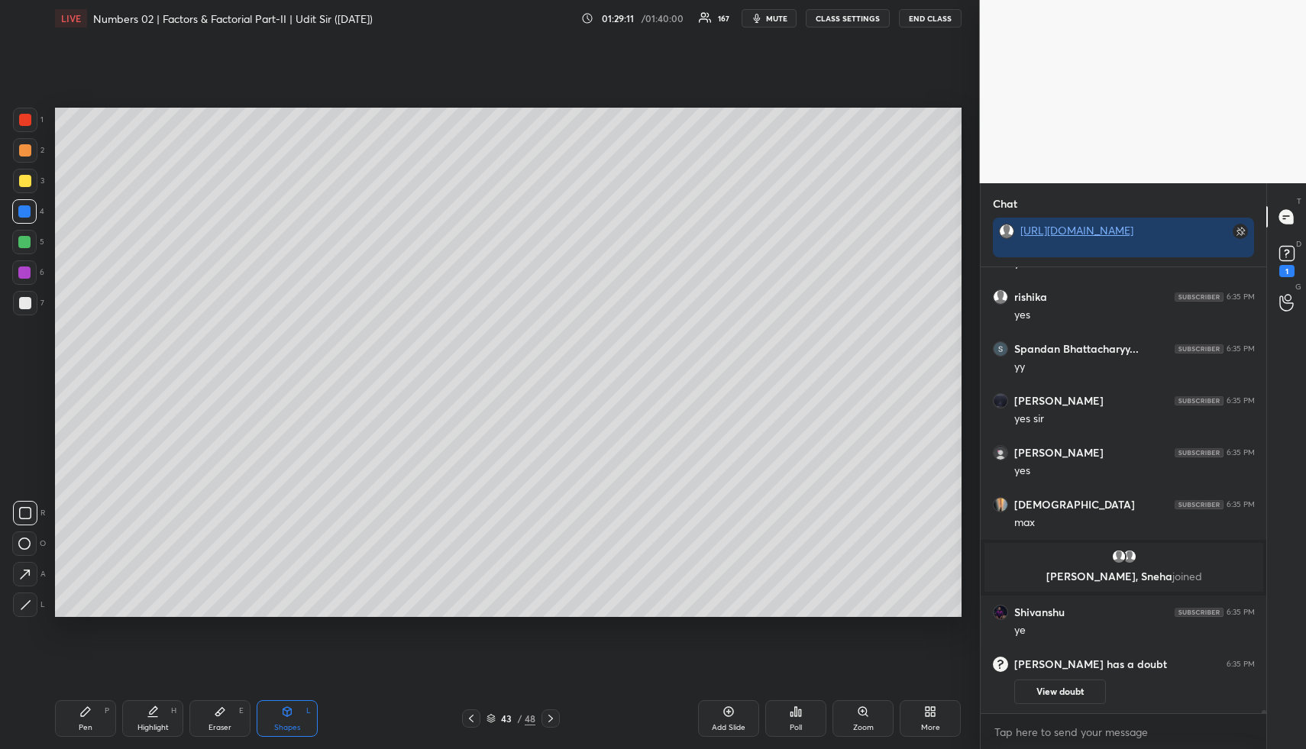
click at [144, 710] on div "Highlight H" at bounding box center [152, 718] width 61 height 37
drag, startPoint x: 88, startPoint y: 711, endPoint x: 101, endPoint y: 647, distance: 65.4
click at [88, 706] on icon at bounding box center [85, 711] width 12 height 12
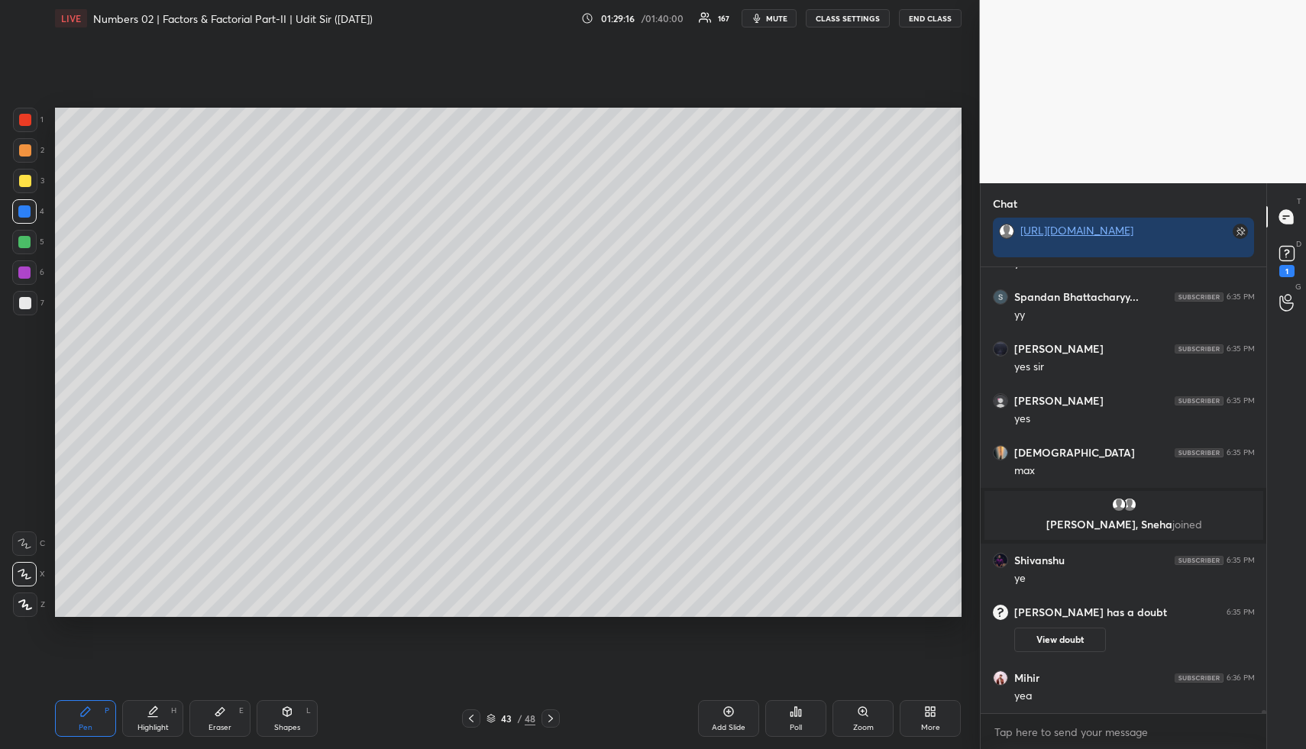
click at [164, 717] on div "Highlight H" at bounding box center [152, 718] width 61 height 37
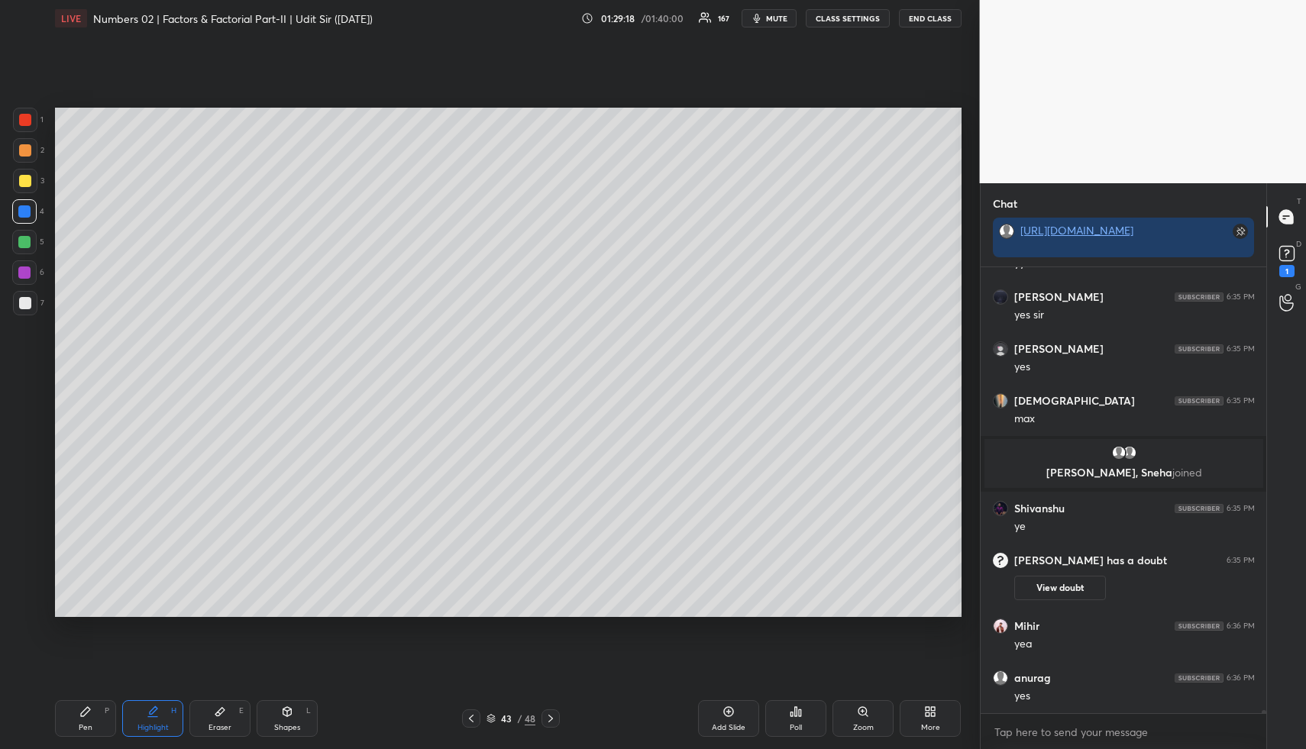
drag, startPoint x: 88, startPoint y: 716, endPoint x: 107, endPoint y: 657, distance: 61.8
click at [88, 716] on icon at bounding box center [85, 711] width 12 height 12
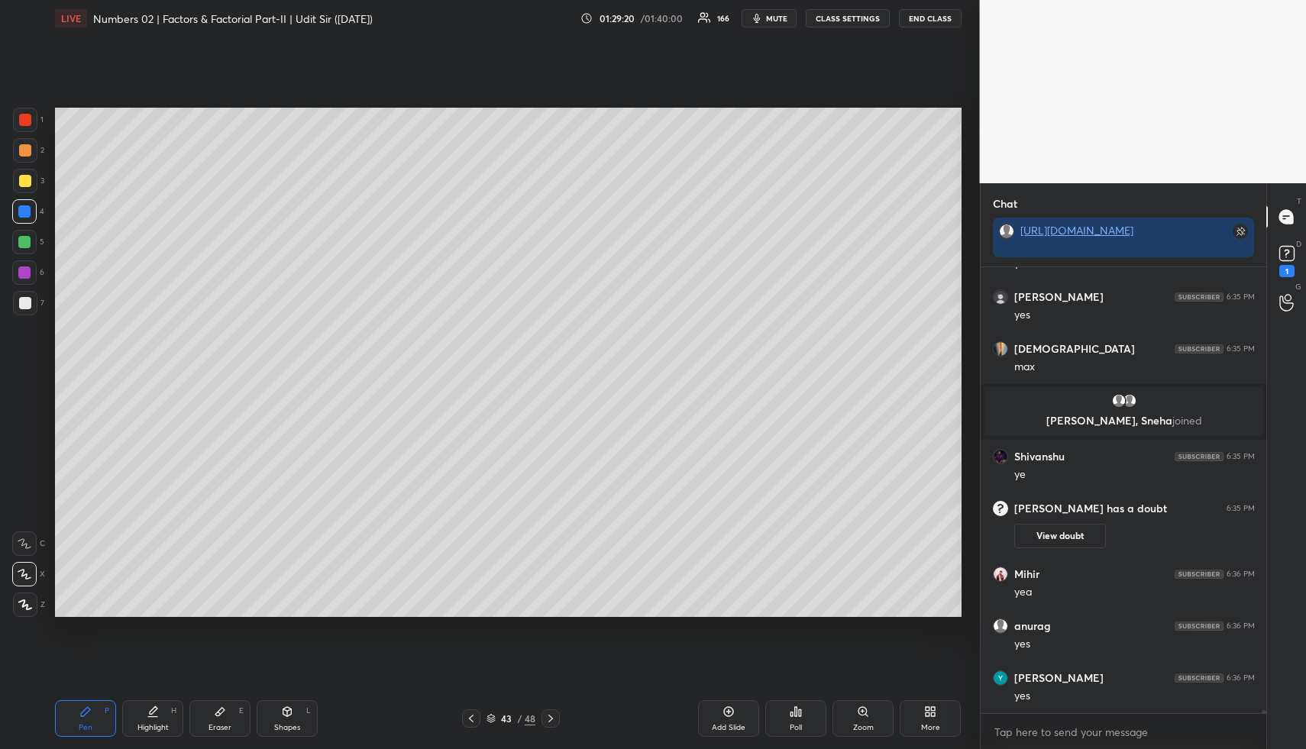
click at [152, 711] on icon at bounding box center [154, 710] width 8 height 8
drag, startPoint x: 81, startPoint y: 724, endPoint x: 139, endPoint y: 619, distance: 119.6
click at [81, 725] on div "Pen" at bounding box center [86, 728] width 14 height 8
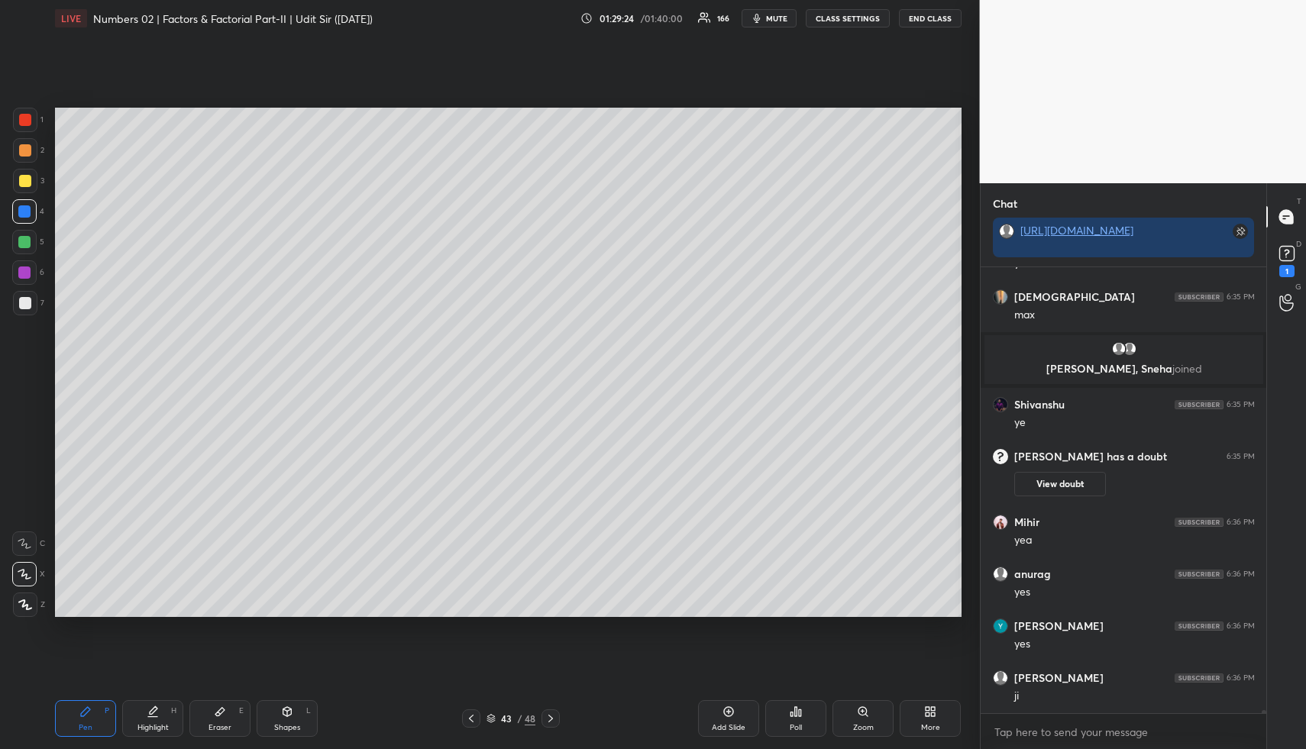
click at [156, 718] on div "Highlight H" at bounding box center [152, 718] width 61 height 37
click at [89, 703] on div "Pen P" at bounding box center [85, 718] width 61 height 37
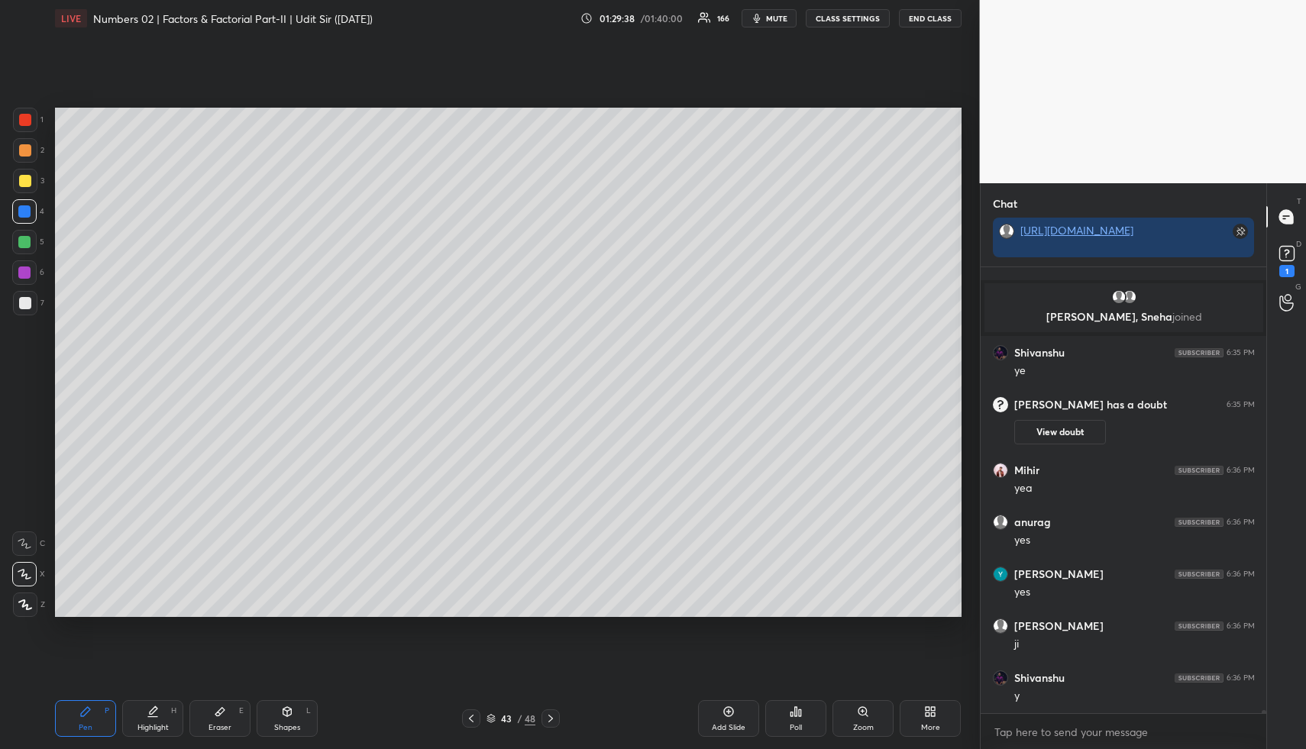
scroll to position [68832, 0]
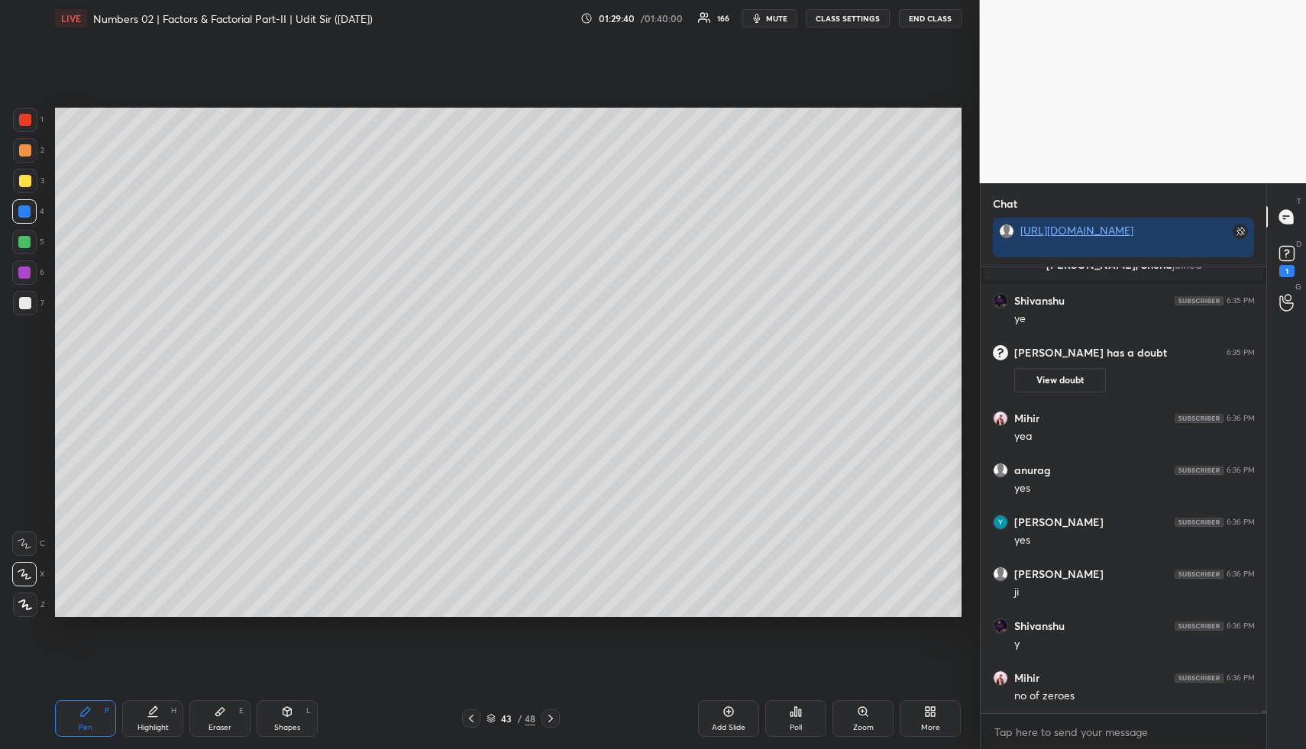
click at [82, 724] on div "Pen" at bounding box center [86, 728] width 14 height 8
click at [21, 244] on div at bounding box center [24, 242] width 12 height 12
click at [153, 724] on div "Highlight" at bounding box center [152, 728] width 31 height 8
drag, startPoint x: 153, startPoint y: 724, endPoint x: 158, endPoint y: 696, distance: 27.9
click at [154, 718] on div "Highlight H" at bounding box center [152, 718] width 61 height 37
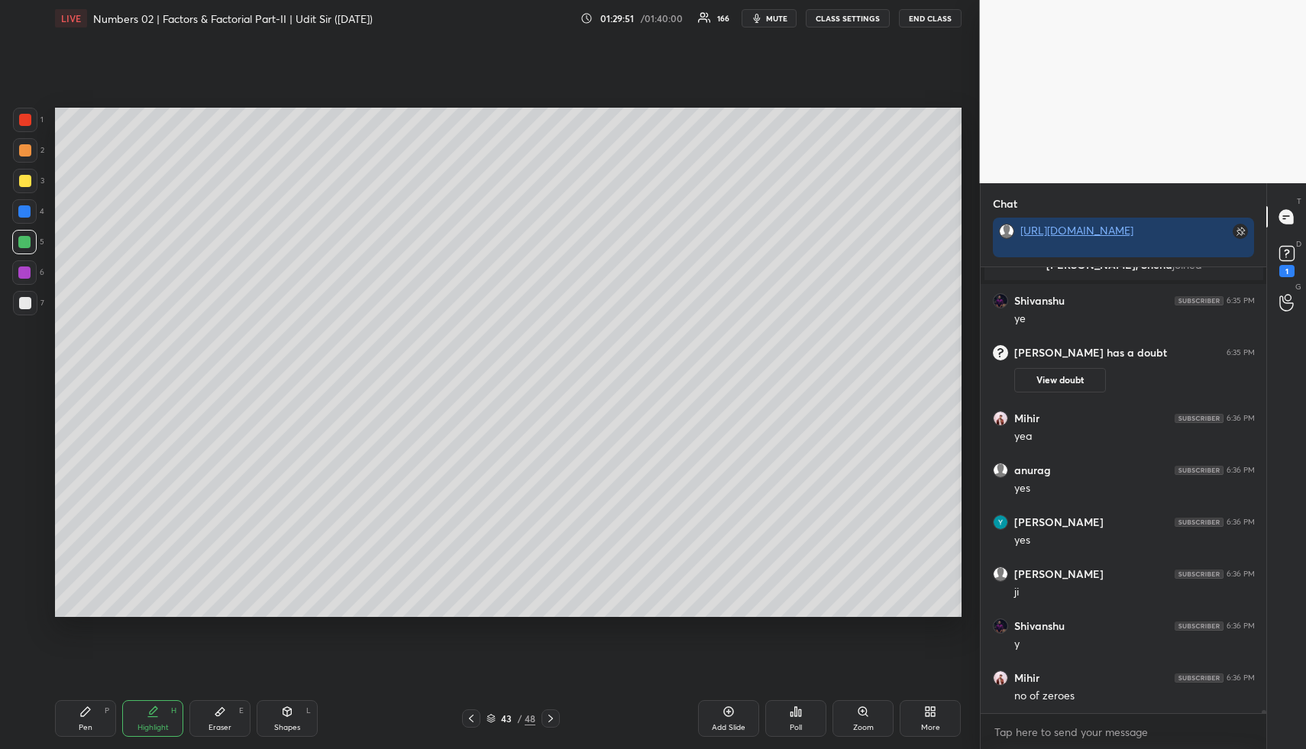
drag, startPoint x: 75, startPoint y: 728, endPoint x: 148, endPoint y: 647, distance: 109.8
click at [76, 726] on div "Pen P" at bounding box center [85, 718] width 61 height 37
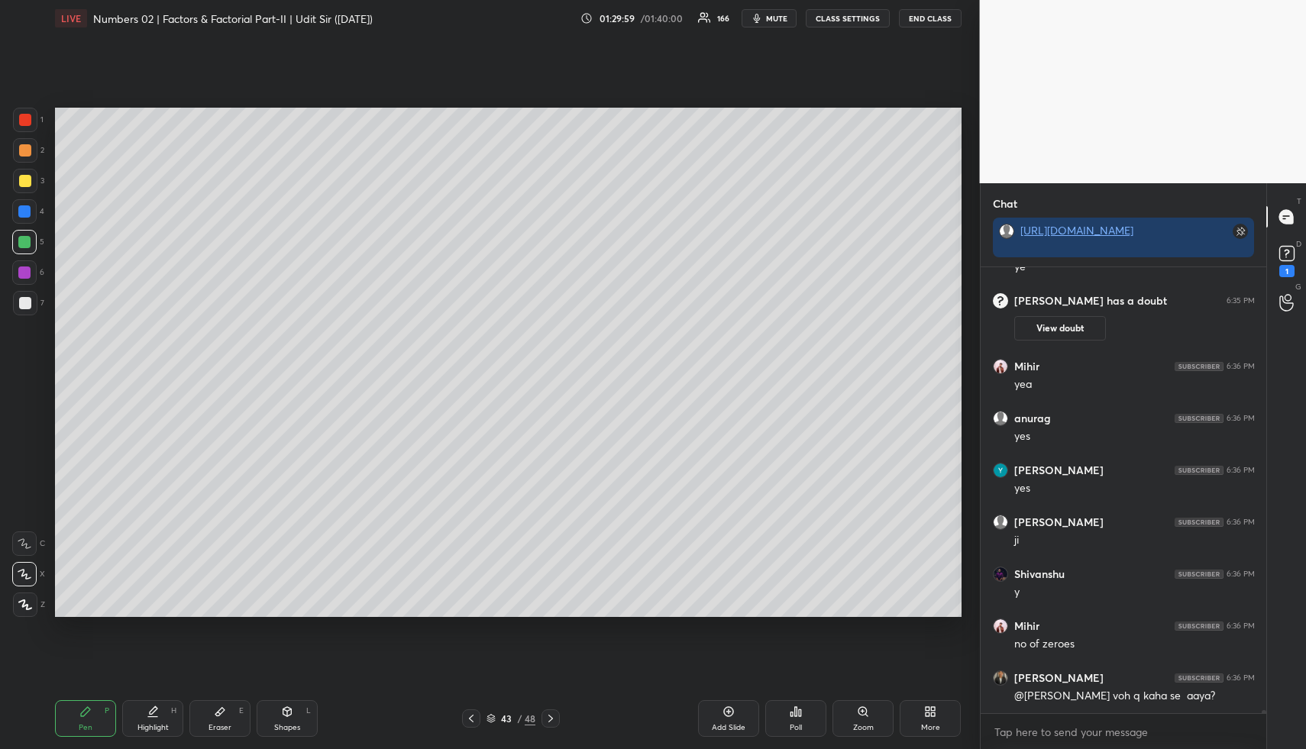
click at [147, 730] on div "Highlight" at bounding box center [152, 728] width 31 height 8
click at [1289, 251] on rect at bounding box center [1286, 254] width 15 height 15
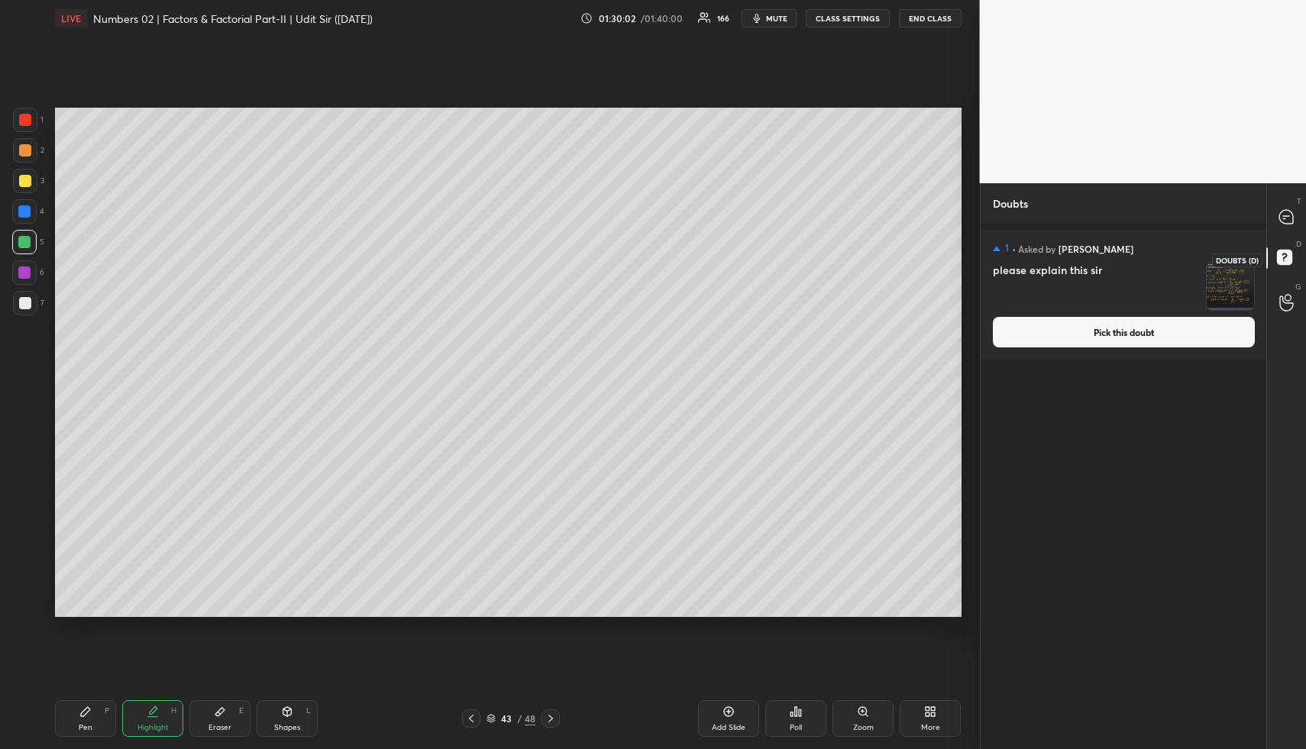
scroll to position [520, 281]
click at [1198, 336] on button "Pick this doubt" at bounding box center [1124, 332] width 262 height 31
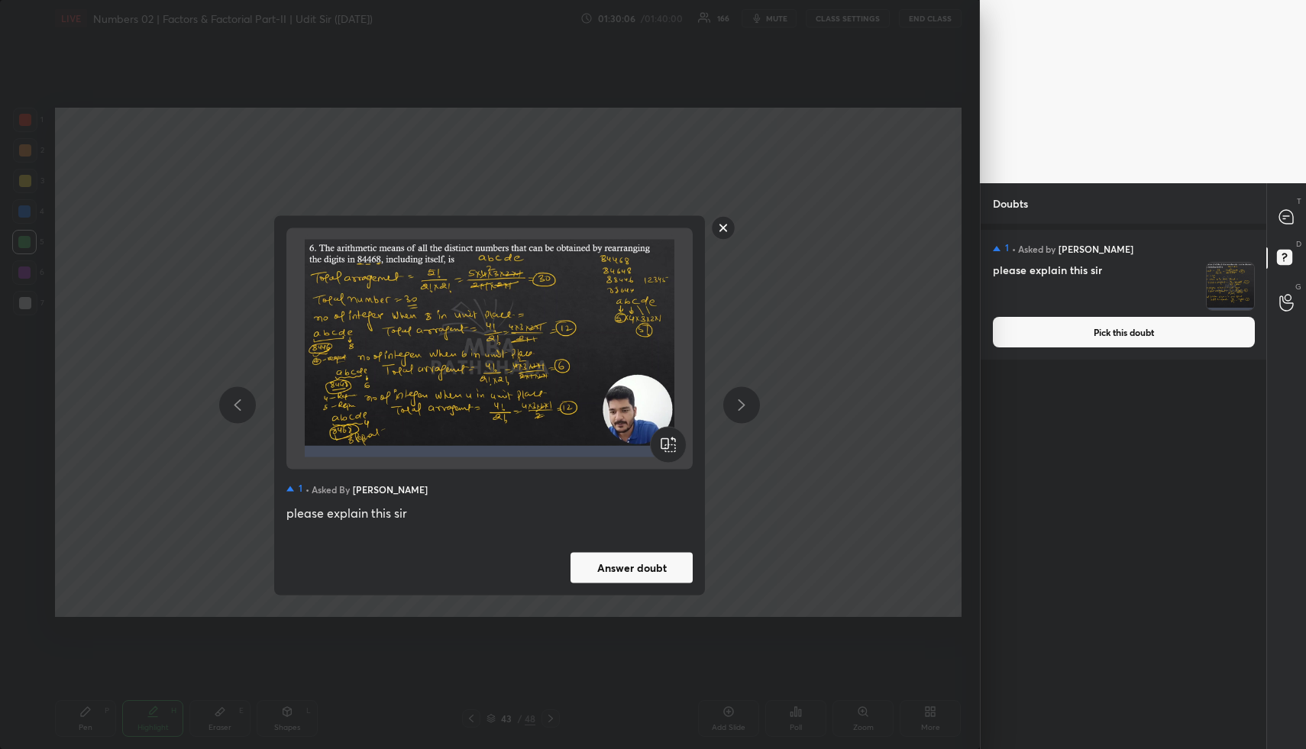
click at [724, 226] on rect at bounding box center [724, 228] width 24 height 24
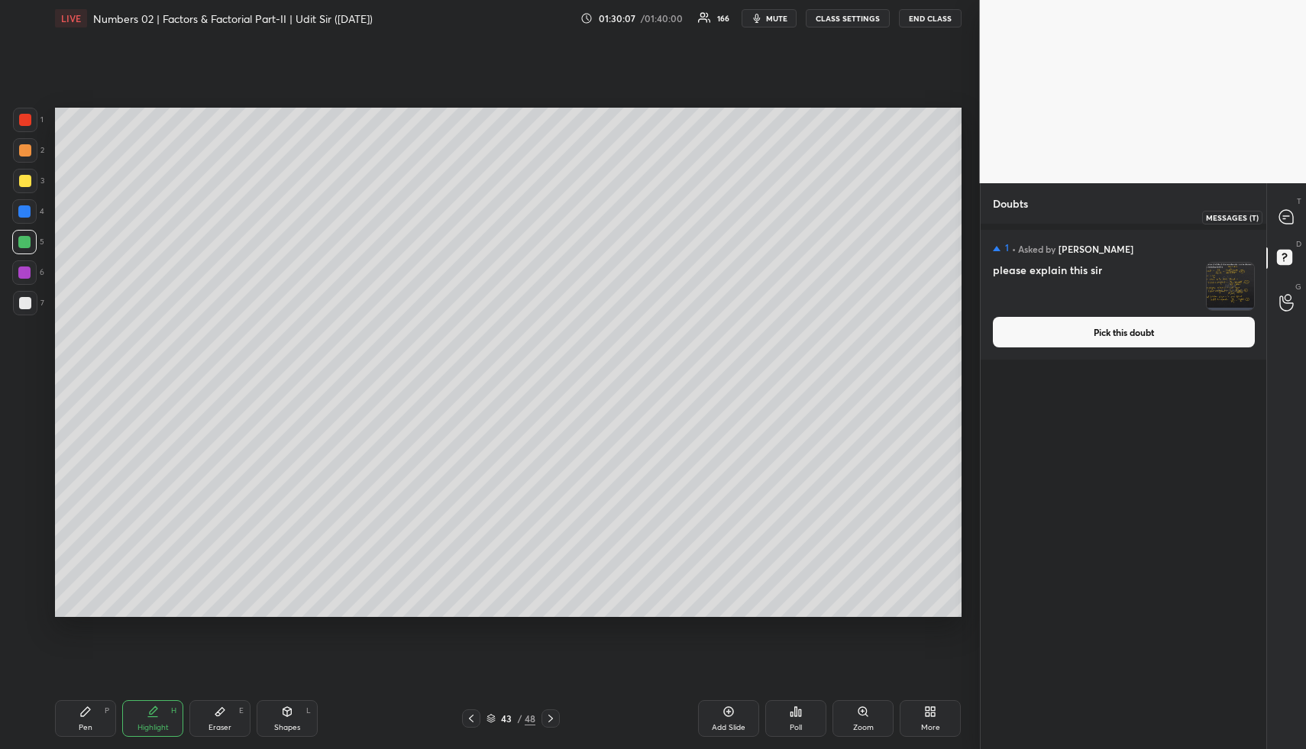
click at [1282, 223] on icon at bounding box center [1286, 217] width 14 height 14
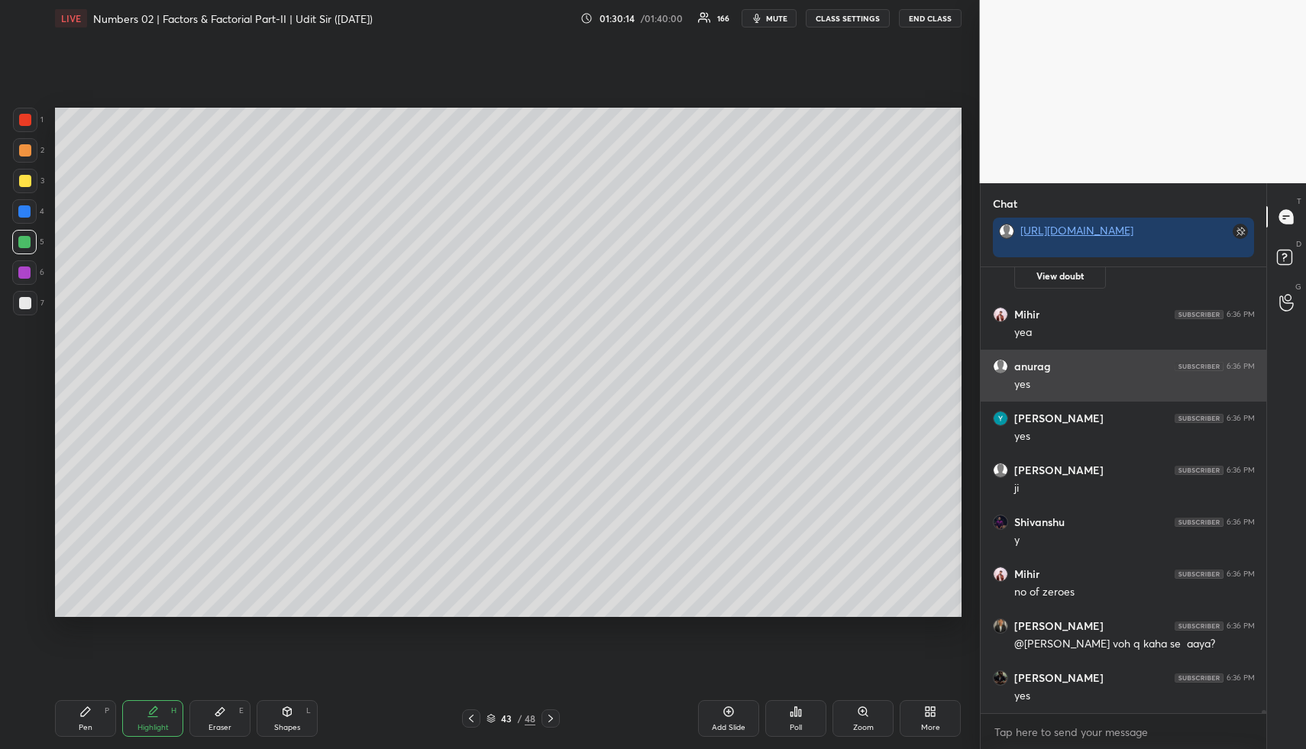
scroll to position [69303, 0]
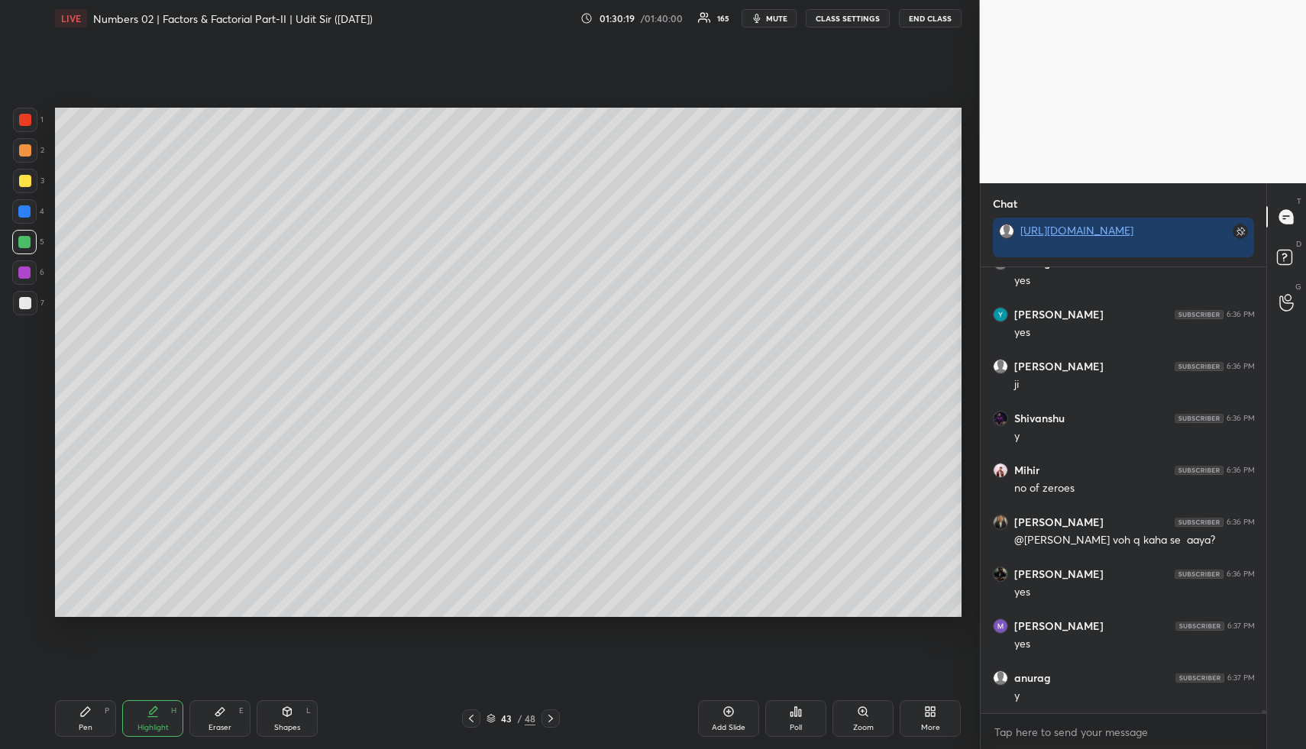
drag, startPoint x: 137, startPoint y: 728, endPoint x: 222, endPoint y: 633, distance: 127.6
click at [137, 729] on div "Highlight" at bounding box center [152, 728] width 31 height 8
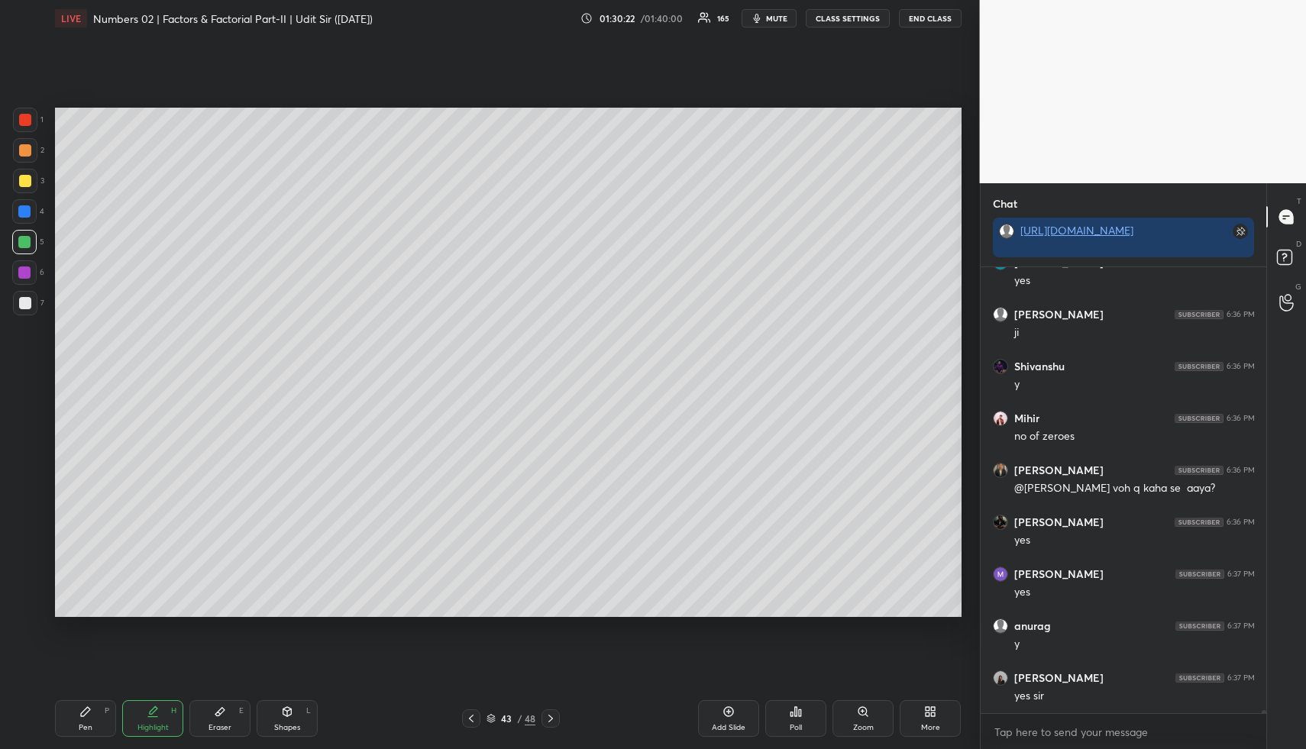
drag, startPoint x: 87, startPoint y: 718, endPoint x: 82, endPoint y: 707, distance: 12.6
click at [85, 718] on div "Pen P" at bounding box center [85, 718] width 61 height 37
click at [23, 138] on div "1 2 3 4 5 6 7" at bounding box center [28, 215] width 32 height 214
click at [15, 160] on div at bounding box center [25, 150] width 24 height 24
click at [127, 728] on div "Highlight H" at bounding box center [152, 718] width 61 height 37
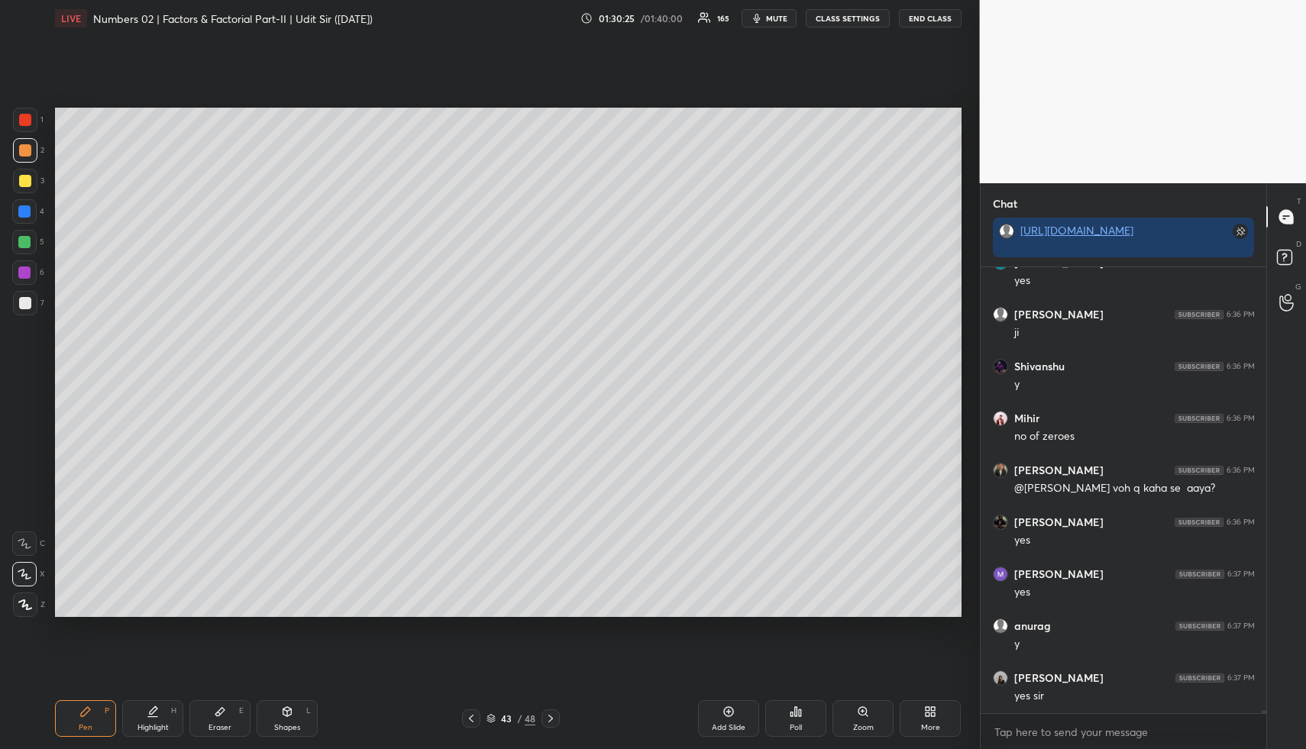
click at [133, 724] on div "Highlight H" at bounding box center [152, 718] width 61 height 37
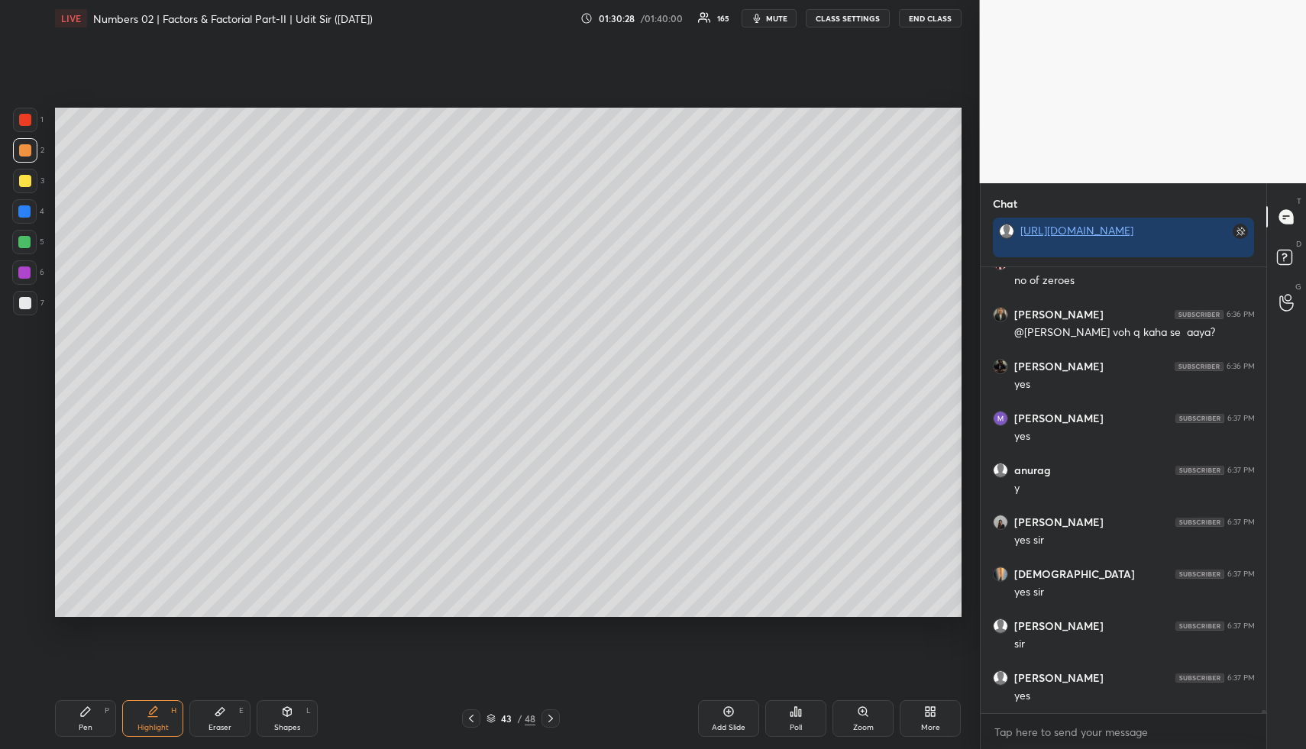
scroll to position [69615, 0]
drag, startPoint x: 140, startPoint y: 723, endPoint x: 147, endPoint y: 709, distance: 15.0
click at [142, 724] on div "Highlight" at bounding box center [152, 728] width 31 height 8
drag, startPoint x: 725, startPoint y: 708, endPoint x: 713, endPoint y: 705, distance: 11.7
click at [723, 707] on icon at bounding box center [728, 711] width 12 height 12
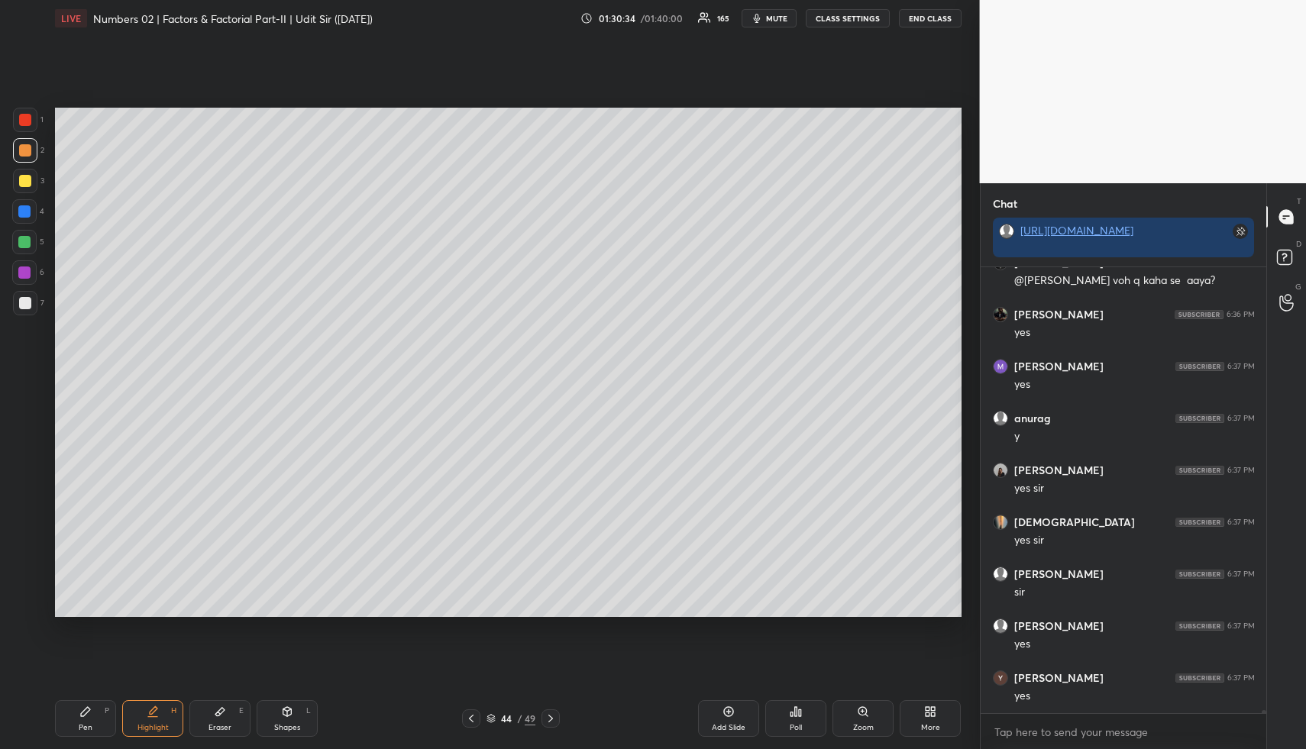
click at [86, 706] on icon at bounding box center [85, 711] width 12 height 12
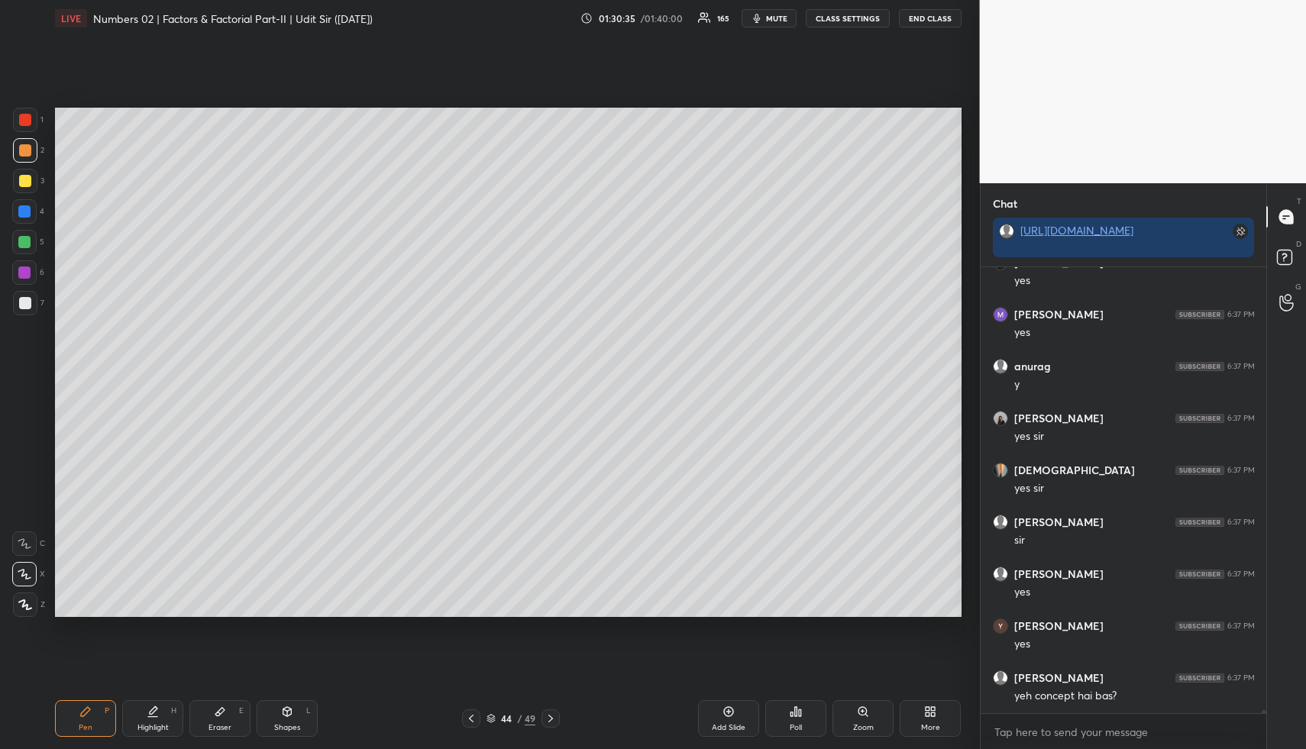
click at [26, 179] on div at bounding box center [25, 181] width 12 height 12
click at [32, 208] on div at bounding box center [24, 211] width 24 height 24
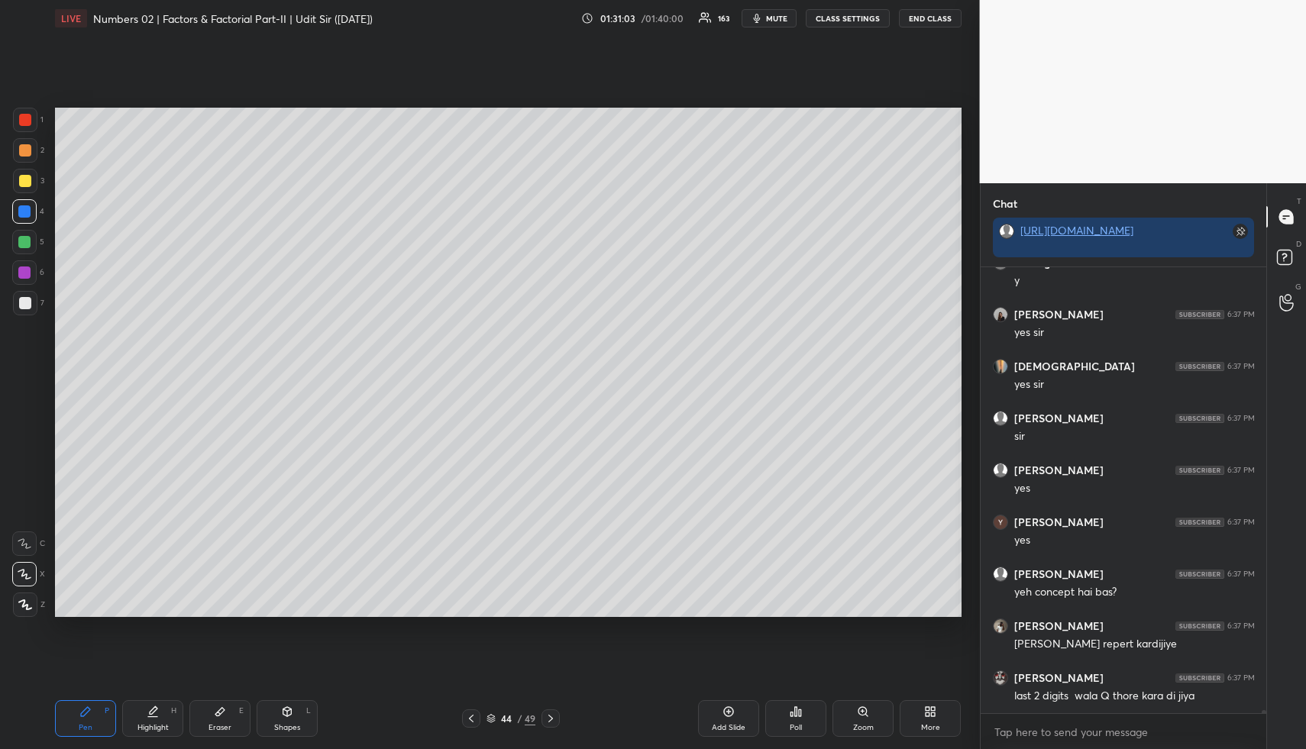
click at [33, 238] on div at bounding box center [24, 242] width 24 height 24
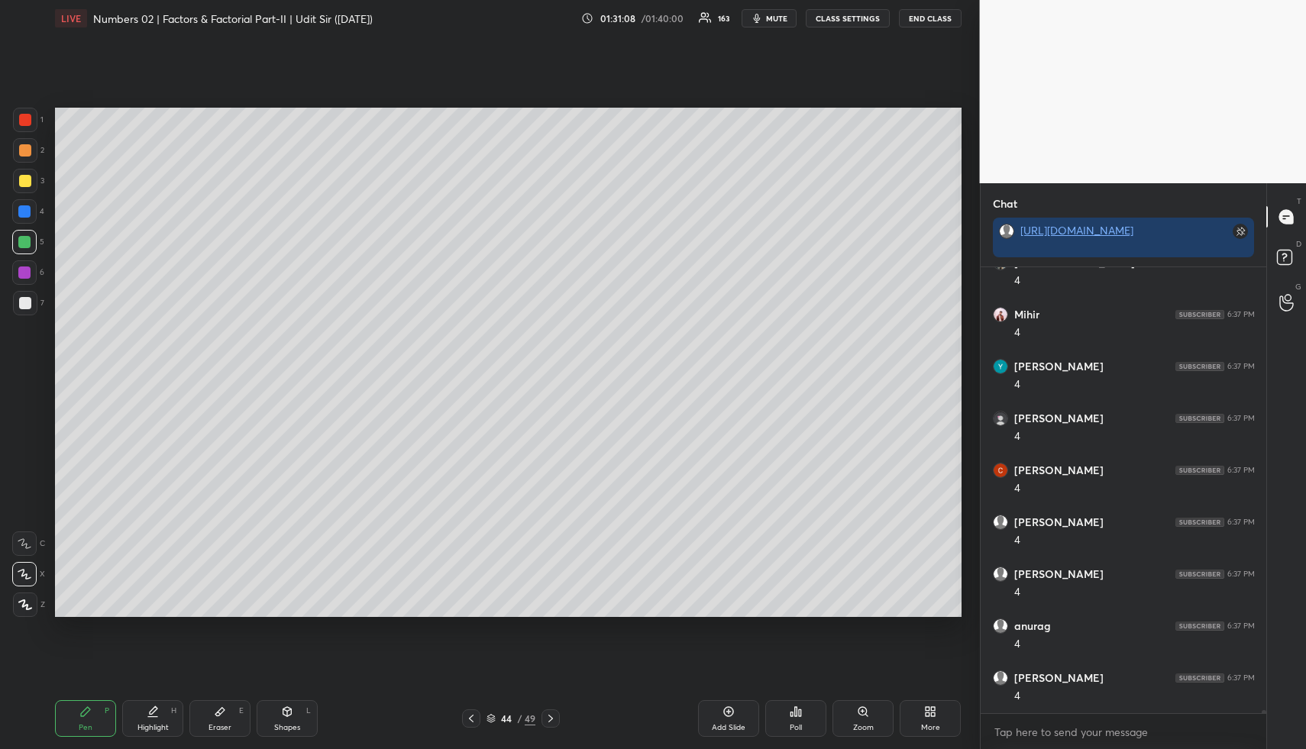
scroll to position [70290, 0]
click at [173, 704] on div "Highlight H" at bounding box center [152, 718] width 61 height 37
click at [168, 708] on div "Highlight H" at bounding box center [152, 718] width 61 height 37
drag, startPoint x: 168, startPoint y: 708, endPoint x: 176, endPoint y: 694, distance: 16.1
click at [168, 708] on div "Highlight H" at bounding box center [152, 718] width 61 height 37
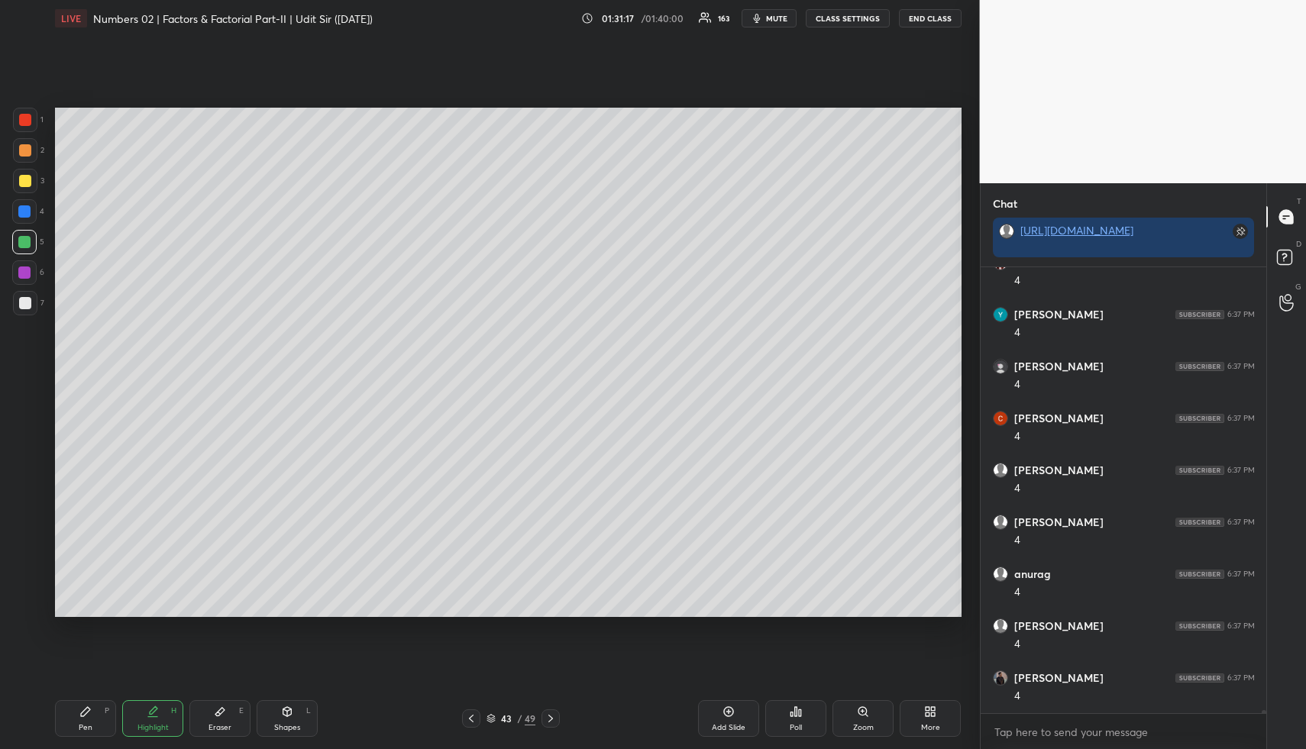
click at [147, 725] on div "Highlight" at bounding box center [152, 728] width 31 height 8
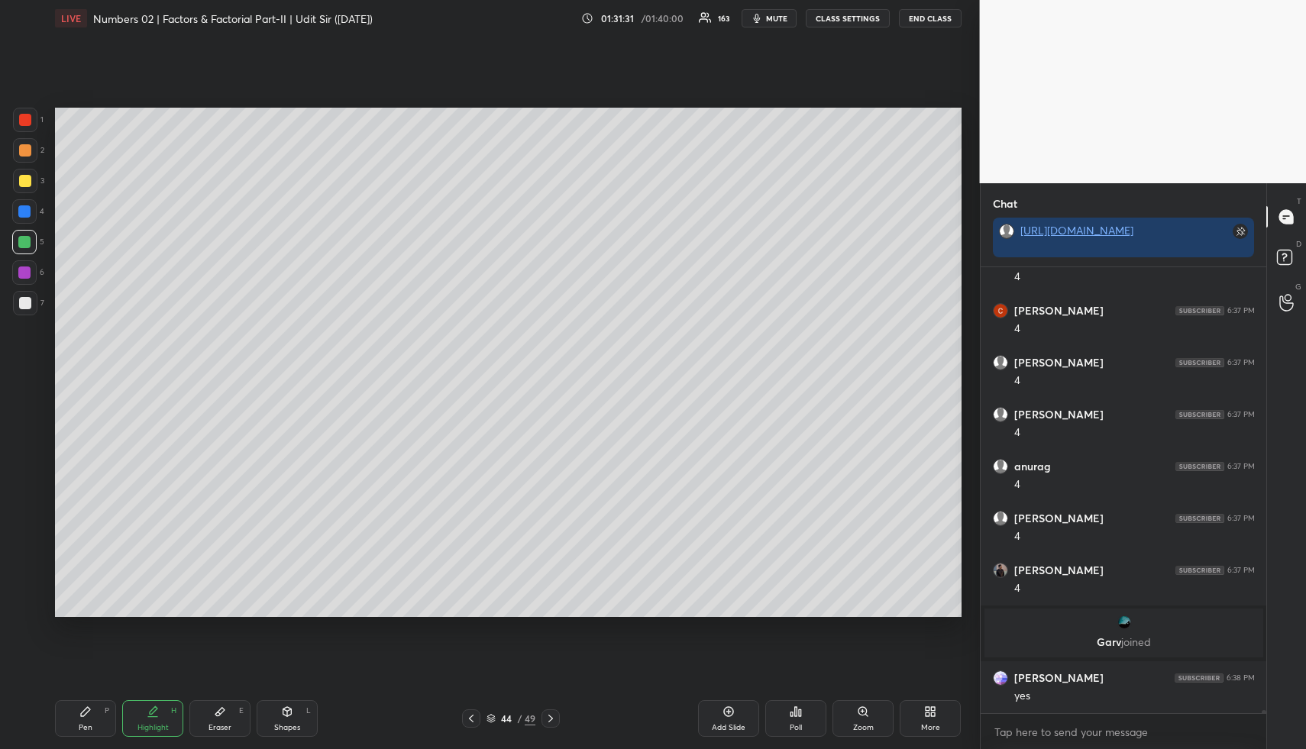
scroll to position [69717, 0]
drag, startPoint x: 292, startPoint y: 724, endPoint x: 267, endPoint y: 653, distance: 75.3
click at [287, 721] on div "Shapes L" at bounding box center [287, 718] width 61 height 37
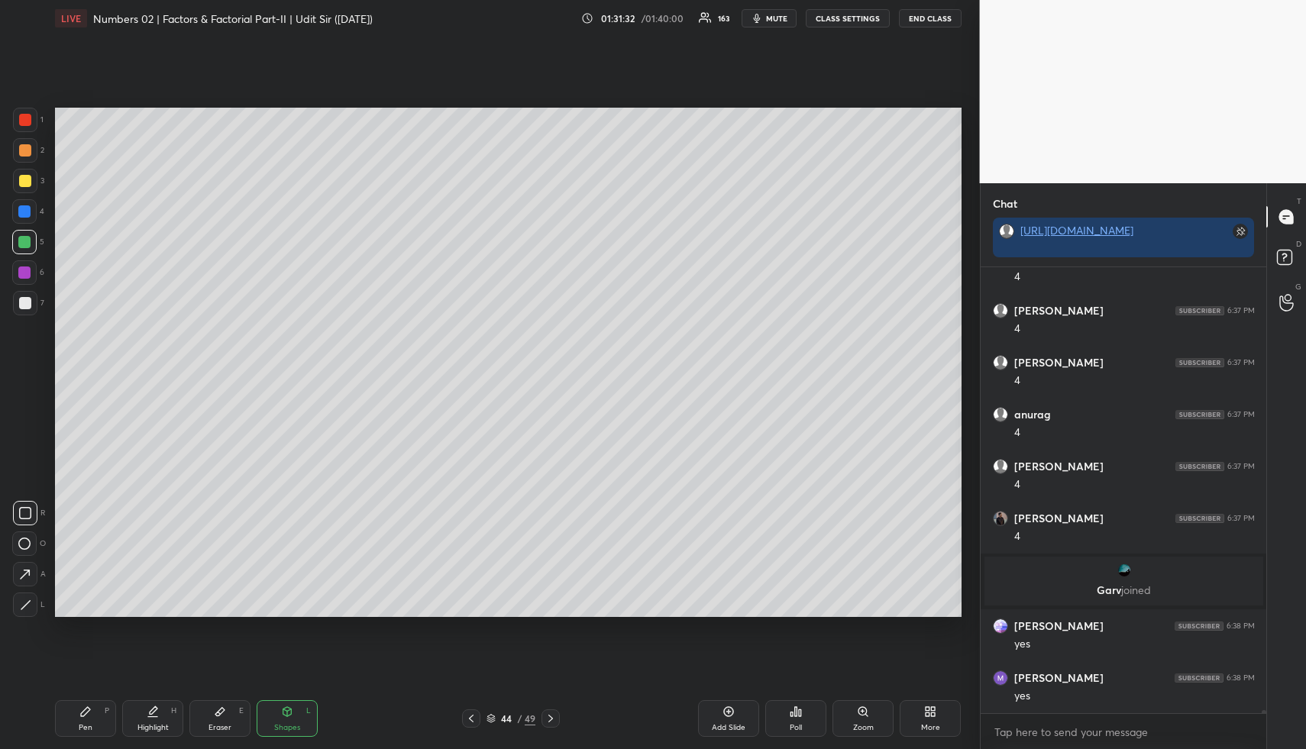
scroll to position [69873, 0]
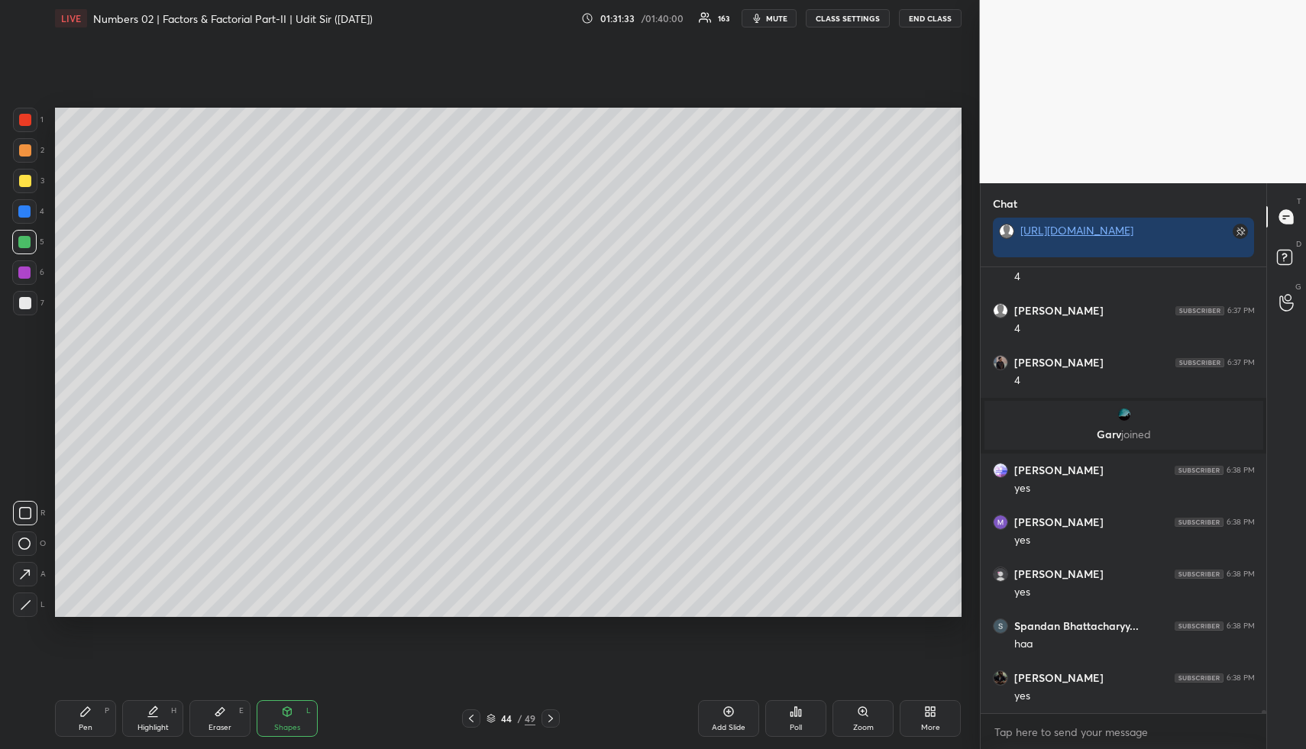
click at [18, 134] on div "1 2 3 4 5 6 7" at bounding box center [28, 215] width 32 height 214
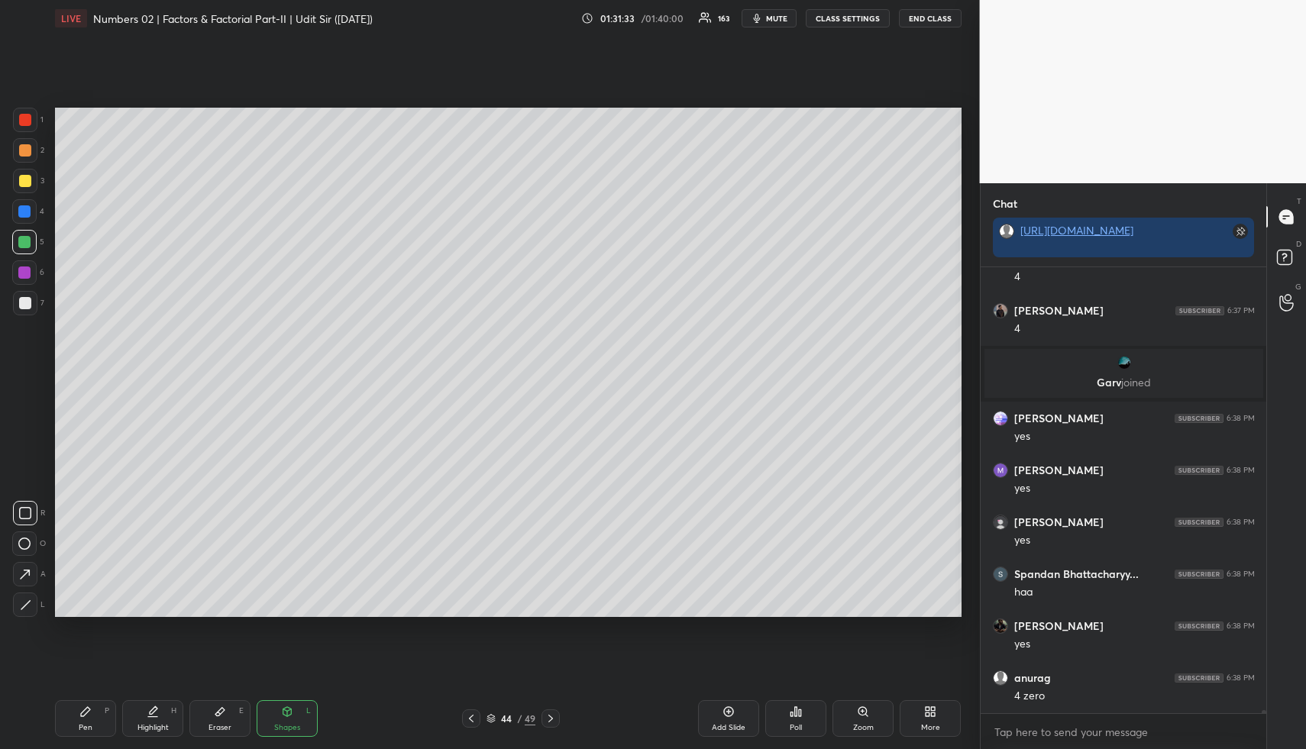
click at [27, 573] on icon at bounding box center [25, 574] width 16 height 16
click at [154, 709] on div "Highlight H" at bounding box center [152, 718] width 61 height 37
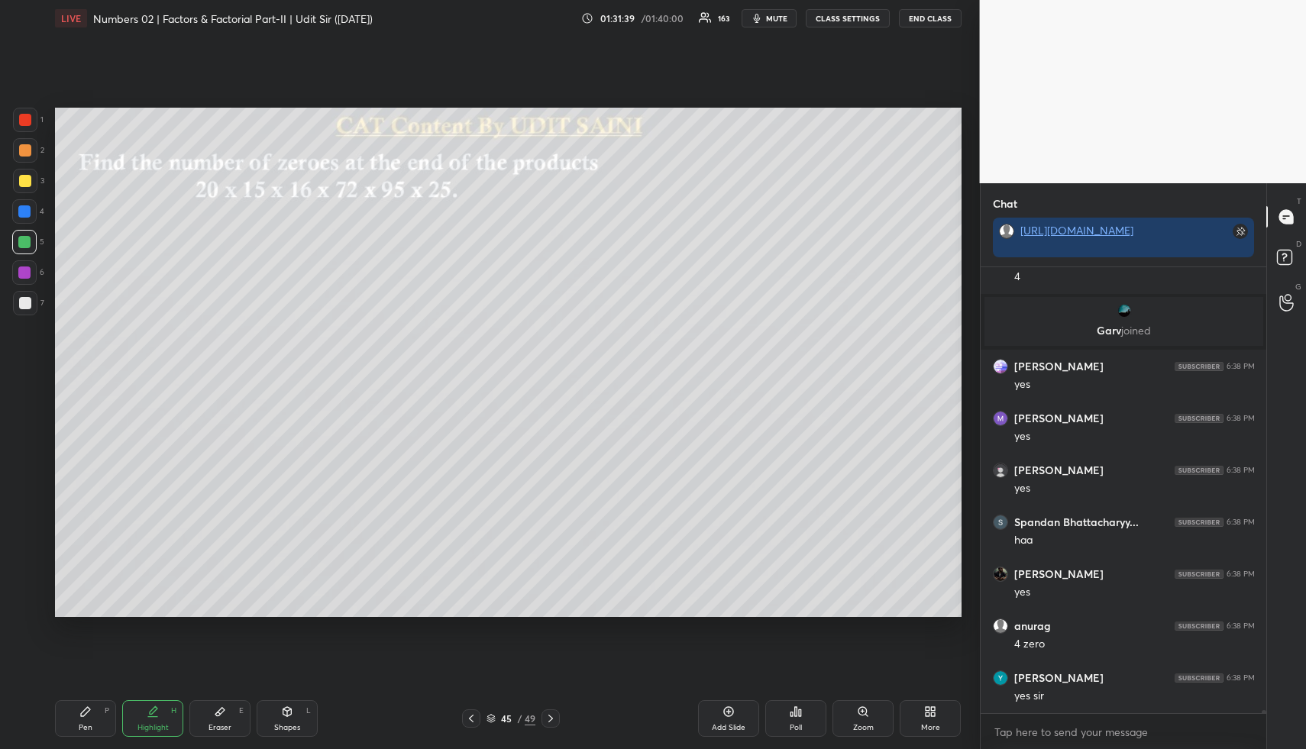
drag, startPoint x: 300, startPoint y: 728, endPoint x: 282, endPoint y: 679, distance: 52.2
click at [299, 725] on div "Shapes L" at bounding box center [287, 718] width 61 height 37
drag, startPoint x: 26, startPoint y: 121, endPoint x: 47, endPoint y: 131, distance: 23.2
click at [27, 121] on div at bounding box center [25, 120] width 12 height 12
click at [144, 709] on div "Highlight H" at bounding box center [152, 718] width 61 height 37
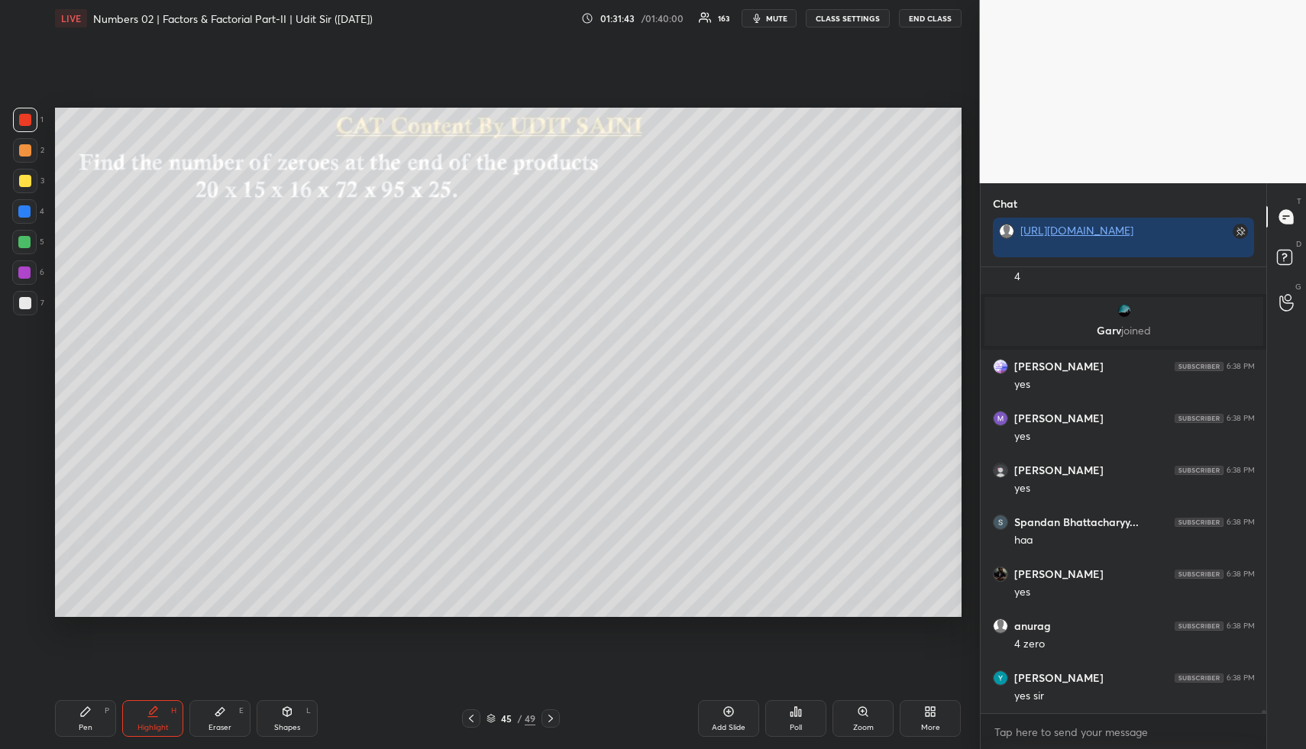
drag, startPoint x: 147, startPoint y: 712, endPoint x: 148, endPoint y: 631, distance: 80.9
click at [147, 712] on icon at bounding box center [153, 711] width 12 height 12
click at [89, 716] on div "Pen P" at bounding box center [85, 718] width 61 height 37
drag, startPoint x: 21, startPoint y: 244, endPoint x: 34, endPoint y: 238, distance: 13.3
click at [22, 244] on div at bounding box center [24, 242] width 12 height 12
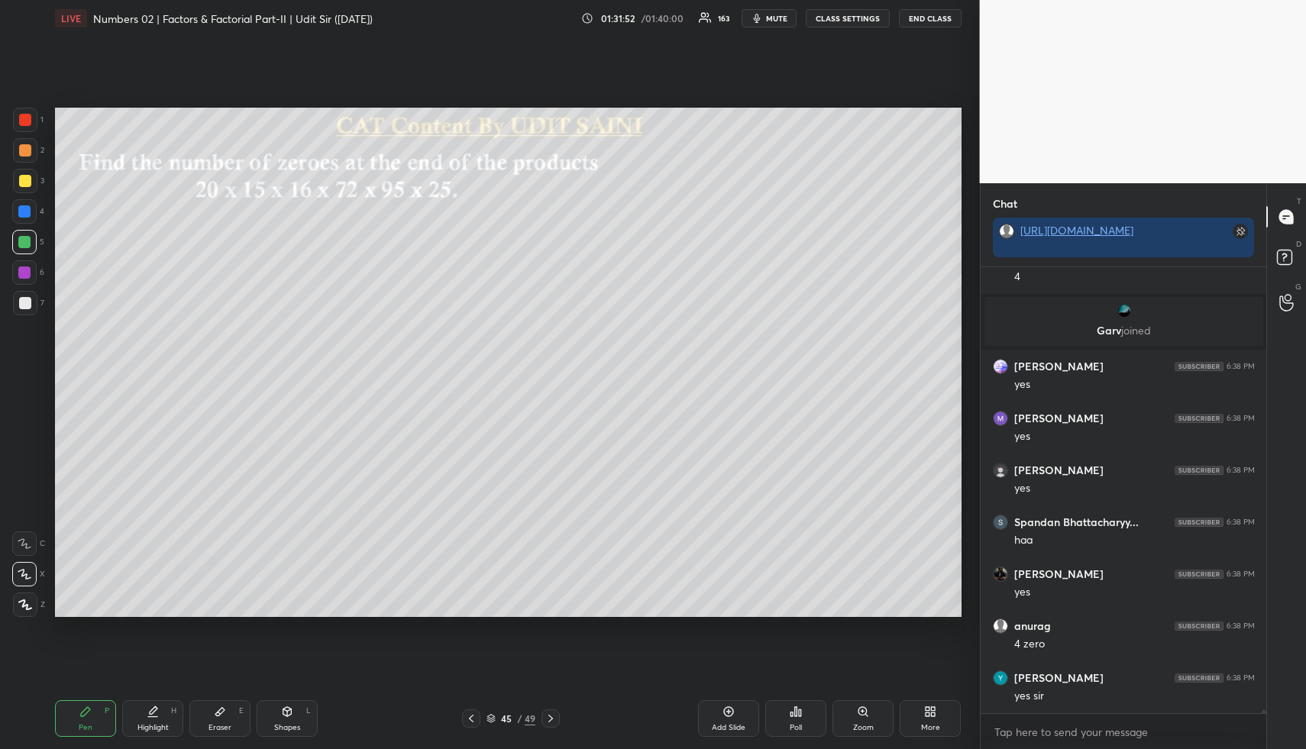
drag, startPoint x: 95, startPoint y: 716, endPoint x: 77, endPoint y: 638, distance: 79.8
click at [95, 716] on div "Pen P" at bounding box center [85, 718] width 61 height 37
click at [28, 195] on div "1 2 3 4 5 6 7" at bounding box center [28, 215] width 32 height 214
drag, startPoint x: 25, startPoint y: 176, endPoint x: 43, endPoint y: 172, distance: 18.1
click at [27, 182] on div at bounding box center [25, 181] width 12 height 12
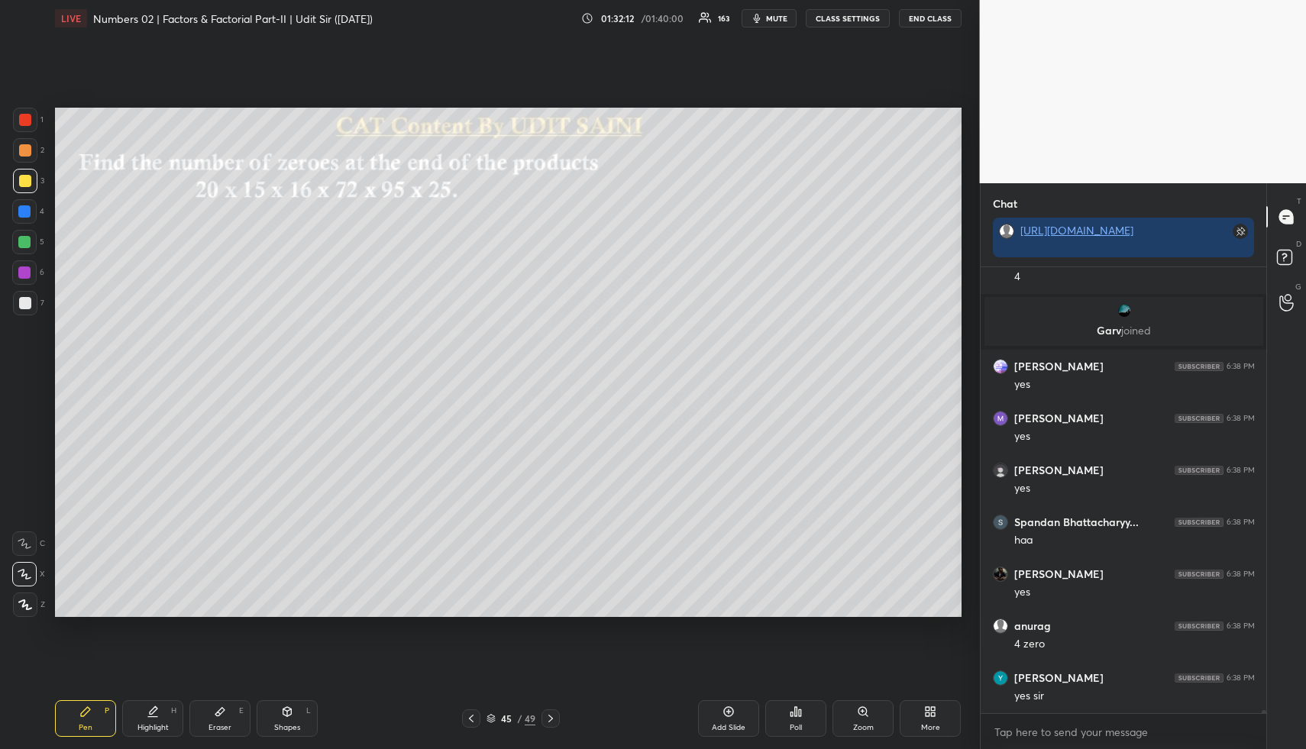
click at [25, 213] on div at bounding box center [24, 211] width 12 height 12
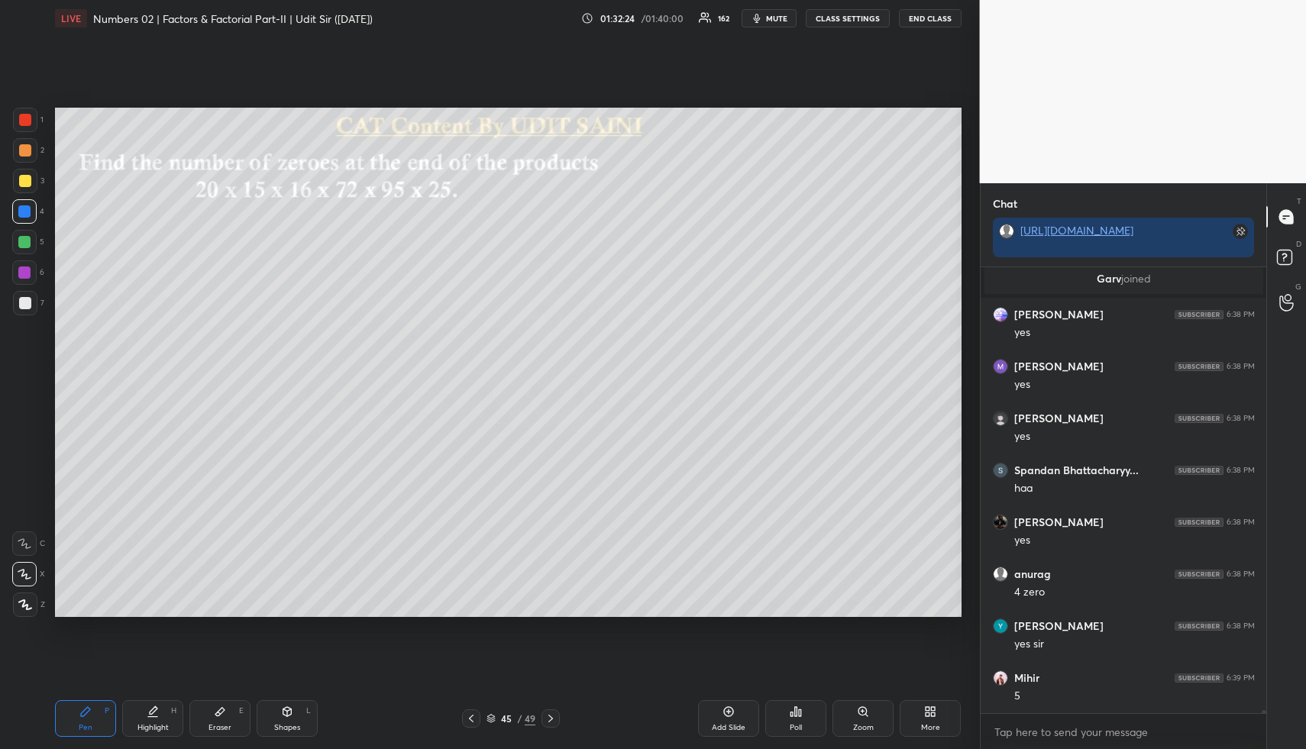
drag, startPoint x: 23, startPoint y: 246, endPoint x: 31, endPoint y: 244, distance: 7.8
click at [23, 246] on div at bounding box center [24, 242] width 12 height 12
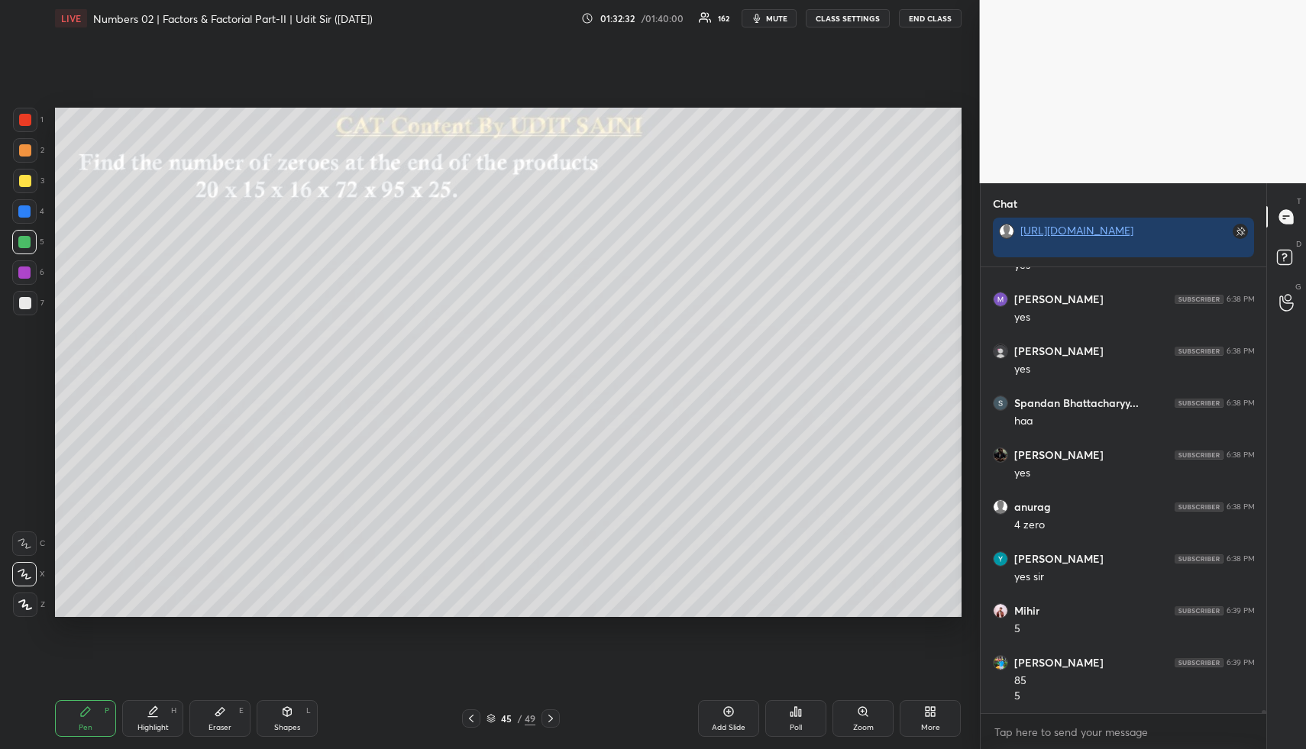
scroll to position [70148, 0]
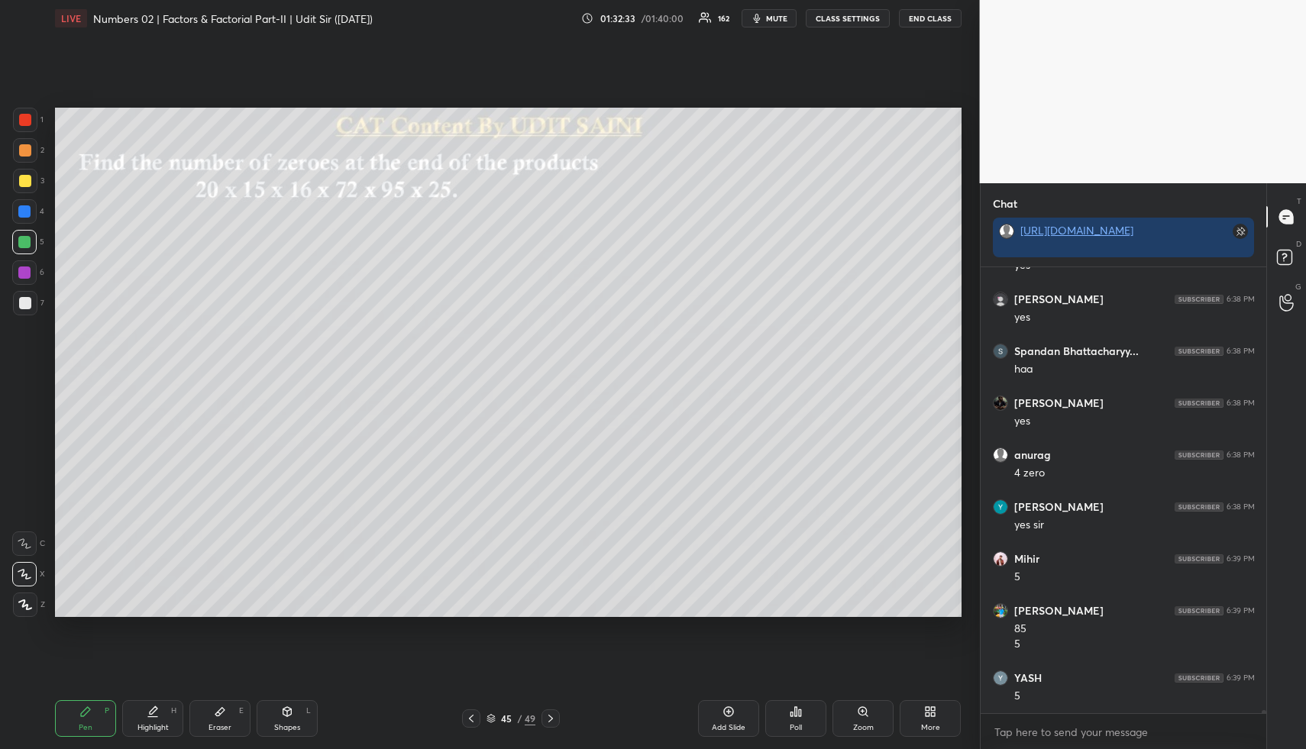
drag, startPoint x: 15, startPoint y: 302, endPoint x: 42, endPoint y: 299, distance: 27.6
click at [15, 302] on div at bounding box center [25, 303] width 24 height 24
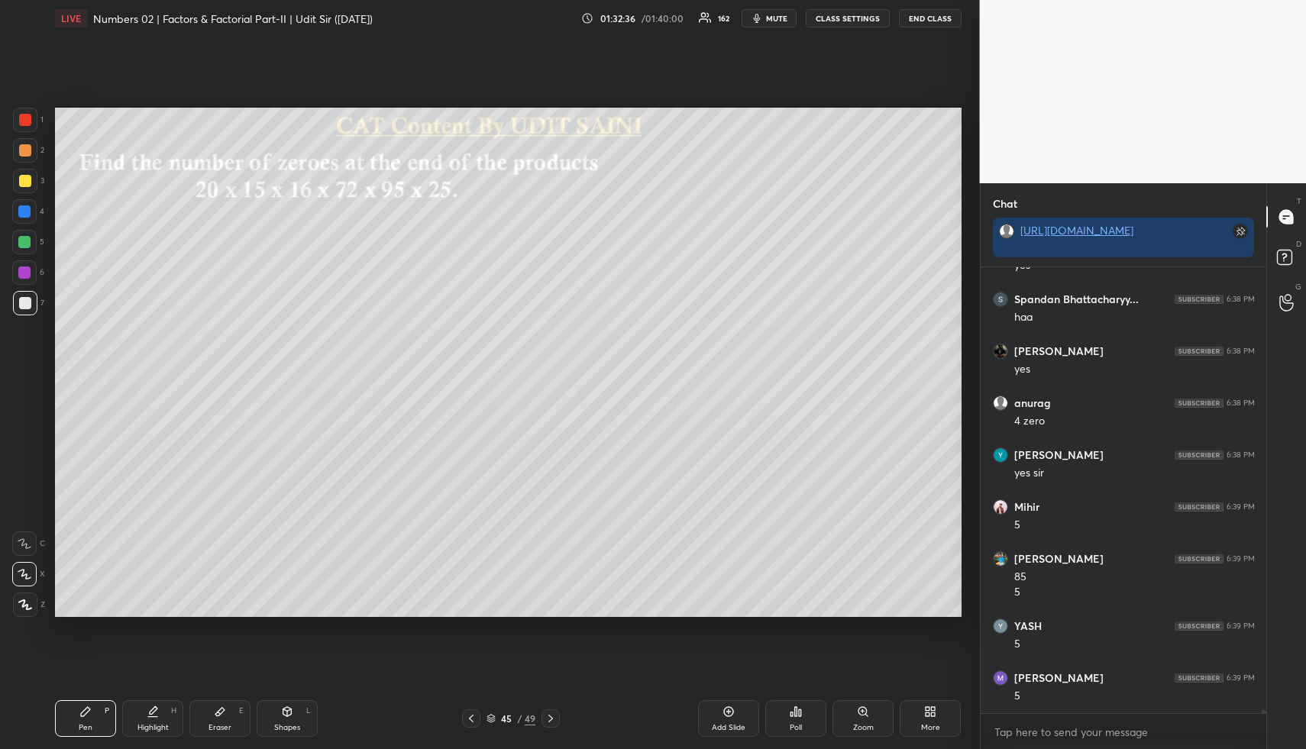
drag, startPoint x: 23, startPoint y: 241, endPoint x: 48, endPoint y: 240, distance: 25.2
click at [23, 241] on div at bounding box center [24, 242] width 12 height 12
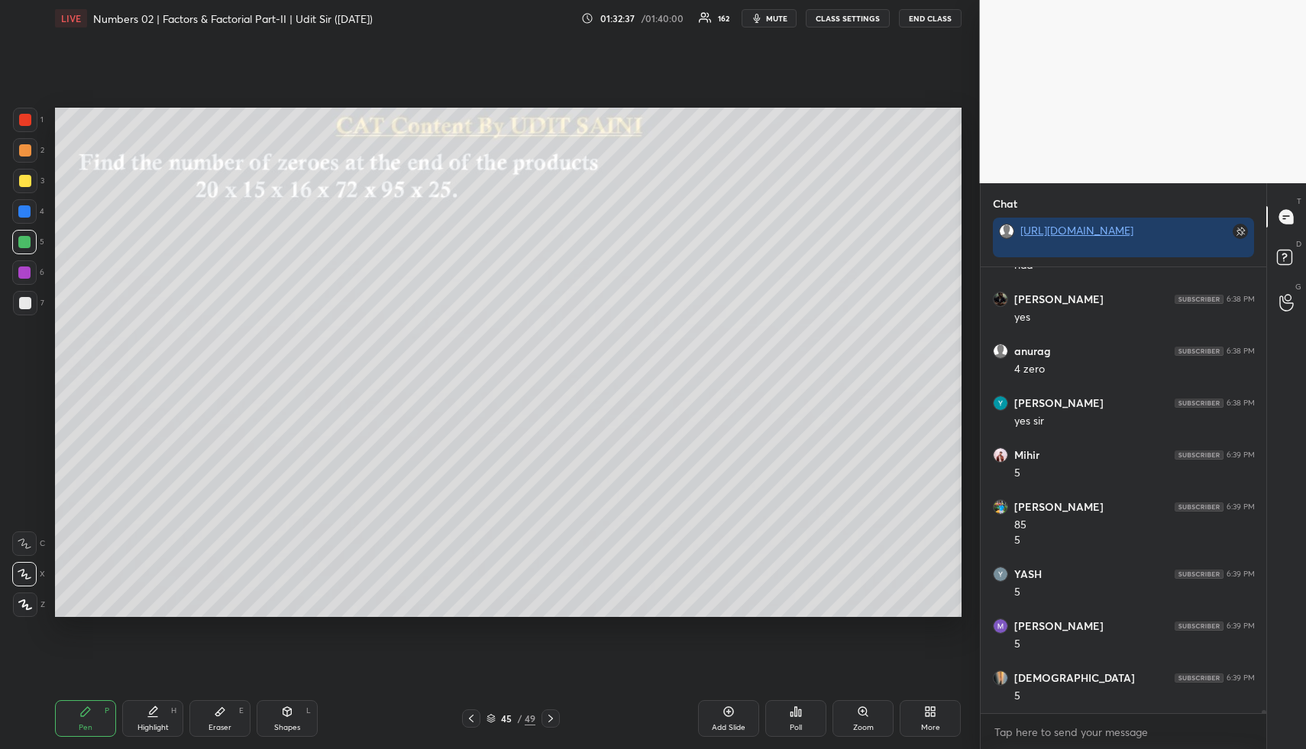
click at [40, 249] on div "5" at bounding box center [28, 242] width 32 height 24
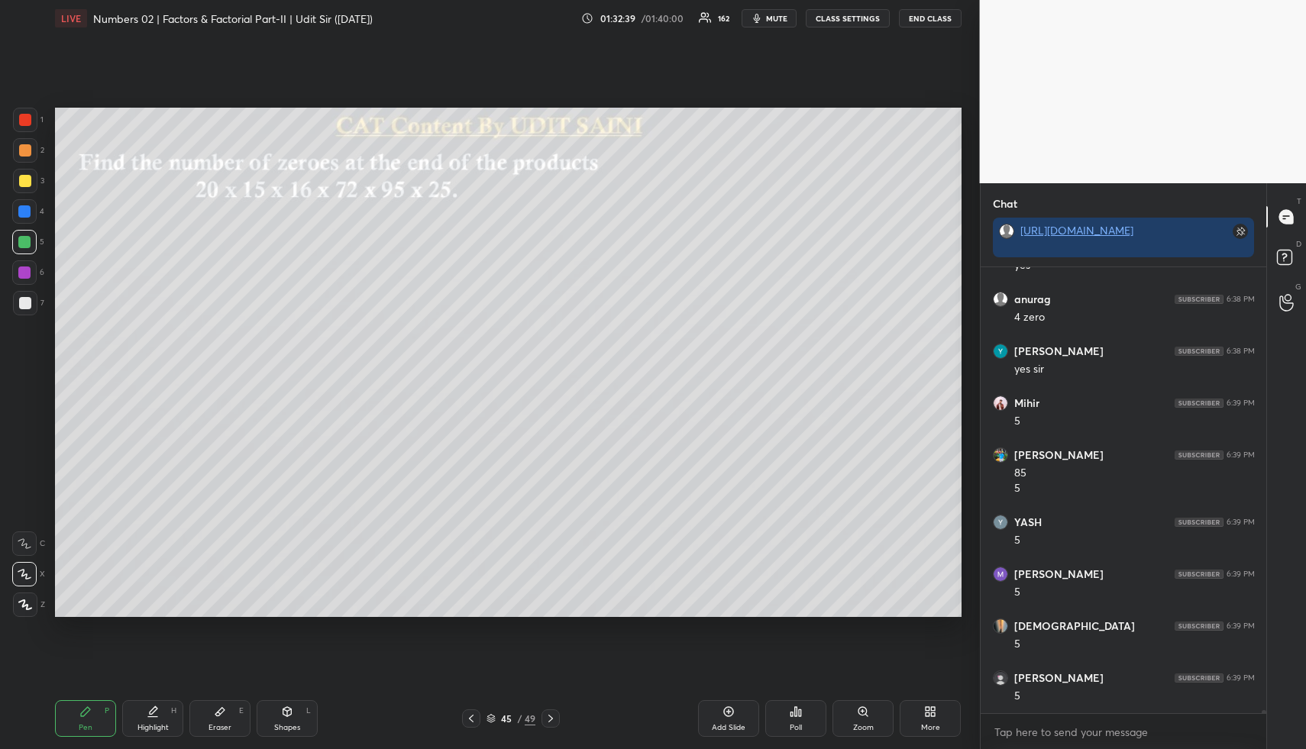
drag, startPoint x: 93, startPoint y: 708, endPoint x: 84, endPoint y: 667, distance: 42.2
click at [90, 710] on div "Pen P" at bounding box center [85, 718] width 61 height 37
click at [25, 178] on div at bounding box center [25, 181] width 12 height 12
click at [253, 711] on div "Pen P Highlight H Eraser E Shapes L" at bounding box center [241, 718] width 373 height 37
click at [294, 711] on div "Shapes L" at bounding box center [287, 718] width 61 height 37
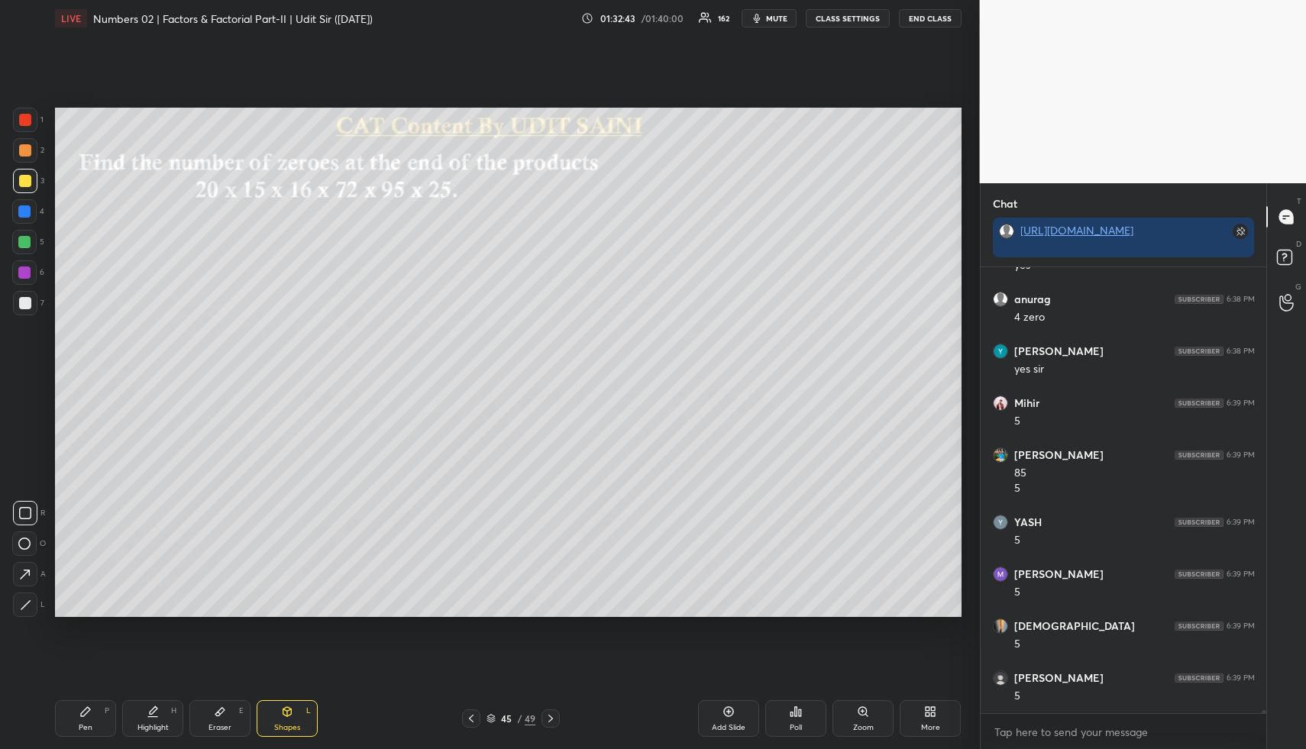
scroll to position [70356, 0]
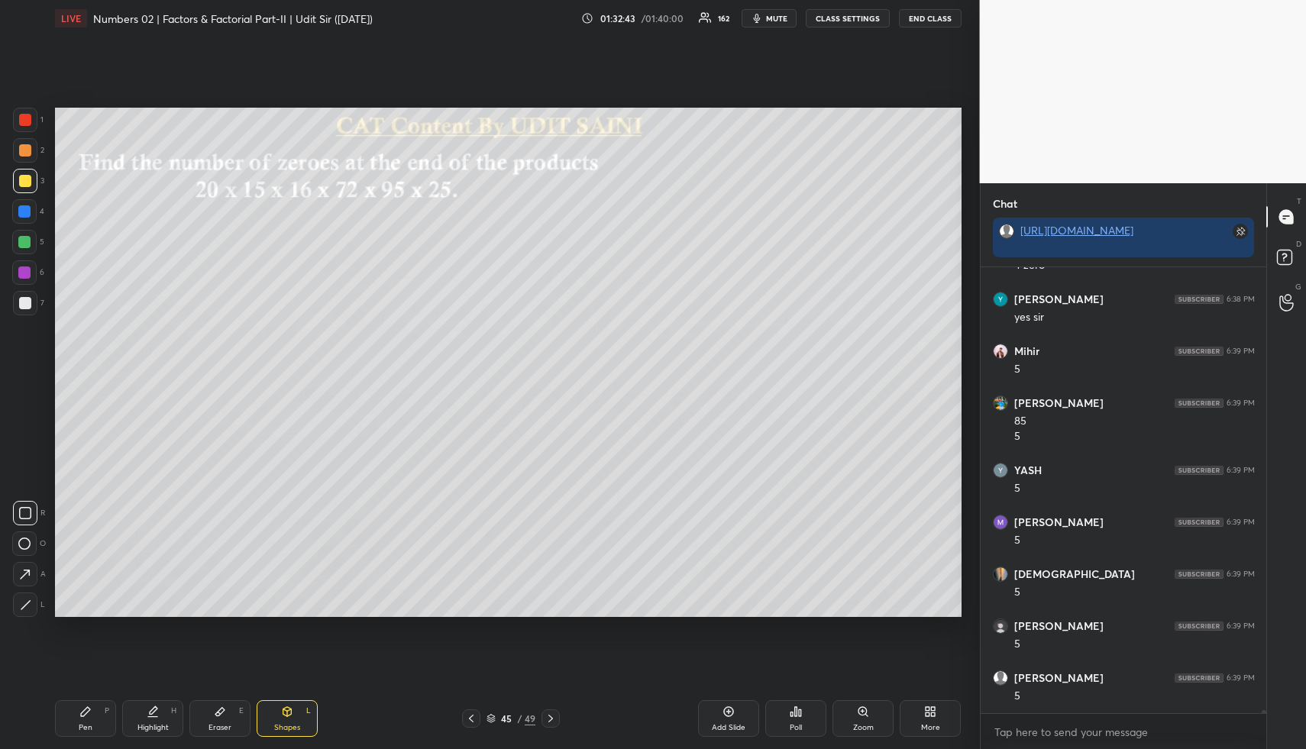
drag, startPoint x: 28, startPoint y: 153, endPoint x: 38, endPoint y: 159, distance: 11.3
click at [28, 153] on div at bounding box center [25, 150] width 12 height 12
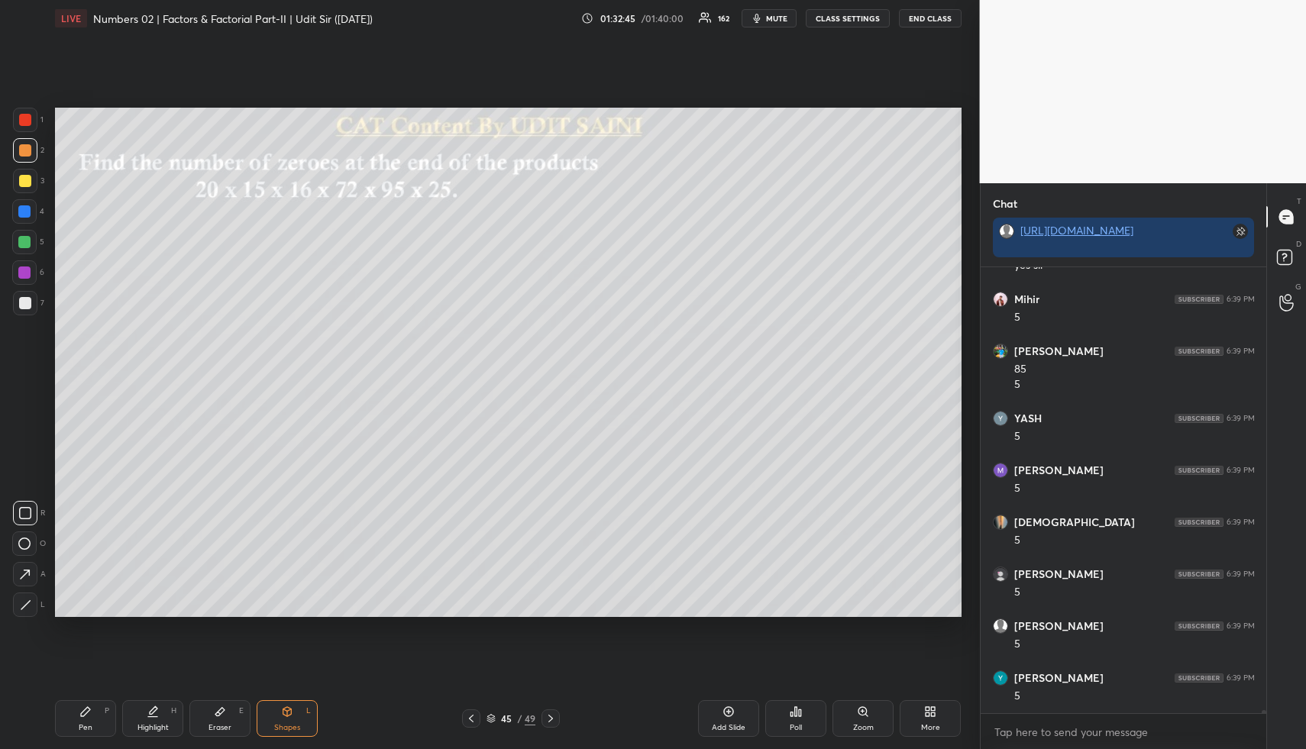
scroll to position [70459, 0]
click at [105, 715] on div "P" at bounding box center [107, 711] width 5 height 8
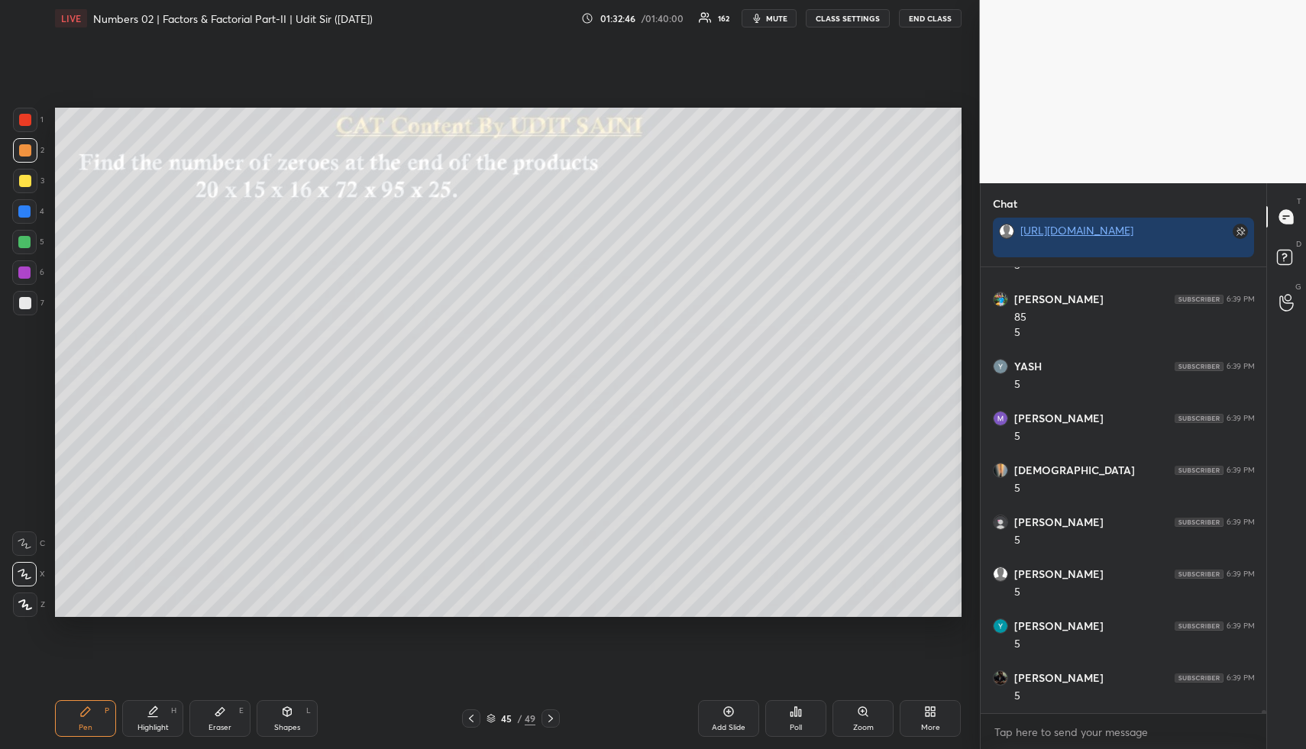
click at [102, 716] on div "Pen P" at bounding box center [85, 718] width 61 height 37
click at [27, 177] on div at bounding box center [25, 181] width 12 height 12
click at [31, 123] on div at bounding box center [25, 120] width 12 height 12
click at [30, 246] on div at bounding box center [24, 242] width 24 height 24
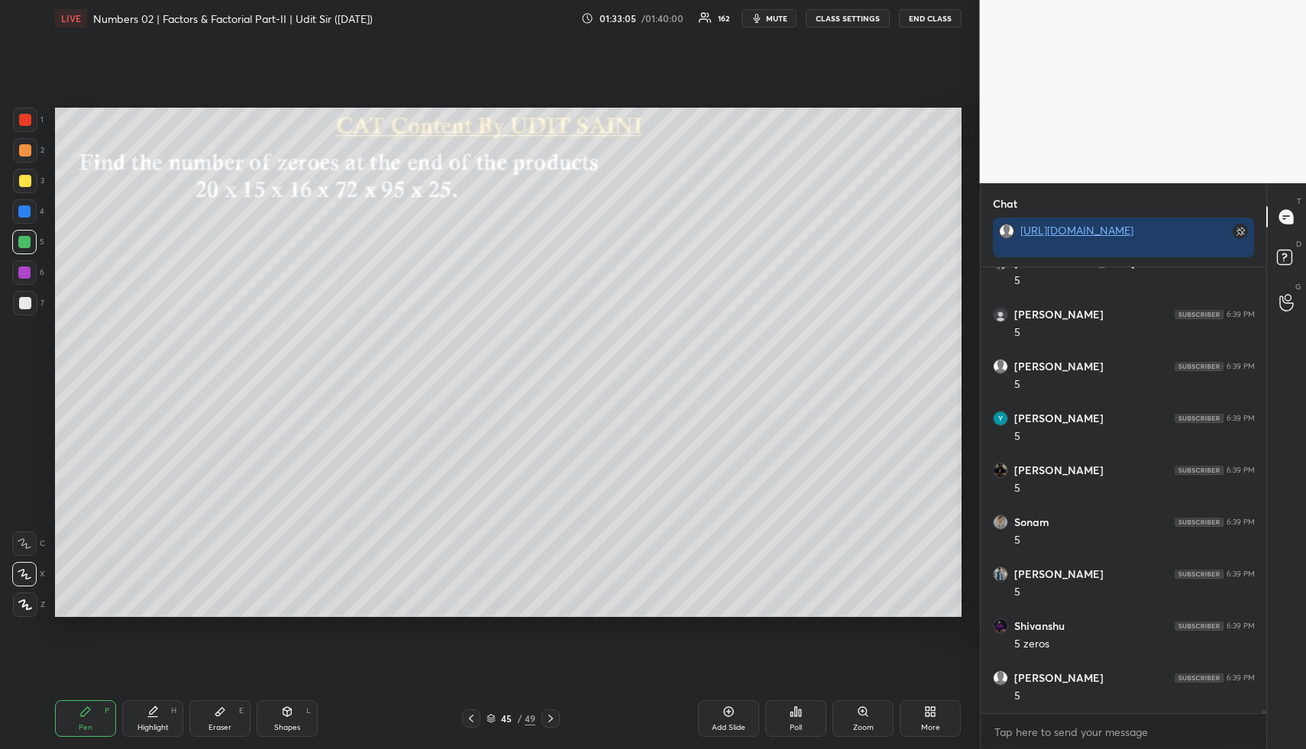
click at [158, 724] on div "Highlight" at bounding box center [152, 728] width 31 height 8
drag, startPoint x: 728, startPoint y: 715, endPoint x: 718, endPoint y: 712, distance: 11.3
click at [729, 715] on icon at bounding box center [729, 712] width 10 height 10
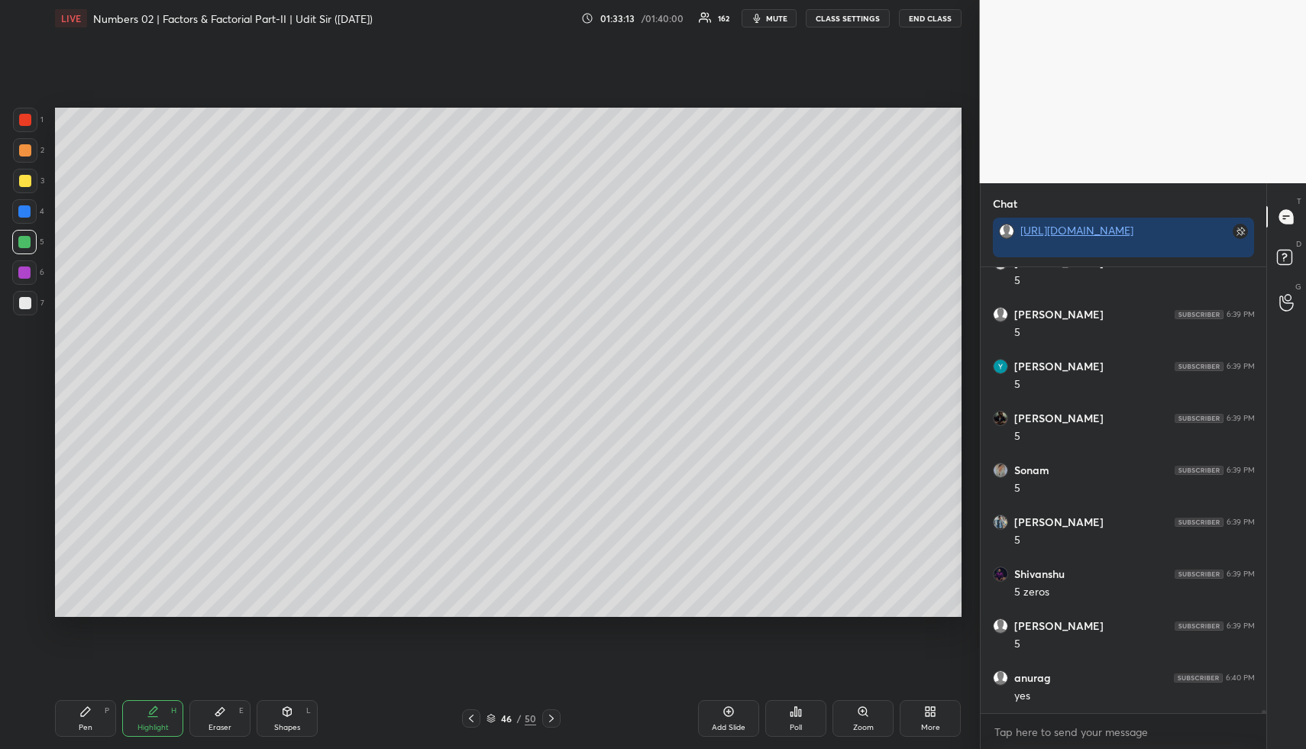
click at [473, 715] on icon at bounding box center [471, 718] width 12 height 12
click at [475, 717] on icon at bounding box center [471, 718] width 12 height 12
drag, startPoint x: 142, startPoint y: 713, endPoint x: 159, endPoint y: 661, distance: 54.6
click at [141, 711] on div "Highlight H" at bounding box center [152, 718] width 61 height 37
drag, startPoint x: 160, startPoint y: 712, endPoint x: 189, endPoint y: 625, distance: 91.3
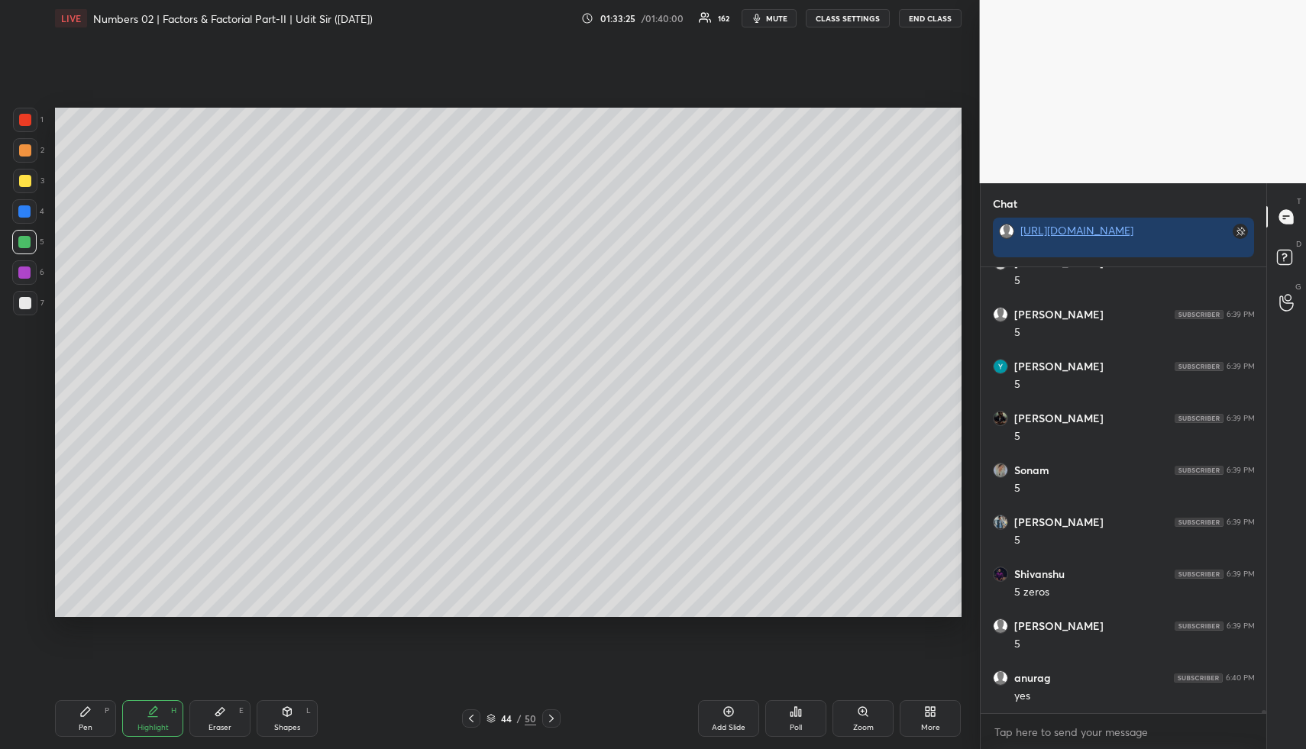
click at [157, 709] on div "Highlight H" at bounding box center [152, 718] width 61 height 37
drag, startPoint x: 551, startPoint y: 720, endPoint x: 635, endPoint y: 726, distance: 84.2
click at [554, 721] on icon at bounding box center [551, 718] width 12 height 12
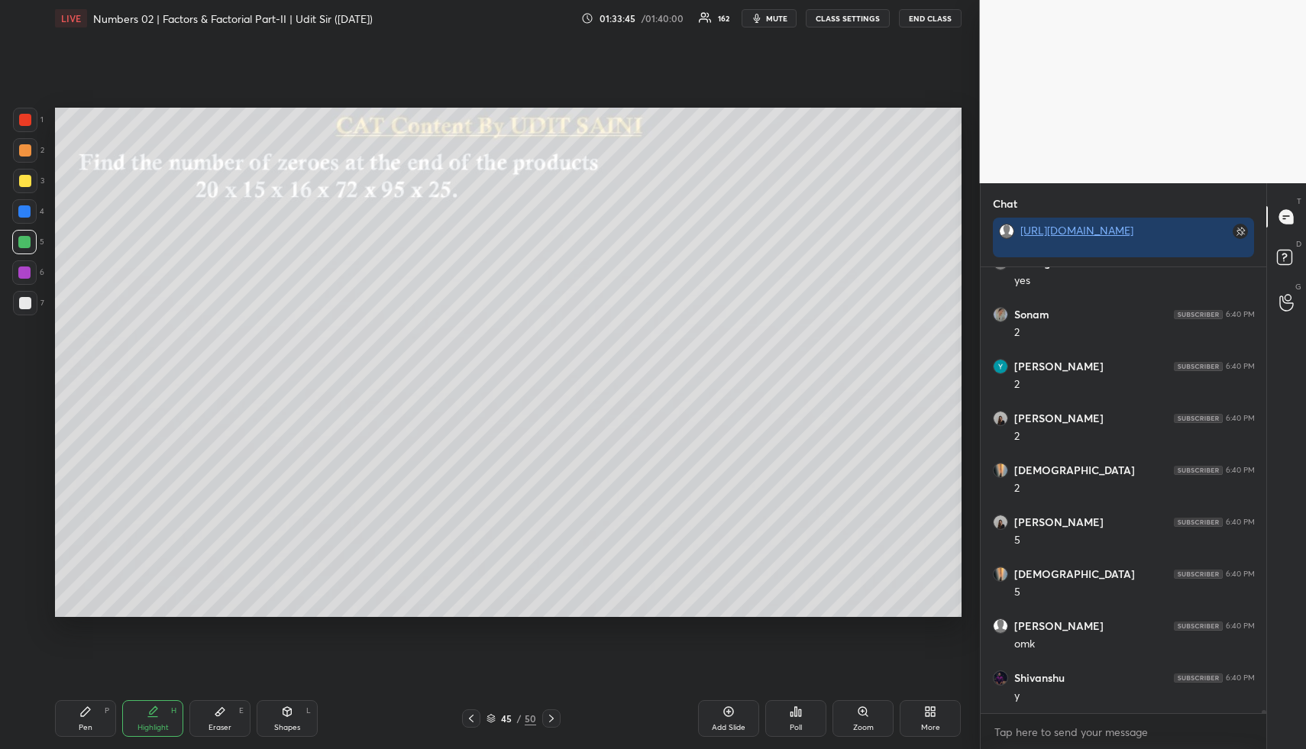
click at [724, 710] on icon at bounding box center [728, 711] width 12 height 12
click at [31, 163] on div "1 2 3 4 5 6 7" at bounding box center [28, 215] width 32 height 214
click at [11, 144] on div "1 2 3 4 5 6 7 R O A L C X Z Erase all C X Z" at bounding box center [24, 362] width 49 height 509
drag, startPoint x: 25, startPoint y: 150, endPoint x: 44, endPoint y: 156, distance: 20.0
click at [24, 150] on div at bounding box center [25, 150] width 12 height 12
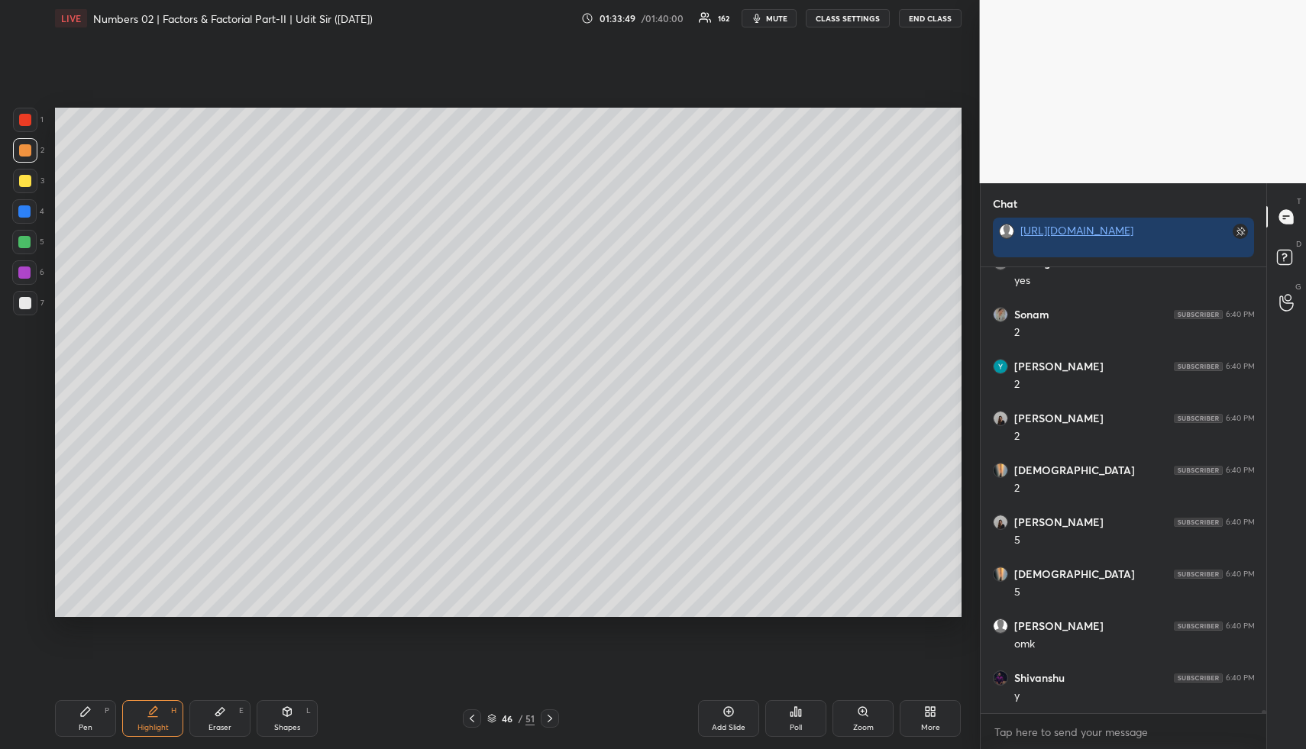
click at [93, 710] on div "Pen P" at bounding box center [85, 718] width 61 height 37
click at [97, 711] on div "Pen P" at bounding box center [85, 718] width 61 height 37
click at [97, 712] on div "Pen P" at bounding box center [85, 718] width 61 height 37
click at [27, 244] on div at bounding box center [24, 242] width 12 height 12
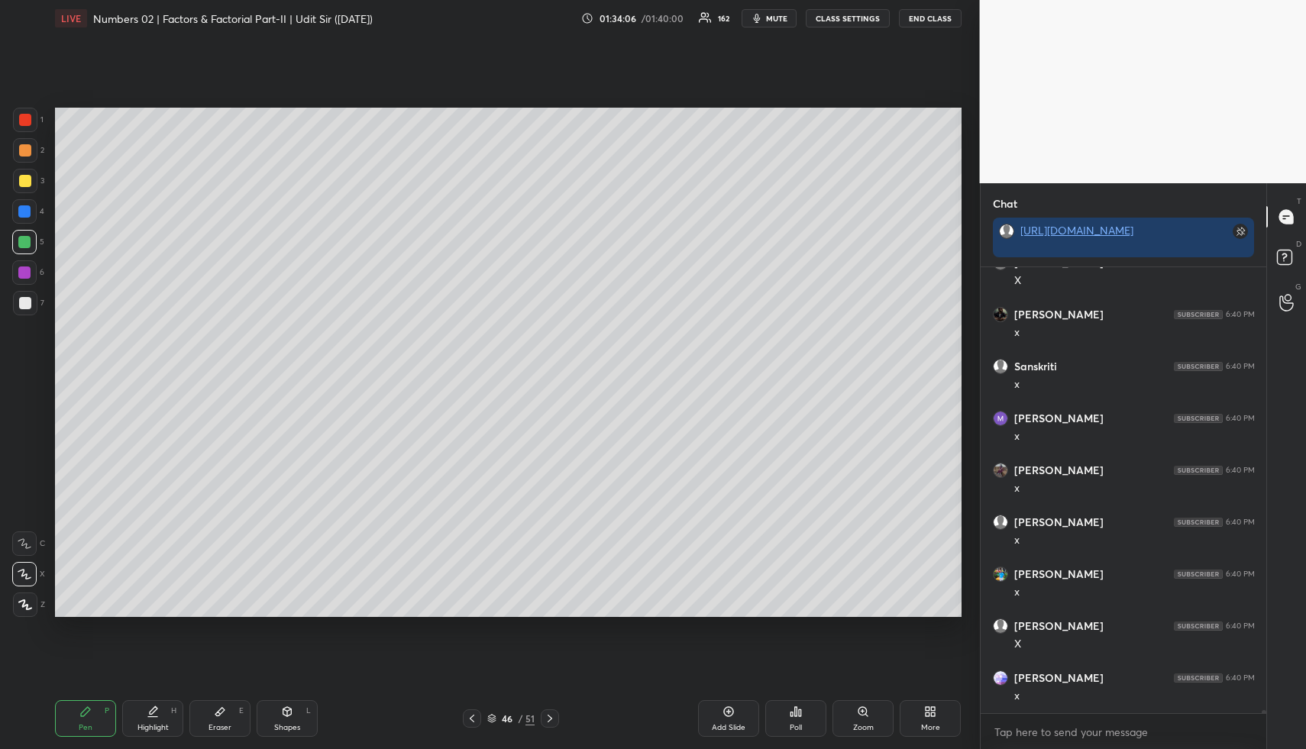
click at [157, 715] on icon at bounding box center [153, 711] width 12 height 12
drag, startPoint x: 156, startPoint y: 717, endPoint x: 195, endPoint y: 629, distance: 96.0
click at [156, 717] on icon at bounding box center [152, 717] width 9 height 0
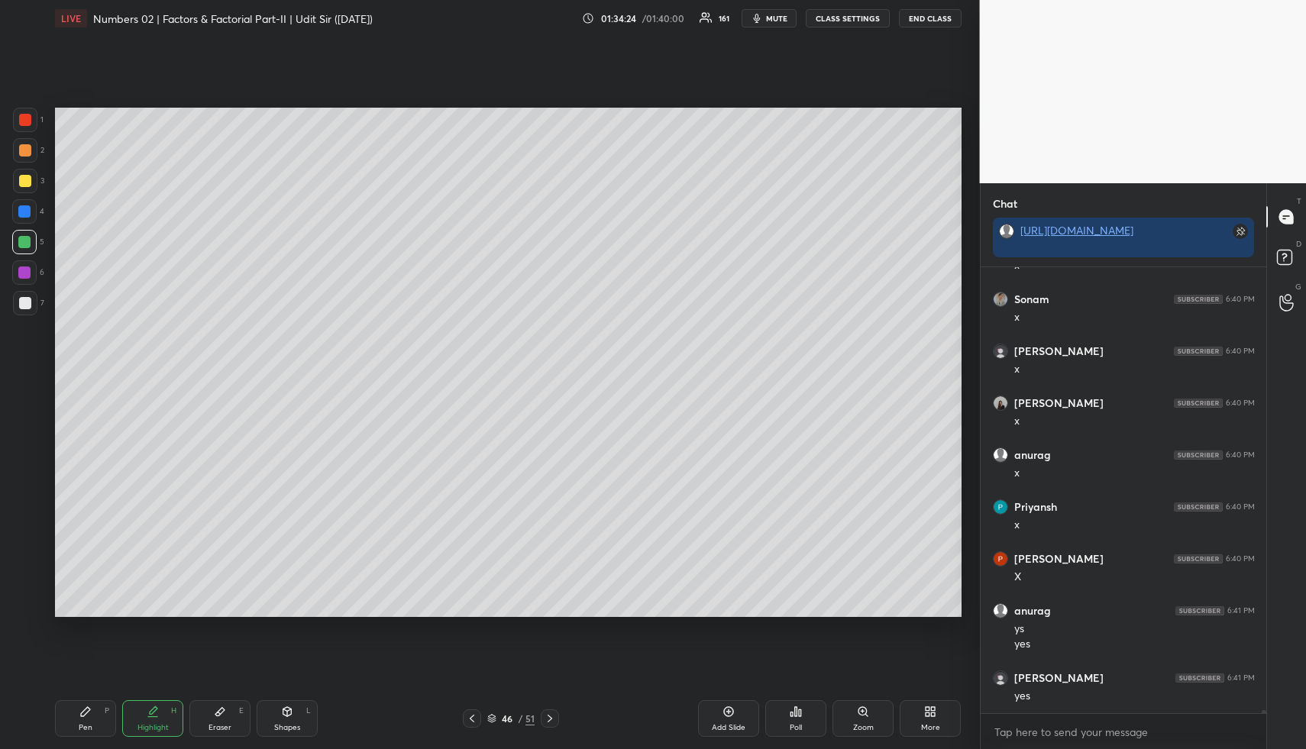
scroll to position [72503, 0]
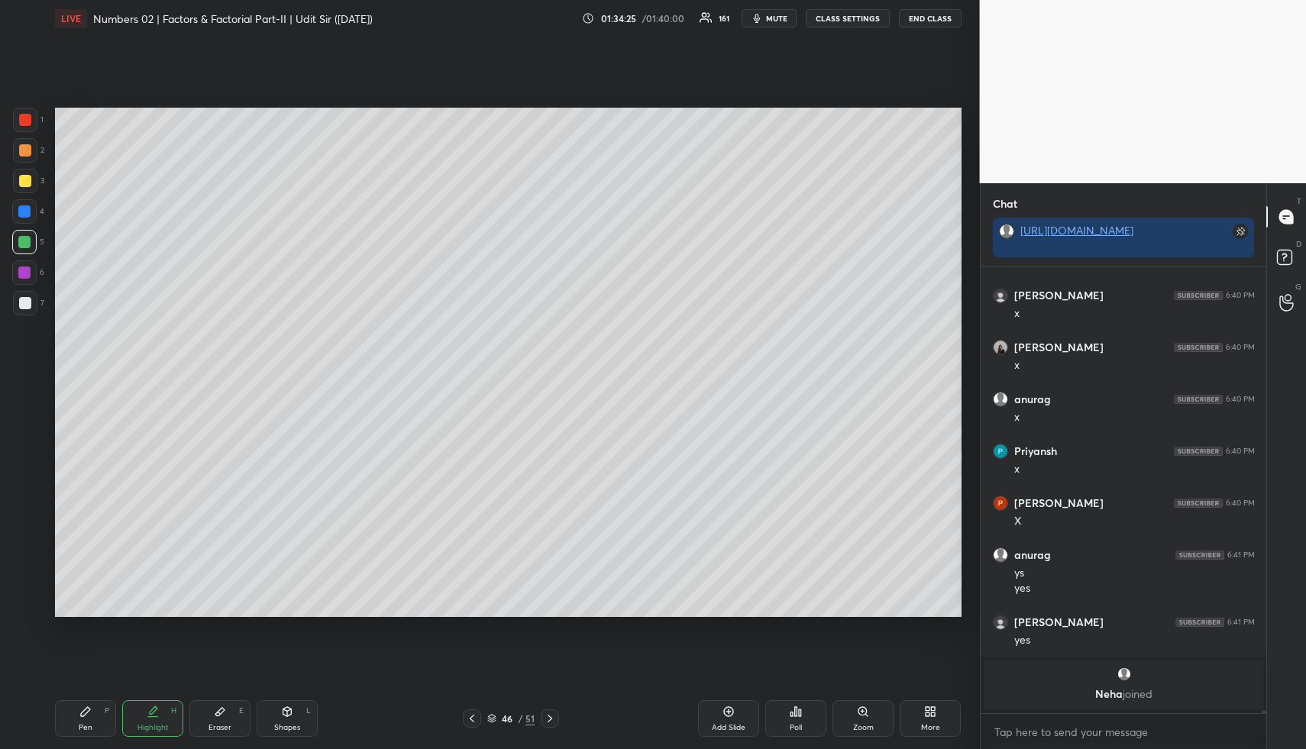
drag, startPoint x: 279, startPoint y: 720, endPoint x: 275, endPoint y: 709, distance: 11.6
click at [278, 716] on div "Shapes L" at bounding box center [287, 718] width 61 height 37
click at [24, 144] on div at bounding box center [25, 150] width 24 height 24
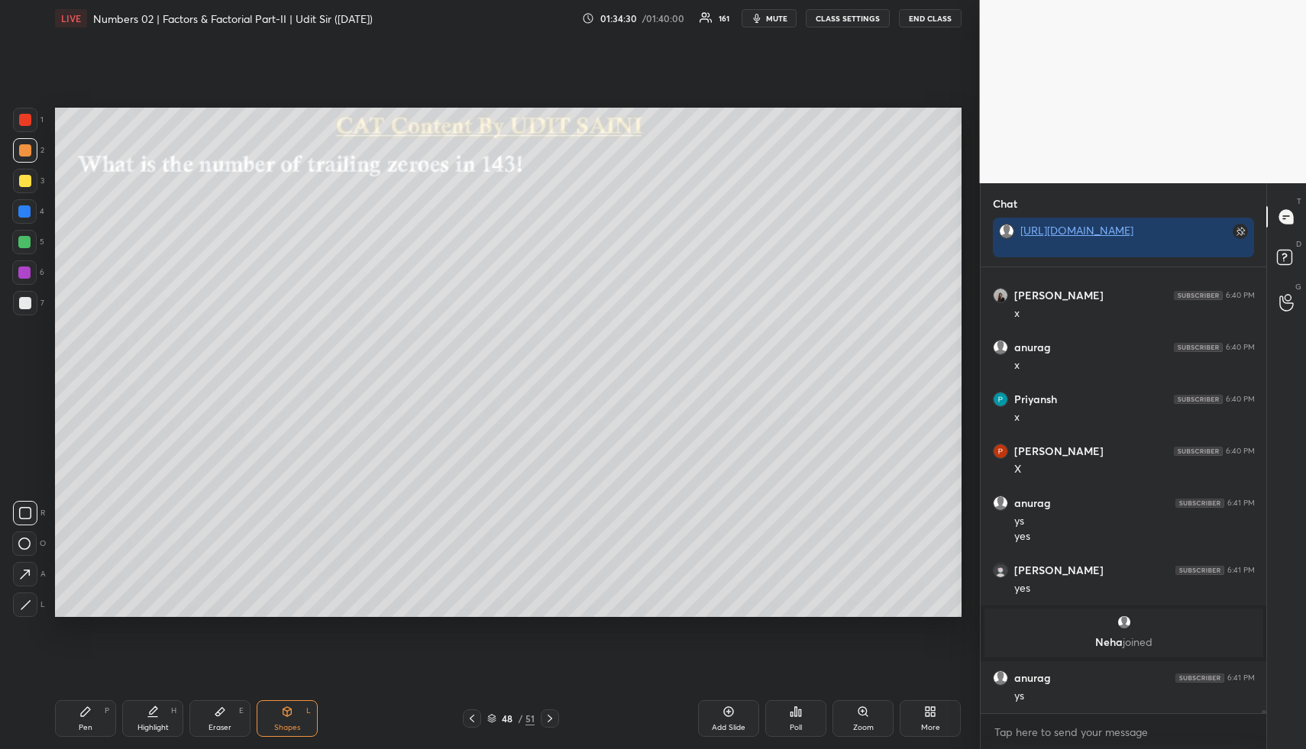
scroll to position [71832, 0]
drag, startPoint x: 272, startPoint y: 706, endPoint x: 267, endPoint y: 696, distance: 11.6
click at [271, 704] on div "Shapes L" at bounding box center [287, 718] width 61 height 37
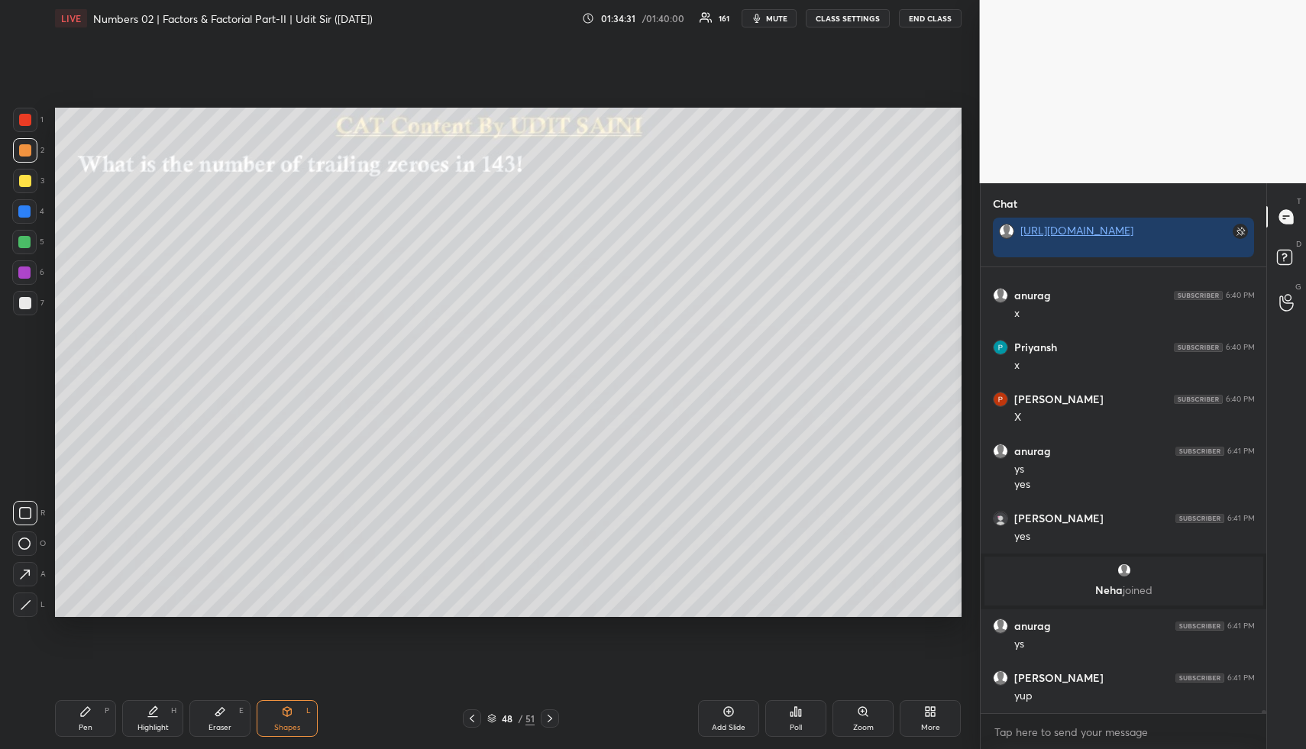
click at [26, 159] on div at bounding box center [25, 150] width 24 height 24
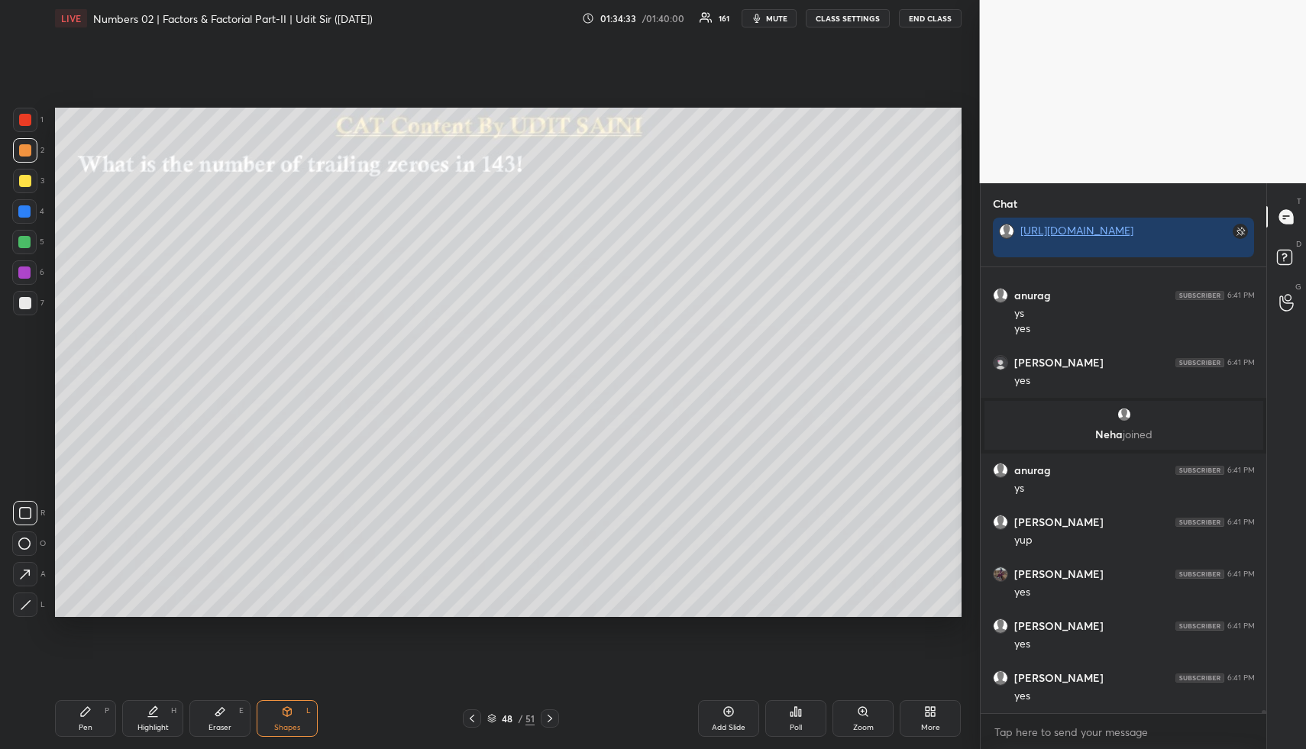
scroll to position [72040, 0]
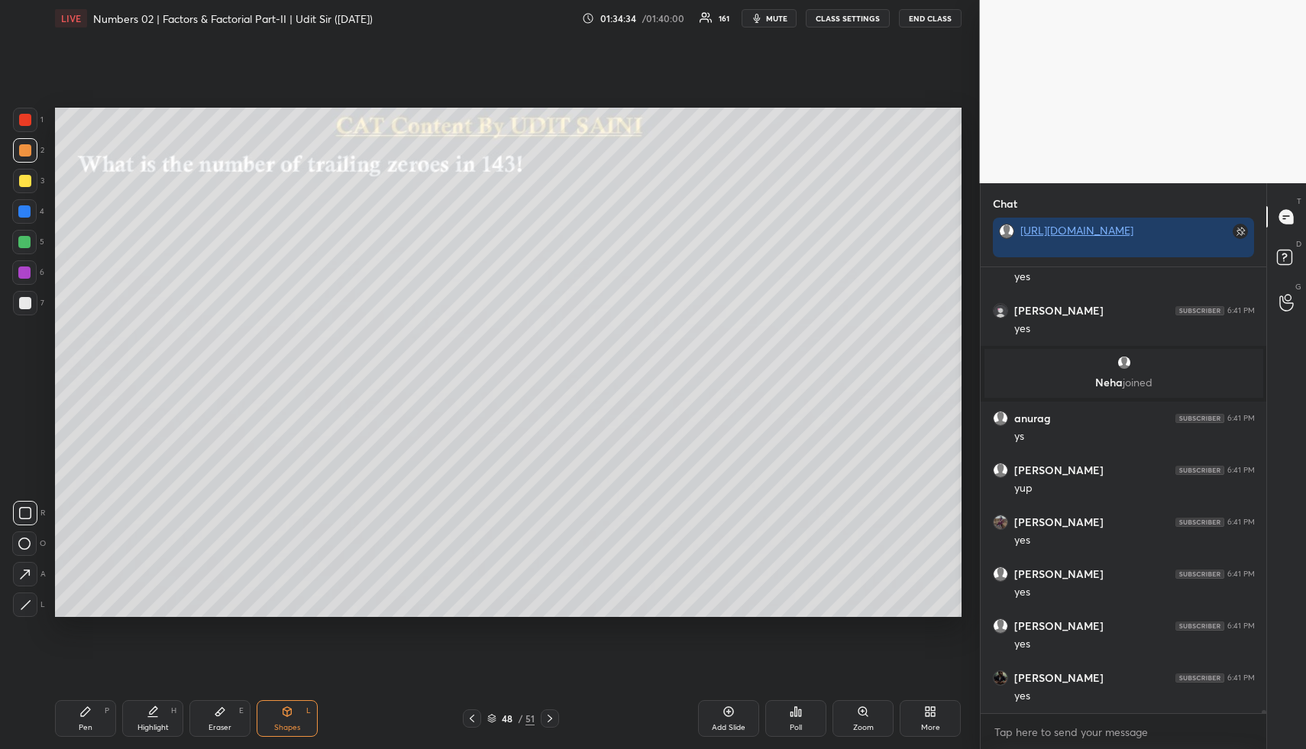
click at [137, 721] on div "Highlight H" at bounding box center [152, 718] width 61 height 37
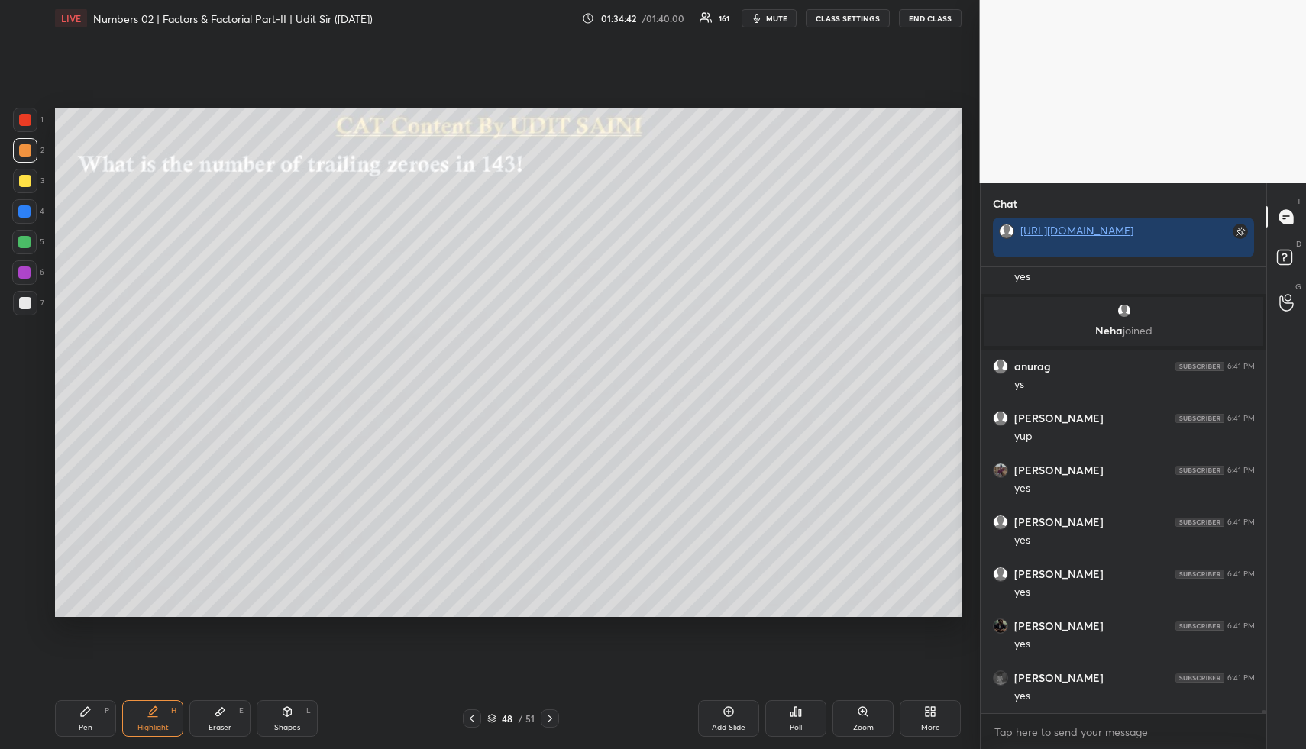
click at [155, 728] on div "Highlight" at bounding box center [152, 728] width 31 height 8
click at [90, 713] on icon at bounding box center [85, 711] width 12 height 12
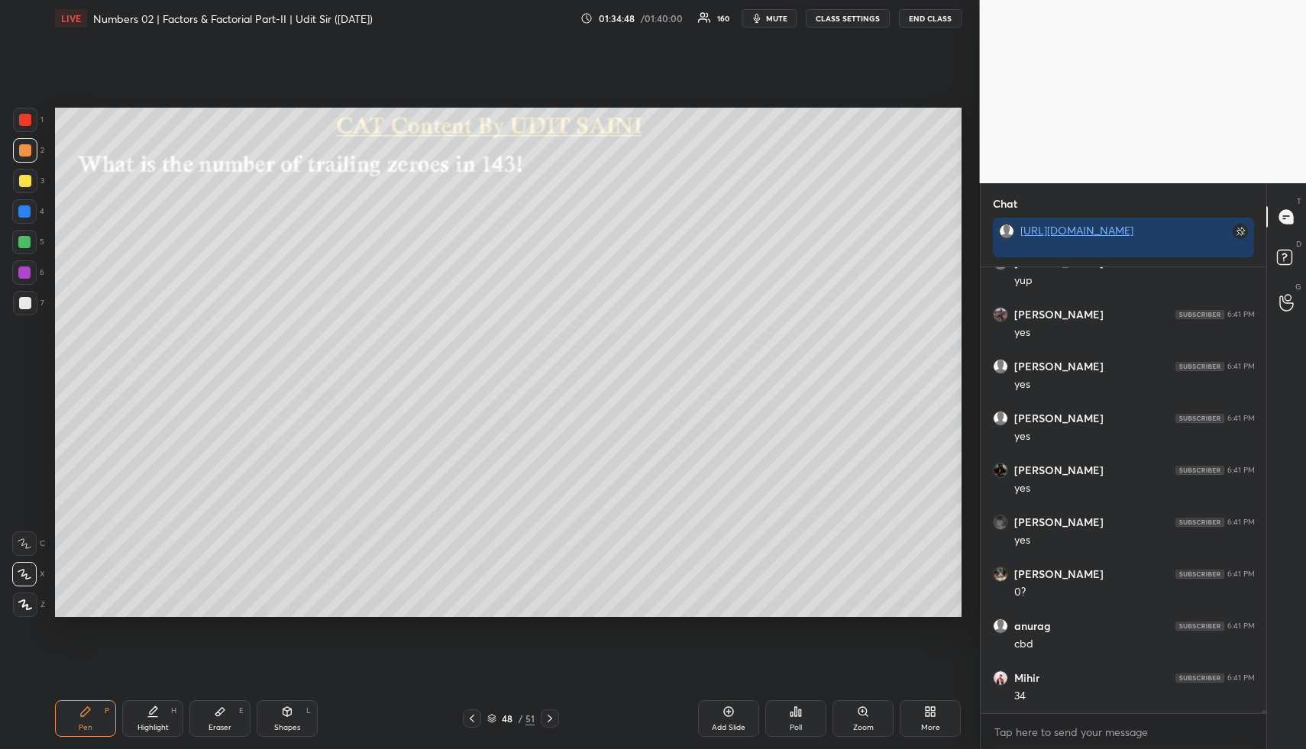
click at [21, 182] on div at bounding box center [25, 181] width 12 height 12
click at [30, 302] on div at bounding box center [25, 303] width 12 height 12
drag, startPoint x: 148, startPoint y: 720, endPoint x: 214, endPoint y: 629, distance: 112.1
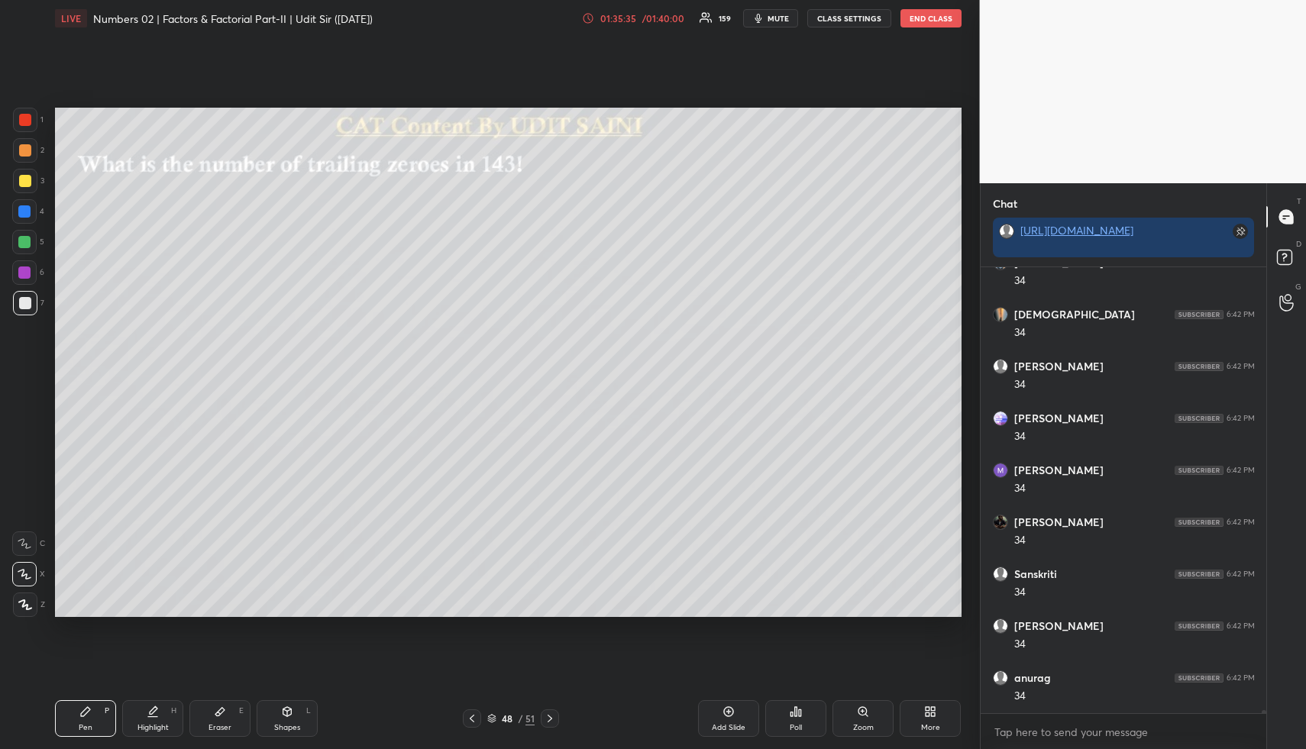
click at [148, 720] on div "Highlight H" at bounding box center [152, 718] width 61 height 37
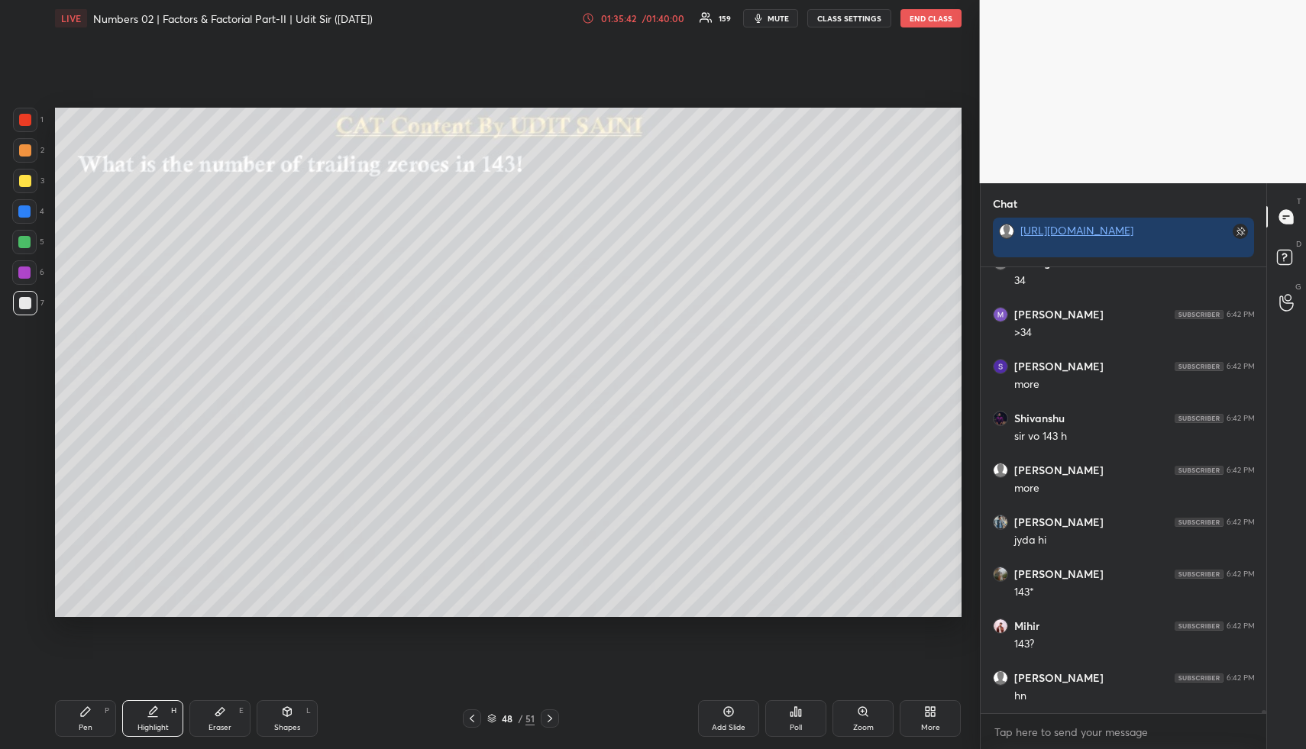
click at [160, 718] on div "Highlight H" at bounding box center [152, 718] width 61 height 37
click at [218, 705] on icon at bounding box center [220, 711] width 12 height 12
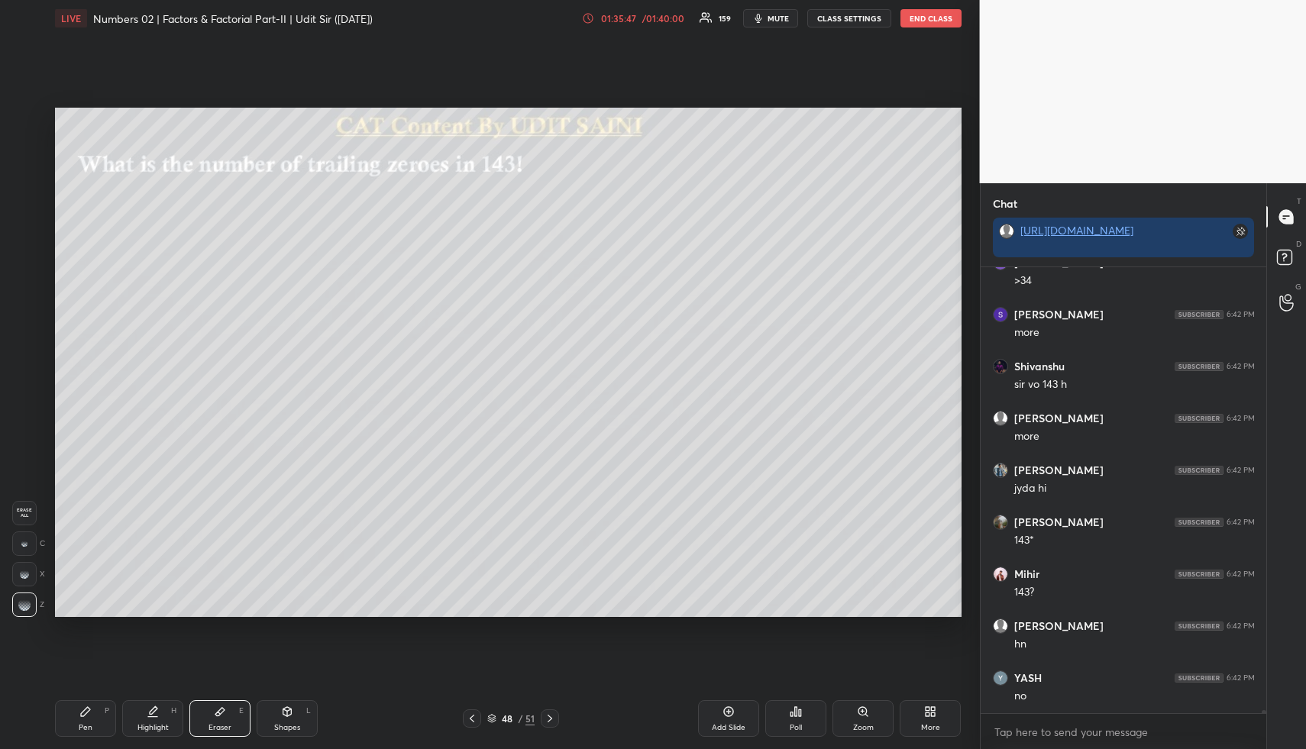
scroll to position [73716, 0]
click at [90, 713] on icon at bounding box center [85, 711] width 12 height 12
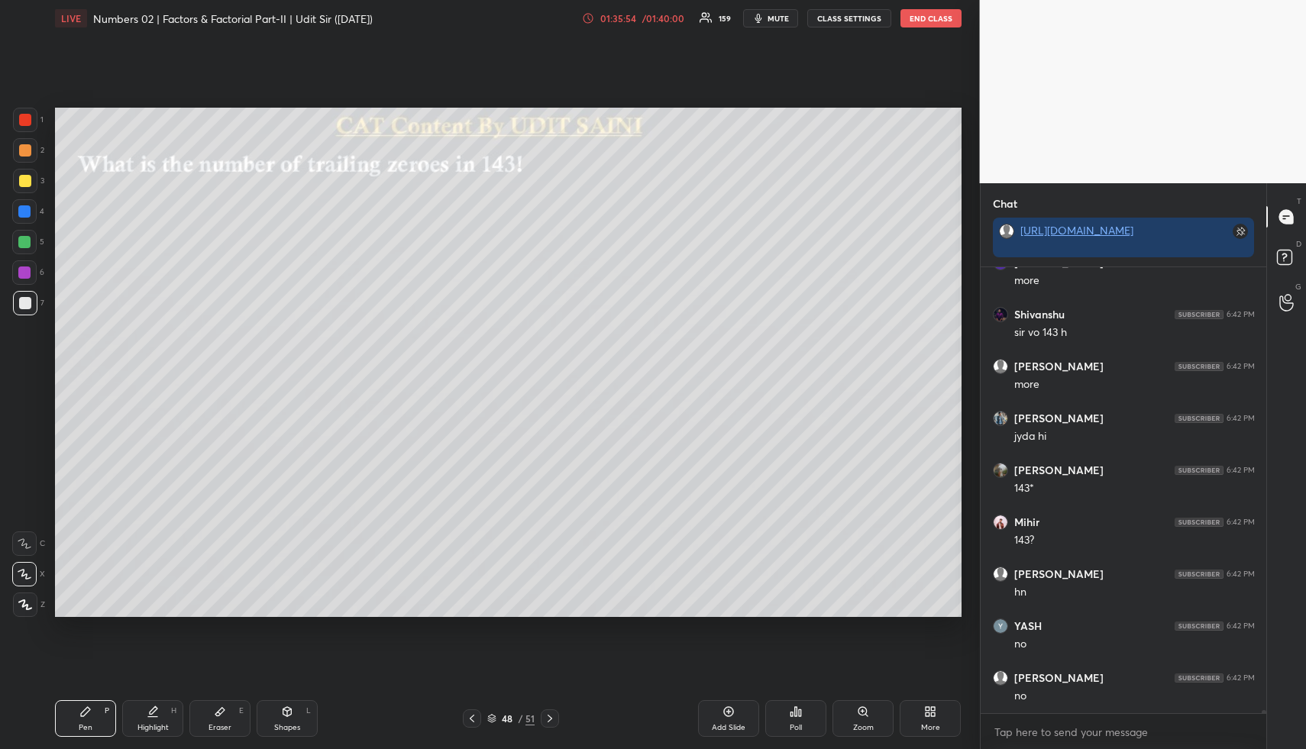
drag, startPoint x: 28, startPoint y: 179, endPoint x: 45, endPoint y: 188, distance: 18.8
click at [28, 179] on div at bounding box center [25, 181] width 12 height 12
click at [21, 306] on div at bounding box center [25, 303] width 12 height 12
click at [143, 716] on div "Highlight H" at bounding box center [152, 718] width 61 height 37
click at [153, 719] on div "Highlight H" at bounding box center [152, 718] width 61 height 37
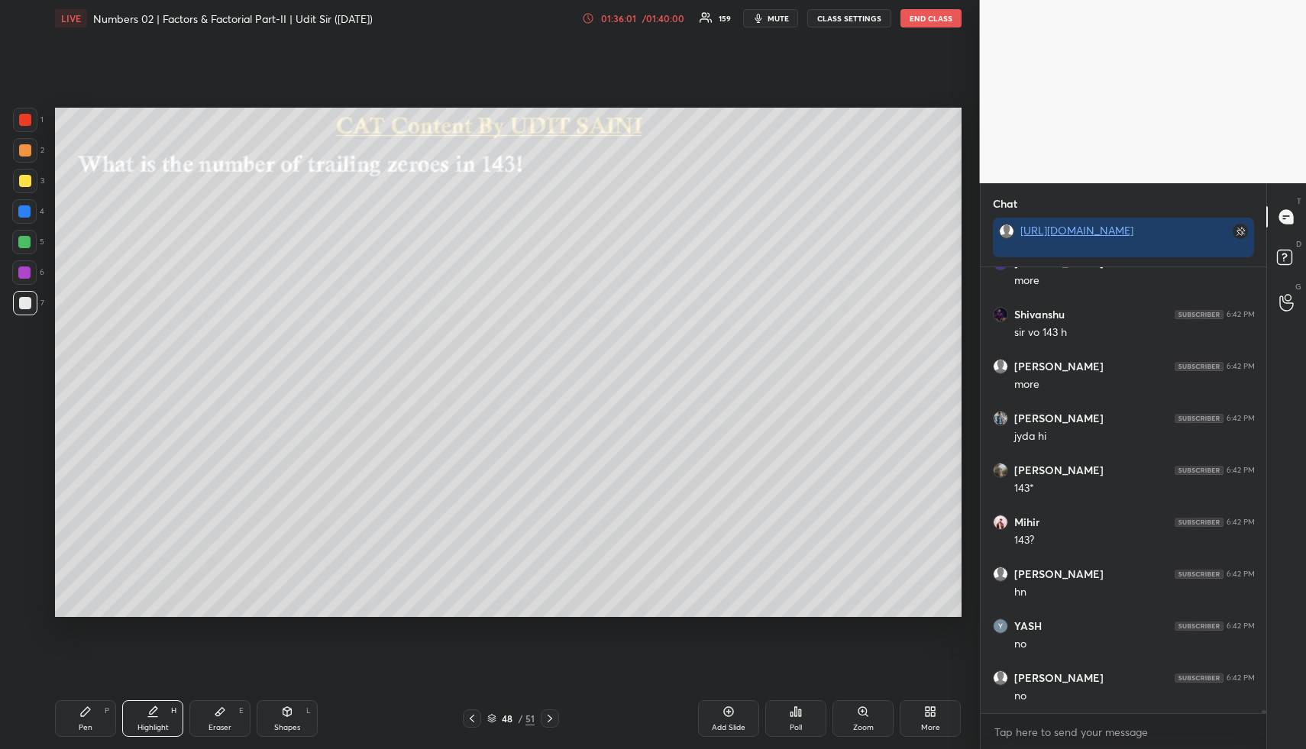
scroll to position [73768, 0]
drag, startPoint x: 152, startPoint y: 713, endPoint x: 166, endPoint y: 686, distance: 30.0
click at [150, 712] on icon at bounding box center [154, 710] width 8 height 8
click at [99, 716] on div "Pen P" at bounding box center [85, 718] width 61 height 37
click at [39, 143] on div "2" at bounding box center [28, 150] width 31 height 24
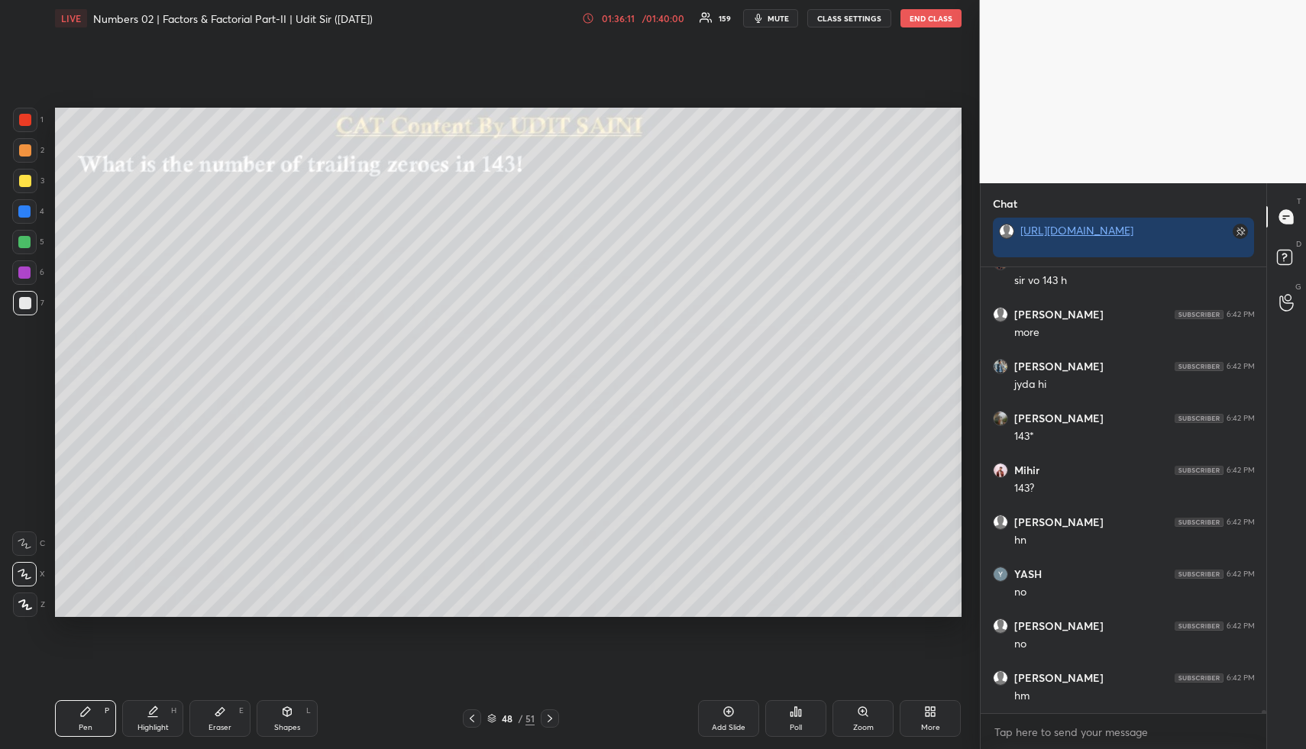
click at [205, 715] on div "Eraser E" at bounding box center [219, 718] width 61 height 37
click at [84, 715] on icon at bounding box center [85, 711] width 9 height 9
click at [170, 713] on div "Highlight H" at bounding box center [152, 718] width 61 height 37
drag, startPoint x: 173, startPoint y: 716, endPoint x: 170, endPoint y: 705, distance: 10.9
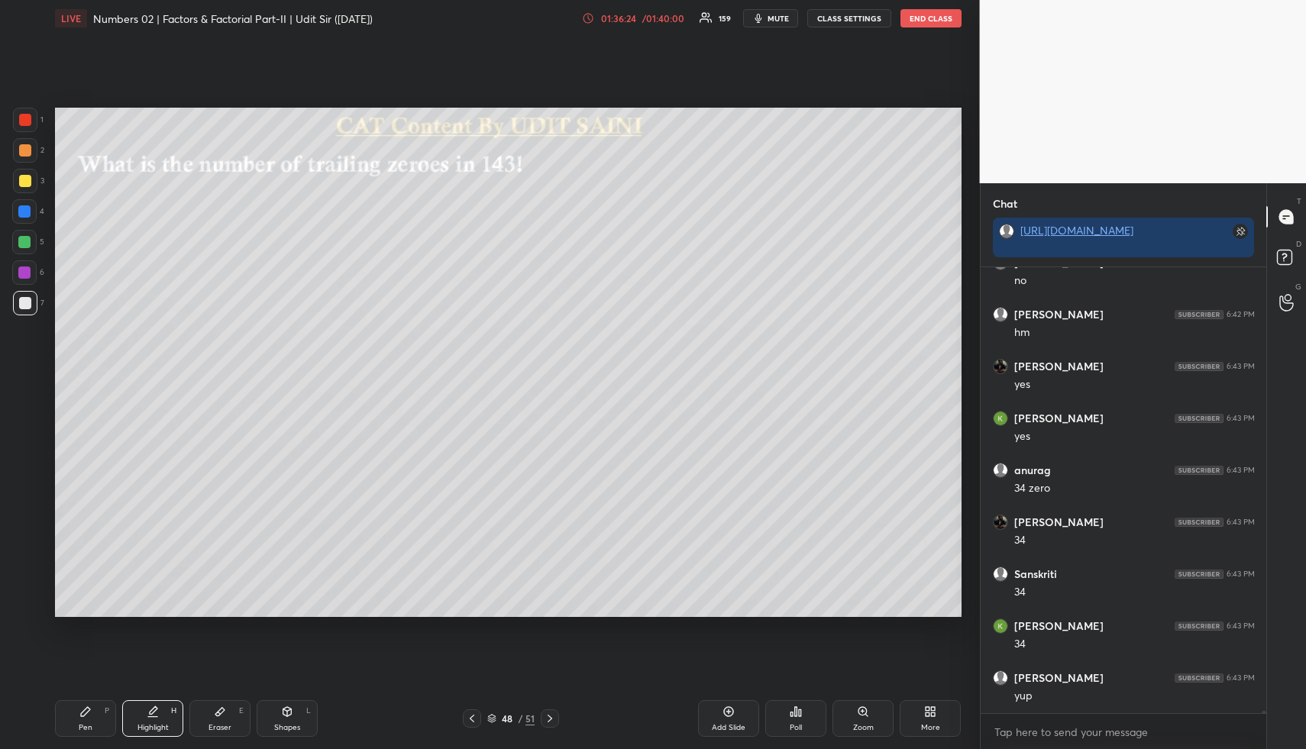
click at [173, 716] on div "Highlight H" at bounding box center [152, 718] width 61 height 37
drag, startPoint x: 272, startPoint y: 719, endPoint x: 258, endPoint y: 688, distance: 34.2
click at [272, 718] on div "Shapes L" at bounding box center [287, 718] width 61 height 37
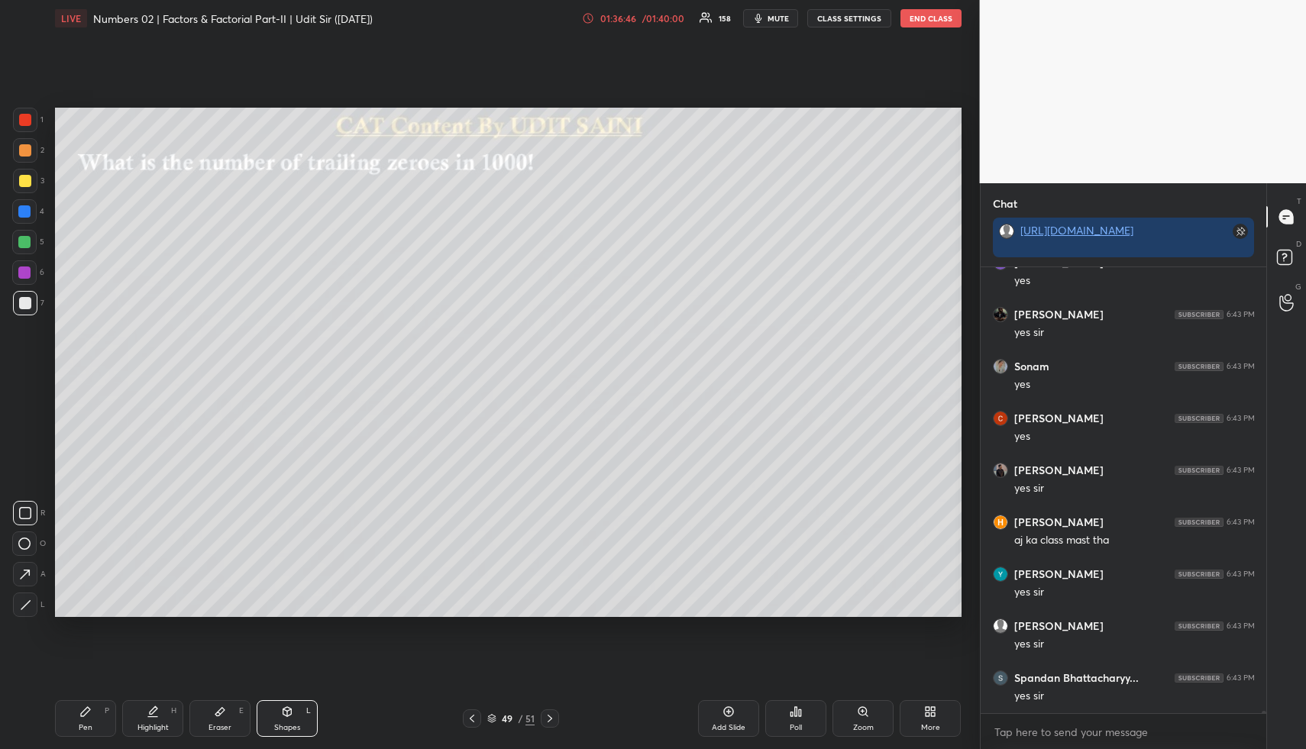
scroll to position [75222, 0]
click at [27, 148] on div at bounding box center [25, 150] width 12 height 12
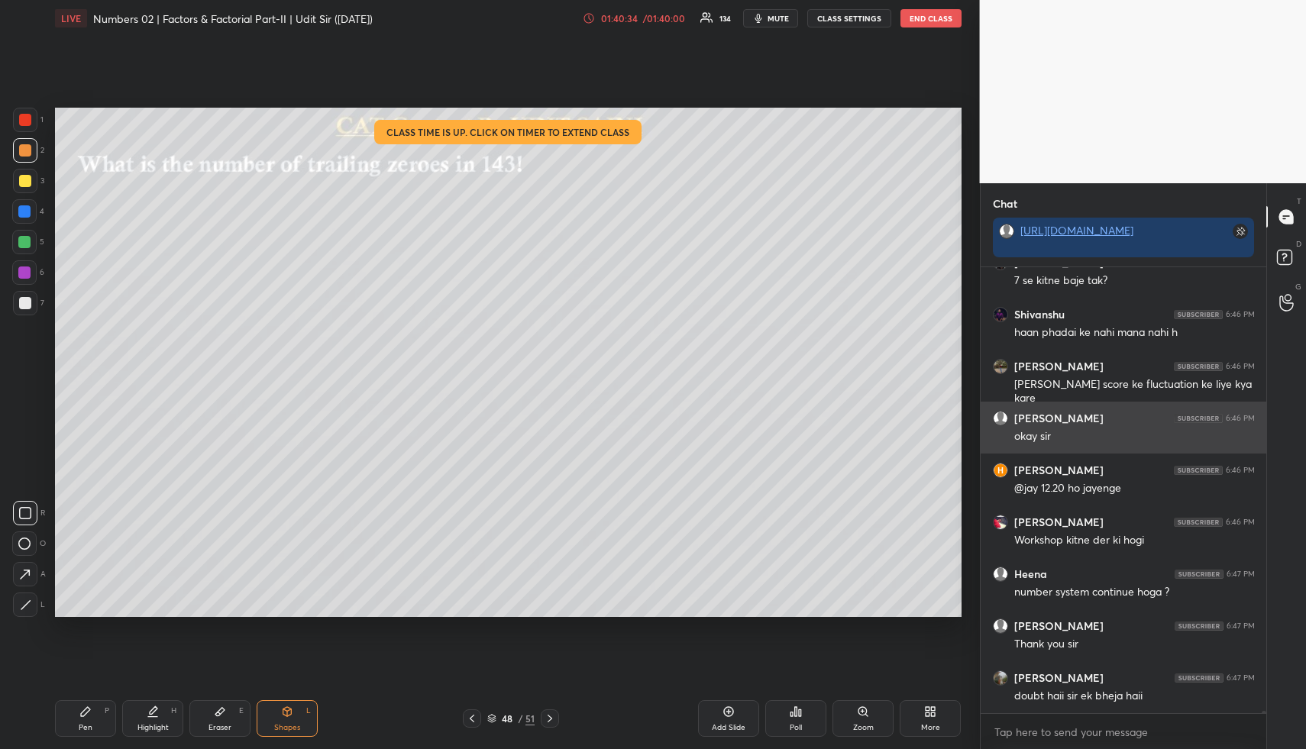
scroll to position [78619, 0]
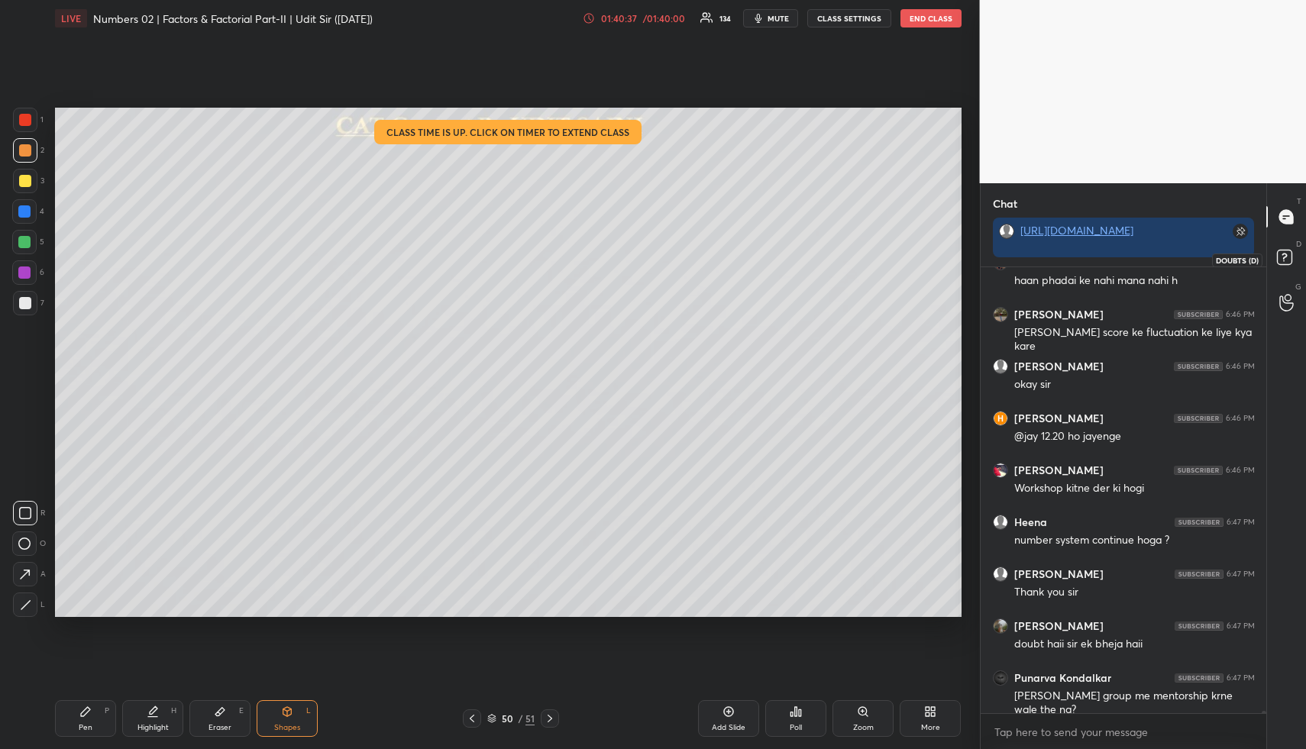
click at [1283, 259] on icon at bounding box center [1283, 256] width 5 height 6
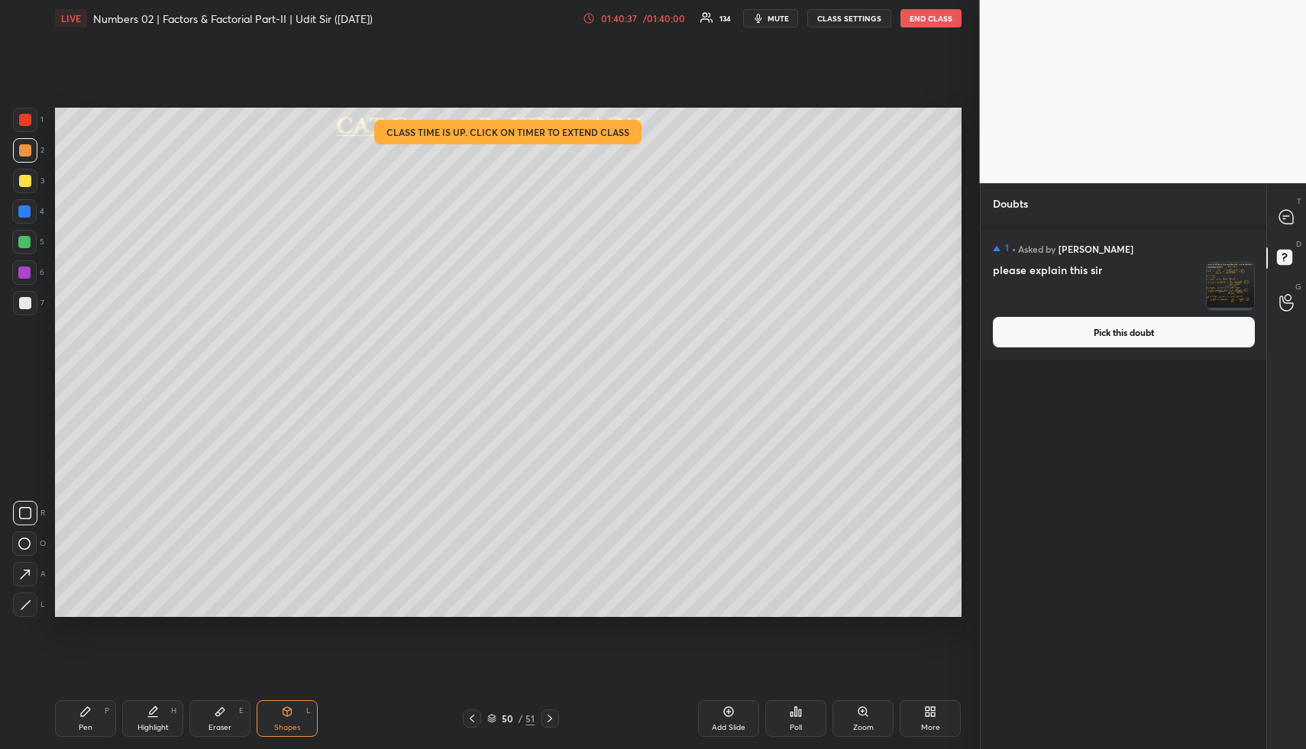
scroll to position [520, 281]
click at [1115, 347] on button "Pick this doubt" at bounding box center [1124, 332] width 262 height 31
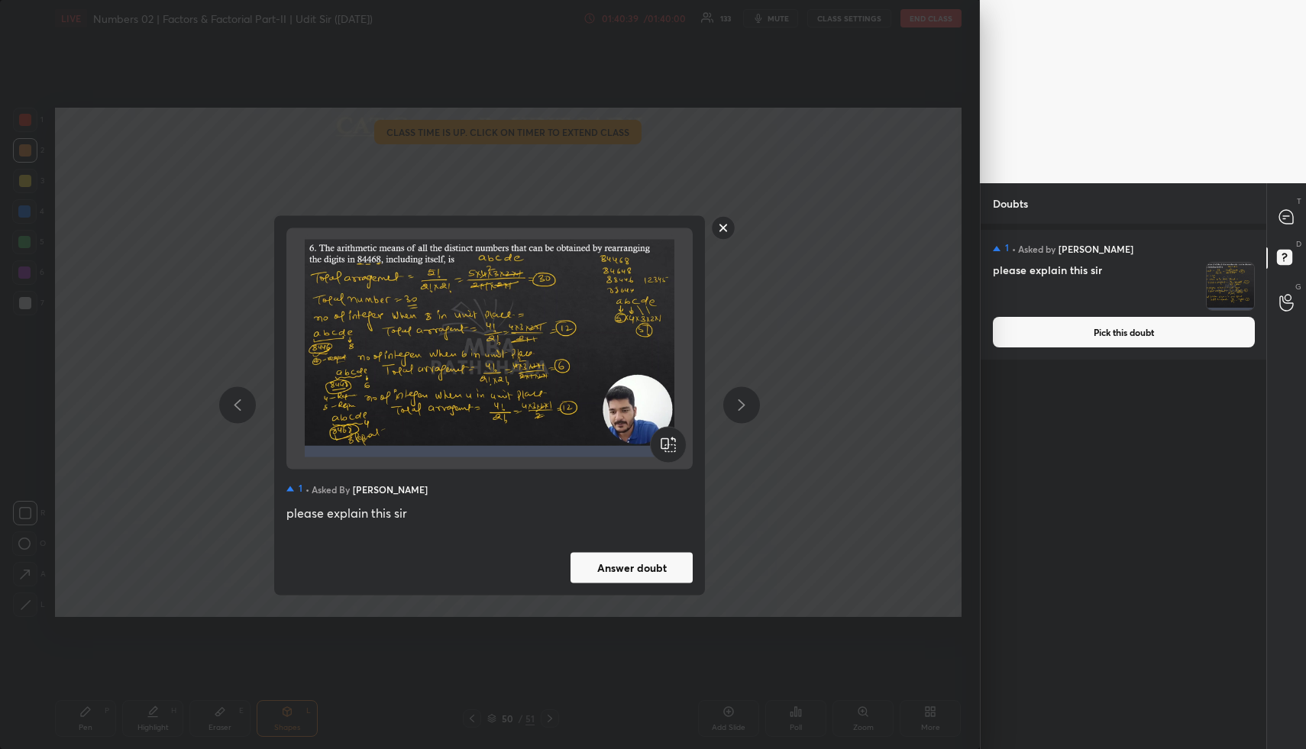
click at [677, 558] on button "Answer doubt" at bounding box center [631, 567] width 122 height 31
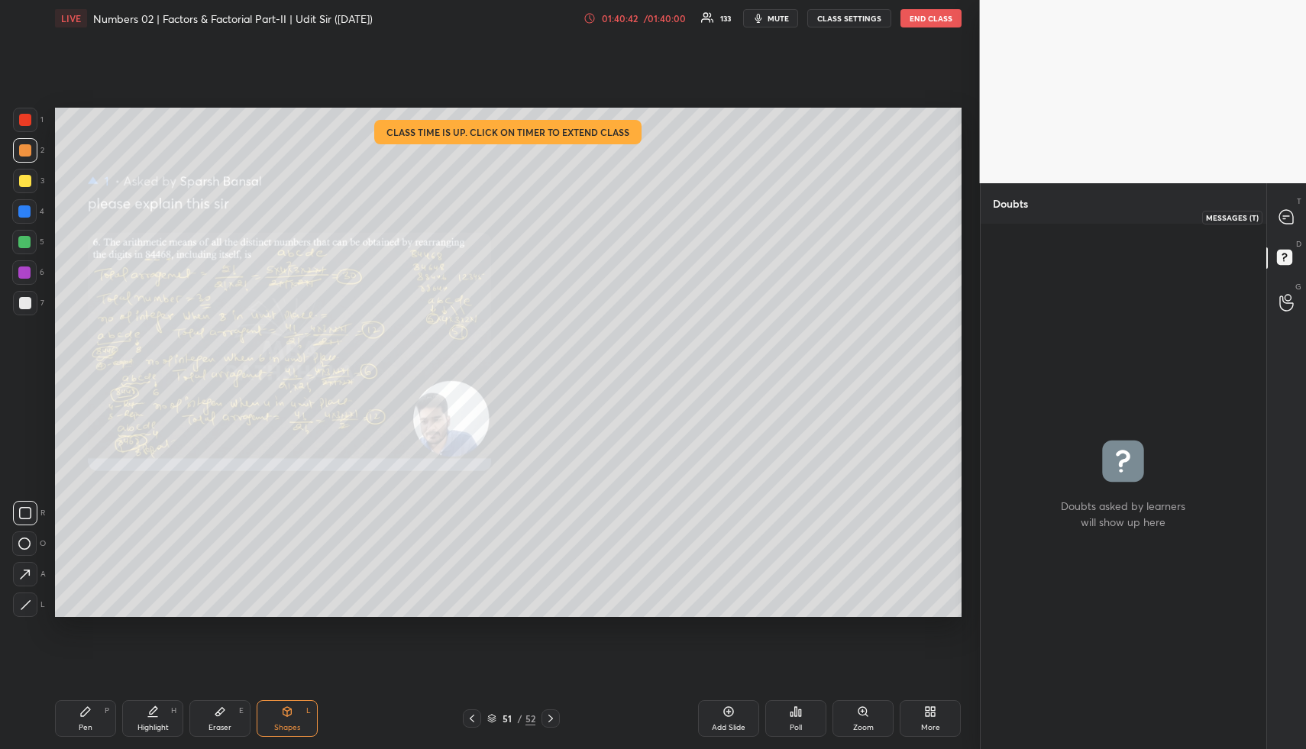
click at [1288, 217] on icon at bounding box center [1286, 217] width 14 height 14
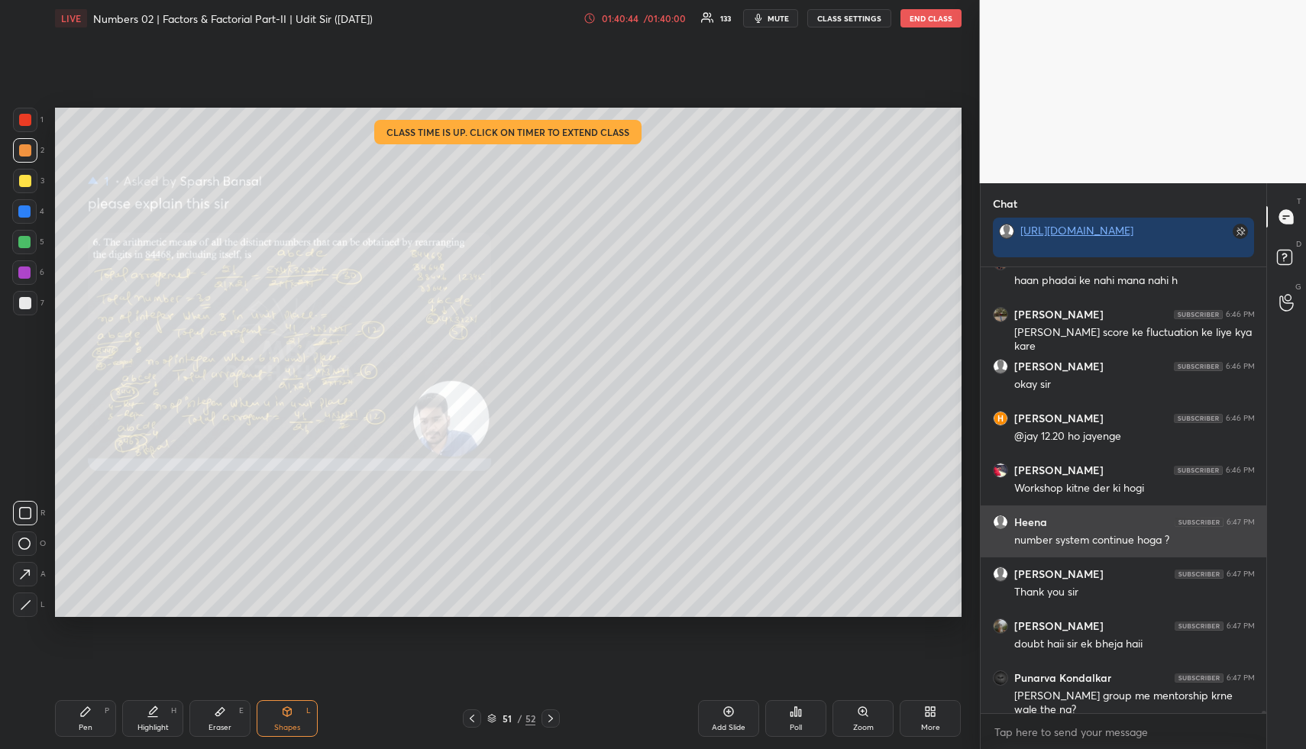
scroll to position [78896, 0]
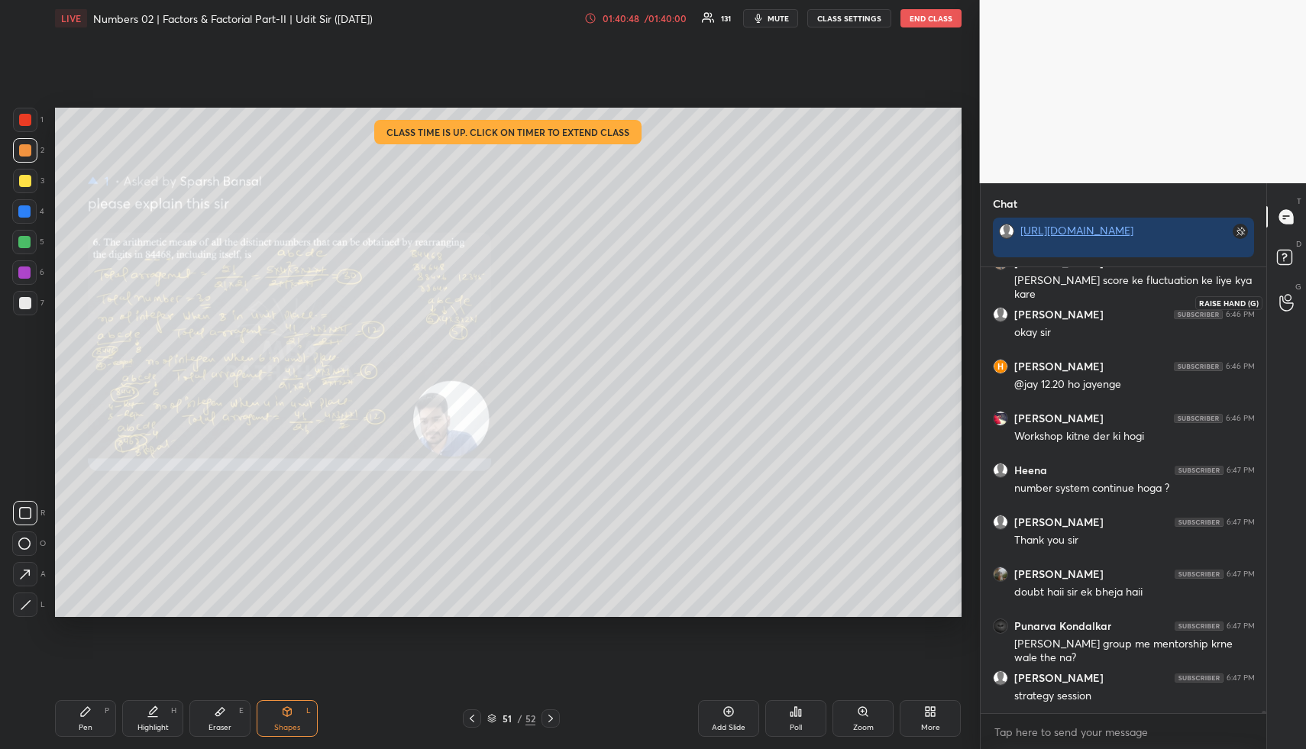
click at [1279, 309] on icon at bounding box center [1286, 303] width 15 height 18
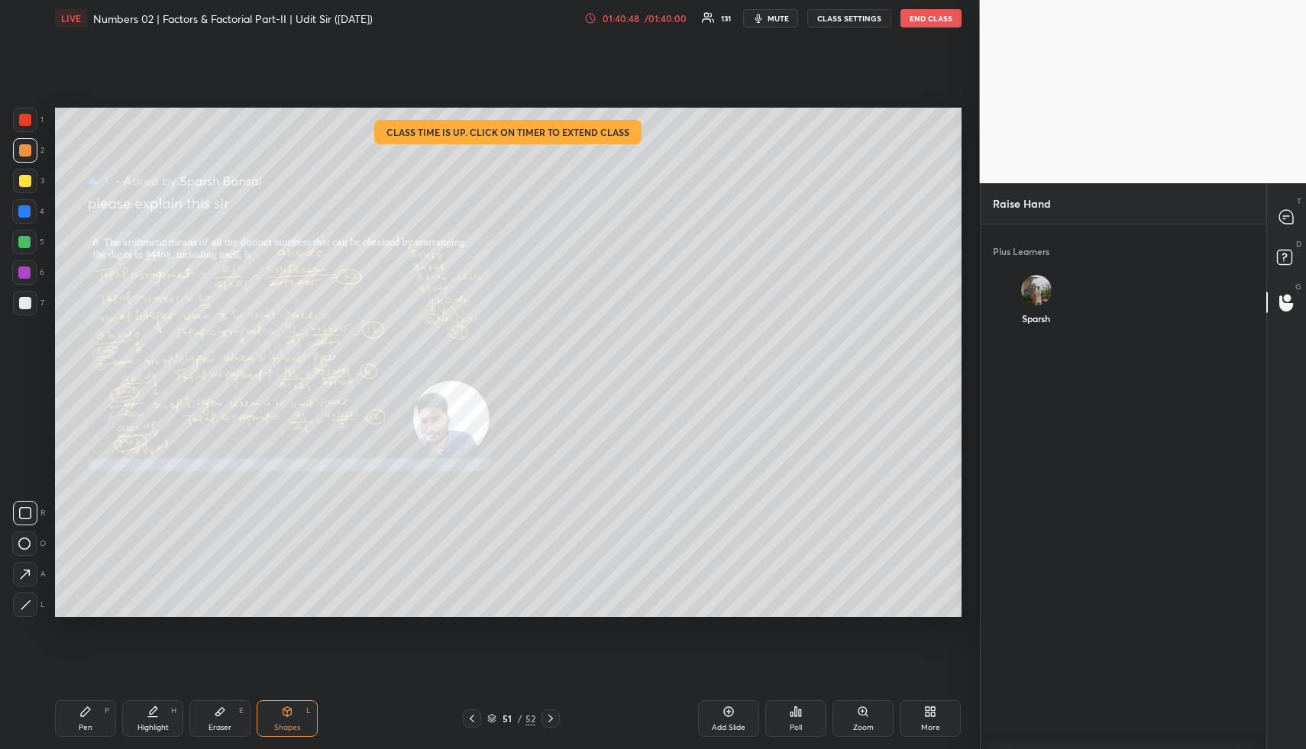
scroll to position [515, 281]
click at [1283, 251] on rect at bounding box center [1284, 257] width 15 height 15
click at [1287, 208] on div at bounding box center [1286, 216] width 31 height 27
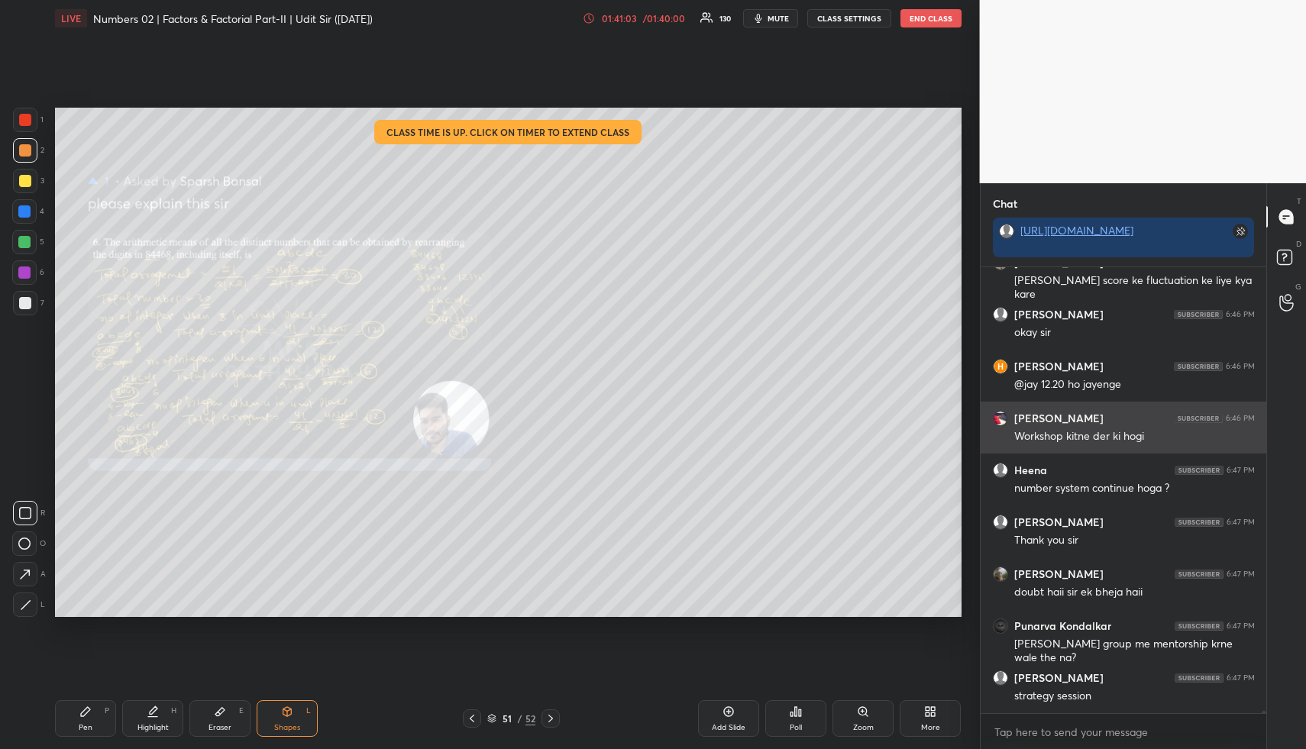
scroll to position [78948, 0]
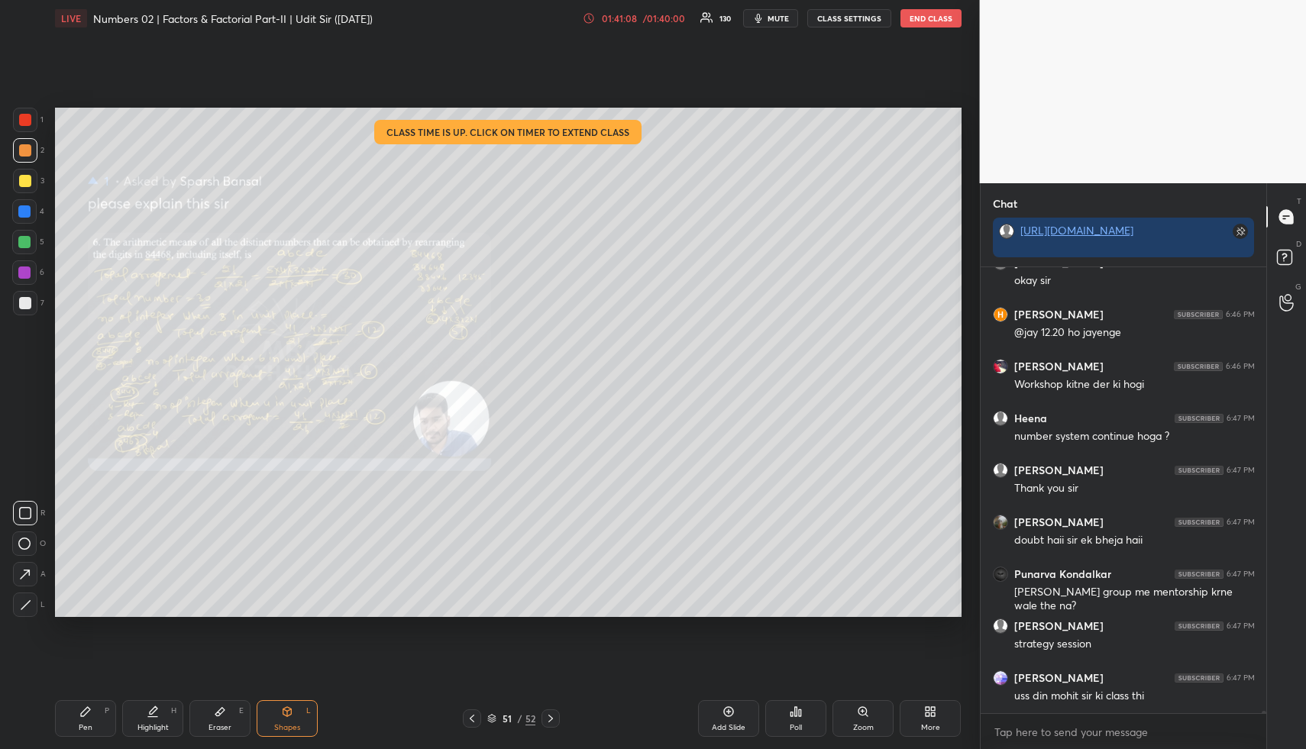
click at [22, 178] on div at bounding box center [25, 181] width 12 height 12
click at [154, 714] on icon at bounding box center [153, 711] width 12 height 12
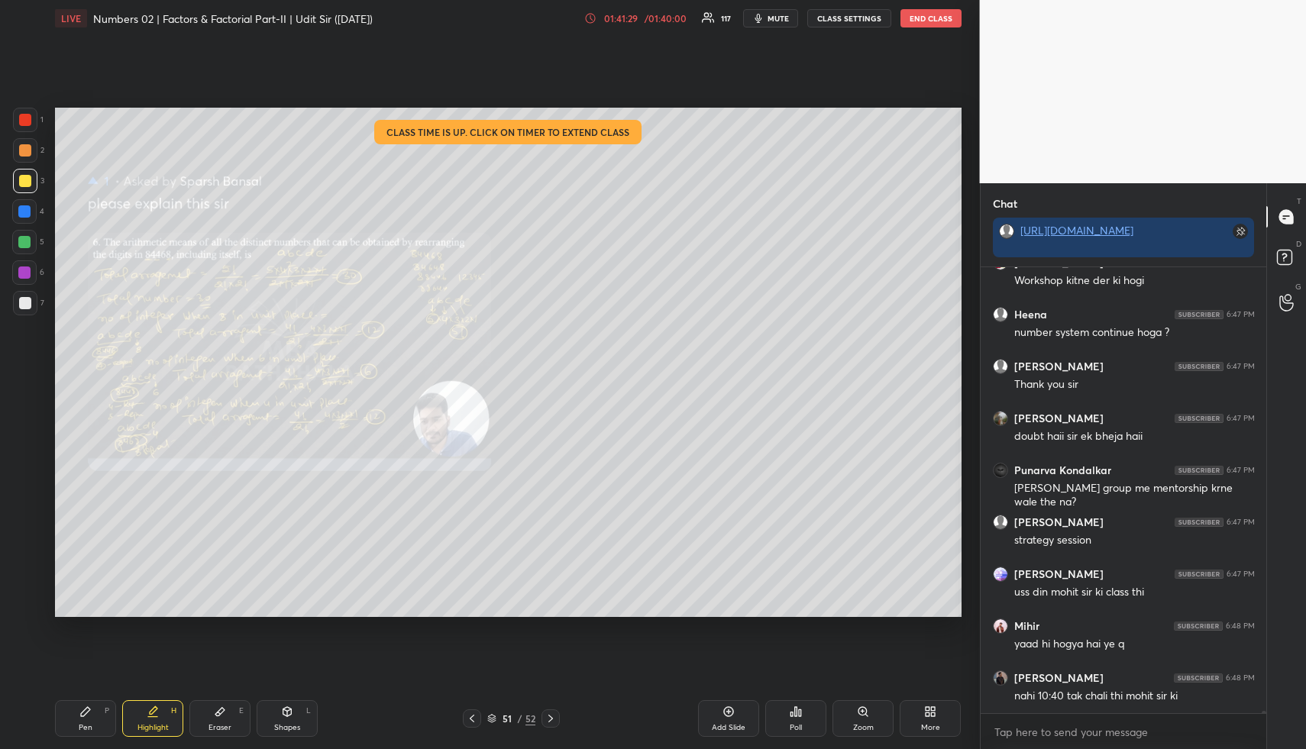
scroll to position [79104, 0]
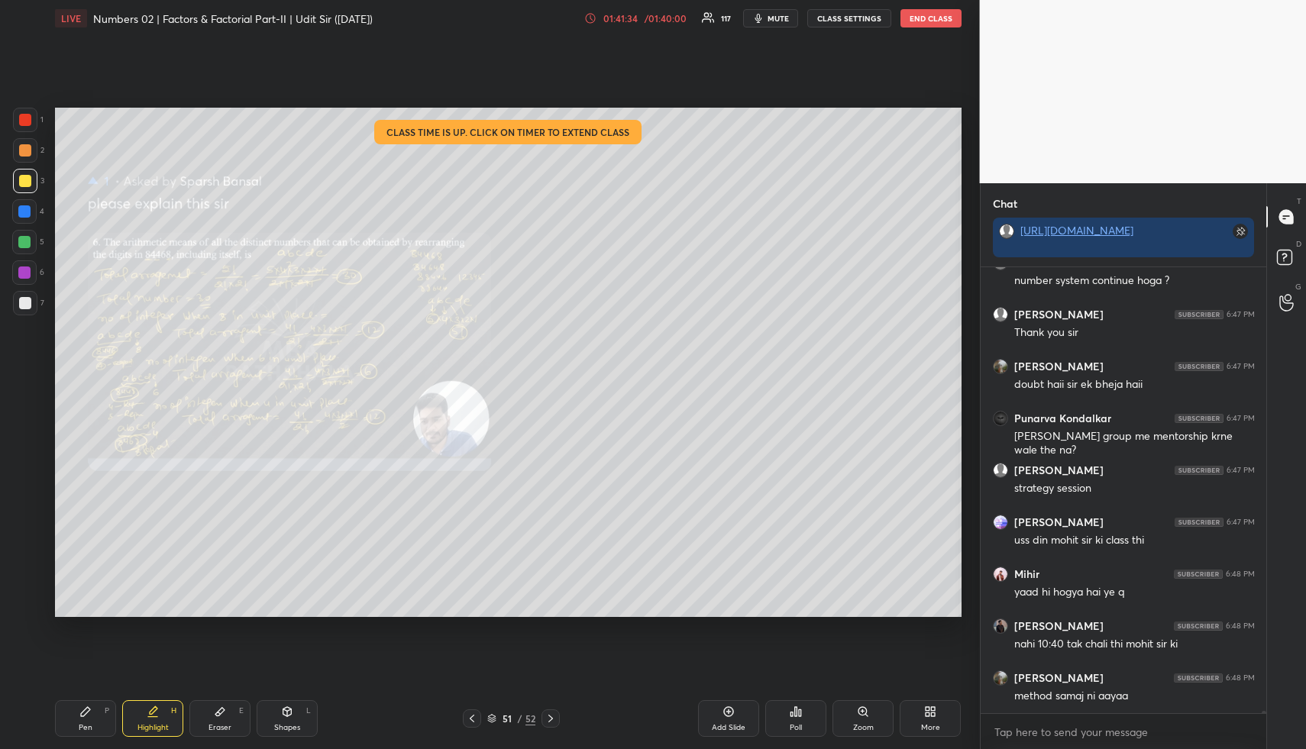
click at [869, 709] on div "Zoom" at bounding box center [862, 718] width 61 height 37
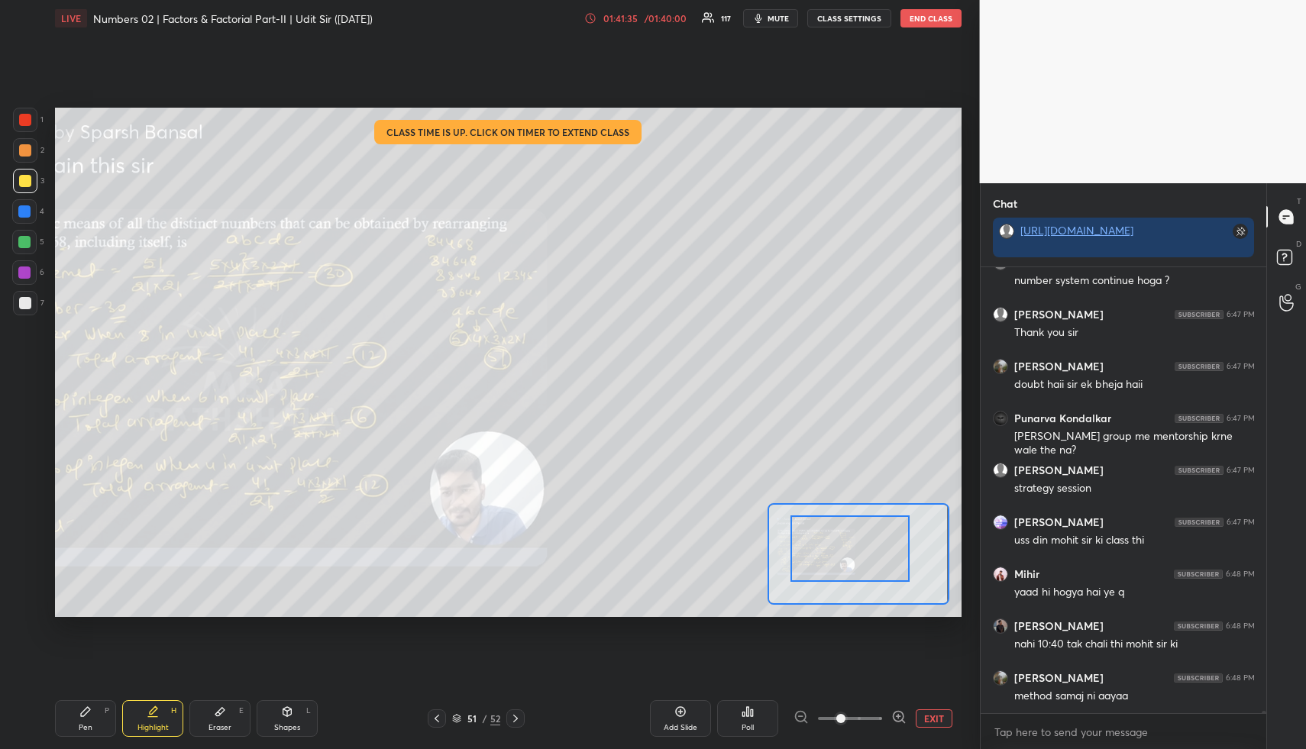
drag, startPoint x: 849, startPoint y: 551, endPoint x: 830, endPoint y: 546, distance: 19.8
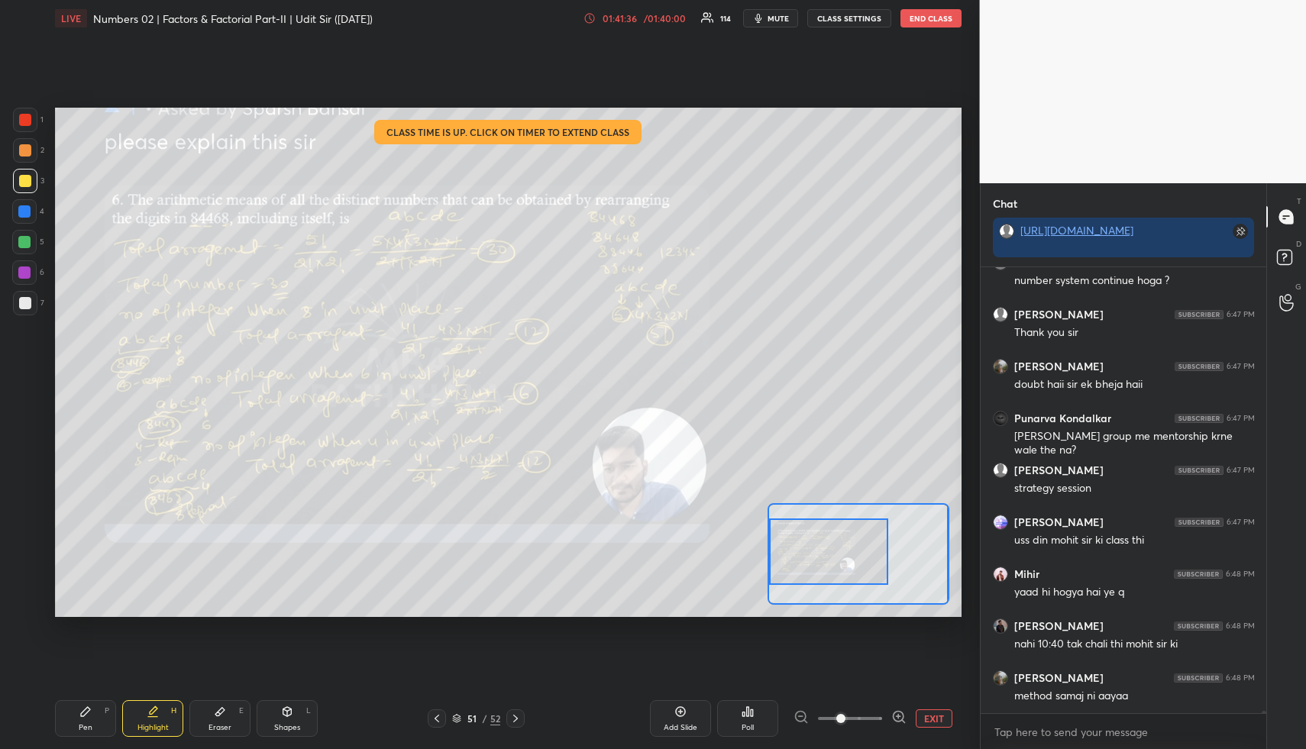
drag, startPoint x: 799, startPoint y: 543, endPoint x: 780, endPoint y: 551, distance: 20.2
click at [787, 554] on div at bounding box center [828, 551] width 119 height 66
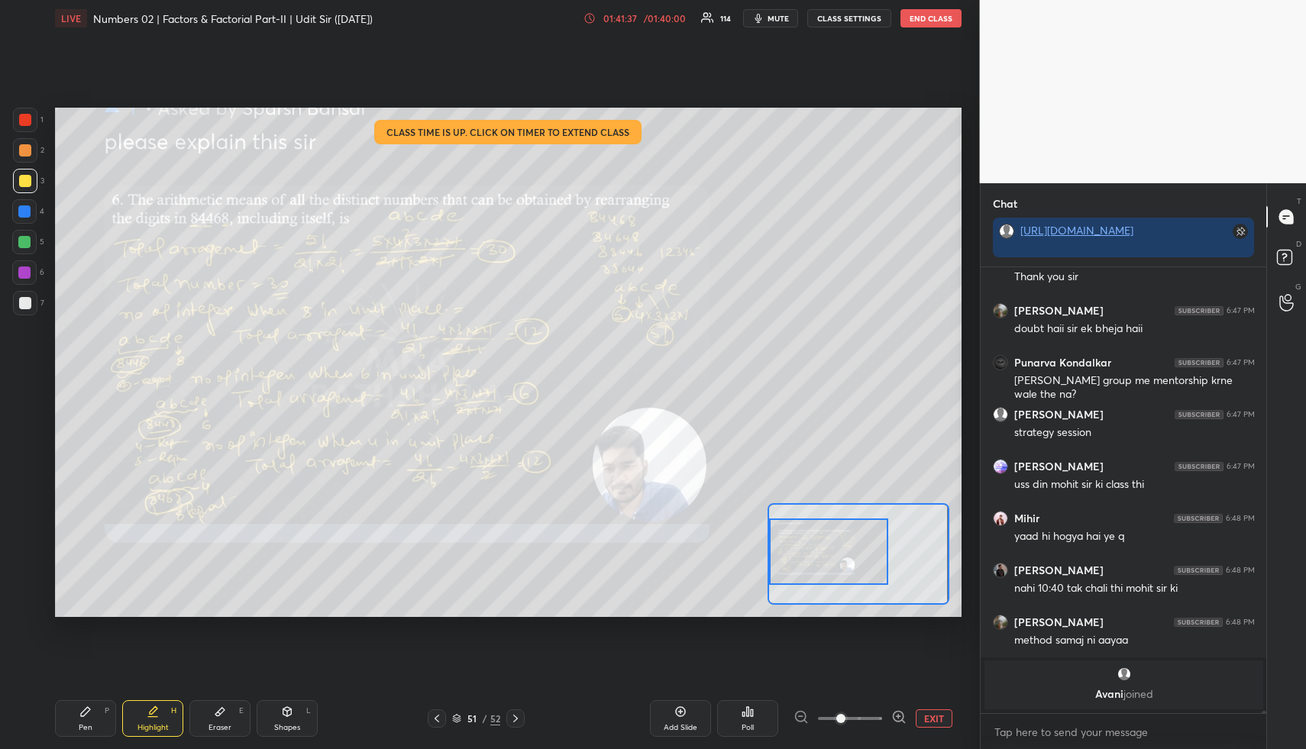
drag, startPoint x: 148, startPoint y: 708, endPoint x: 176, endPoint y: 627, distance: 86.2
click at [148, 708] on div "Highlight H" at bounding box center [152, 718] width 61 height 37
drag, startPoint x: 139, startPoint y: 719, endPoint x: 147, endPoint y: 714, distance: 10.0
click at [145, 718] on div "Highlight H" at bounding box center [152, 718] width 61 height 37
click at [95, 711] on div "Pen P" at bounding box center [85, 718] width 61 height 37
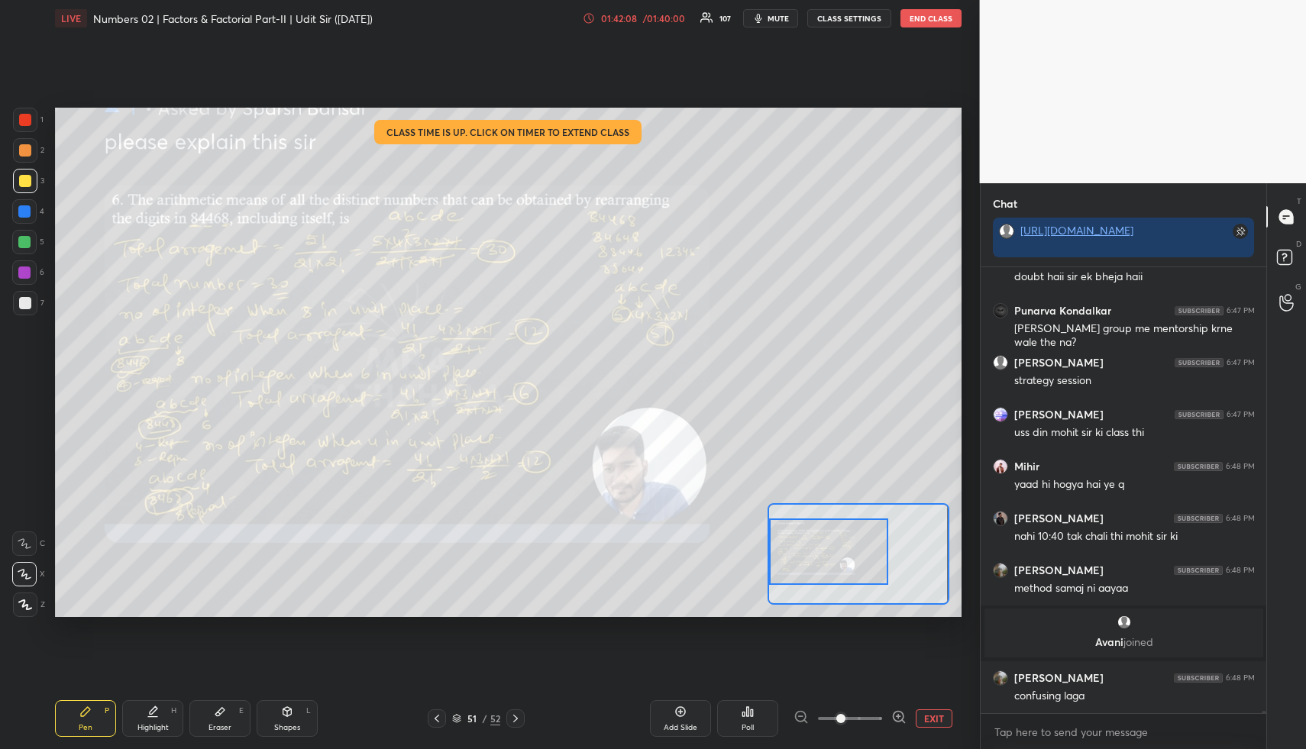
scroll to position [78140, 0]
click at [21, 205] on div at bounding box center [24, 211] width 12 height 12
drag, startPoint x: 155, startPoint y: 714, endPoint x: 169, endPoint y: 654, distance: 62.0
click at [158, 715] on icon at bounding box center [153, 711] width 12 height 12
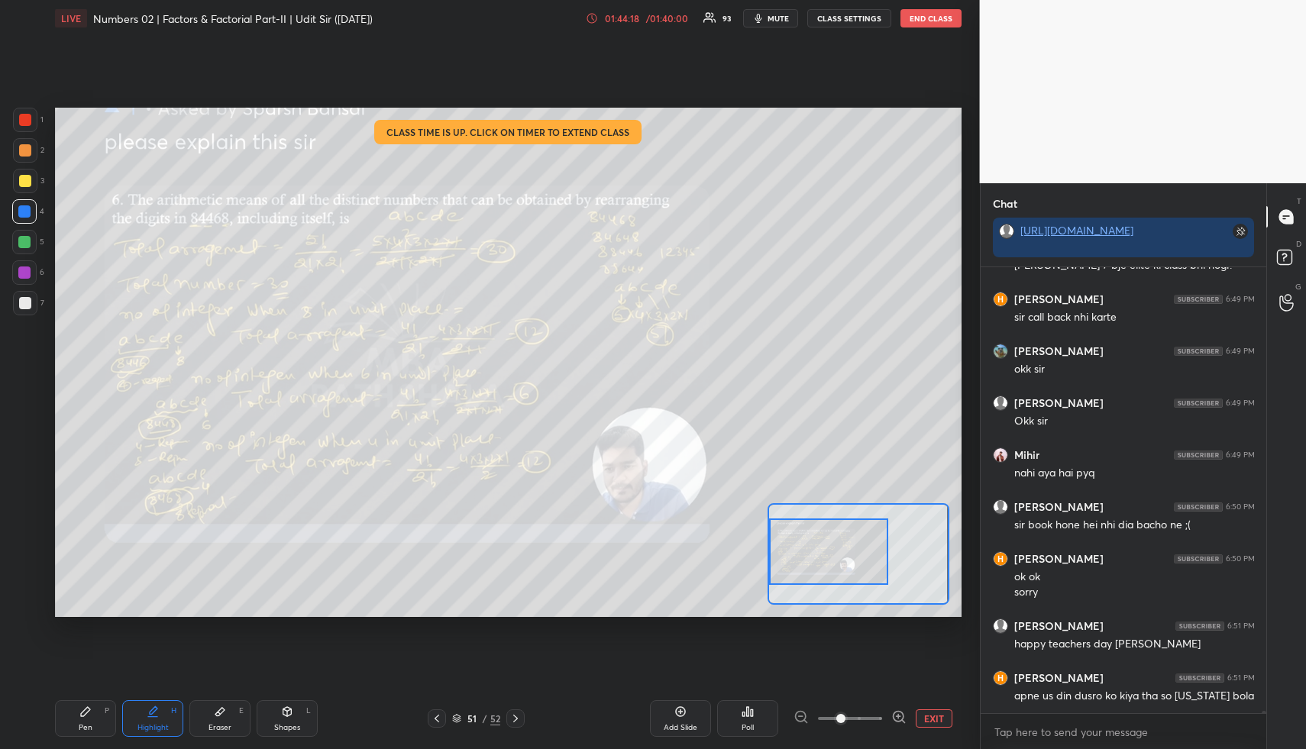
scroll to position [78726, 0]
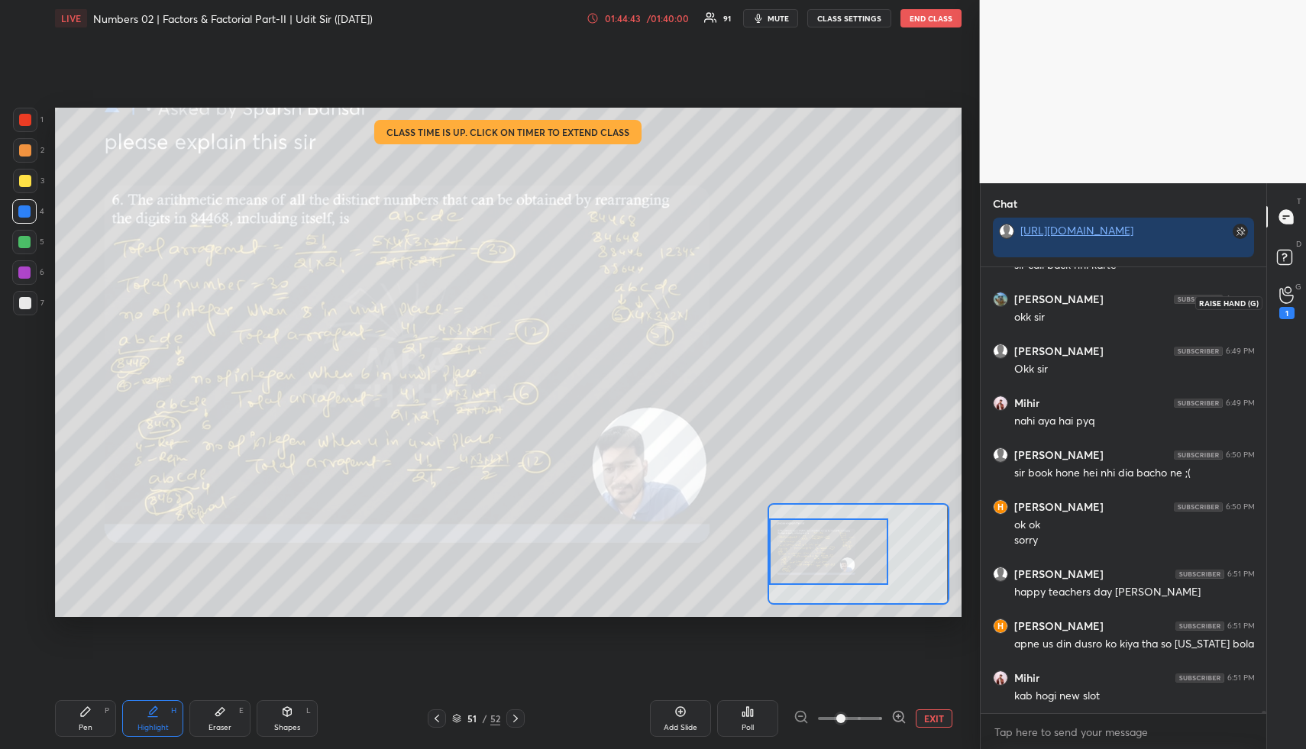
click at [1281, 292] on icon at bounding box center [1286, 295] width 15 height 18
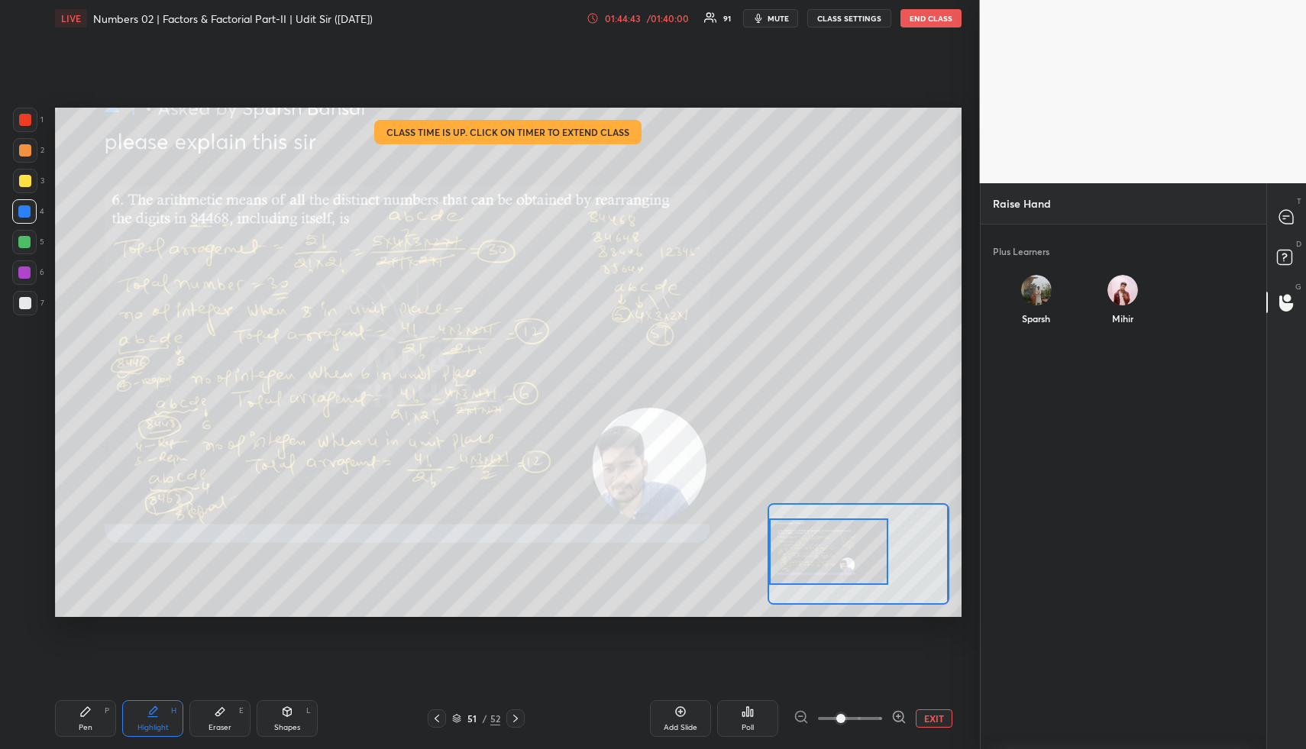
click at [1040, 299] on div "Sparsh" at bounding box center [1036, 303] width 86 height 81
click at [1033, 331] on button "INVITE" at bounding box center [1036, 329] width 74 height 20
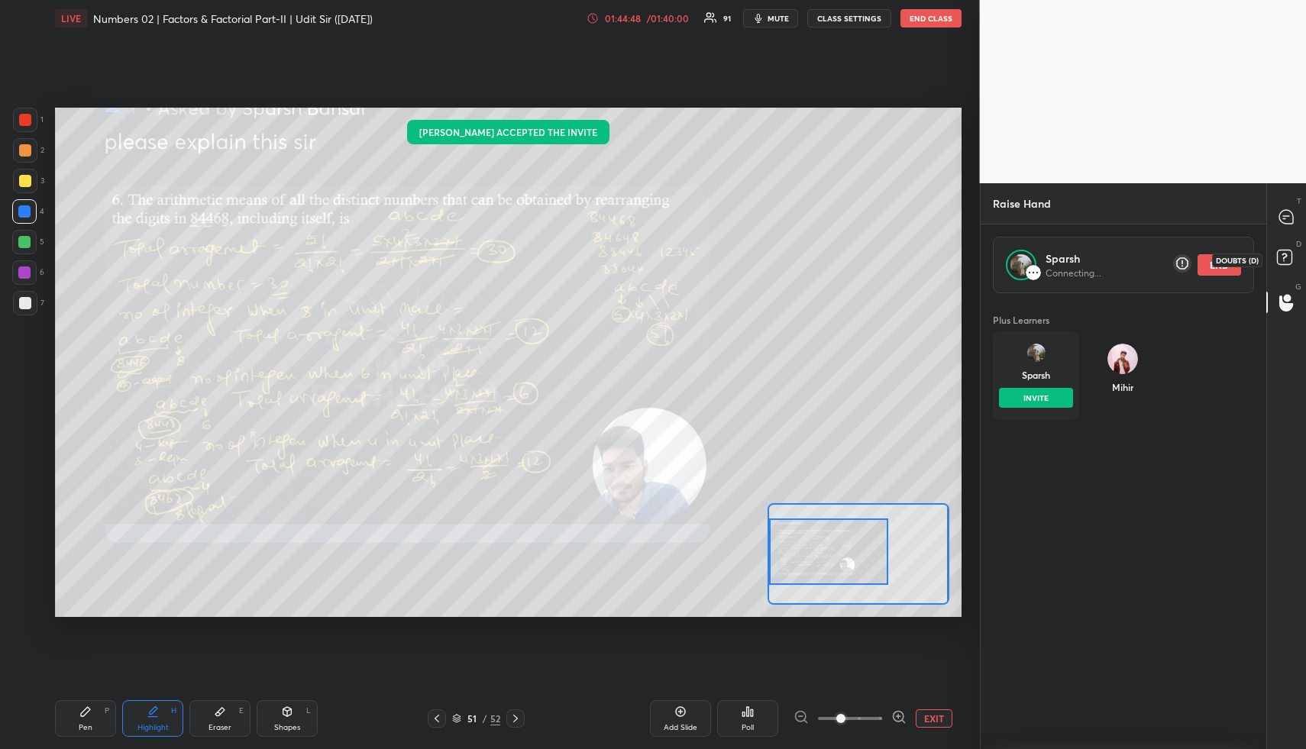
click at [1276, 258] on icon at bounding box center [1286, 259] width 27 height 27
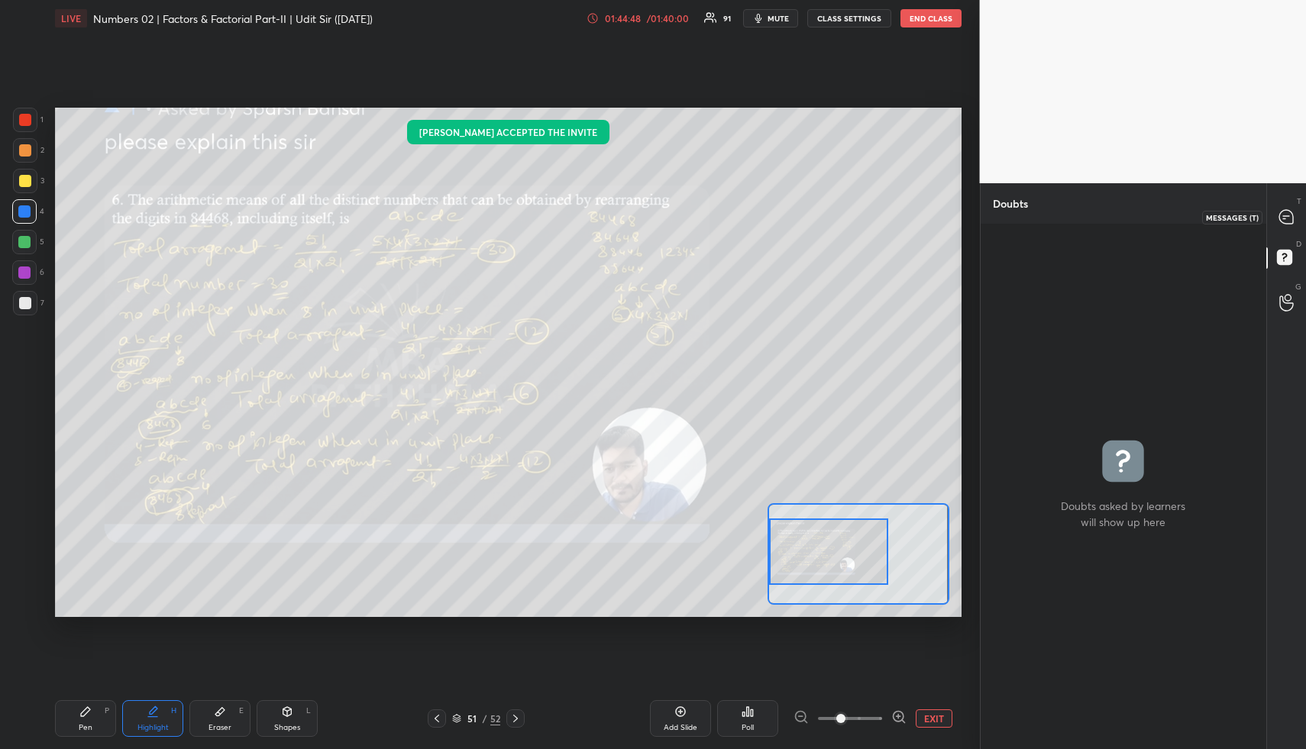
click at [1280, 224] on icon at bounding box center [1286, 217] width 16 height 16
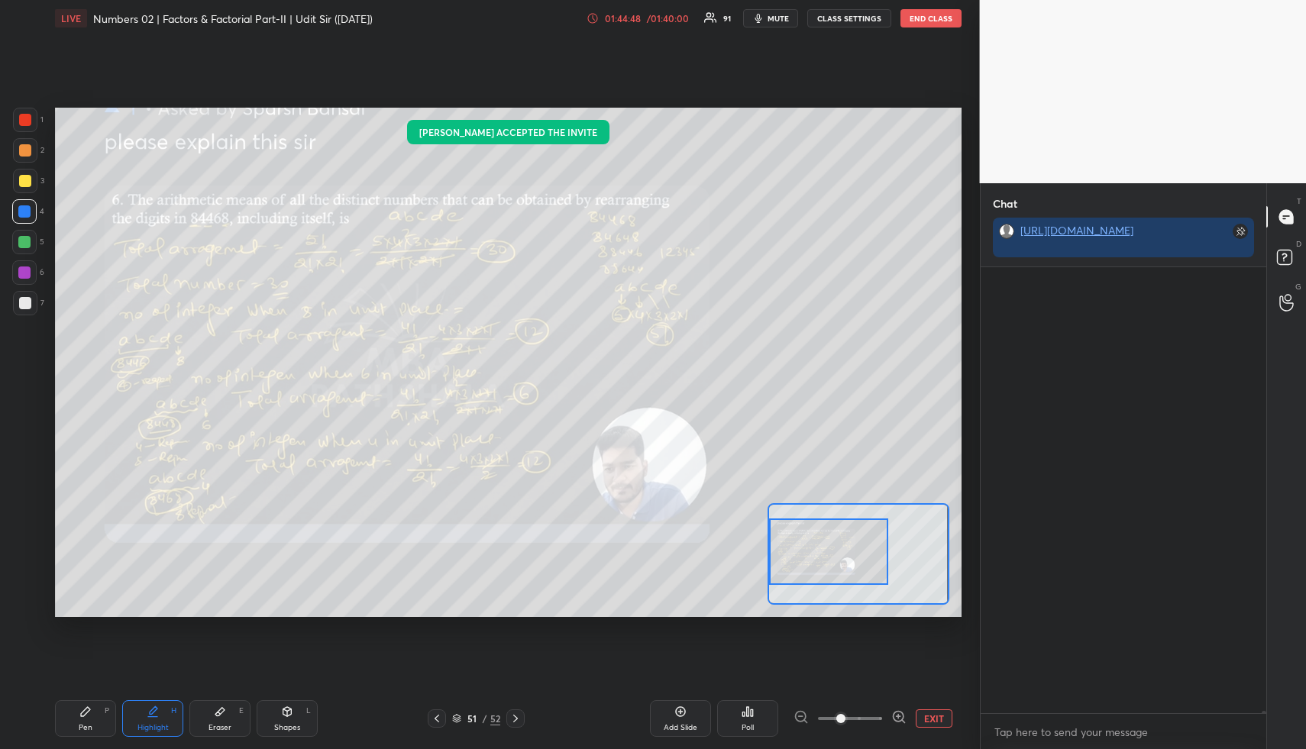
scroll to position [441, 281]
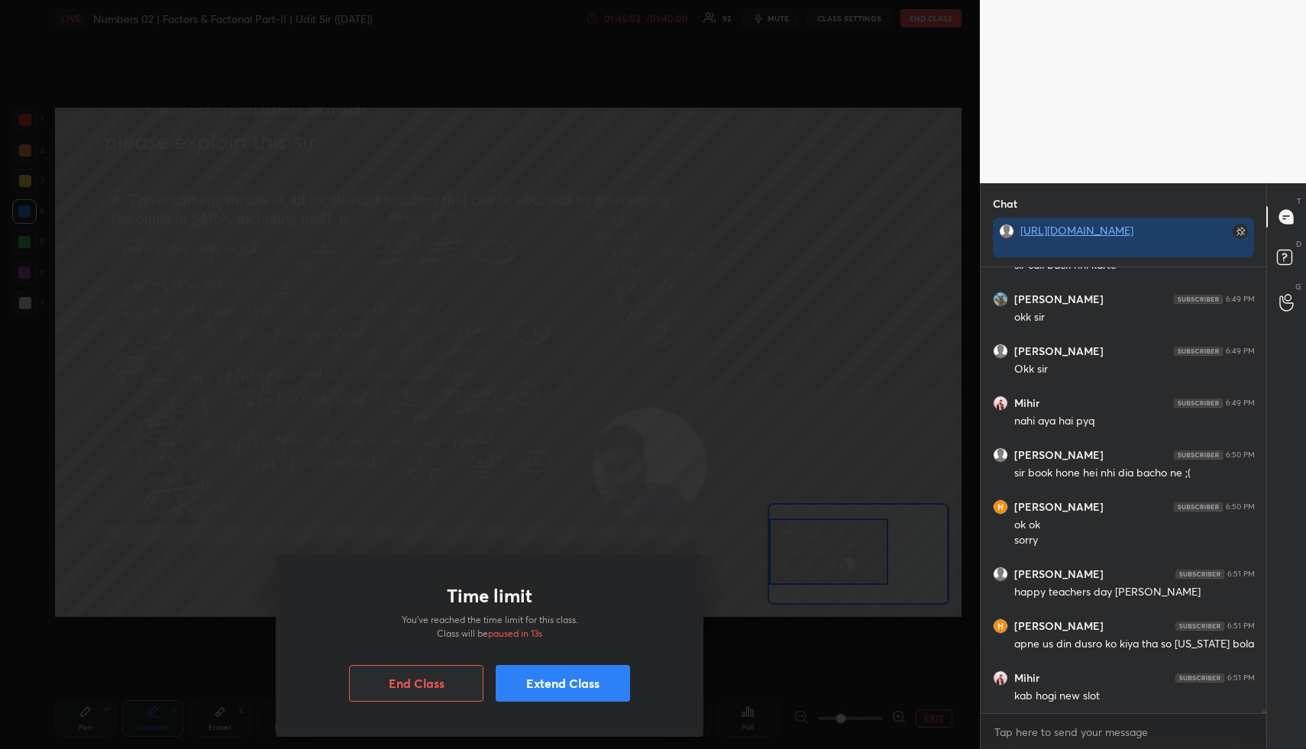
click at [587, 681] on button "Extend Class" at bounding box center [562, 683] width 134 height 37
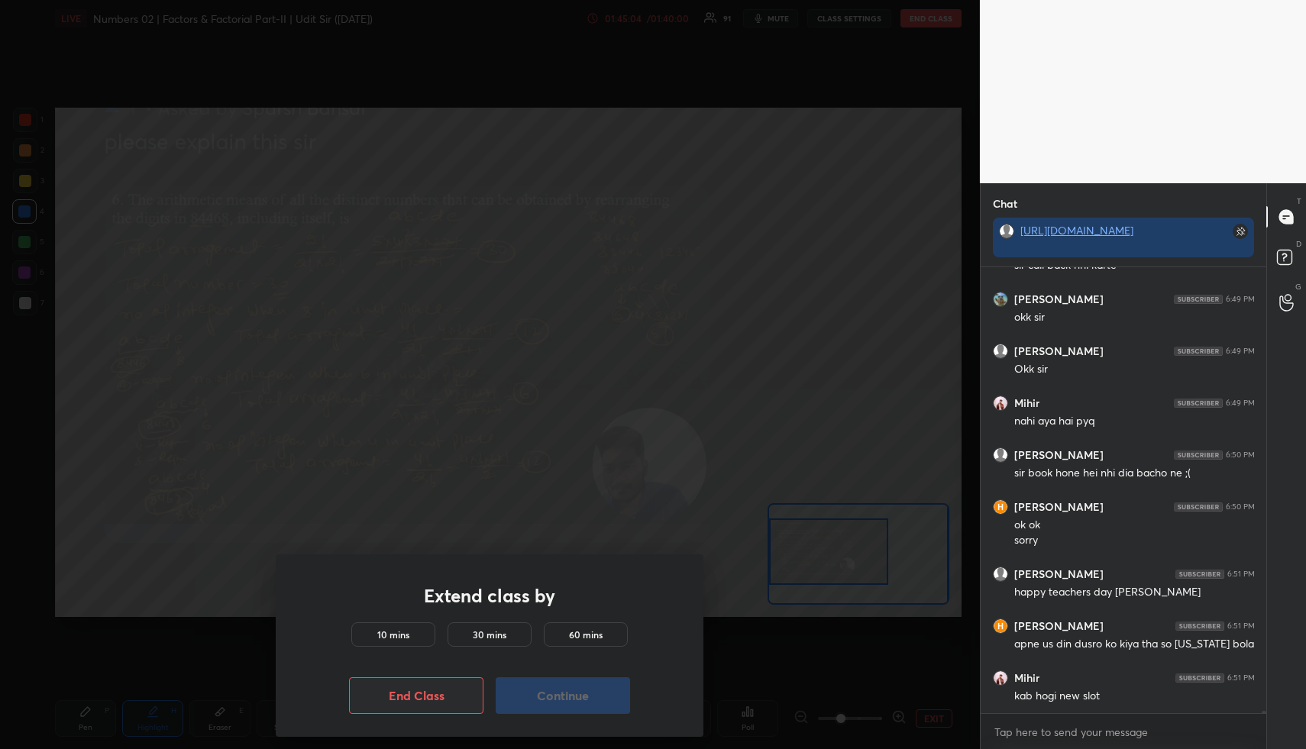
click at [418, 630] on div "10 mins" at bounding box center [393, 634] width 84 height 24
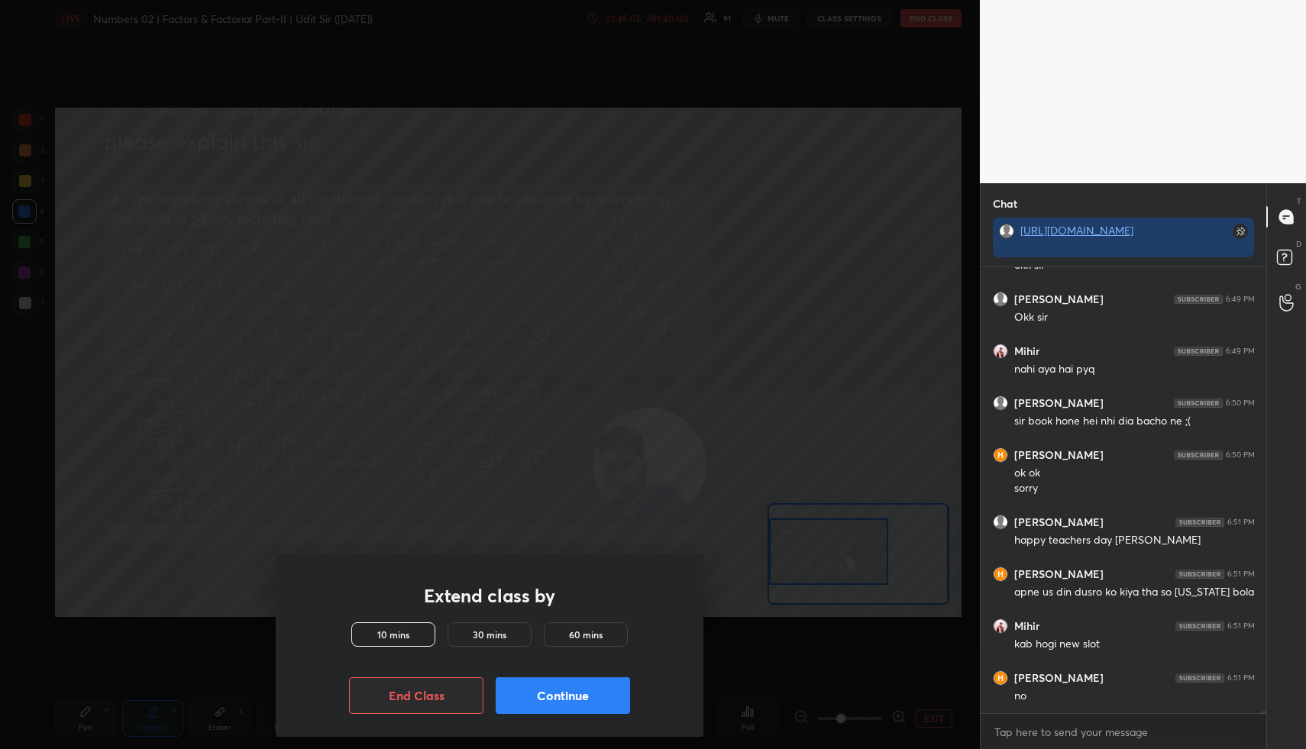
click at [564, 692] on button "Continue" at bounding box center [562, 695] width 134 height 37
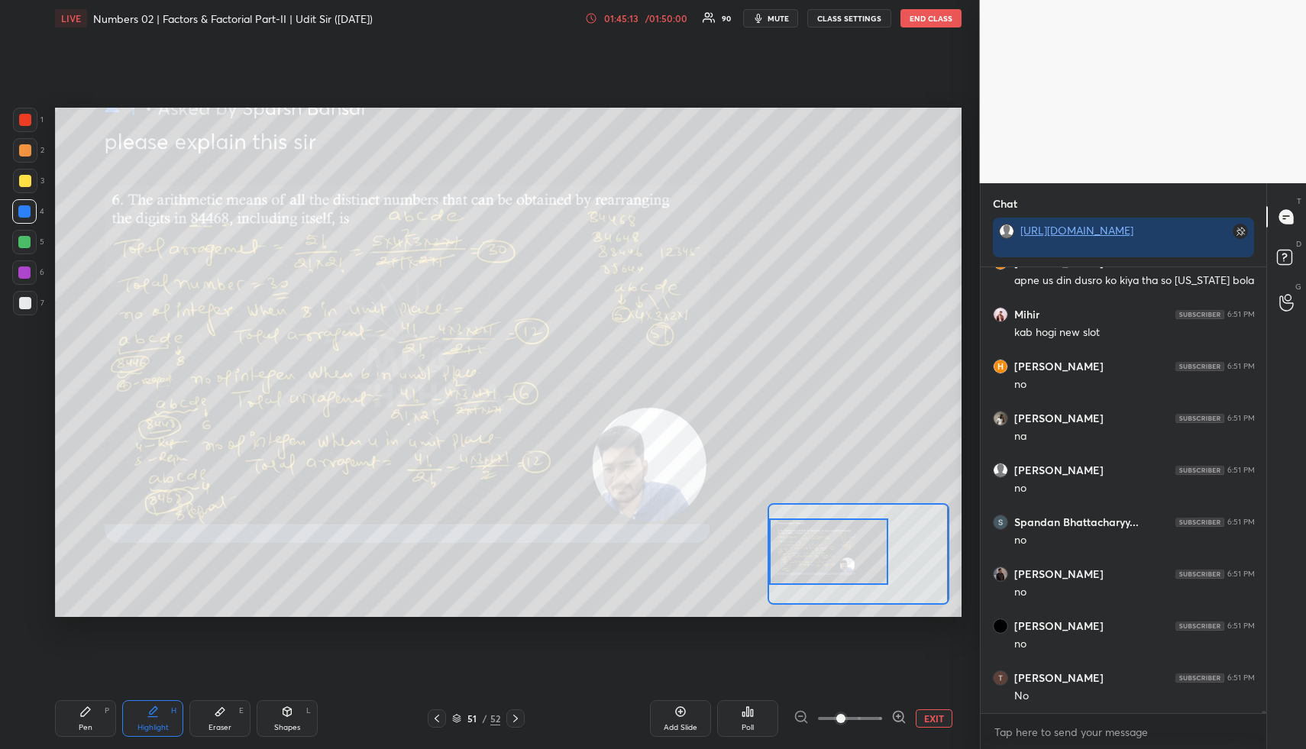
scroll to position [79458, 0]
click at [153, 721] on div "Highlight H" at bounding box center [152, 718] width 61 height 37
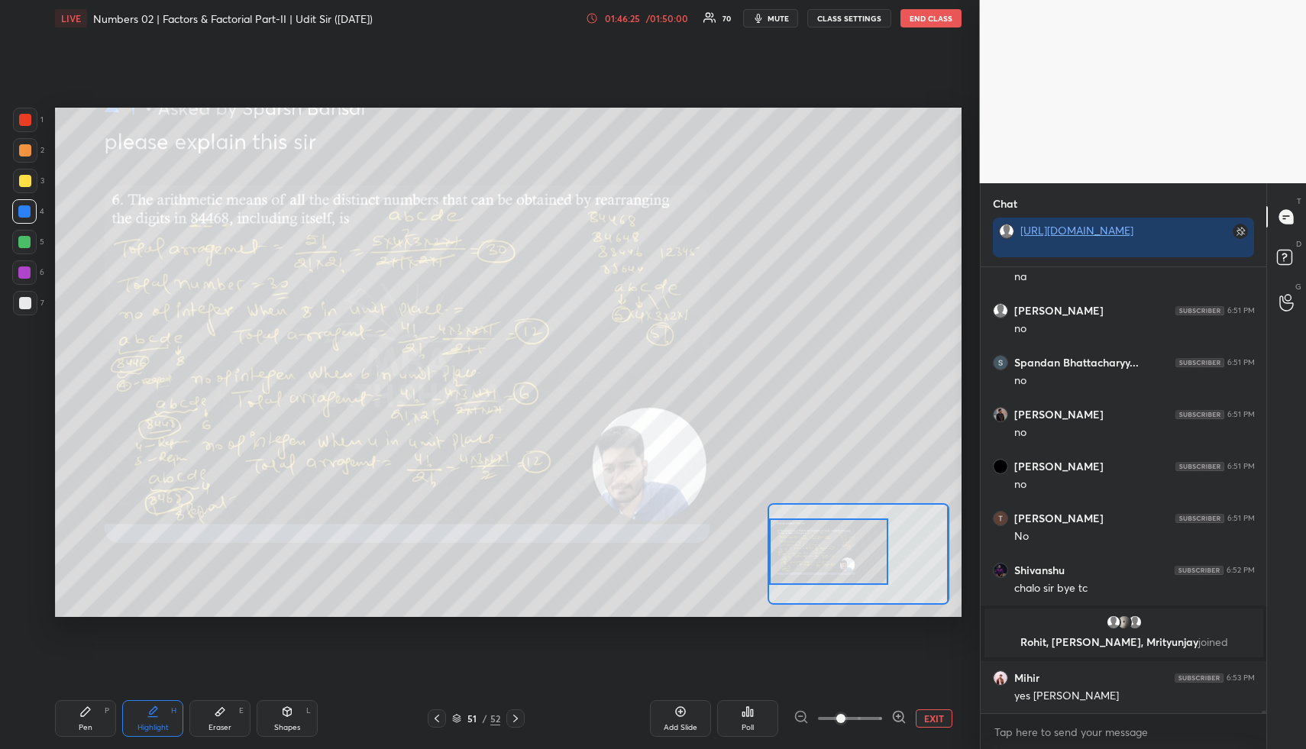
scroll to position [78970, 0]
drag, startPoint x: 165, startPoint y: 699, endPoint x: 192, endPoint y: 663, distance: 45.2
click at [166, 699] on div "Pen P Highlight H Eraser E Shapes L 51 / 52 Add Slide Poll EXIT" at bounding box center [508, 718] width 906 height 61
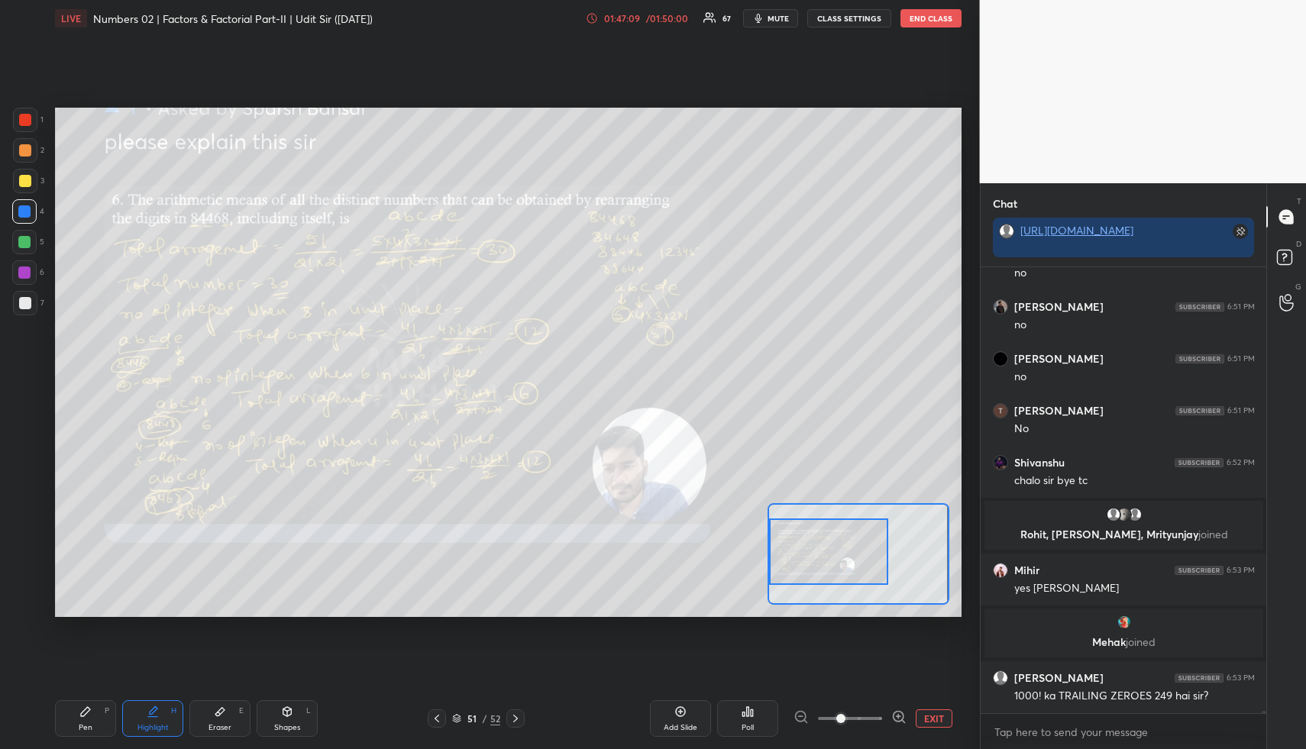
scroll to position [79103, 0]
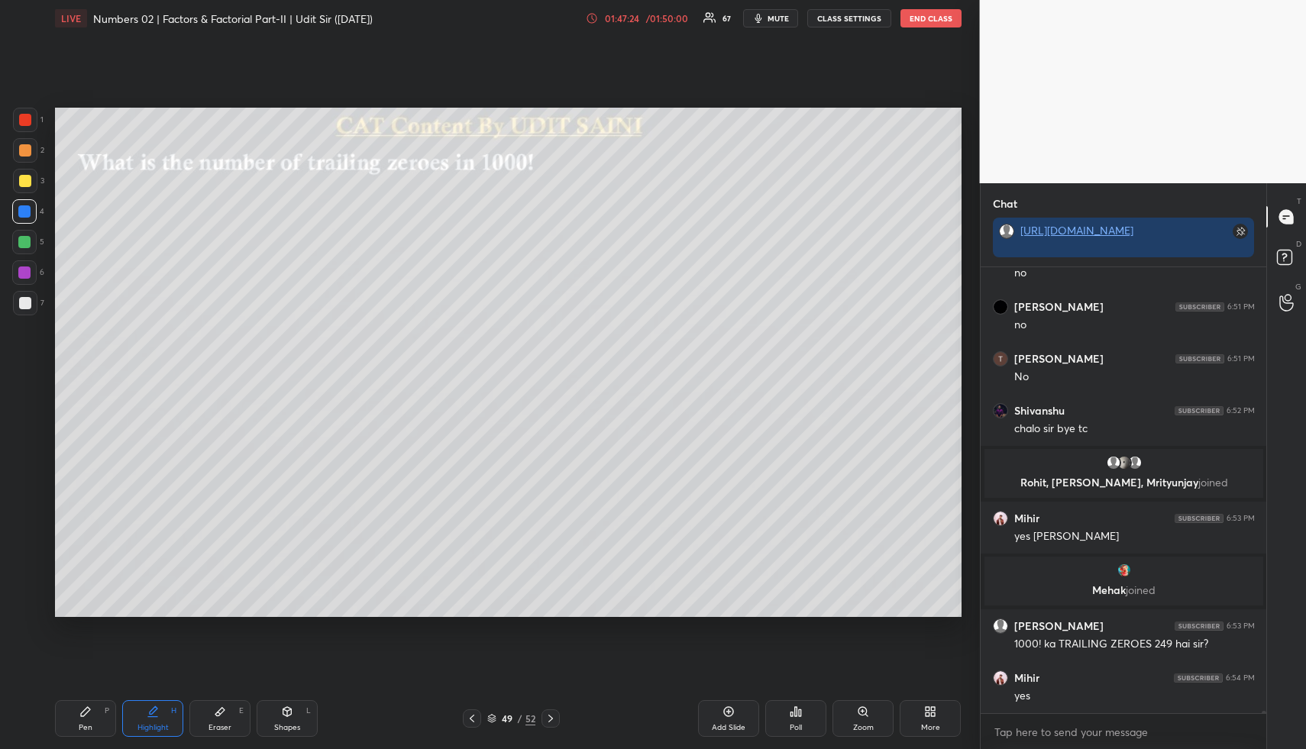
drag, startPoint x: 91, startPoint y: 716, endPoint x: 80, endPoint y: 633, distance: 83.9
click at [89, 716] on icon at bounding box center [85, 711] width 12 height 12
drag, startPoint x: 29, startPoint y: 244, endPoint x: 48, endPoint y: 248, distance: 19.6
click at [29, 244] on div at bounding box center [24, 242] width 12 height 12
click at [153, 715] on div "Highlight H" at bounding box center [152, 718] width 61 height 37
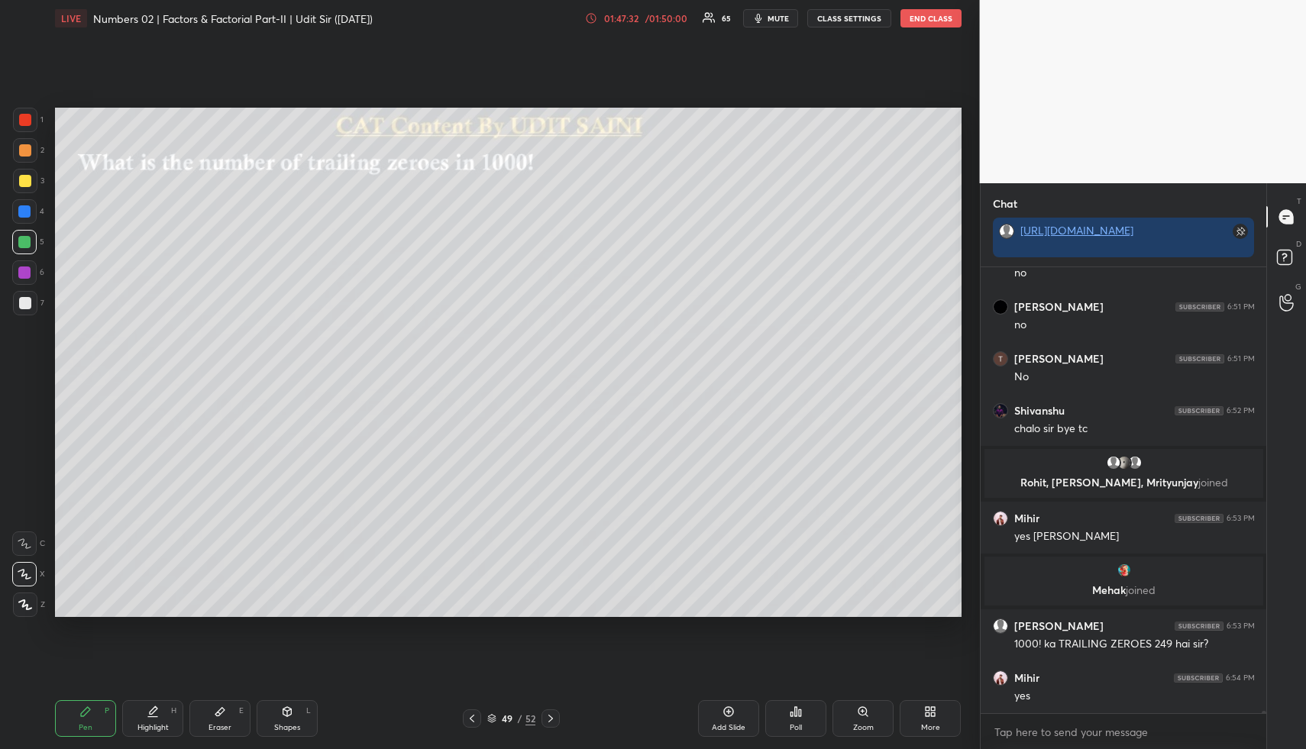
drag, startPoint x: 156, startPoint y: 718, endPoint x: 155, endPoint y: 683, distance: 35.9
click at [155, 708] on div "Highlight H" at bounding box center [152, 718] width 61 height 37
click at [86, 715] on icon at bounding box center [85, 711] width 12 height 12
click at [27, 175] on div at bounding box center [25, 181] width 12 height 12
click at [21, 305] on div at bounding box center [25, 303] width 12 height 12
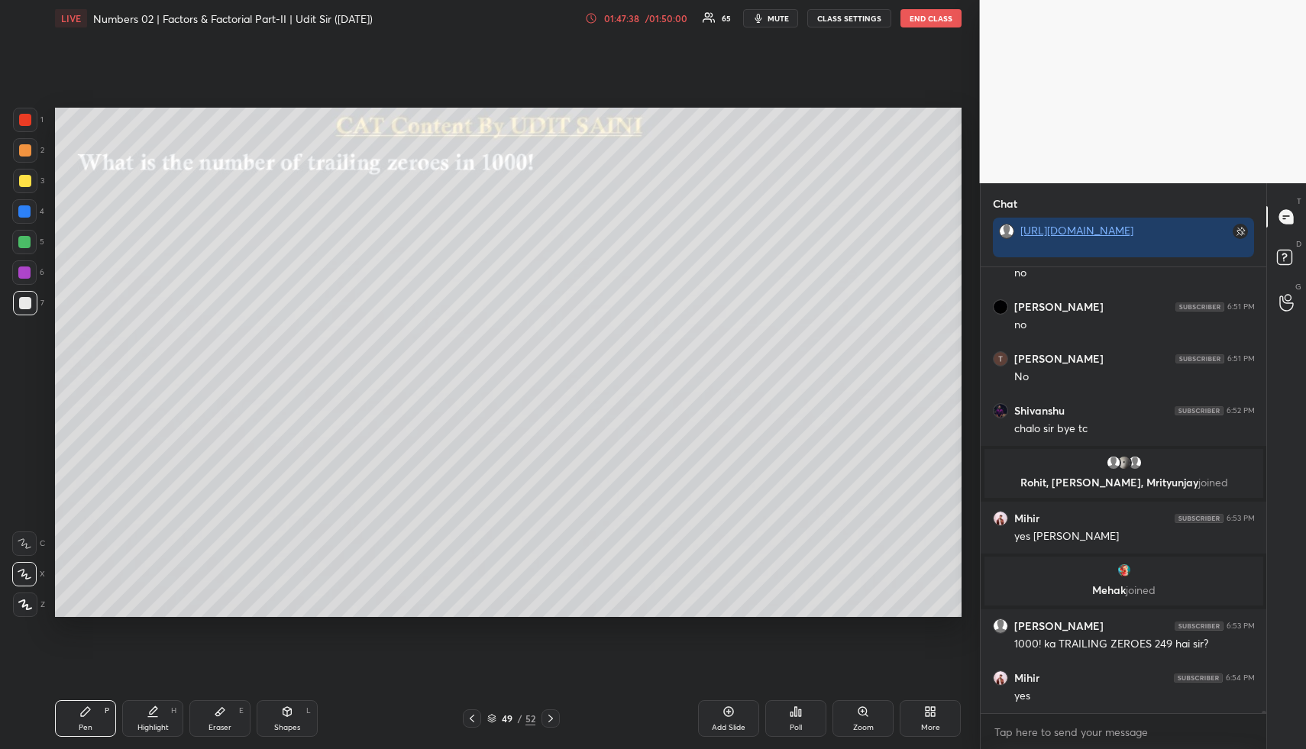
drag, startPoint x: 24, startPoint y: 304, endPoint x: 32, endPoint y: 299, distance: 9.6
click at [24, 304] on div at bounding box center [25, 303] width 12 height 12
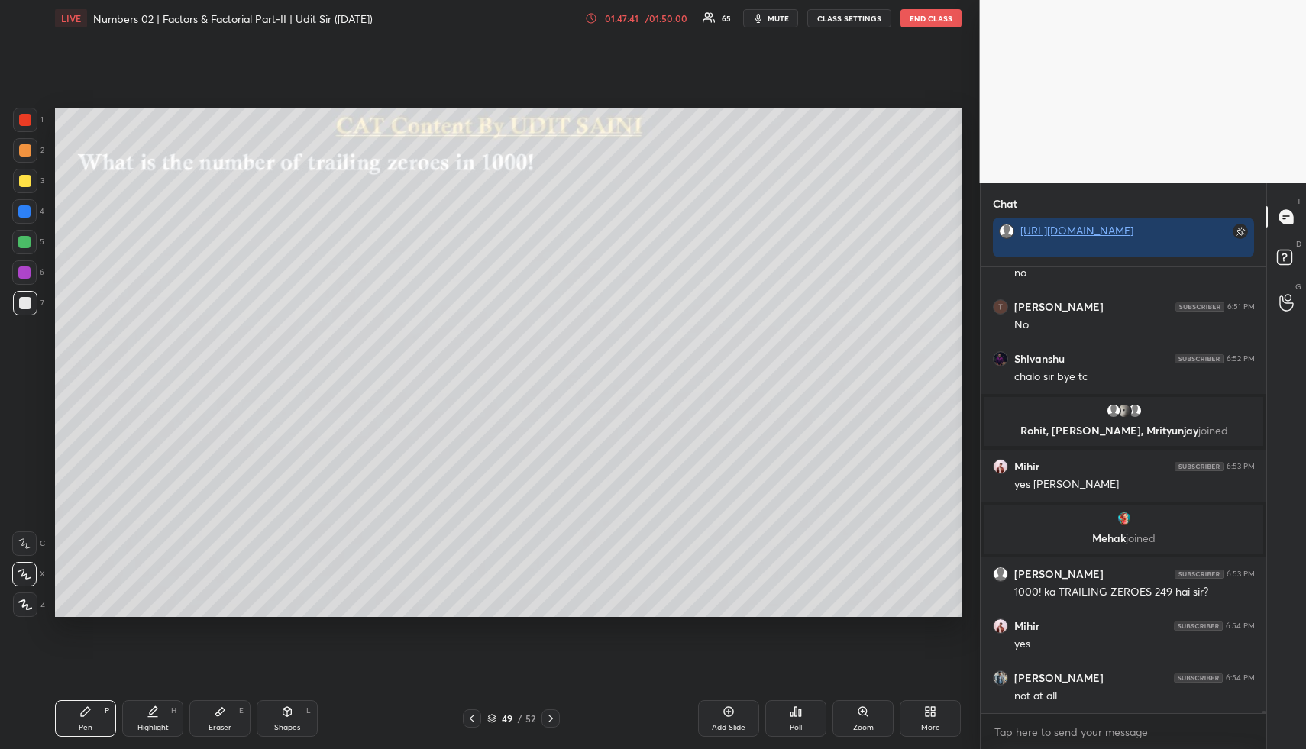
click at [220, 705] on div "Eraser E" at bounding box center [219, 718] width 61 height 37
drag, startPoint x: 83, startPoint y: 717, endPoint x: 73, endPoint y: 649, distance: 68.7
click at [82, 718] on div "Pen P" at bounding box center [85, 718] width 61 height 37
click at [26, 241] on div at bounding box center [24, 242] width 12 height 12
drag, startPoint x: 154, startPoint y: 712, endPoint x: 159, endPoint y: 689, distance: 24.1
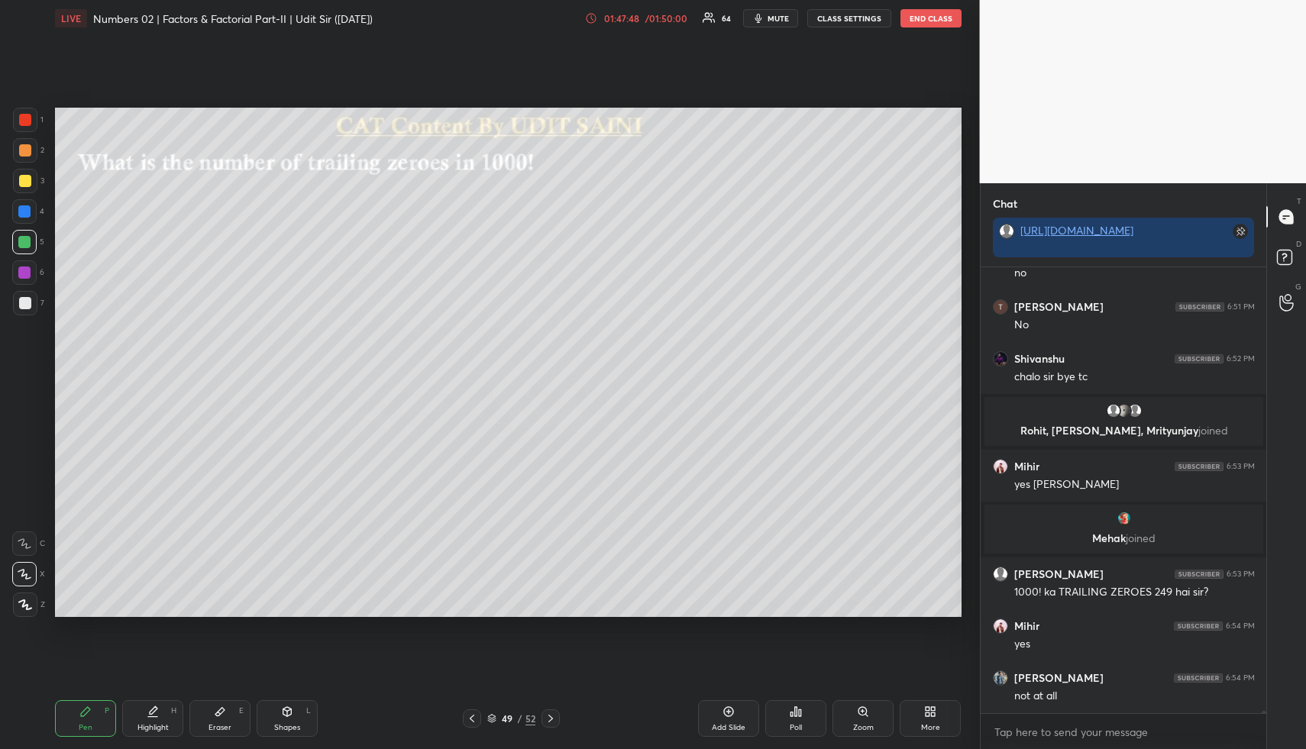
click at [153, 712] on icon at bounding box center [153, 711] width 12 height 12
click at [89, 723] on div "Pen P" at bounding box center [85, 718] width 61 height 37
click at [27, 300] on div at bounding box center [25, 303] width 12 height 12
click at [28, 301] on div at bounding box center [25, 303] width 12 height 12
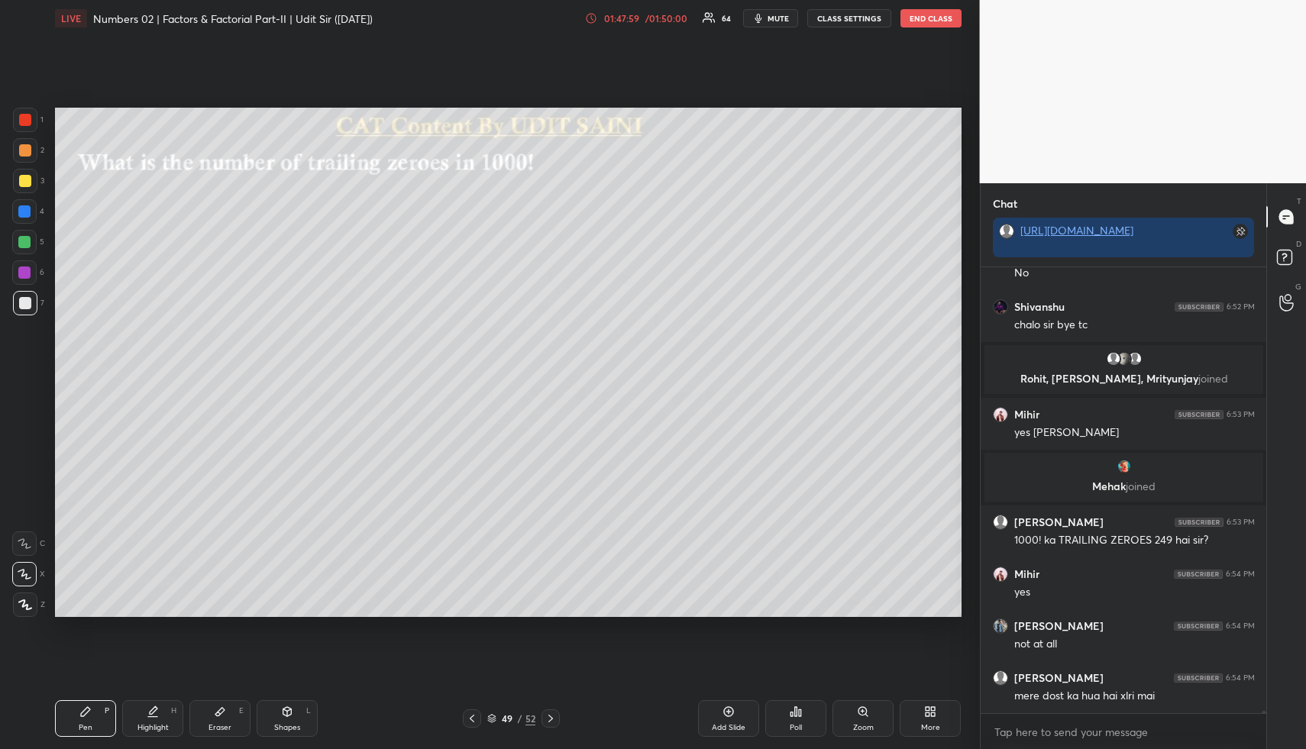
click at [89, 714] on icon at bounding box center [85, 711] width 12 height 12
click at [23, 182] on div at bounding box center [25, 181] width 12 height 12
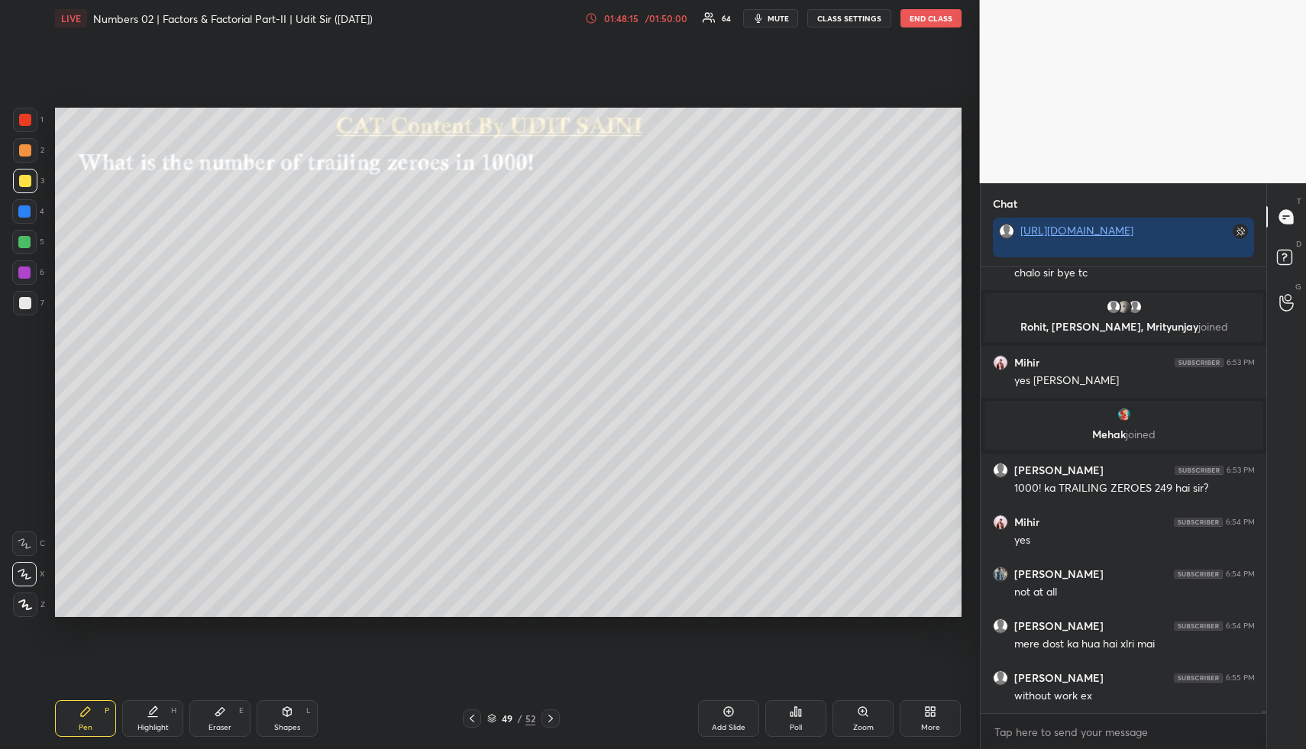
drag, startPoint x: 157, startPoint y: 715, endPoint x: 263, endPoint y: 628, distance: 136.8
click at [160, 713] on div "Highlight H" at bounding box center [152, 718] width 61 height 37
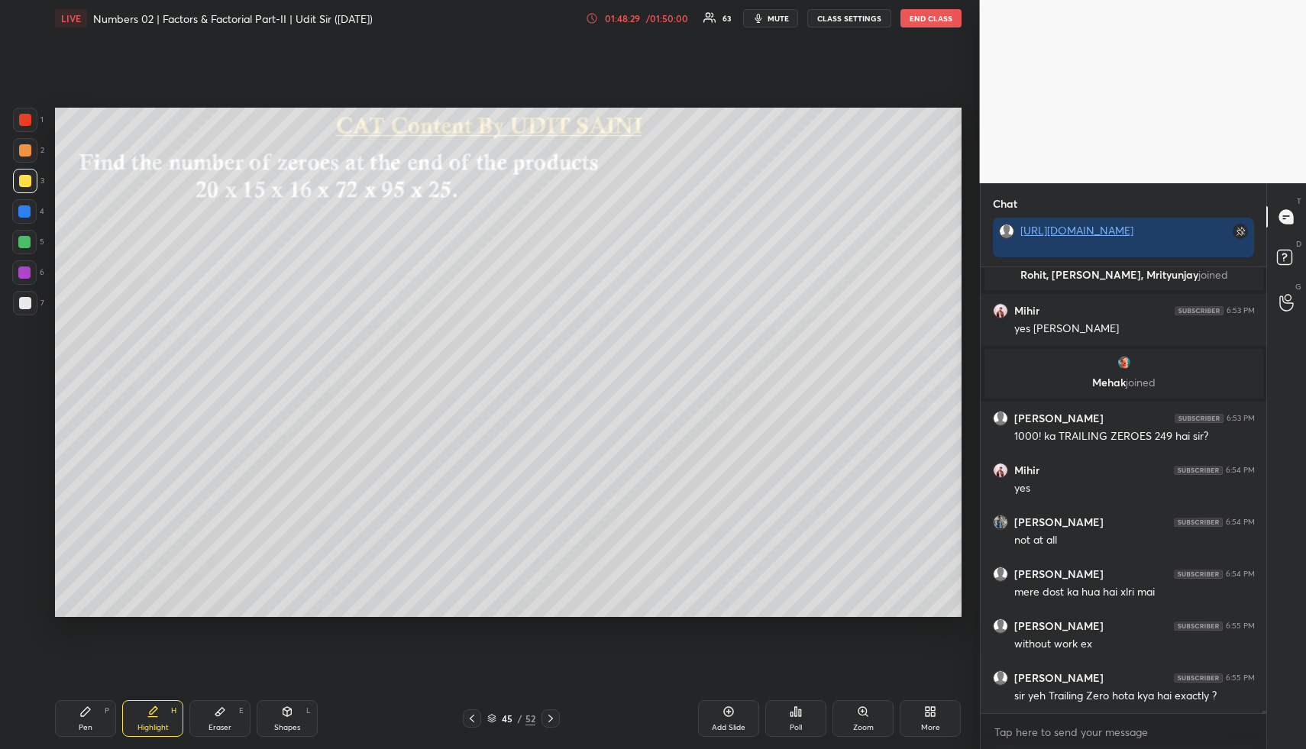
click at [172, 731] on div "Highlight H" at bounding box center [152, 718] width 61 height 37
drag, startPoint x: 95, startPoint y: 709, endPoint x: 79, endPoint y: 647, distance: 63.7
click at [94, 708] on div "Pen P" at bounding box center [85, 718] width 61 height 37
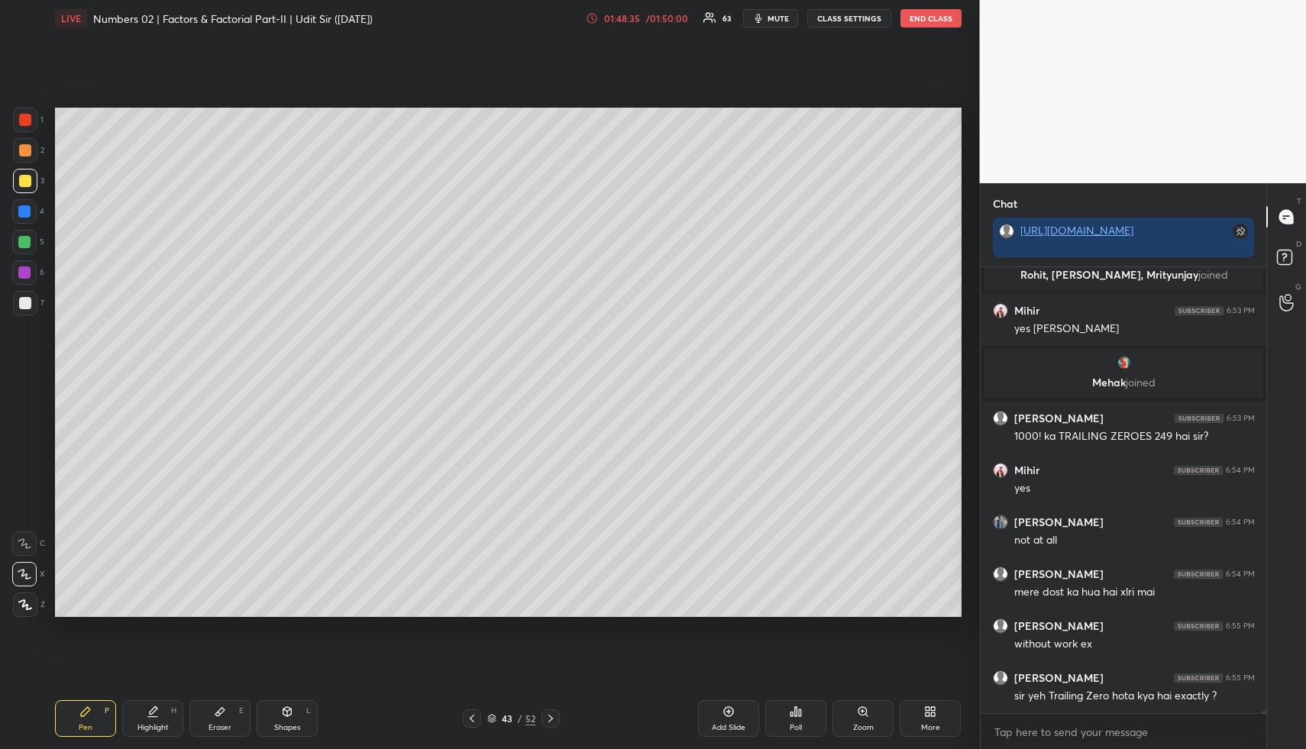
drag, startPoint x: 153, startPoint y: 725, endPoint x: 193, endPoint y: 631, distance: 101.3
click at [153, 724] on div "Highlight" at bounding box center [152, 728] width 31 height 8
click at [101, 710] on div "Pen P" at bounding box center [85, 718] width 61 height 37
drag, startPoint x: 18, startPoint y: 238, endPoint x: 37, endPoint y: 260, distance: 29.2
click at [18, 242] on div at bounding box center [24, 242] width 24 height 24
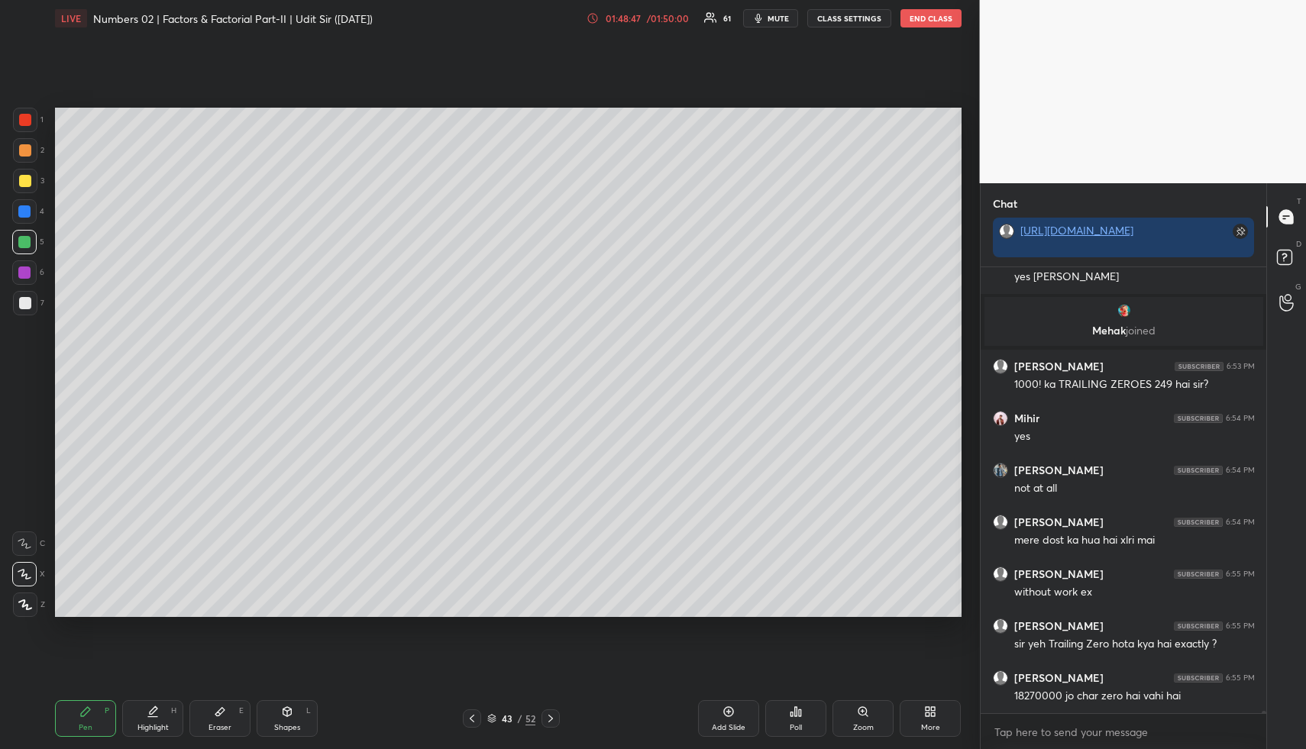
scroll to position [79414, 0]
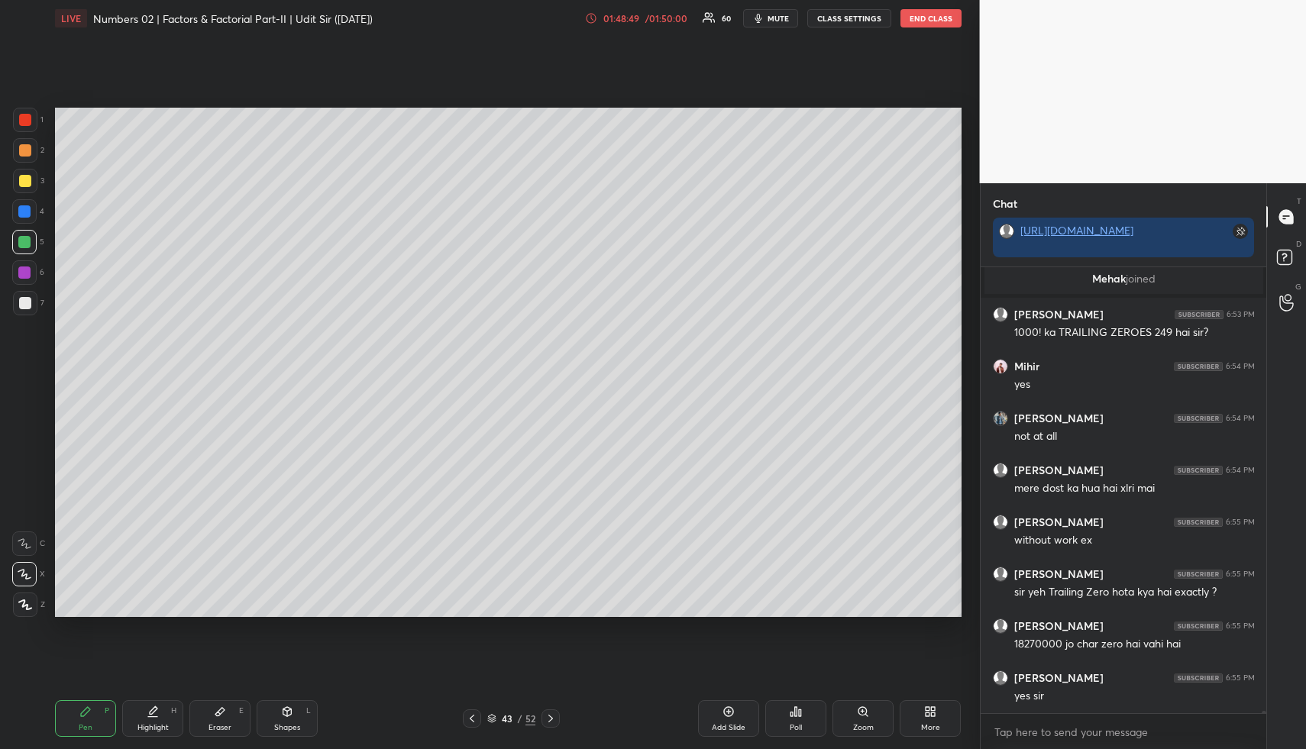
click at [139, 717] on div "Highlight H" at bounding box center [152, 718] width 61 height 37
drag, startPoint x: 718, startPoint y: 714, endPoint x: 628, endPoint y: 637, distance: 118.1
click at [714, 711] on div "Add Slide" at bounding box center [728, 718] width 61 height 37
drag, startPoint x: 24, startPoint y: 173, endPoint x: 30, endPoint y: 244, distance: 70.4
click at [24, 173] on div at bounding box center [25, 181] width 24 height 24
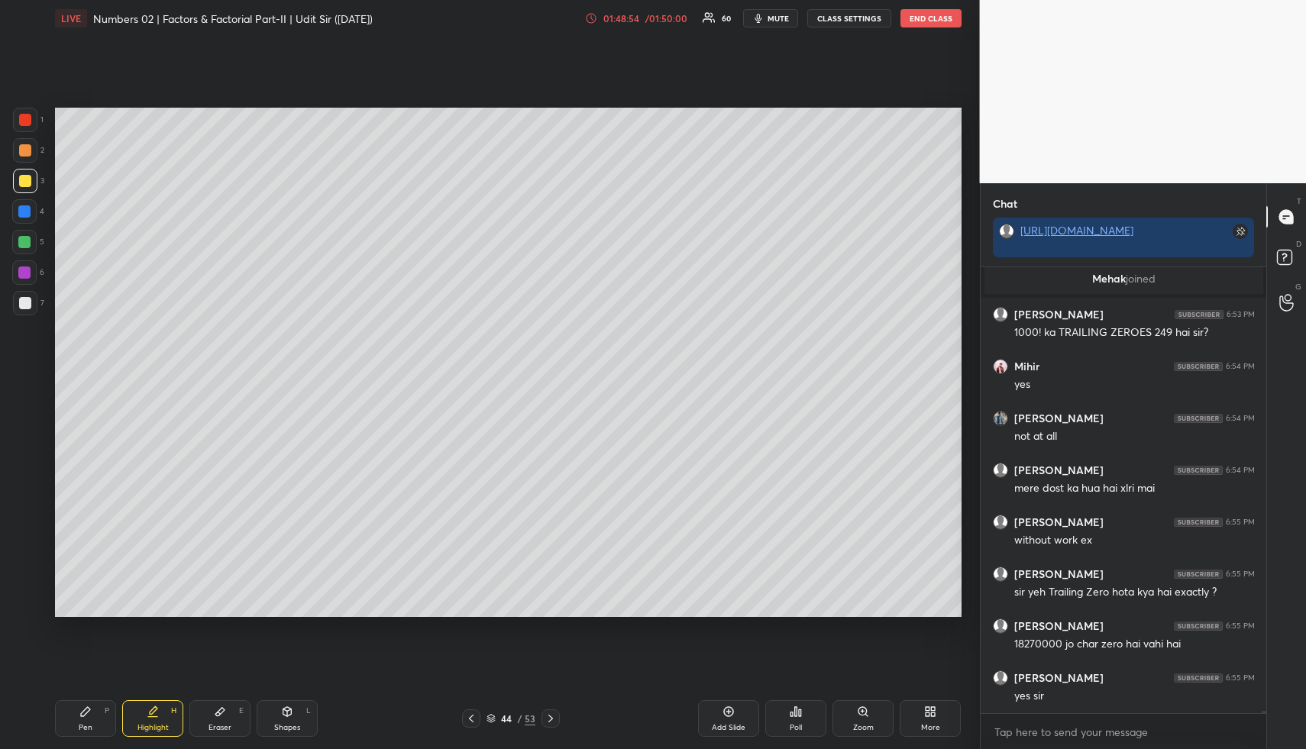
drag, startPoint x: 83, startPoint y: 712, endPoint x: 86, endPoint y: 676, distance: 35.3
click at [80, 710] on icon at bounding box center [85, 711] width 12 height 12
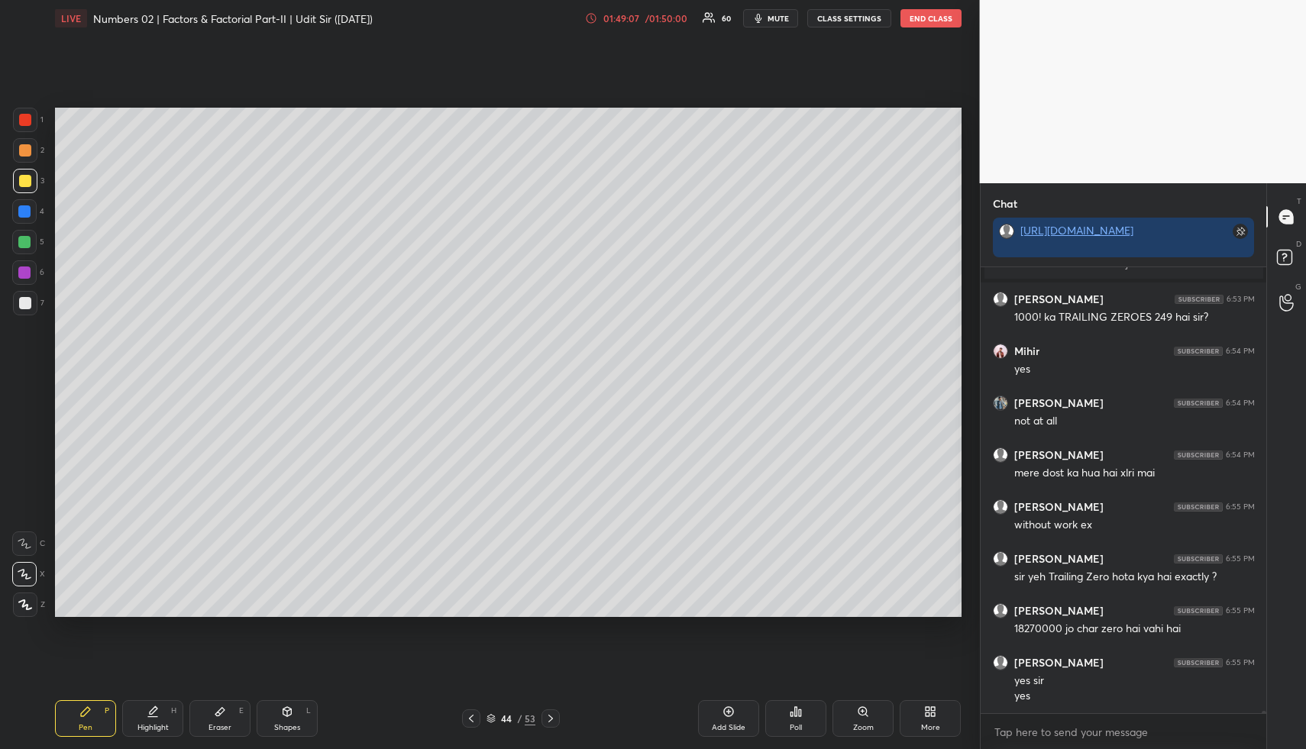
drag, startPoint x: 164, startPoint y: 717, endPoint x: 205, endPoint y: 634, distance: 92.5
click at [165, 718] on div "Highlight H" at bounding box center [152, 718] width 61 height 37
click at [155, 709] on icon at bounding box center [154, 710] width 8 height 8
click at [469, 720] on icon at bounding box center [471, 718] width 12 height 12
click at [551, 718] on icon at bounding box center [550, 718] width 12 height 12
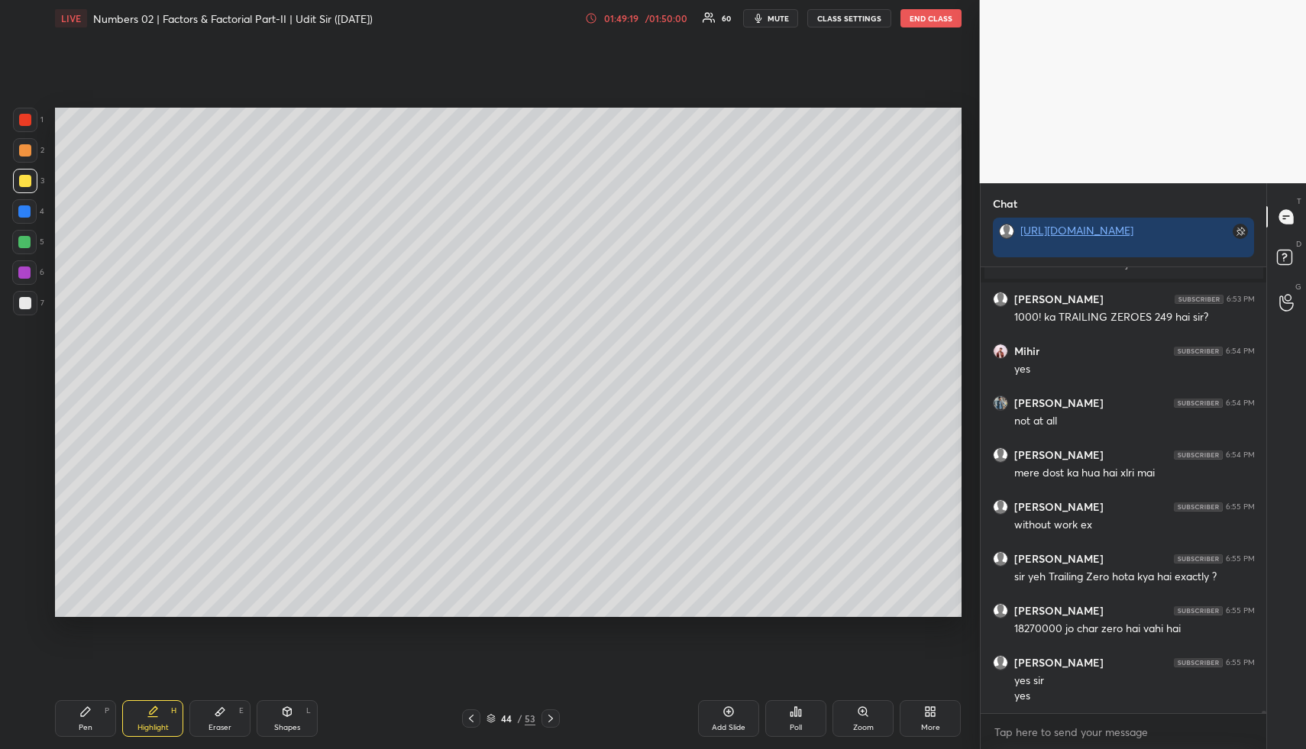
click at [554, 718] on icon at bounding box center [550, 718] width 12 height 12
click at [142, 712] on div "Highlight H" at bounding box center [152, 718] width 61 height 37
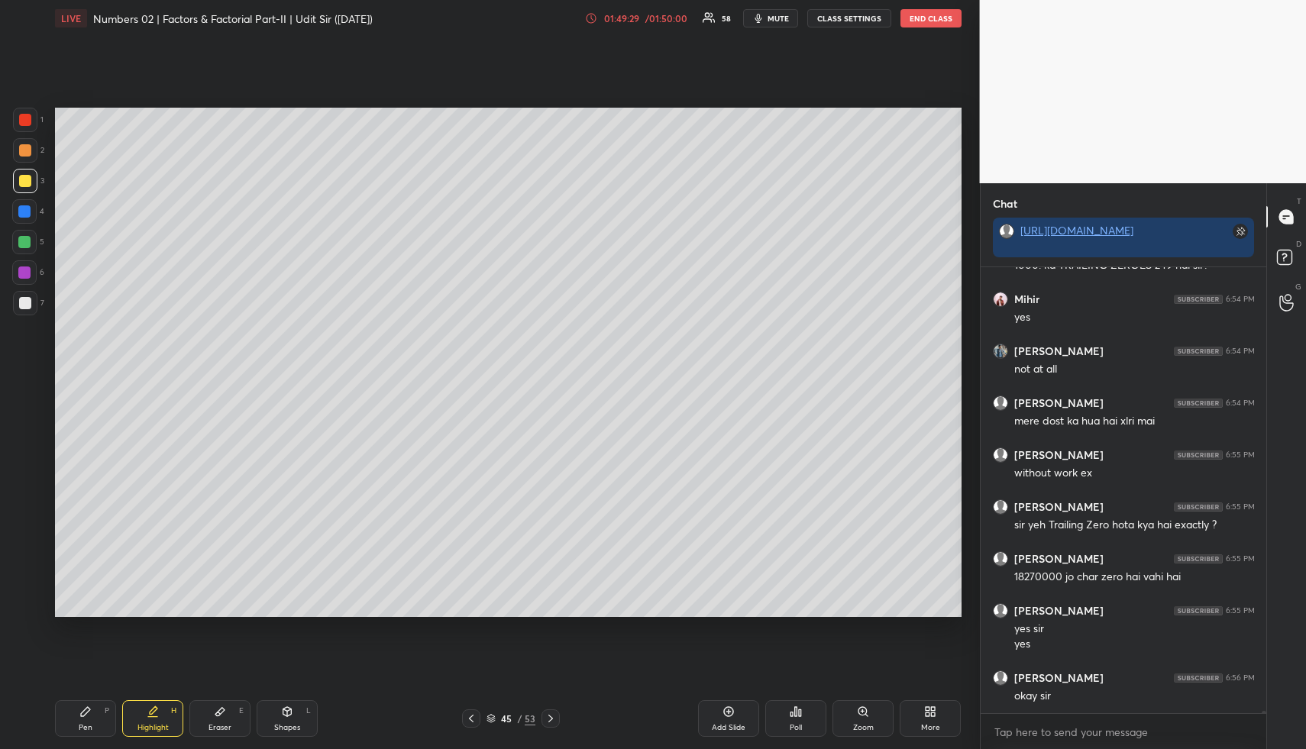
scroll to position [79496, 0]
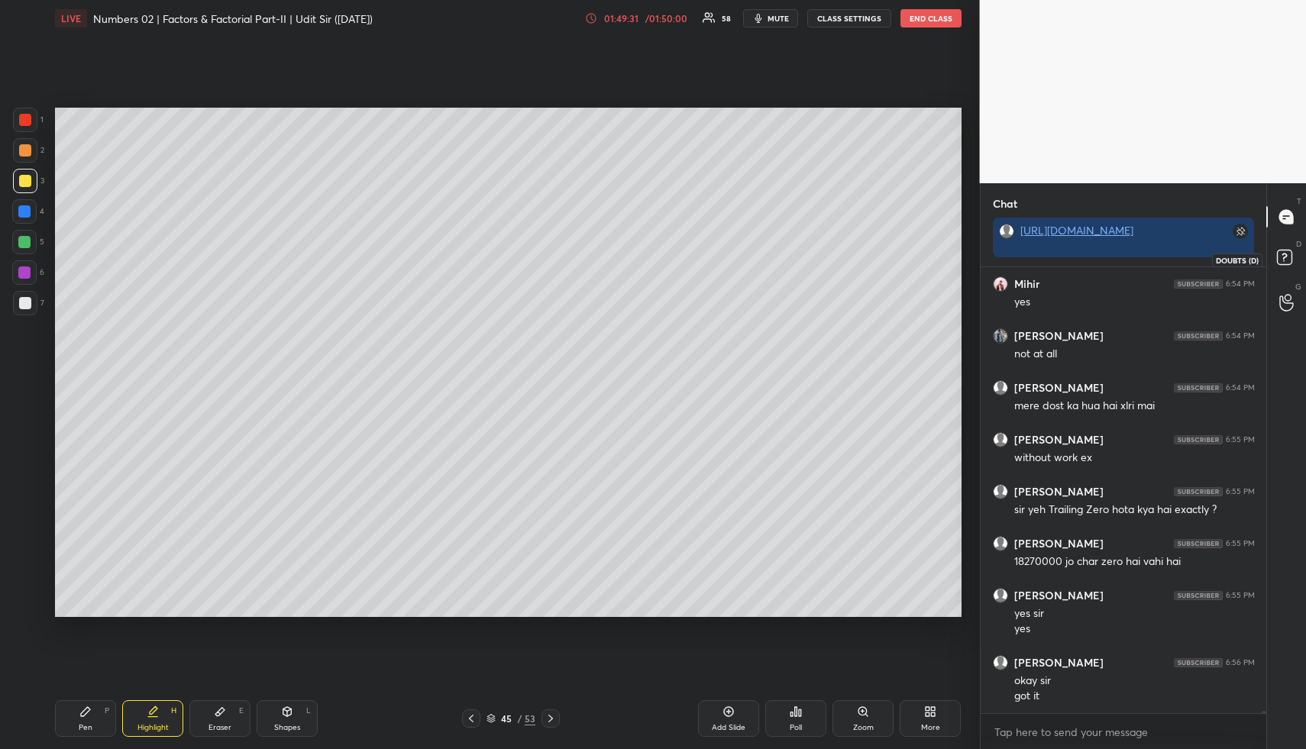
click at [1292, 262] on icon at bounding box center [1286, 259] width 27 height 27
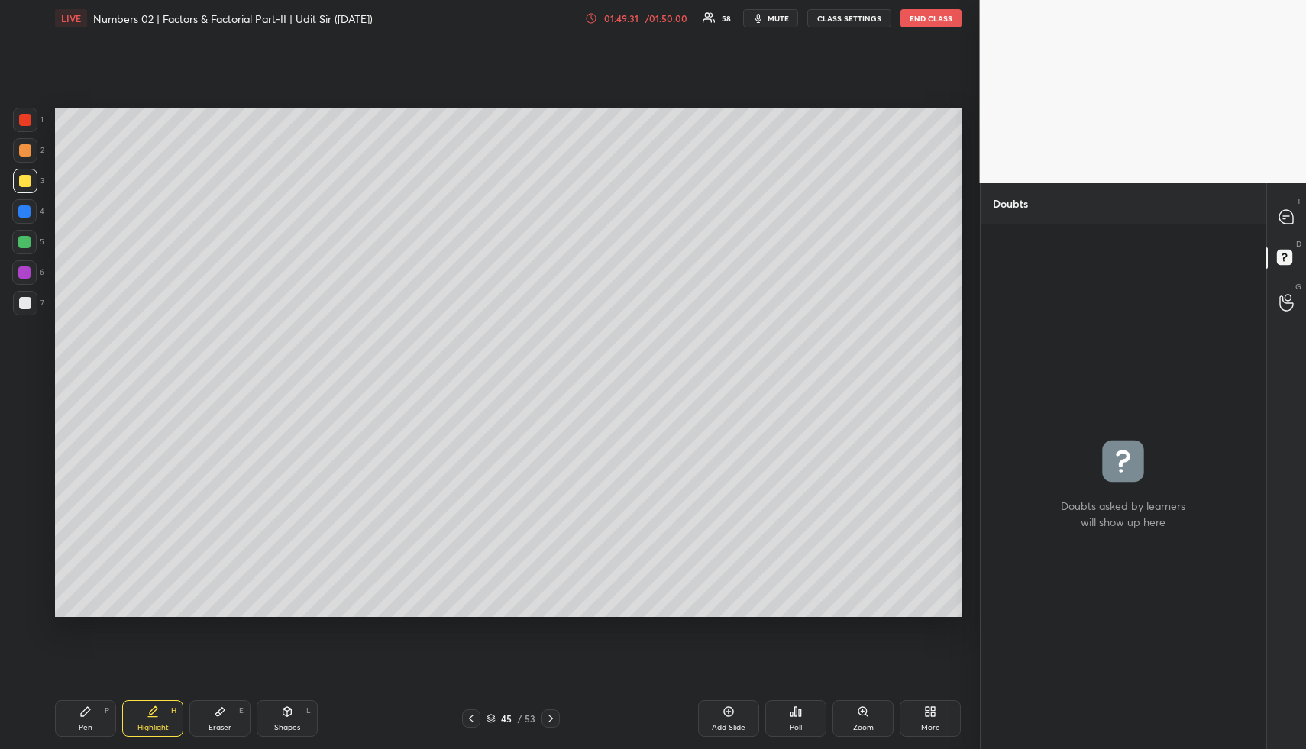
scroll to position [5, 5]
click at [1287, 224] on icon at bounding box center [1286, 217] width 16 height 16
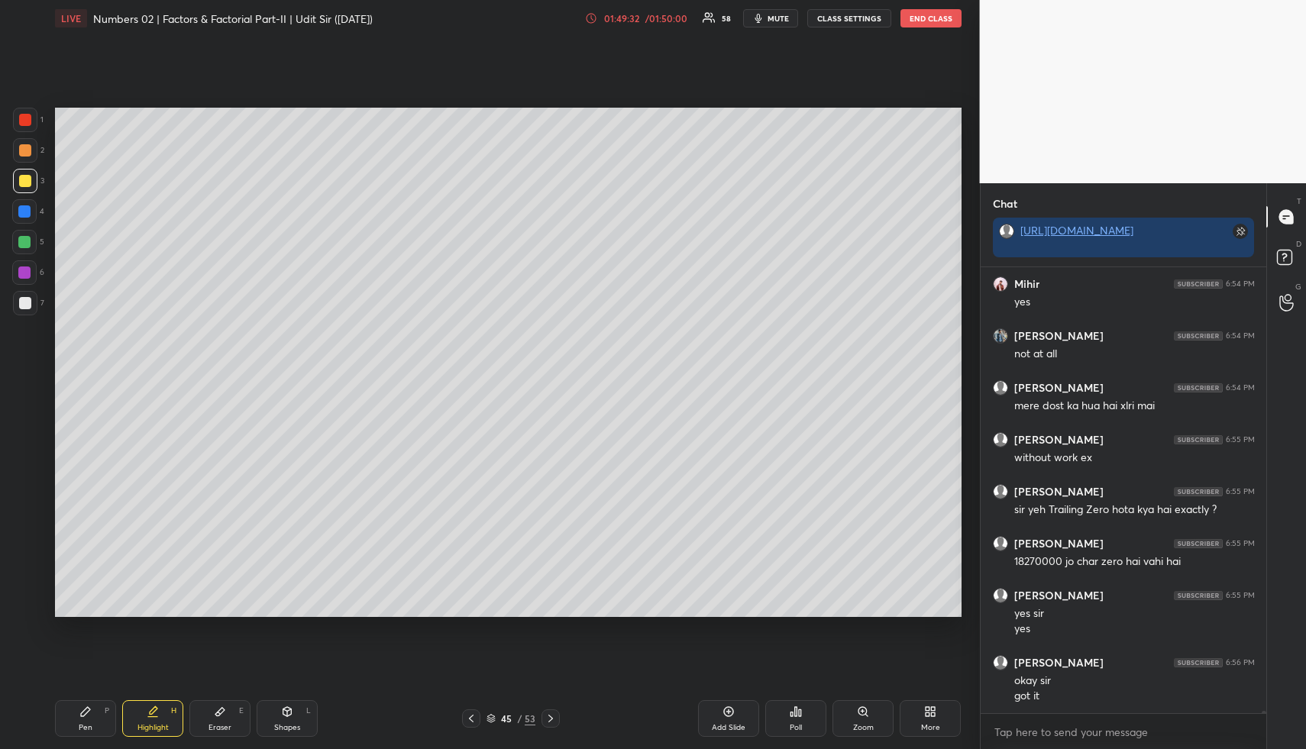
scroll to position [441, 281]
click at [1286, 299] on icon at bounding box center [1286, 303] width 15 height 18
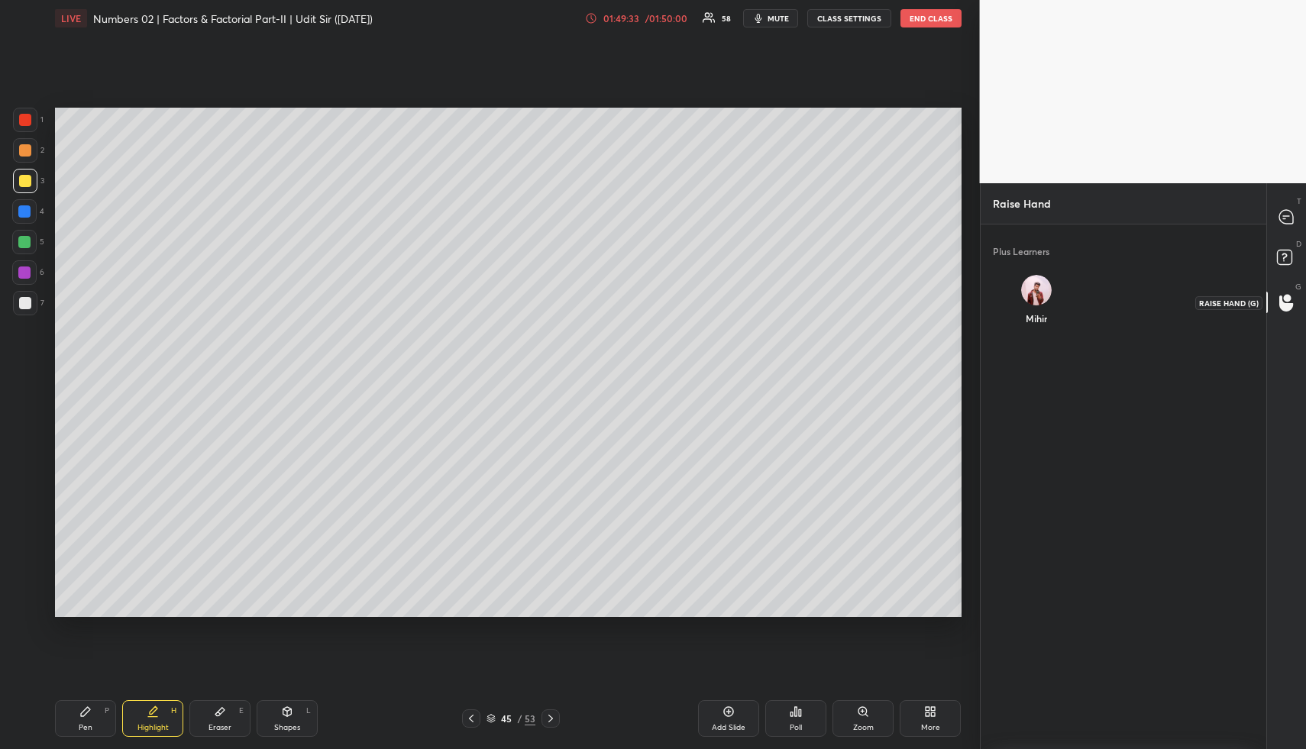
scroll to position [515, 281]
click at [1043, 300] on div "Mihir" at bounding box center [1036, 303] width 86 height 81
click at [1043, 329] on button "INVITE" at bounding box center [1036, 329] width 74 height 20
click at [1288, 247] on icon at bounding box center [1286, 259] width 27 height 27
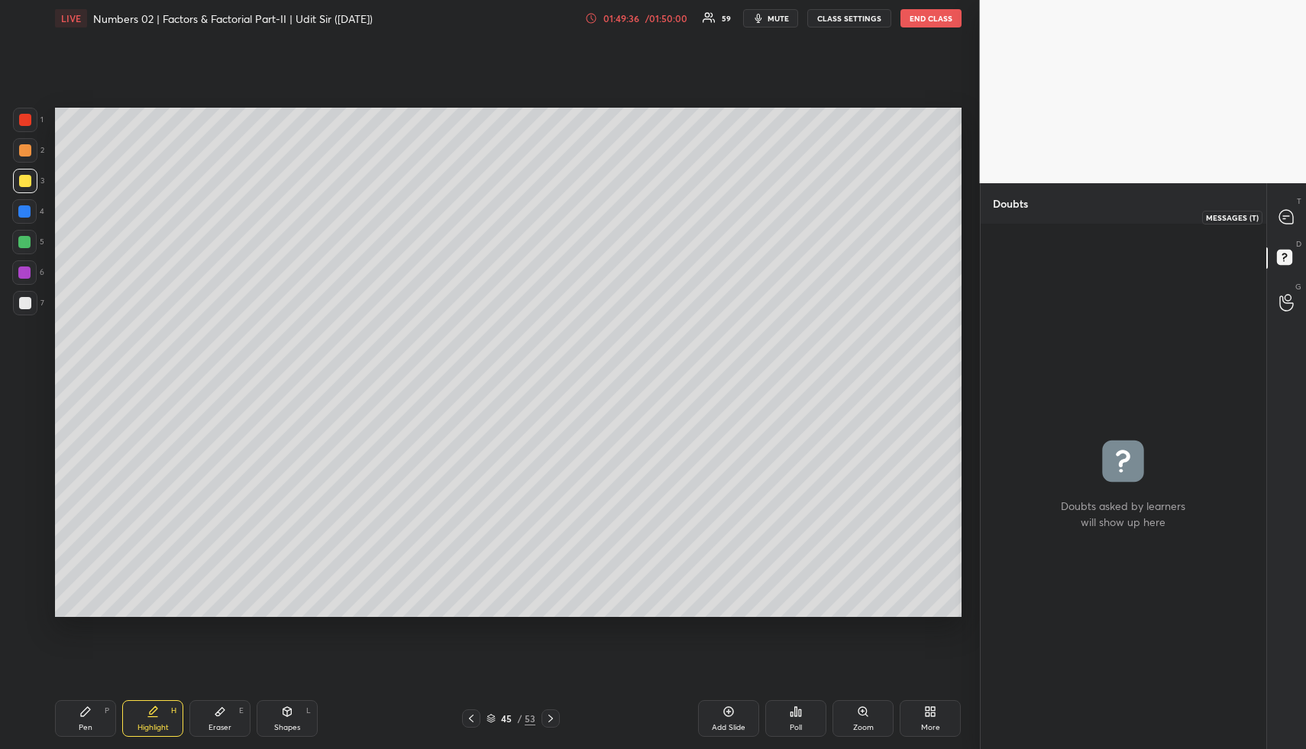
click at [1283, 217] on icon at bounding box center [1286, 217] width 14 height 14
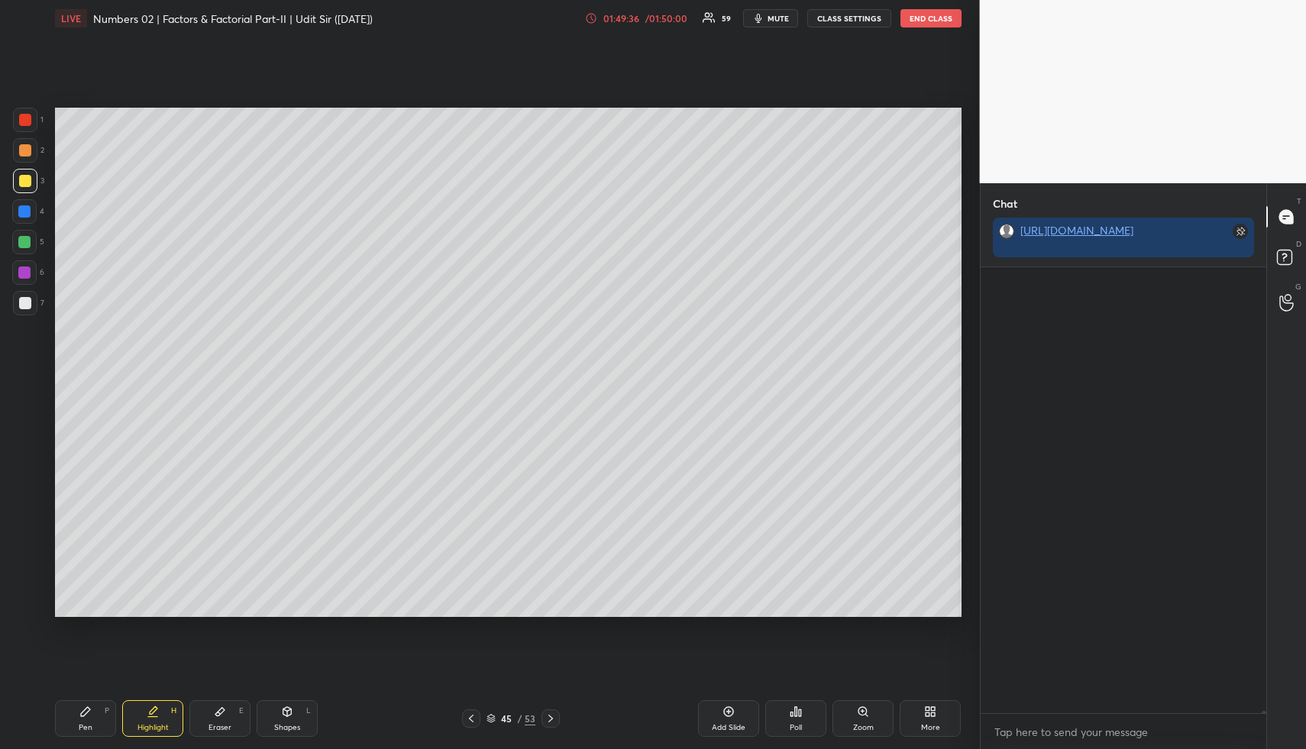
scroll to position [441, 281]
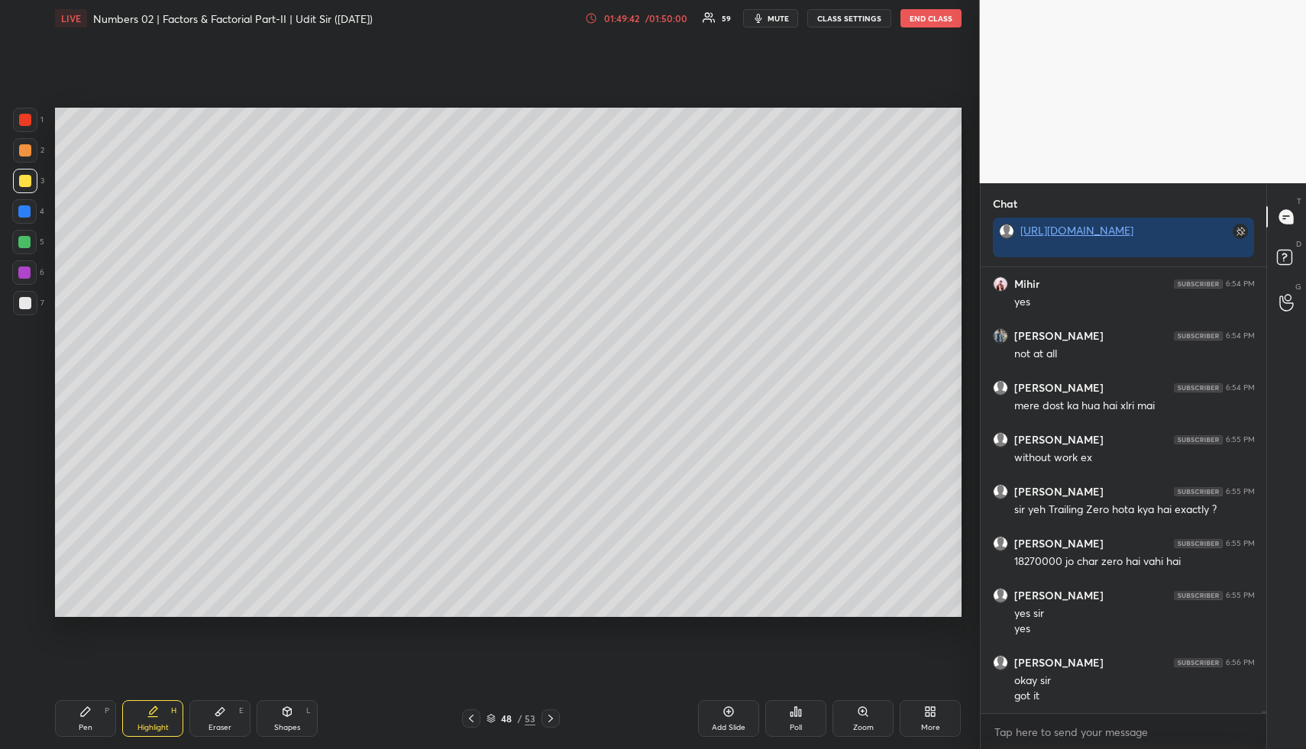
click at [96, 712] on div "Pen P" at bounding box center [85, 718] width 61 height 37
drag, startPoint x: 98, startPoint y: 712, endPoint x: 105, endPoint y: 650, distance: 62.2
click at [94, 711] on div "Pen P" at bounding box center [85, 718] width 61 height 37
click at [22, 147] on div at bounding box center [25, 150] width 12 height 12
click at [23, 153] on div at bounding box center [25, 150] width 12 height 12
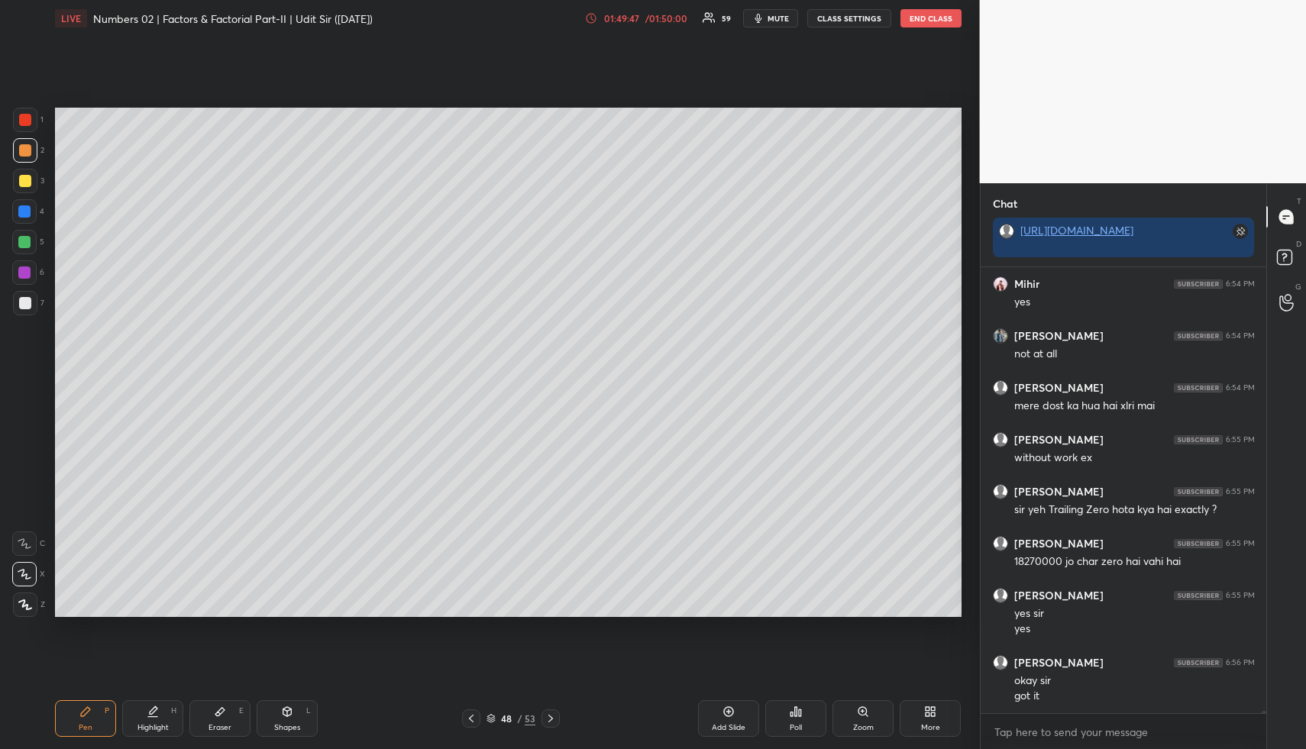
click at [26, 610] on div at bounding box center [25, 604] width 24 height 24
click at [26, 181] on div at bounding box center [25, 181] width 12 height 12
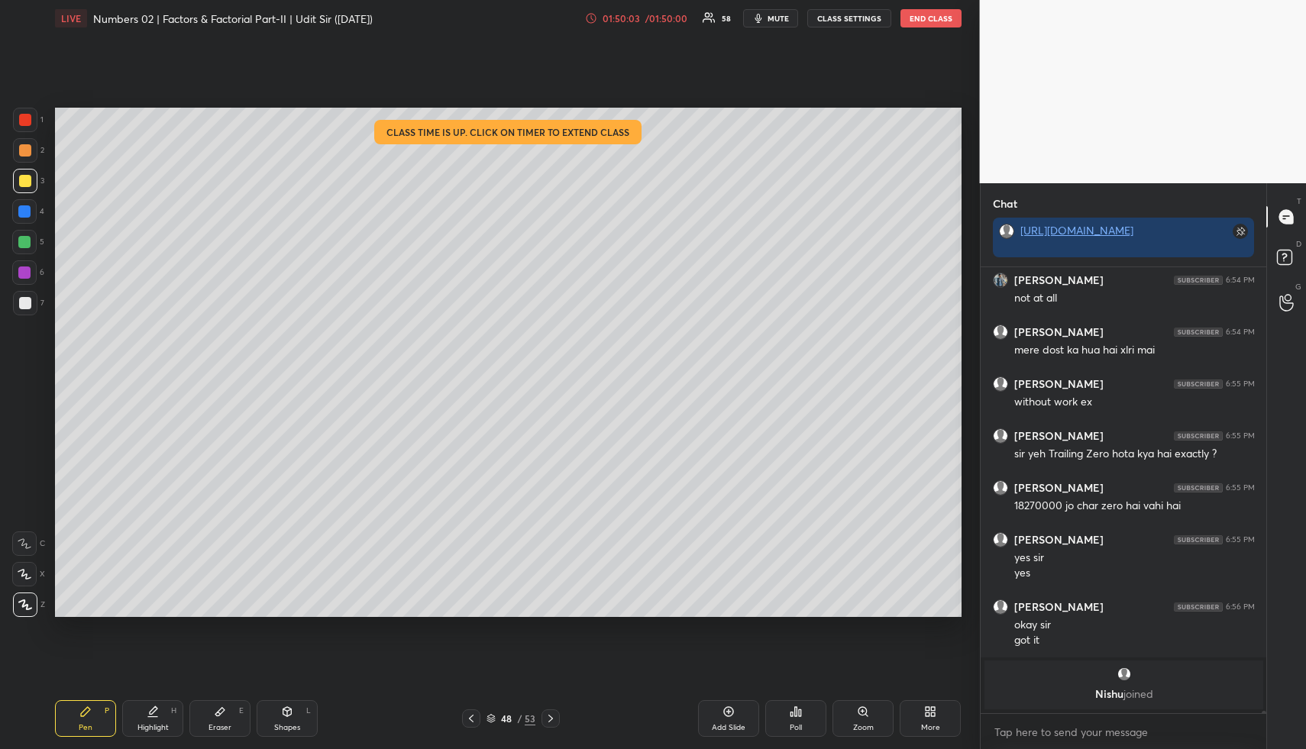
click at [654, 21] on div "/ 01:50:00" at bounding box center [666, 18] width 47 height 9
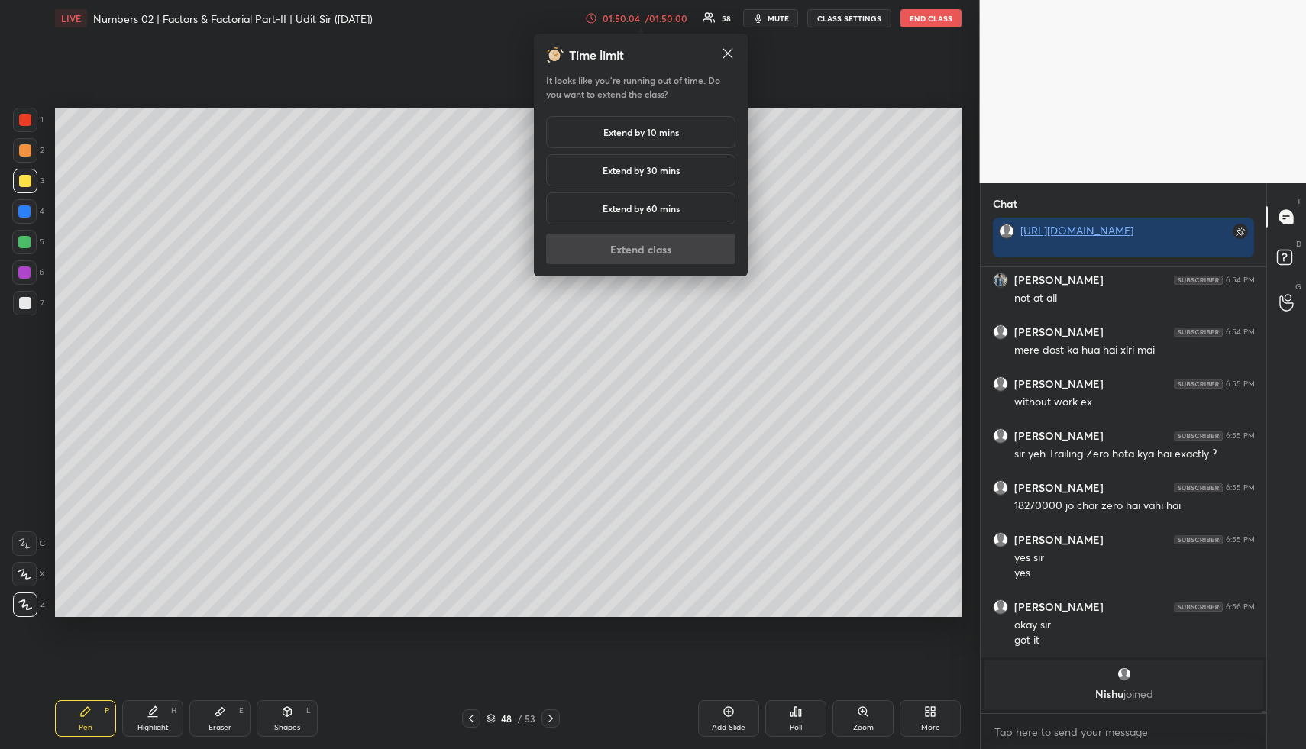
click at [625, 147] on div "Extend by 10 mins" at bounding box center [640, 132] width 189 height 32
click at [625, 249] on button "Extend class" at bounding box center [640, 249] width 189 height 31
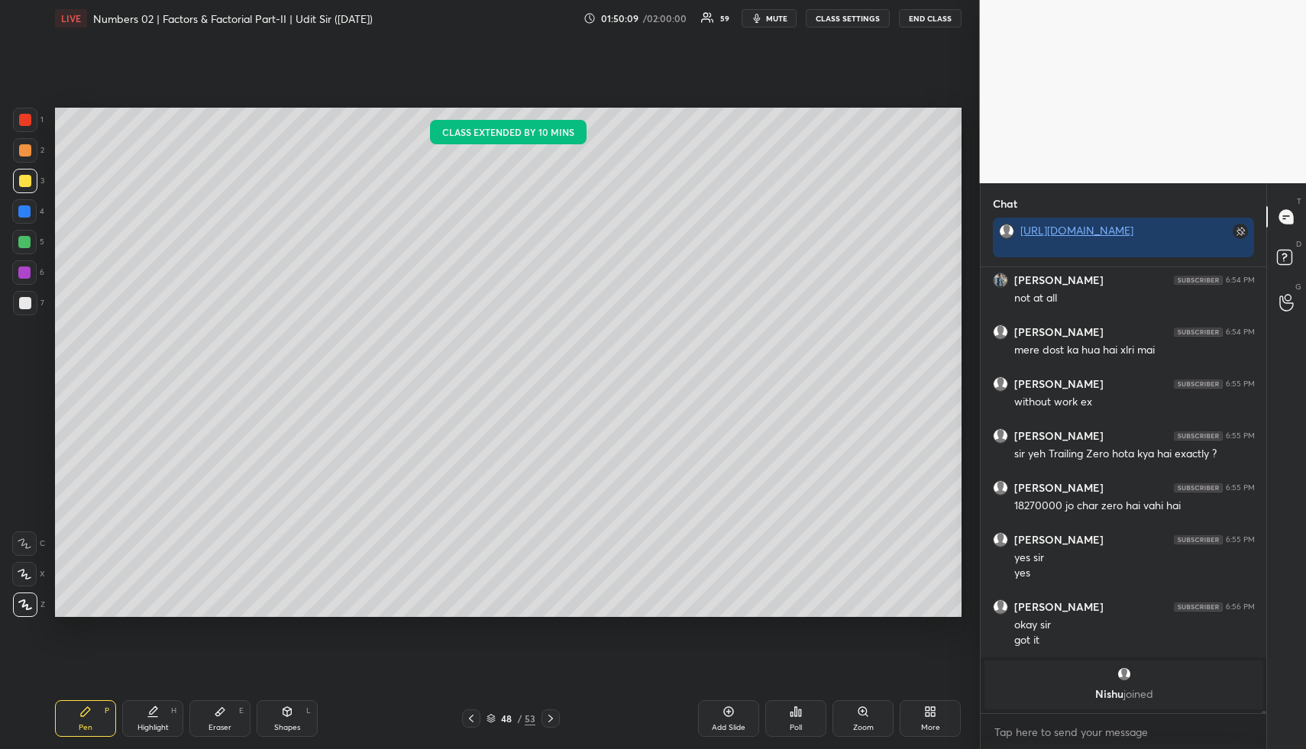
drag, startPoint x: 92, startPoint y: 710, endPoint x: 89, endPoint y: 659, distance: 51.3
click at [89, 707] on div "Pen P" at bounding box center [85, 718] width 61 height 37
click at [23, 152] on div at bounding box center [25, 150] width 12 height 12
click at [24, 151] on div at bounding box center [25, 150] width 12 height 12
click at [84, 721] on div "Pen P" at bounding box center [85, 718] width 61 height 37
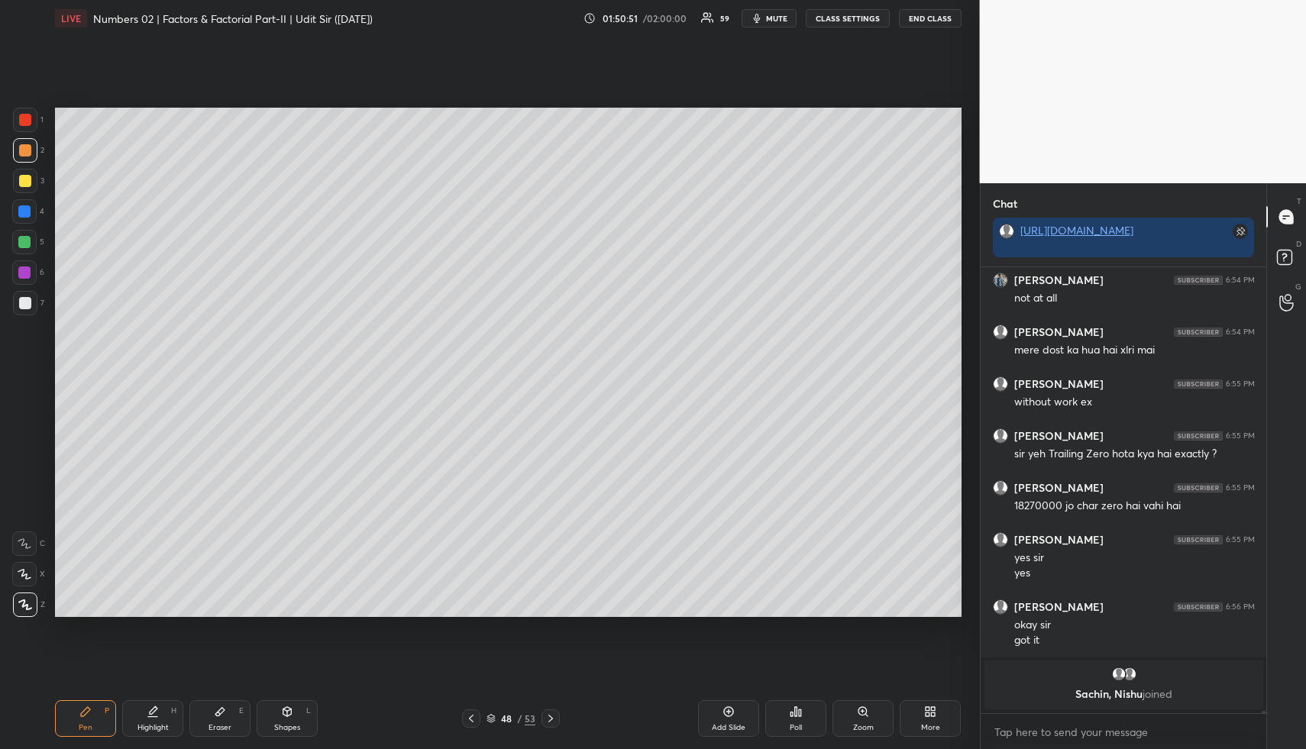
click at [27, 186] on div at bounding box center [25, 181] width 12 height 12
click at [25, 199] on div at bounding box center [24, 211] width 24 height 24
click at [22, 206] on div at bounding box center [24, 211] width 12 height 12
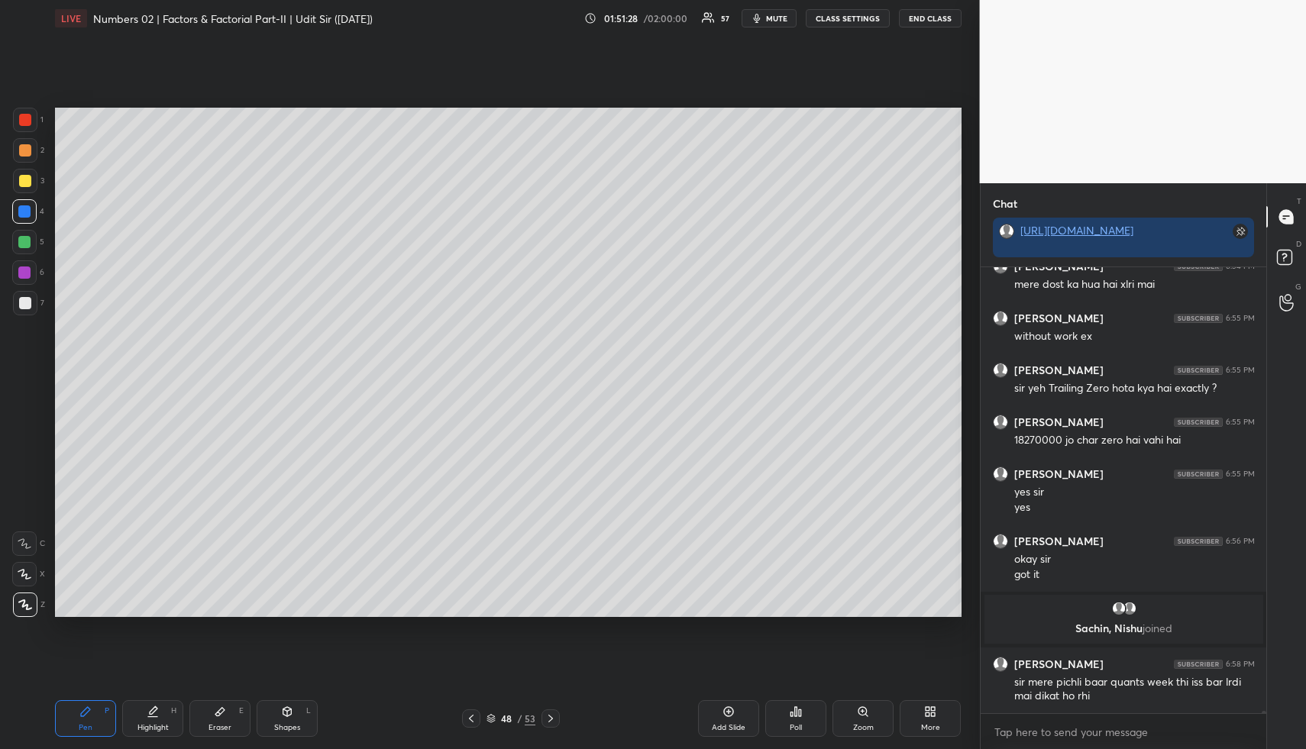
drag, startPoint x: 96, startPoint y: 708, endPoint x: 89, endPoint y: 694, distance: 16.1
click at [93, 706] on div "Pen P" at bounding box center [85, 718] width 61 height 37
click at [26, 150] on div at bounding box center [25, 150] width 12 height 12
drag, startPoint x: 27, startPoint y: 185, endPoint x: 38, endPoint y: 185, distance: 10.7
click at [27, 185] on div at bounding box center [25, 181] width 12 height 12
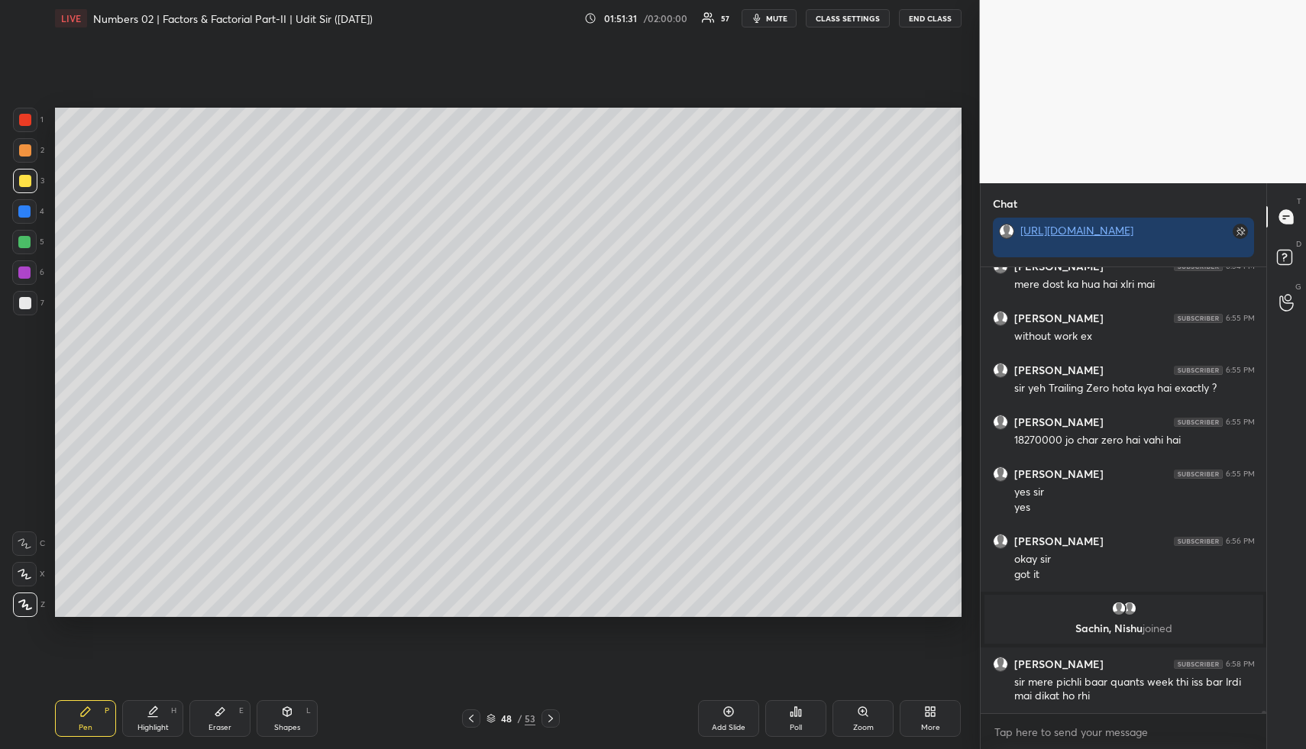
scroll to position [79507, 0]
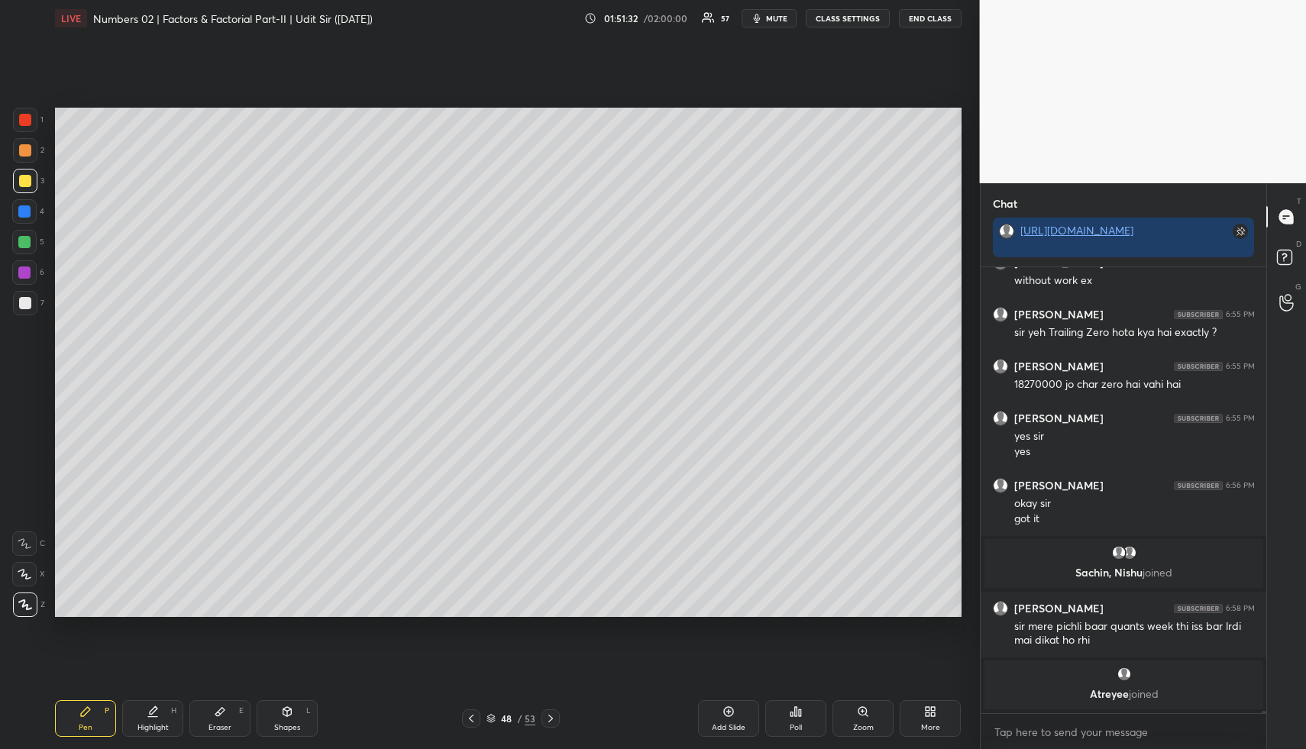
click at [27, 210] on div at bounding box center [24, 211] width 12 height 12
drag, startPoint x: 68, startPoint y: 712, endPoint x: 73, endPoint y: 649, distance: 62.8
click at [70, 709] on div "Pen P" at bounding box center [85, 718] width 61 height 37
click at [27, 243] on div at bounding box center [24, 242] width 12 height 12
click at [1287, 299] on icon at bounding box center [1286, 295] width 15 height 18
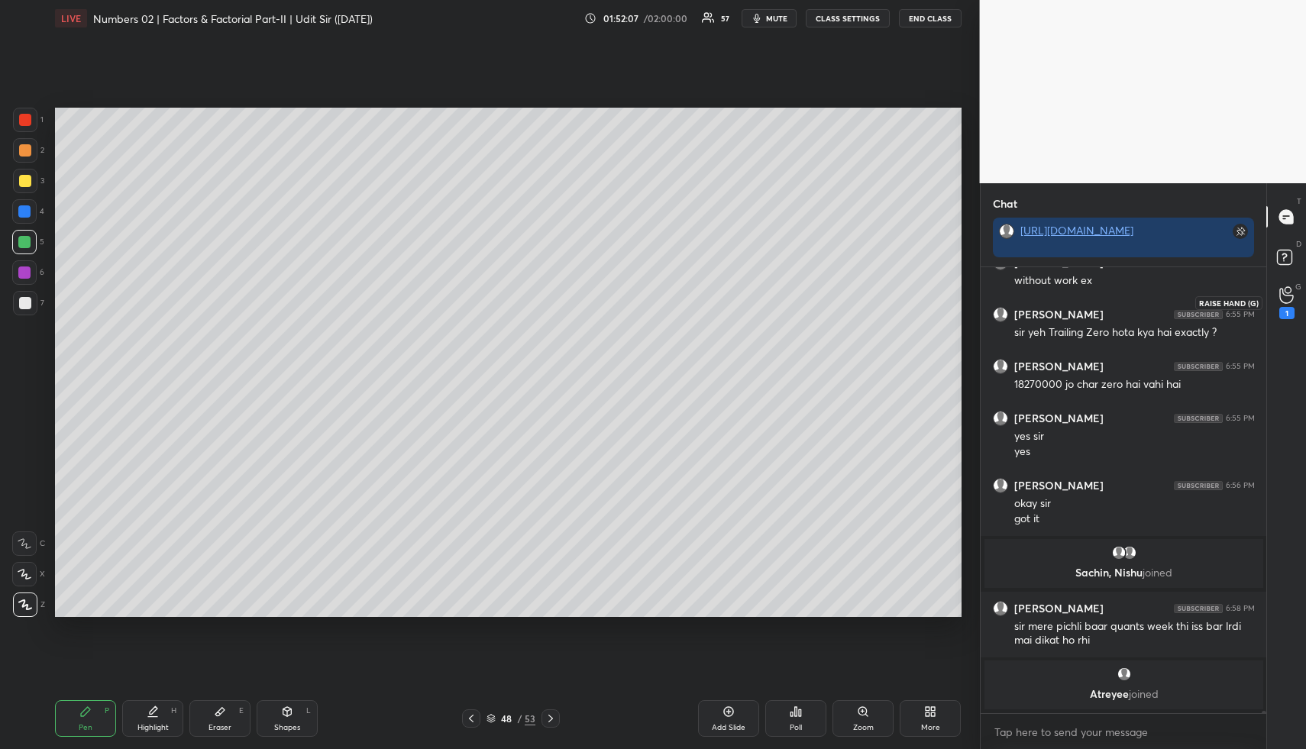
scroll to position [446, 281]
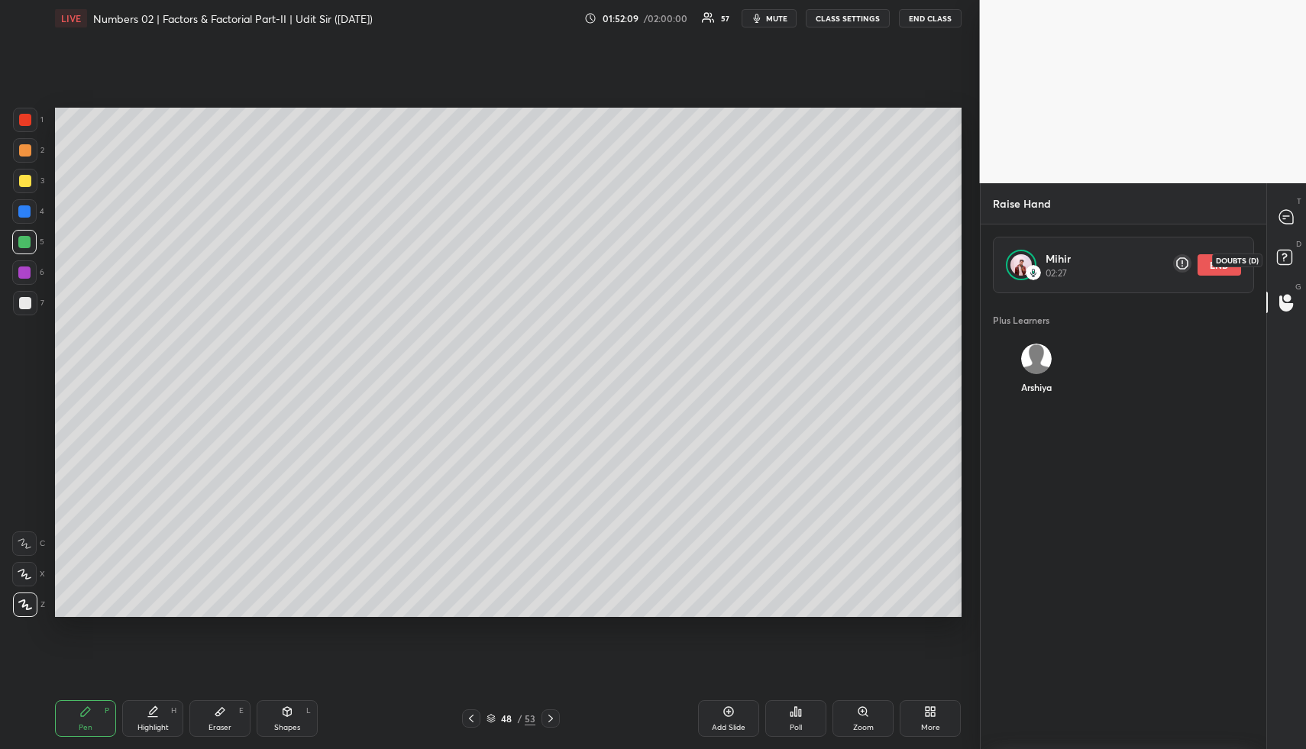
click at [1286, 260] on rect at bounding box center [1284, 257] width 15 height 15
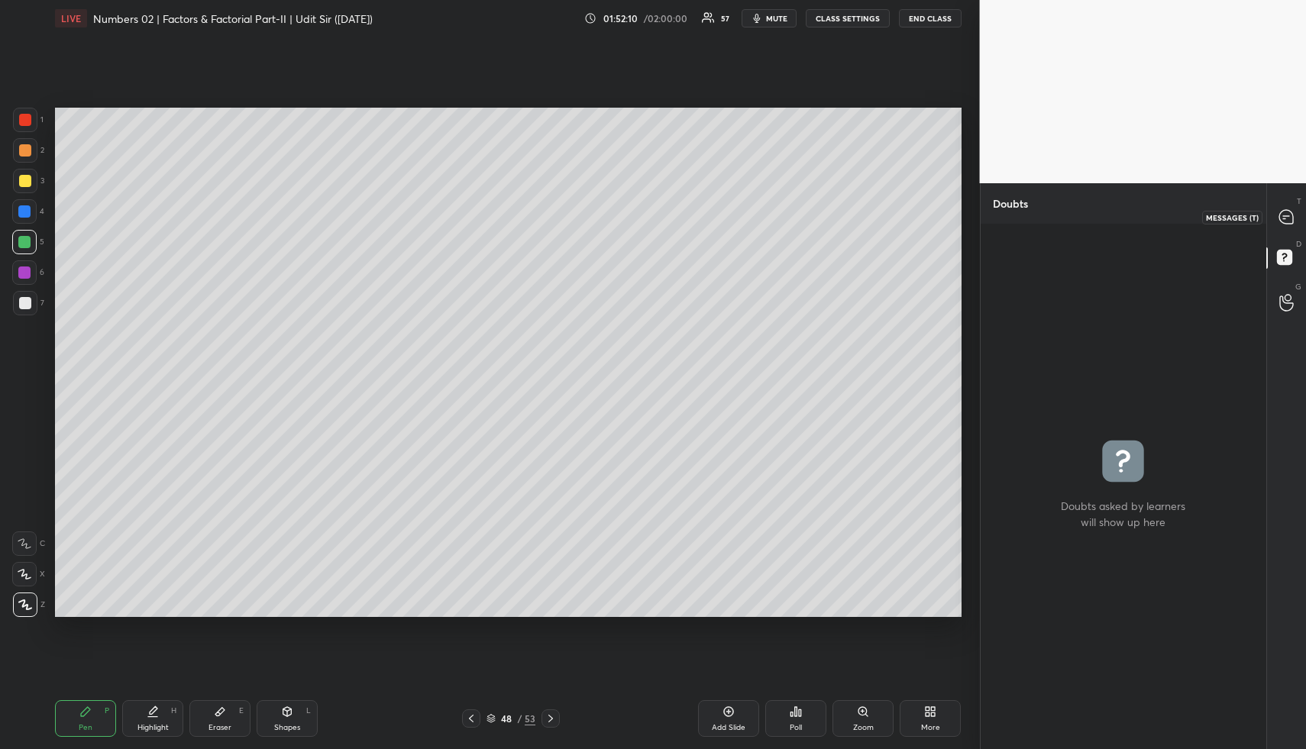
click at [1287, 207] on div at bounding box center [1286, 216] width 31 height 27
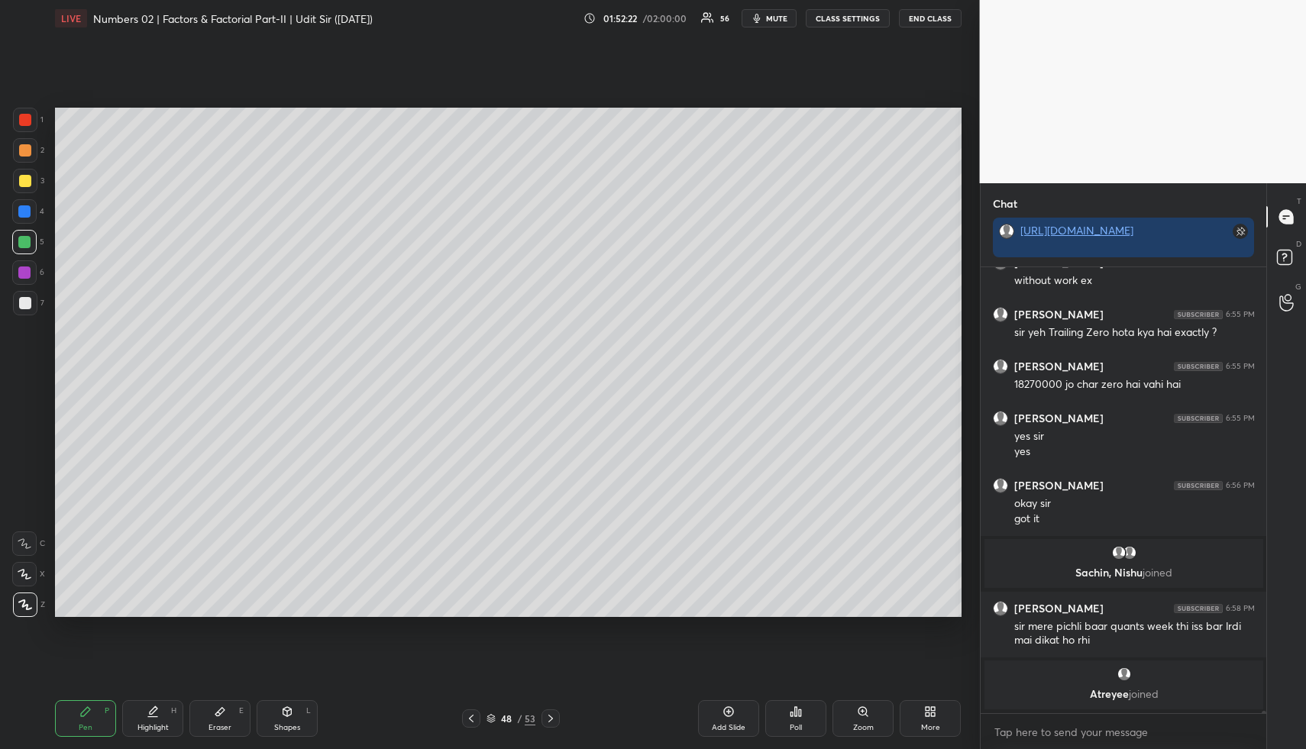
scroll to position [79703, 0]
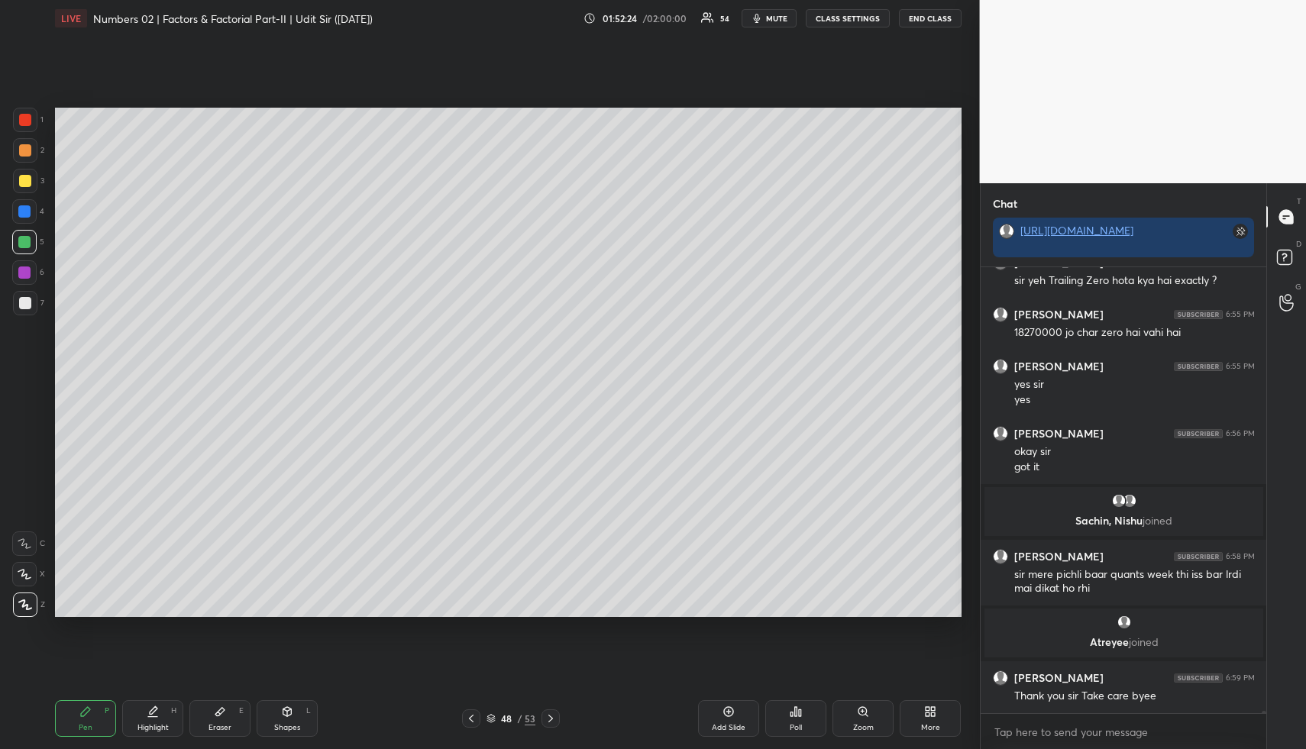
click at [925, 15] on button "END CLASS" at bounding box center [930, 18] width 63 height 18
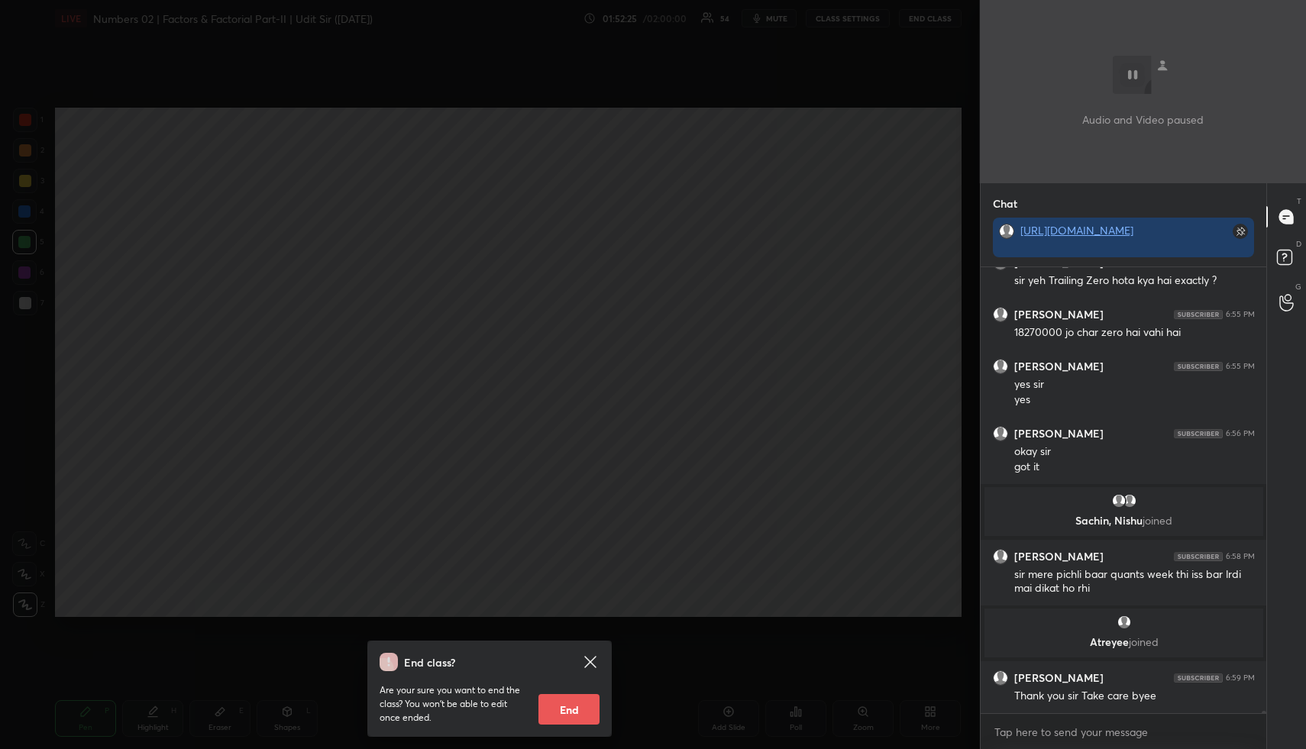
click at [579, 715] on button "End" at bounding box center [568, 709] width 61 height 31
type textarea "x"
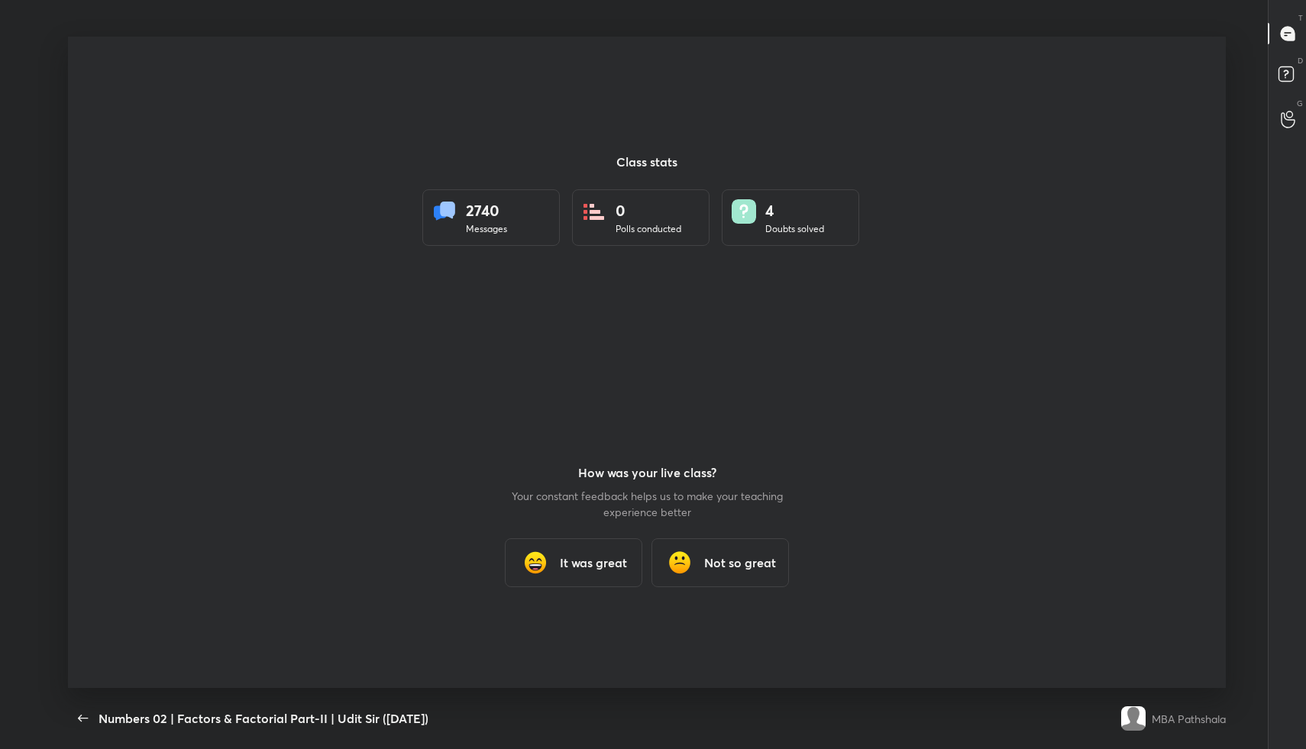
scroll to position [75695, 75053]
click at [599, 562] on h3 "It was great" at bounding box center [593, 563] width 67 height 18
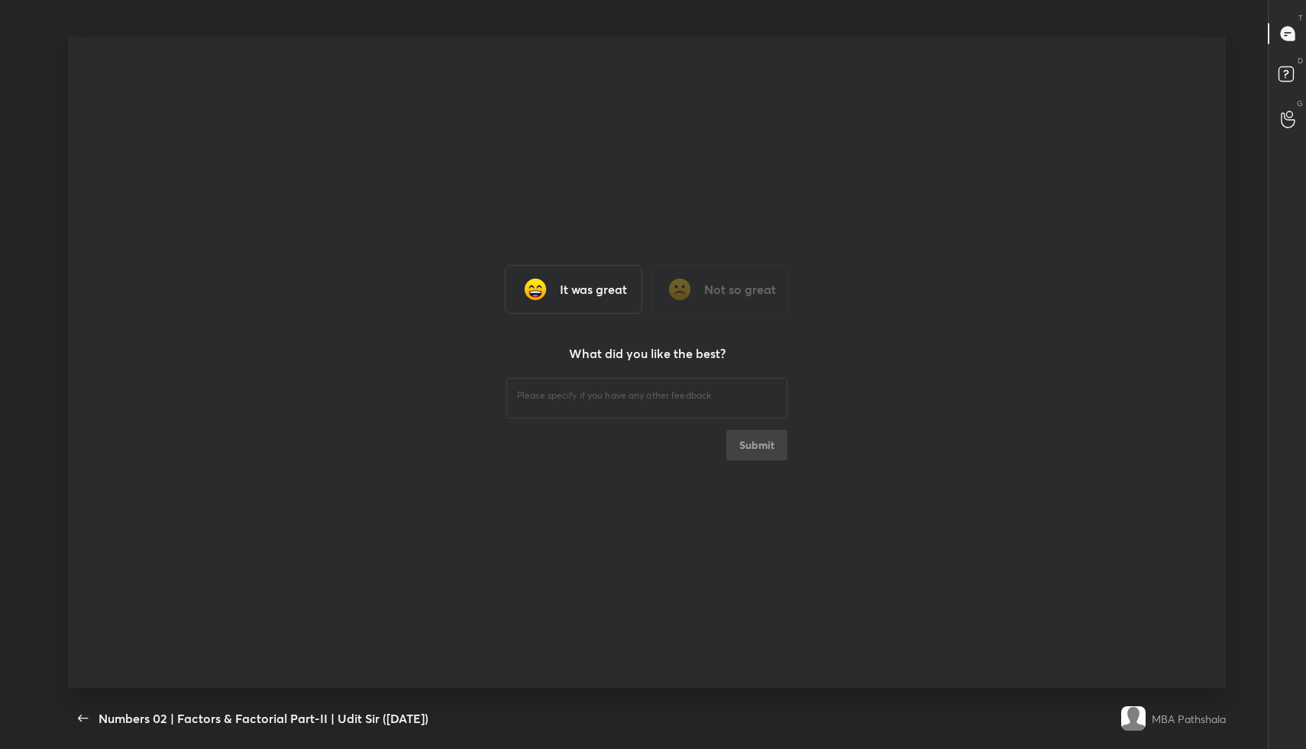
click at [560, 405] on div "​" at bounding box center [646, 396] width 281 height 43
type textarea "Fine"
click at [758, 447] on button "Submit" at bounding box center [756, 445] width 61 height 31
